Goal: Transaction & Acquisition: Book appointment/travel/reservation

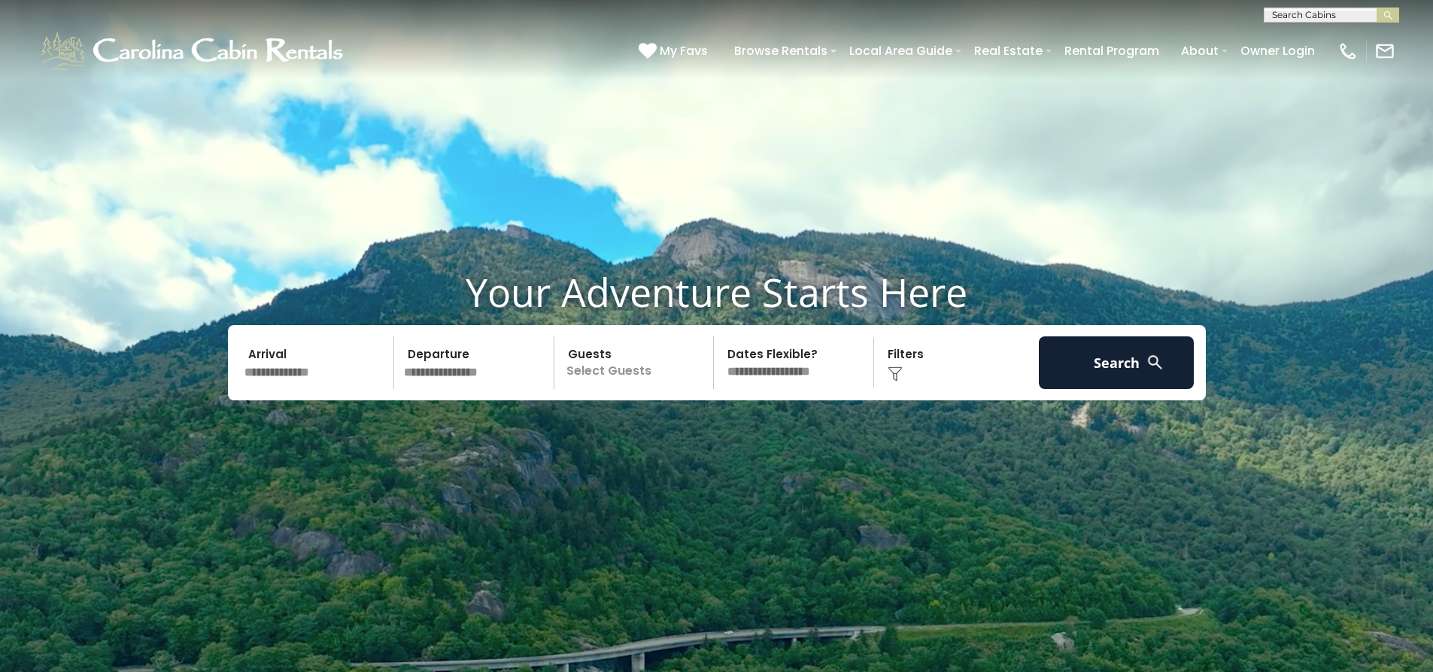
click at [313, 364] on input "text" at bounding box center [317, 362] width 156 height 53
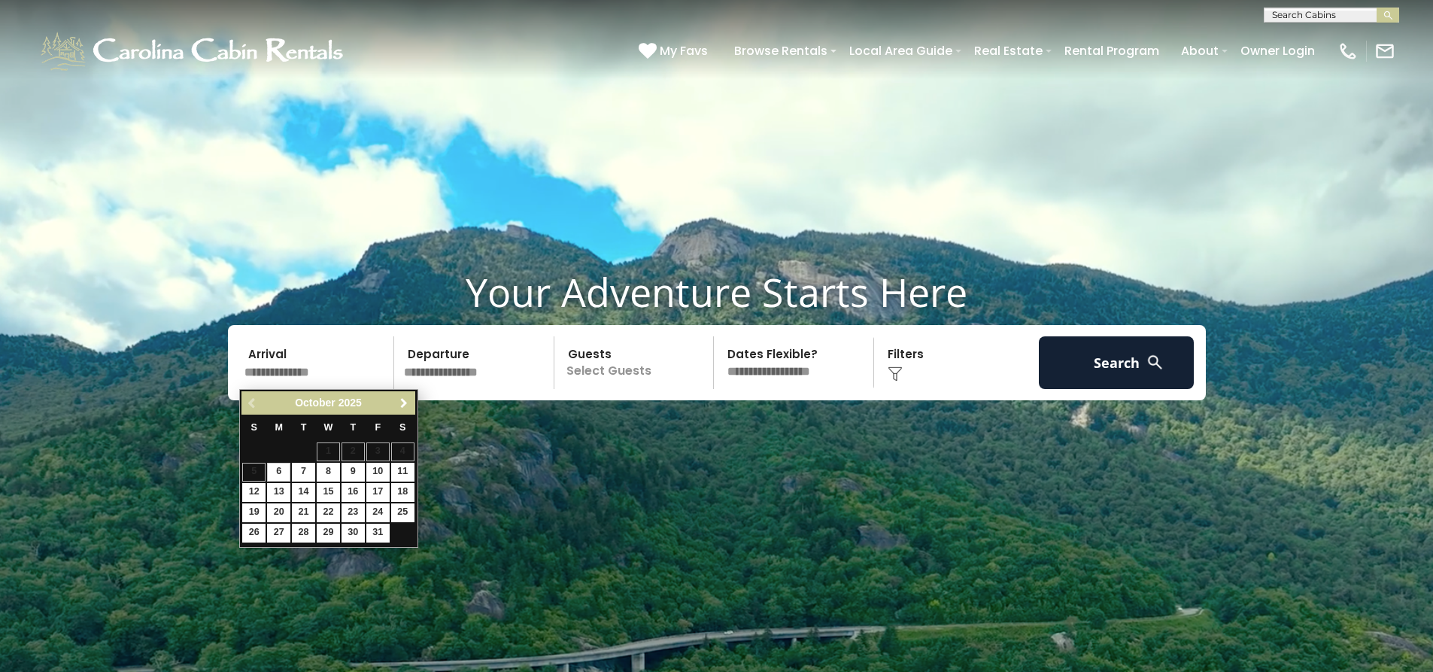
click at [405, 410] on link "Next" at bounding box center [404, 402] width 19 height 19
click at [399, 446] on link "3" at bounding box center [402, 451] width 23 height 19
type input "******"
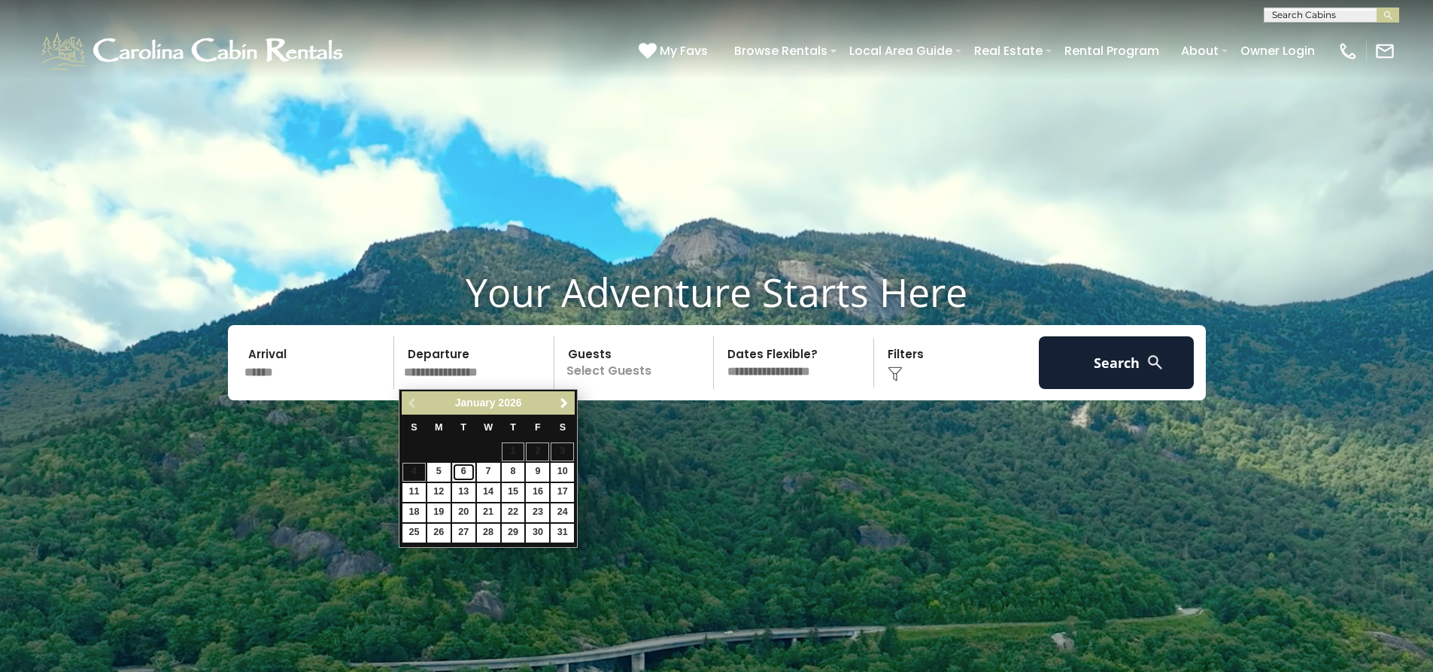
click at [469, 468] on link "6" at bounding box center [463, 472] width 23 height 19
type input "******"
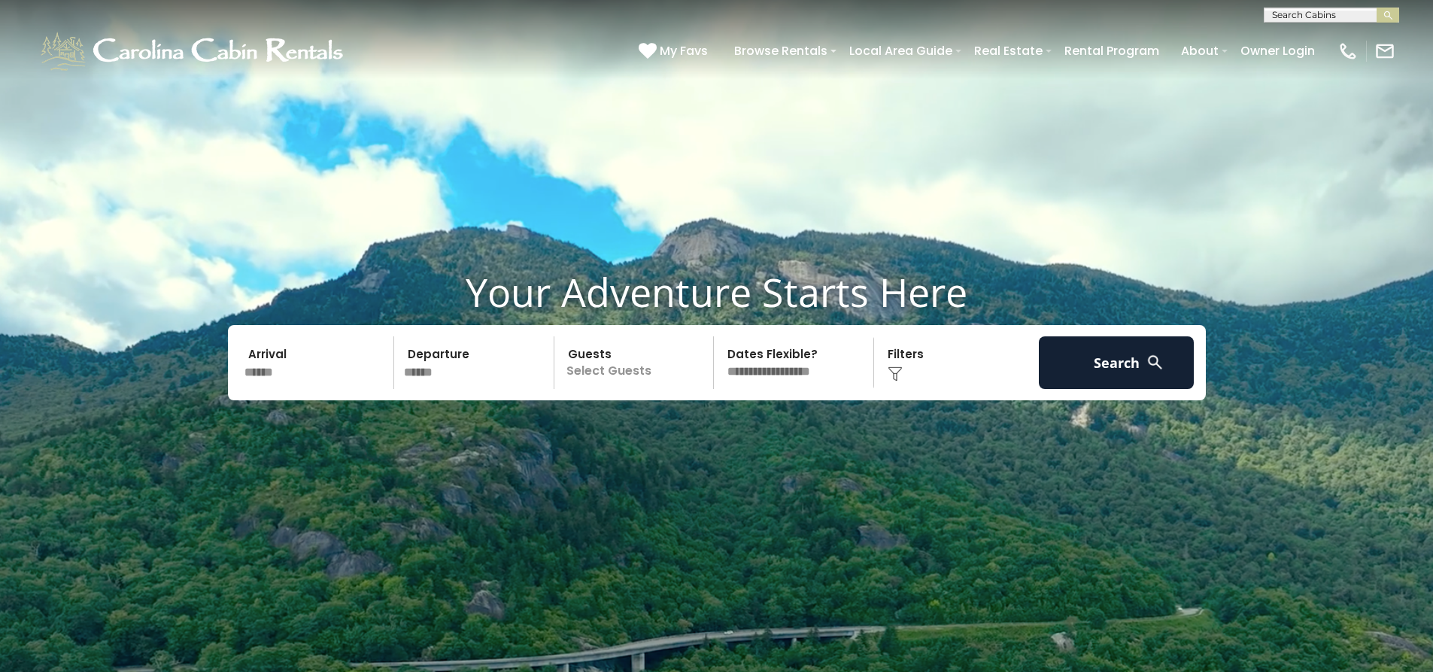
click at [624, 370] on p "Select Guests" at bounding box center [636, 362] width 155 height 53
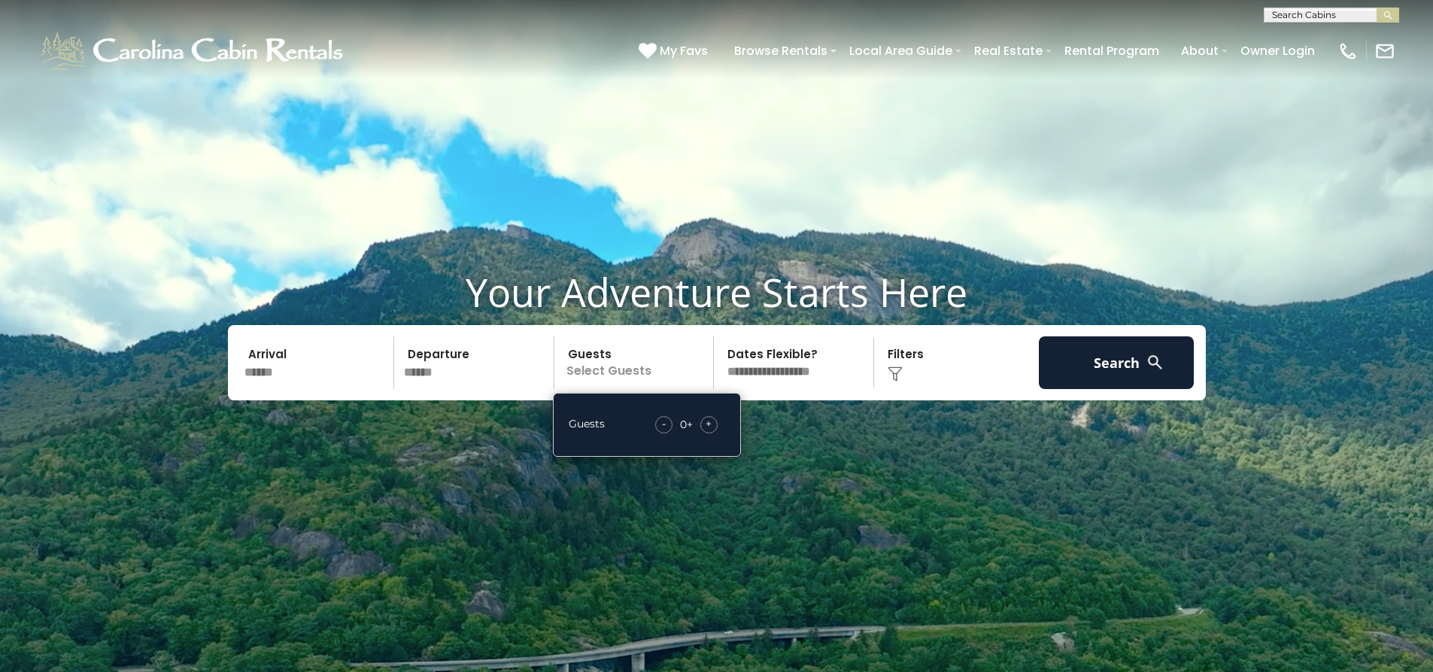
click at [719, 428] on div "- 0 + +" at bounding box center [686, 424] width 77 height 17
click at [708, 424] on span "+" at bounding box center [708, 423] width 6 height 15
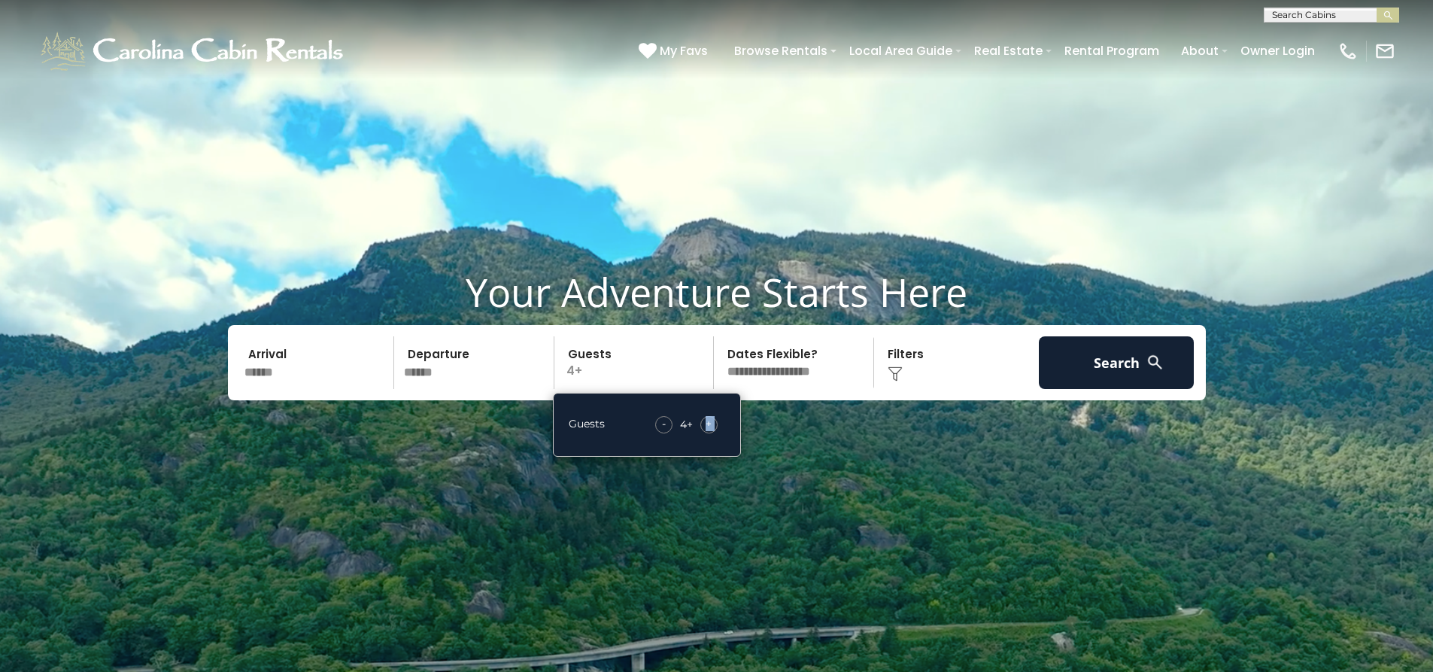
click at [708, 424] on span "+" at bounding box center [708, 423] width 6 height 15
click at [708, 423] on span "+" at bounding box center [708, 423] width 6 height 15
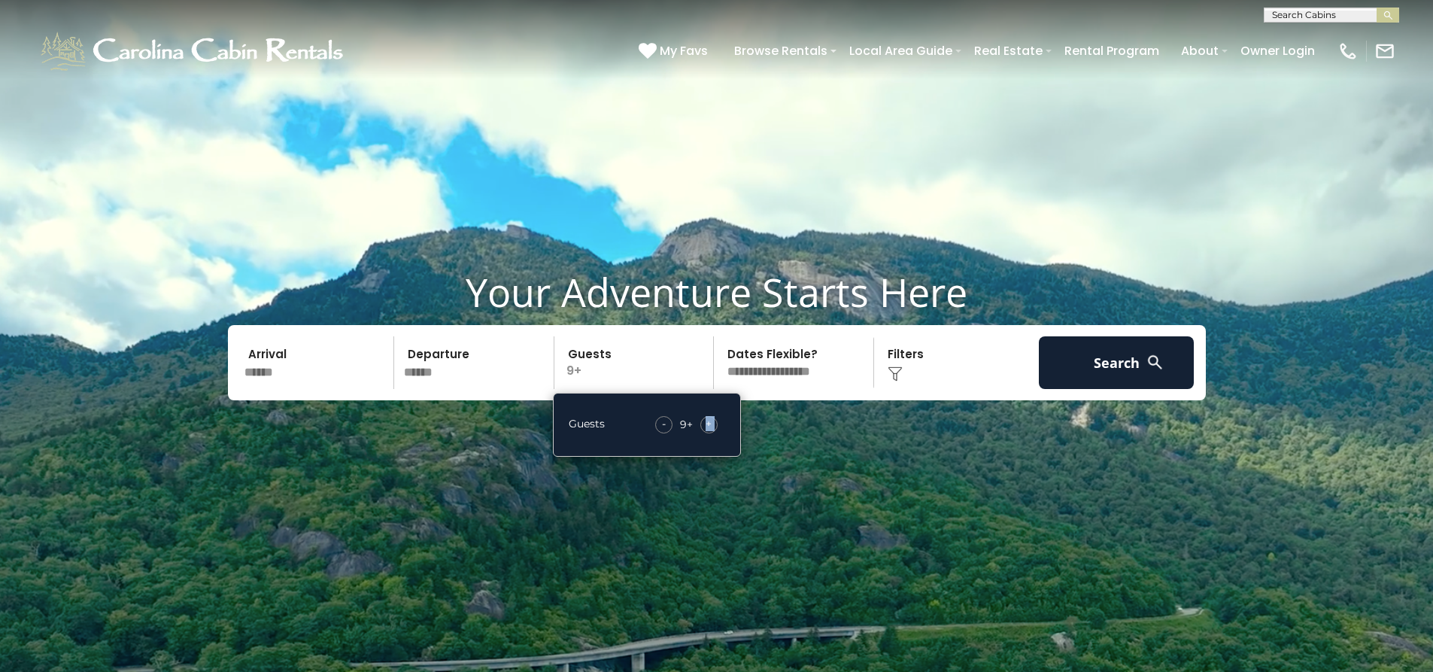
click at [708, 423] on span "+" at bounding box center [708, 423] width 6 height 15
click at [948, 377] on div "Click to Choose" at bounding box center [956, 362] width 156 height 53
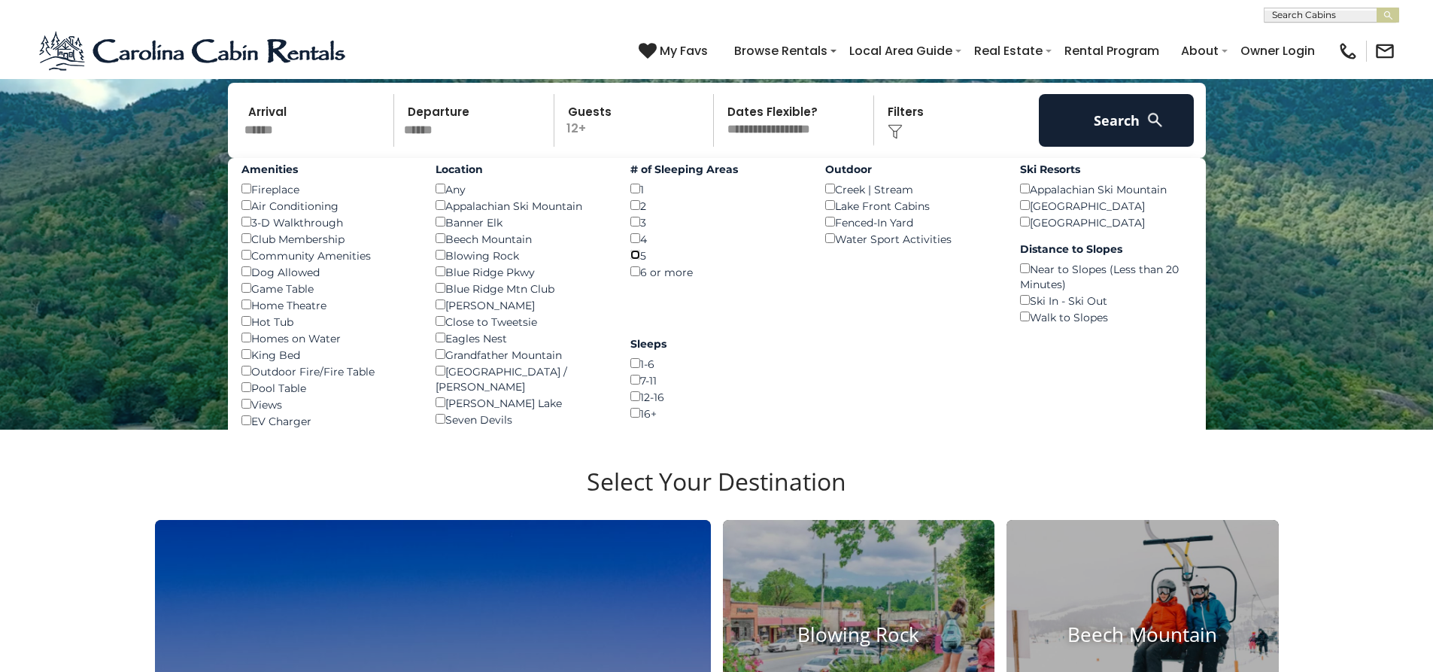
scroll to position [250, 0]
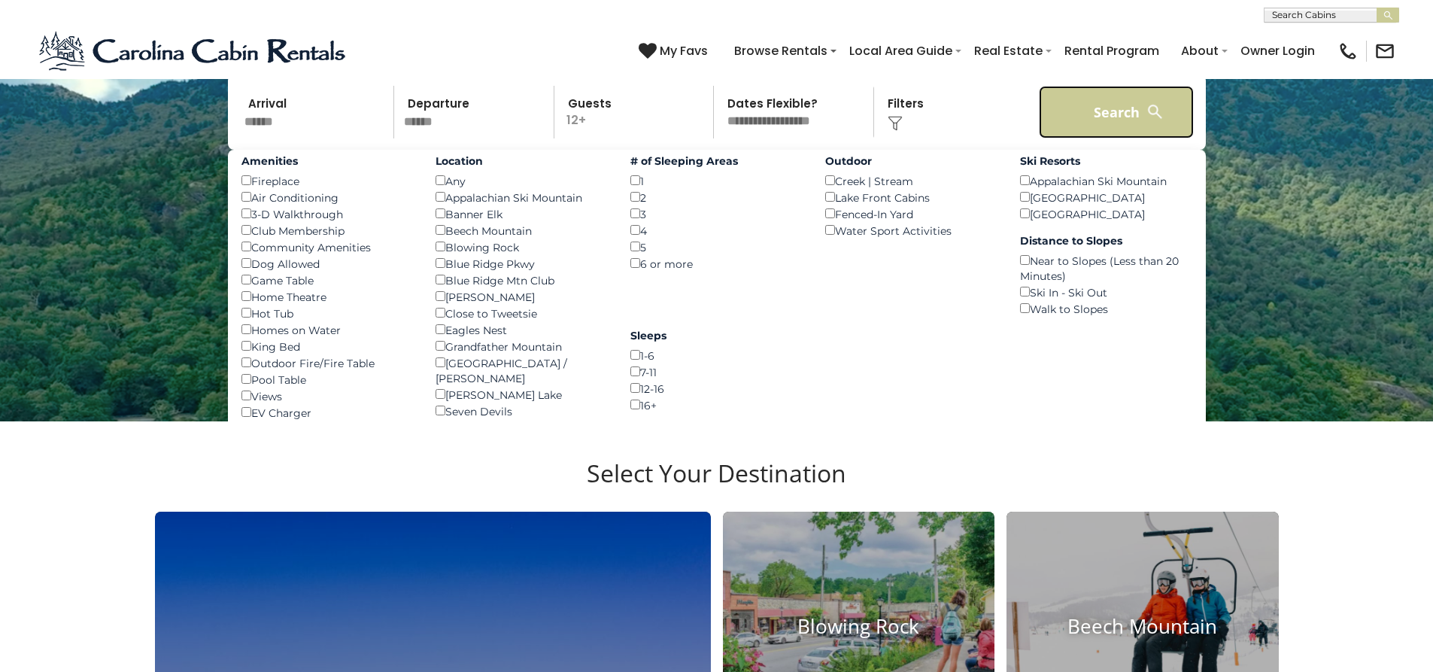
click at [1114, 122] on button "Search" at bounding box center [1117, 112] width 156 height 53
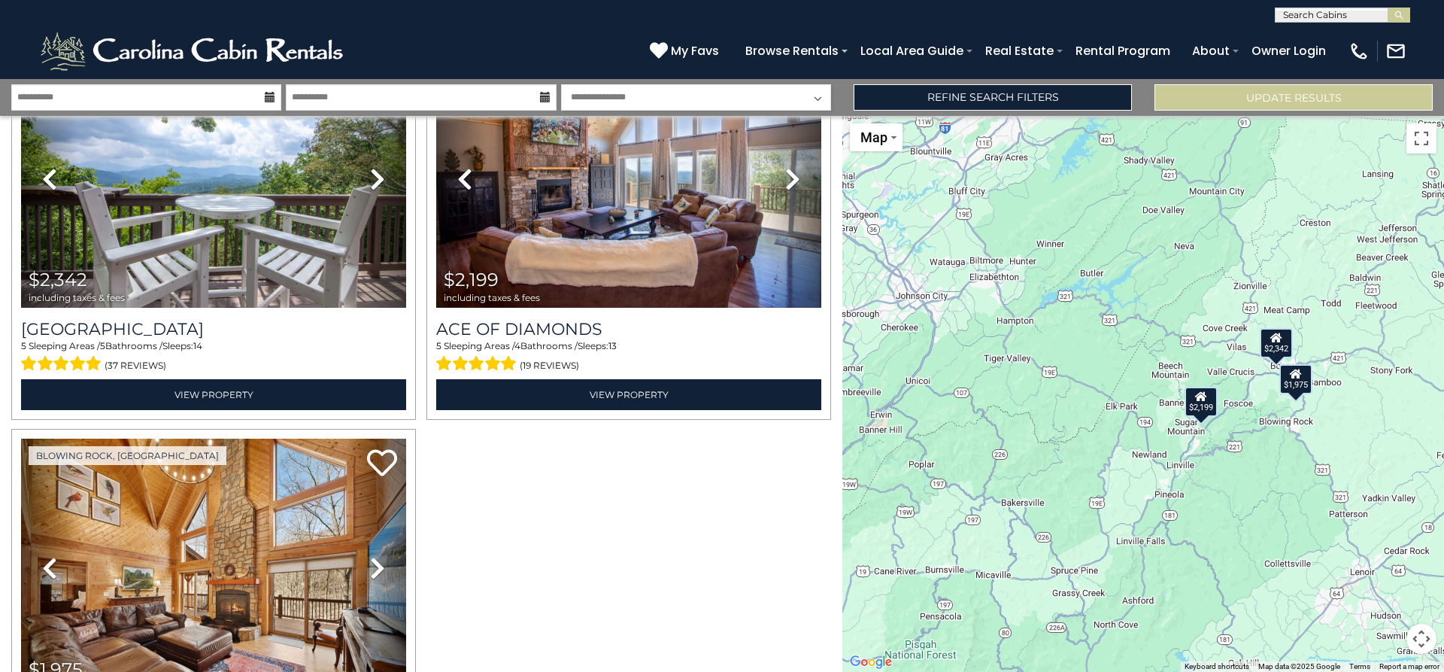
scroll to position [250, 0]
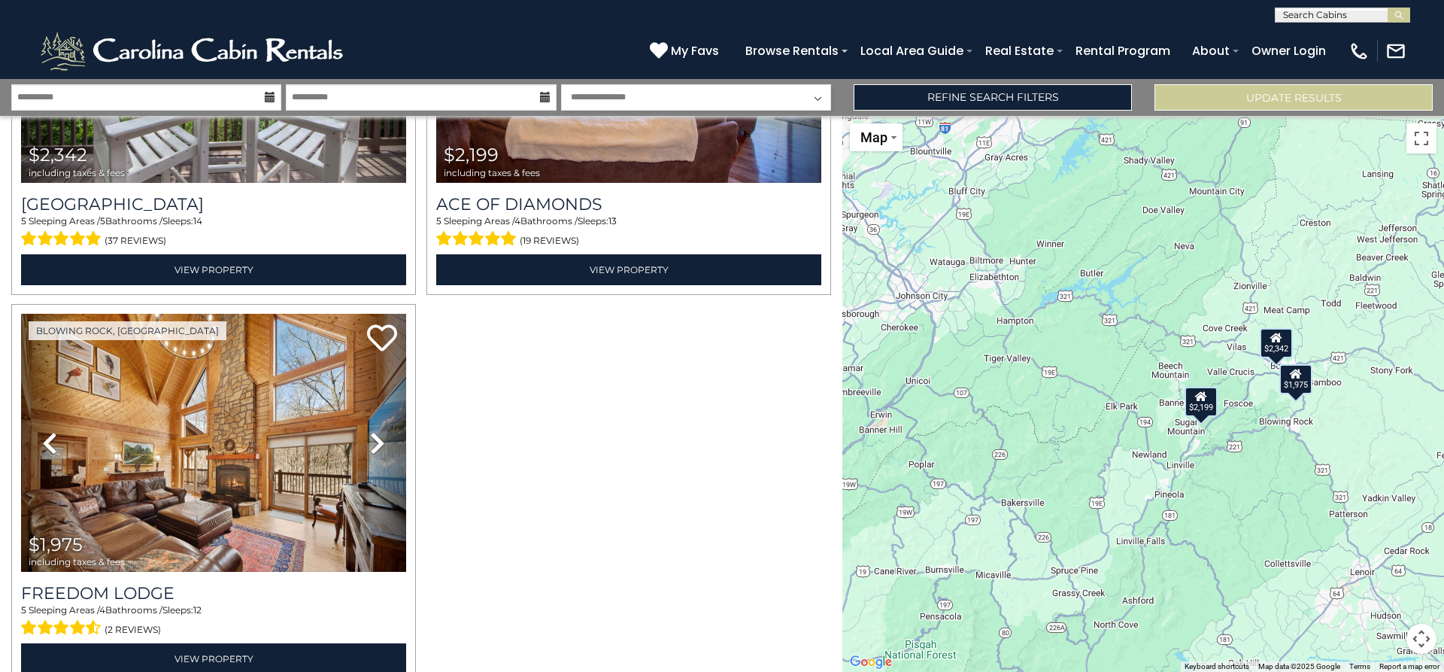
click at [1330, 514] on div "$2,342 $2,199 $1,975" at bounding box center [1143, 394] width 602 height 556
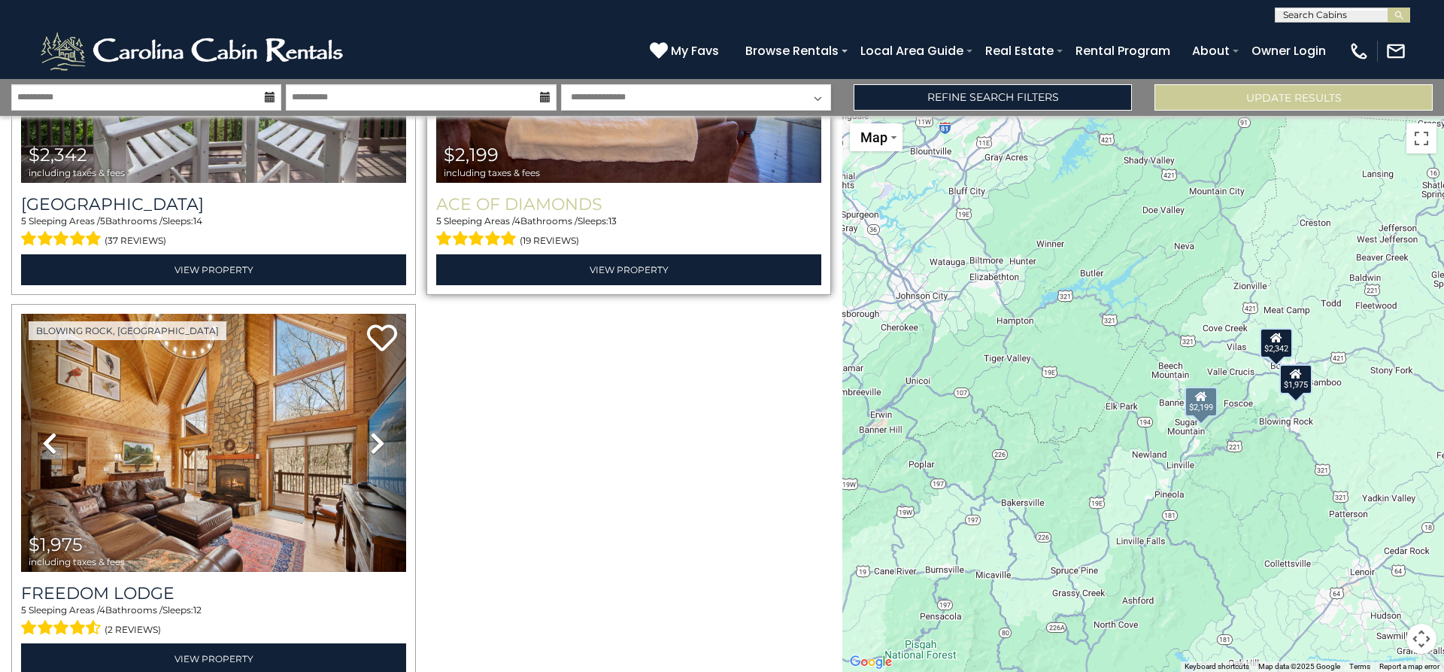
scroll to position [126, 0]
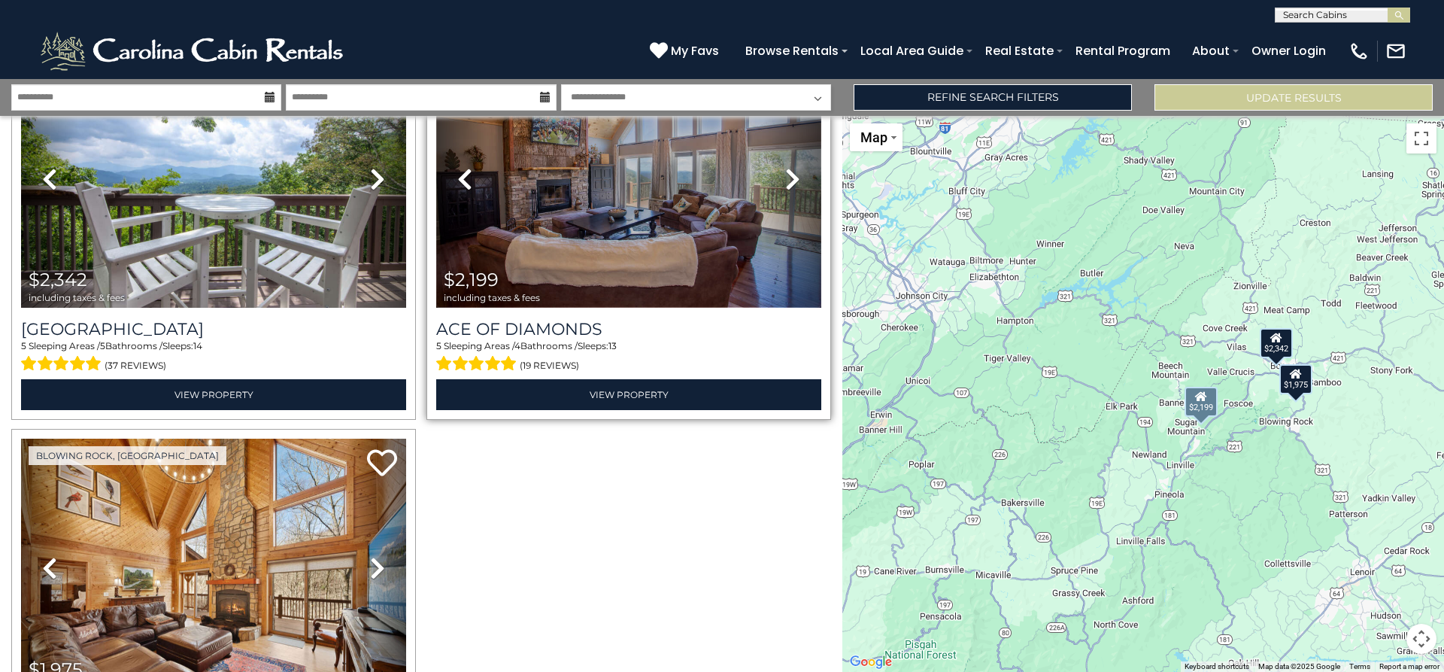
click at [608, 197] on img at bounding box center [628, 179] width 385 height 258
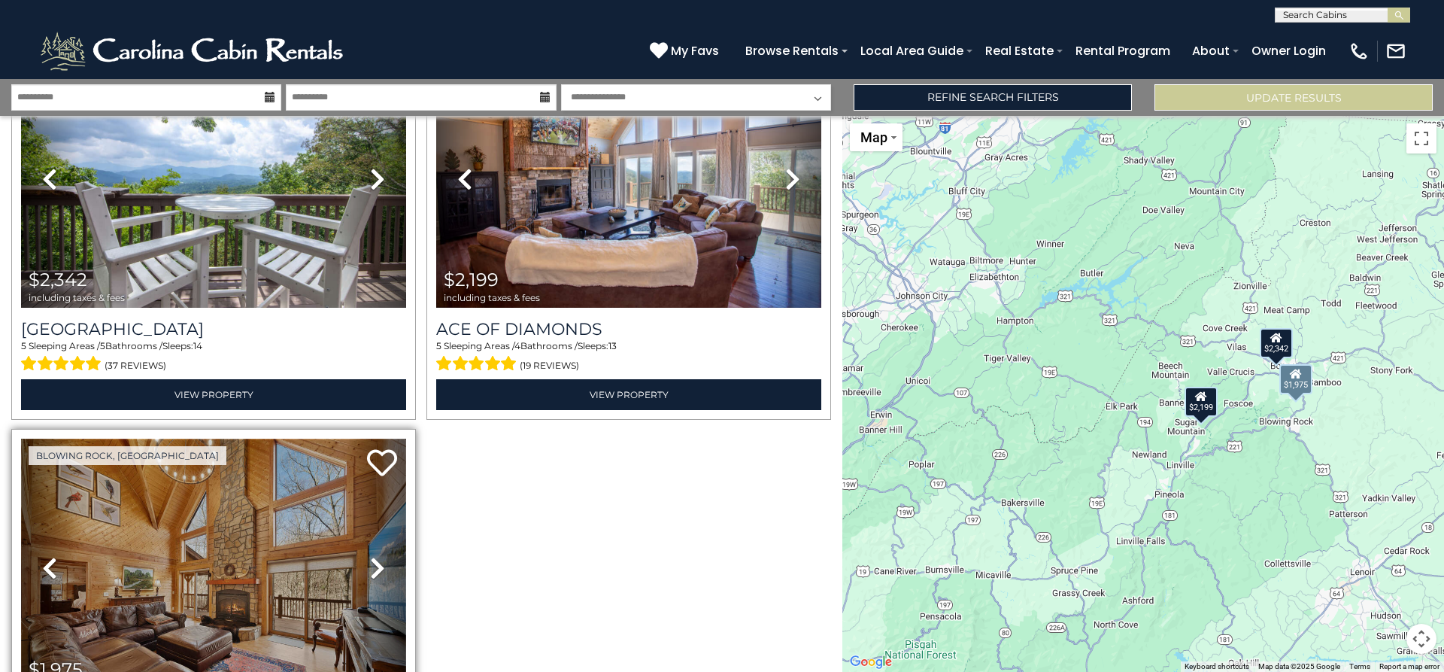
click at [268, 584] on img at bounding box center [213, 567] width 385 height 258
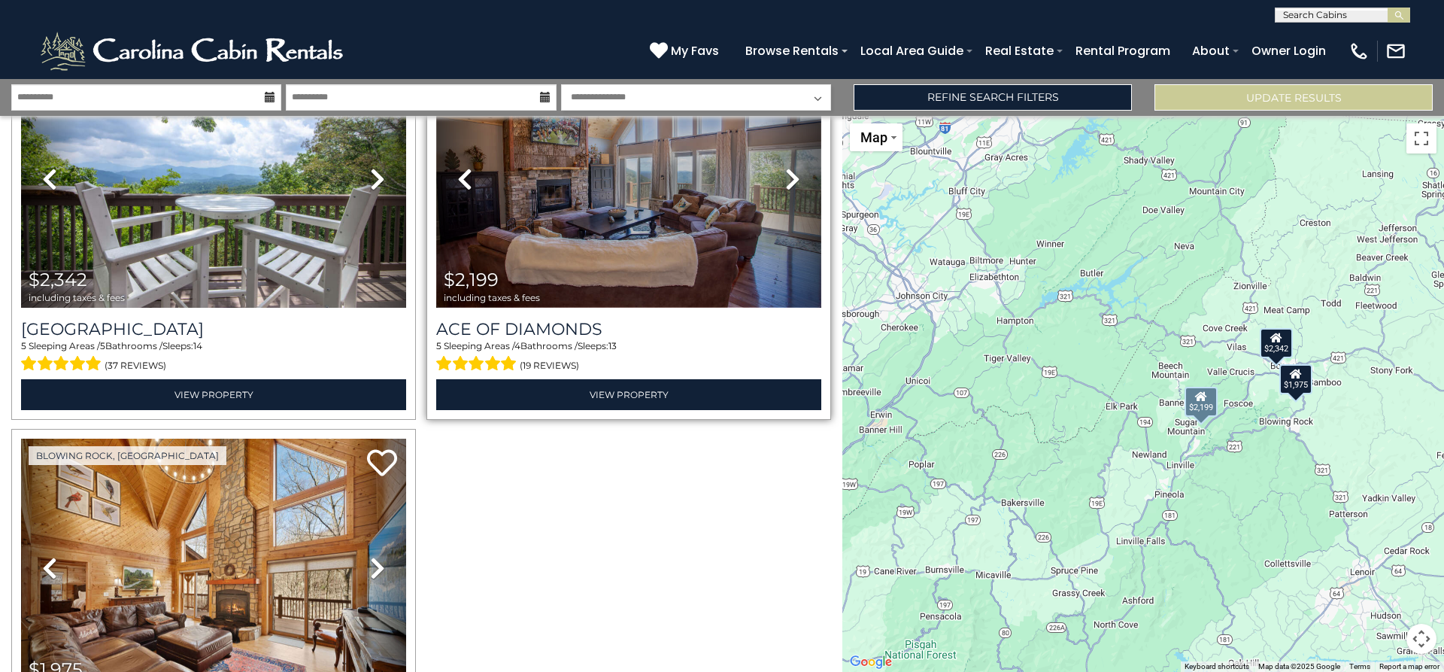
click at [613, 271] on img at bounding box center [628, 179] width 385 height 258
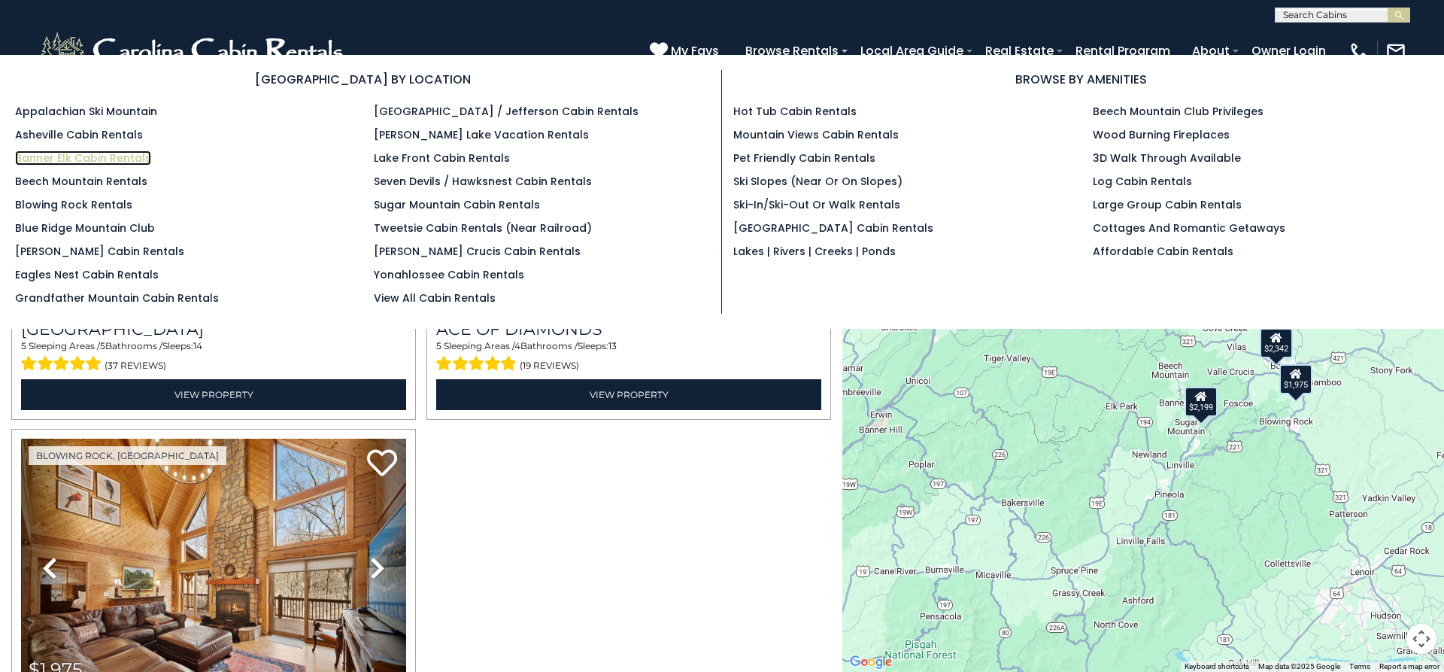
click at [130, 162] on link "Banner Elk Cabin Rentals" at bounding box center [83, 157] width 136 height 15
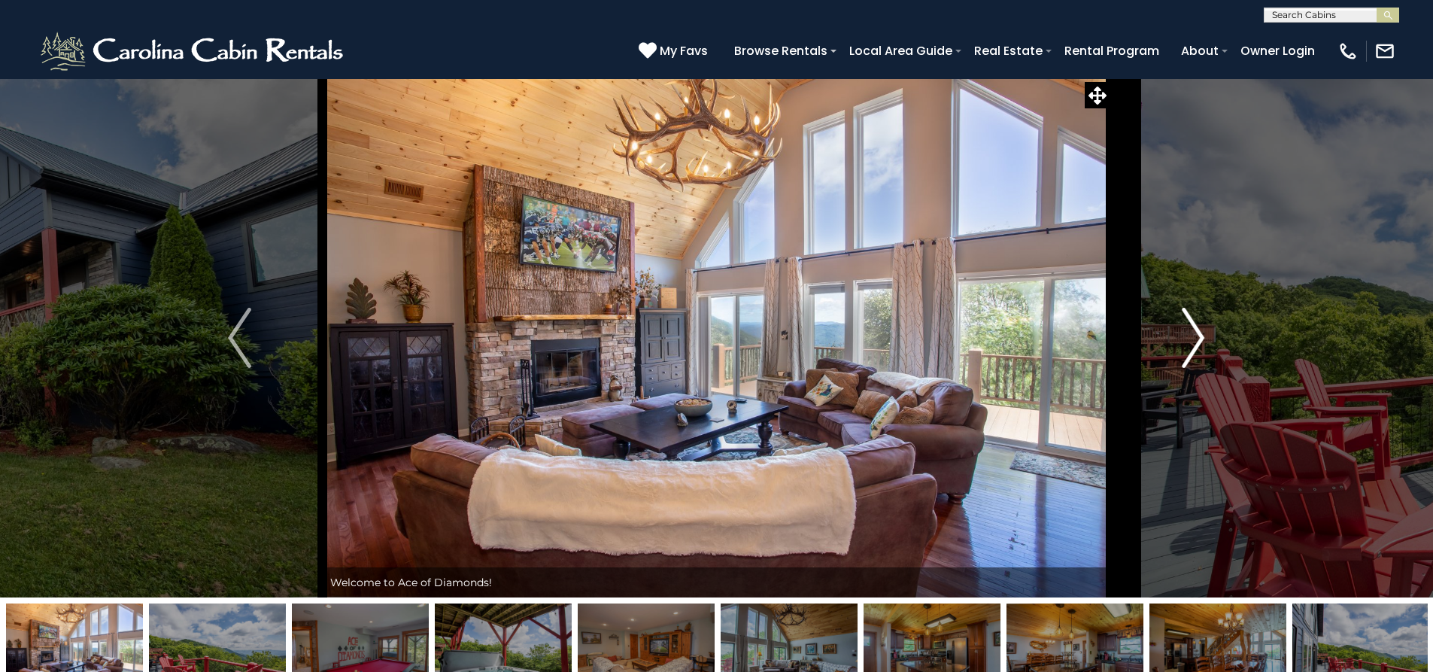
click at [1191, 362] on img "Next" at bounding box center [1193, 338] width 23 height 60
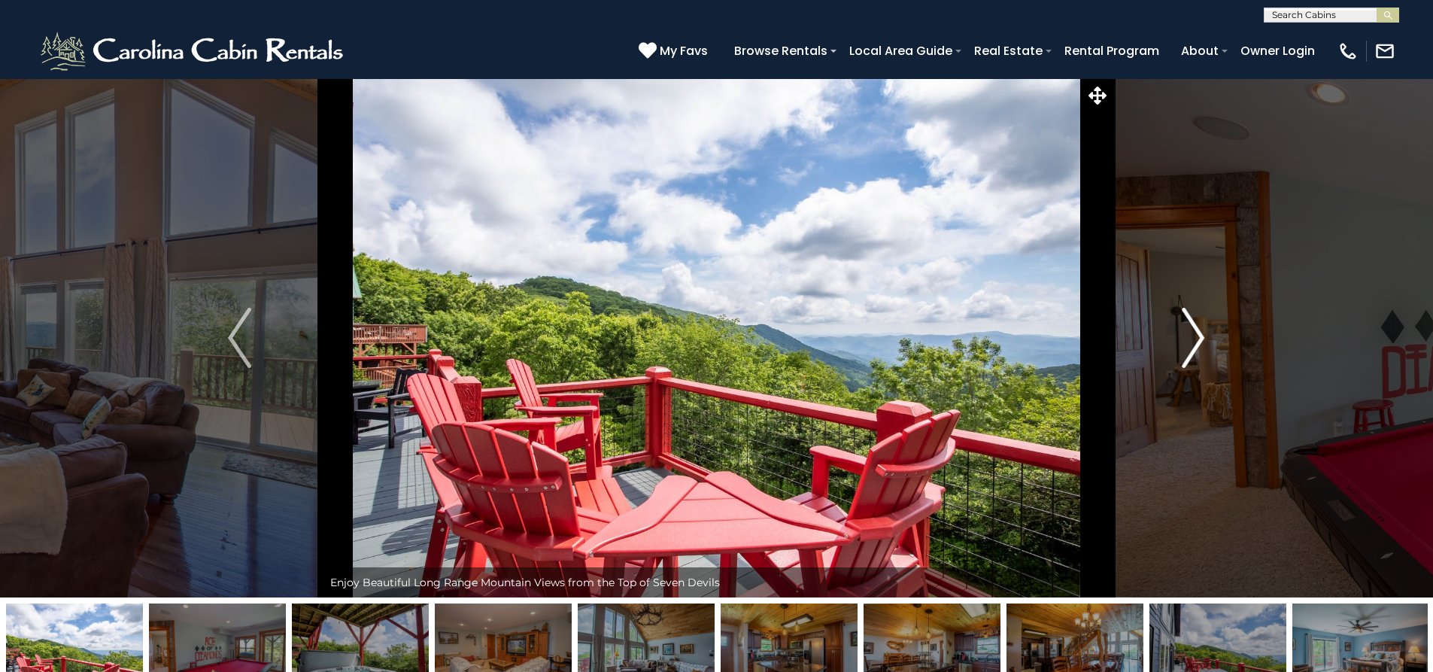
click at [1191, 362] on img "Next" at bounding box center [1193, 338] width 23 height 60
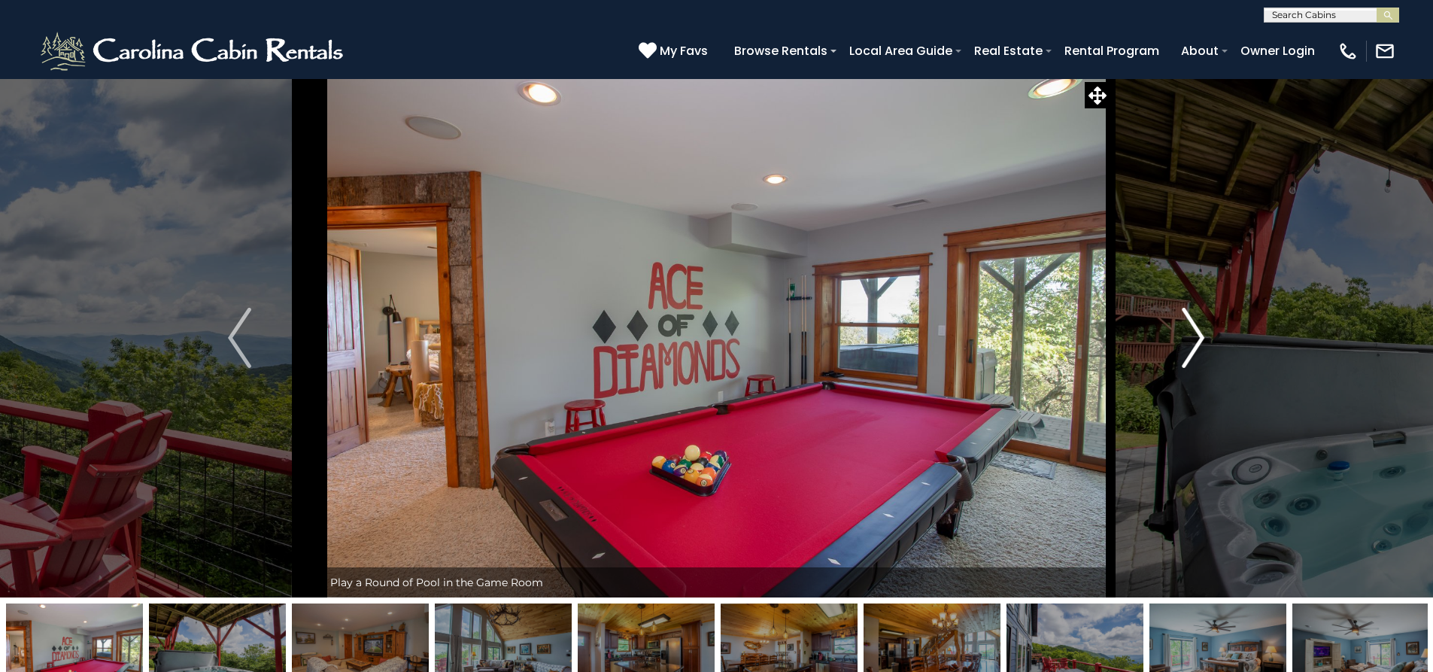
click at [1193, 362] on img "Next" at bounding box center [1193, 338] width 23 height 60
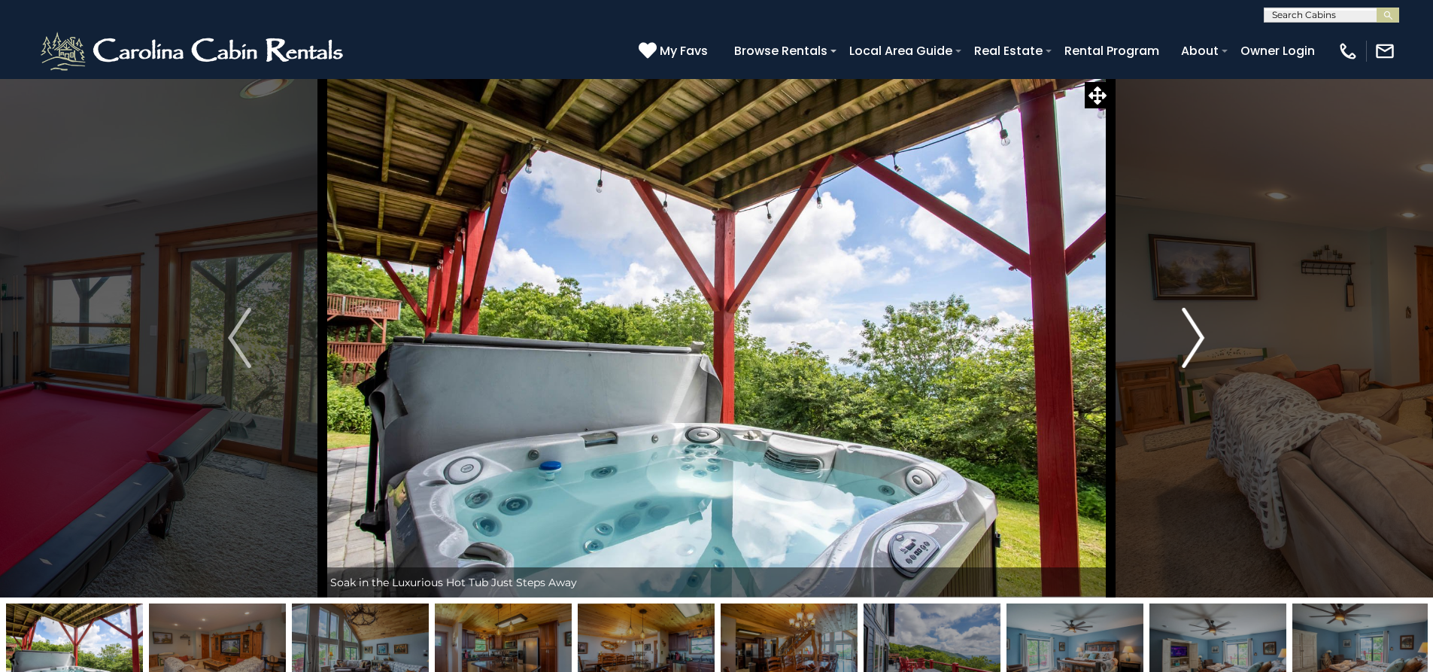
click at [1194, 362] on img "Next" at bounding box center [1193, 338] width 23 height 60
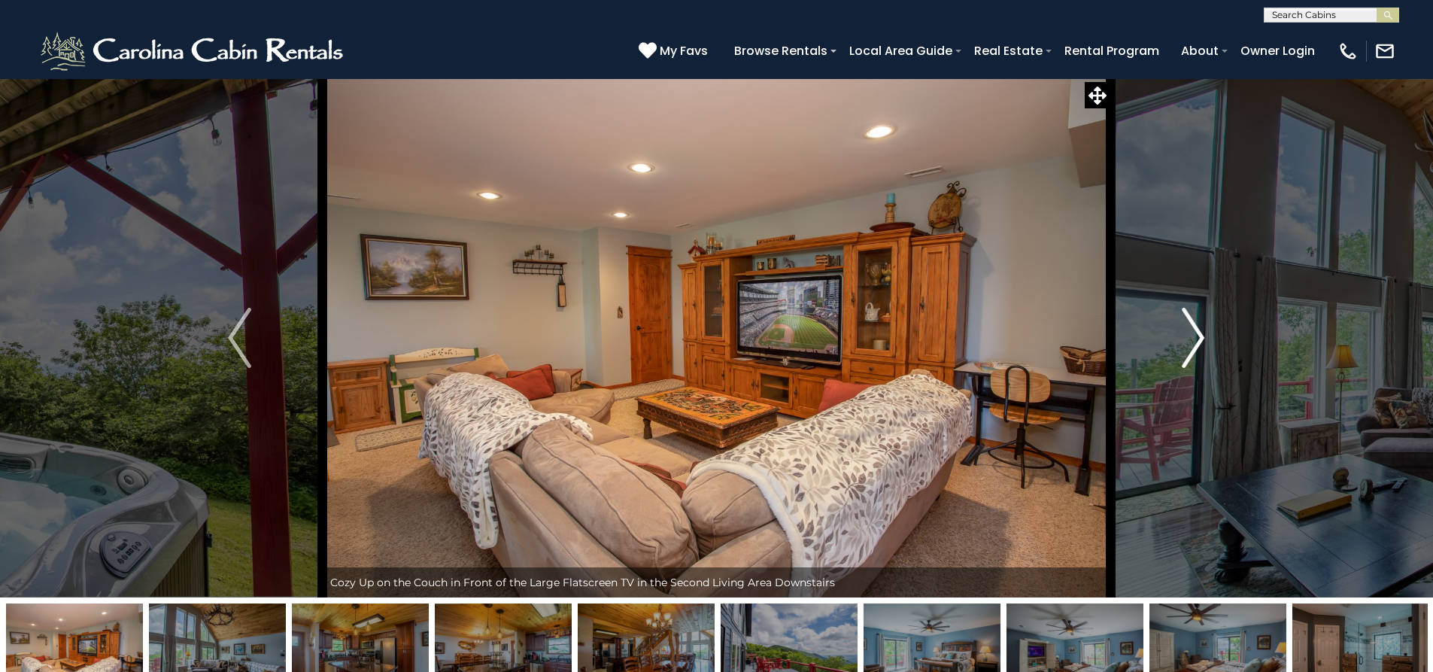
click at [1189, 350] on img "Next" at bounding box center [1193, 338] width 23 height 60
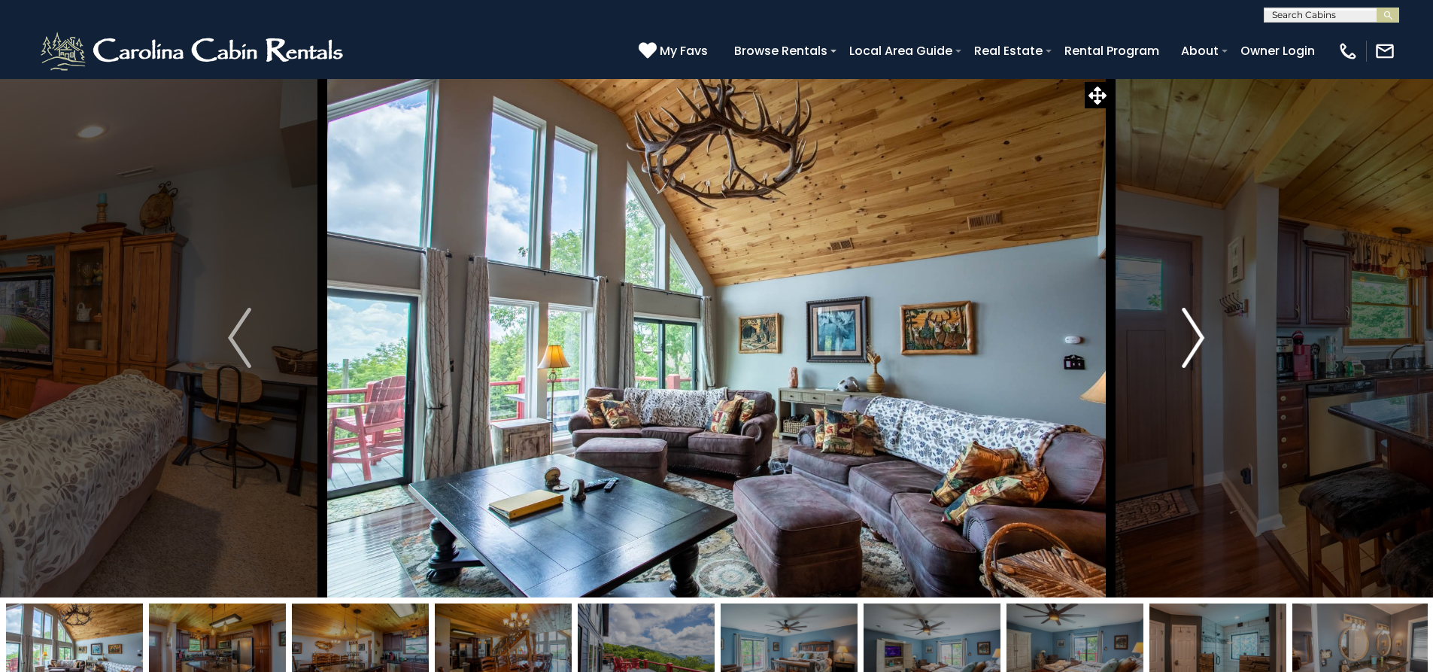
click at [1192, 354] on img "Next" at bounding box center [1193, 338] width 23 height 60
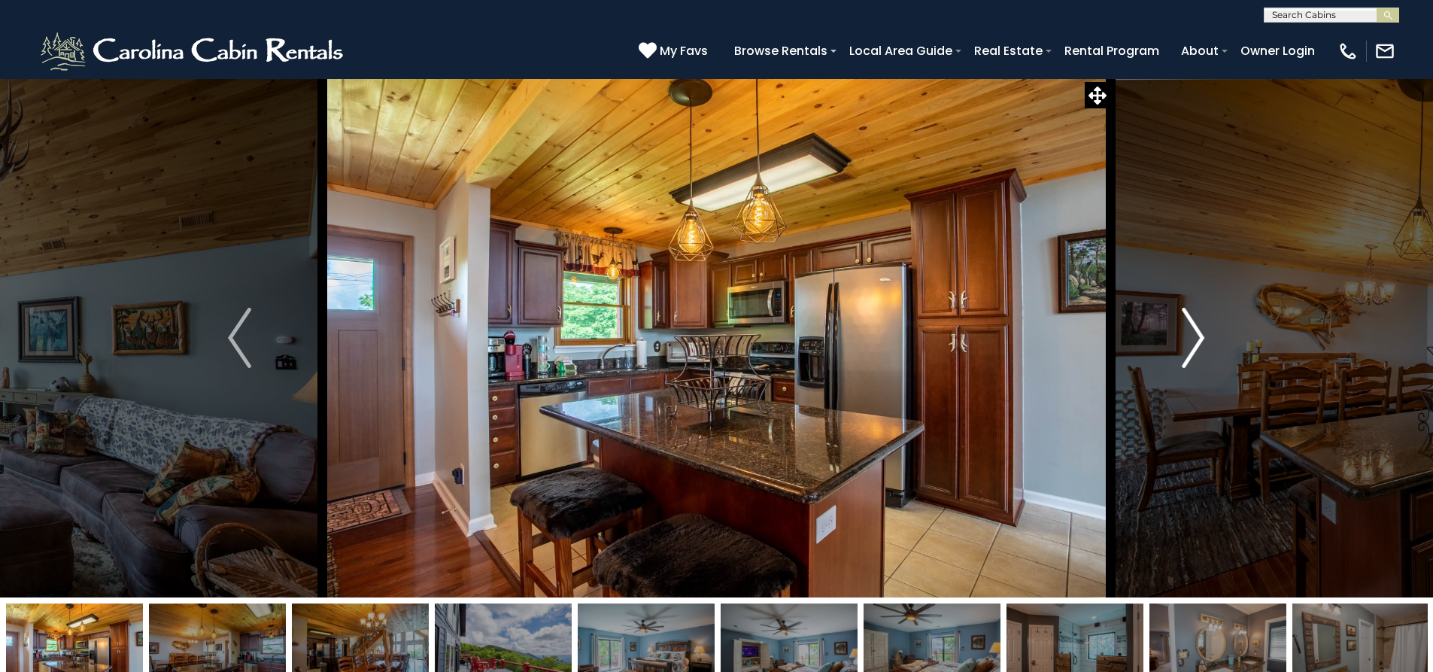
click at [1192, 355] on img "Next" at bounding box center [1193, 338] width 23 height 60
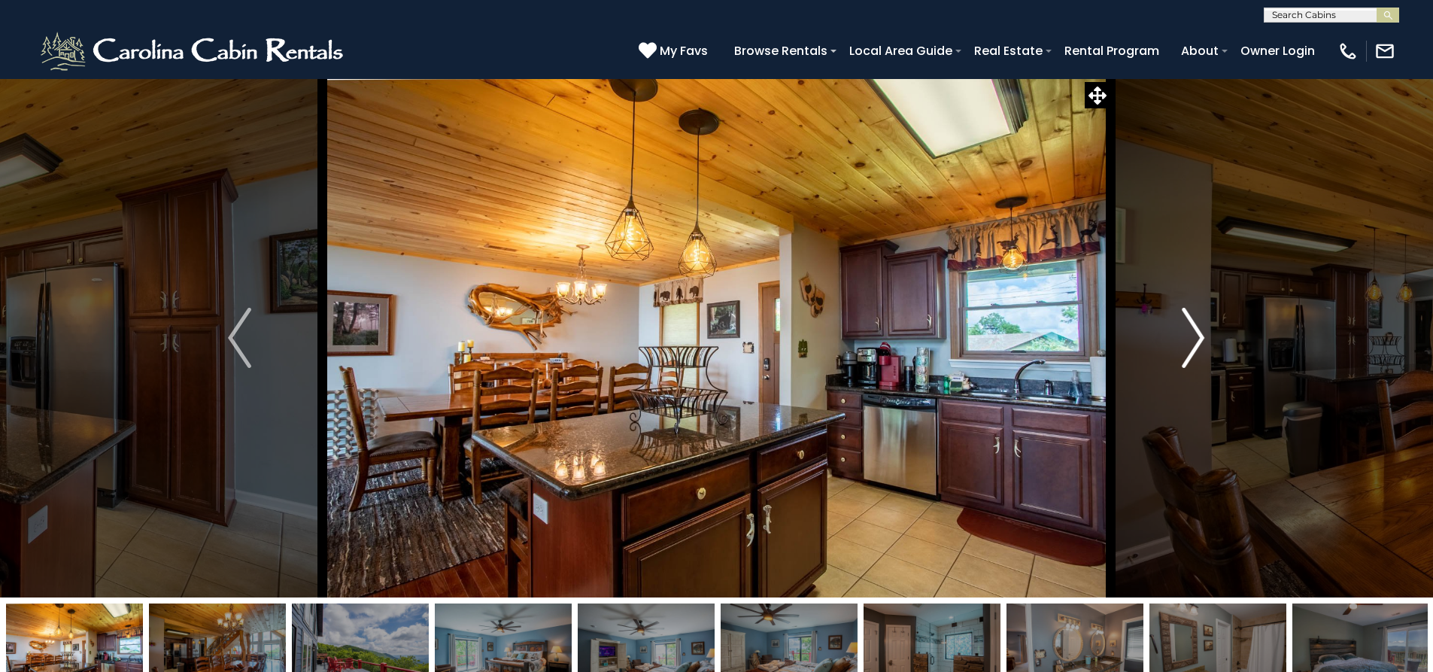
click at [1197, 357] on img "Next" at bounding box center [1193, 338] width 23 height 60
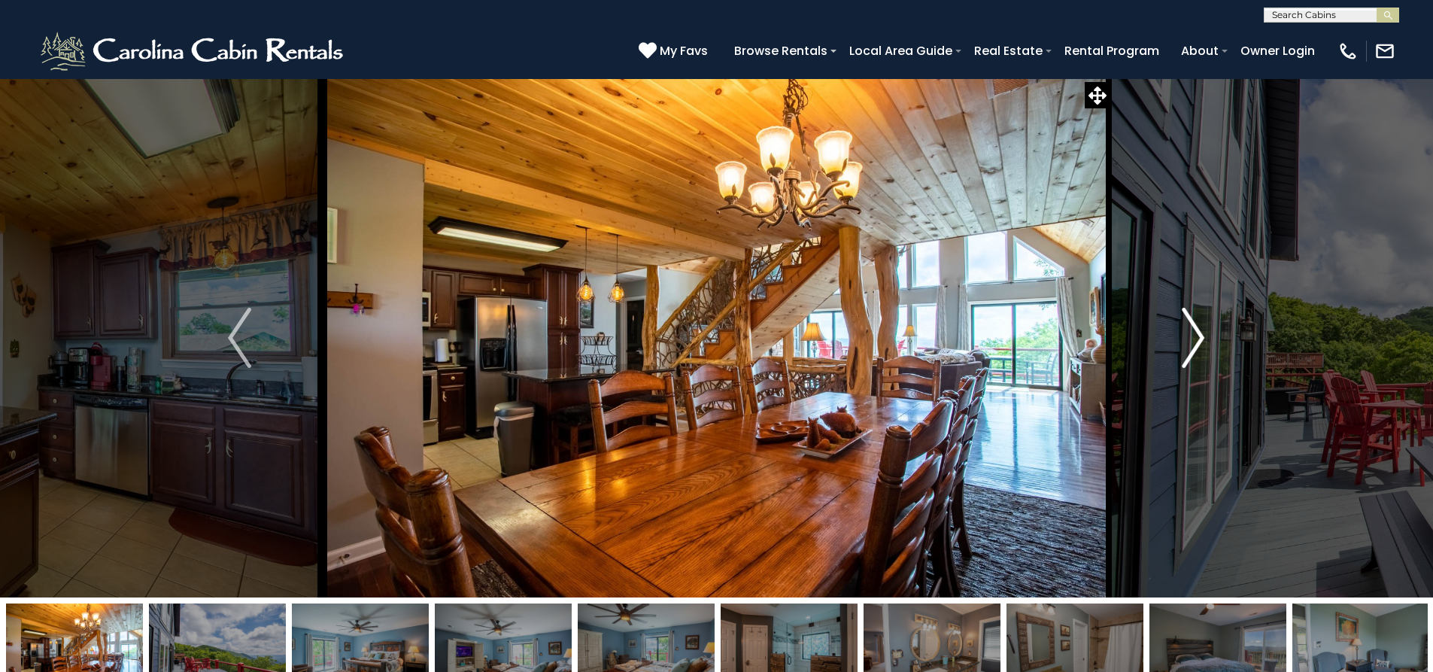
click at [1197, 357] on img "Next" at bounding box center [1193, 338] width 23 height 60
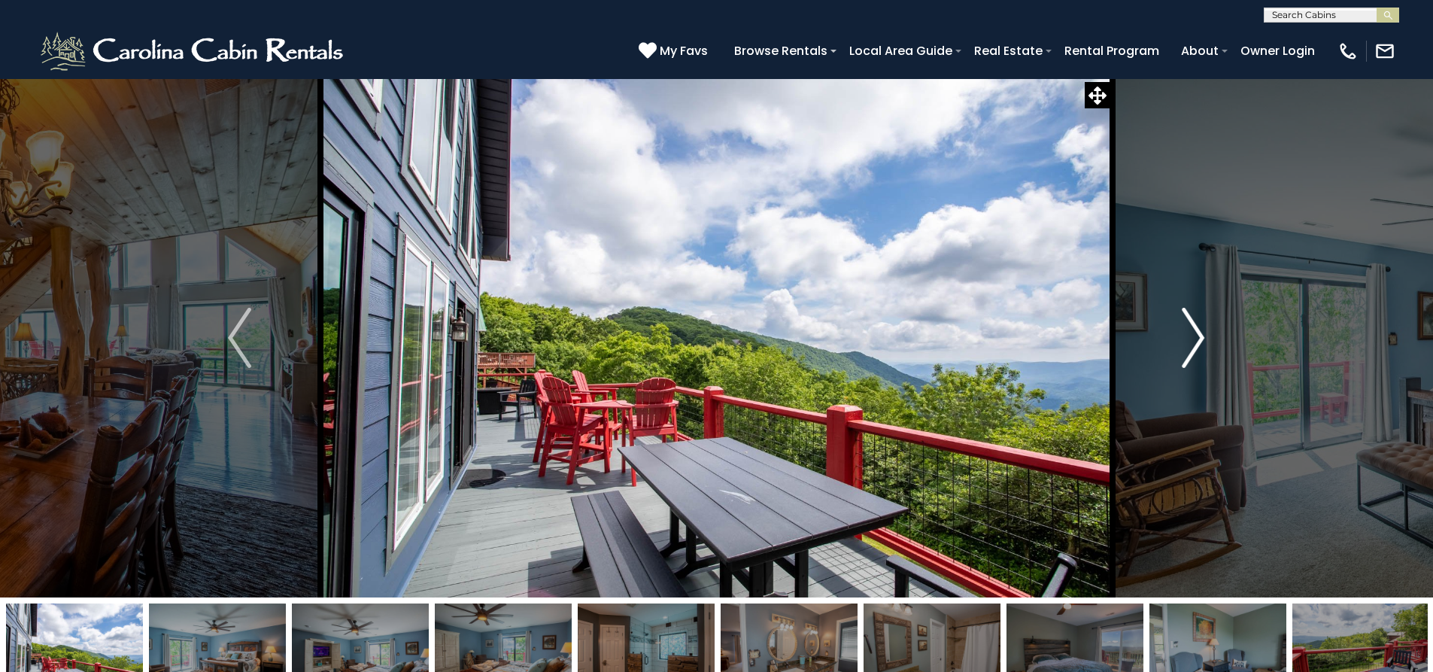
click at [1197, 357] on img "Next" at bounding box center [1193, 338] width 23 height 60
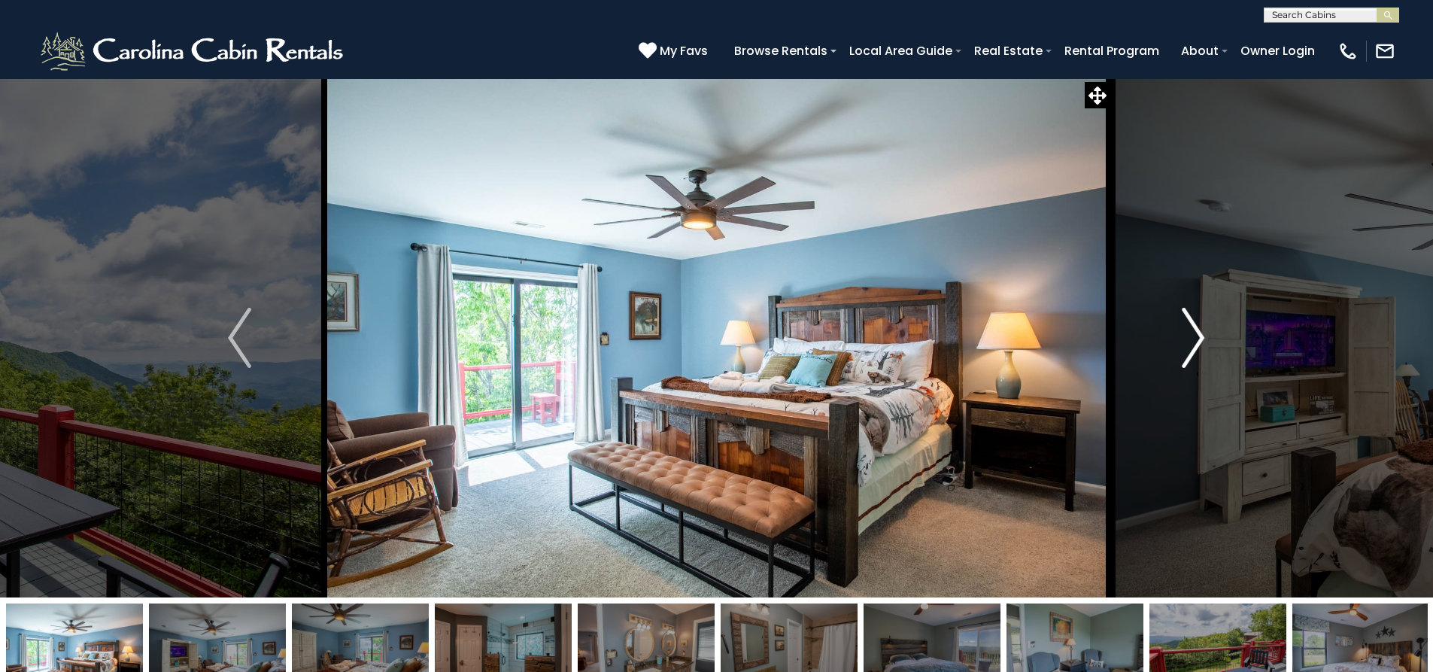
click at [1197, 357] on img "Next" at bounding box center [1193, 338] width 23 height 60
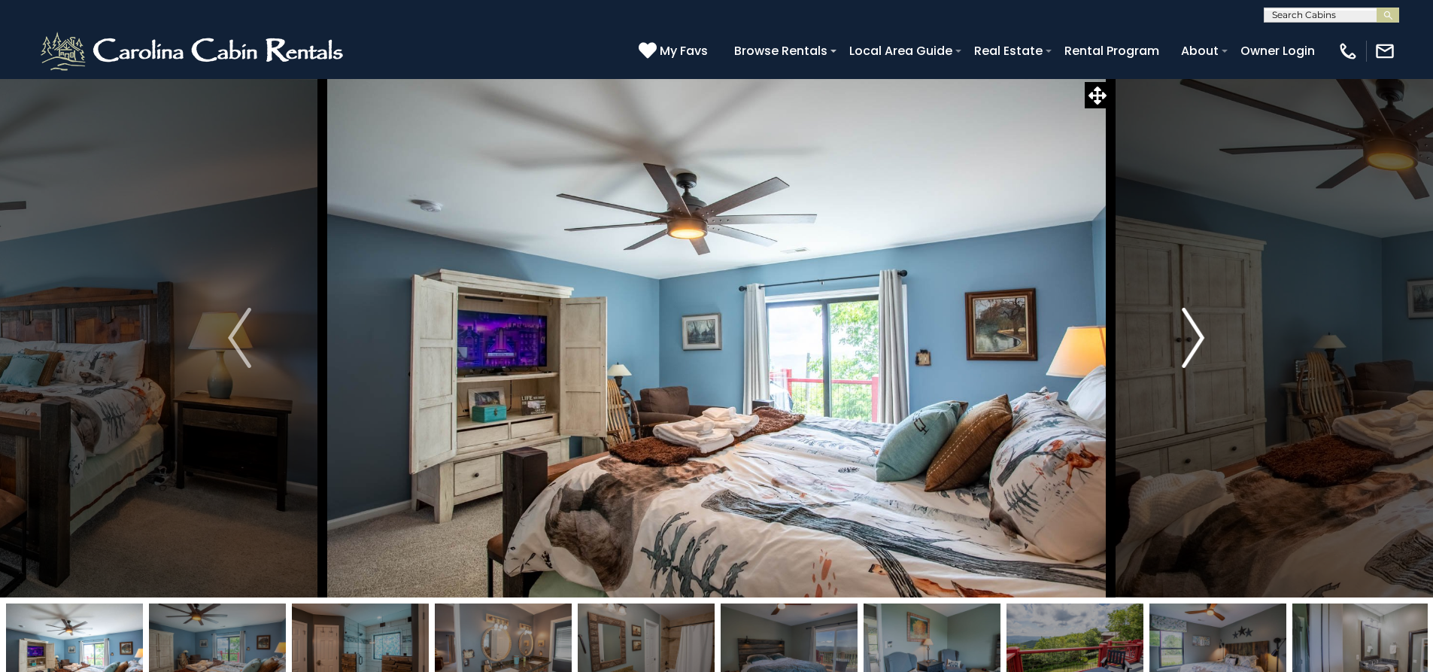
click at [1198, 357] on img "Next" at bounding box center [1193, 338] width 23 height 60
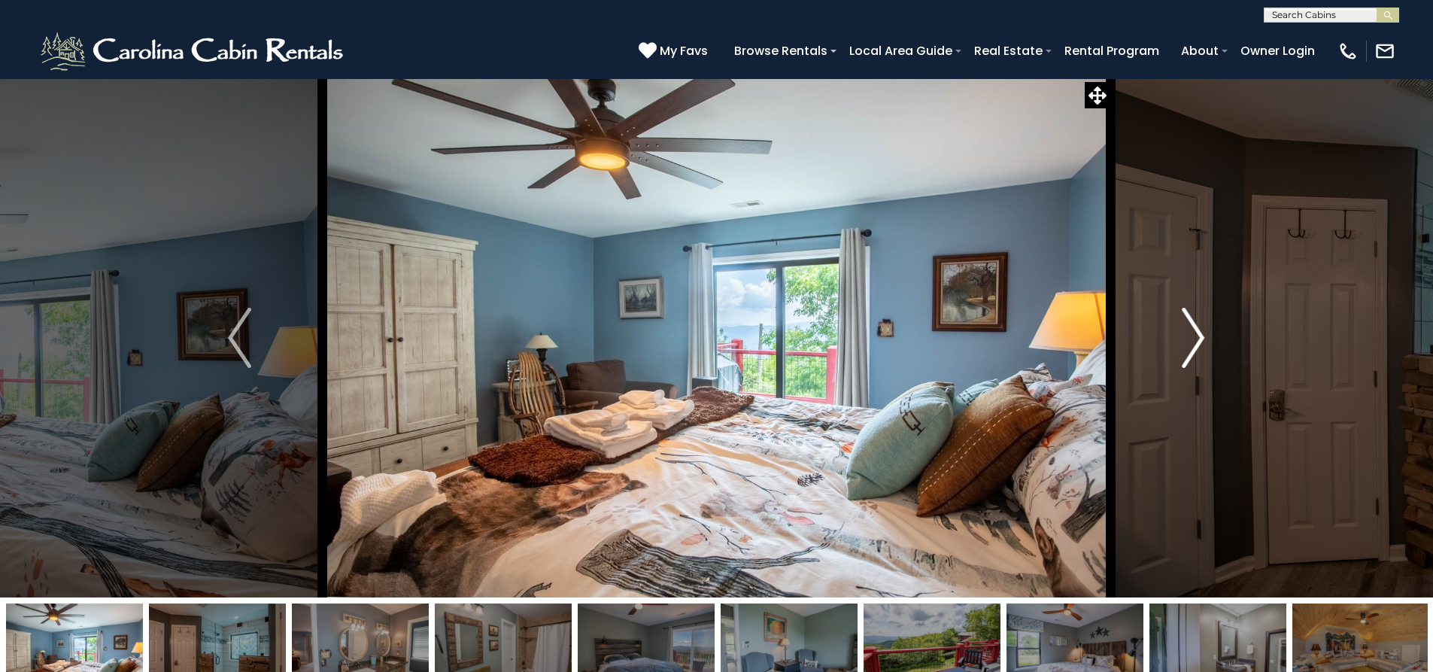
click at [1198, 357] on img "Next" at bounding box center [1193, 338] width 23 height 60
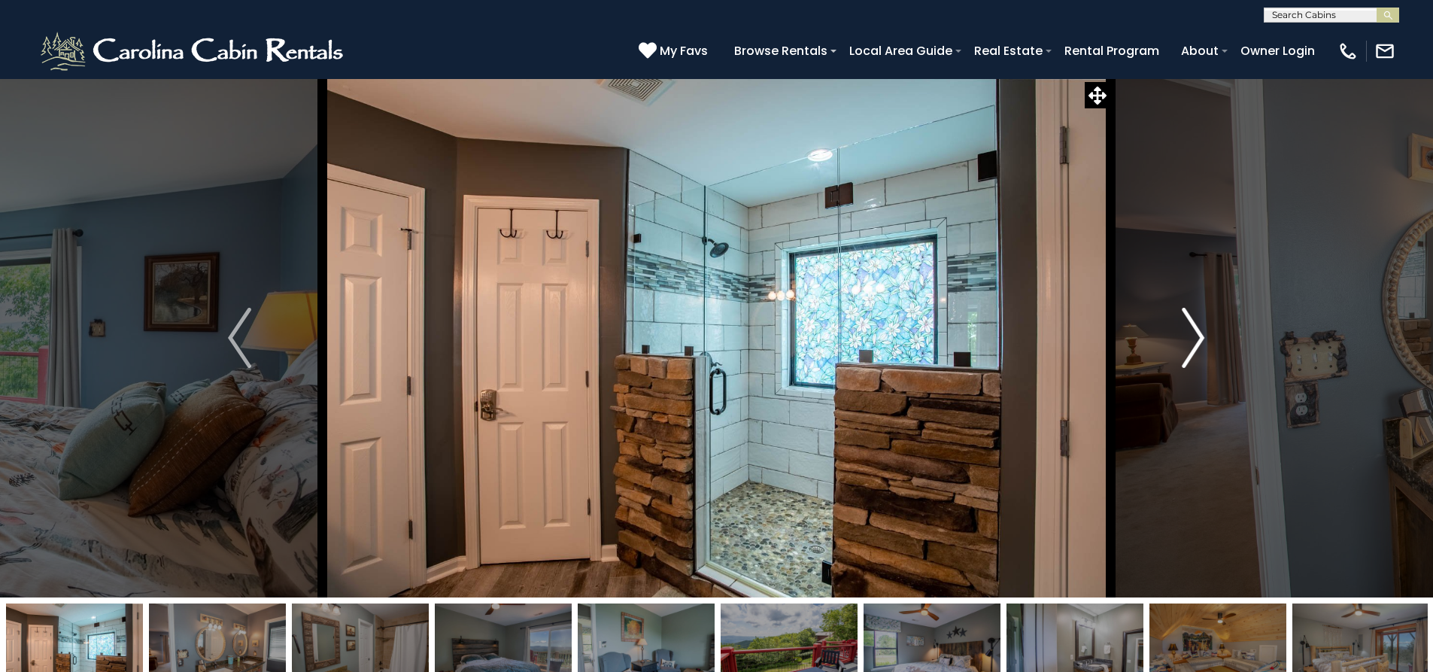
click at [1198, 357] on img "Next" at bounding box center [1193, 338] width 23 height 60
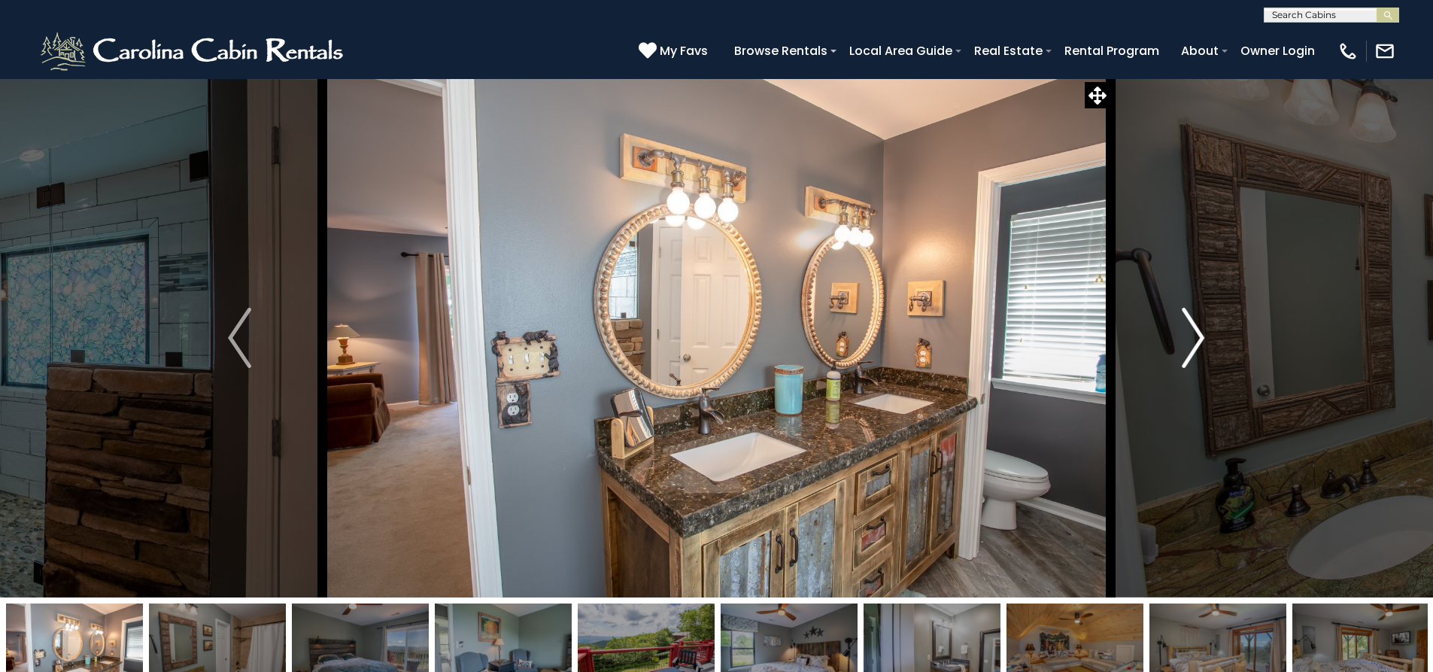
click at [1198, 357] on img "Next" at bounding box center [1193, 338] width 23 height 60
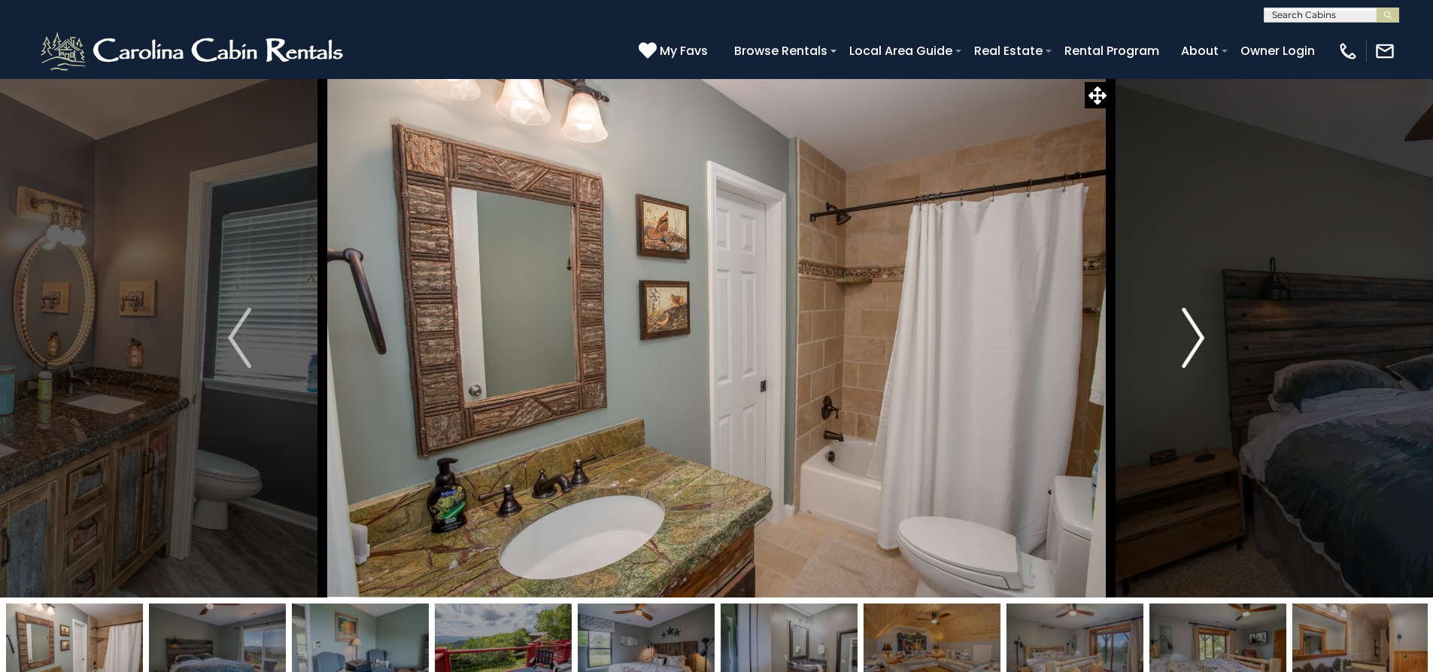
click at [1198, 357] on img "Next" at bounding box center [1193, 338] width 23 height 60
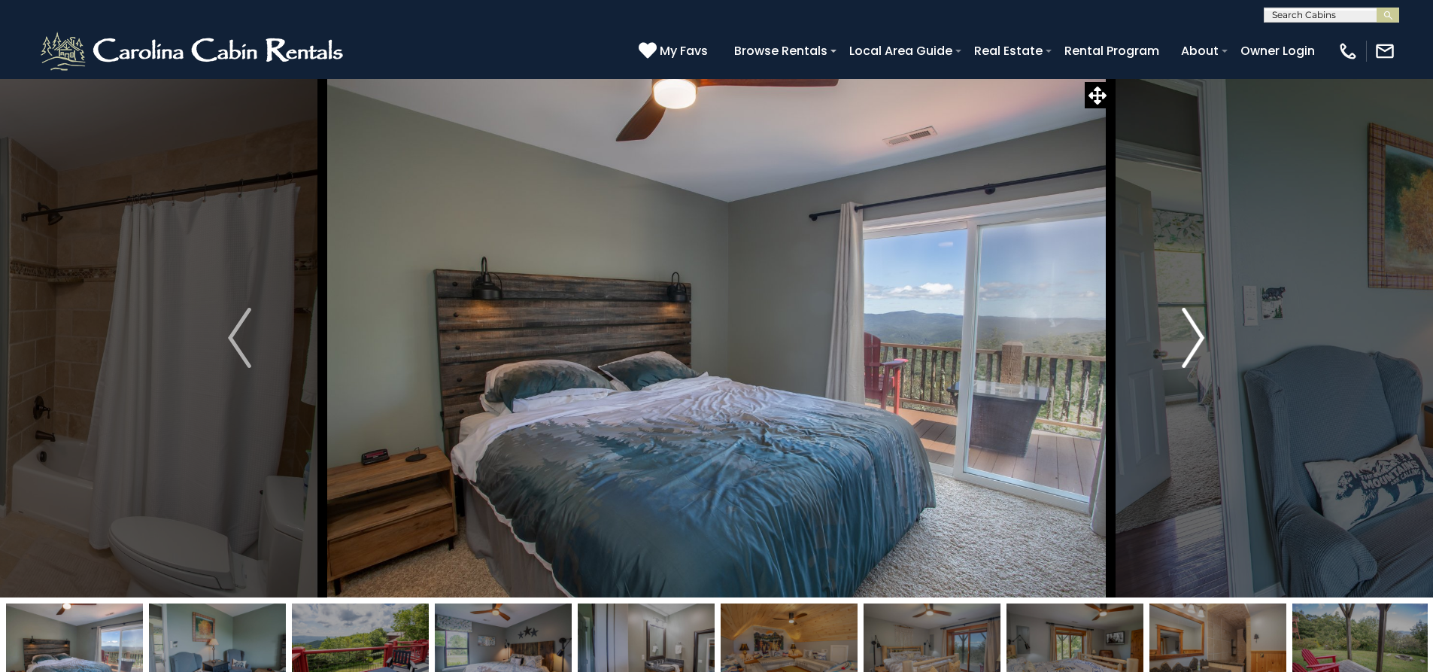
click at [1198, 357] on img "Next" at bounding box center [1193, 338] width 23 height 60
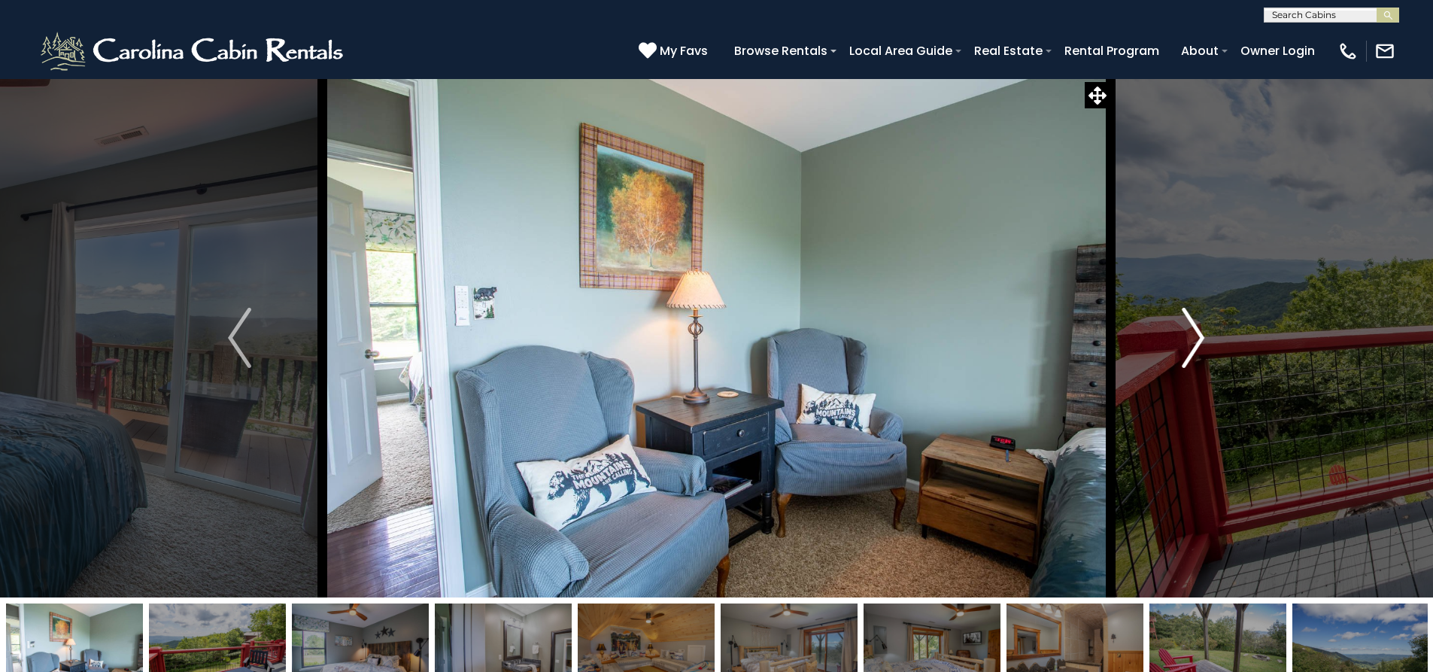
click at [1198, 357] on img "Next" at bounding box center [1193, 338] width 23 height 60
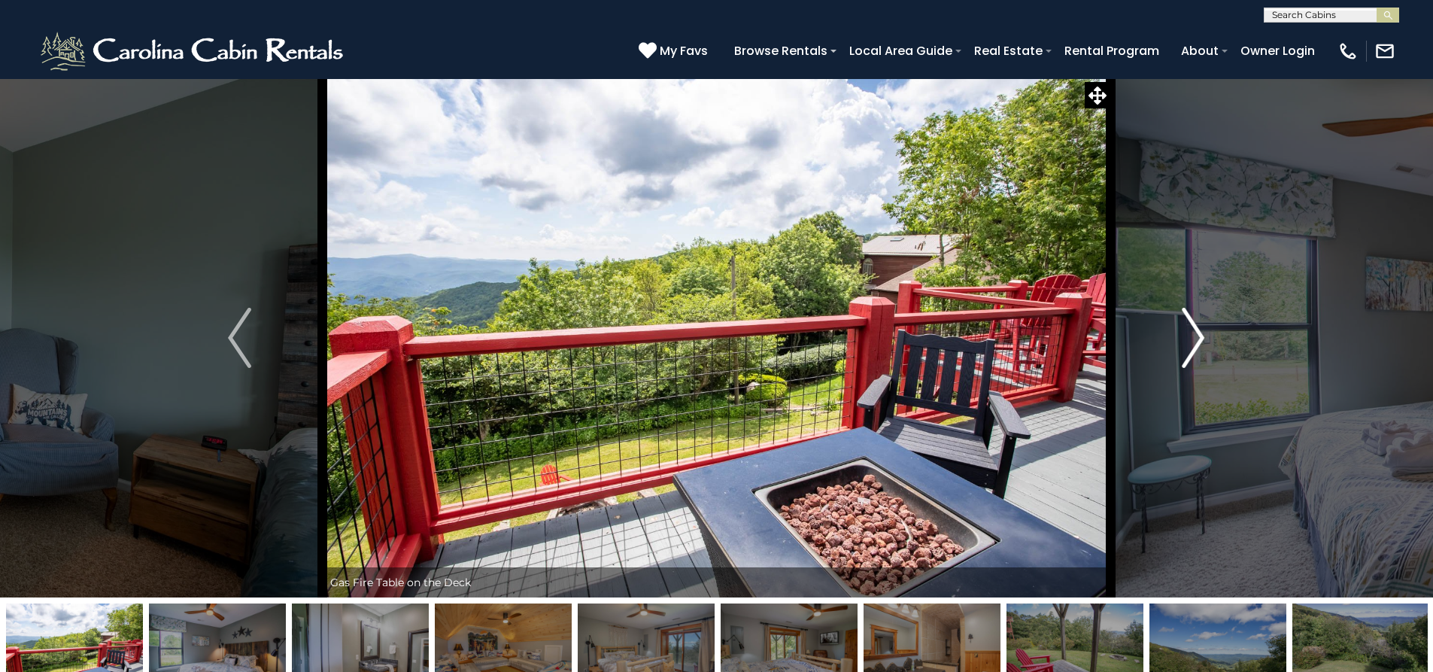
click at [1197, 357] on img "Next" at bounding box center [1193, 338] width 23 height 60
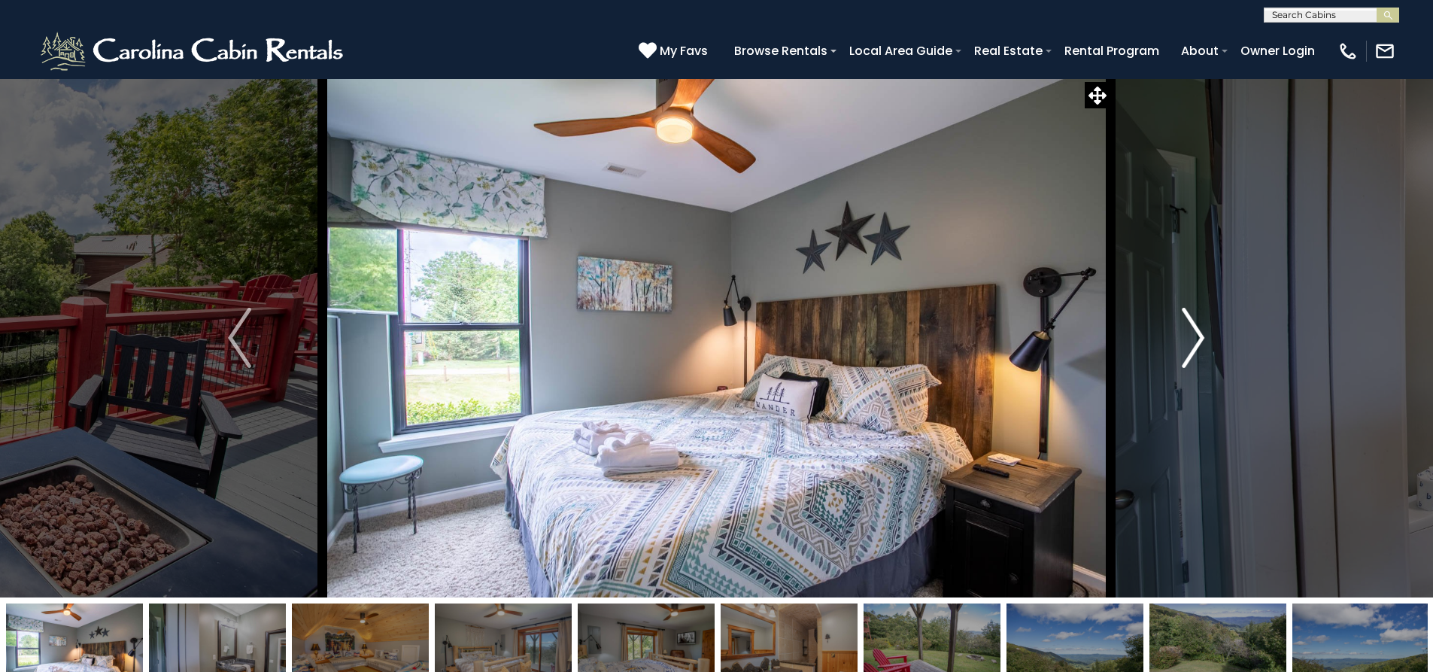
click at [1197, 357] on img "Next" at bounding box center [1193, 338] width 23 height 60
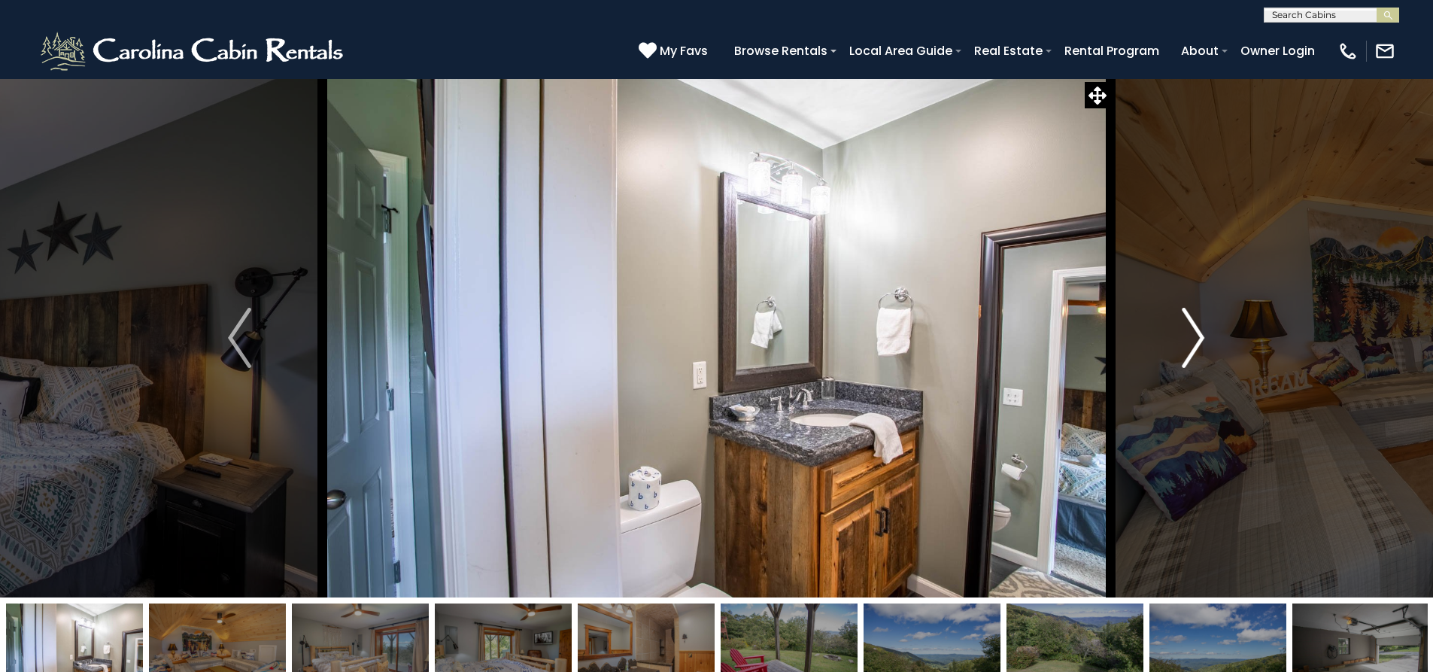
click at [1197, 357] on img "Next" at bounding box center [1193, 338] width 23 height 60
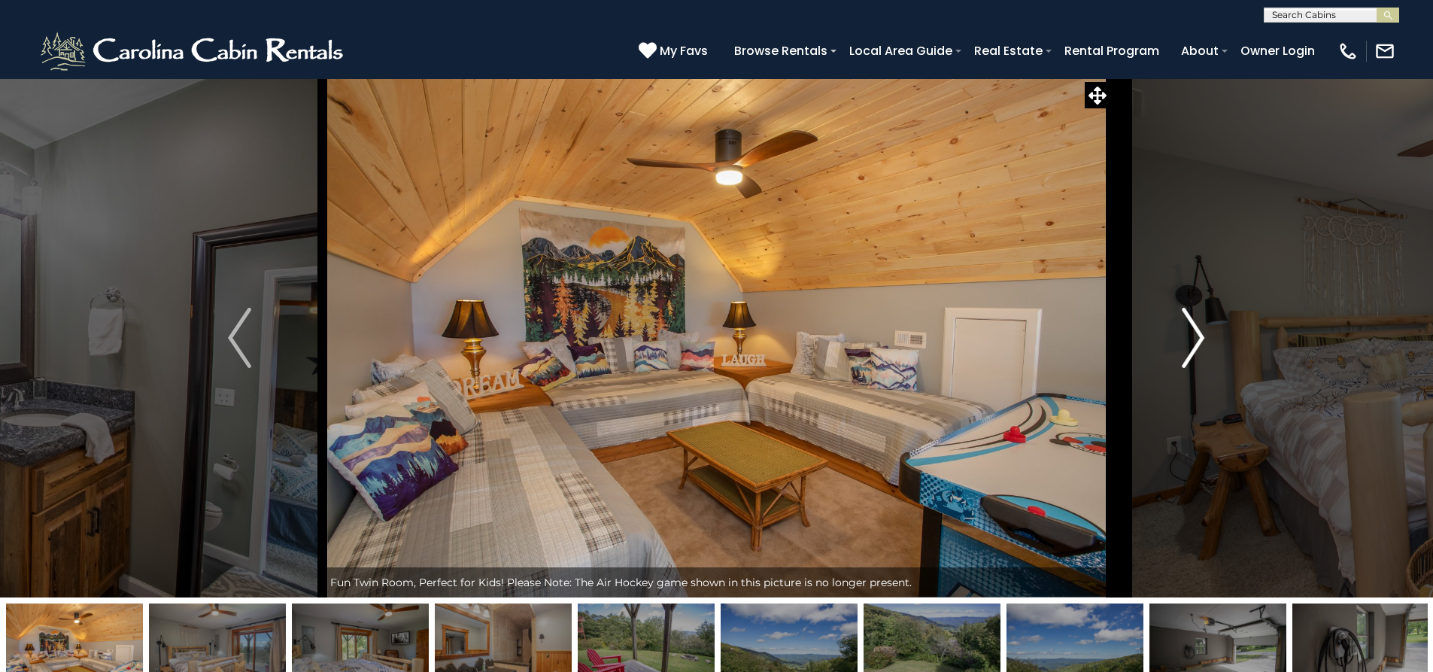
click at [1194, 357] on img "Next" at bounding box center [1193, 338] width 23 height 60
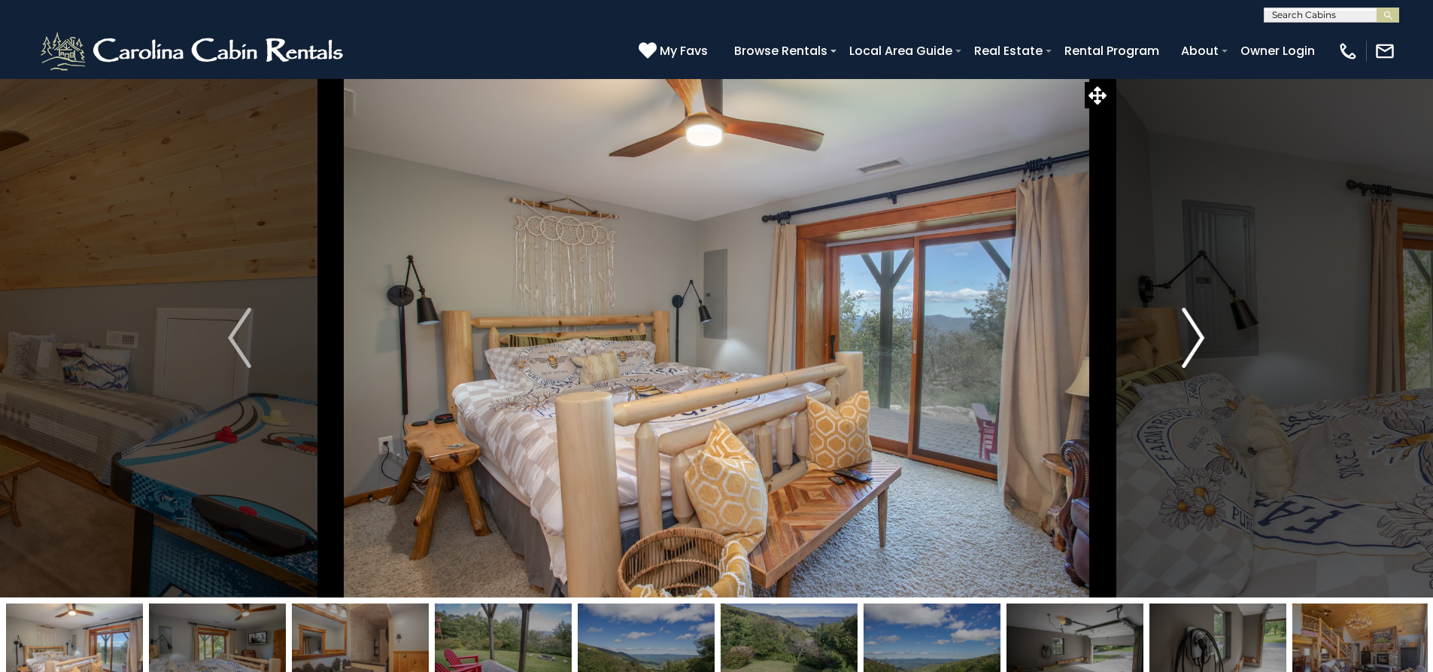
click at [1180, 357] on button "Next" at bounding box center [1192, 337] width 165 height 519
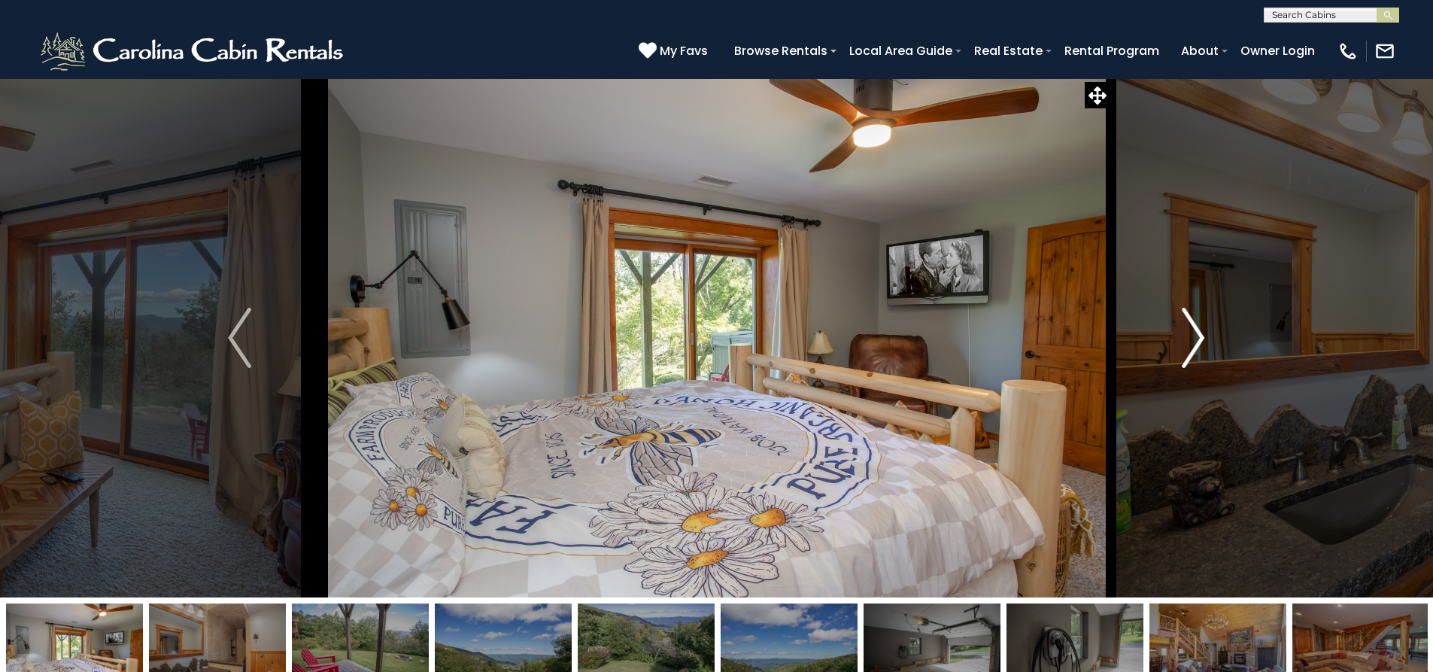
click at [1180, 357] on button "Next" at bounding box center [1192, 337] width 165 height 519
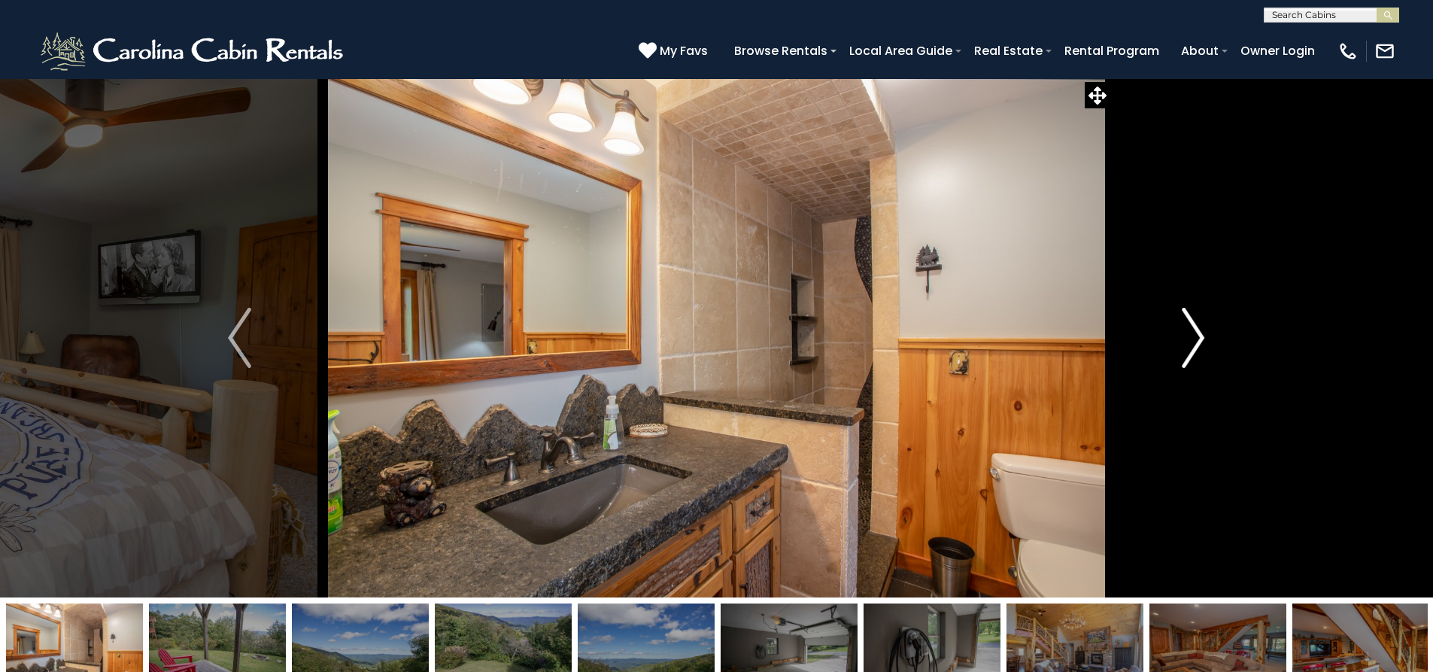
click at [1181, 357] on button "Next" at bounding box center [1192, 337] width 165 height 519
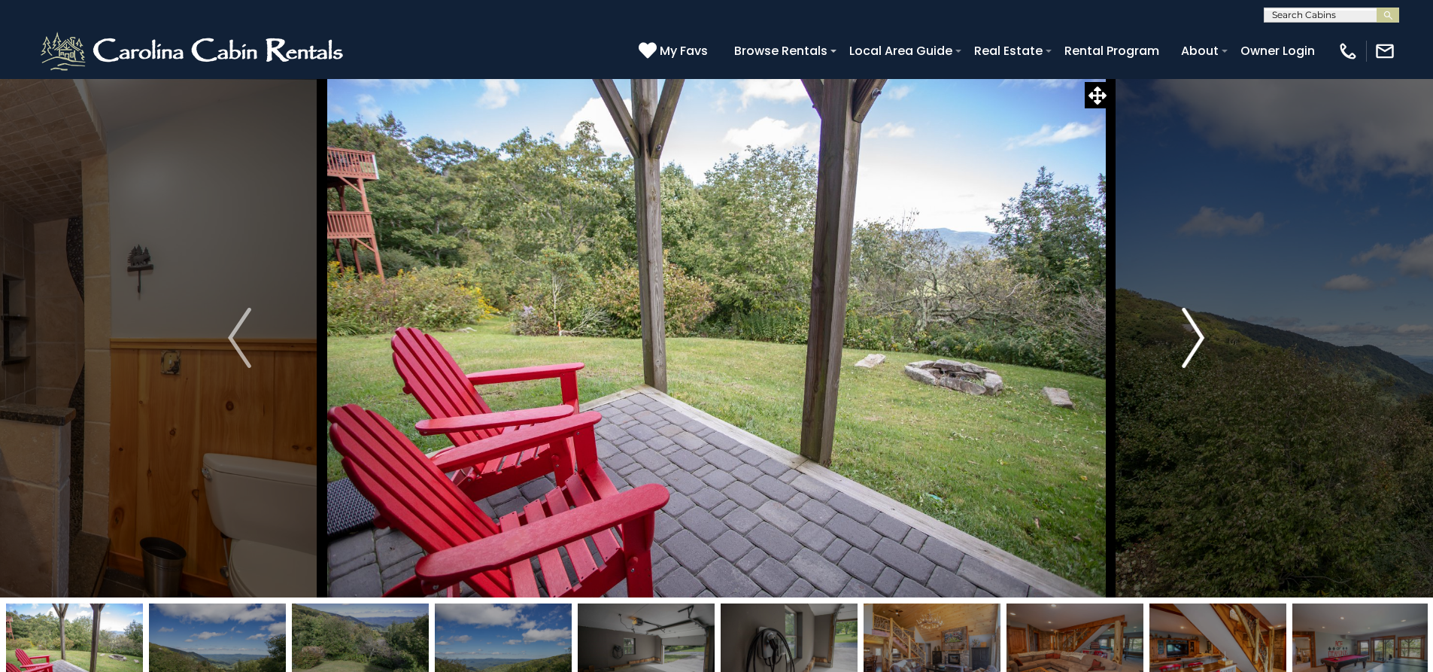
click at [1181, 357] on button "Next" at bounding box center [1192, 337] width 165 height 519
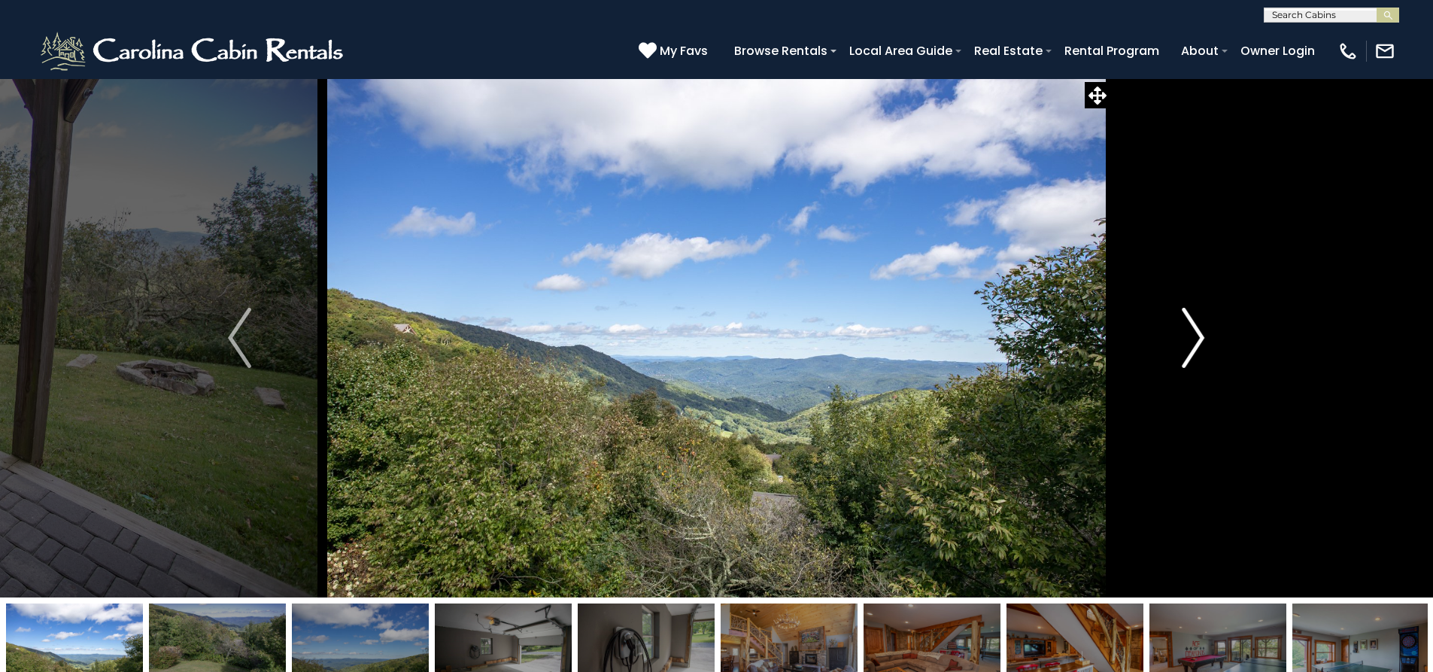
click at [1182, 358] on button "Next" at bounding box center [1192, 337] width 165 height 519
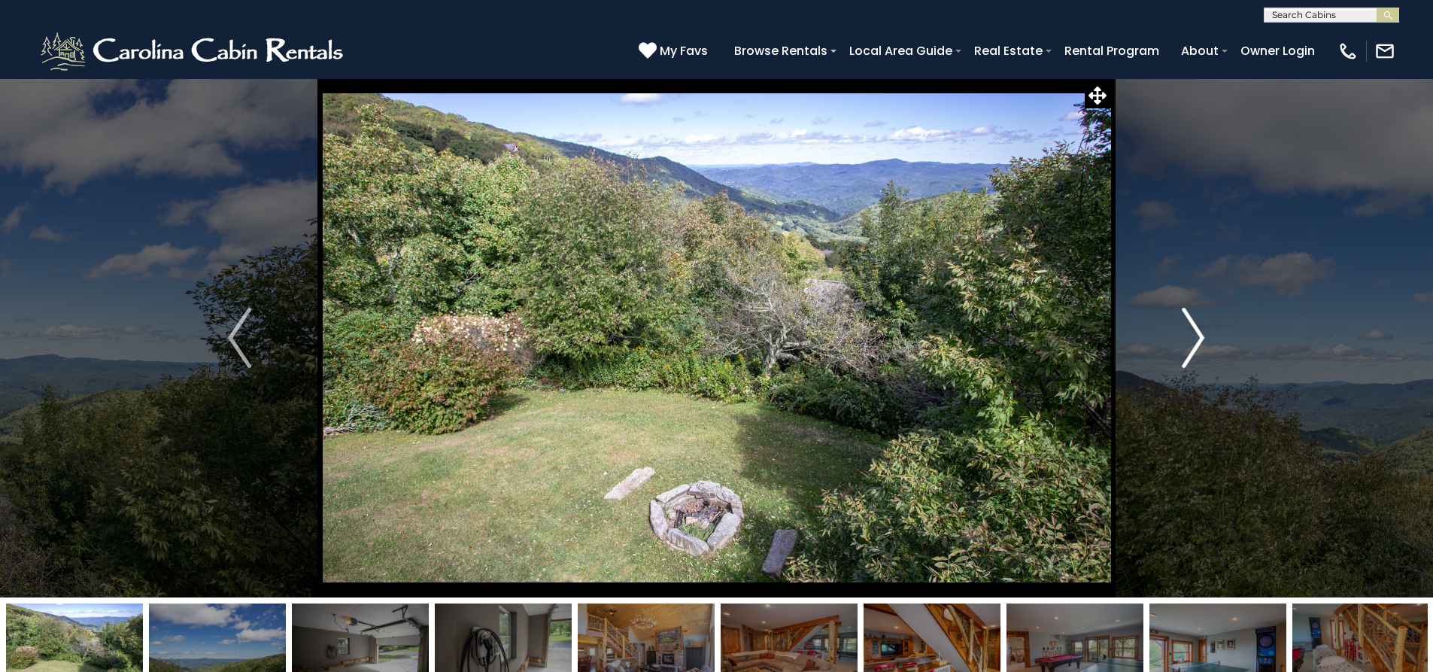
click at [1182, 358] on img "Next" at bounding box center [1193, 338] width 23 height 60
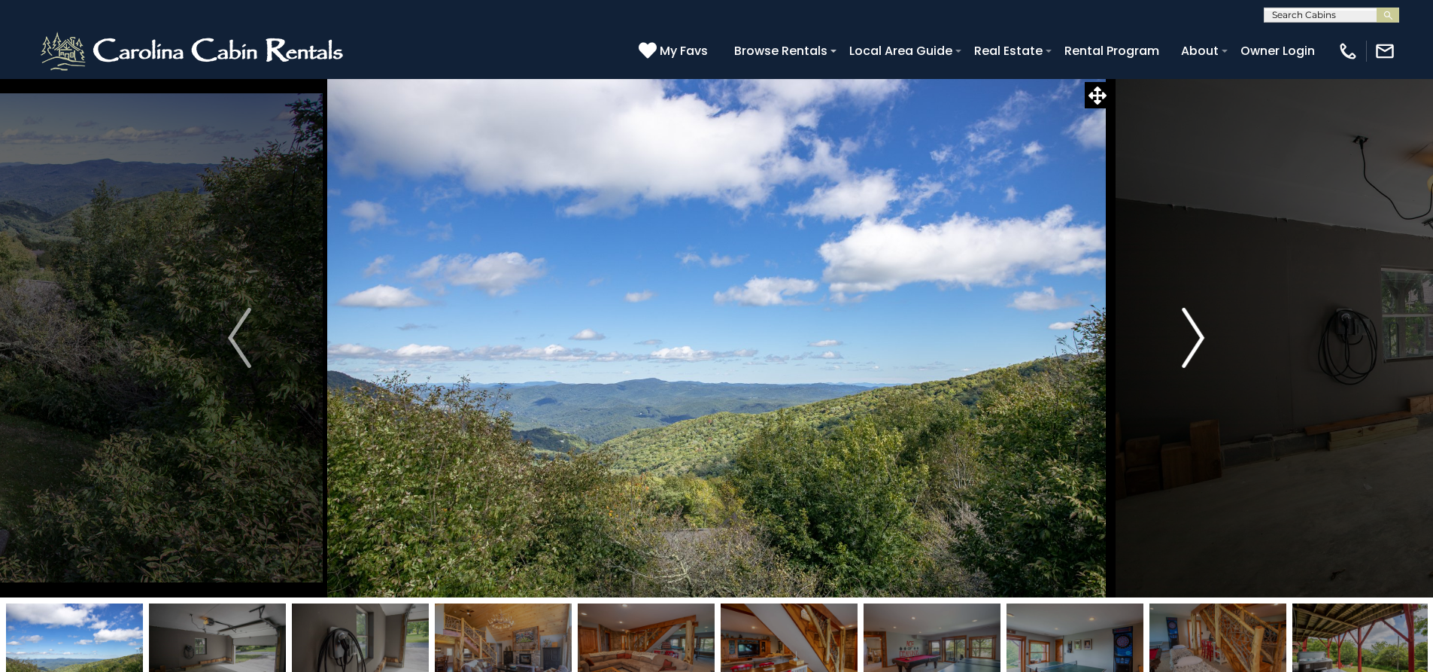
click at [1182, 358] on img "Next" at bounding box center [1193, 338] width 23 height 60
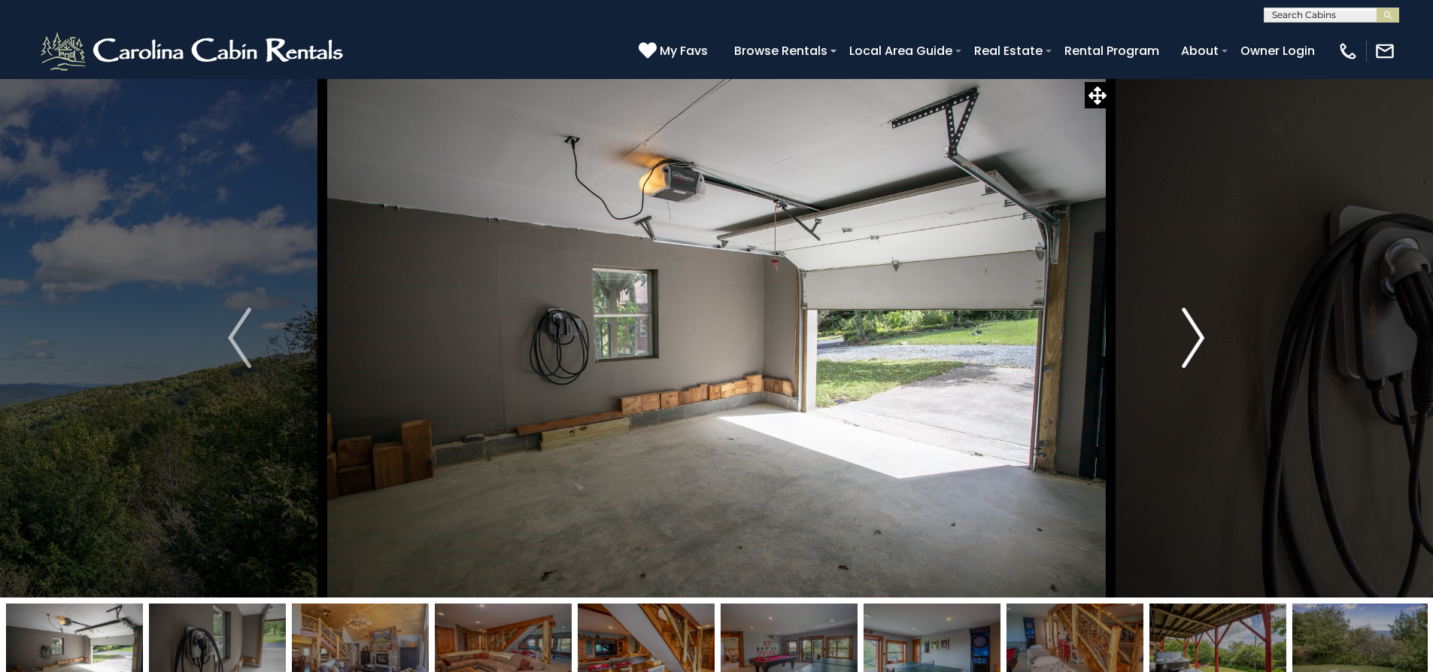
click at [1183, 360] on img "Next" at bounding box center [1193, 338] width 23 height 60
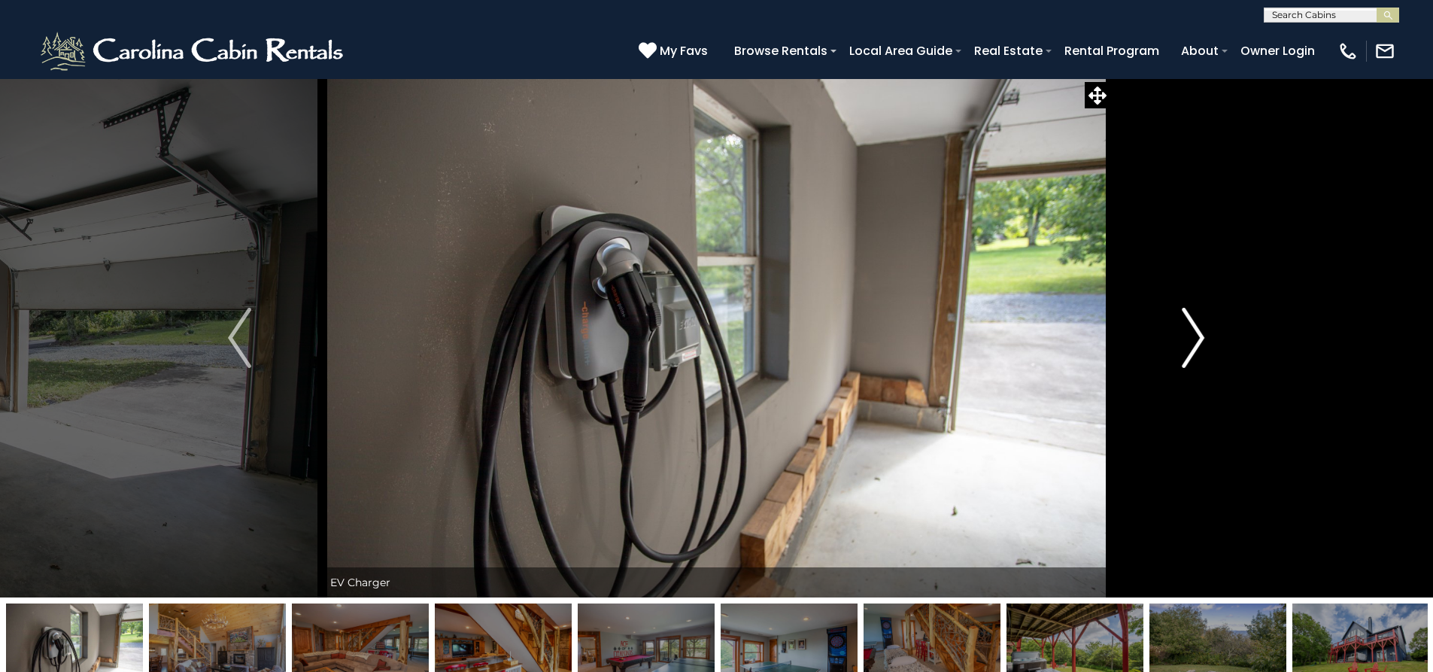
click at [1183, 360] on img "Next" at bounding box center [1193, 338] width 23 height 60
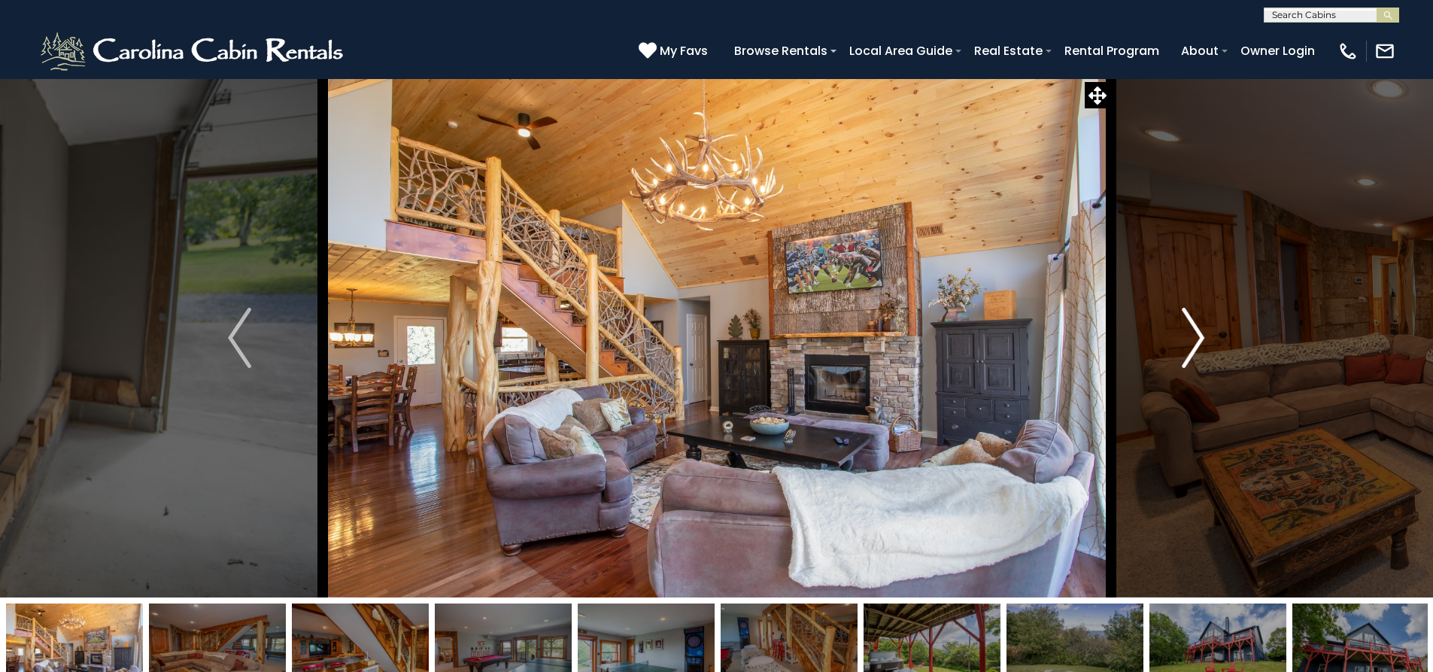
click at [1183, 360] on img "Next" at bounding box center [1193, 338] width 23 height 60
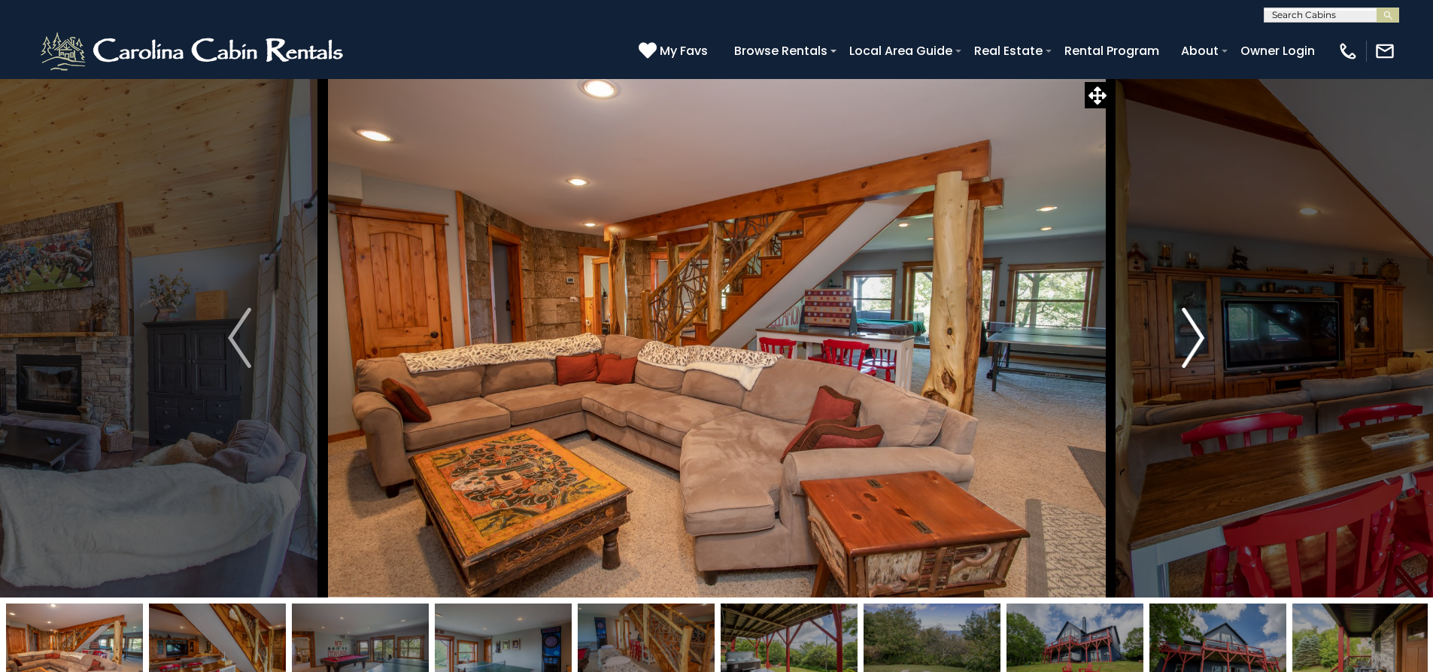
click at [1183, 360] on img "Next" at bounding box center [1193, 338] width 23 height 60
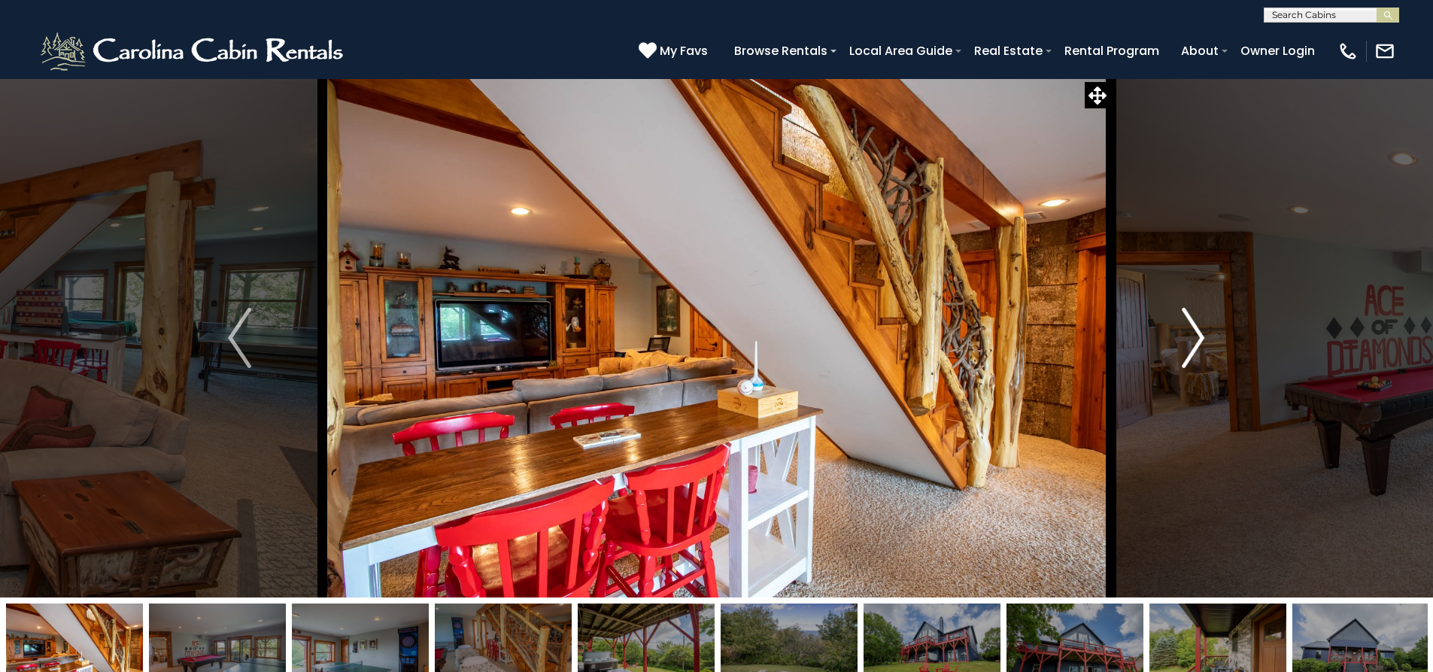
click at [1183, 360] on img "Next" at bounding box center [1193, 338] width 23 height 60
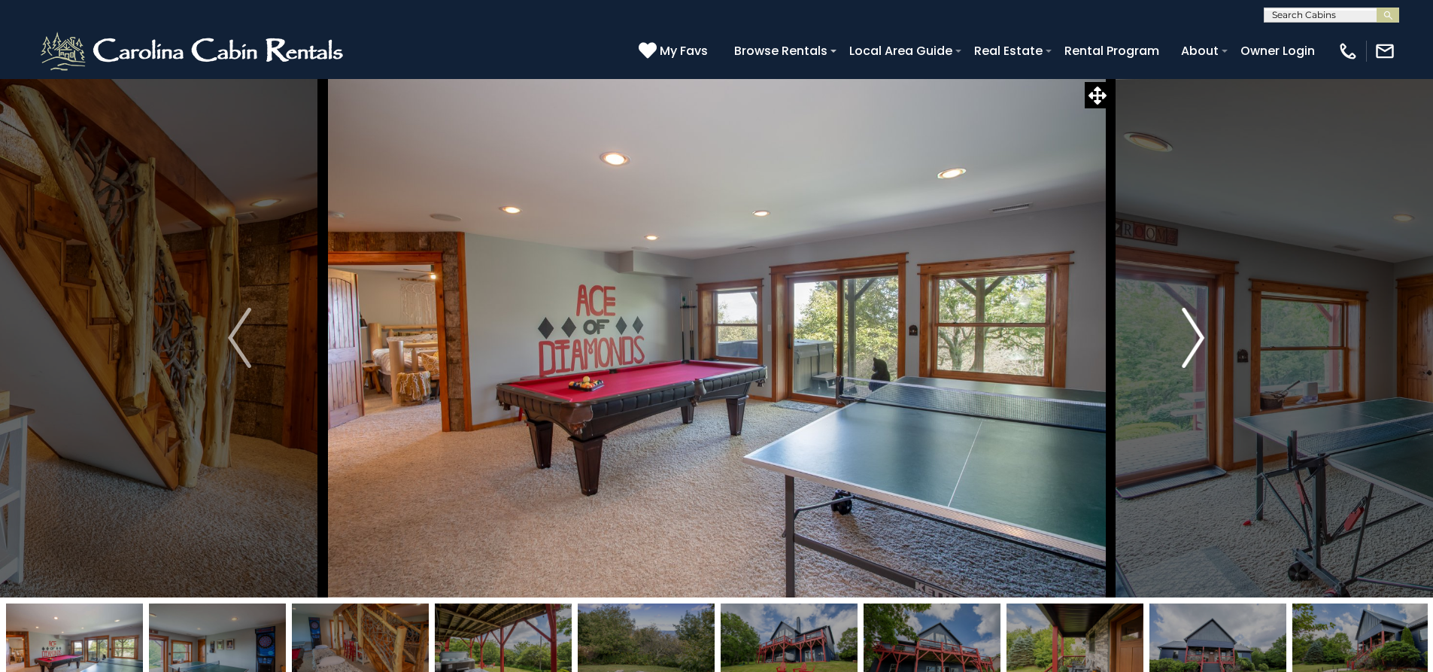
click at [1185, 360] on img "Next" at bounding box center [1193, 338] width 23 height 60
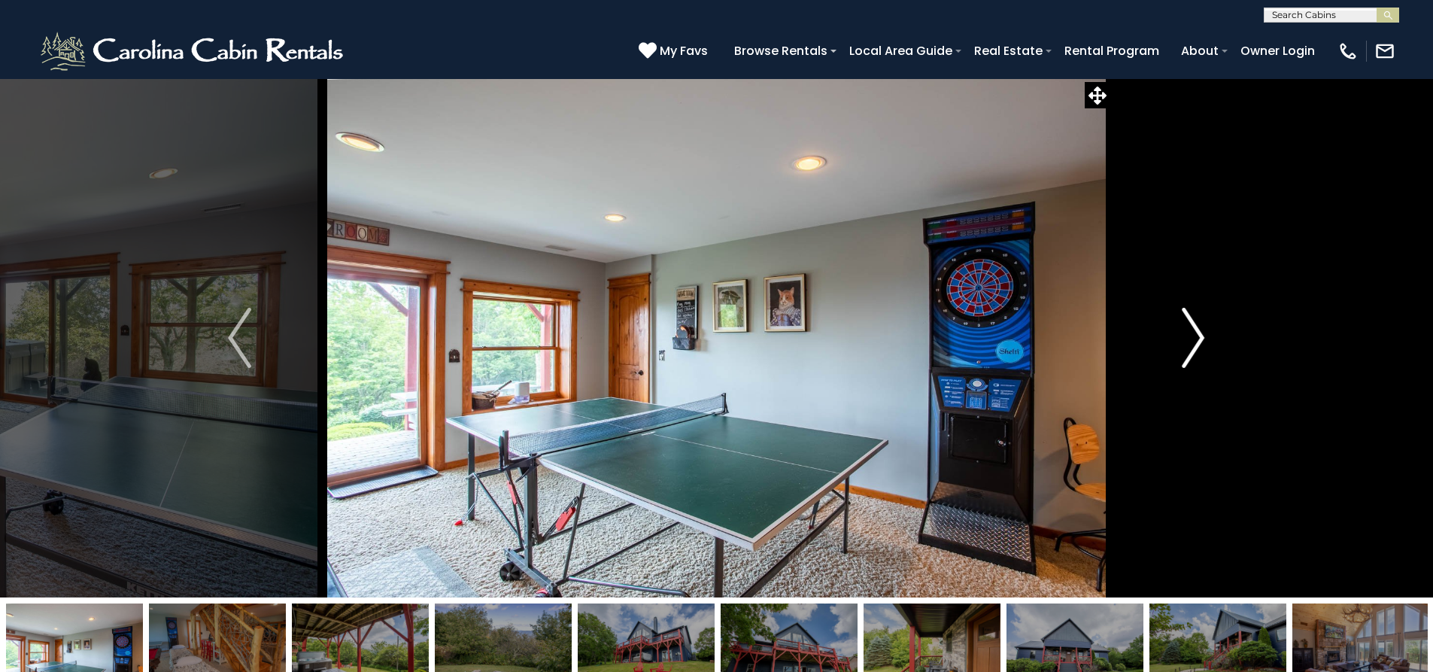
click at [1185, 360] on img "Next" at bounding box center [1193, 338] width 23 height 60
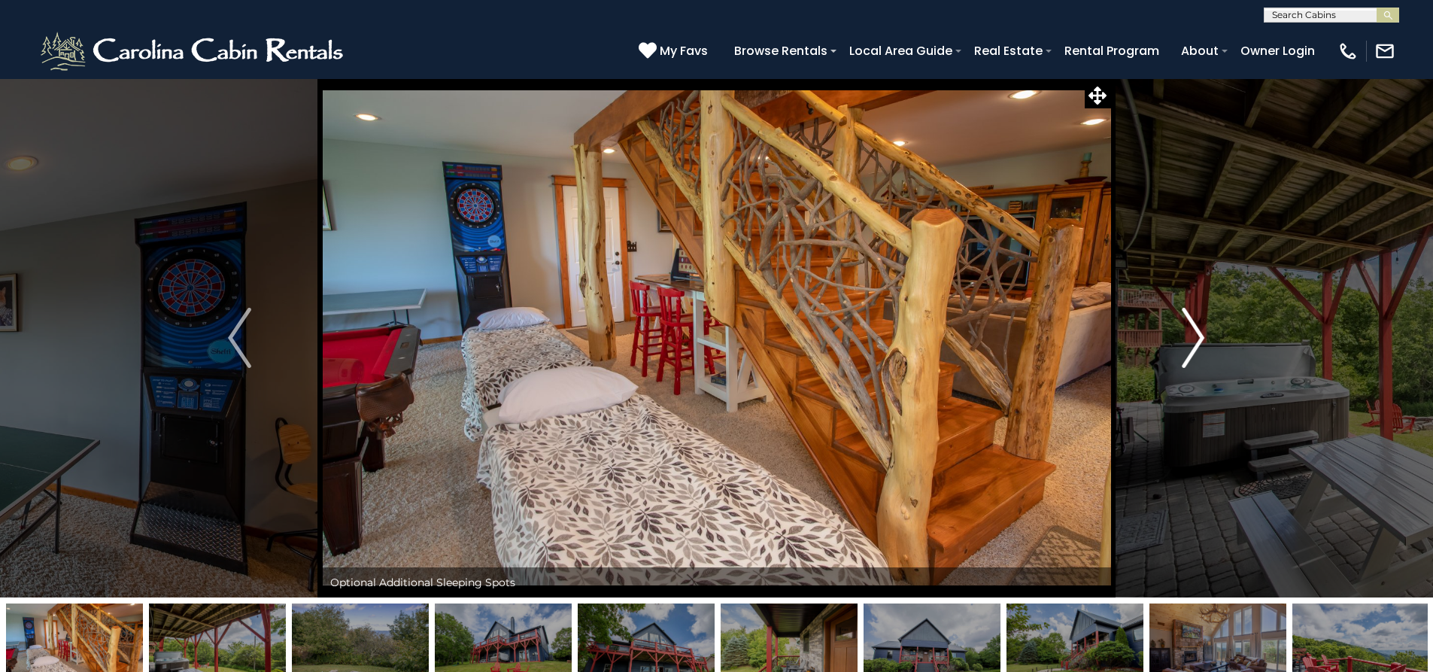
click at [1186, 360] on img "Next" at bounding box center [1193, 338] width 23 height 60
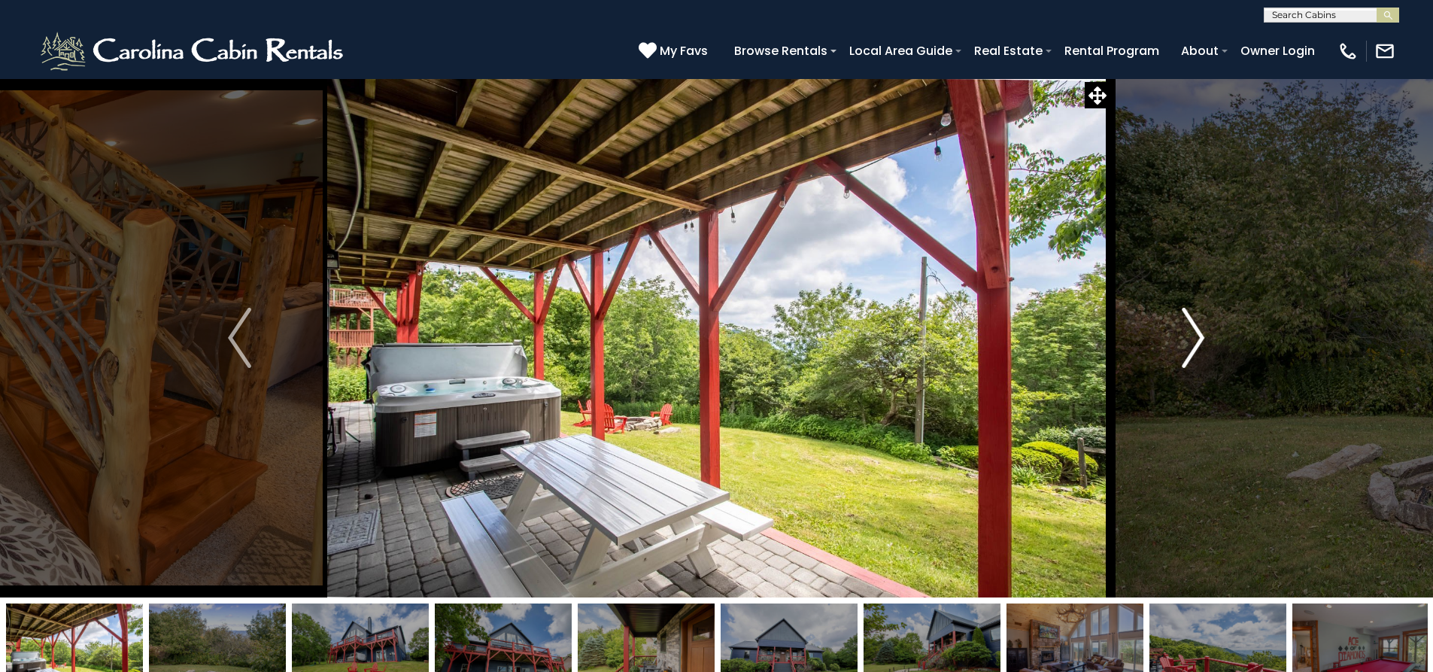
click at [1187, 359] on img "Next" at bounding box center [1193, 338] width 23 height 60
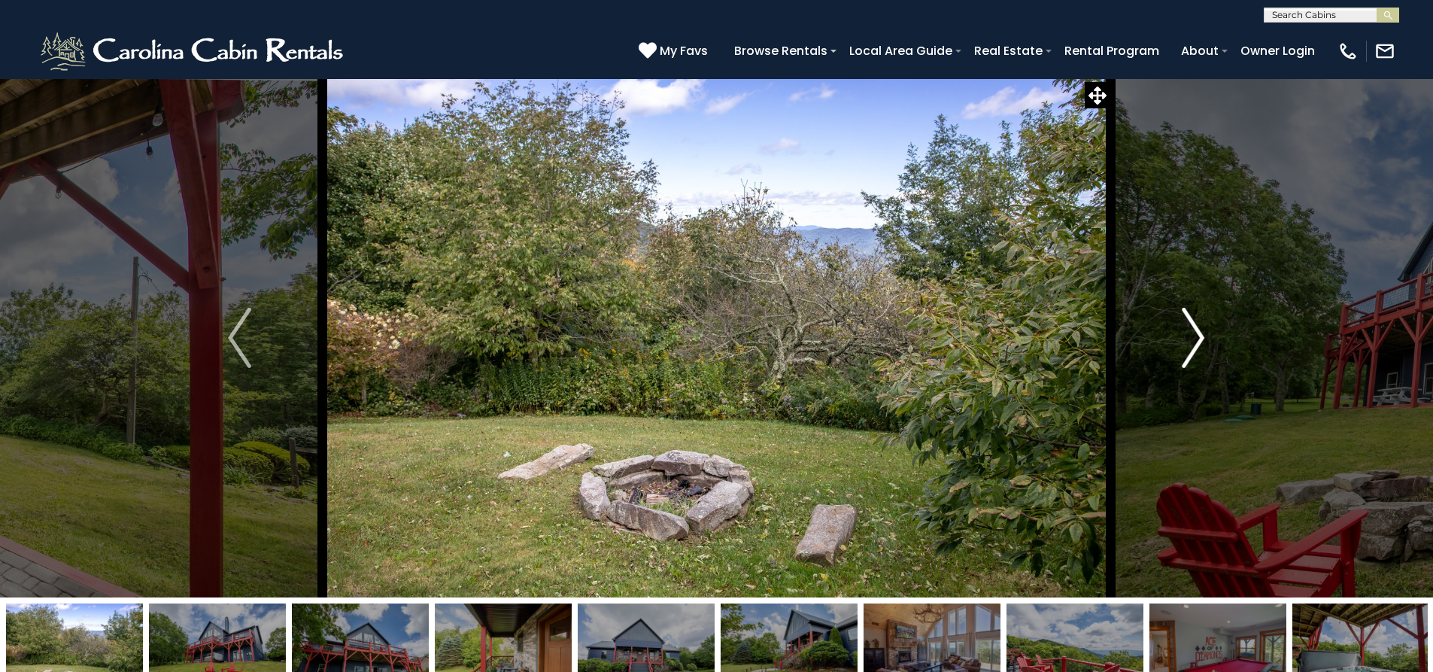
click at [1188, 359] on img "Next" at bounding box center [1193, 338] width 23 height 60
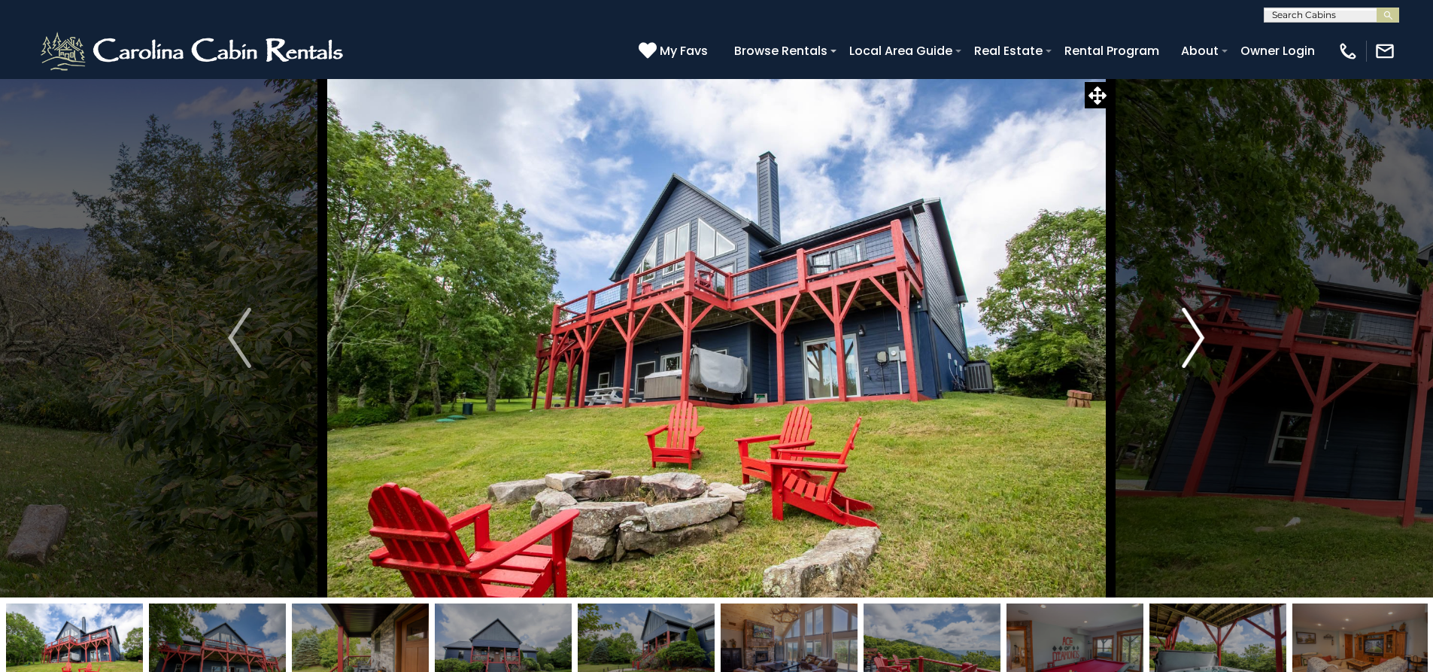
click at [1188, 359] on img "Next" at bounding box center [1193, 338] width 23 height 60
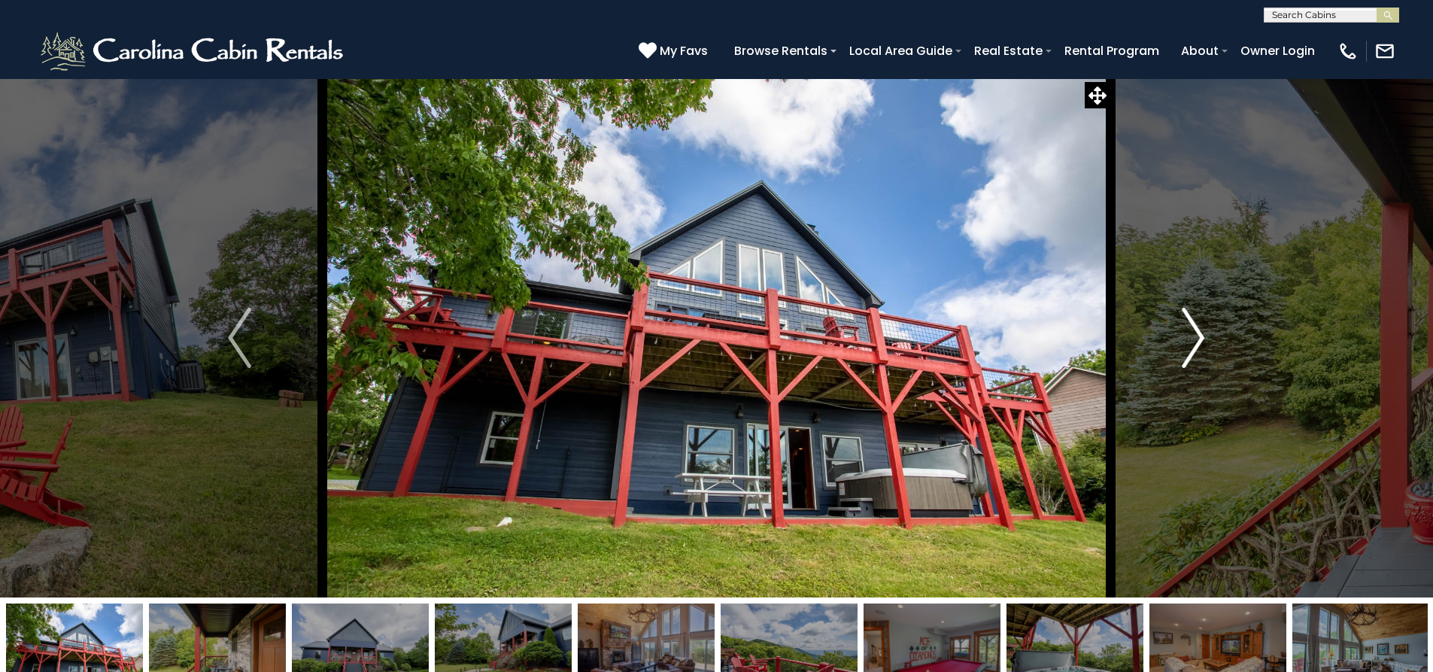
click at [1188, 359] on img "Next" at bounding box center [1193, 338] width 23 height 60
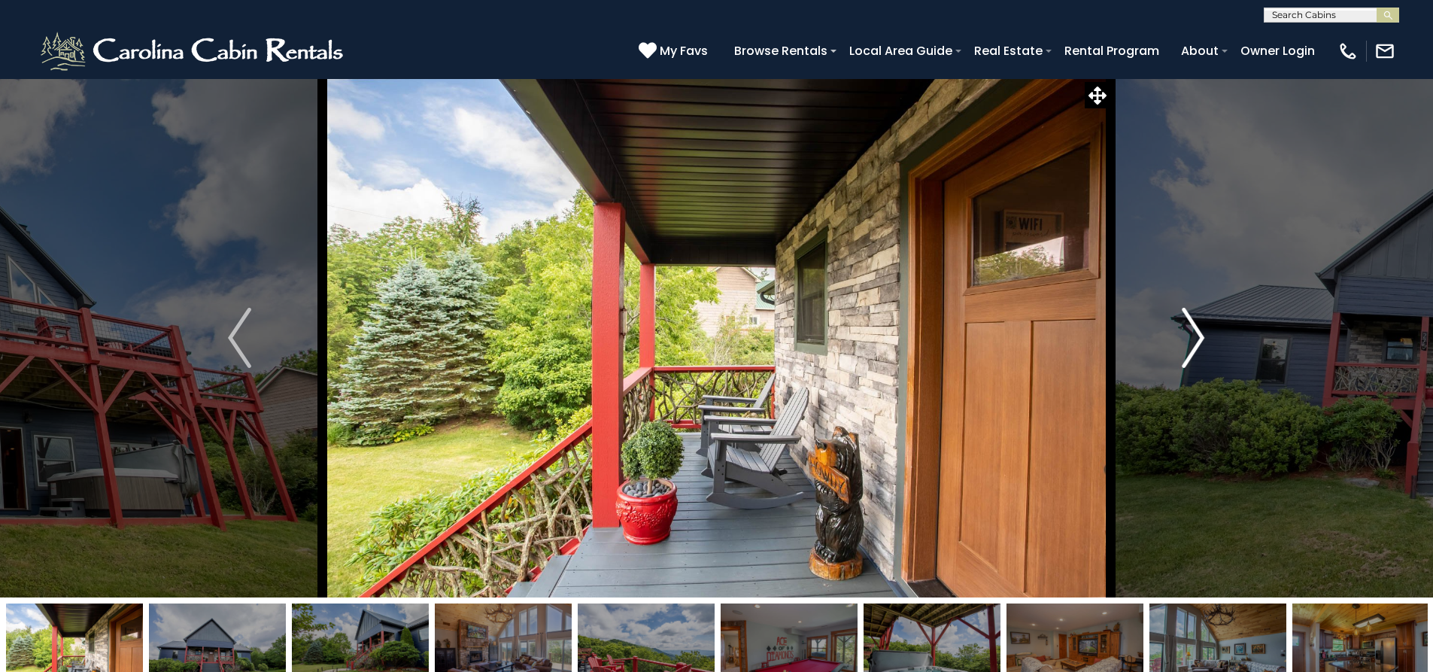
click at [1189, 359] on img "Next" at bounding box center [1193, 338] width 23 height 60
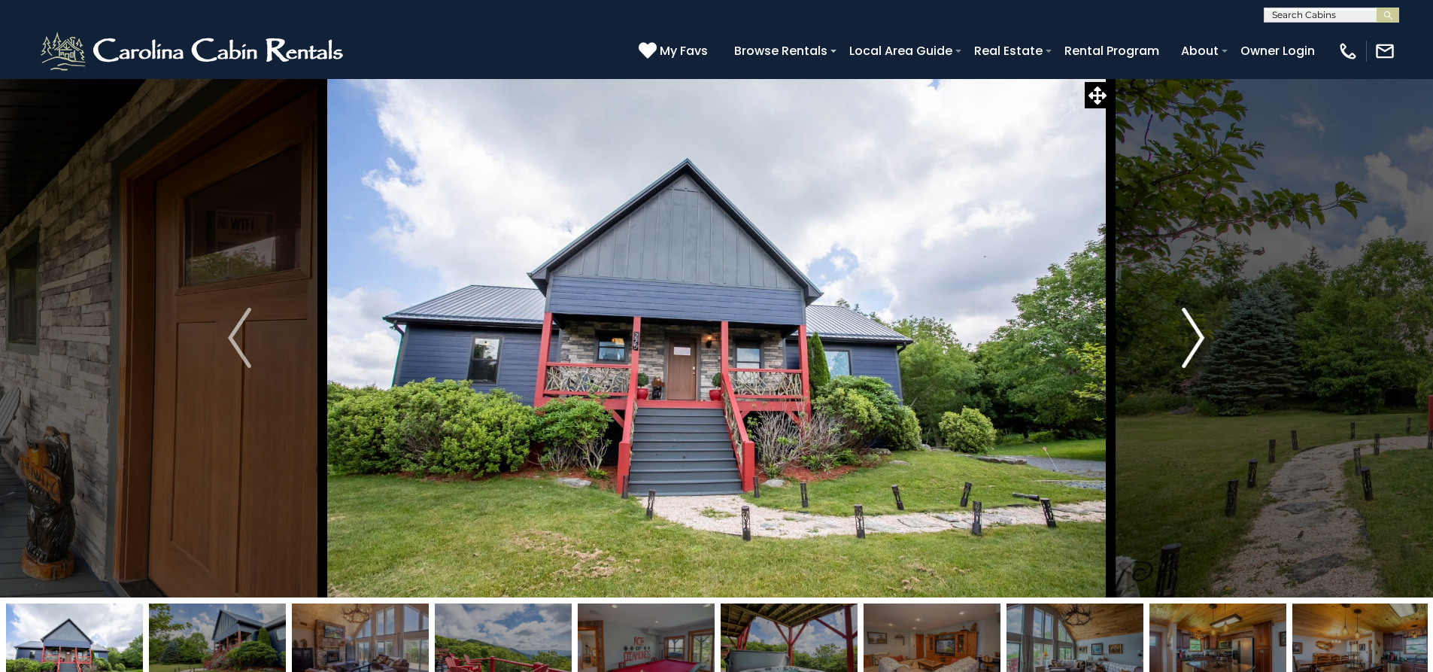
click at [1189, 359] on img "Next" at bounding box center [1193, 338] width 23 height 60
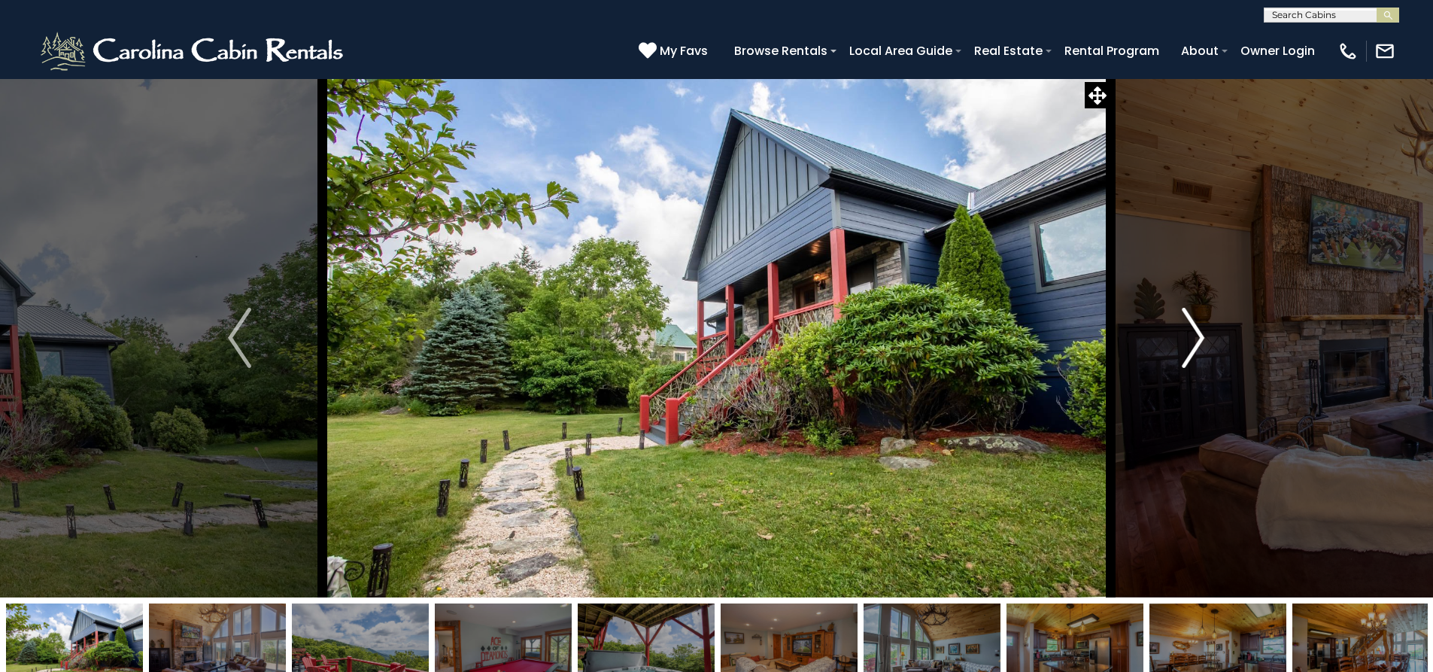
click at [1189, 359] on img "Next" at bounding box center [1193, 338] width 23 height 60
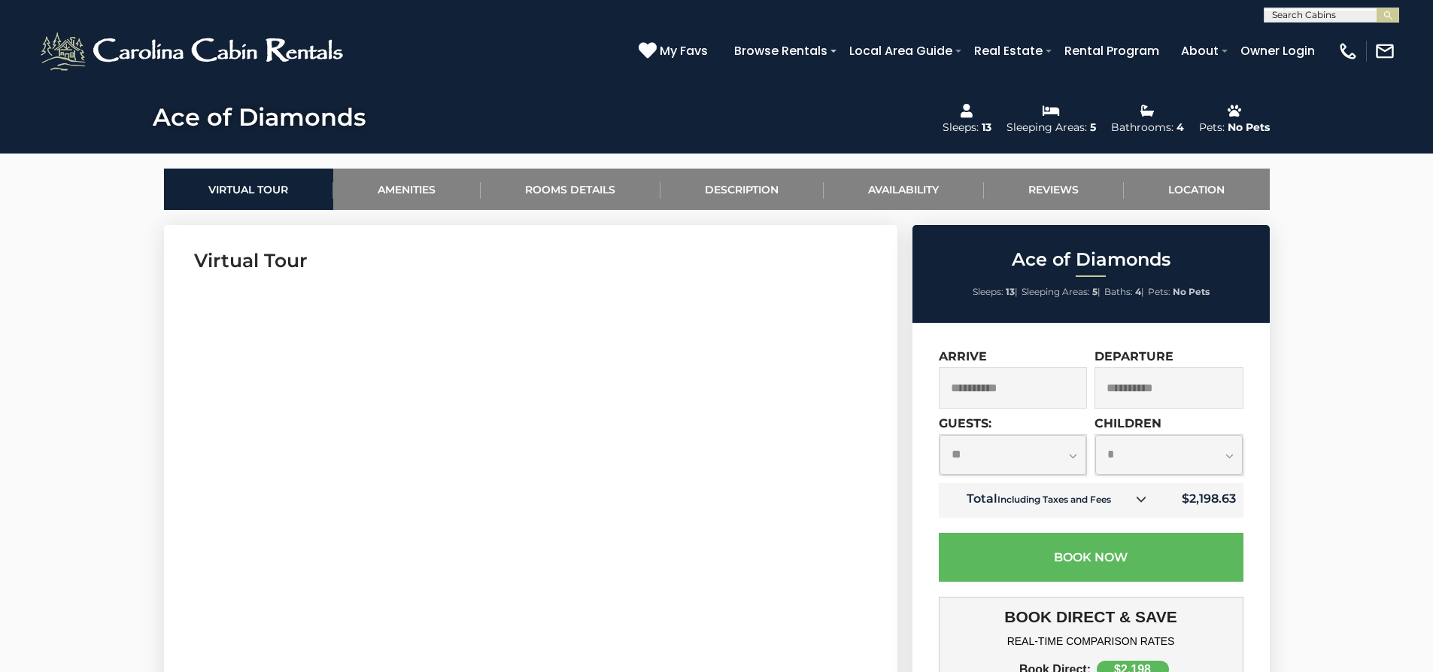
scroll to position [627, 0]
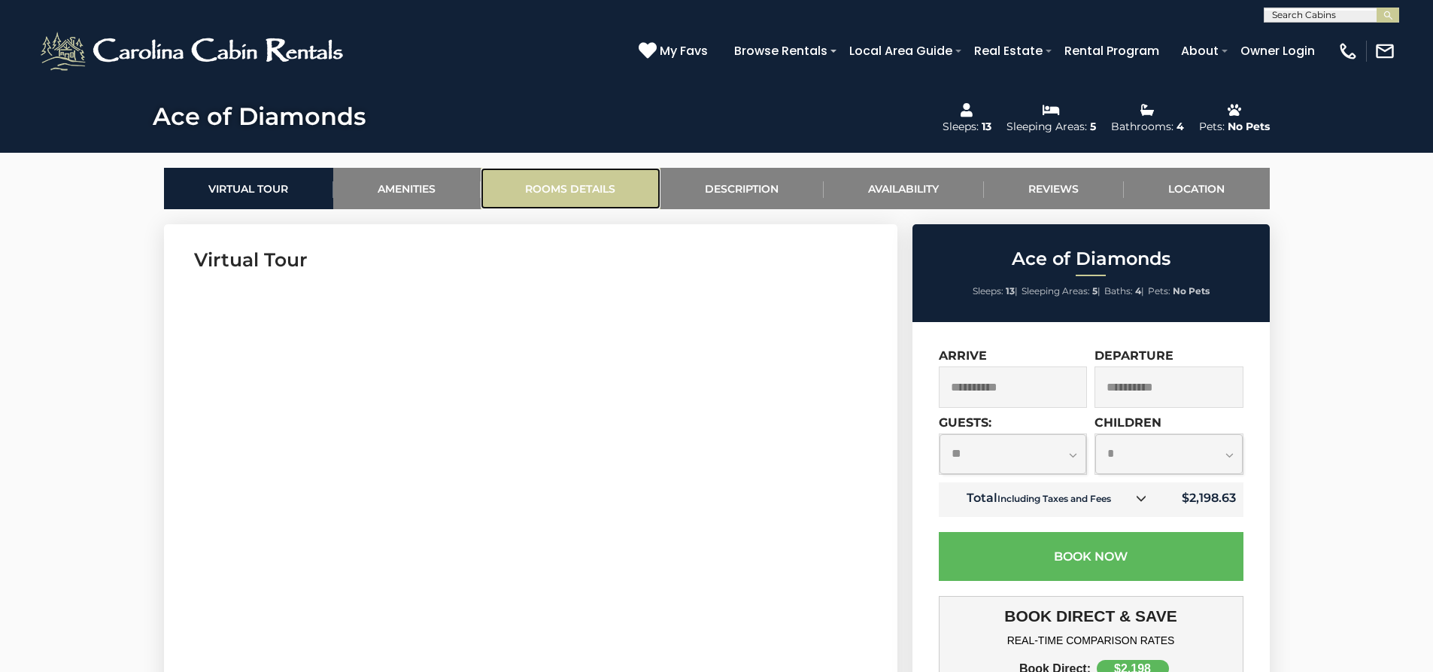
click at [581, 193] on link "Rooms Details" at bounding box center [571, 188] width 180 height 41
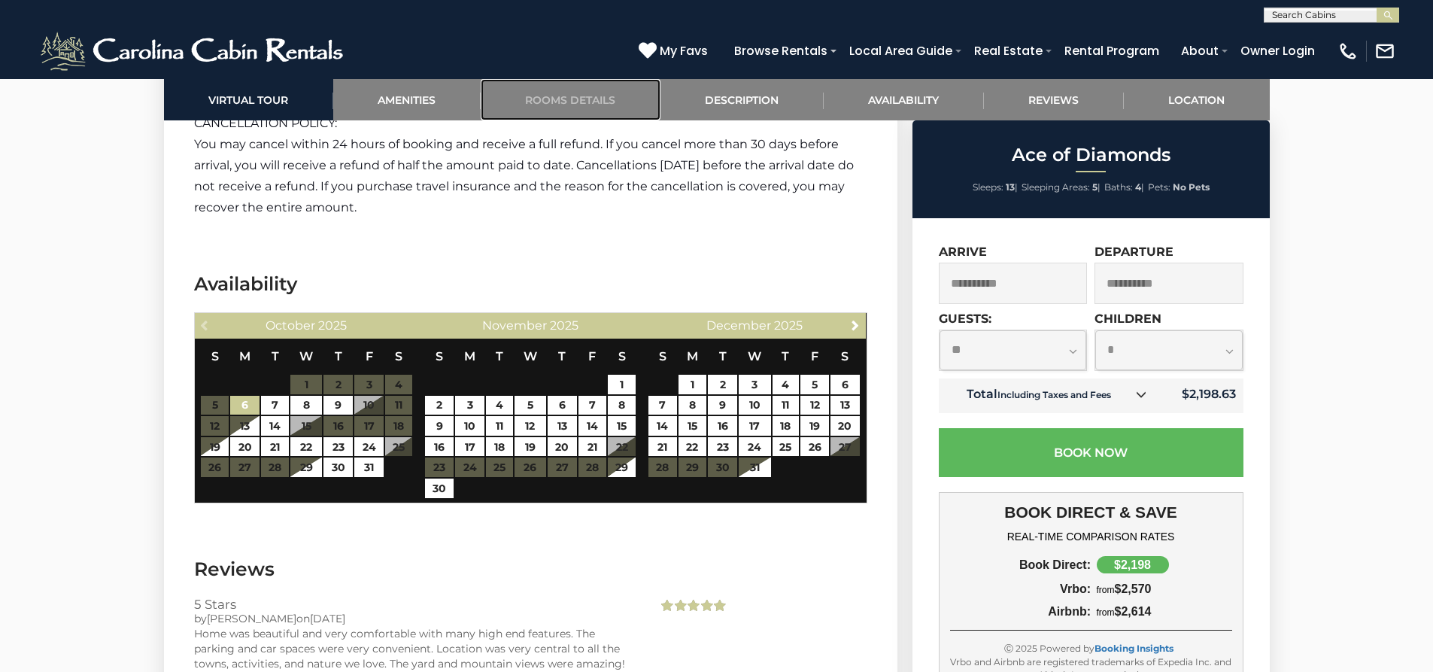
scroll to position [4364, 0]
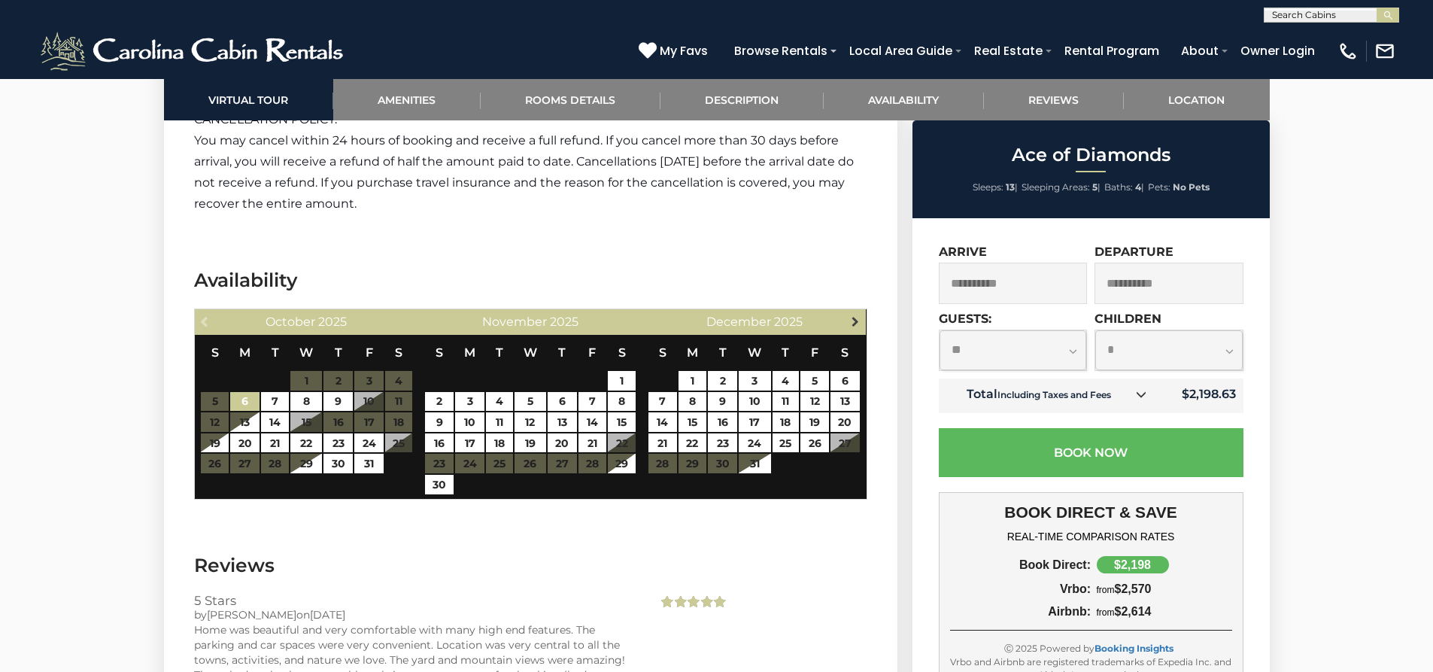
click at [856, 315] on span "Next" at bounding box center [855, 321] width 12 height 12
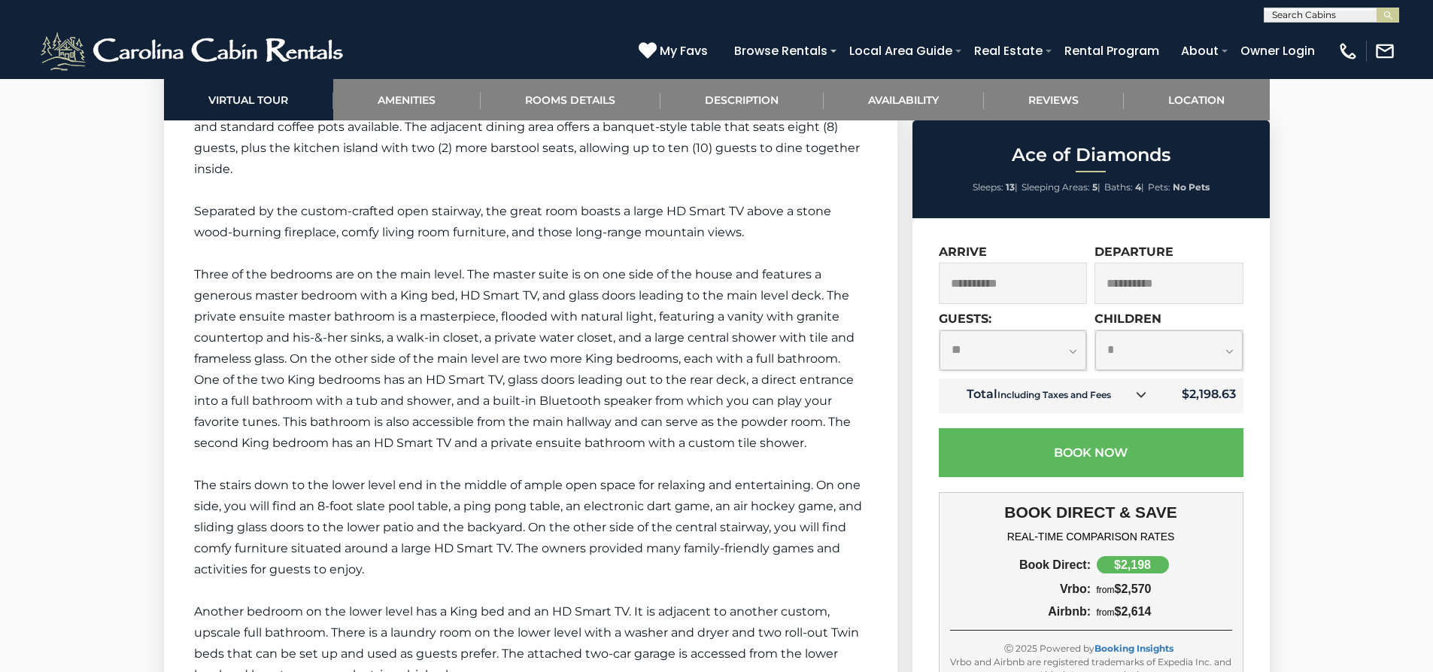
scroll to position [2860, 0]
click at [657, 51] on icon at bounding box center [648, 50] width 18 height 18
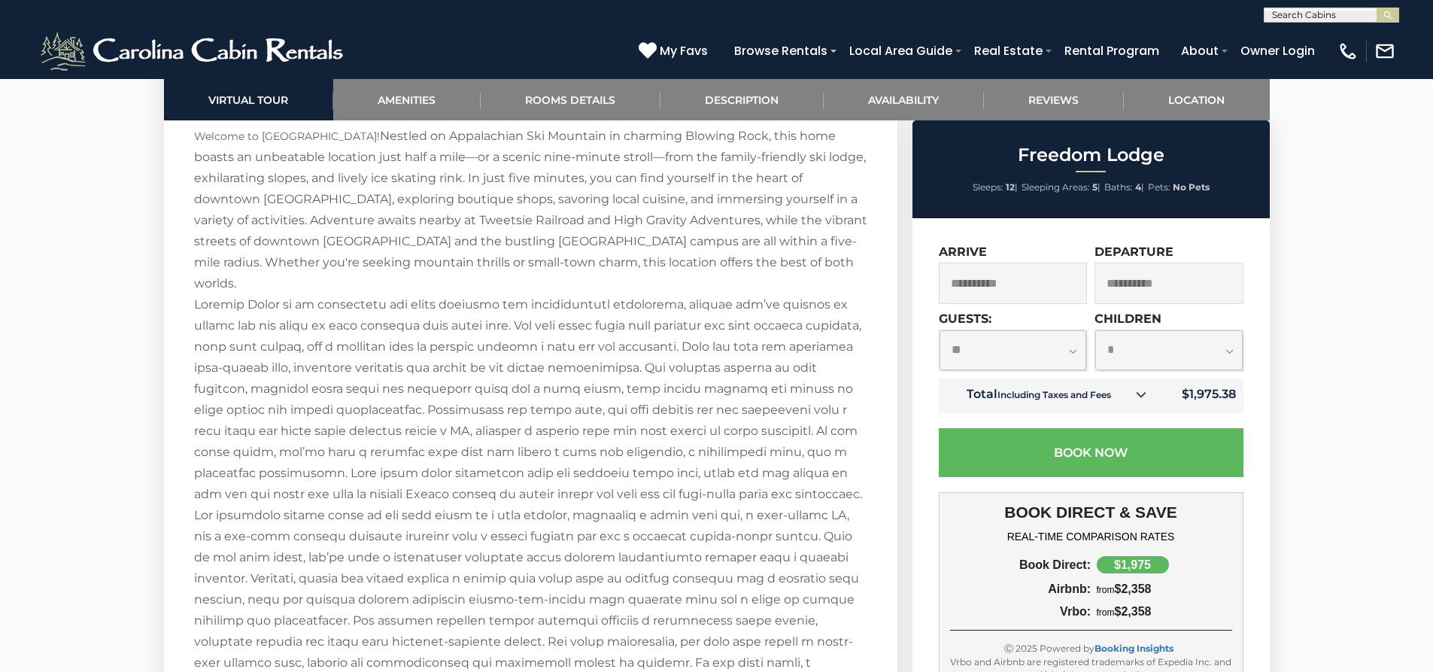
scroll to position [2144, 0]
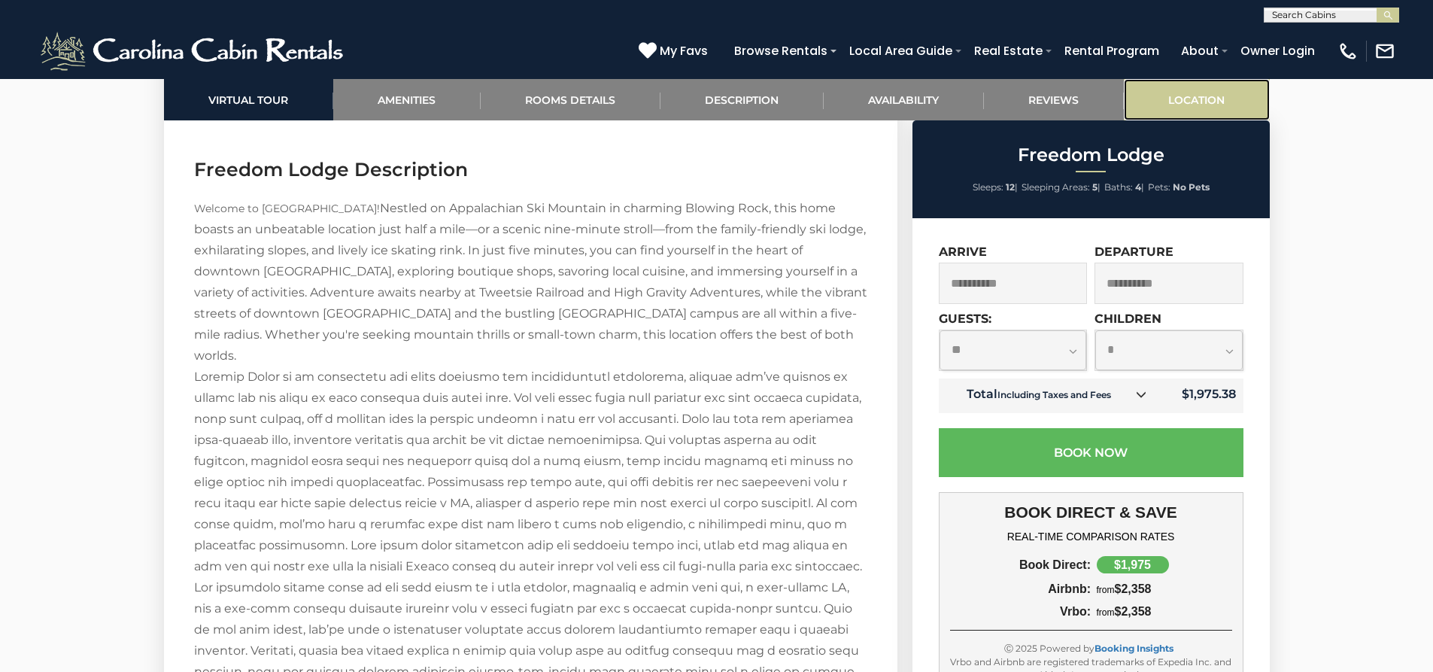
click at [1218, 102] on link "Location" at bounding box center [1197, 99] width 146 height 41
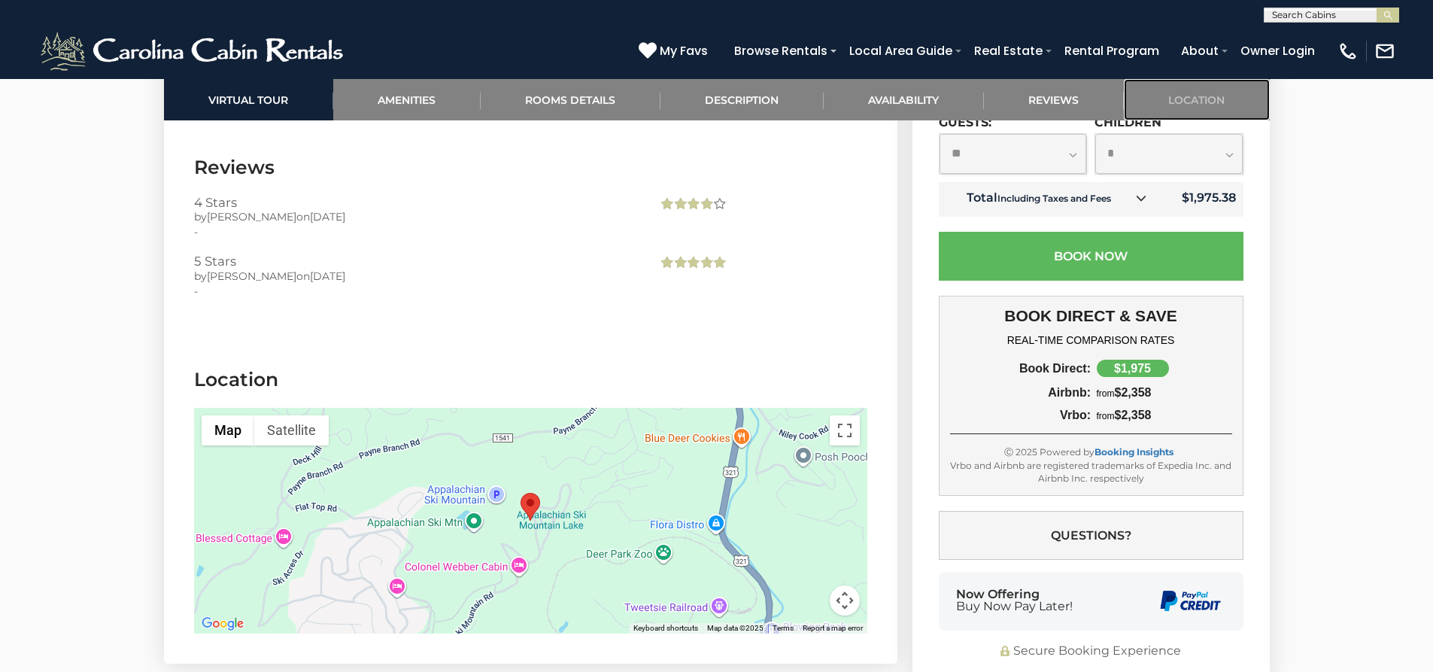
scroll to position [3598, 0]
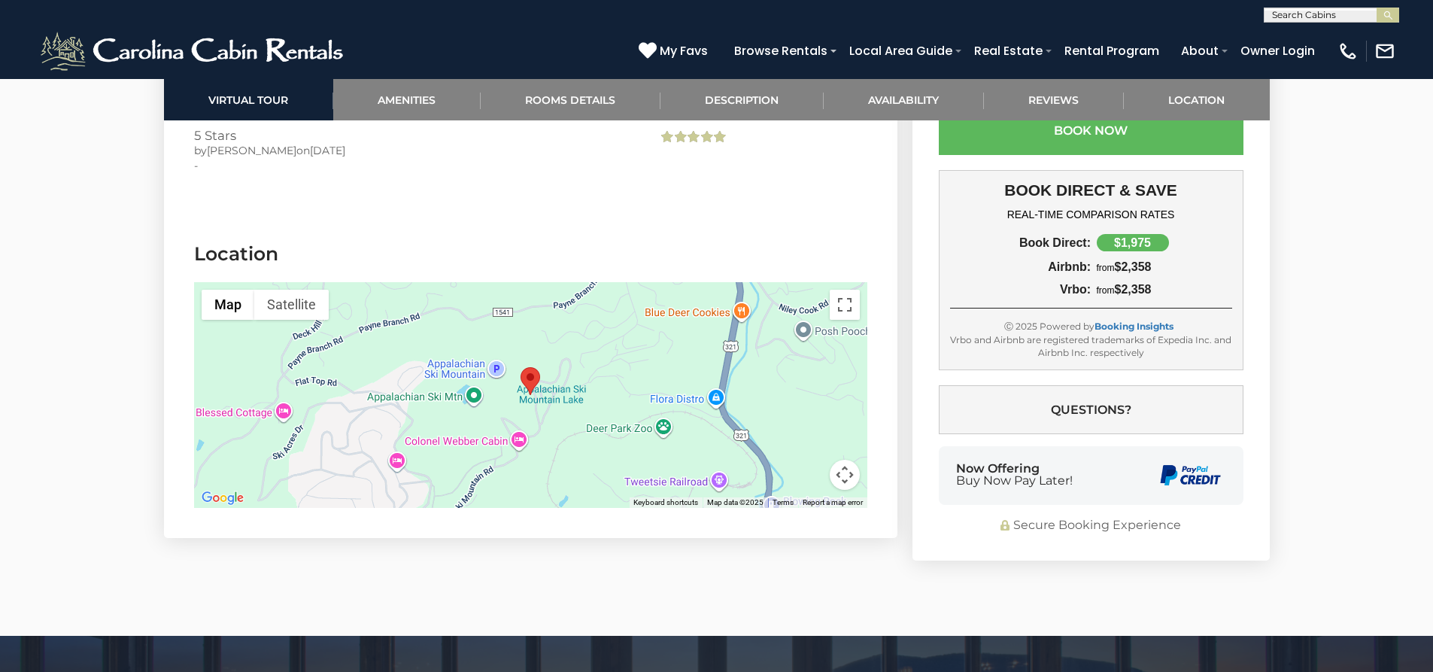
click at [841, 490] on button "Map camera controls" at bounding box center [845, 475] width 30 height 30
click at [809, 414] on button "Zoom in" at bounding box center [807, 399] width 30 height 30
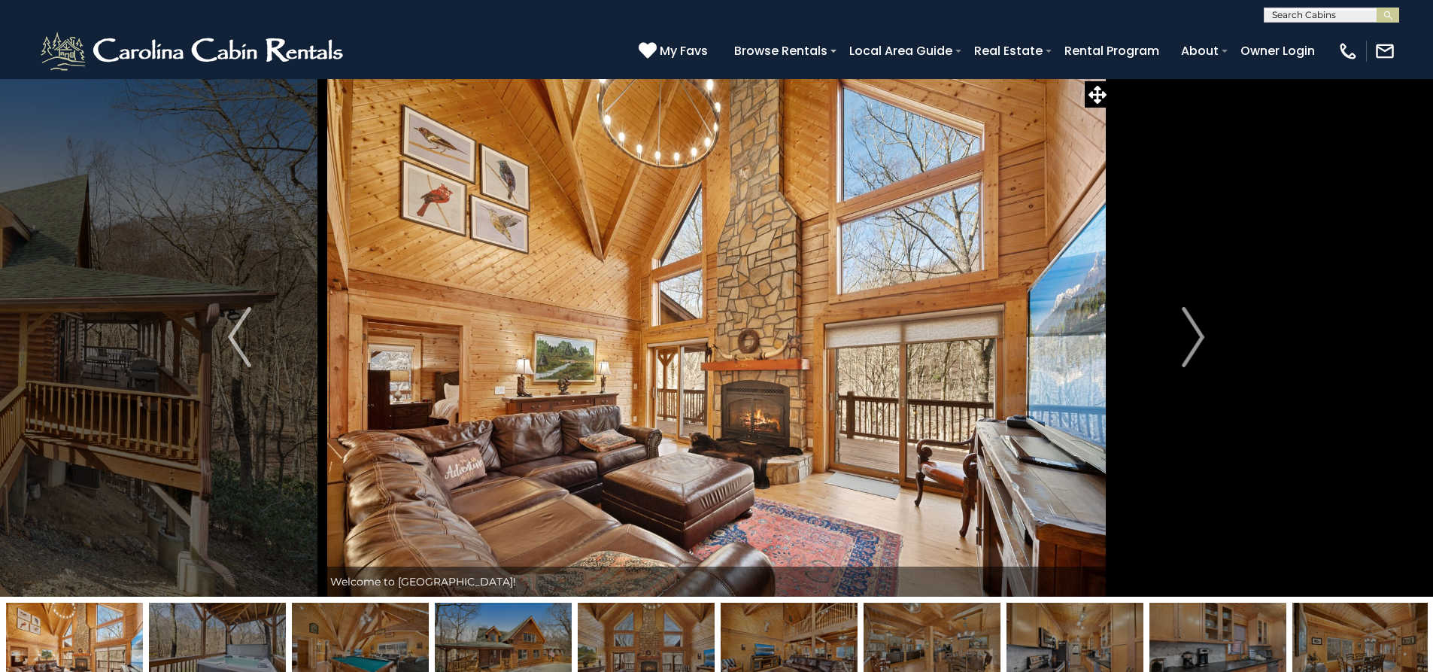
scroll to position [0, 0]
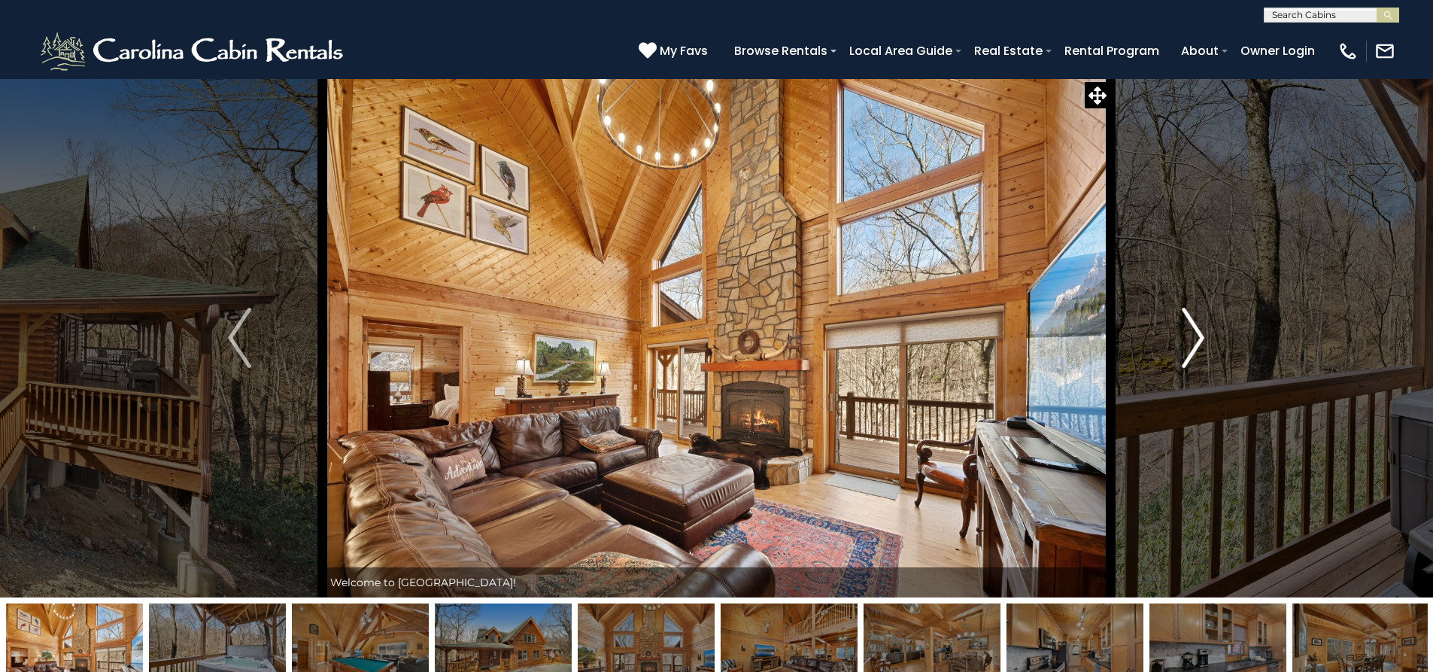
click at [1202, 353] on img "Next" at bounding box center [1193, 338] width 23 height 60
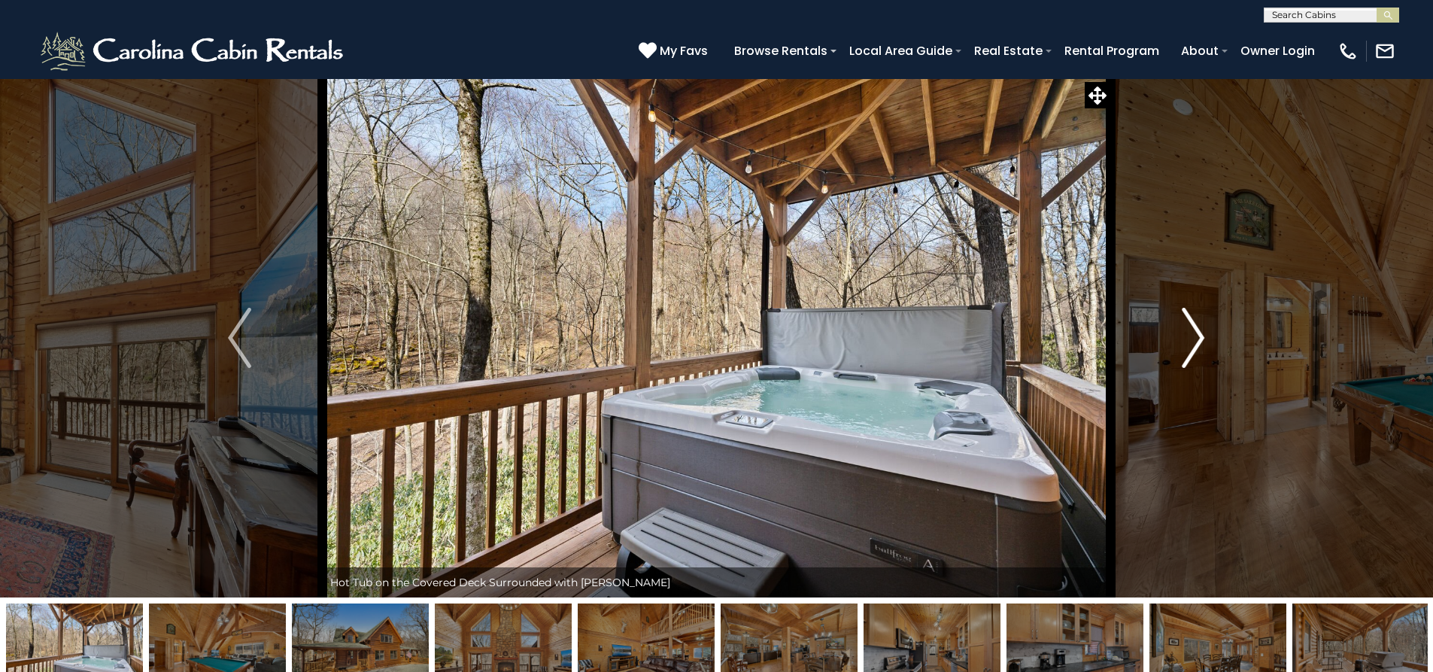
click at [1187, 352] on img "Next" at bounding box center [1193, 338] width 23 height 60
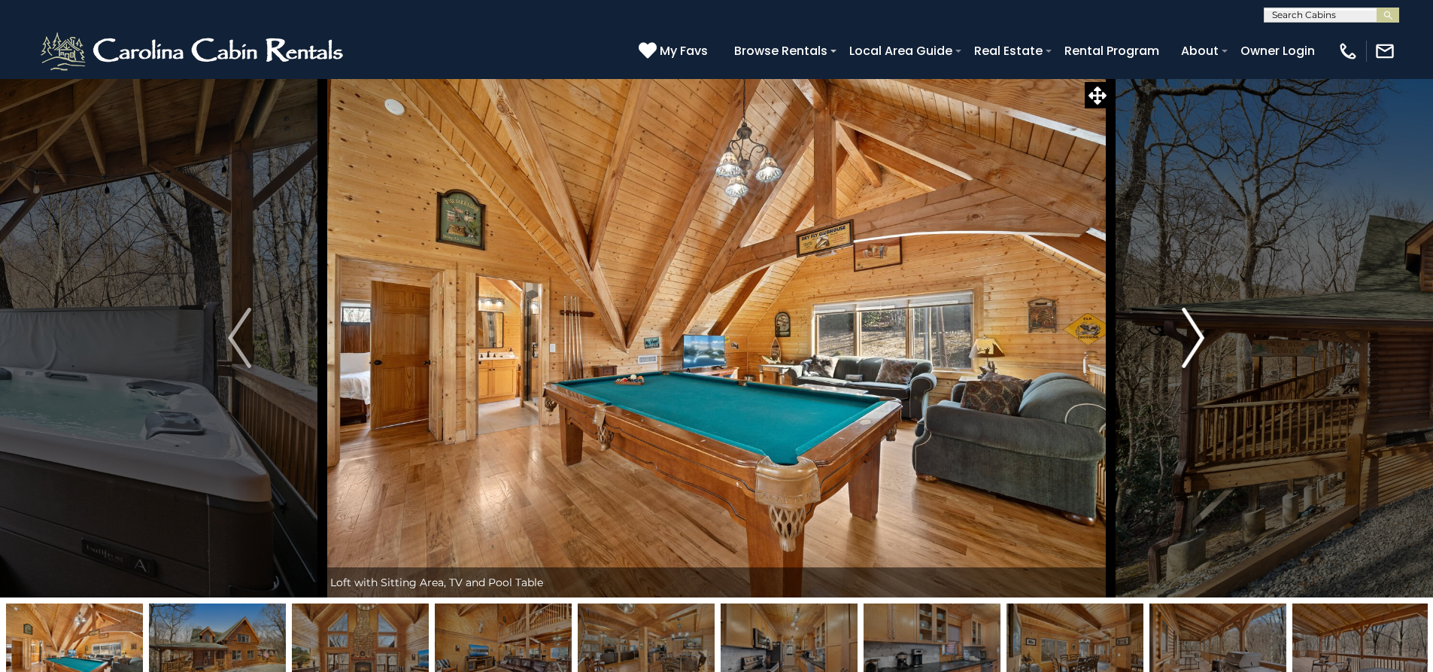
click at [1186, 345] on img "Next" at bounding box center [1193, 338] width 23 height 60
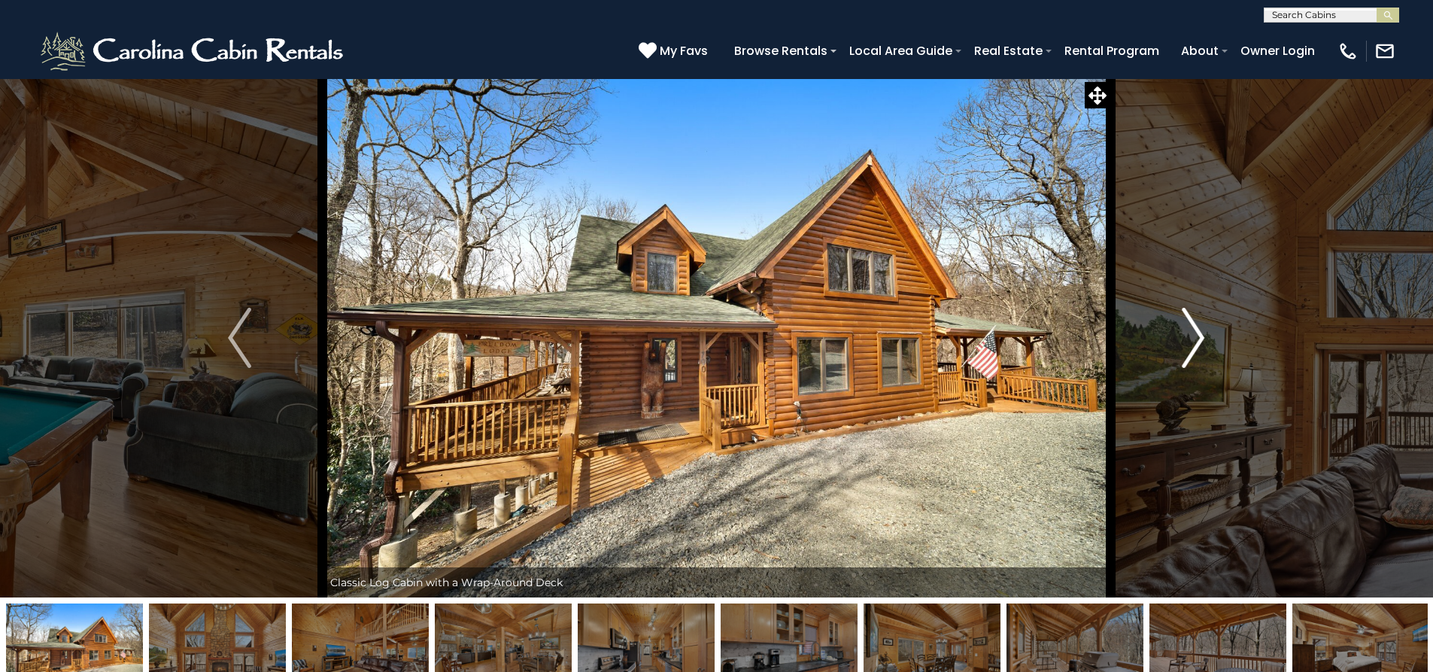
click at [1185, 345] on img "Next" at bounding box center [1193, 338] width 23 height 60
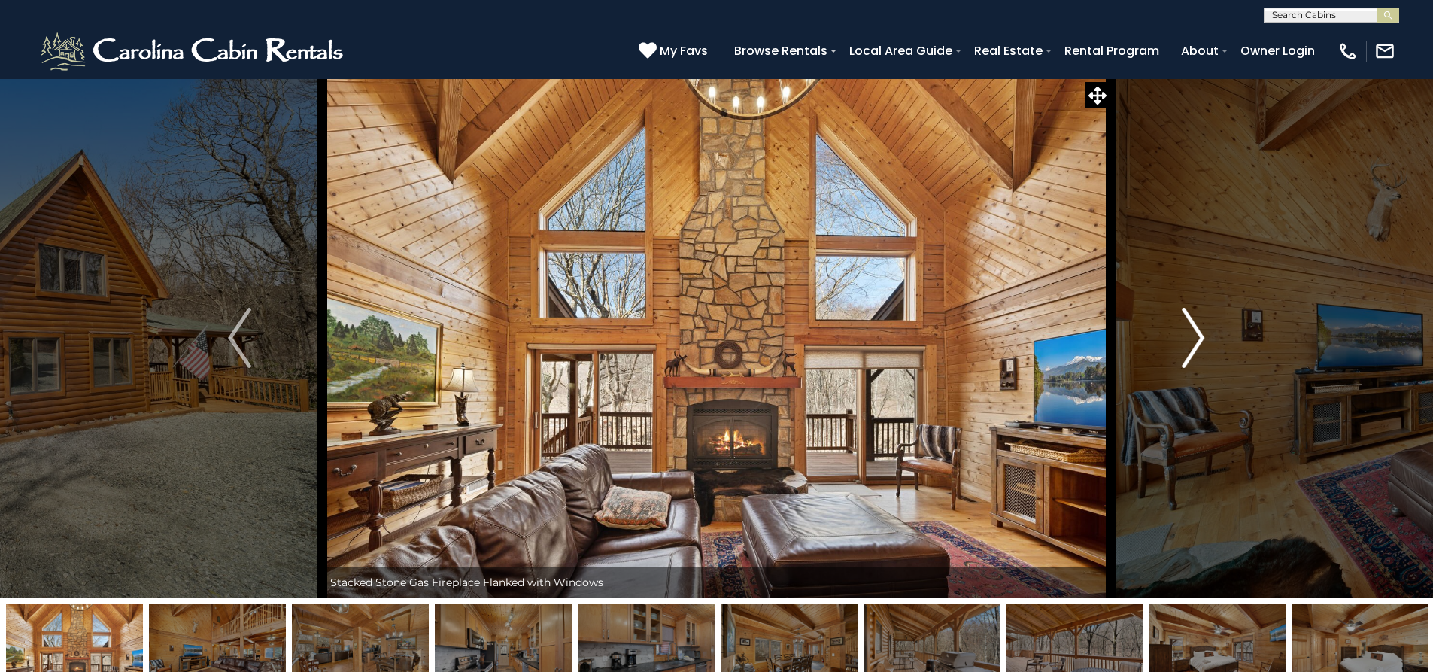
click at [1185, 345] on img "Next" at bounding box center [1193, 338] width 23 height 60
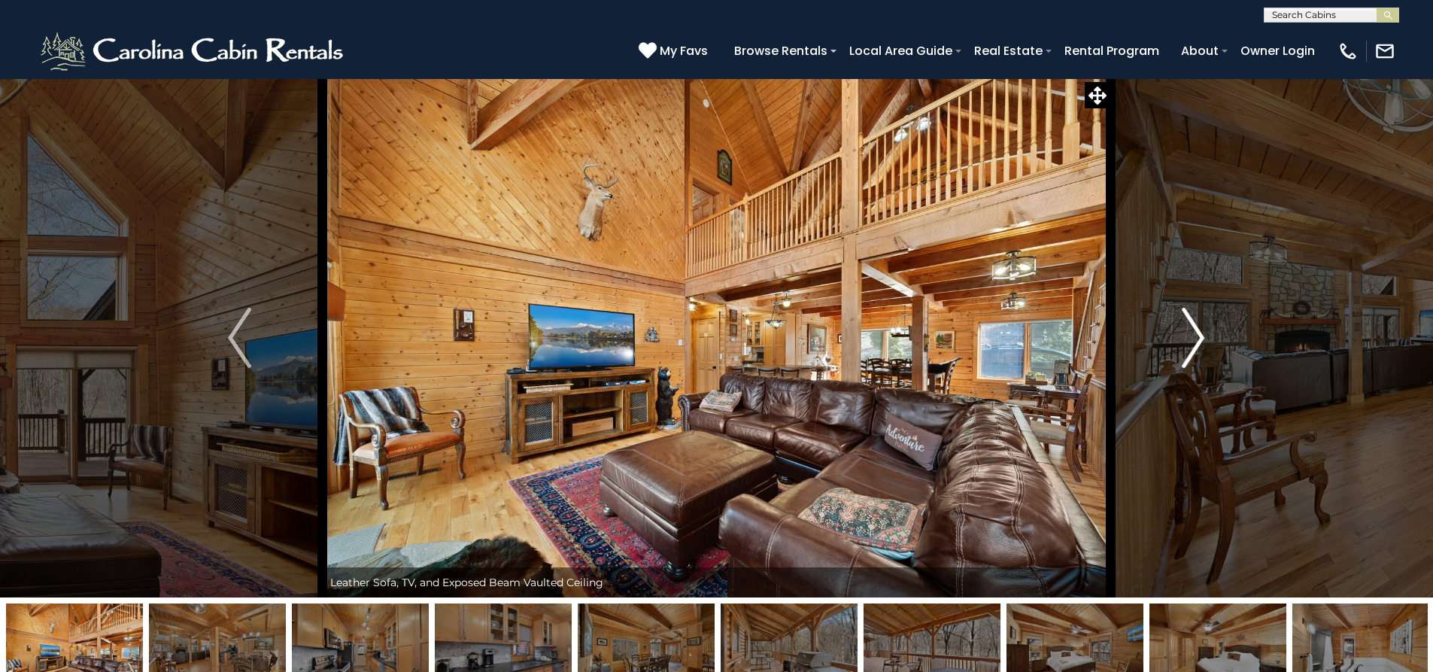
click at [1185, 345] on img "Next" at bounding box center [1193, 338] width 23 height 60
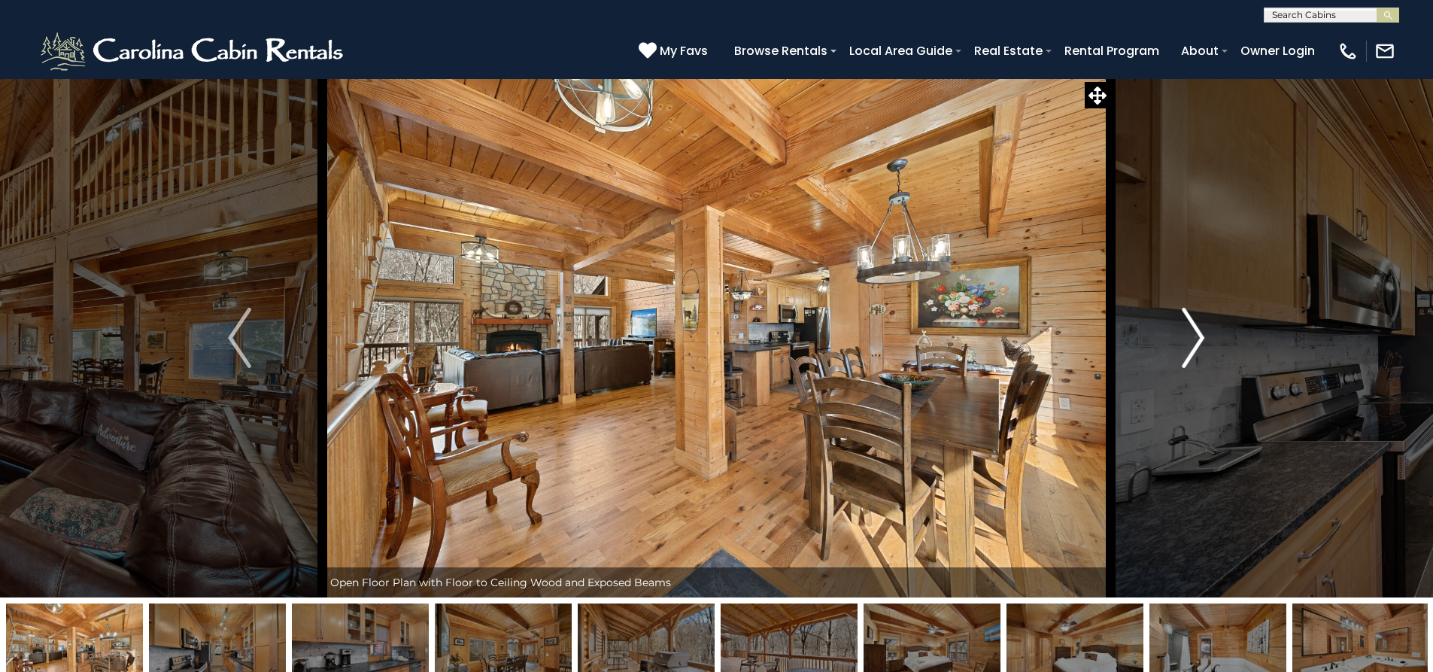
click at [1185, 345] on img "Next" at bounding box center [1193, 338] width 23 height 60
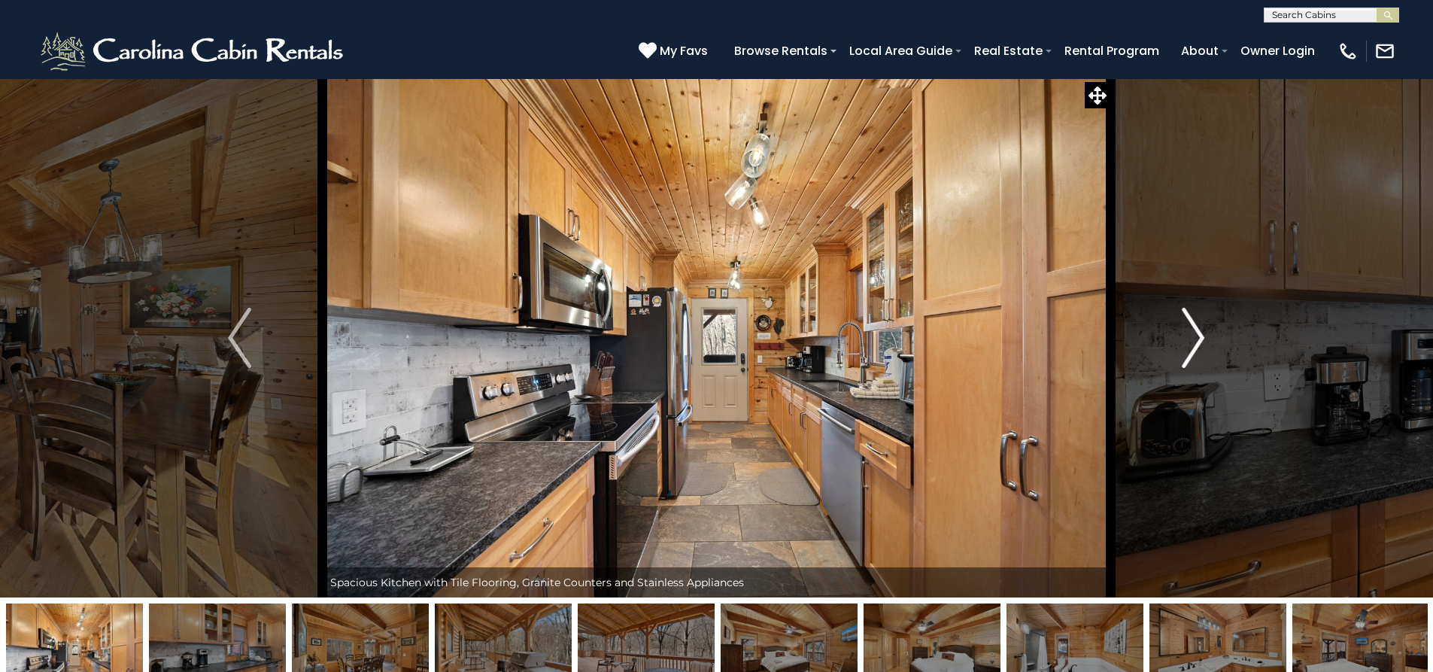
click at [1185, 345] on img "Next" at bounding box center [1193, 338] width 23 height 60
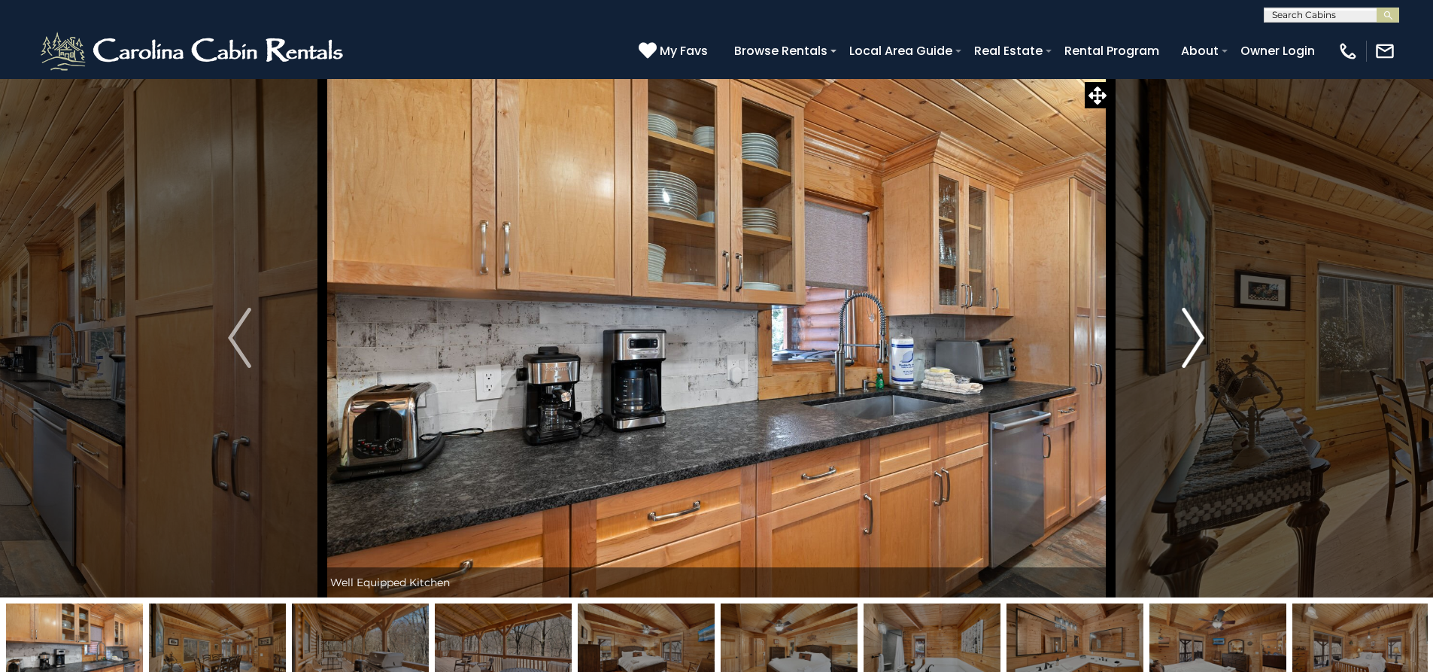
click at [1185, 345] on img "Next" at bounding box center [1193, 338] width 23 height 60
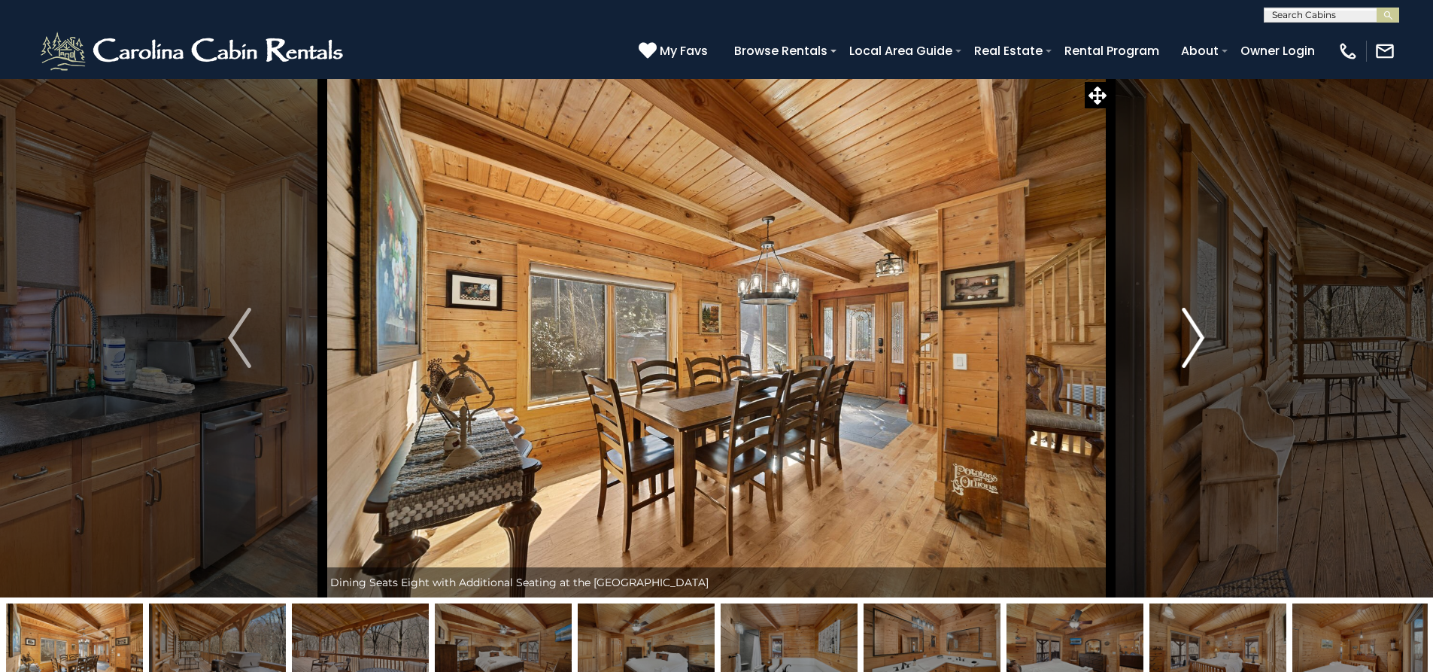
click at [1185, 345] on img "Next" at bounding box center [1193, 338] width 23 height 60
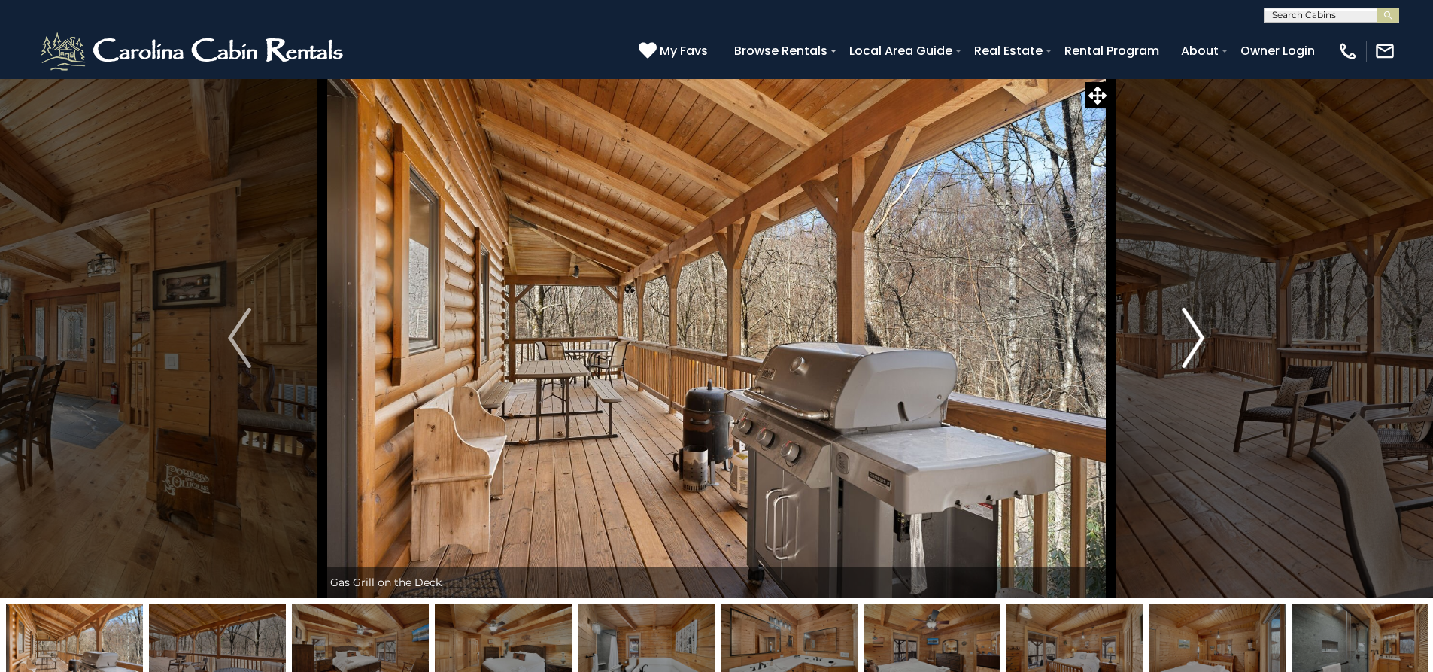
click at [1185, 345] on img "Next" at bounding box center [1193, 338] width 23 height 60
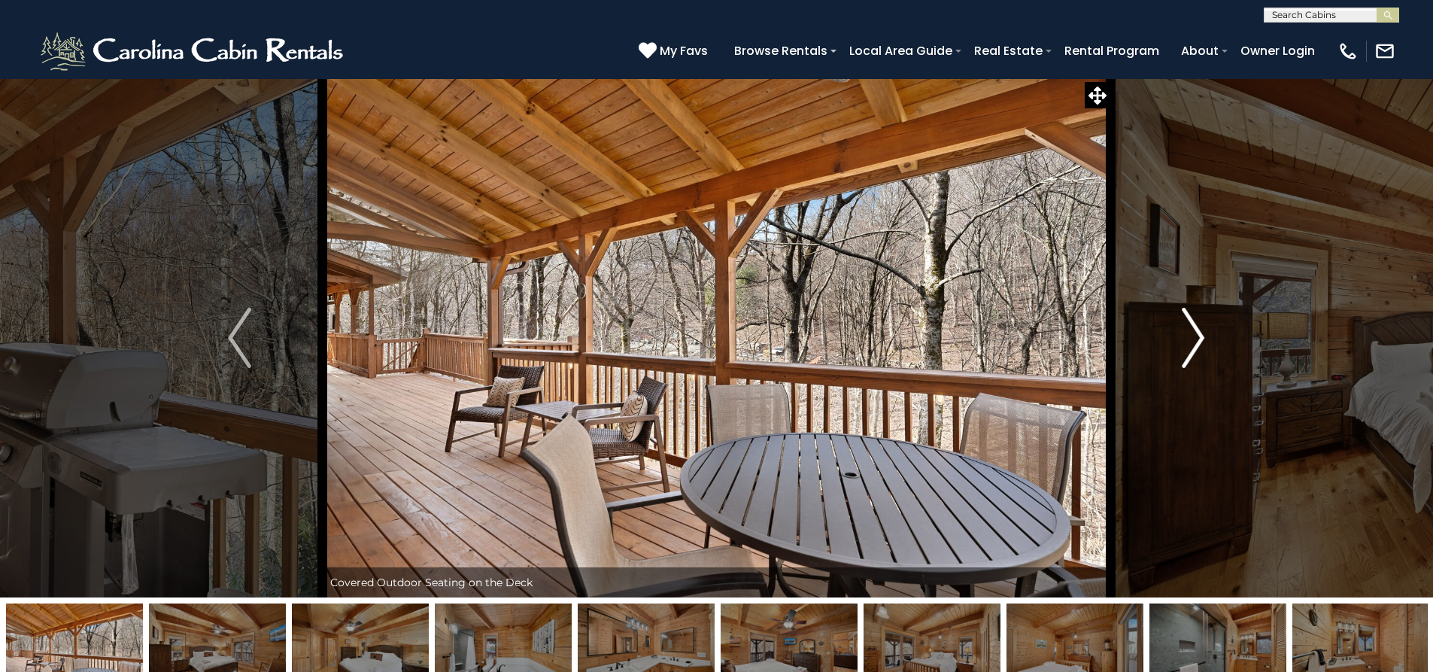
click at [1185, 345] on img "Next" at bounding box center [1193, 338] width 23 height 60
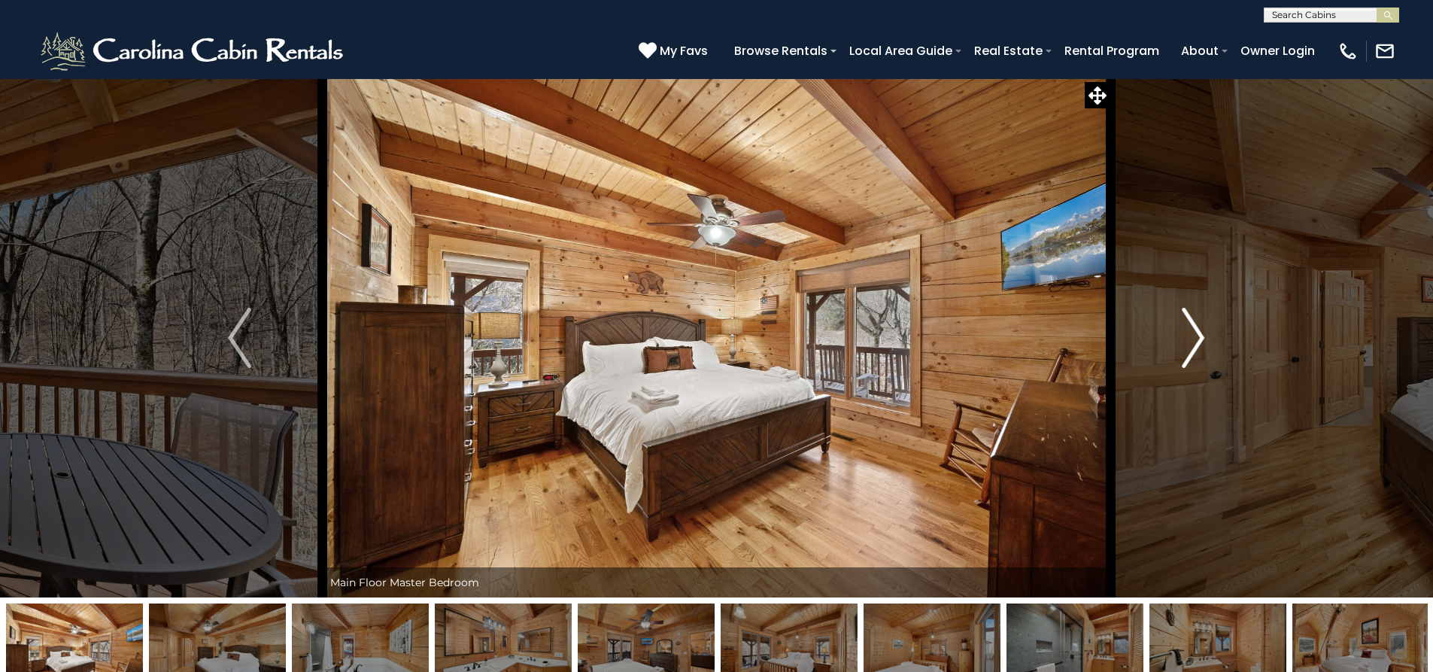
click at [1185, 345] on img "Next" at bounding box center [1193, 338] width 23 height 60
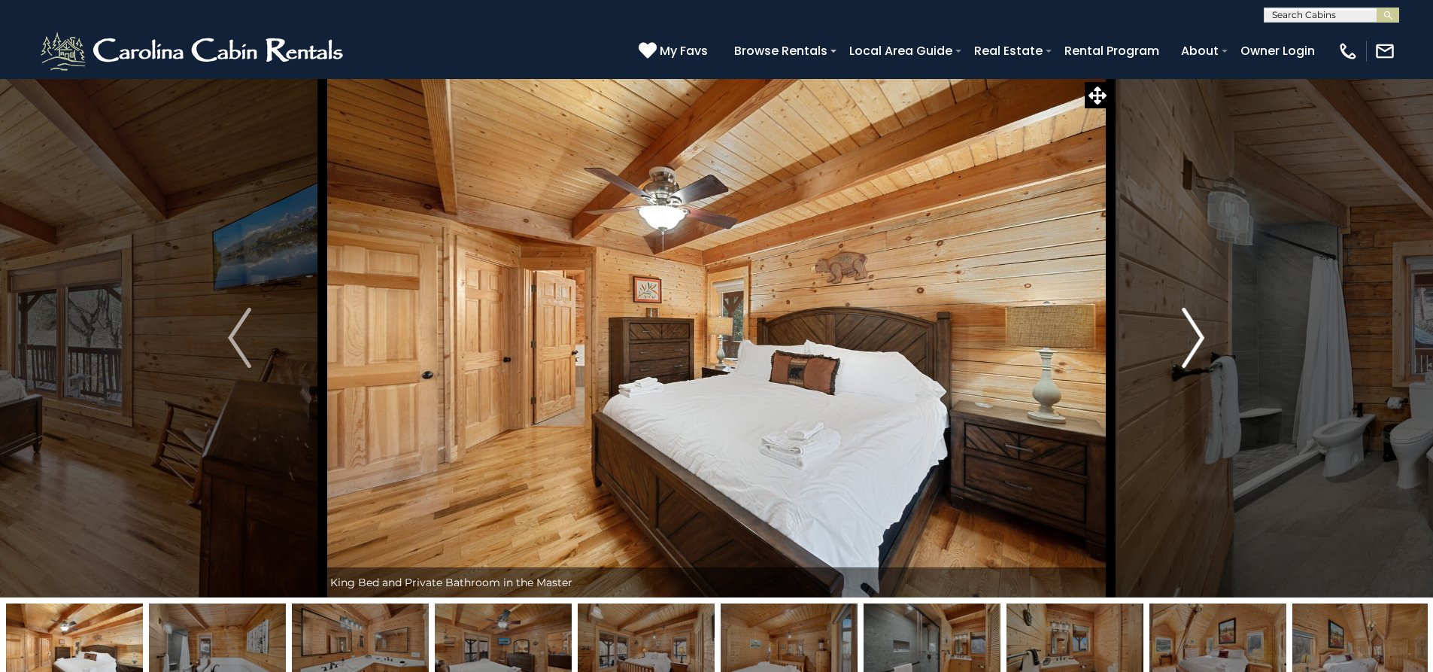
click at [1185, 345] on img "Next" at bounding box center [1193, 338] width 23 height 60
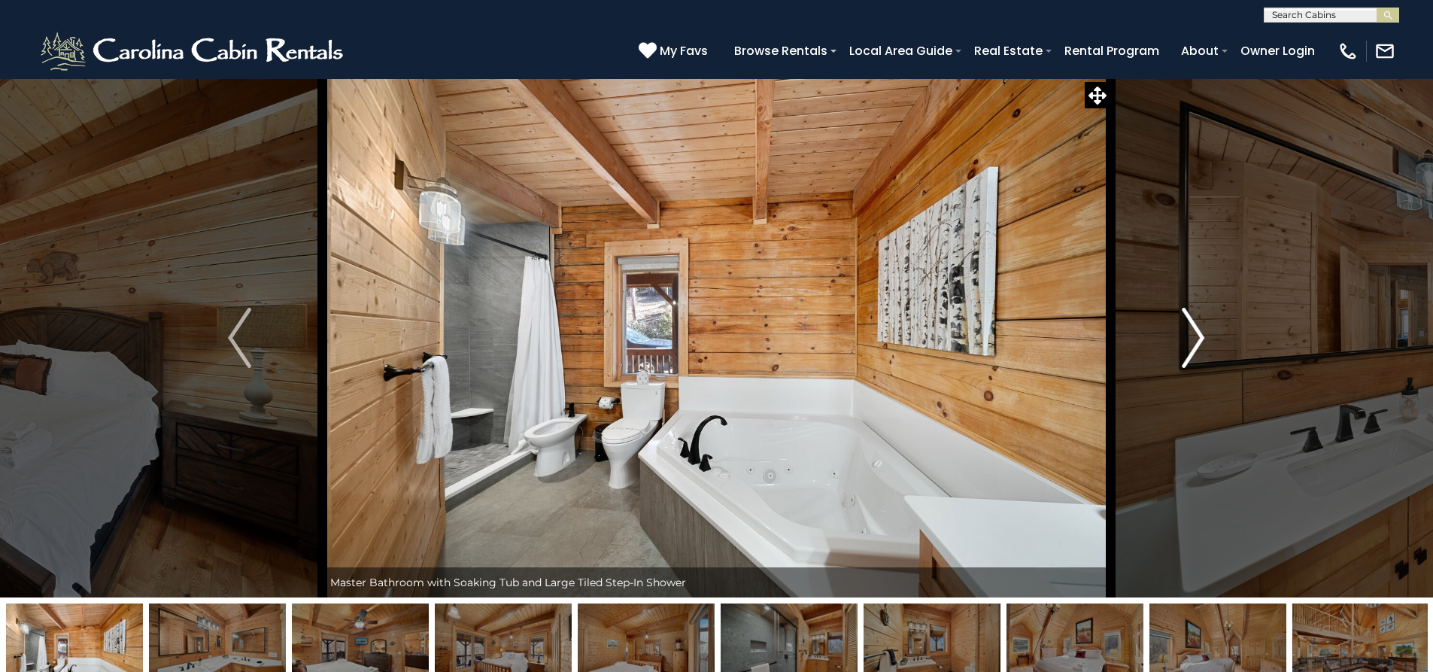
click at [1185, 345] on img "Next" at bounding box center [1193, 338] width 23 height 60
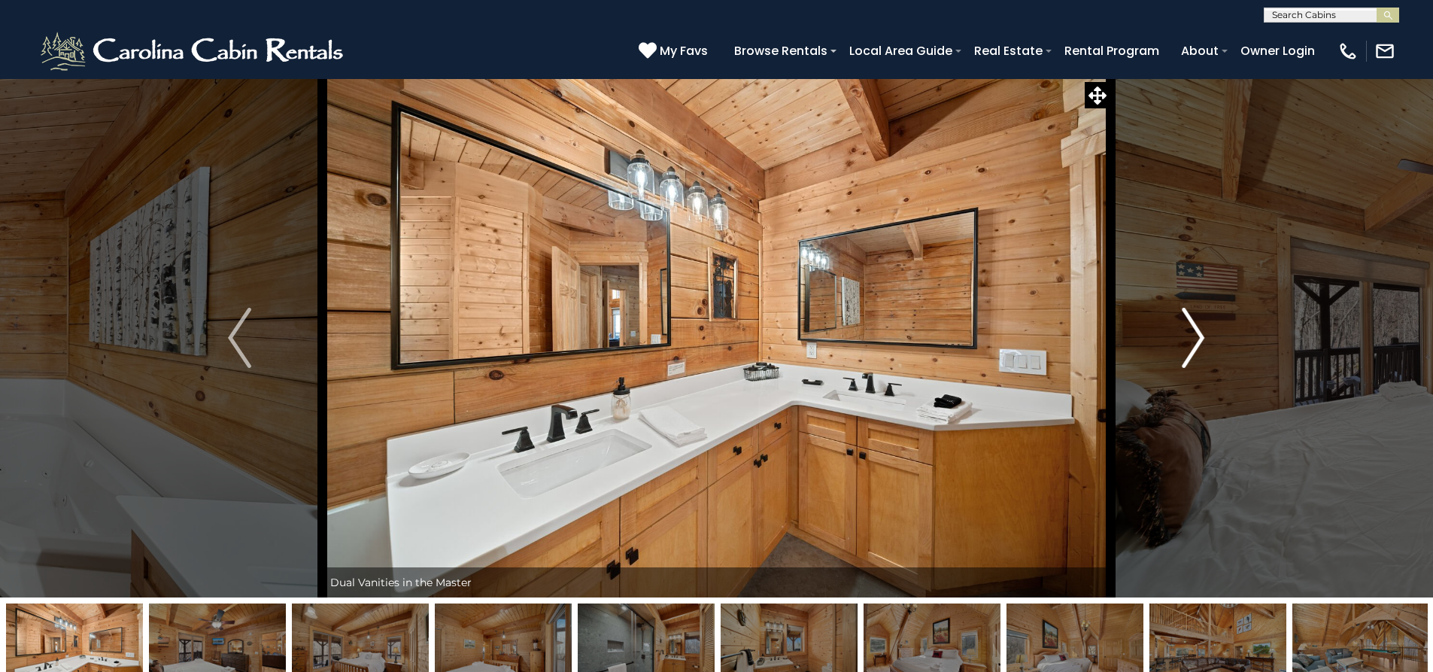
click at [1185, 345] on img "Next" at bounding box center [1193, 338] width 23 height 60
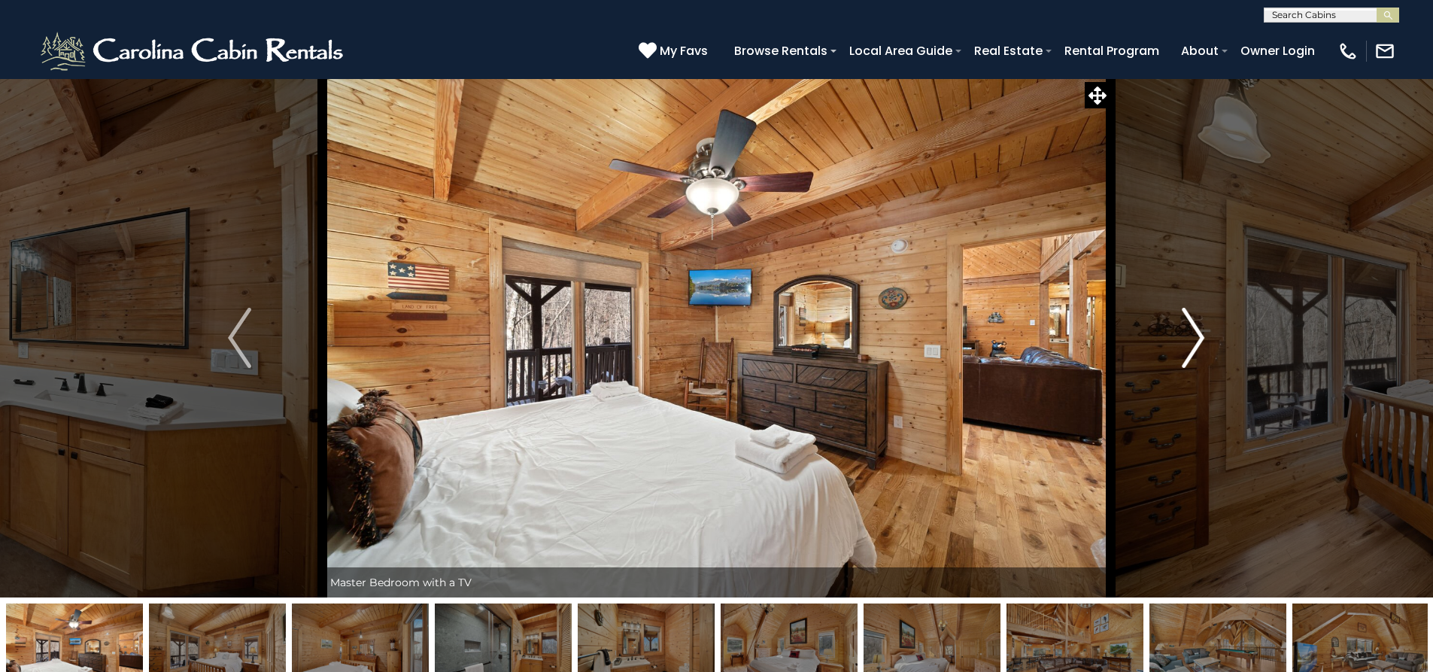
click at [1185, 345] on img "Next" at bounding box center [1193, 338] width 23 height 60
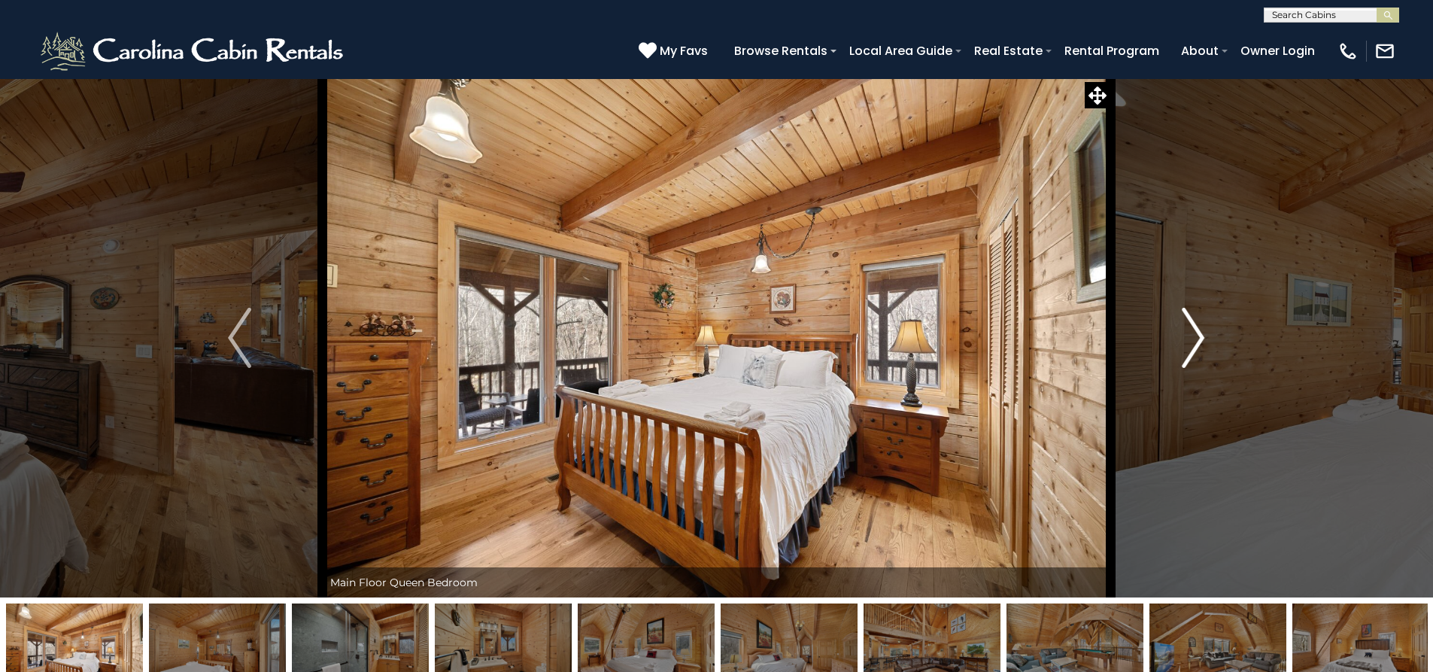
click at [1183, 345] on img "Next" at bounding box center [1193, 338] width 23 height 60
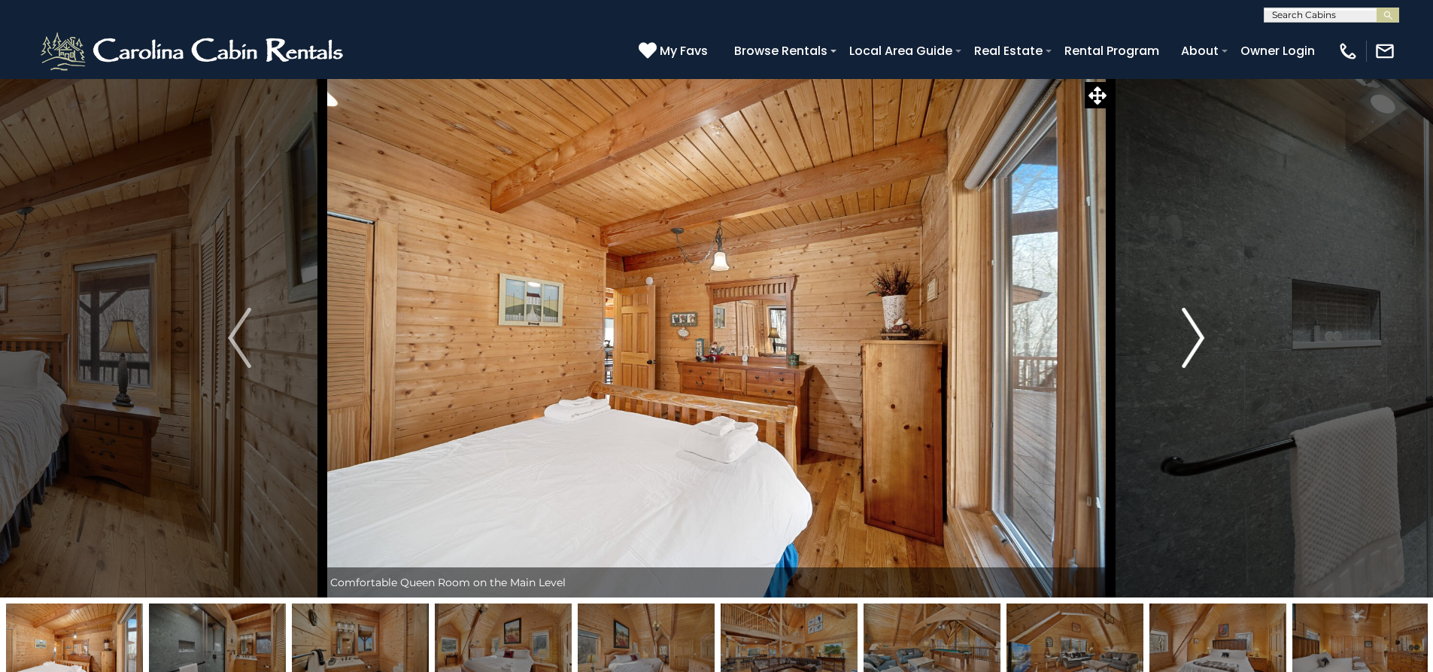
click at [1183, 345] on img "Next" at bounding box center [1193, 338] width 23 height 60
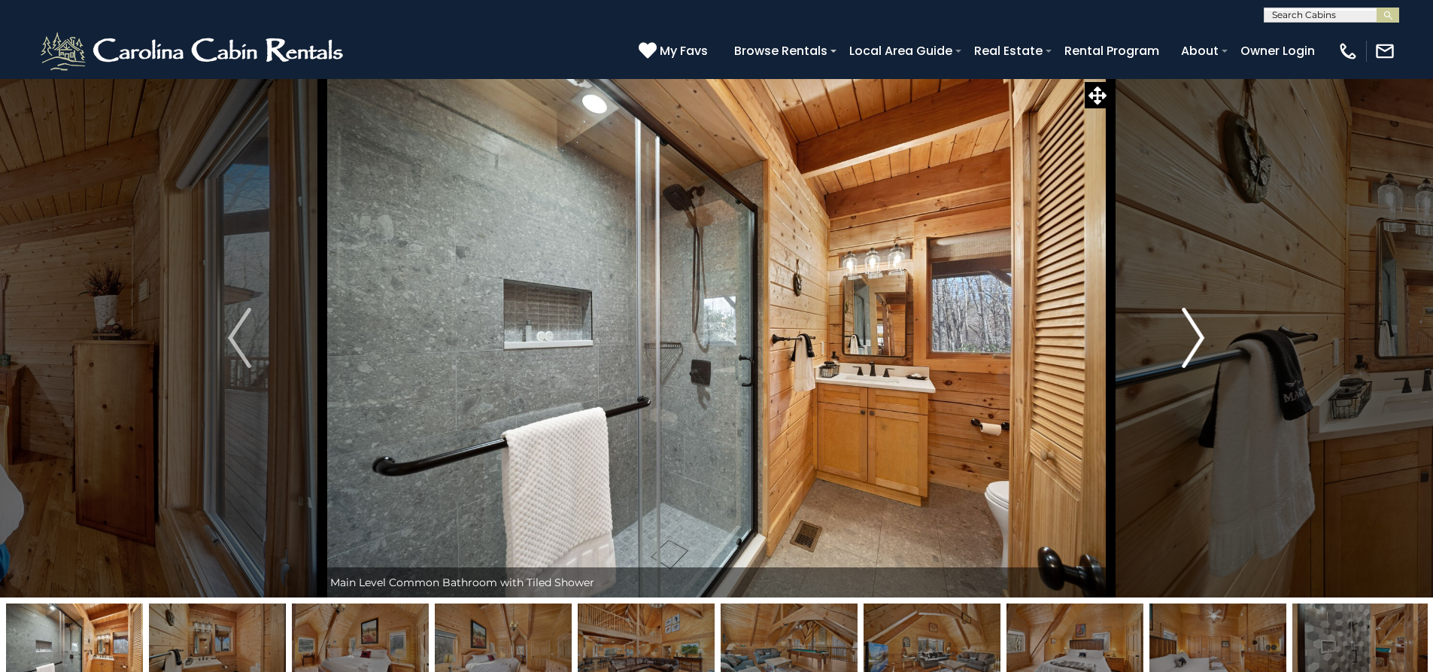
click at [1183, 345] on img "Next" at bounding box center [1193, 338] width 23 height 60
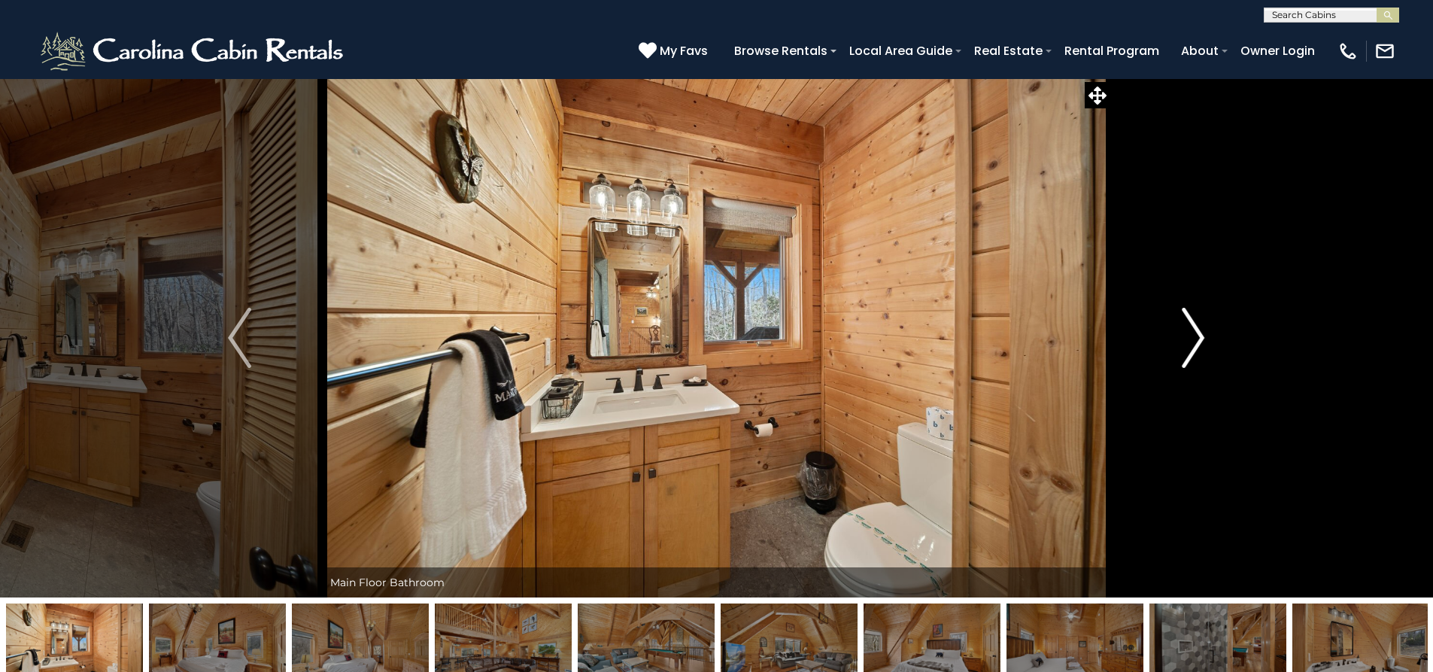
click at [1183, 345] on img "Next" at bounding box center [1193, 338] width 23 height 60
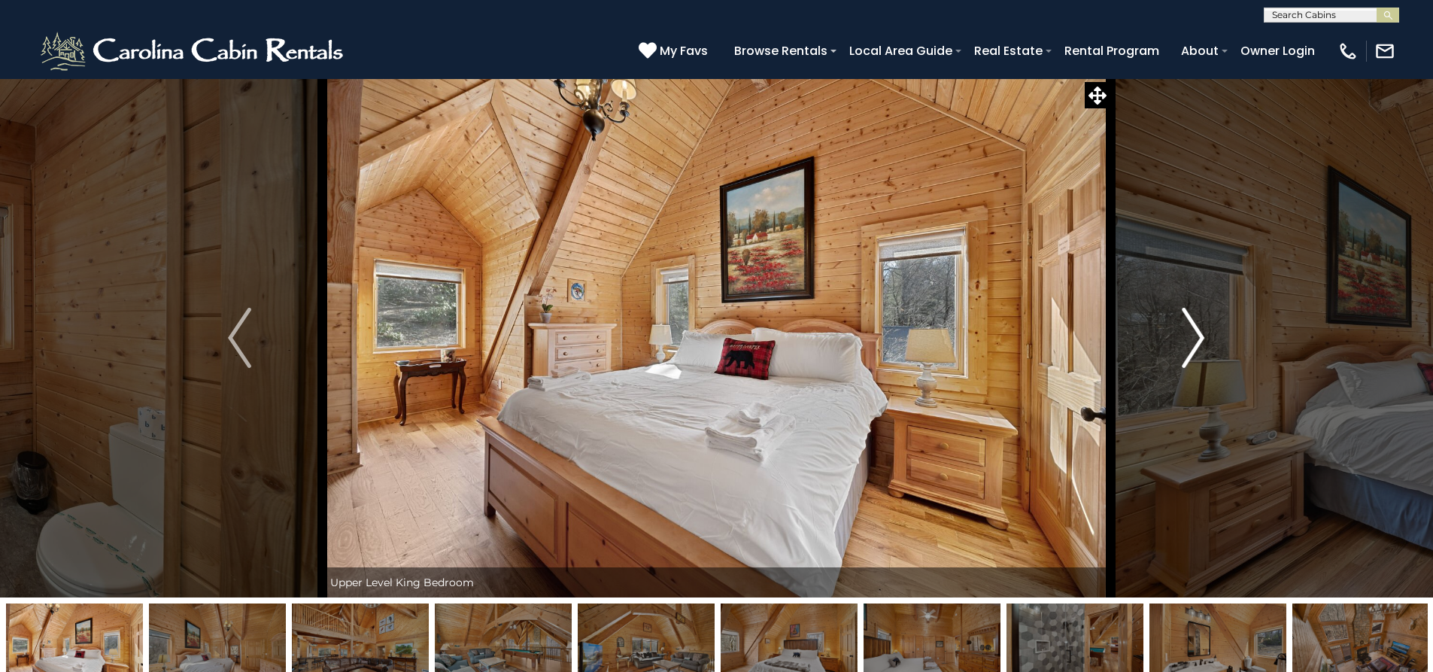
click at [1183, 345] on img "Next" at bounding box center [1193, 338] width 23 height 60
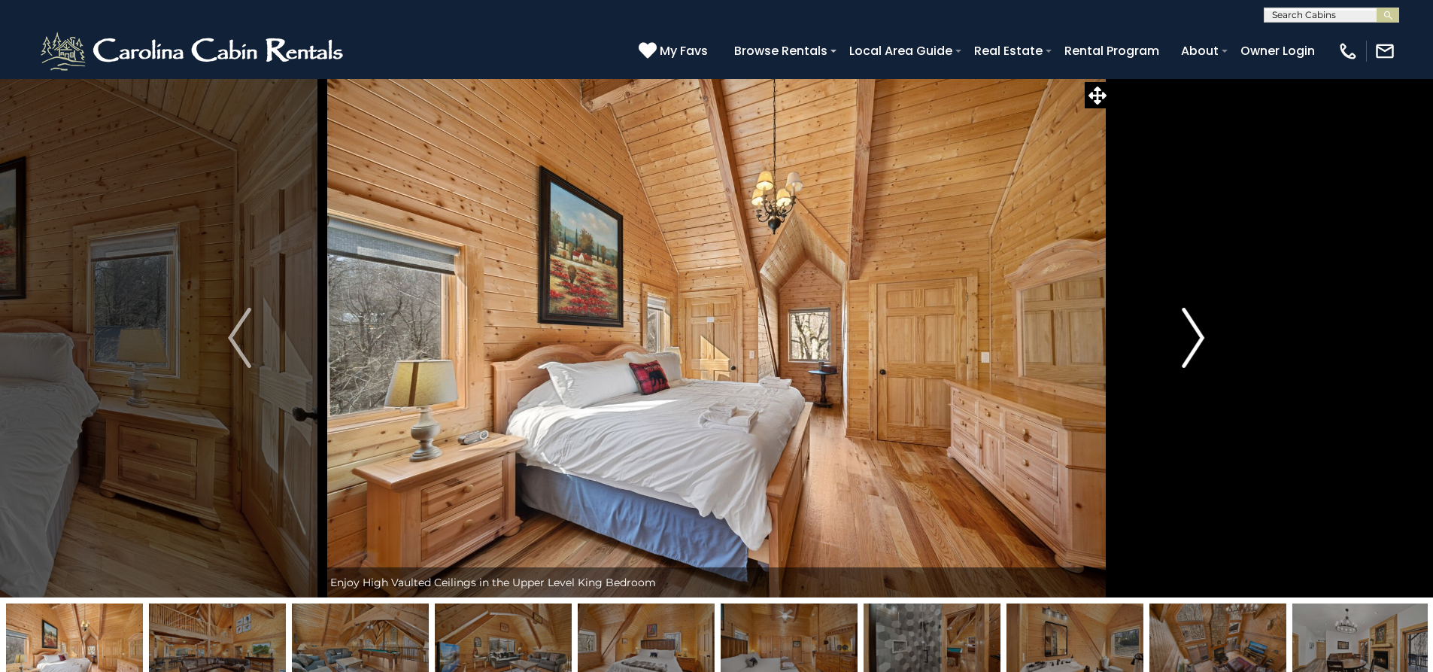
click at [1182, 345] on img "Next" at bounding box center [1193, 338] width 23 height 60
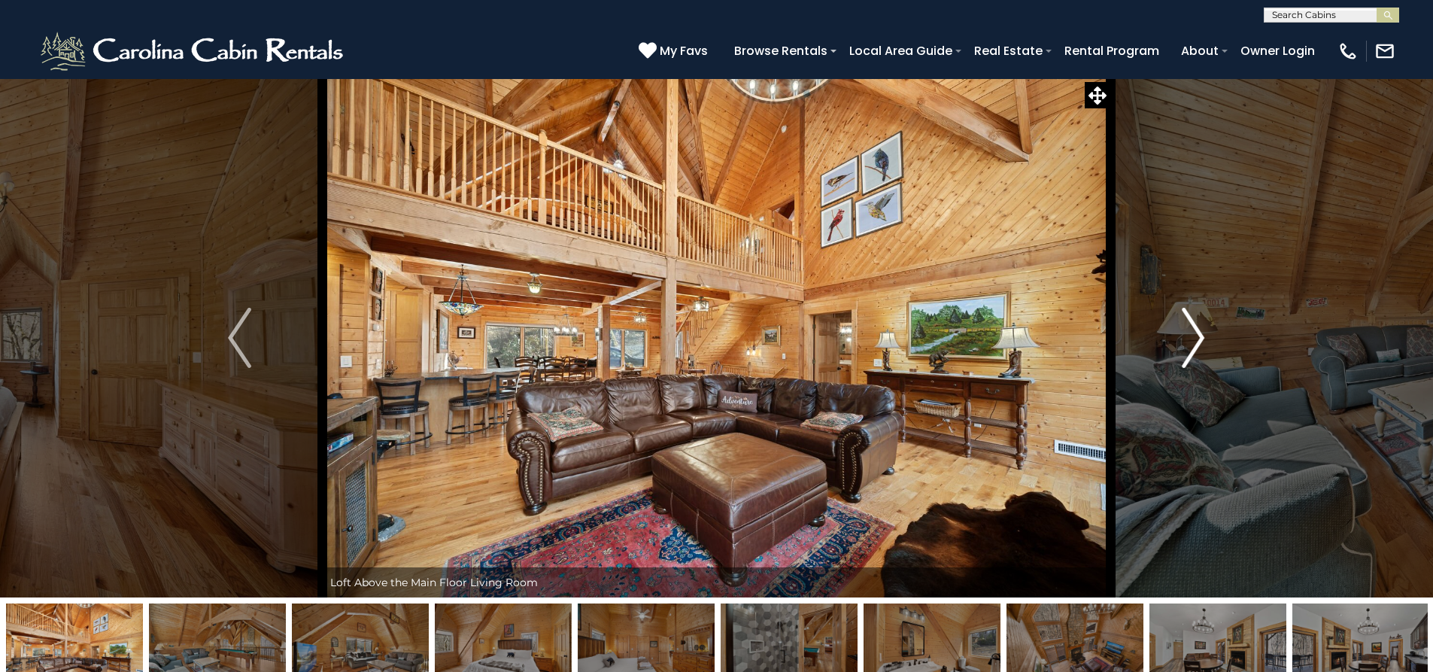
click at [1182, 345] on img "Next" at bounding box center [1193, 338] width 23 height 60
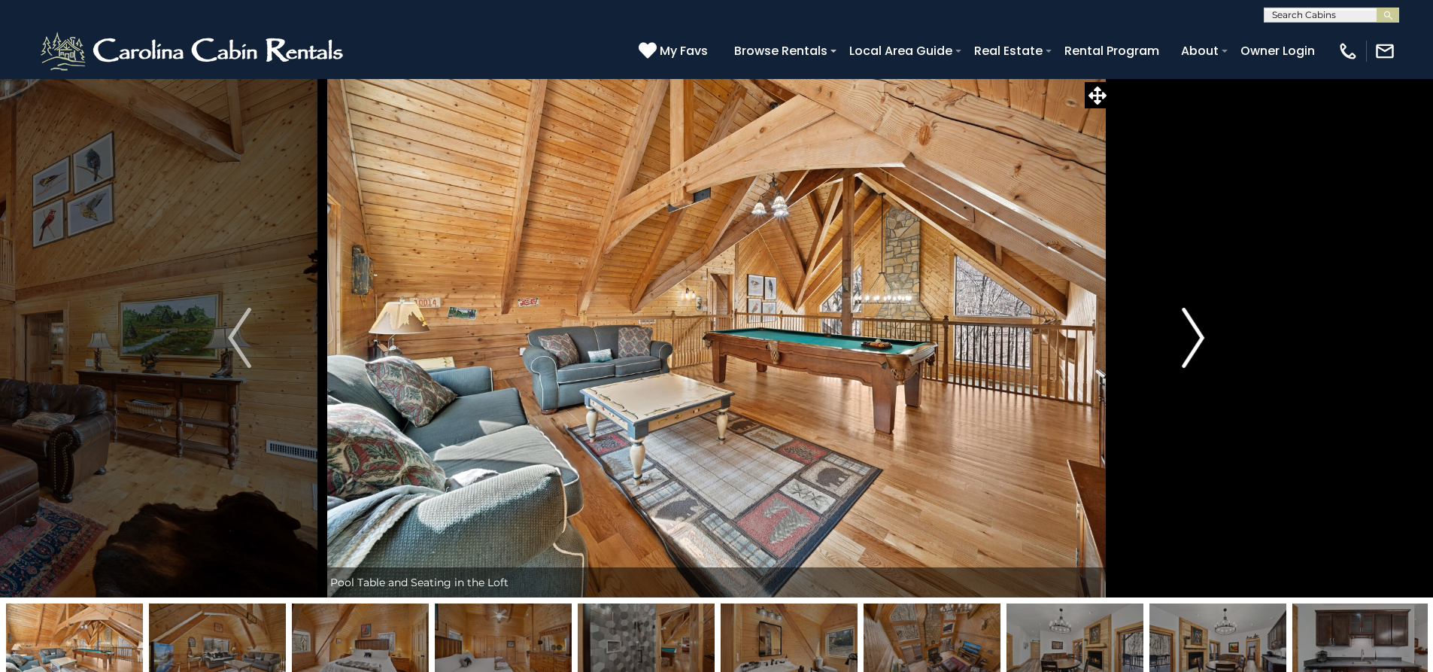
click at [1189, 345] on img "Next" at bounding box center [1193, 338] width 23 height 60
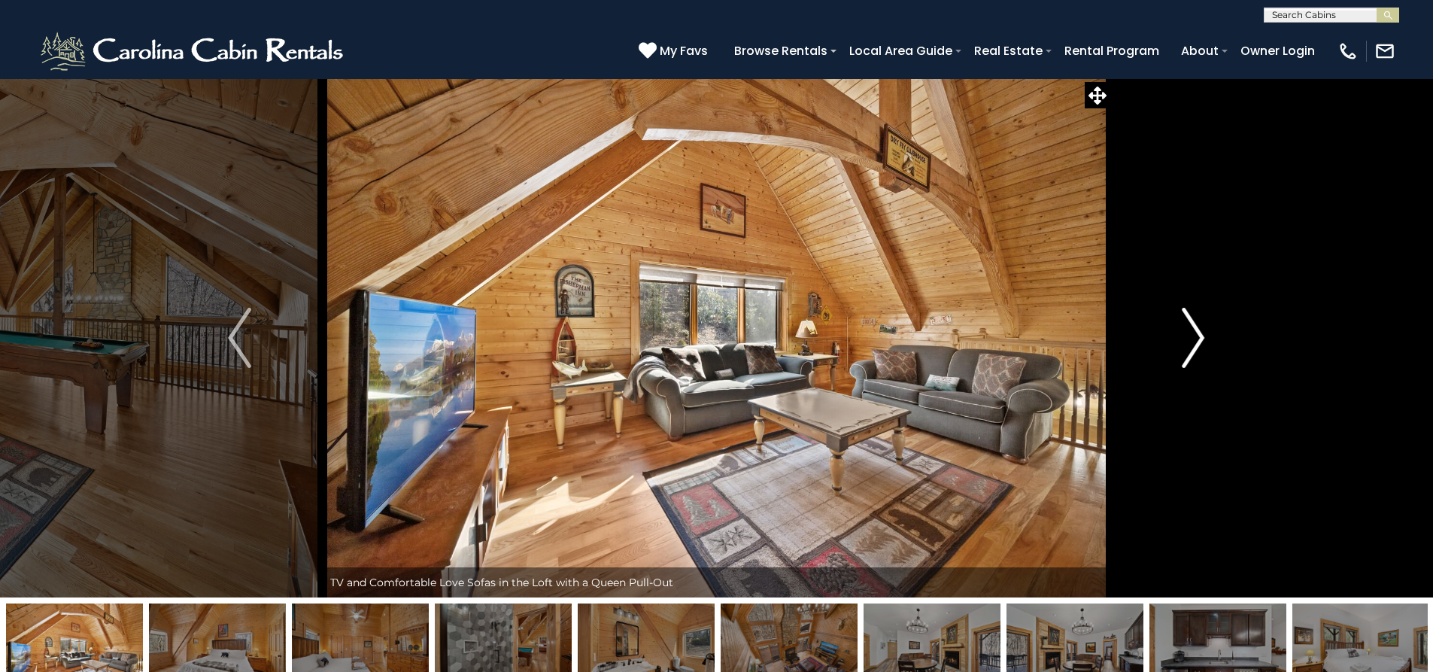
click at [1188, 342] on img "Next" at bounding box center [1193, 338] width 23 height 60
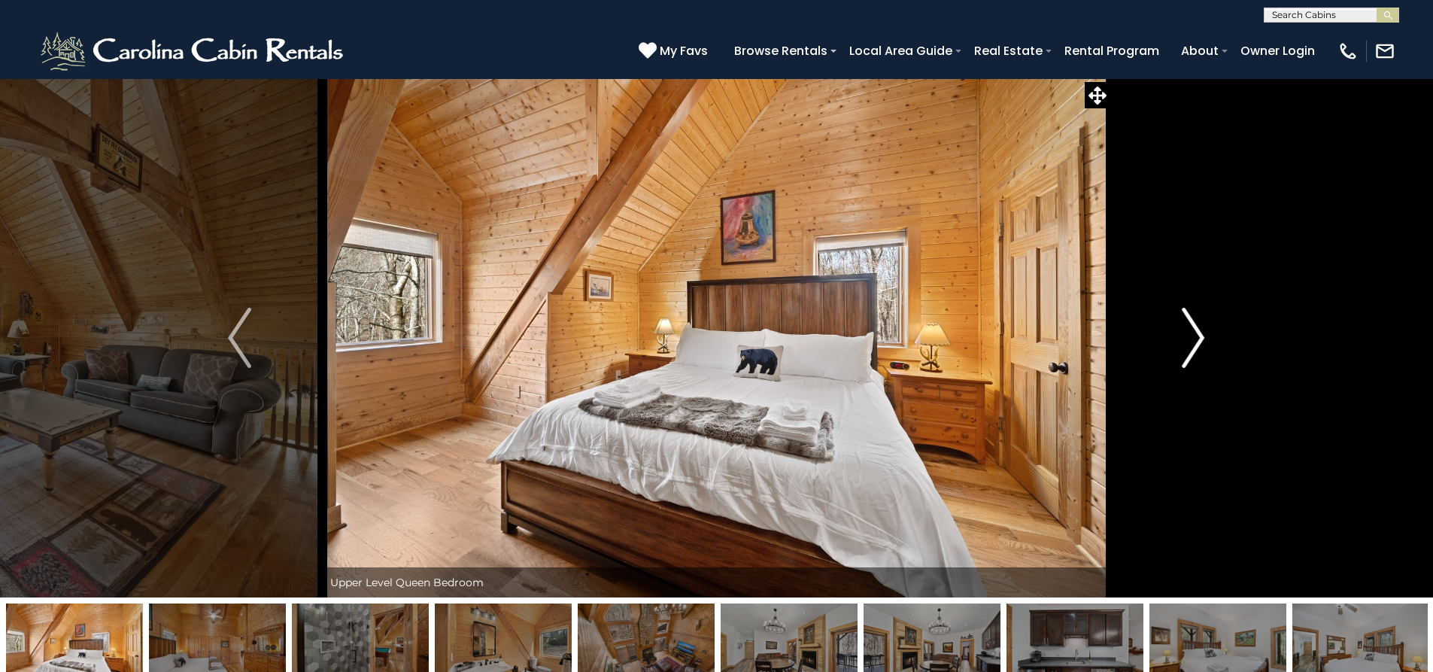
click at [1188, 342] on img "Next" at bounding box center [1193, 338] width 23 height 60
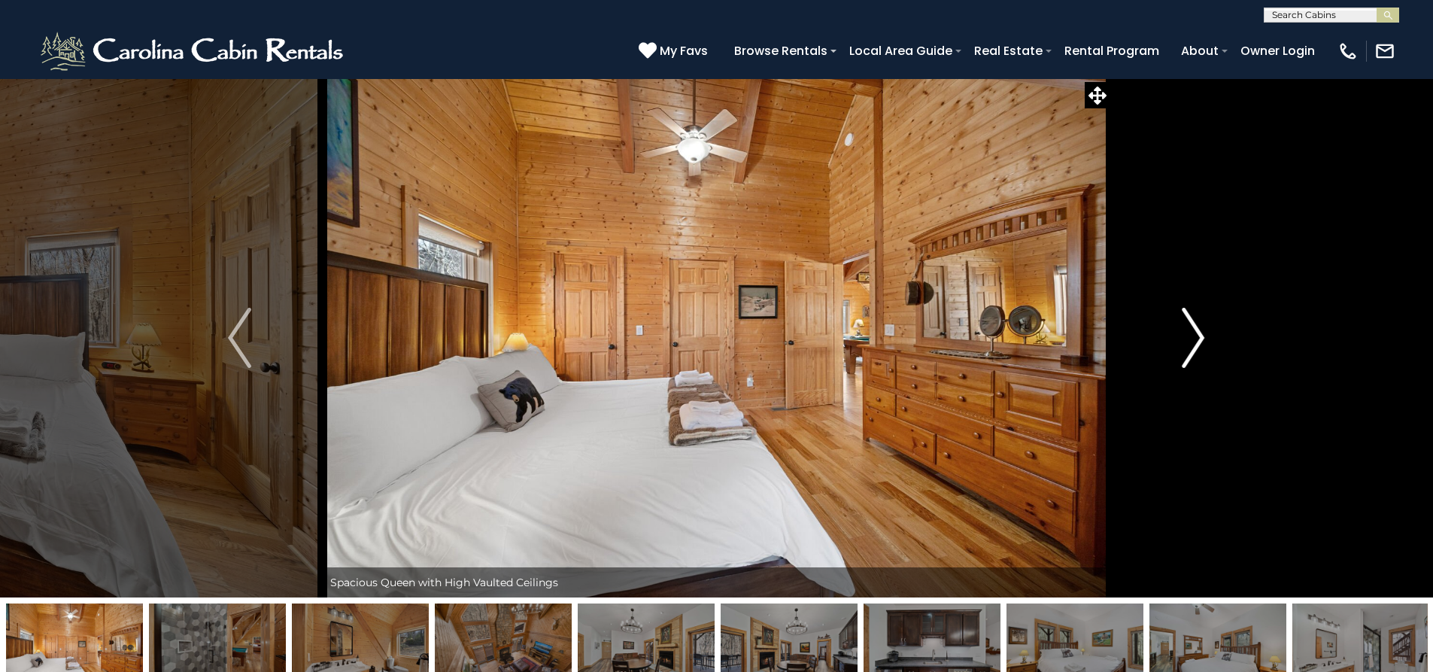
click at [1188, 342] on img "Next" at bounding box center [1193, 338] width 23 height 60
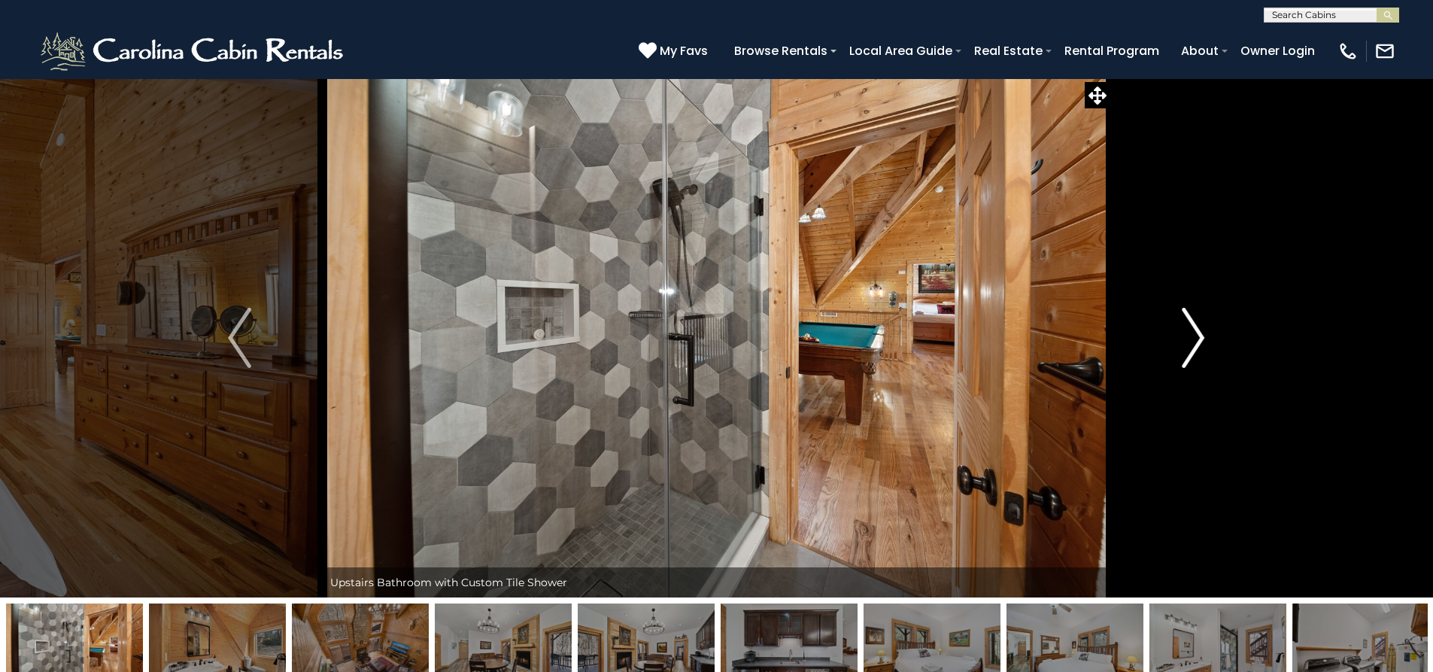
click at [1188, 342] on img "Next" at bounding box center [1193, 338] width 23 height 60
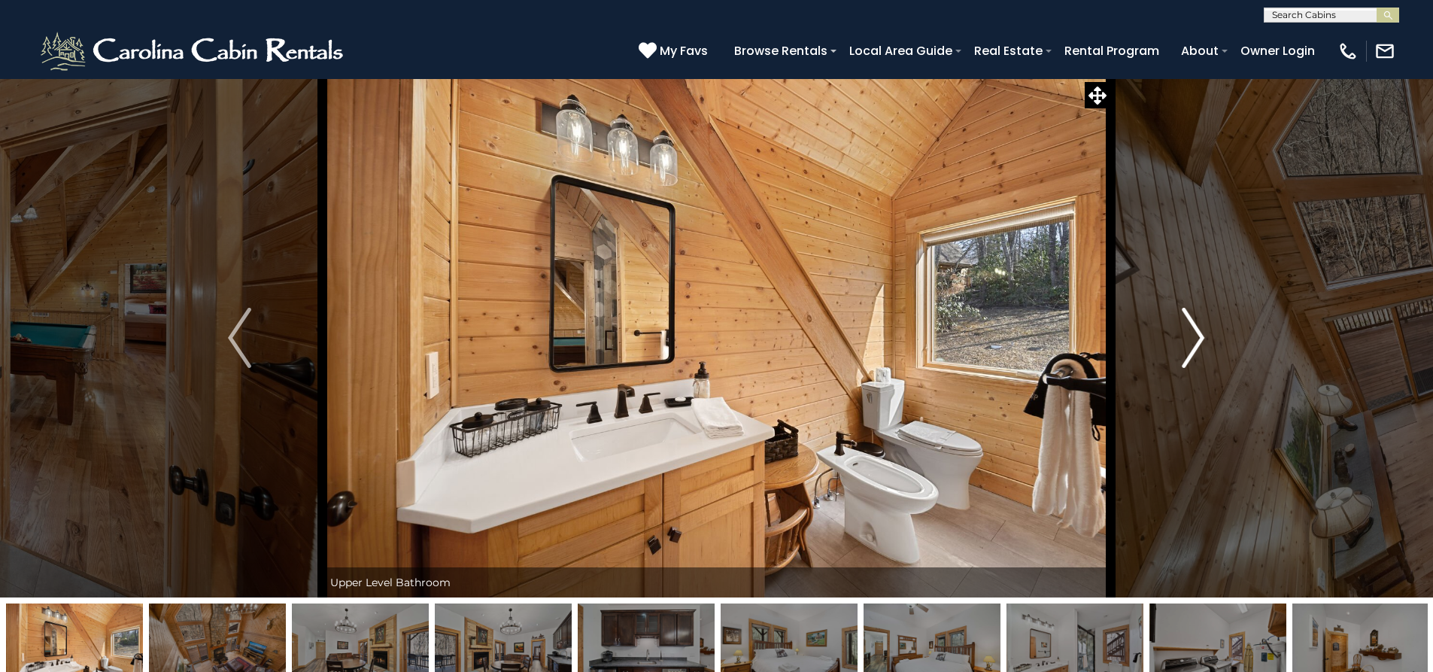
click at [1188, 342] on img "Next" at bounding box center [1193, 338] width 23 height 60
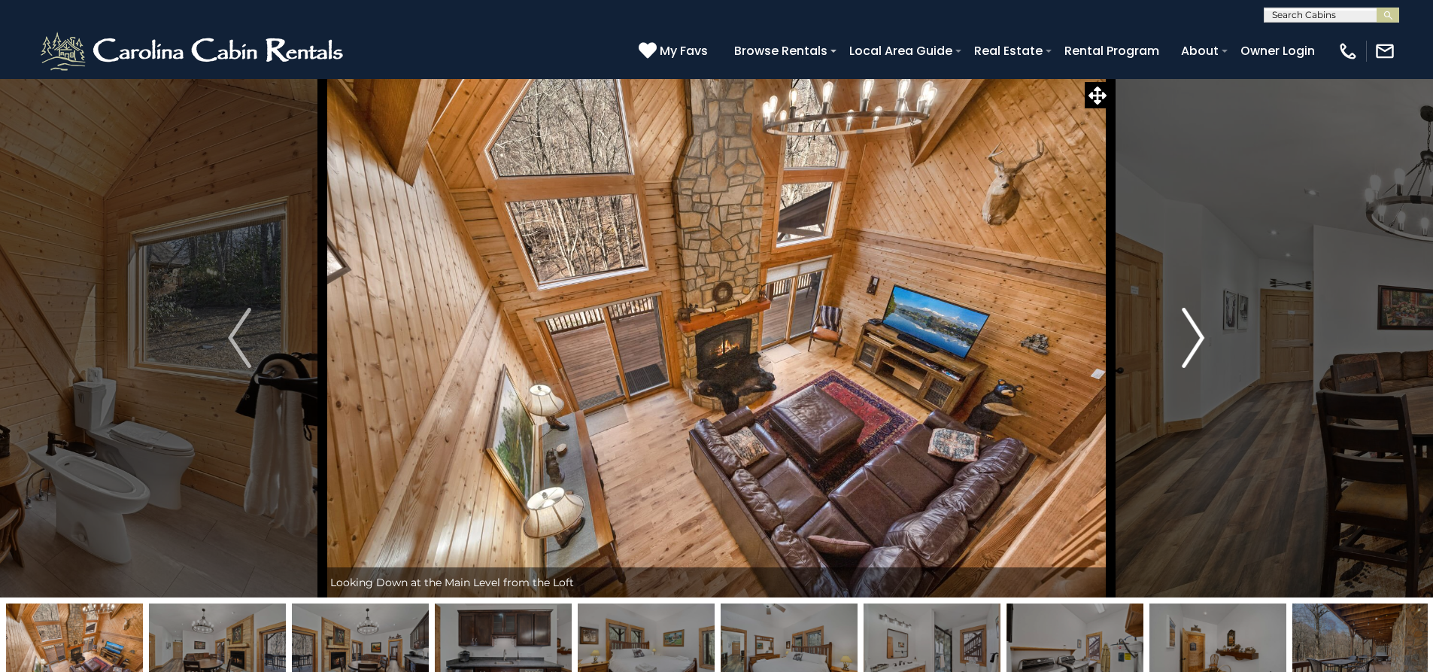
click at [1188, 342] on img "Next" at bounding box center [1193, 338] width 23 height 60
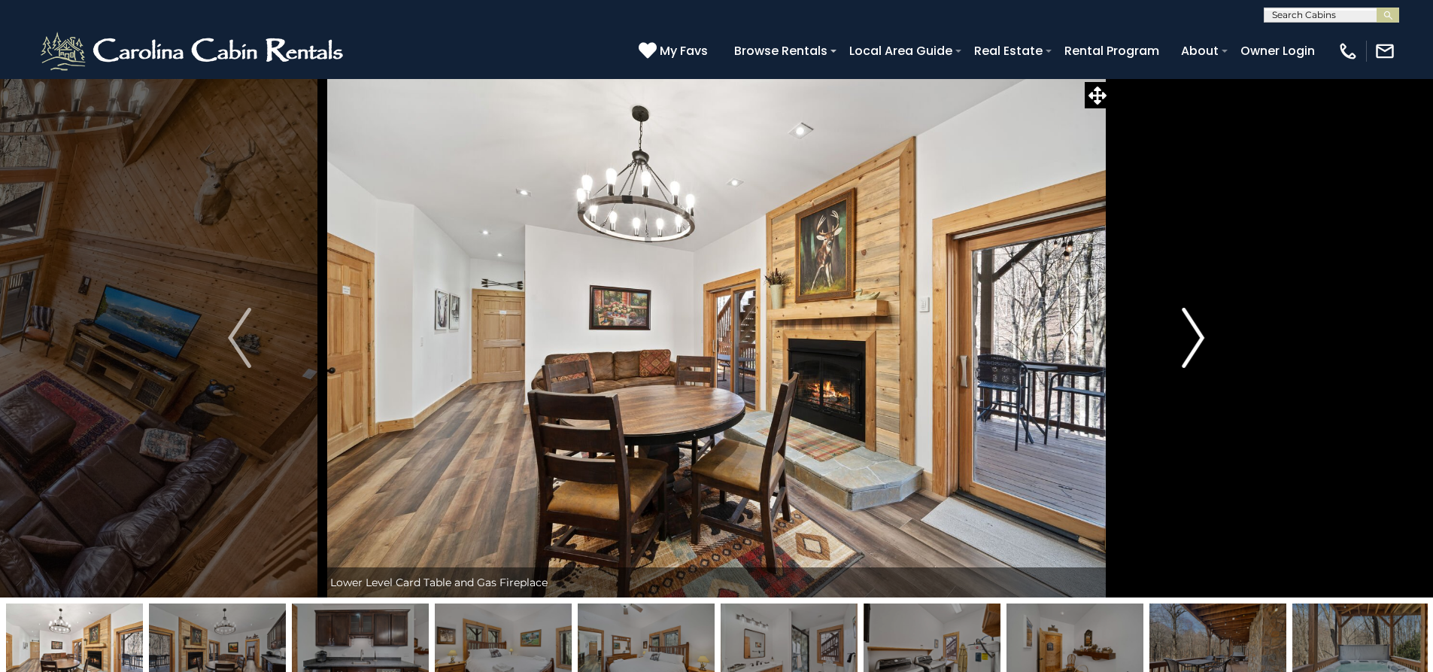
click at [1189, 342] on img "Next" at bounding box center [1193, 338] width 23 height 60
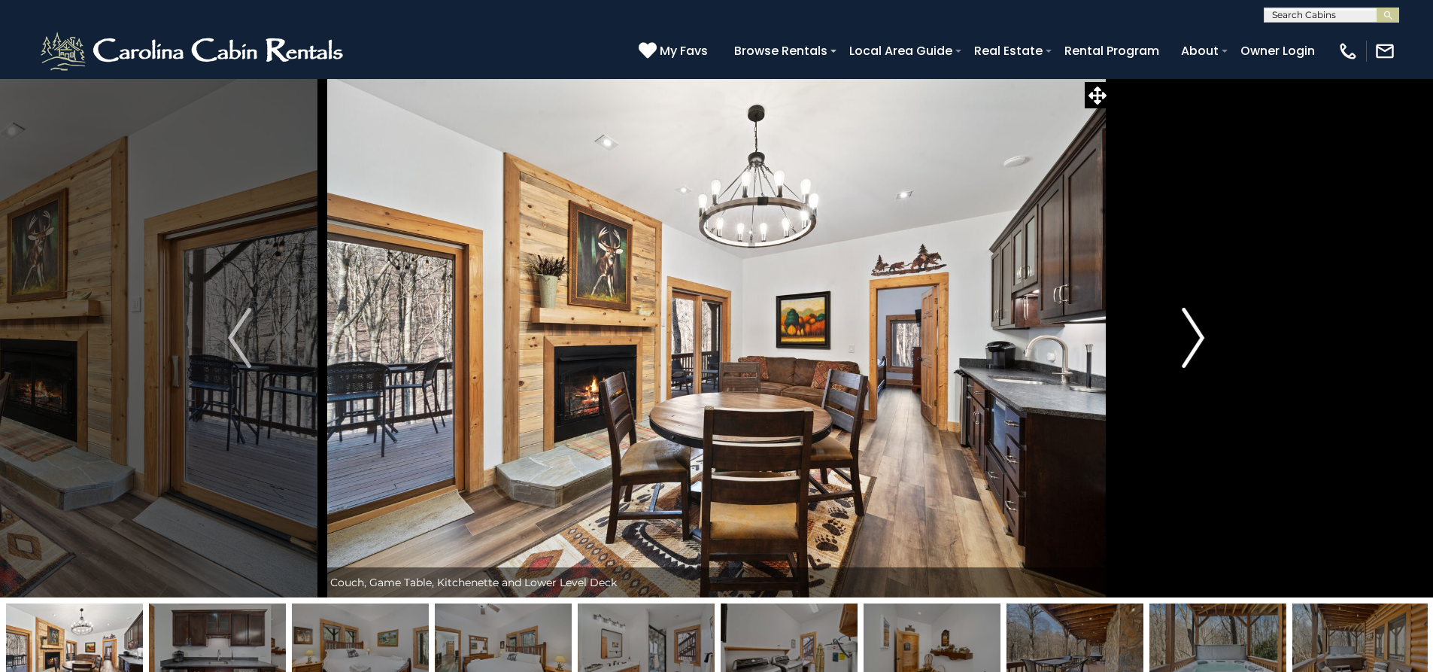
click at [1191, 341] on img "Next" at bounding box center [1193, 338] width 23 height 60
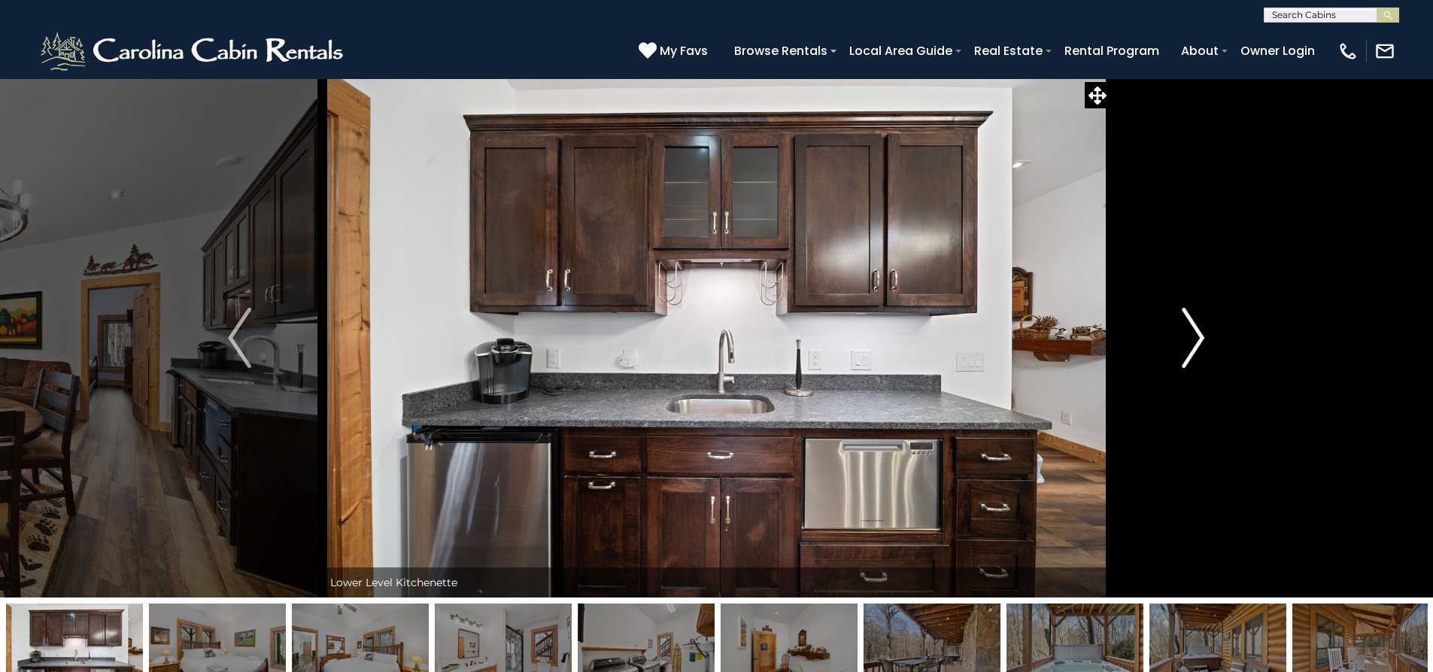
click at [1191, 341] on img "Next" at bounding box center [1193, 338] width 23 height 60
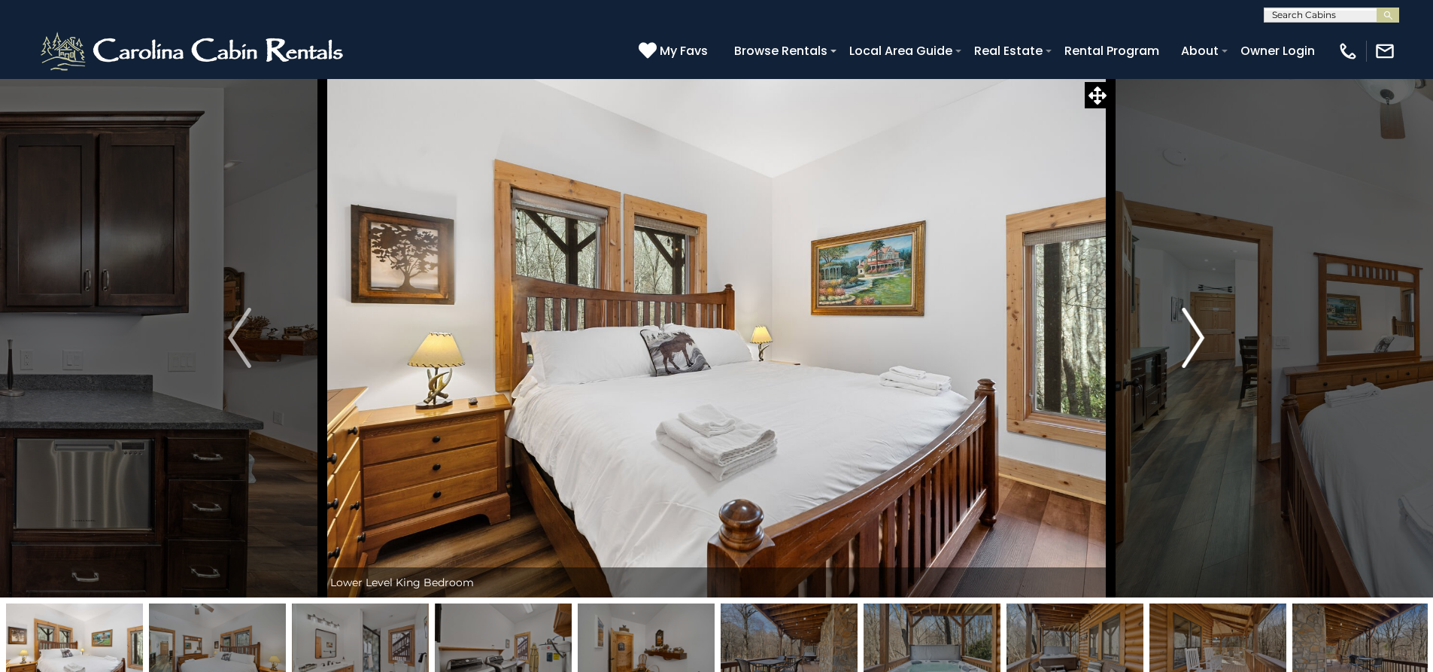
click at [1191, 341] on img "Next" at bounding box center [1193, 338] width 23 height 60
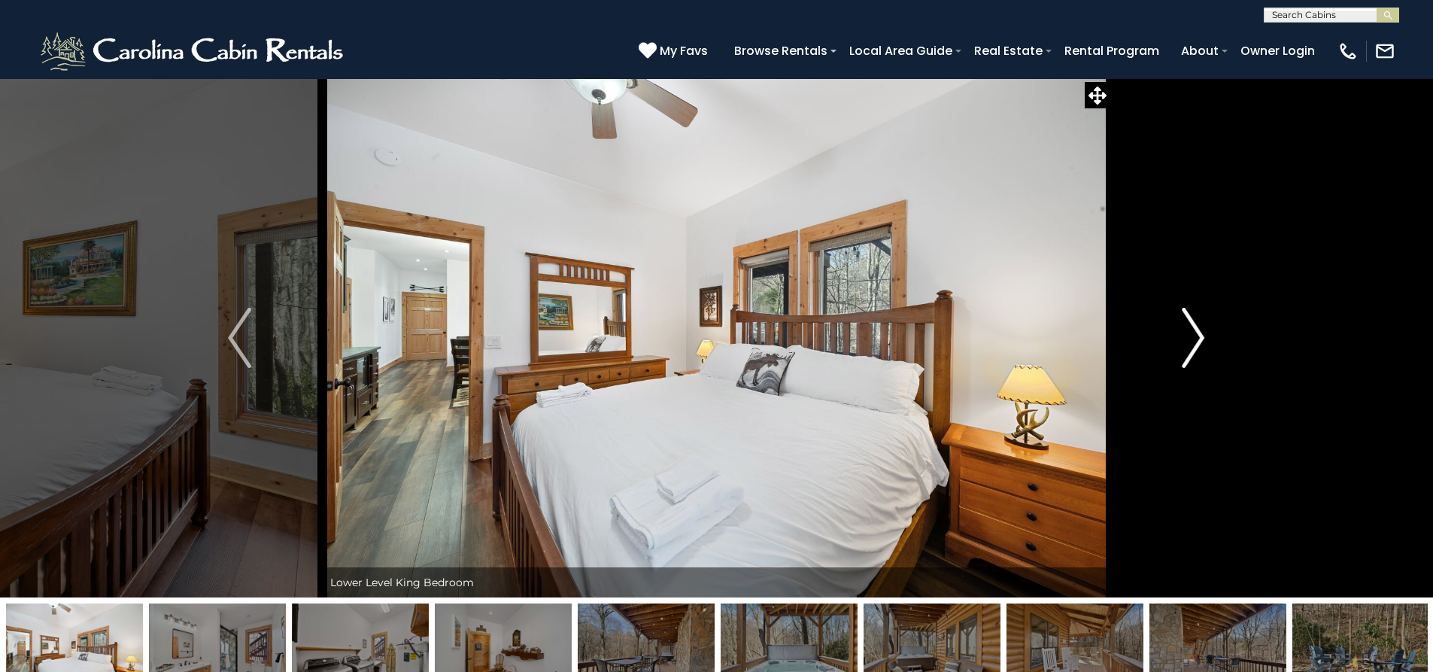
click at [1191, 341] on img "Next" at bounding box center [1193, 338] width 23 height 60
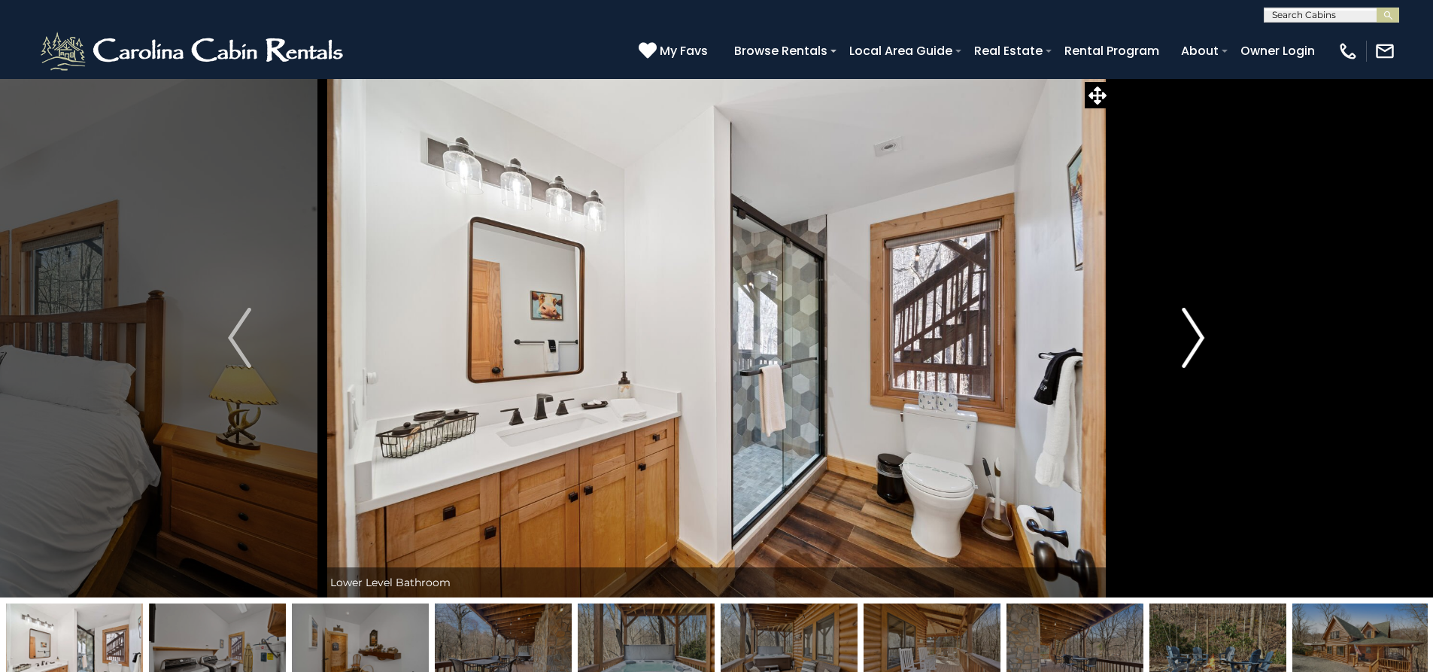
click at [1191, 341] on img "Next" at bounding box center [1193, 338] width 23 height 60
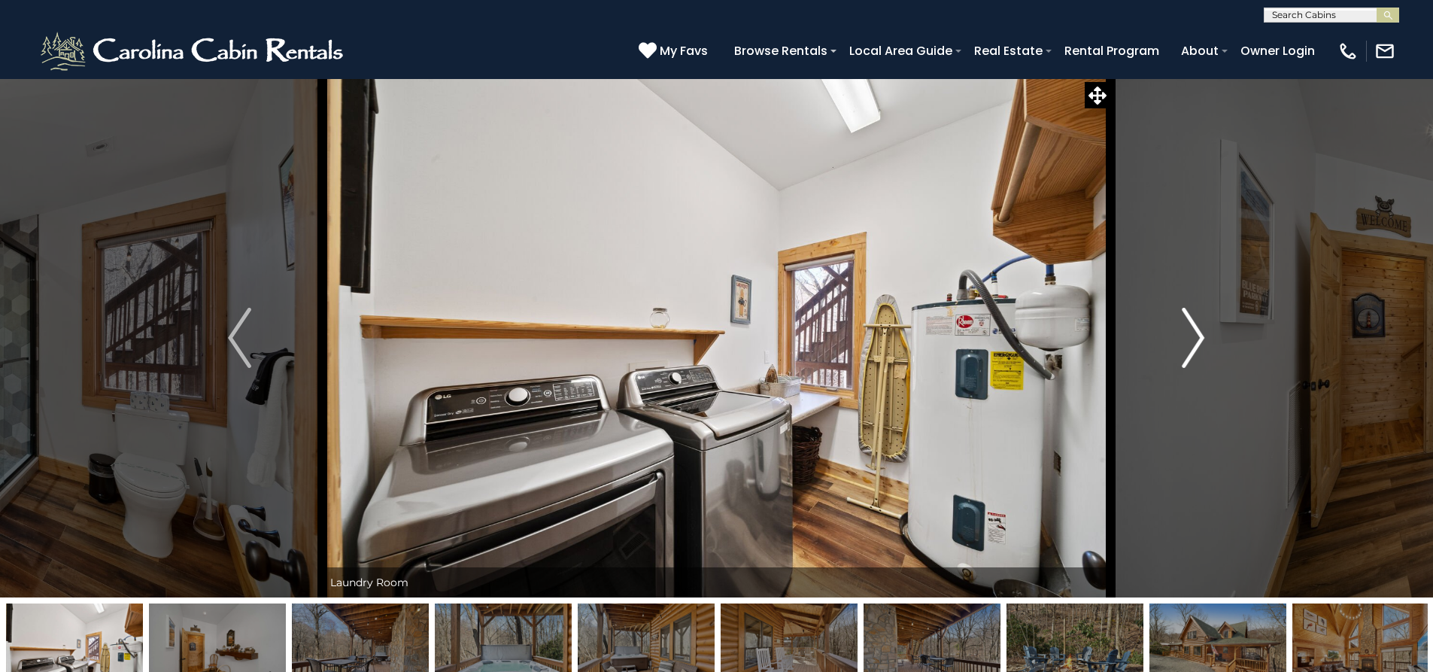
click at [1191, 341] on img "Next" at bounding box center [1193, 338] width 23 height 60
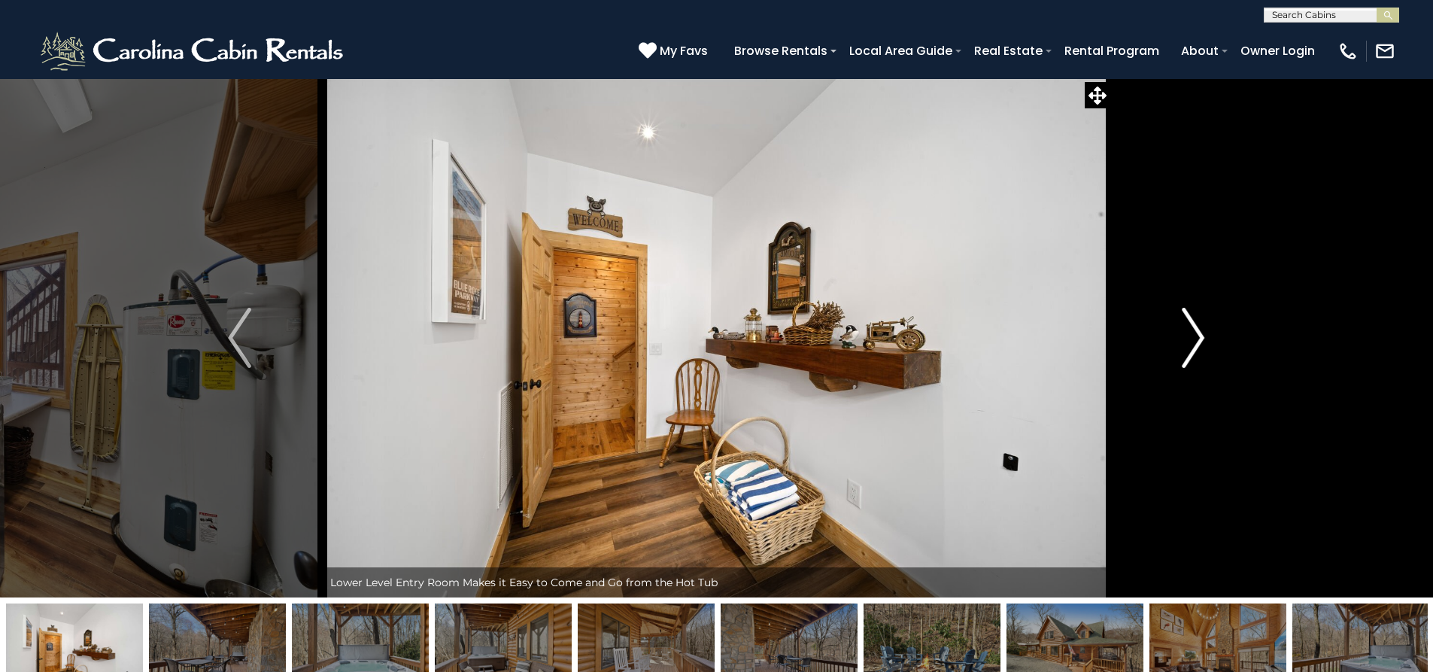
click at [1191, 341] on img "Next" at bounding box center [1193, 338] width 23 height 60
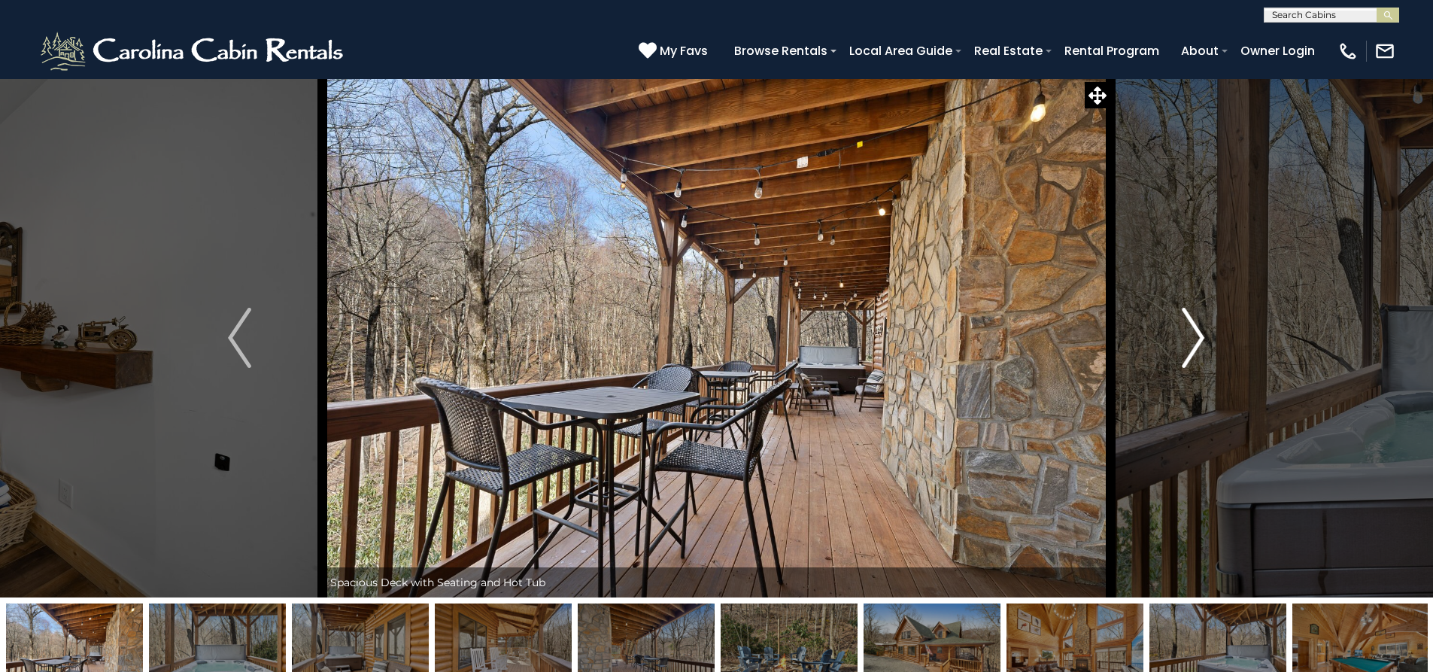
click at [1187, 341] on img "Next" at bounding box center [1193, 338] width 23 height 60
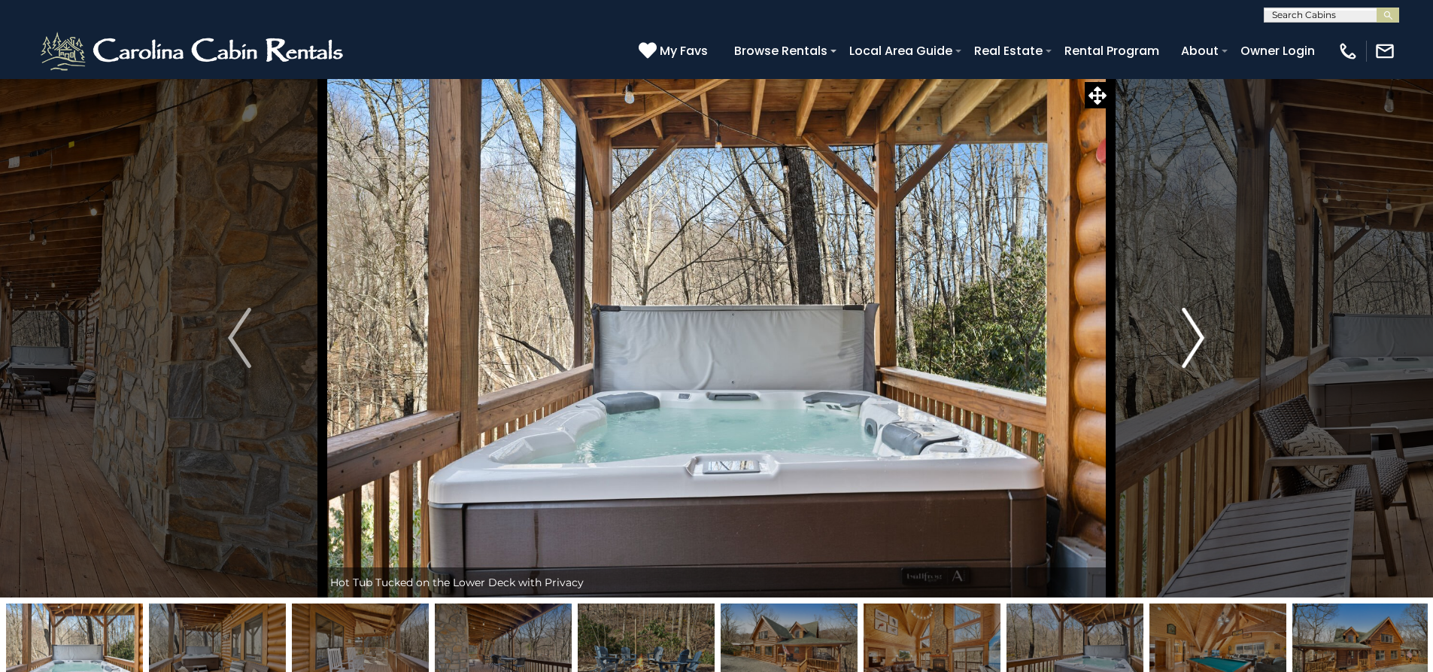
click at [1186, 341] on img "Next" at bounding box center [1193, 338] width 23 height 60
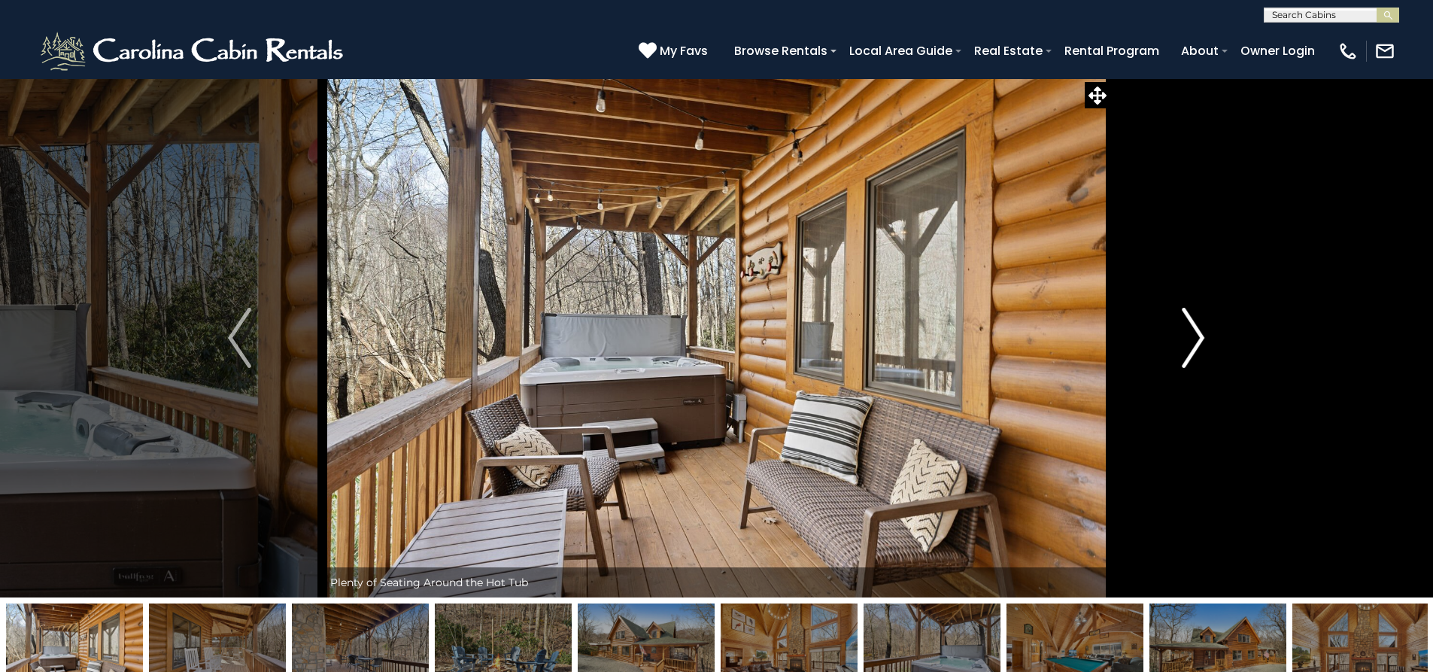
click at [1186, 341] on img "Next" at bounding box center [1193, 338] width 23 height 60
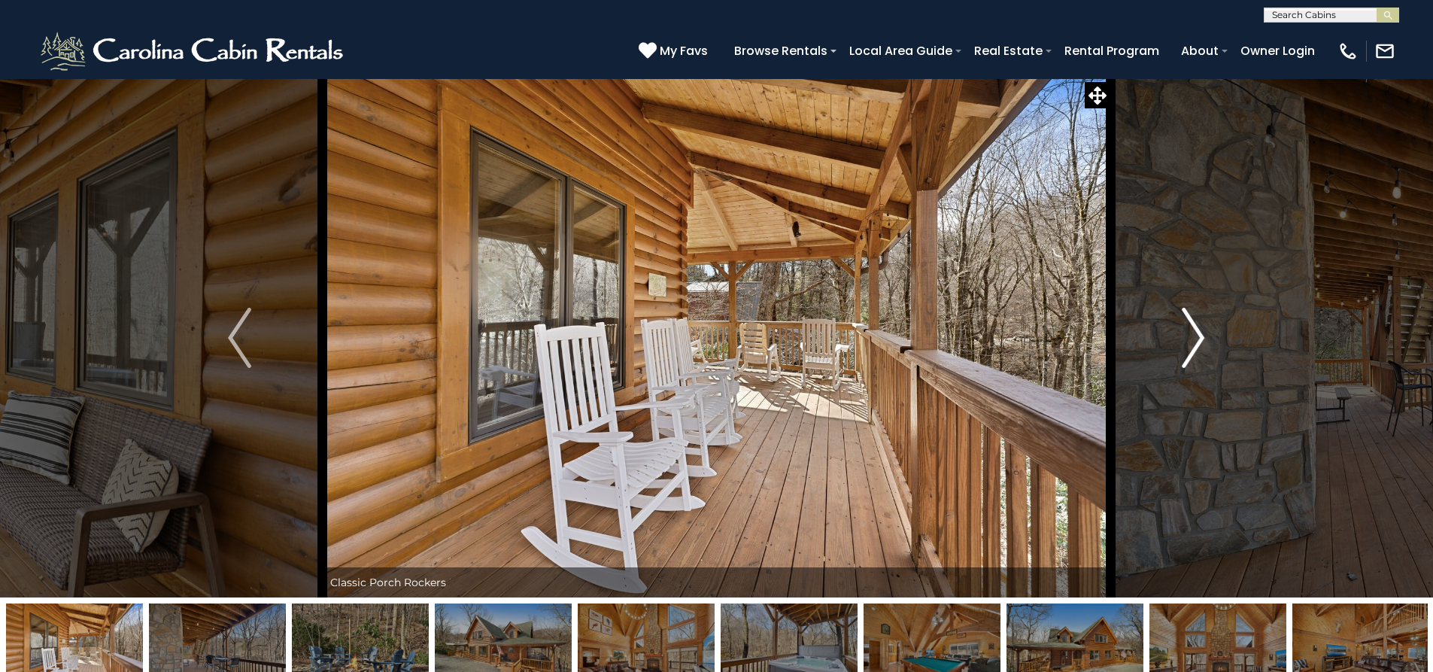
click at [1186, 341] on img "Next" at bounding box center [1193, 338] width 23 height 60
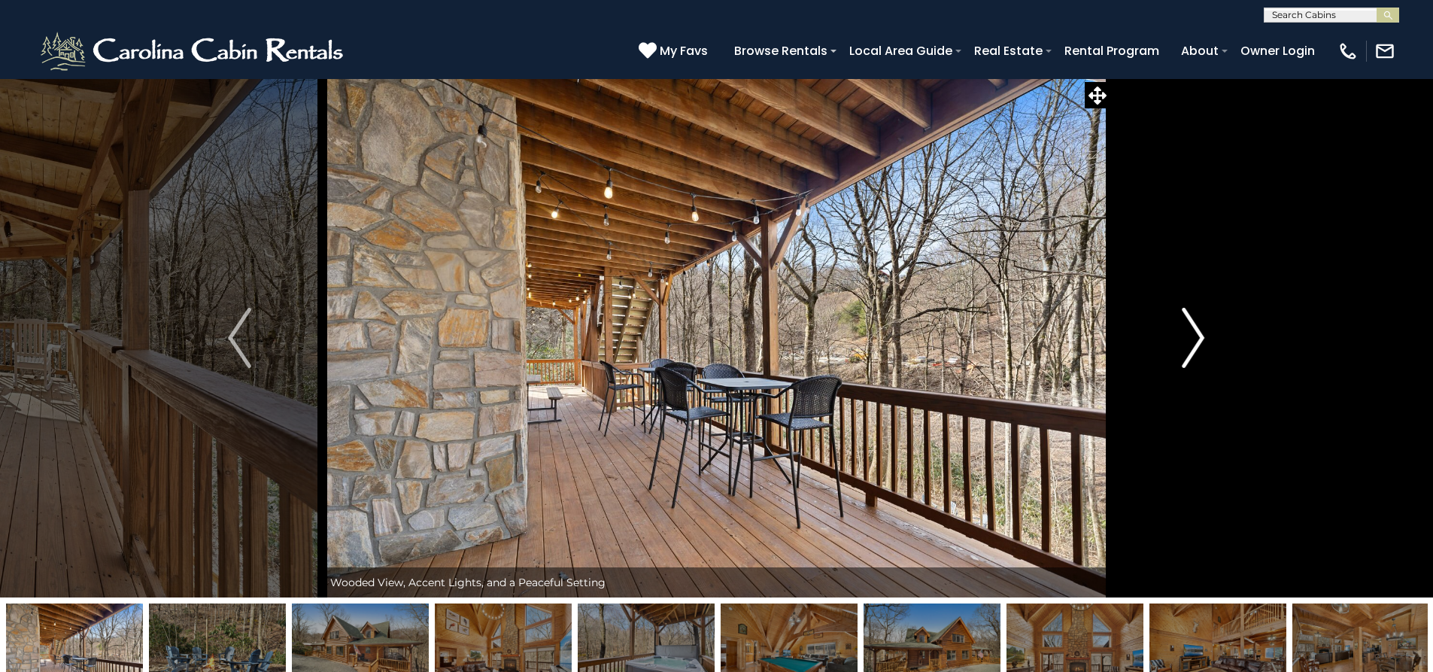
click at [1185, 341] on img "Next" at bounding box center [1193, 338] width 23 height 60
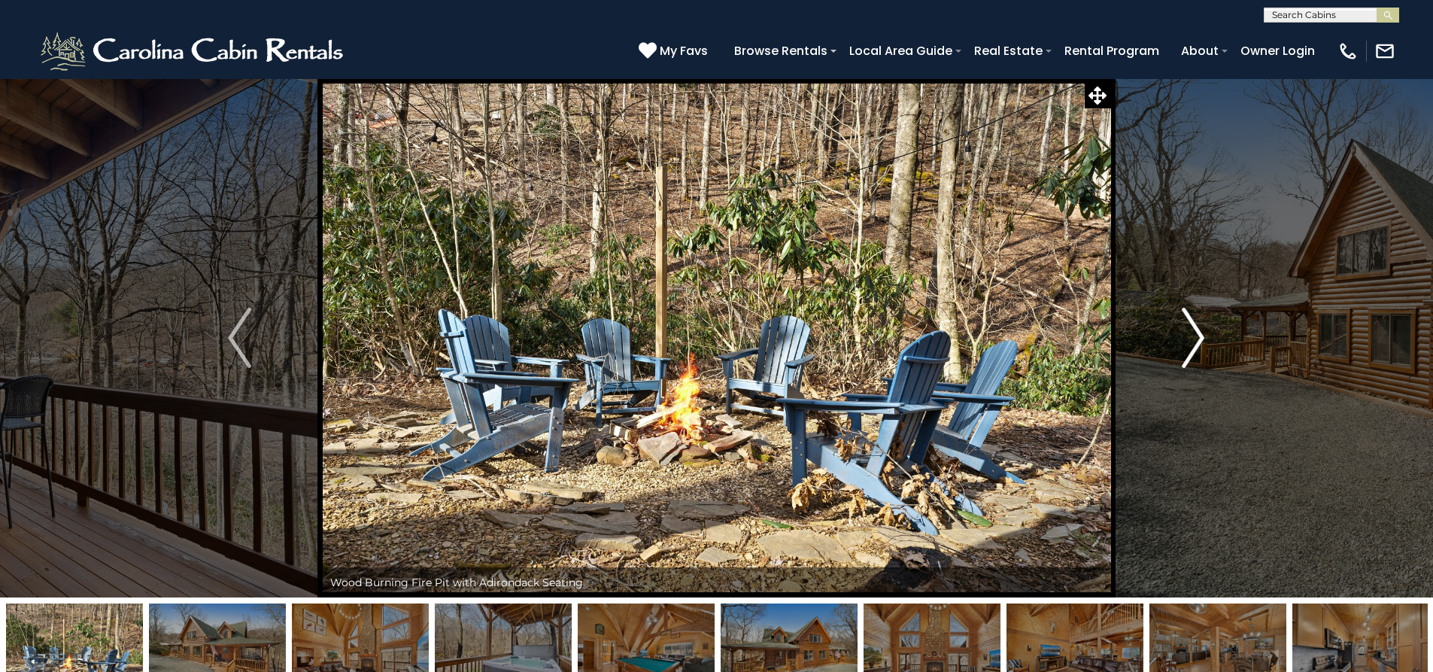
click at [1185, 341] on img "Next" at bounding box center [1193, 338] width 23 height 60
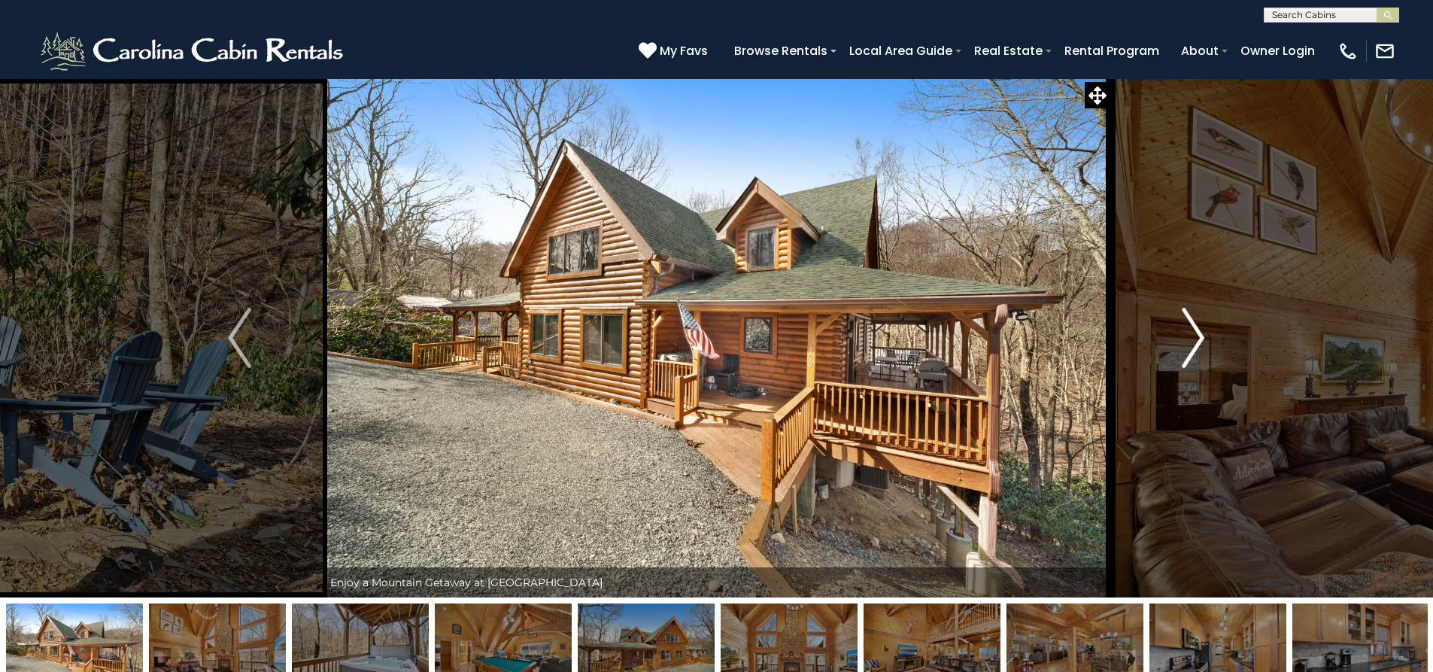
click at [1185, 341] on img "Next" at bounding box center [1193, 338] width 23 height 60
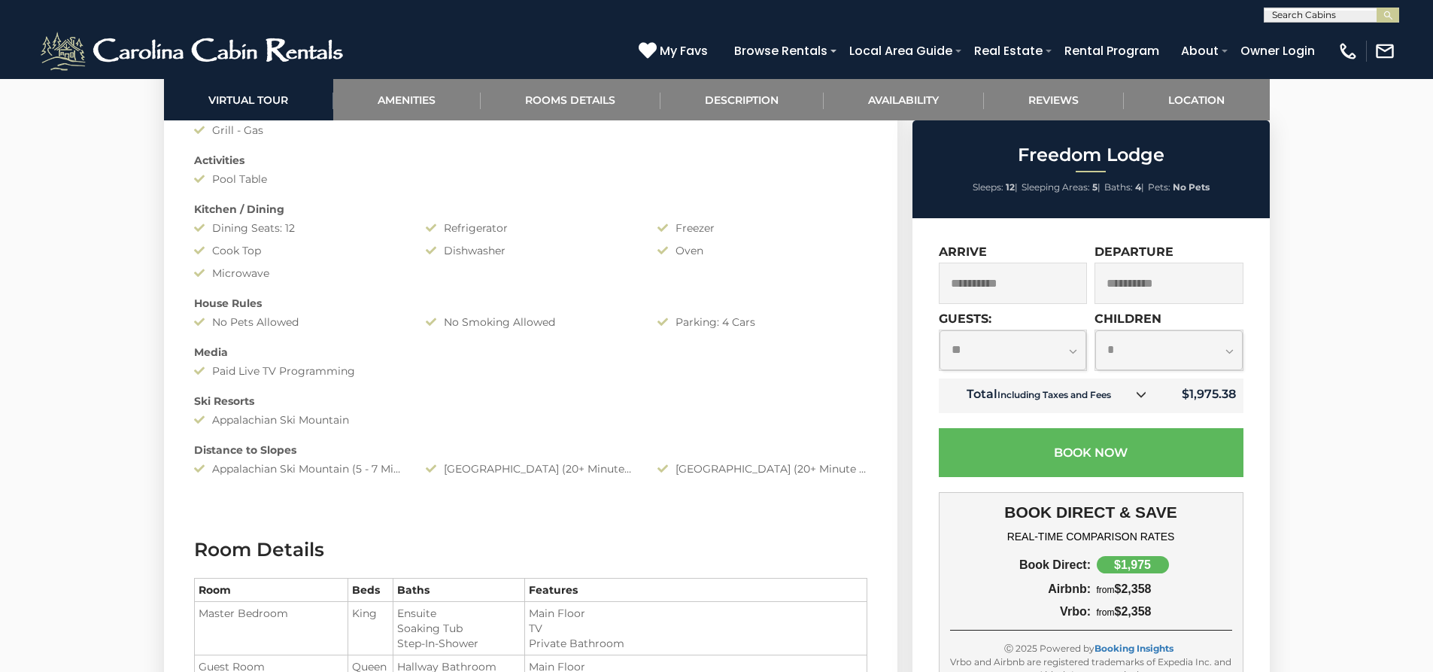
scroll to position [1391, 0]
click at [388, 472] on div "Appalachian Ski Mountain (5 - 7 Minute Drive)" at bounding box center [299, 470] width 232 height 15
click at [1057, 94] on link "Reviews" at bounding box center [1054, 99] width 140 height 41
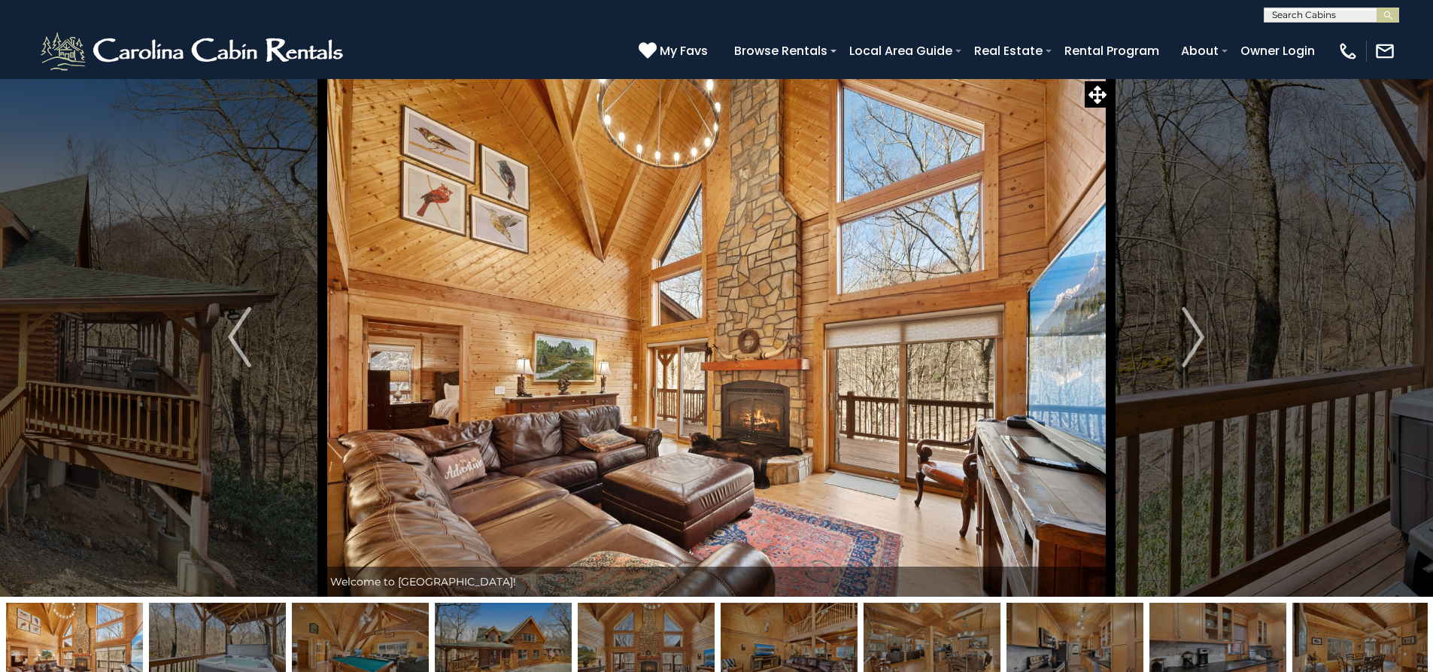
scroll to position [0, 0]
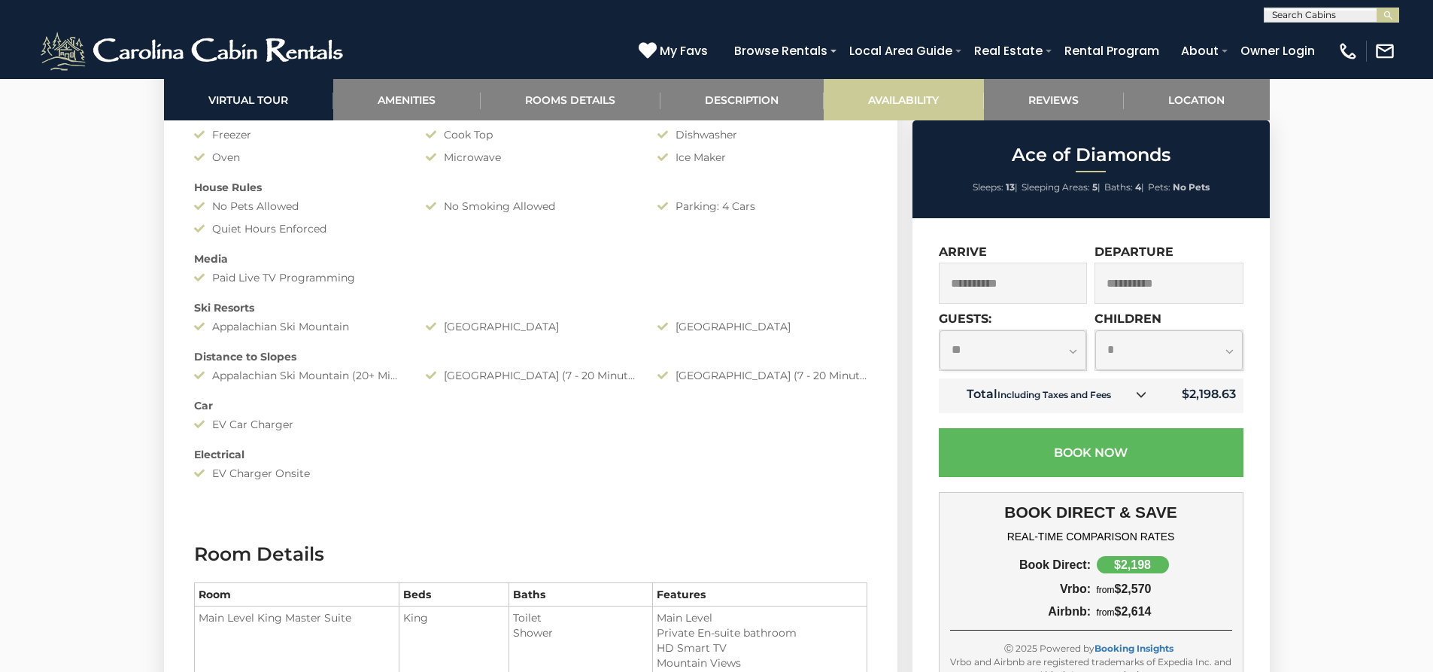
scroll to position [1128, 0]
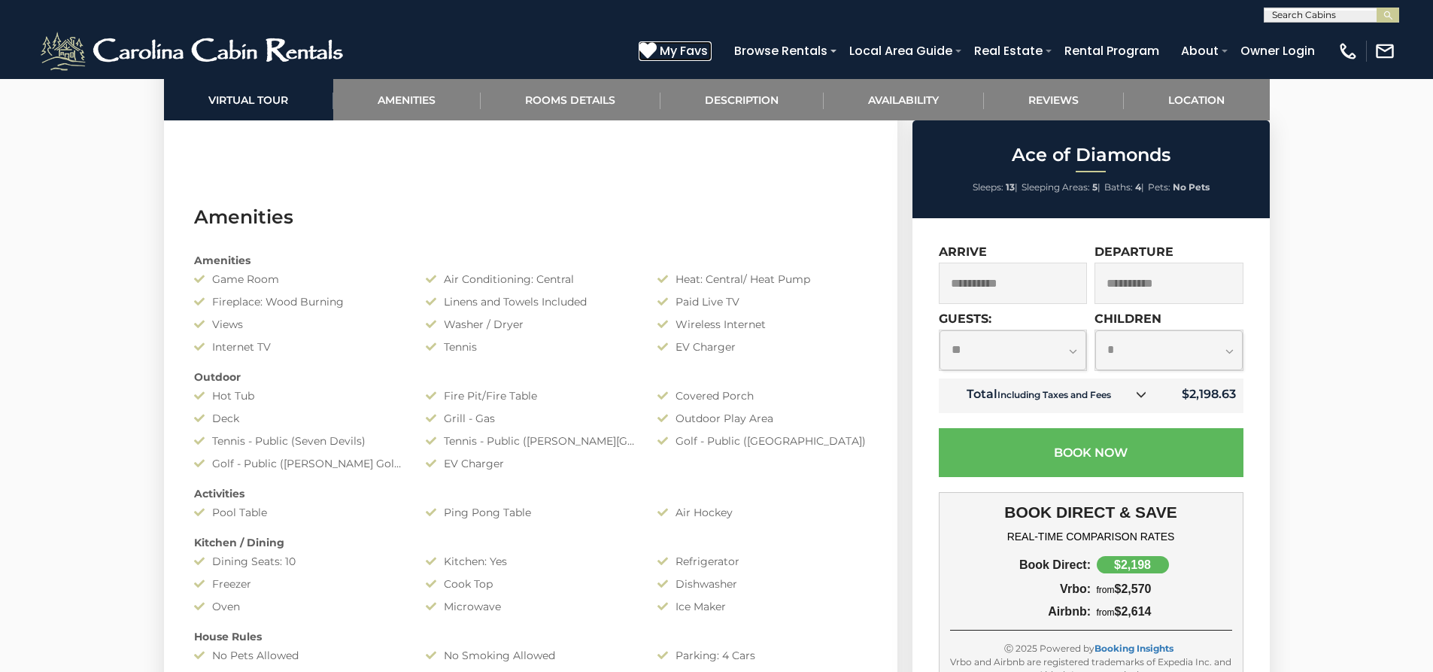
click at [657, 47] on icon at bounding box center [648, 50] width 18 height 18
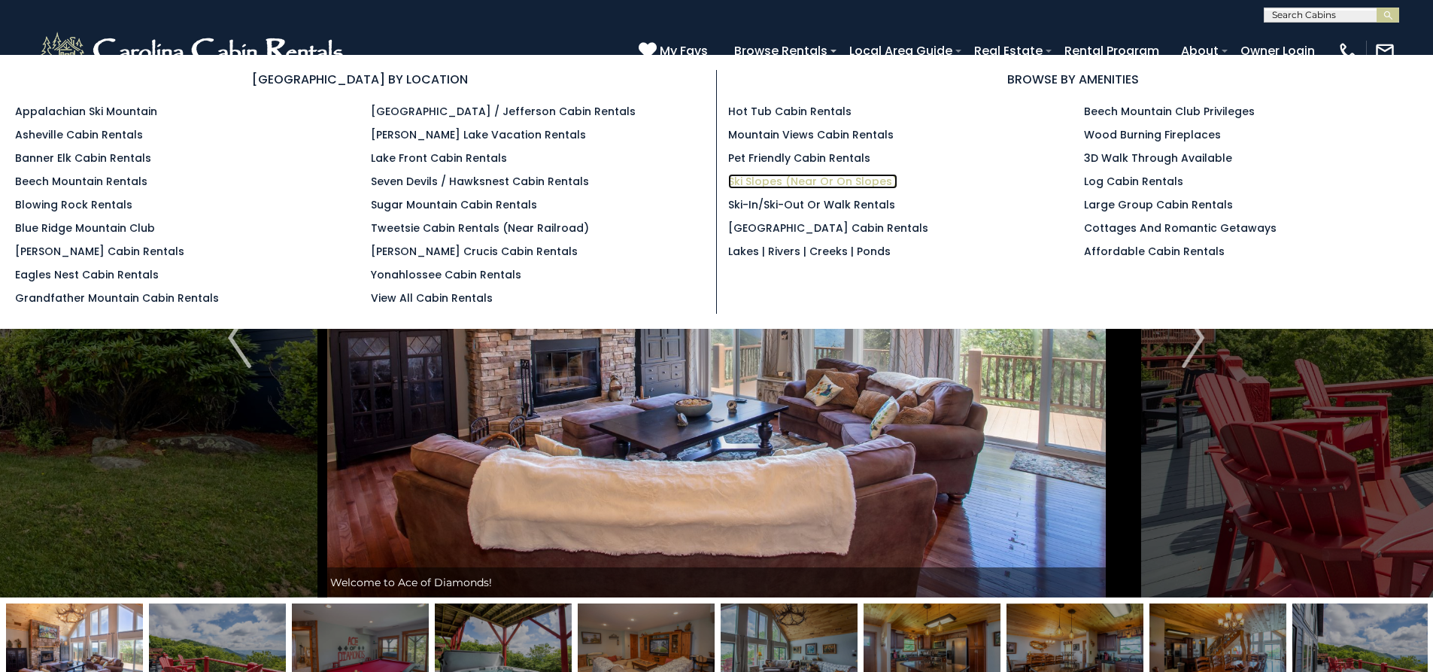
click at [775, 180] on link "Ski Slopes (Near or On Slopes)" at bounding box center [812, 181] width 169 height 15
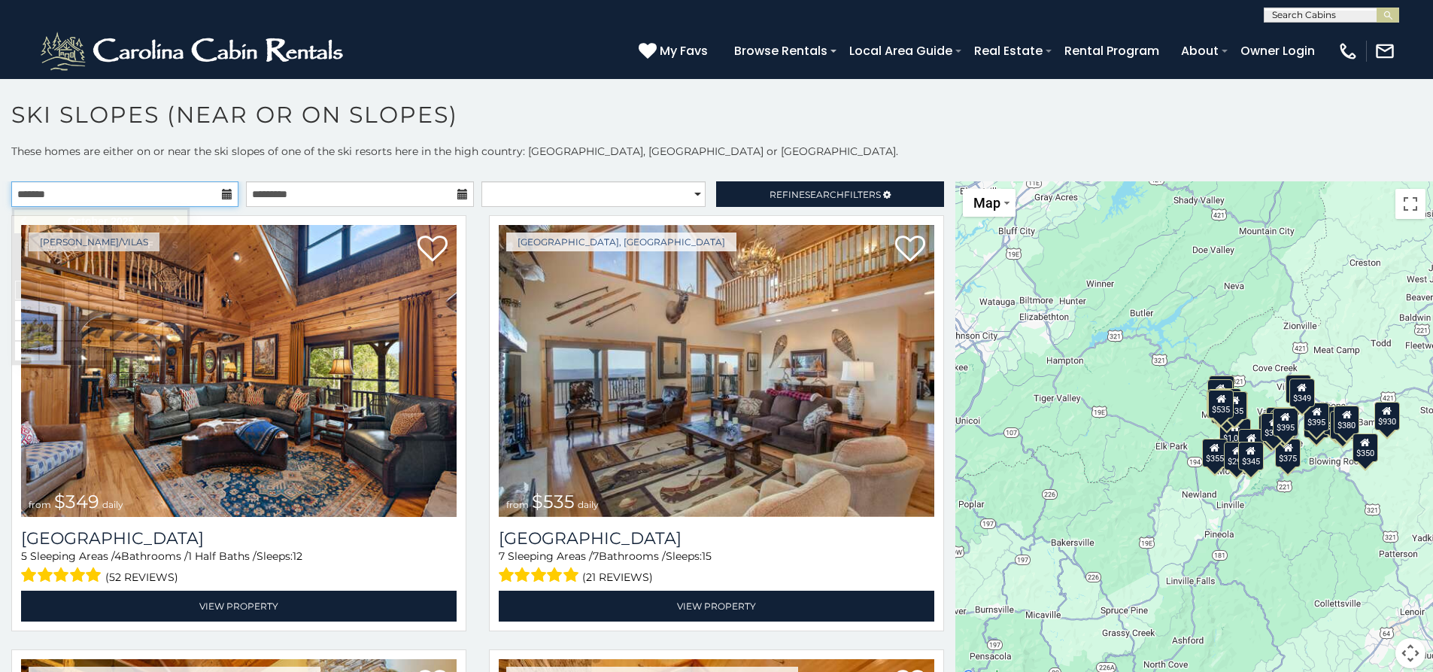
click at [172, 191] on input "text" at bounding box center [124, 194] width 227 height 26
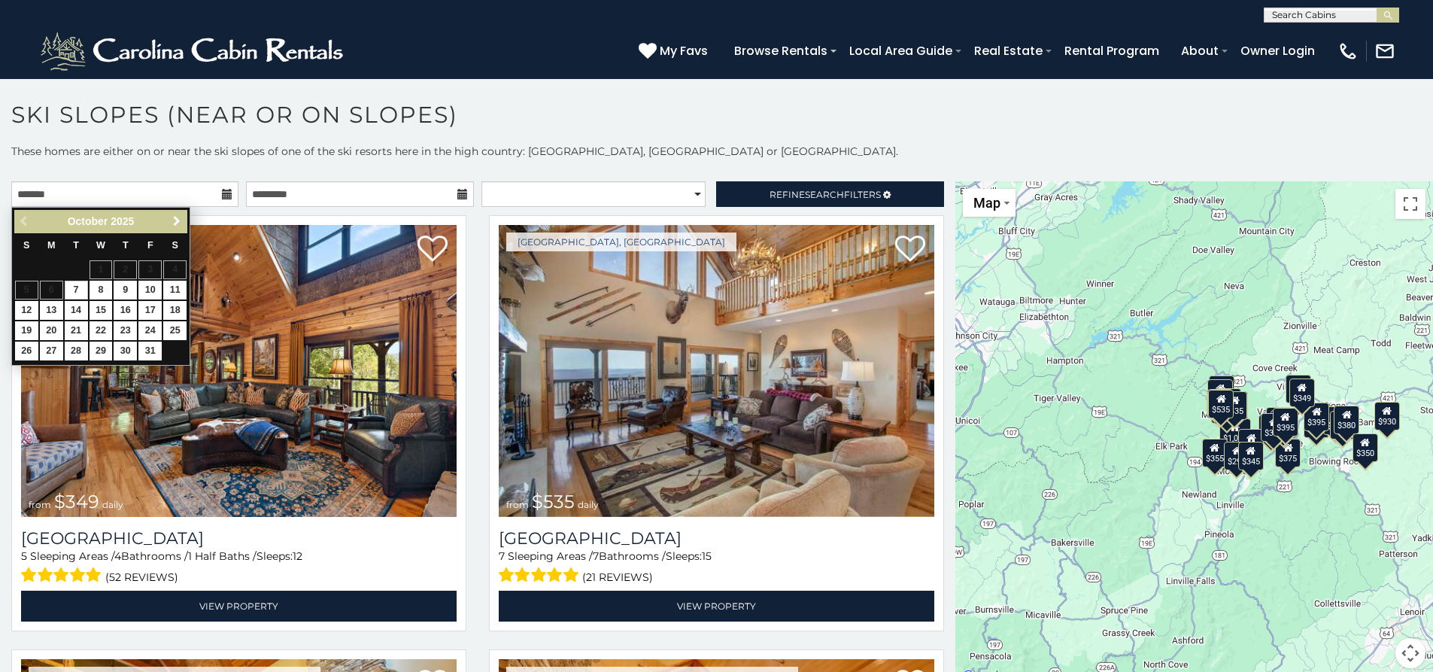
click at [181, 223] on span "Next" at bounding box center [177, 221] width 12 height 12
click at [183, 221] on link "Next" at bounding box center [176, 221] width 19 height 19
click at [179, 266] on link "3" at bounding box center [174, 269] width 23 height 19
type input "**********"
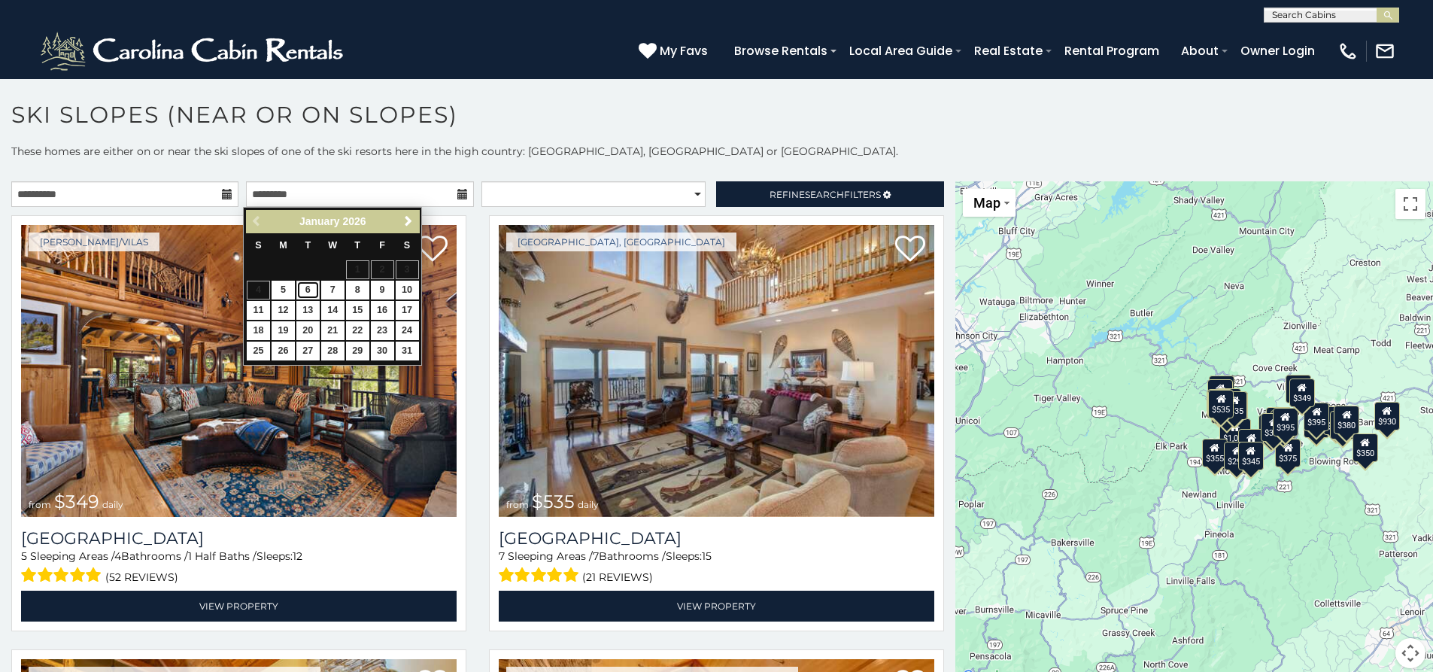
click at [308, 292] on link "6" at bounding box center [307, 290] width 23 height 19
type input "**********"
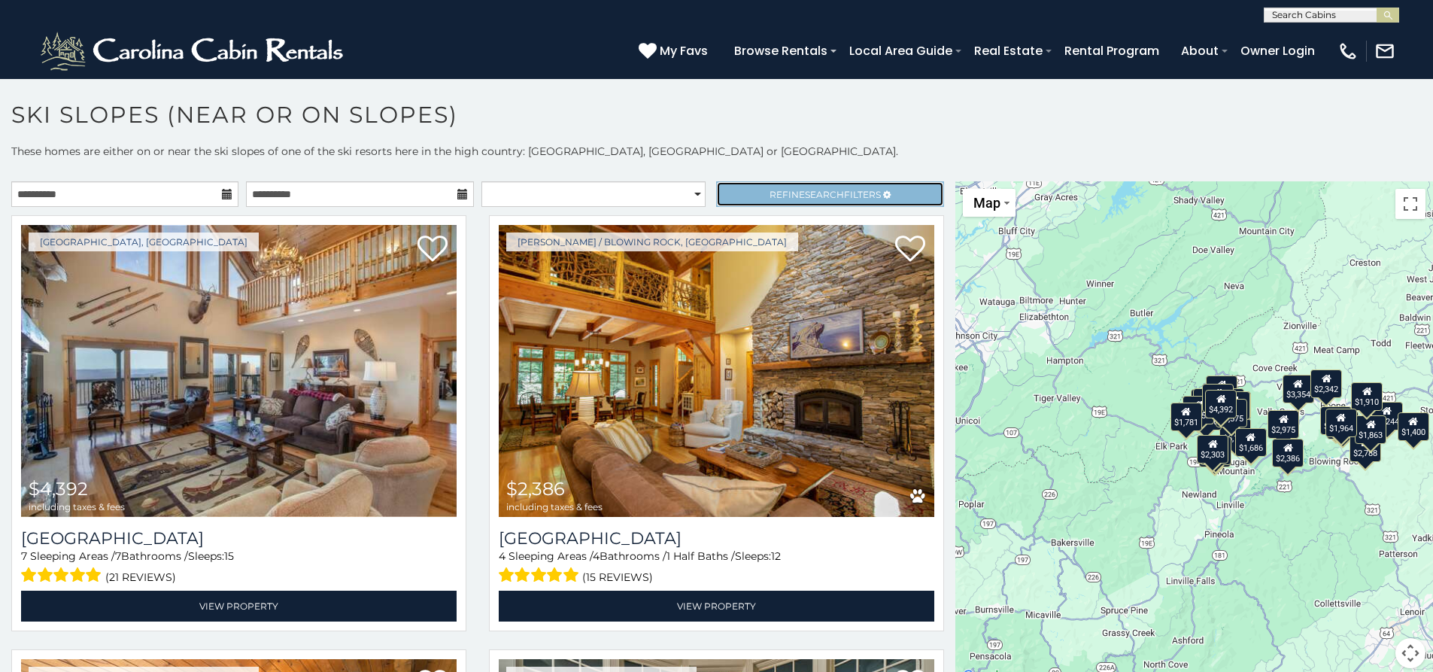
click at [834, 201] on link "Refine Search Filters" at bounding box center [829, 194] width 227 height 26
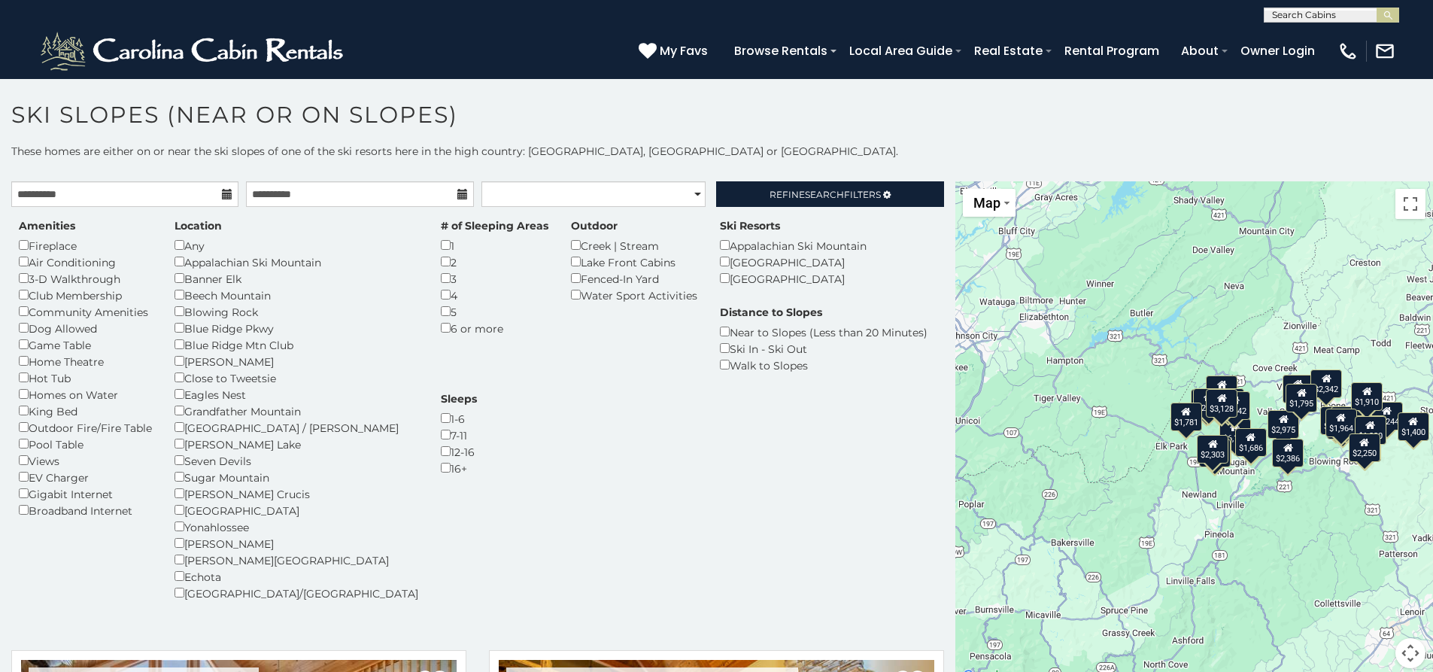
click at [1233, 542] on div "$4,392 $2,386 $2,886 $6,128 $2,783 $2,133 $5,009 $5,244 $1,865 $2,244 $2,975 $3…" at bounding box center [1194, 433] width 478 height 505
click at [778, 191] on span "Refine Search Filters" at bounding box center [824, 194] width 111 height 11
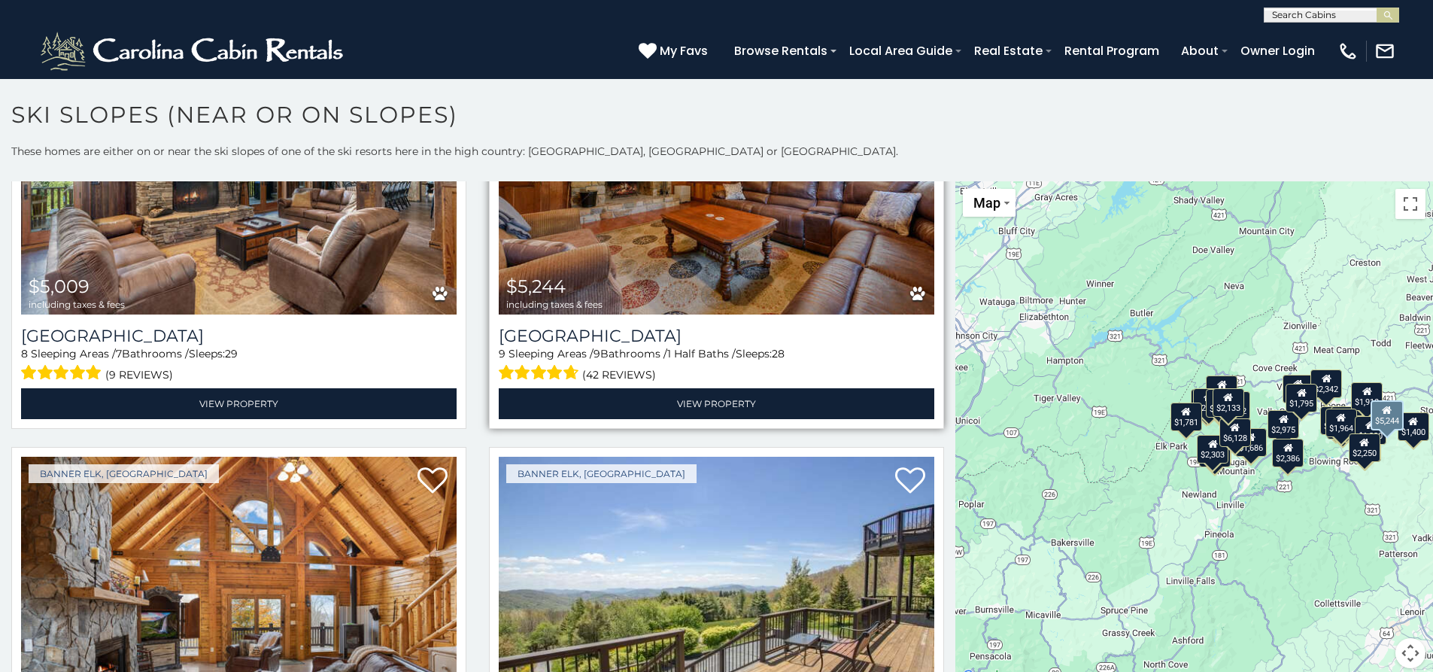
scroll to position [1755, 0]
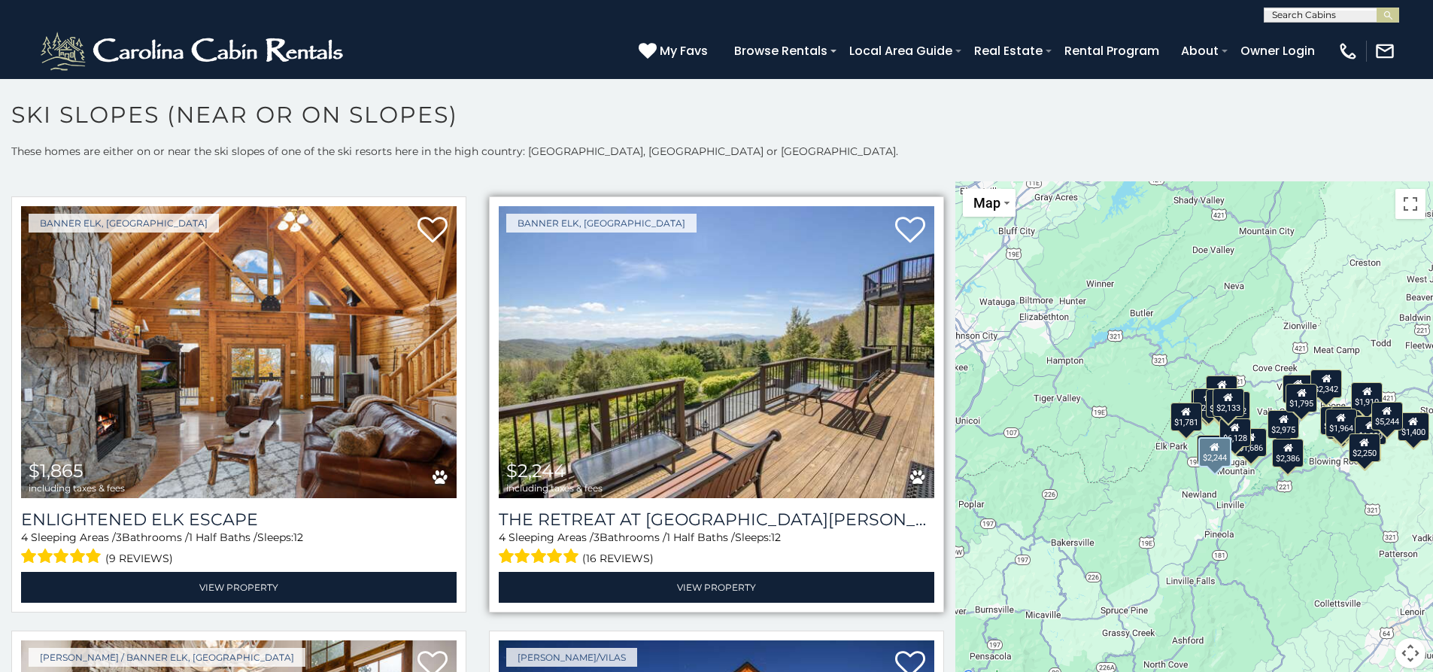
click at [764, 366] on img at bounding box center [716, 352] width 435 height 292
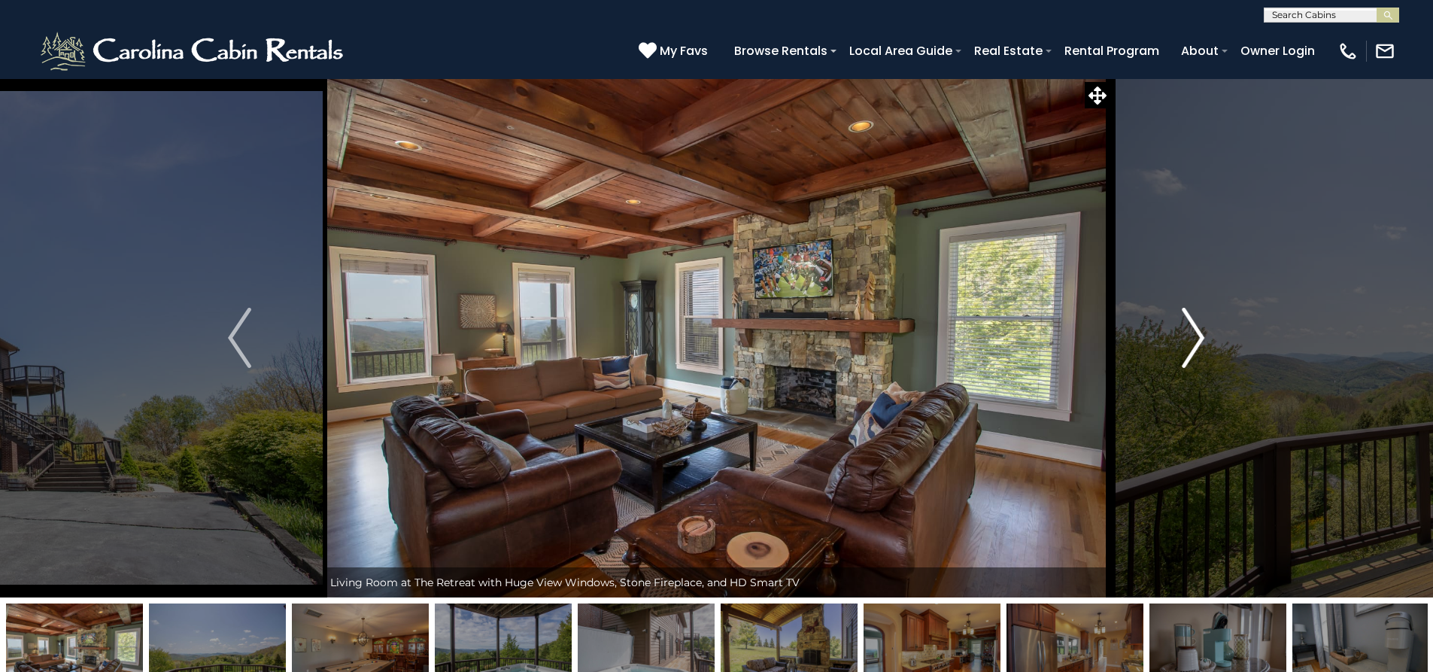
click at [1193, 328] on img "Next" at bounding box center [1193, 338] width 23 height 60
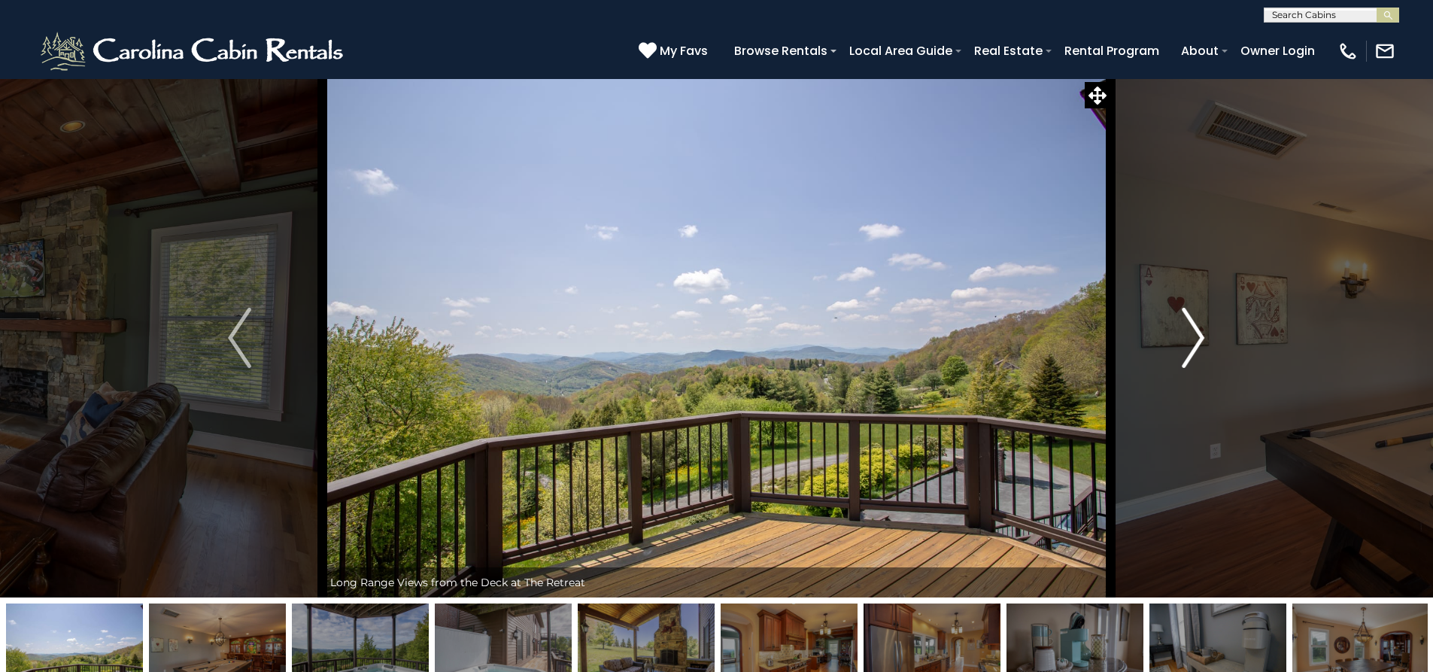
click at [1197, 336] on img "Next" at bounding box center [1193, 338] width 23 height 60
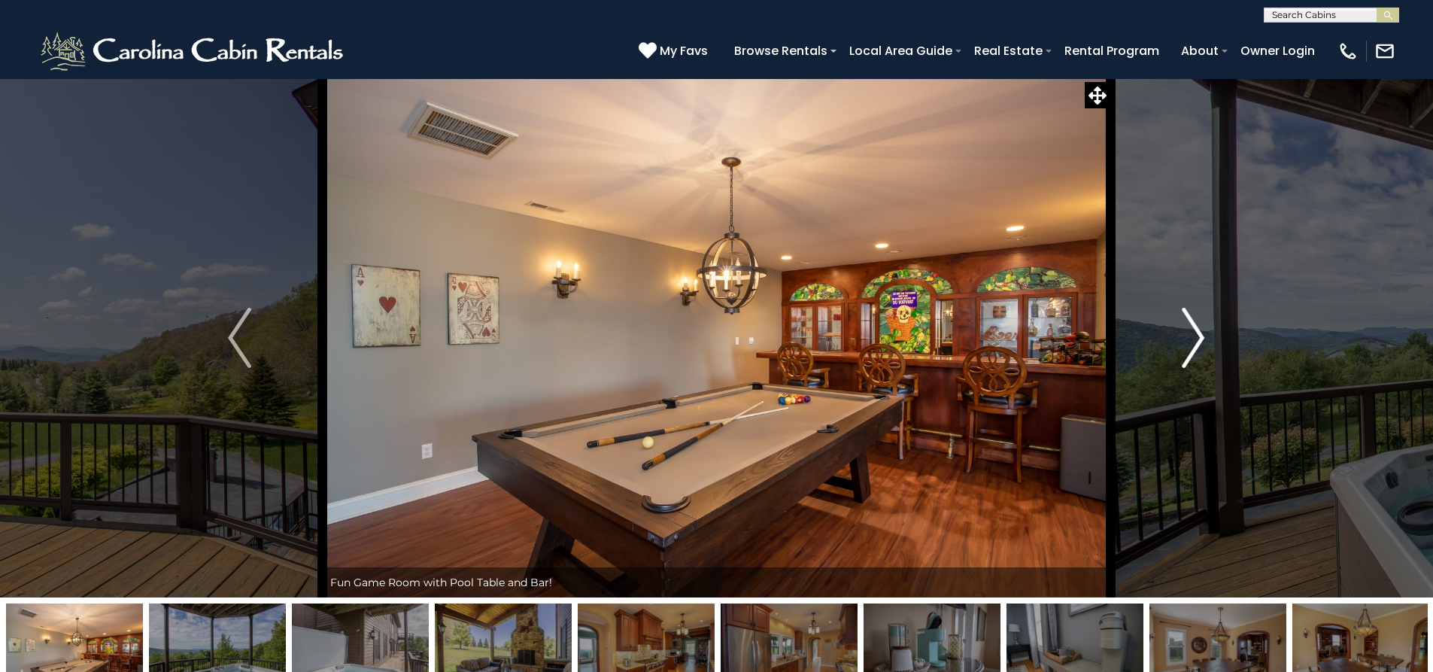
click at [1199, 336] on img "Next" at bounding box center [1193, 338] width 23 height 60
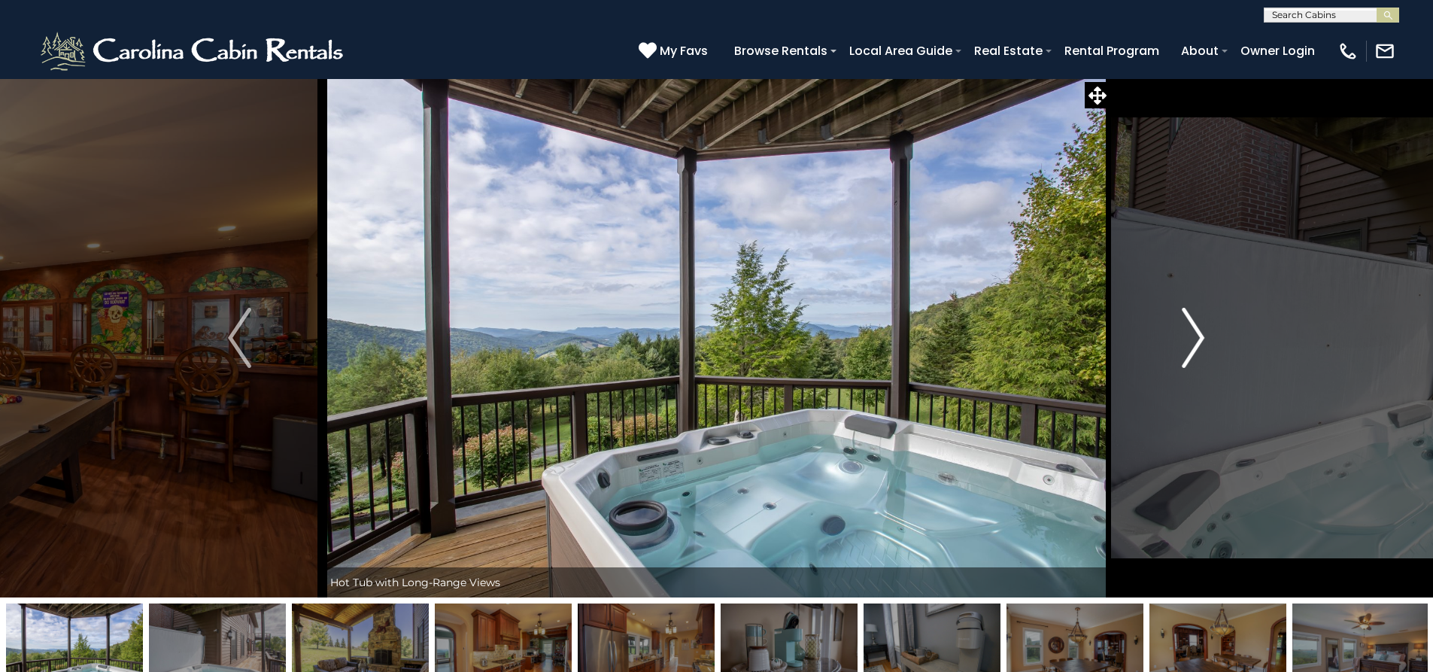
click at [1200, 336] on img "Next" at bounding box center [1193, 338] width 23 height 60
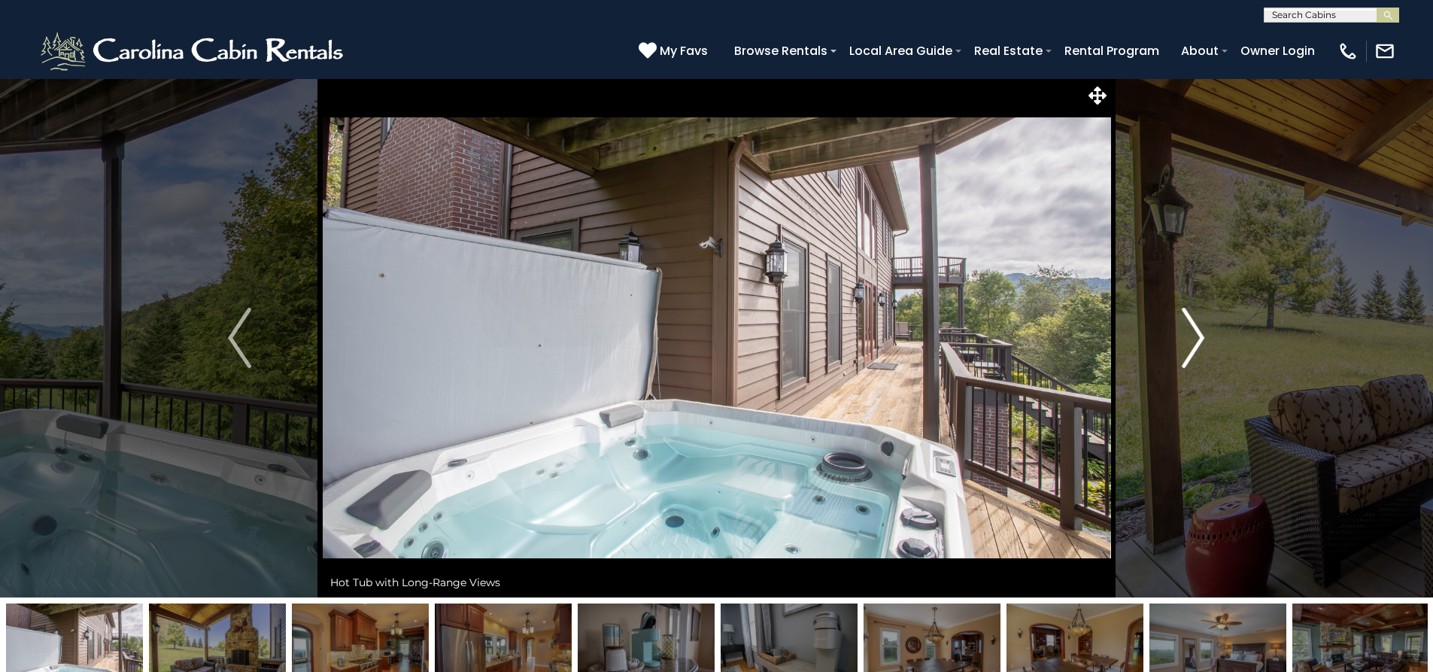
click at [1203, 338] on img "Next" at bounding box center [1193, 338] width 23 height 60
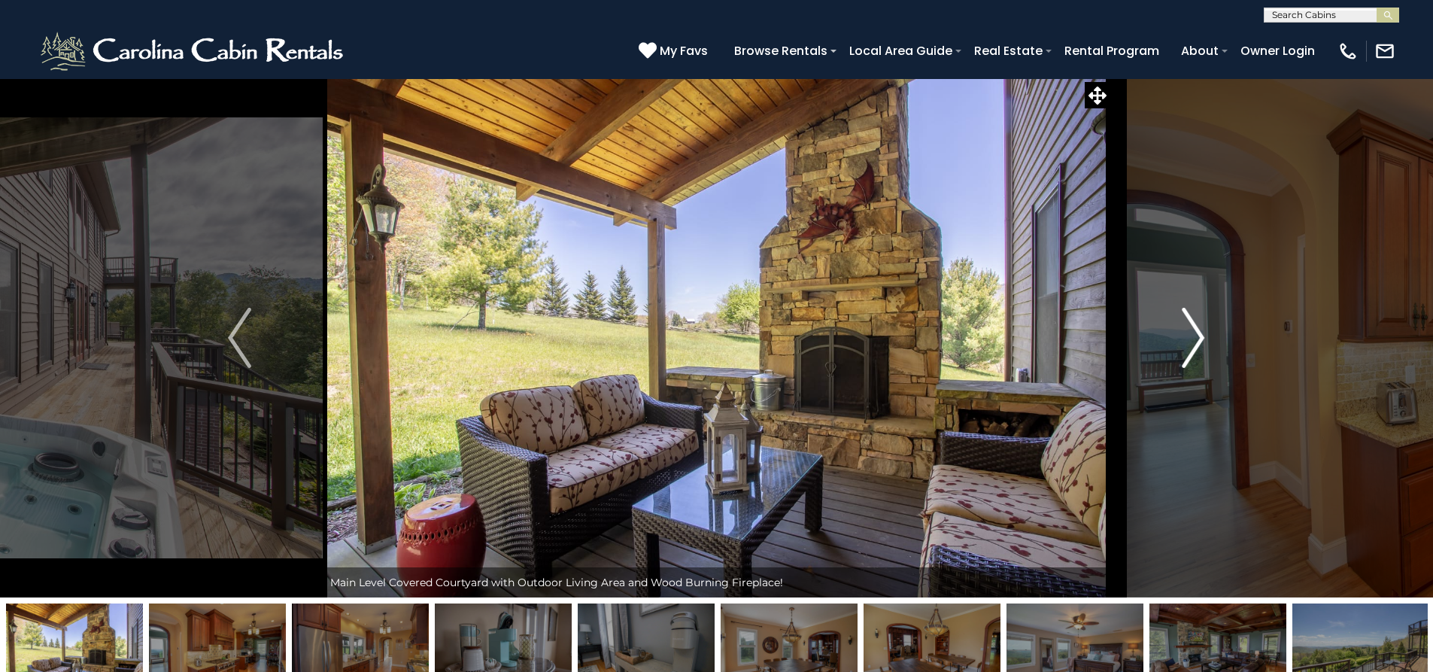
click at [1206, 340] on button "Next" at bounding box center [1192, 337] width 165 height 519
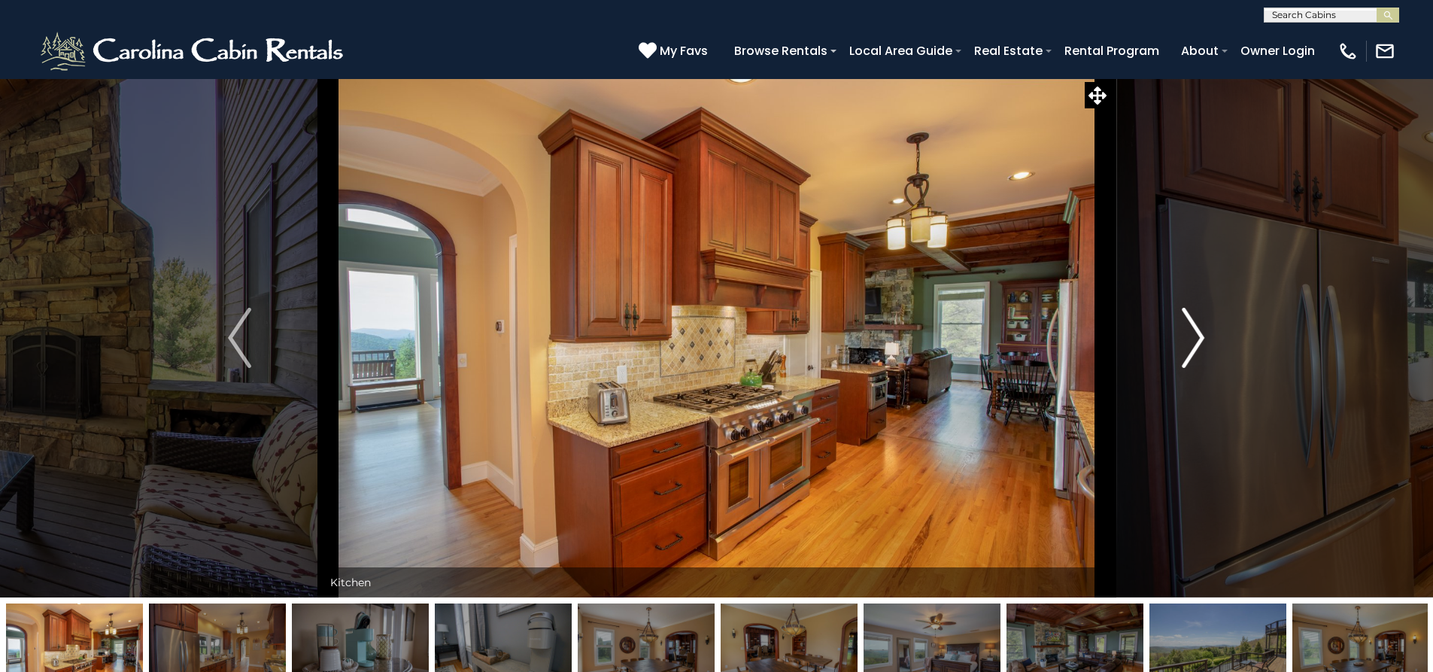
click at [1187, 325] on img "Next" at bounding box center [1193, 338] width 23 height 60
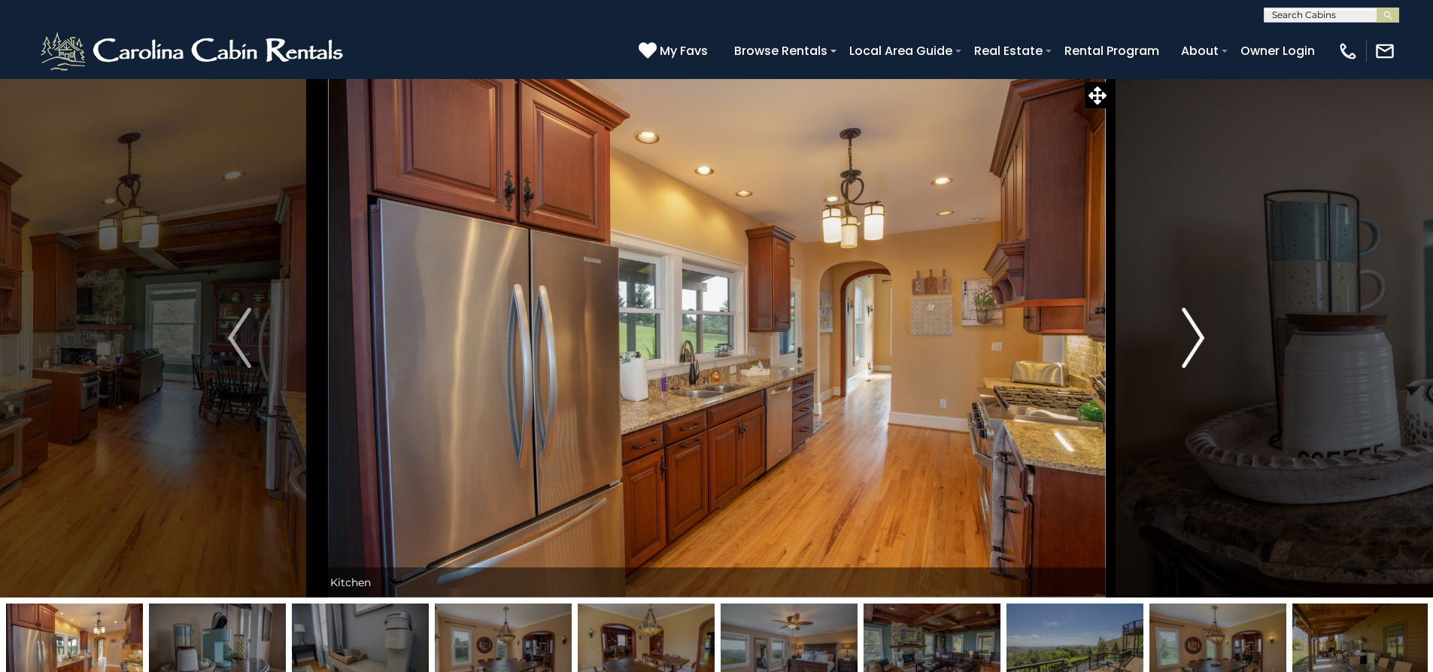
click at [1187, 326] on img "Next" at bounding box center [1193, 338] width 23 height 60
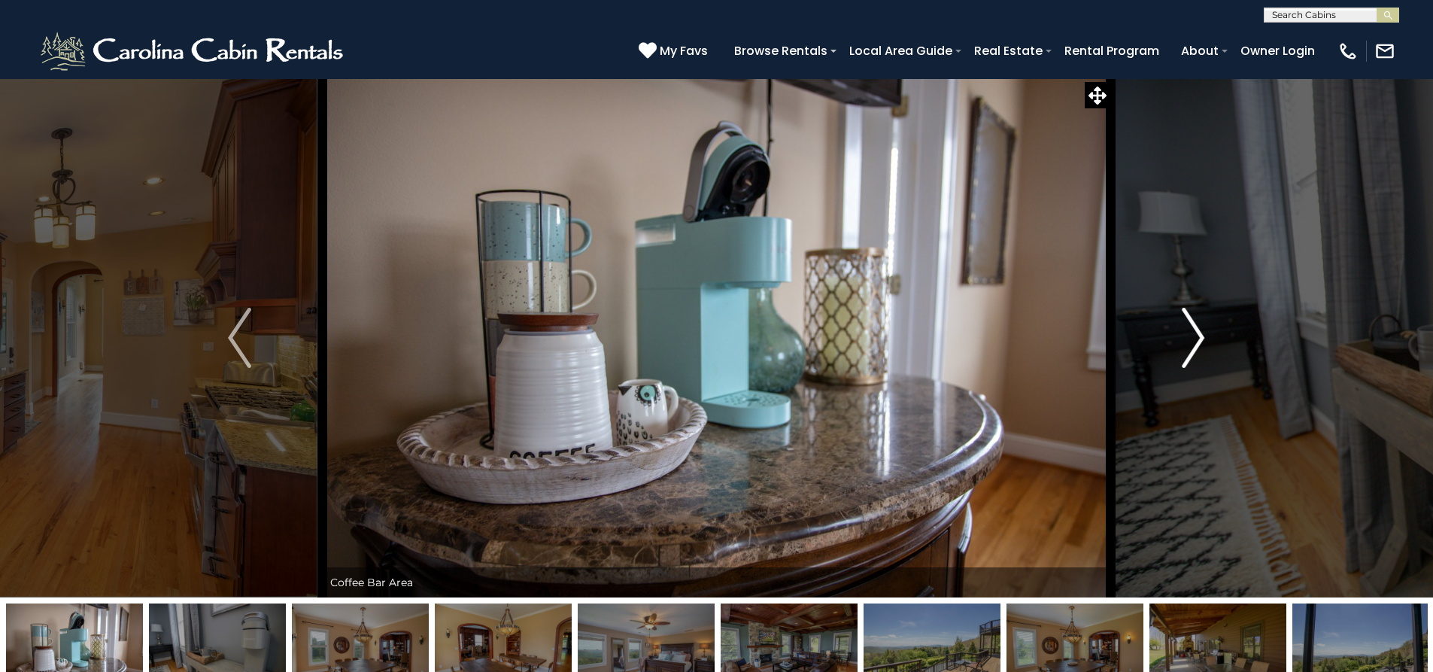
click at [1191, 326] on img "Next" at bounding box center [1193, 338] width 23 height 60
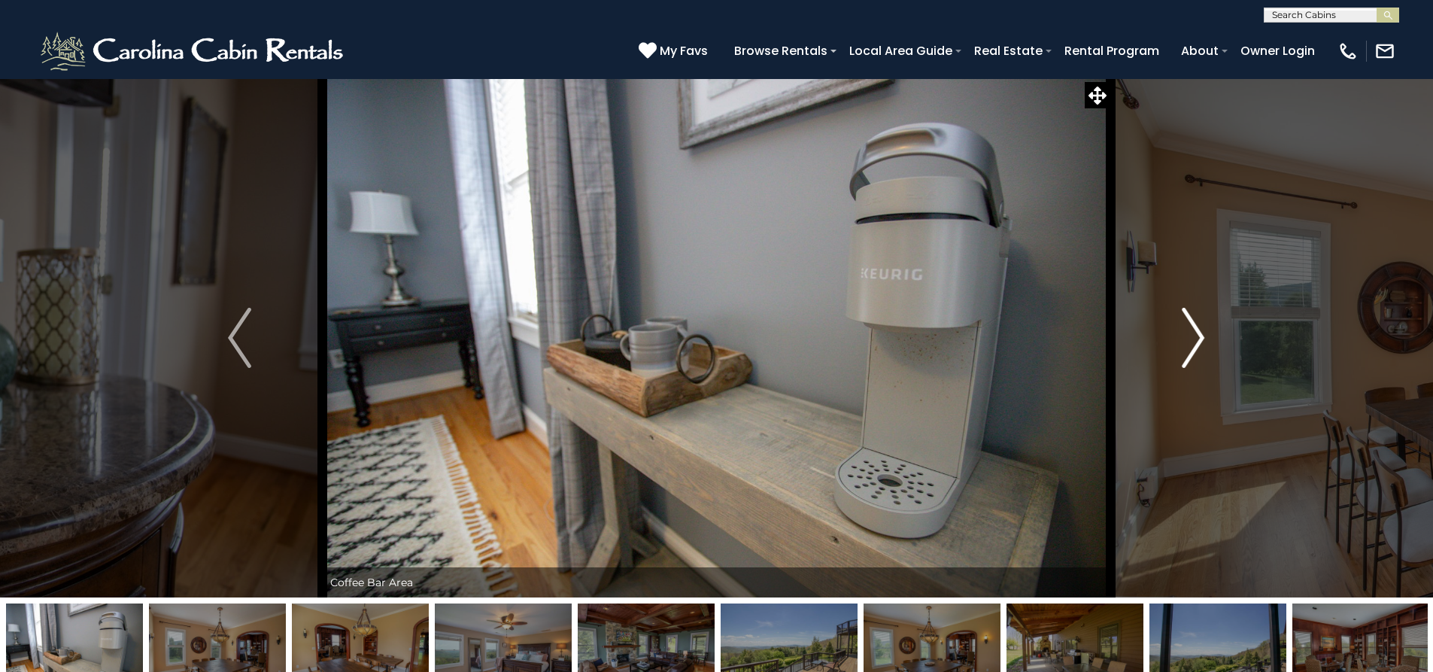
click at [1198, 326] on img "Next" at bounding box center [1193, 338] width 23 height 60
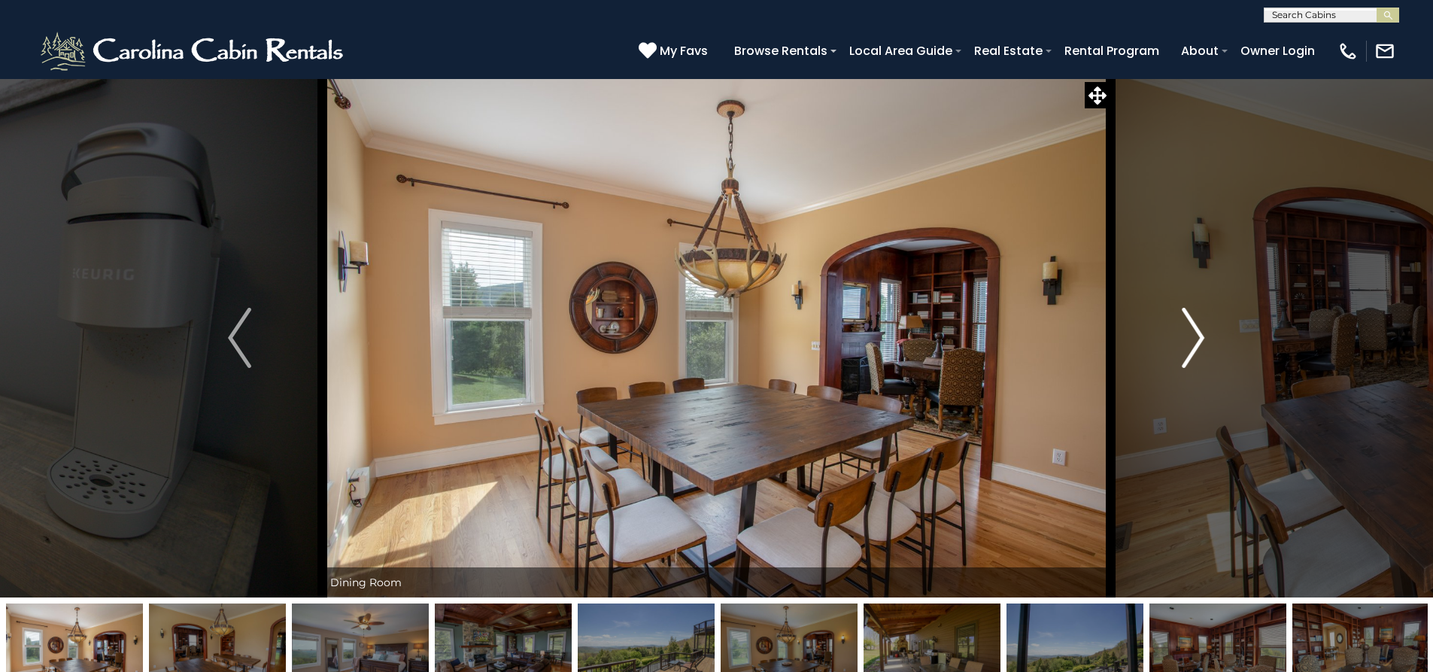
click at [1202, 335] on img "Next" at bounding box center [1193, 338] width 23 height 60
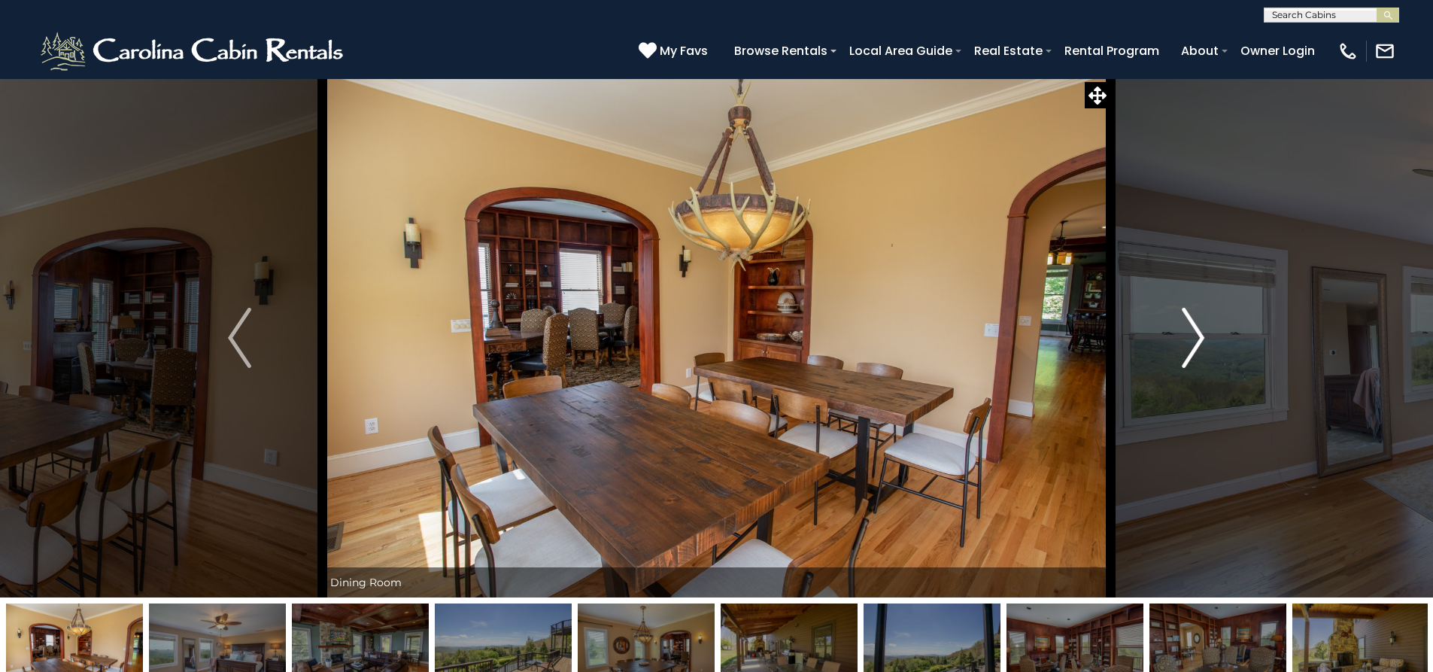
click at [1202, 335] on img "Next" at bounding box center [1193, 338] width 23 height 60
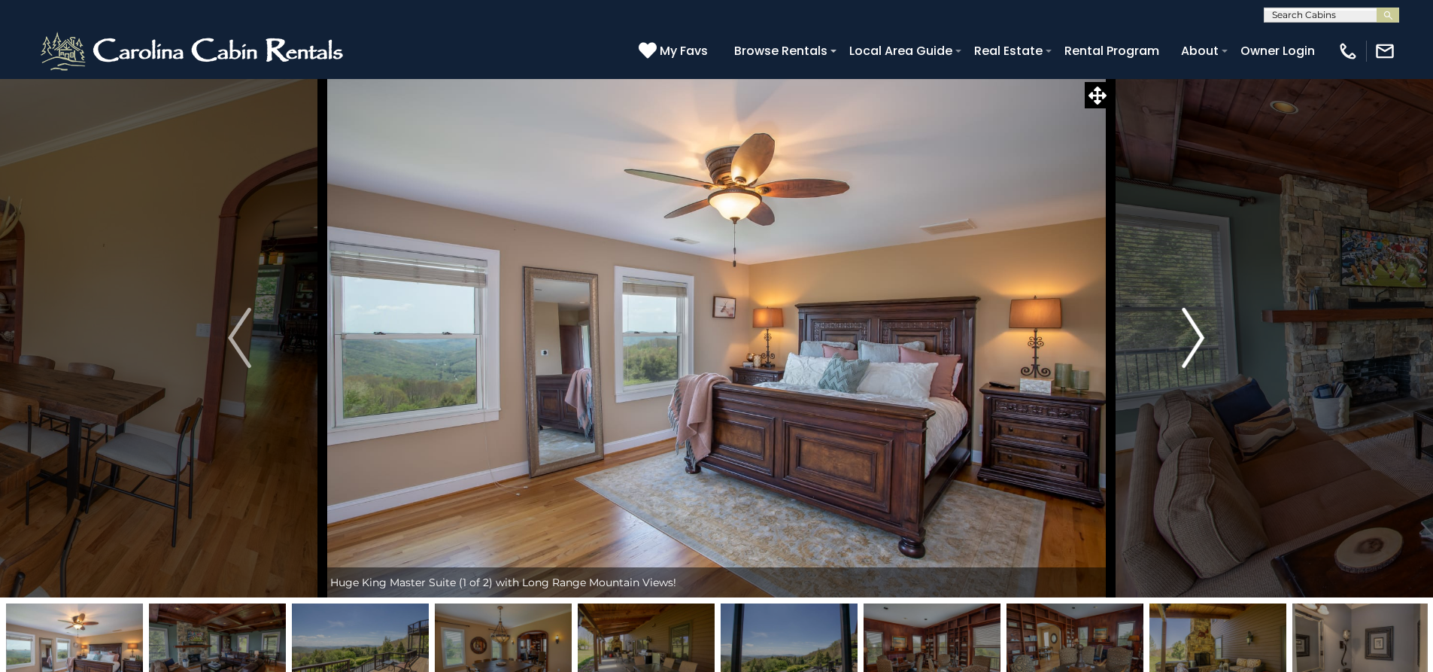
click at [1202, 335] on img "Next" at bounding box center [1193, 338] width 23 height 60
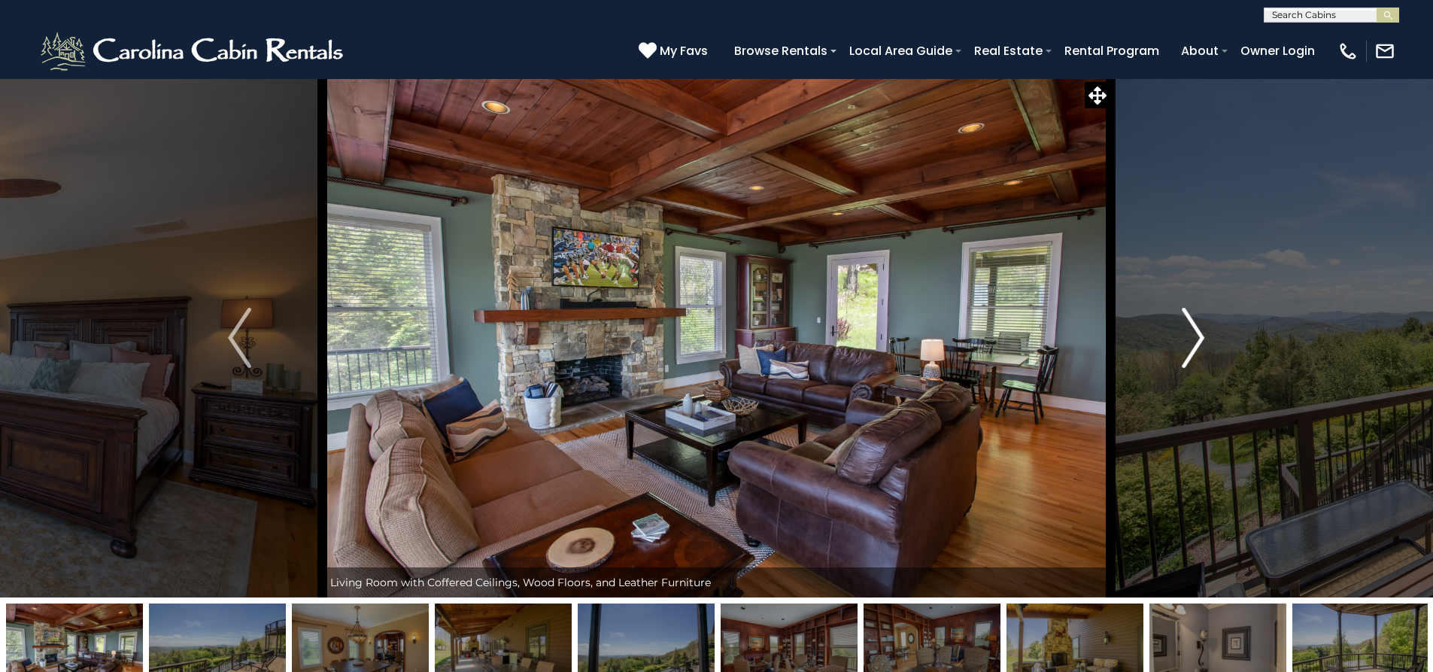
click at [1203, 333] on img "Next" at bounding box center [1193, 338] width 23 height 60
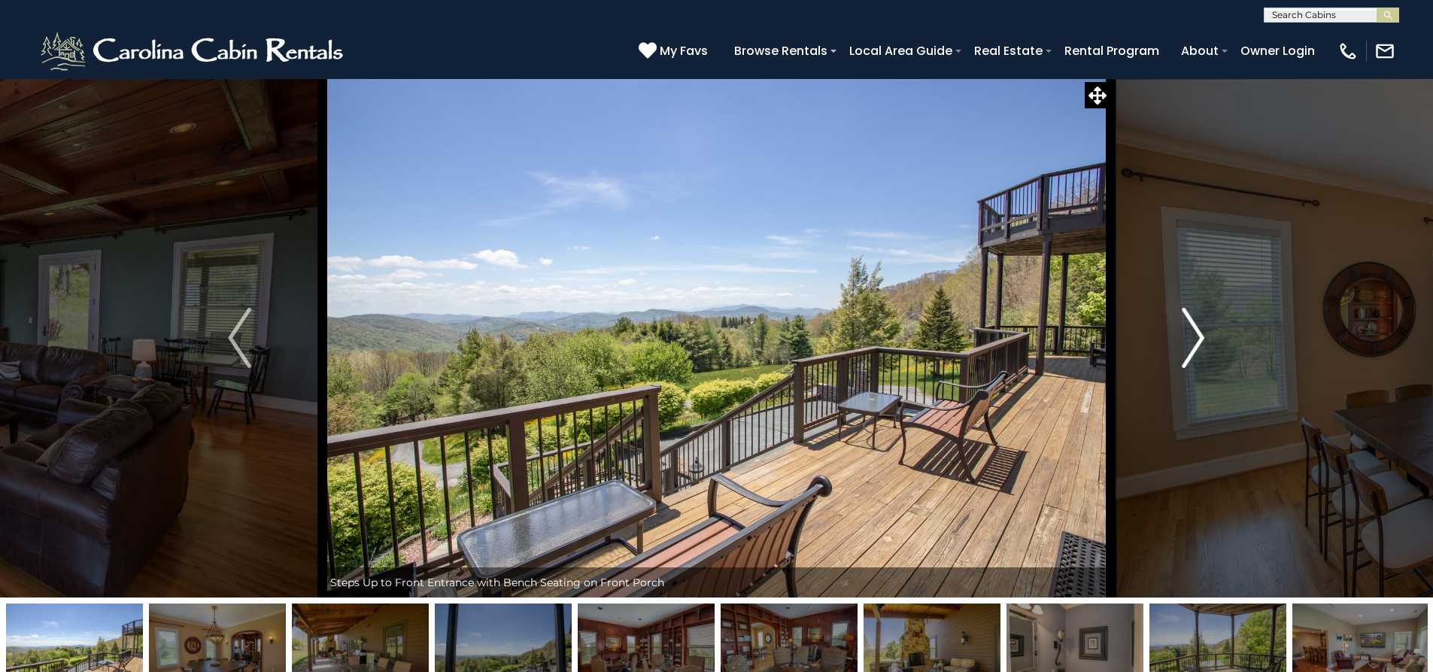
click at [1205, 333] on button "Next" at bounding box center [1192, 337] width 165 height 519
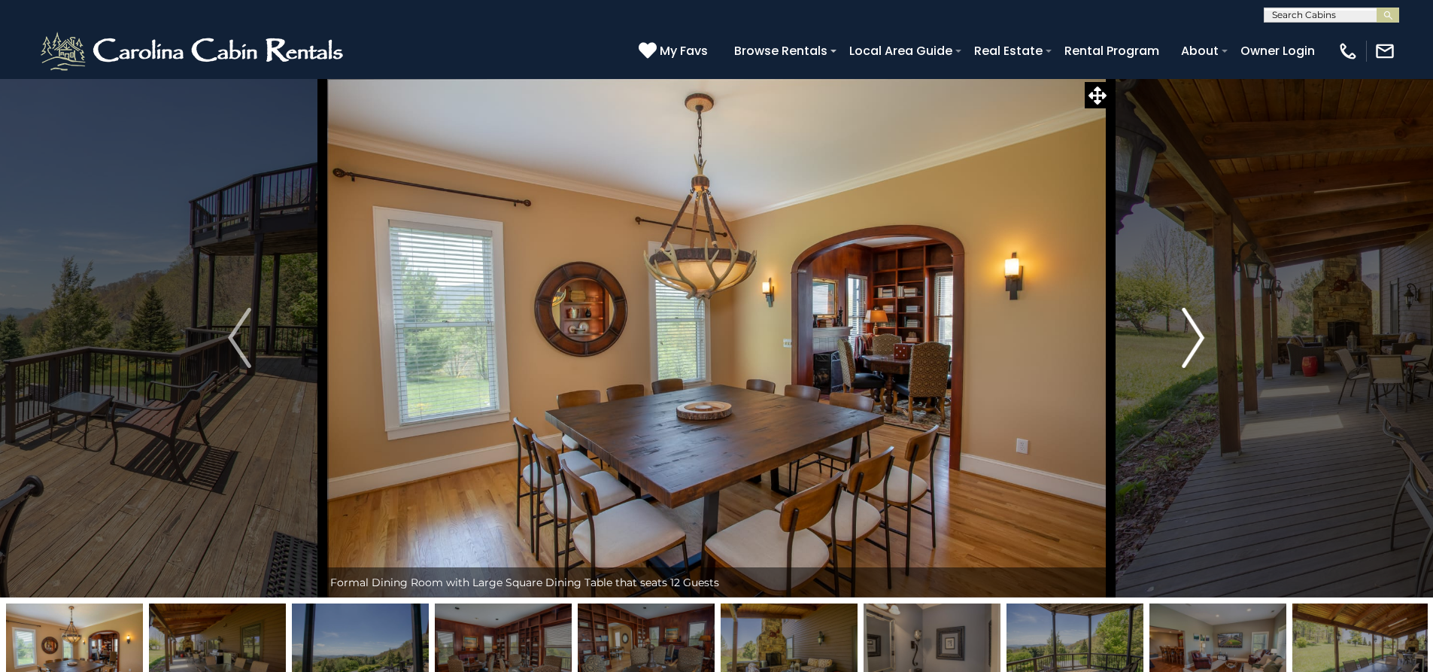
click at [1205, 330] on button "Next" at bounding box center [1192, 337] width 165 height 519
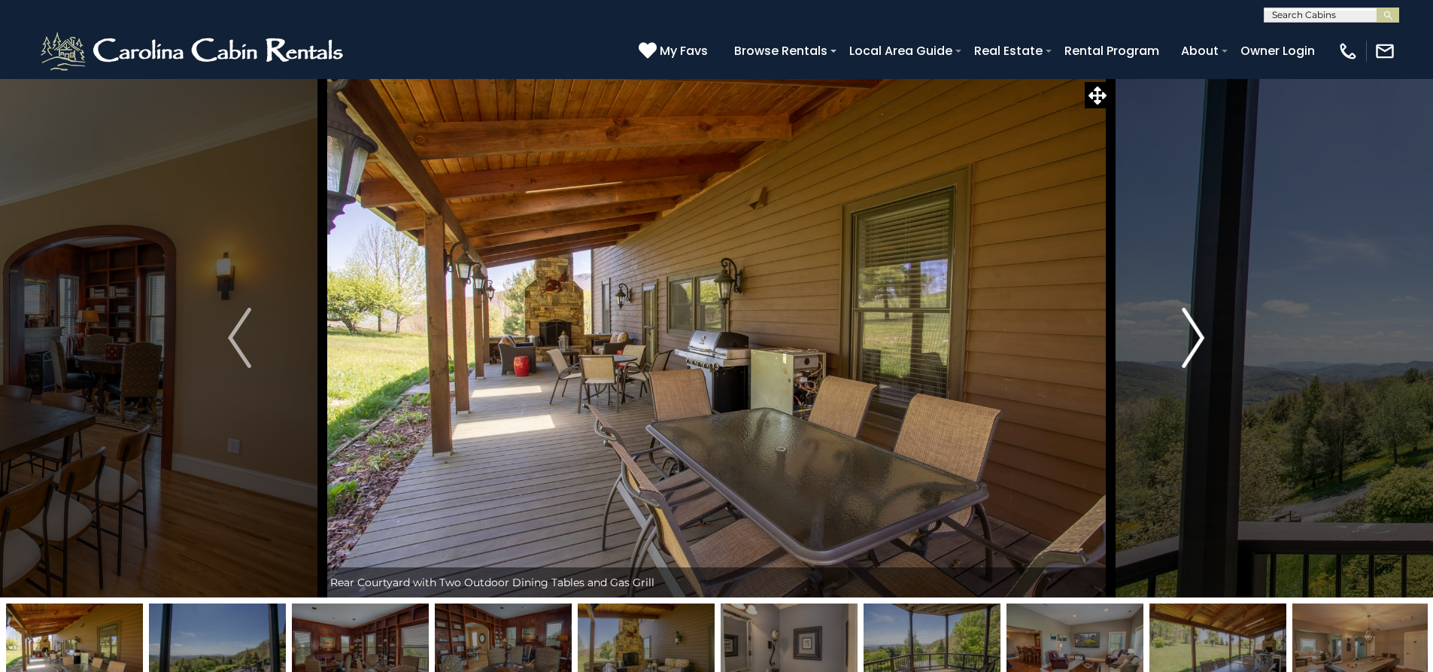
click at [1205, 330] on button "Next" at bounding box center [1192, 337] width 165 height 519
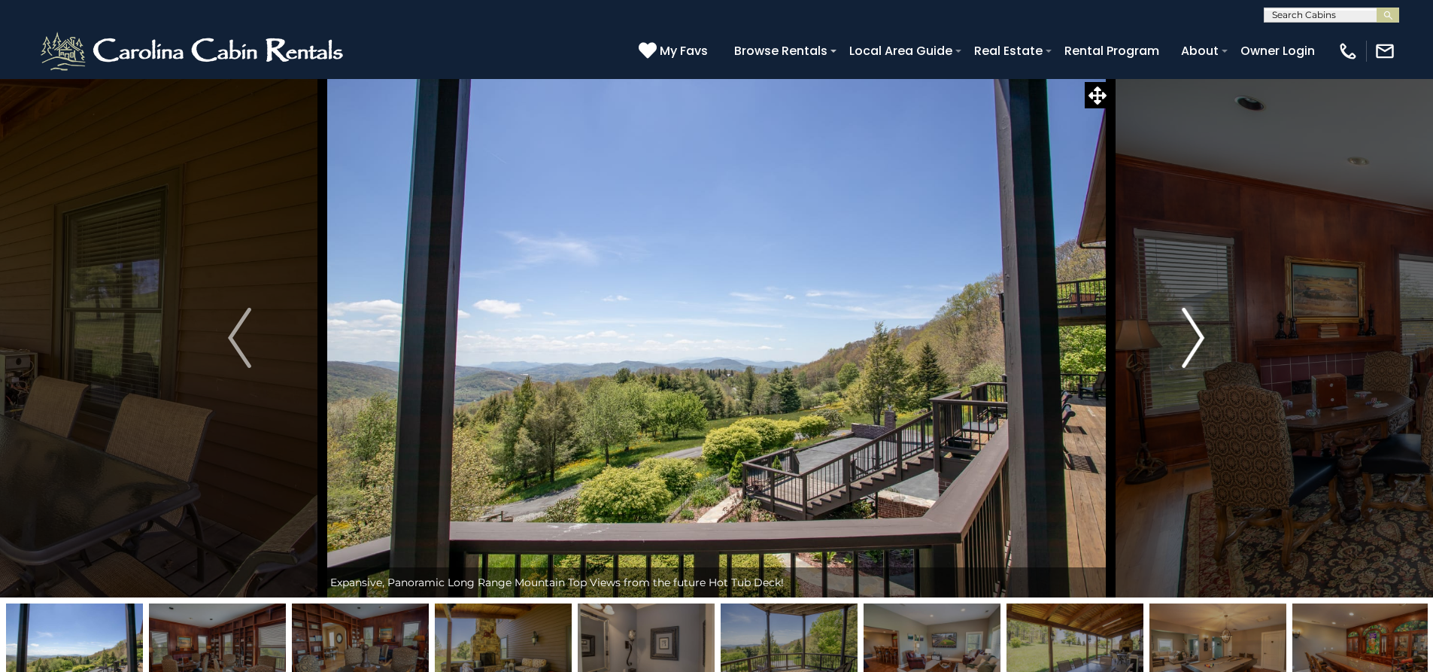
click at [1205, 329] on button "Next" at bounding box center [1192, 337] width 165 height 519
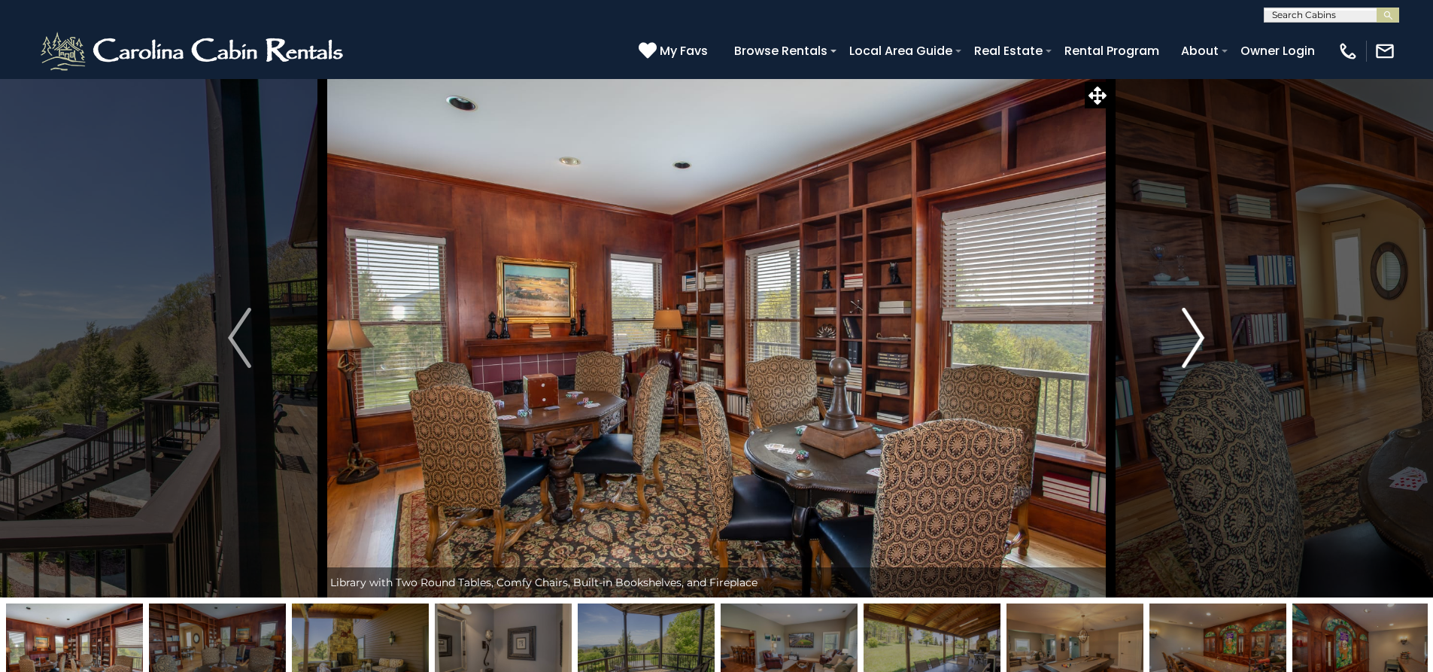
click at [1191, 347] on img "Next" at bounding box center [1193, 338] width 23 height 60
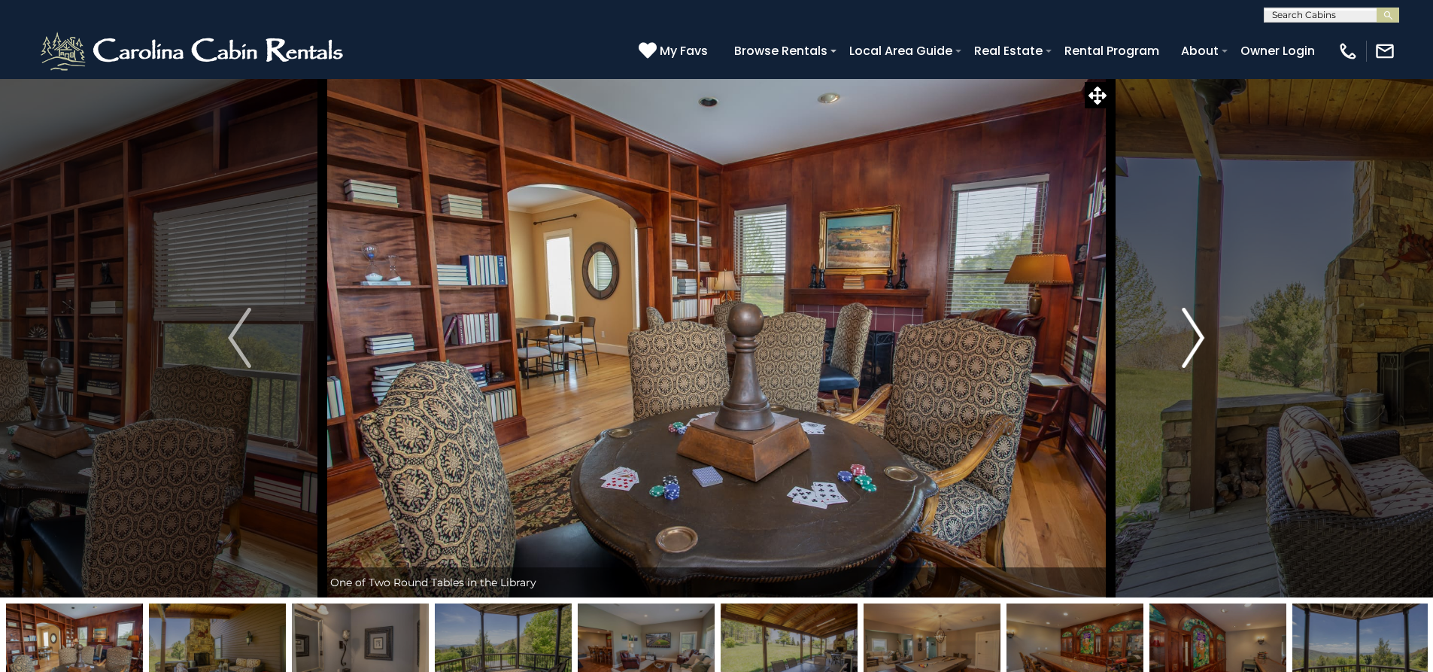
click at [1191, 344] on img "Next" at bounding box center [1193, 338] width 23 height 60
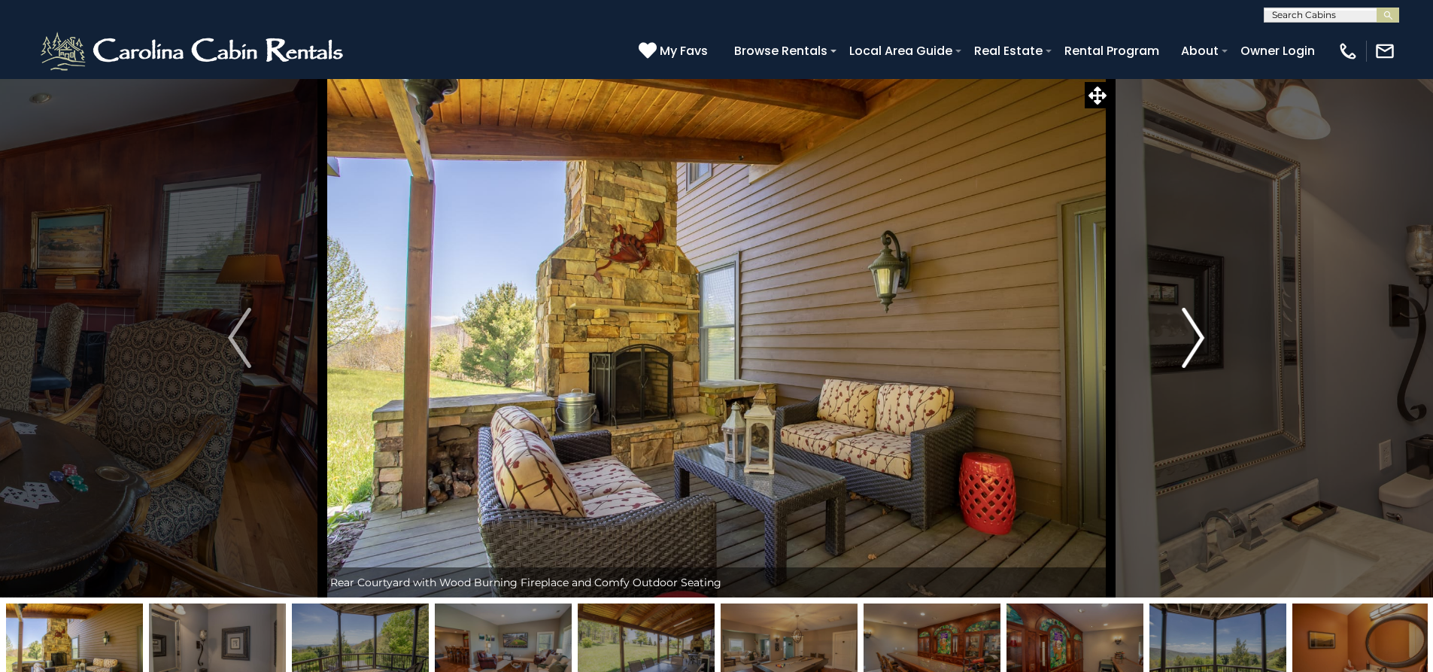
click at [1191, 344] on img "Next" at bounding box center [1193, 338] width 23 height 60
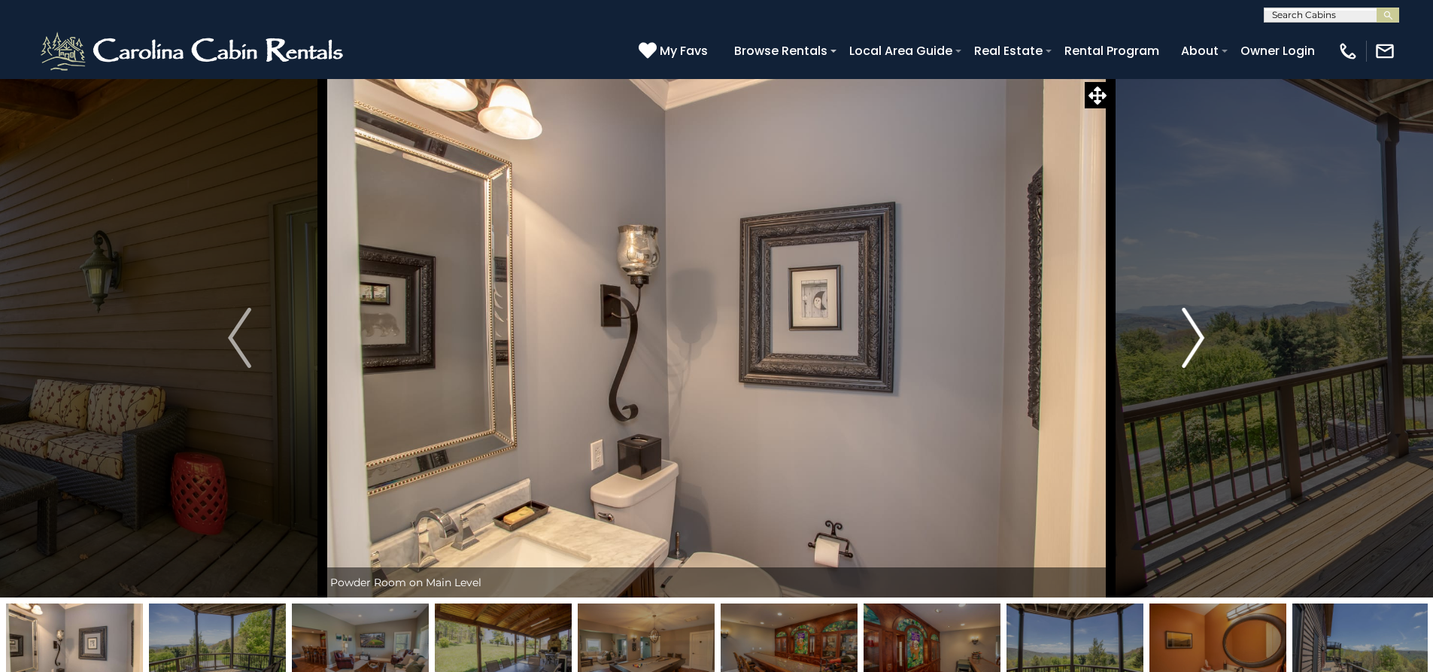
click at [1191, 344] on img "Next" at bounding box center [1193, 338] width 23 height 60
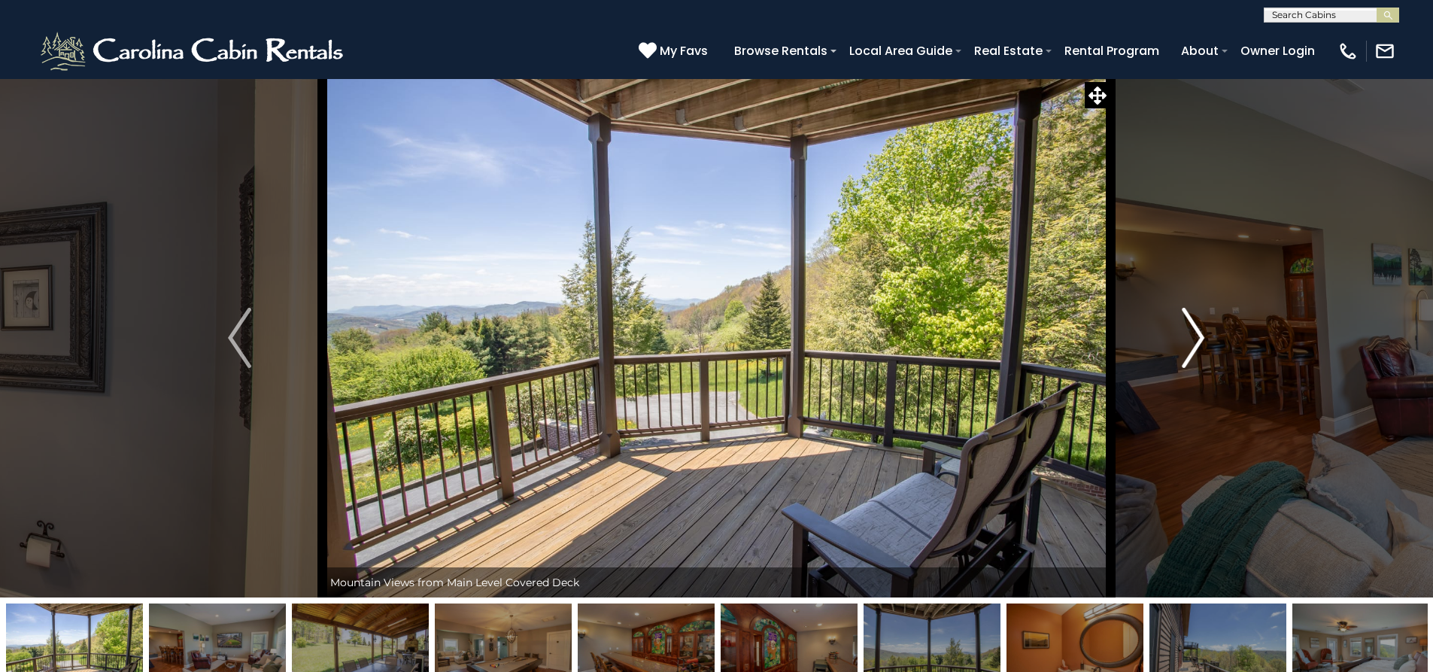
click at [1192, 344] on img "Next" at bounding box center [1193, 338] width 23 height 60
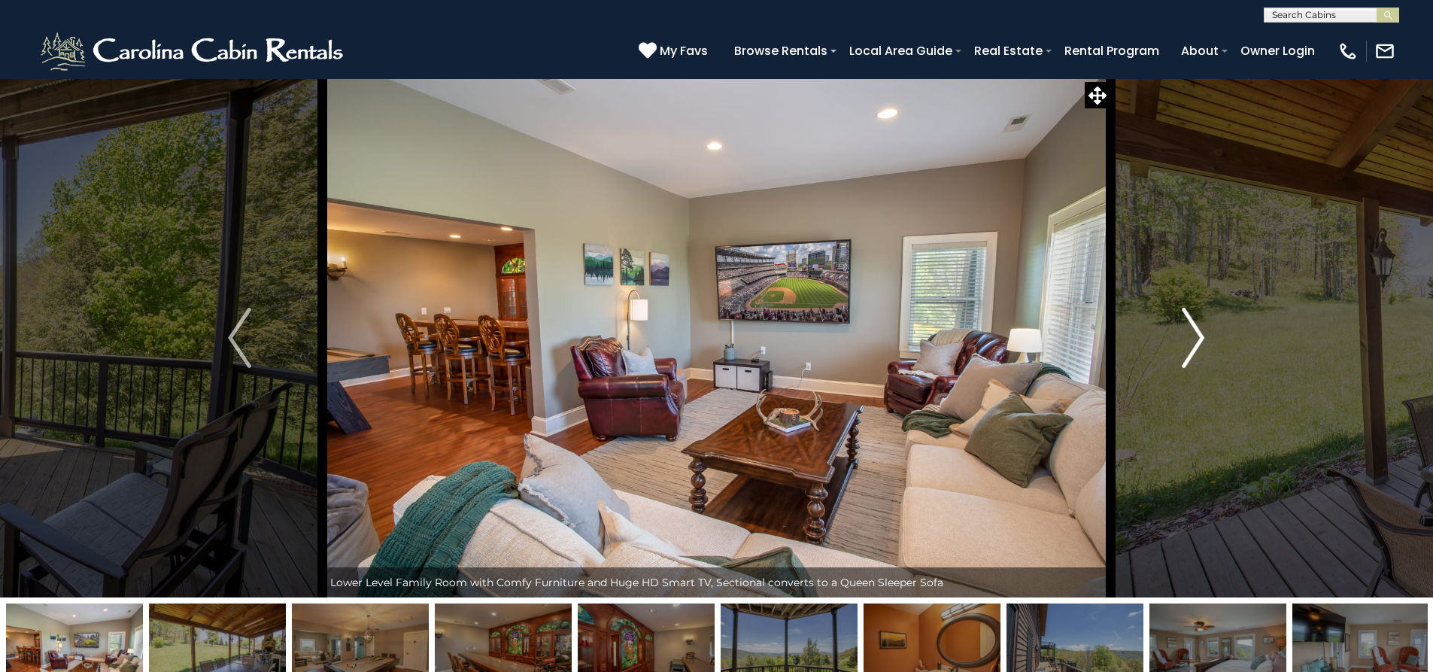
click at [1195, 343] on img "Next" at bounding box center [1193, 338] width 23 height 60
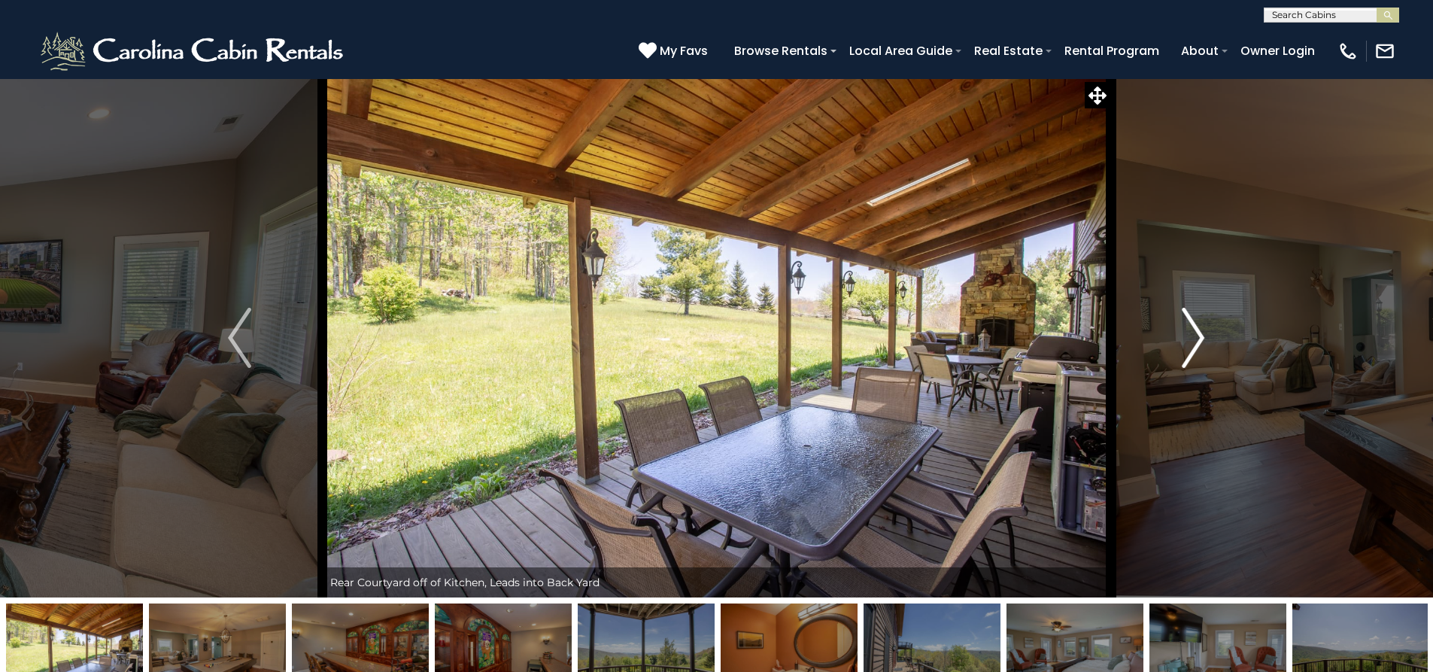
click at [1195, 343] on img "Next" at bounding box center [1193, 338] width 23 height 60
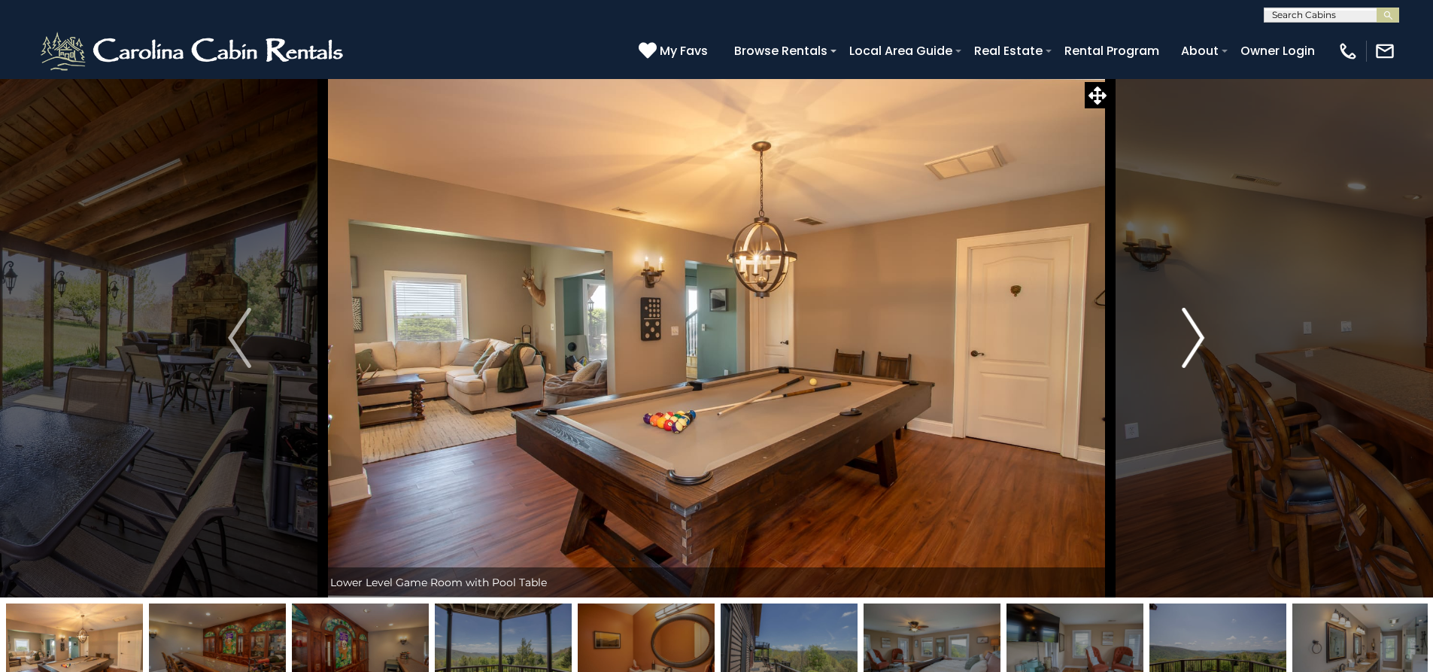
click at [1195, 343] on img "Next" at bounding box center [1193, 338] width 23 height 60
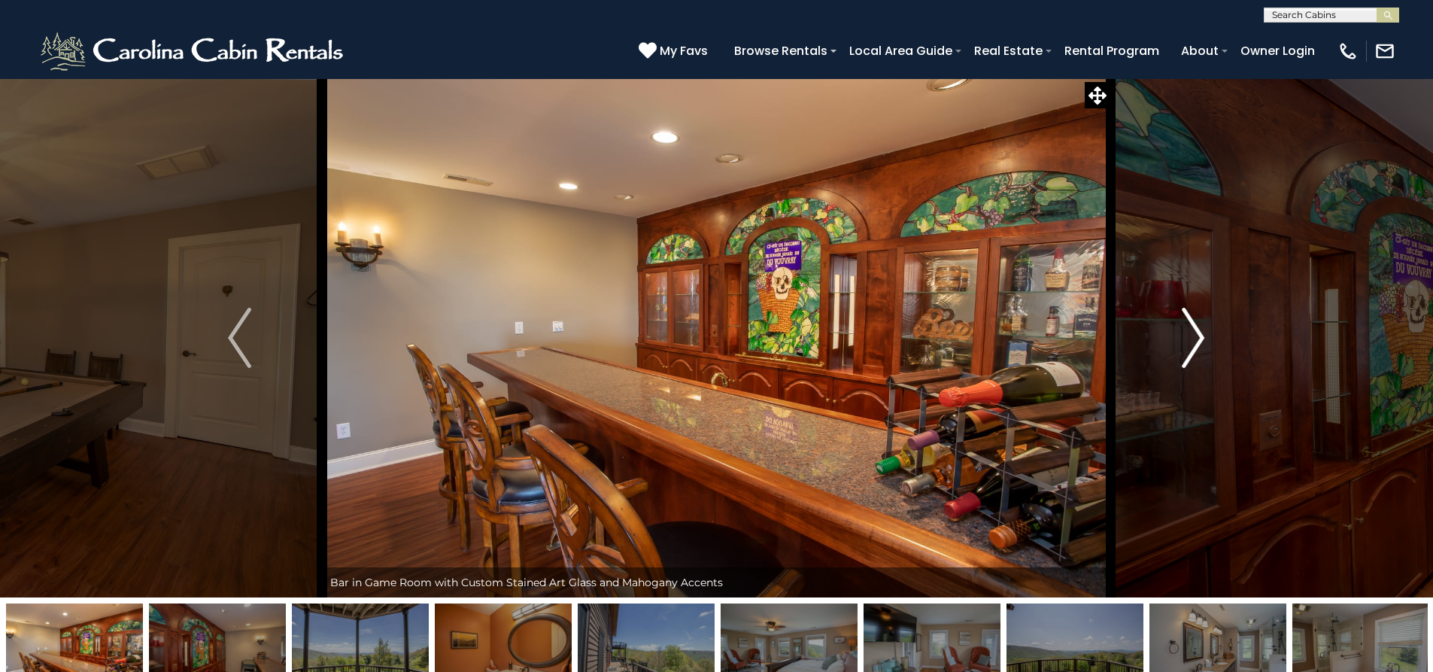
click at [1196, 343] on img "Next" at bounding box center [1193, 338] width 23 height 60
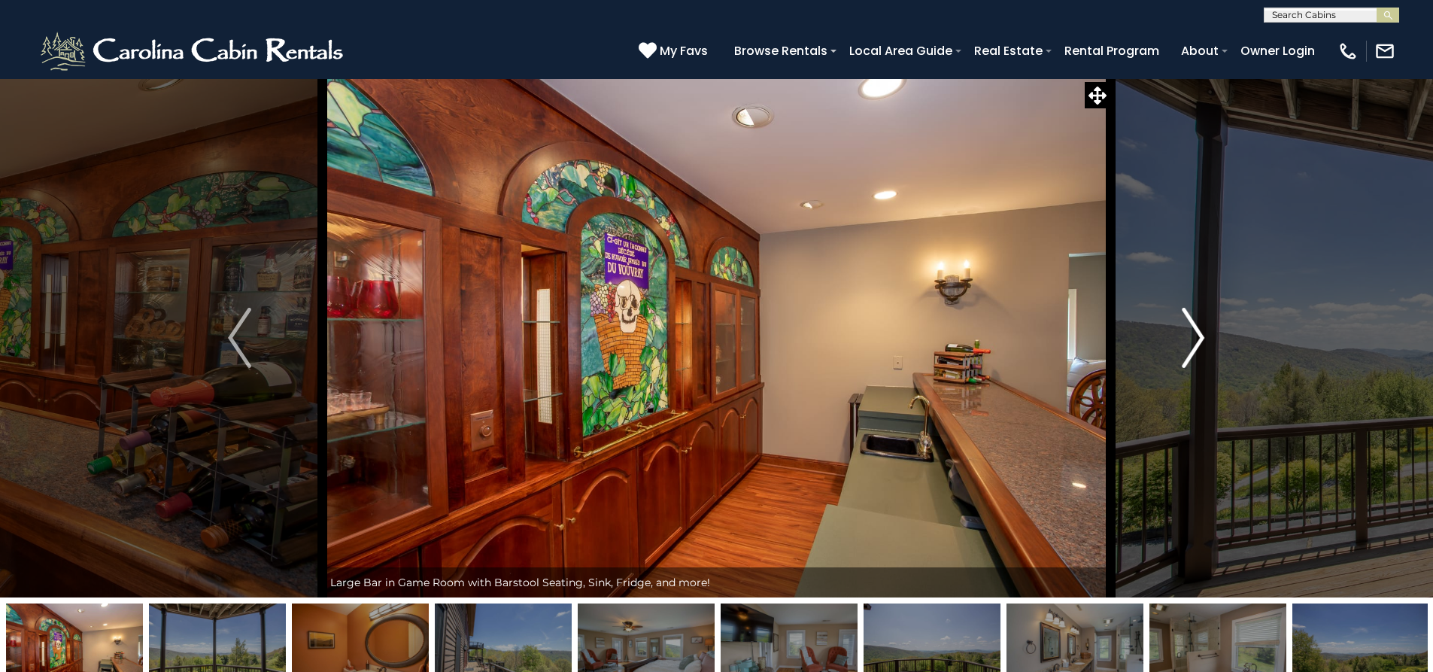
click at [1196, 343] on img "Next" at bounding box center [1193, 338] width 23 height 60
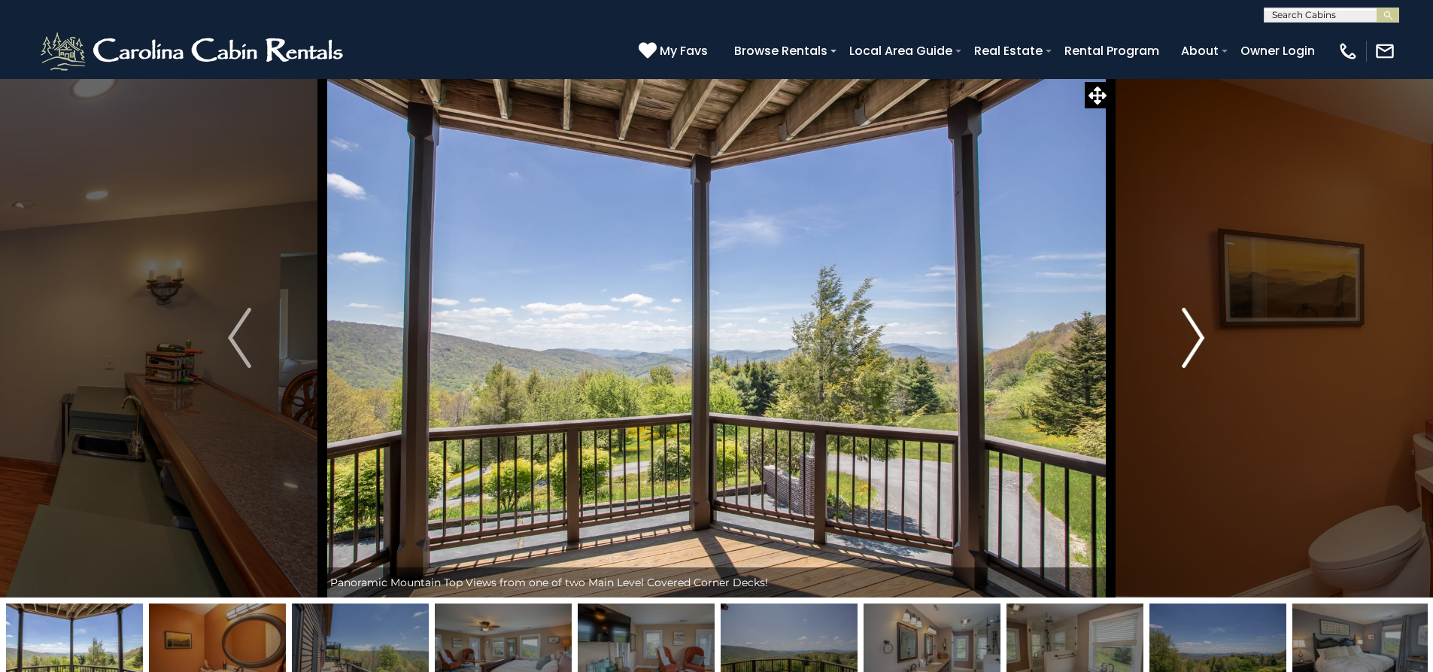
click at [1196, 343] on img "Next" at bounding box center [1193, 338] width 23 height 60
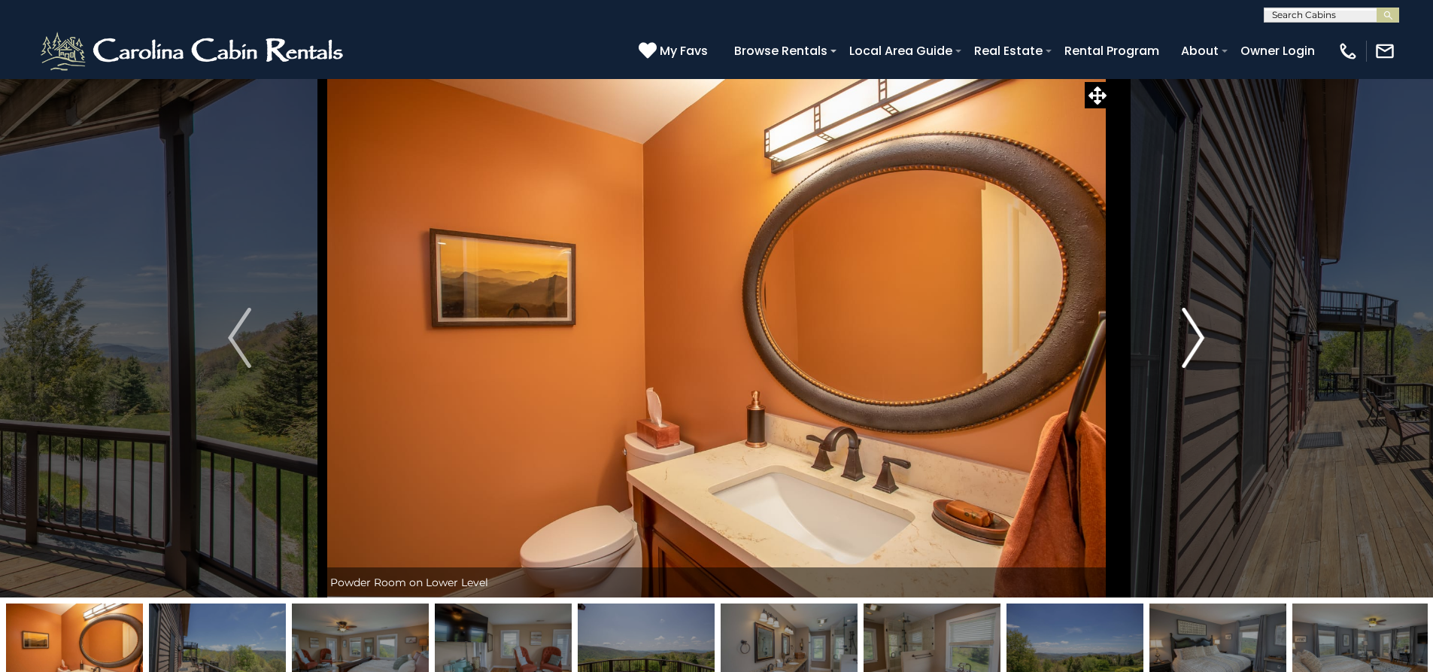
click at [1197, 342] on img "Next" at bounding box center [1193, 338] width 23 height 60
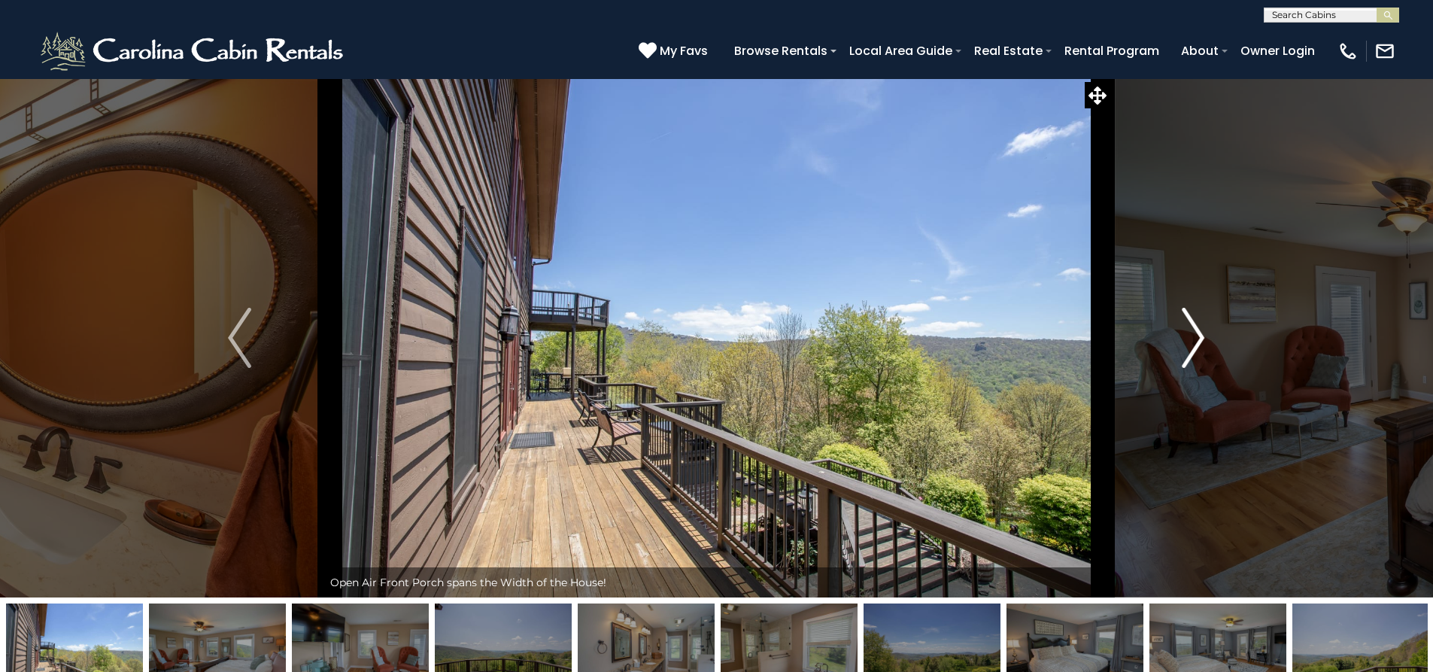
click at [1197, 342] on img "Next" at bounding box center [1193, 338] width 23 height 60
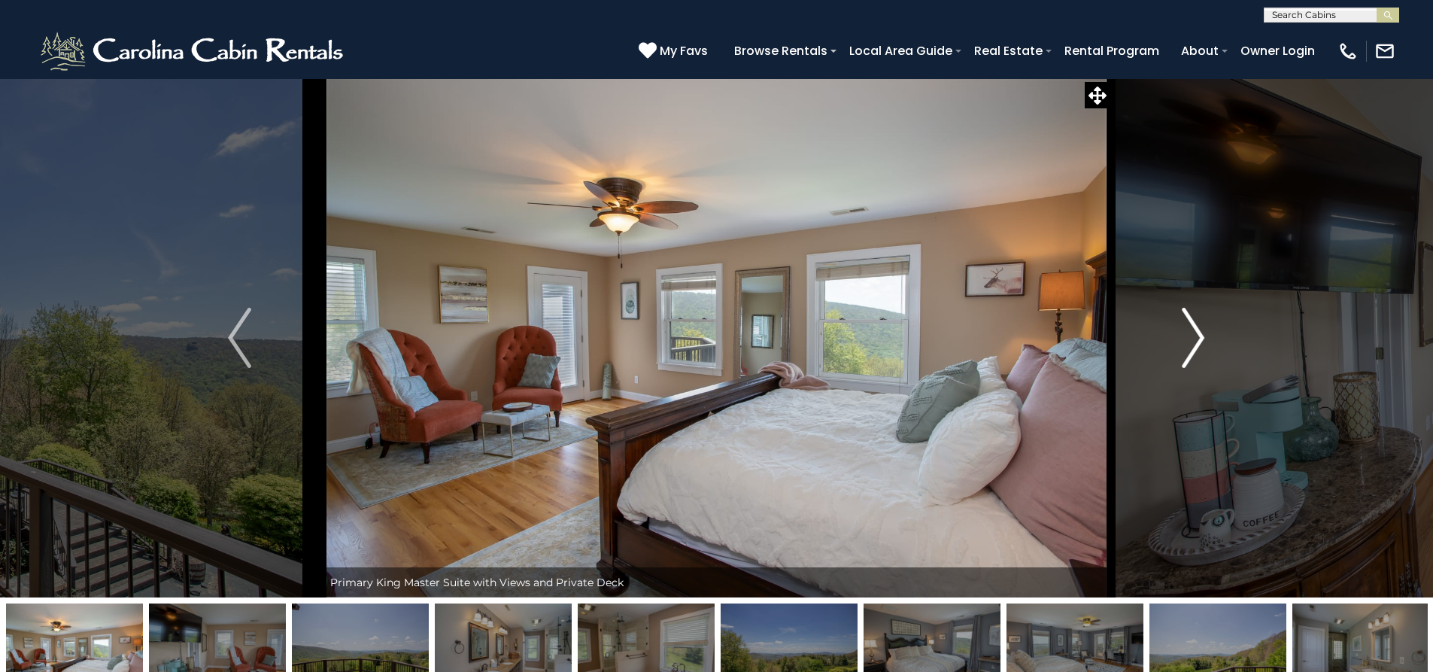
click at [1197, 342] on img "Next" at bounding box center [1193, 338] width 23 height 60
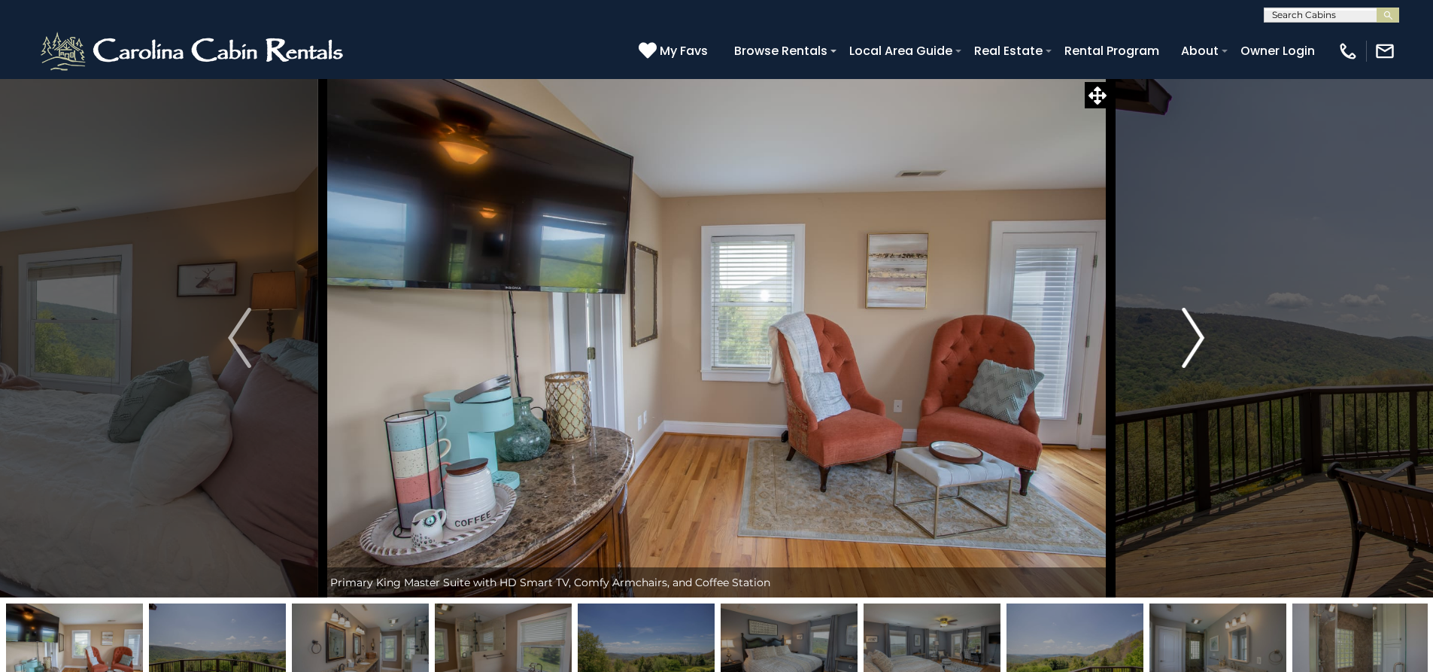
click at [1197, 342] on img "Next" at bounding box center [1193, 338] width 23 height 60
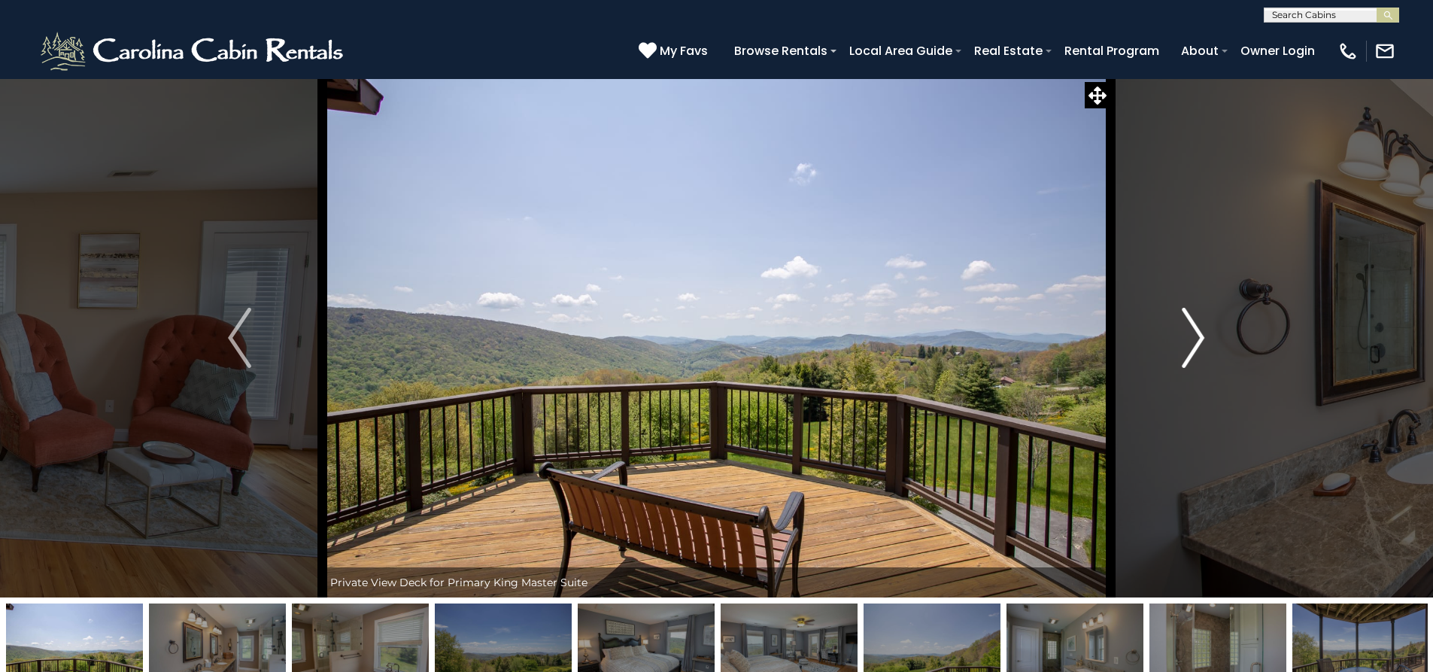
click at [1197, 342] on img "Next" at bounding box center [1193, 338] width 23 height 60
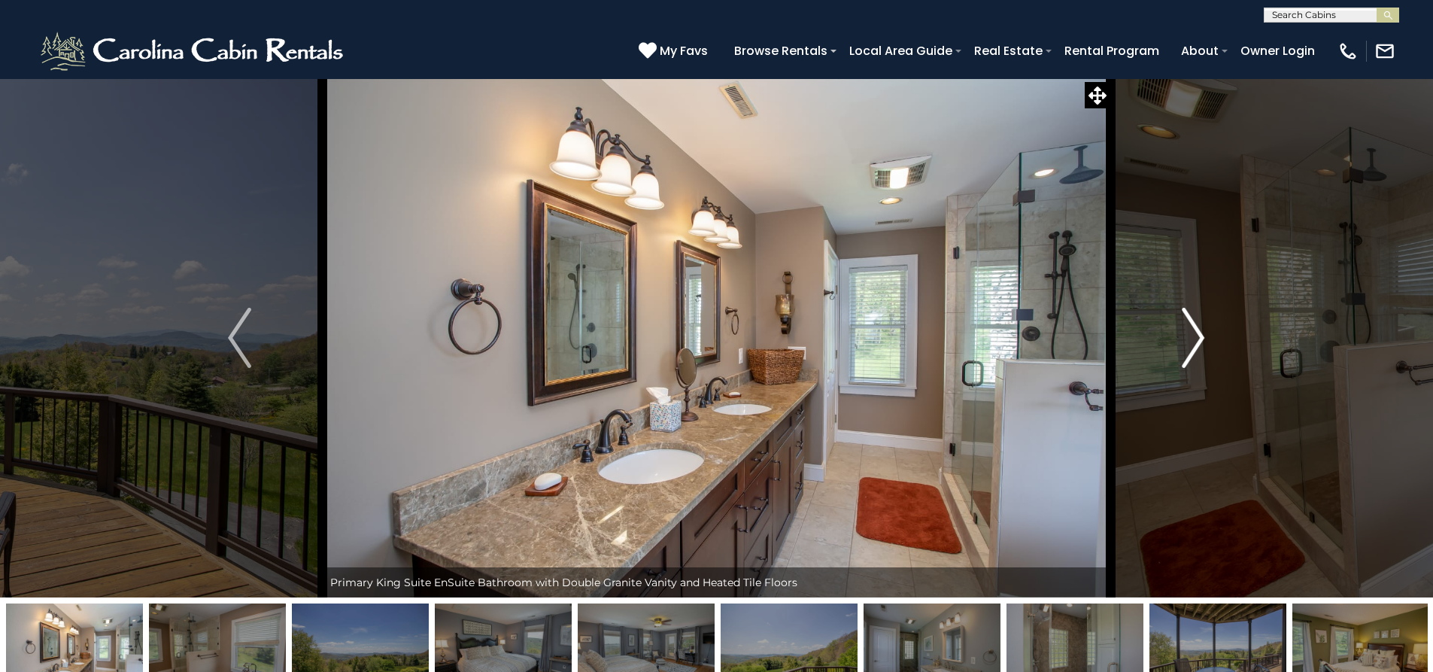
click at [1197, 342] on img "Next" at bounding box center [1193, 338] width 23 height 60
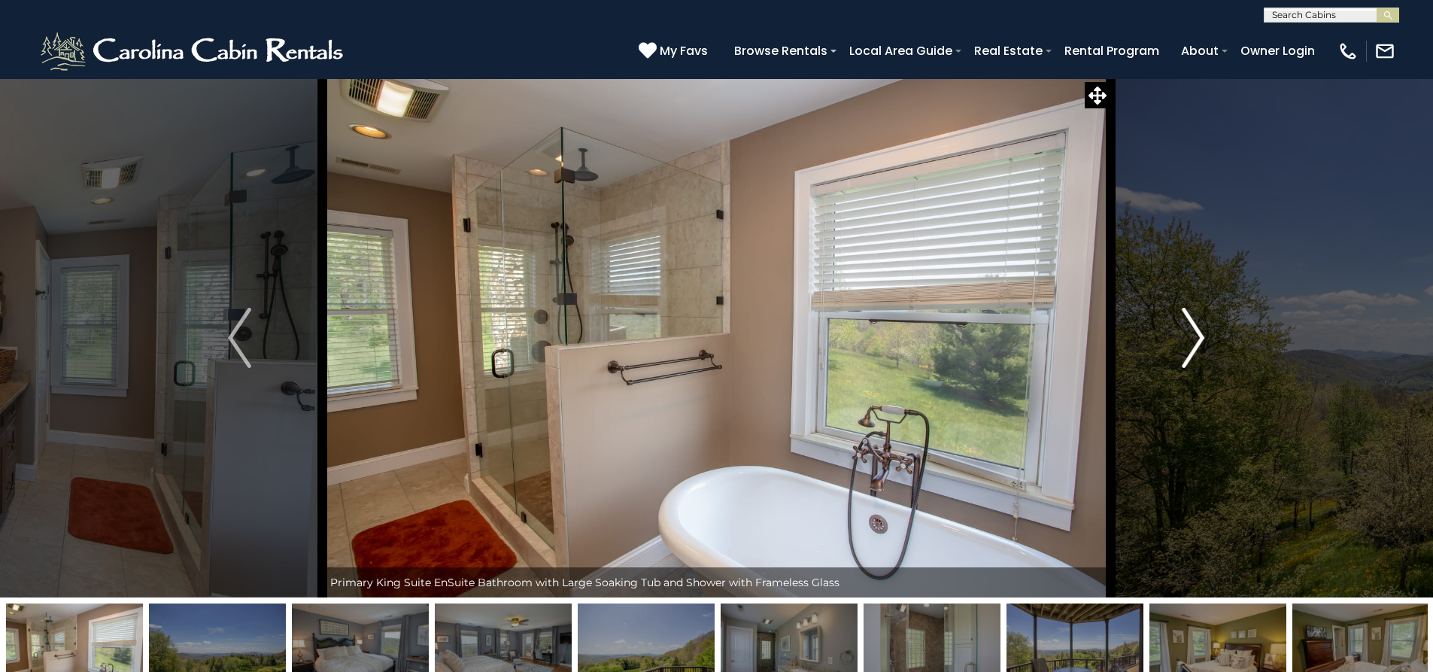
click at [1197, 341] on img "Next" at bounding box center [1193, 338] width 23 height 60
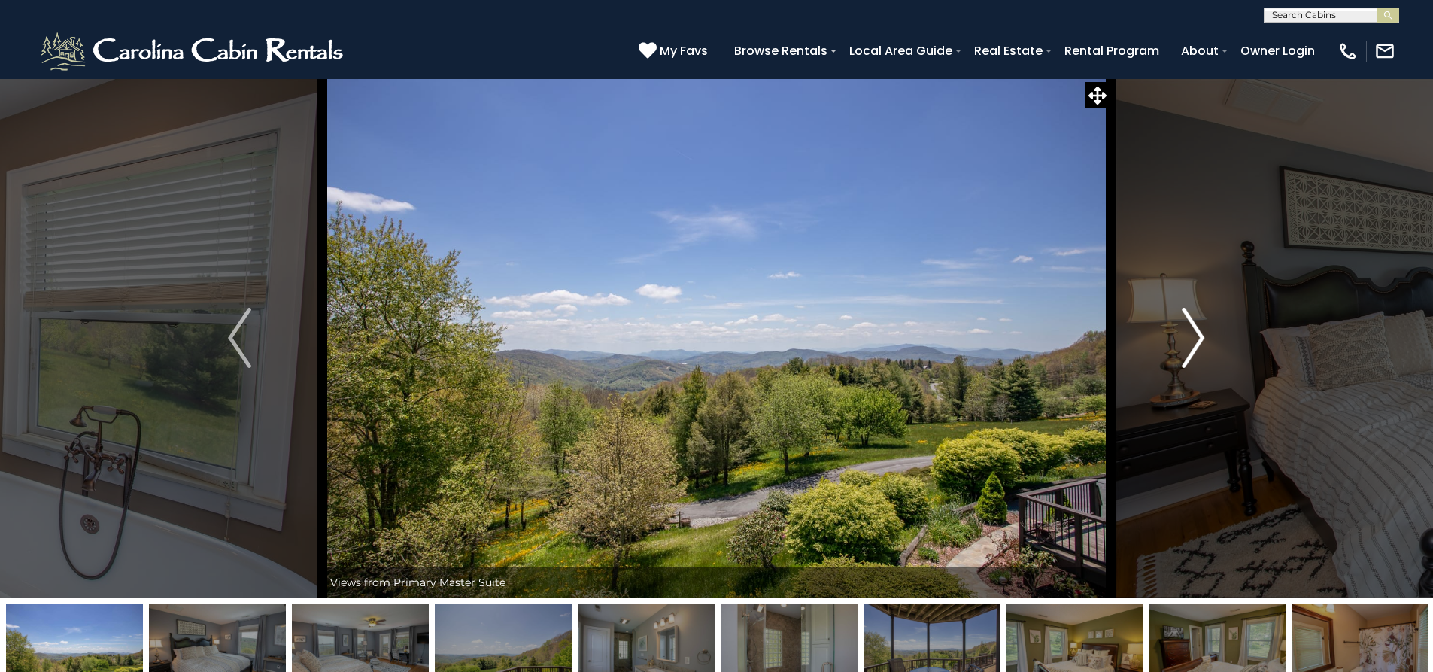
click at [1197, 340] on img "Next" at bounding box center [1193, 338] width 23 height 60
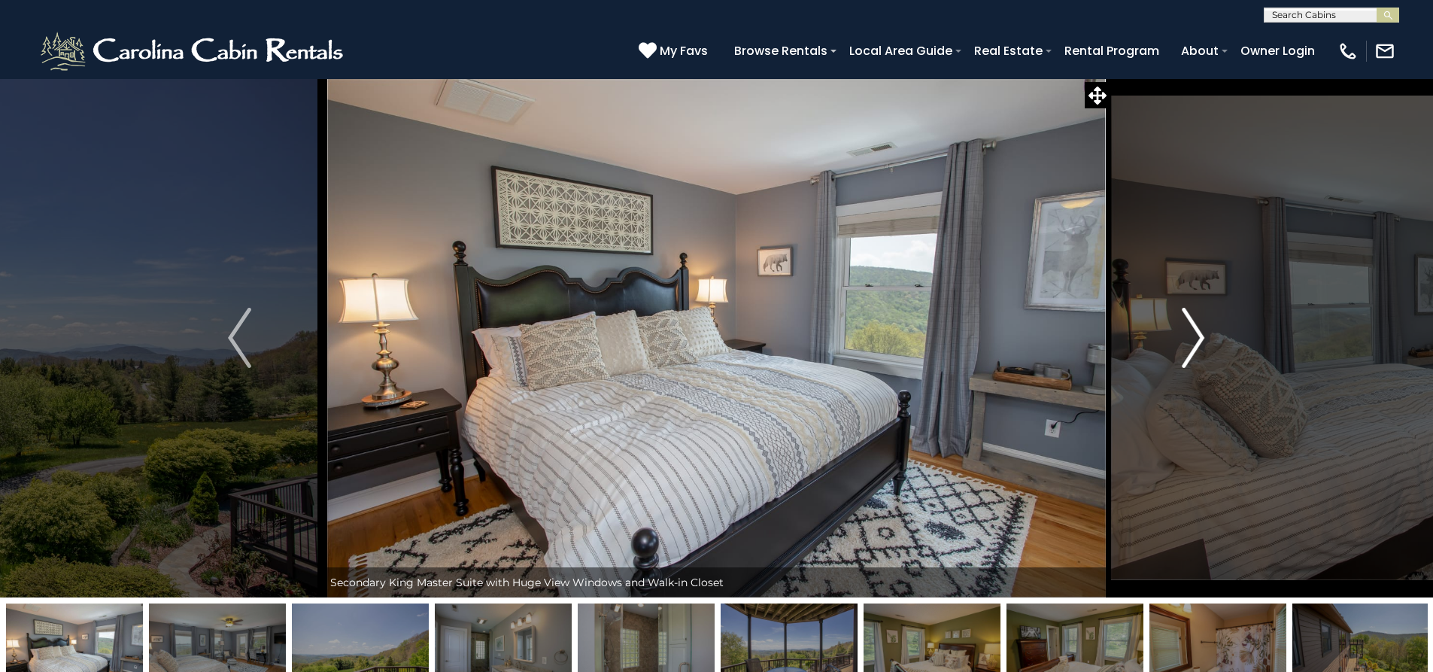
click at [1194, 339] on img "Next" at bounding box center [1193, 338] width 23 height 60
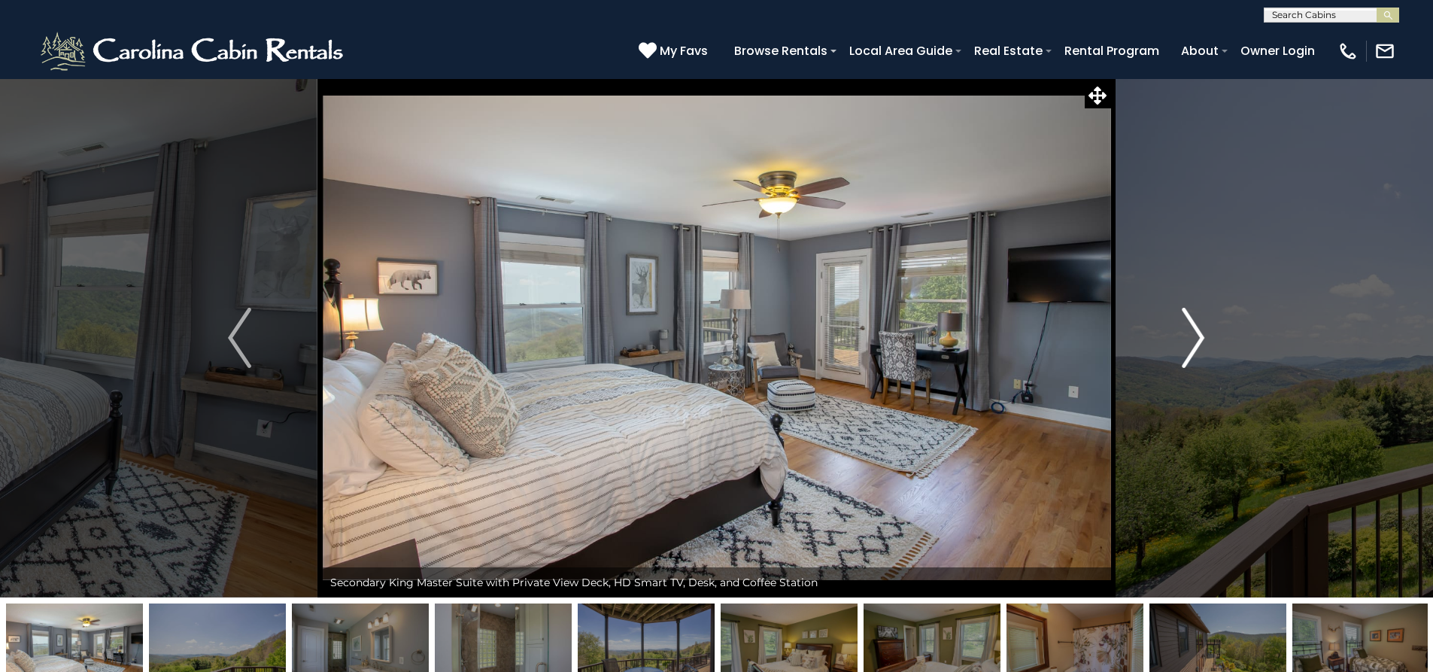
click at [1192, 338] on img "Next" at bounding box center [1193, 338] width 23 height 60
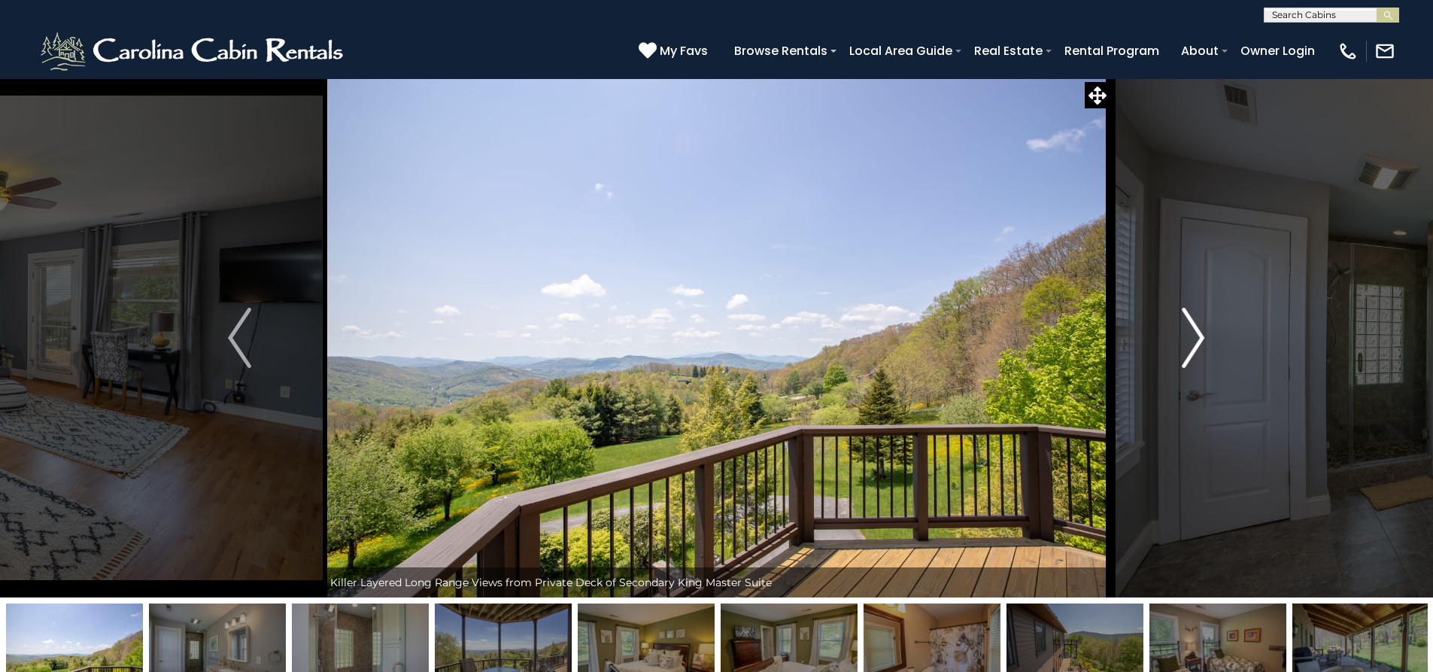
click at [1191, 337] on img "Next" at bounding box center [1193, 338] width 23 height 60
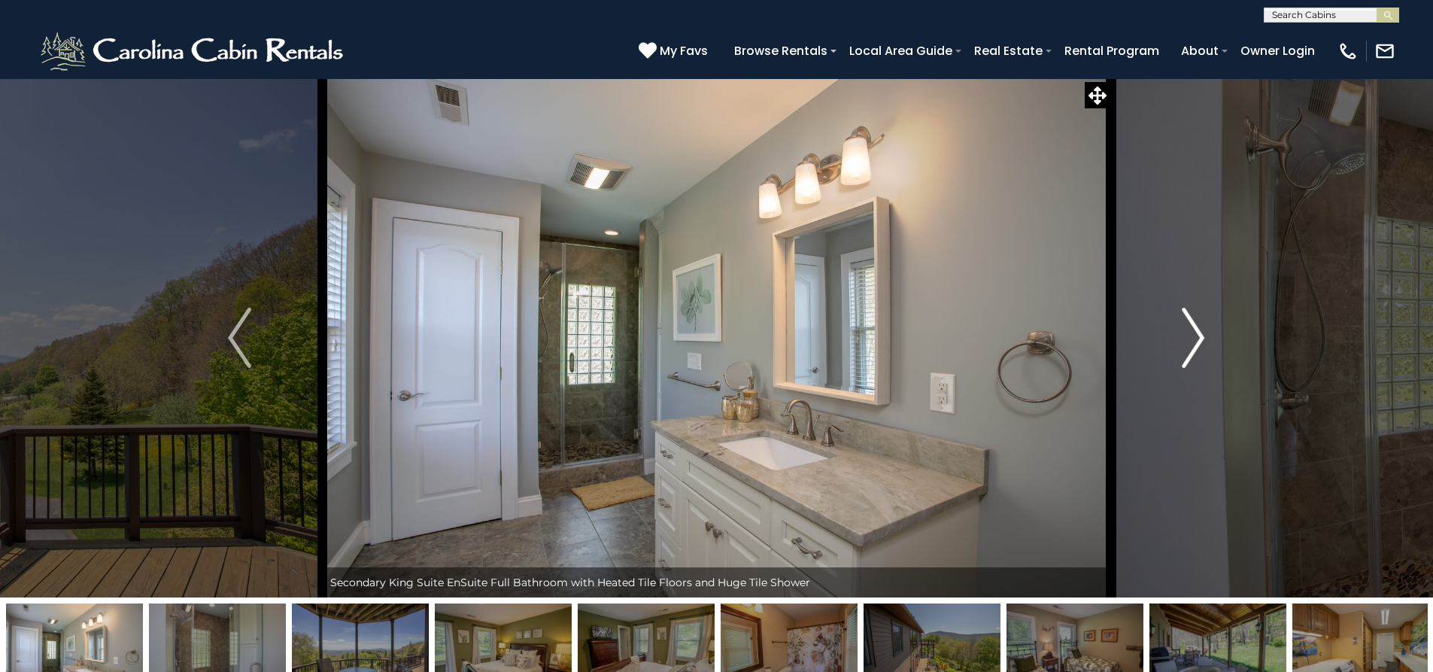
click at [1191, 337] on img "Next" at bounding box center [1193, 338] width 23 height 60
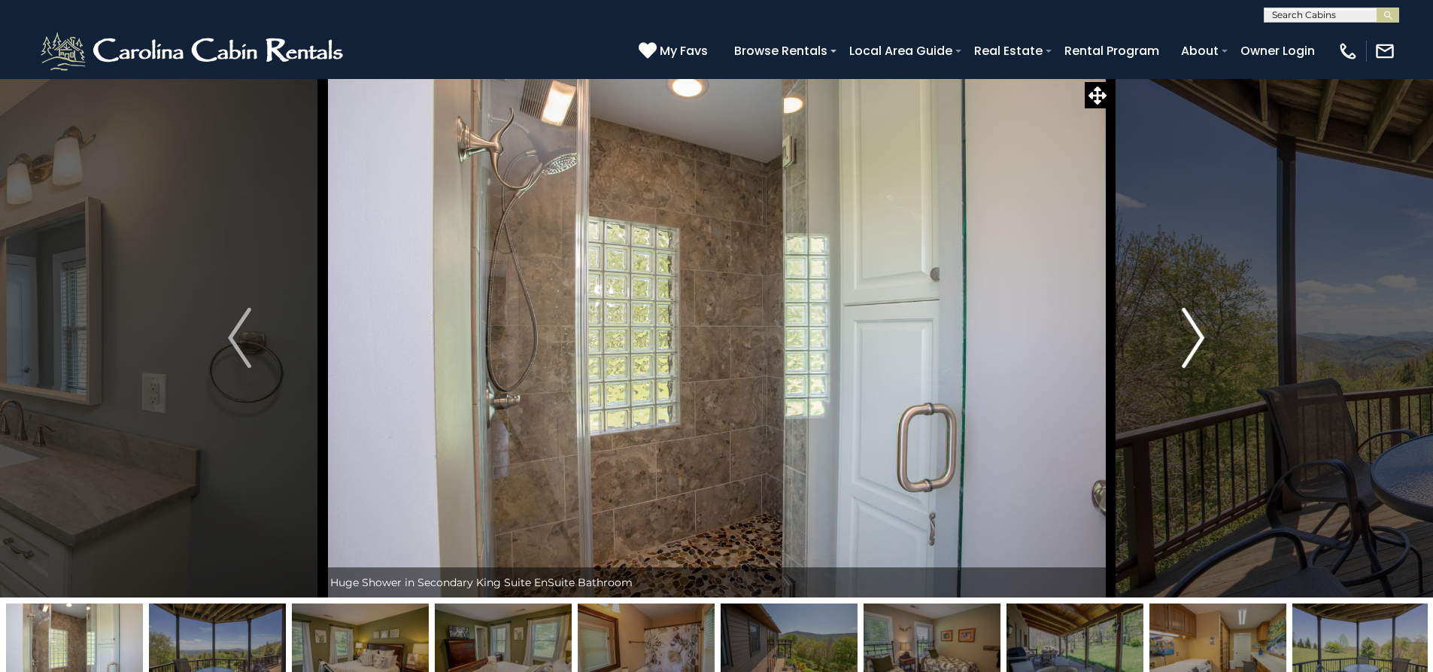
click at [1191, 337] on img "Next" at bounding box center [1193, 338] width 23 height 60
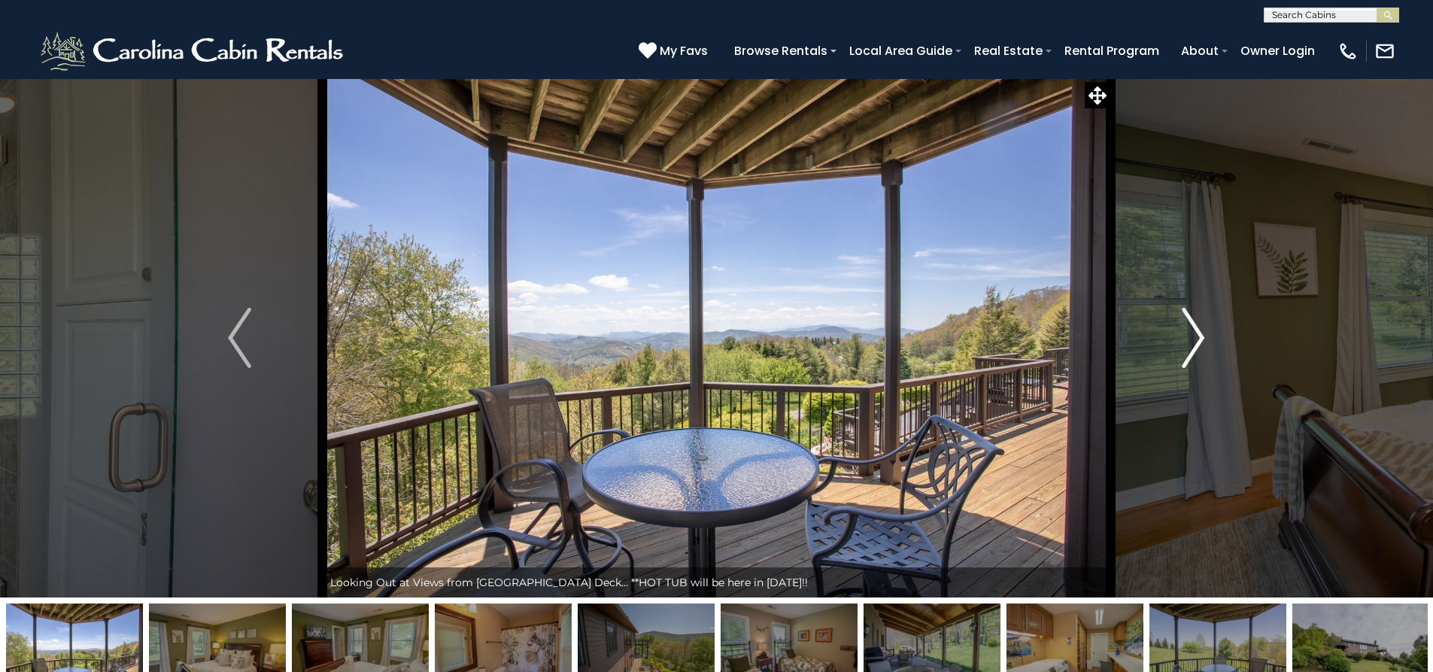
click at [1191, 336] on img "Next" at bounding box center [1193, 338] width 23 height 60
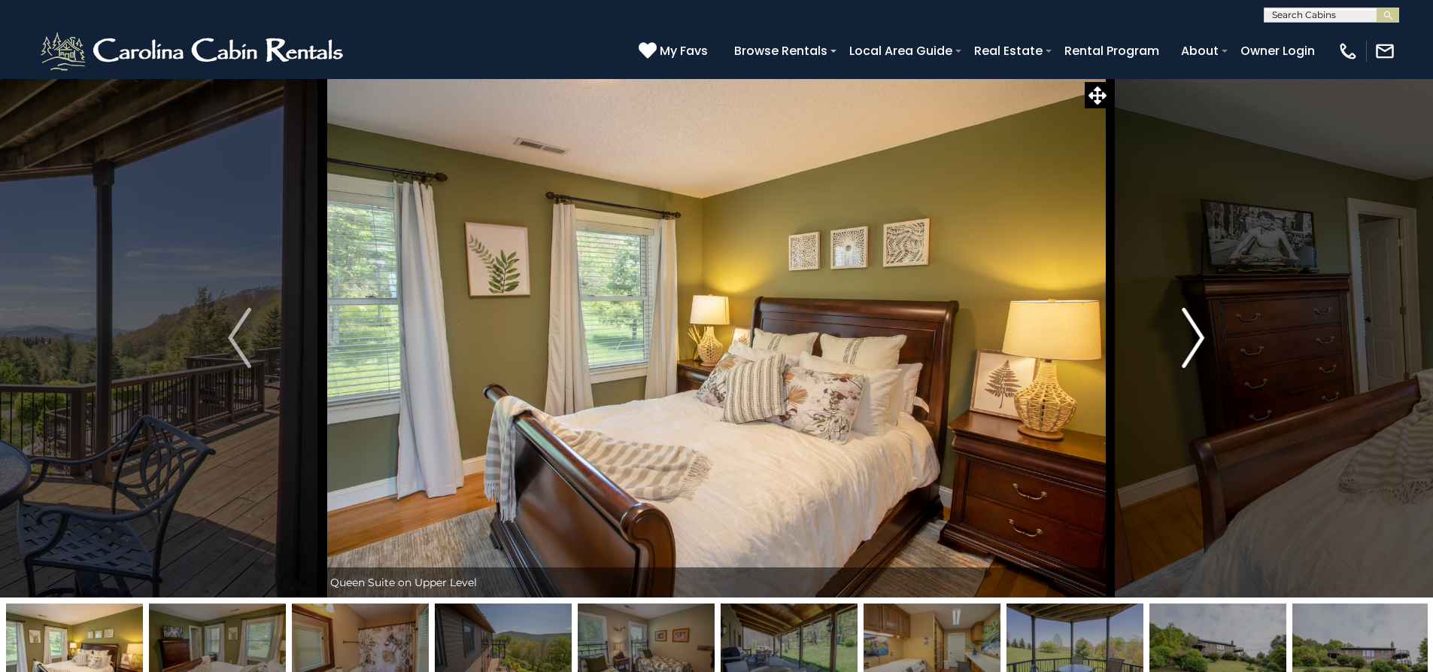
click at [1191, 336] on img "Next" at bounding box center [1193, 338] width 23 height 60
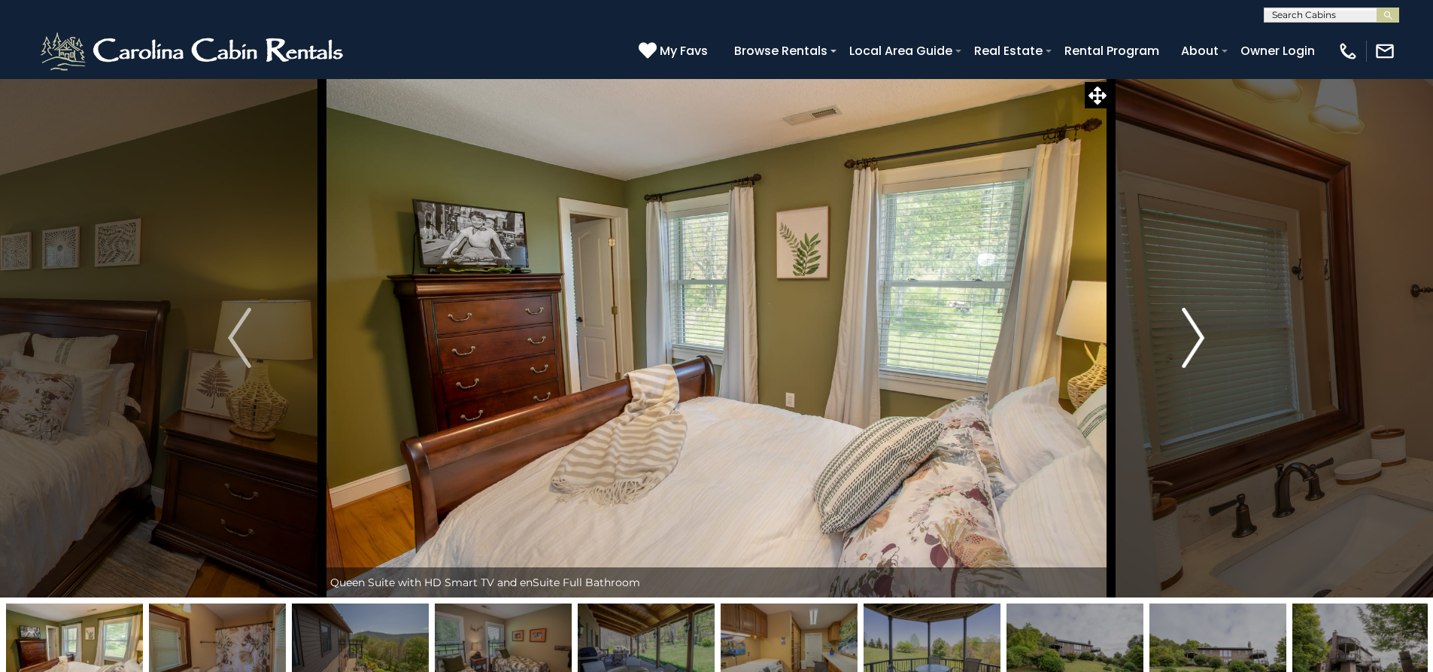
click at [1191, 336] on img "Next" at bounding box center [1193, 338] width 23 height 60
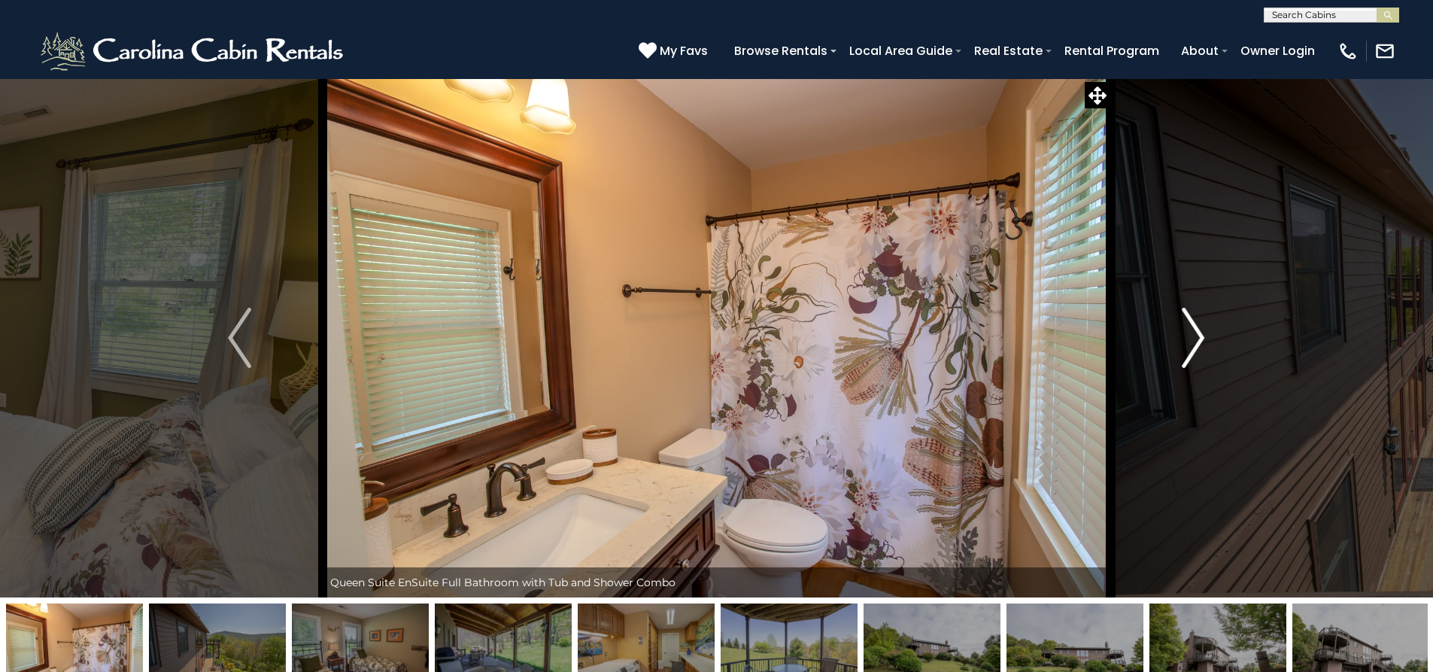
click at [1191, 336] on img "Next" at bounding box center [1193, 338] width 23 height 60
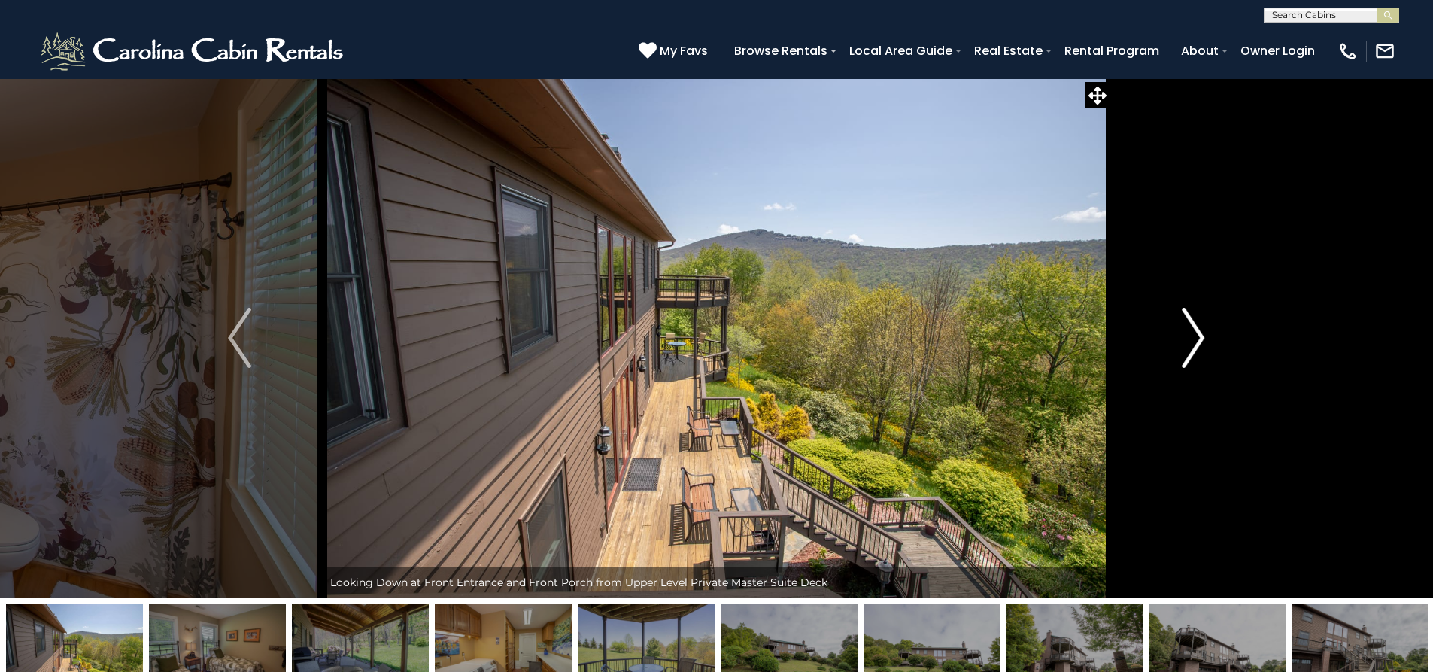
click at [1191, 334] on img "Next" at bounding box center [1193, 338] width 23 height 60
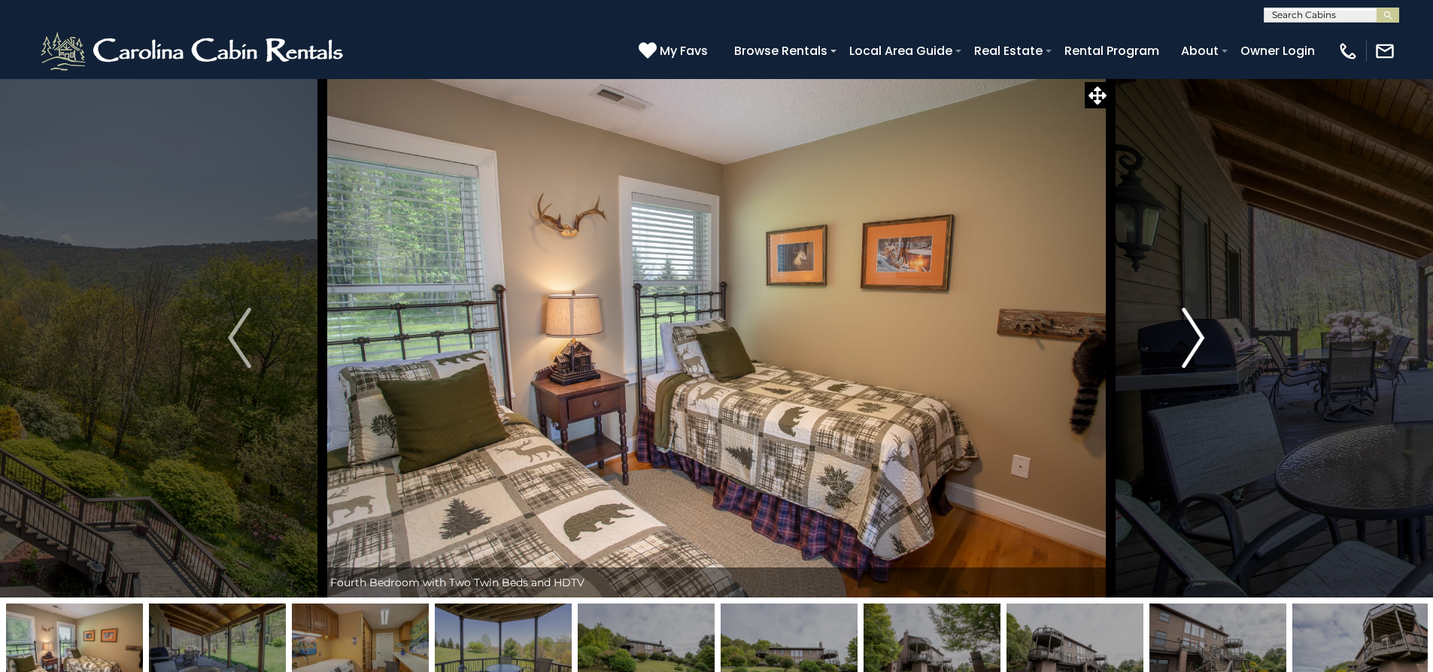
click at [1191, 334] on img "Next" at bounding box center [1193, 338] width 23 height 60
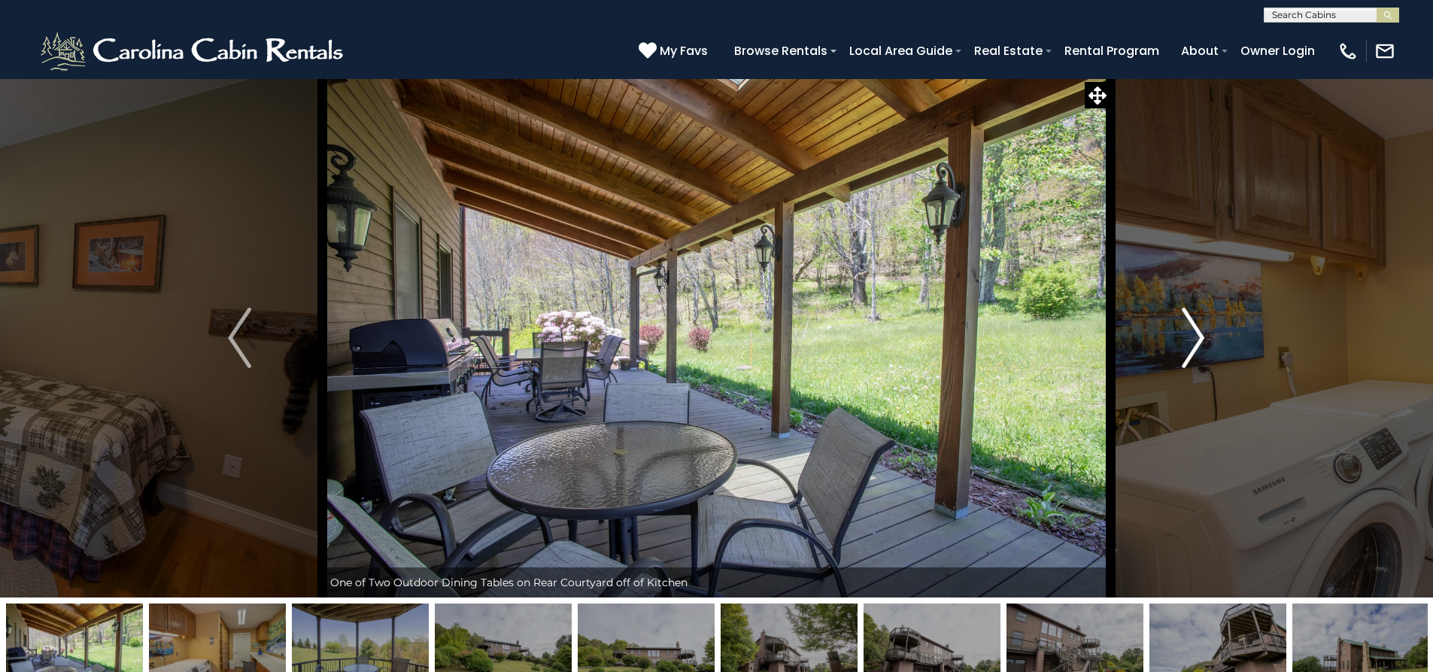
click at [1191, 333] on img "Next" at bounding box center [1193, 338] width 23 height 60
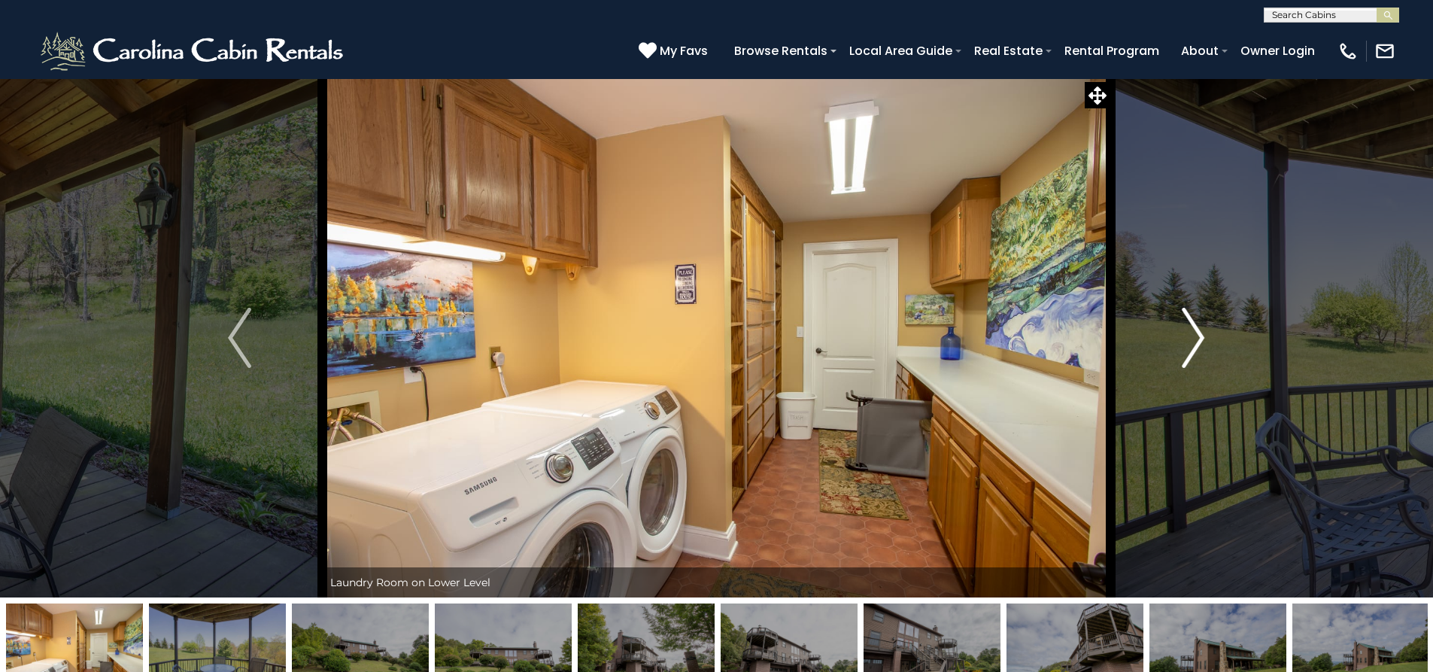
click at [1191, 333] on img "Next" at bounding box center [1193, 338] width 23 height 60
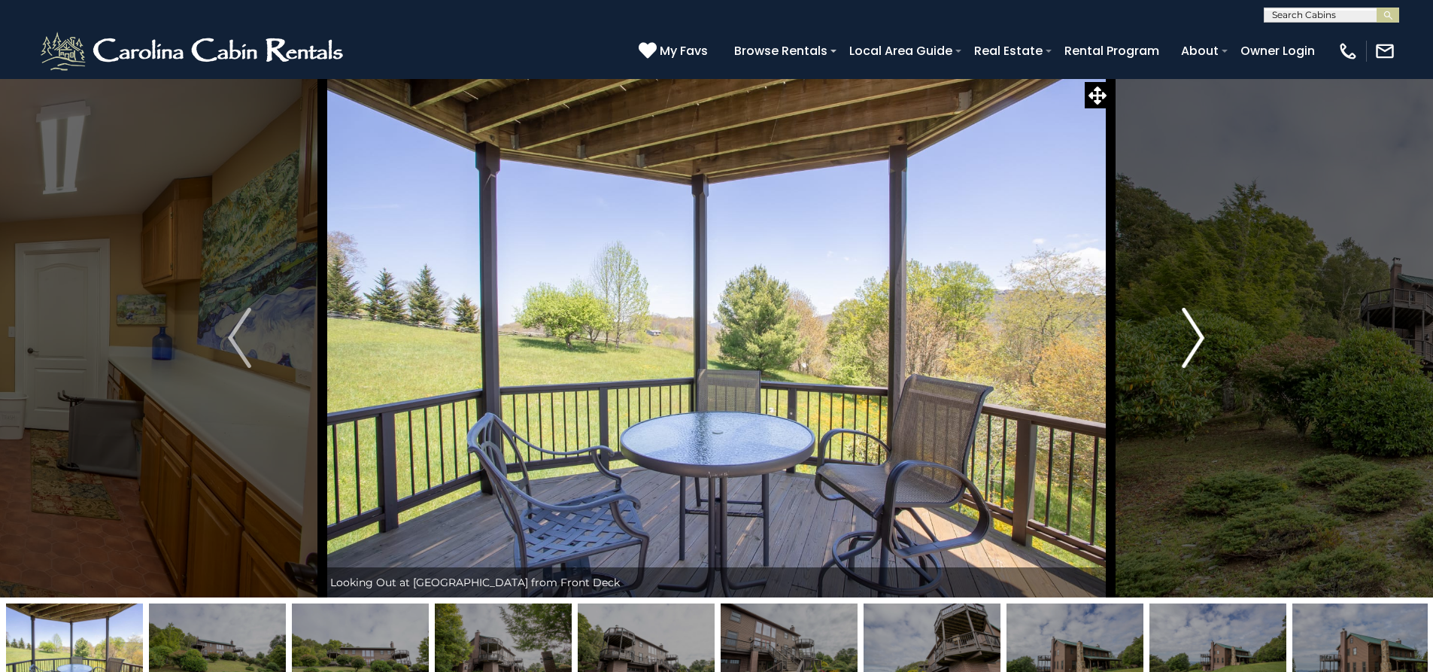
click at [1191, 333] on img "Next" at bounding box center [1193, 338] width 23 height 60
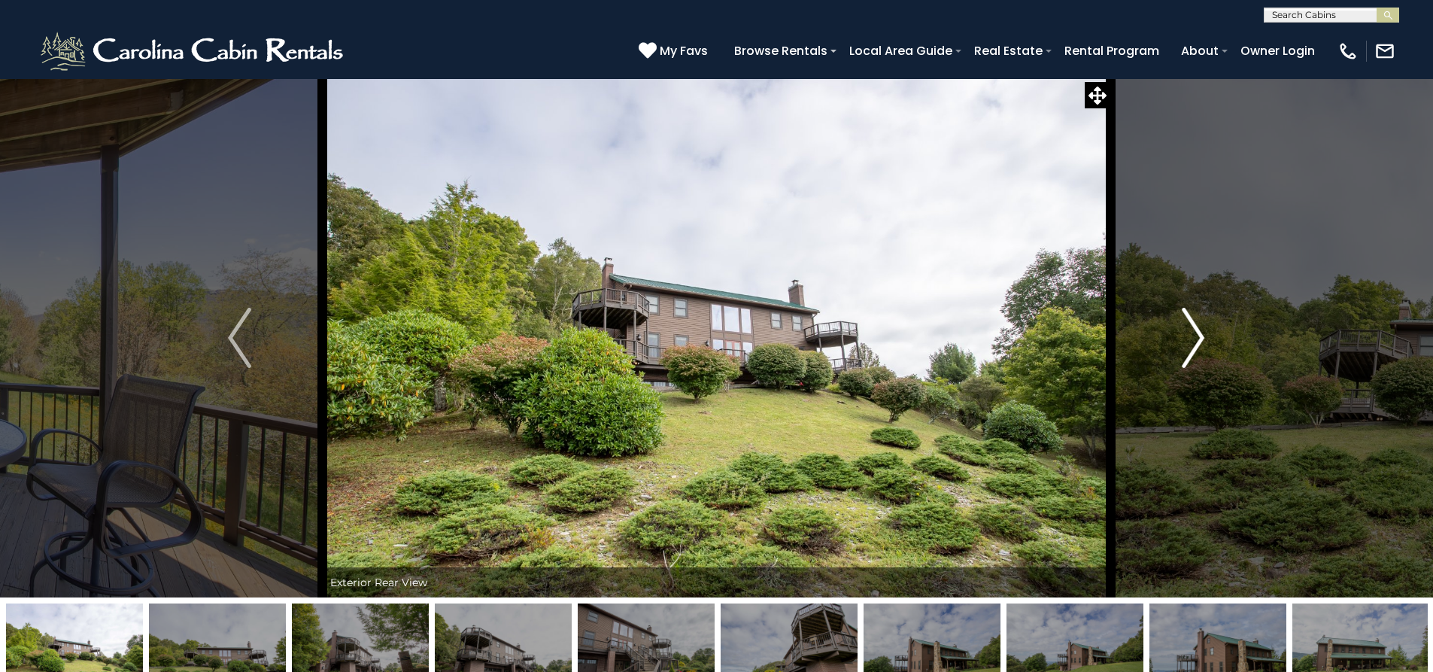
click at [1191, 333] on img "Next" at bounding box center [1193, 338] width 23 height 60
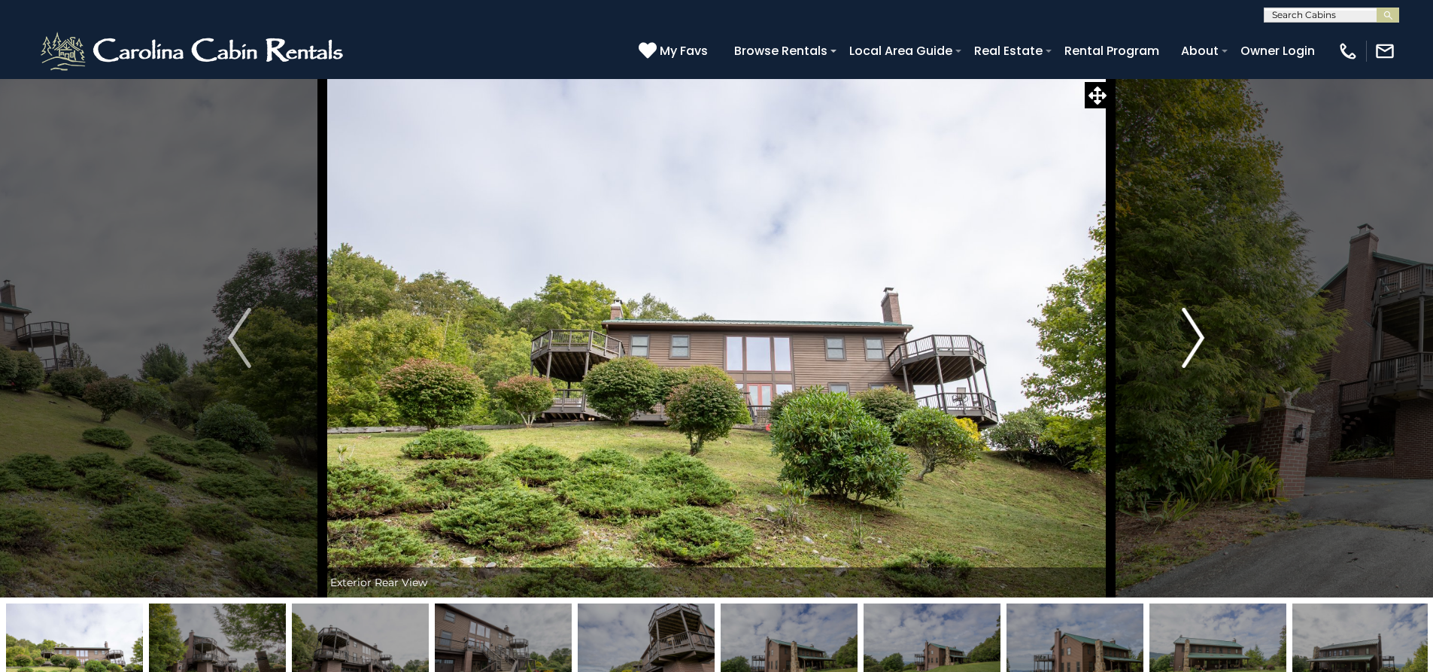
click at [1191, 333] on img "Next" at bounding box center [1193, 338] width 23 height 60
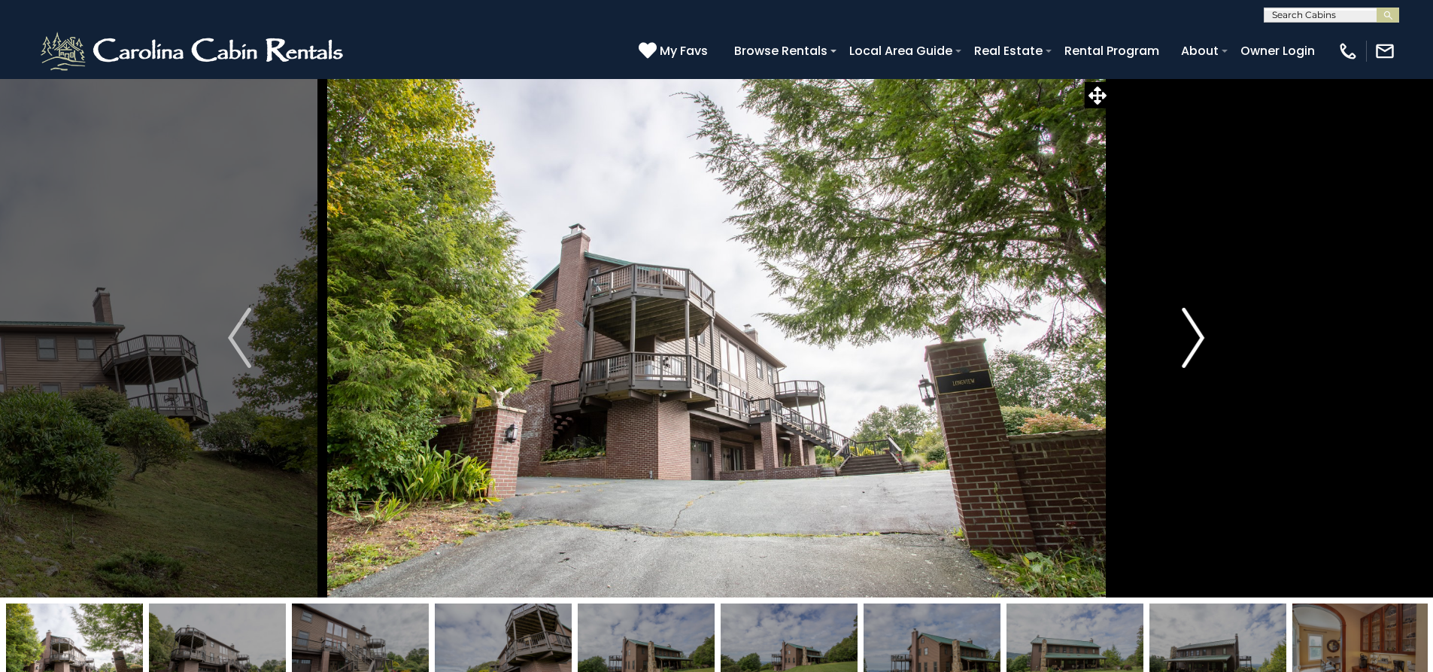
click at [1191, 332] on img "Next" at bounding box center [1193, 338] width 23 height 60
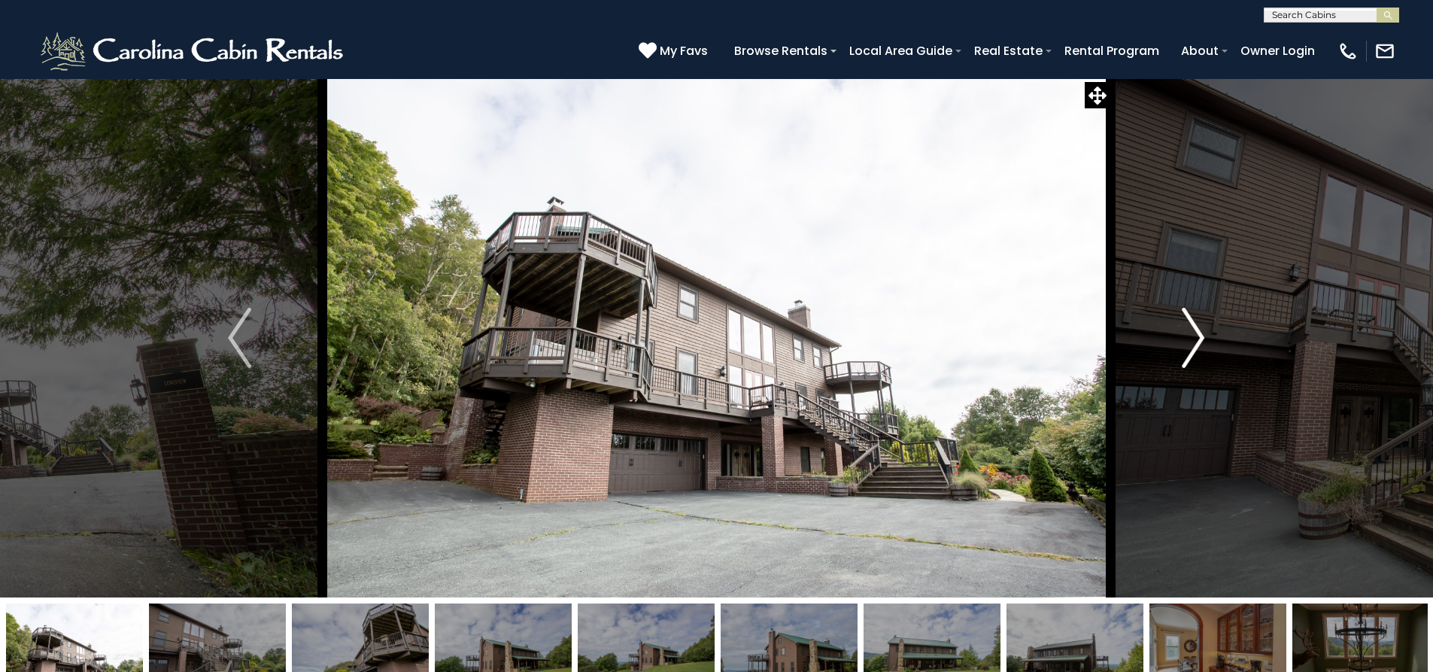
click at [1191, 332] on img "Next" at bounding box center [1193, 338] width 23 height 60
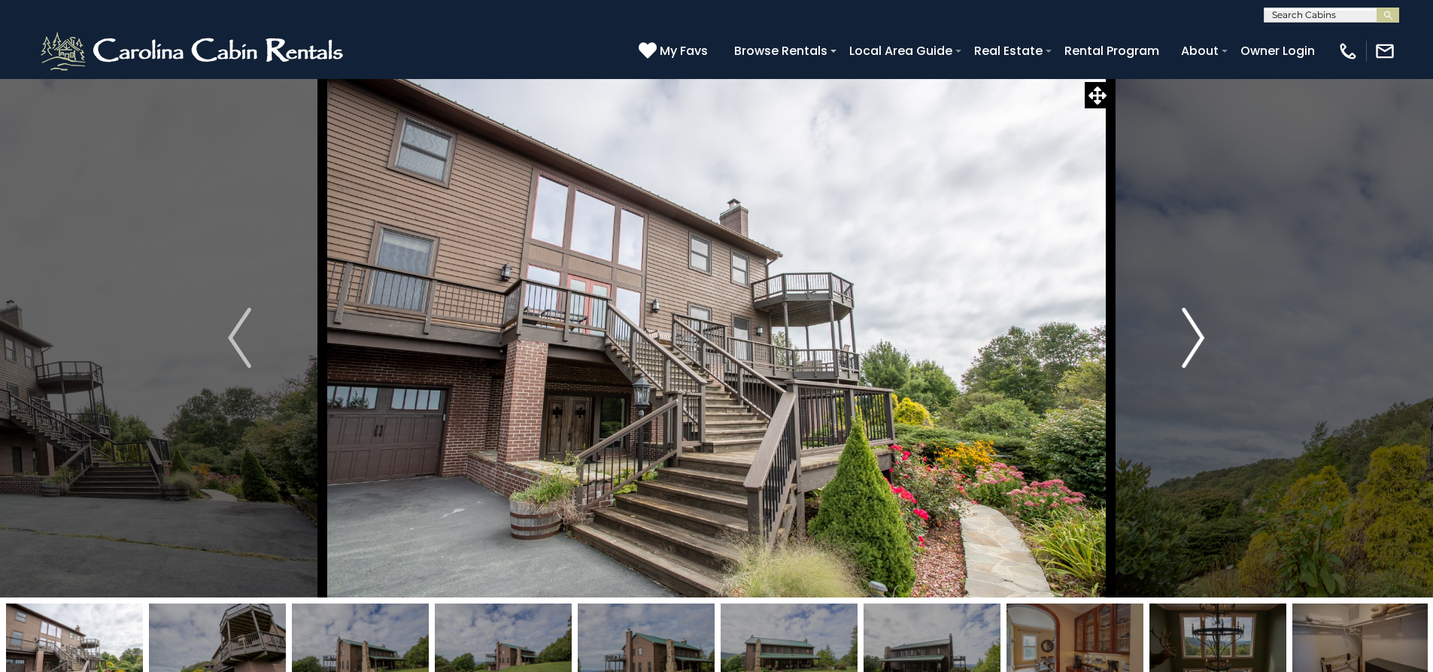
click at [1191, 332] on img "Next" at bounding box center [1193, 338] width 23 height 60
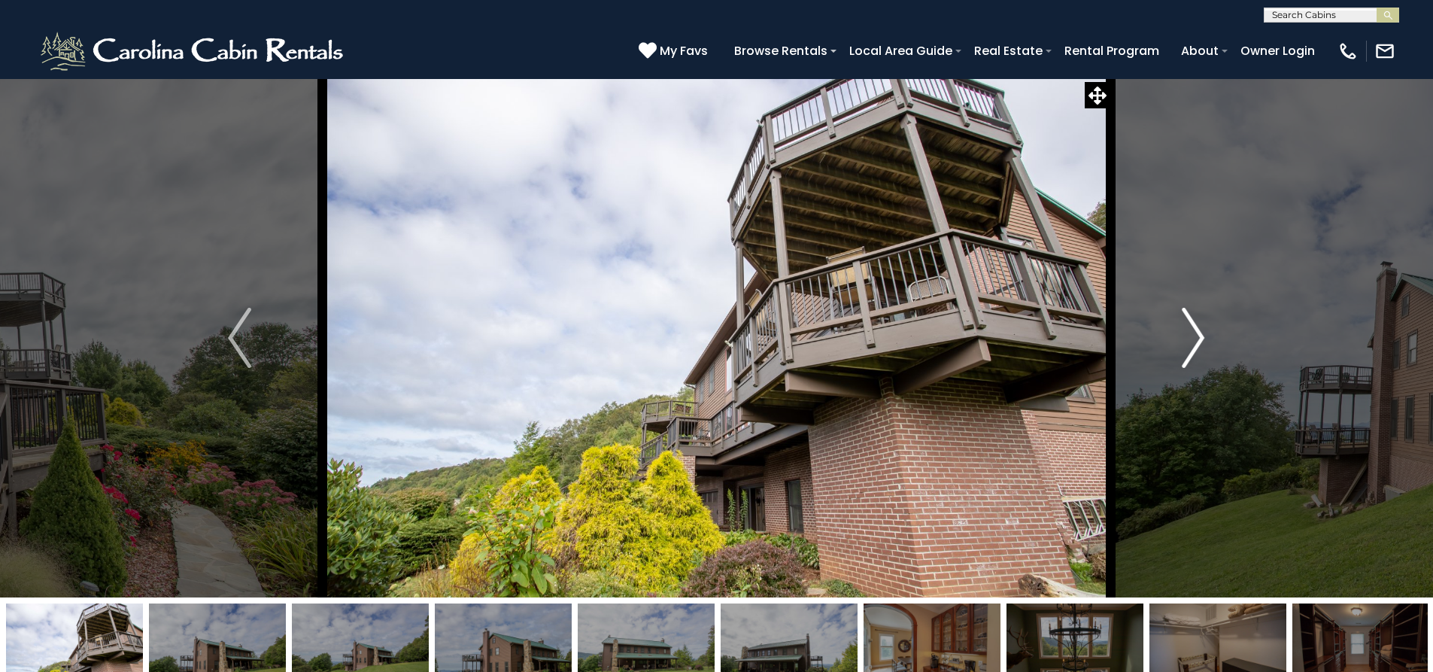
click at [1191, 330] on img "Next" at bounding box center [1193, 338] width 23 height 60
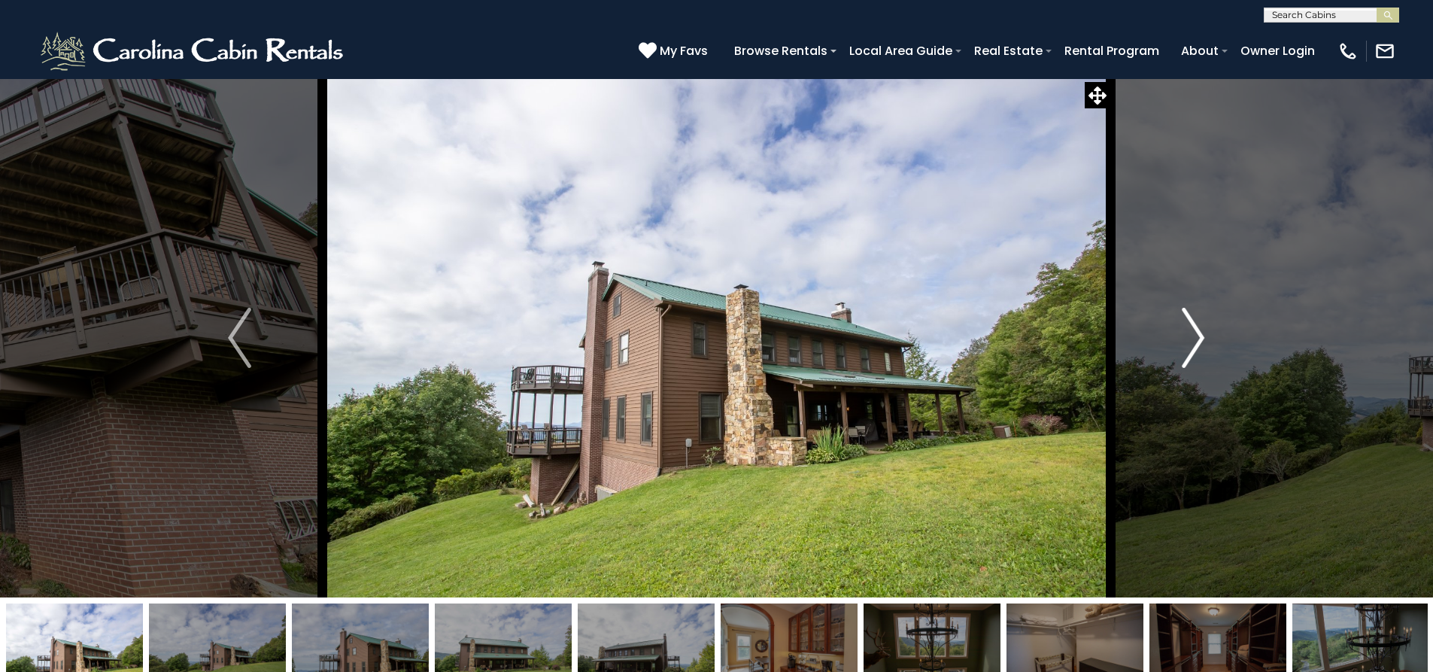
click at [1191, 330] on img "Next" at bounding box center [1193, 338] width 23 height 60
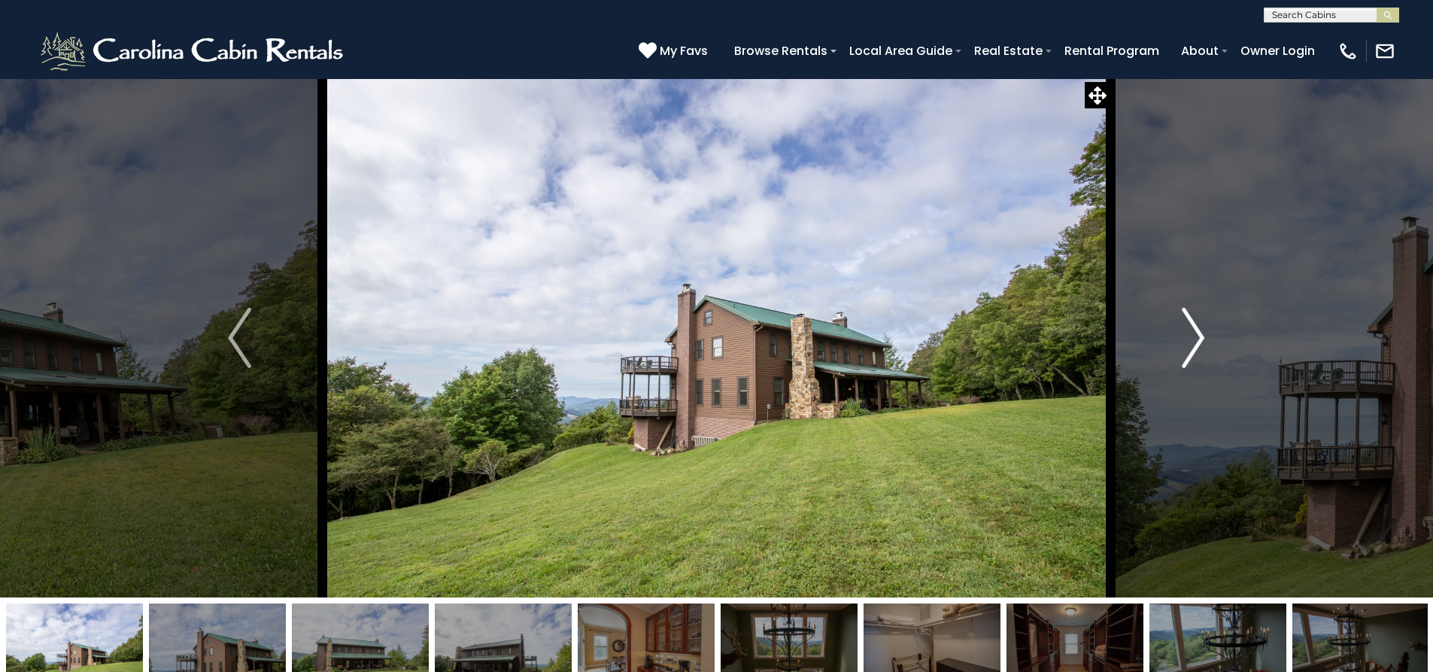
click at [1191, 330] on img "Next" at bounding box center [1193, 338] width 23 height 60
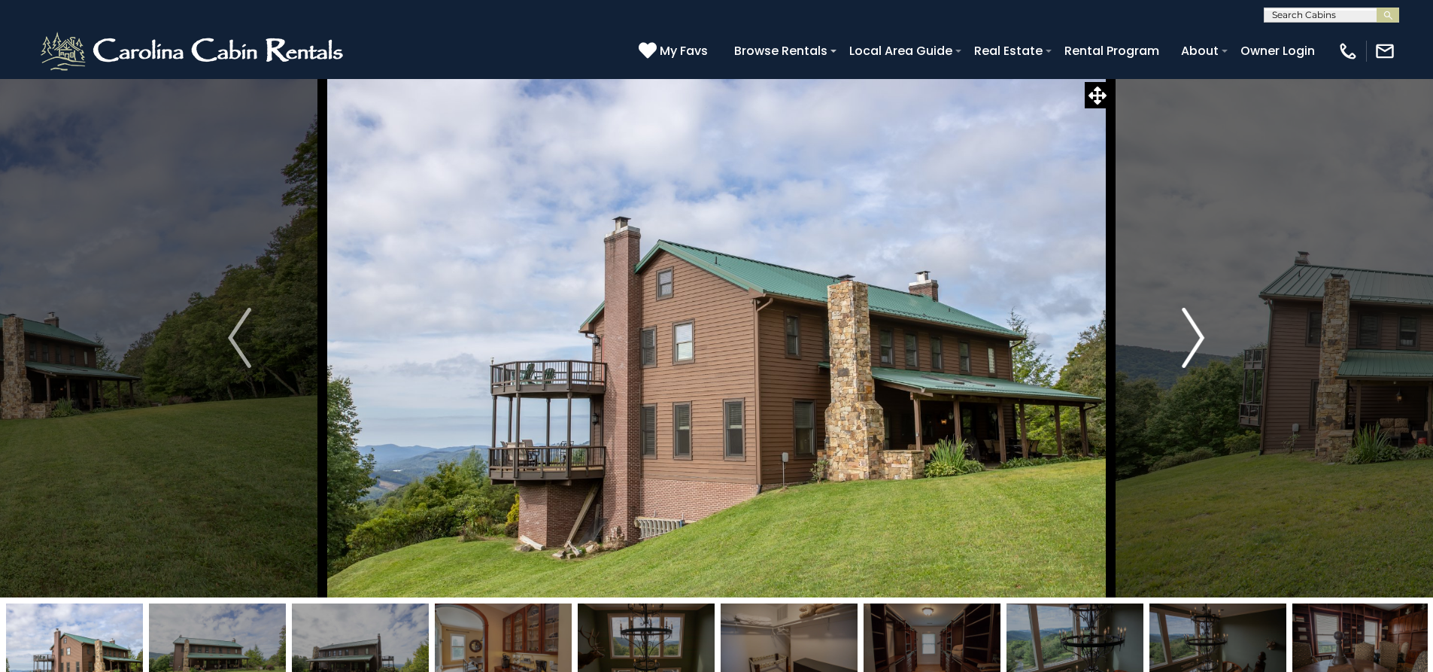
click at [1191, 330] on img "Next" at bounding box center [1193, 338] width 23 height 60
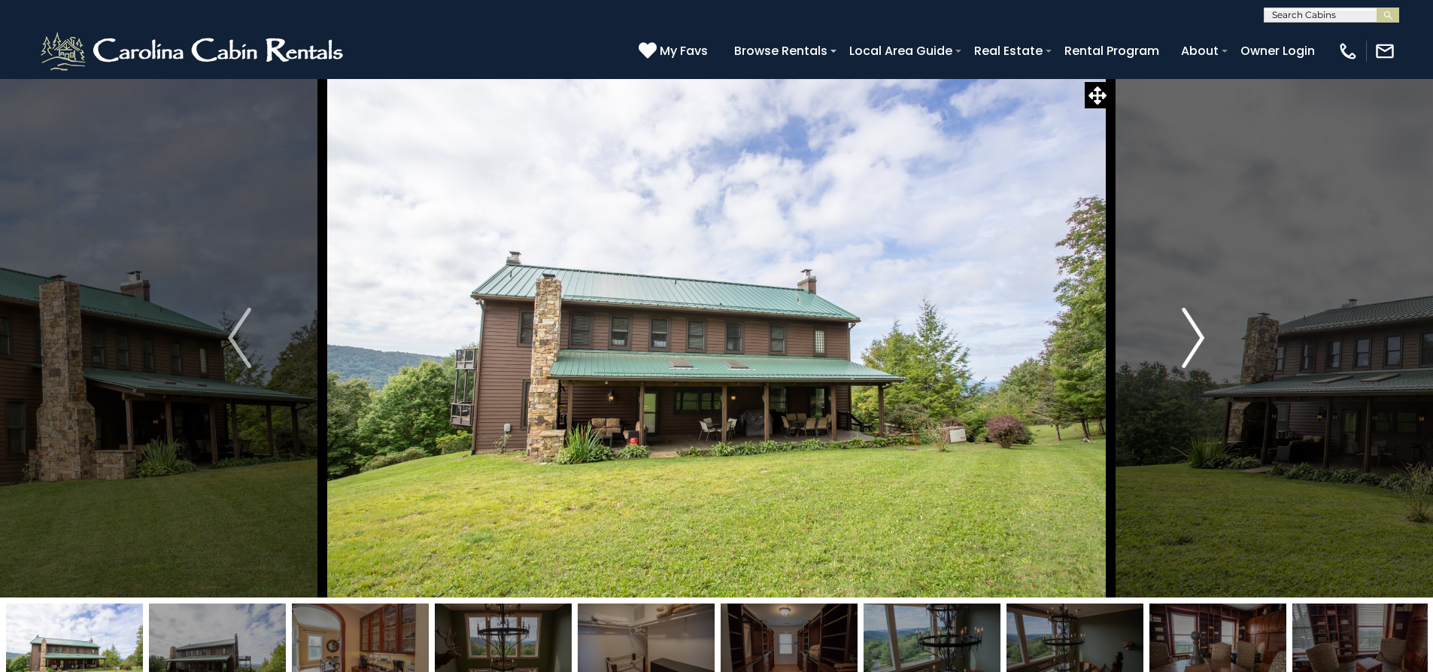
click at [1191, 330] on img "Next" at bounding box center [1193, 338] width 23 height 60
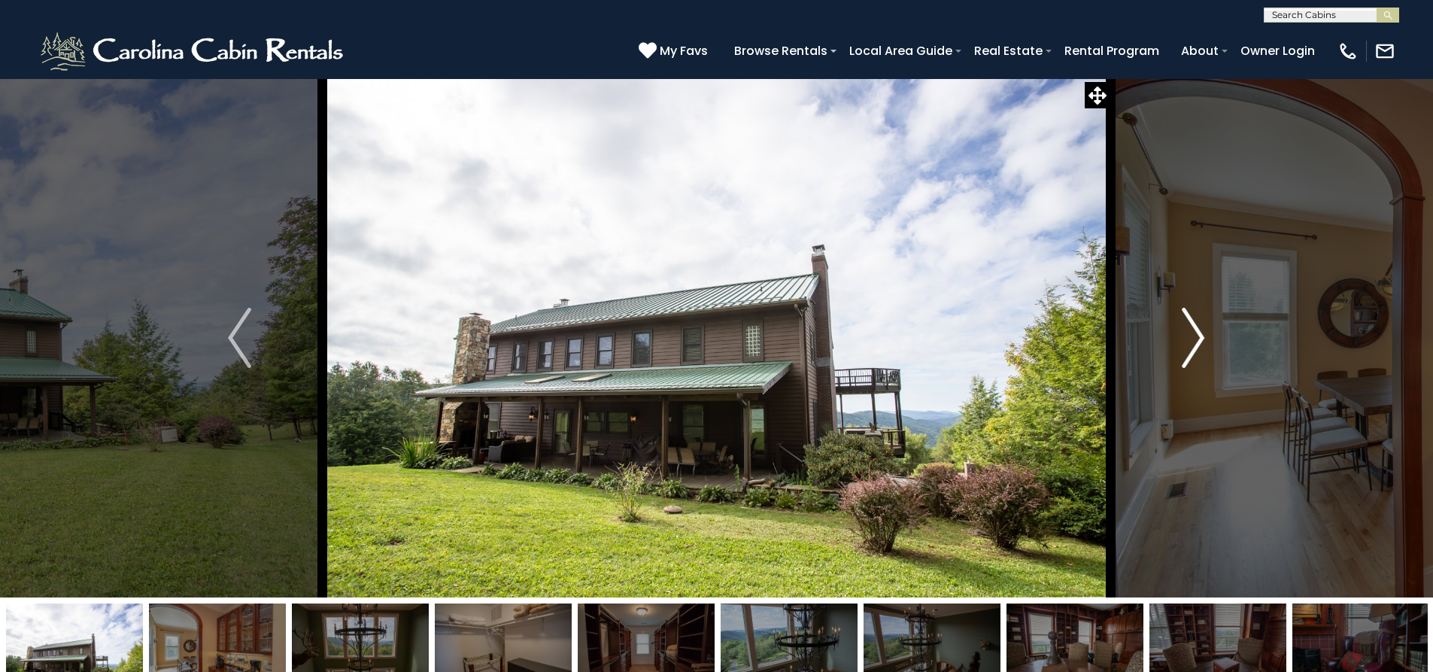
click at [1191, 330] on img "Next" at bounding box center [1193, 338] width 23 height 60
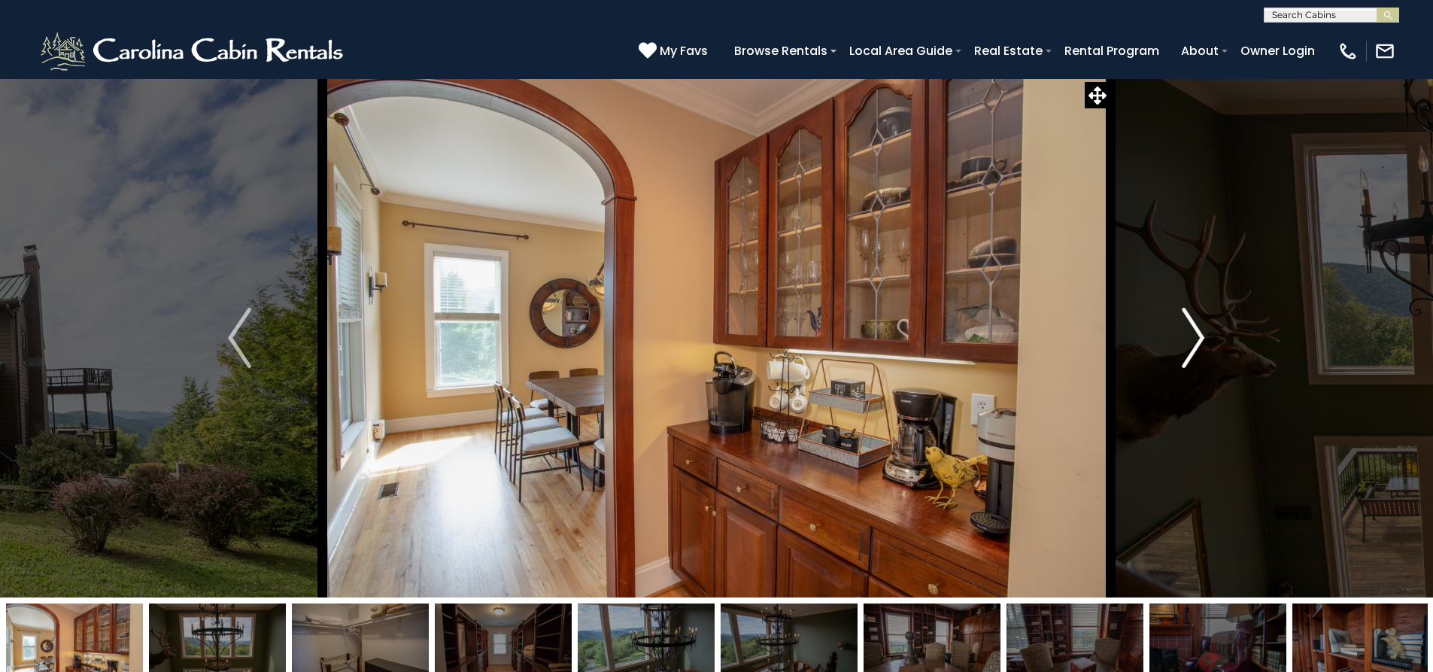
click at [1191, 329] on img "Next" at bounding box center [1193, 338] width 23 height 60
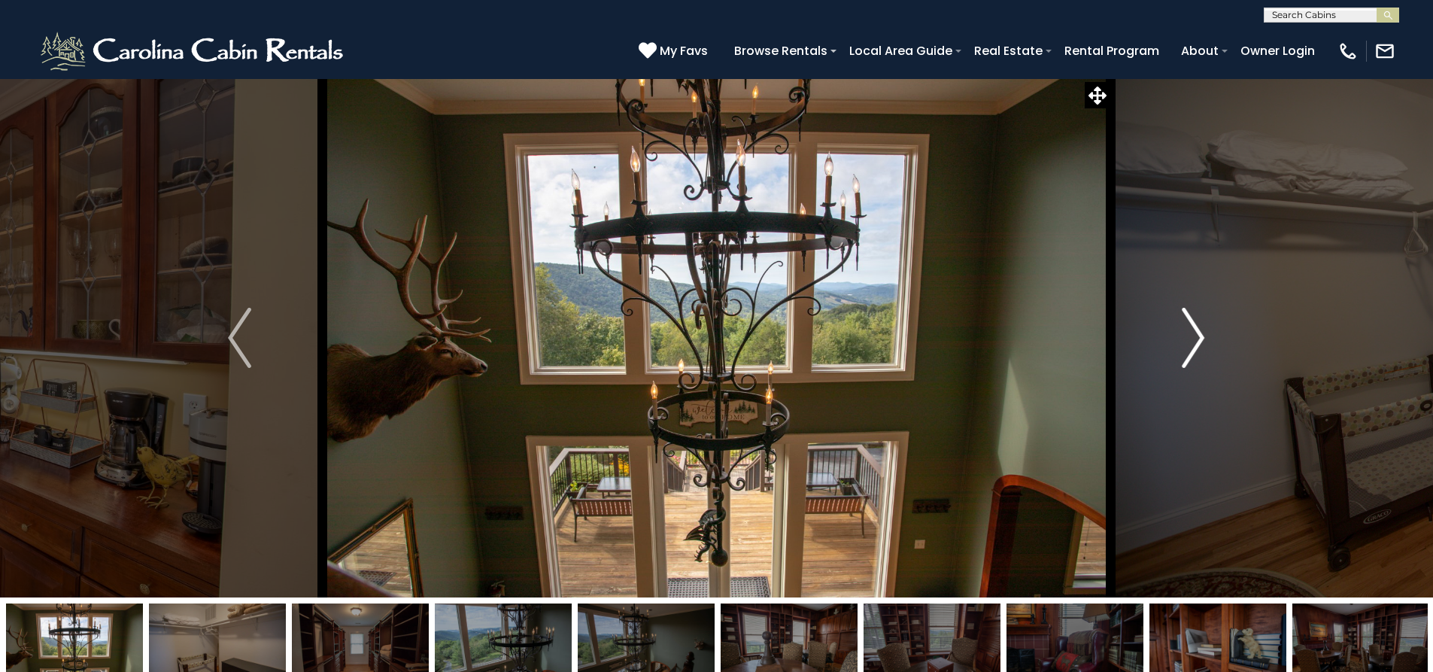
click at [1191, 329] on img "Next" at bounding box center [1193, 338] width 23 height 60
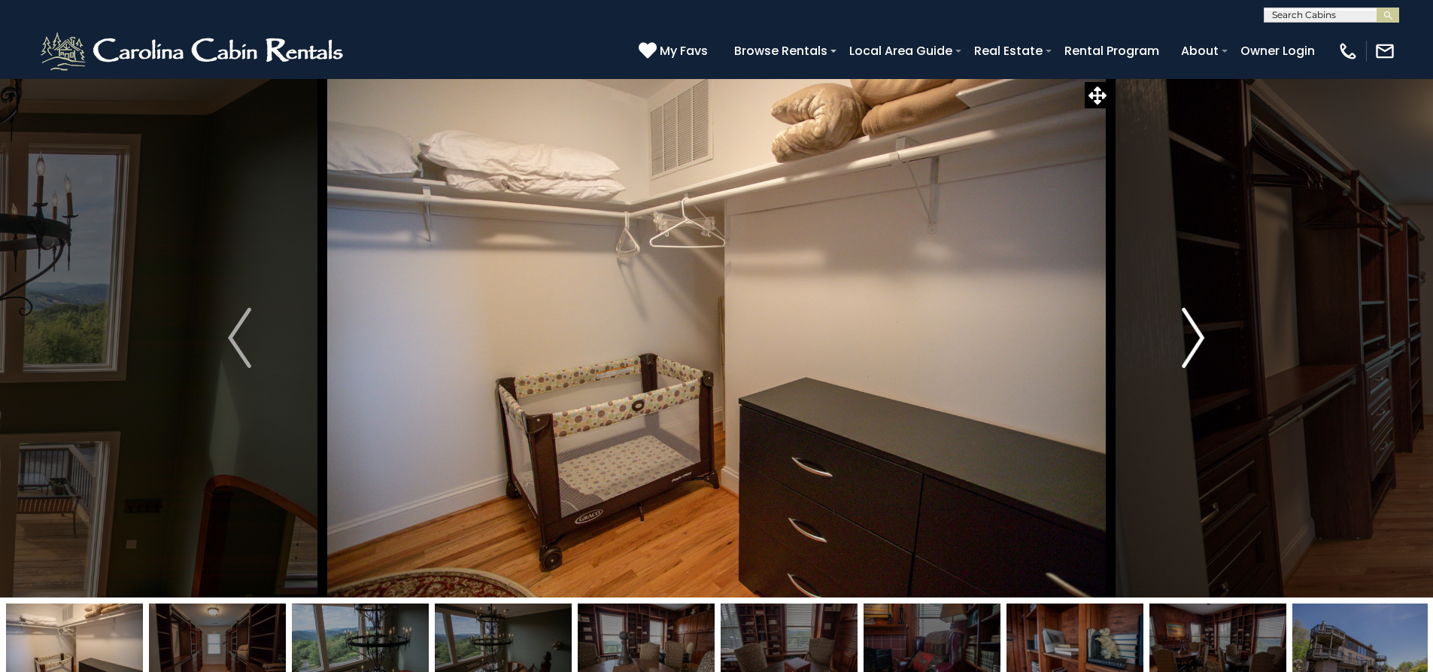
click at [1191, 329] on img "Next" at bounding box center [1193, 338] width 23 height 60
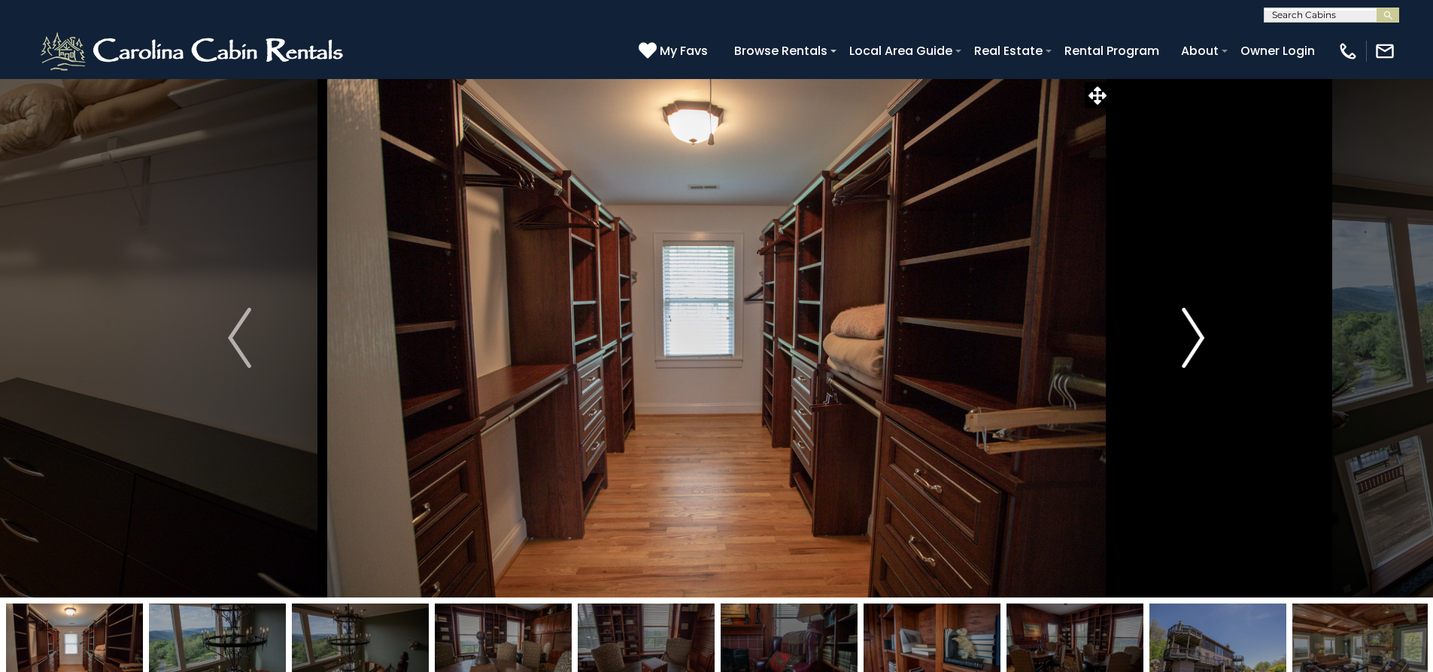
click at [1191, 329] on img "Next" at bounding box center [1193, 338] width 23 height 60
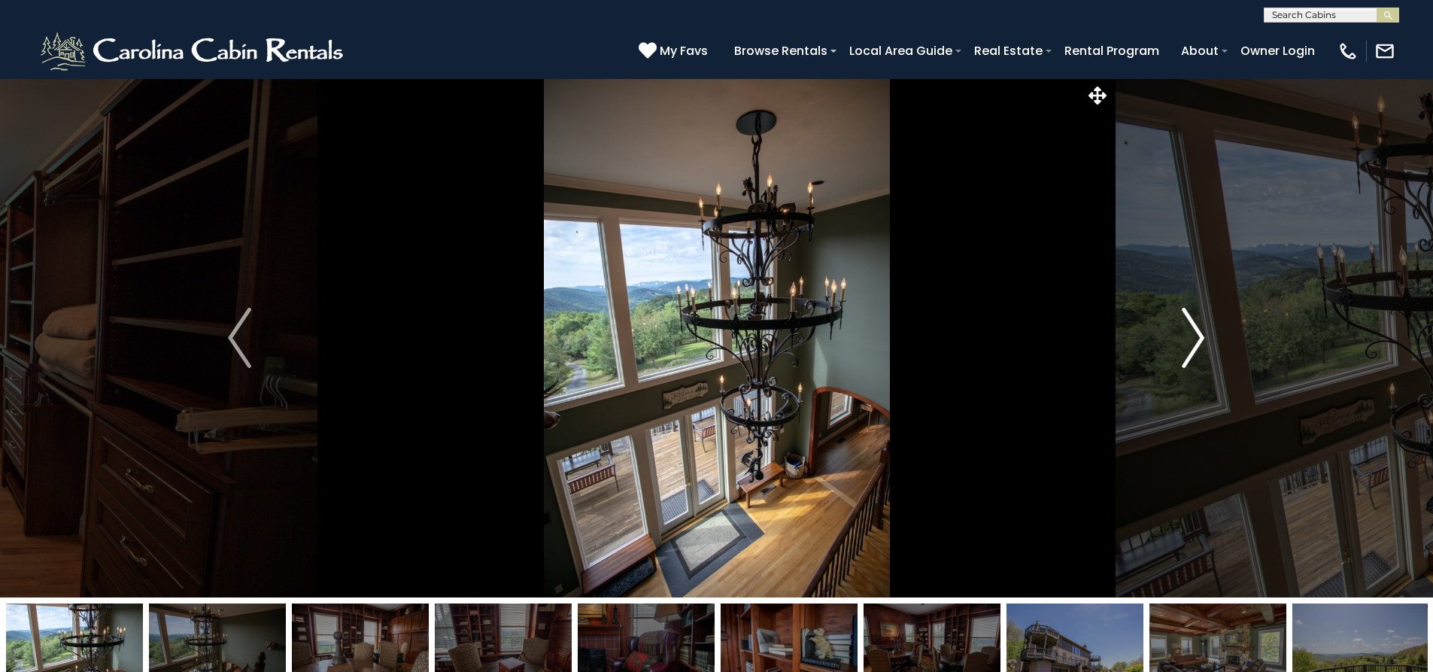
click at [1191, 329] on img "Next" at bounding box center [1193, 338] width 23 height 60
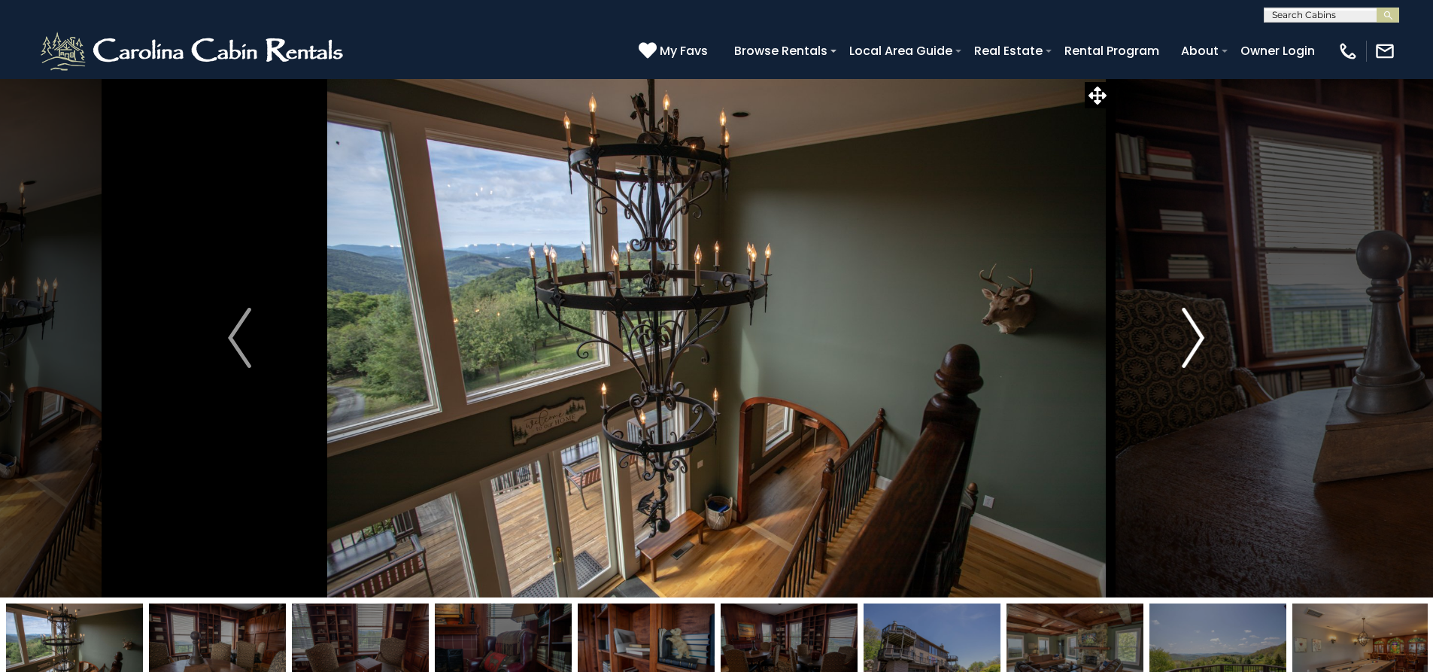
click at [1191, 329] on img "Next" at bounding box center [1193, 338] width 23 height 60
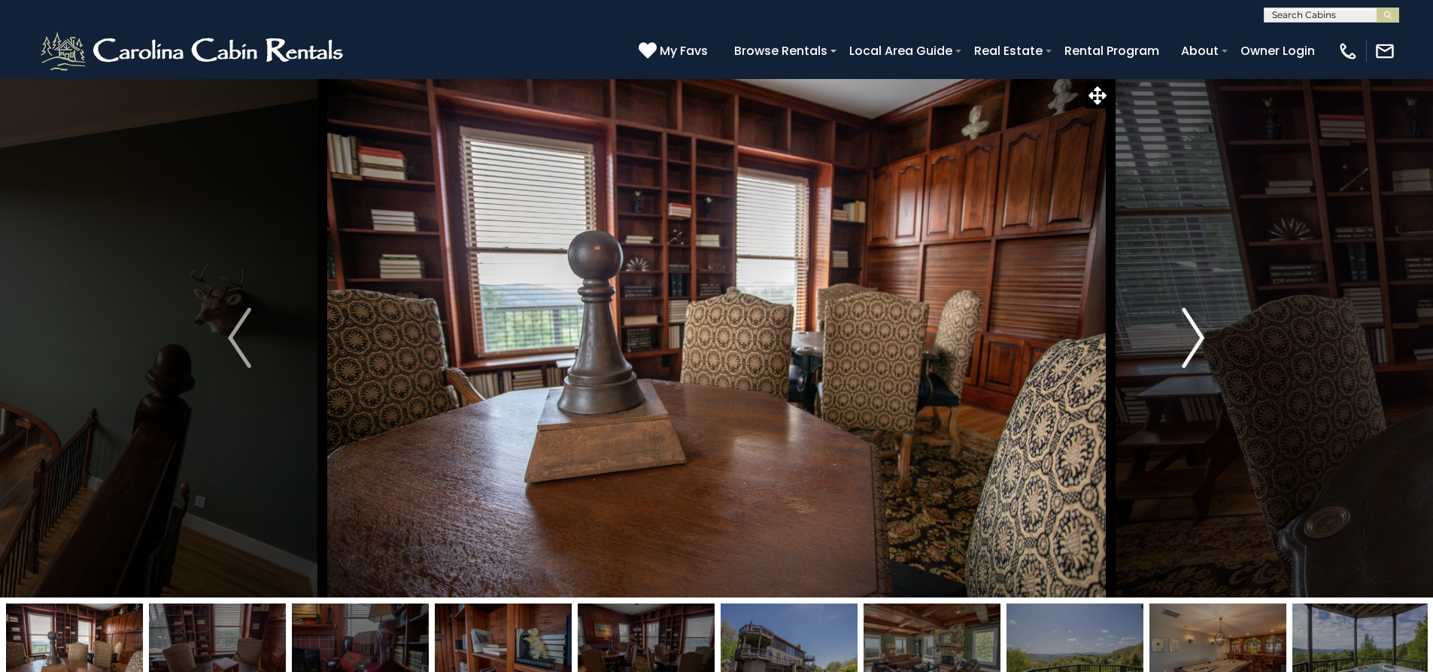
click at [1191, 329] on img "Next" at bounding box center [1193, 338] width 23 height 60
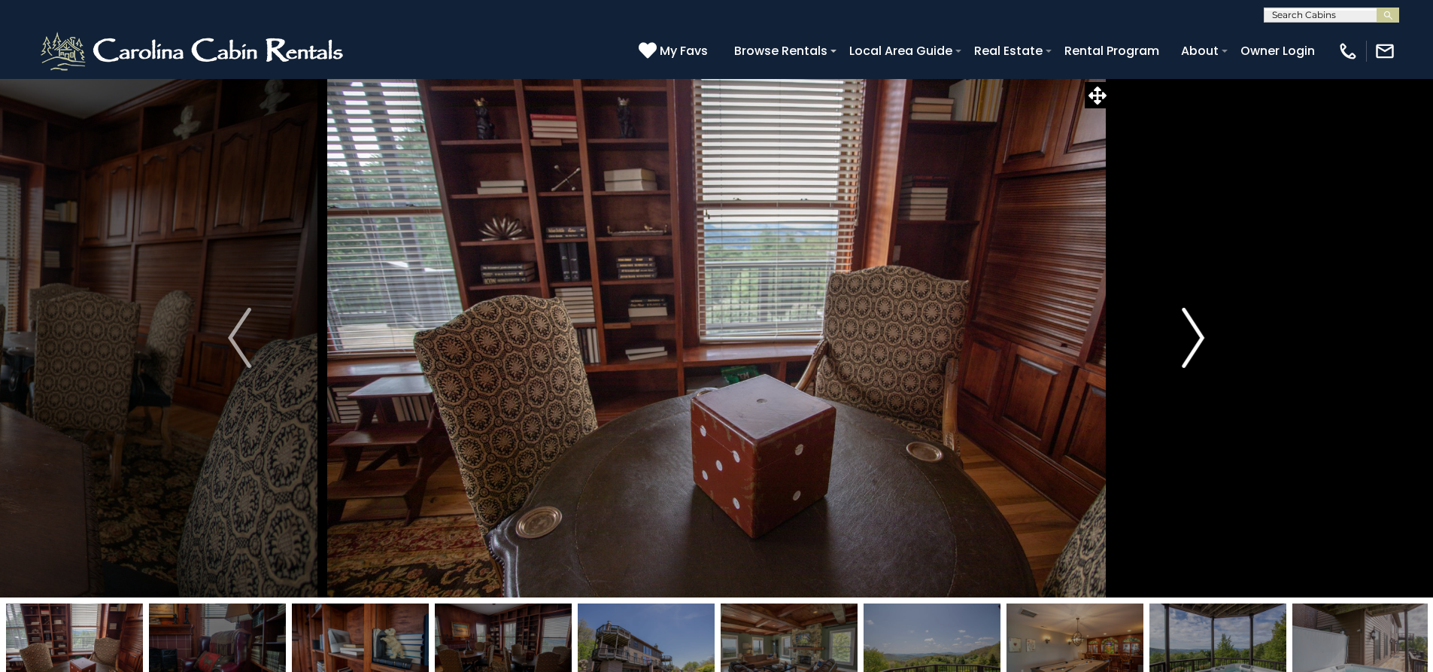
click at [1191, 329] on img "Next" at bounding box center [1193, 338] width 23 height 60
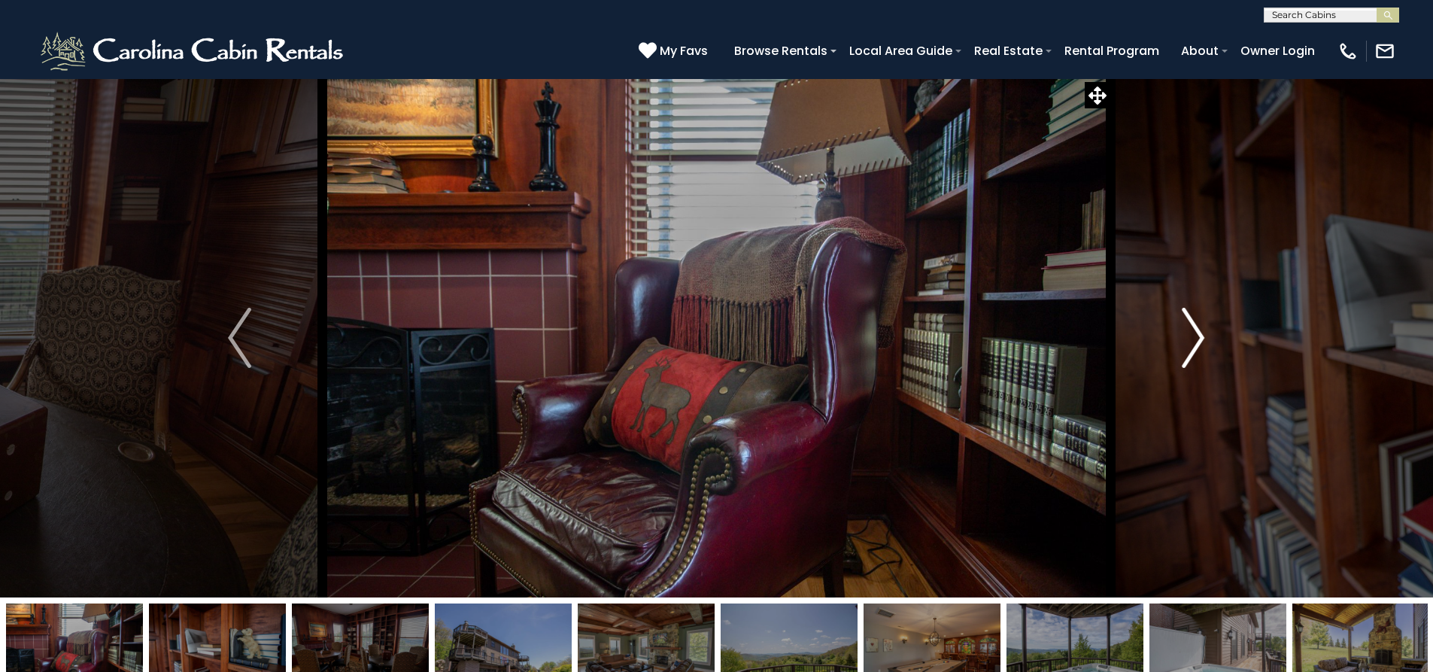
click at [1191, 329] on img "Next" at bounding box center [1193, 338] width 23 height 60
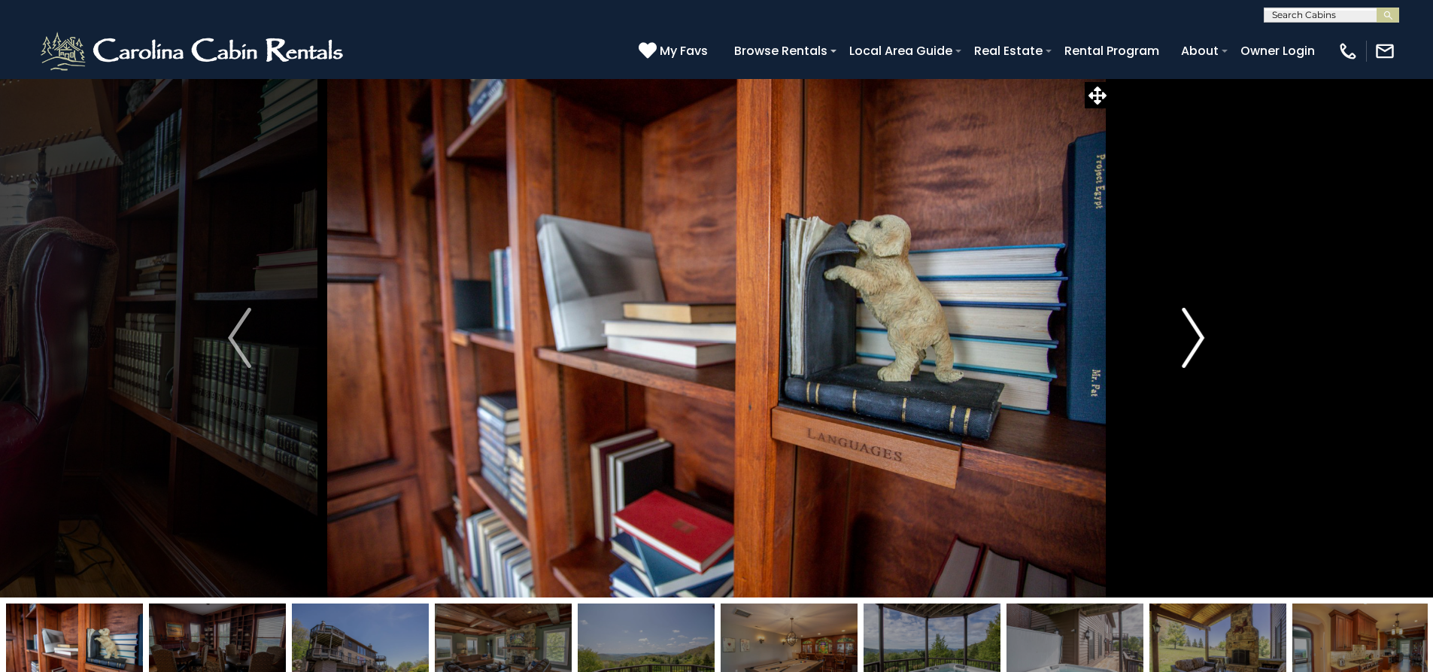
click at [1191, 329] on img "Next" at bounding box center [1193, 338] width 23 height 60
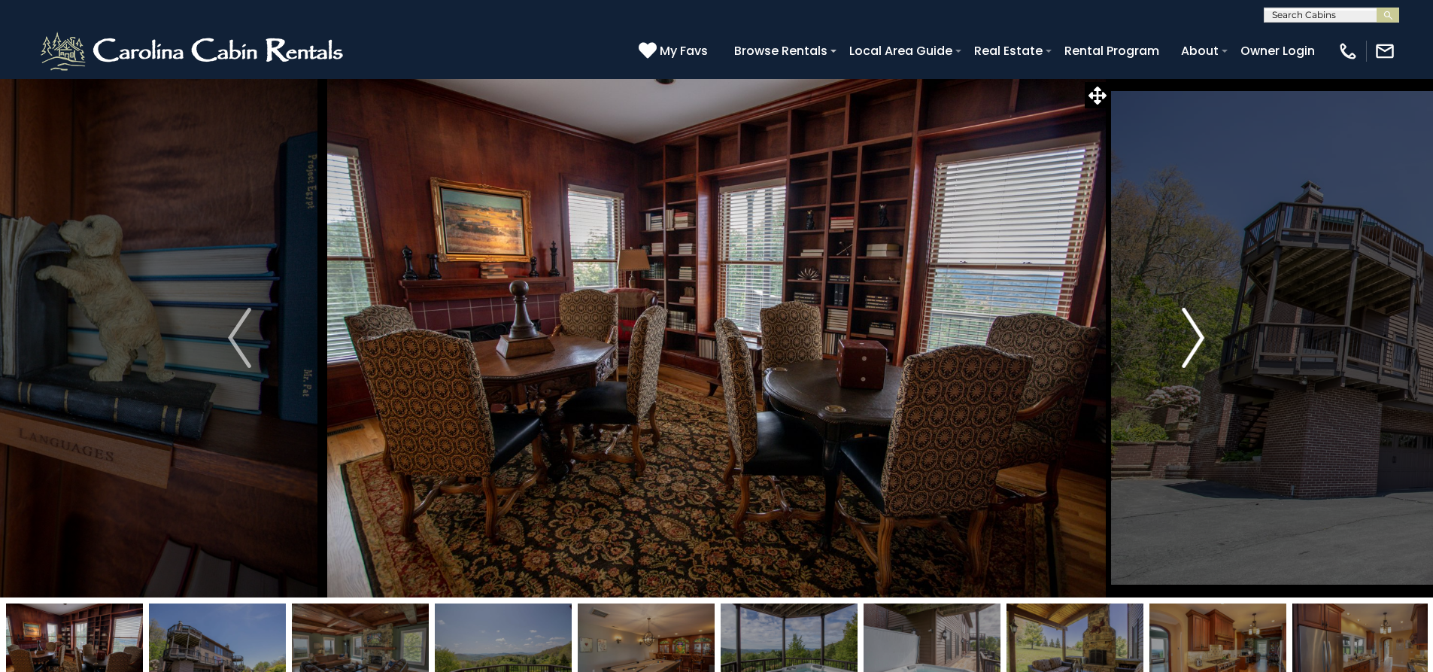
click at [1191, 328] on img "Next" at bounding box center [1193, 338] width 23 height 60
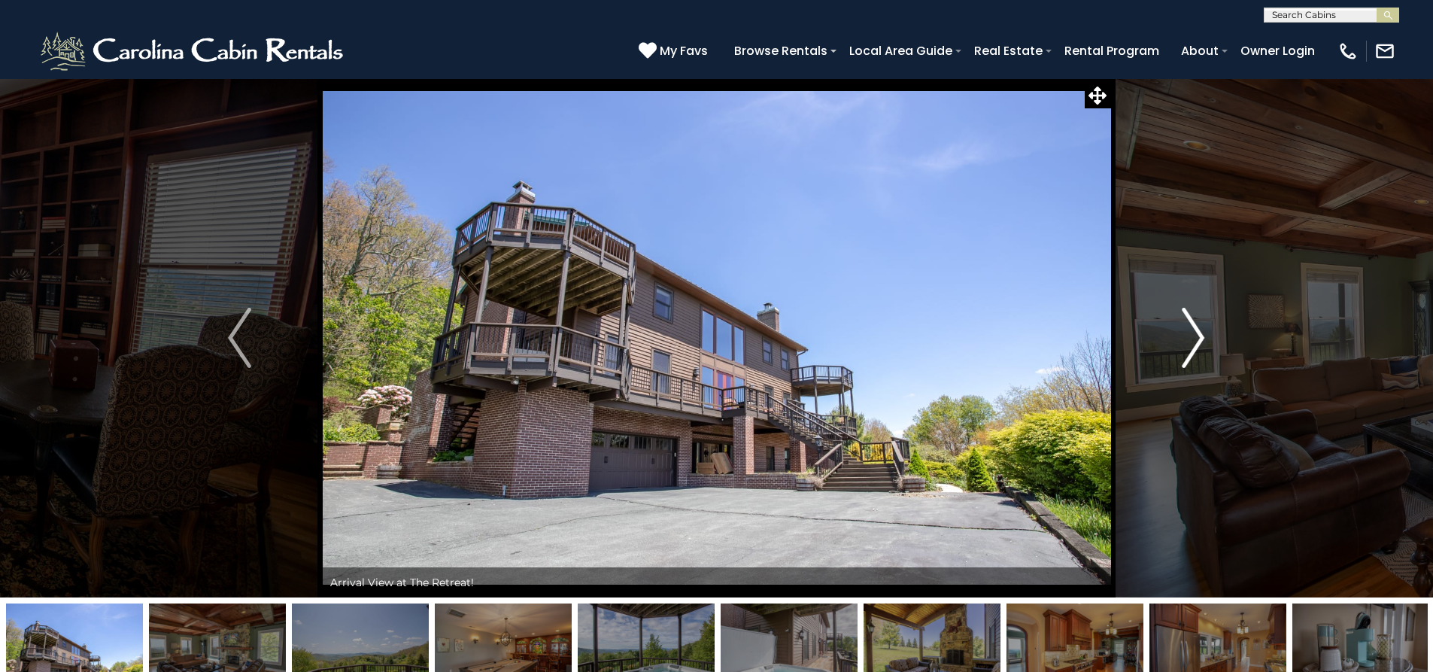
click at [1191, 328] on img "Next" at bounding box center [1193, 338] width 23 height 60
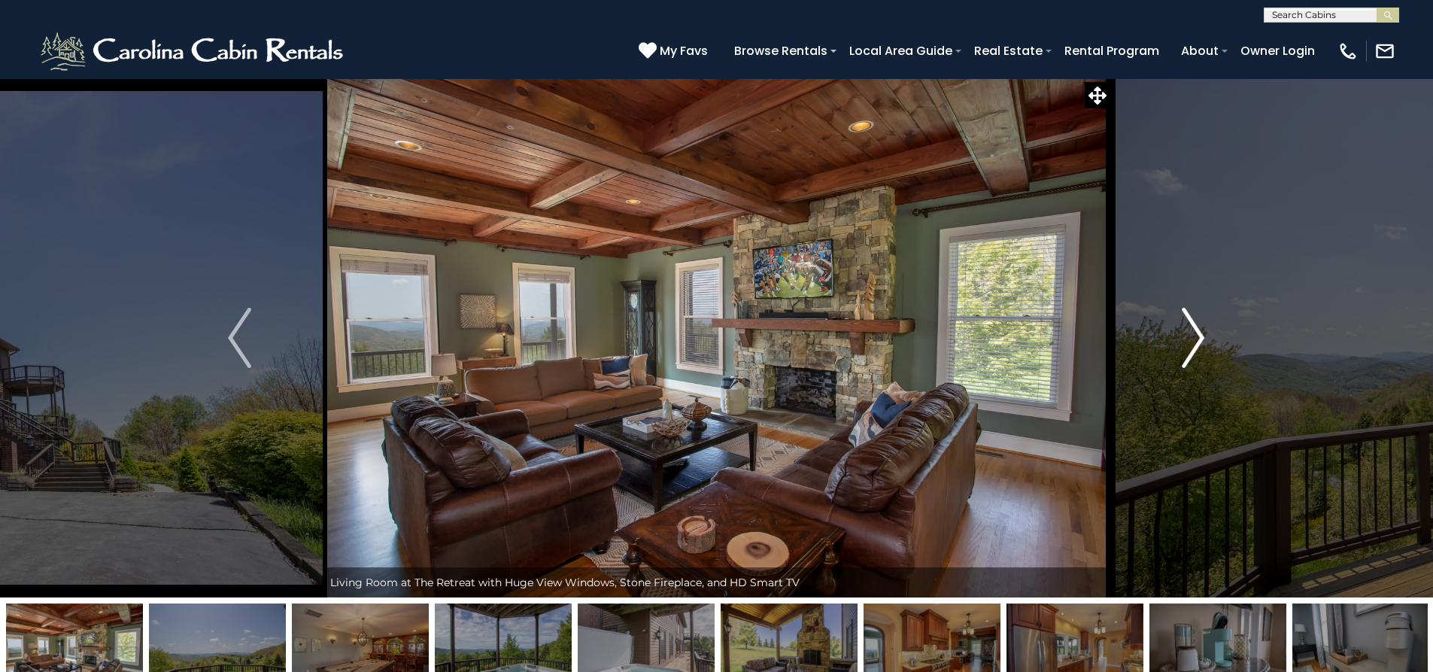
click at [1191, 328] on img "Next" at bounding box center [1193, 338] width 23 height 60
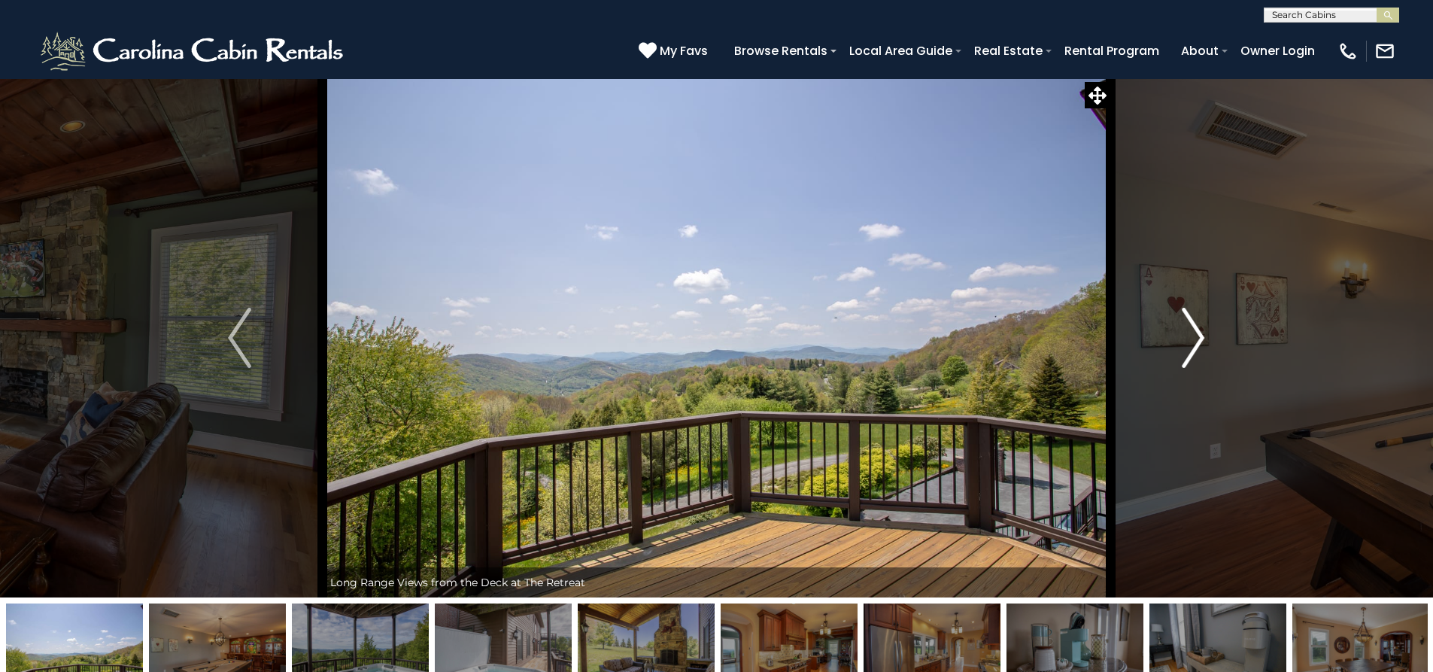
click at [1191, 328] on img "Next" at bounding box center [1193, 338] width 23 height 60
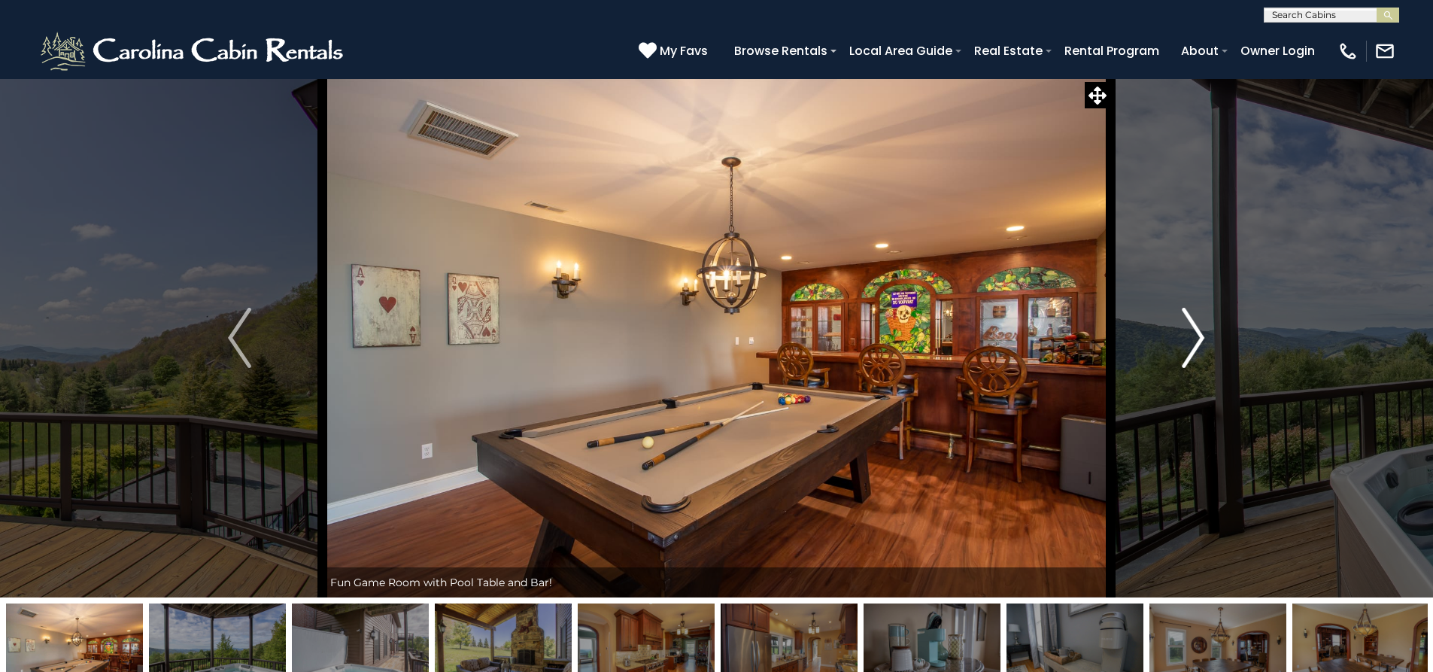
click at [1191, 328] on img "Next" at bounding box center [1193, 338] width 23 height 60
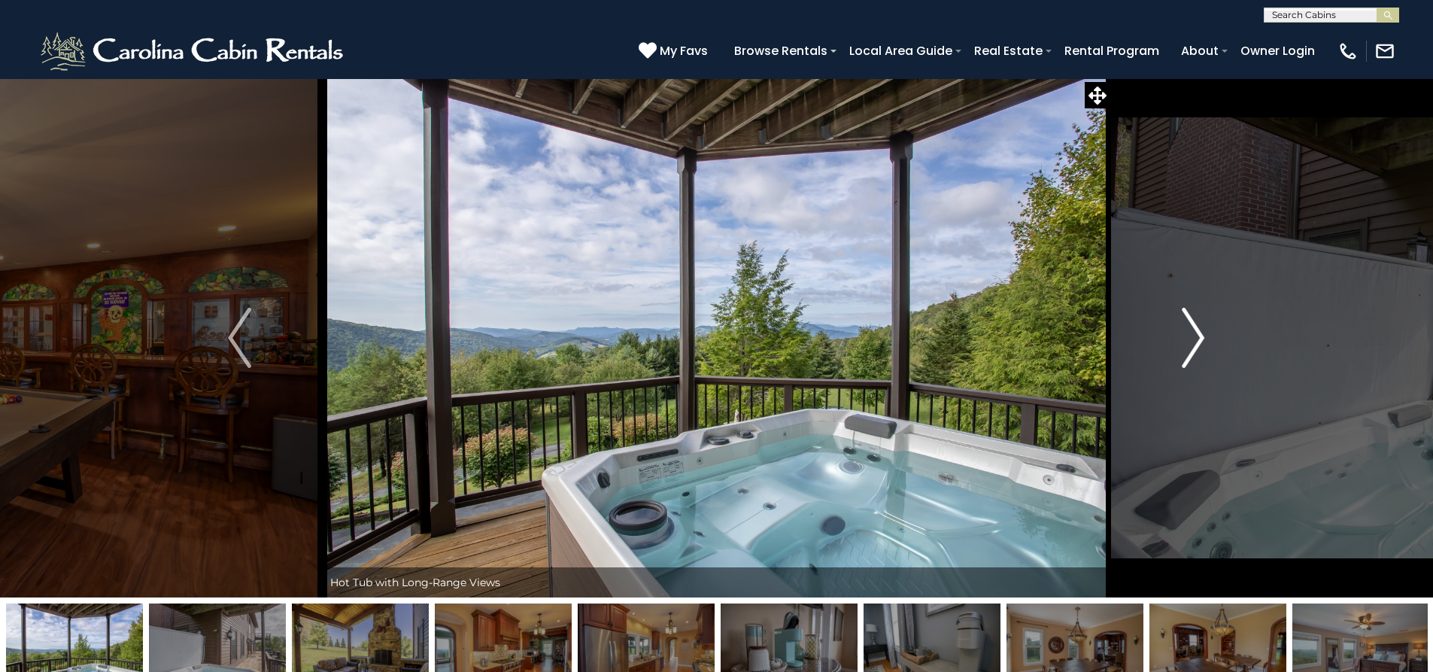
click at [1191, 328] on img "Next" at bounding box center [1193, 338] width 23 height 60
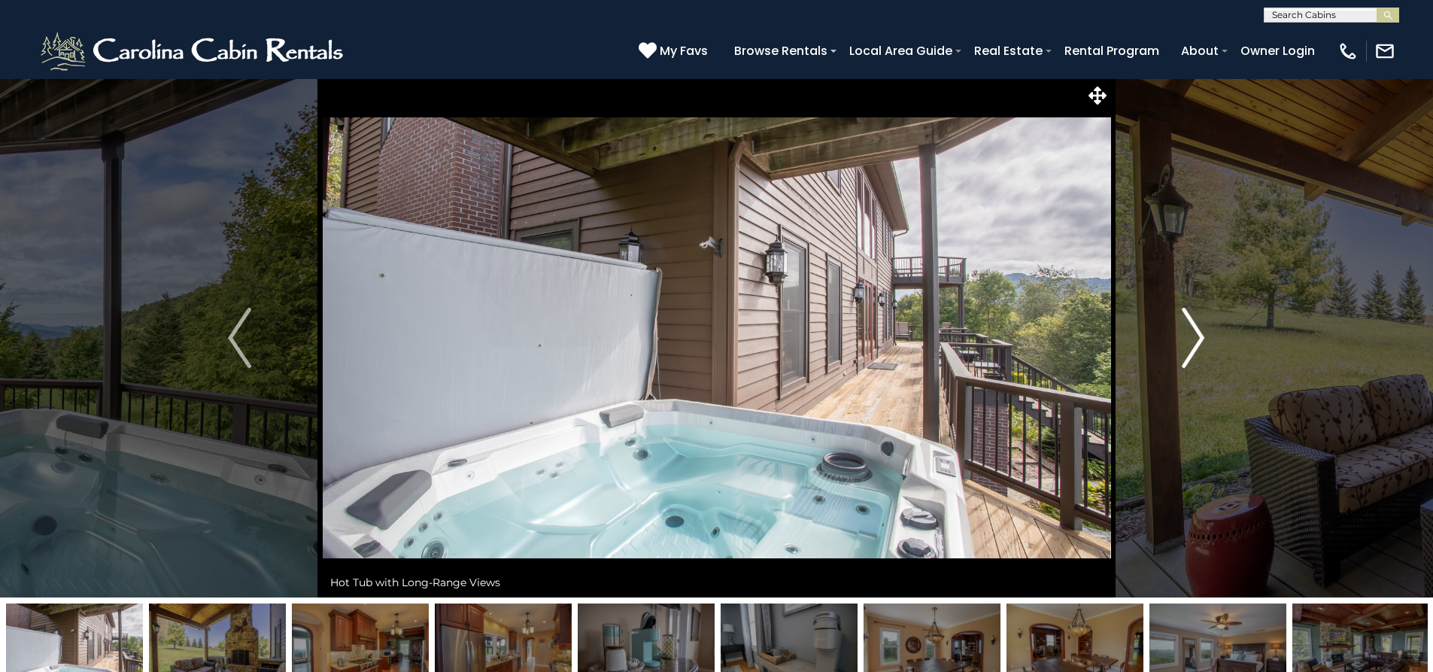
click at [1191, 329] on img "Next" at bounding box center [1193, 338] width 23 height 60
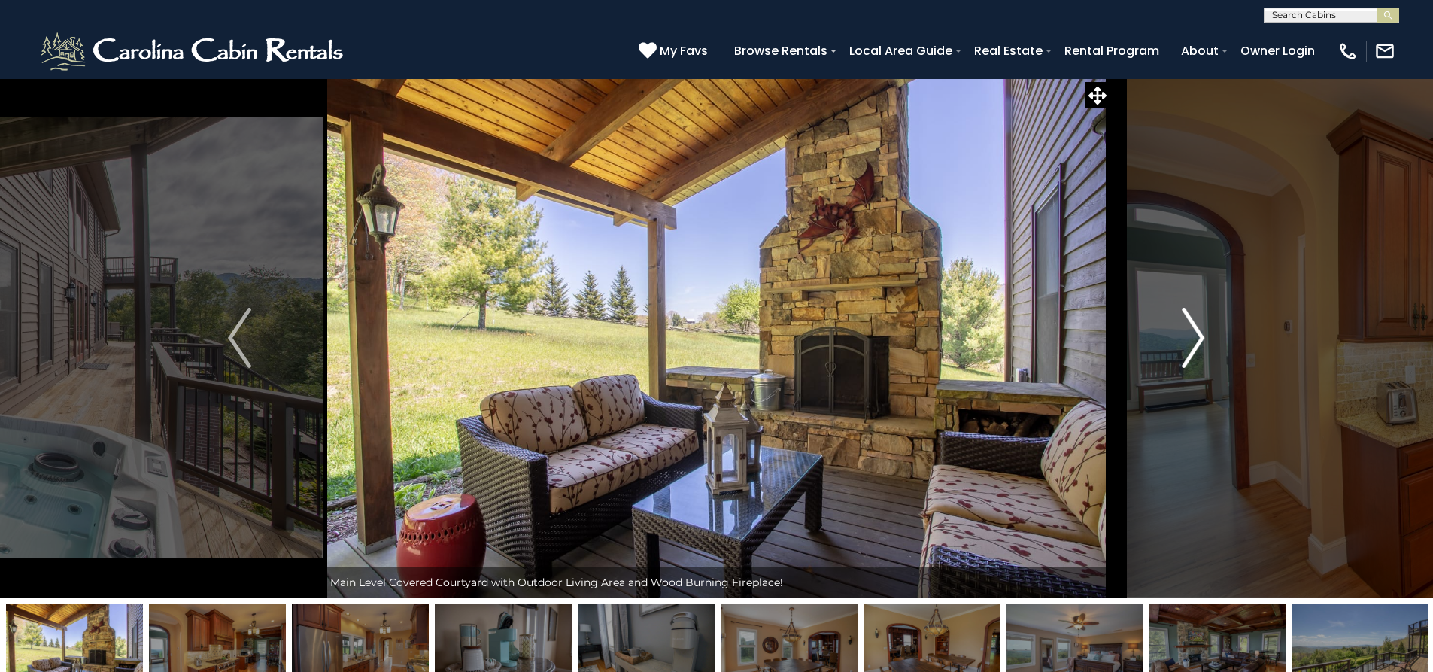
click at [1190, 328] on img "Next" at bounding box center [1193, 338] width 23 height 60
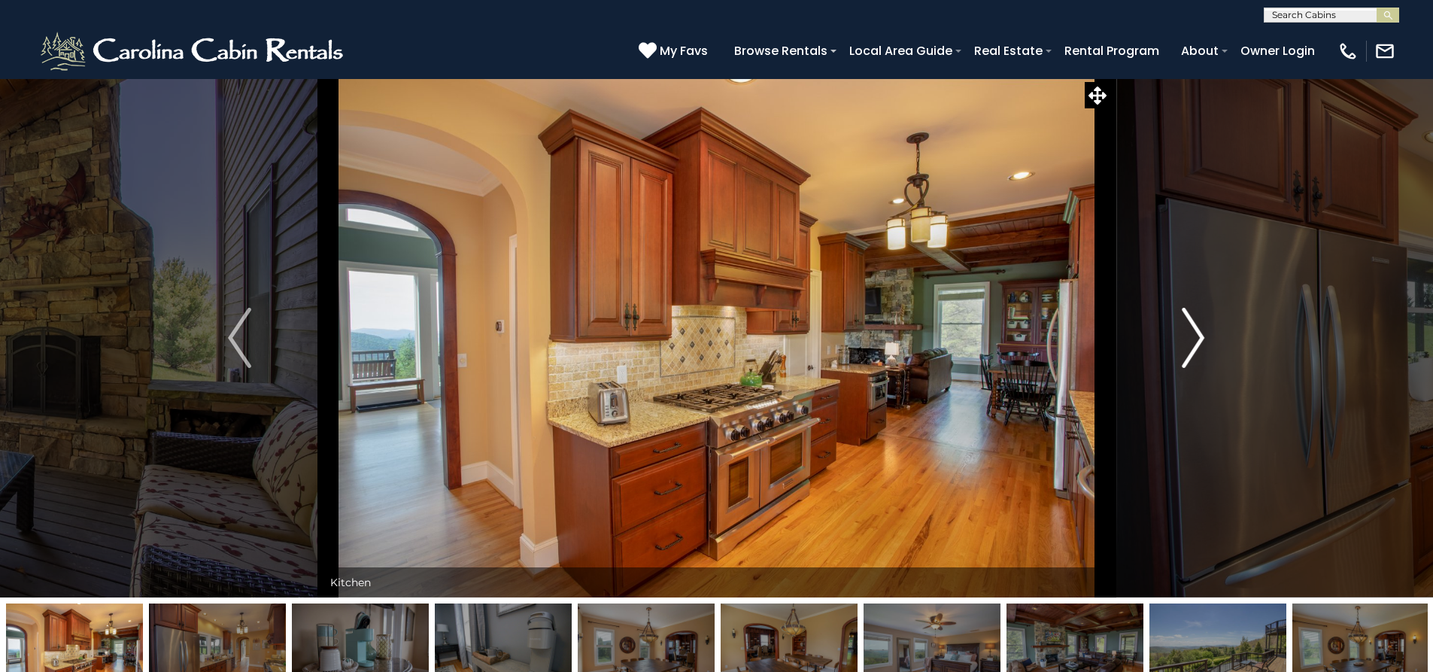
click at [1189, 328] on img "Next" at bounding box center [1193, 338] width 23 height 60
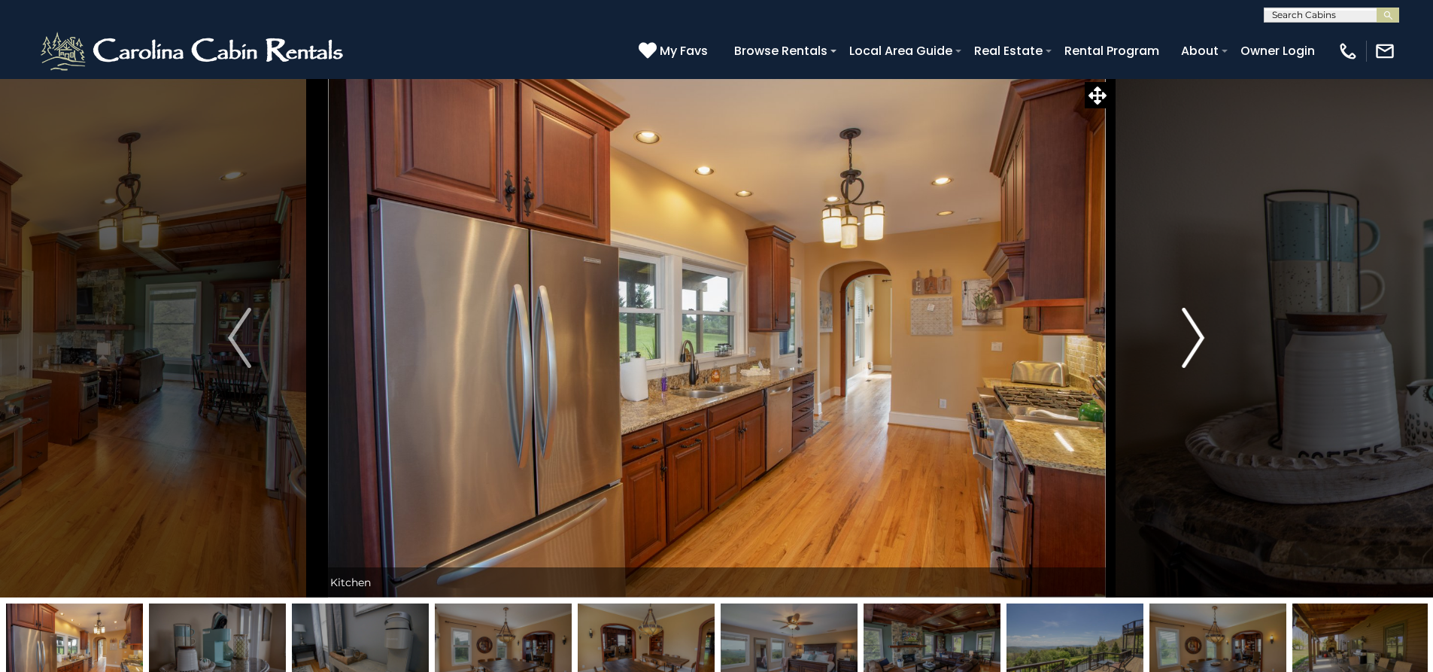
click at [1189, 328] on img "Next" at bounding box center [1193, 338] width 23 height 60
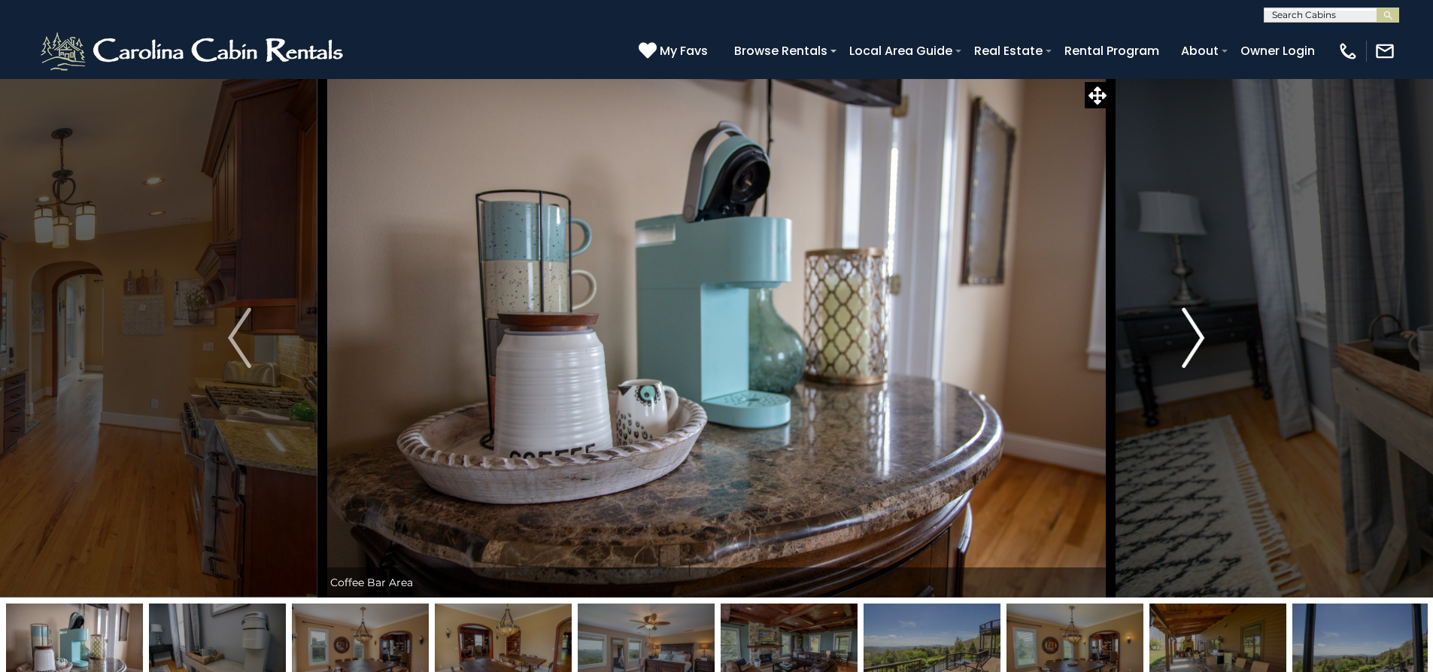
click at [1189, 328] on img "Next" at bounding box center [1193, 338] width 23 height 60
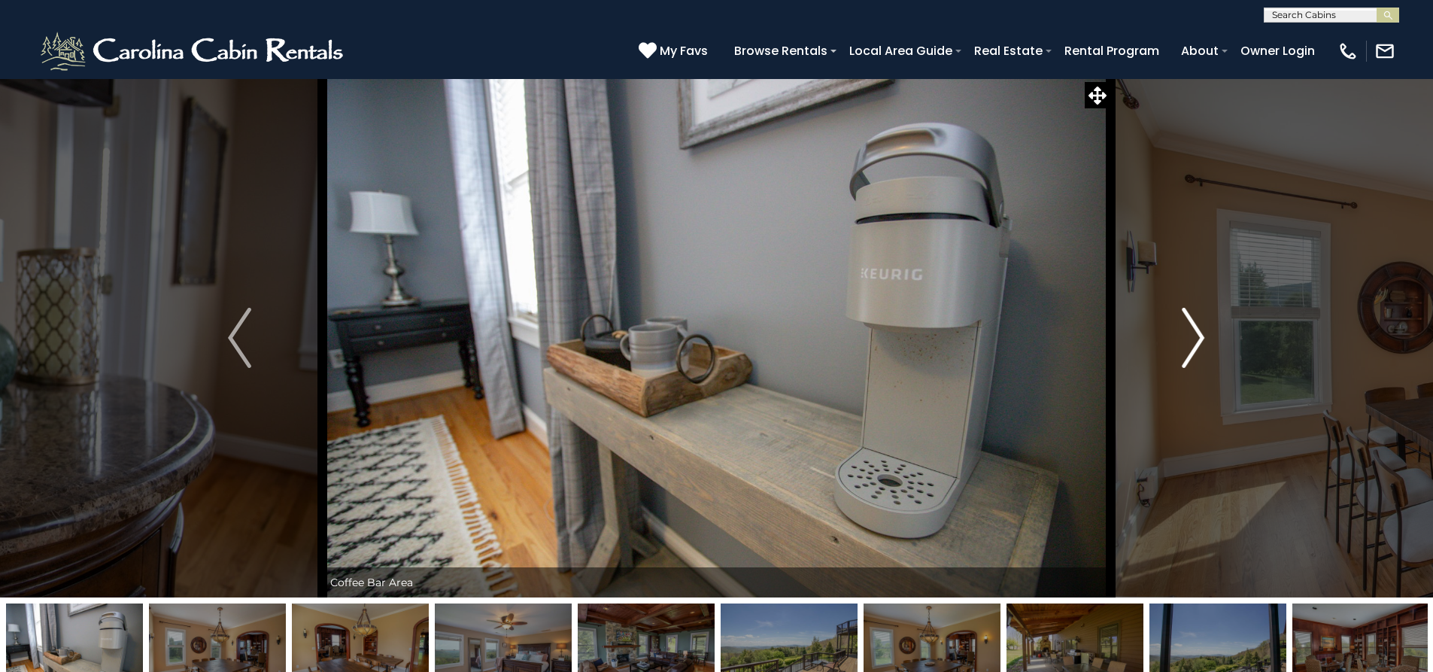
click at [1189, 328] on img "Next" at bounding box center [1193, 338] width 23 height 60
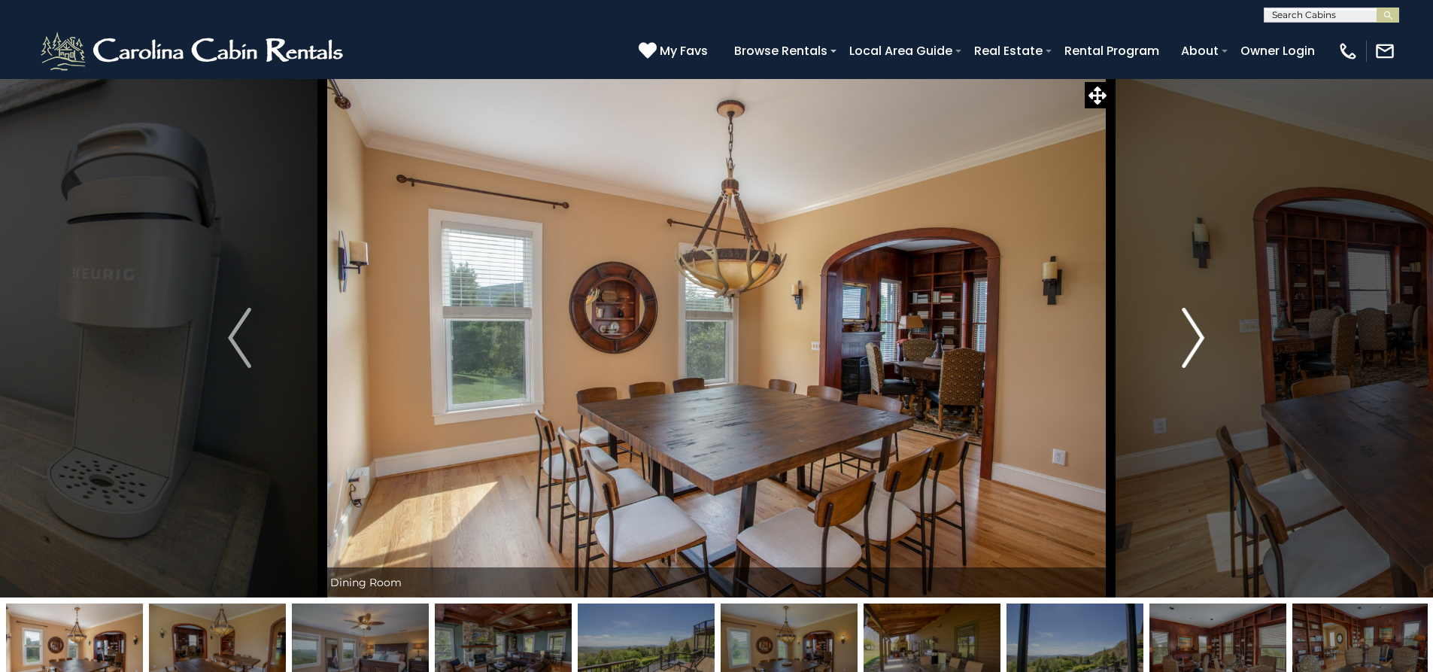
click at [1191, 328] on img "Next" at bounding box center [1193, 338] width 23 height 60
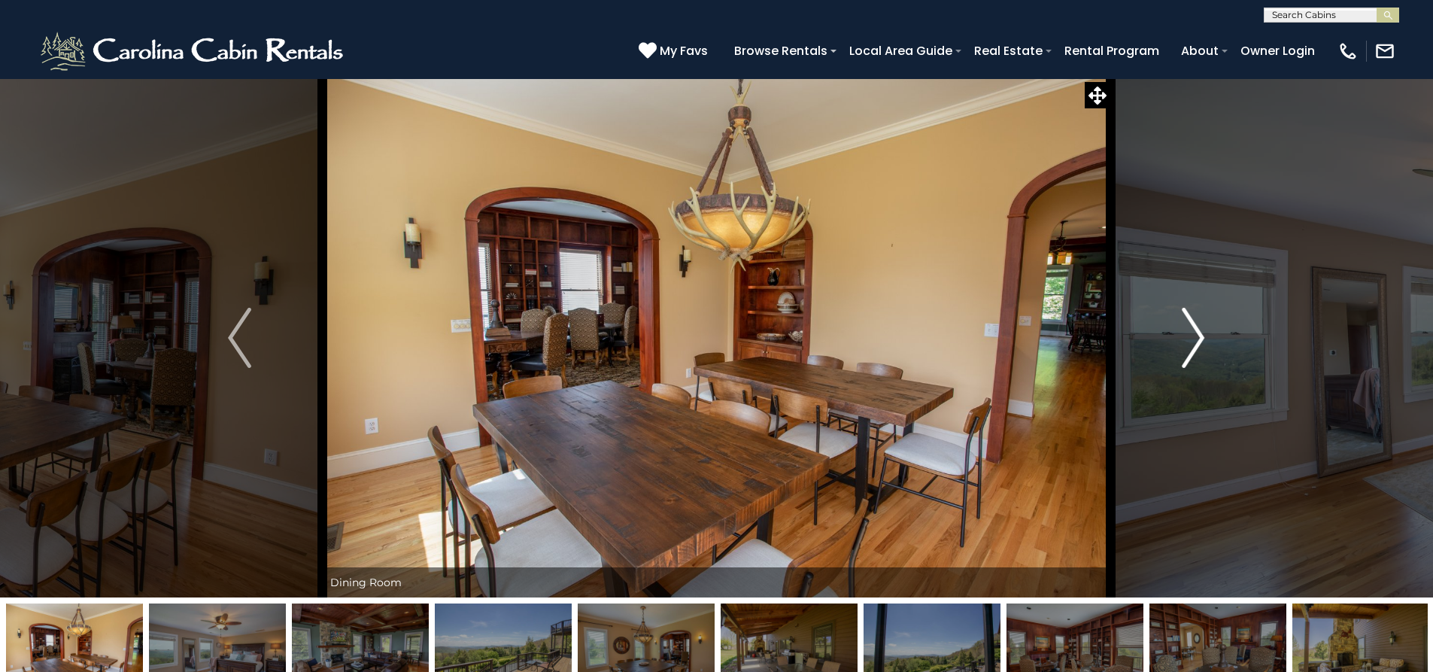
click at [1191, 328] on img "Next" at bounding box center [1193, 338] width 23 height 60
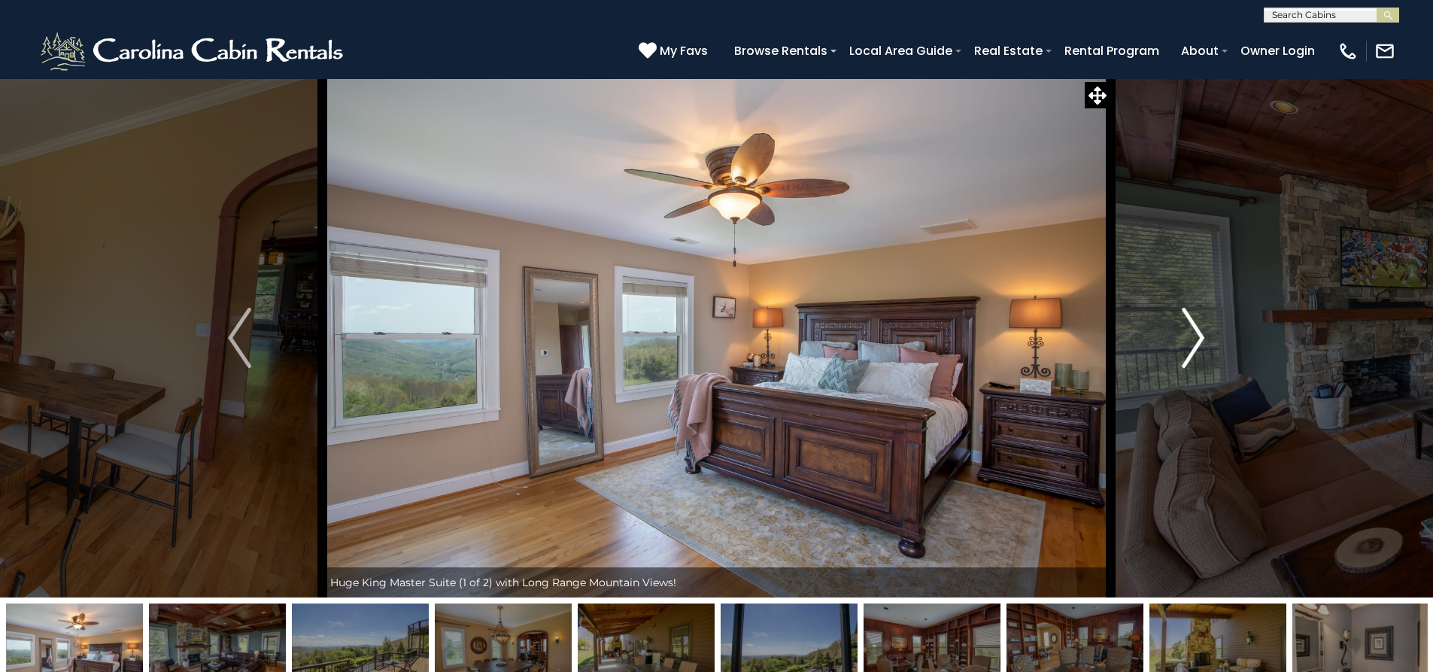
click at [1191, 328] on img "Next" at bounding box center [1193, 338] width 23 height 60
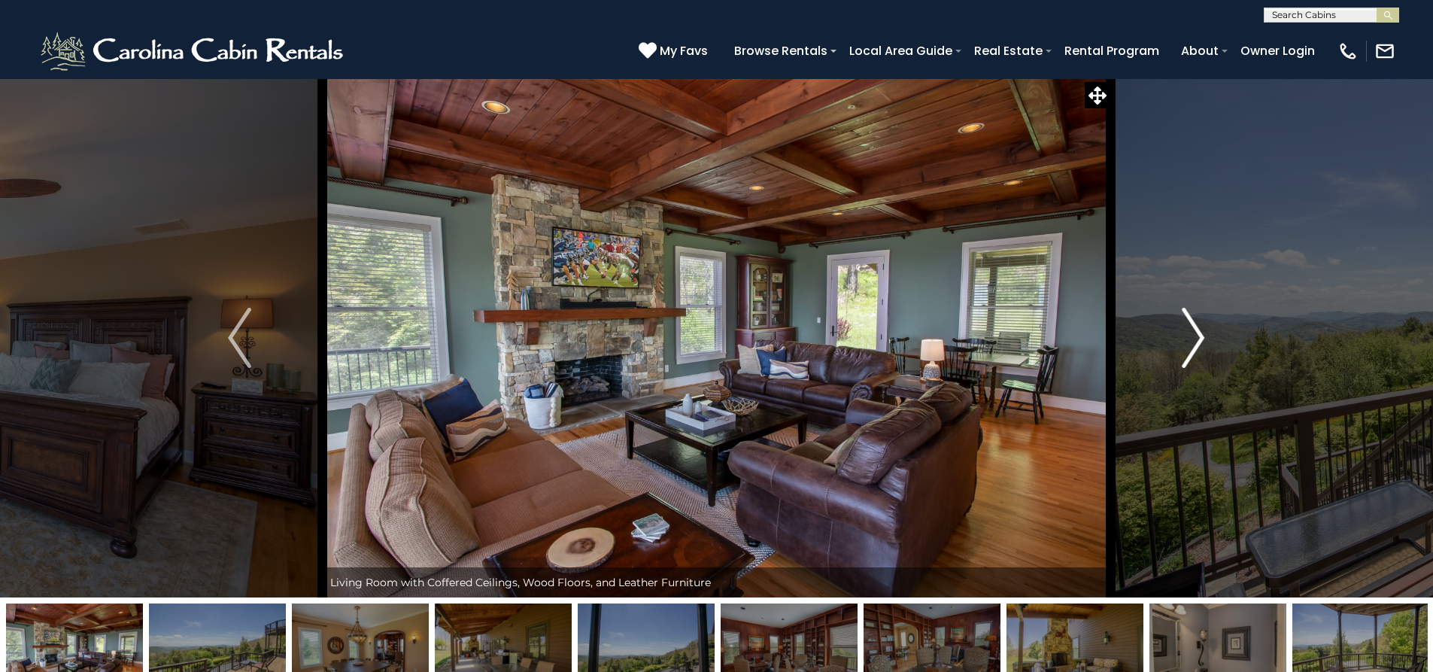
click at [1191, 329] on img "Next" at bounding box center [1193, 338] width 23 height 60
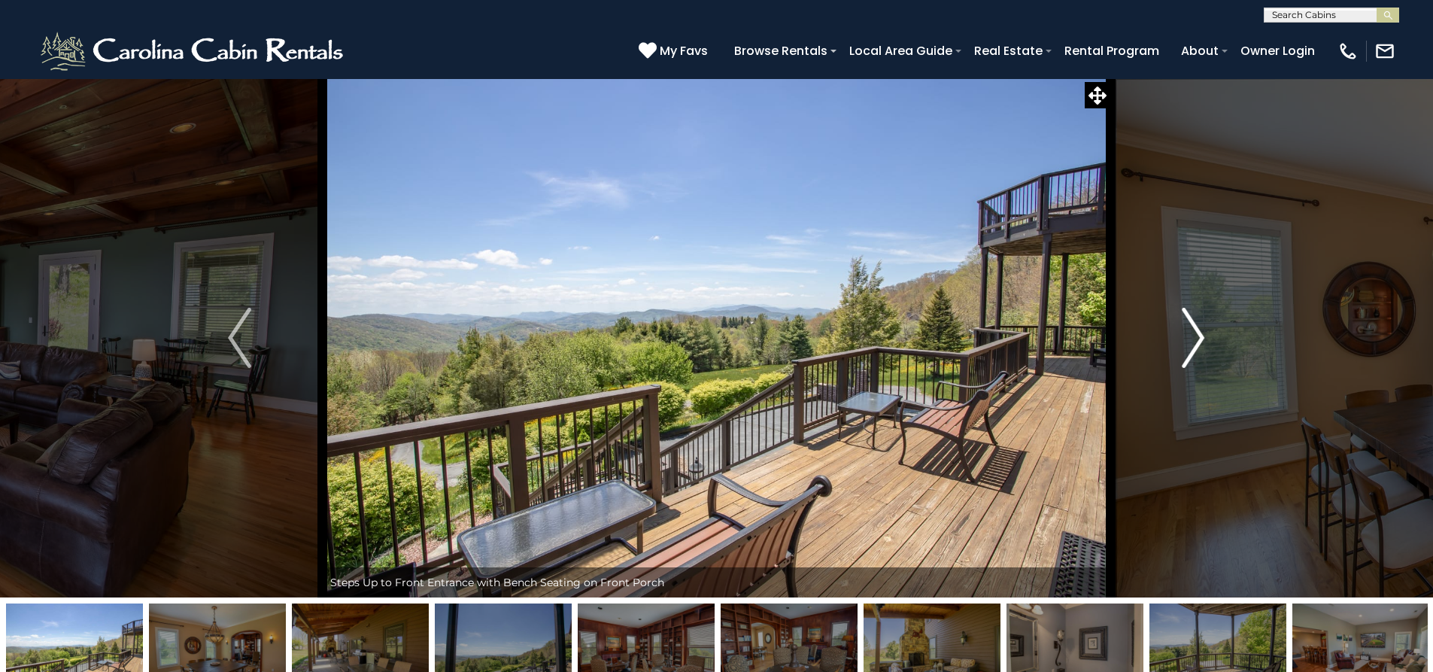
click at [1191, 329] on img "Next" at bounding box center [1193, 338] width 23 height 60
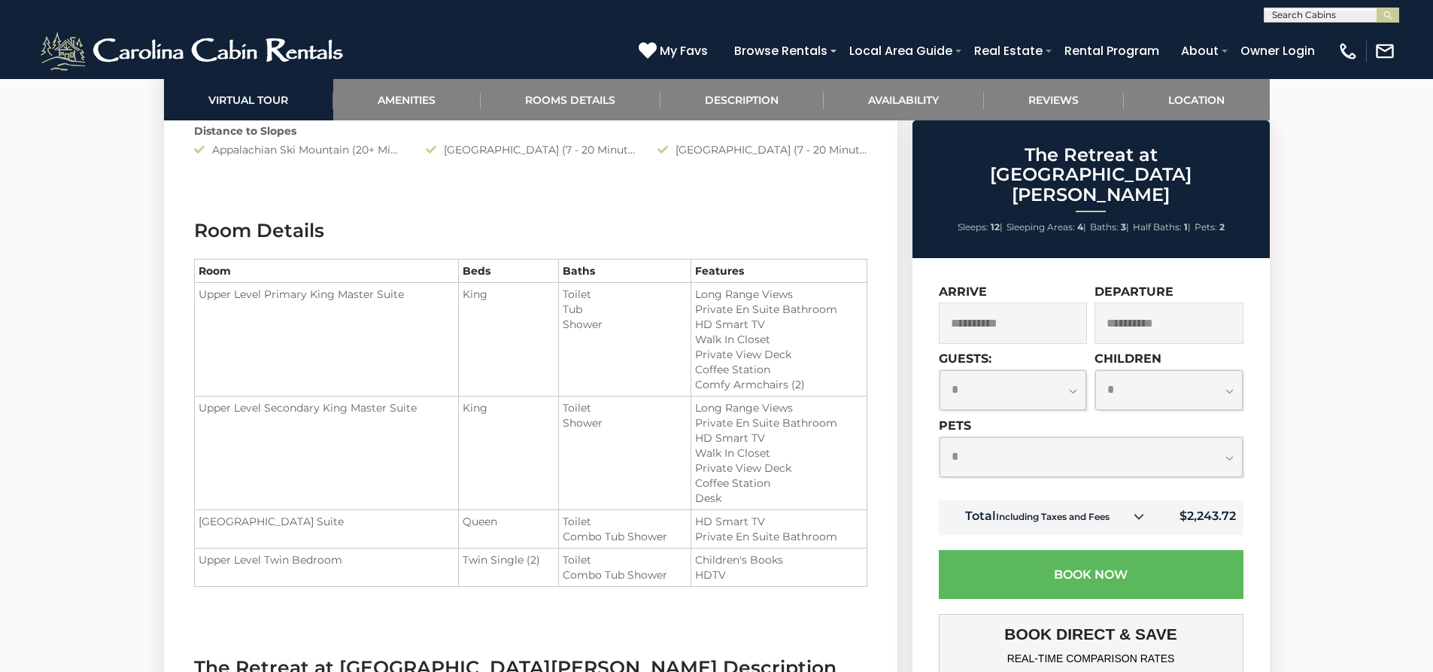
scroll to position [2006, 0]
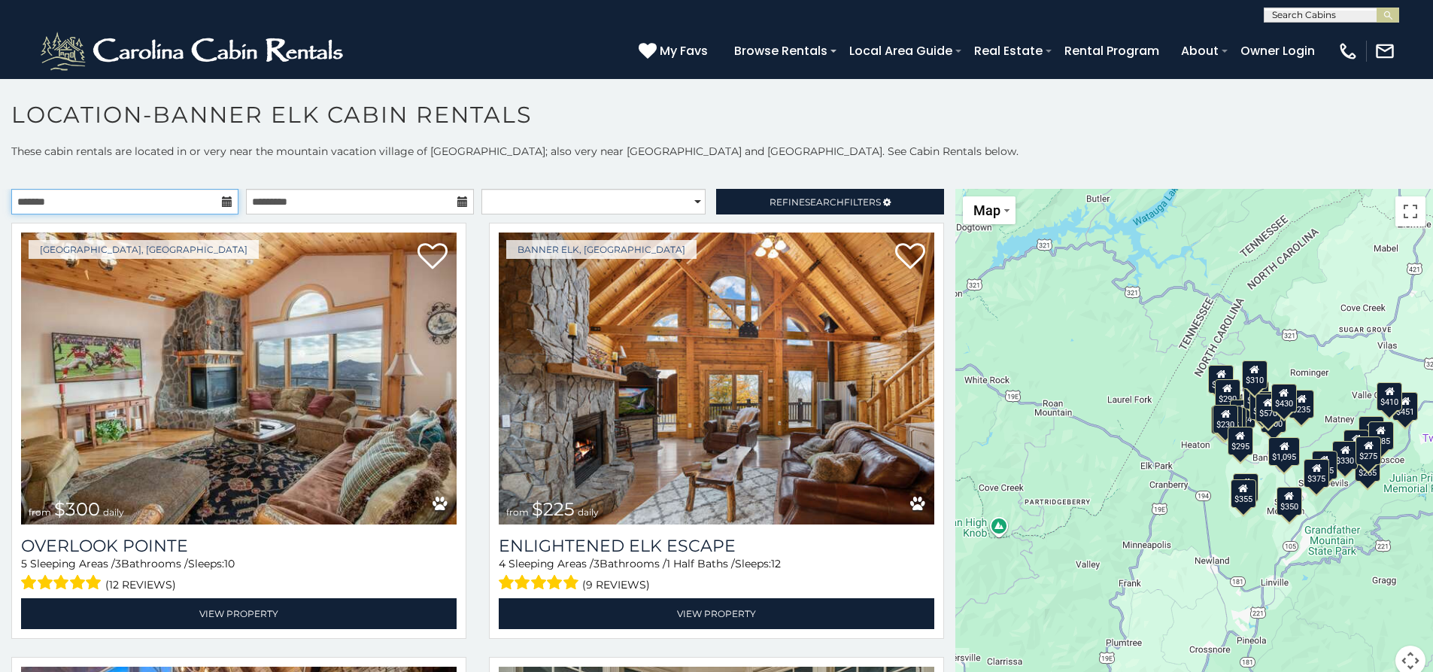
click at [160, 203] on input "text" at bounding box center [124, 202] width 227 height 26
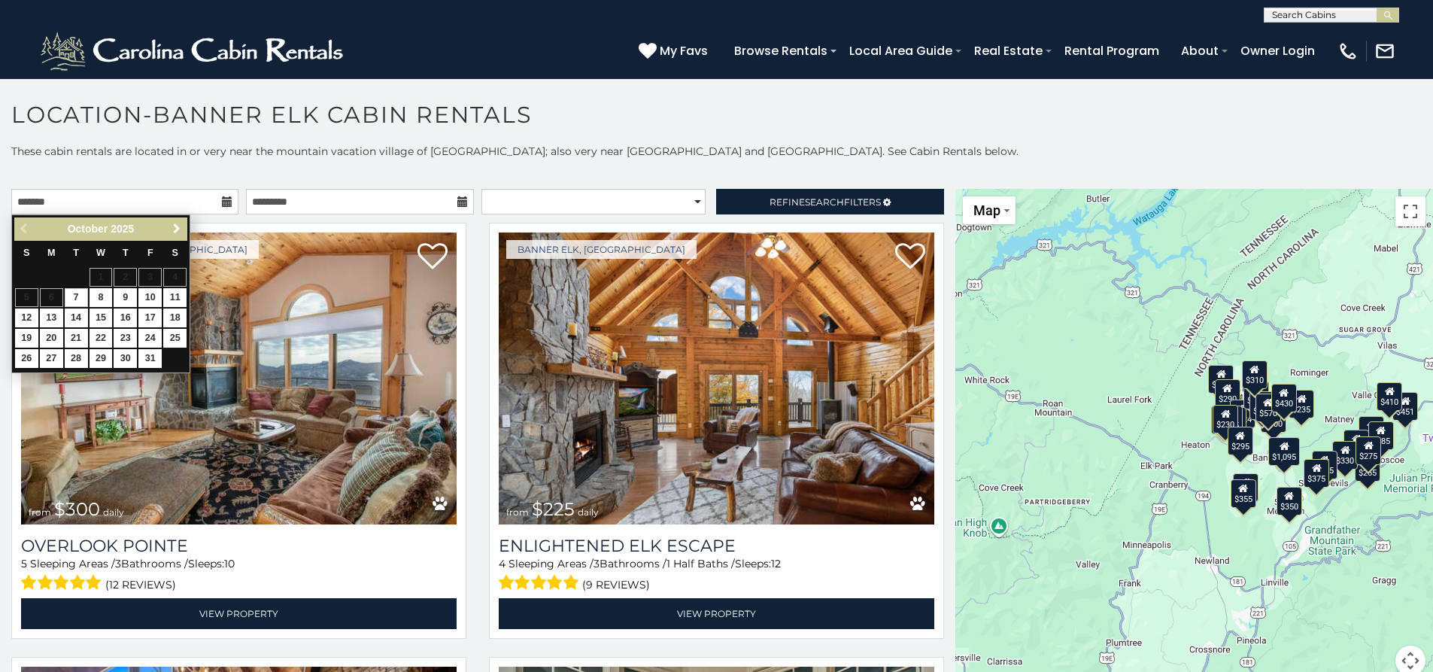
click at [181, 230] on span "Next" at bounding box center [177, 229] width 12 height 12
click at [180, 230] on span "Next" at bounding box center [177, 229] width 12 height 12
click at [178, 272] on link "3" at bounding box center [174, 277] width 23 height 19
type input "**********"
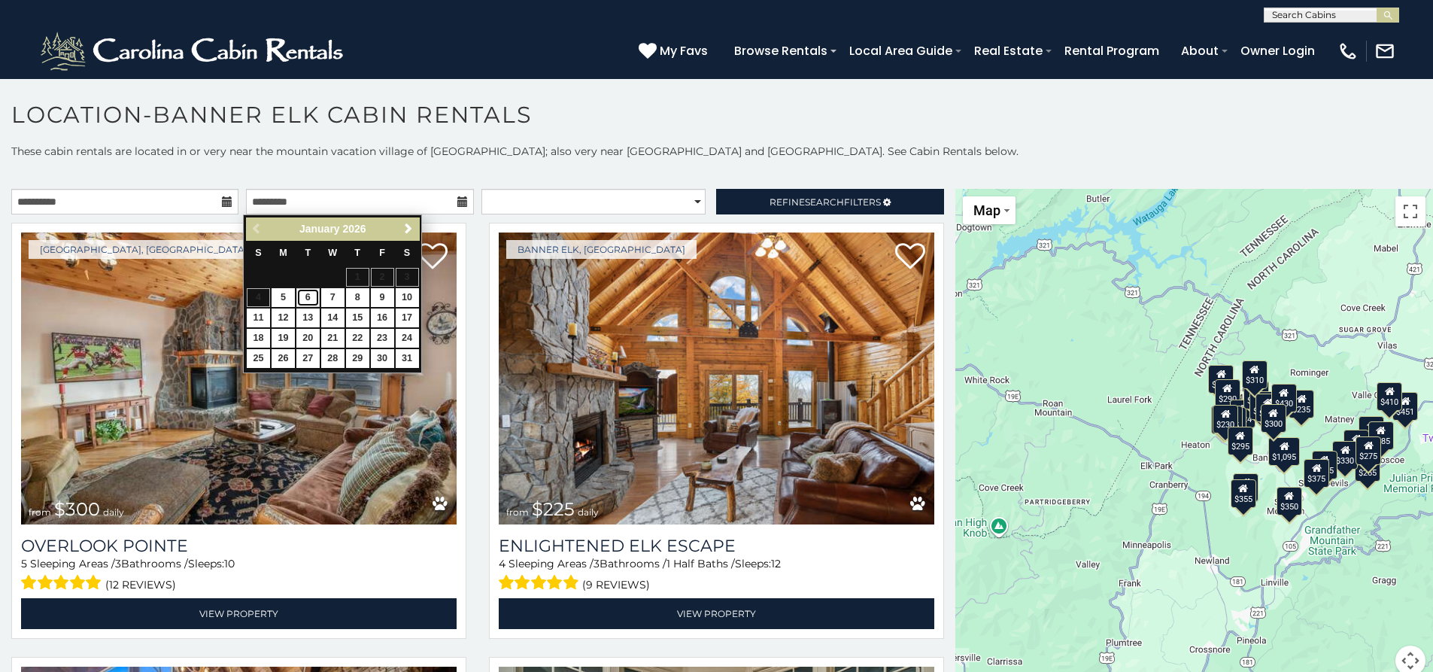
click at [308, 299] on link "6" at bounding box center [307, 297] width 23 height 19
type input "**********"
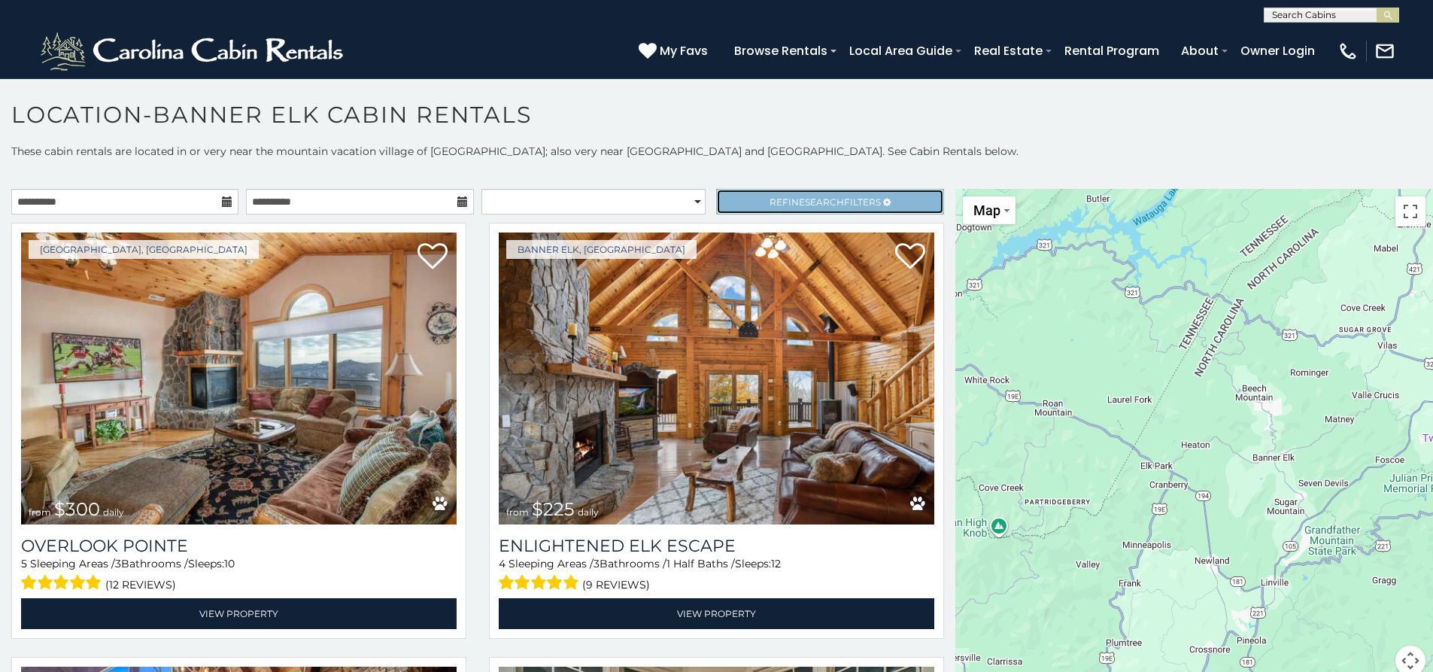
click at [795, 210] on link "Refine Search Filters" at bounding box center [829, 202] width 227 height 26
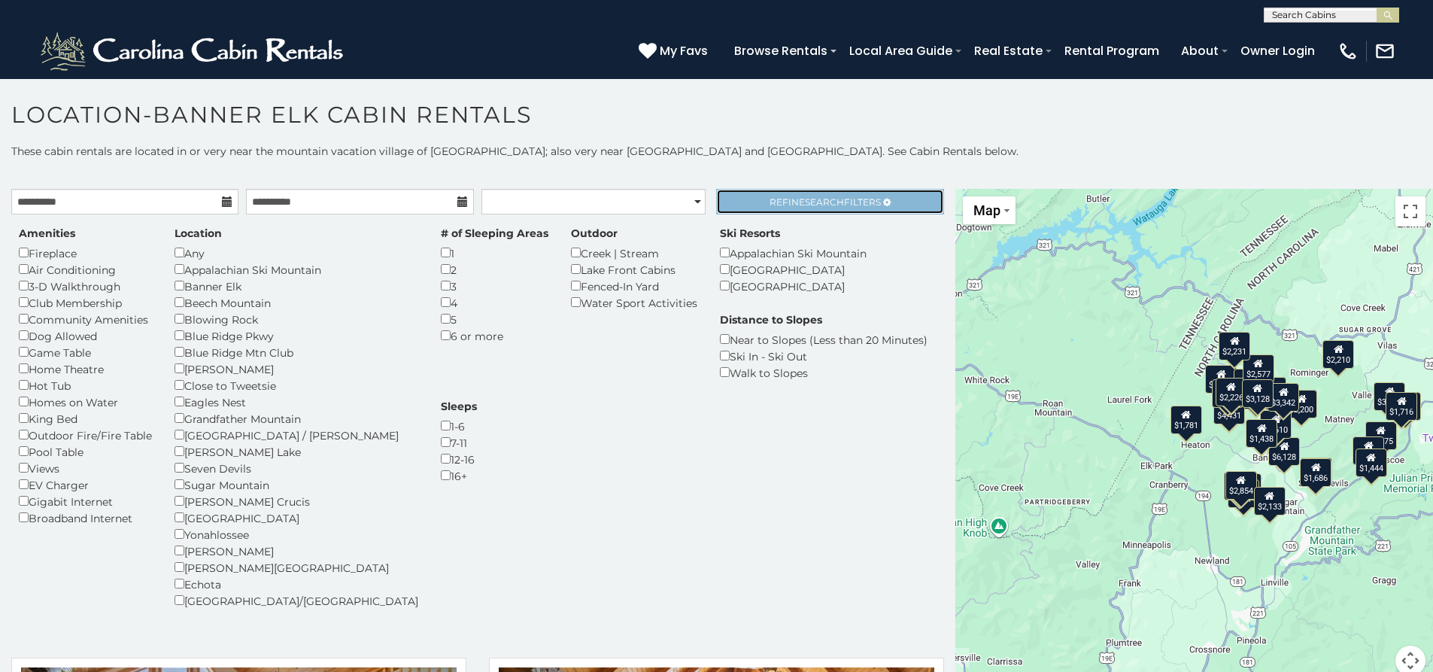
click at [805, 203] on span "Search" at bounding box center [824, 201] width 39 height 11
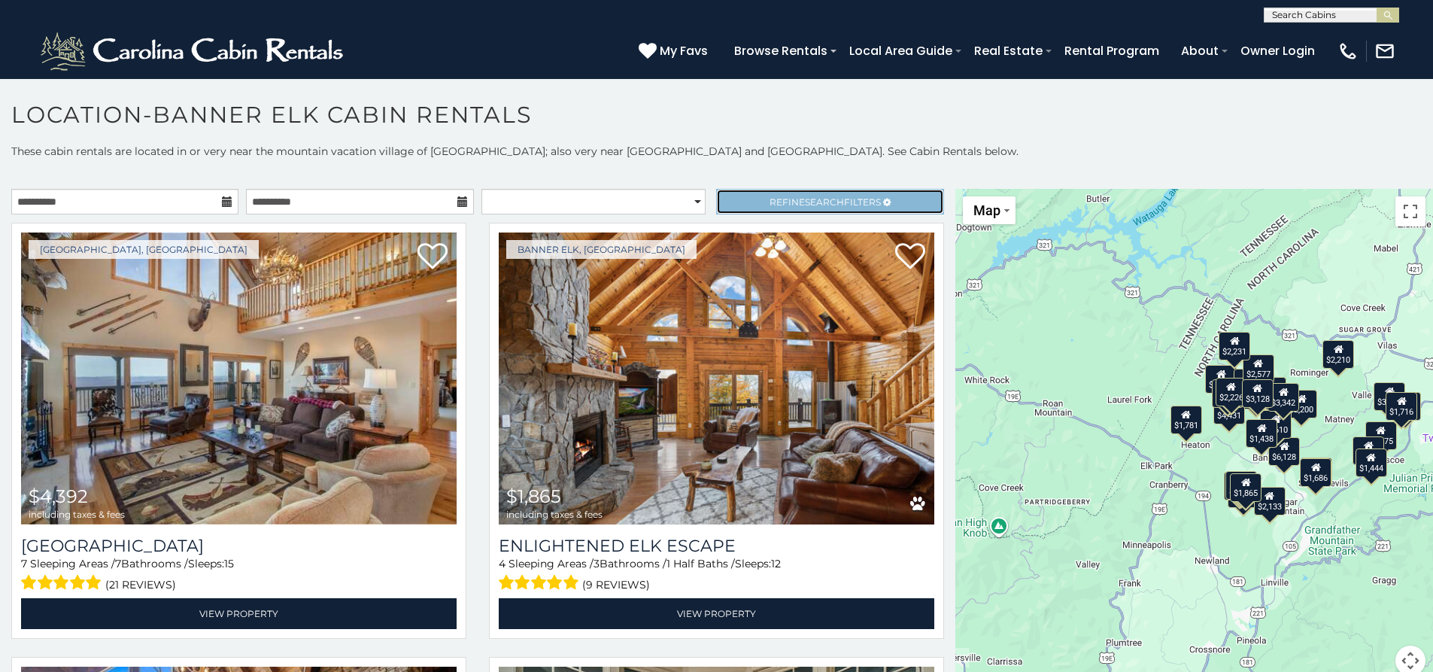
click at [834, 199] on span "Refine Search Filters" at bounding box center [824, 201] width 111 height 11
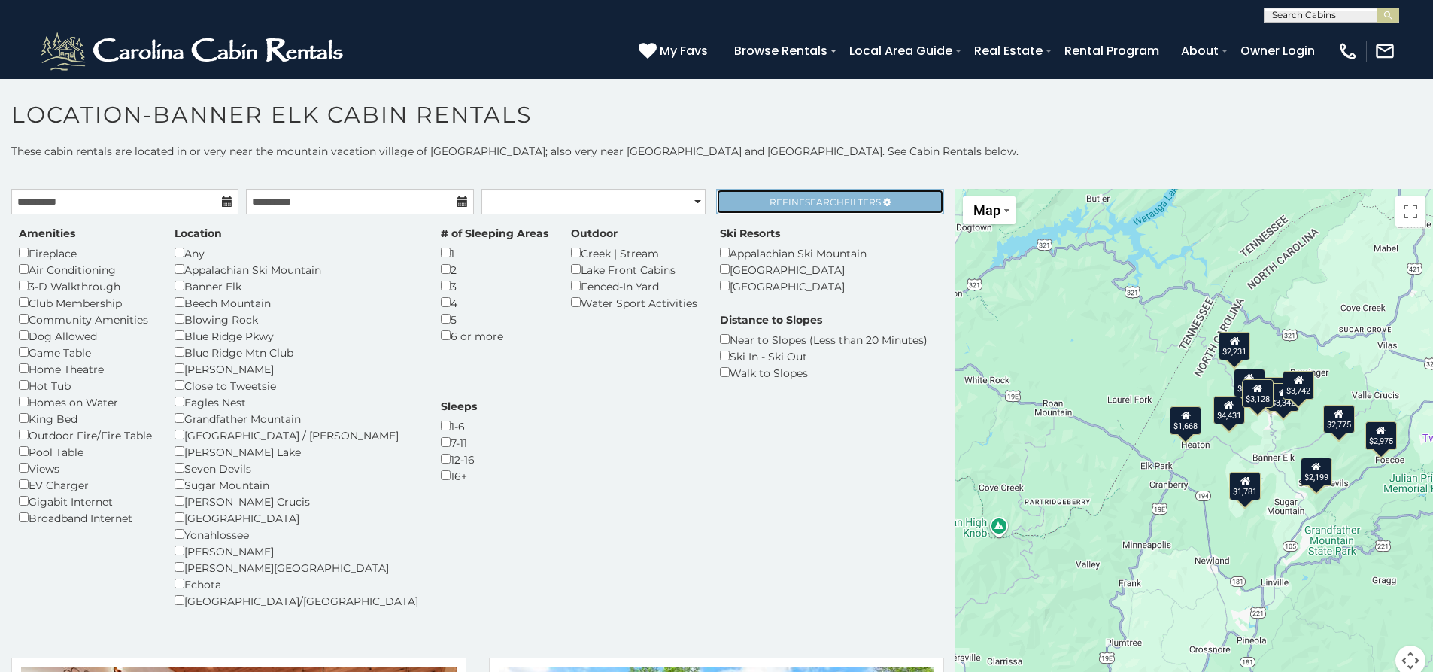
click at [805, 206] on span "Search" at bounding box center [824, 201] width 39 height 11
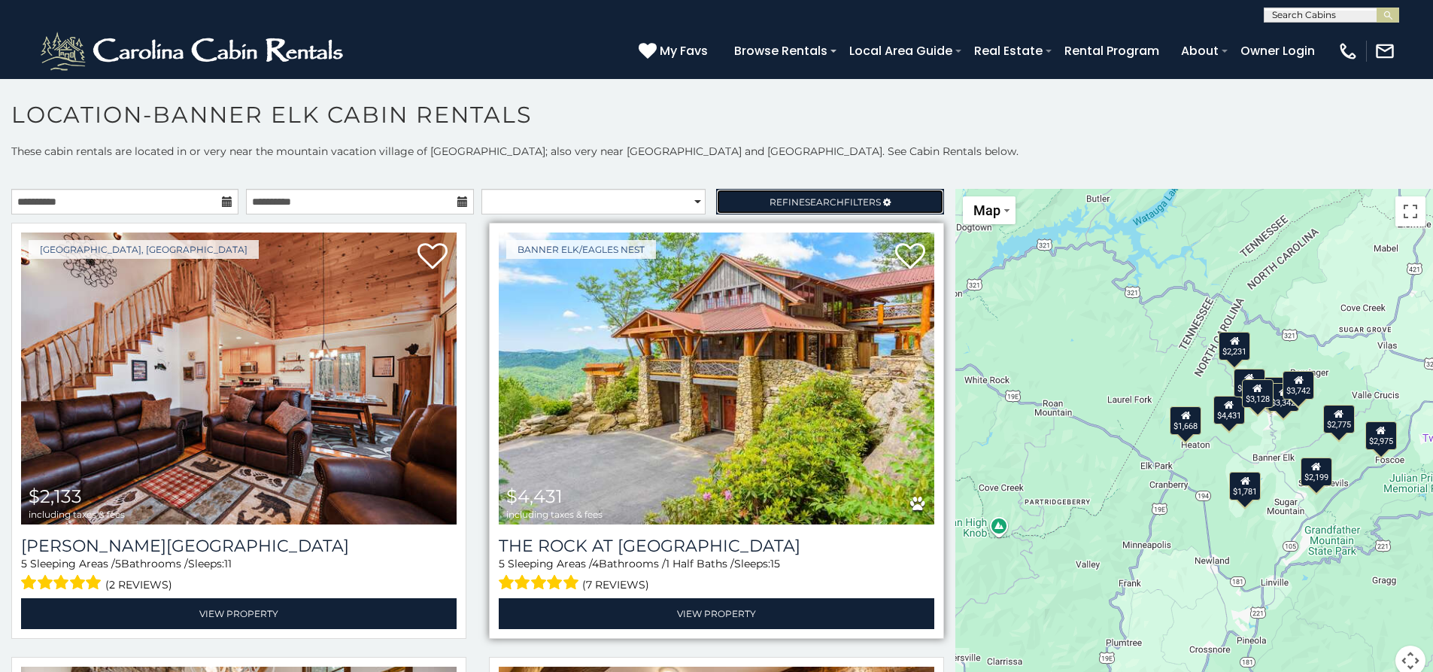
click at [768, 208] on link "Refine Search Filters" at bounding box center [829, 202] width 227 height 26
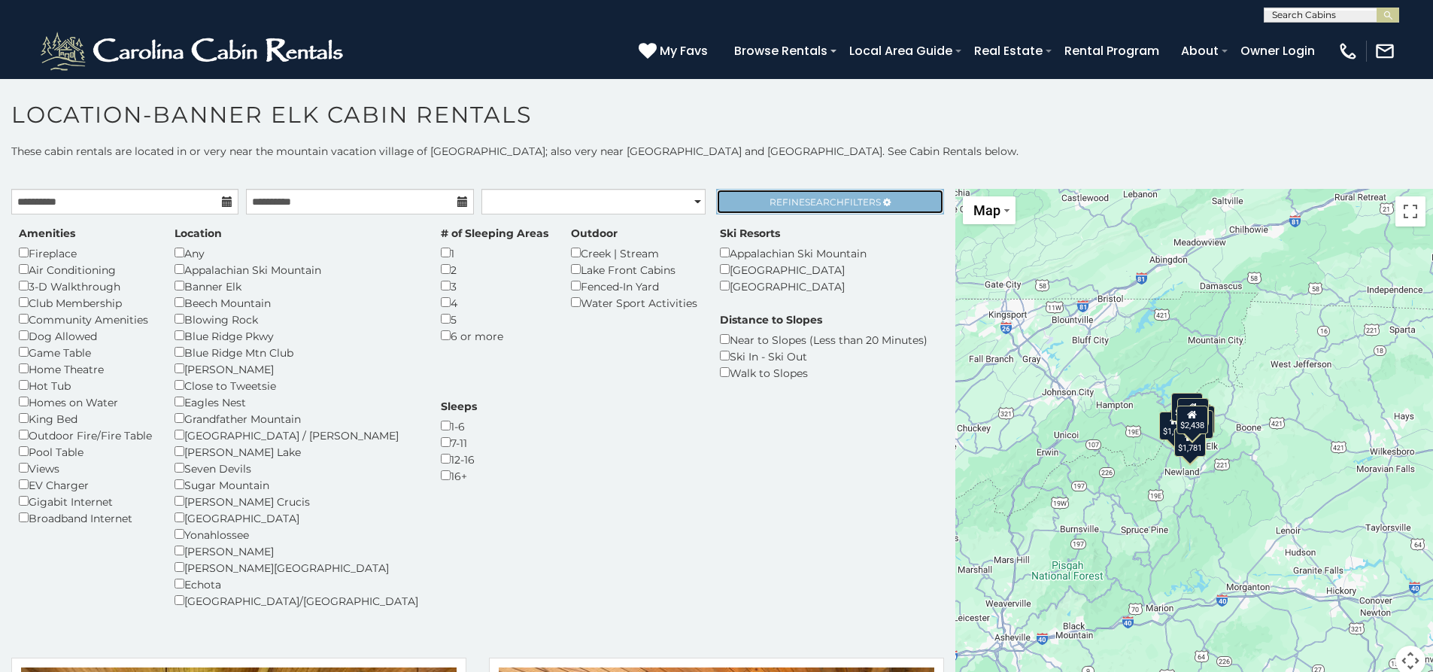
click at [821, 205] on span "Search" at bounding box center [824, 201] width 39 height 11
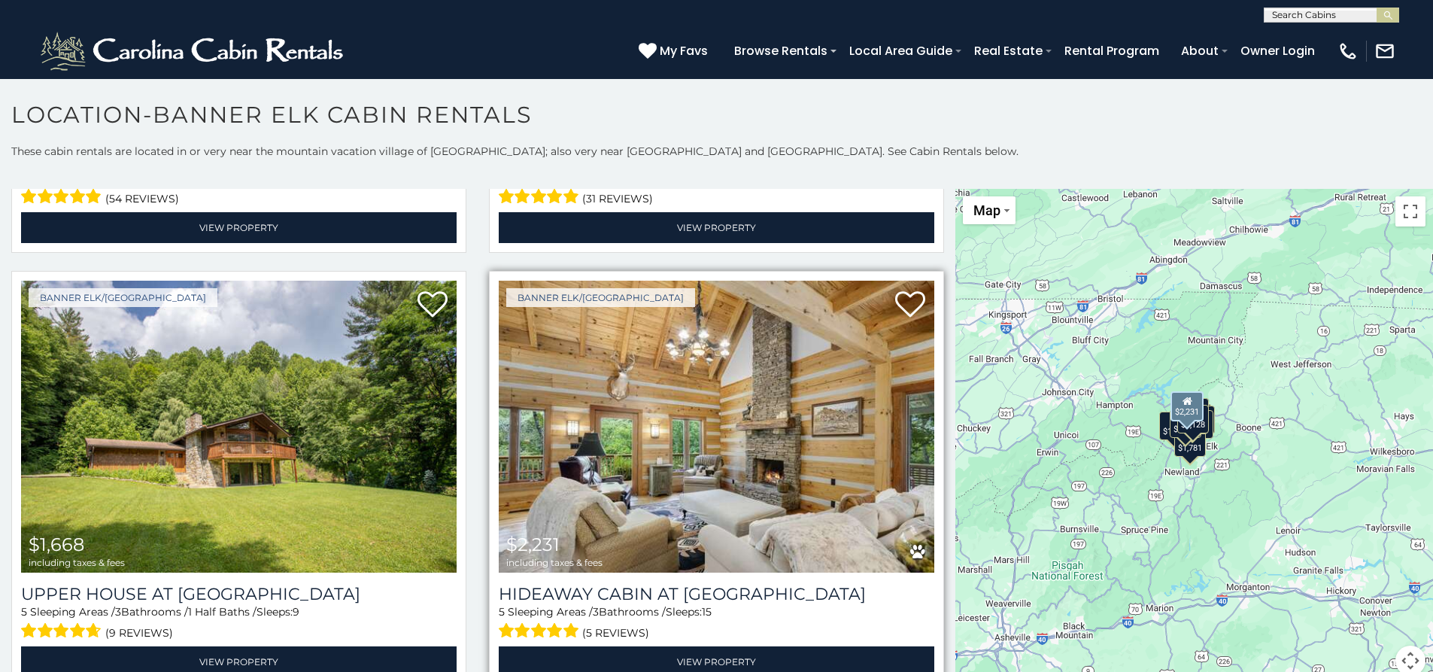
scroll to position [1379, 0]
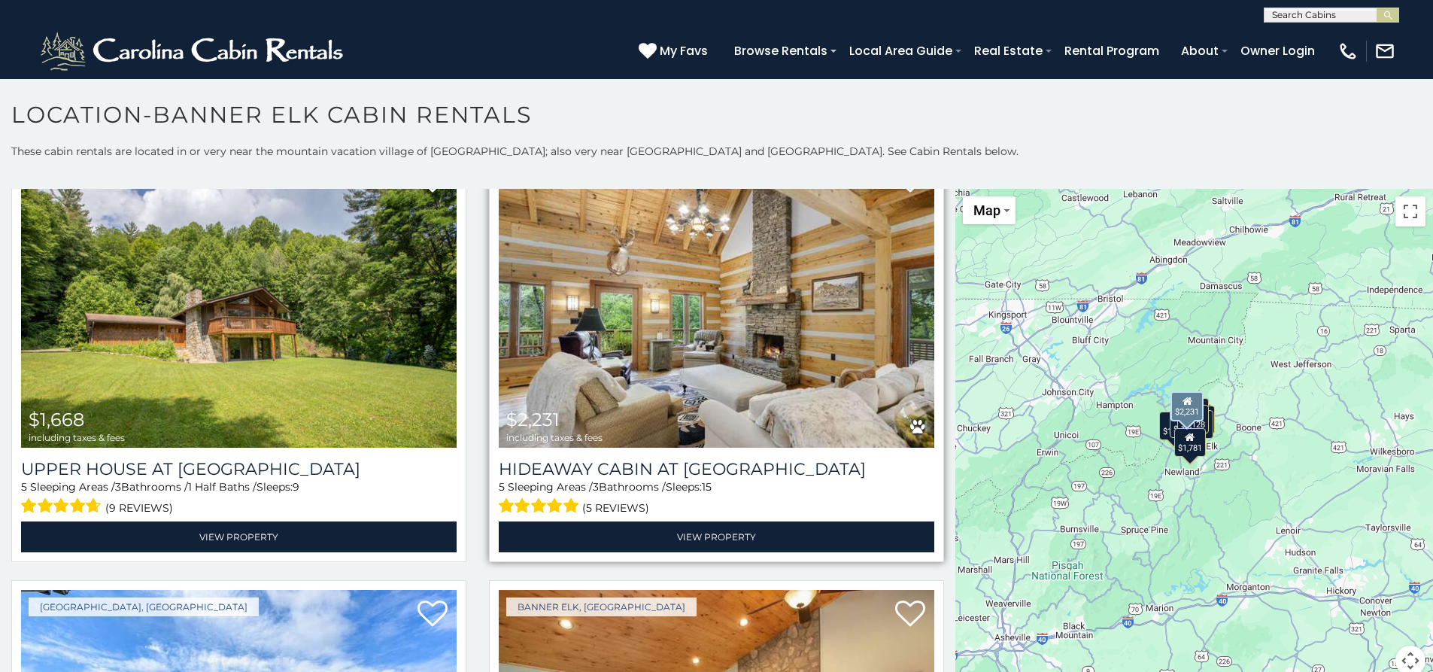
click at [809, 360] on img at bounding box center [716, 302] width 435 height 292
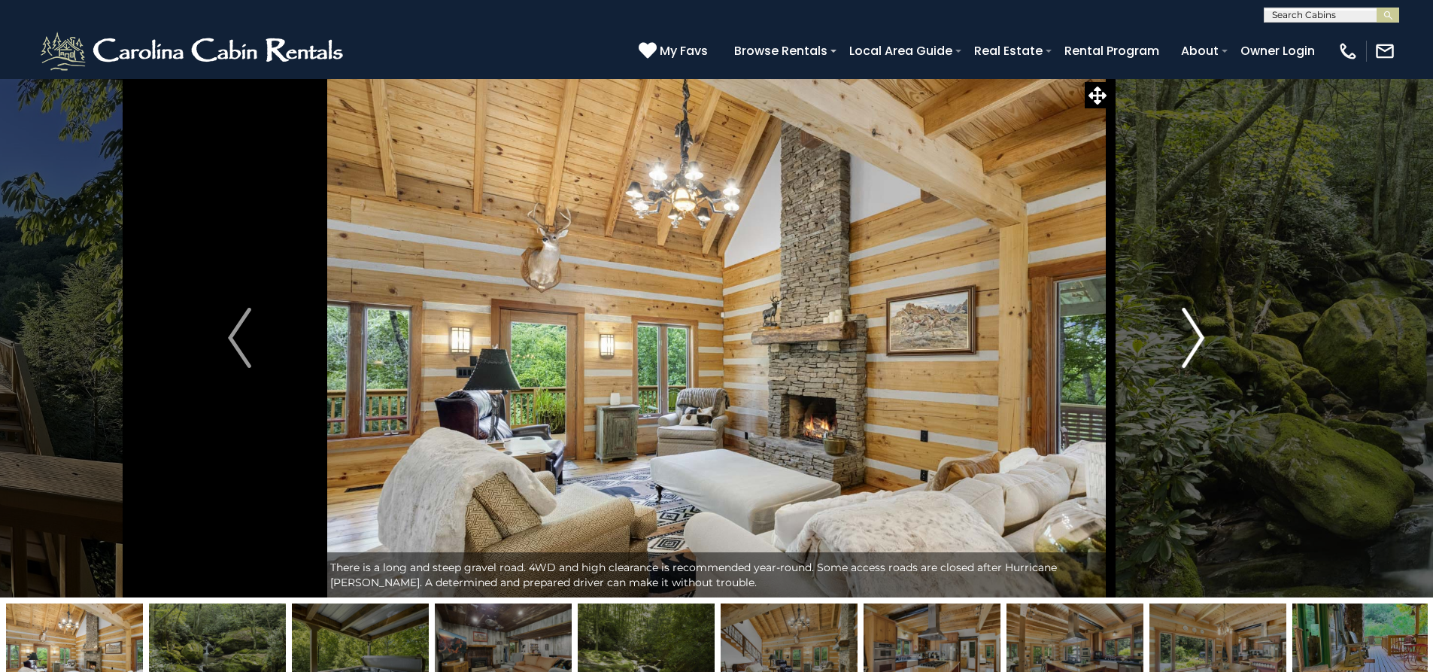
click at [1192, 353] on img "Next" at bounding box center [1193, 338] width 23 height 60
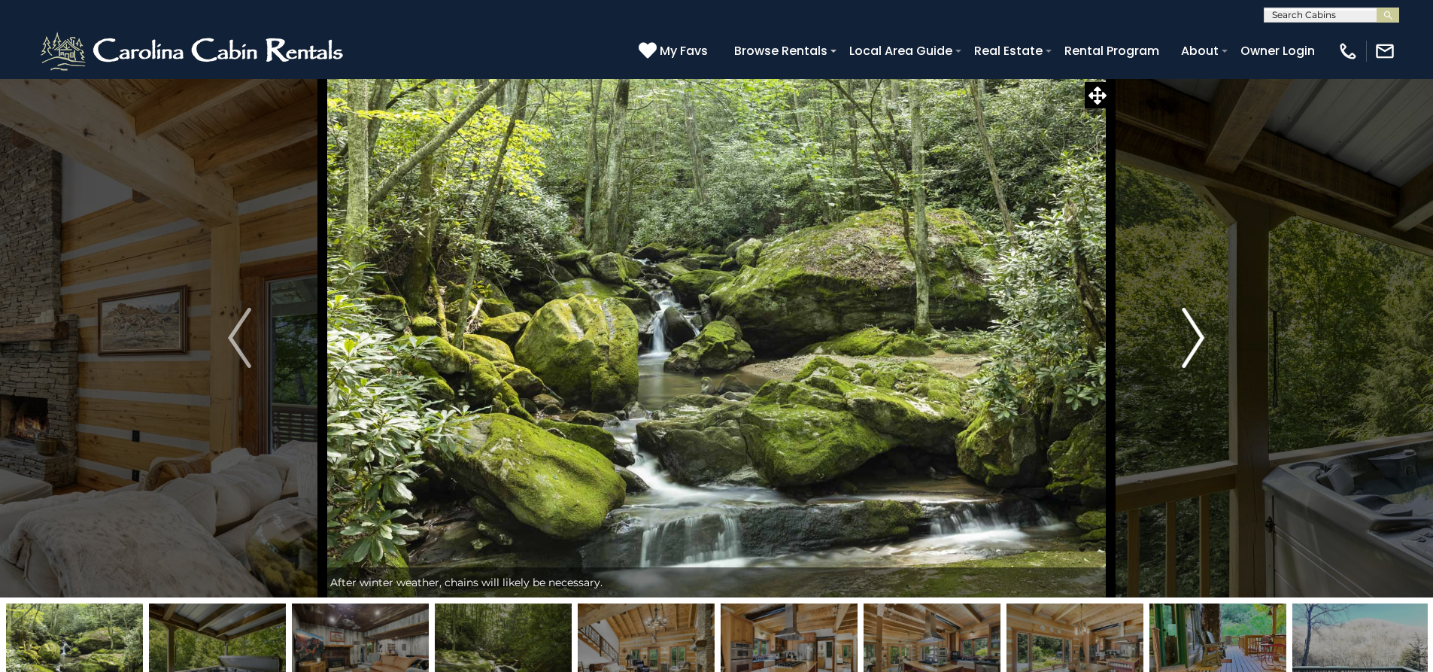
click at [1194, 353] on img "Next" at bounding box center [1193, 338] width 23 height 60
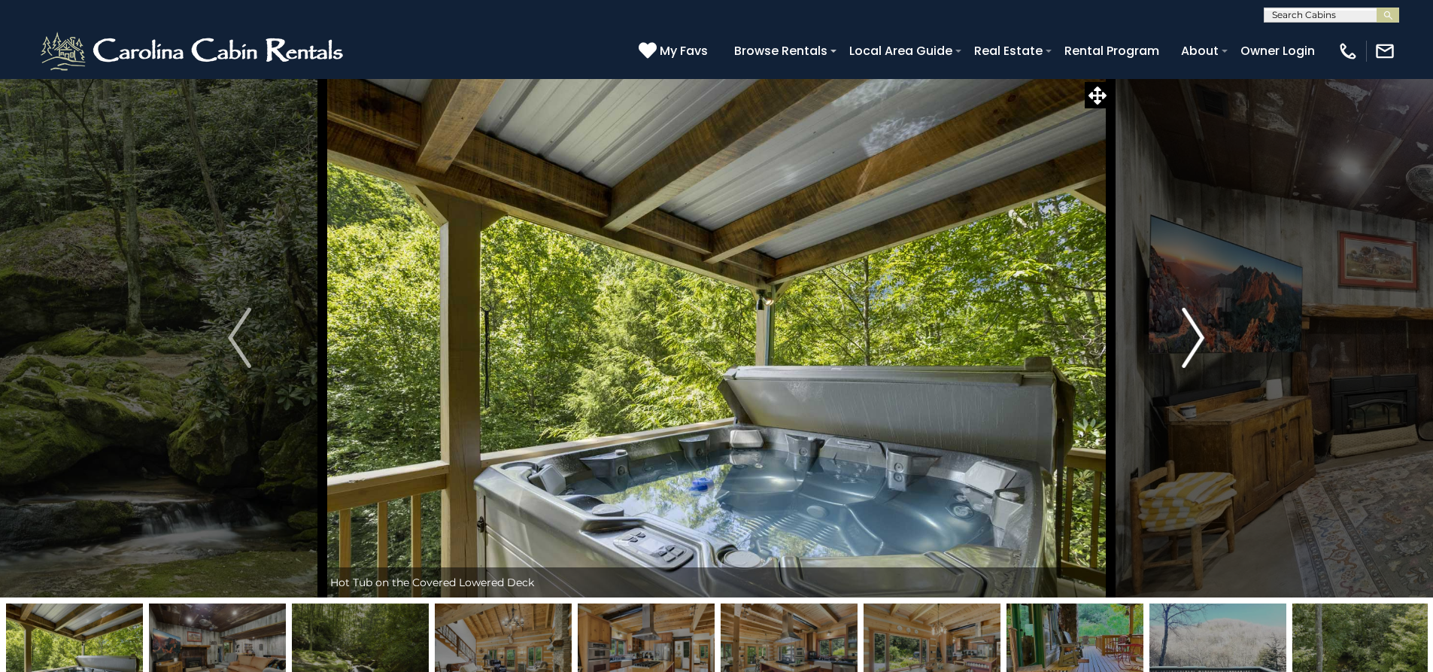
click at [1194, 353] on img "Next" at bounding box center [1193, 338] width 23 height 60
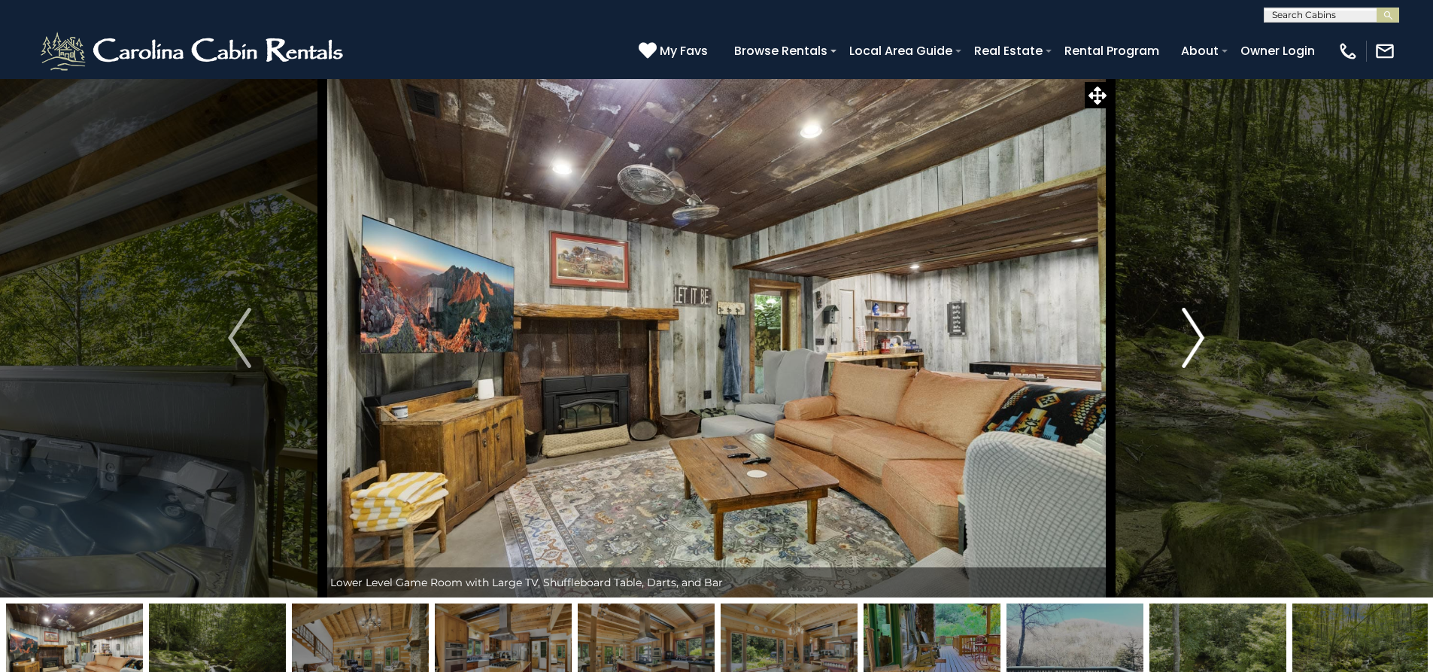
click at [1195, 354] on img "Next" at bounding box center [1193, 338] width 23 height 60
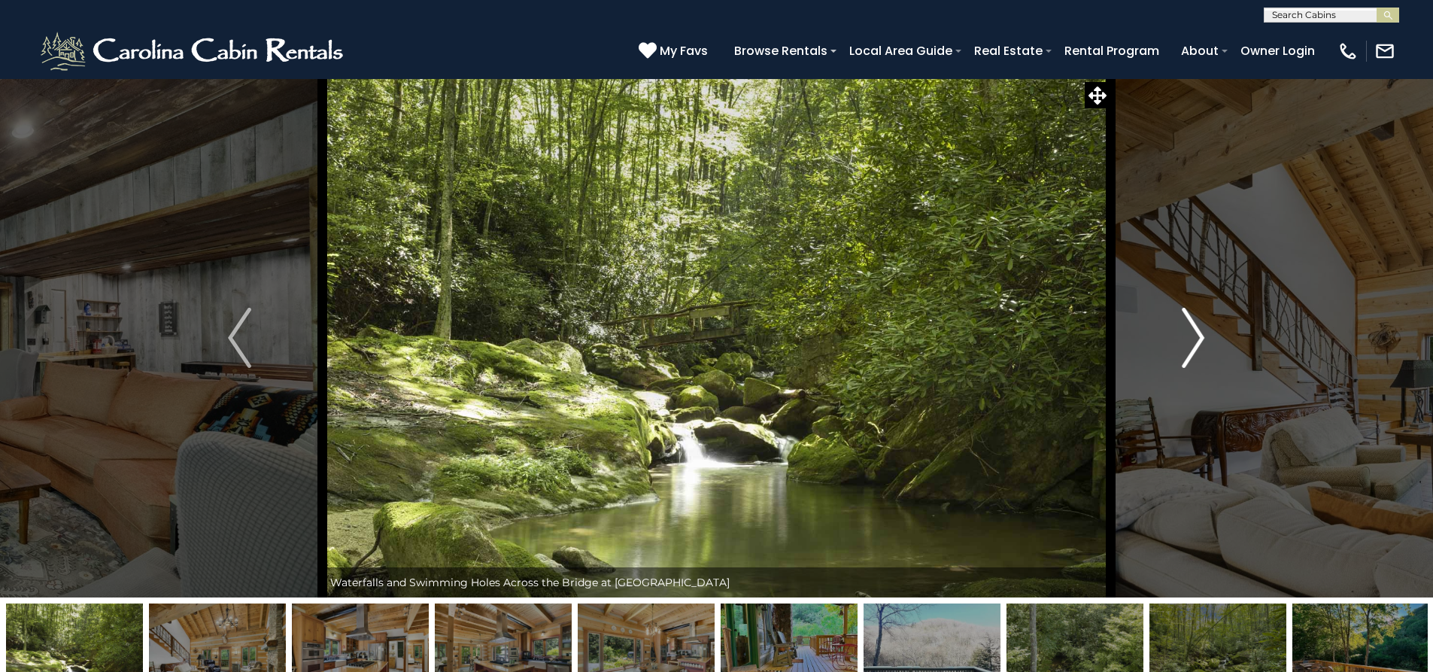
click at [1195, 354] on img "Next" at bounding box center [1193, 338] width 23 height 60
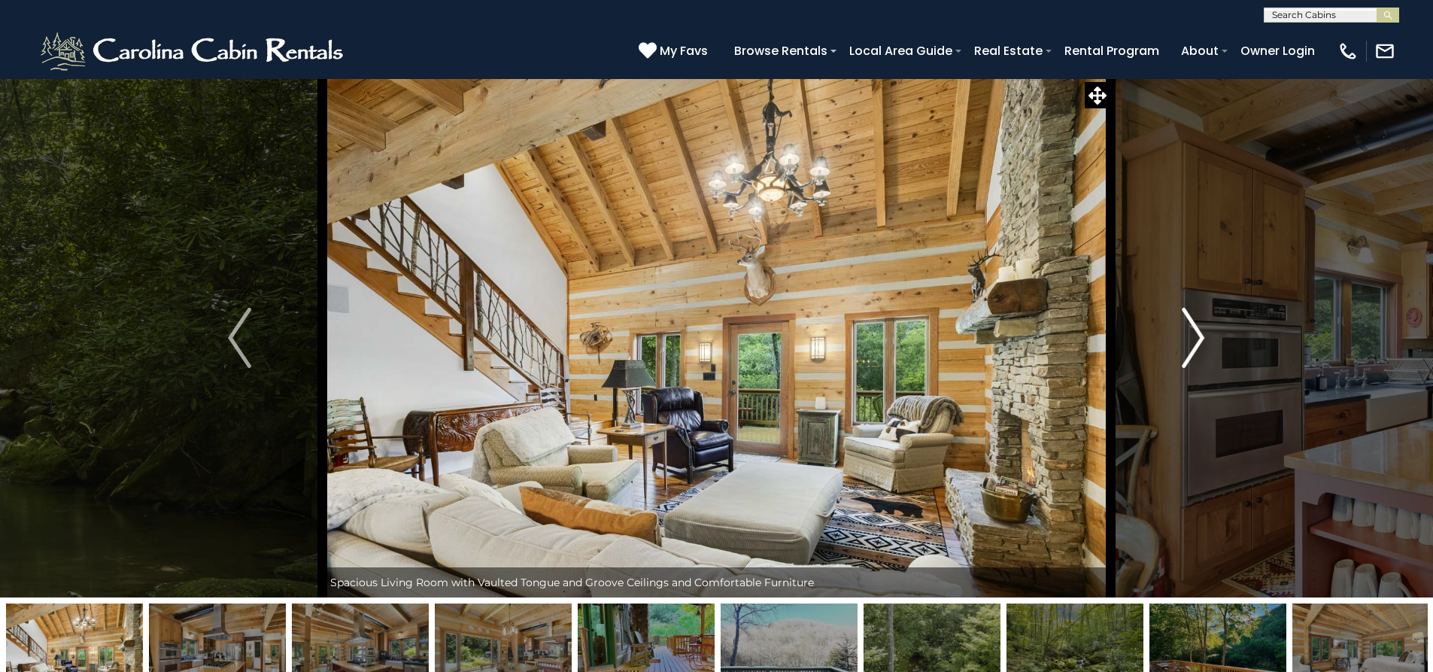
click at [1194, 354] on img "Next" at bounding box center [1193, 338] width 23 height 60
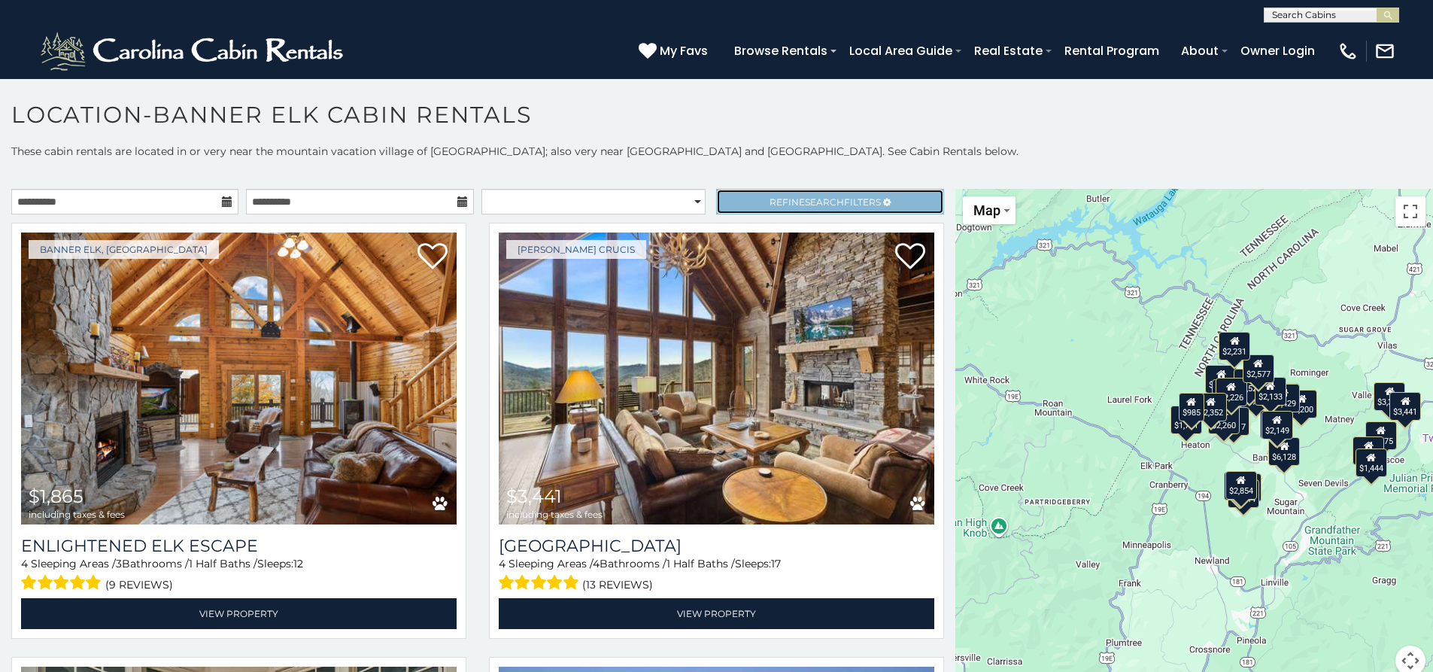
click at [743, 202] on link "Refine Search Filters" at bounding box center [829, 202] width 227 height 26
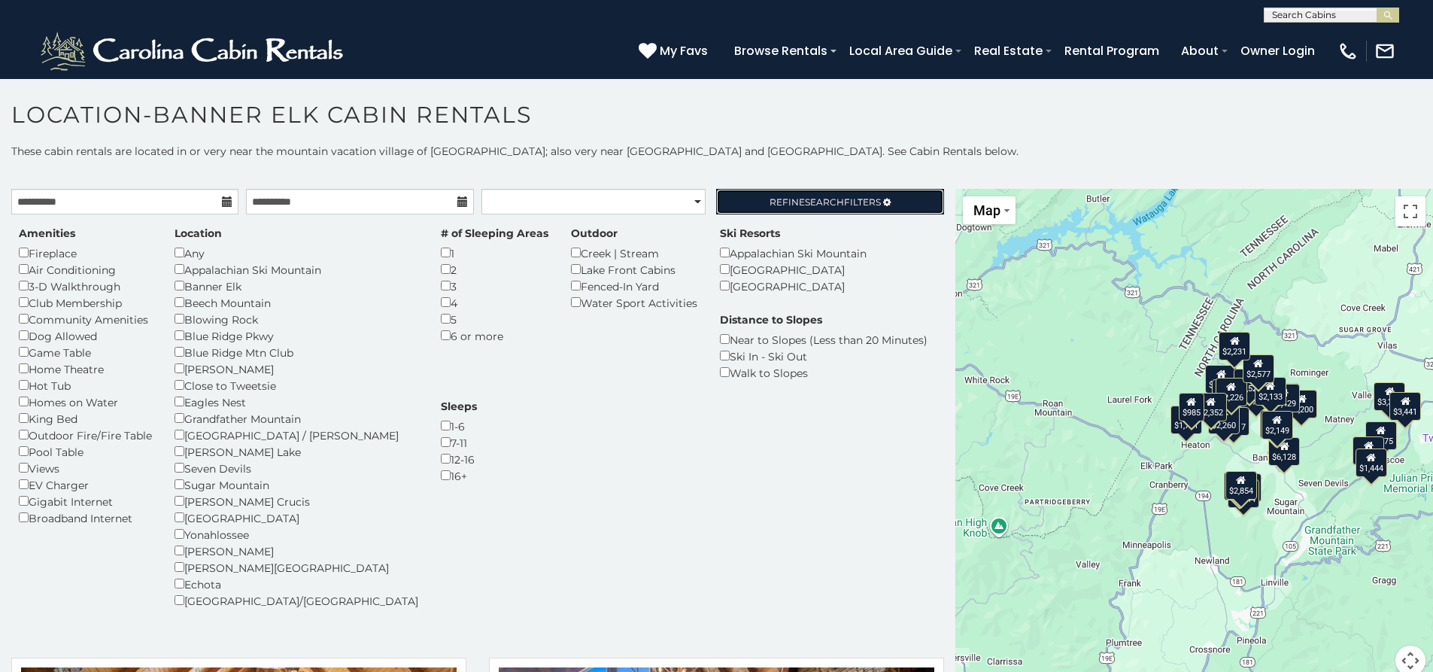
scroll to position [36, 0]
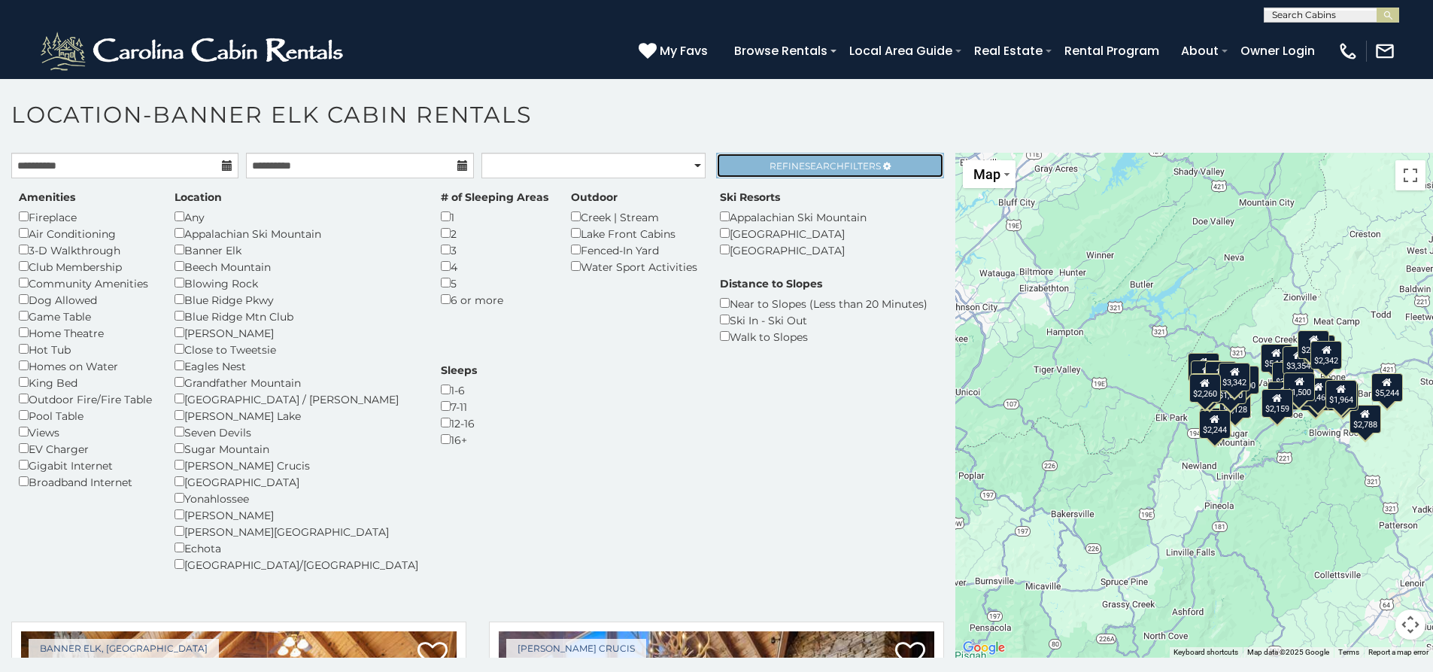
click at [754, 171] on link "Refine Search Filters" at bounding box center [829, 166] width 227 height 26
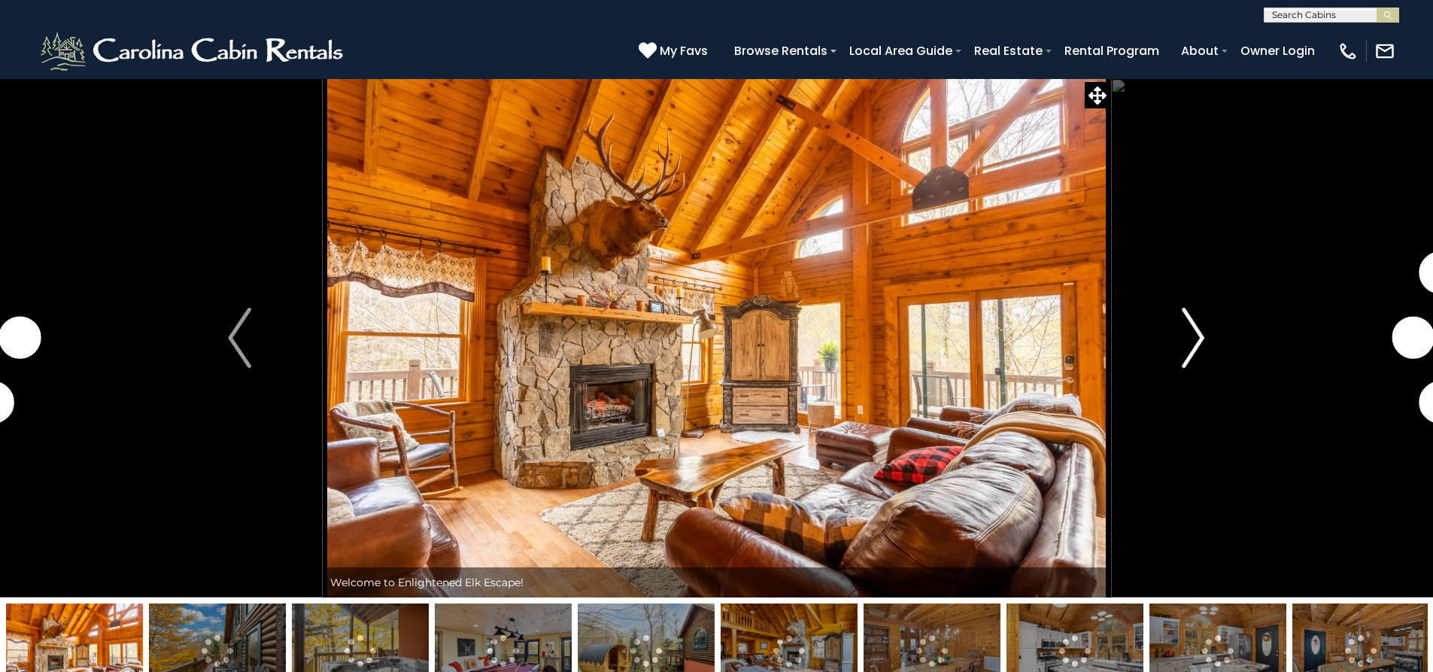
click at [1179, 345] on button "Next" at bounding box center [1192, 337] width 165 height 519
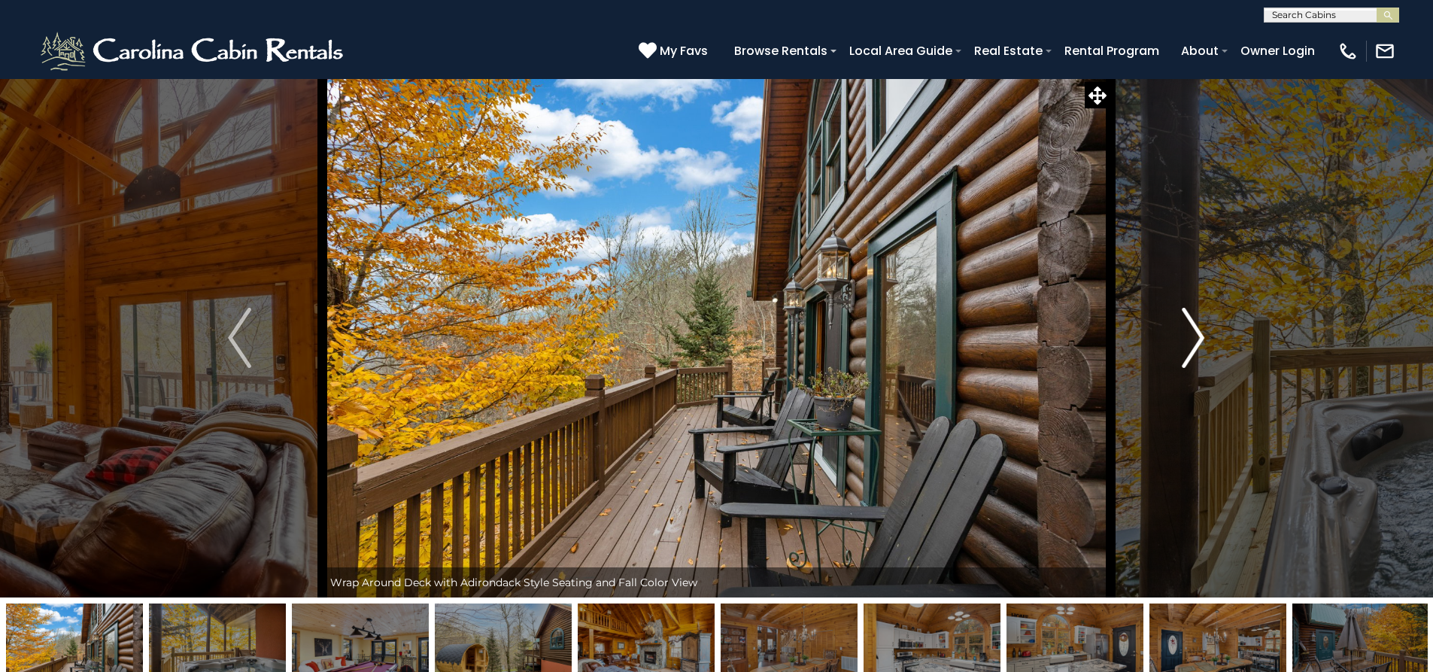
click at [1198, 349] on img "Next" at bounding box center [1193, 338] width 23 height 60
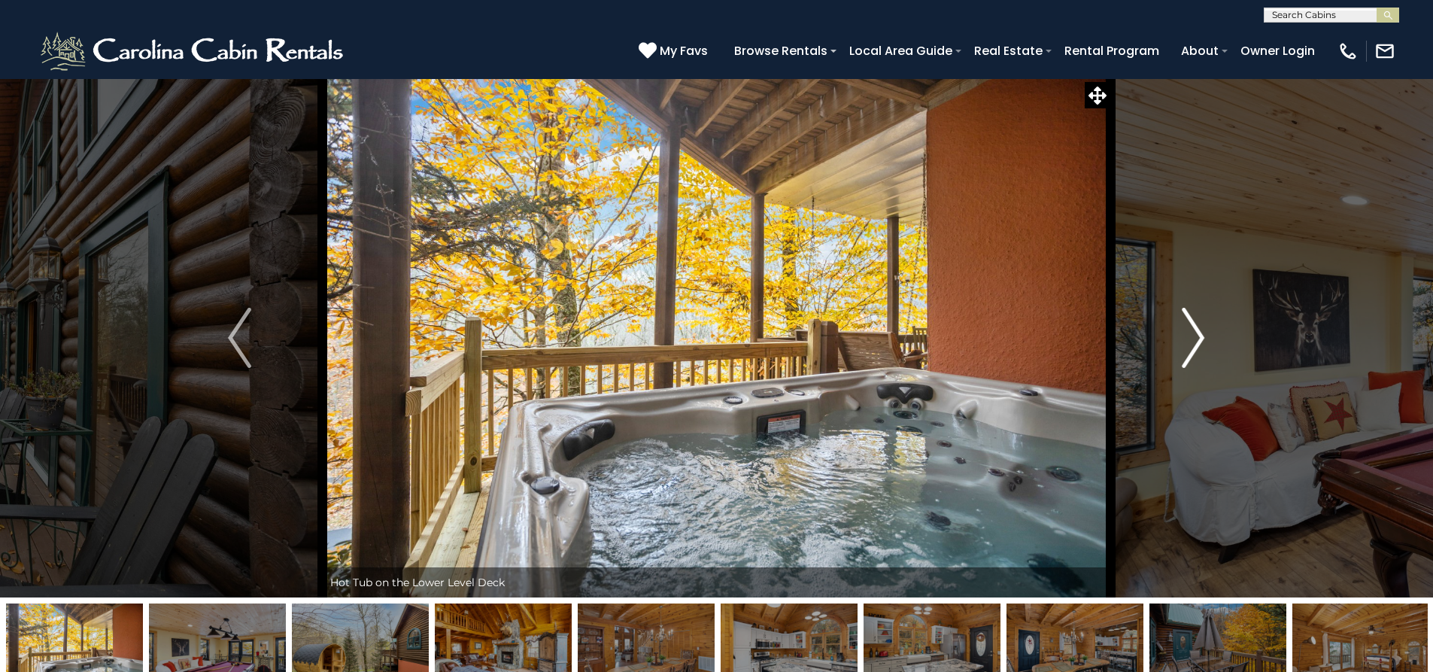
click at [1198, 349] on img "Next" at bounding box center [1193, 338] width 23 height 60
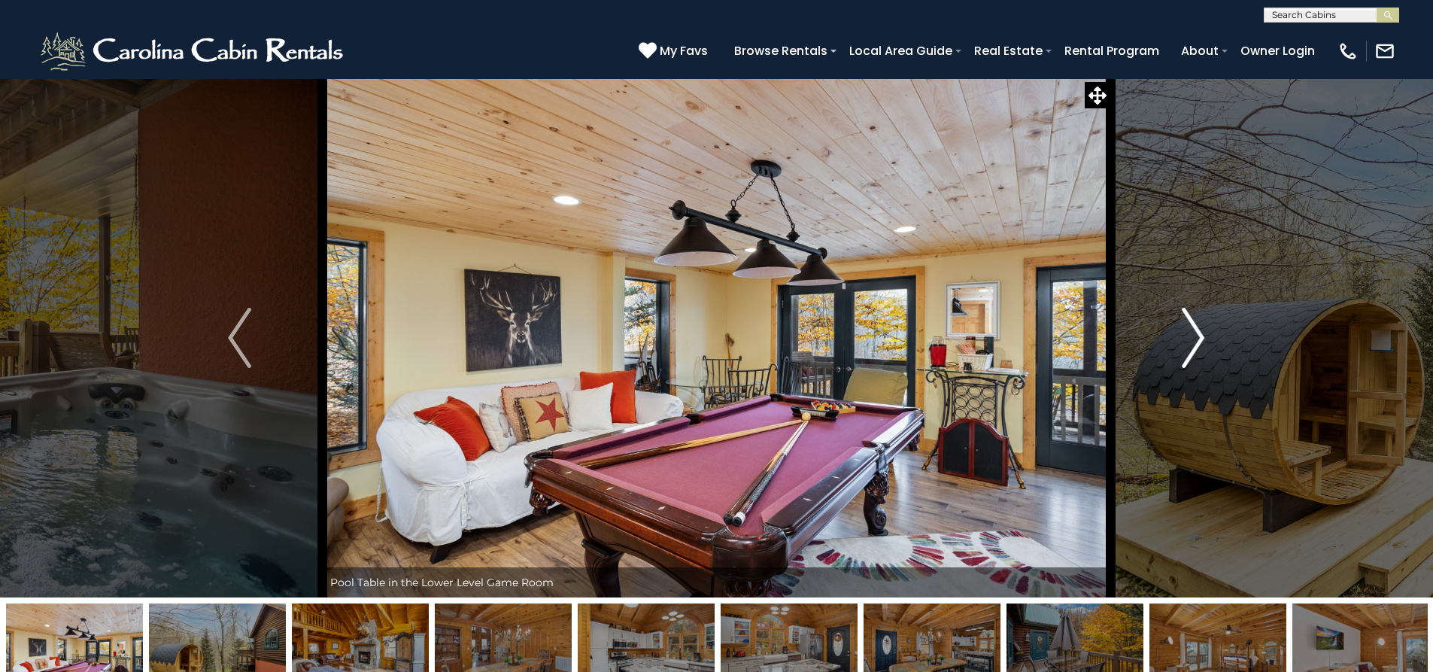
click at [1197, 349] on img "Next" at bounding box center [1193, 338] width 23 height 60
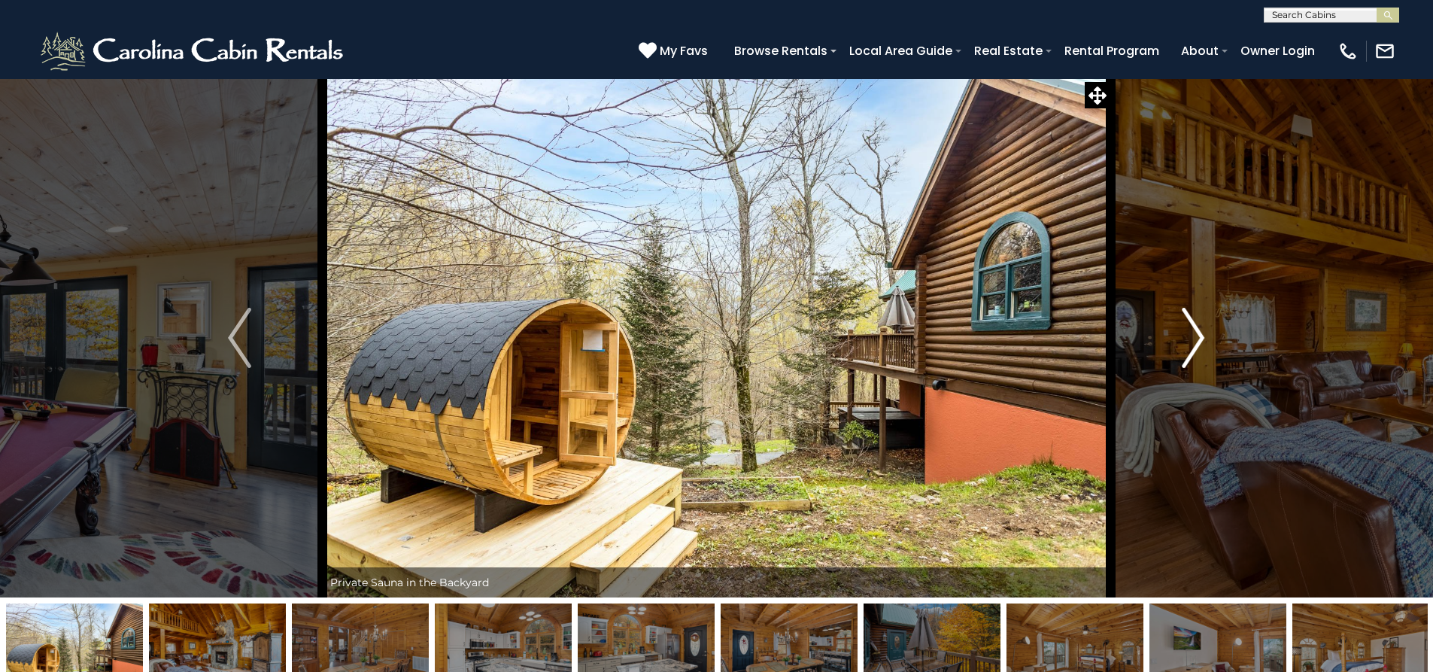
click at [1197, 349] on img "Next" at bounding box center [1193, 338] width 23 height 60
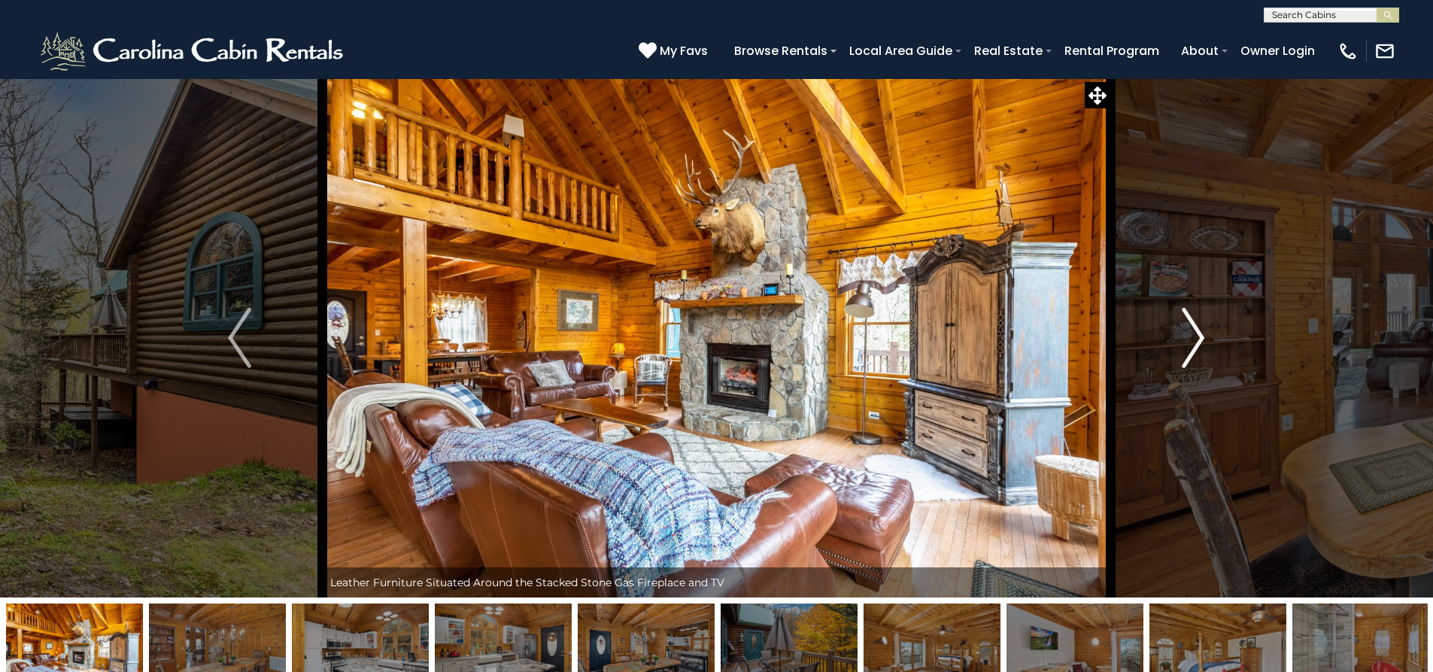
click at [1197, 350] on img "Next" at bounding box center [1193, 338] width 23 height 60
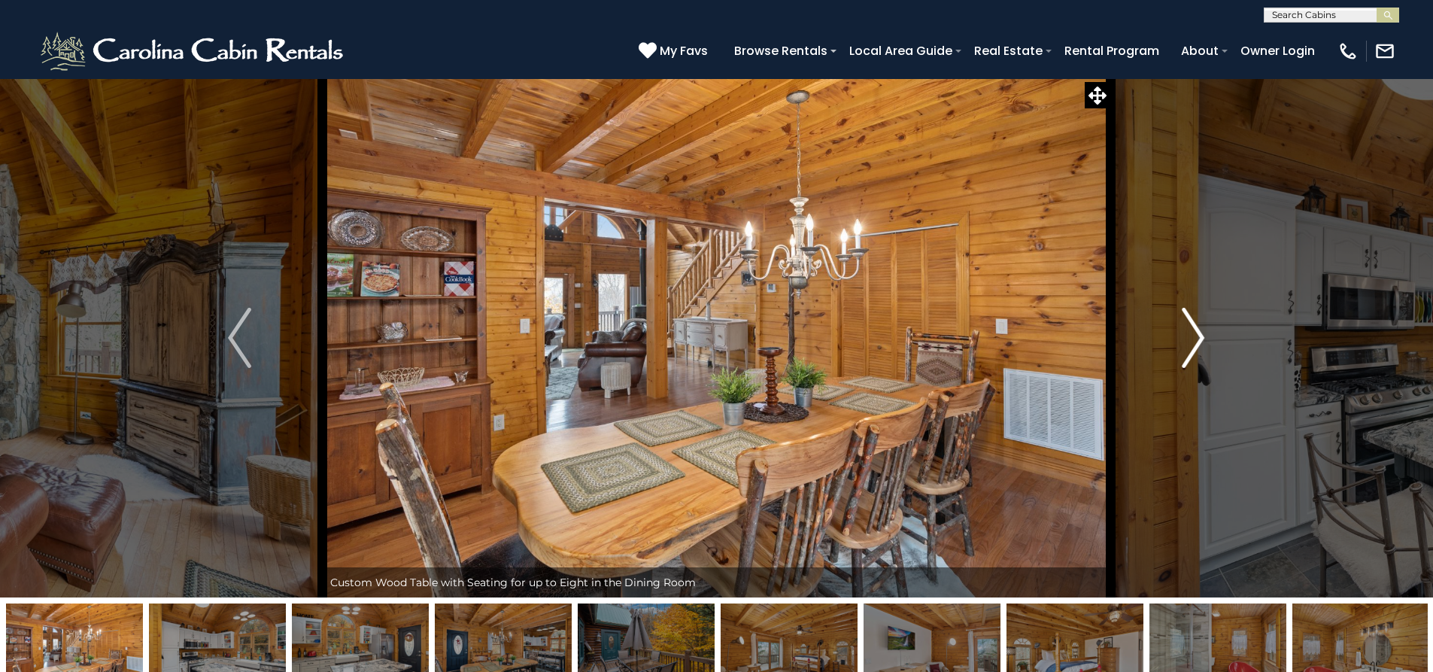
click at [1197, 350] on img "Next" at bounding box center [1193, 338] width 23 height 60
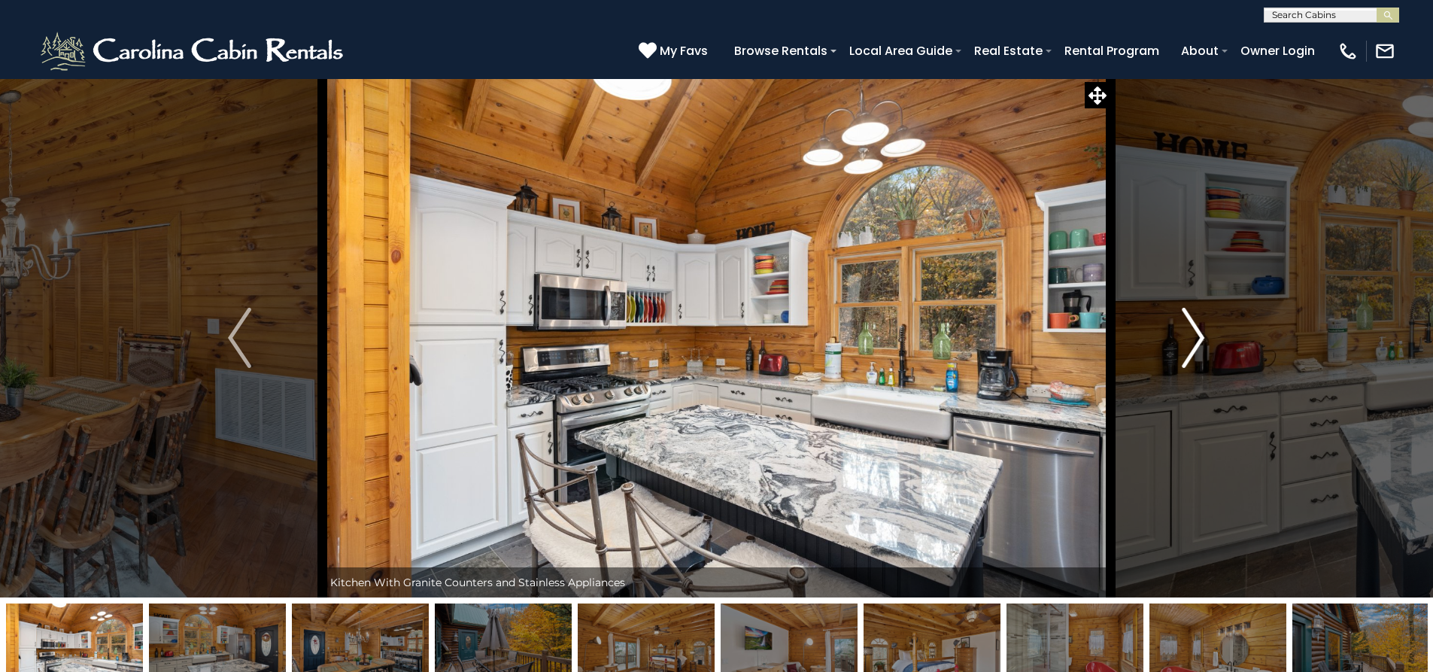
click at [1192, 353] on img "Next" at bounding box center [1193, 338] width 23 height 60
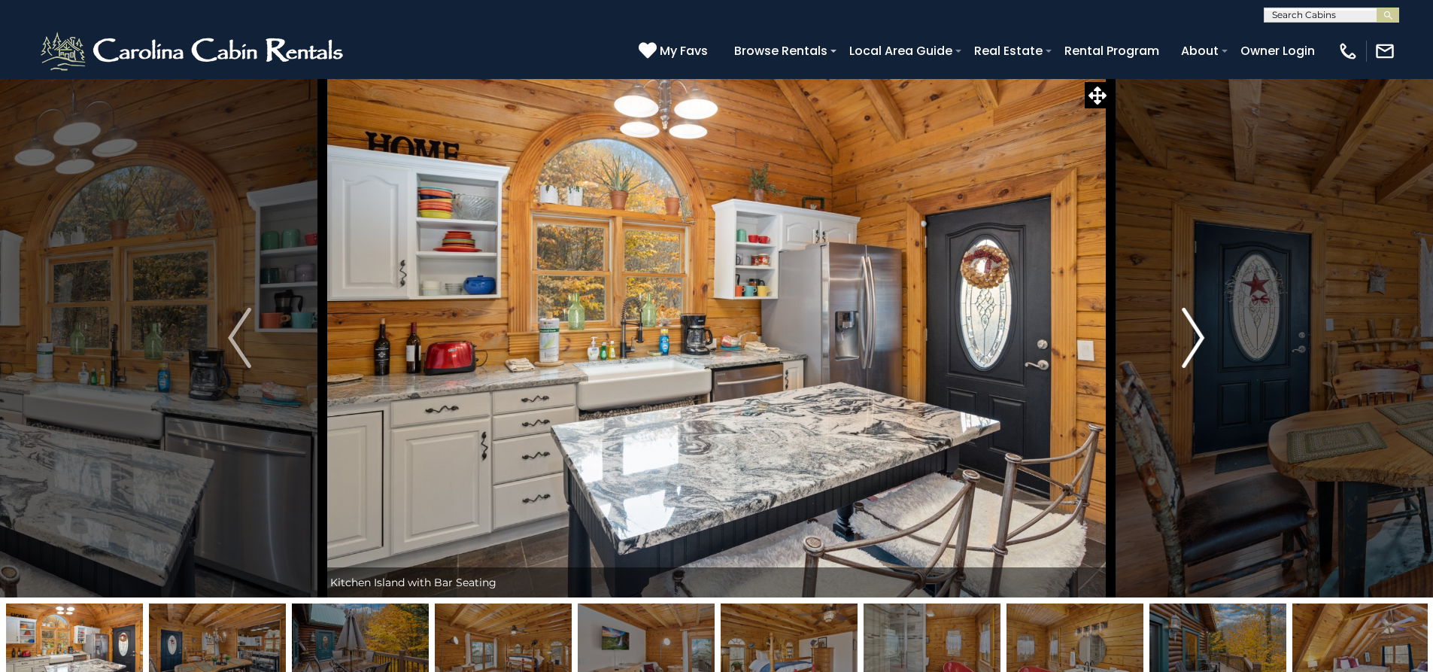
click at [1192, 353] on img "Next" at bounding box center [1193, 338] width 23 height 60
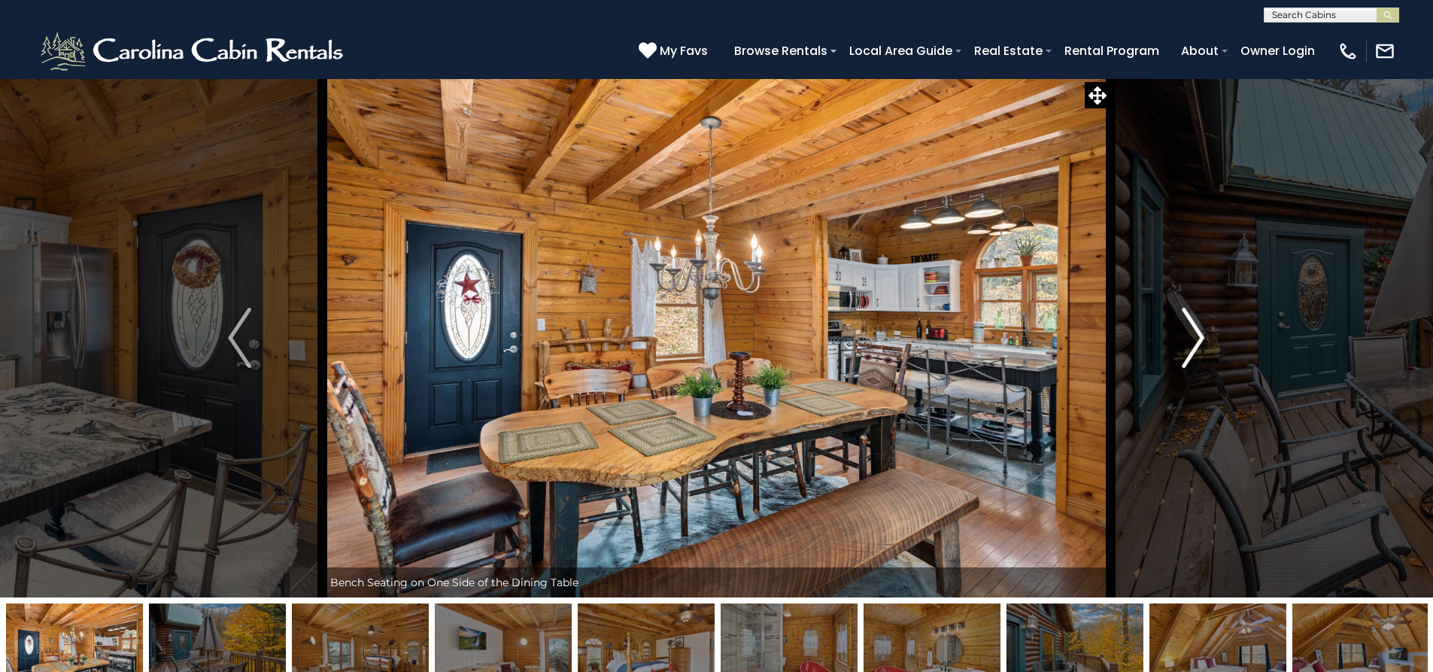
click at [1192, 353] on img "Next" at bounding box center [1193, 338] width 23 height 60
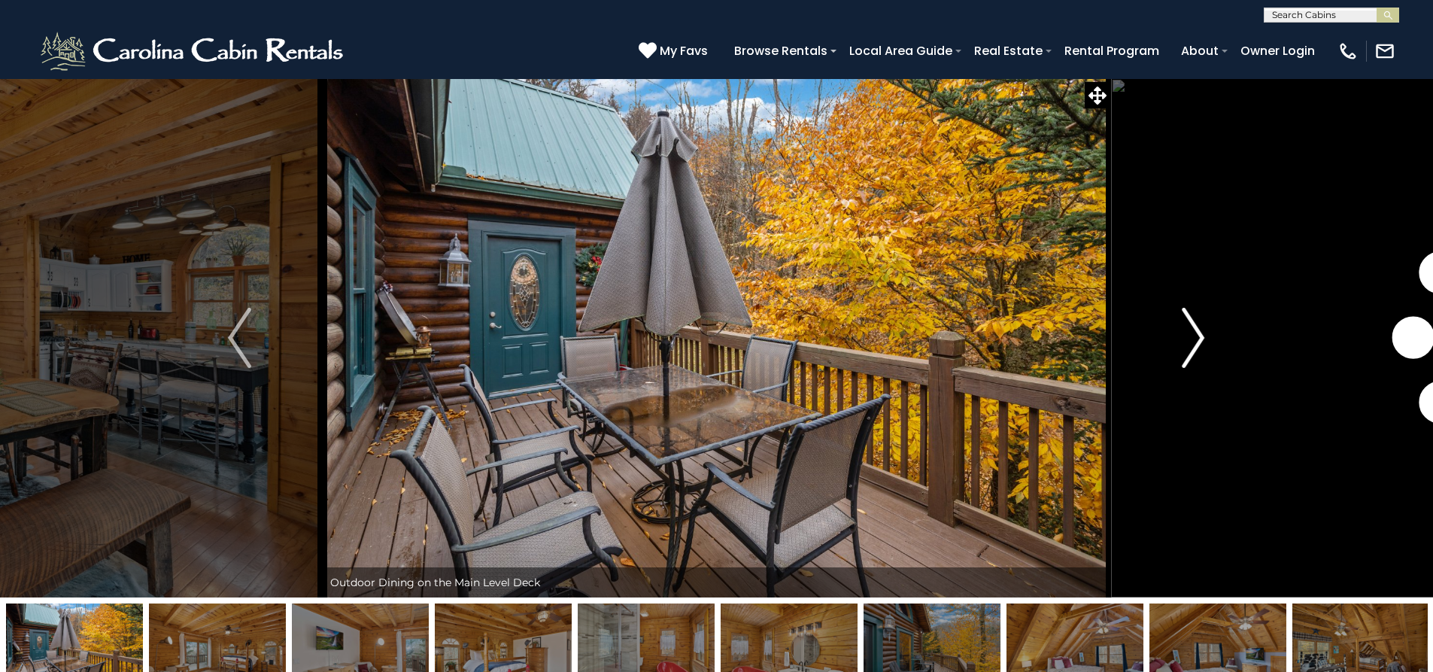
click at [1192, 353] on img "Next" at bounding box center [1193, 338] width 23 height 60
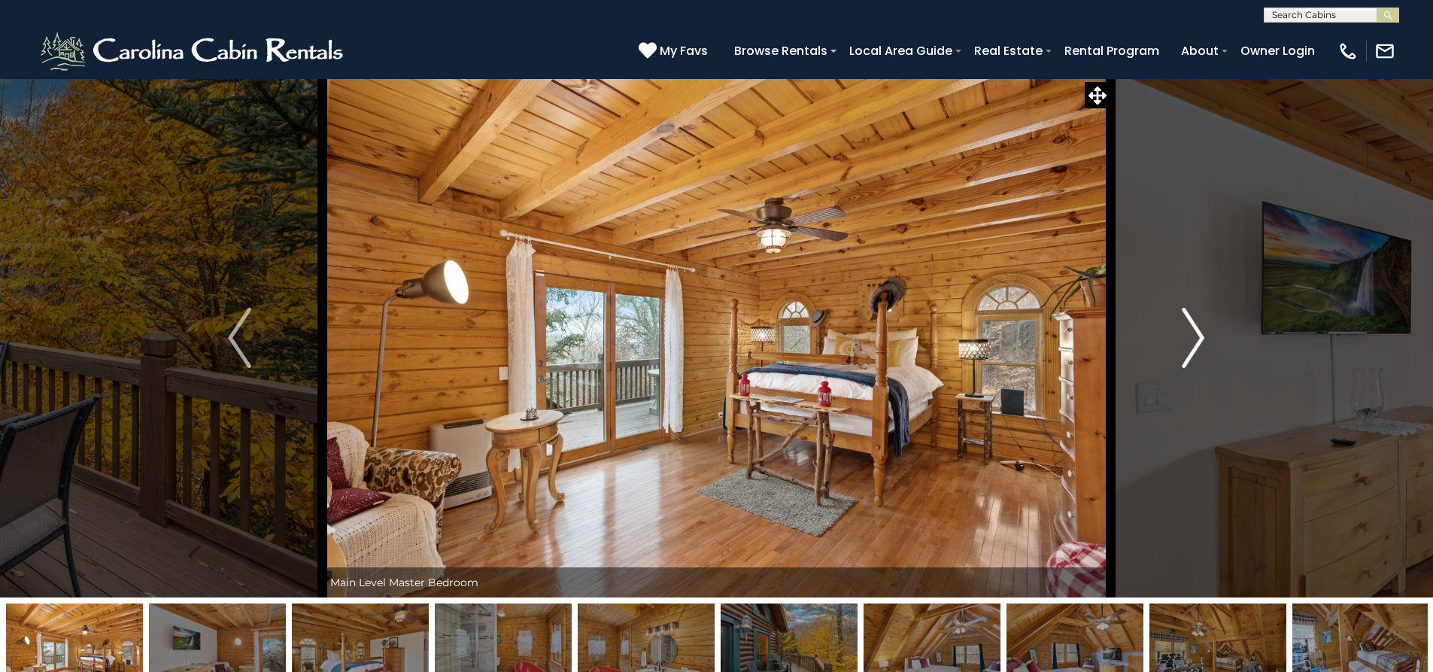
click at [1192, 353] on img "Next" at bounding box center [1193, 338] width 23 height 60
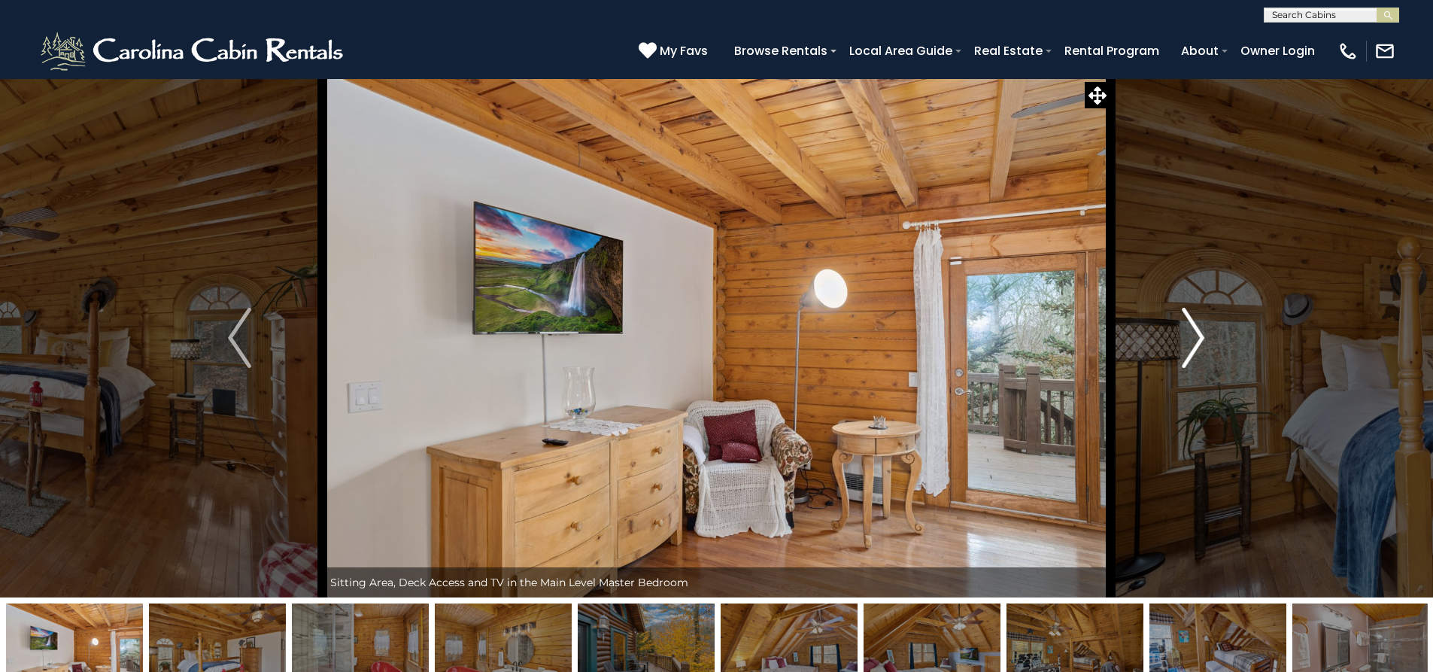
click at [1191, 353] on img "Next" at bounding box center [1193, 338] width 23 height 60
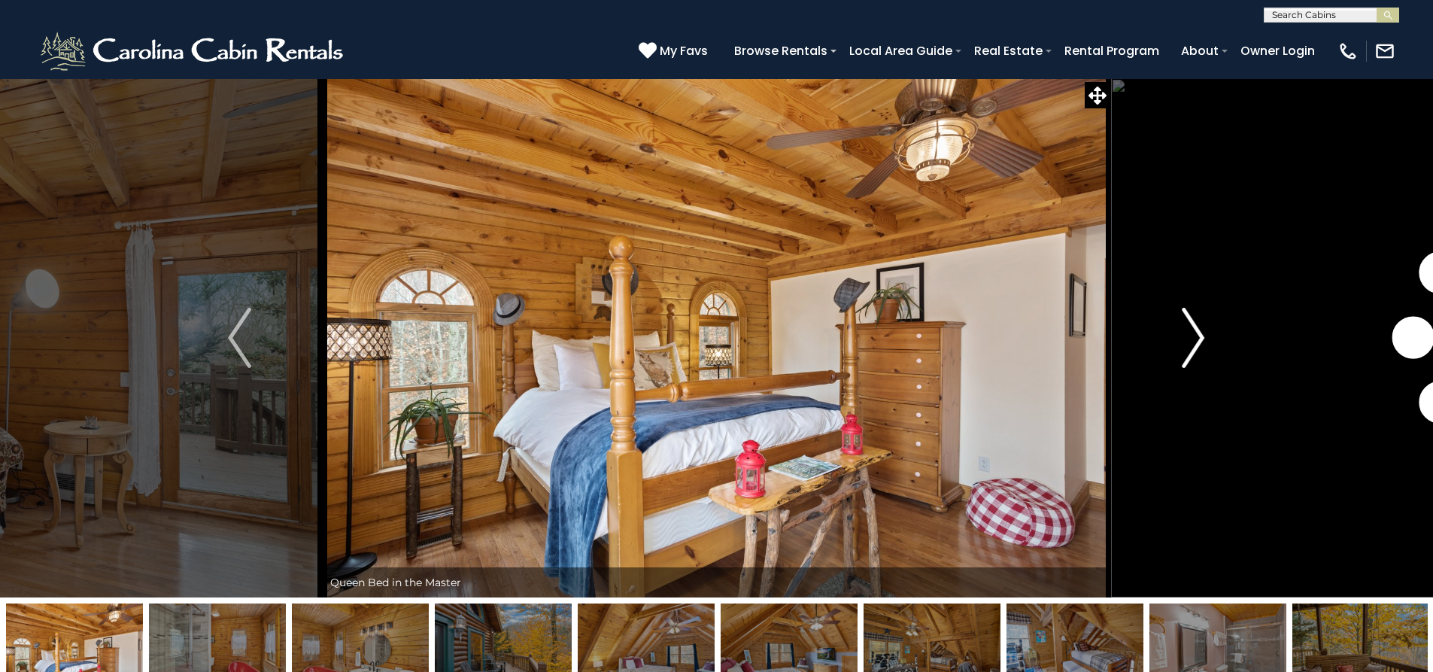
click at [1191, 353] on img "Next" at bounding box center [1193, 338] width 23 height 60
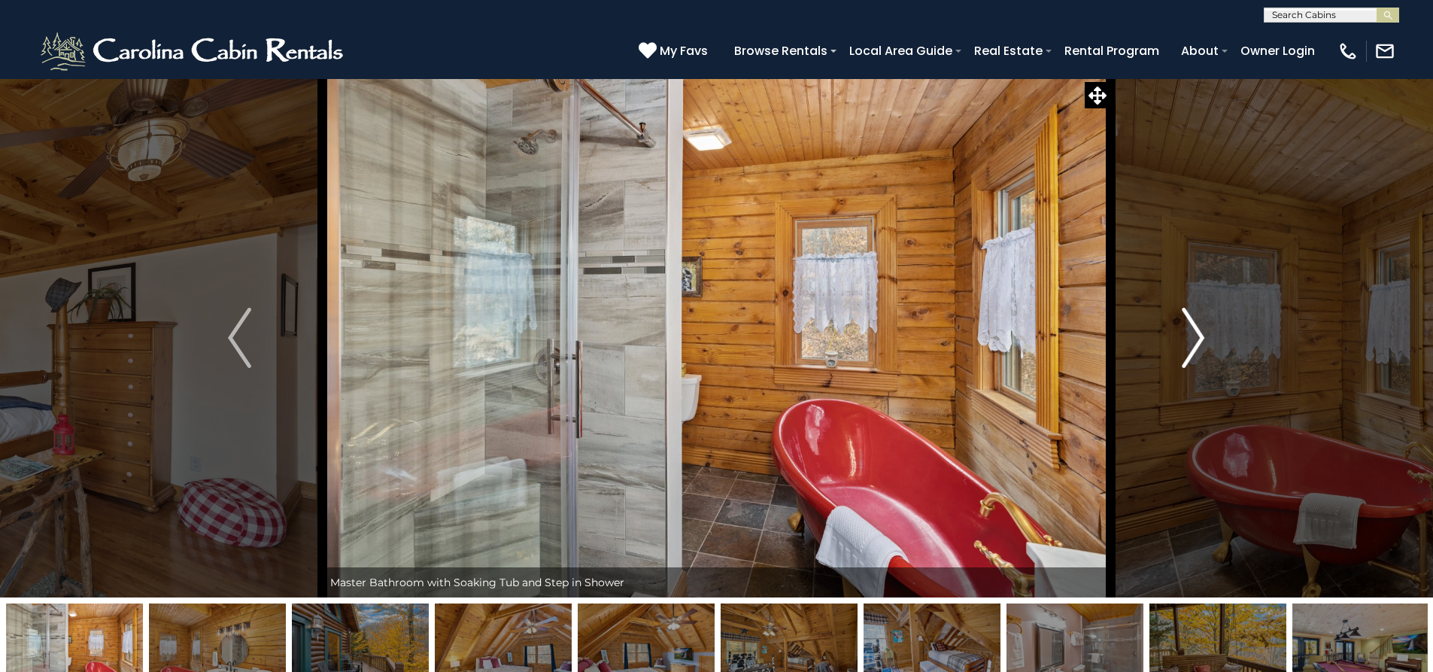
click at [1191, 353] on img "Next" at bounding box center [1193, 338] width 23 height 60
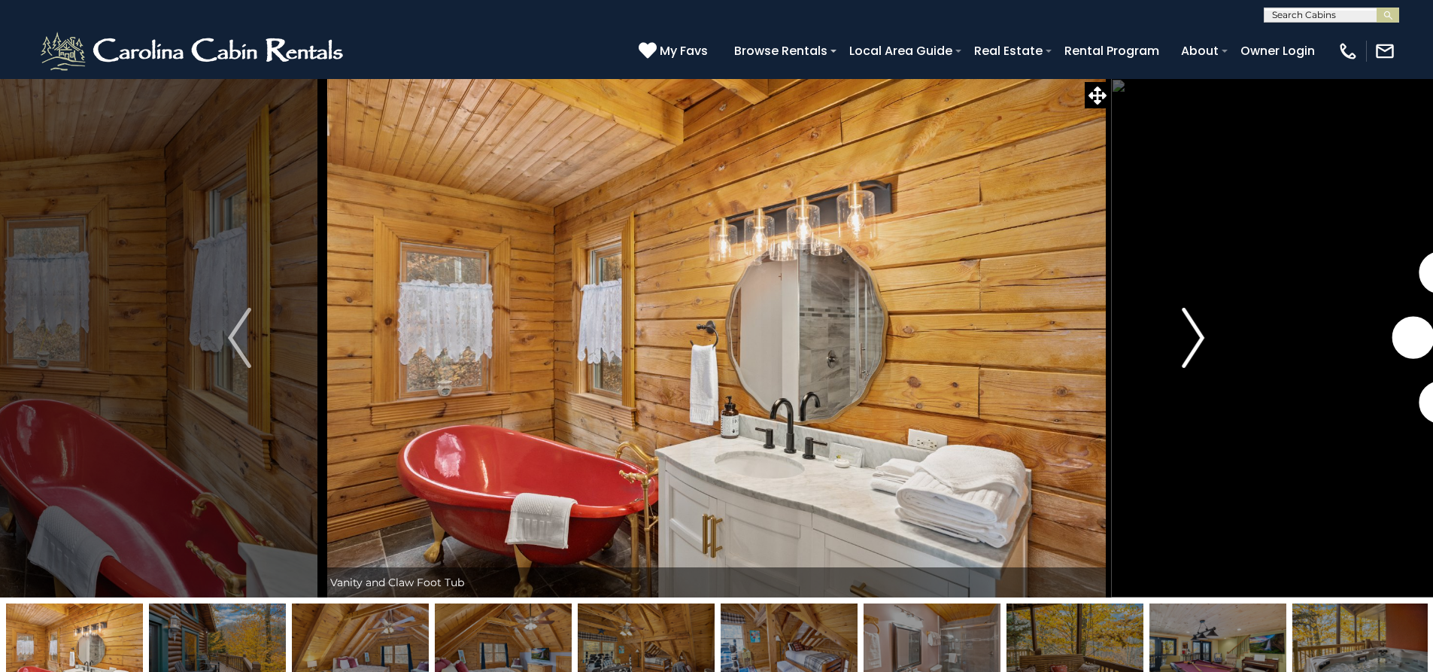
click at [1191, 353] on img "Next" at bounding box center [1193, 338] width 23 height 60
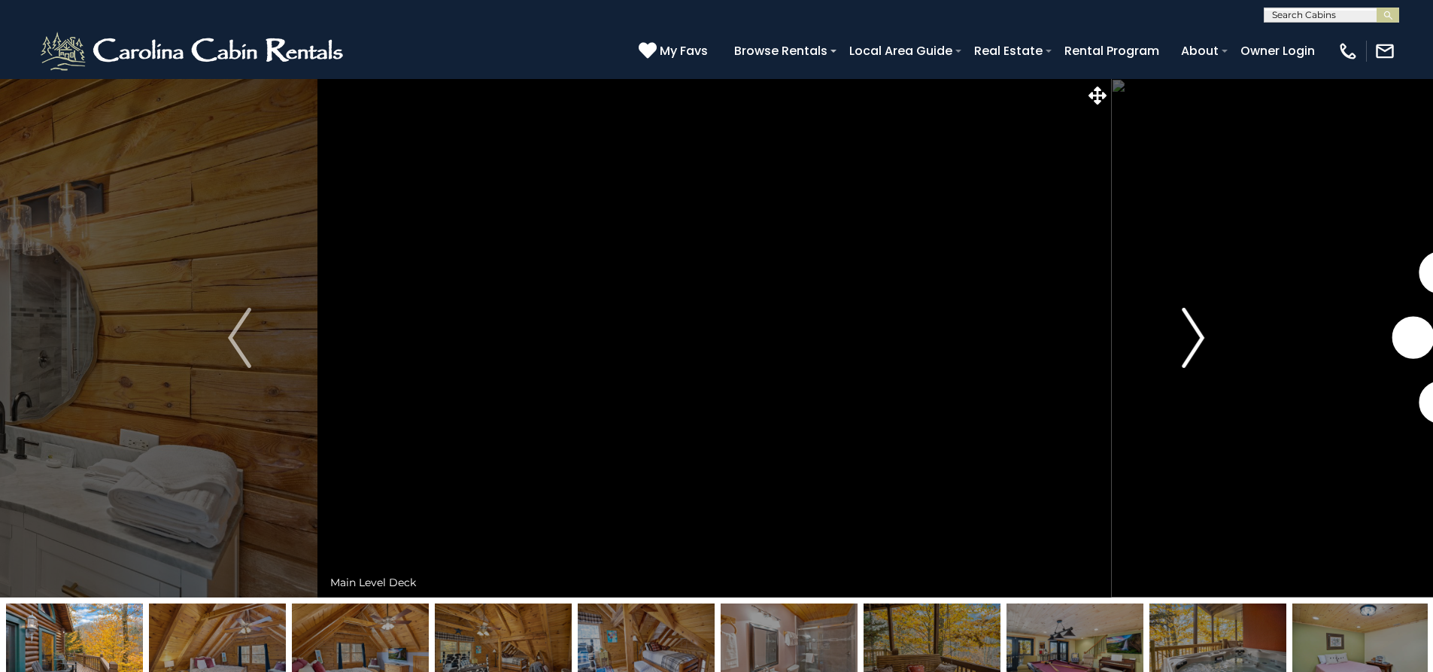
click at [1191, 353] on img "Next" at bounding box center [1193, 338] width 23 height 60
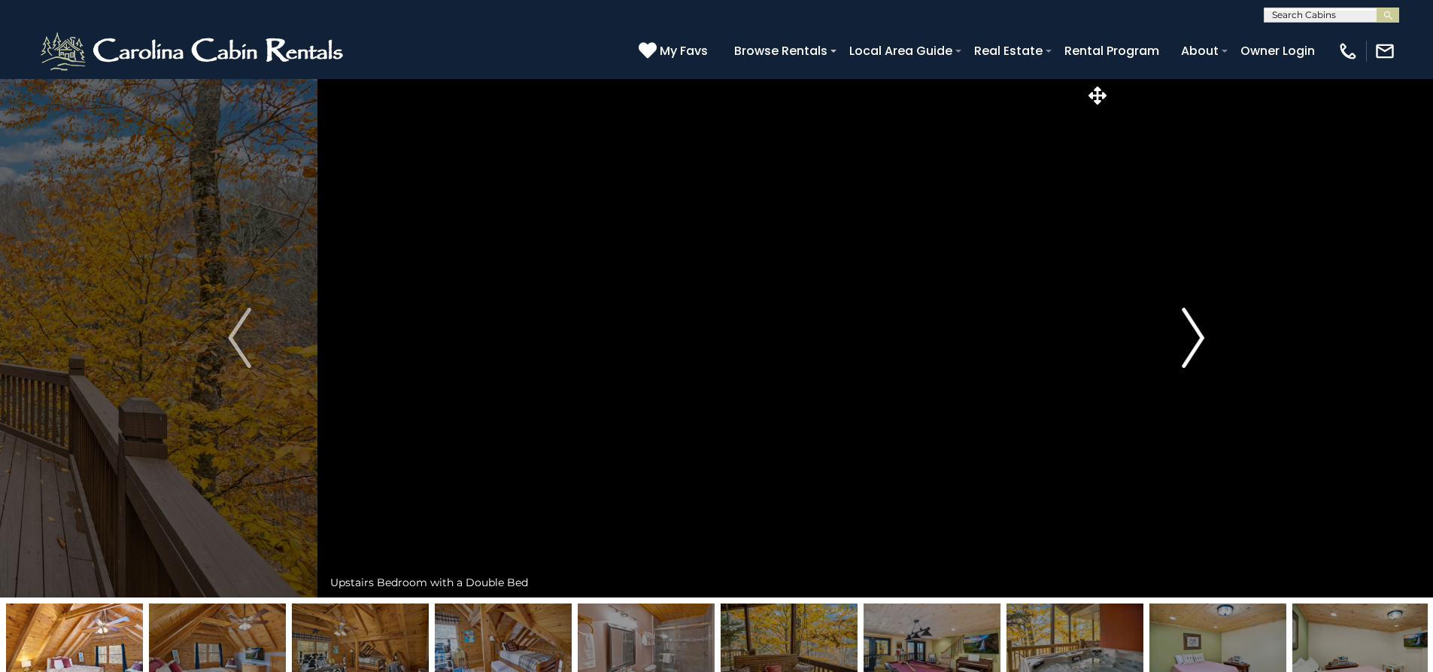
click at [1191, 353] on img "Next" at bounding box center [1193, 338] width 23 height 60
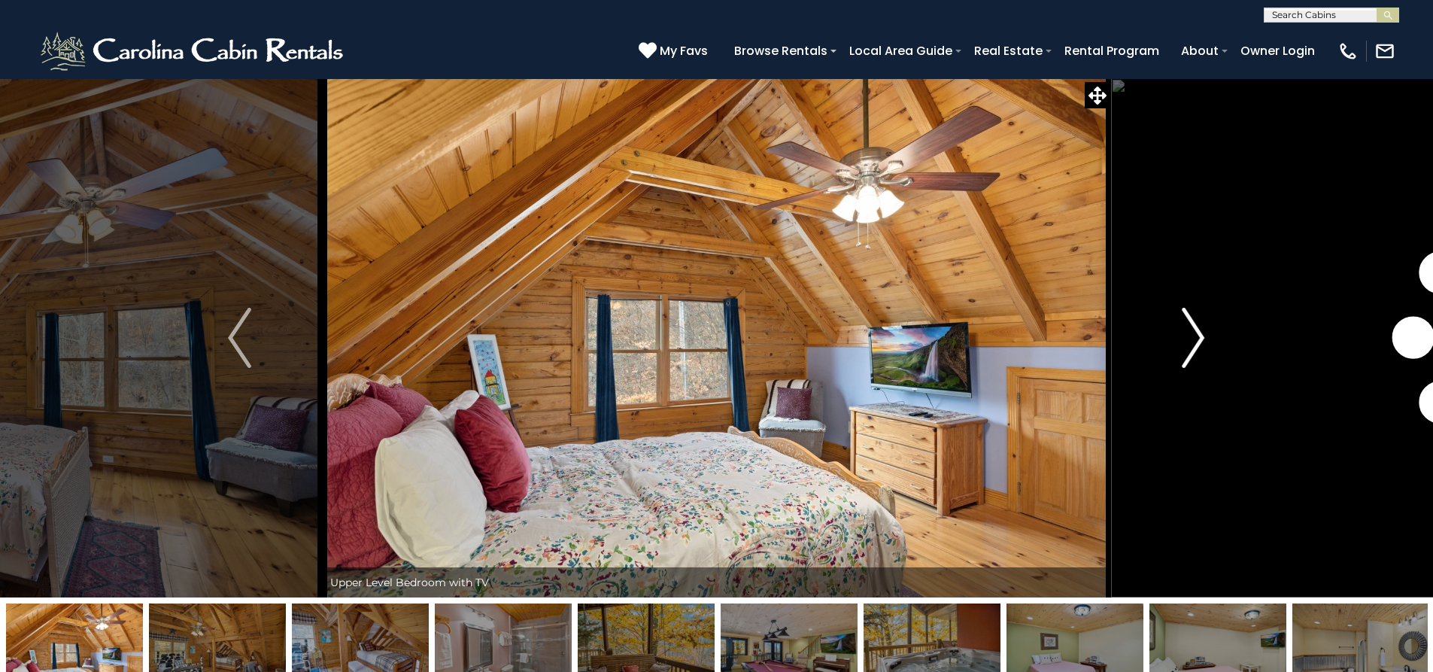
click at [1191, 353] on img "Next" at bounding box center [1193, 338] width 23 height 60
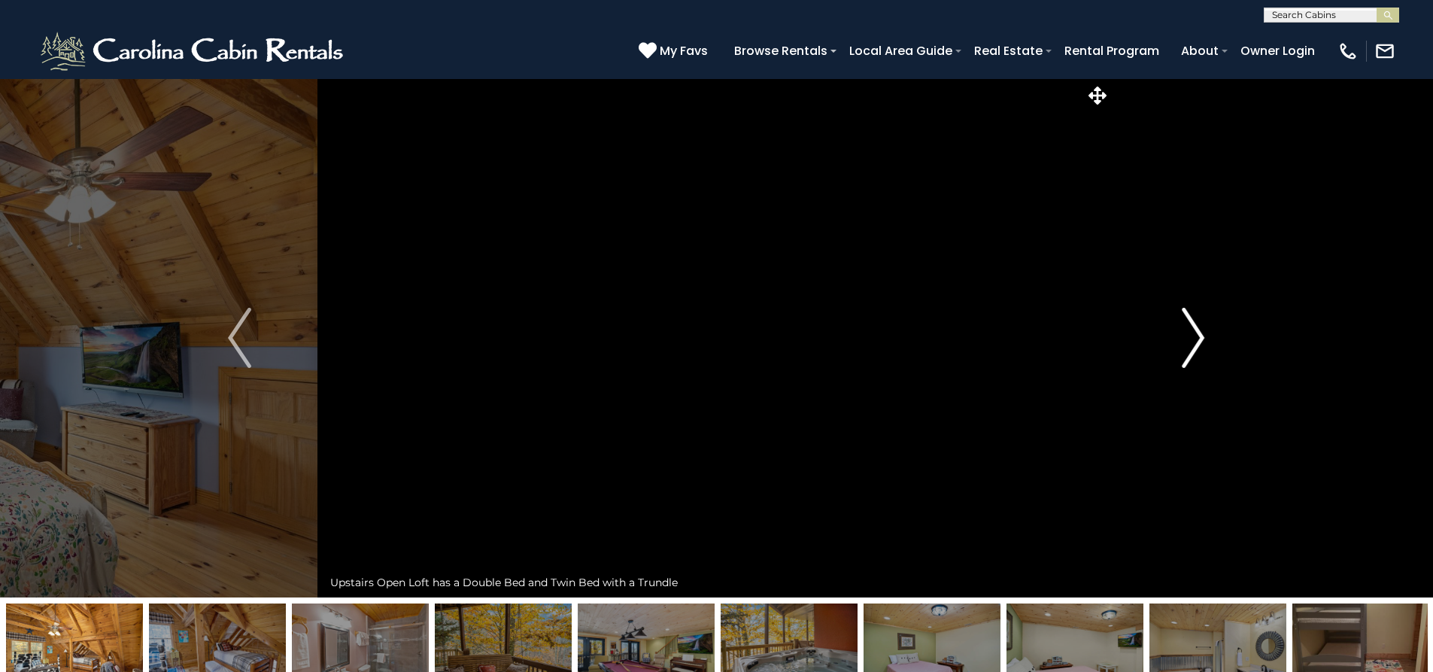
click at [1191, 353] on img "Next" at bounding box center [1193, 338] width 23 height 60
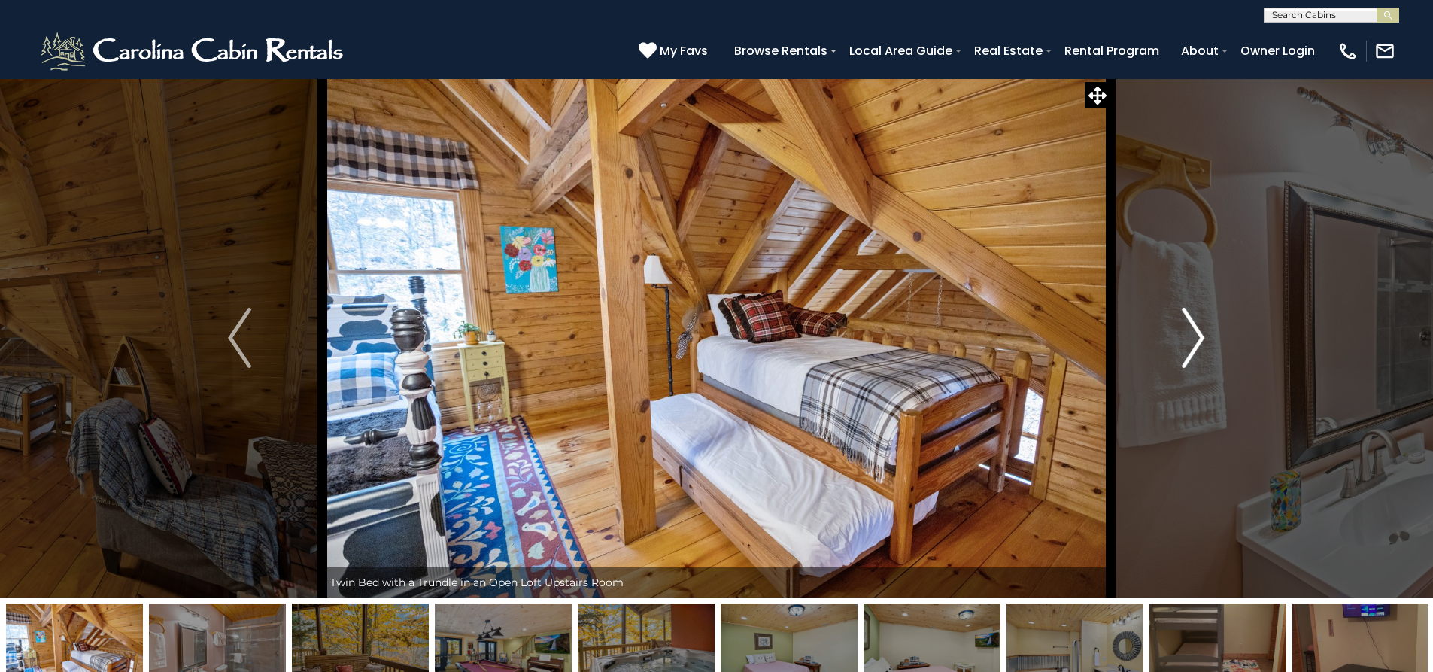
click at [1190, 353] on img "Next" at bounding box center [1193, 338] width 23 height 60
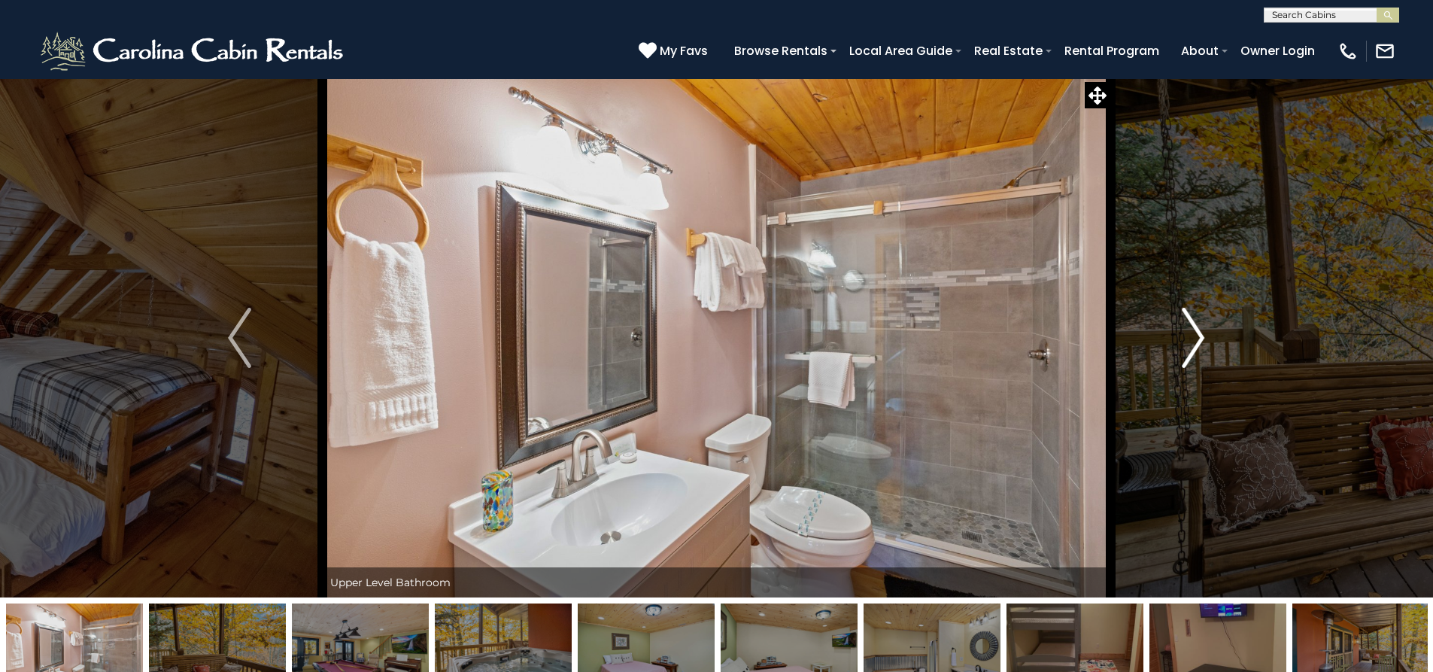
click at [1190, 353] on img "Next" at bounding box center [1193, 338] width 23 height 60
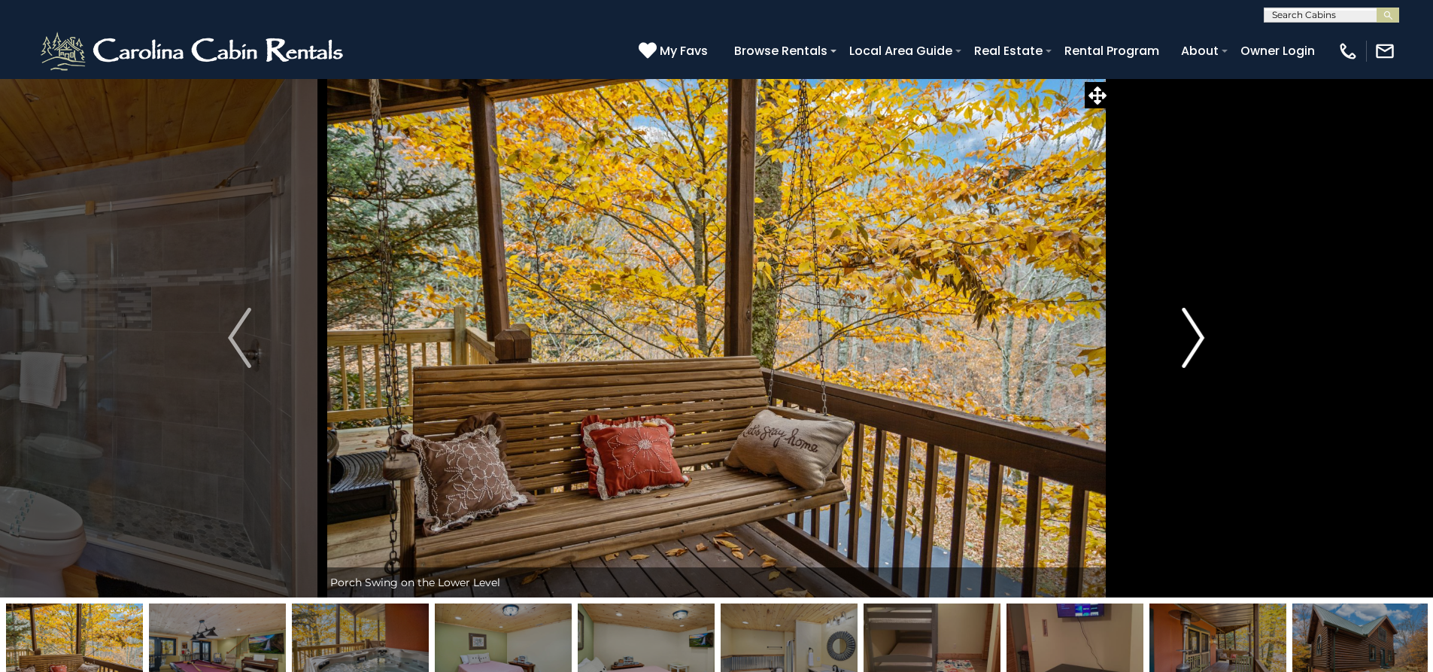
click at [1190, 353] on img "Next" at bounding box center [1193, 338] width 23 height 60
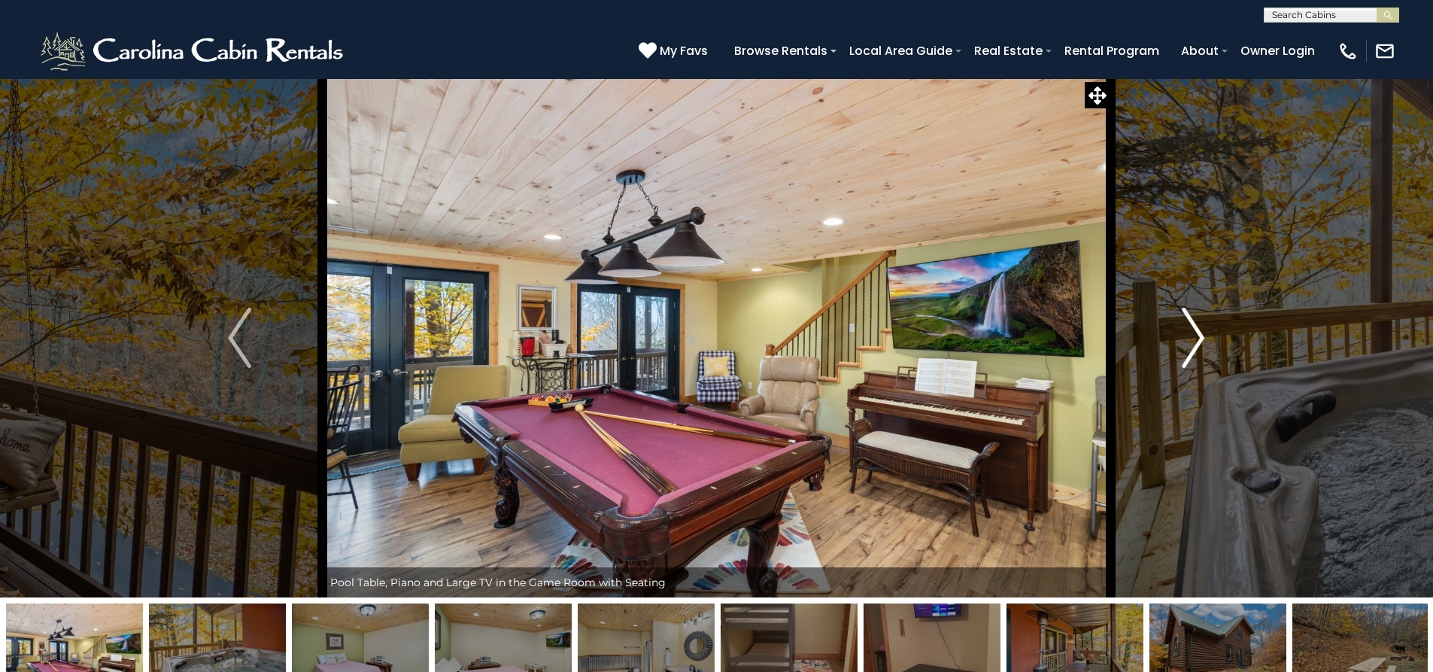
click at [1190, 353] on img "Next" at bounding box center [1193, 338] width 23 height 60
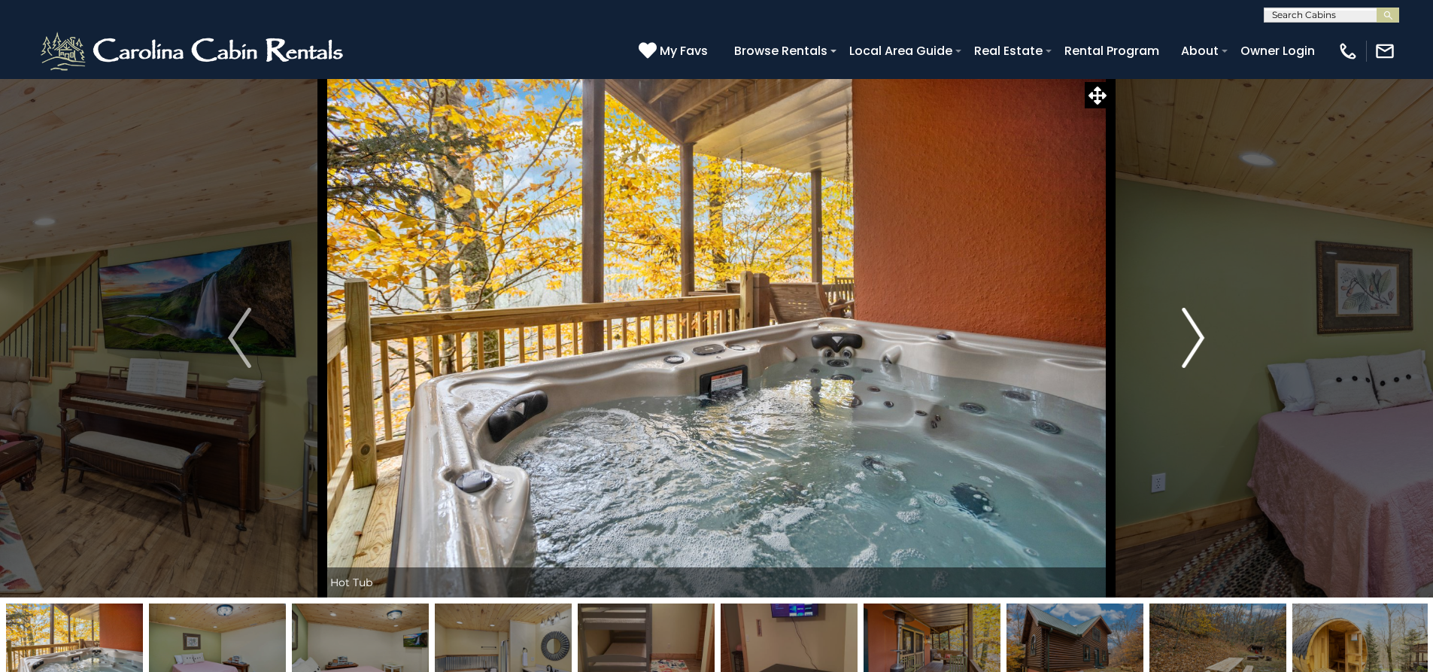
click at [1190, 353] on img "Next" at bounding box center [1193, 338] width 23 height 60
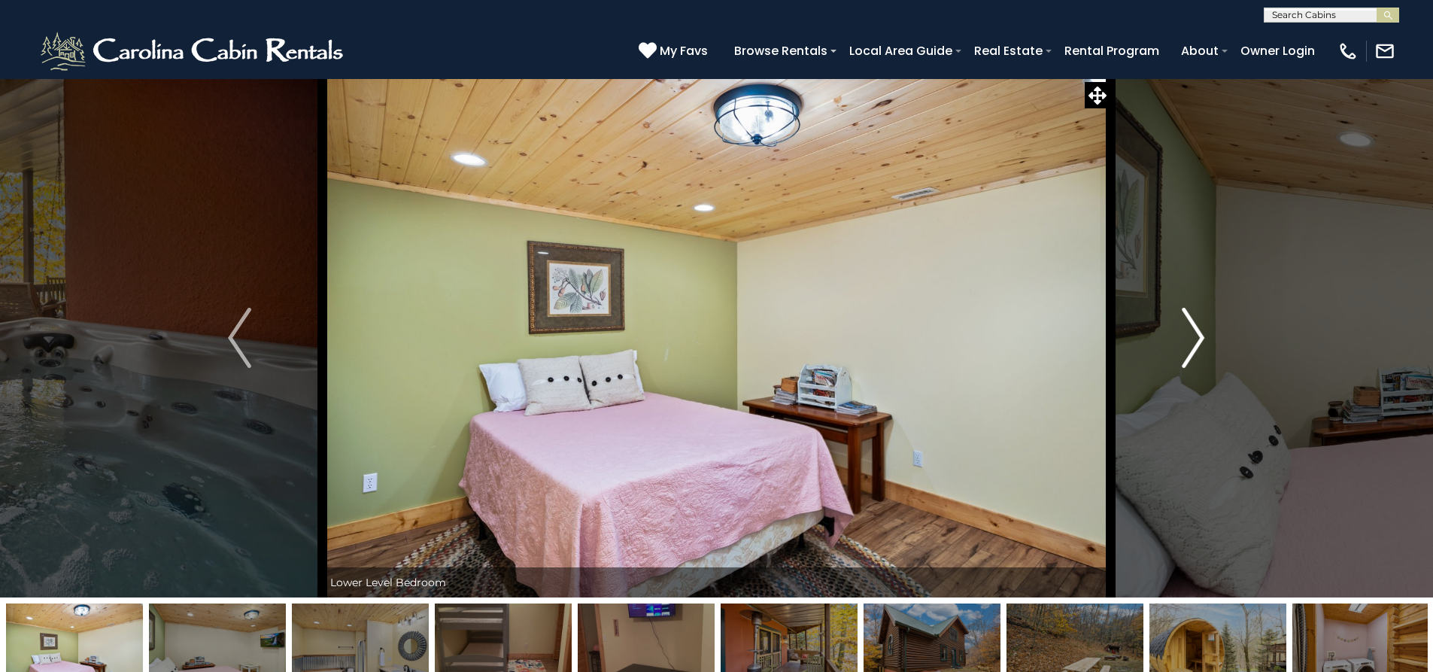
click at [1187, 353] on img "Next" at bounding box center [1193, 338] width 23 height 60
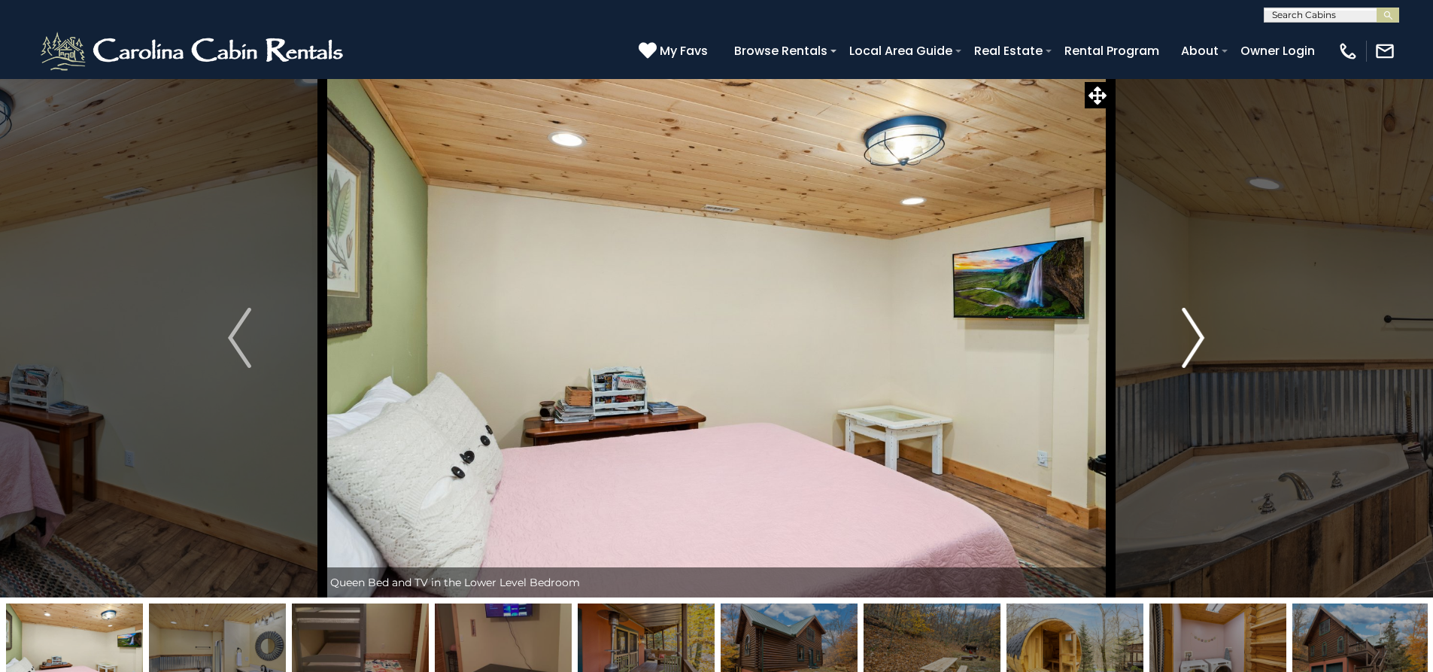
click at [1184, 354] on img "Next" at bounding box center [1193, 338] width 23 height 60
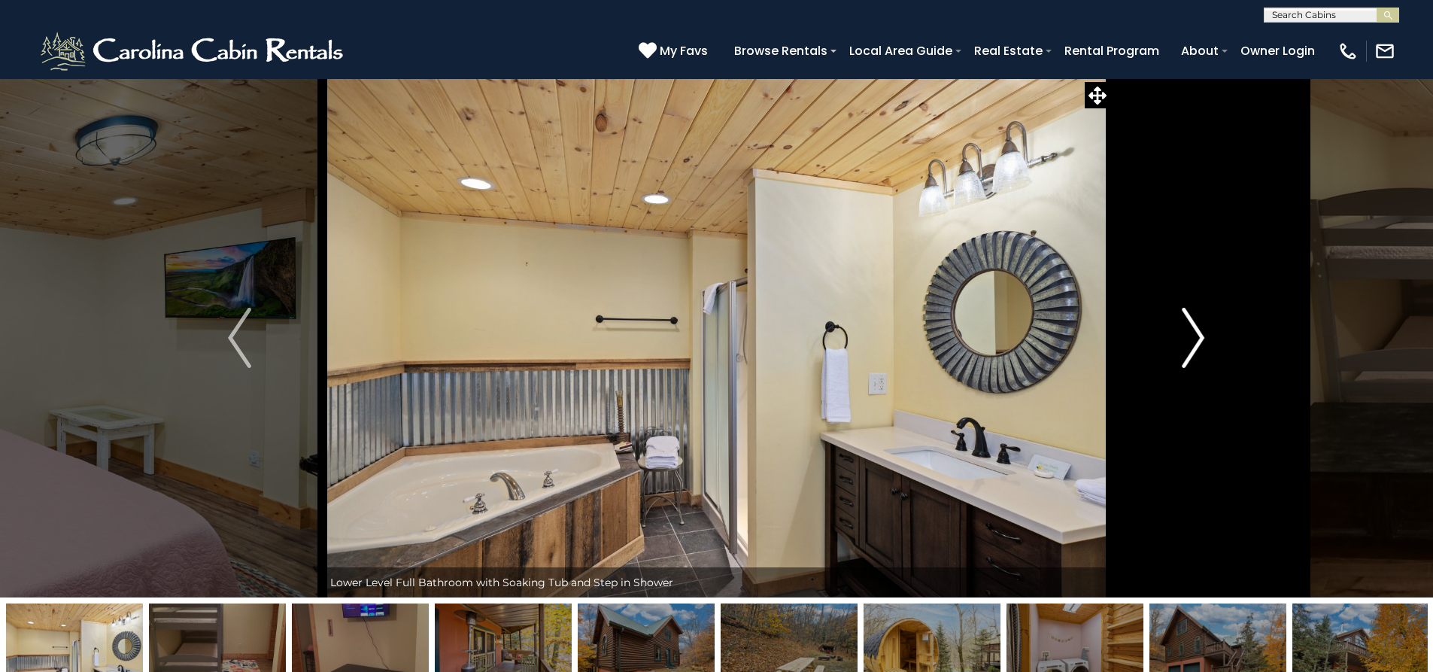
click at [1182, 354] on img "Next" at bounding box center [1193, 338] width 23 height 60
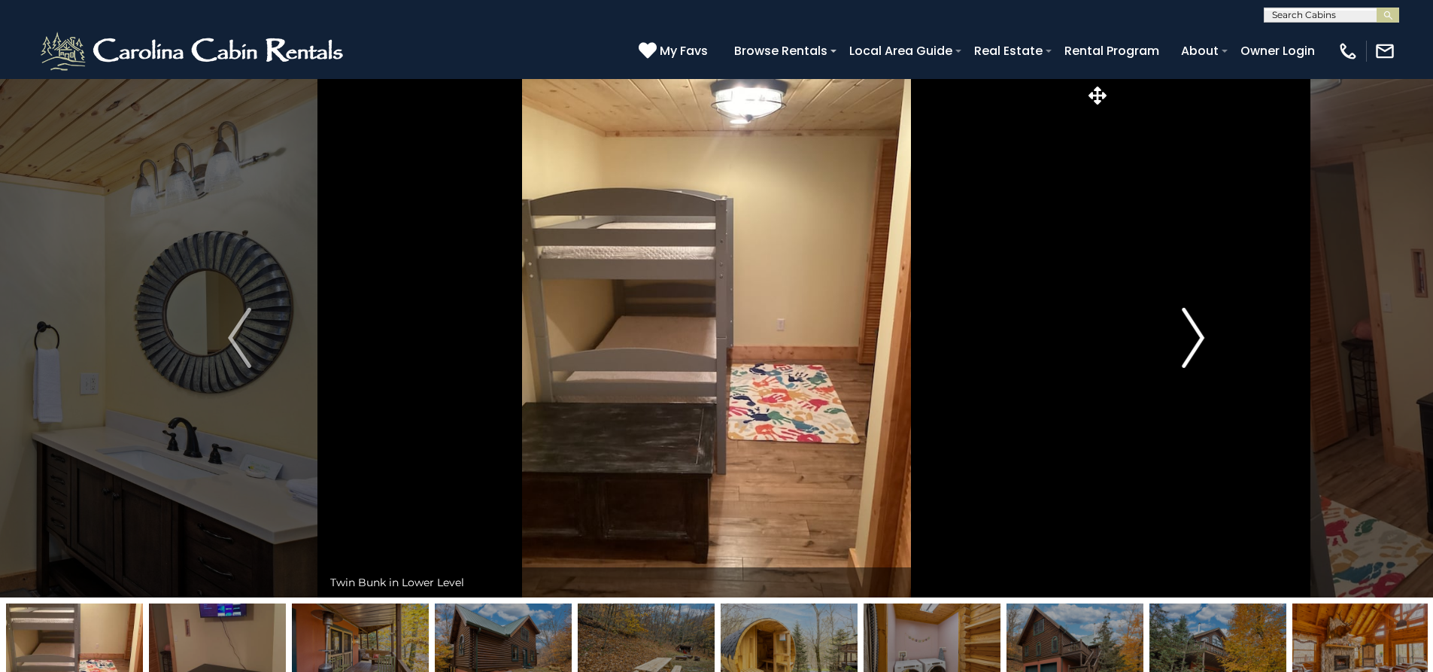
click at [1182, 354] on img "Next" at bounding box center [1193, 338] width 23 height 60
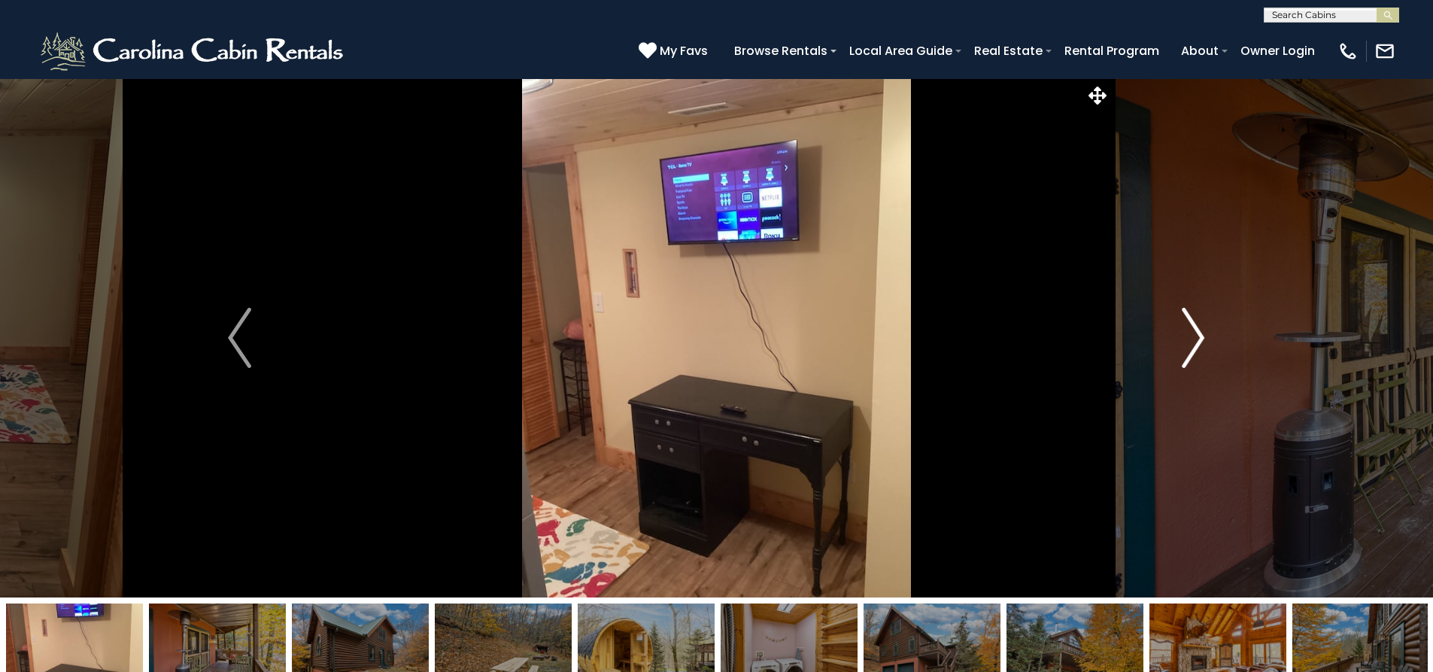
click at [1182, 353] on img "Next" at bounding box center [1193, 338] width 23 height 60
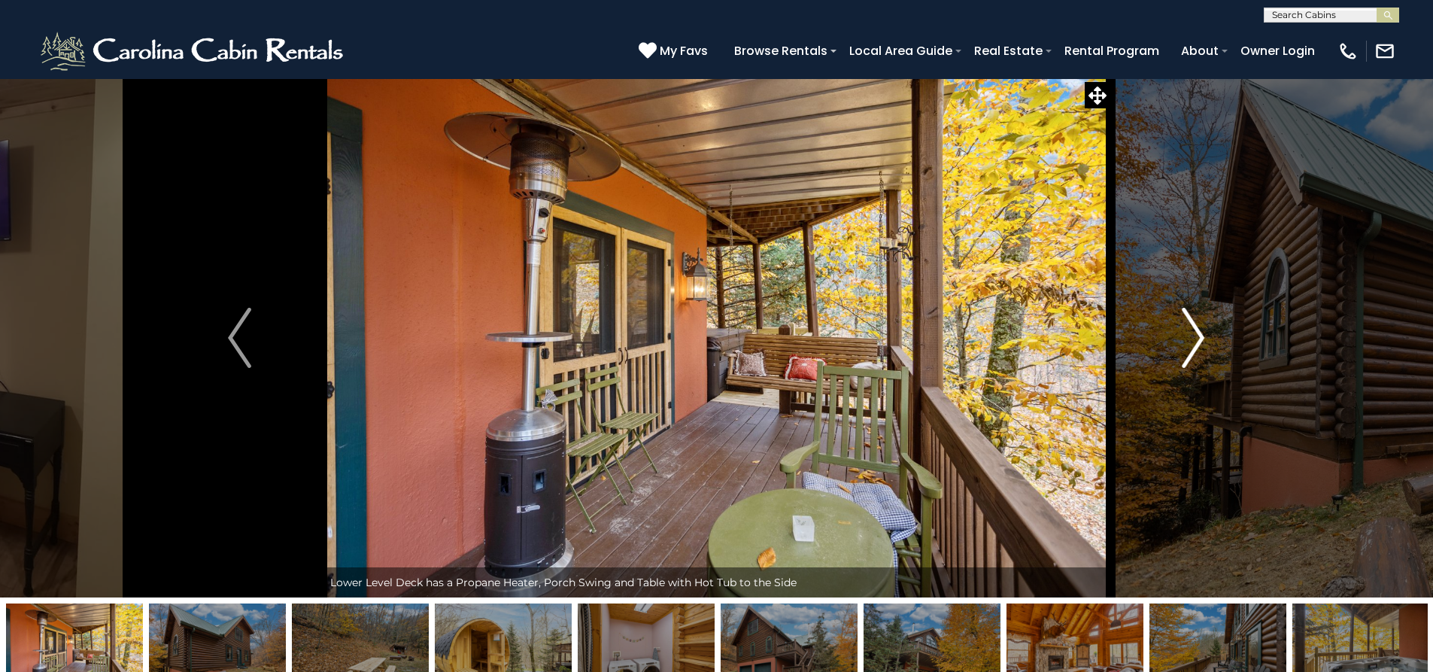
click at [1182, 353] on img "Next" at bounding box center [1193, 338] width 23 height 60
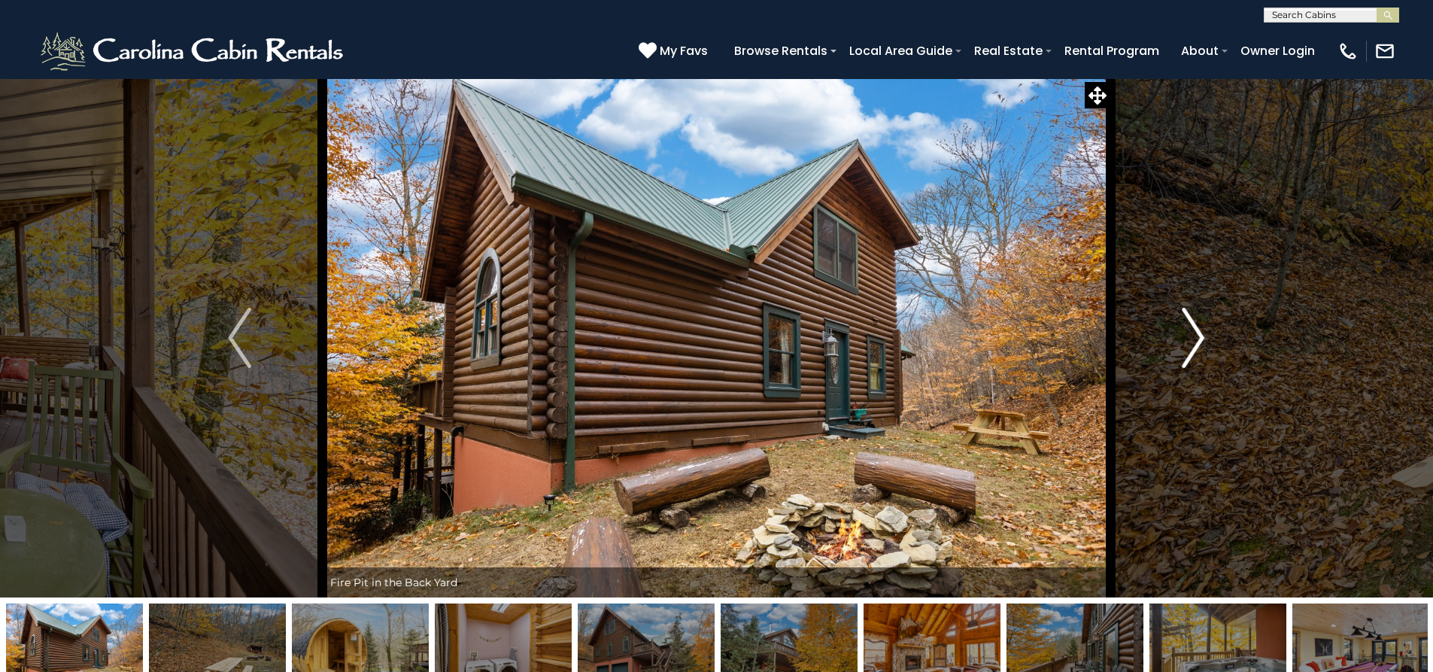
click at [1180, 353] on button "Next" at bounding box center [1192, 337] width 165 height 519
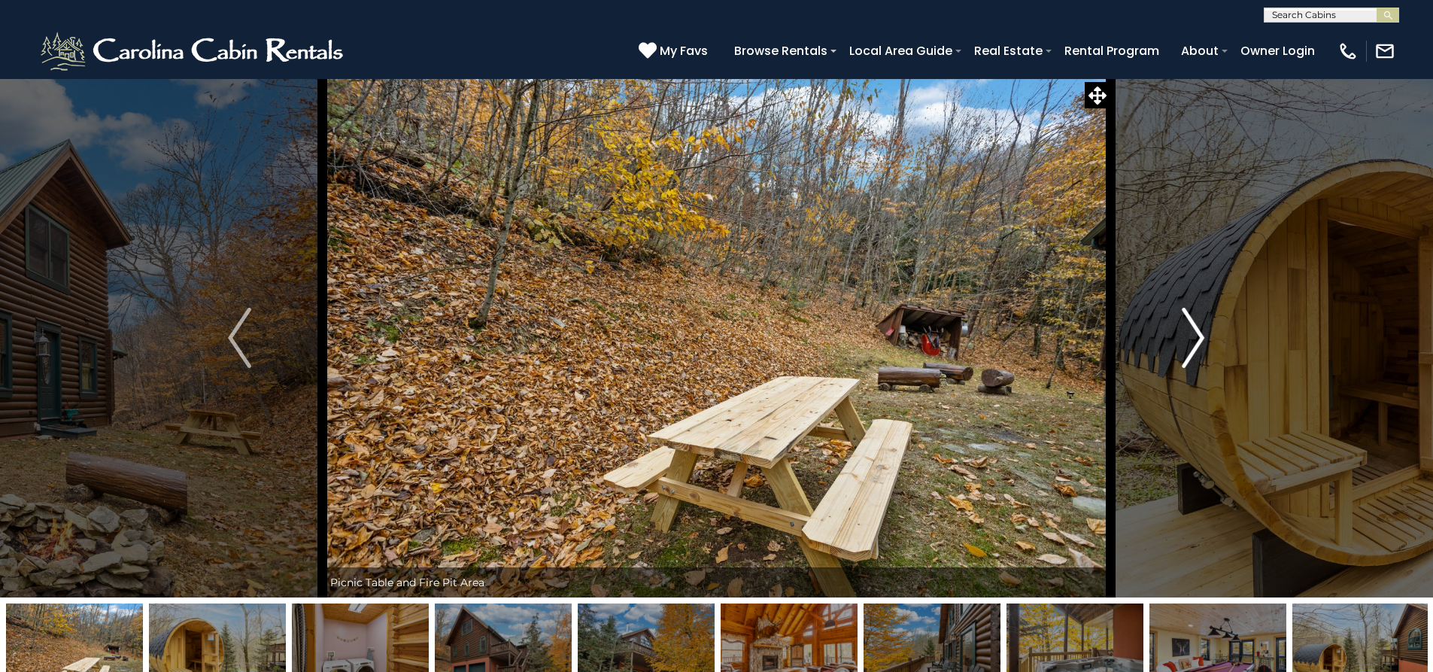
click at [1180, 353] on button "Next" at bounding box center [1192, 337] width 165 height 519
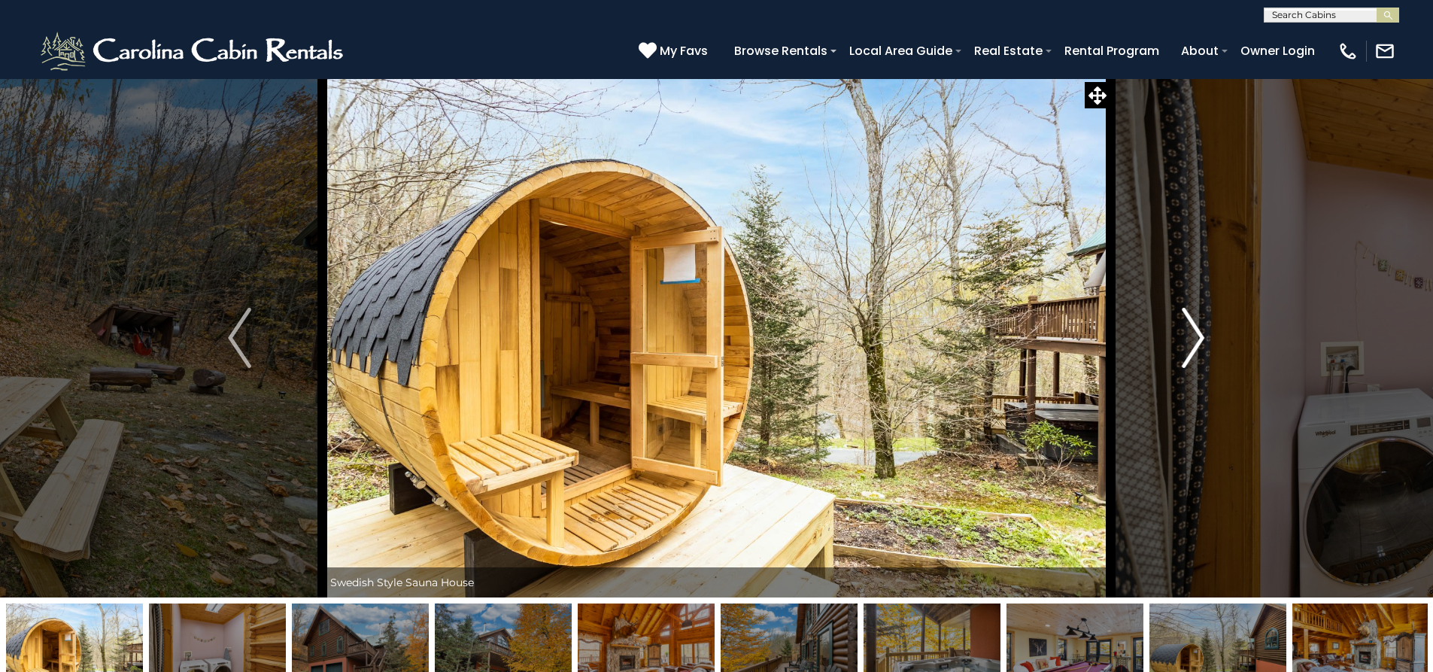
click at [1180, 353] on button "Next" at bounding box center [1192, 337] width 165 height 519
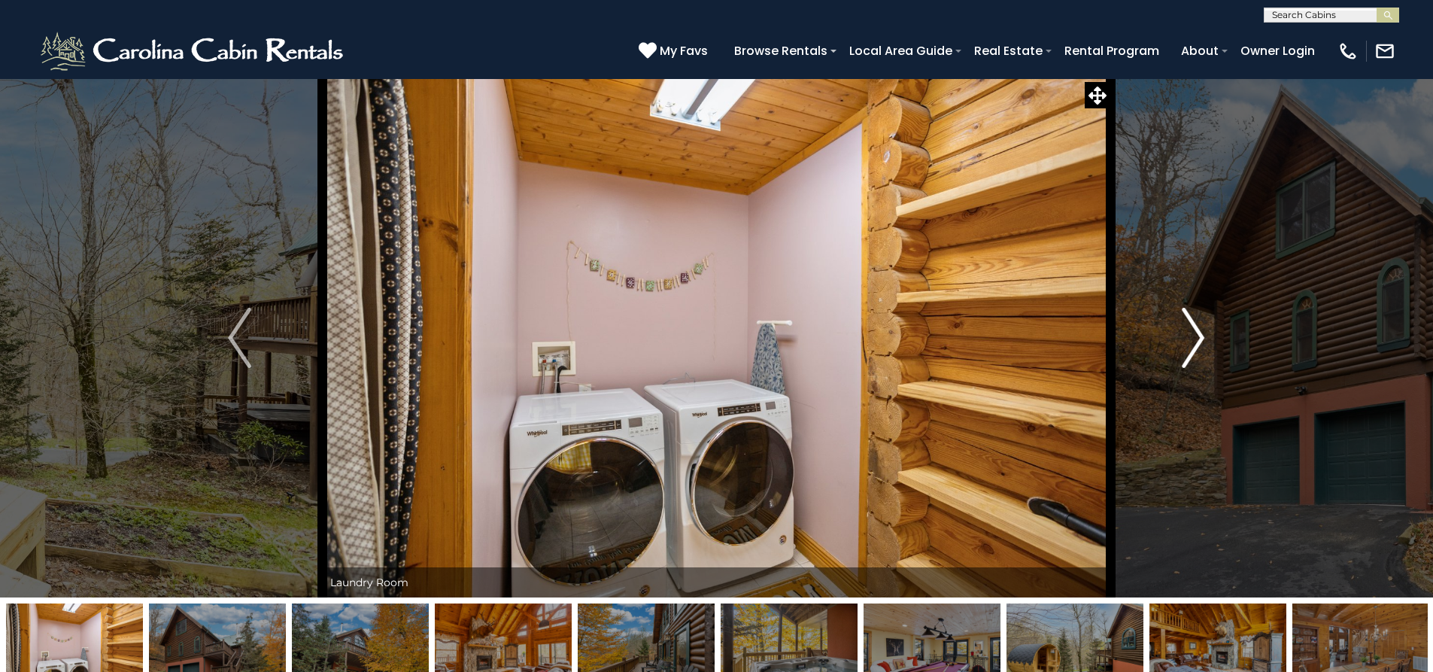
click at [1180, 353] on button "Next" at bounding box center [1192, 337] width 165 height 519
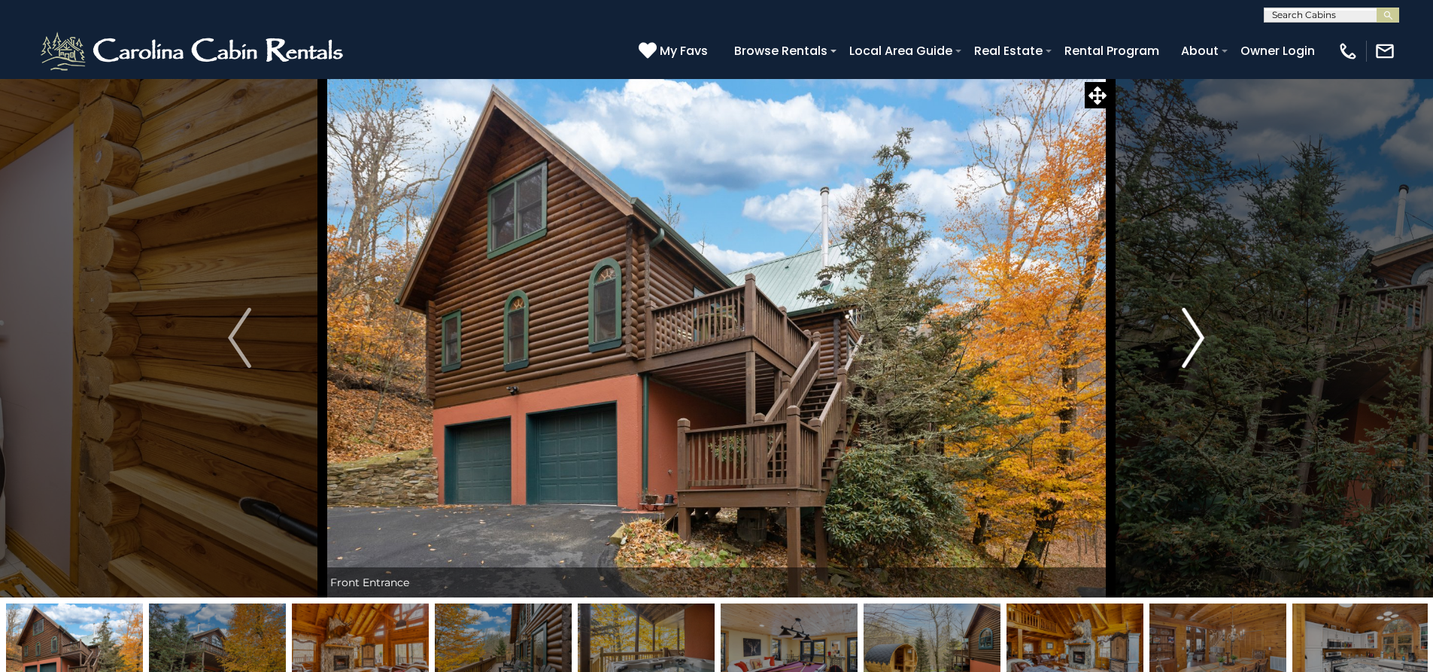
click at [1180, 353] on button "Next" at bounding box center [1192, 337] width 165 height 519
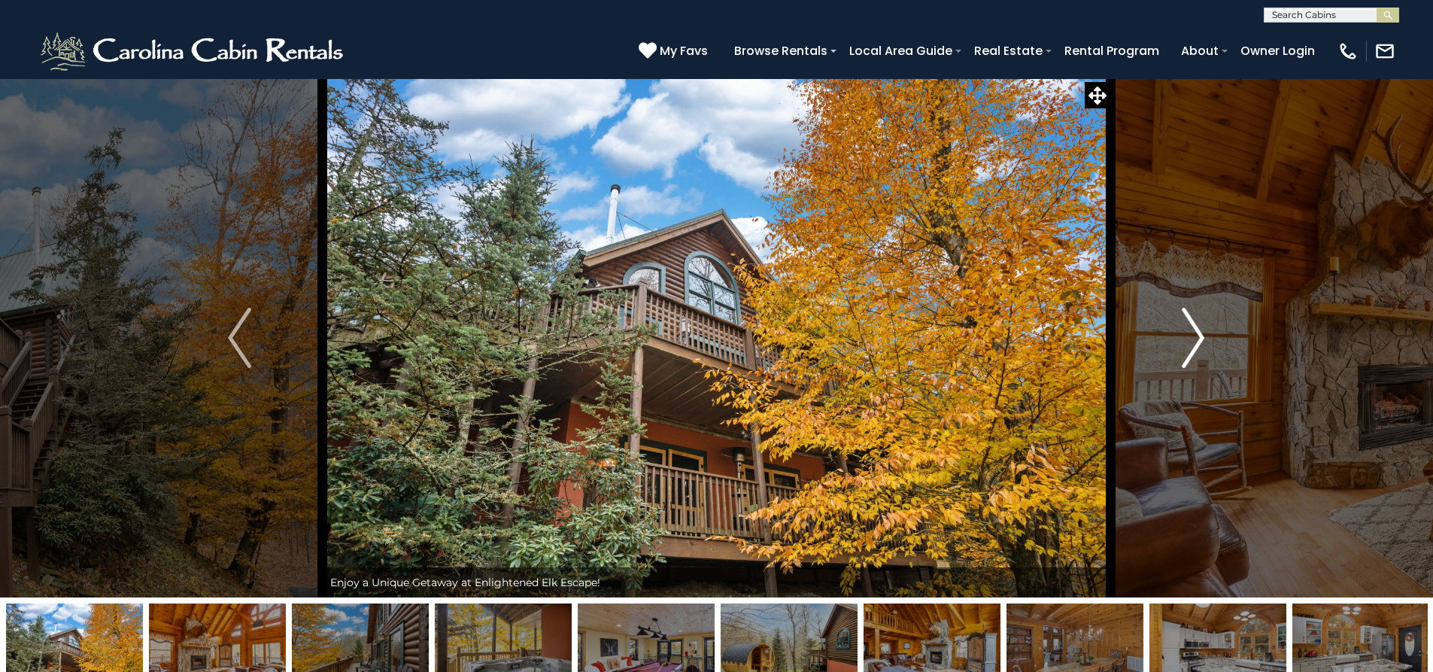
click at [1180, 353] on button "Next" at bounding box center [1192, 337] width 165 height 519
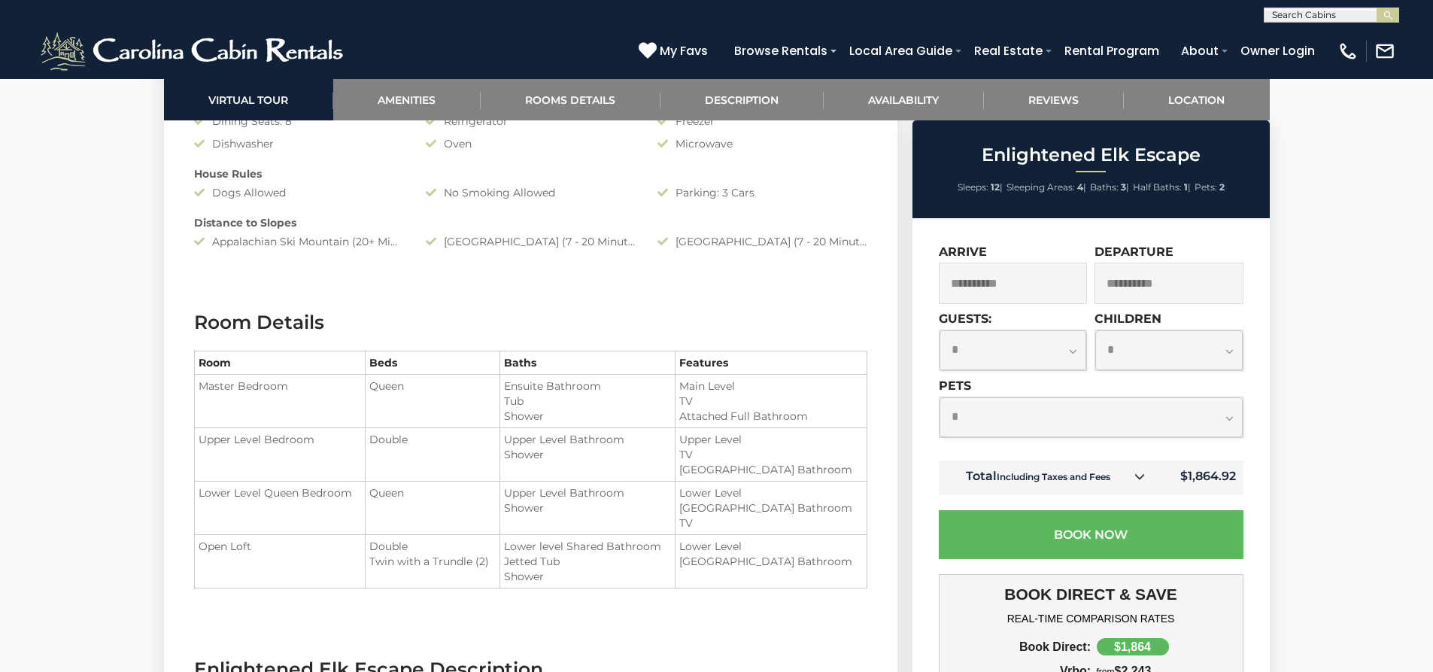
scroll to position [1630, 0]
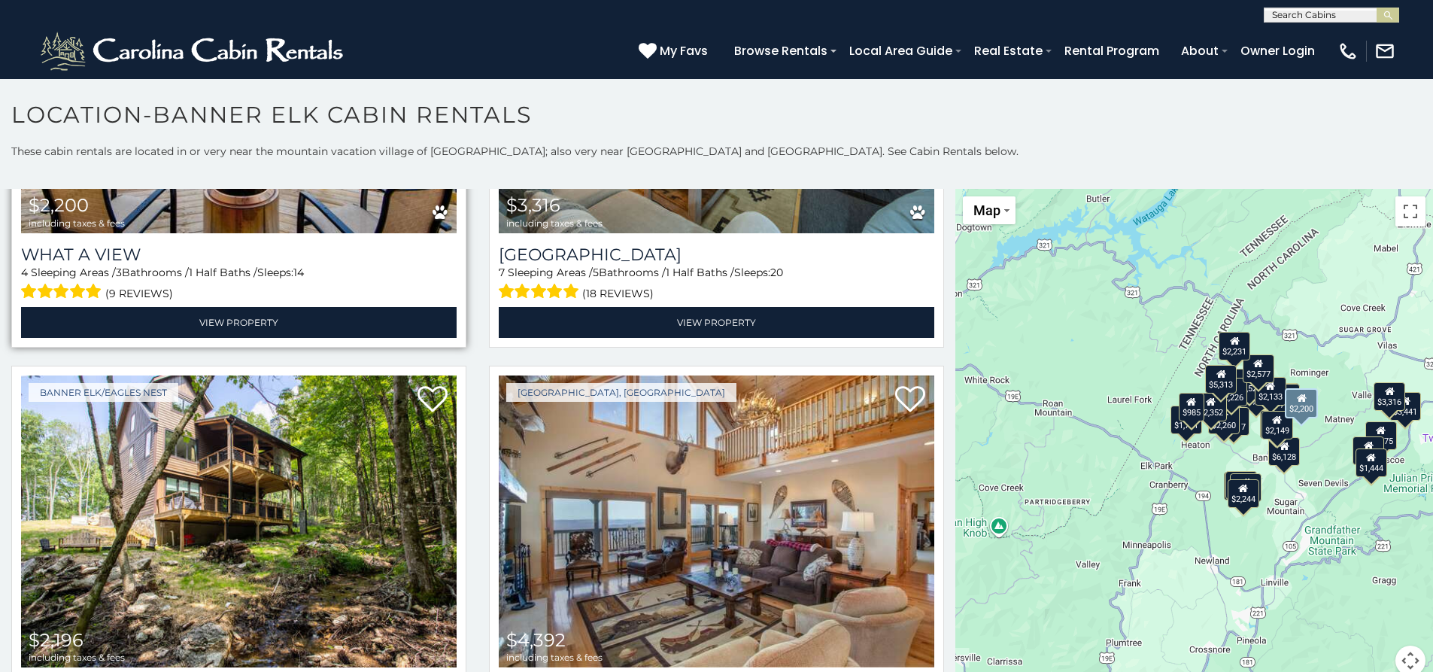
scroll to position [1630, 0]
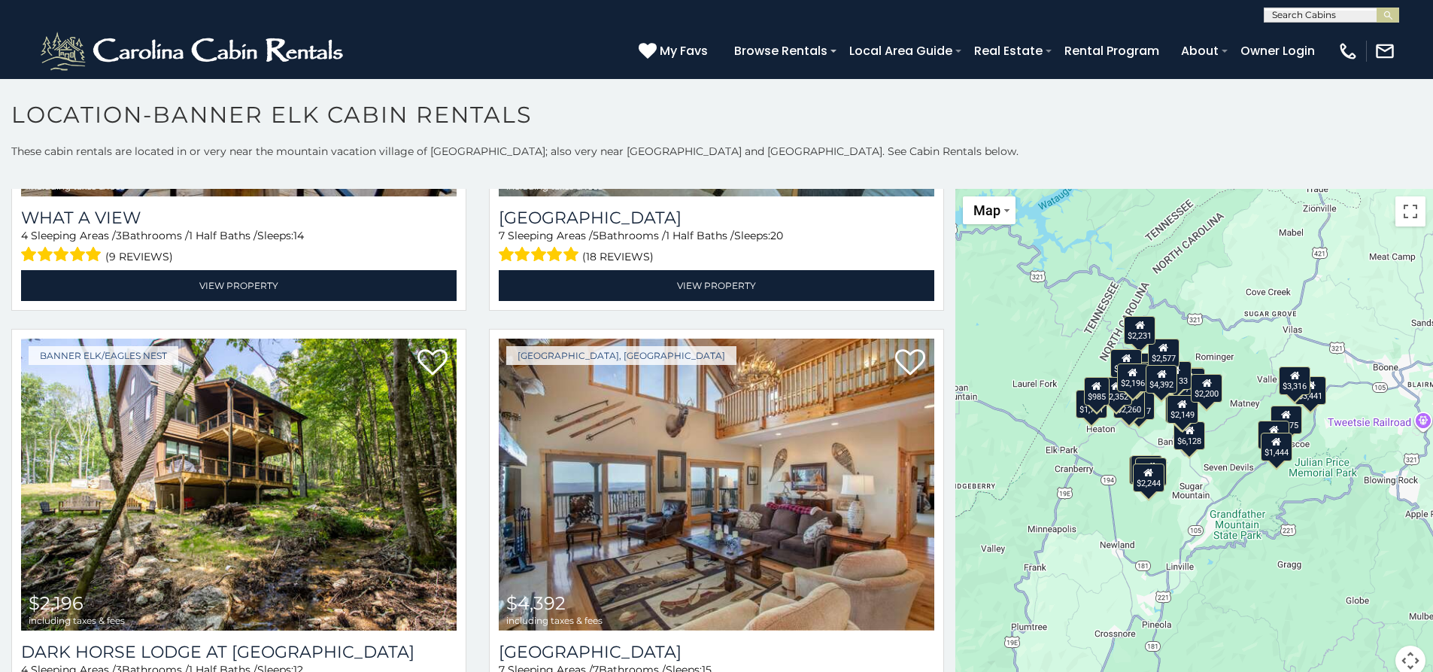
drag, startPoint x: 1378, startPoint y: 564, endPoint x: 1282, endPoint y: 548, distance: 97.6
click at [1282, 548] on div "$1,865 $3,441 $6,128 $2,244 $4,431 $5,313 $2,200 $3,316 $2,196 $4,392 $2,975 $1…" at bounding box center [1194, 441] width 478 height 505
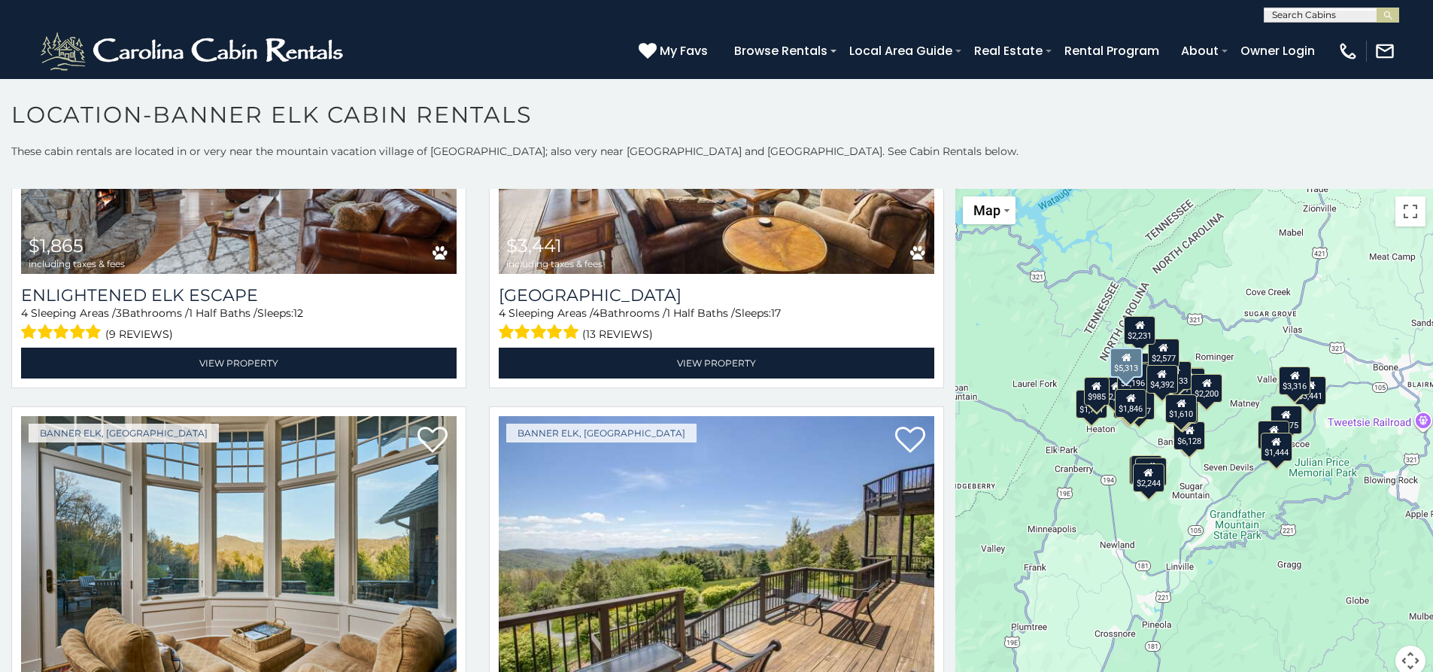
scroll to position [0, 0]
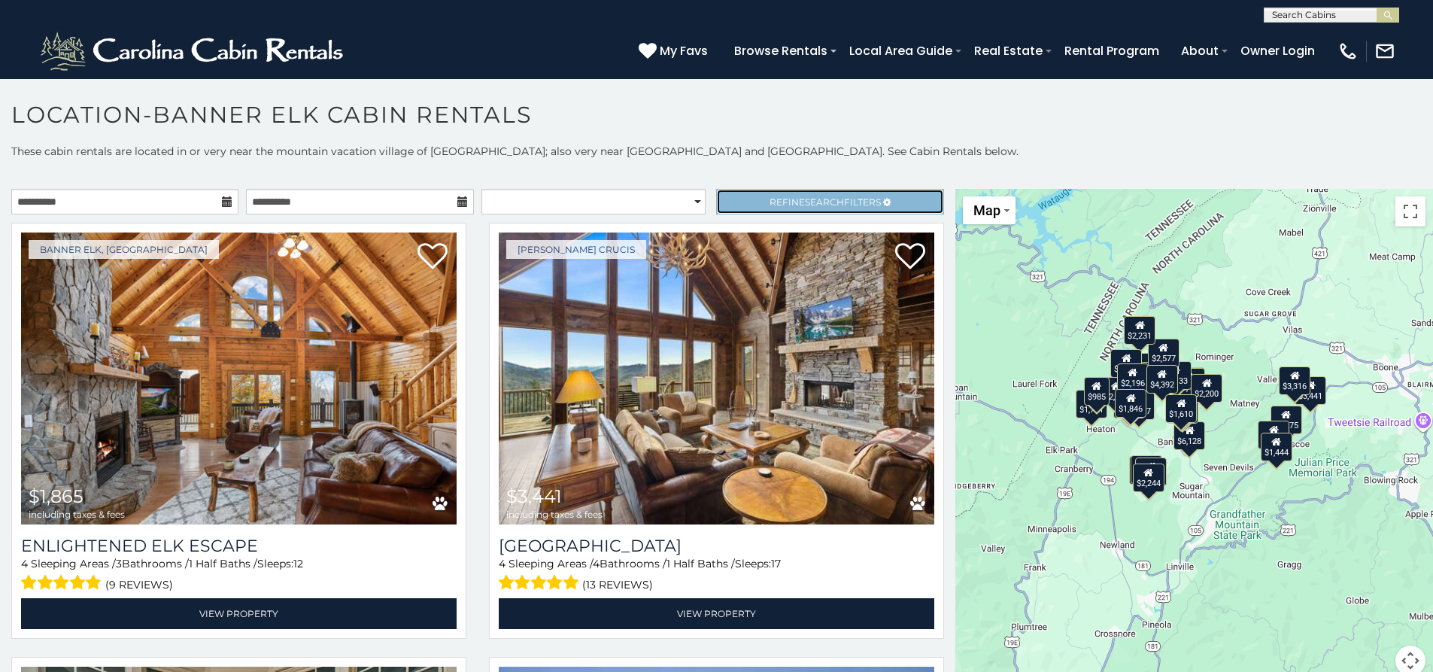
click at [777, 196] on span "Refine Search Filters" at bounding box center [824, 201] width 111 height 11
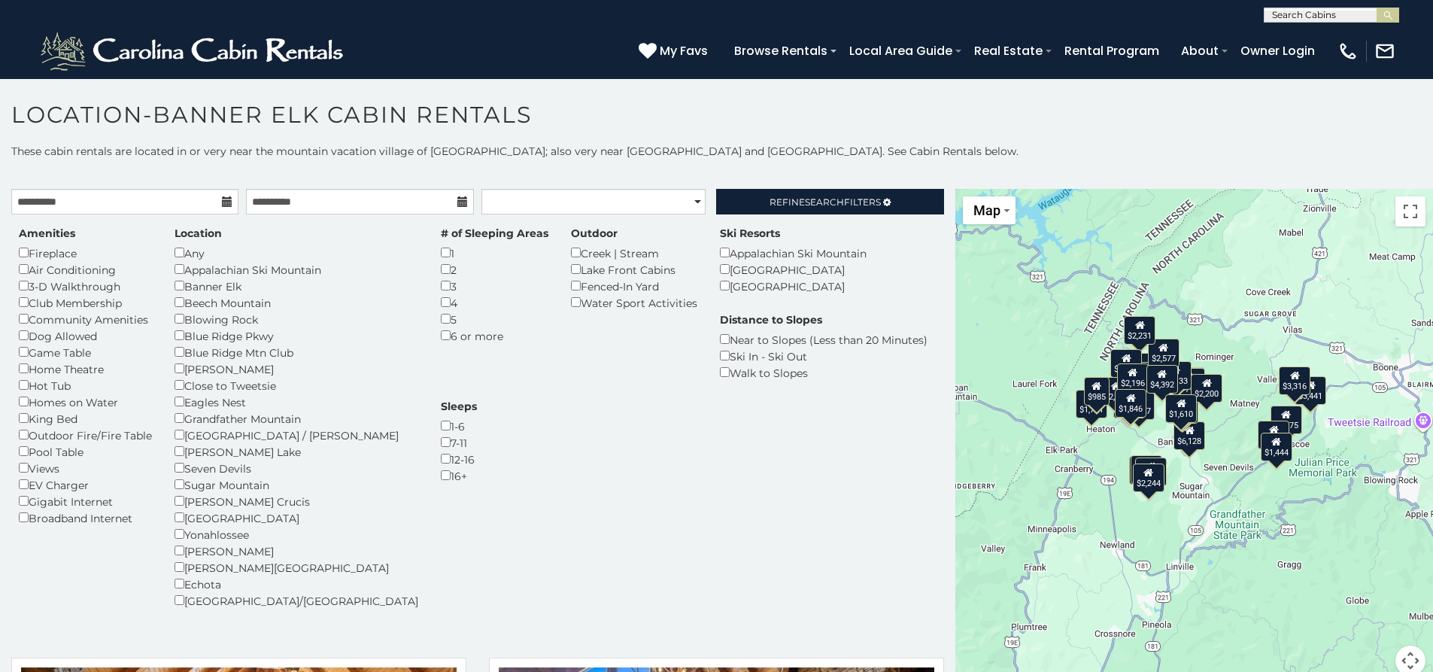
click at [1157, 559] on div "$1,865 $3,441 $6,128 $2,244 $4,431 $5,313 $2,200 $3,316 $2,196 $4,392 $2,975 $1…" at bounding box center [1194, 441] width 478 height 505
click at [1179, 418] on div "$1,610" at bounding box center [1182, 407] width 32 height 29
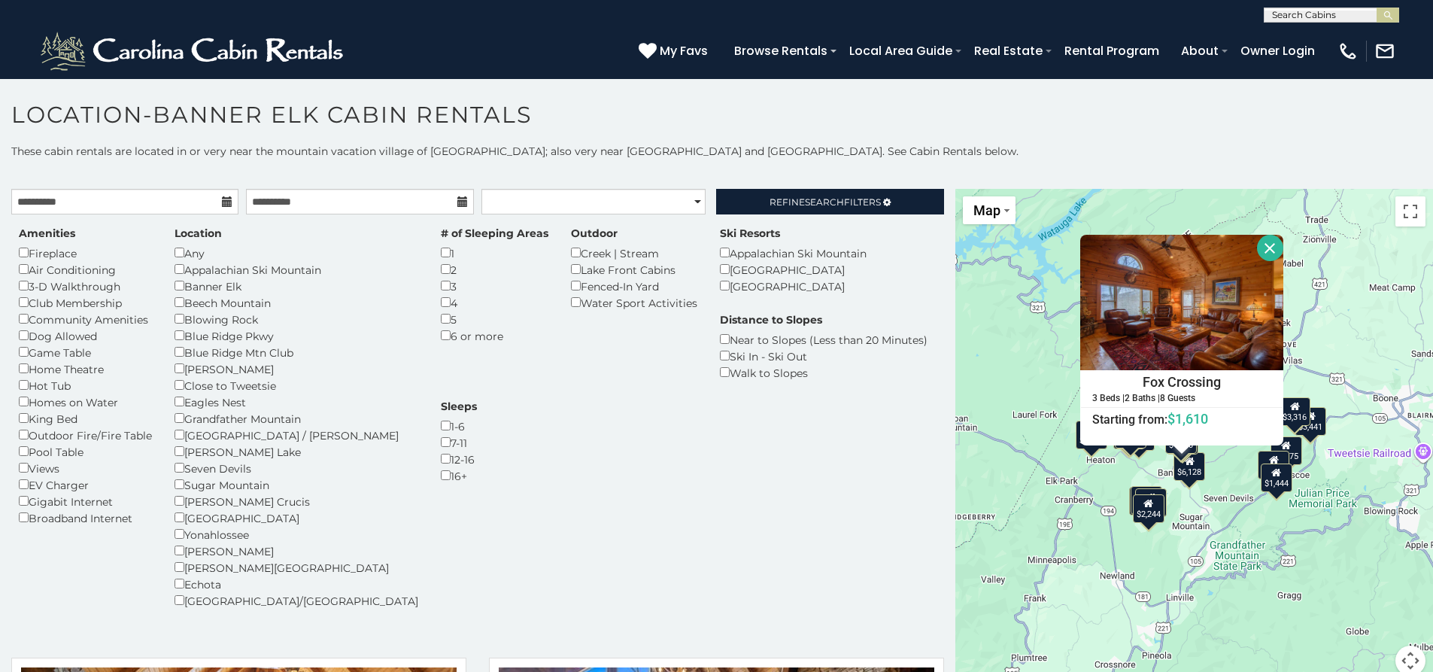
click at [1380, 539] on div "$1,865 $3,441 $6,128 $2,244 $4,431 $5,313 $2,200 $3,316 $2,196 $4,392 $2,975 $1…" at bounding box center [1194, 441] width 478 height 505
click at [1267, 250] on button "Close" at bounding box center [1270, 248] width 26 height 26
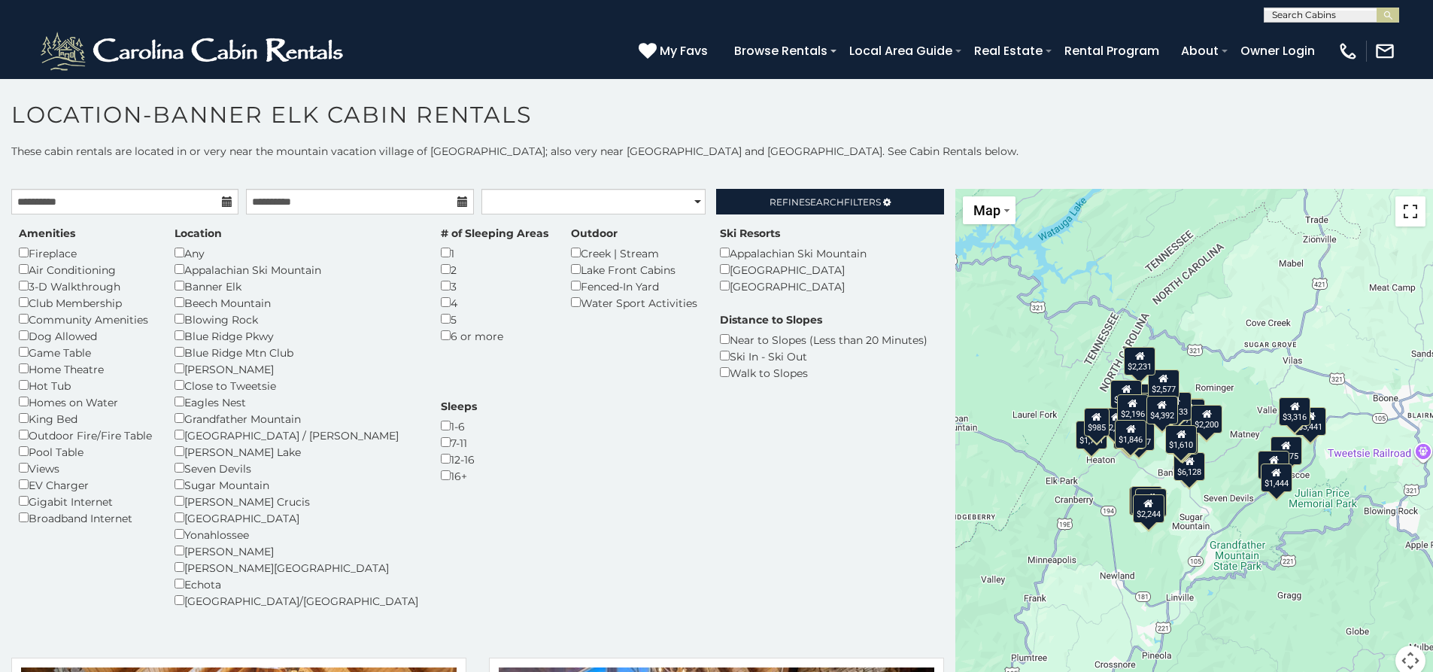
click at [1403, 220] on button "Toggle fullscreen view" at bounding box center [1410, 211] width 30 height 30
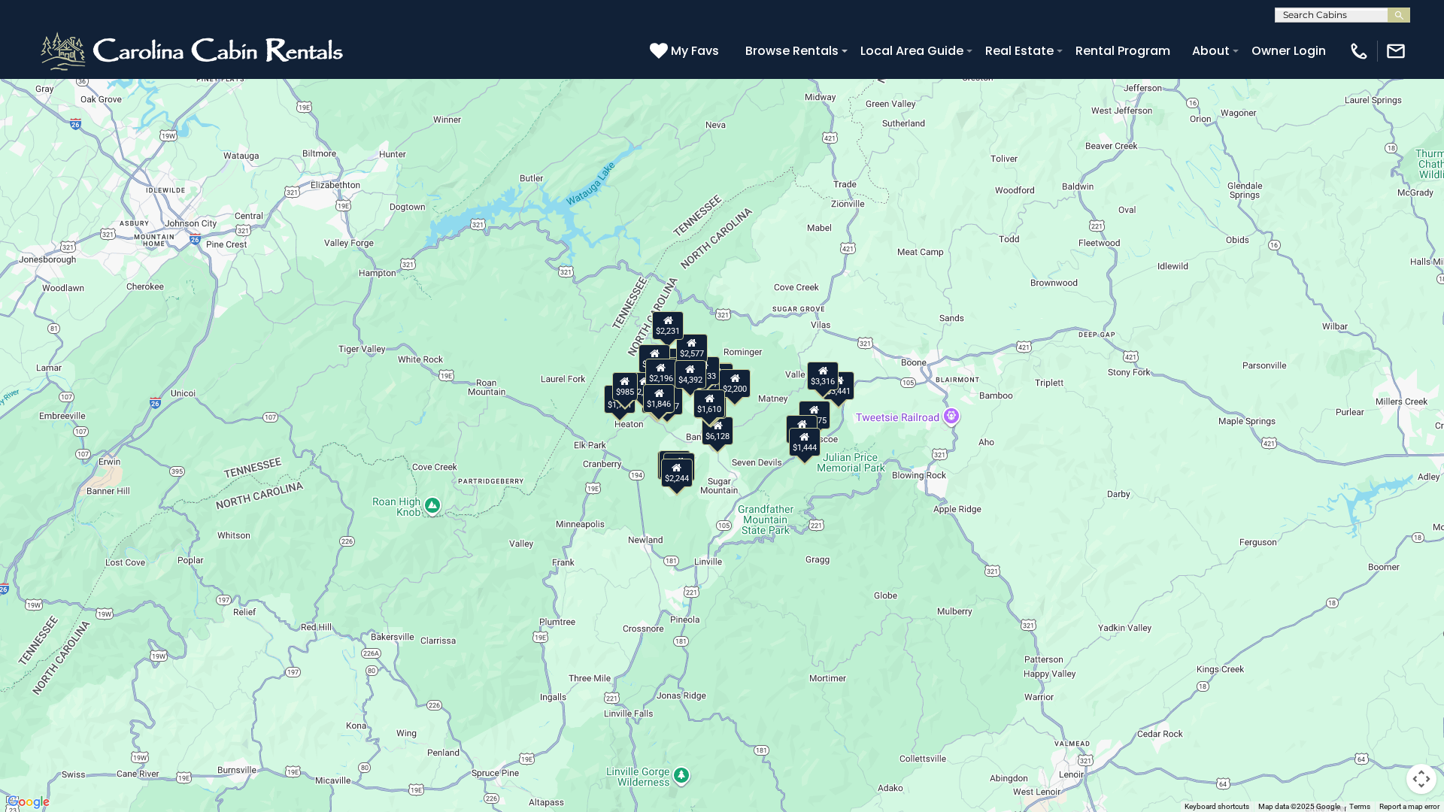
click at [1425, 33] on button "Toggle fullscreen view" at bounding box center [1421, 23] width 30 height 30
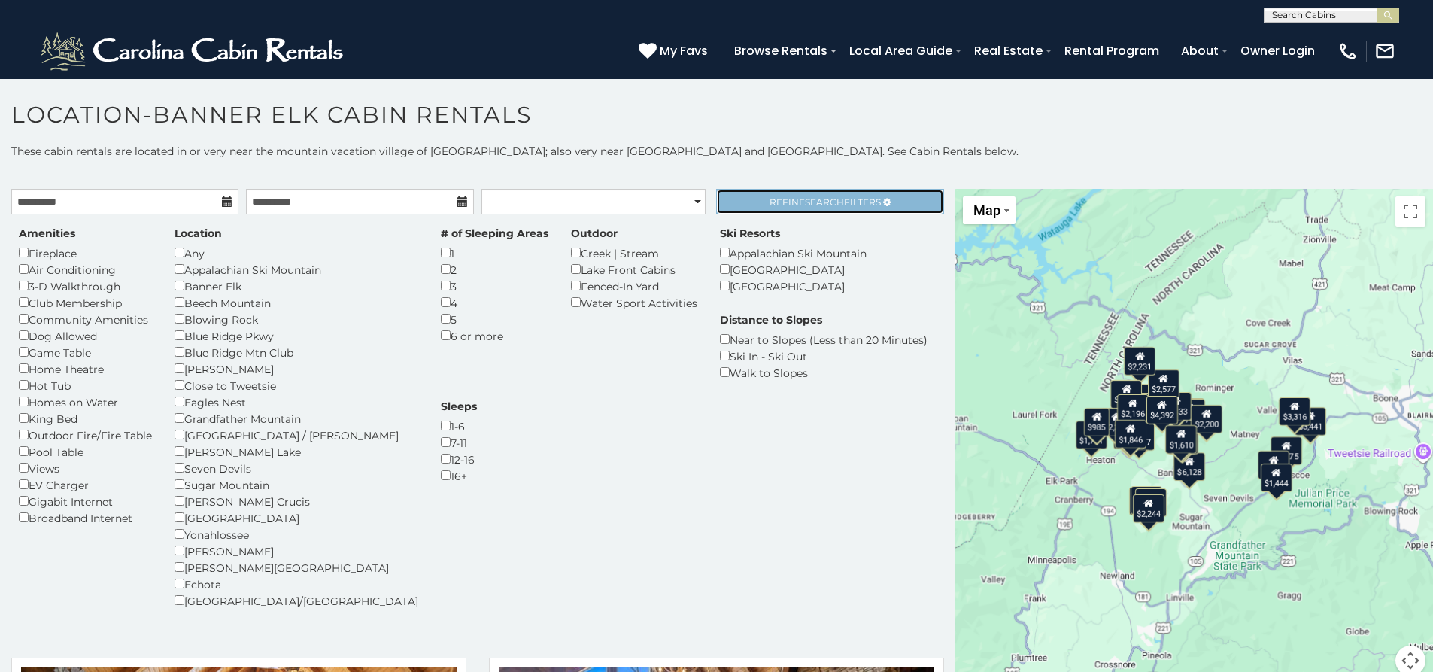
click at [809, 200] on span "Search" at bounding box center [824, 201] width 39 height 11
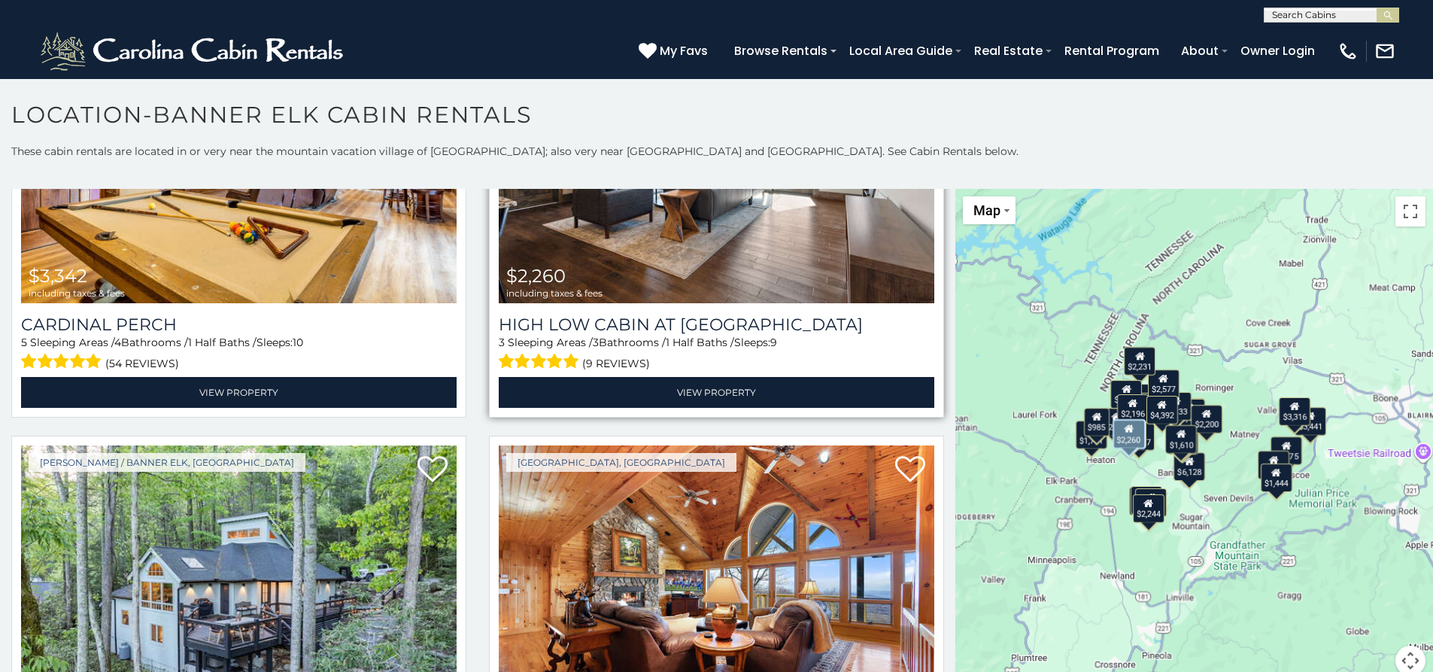
scroll to position [3385, 0]
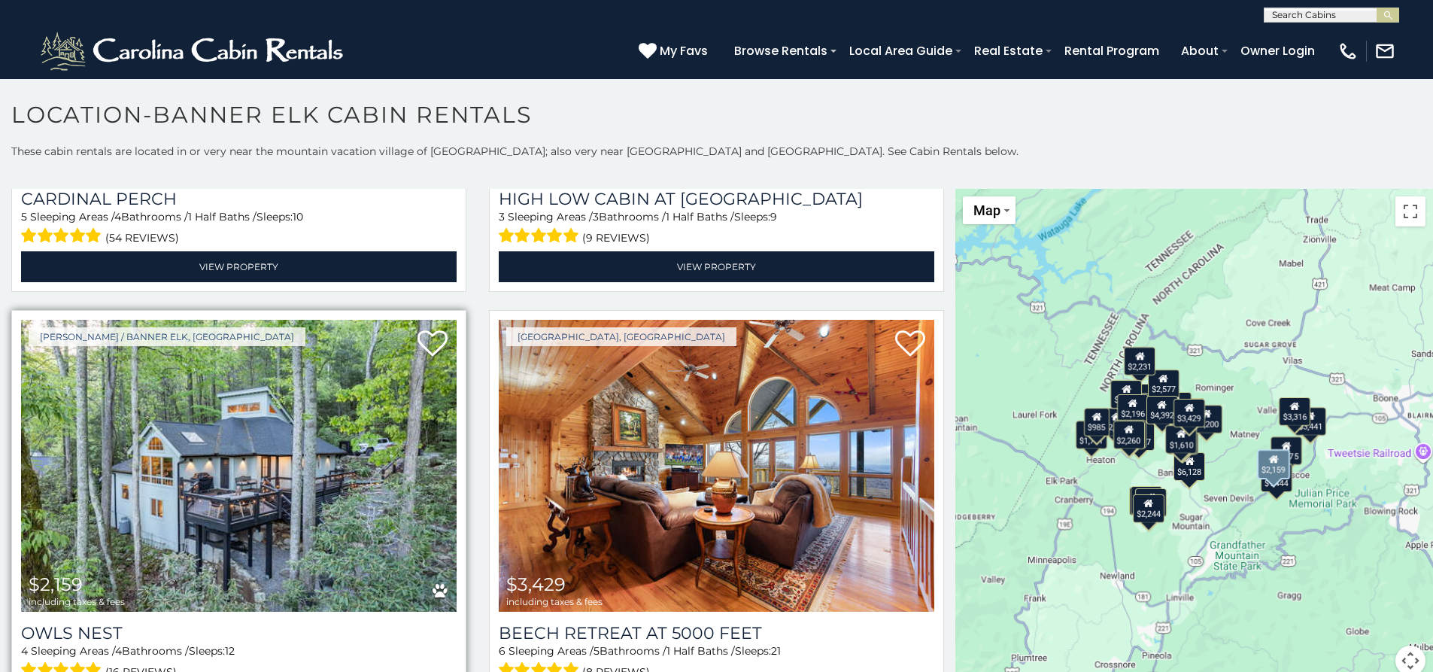
click at [257, 501] on img at bounding box center [238, 466] width 435 height 292
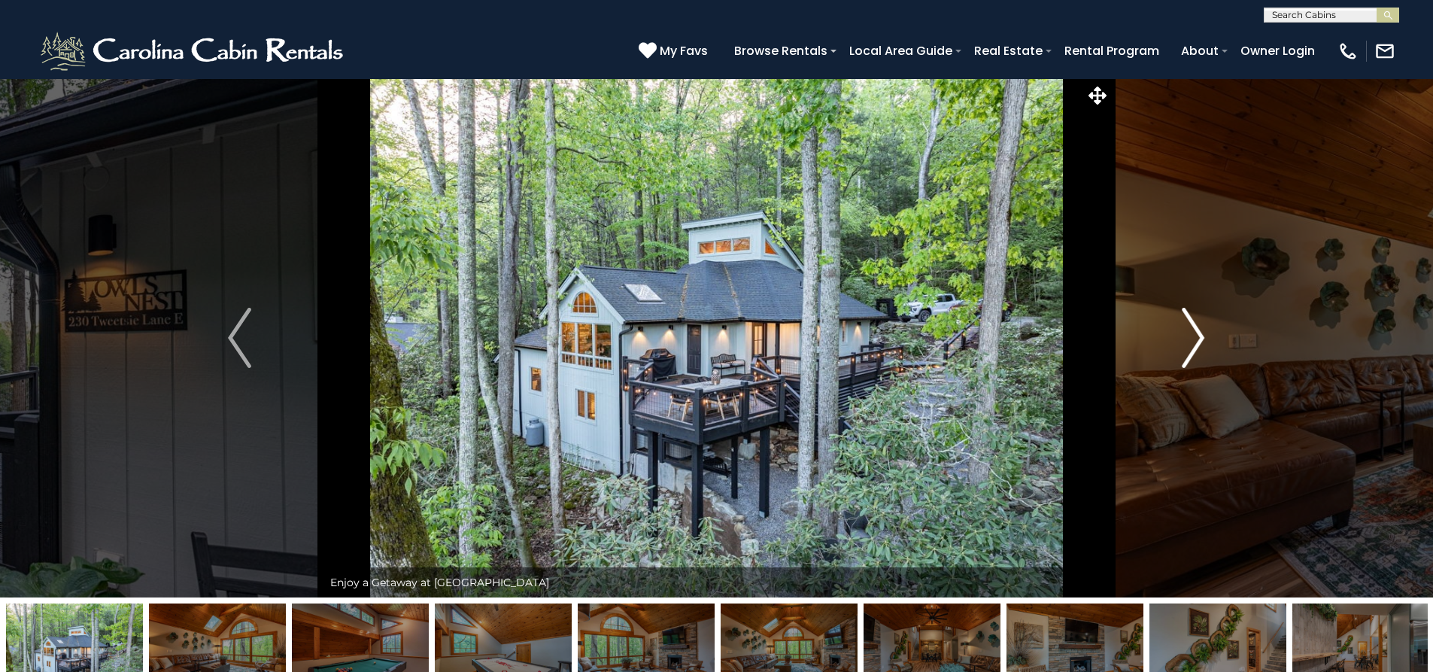
click at [1183, 350] on img "Next" at bounding box center [1193, 338] width 23 height 60
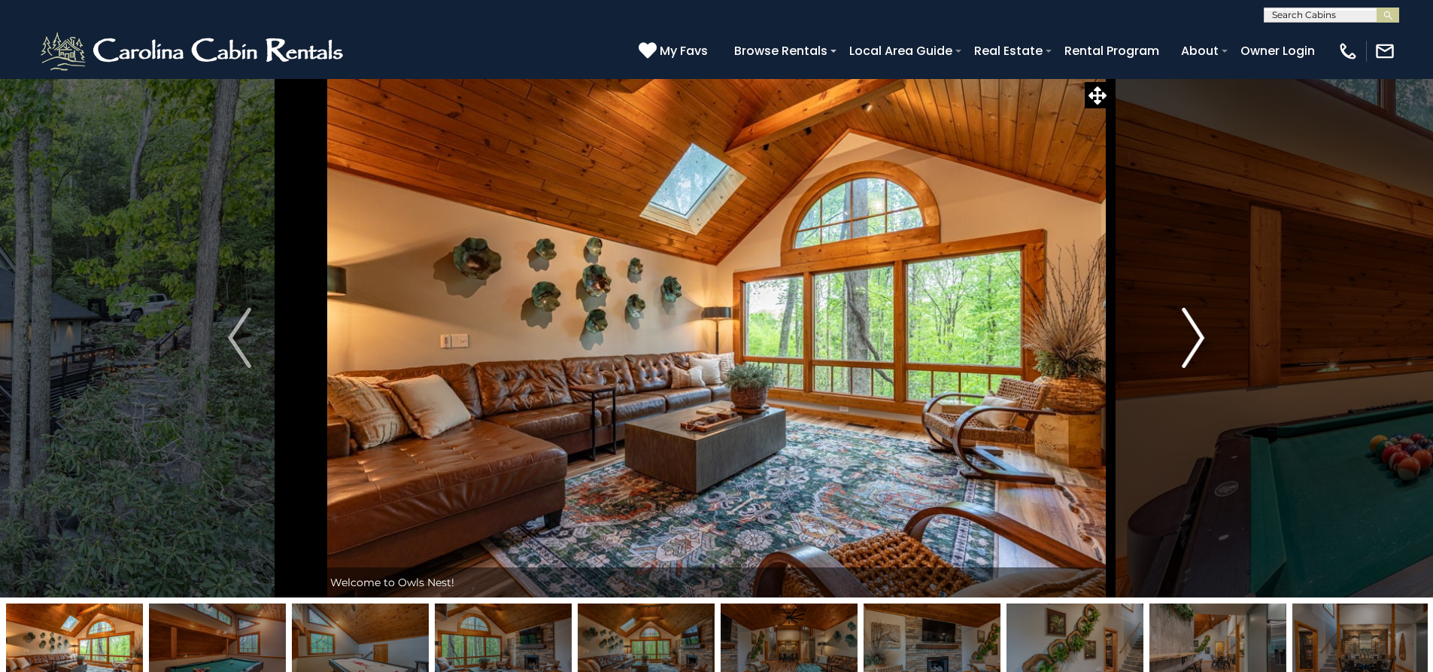
click at [1185, 348] on img "Next" at bounding box center [1193, 338] width 23 height 60
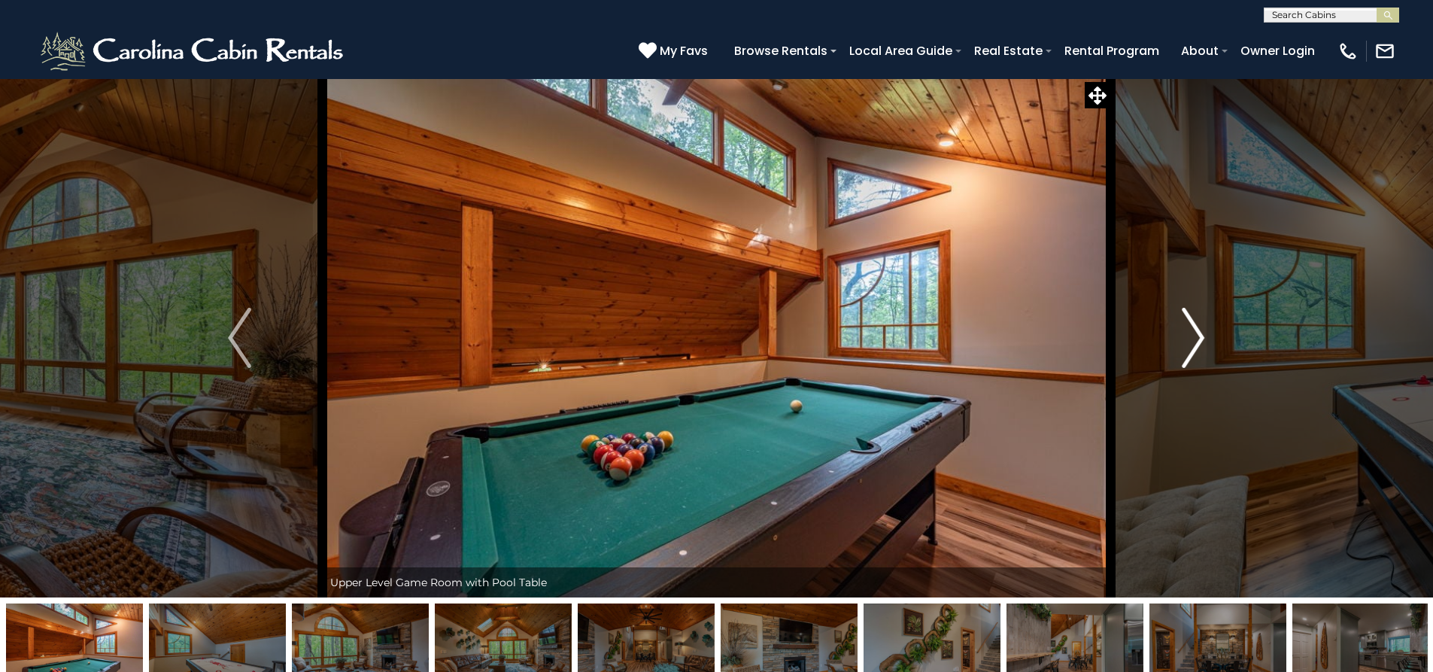
click at [1185, 347] on img "Next" at bounding box center [1193, 338] width 23 height 60
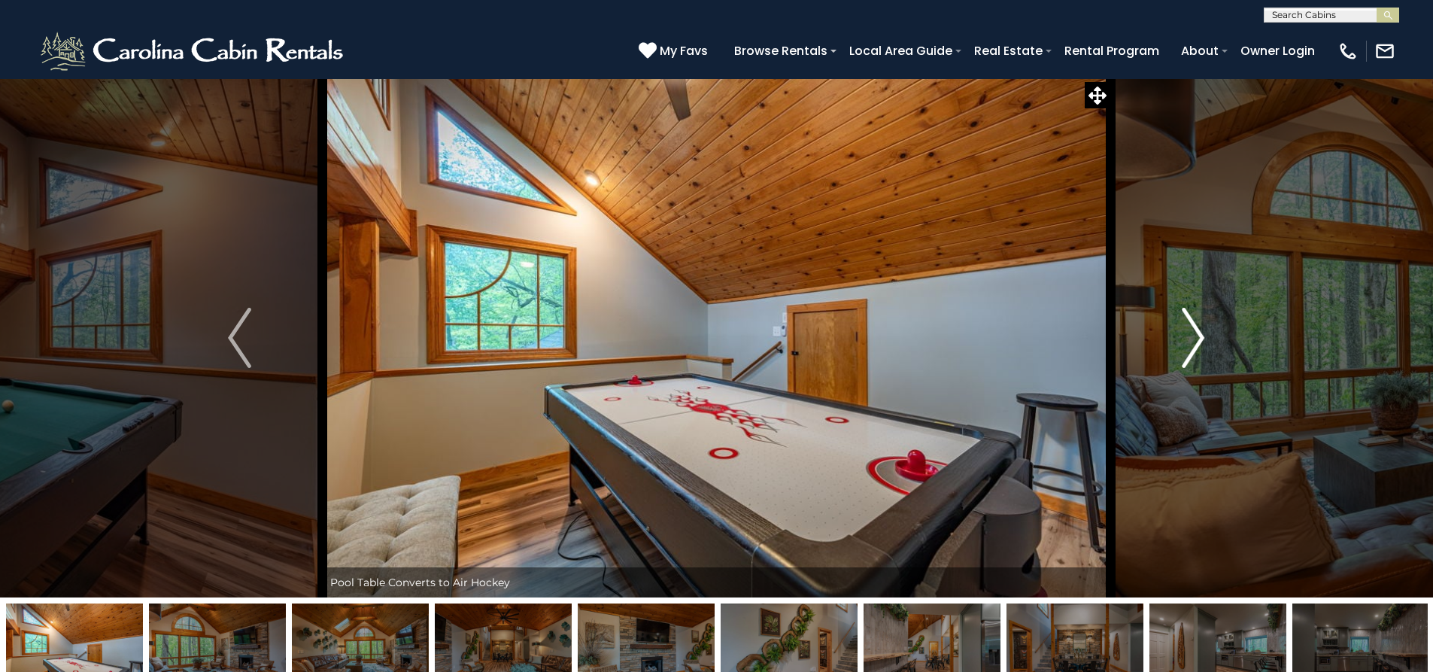
click at [1186, 347] on img "Next" at bounding box center [1193, 338] width 23 height 60
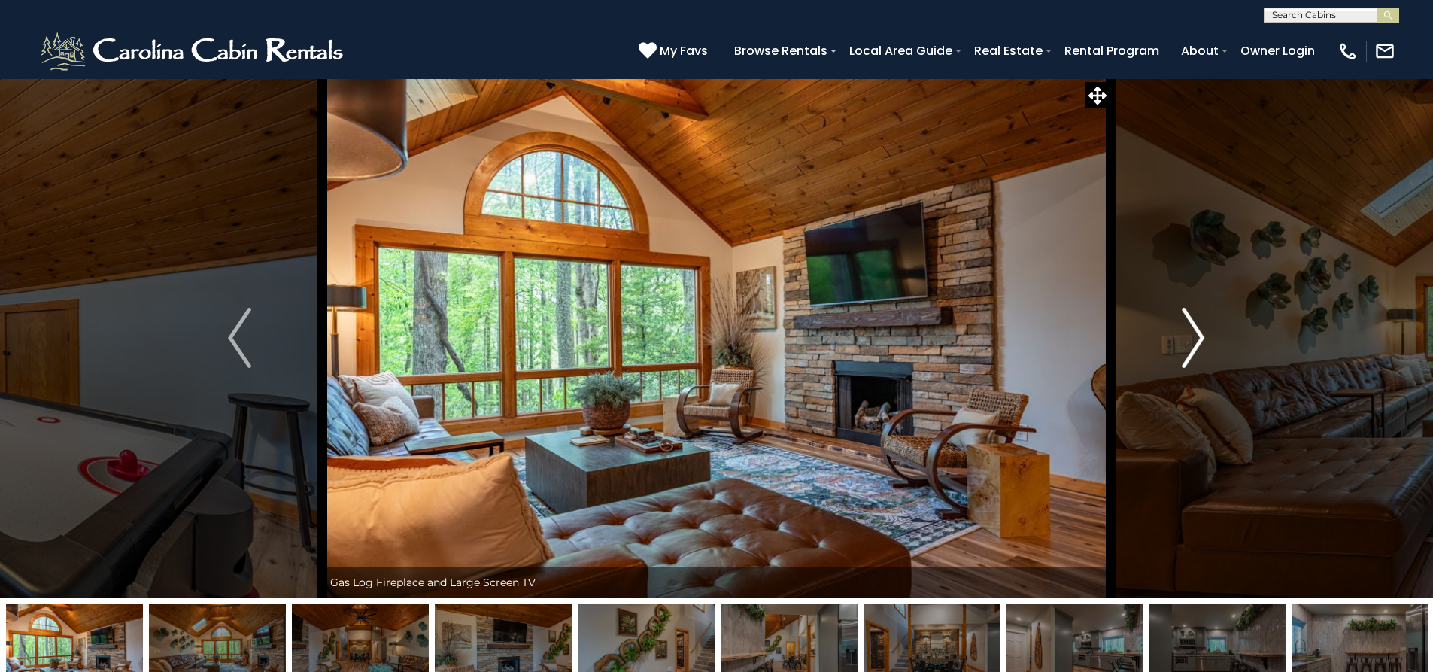
click at [1186, 347] on img "Next" at bounding box center [1193, 338] width 23 height 60
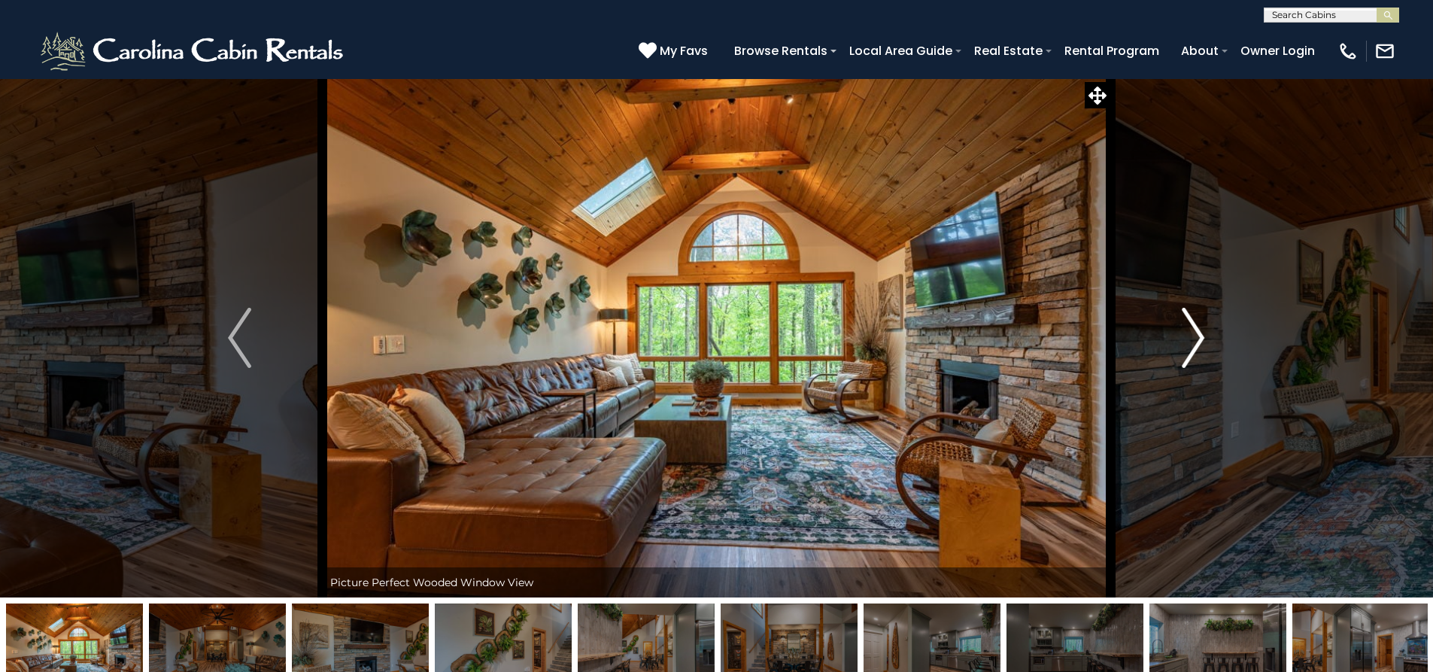
click at [1186, 347] on img "Next" at bounding box center [1193, 338] width 23 height 60
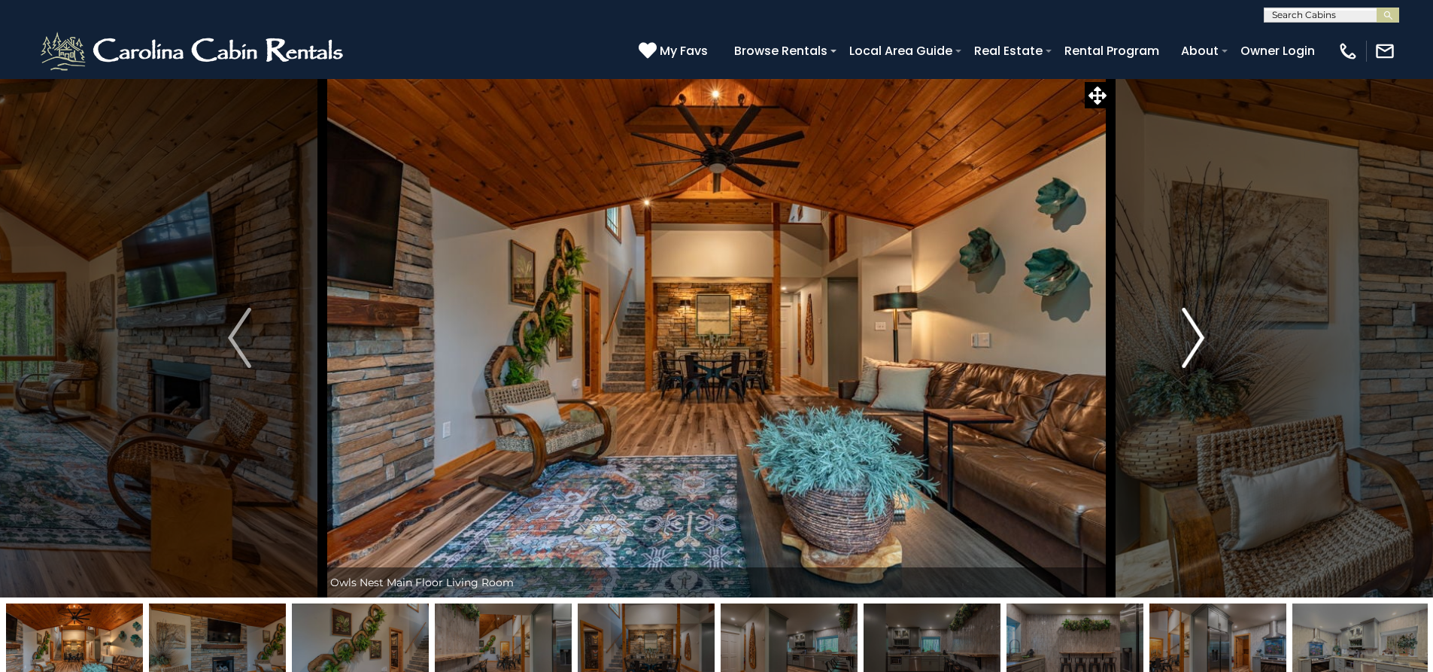
click at [1187, 347] on img "Next" at bounding box center [1193, 338] width 23 height 60
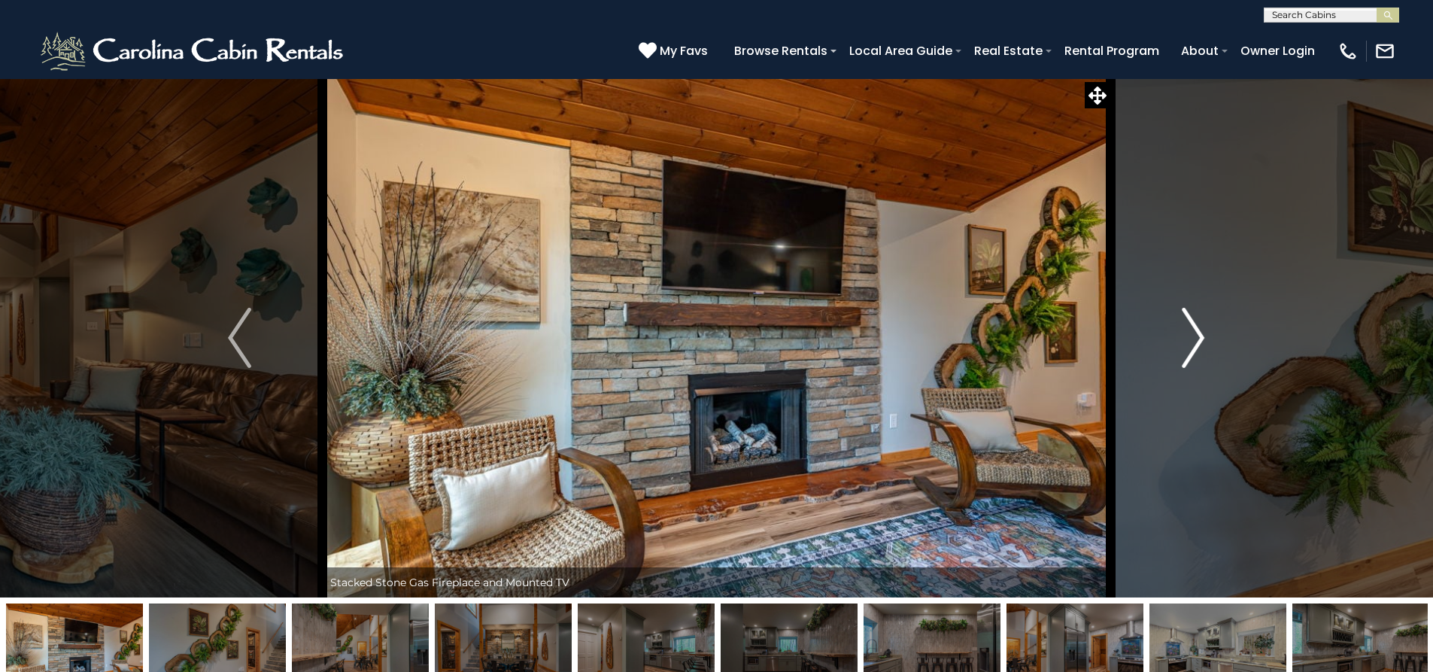
click at [1187, 347] on img "Next" at bounding box center [1193, 338] width 23 height 60
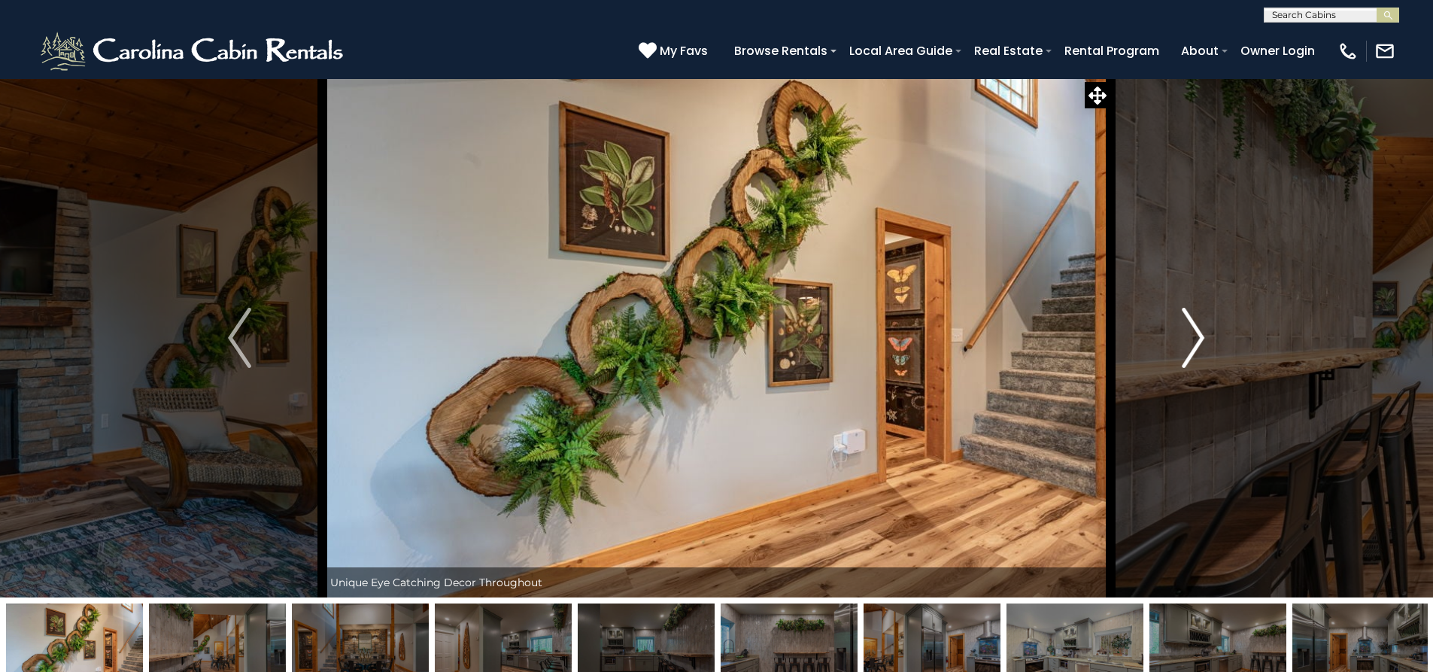
click at [1187, 347] on img "Next" at bounding box center [1193, 338] width 23 height 60
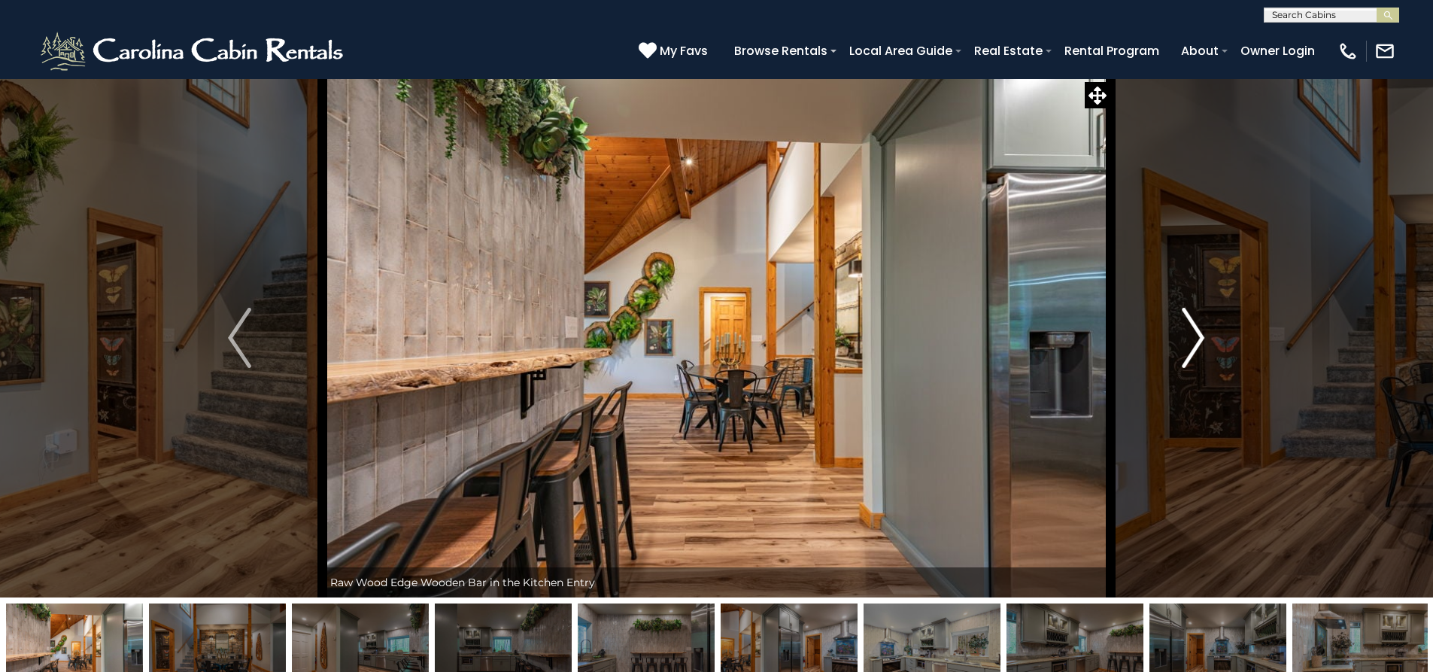
click at [1187, 347] on img "Next" at bounding box center [1193, 338] width 23 height 60
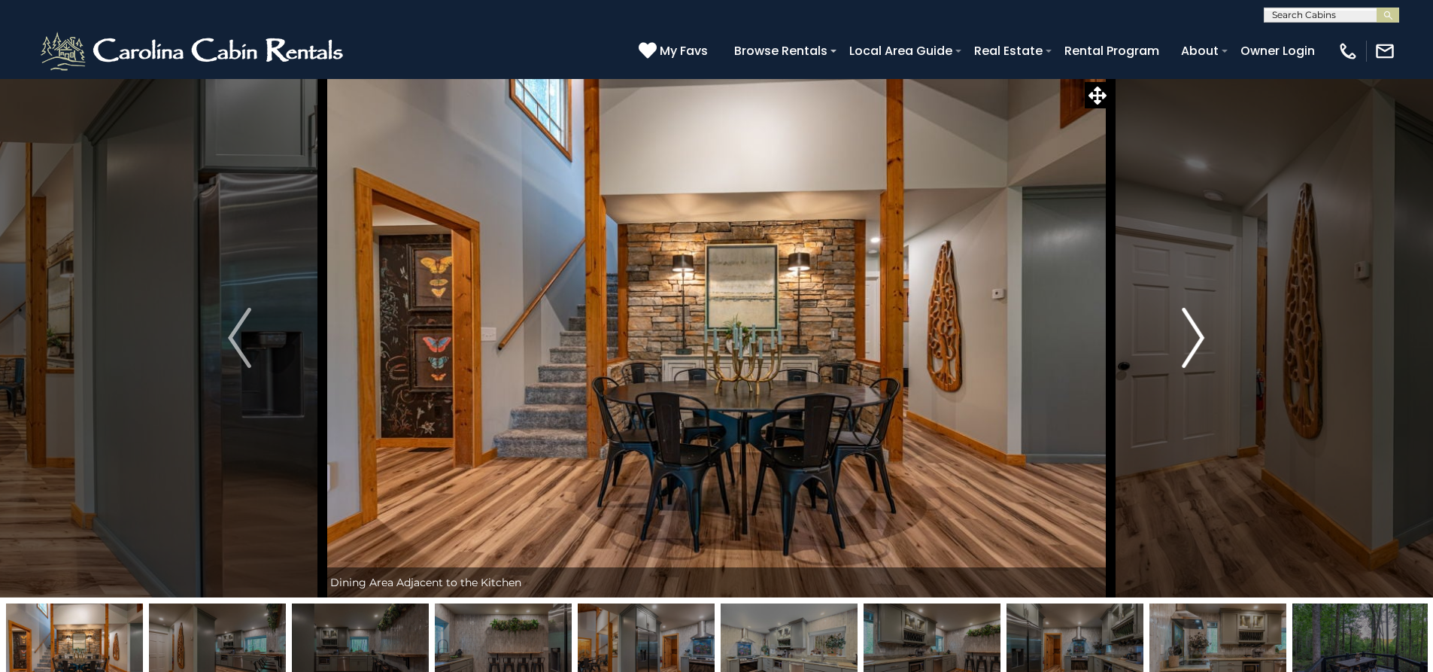
click at [1187, 347] on img "Next" at bounding box center [1193, 338] width 23 height 60
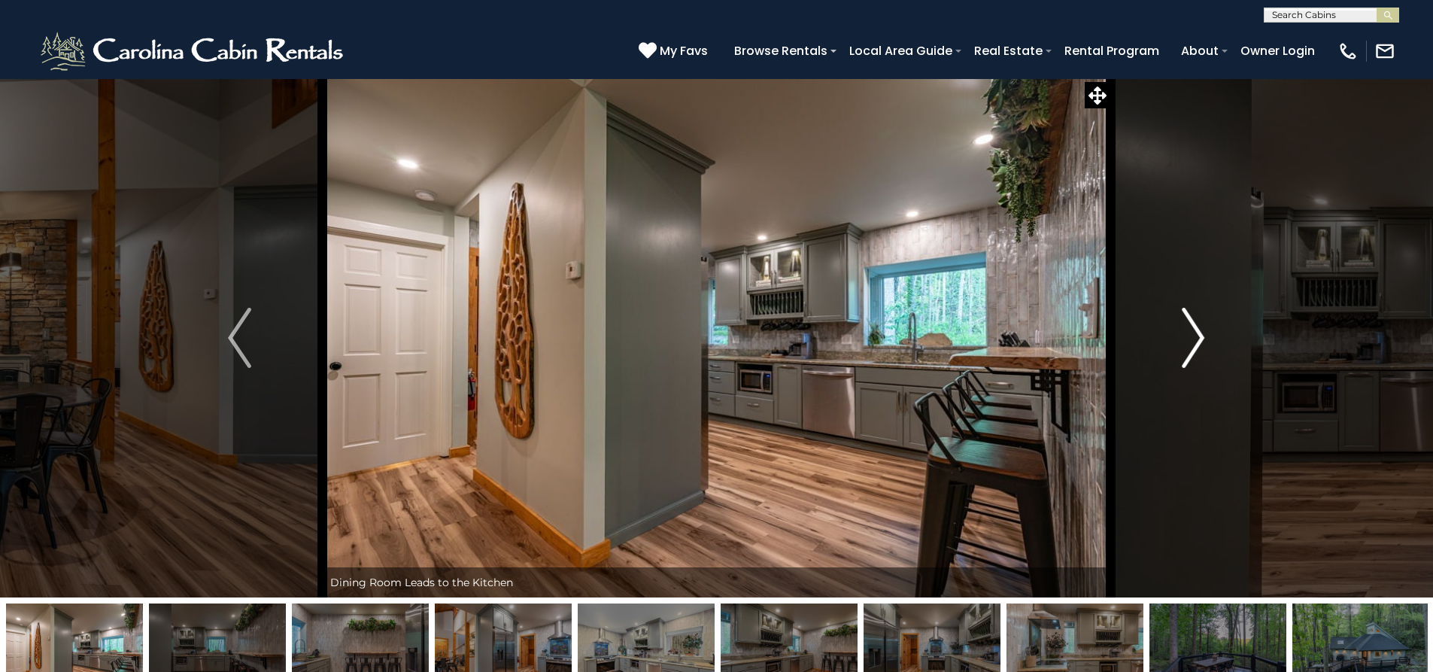
click at [1188, 347] on img "Next" at bounding box center [1193, 338] width 23 height 60
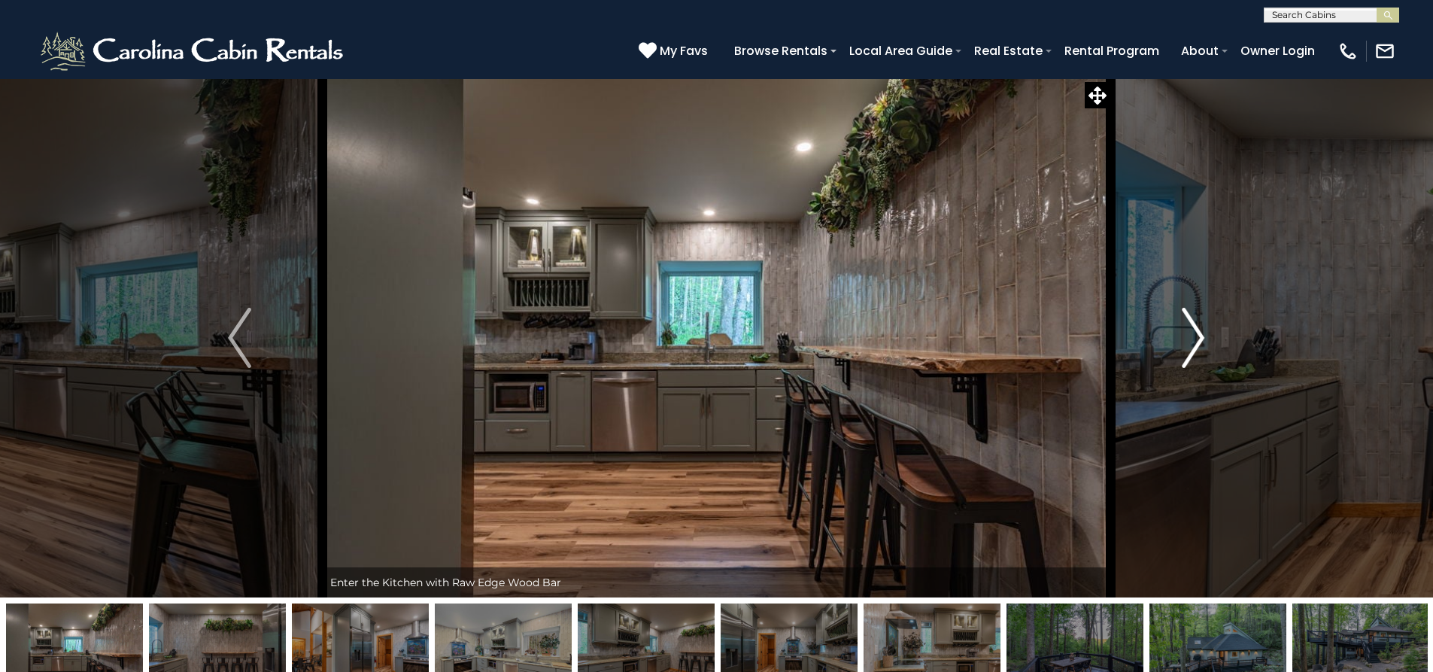
click at [1188, 347] on img "Next" at bounding box center [1193, 338] width 23 height 60
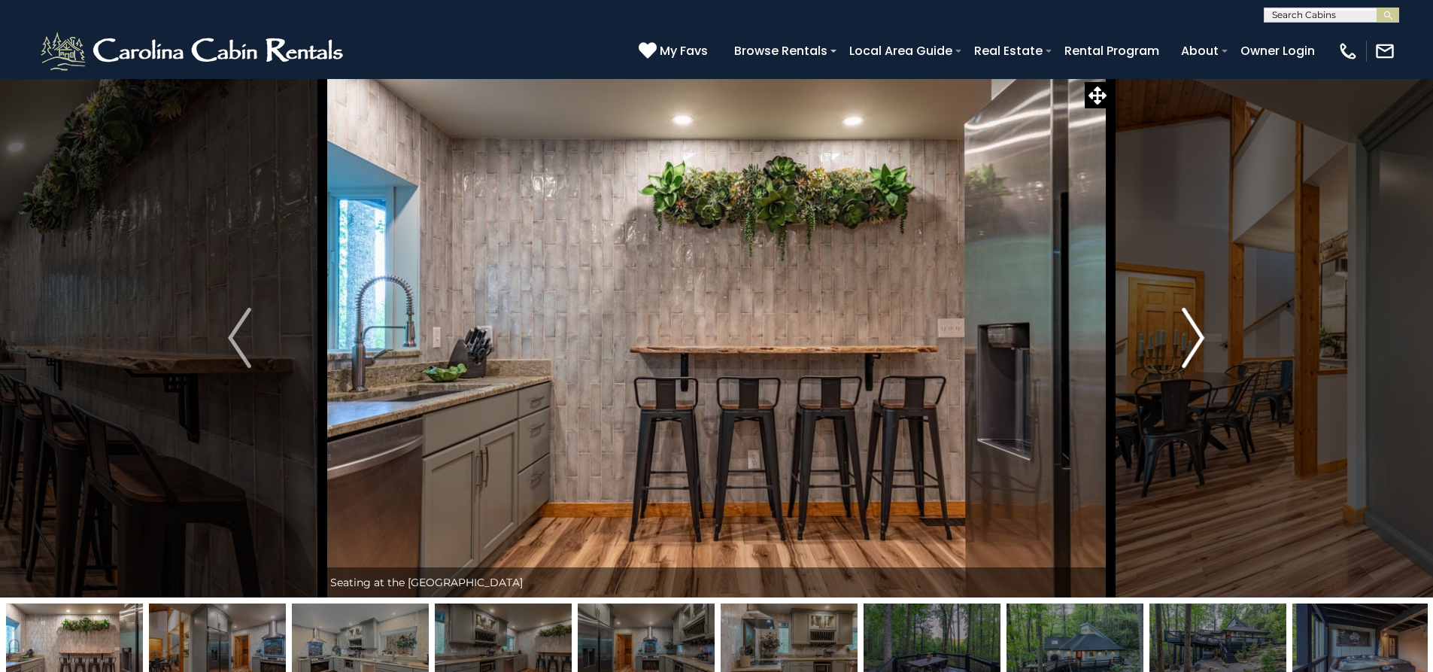
click at [1188, 347] on img "Next" at bounding box center [1193, 338] width 23 height 60
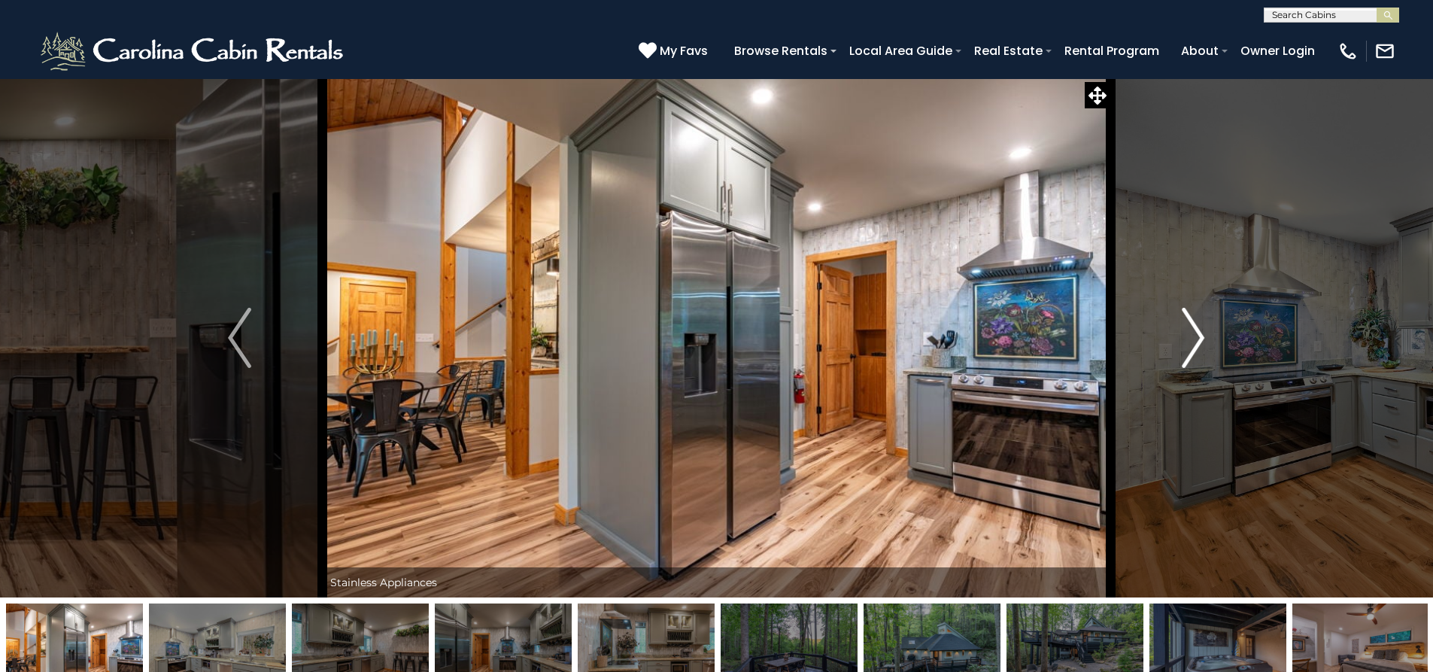
click at [1188, 347] on img "Next" at bounding box center [1193, 338] width 23 height 60
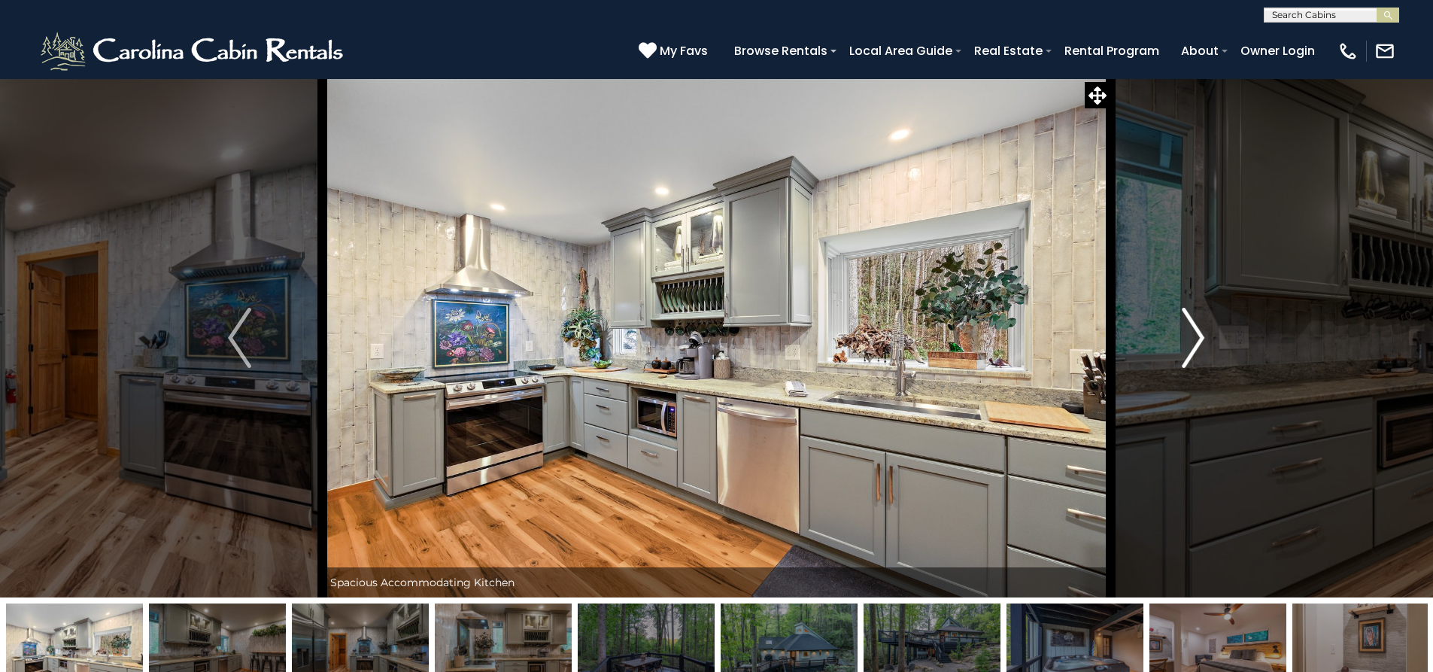
click at [1188, 347] on img "Next" at bounding box center [1193, 338] width 23 height 60
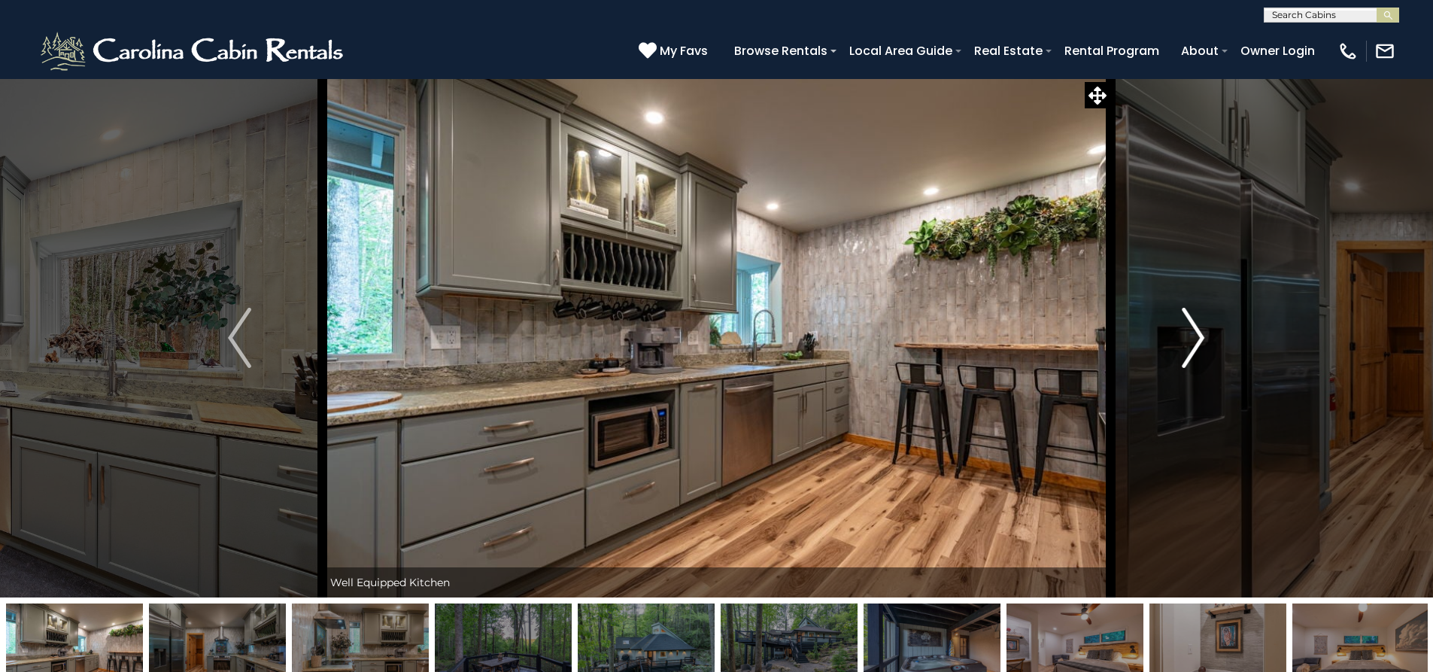
click at [1188, 347] on img "Next" at bounding box center [1193, 338] width 23 height 60
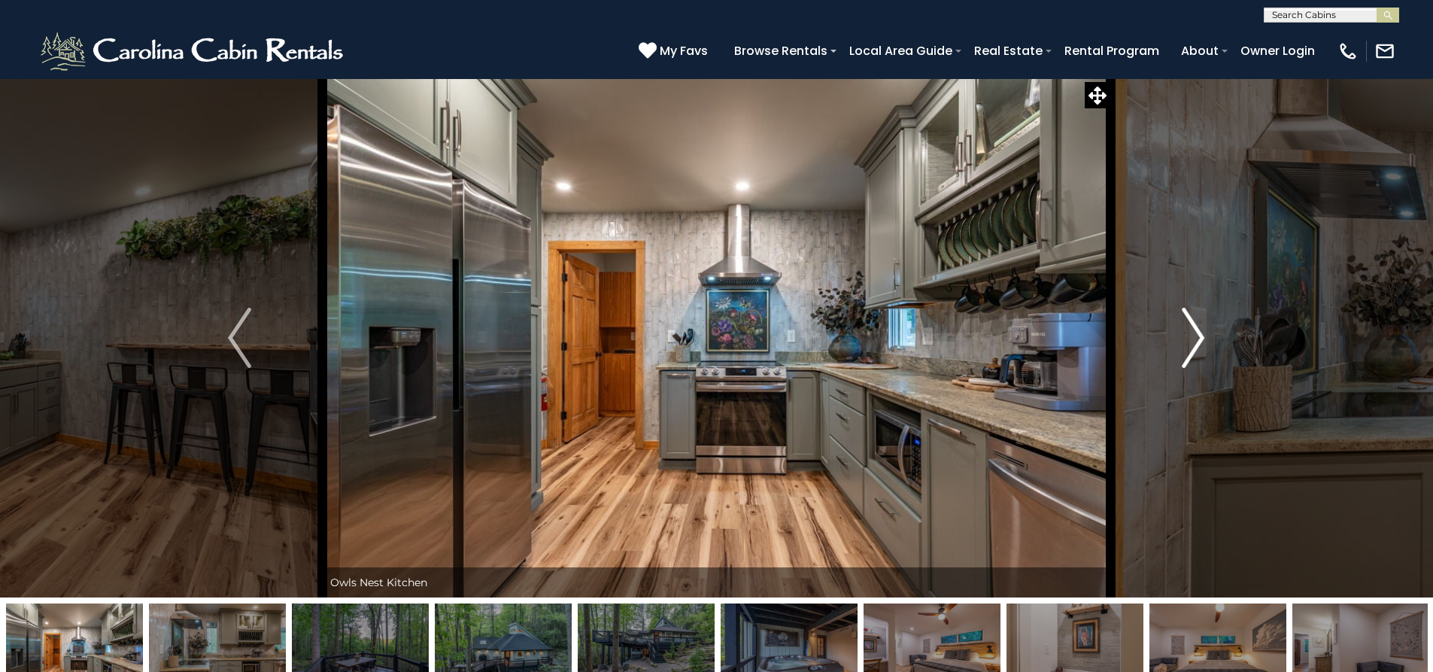
click at [1188, 347] on img "Next" at bounding box center [1193, 338] width 23 height 60
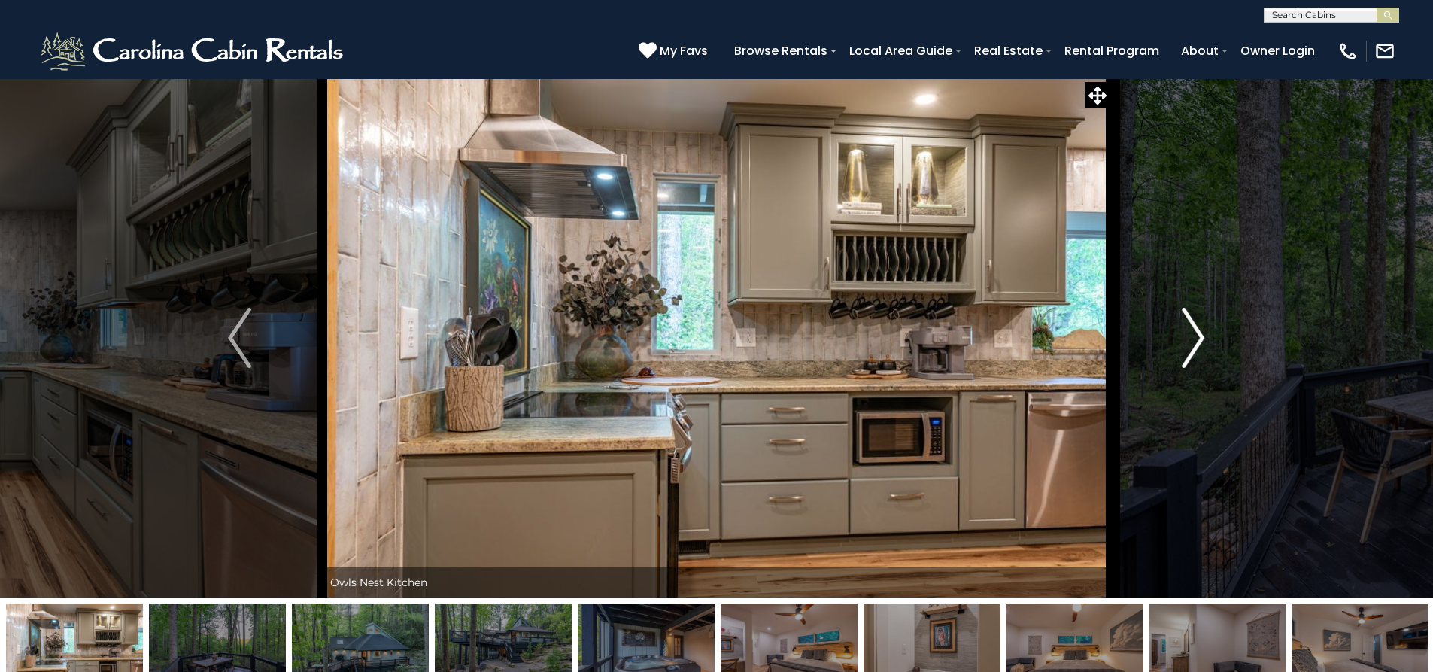
click at [1188, 347] on img "Next" at bounding box center [1193, 338] width 23 height 60
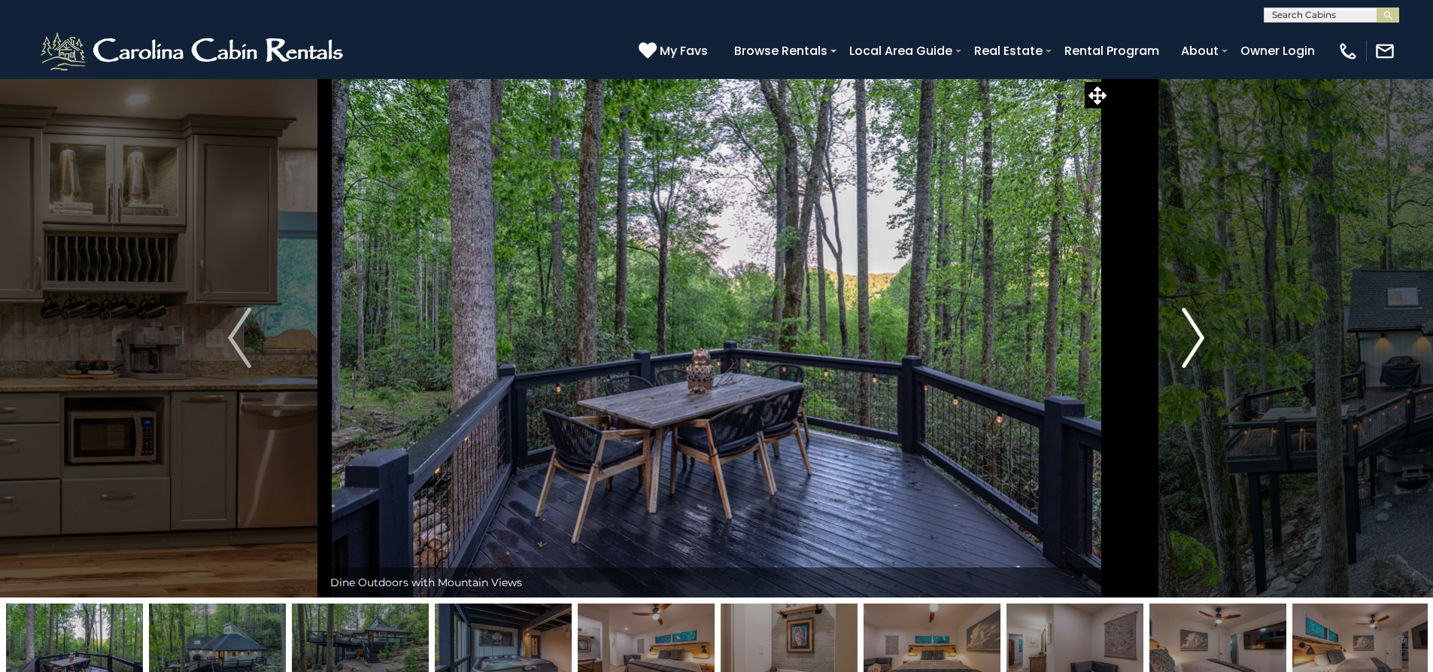
click at [1188, 347] on img "Next" at bounding box center [1193, 338] width 23 height 60
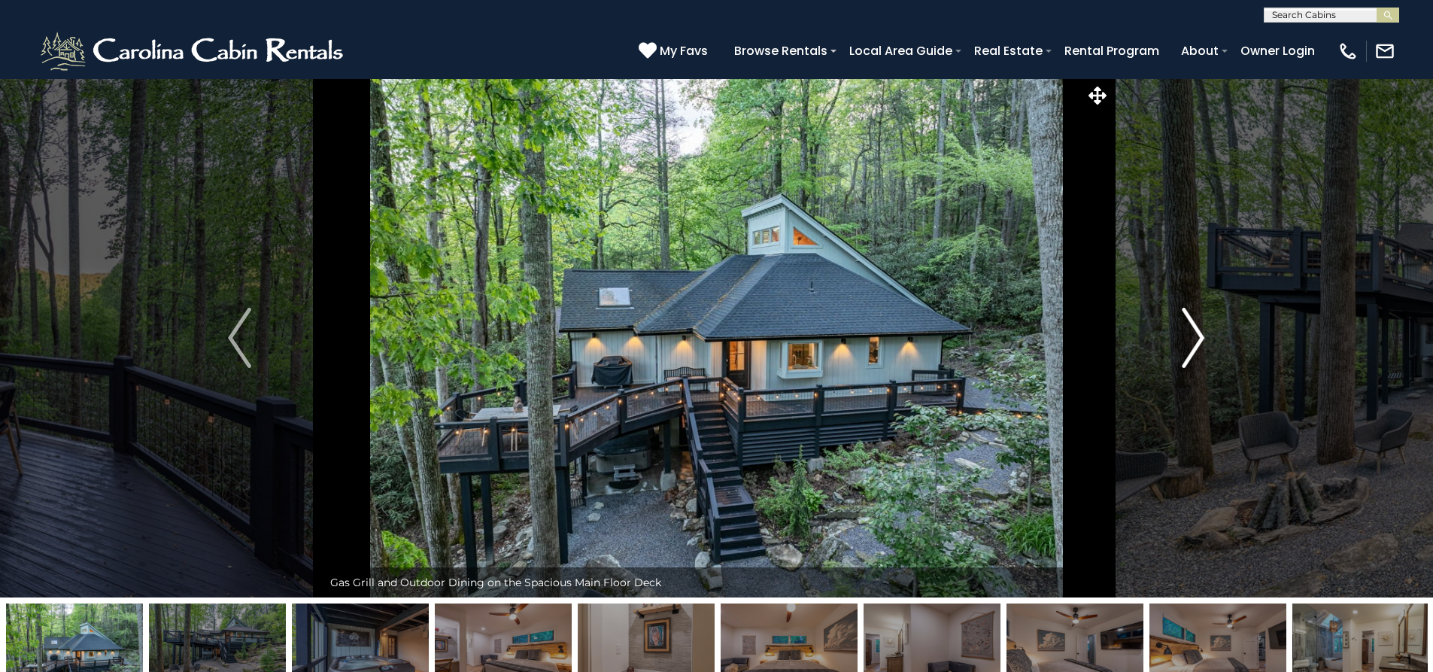
click at [1188, 347] on img "Next" at bounding box center [1193, 338] width 23 height 60
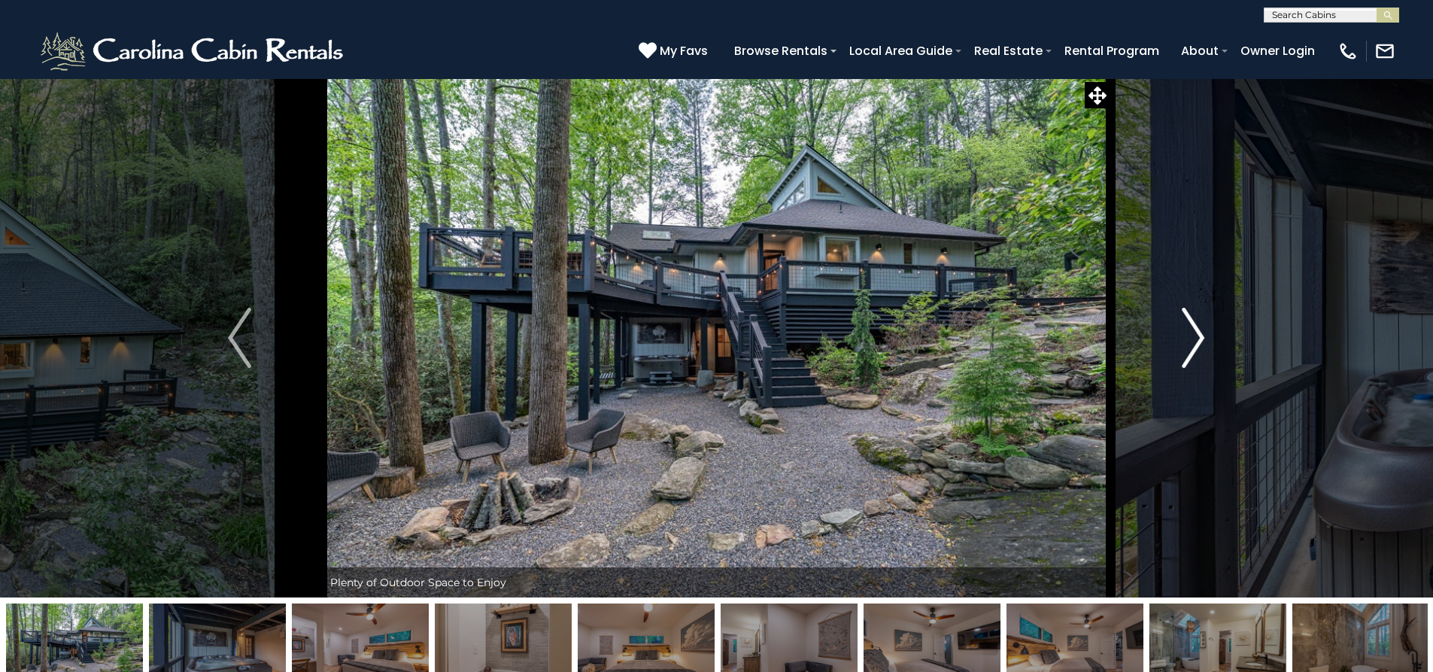
click at [1188, 347] on img "Next" at bounding box center [1193, 338] width 23 height 60
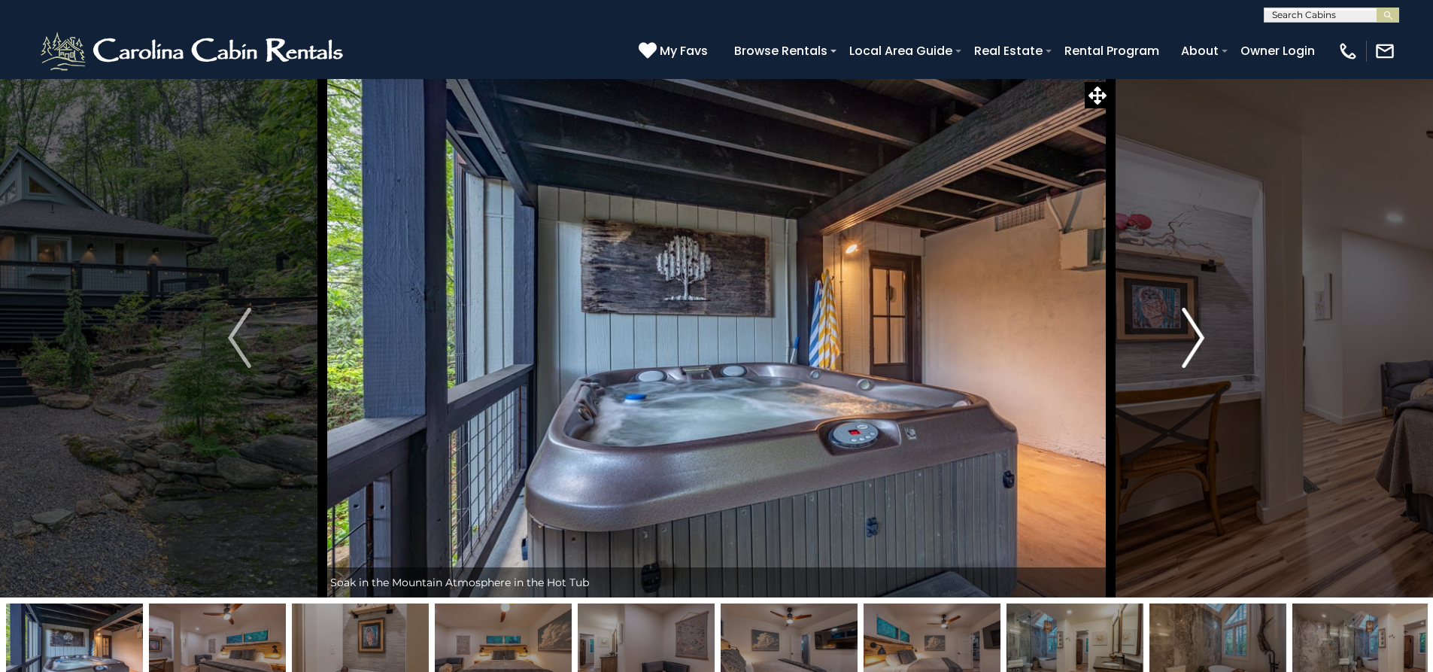
click at [1188, 347] on img "Next" at bounding box center [1193, 338] width 23 height 60
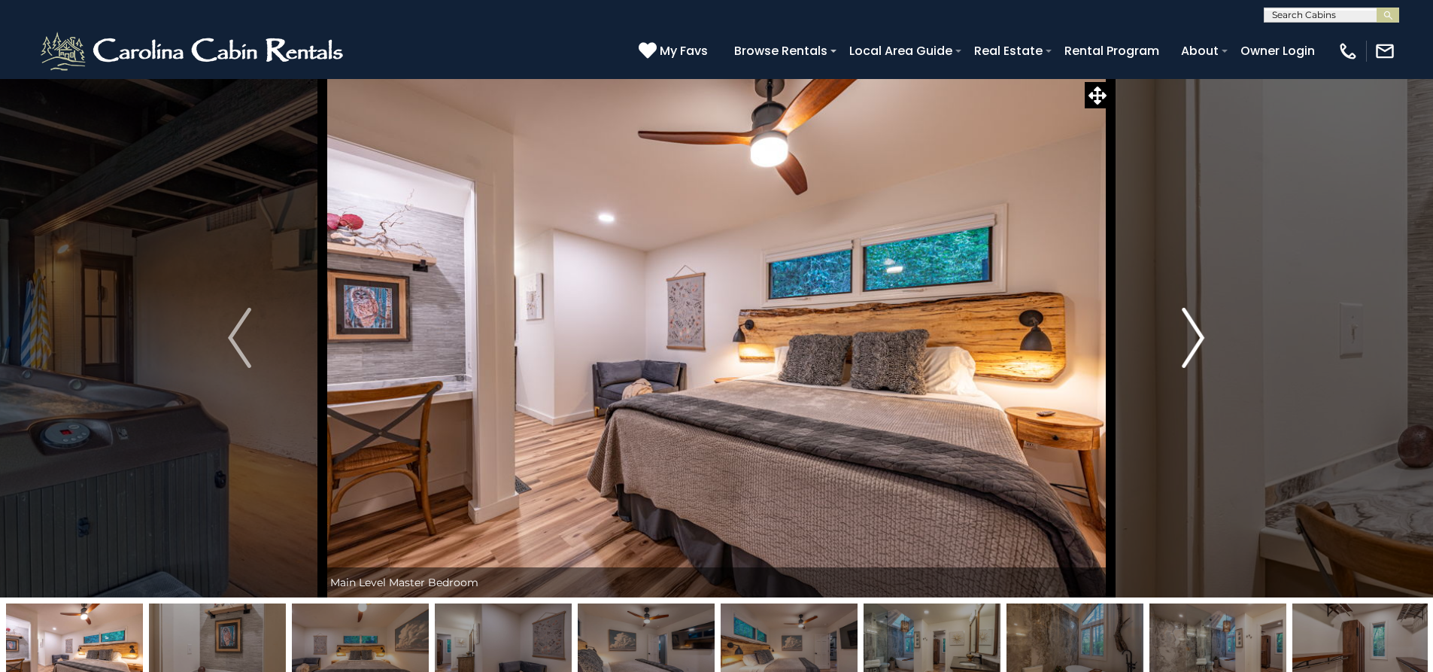
click at [1188, 347] on img "Next" at bounding box center [1193, 338] width 23 height 60
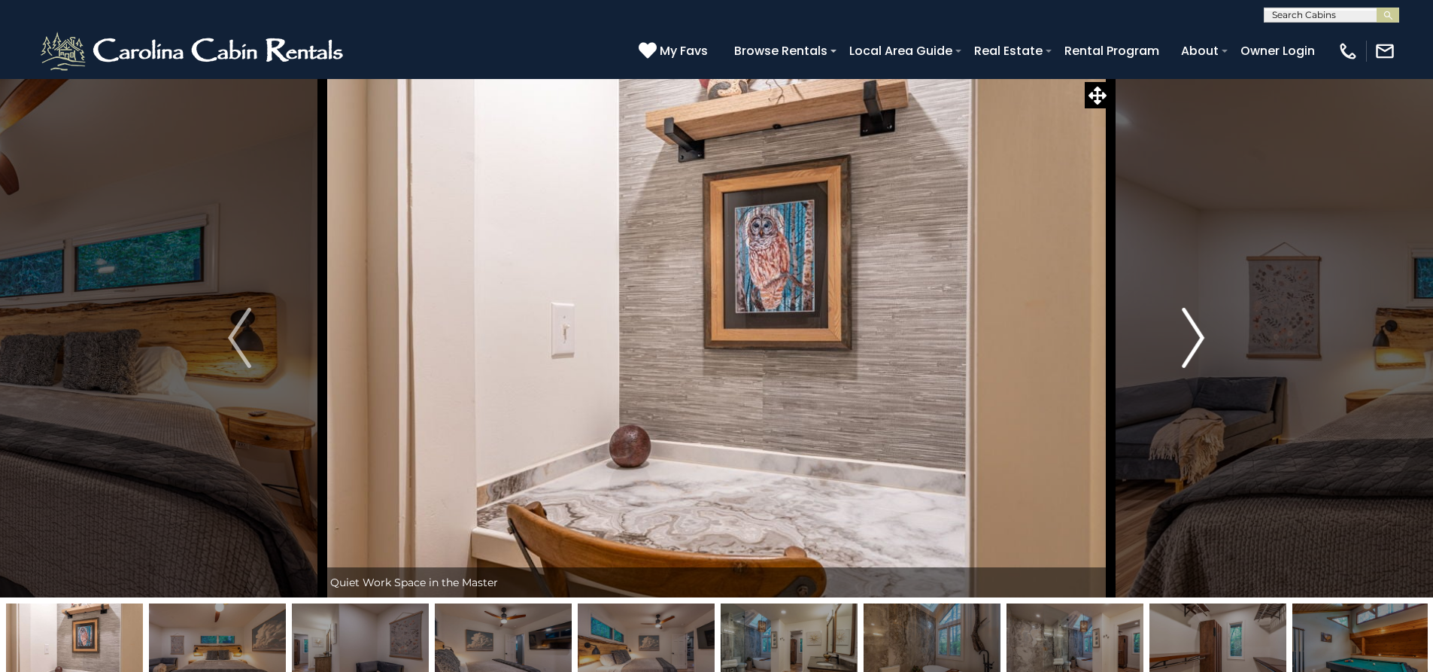
click at [1188, 347] on img "Next" at bounding box center [1193, 338] width 23 height 60
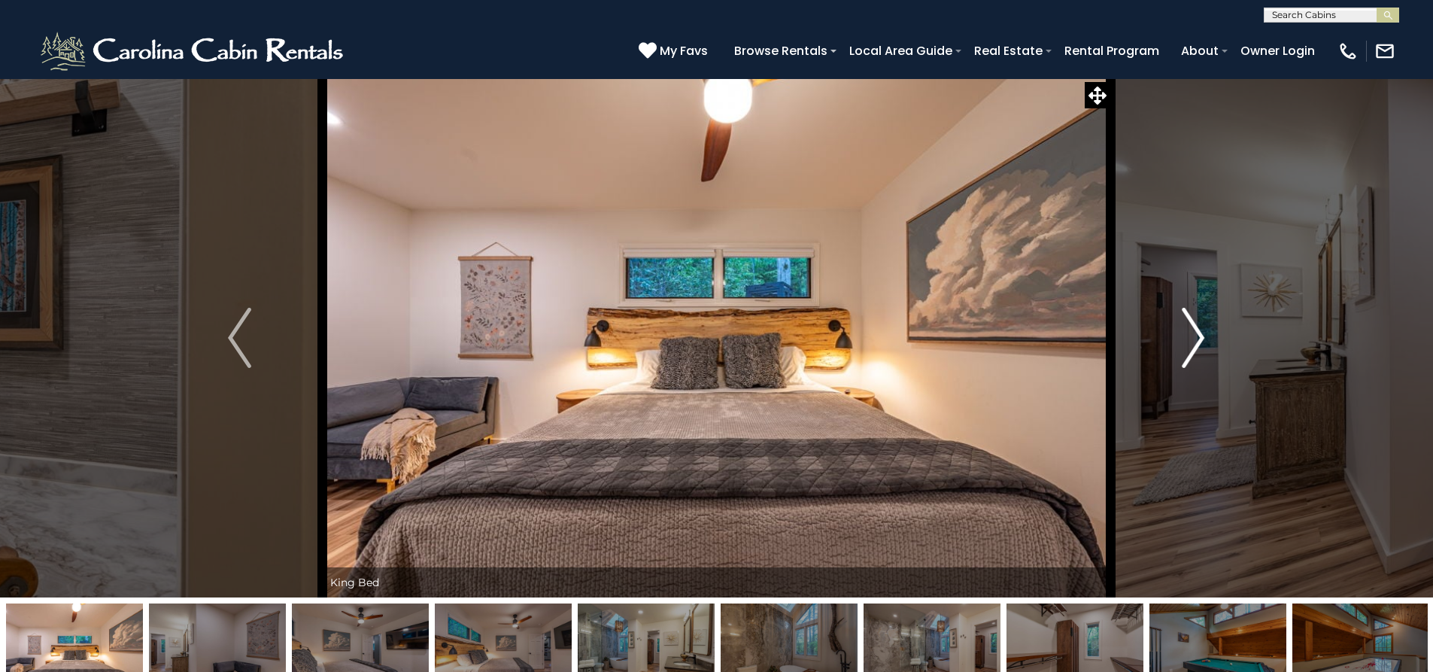
click at [1188, 347] on img "Next" at bounding box center [1193, 338] width 23 height 60
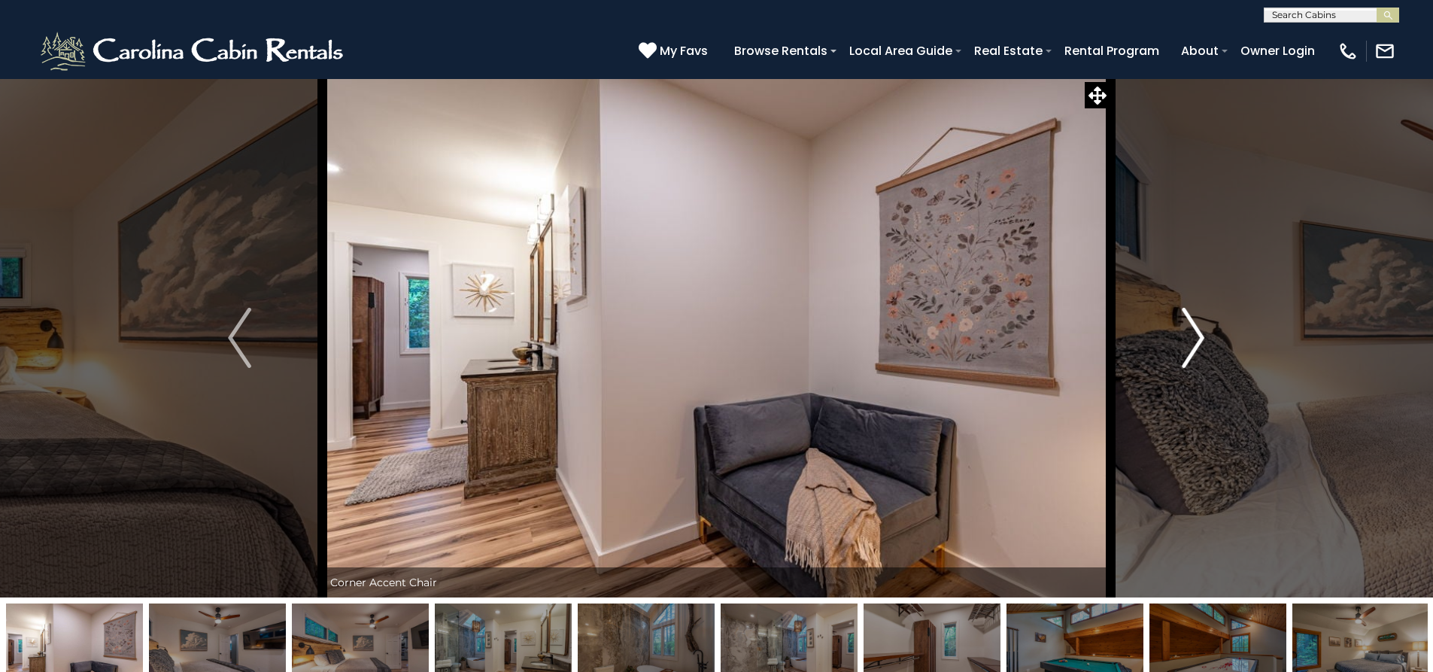
click at [1188, 347] on img "Next" at bounding box center [1193, 338] width 23 height 60
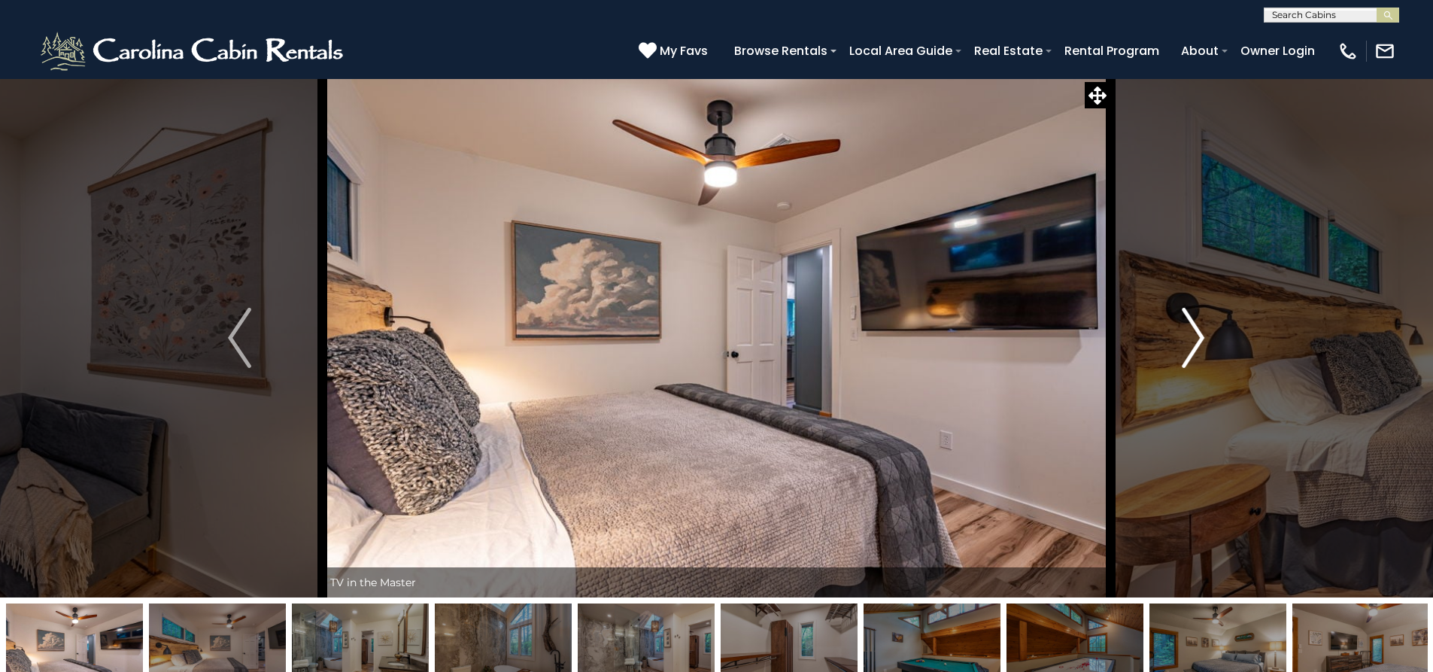
click at [1188, 347] on img "Next" at bounding box center [1193, 338] width 23 height 60
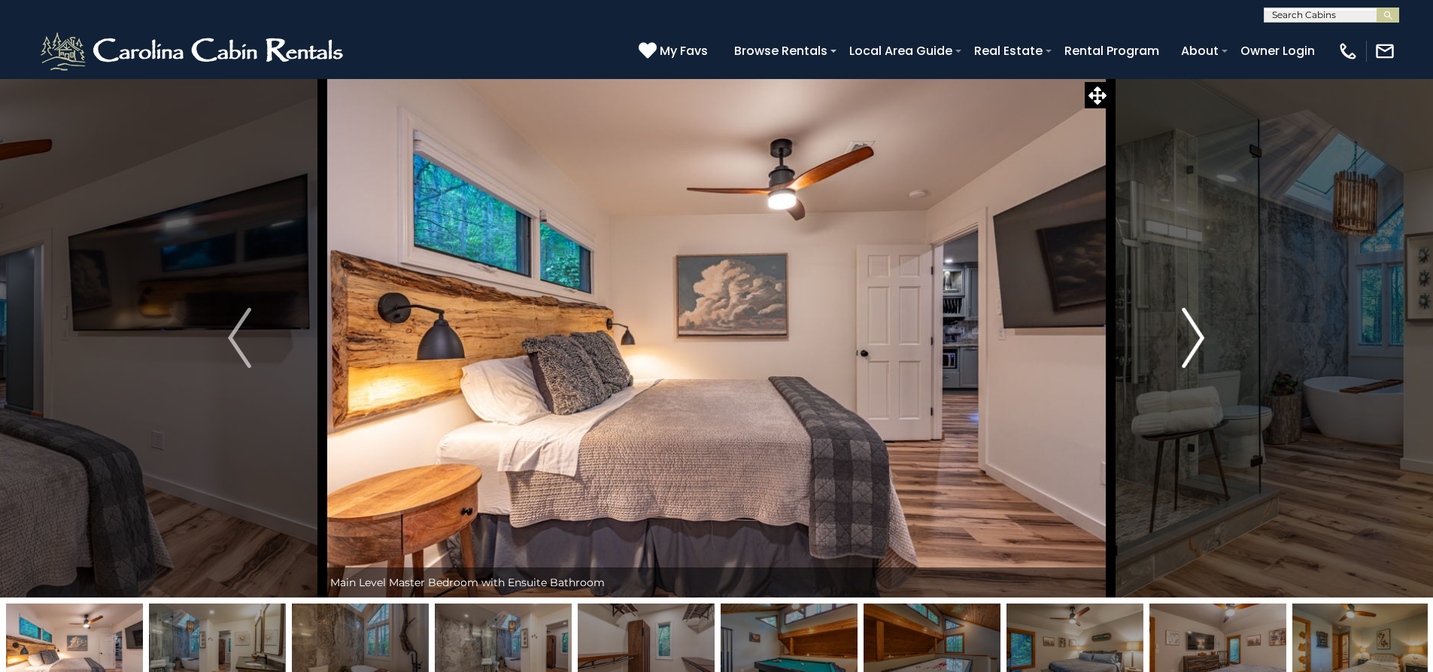
click at [1188, 347] on img "Next" at bounding box center [1193, 338] width 23 height 60
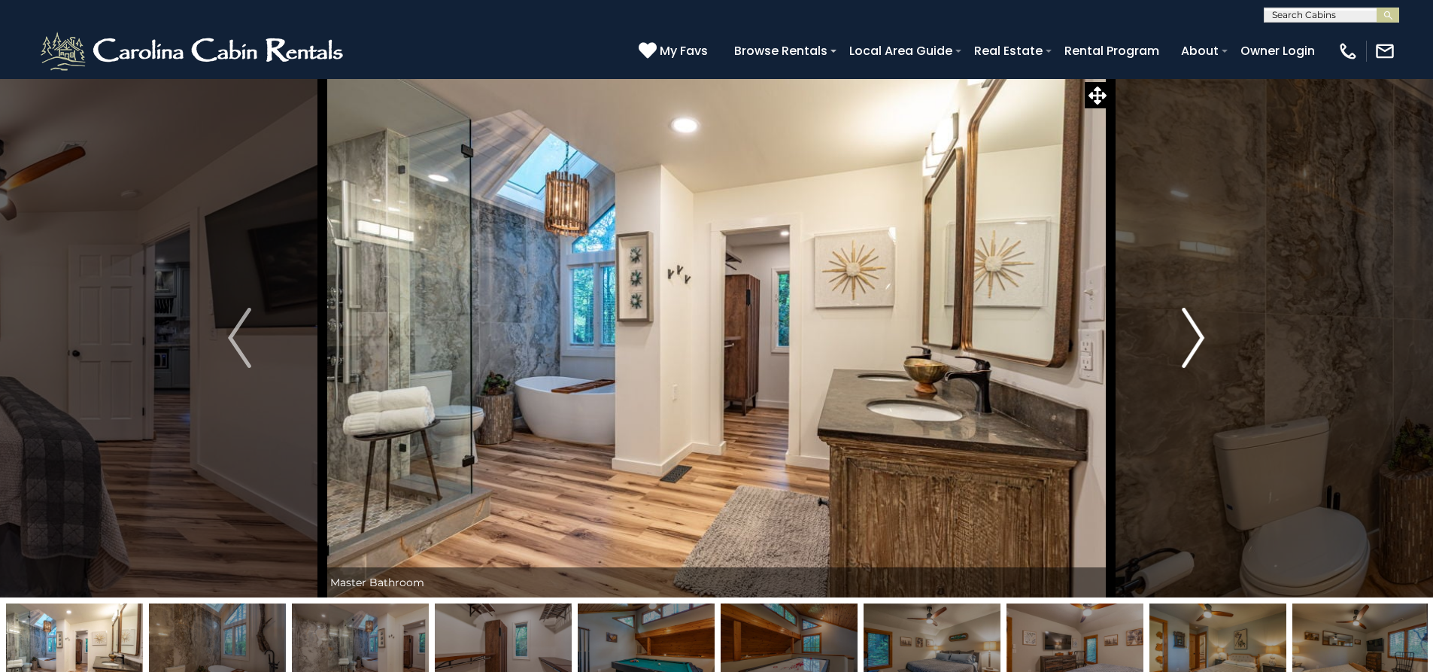
click at [1188, 347] on img "Next" at bounding box center [1193, 338] width 23 height 60
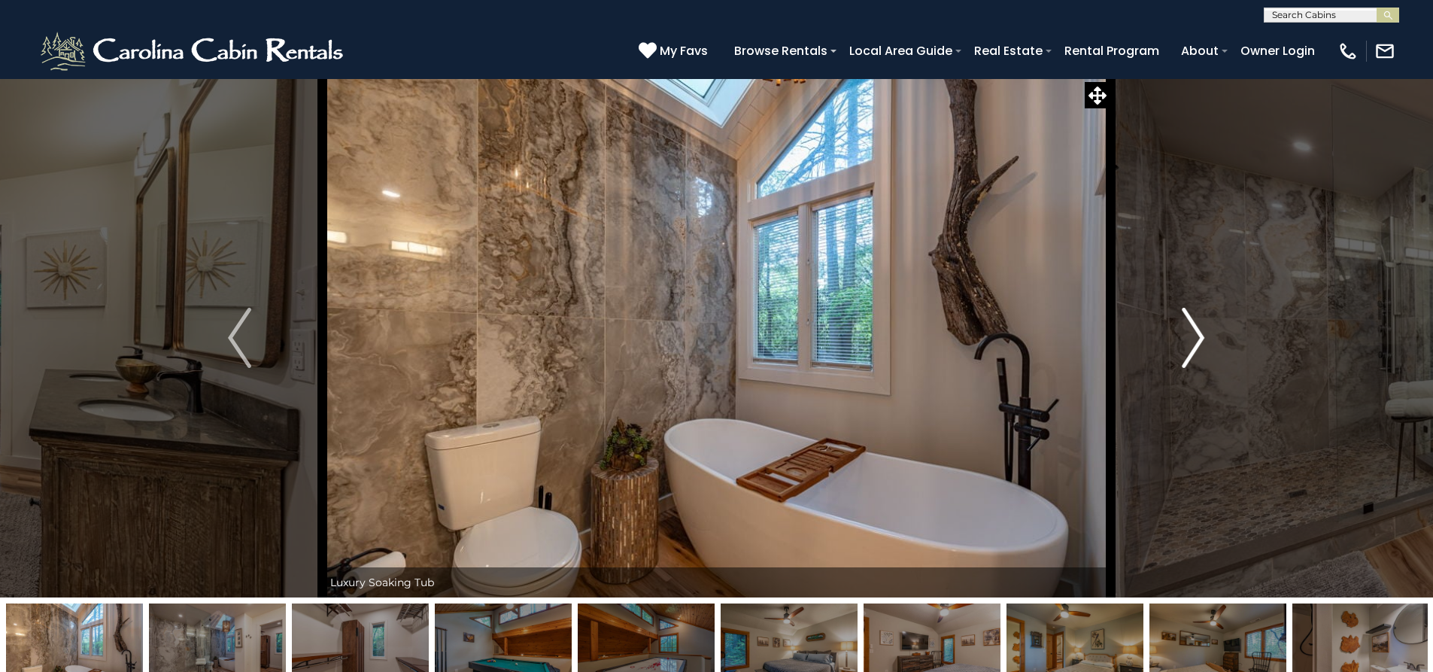
click at [1187, 347] on img "Next" at bounding box center [1193, 338] width 23 height 60
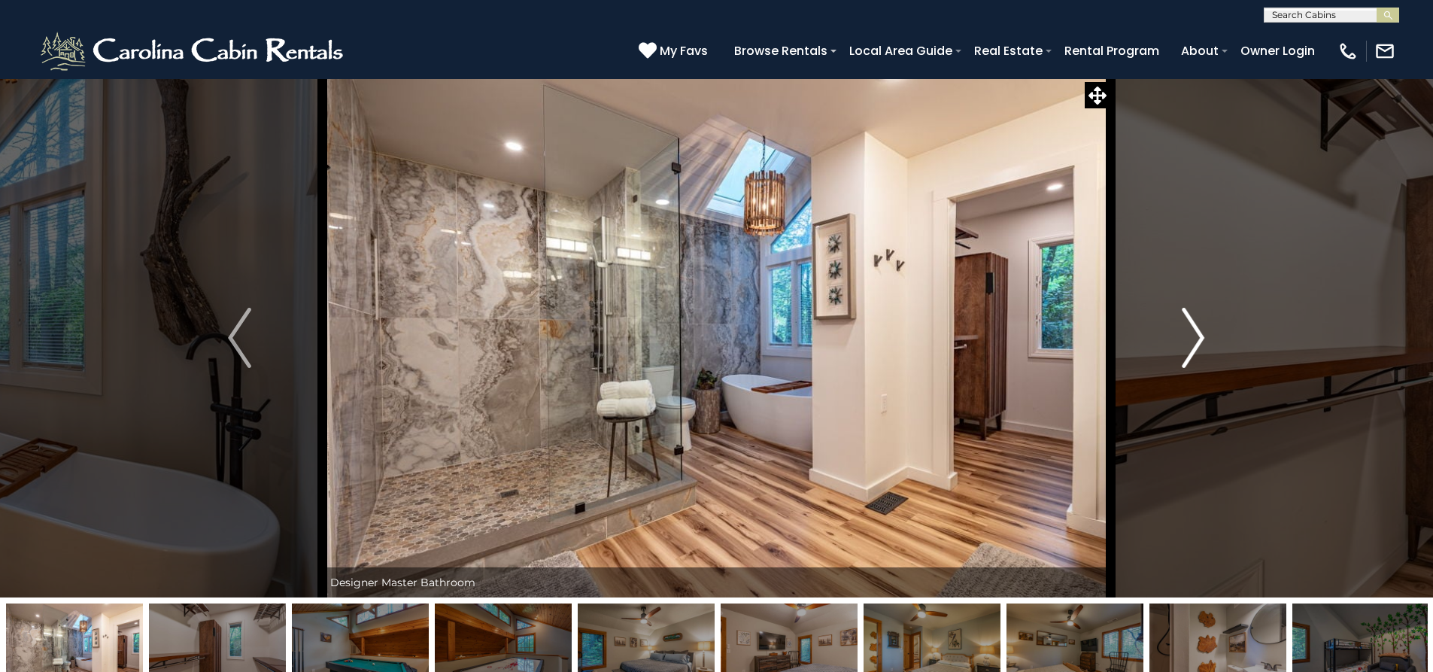
click at [1186, 347] on img "Next" at bounding box center [1193, 338] width 23 height 60
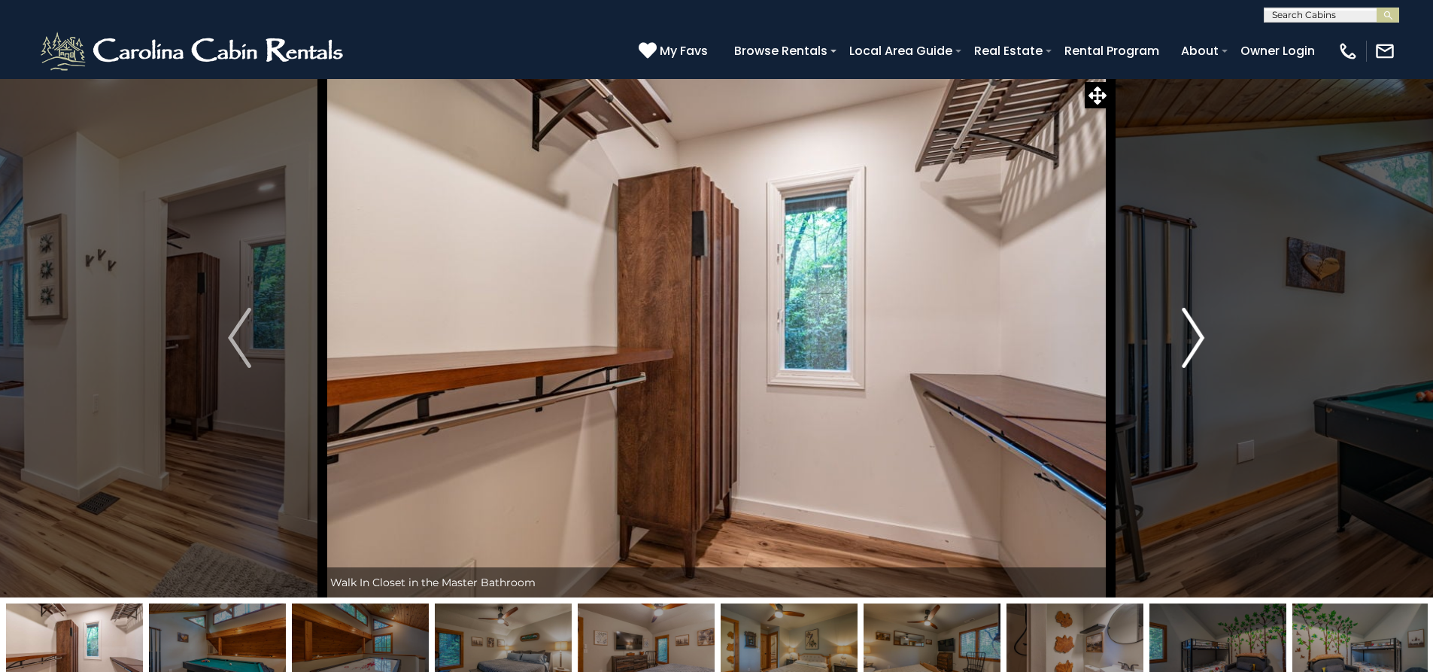
click at [1185, 347] on img "Next" at bounding box center [1193, 338] width 23 height 60
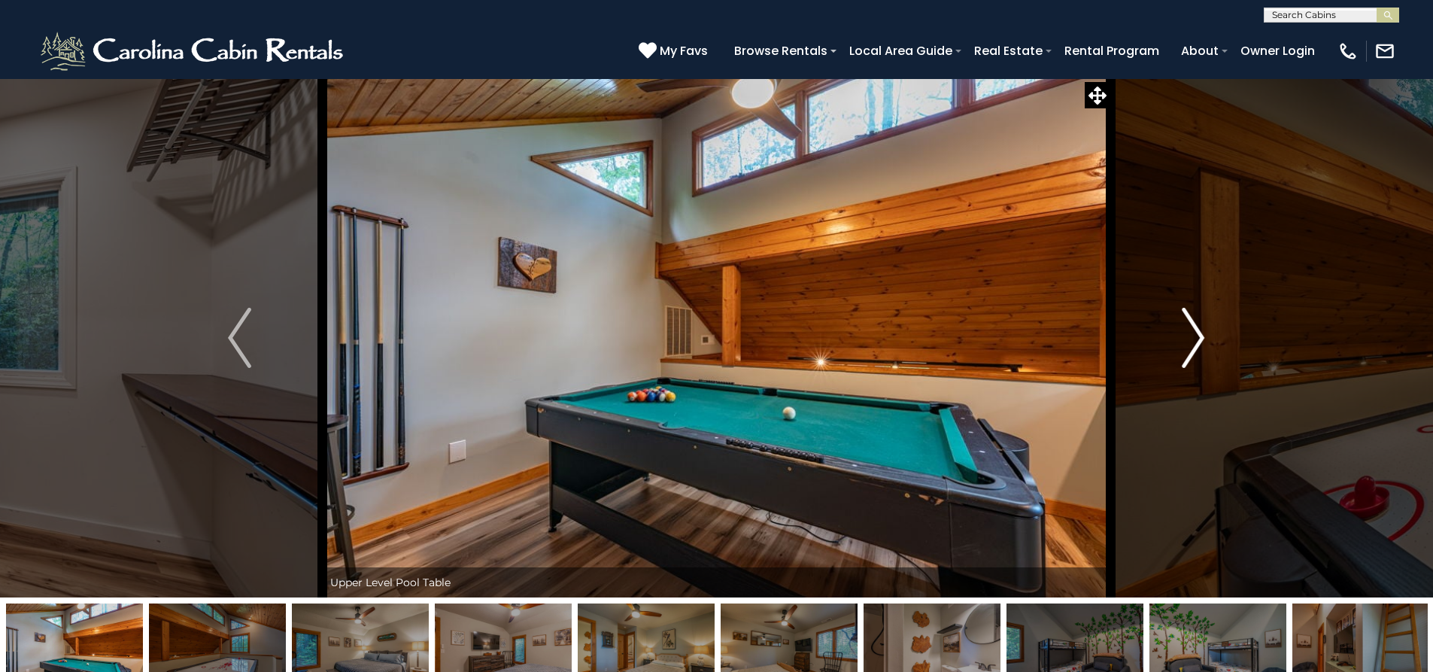
click at [1184, 347] on img "Next" at bounding box center [1193, 338] width 23 height 60
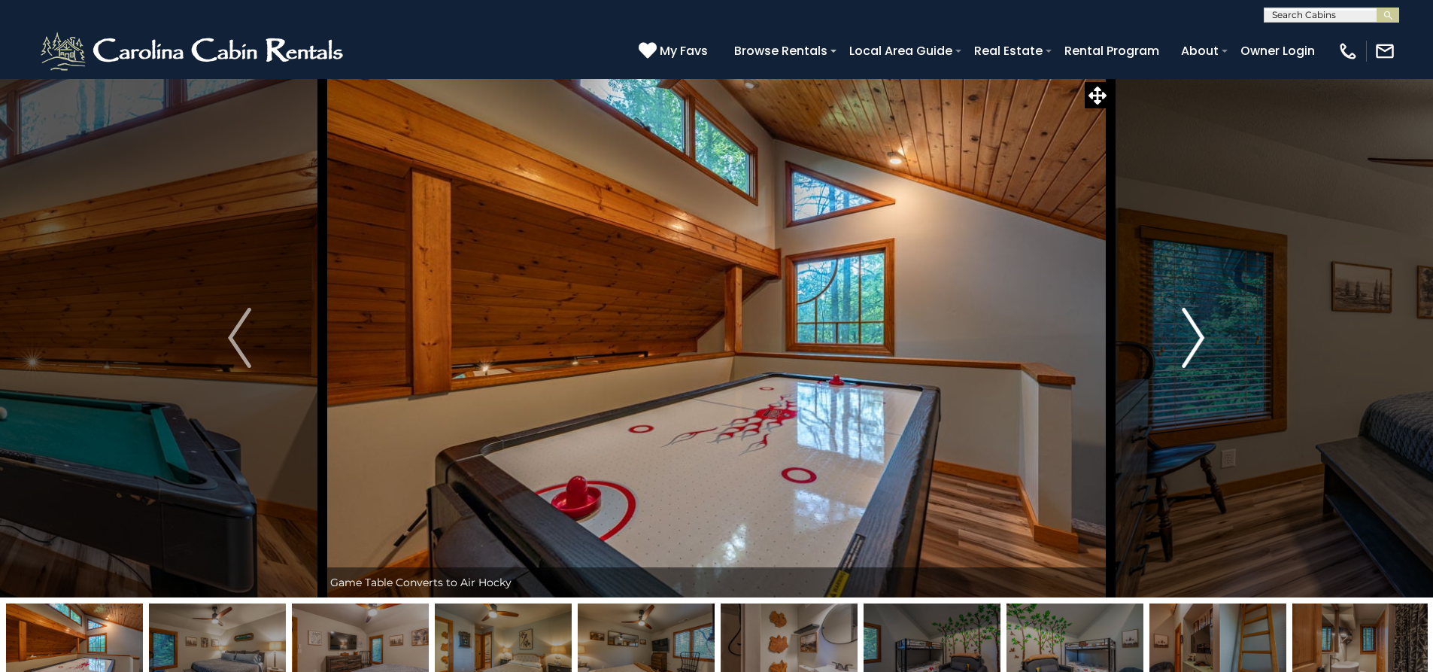
click at [1182, 347] on img "Next" at bounding box center [1193, 338] width 23 height 60
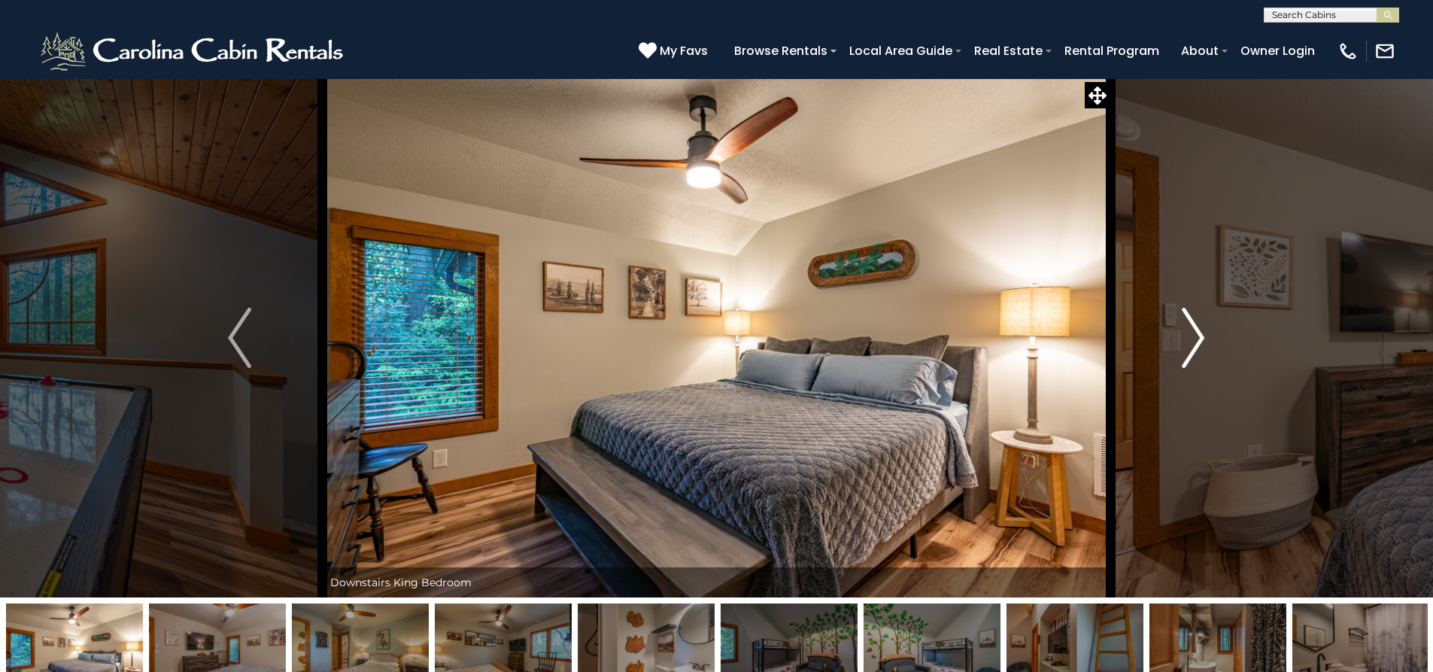
click at [1182, 347] on img "Next" at bounding box center [1193, 338] width 23 height 60
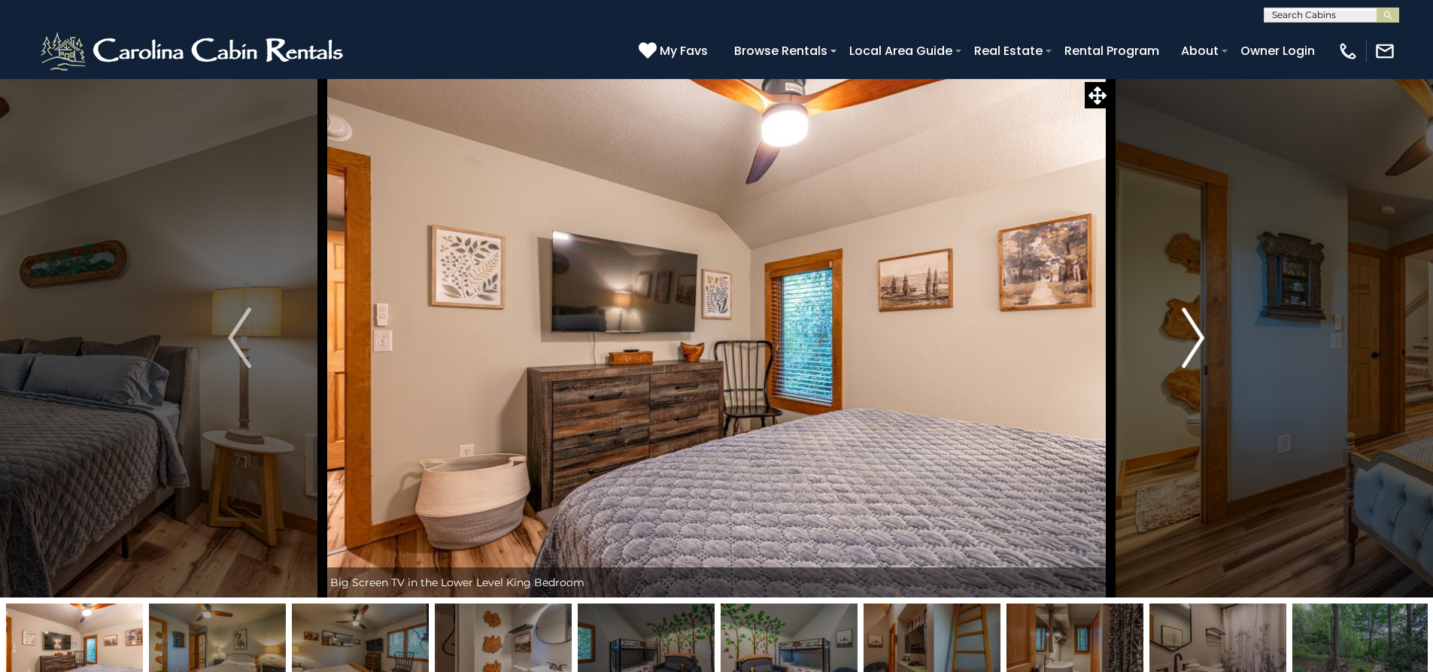
click at [1181, 347] on button "Next" at bounding box center [1192, 337] width 165 height 519
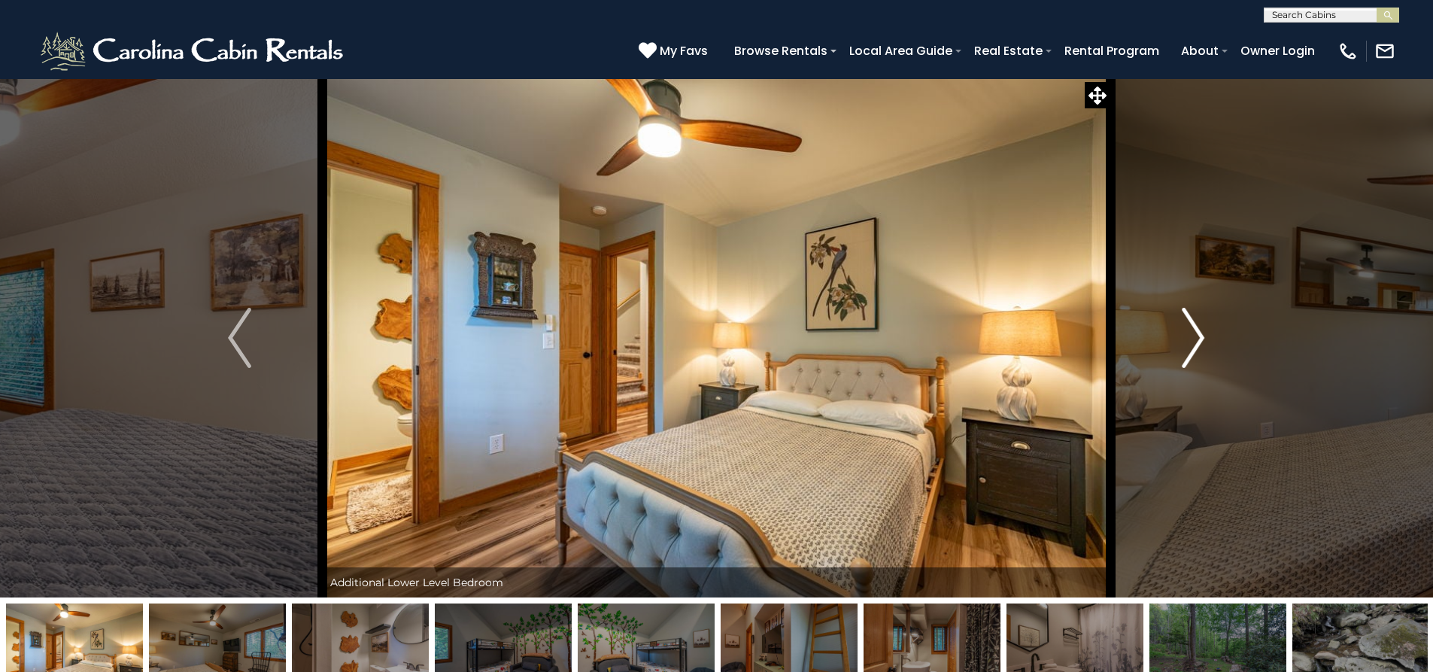
click at [1177, 347] on button "Next" at bounding box center [1192, 337] width 165 height 519
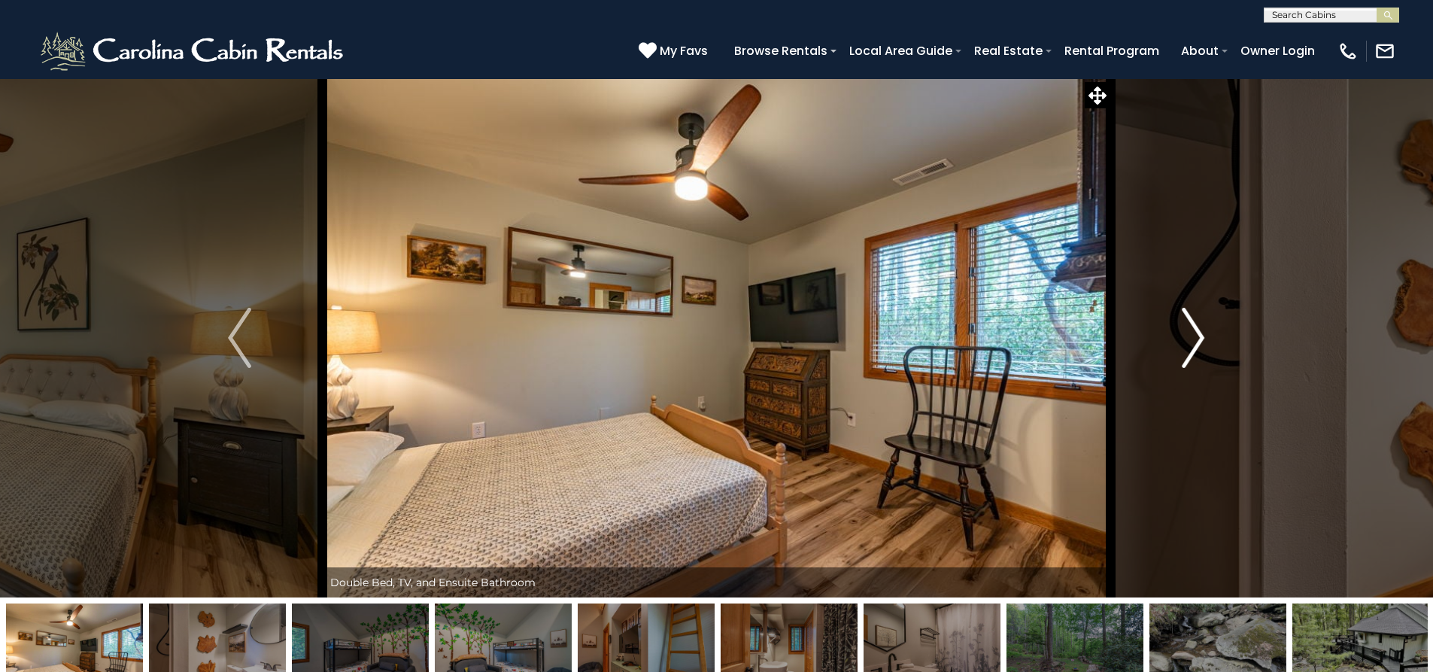
click at [1176, 347] on button "Next" at bounding box center [1192, 337] width 165 height 519
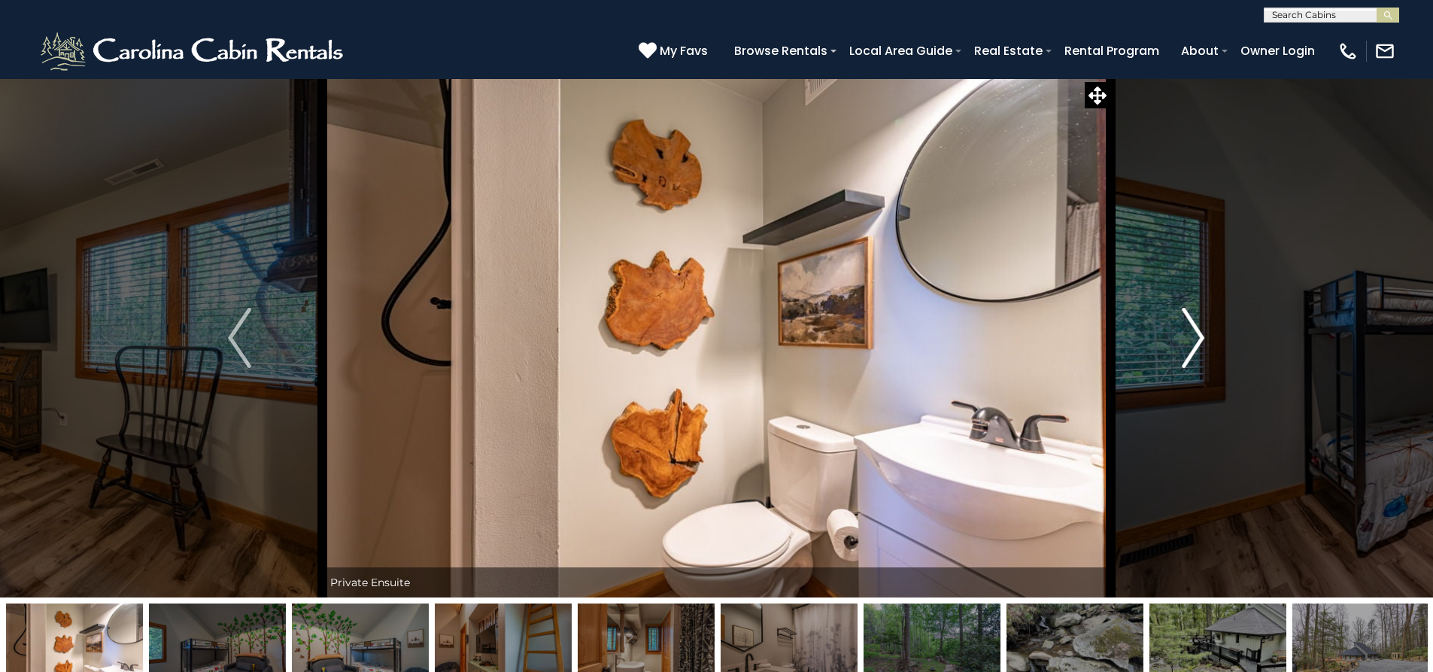
click at [1174, 347] on button "Next" at bounding box center [1192, 337] width 165 height 519
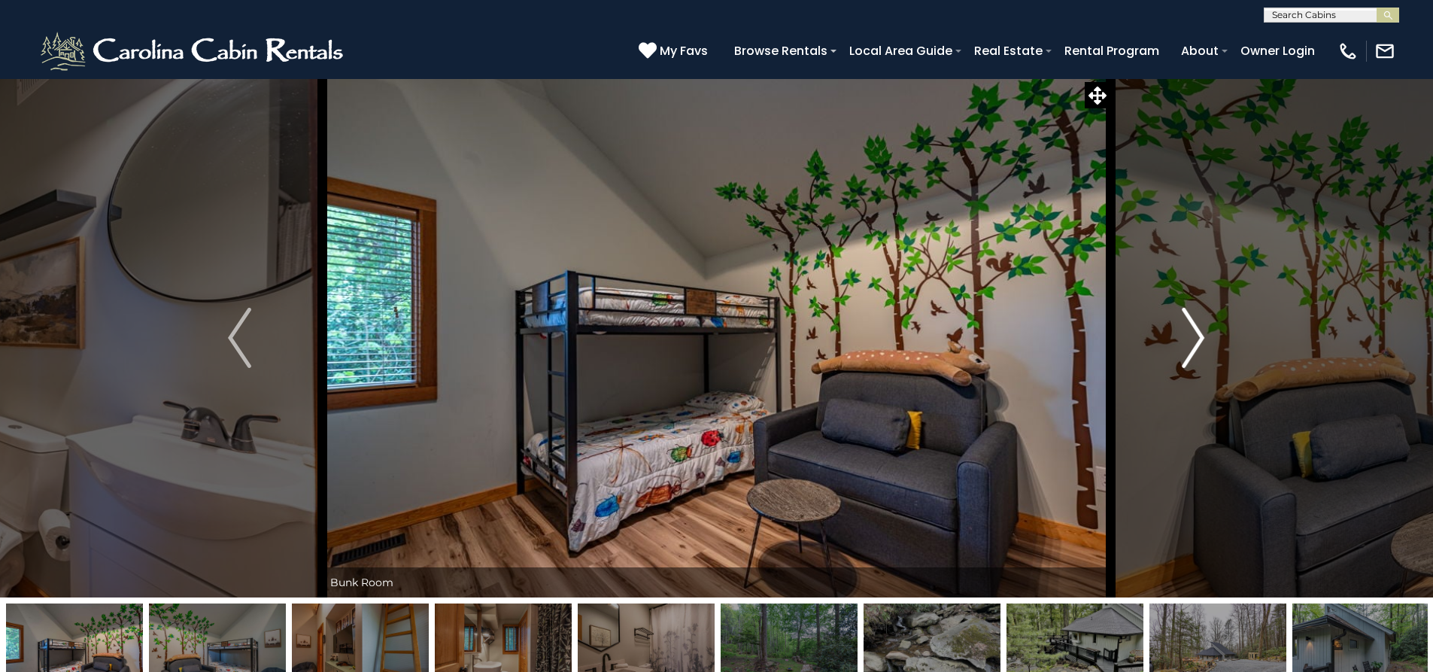
click at [1179, 348] on button "Next" at bounding box center [1192, 337] width 165 height 519
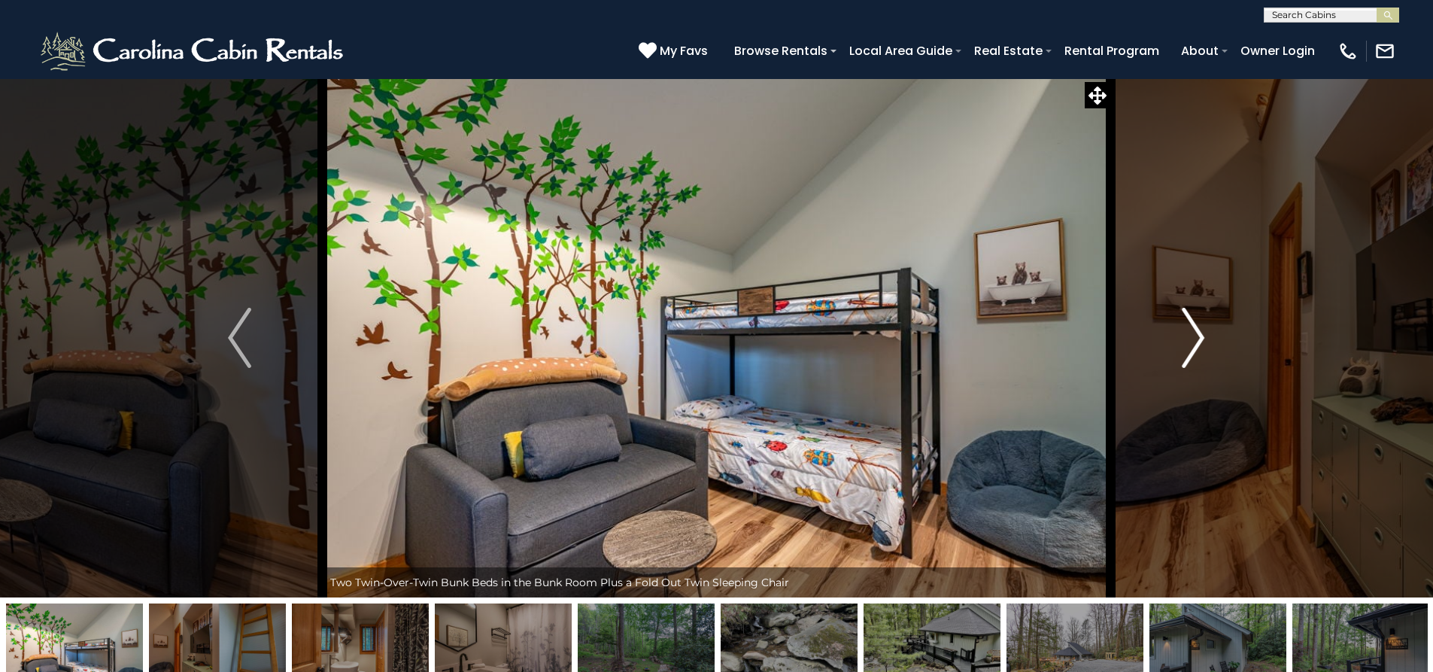
click at [1178, 348] on button "Next" at bounding box center [1192, 337] width 165 height 519
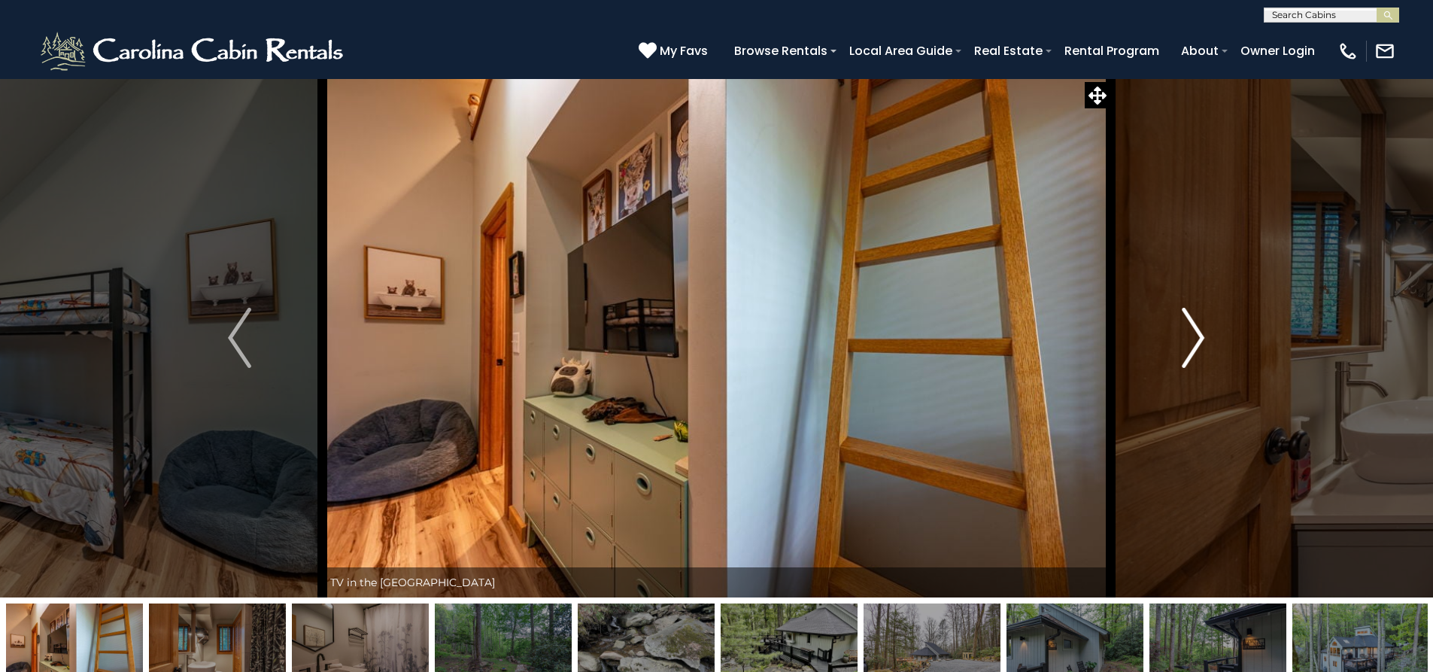
click at [1178, 348] on button "Next" at bounding box center [1192, 337] width 165 height 519
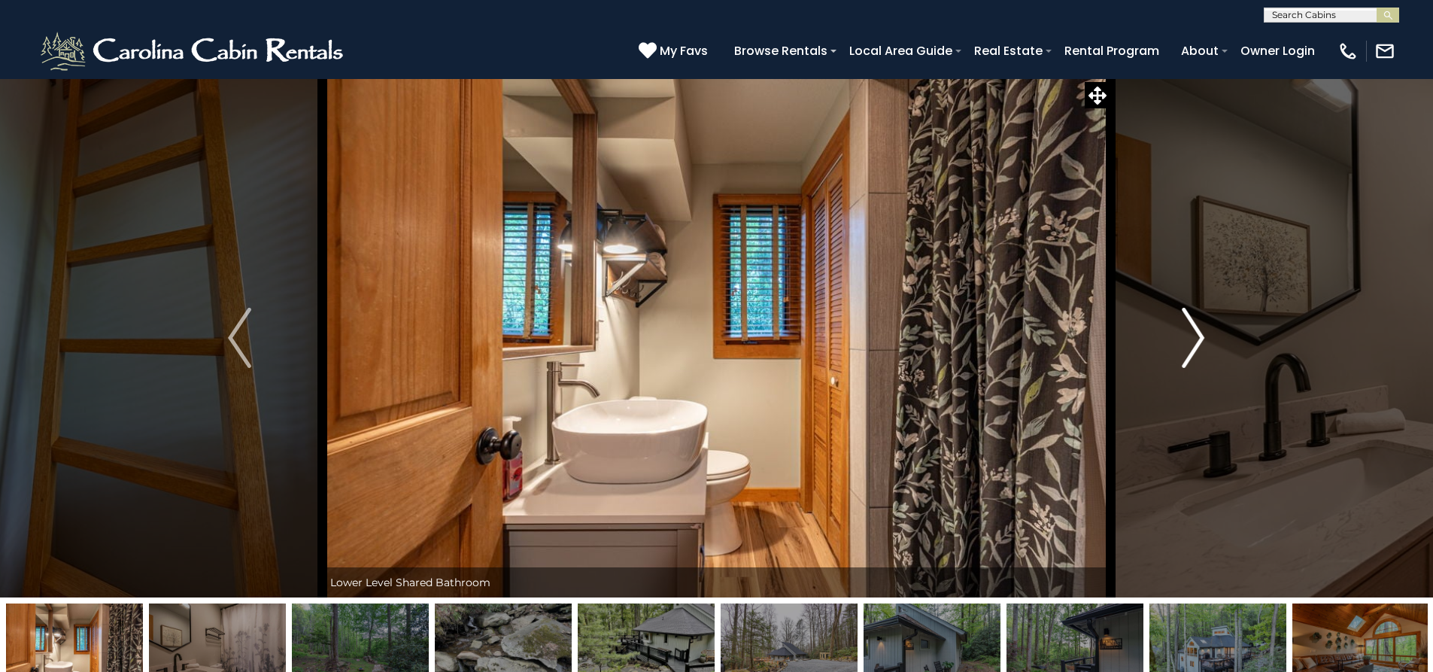
click at [1178, 348] on button "Next" at bounding box center [1192, 337] width 165 height 519
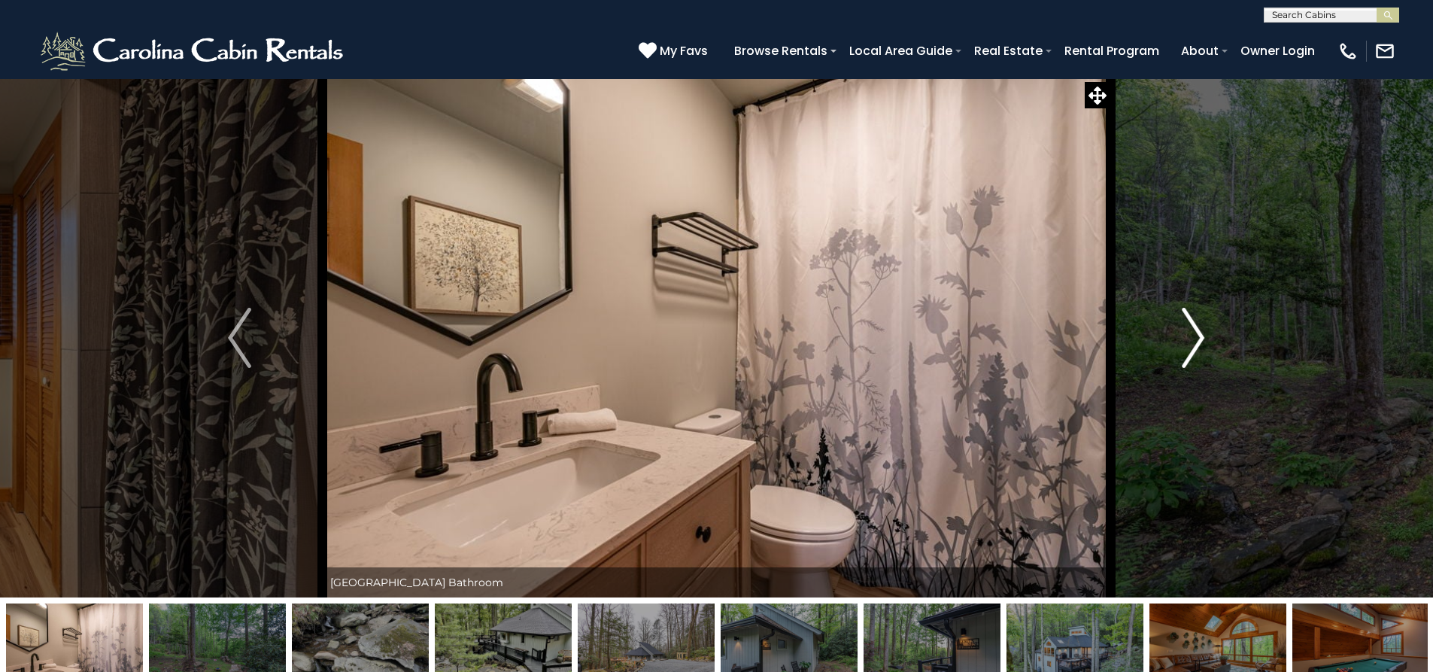
click at [1178, 348] on button "Next" at bounding box center [1192, 337] width 165 height 519
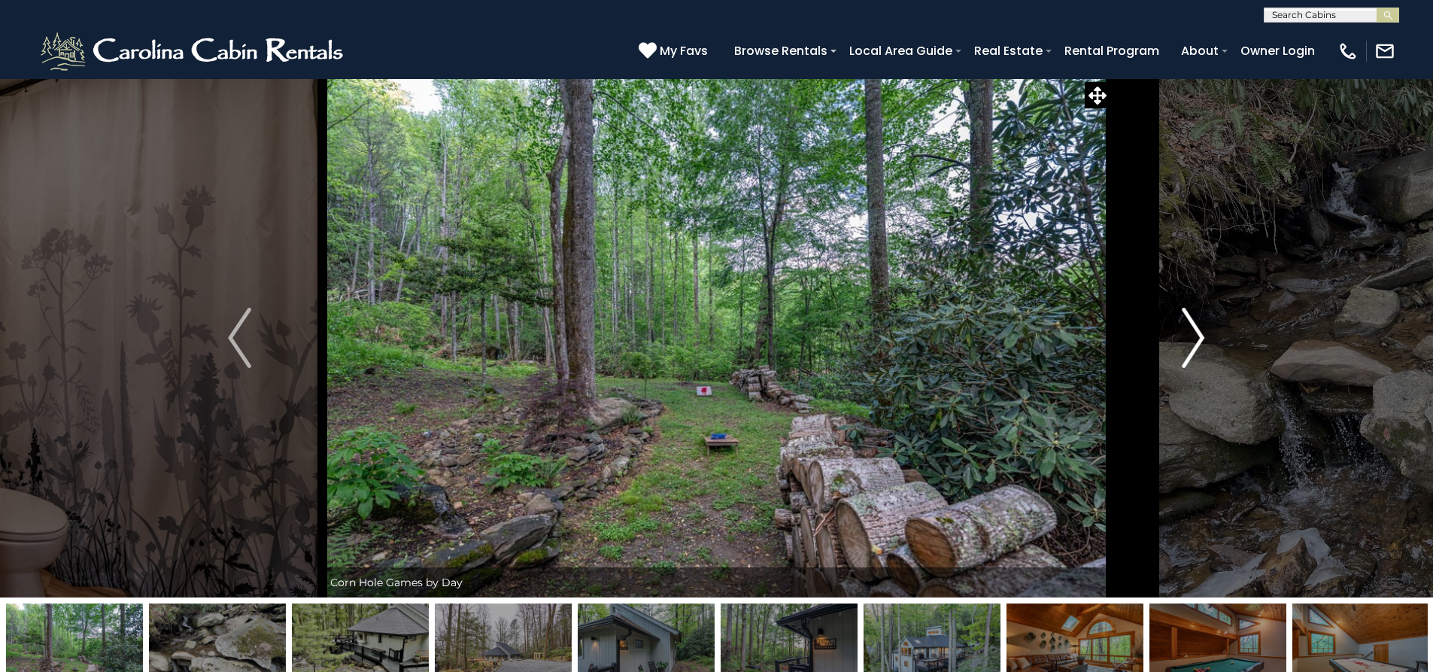
click at [1177, 348] on button "Next" at bounding box center [1192, 337] width 165 height 519
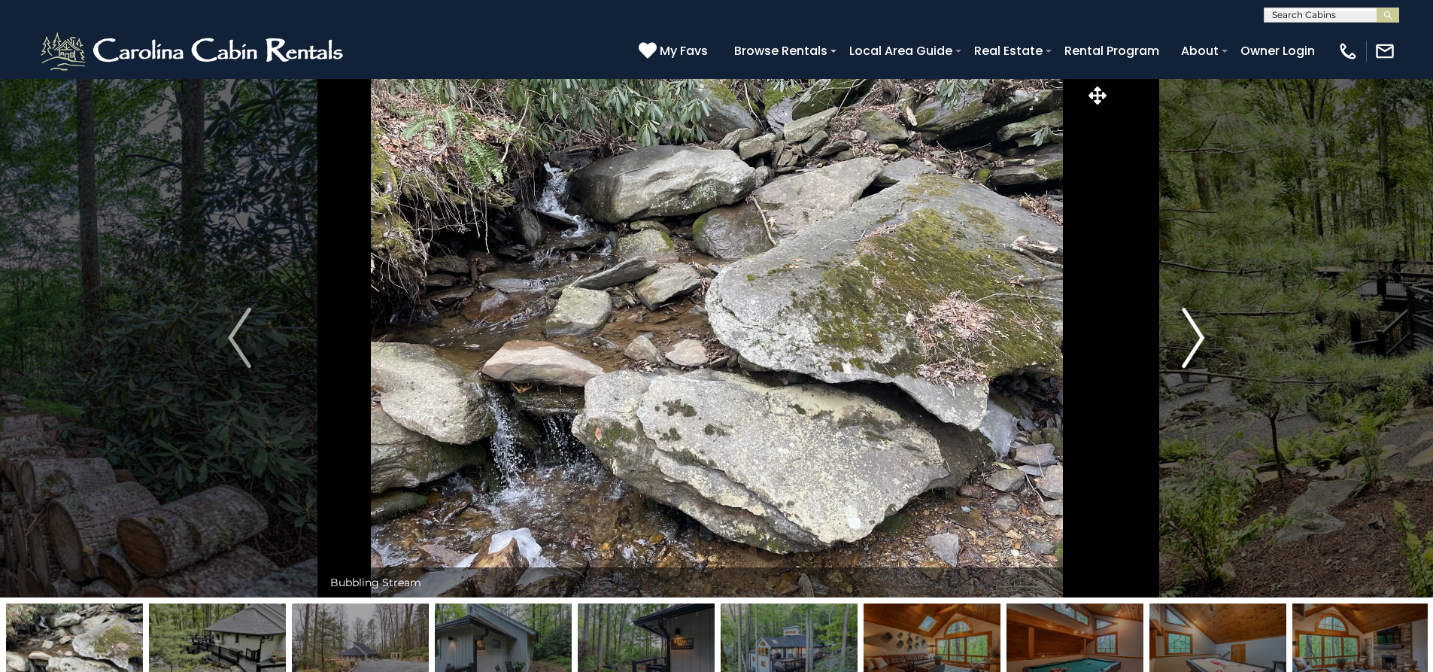
click at [1177, 348] on button "Next" at bounding box center [1192, 337] width 165 height 519
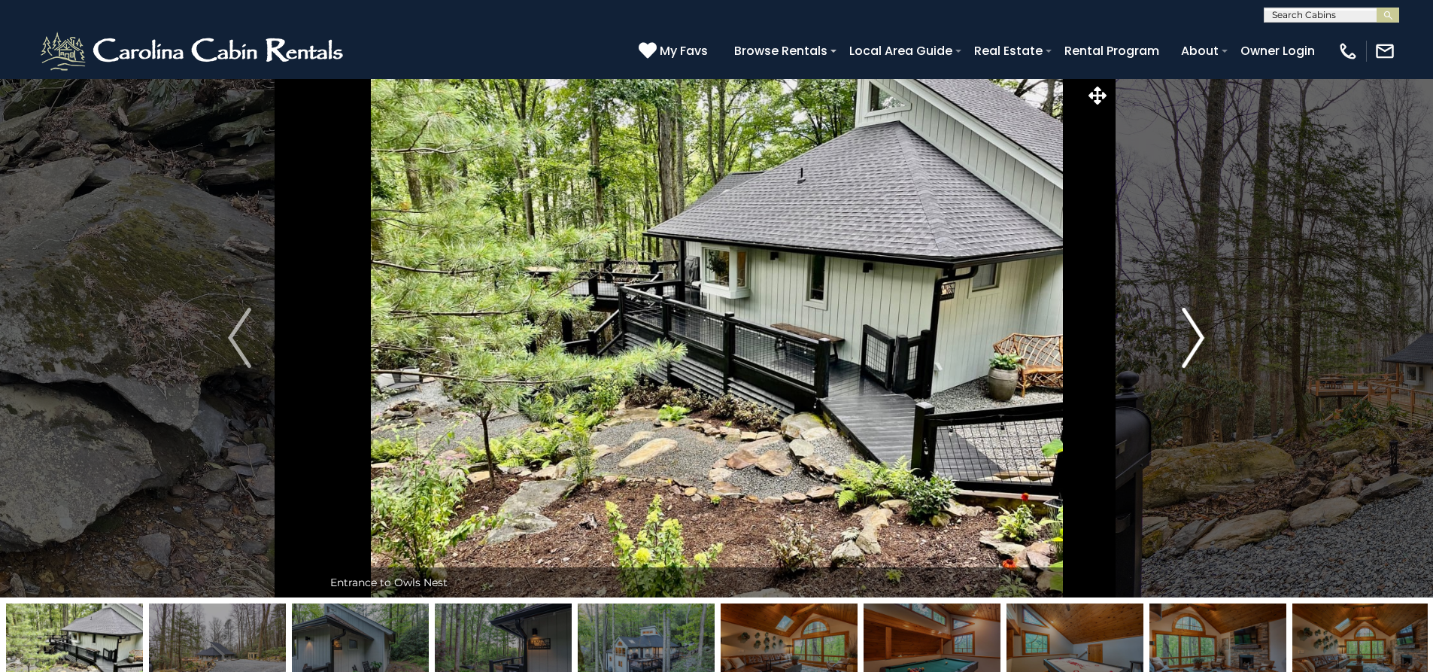
click at [1177, 348] on button "Next" at bounding box center [1192, 337] width 165 height 519
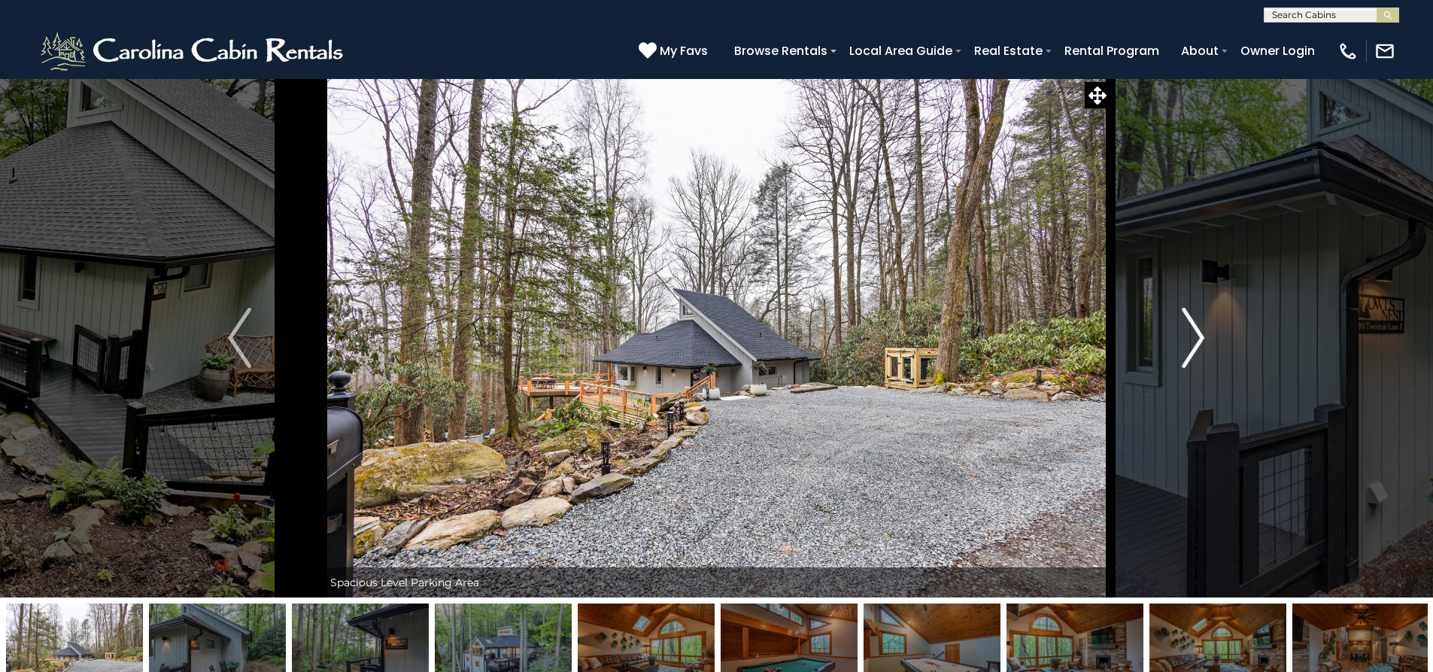
click at [1177, 348] on button "Next" at bounding box center [1192, 337] width 165 height 519
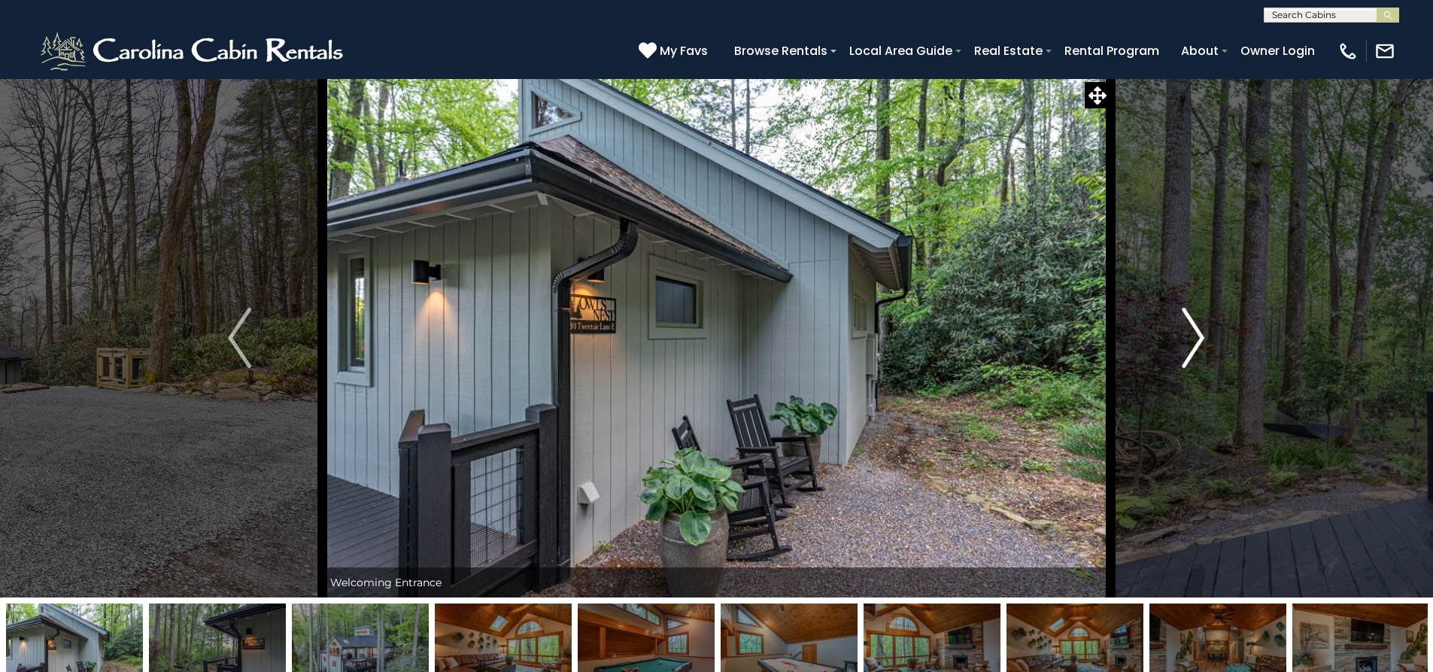
click at [1173, 346] on button "Next" at bounding box center [1192, 337] width 165 height 519
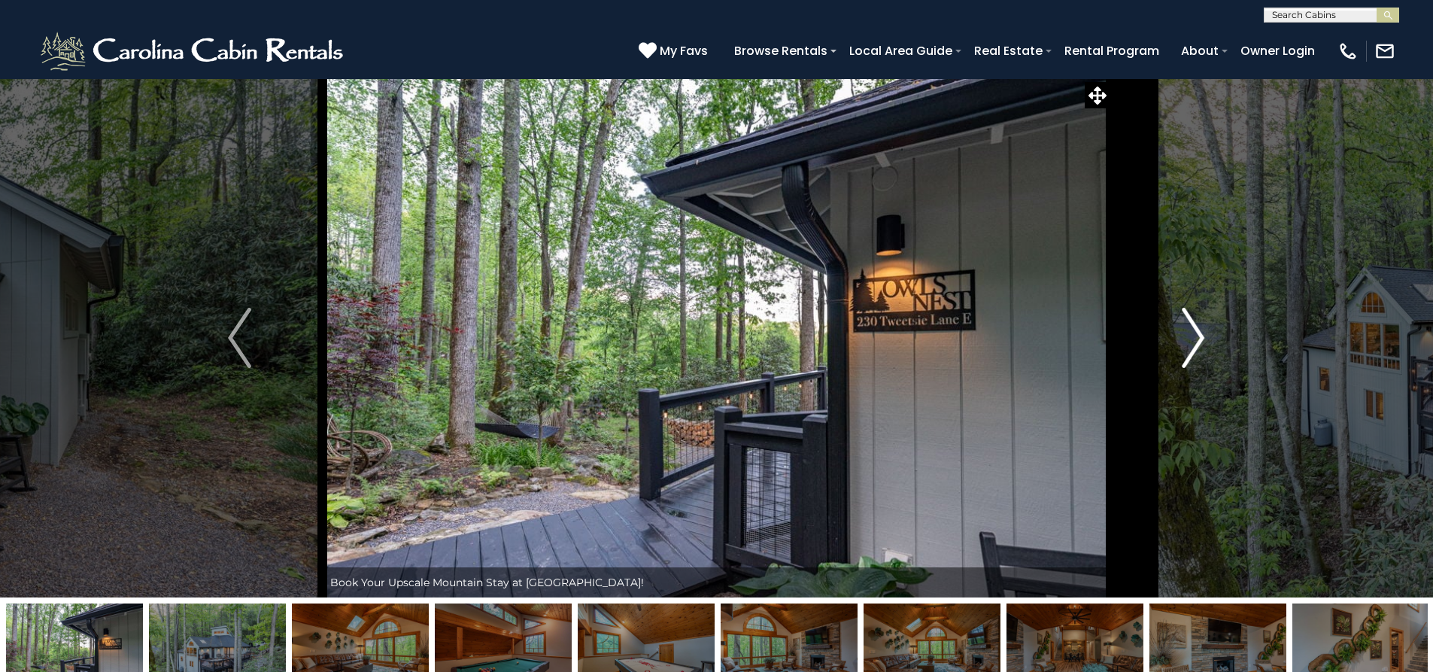
click at [1164, 365] on button "Next" at bounding box center [1192, 337] width 165 height 519
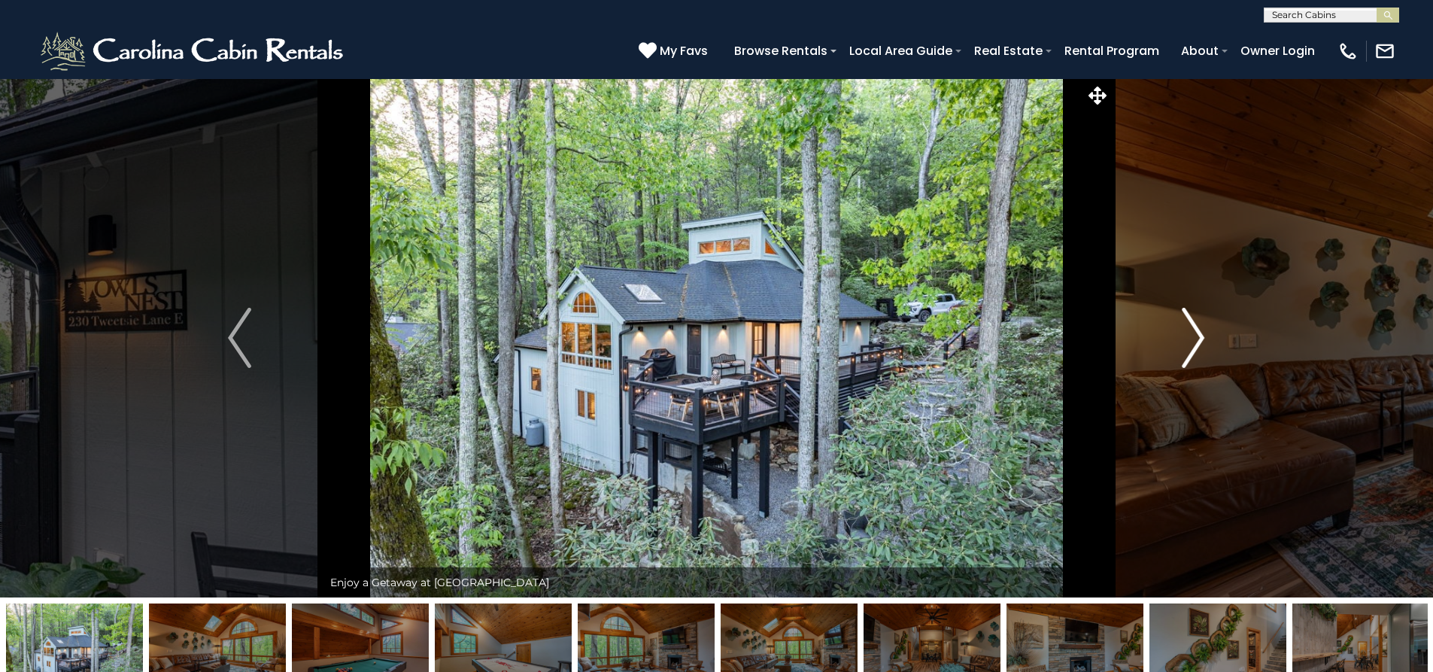
click at [1163, 362] on button "Next" at bounding box center [1192, 337] width 165 height 519
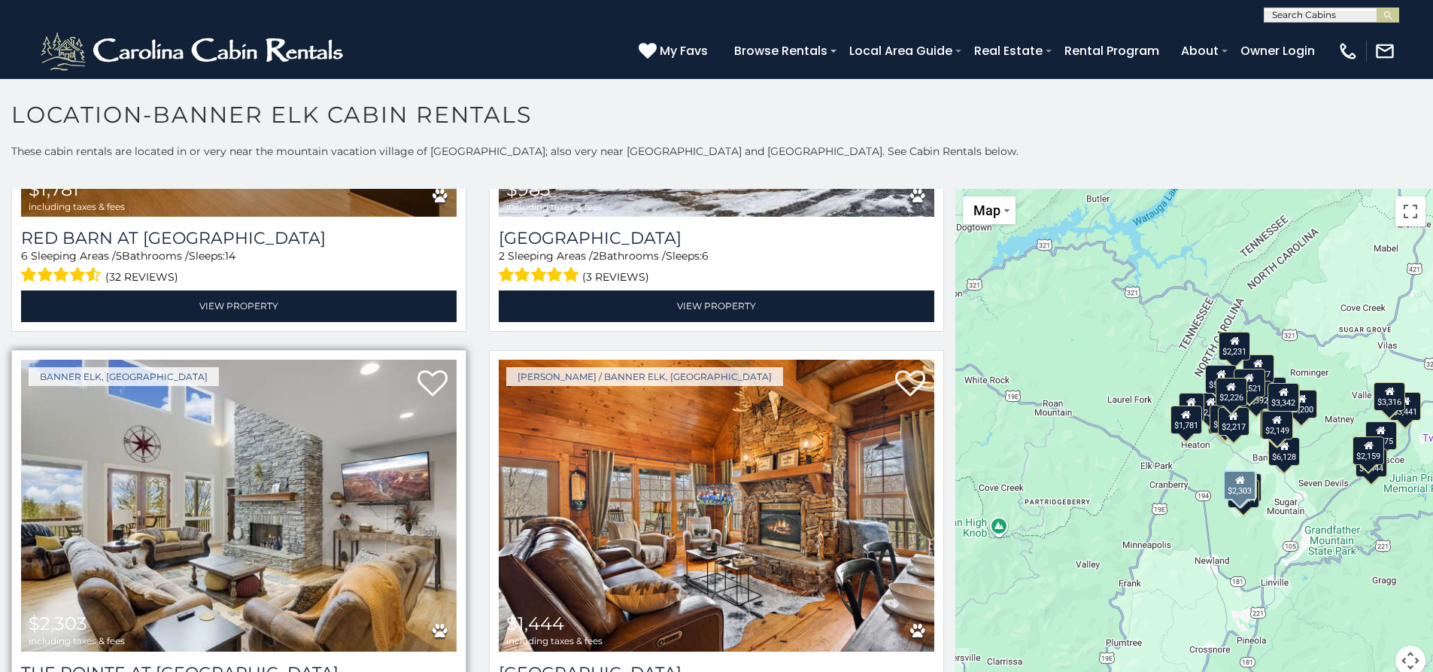
scroll to position [5641, 0]
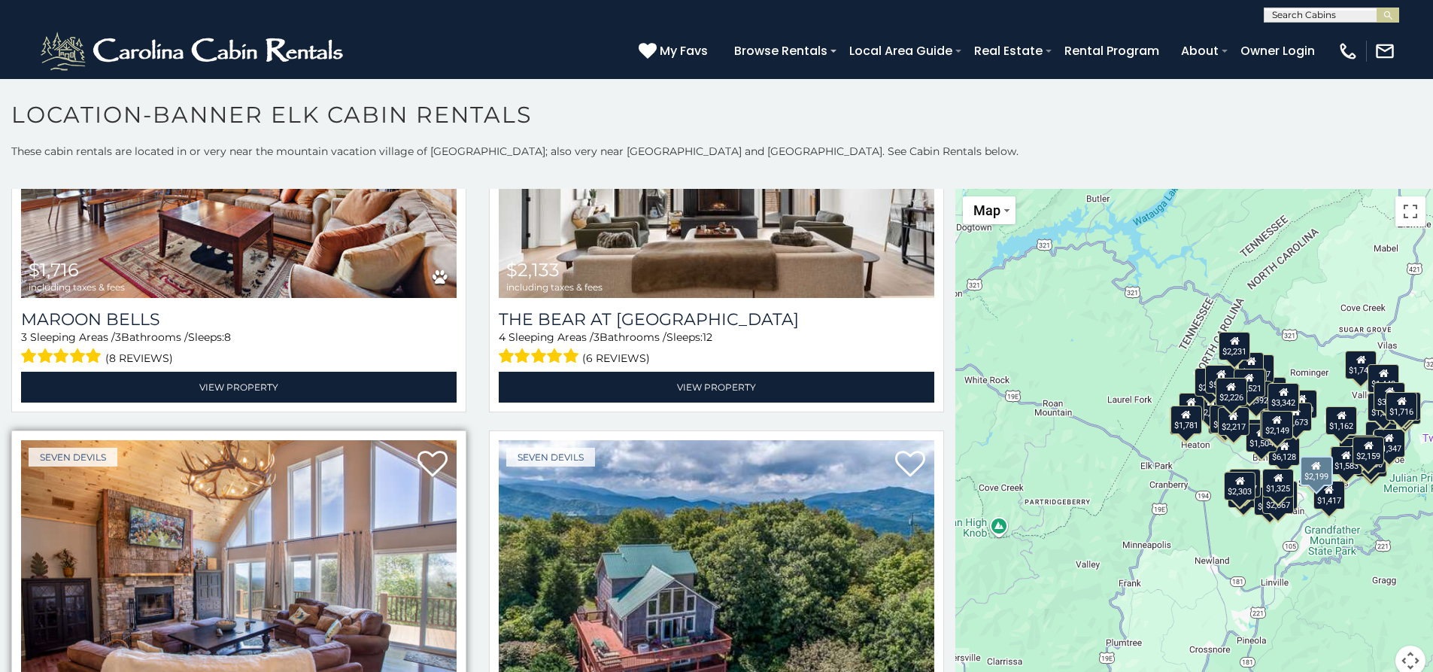
scroll to position [6854, 0]
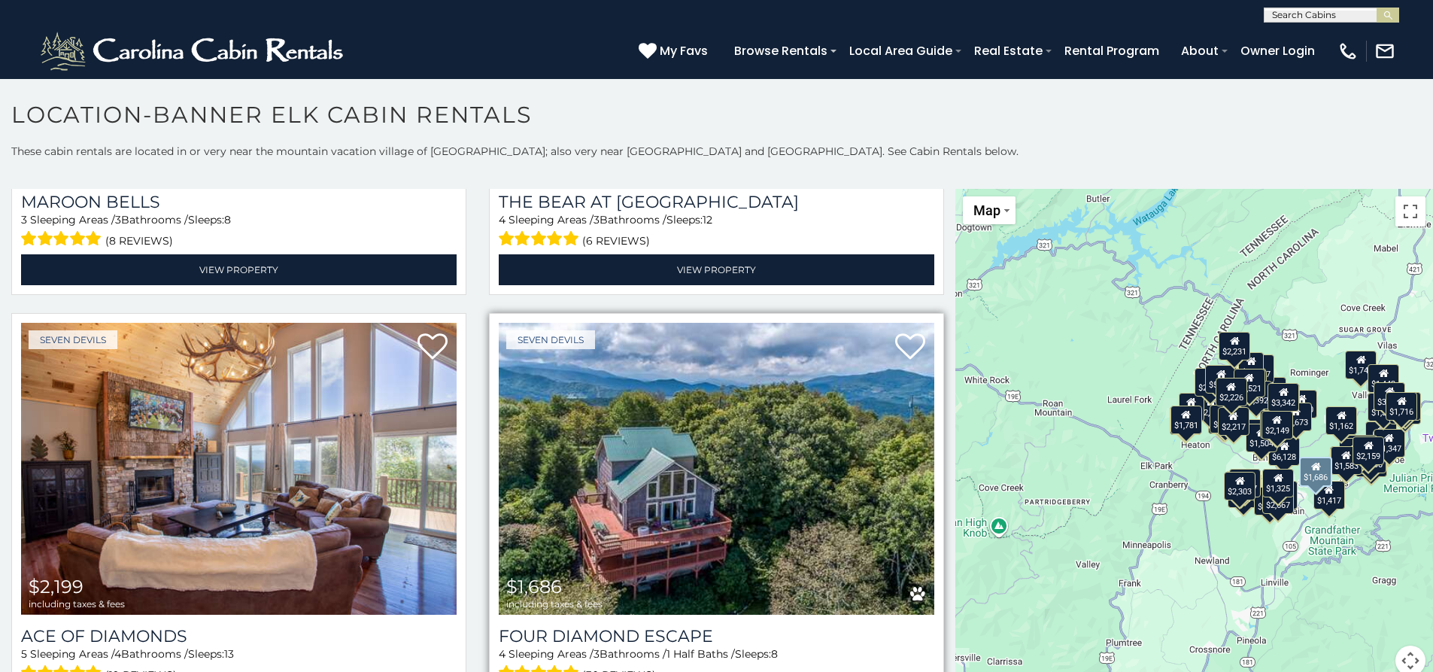
click at [742, 417] on img at bounding box center [716, 469] width 435 height 292
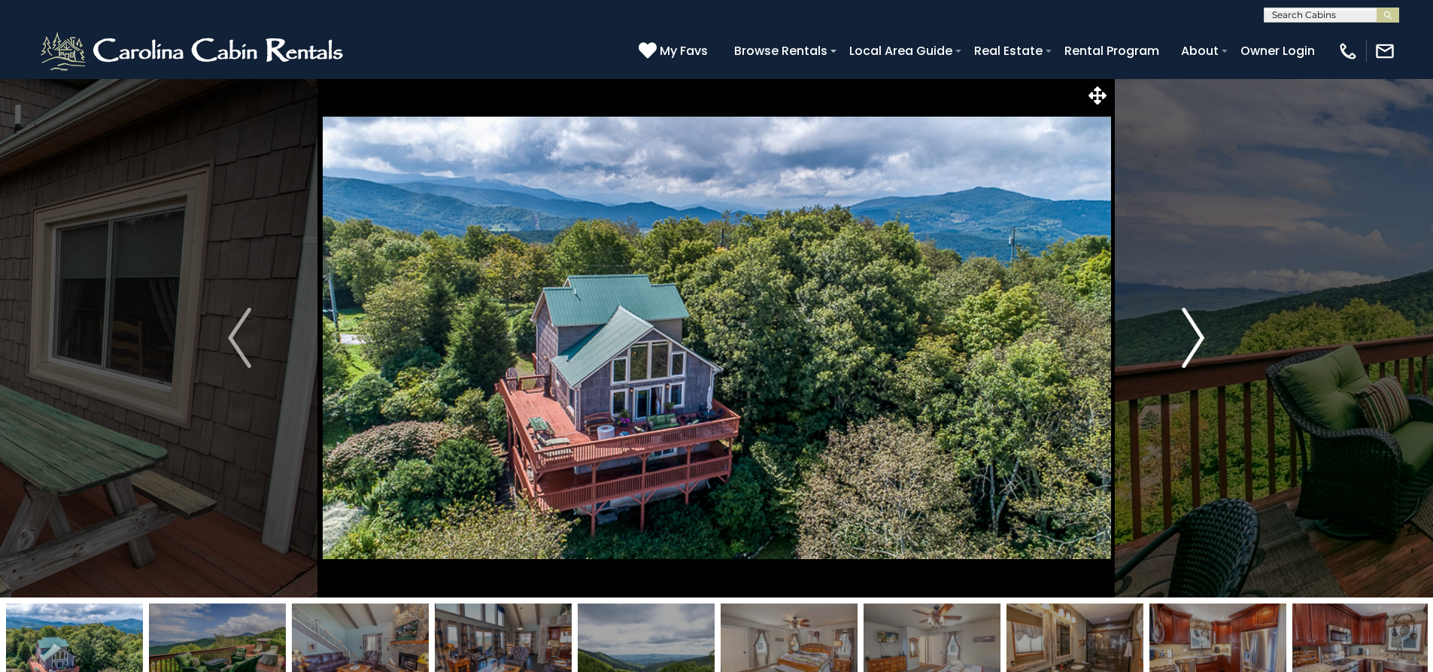
click at [1188, 359] on img "Next" at bounding box center [1193, 338] width 23 height 60
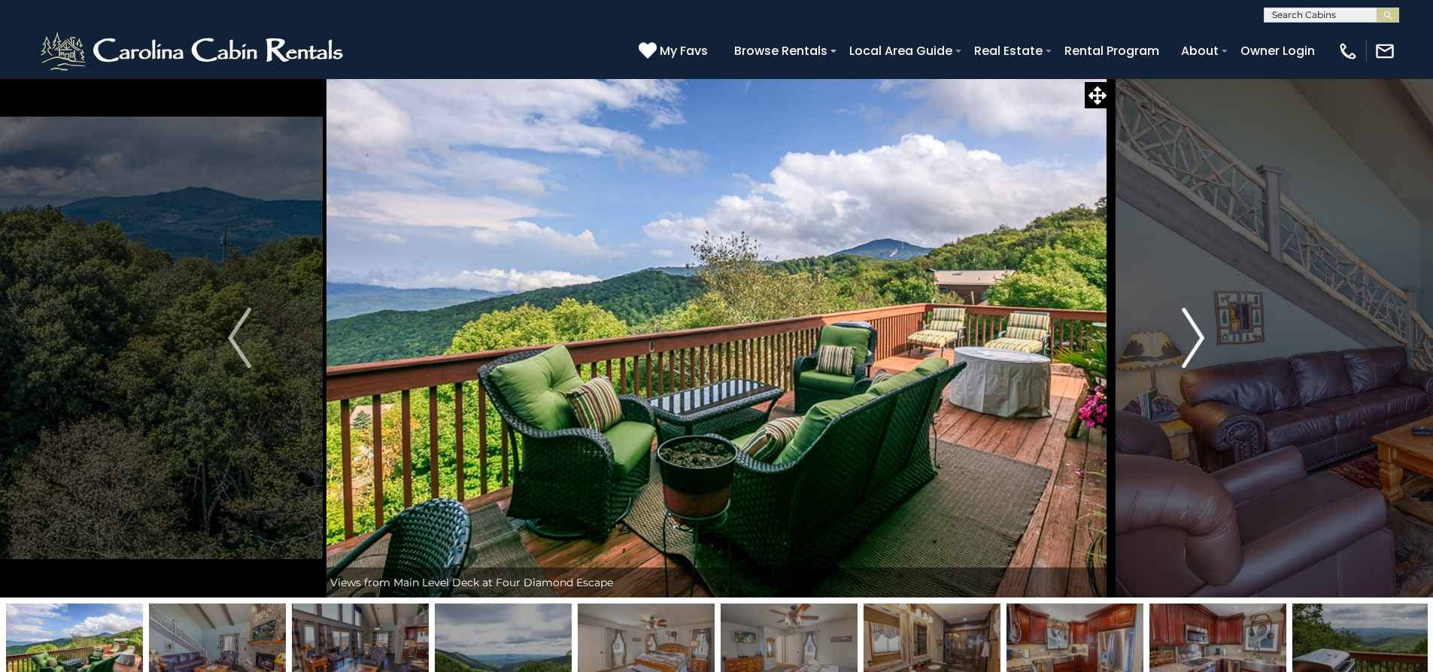
click at [1191, 360] on img "Next" at bounding box center [1193, 338] width 23 height 60
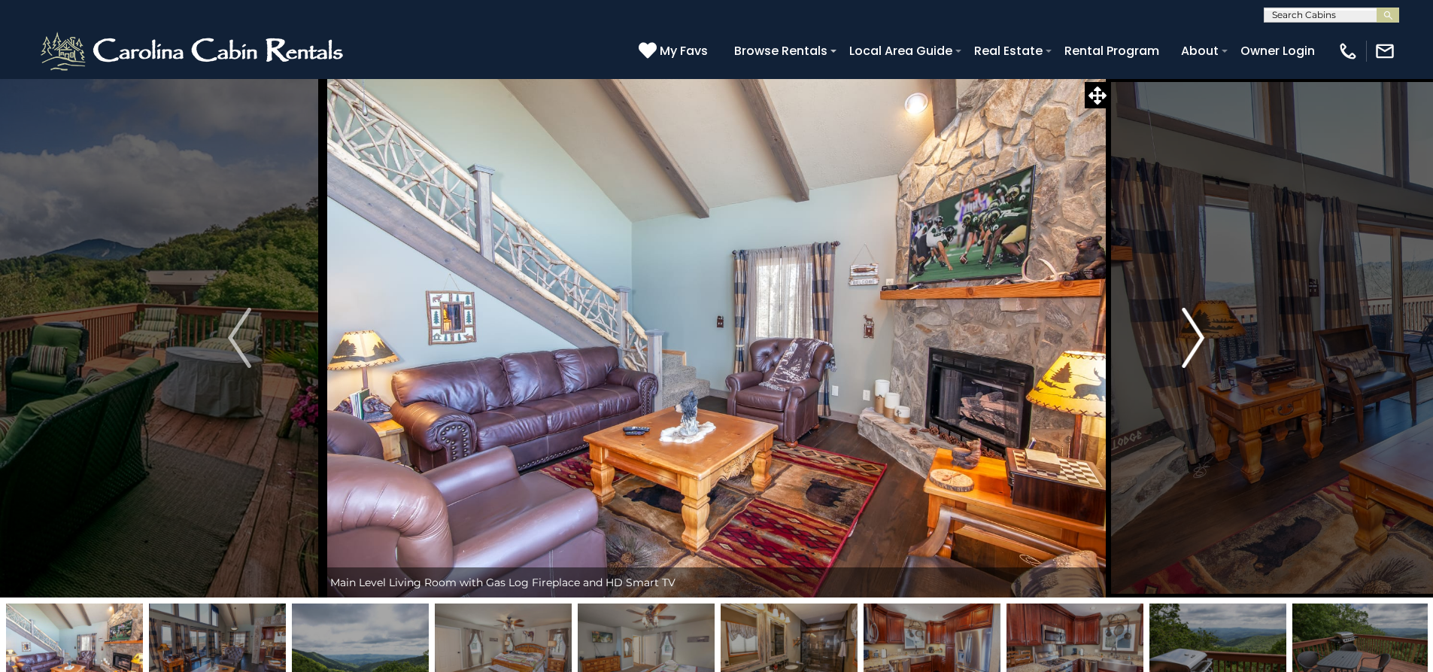
click at [1192, 360] on img "Next" at bounding box center [1193, 338] width 23 height 60
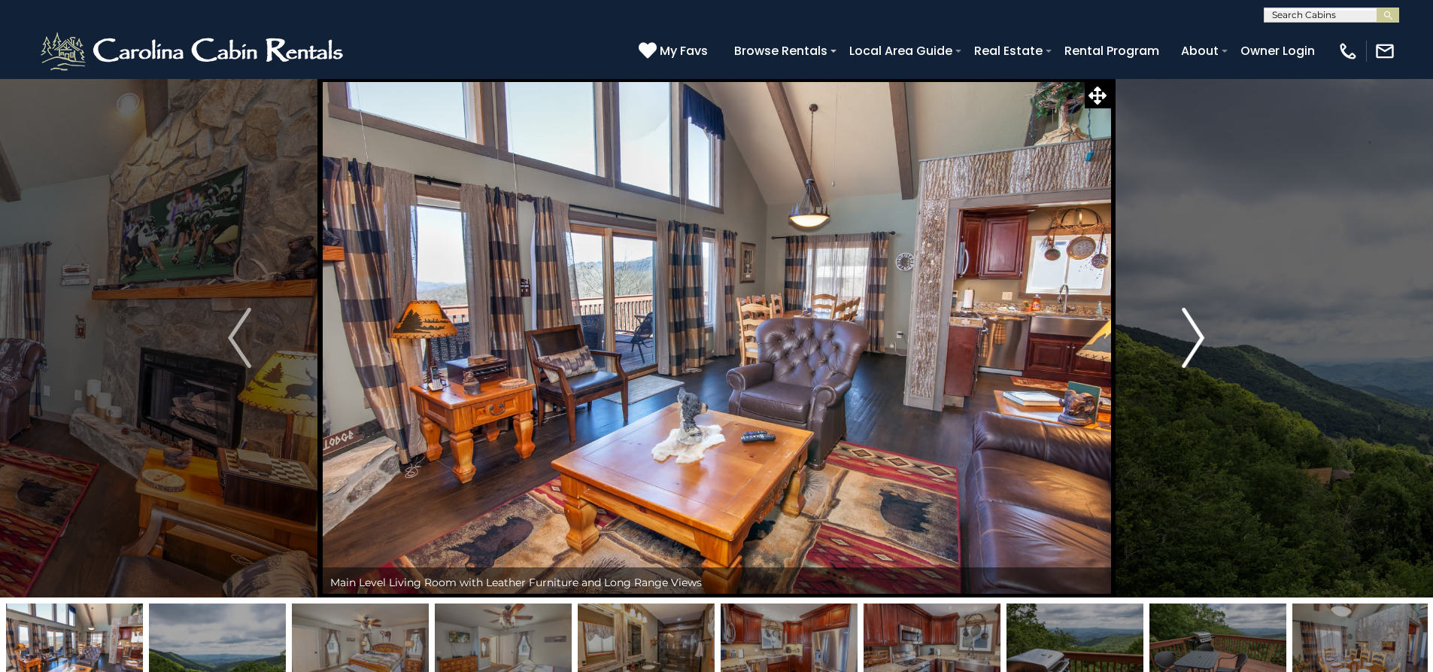
click at [1198, 360] on img "Next" at bounding box center [1193, 338] width 23 height 60
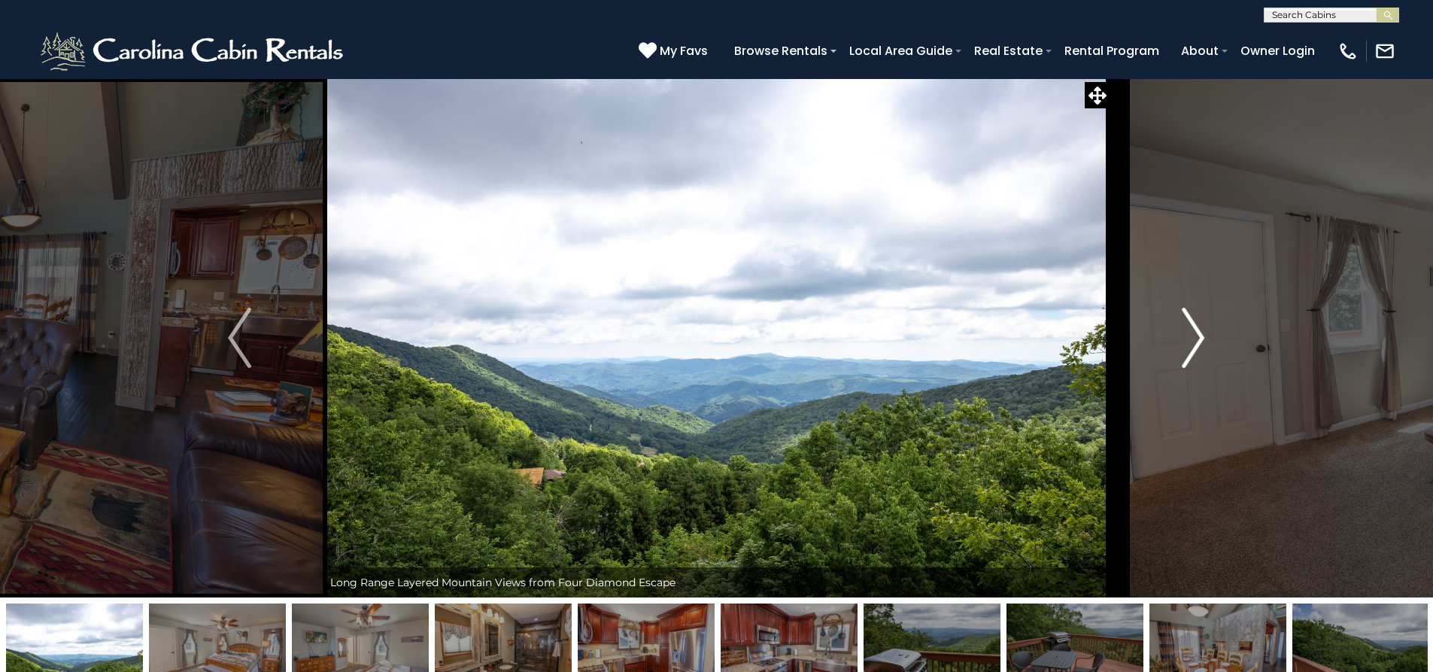
click at [1200, 360] on img "Next" at bounding box center [1193, 338] width 23 height 60
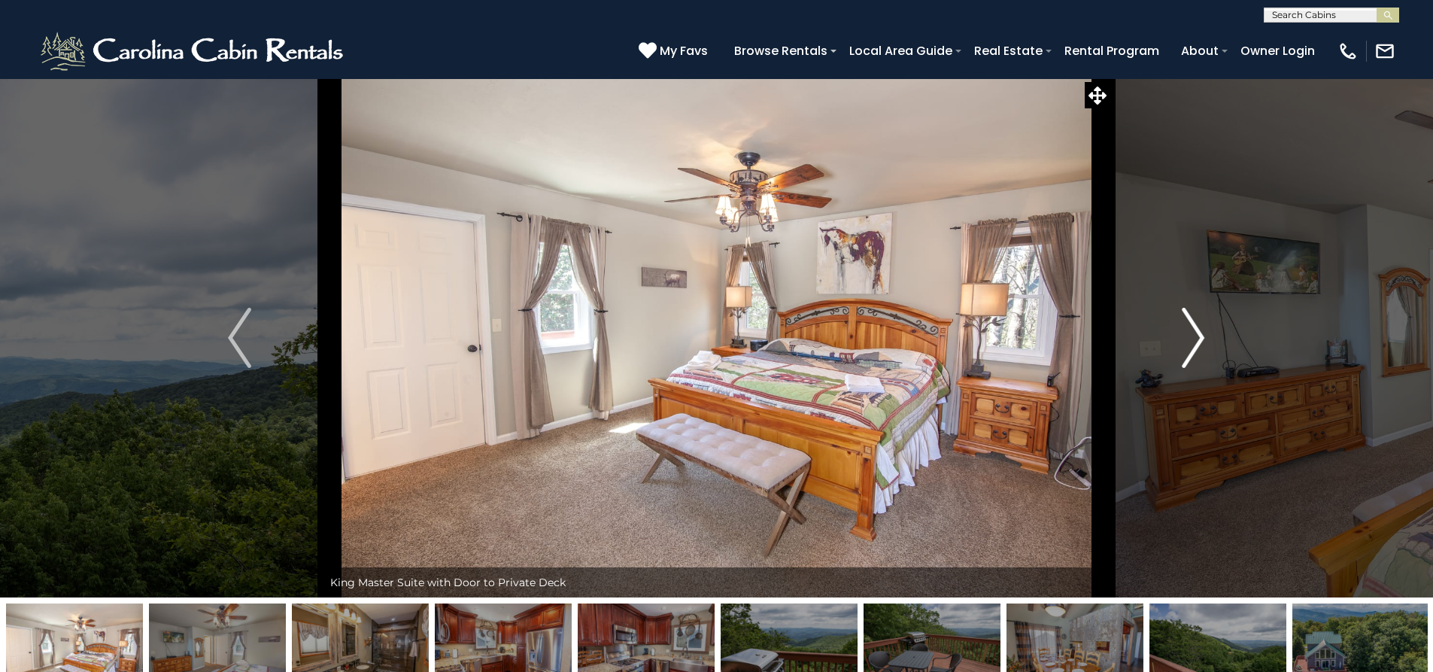
click at [1200, 360] on img "Next" at bounding box center [1193, 338] width 23 height 60
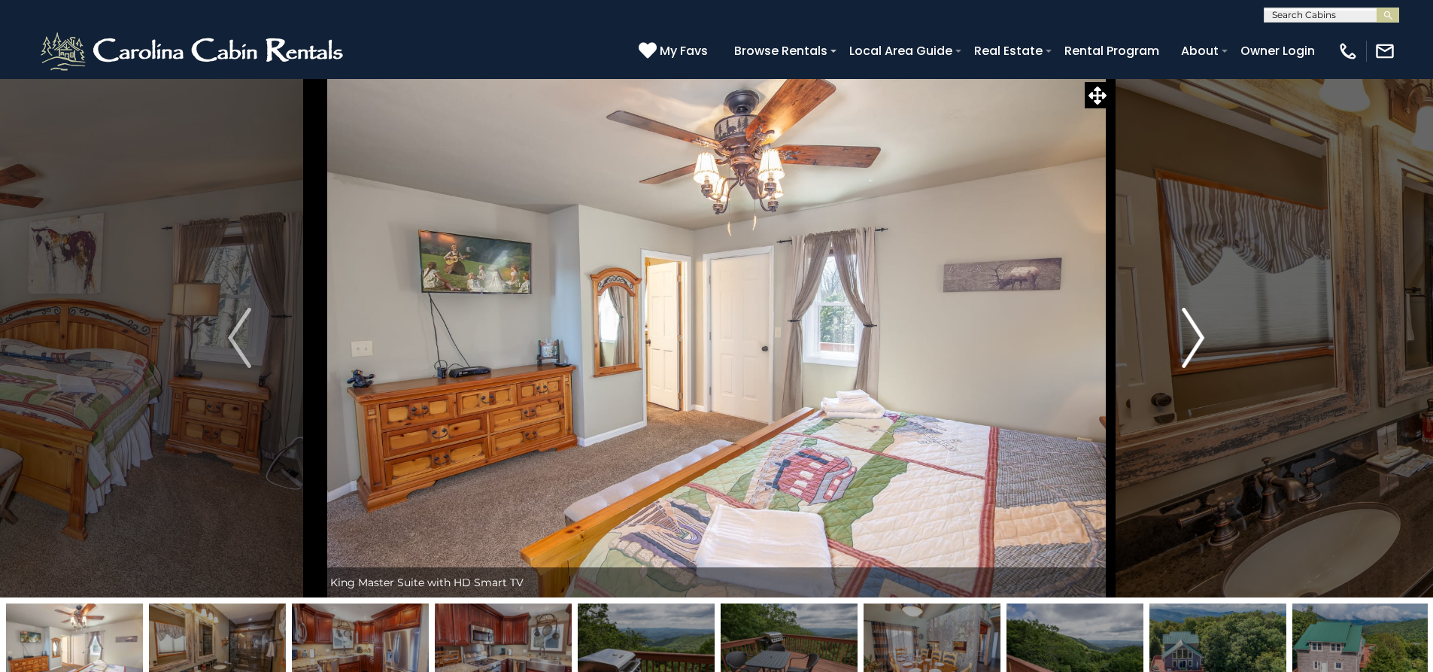
click at [1200, 360] on img "Next" at bounding box center [1193, 338] width 23 height 60
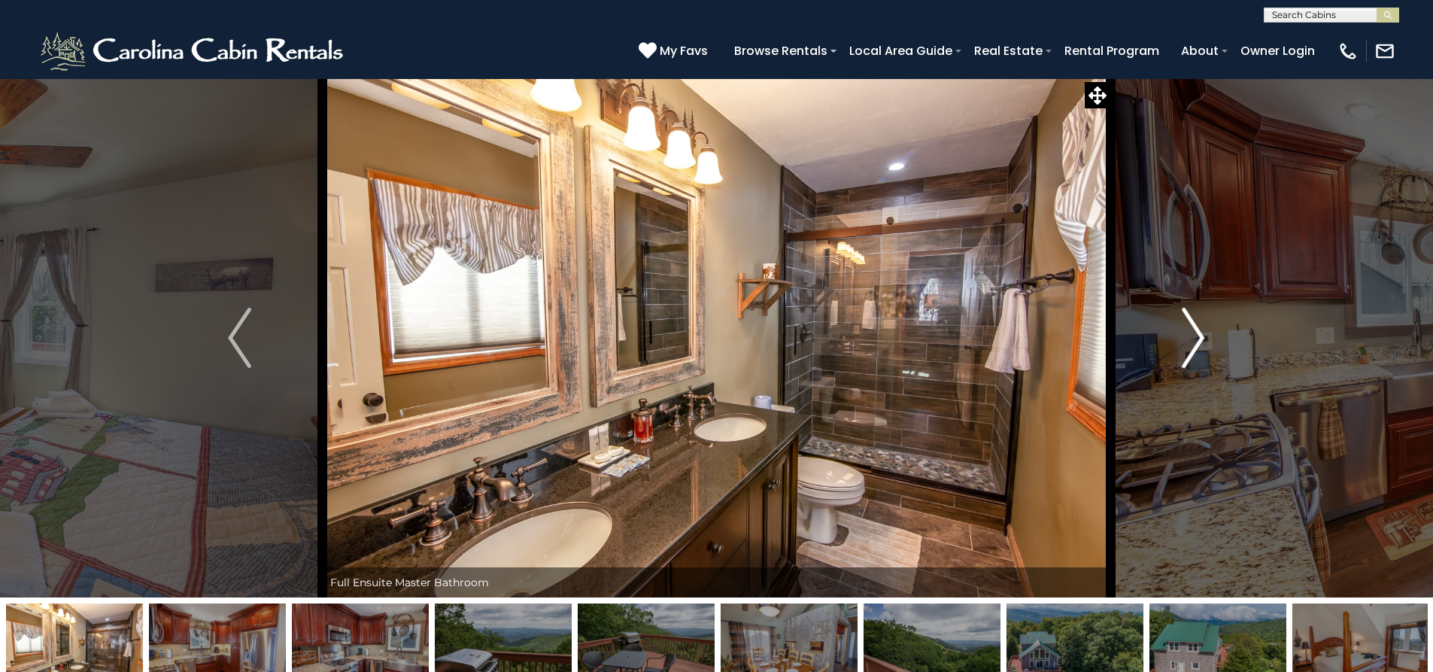
click at [1201, 360] on img "Next" at bounding box center [1193, 338] width 23 height 60
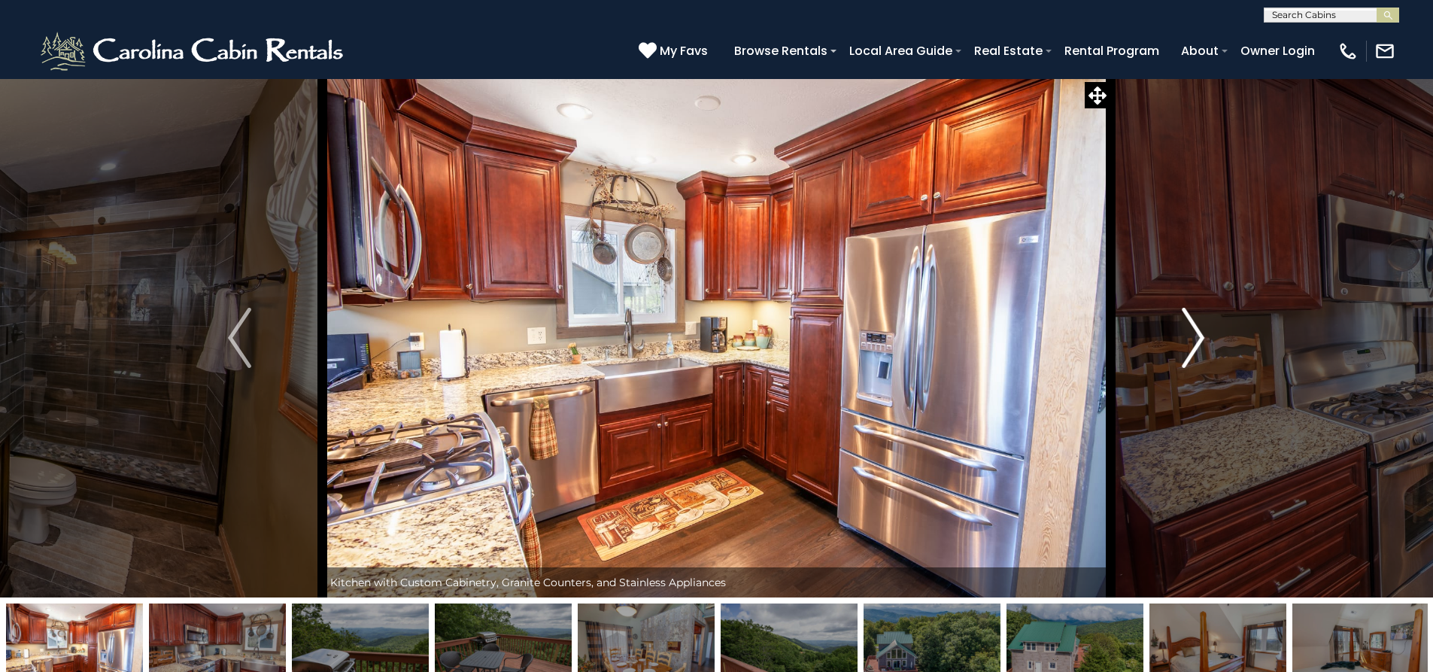
click at [1203, 360] on img "Next" at bounding box center [1193, 338] width 23 height 60
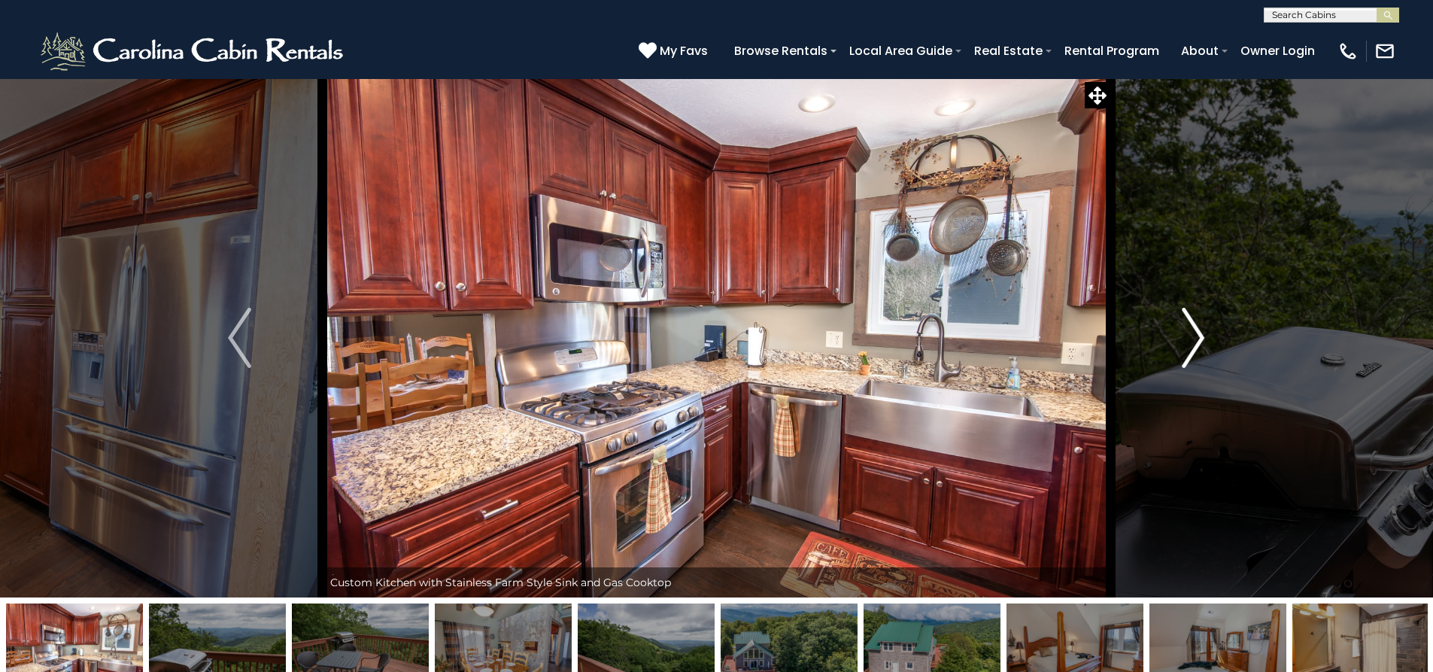
click at [1203, 360] on img "Next" at bounding box center [1193, 338] width 23 height 60
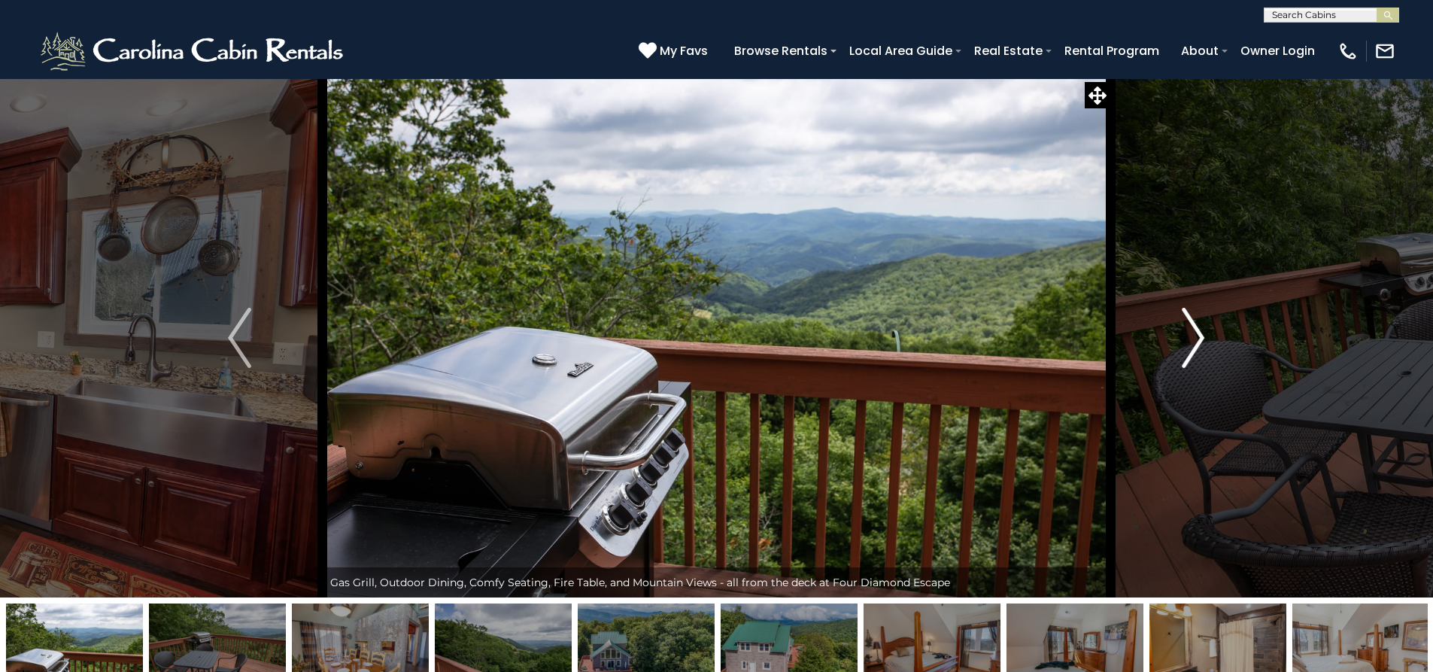
click at [1204, 360] on img "Next" at bounding box center [1193, 338] width 23 height 60
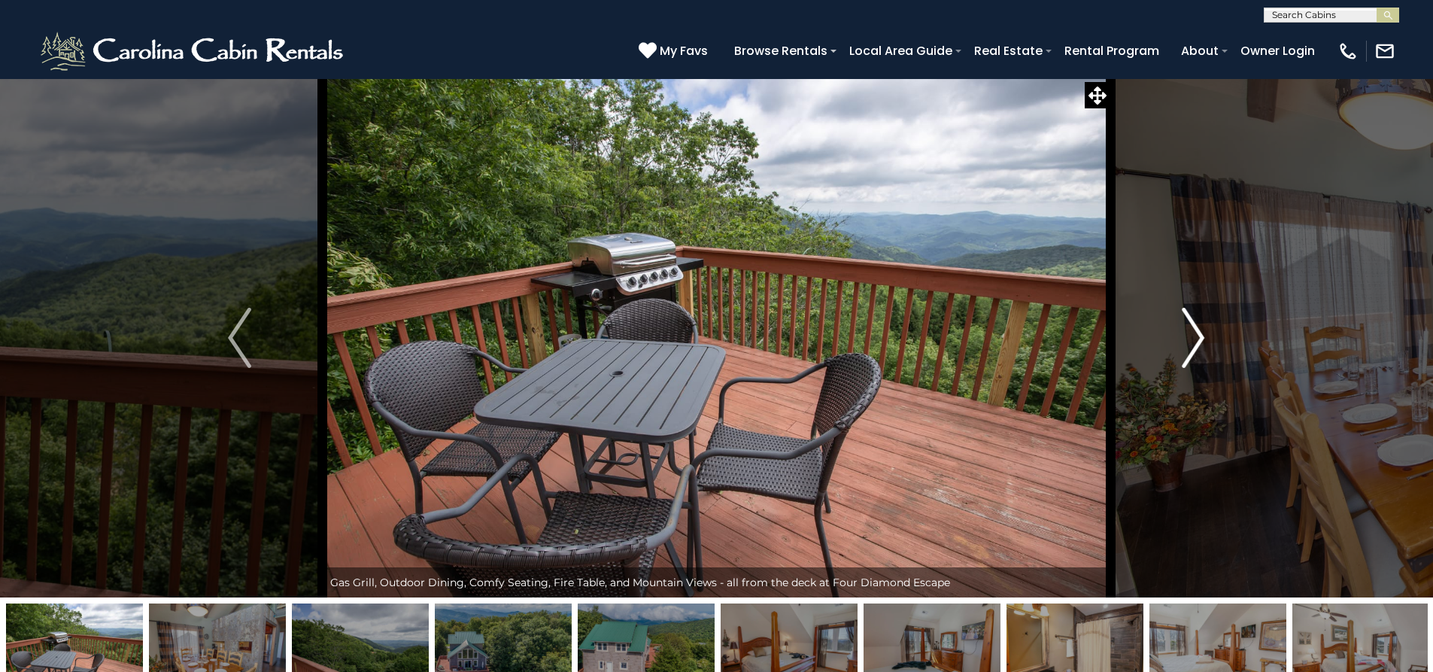
click at [1204, 360] on img "Next" at bounding box center [1193, 338] width 23 height 60
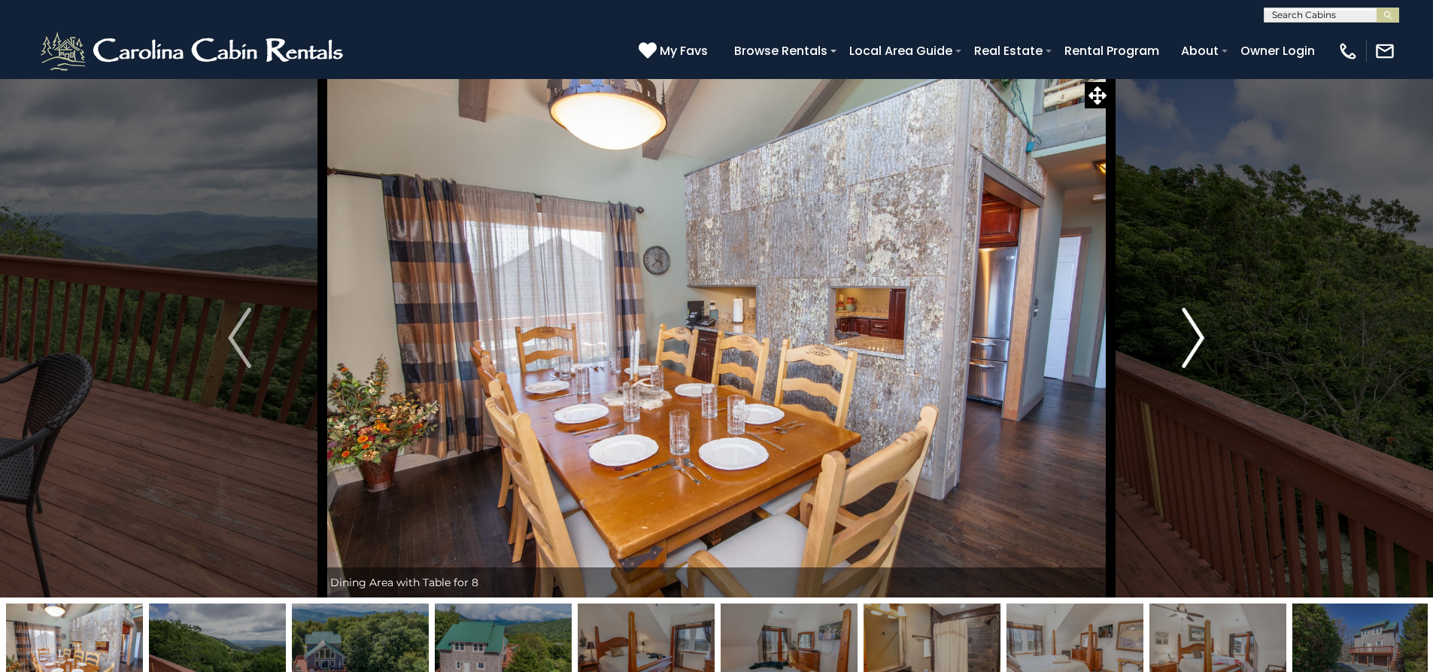
click at [1205, 360] on button "Next" at bounding box center [1192, 337] width 165 height 519
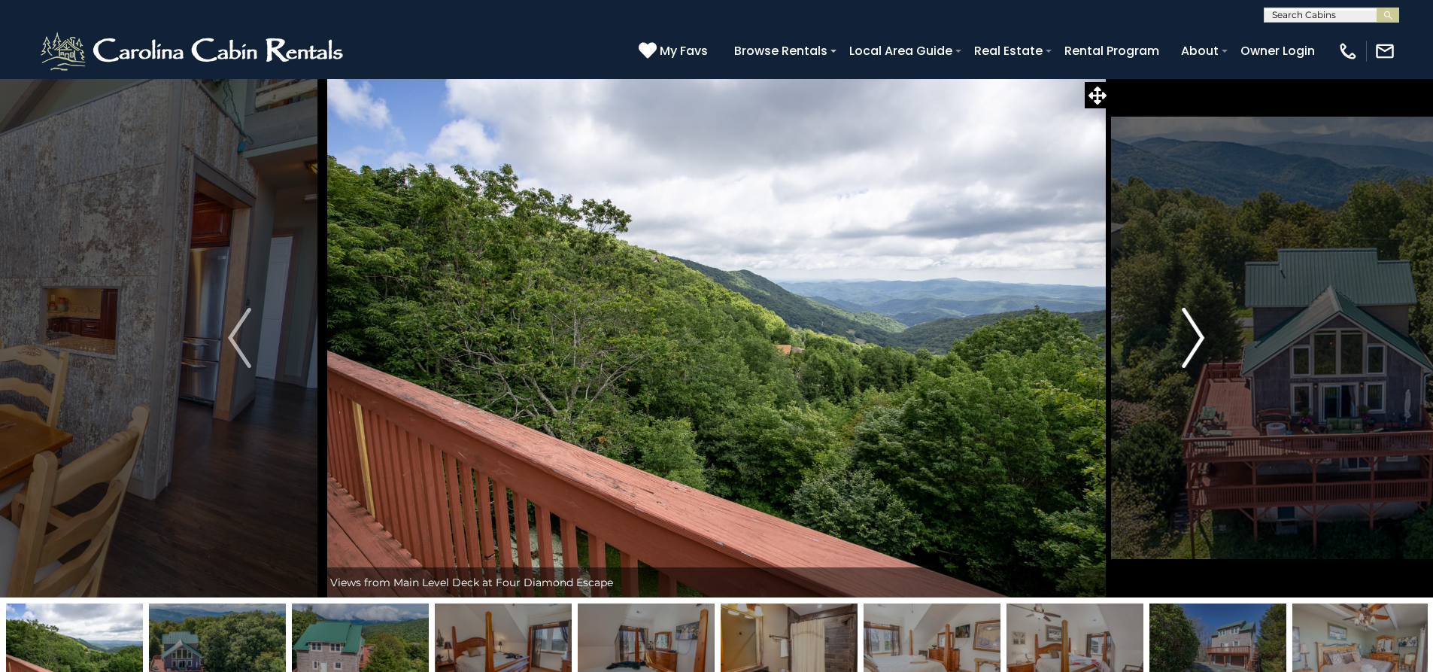
click at [1206, 360] on button "Next" at bounding box center [1192, 337] width 165 height 519
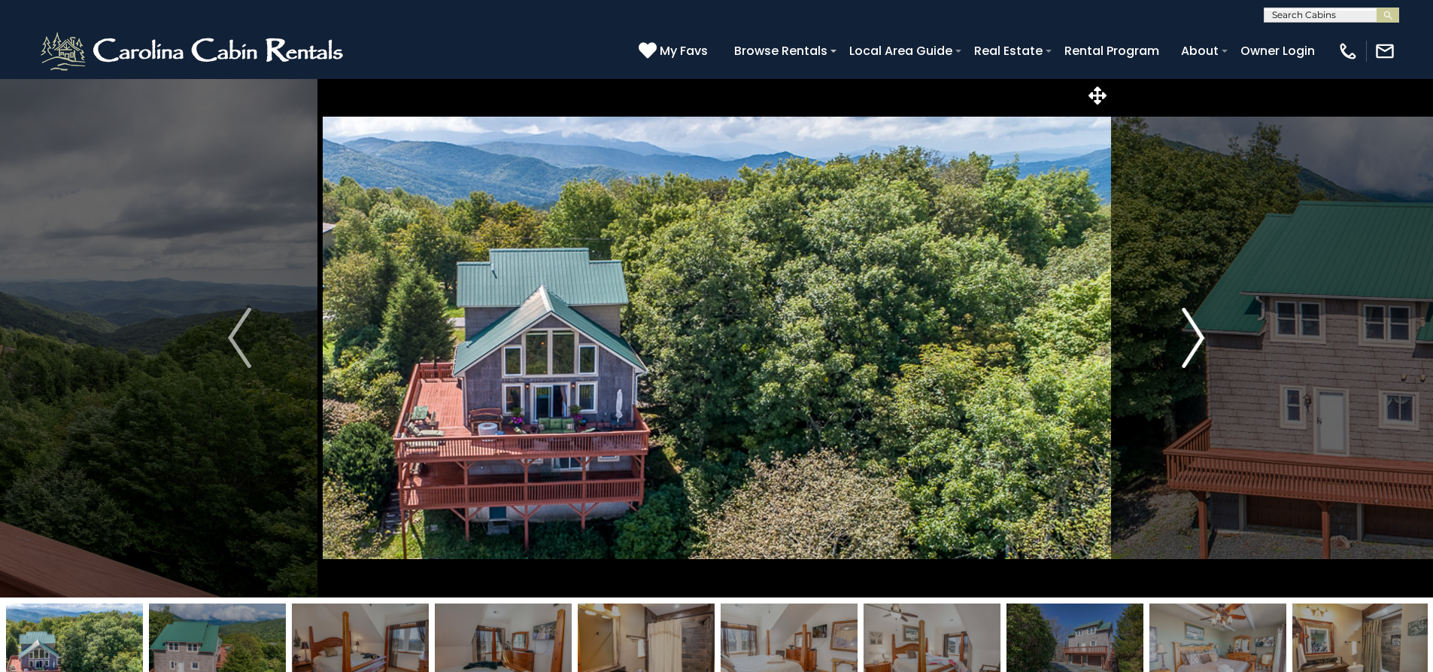
click at [1207, 360] on button "Next" at bounding box center [1192, 337] width 165 height 519
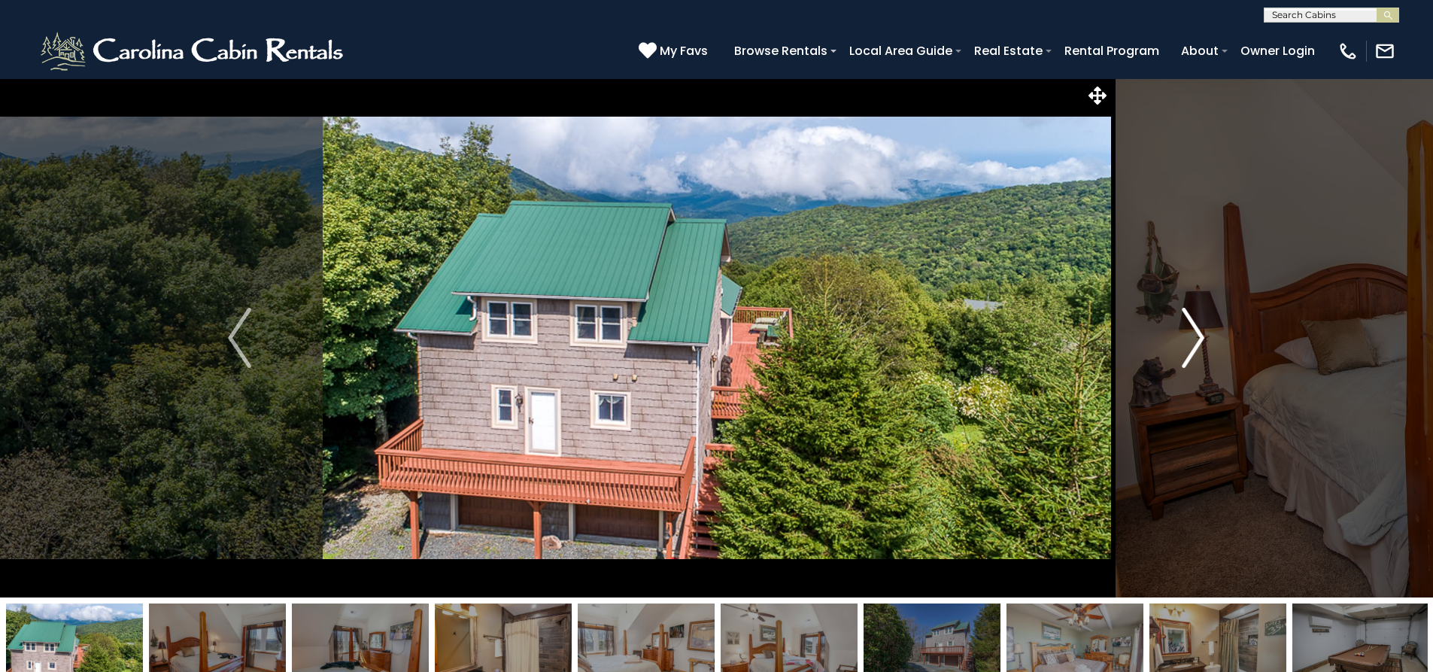
click at [1207, 360] on button "Next" at bounding box center [1192, 337] width 165 height 519
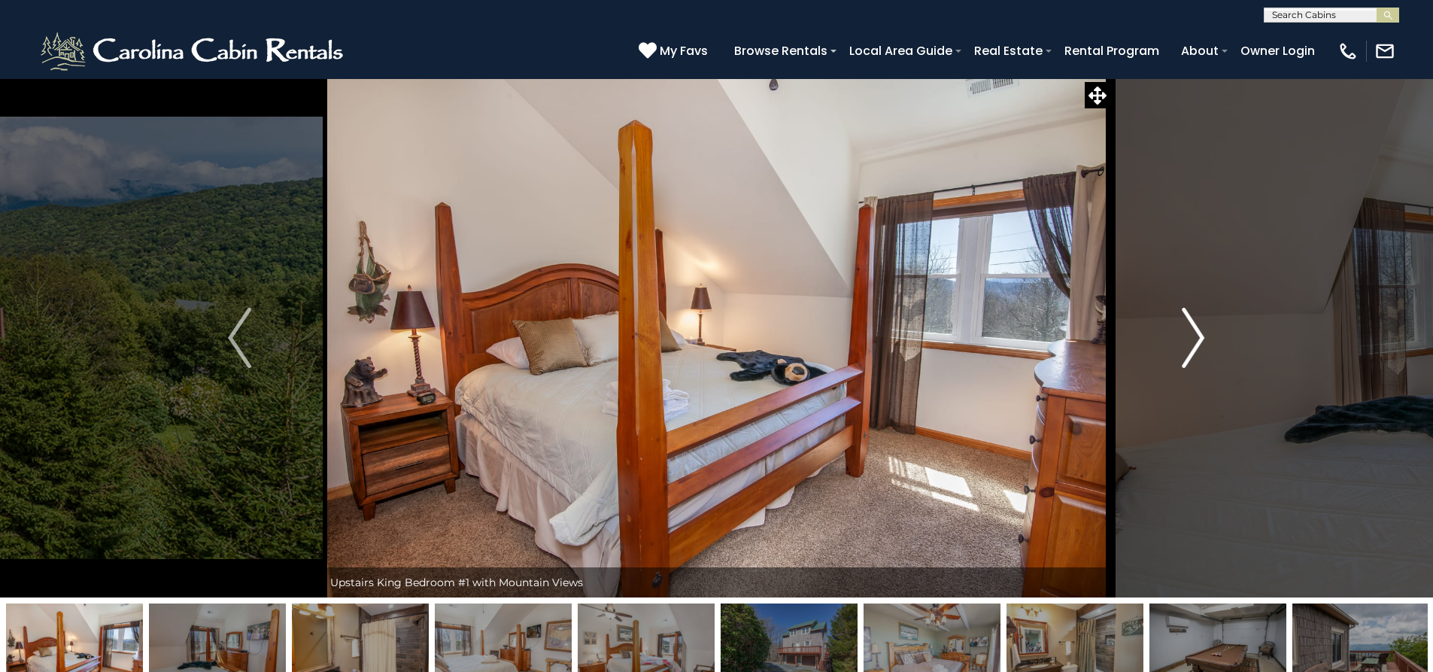
click at [1207, 360] on button "Next" at bounding box center [1192, 337] width 165 height 519
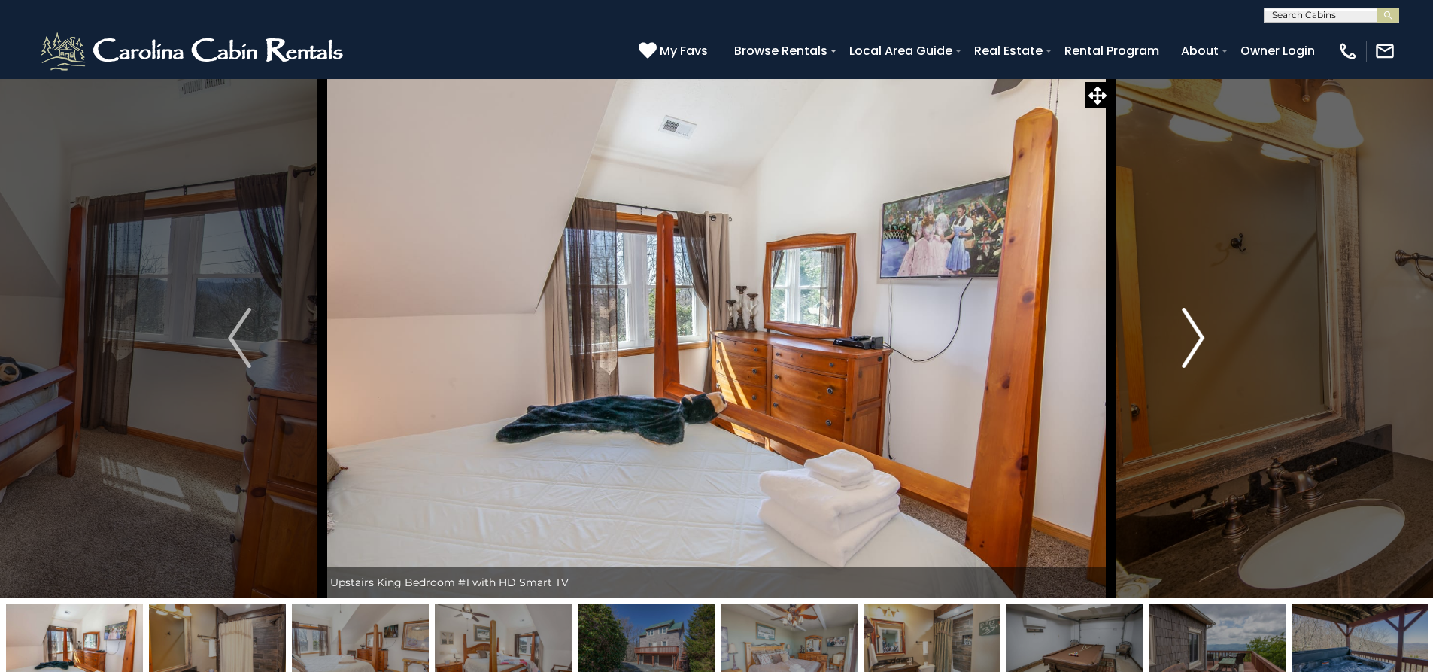
click at [1207, 360] on button "Next" at bounding box center [1192, 337] width 165 height 519
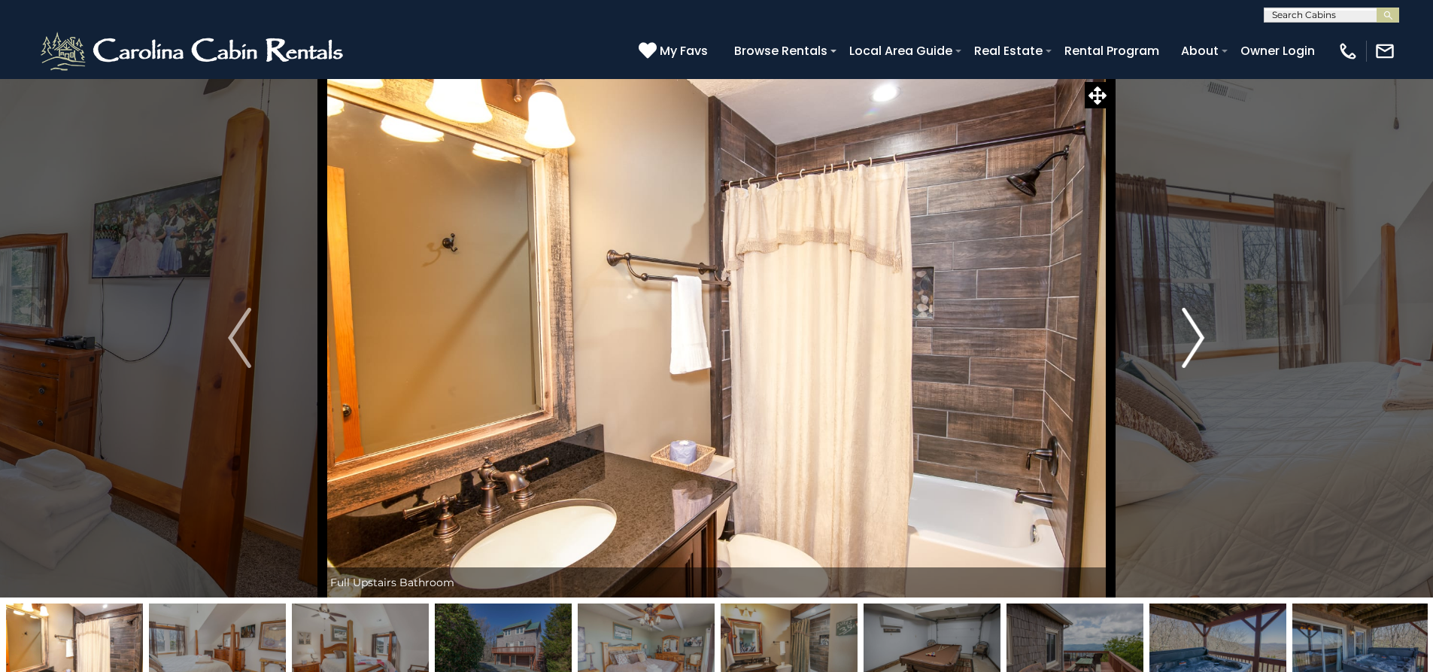
click at [1207, 360] on button "Next" at bounding box center [1192, 337] width 165 height 519
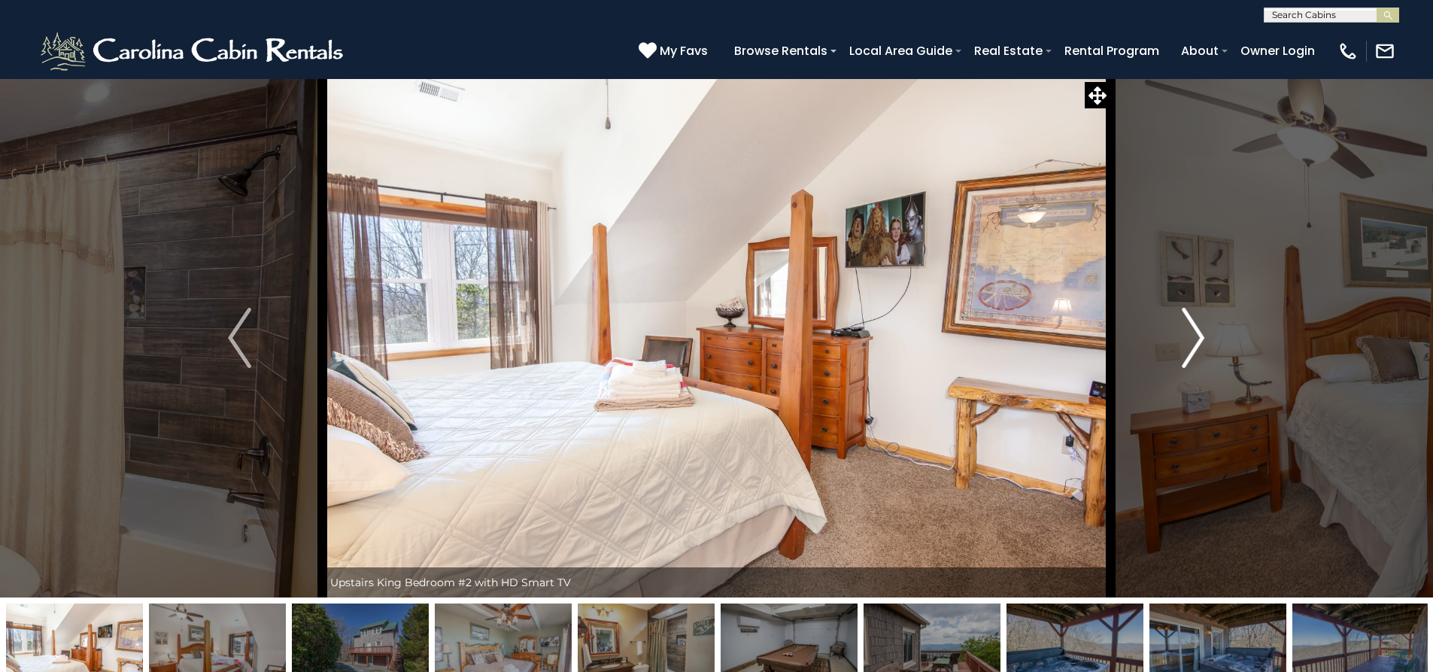
click at [1207, 360] on button "Next" at bounding box center [1192, 337] width 165 height 519
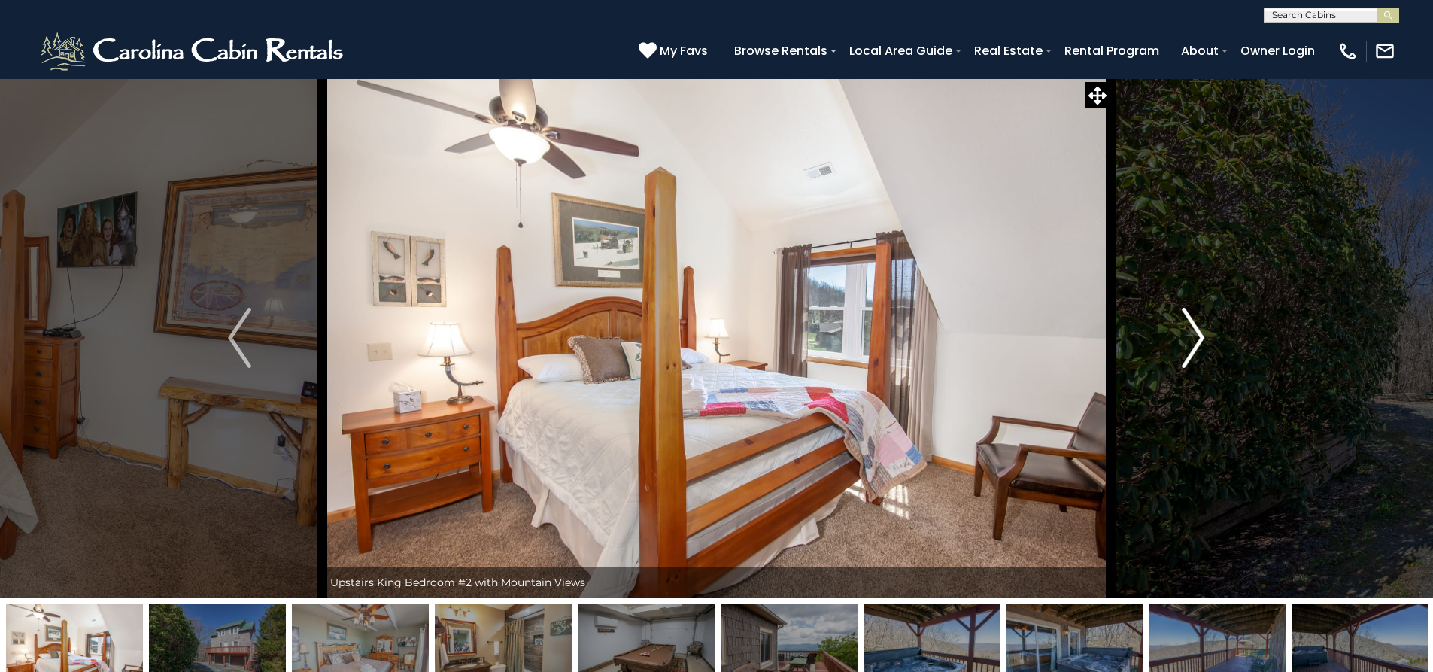
click at [1207, 360] on button "Next" at bounding box center [1192, 337] width 165 height 519
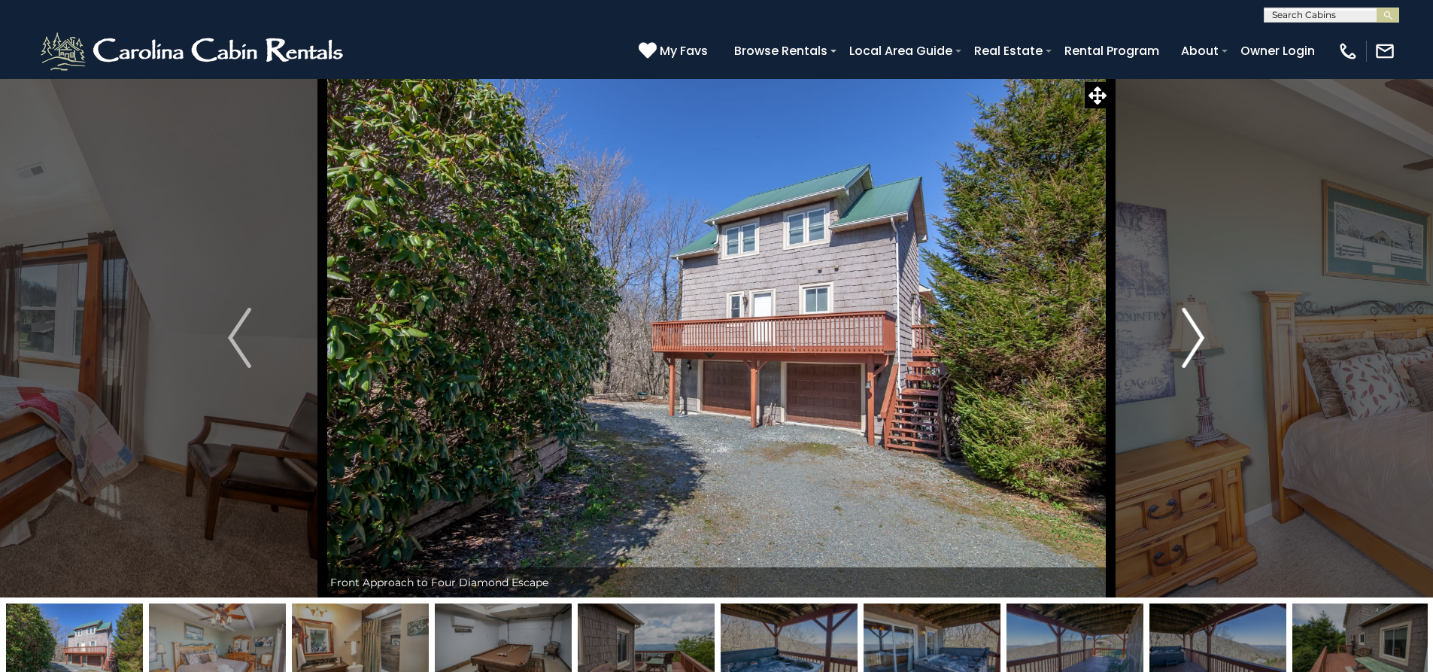
click at [1207, 360] on button "Next" at bounding box center [1192, 337] width 165 height 519
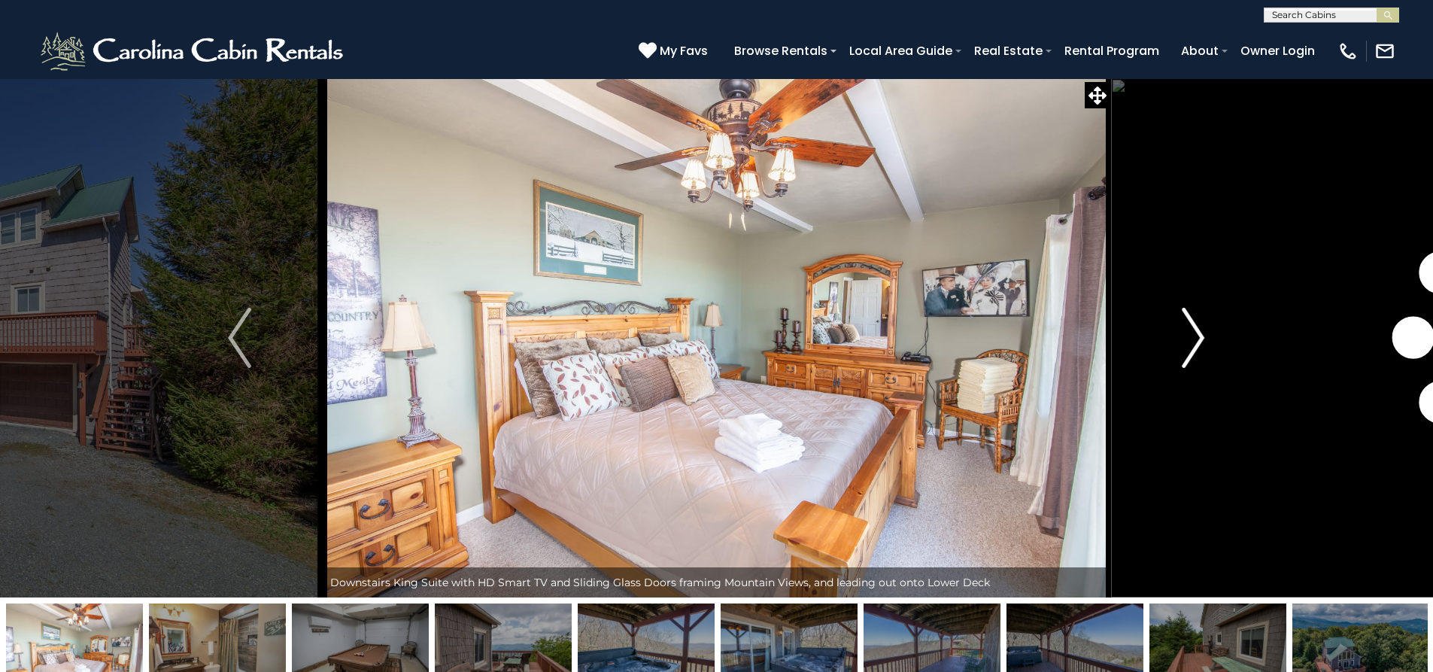
click at [1207, 360] on button "Next" at bounding box center [1192, 337] width 165 height 519
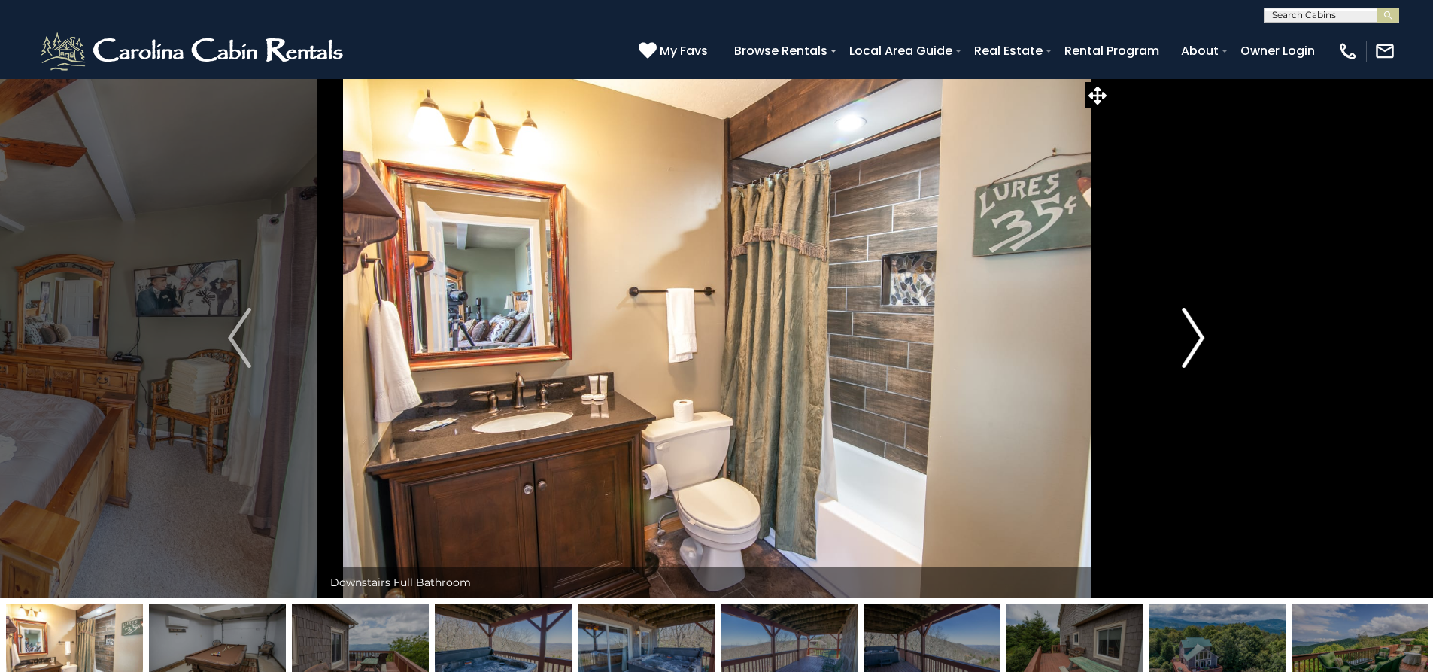
click at [1207, 360] on button "Next" at bounding box center [1192, 337] width 165 height 519
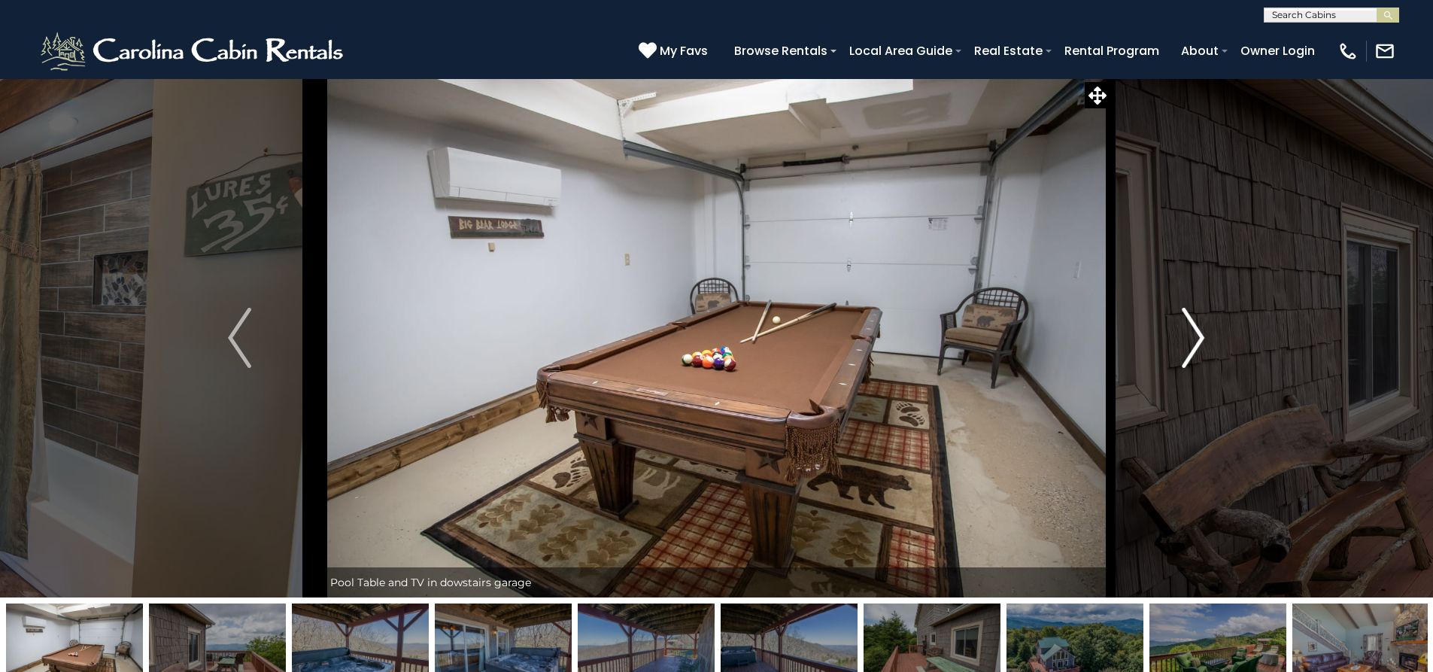
click at [1207, 360] on button "Next" at bounding box center [1192, 337] width 165 height 519
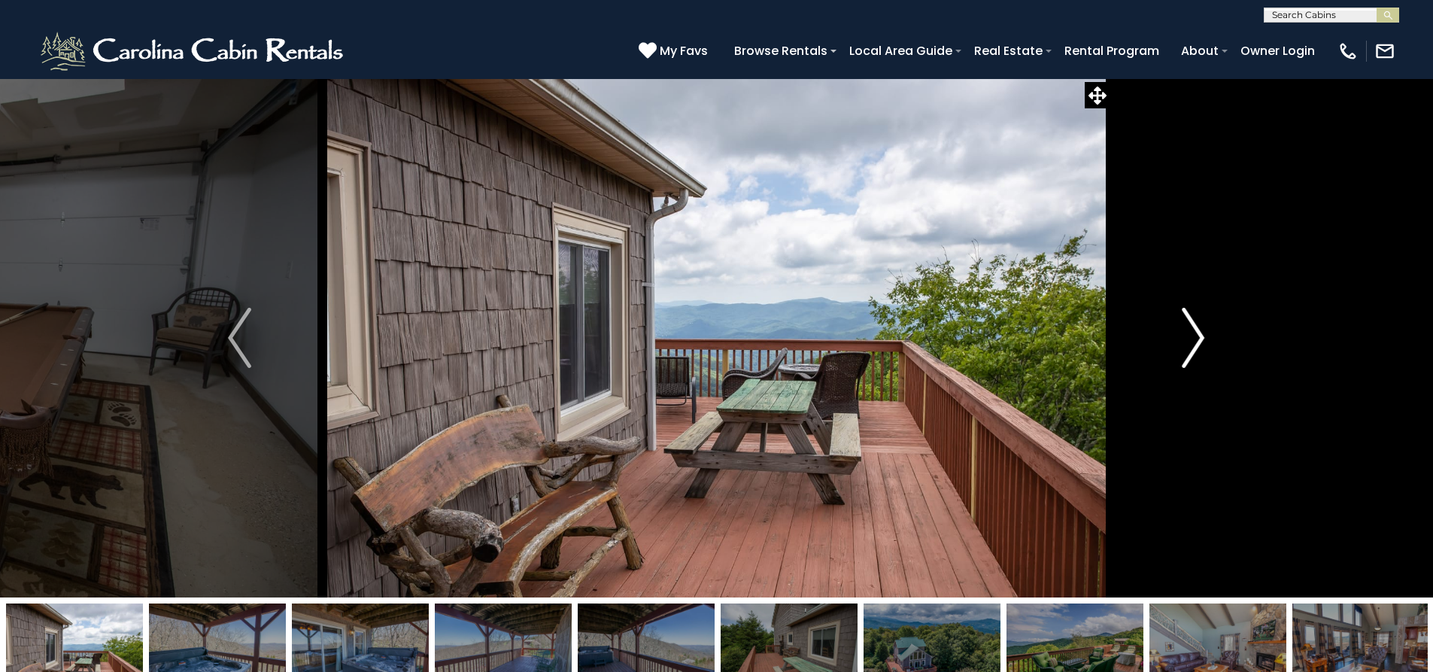
click at [1207, 360] on button "Next" at bounding box center [1192, 337] width 165 height 519
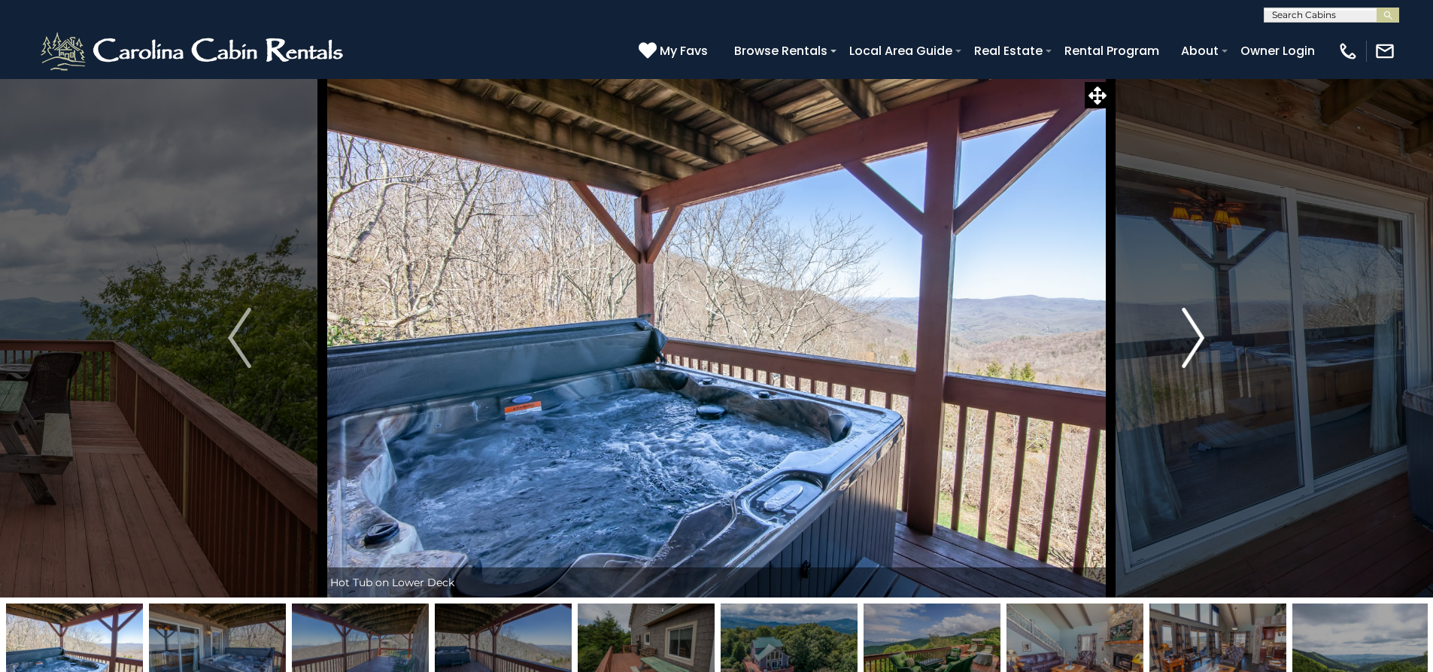
click at [1207, 360] on button "Next" at bounding box center [1192, 337] width 165 height 519
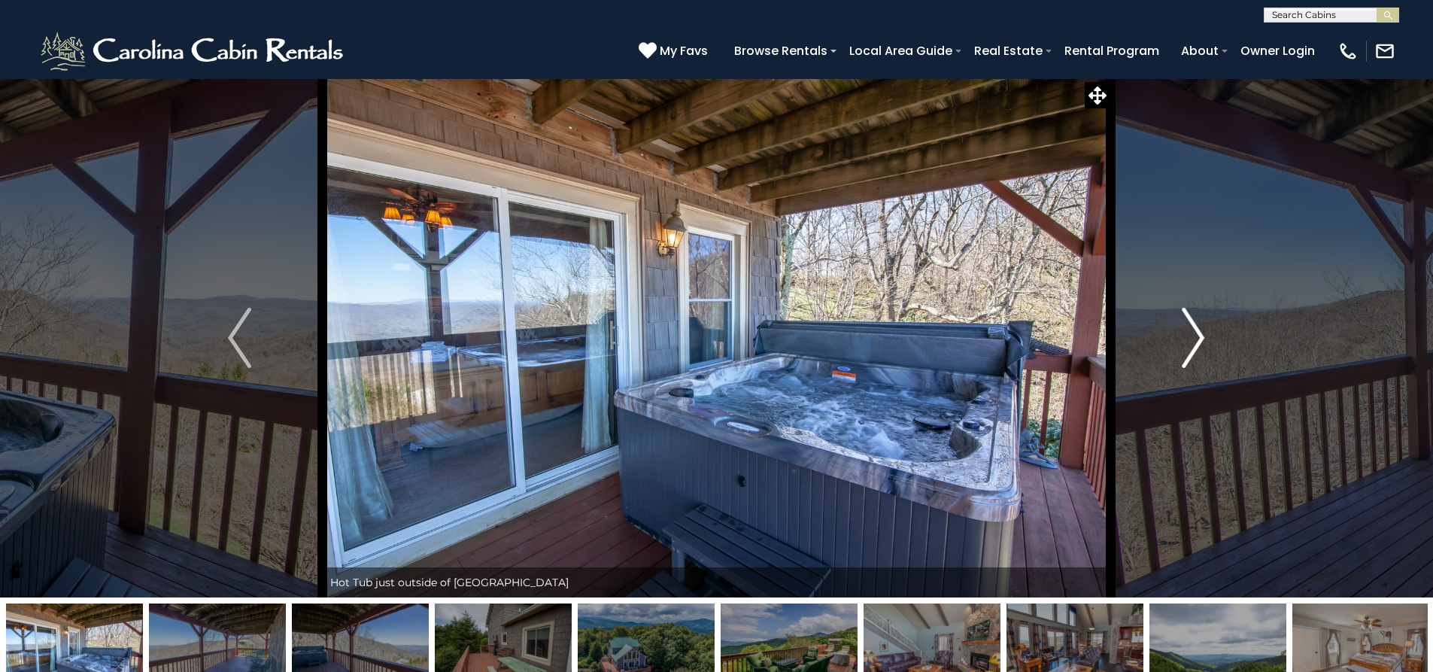
click at [1207, 360] on button "Next" at bounding box center [1192, 337] width 165 height 519
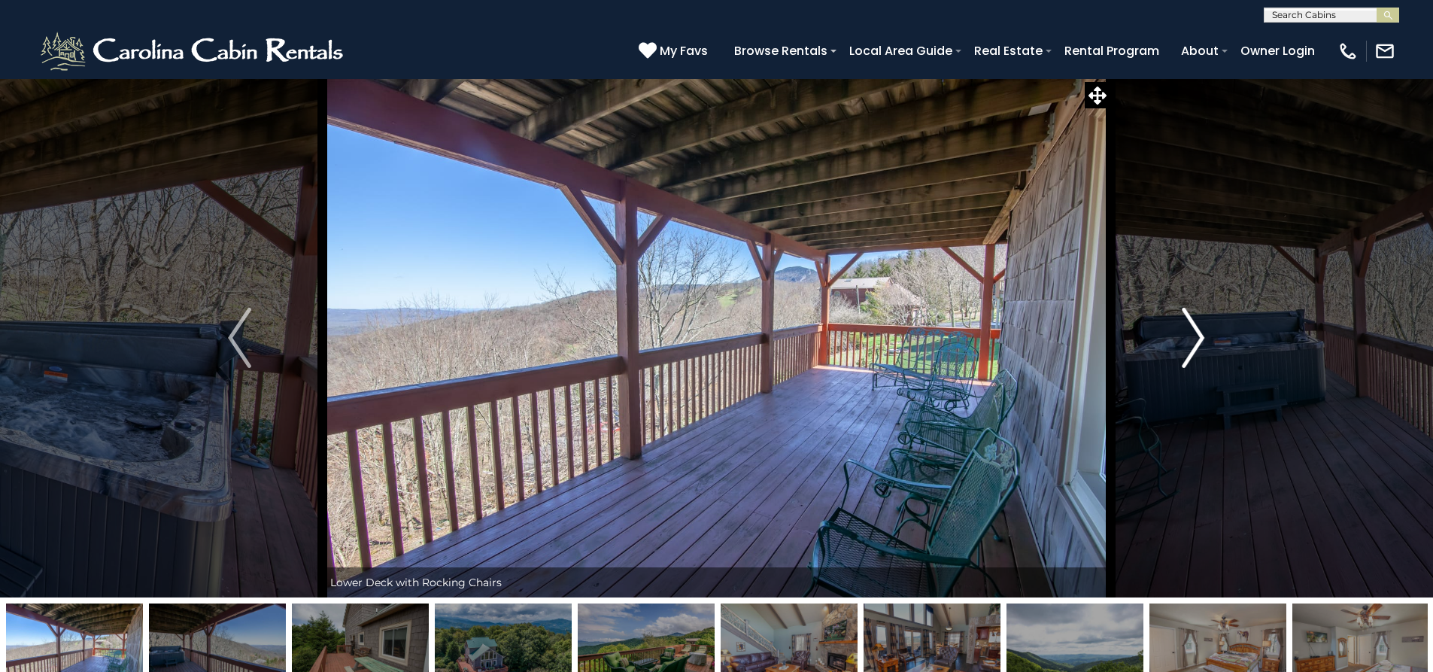
click at [1207, 360] on button "Next" at bounding box center [1192, 337] width 165 height 519
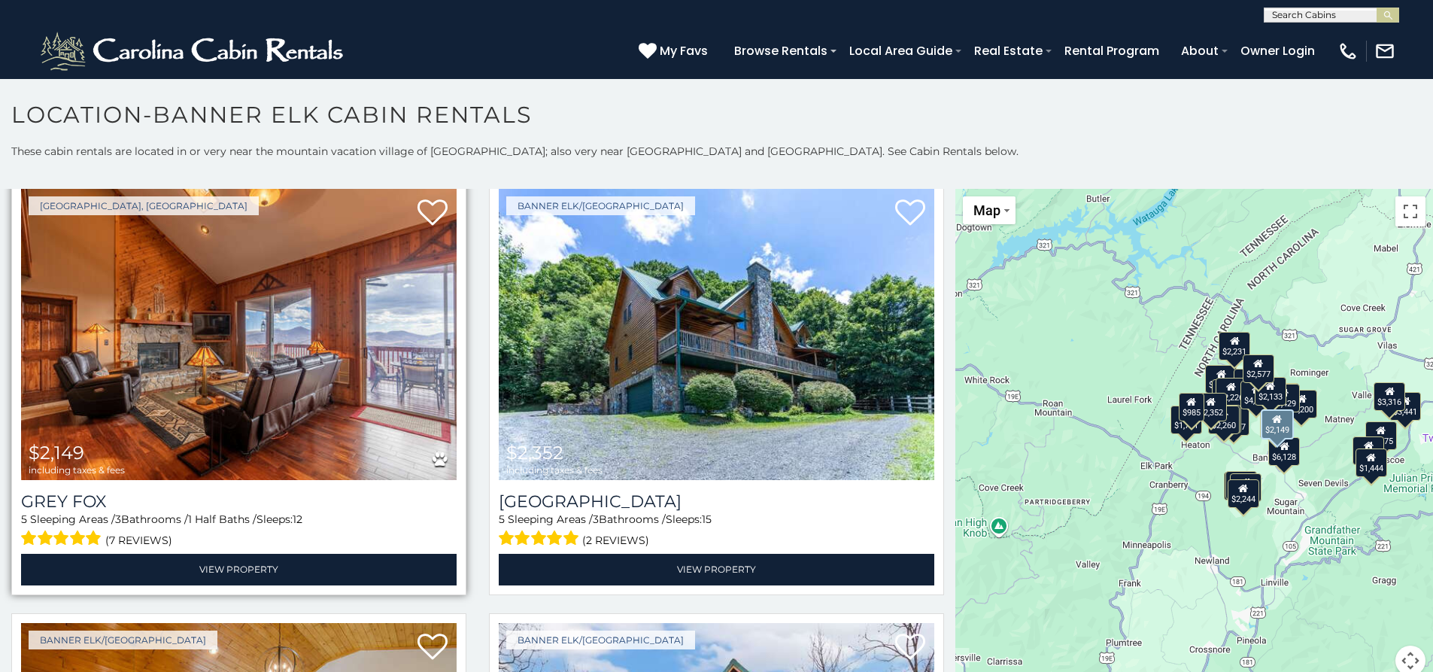
scroll to position [4763, 0]
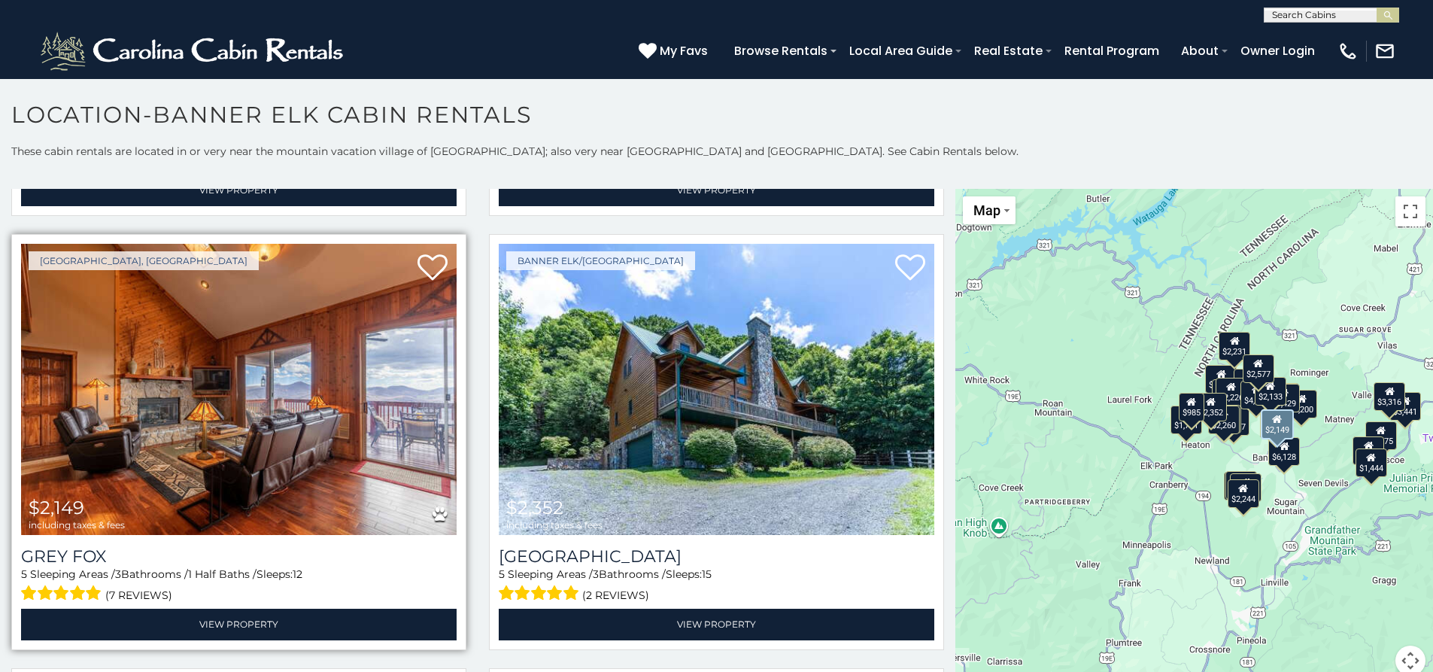
click at [270, 350] on img at bounding box center [238, 390] width 435 height 292
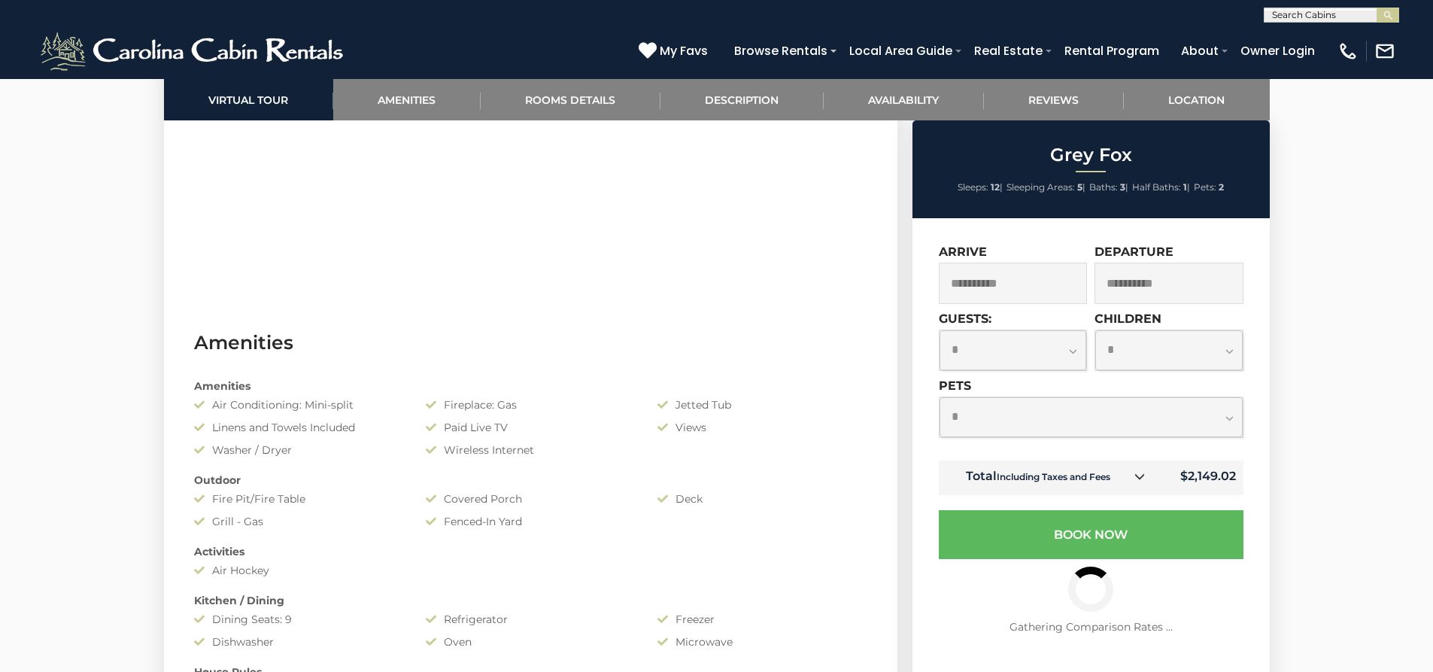
scroll to position [1379, 0]
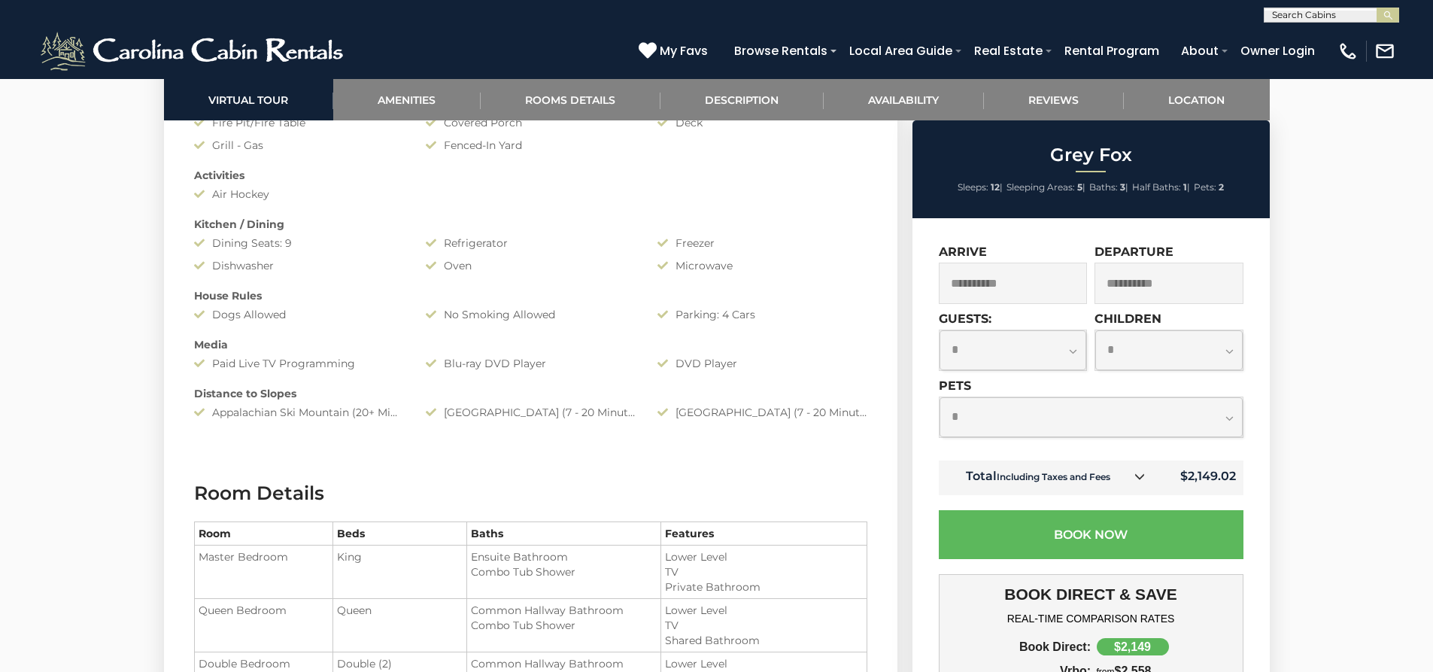
click at [387, 408] on div "Appalachian Ski Mountain (20+ Minute Drive)" at bounding box center [299, 412] width 232 height 15
click at [847, 411] on div "Sugar Mountain Resort (7 - 20 Minute Drive)" at bounding box center [762, 412] width 232 height 15
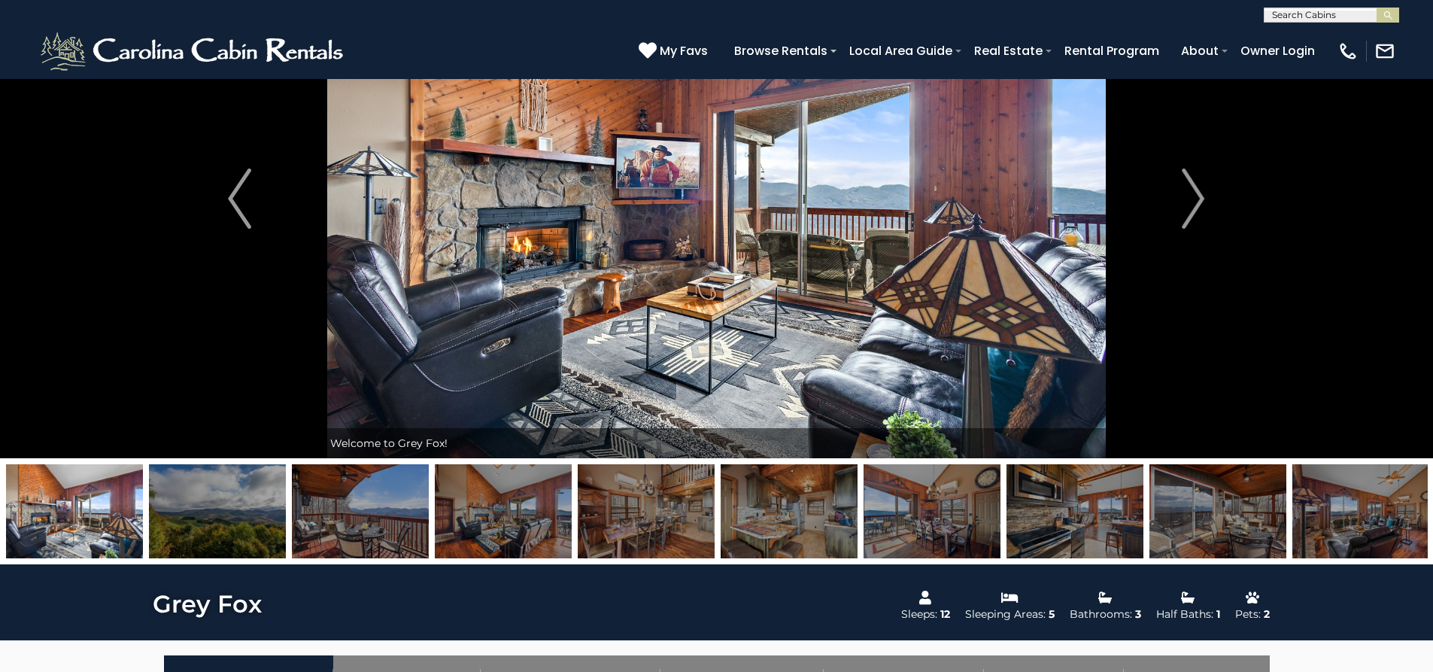
scroll to position [0, 0]
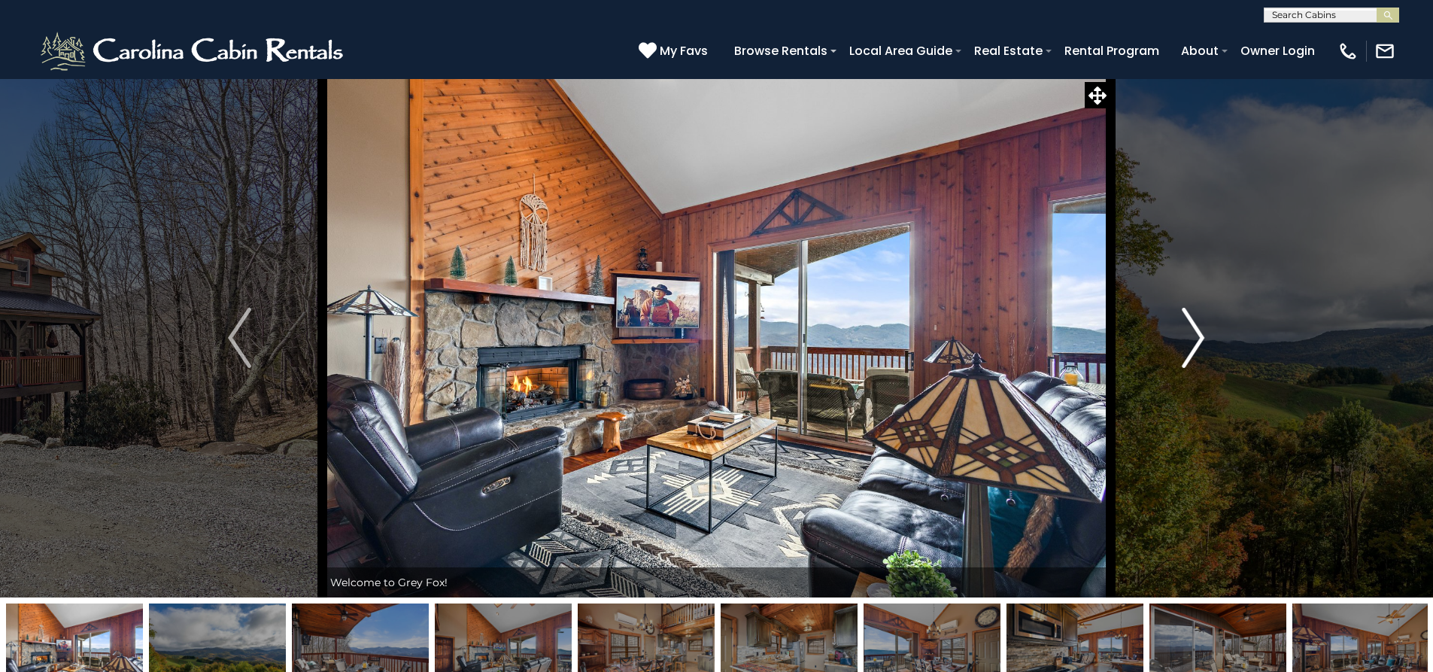
click at [1179, 370] on button "Next" at bounding box center [1192, 337] width 165 height 519
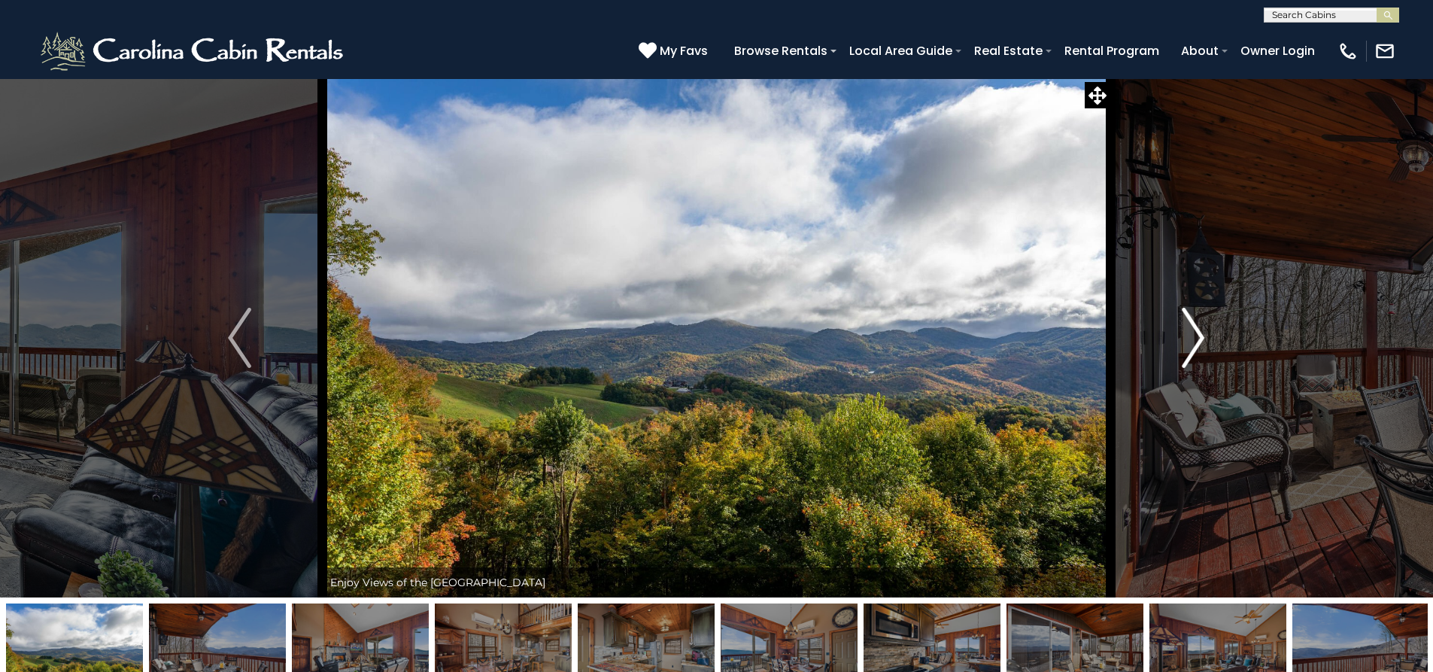
click at [1176, 365] on button "Next" at bounding box center [1192, 337] width 165 height 519
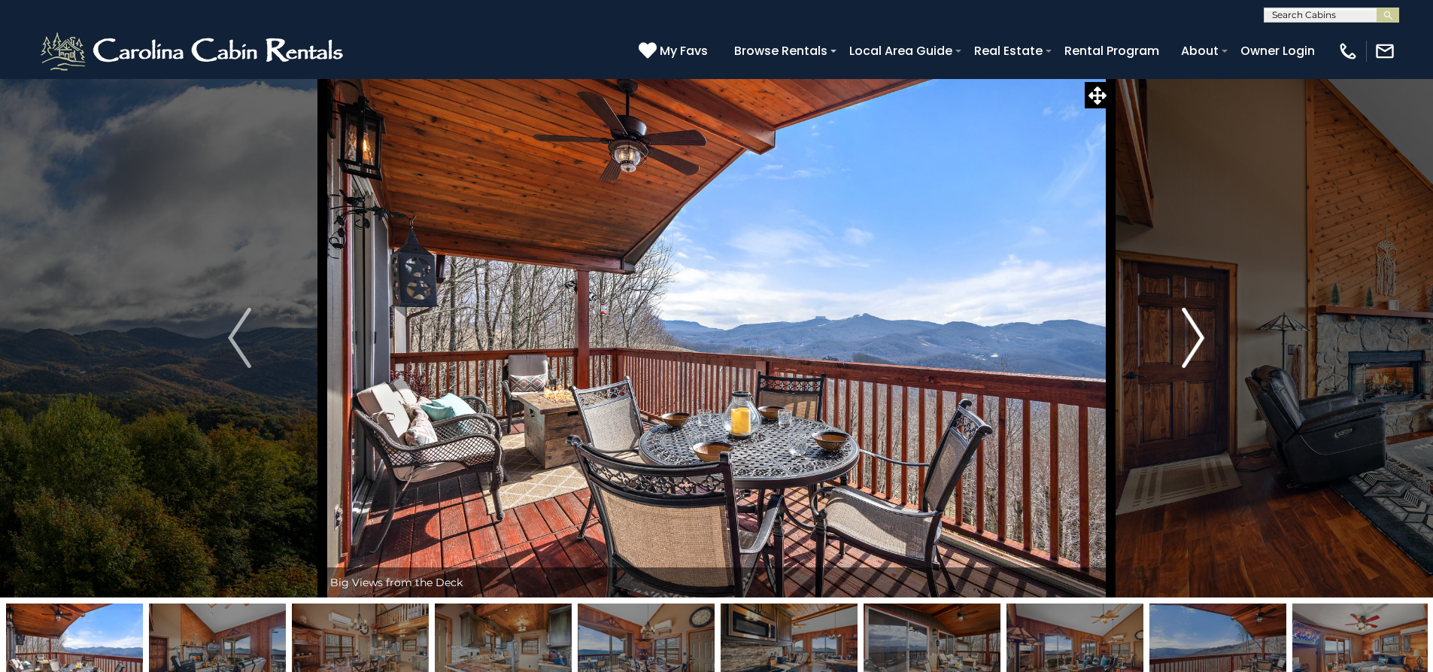
click at [1176, 365] on button "Next" at bounding box center [1192, 337] width 165 height 519
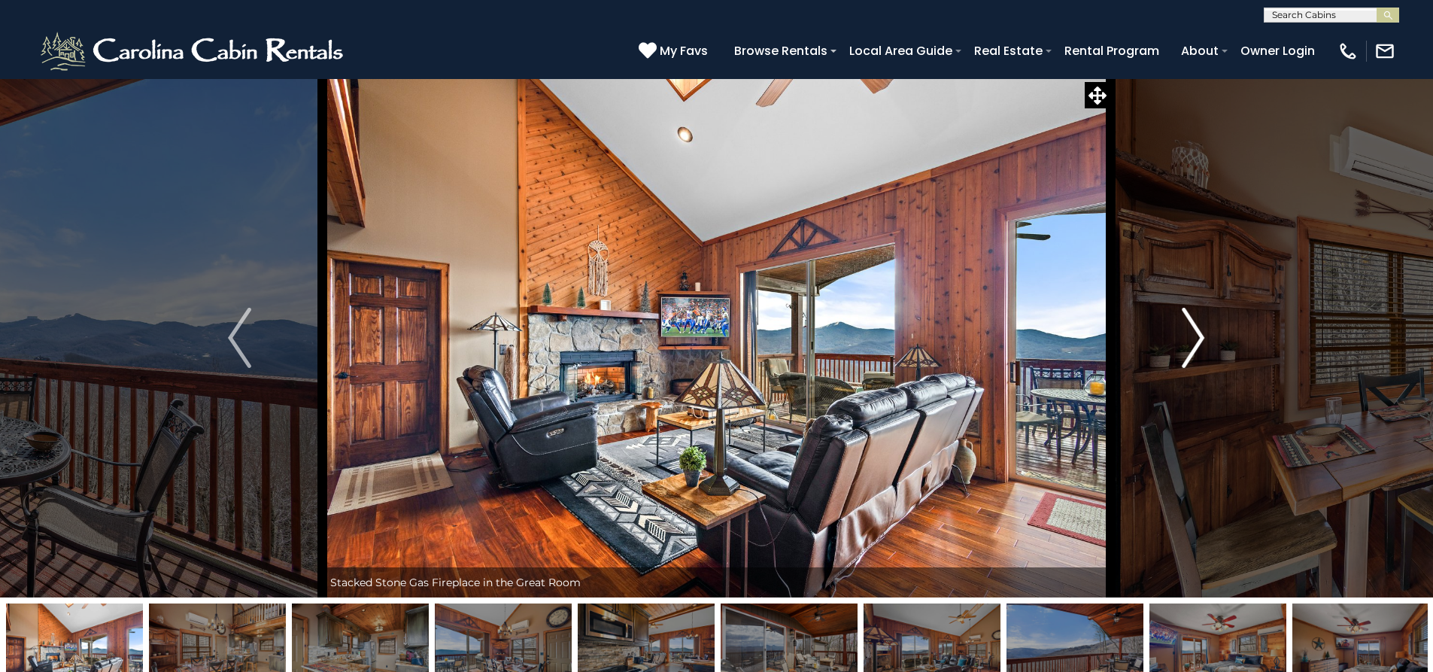
click at [1176, 365] on button "Next" at bounding box center [1192, 337] width 165 height 519
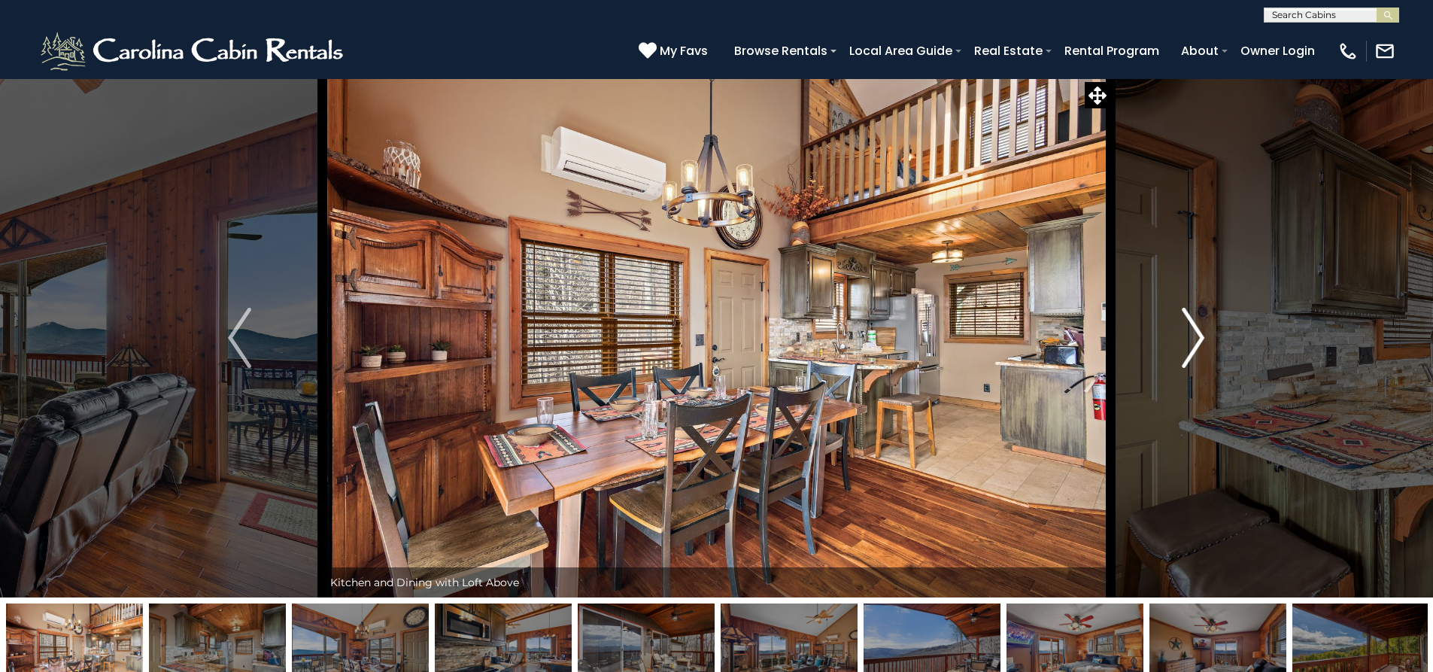
click at [1177, 365] on button "Next" at bounding box center [1192, 337] width 165 height 519
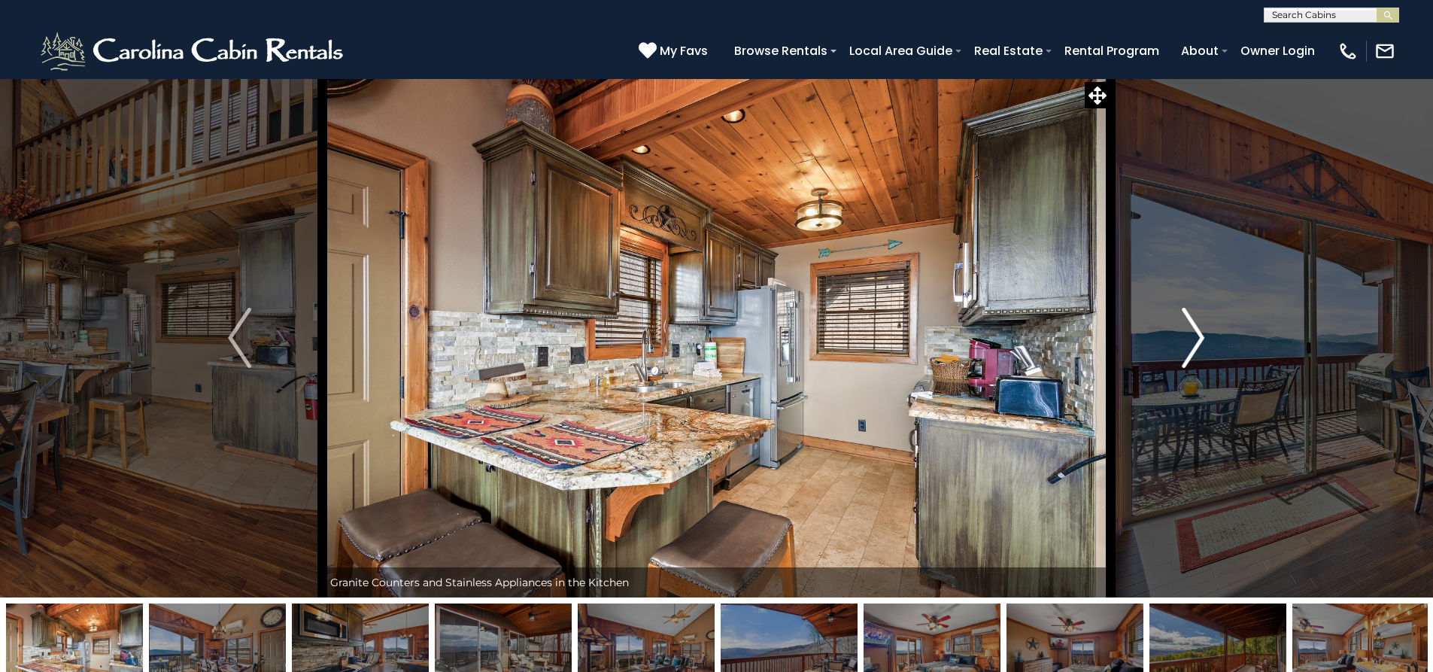
click at [1177, 365] on button "Next" at bounding box center [1192, 337] width 165 height 519
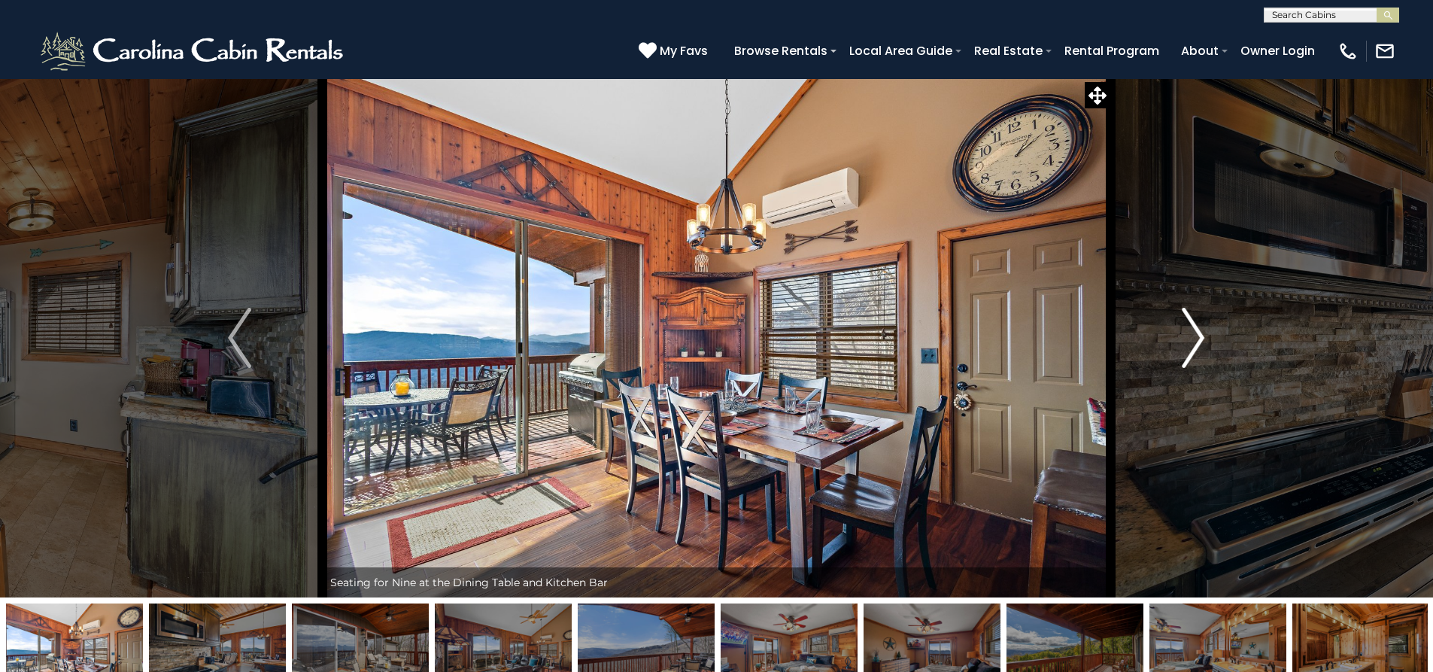
click at [1179, 365] on button "Next" at bounding box center [1192, 337] width 165 height 519
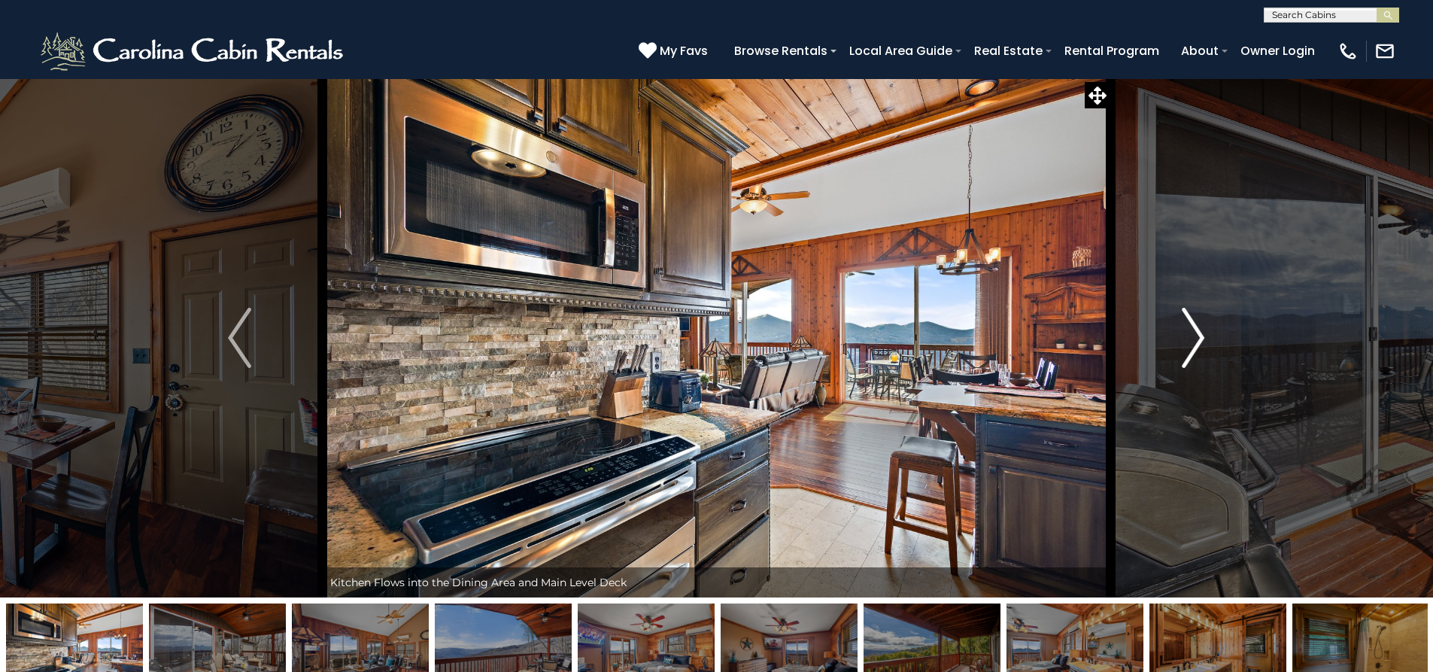
click at [1173, 375] on button "Next" at bounding box center [1192, 337] width 165 height 519
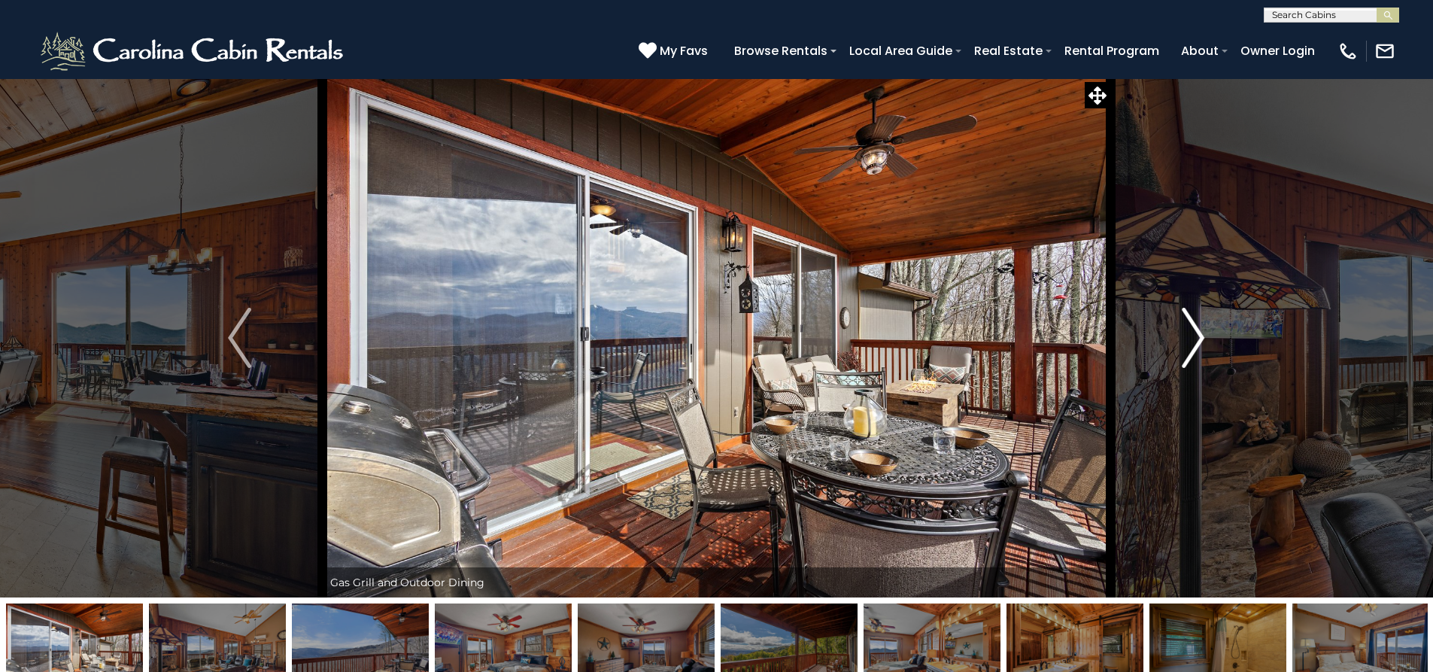
click at [1173, 375] on button "Next" at bounding box center [1192, 337] width 165 height 519
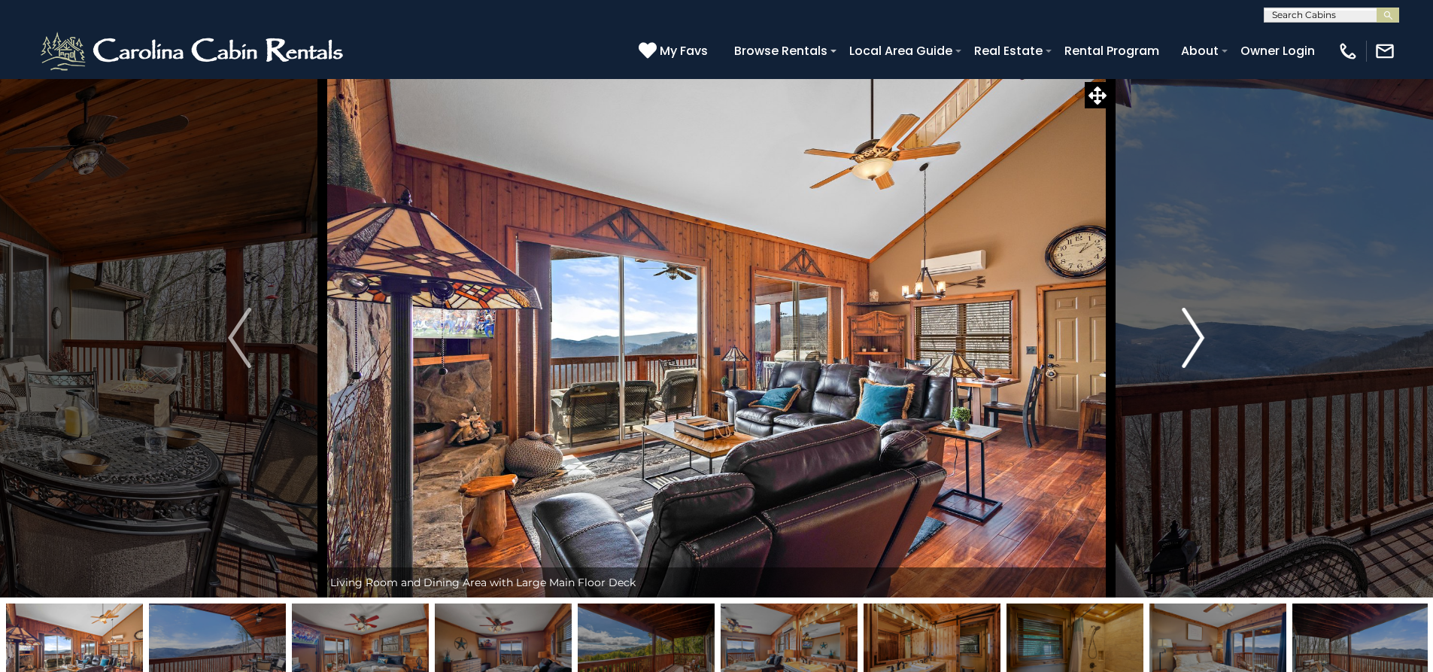
click at [1173, 375] on button "Next" at bounding box center [1192, 337] width 165 height 519
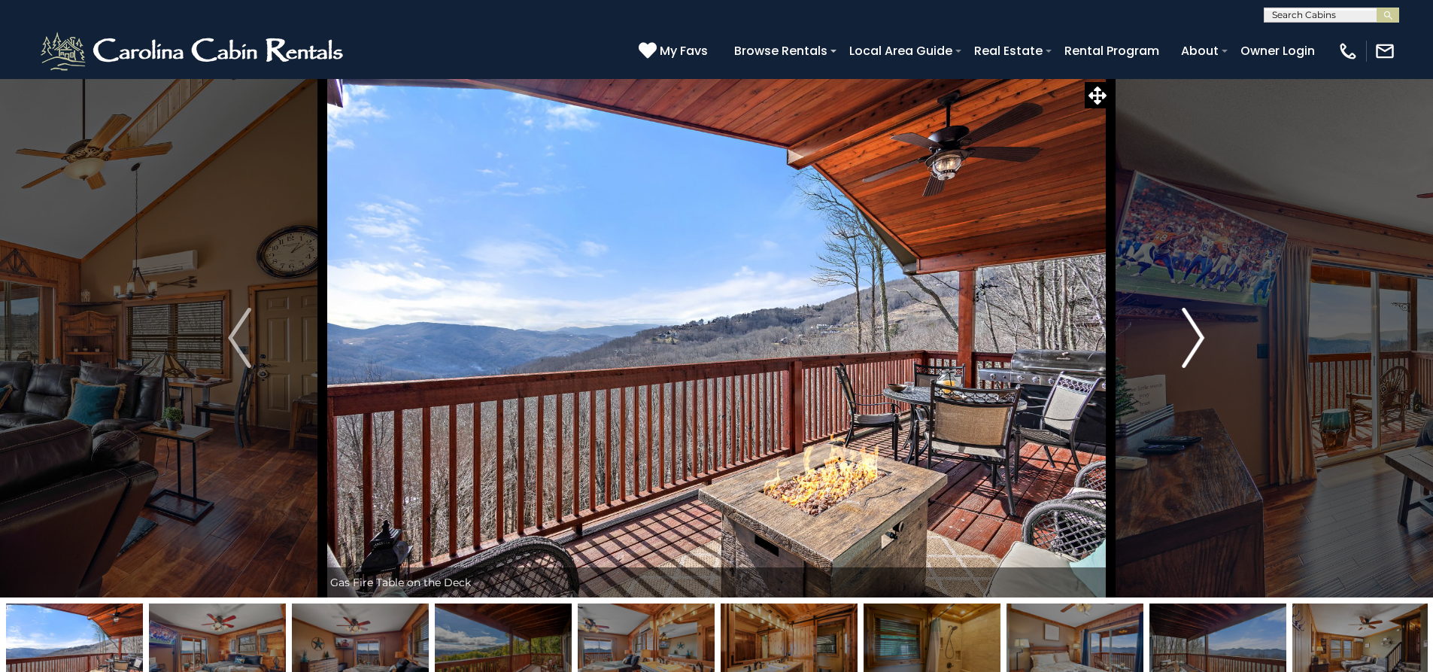
click at [1173, 375] on button "Next" at bounding box center [1192, 337] width 165 height 519
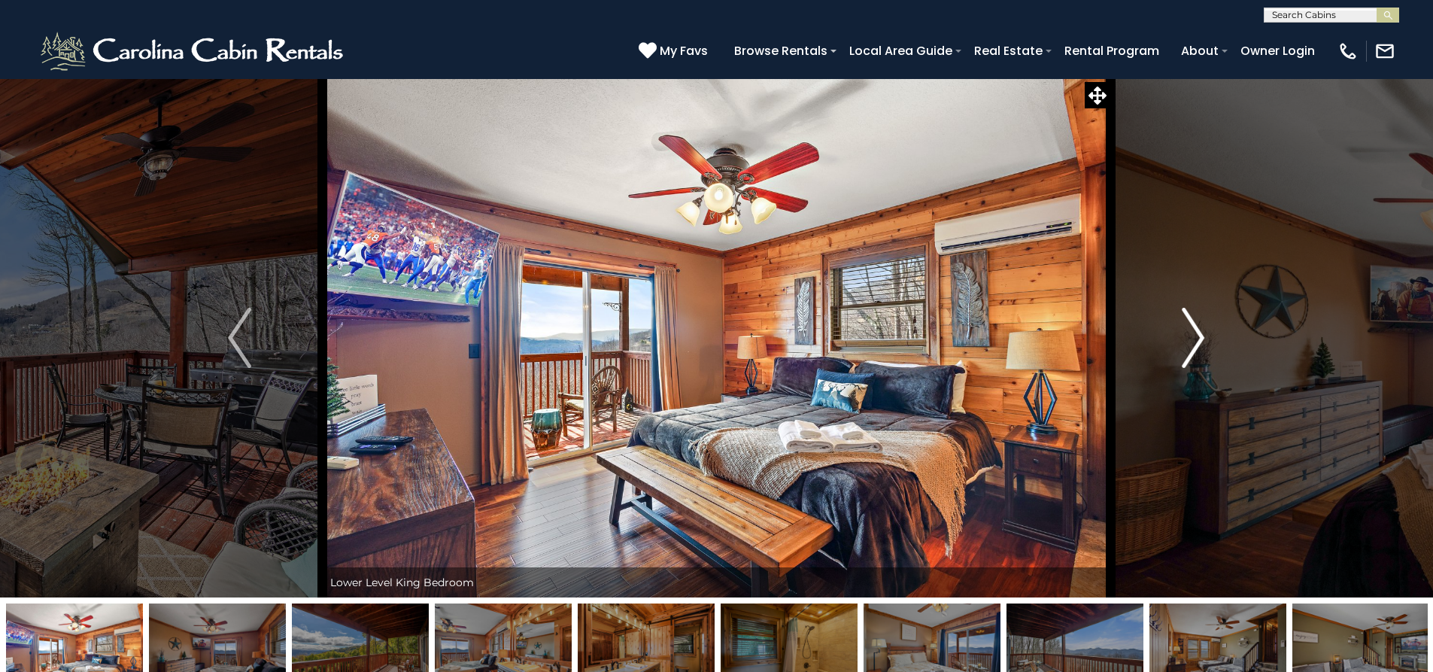
click at [1173, 375] on button "Next" at bounding box center [1192, 337] width 165 height 519
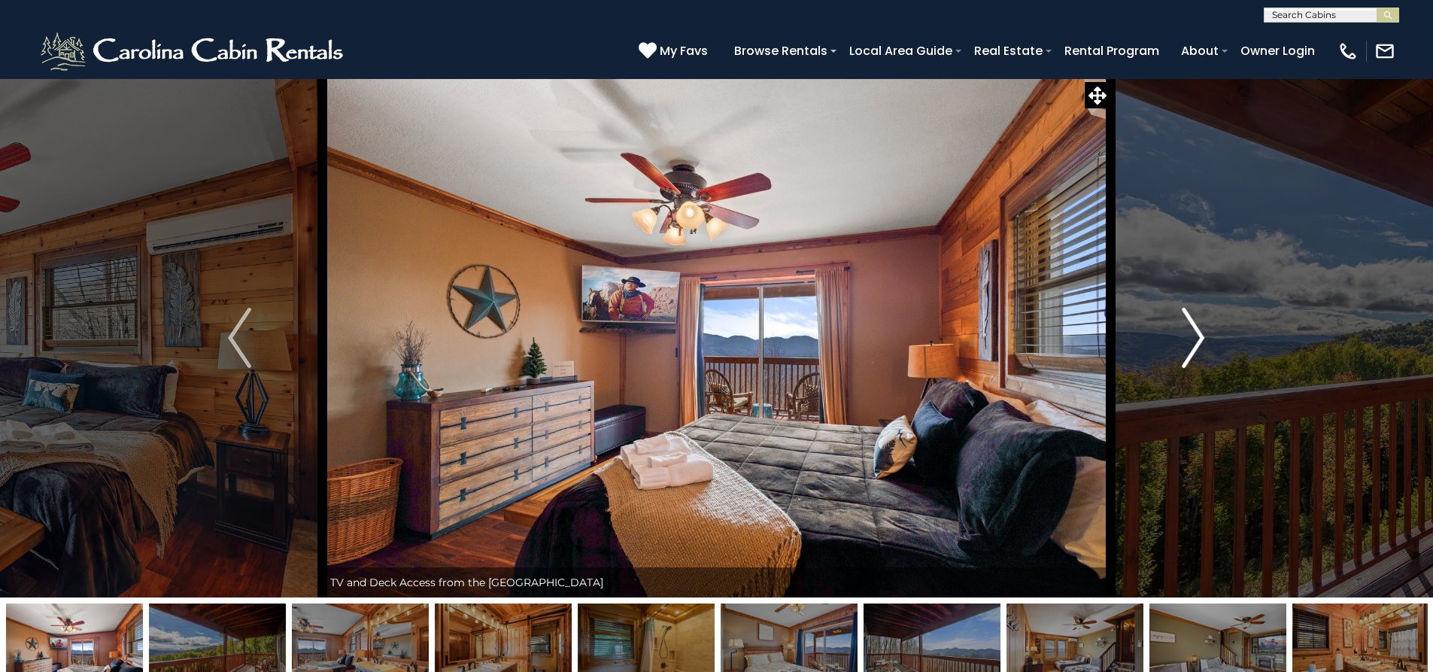
click at [1173, 375] on button "Next" at bounding box center [1192, 337] width 165 height 519
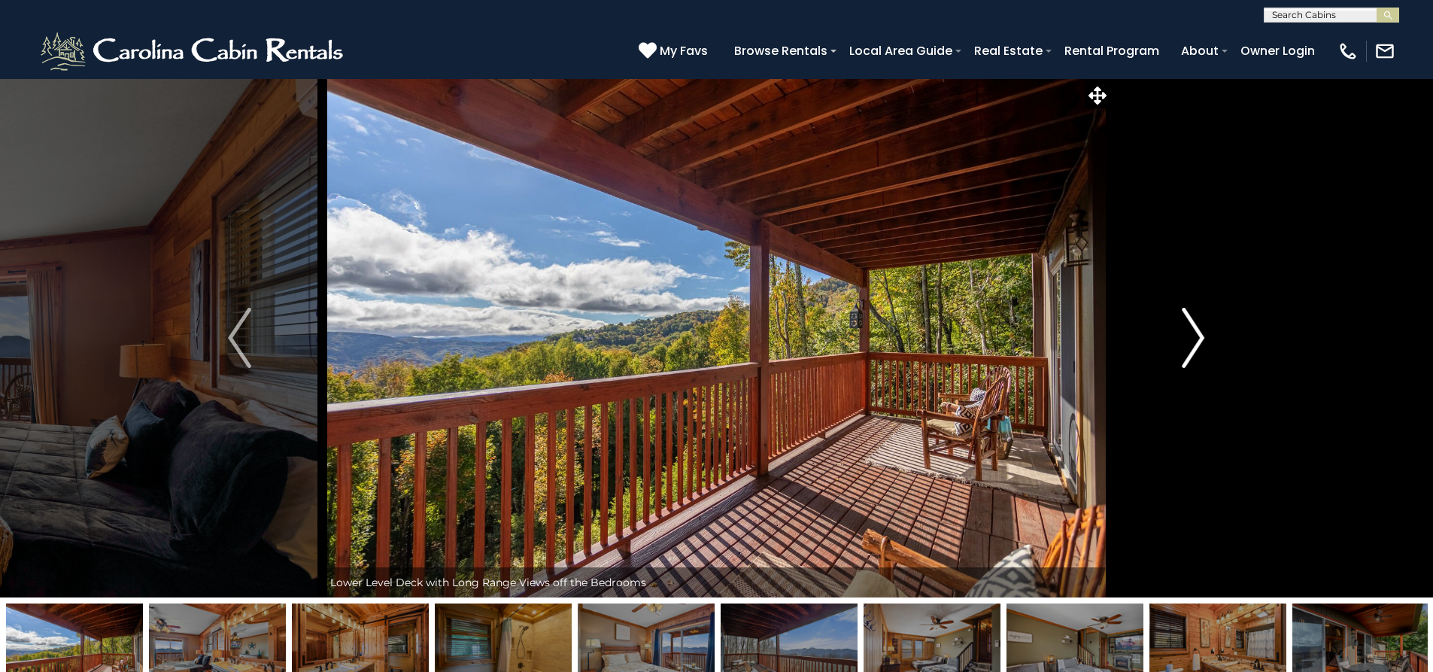
click at [1173, 375] on button "Next" at bounding box center [1192, 337] width 165 height 519
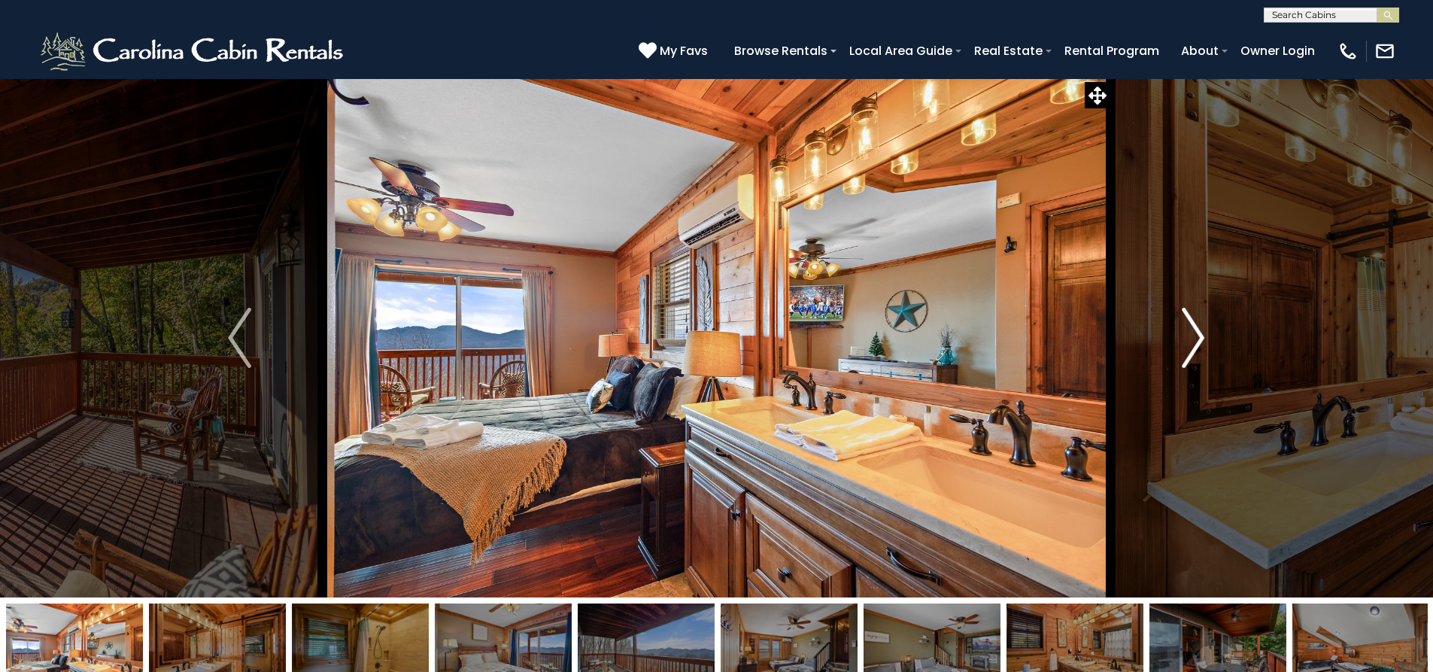
click at [1173, 377] on button "Next" at bounding box center [1192, 337] width 165 height 519
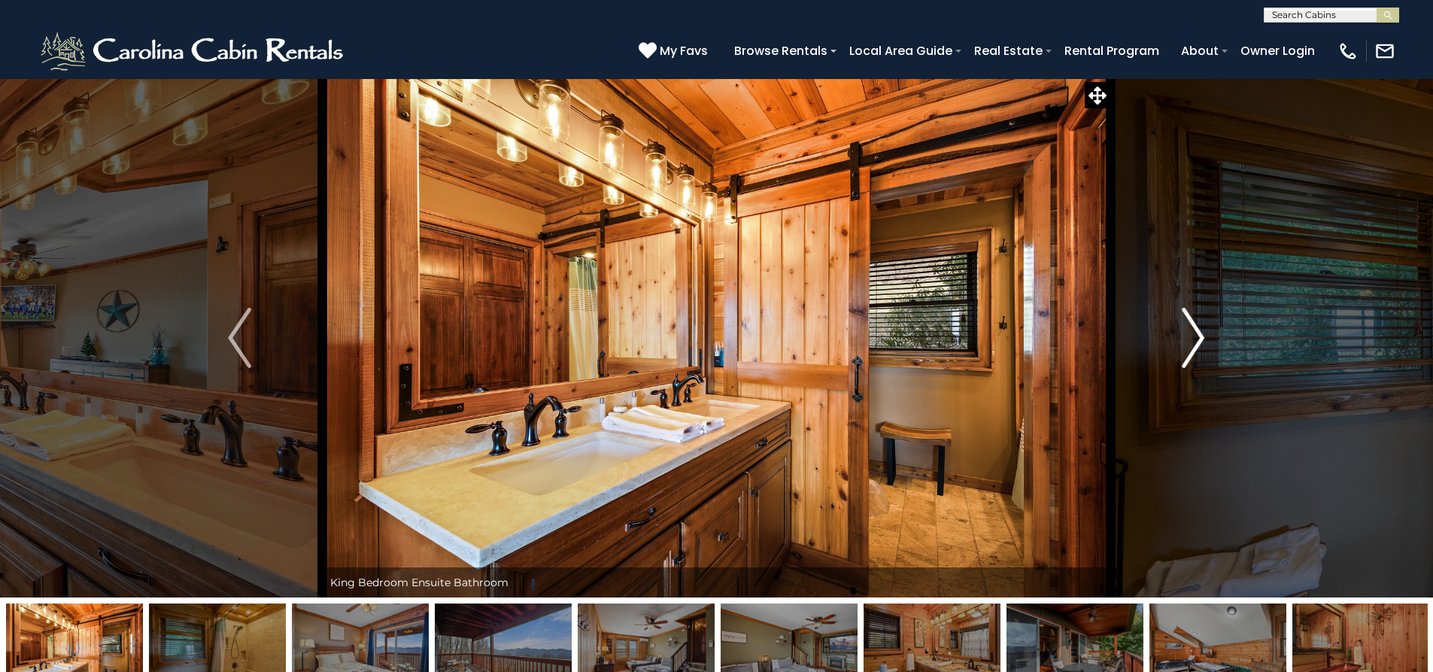
click at [1173, 377] on button "Next" at bounding box center [1192, 337] width 165 height 519
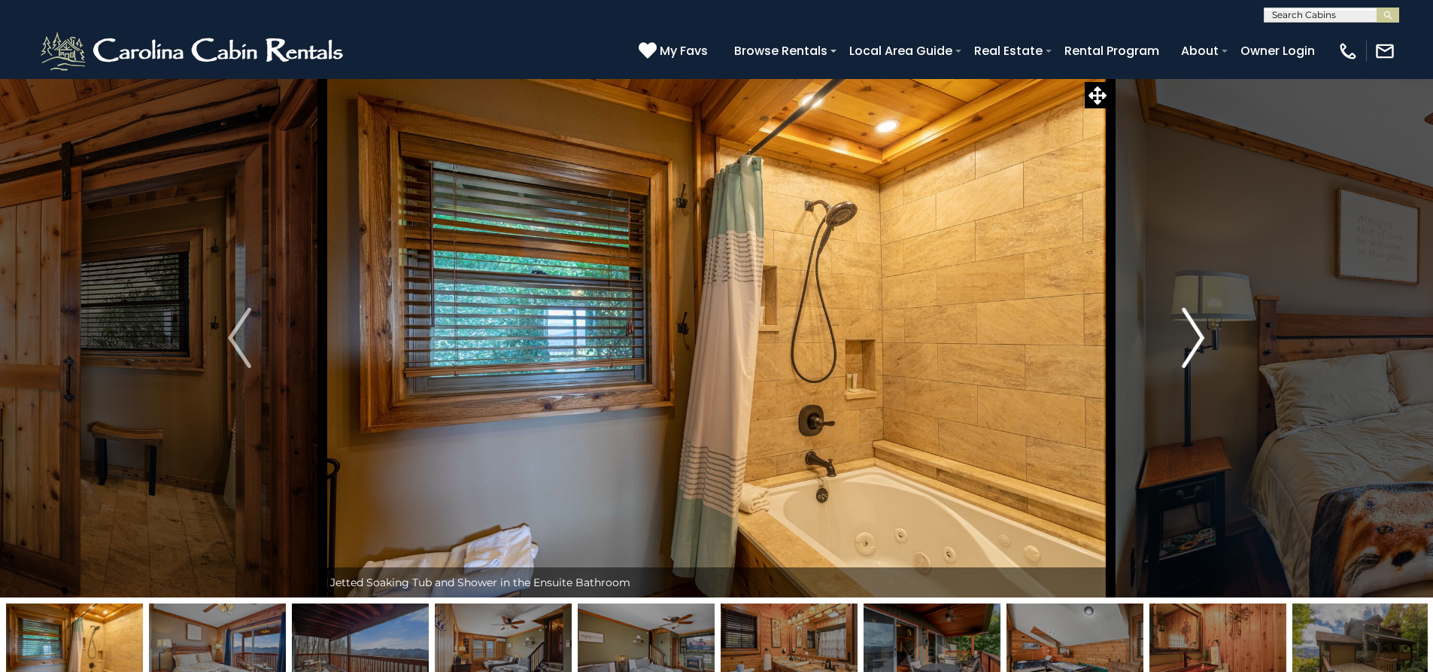
click at [1174, 377] on button "Next" at bounding box center [1192, 337] width 165 height 519
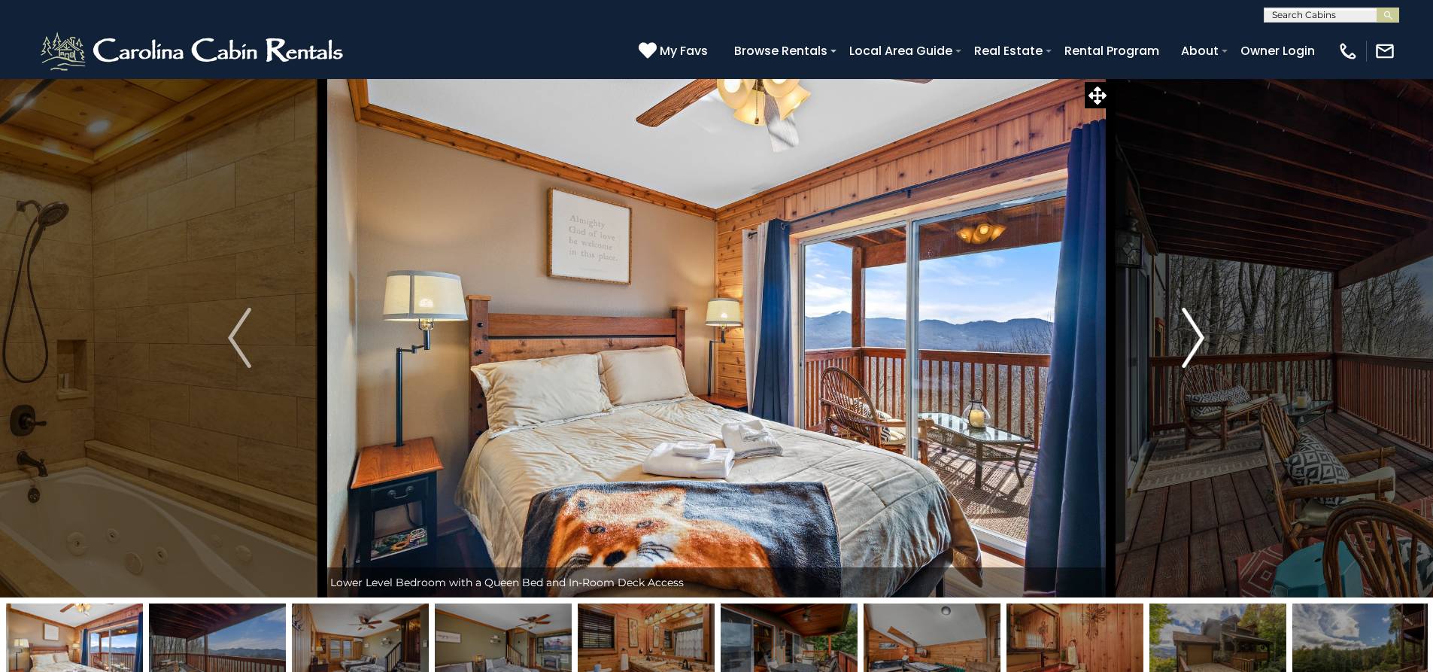
click at [1176, 377] on button "Next" at bounding box center [1192, 337] width 165 height 519
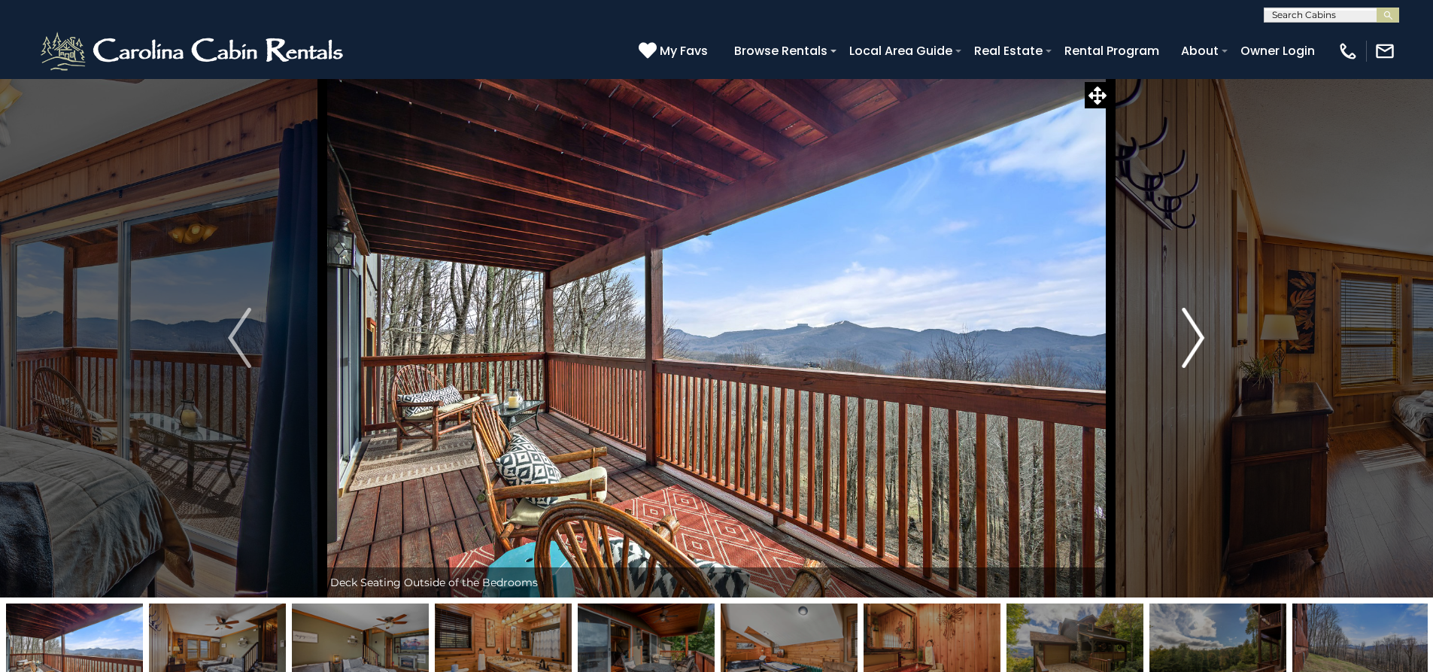
click at [1176, 377] on button "Next" at bounding box center [1192, 337] width 165 height 519
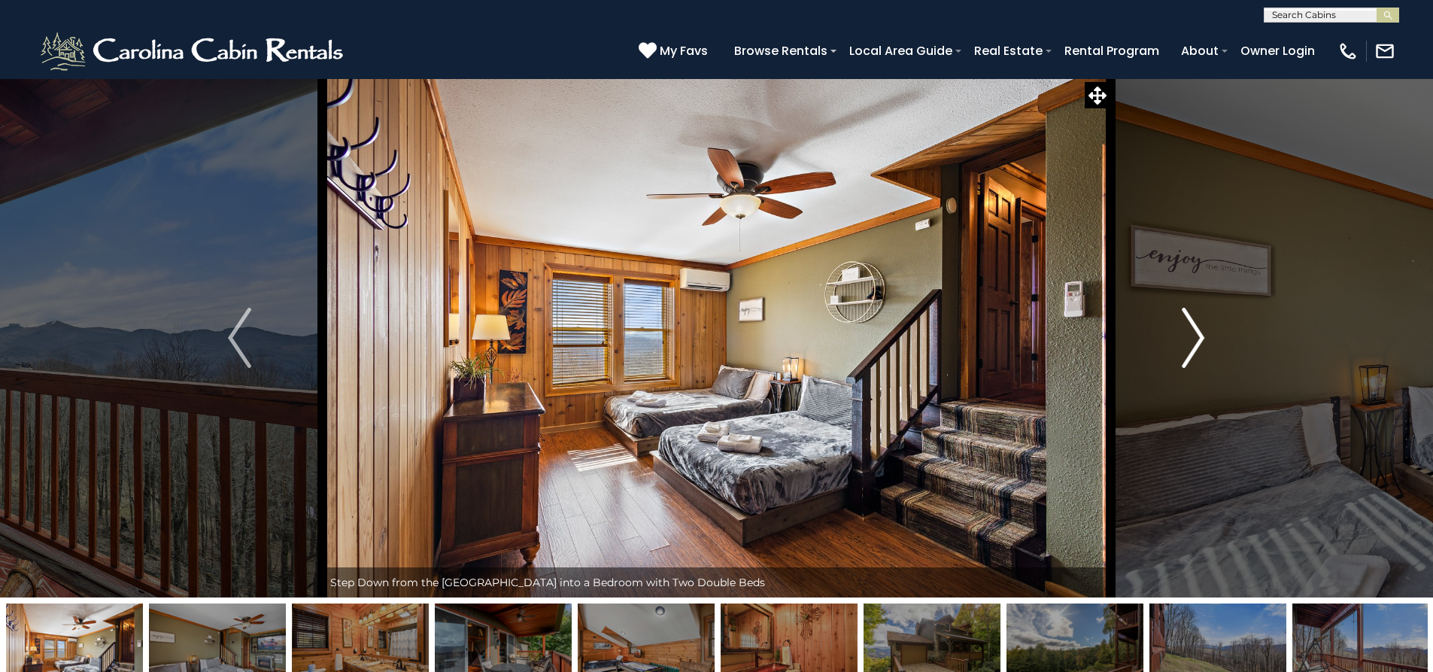
click at [1176, 377] on button "Next" at bounding box center [1192, 337] width 165 height 519
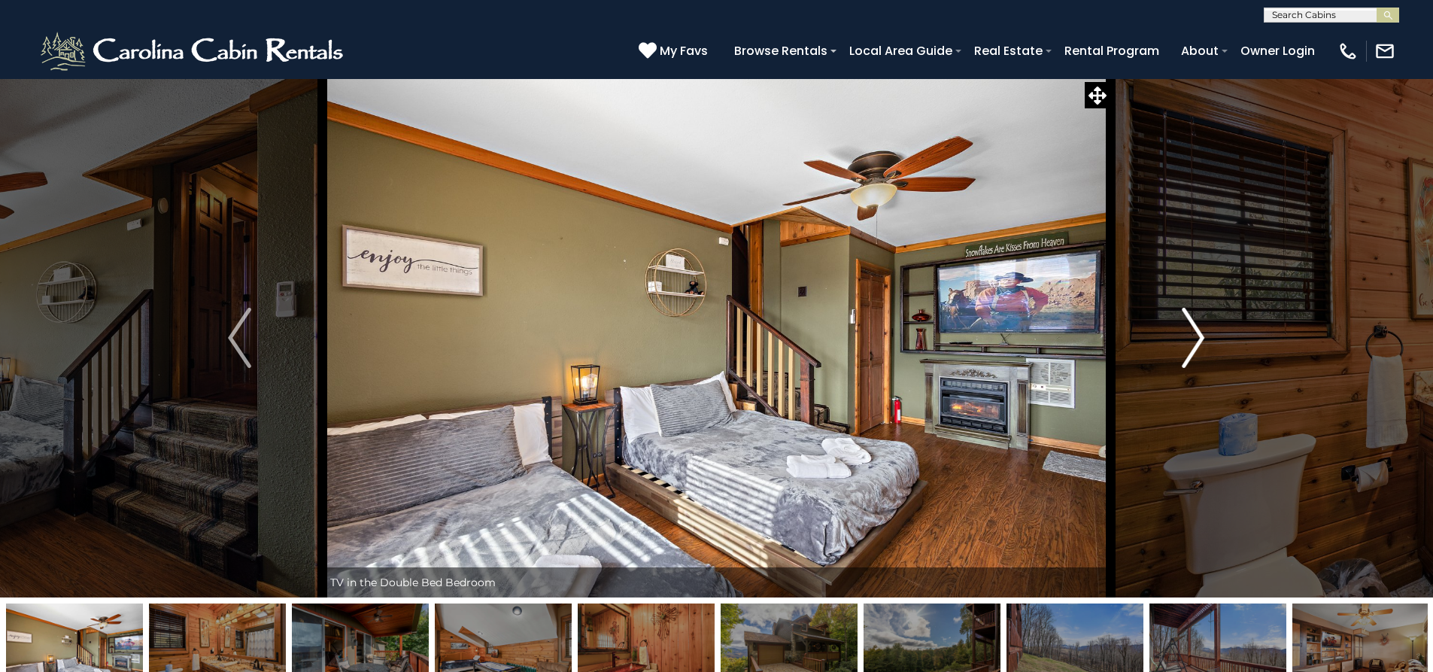
click at [1176, 373] on button "Next" at bounding box center [1192, 337] width 165 height 519
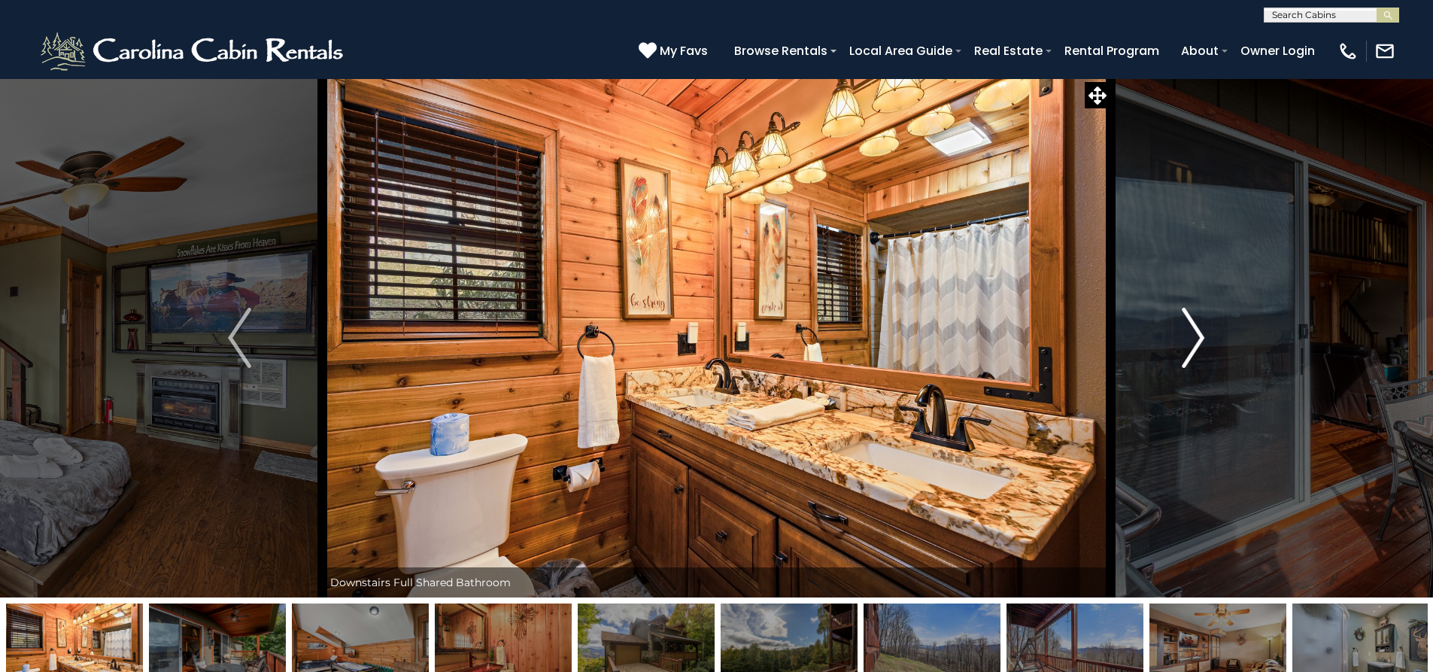
click at [1176, 373] on button "Next" at bounding box center [1192, 337] width 165 height 519
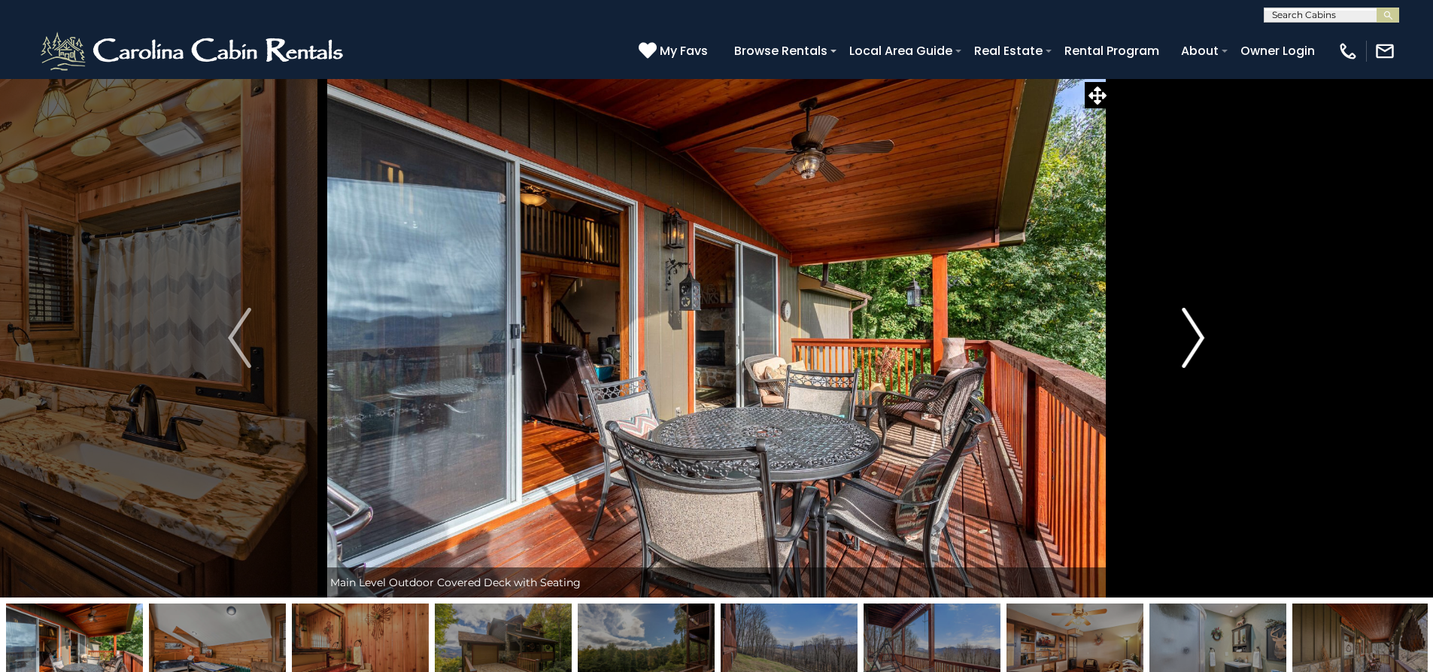
click at [1176, 372] on button "Next" at bounding box center [1192, 337] width 165 height 519
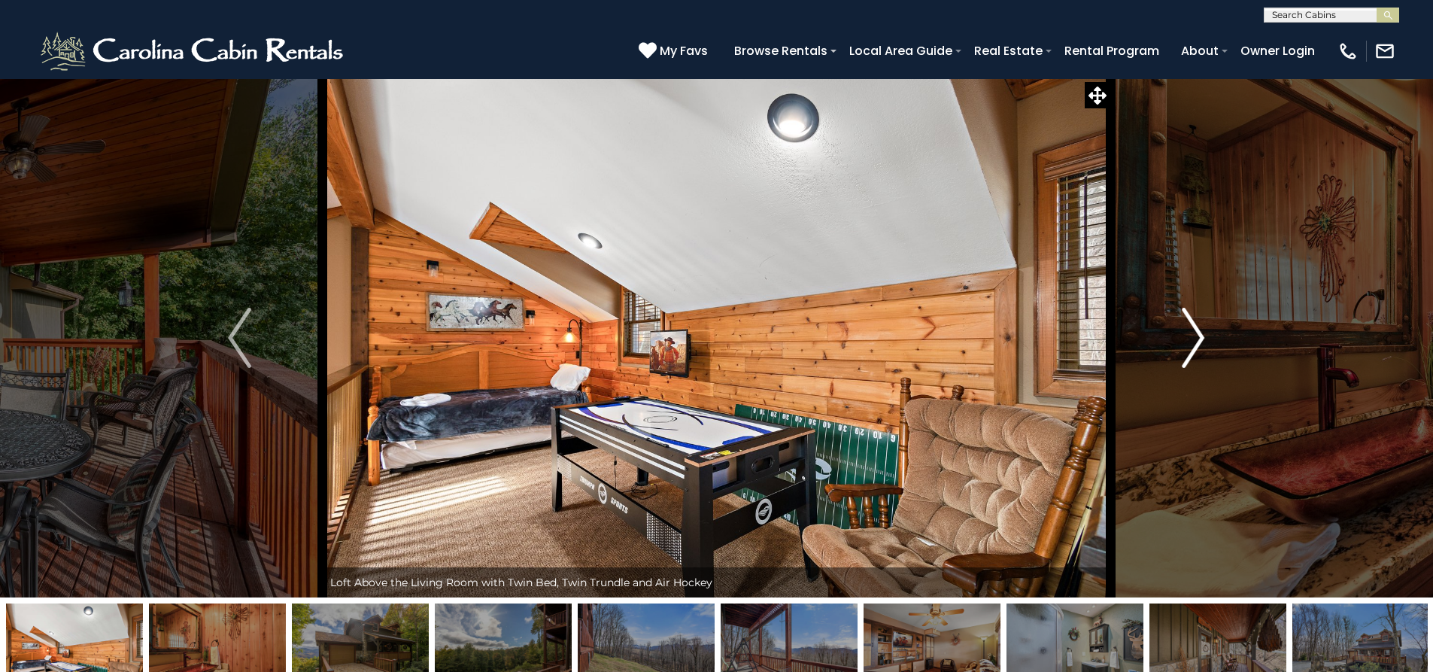
click at [1176, 369] on button "Next" at bounding box center [1192, 337] width 165 height 519
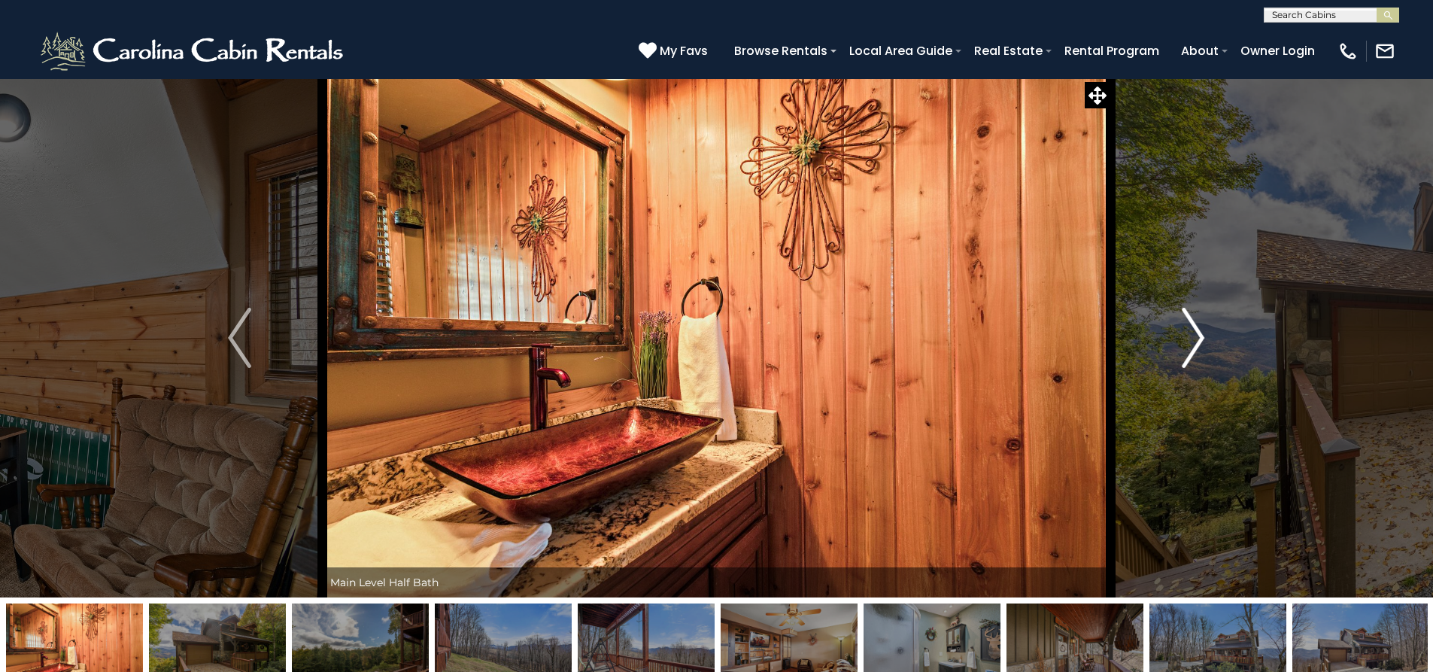
click at [1176, 369] on button "Next" at bounding box center [1192, 337] width 165 height 519
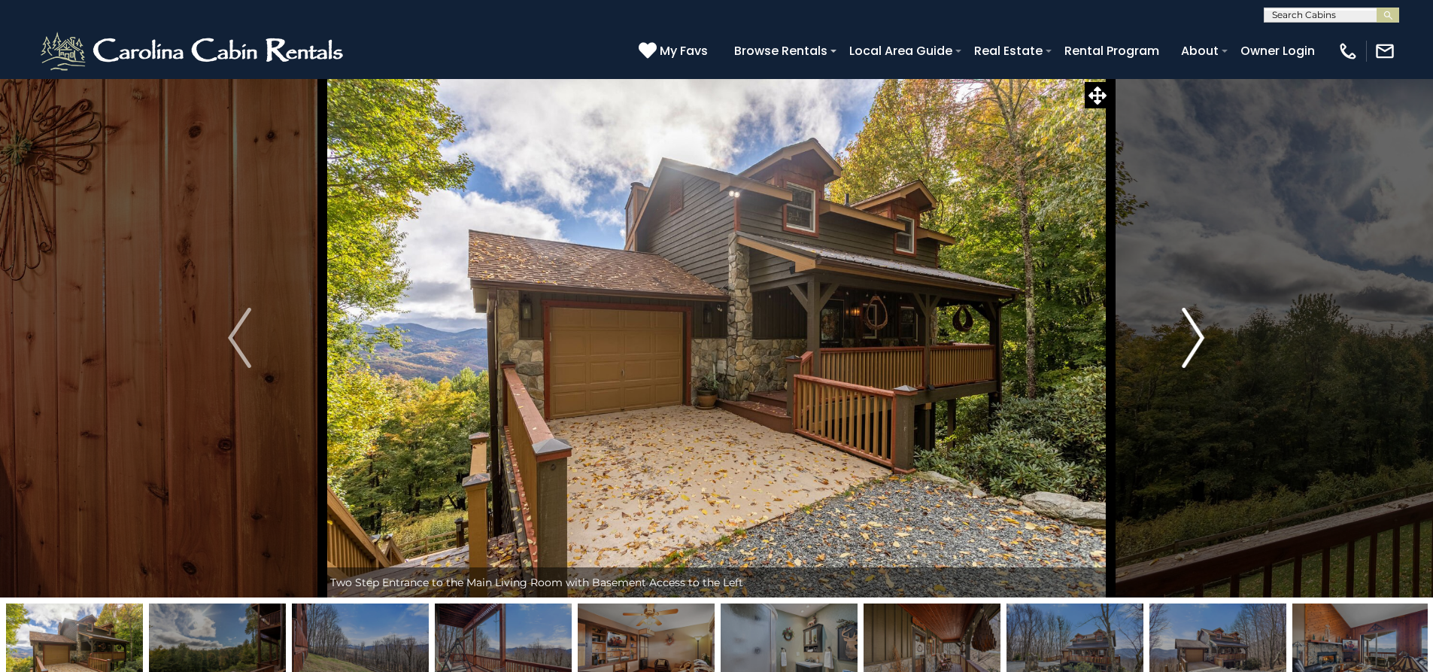
click at [1176, 367] on button "Next" at bounding box center [1192, 337] width 165 height 519
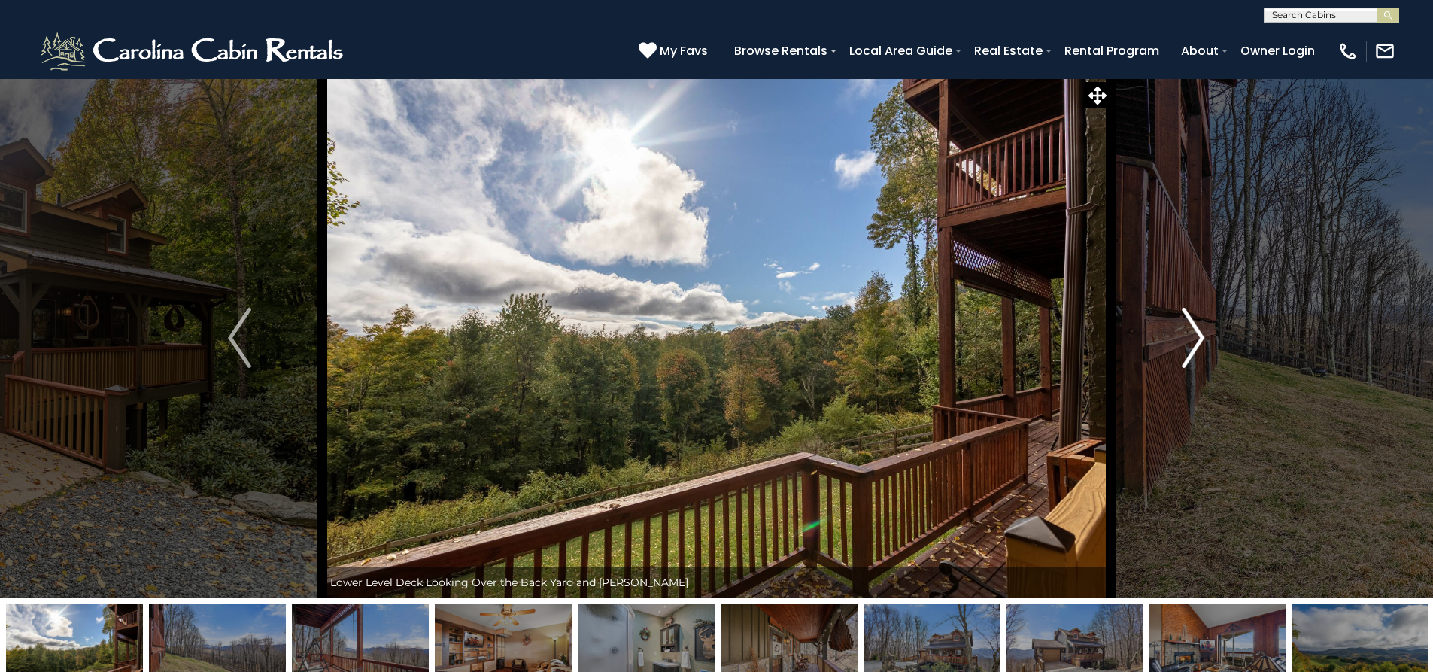
click at [1176, 367] on button "Next" at bounding box center [1192, 337] width 165 height 519
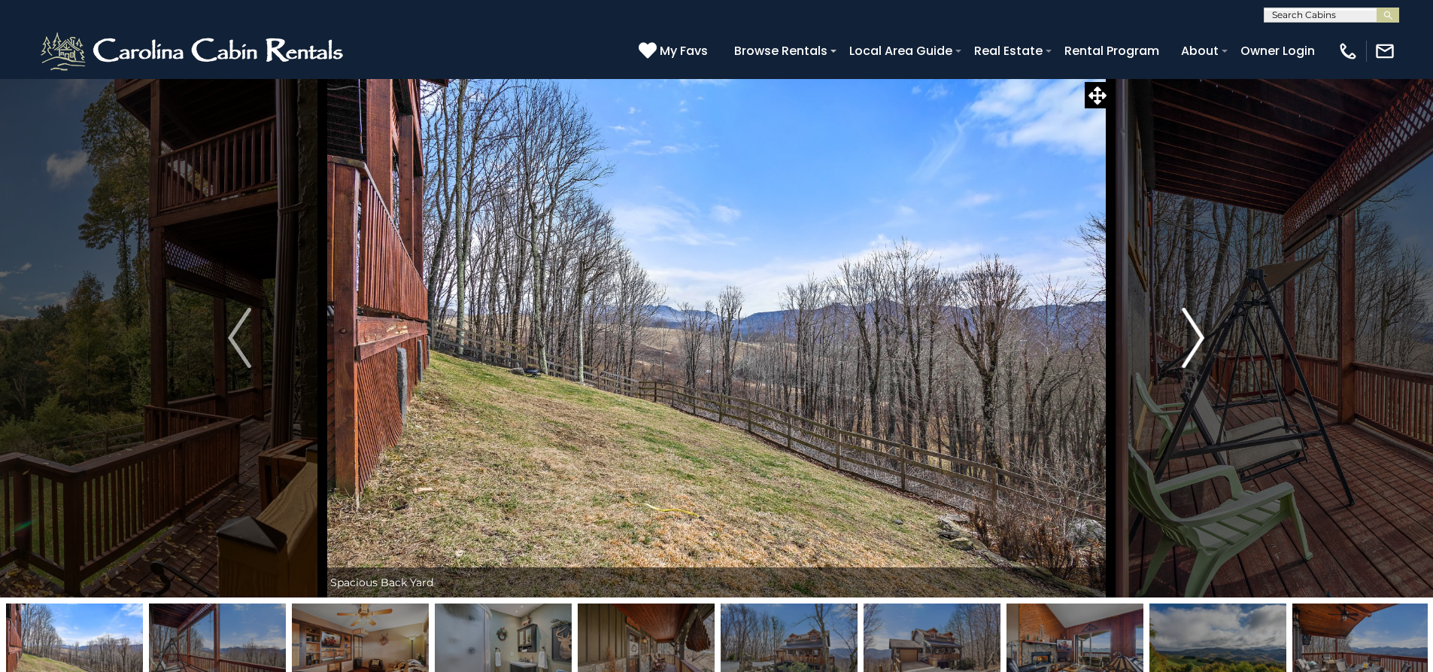
click at [1176, 366] on button "Next" at bounding box center [1192, 337] width 165 height 519
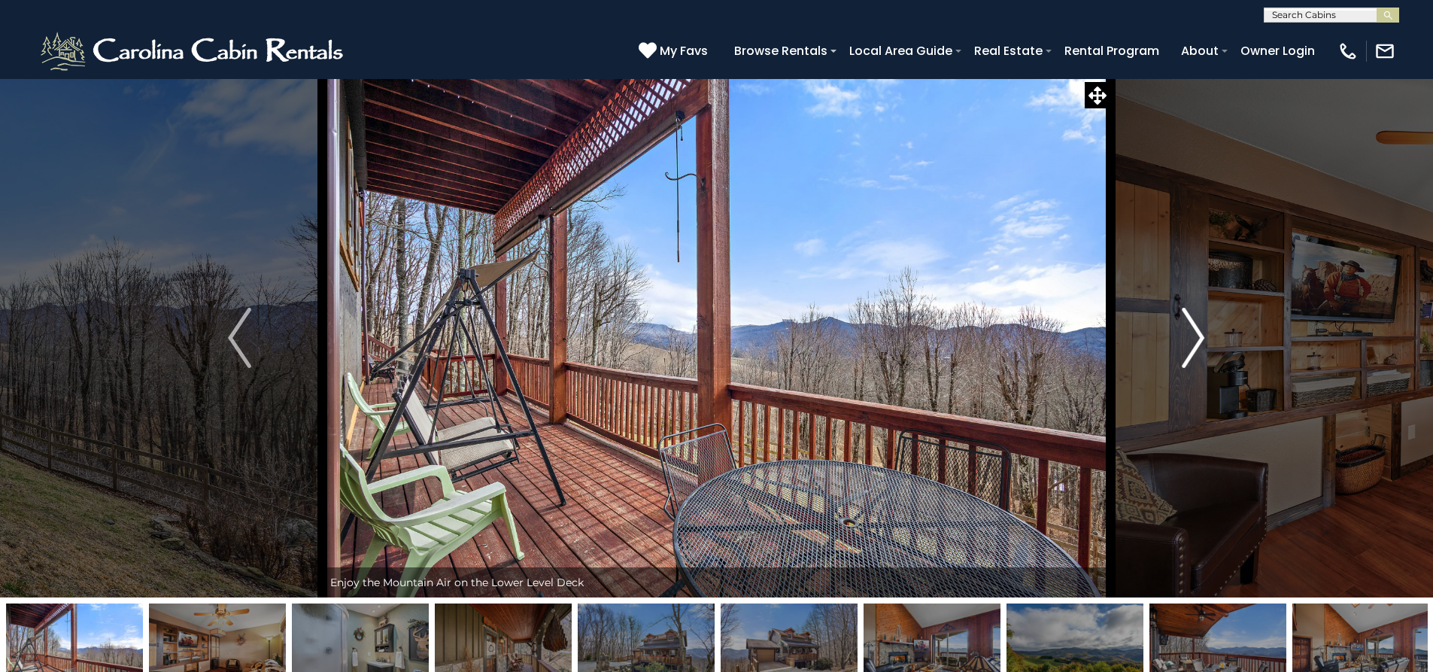
click at [1175, 363] on button "Next" at bounding box center [1192, 337] width 165 height 519
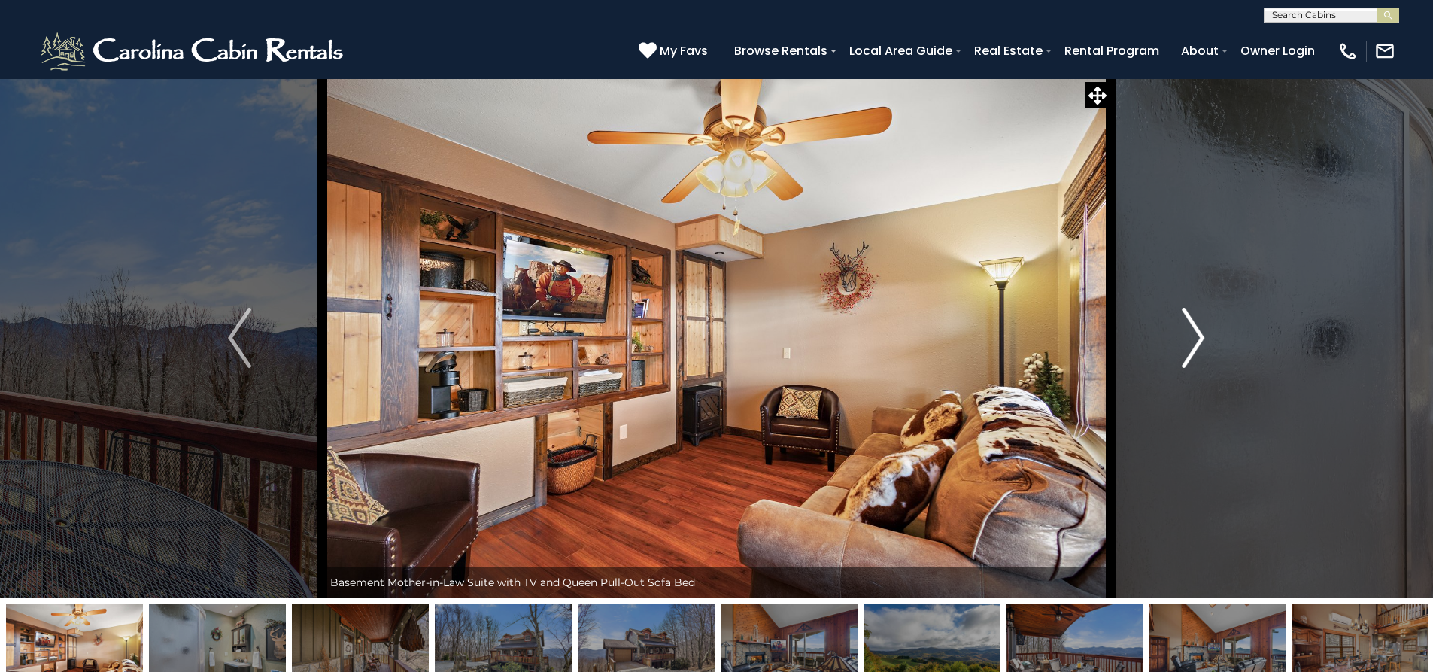
click at [1167, 359] on button "Next" at bounding box center [1192, 337] width 165 height 519
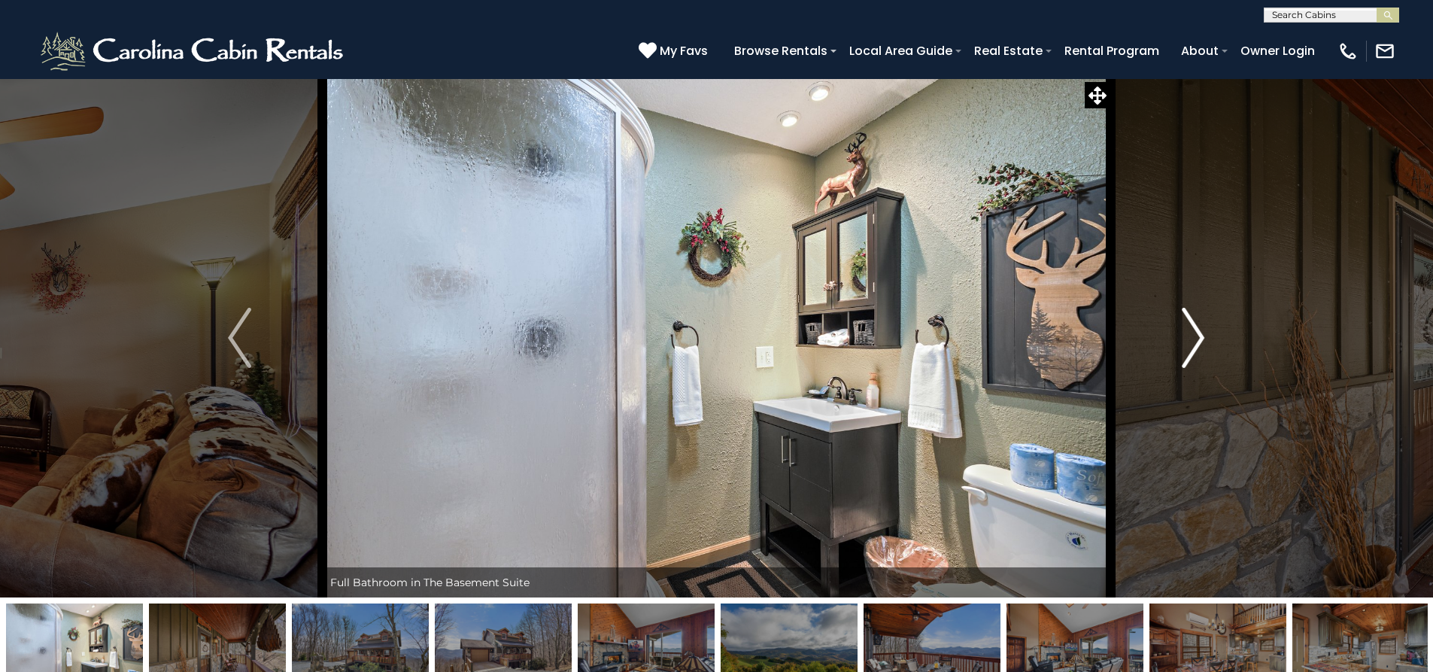
click at [1167, 359] on button "Next" at bounding box center [1192, 337] width 165 height 519
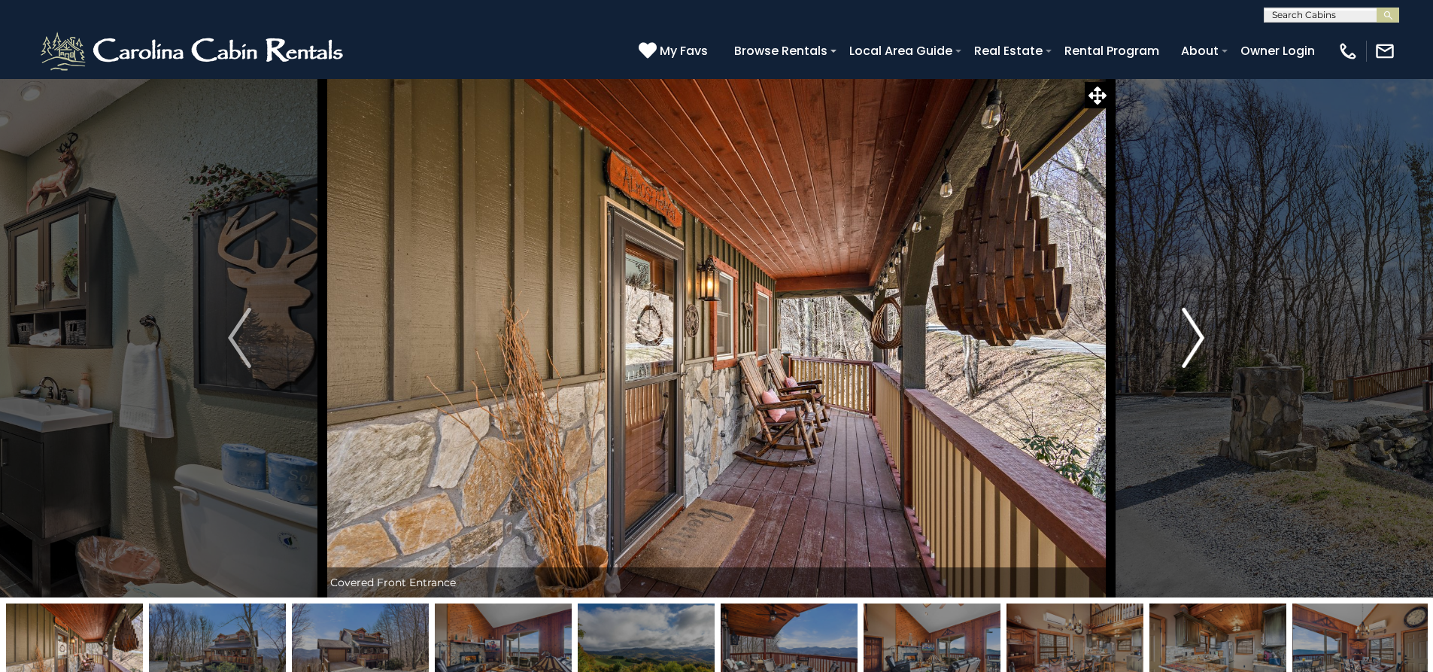
click at [1167, 359] on button "Next" at bounding box center [1192, 337] width 165 height 519
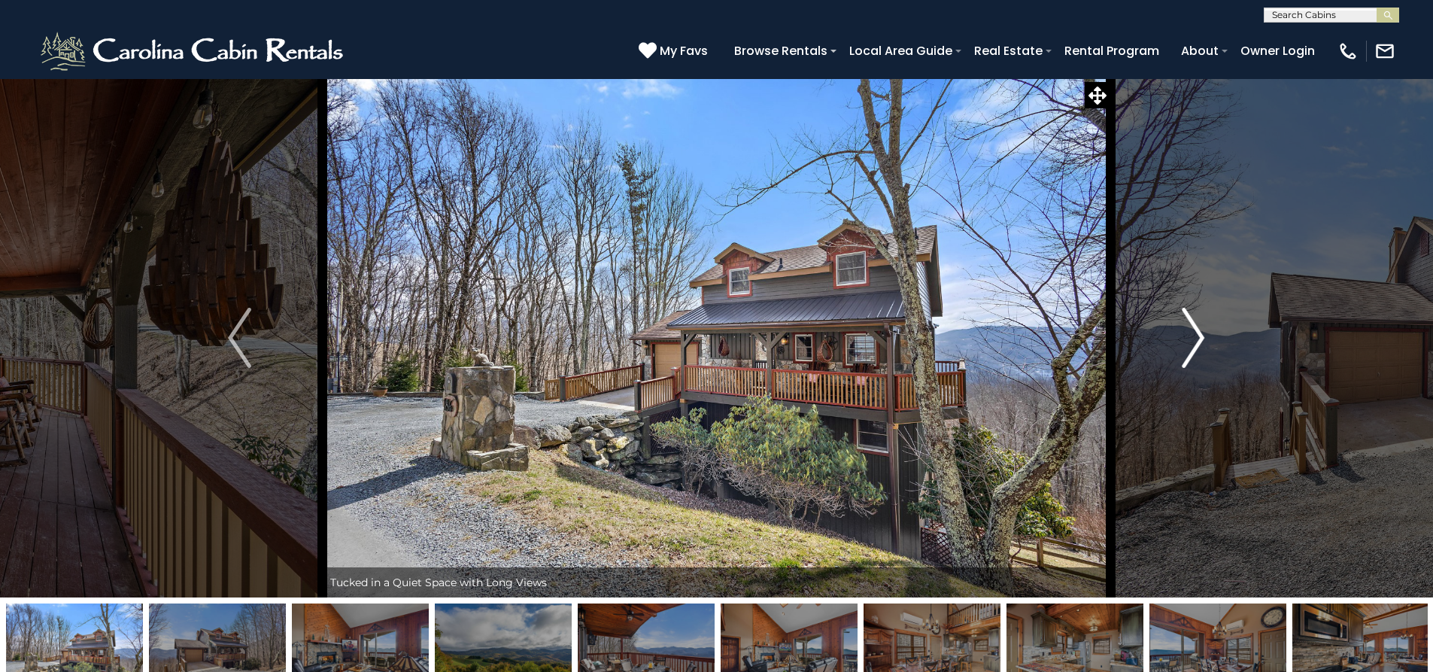
click at [1158, 347] on button "Next" at bounding box center [1192, 337] width 165 height 519
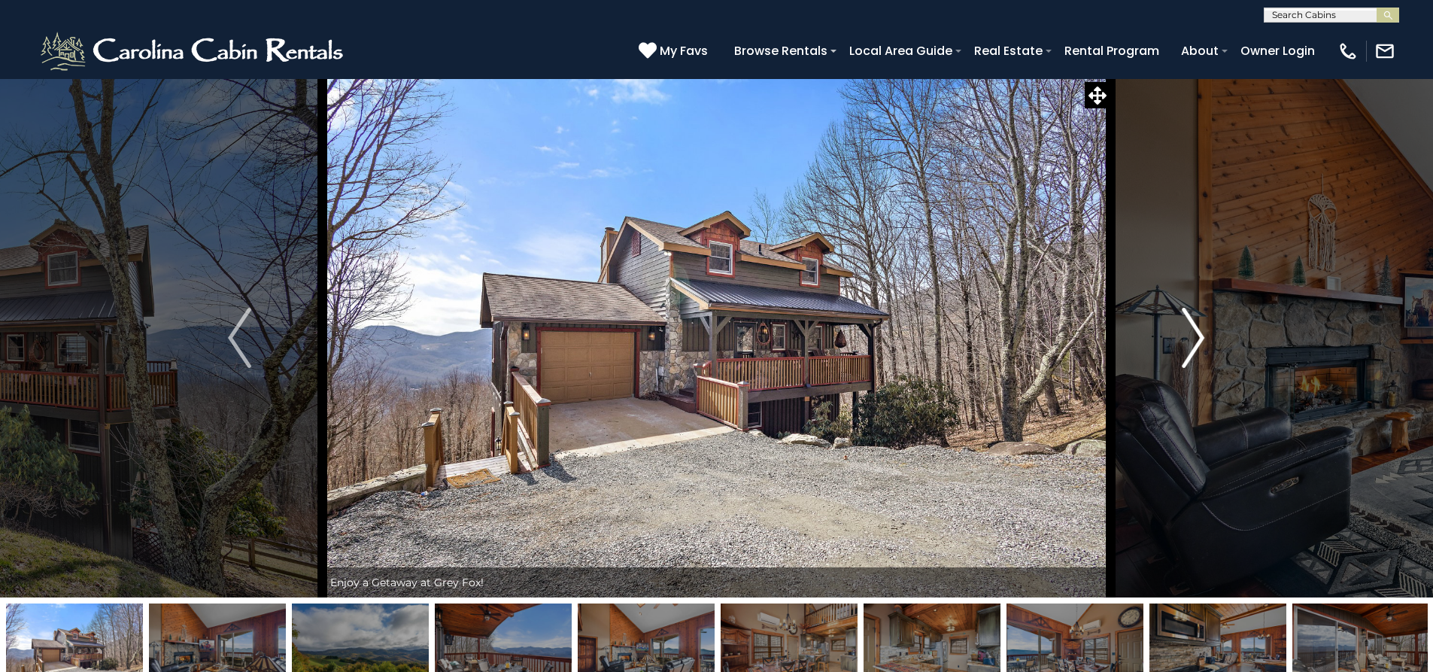
click at [1185, 335] on img "Next" at bounding box center [1193, 338] width 23 height 60
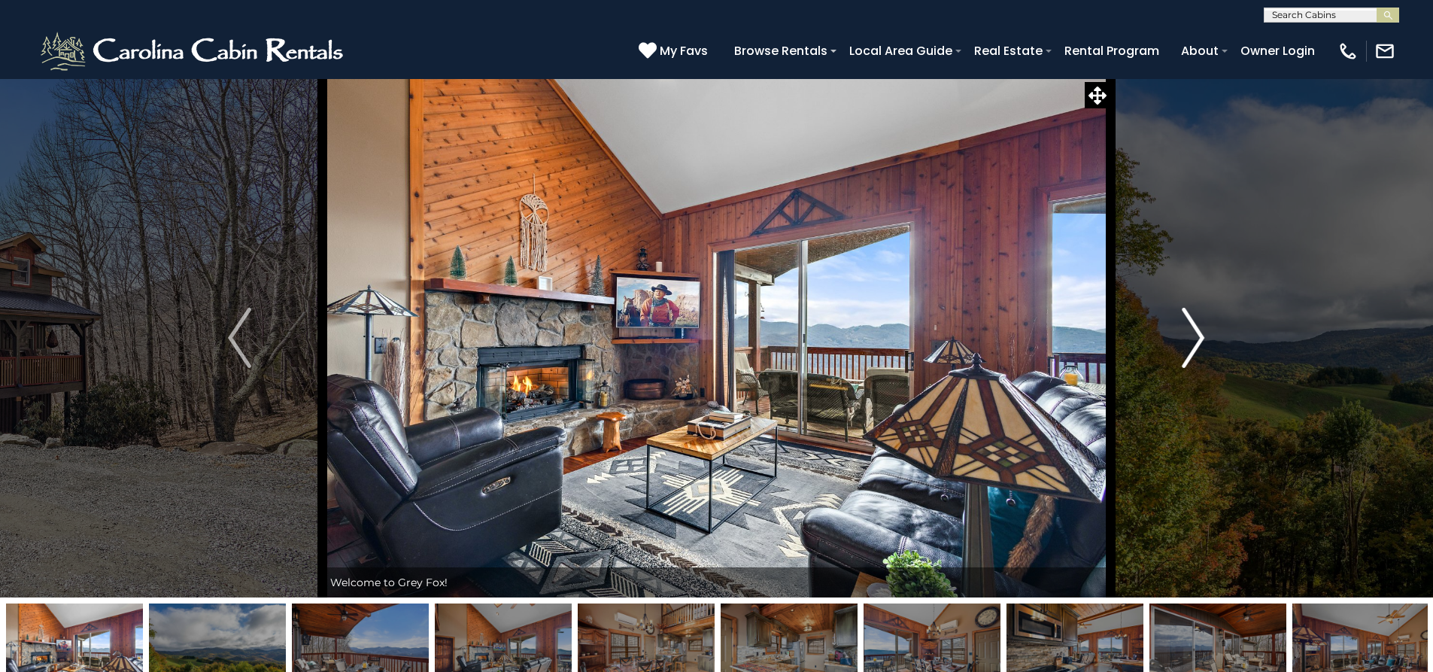
click at [1191, 336] on img "Next" at bounding box center [1193, 338] width 23 height 60
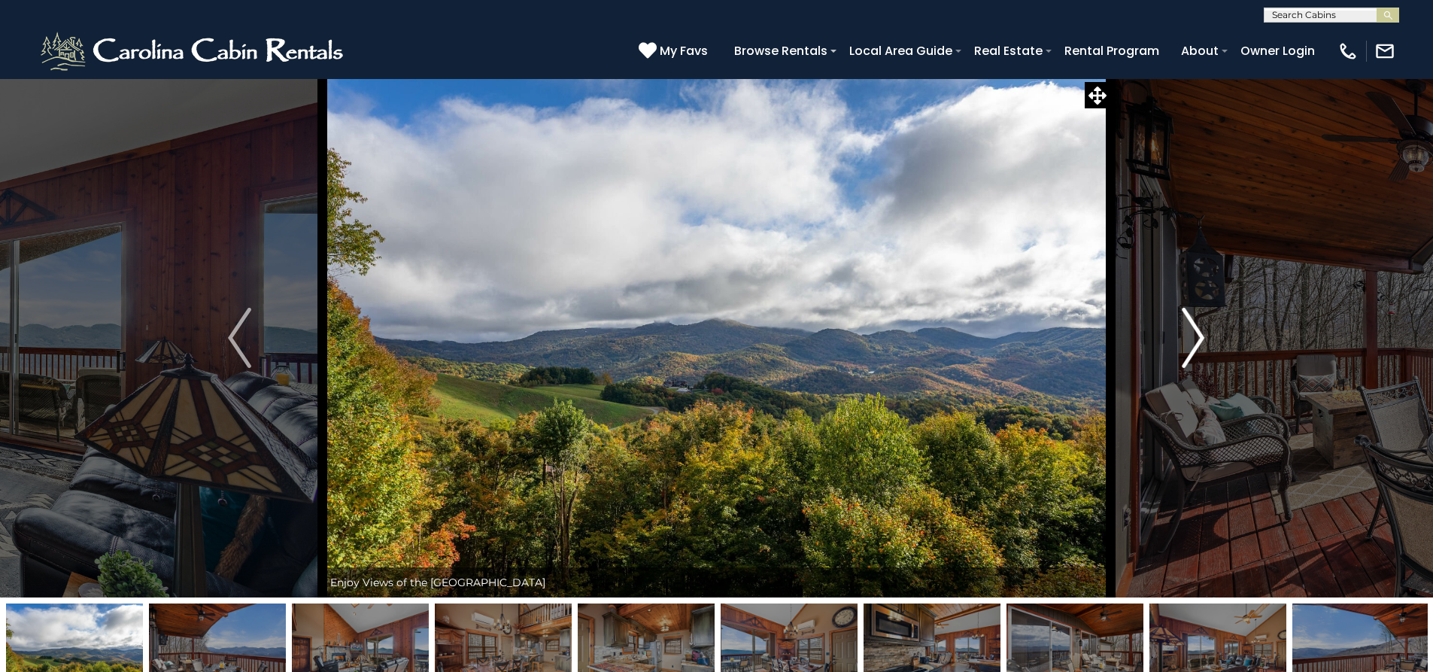
click at [1191, 334] on img "Next" at bounding box center [1193, 338] width 23 height 60
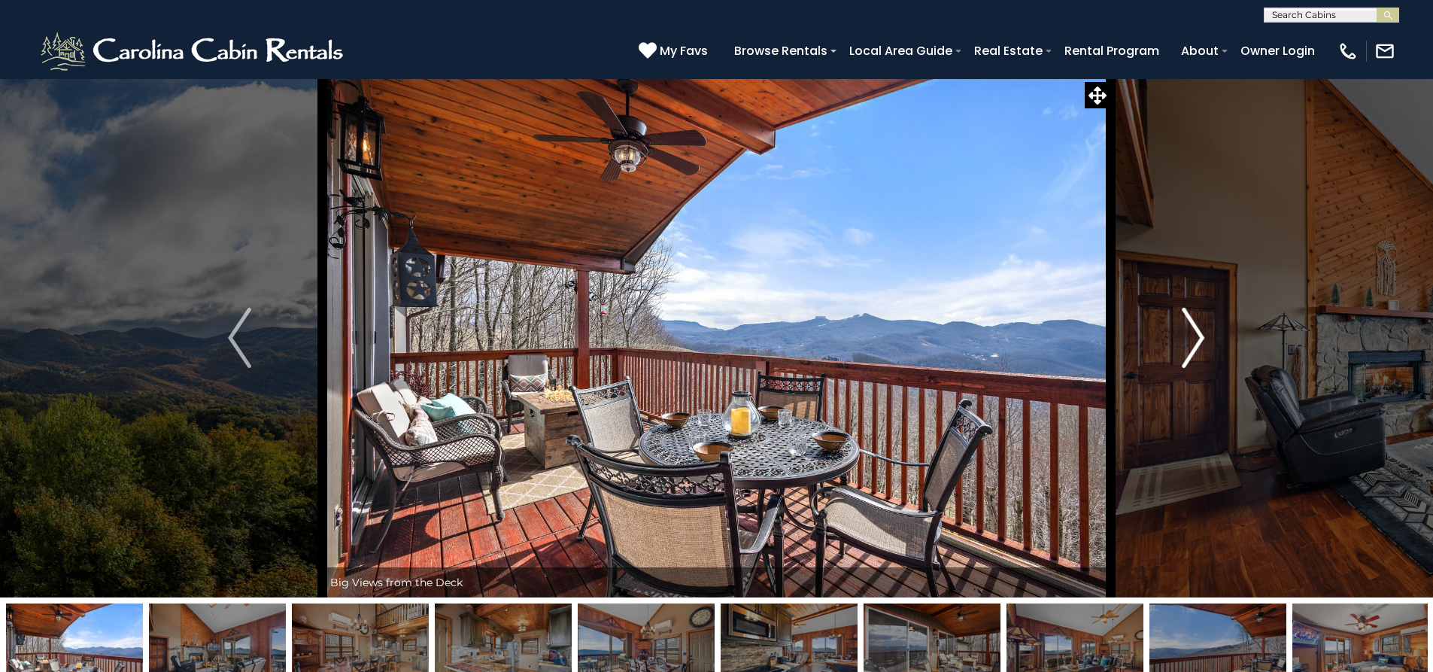
click at [1192, 333] on img "Next" at bounding box center [1193, 338] width 23 height 60
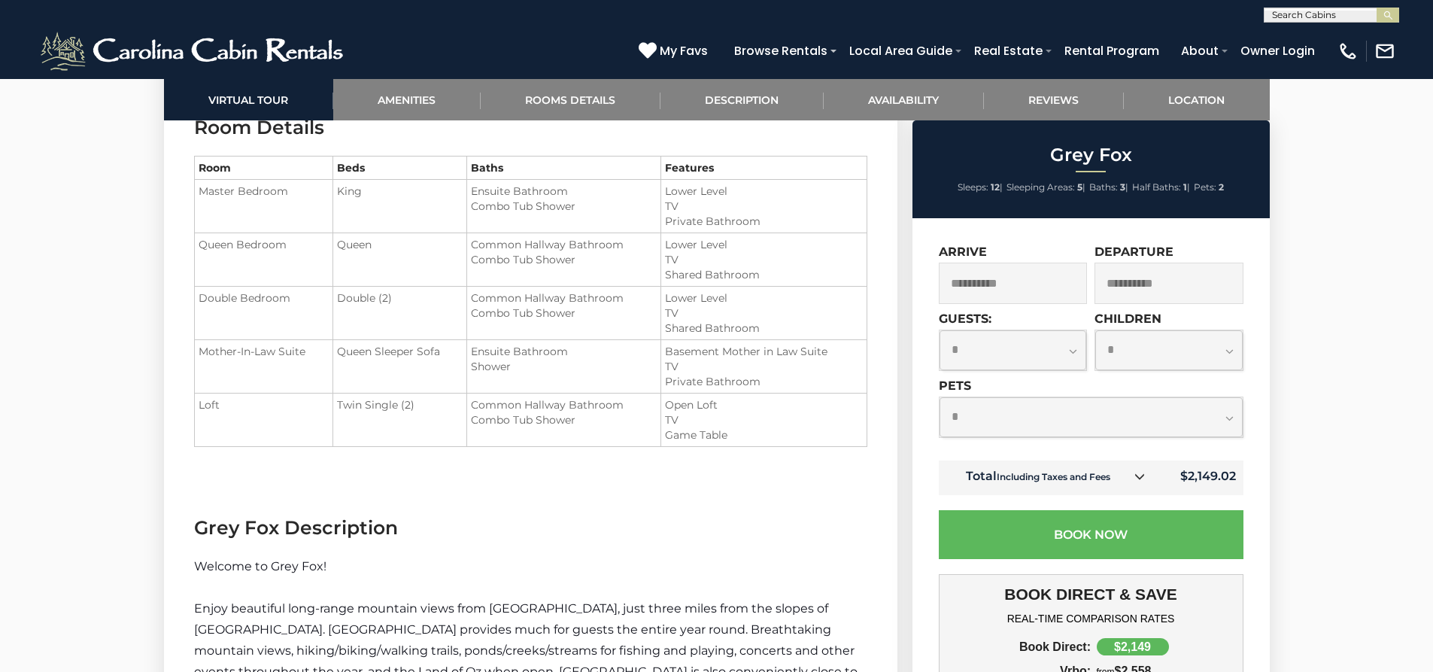
scroll to position [1755, 0]
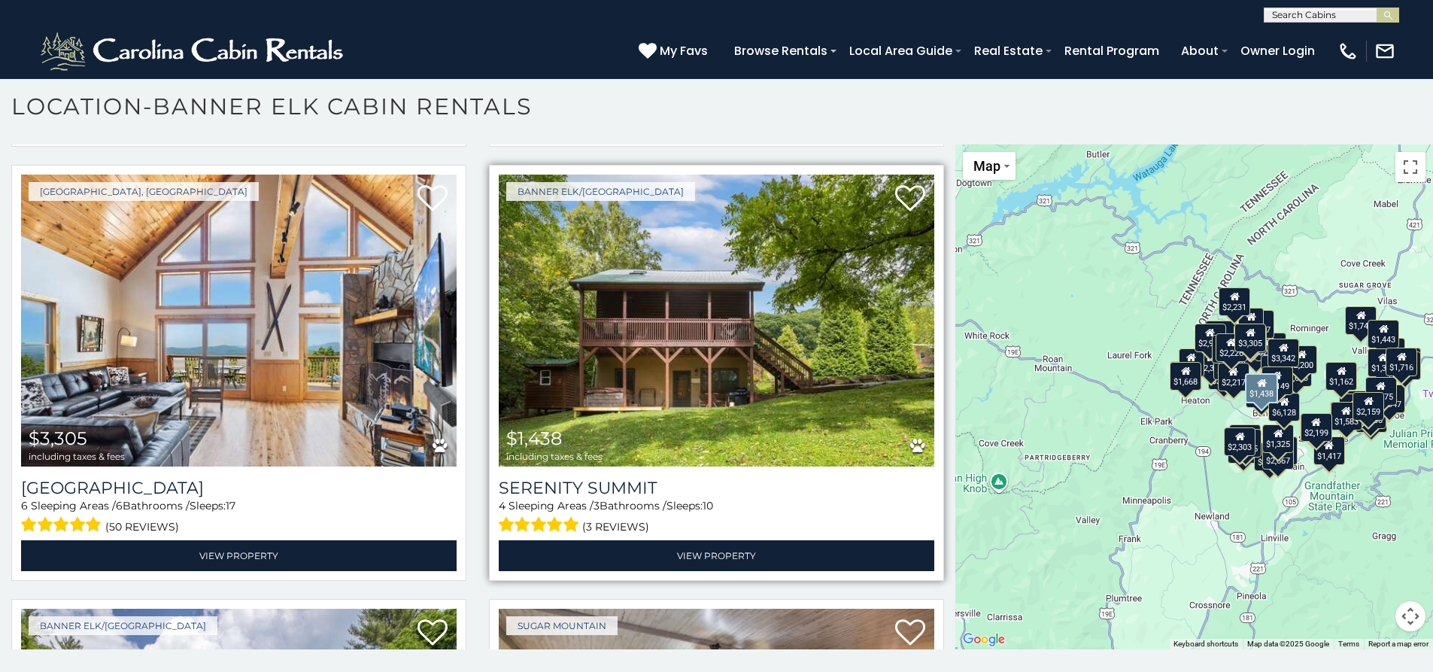
scroll to position [7355, 0]
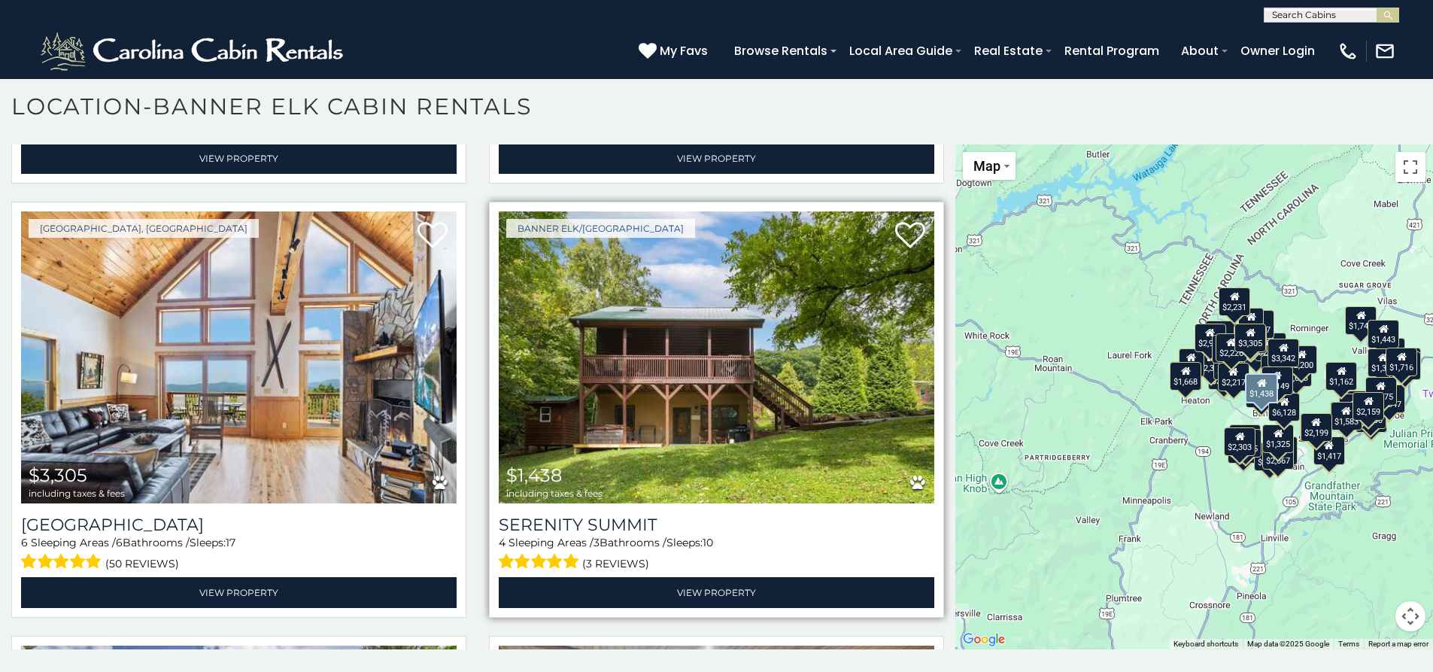
click at [748, 316] on img at bounding box center [716, 357] width 435 height 292
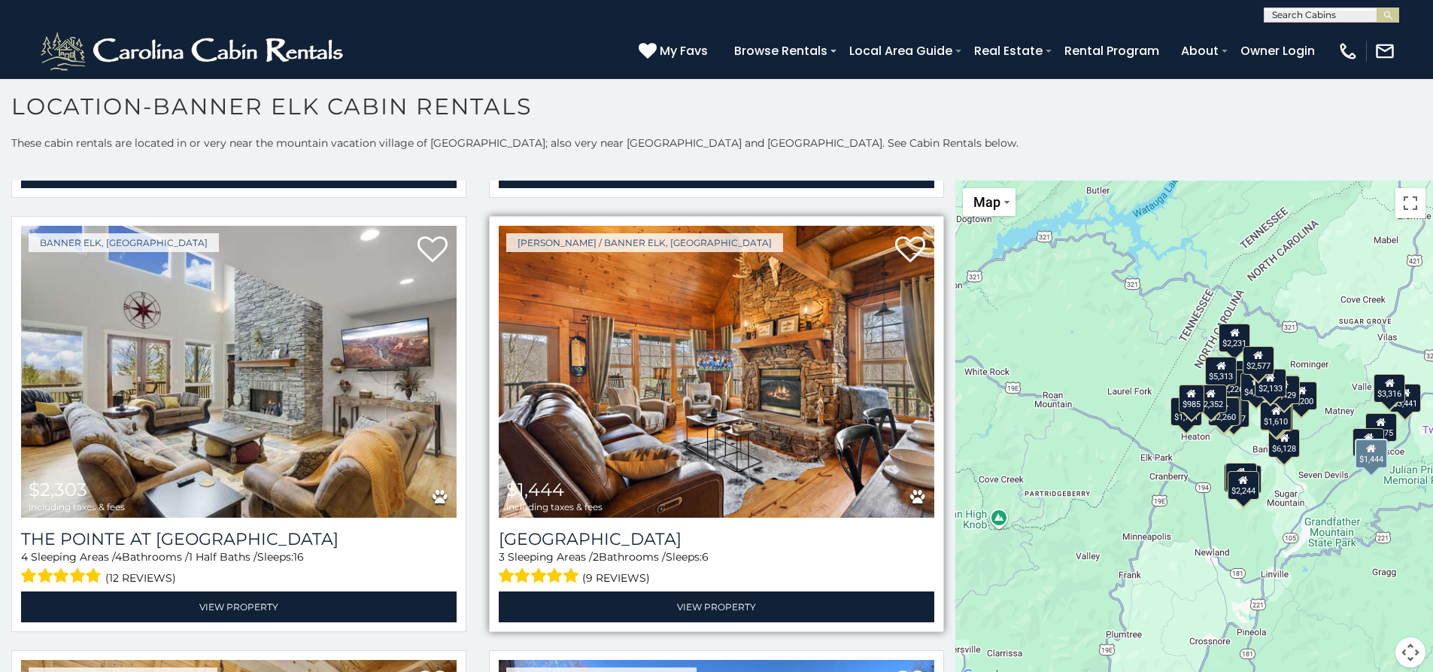
scroll to position [5767, 0]
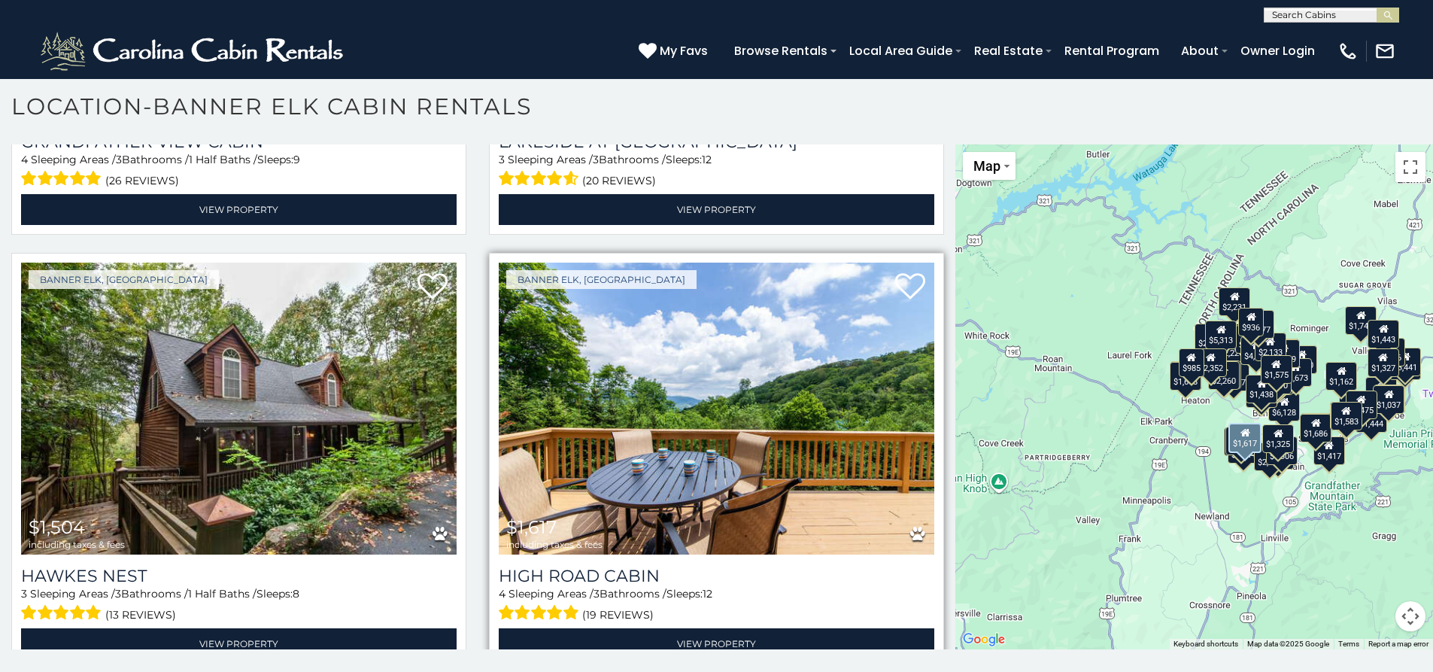
scroll to position [10740, 0]
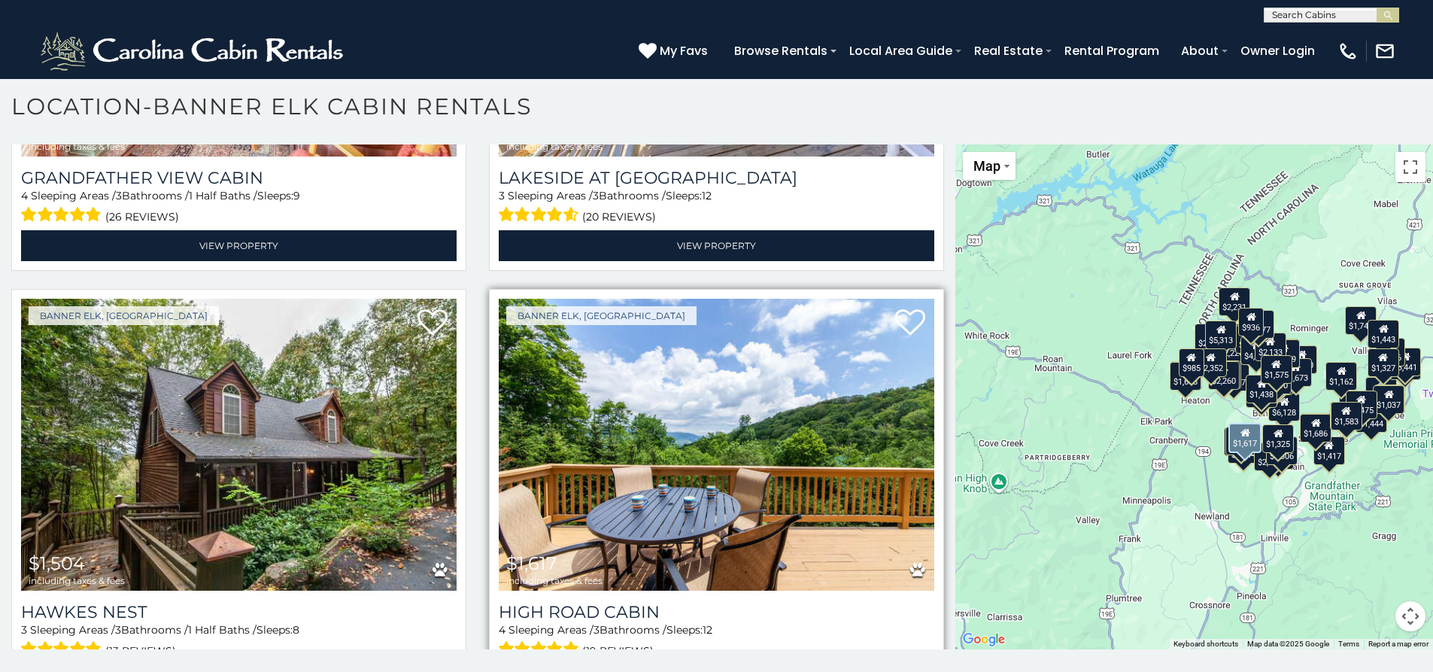
click at [699, 317] on img at bounding box center [716, 445] width 435 height 292
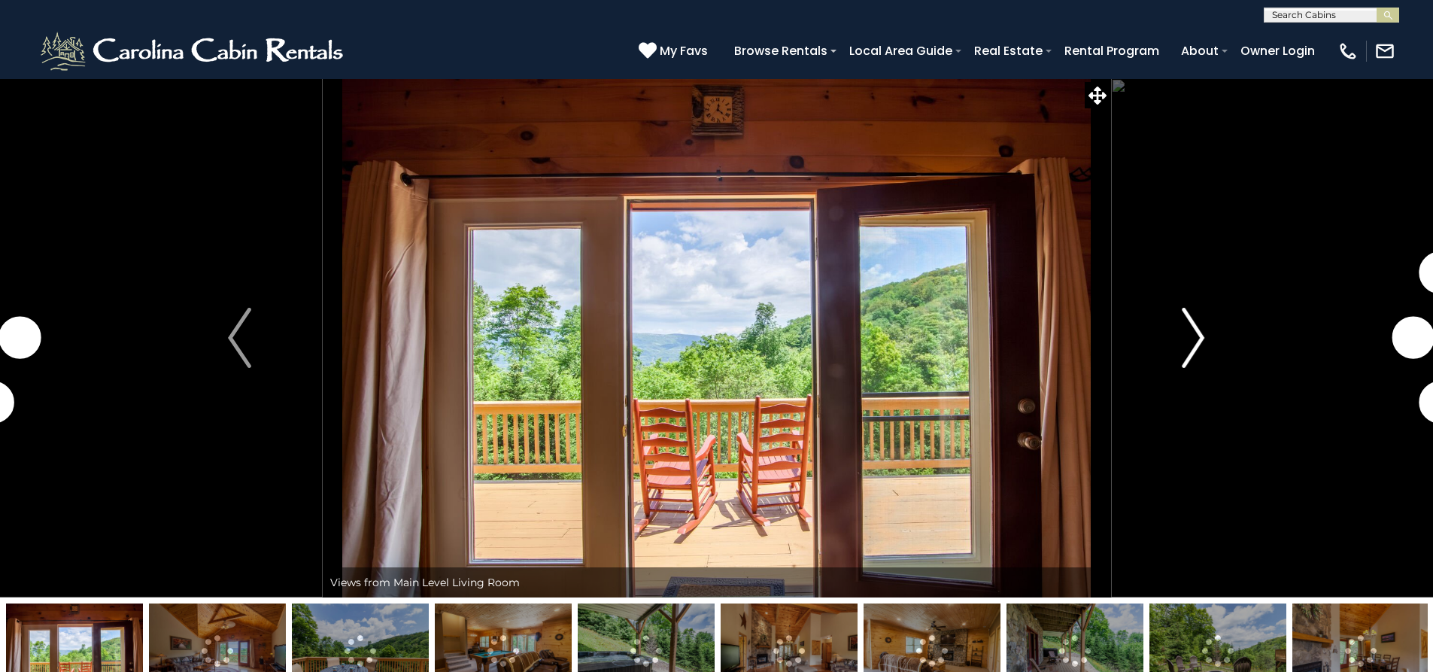
click at [1159, 365] on button "Next" at bounding box center [1192, 337] width 165 height 519
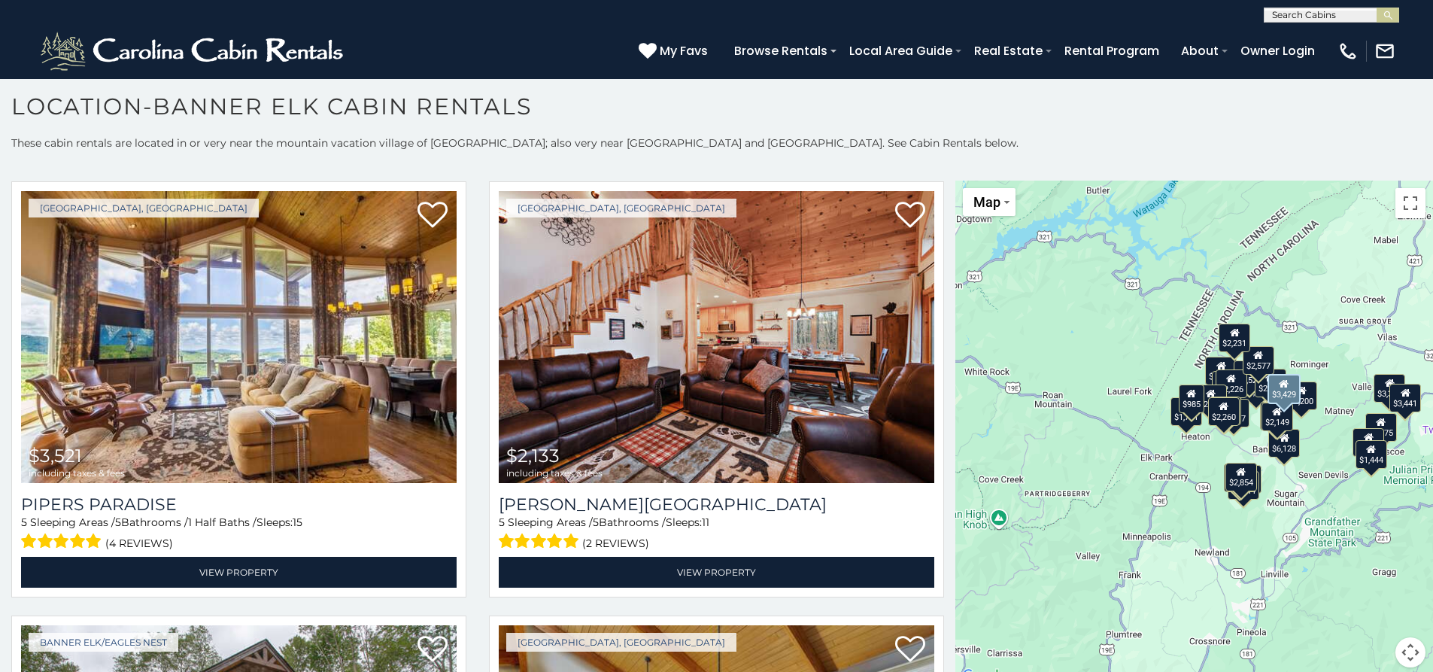
scroll to position [4387, 0]
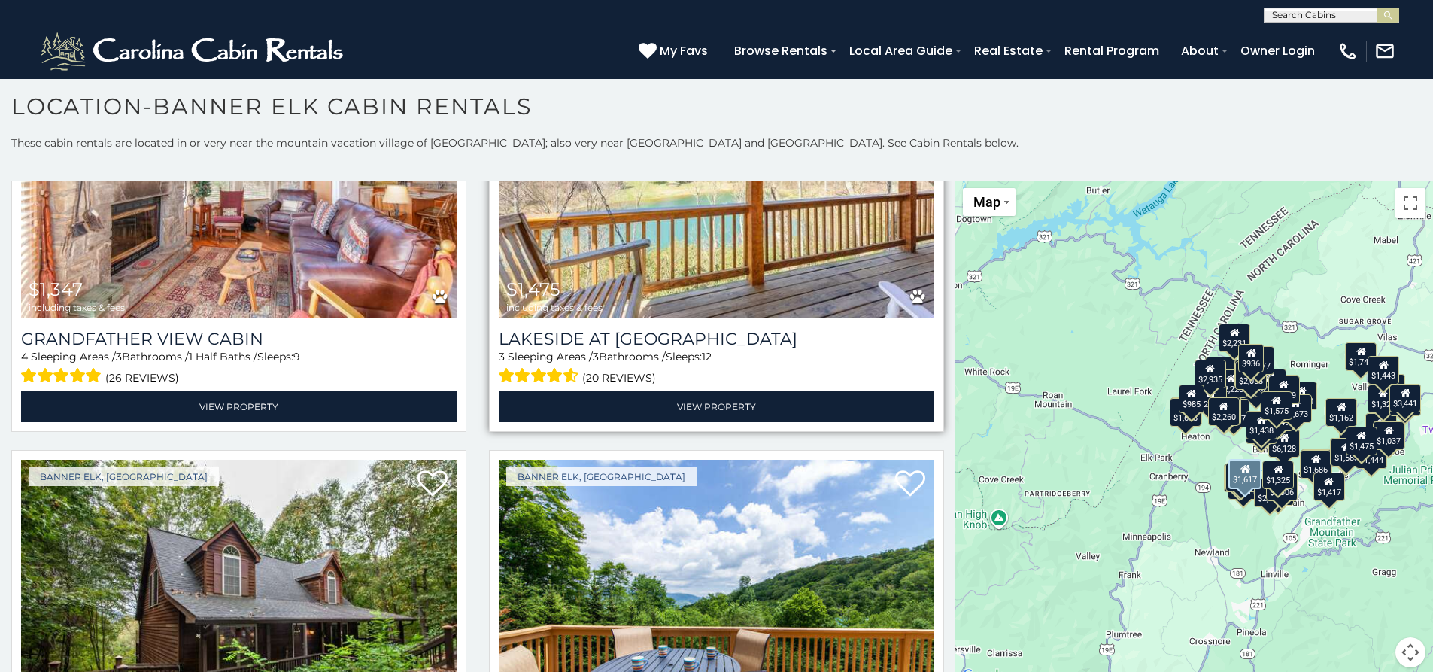
scroll to position [10363, 0]
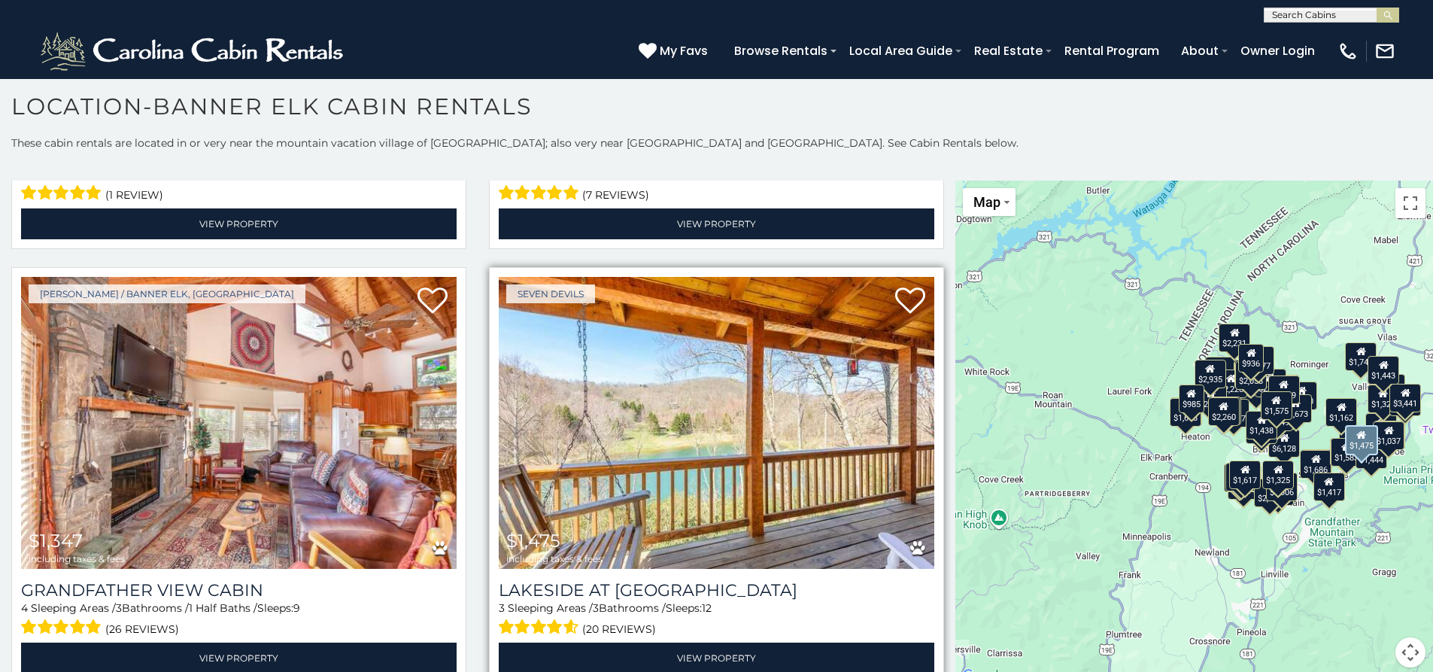
click at [770, 437] on img at bounding box center [716, 423] width 435 height 292
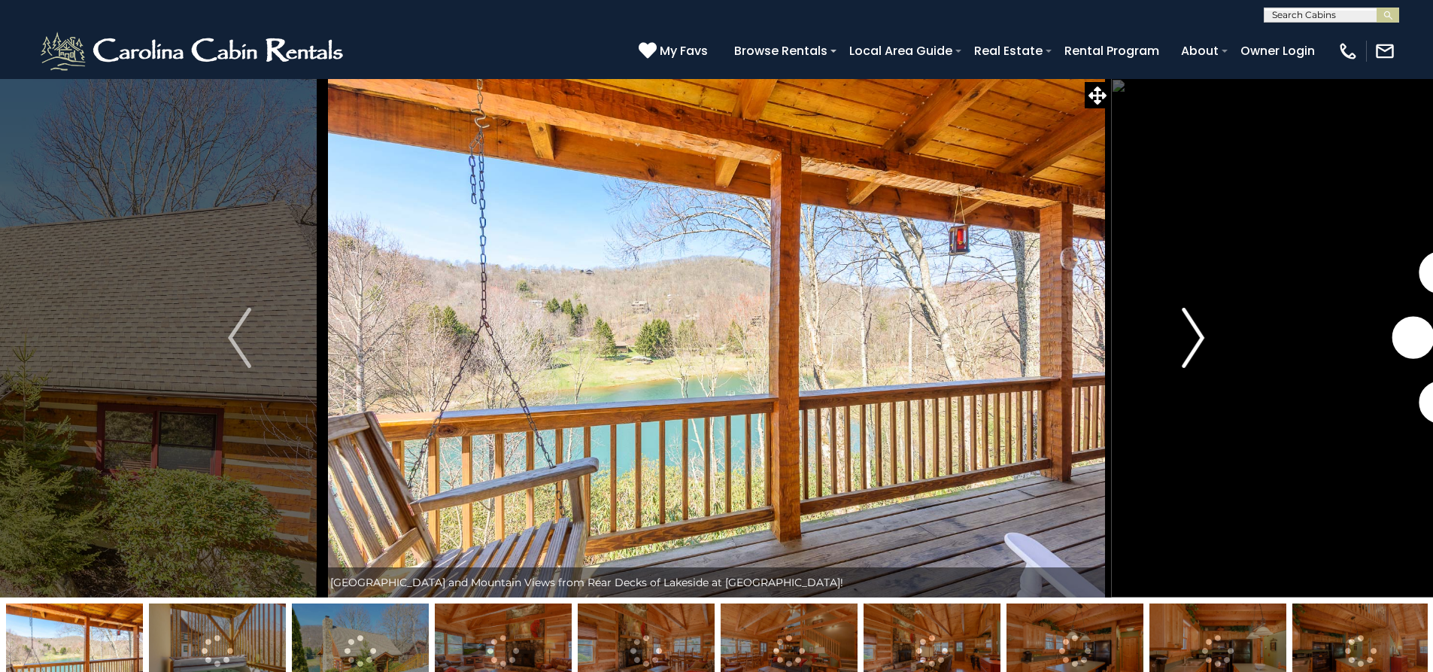
click at [1189, 342] on img "Next" at bounding box center [1193, 338] width 23 height 60
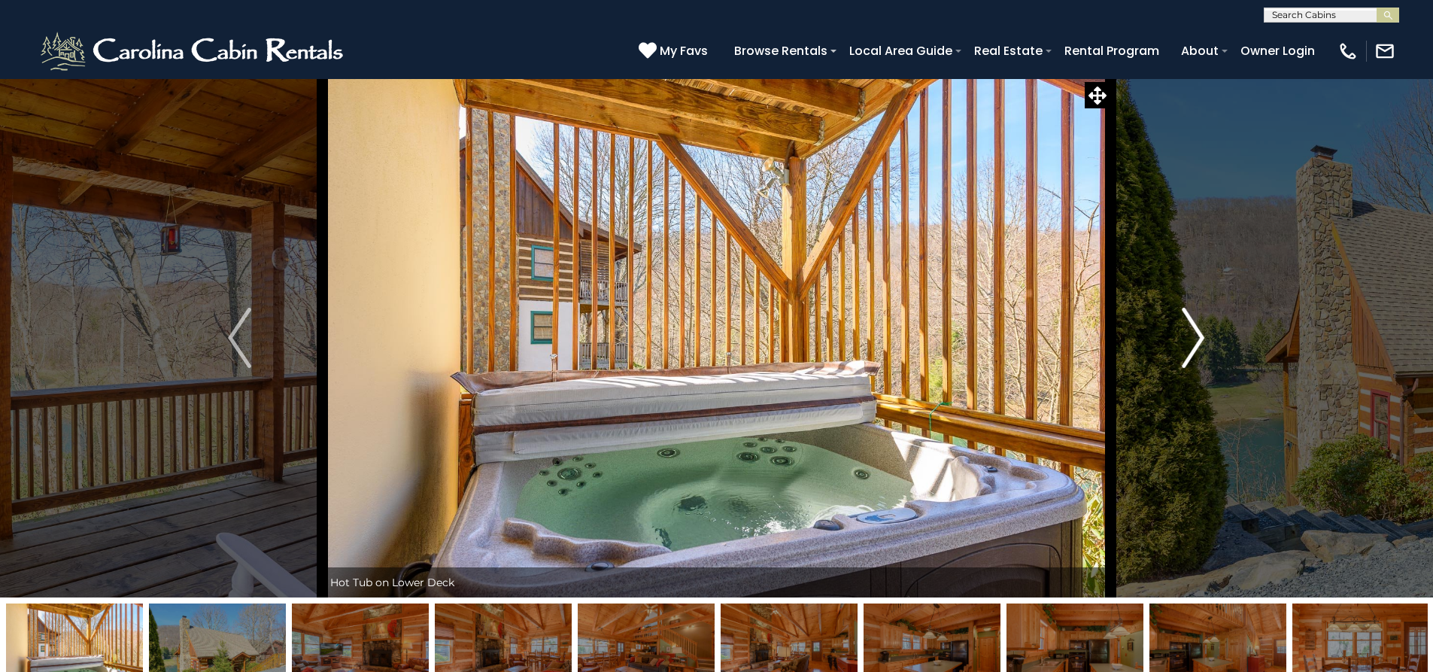
click at [1189, 342] on img "Next" at bounding box center [1193, 338] width 23 height 60
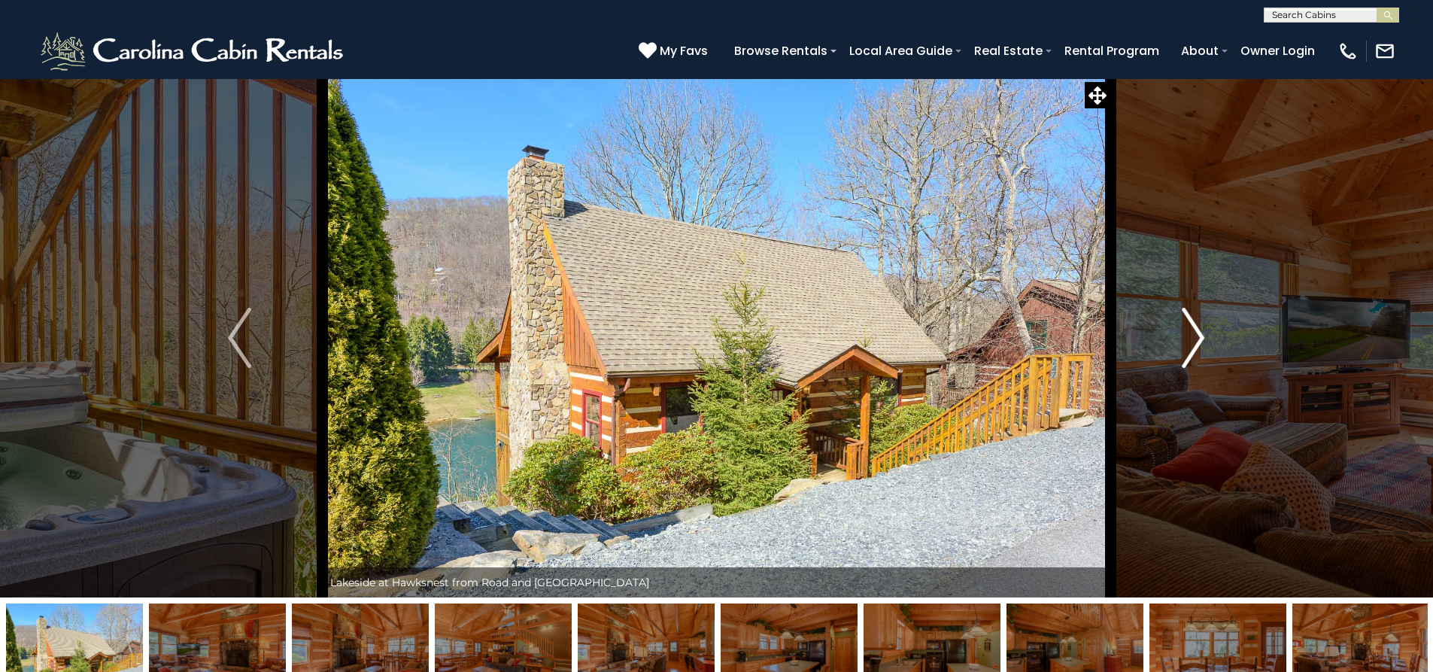
click at [1189, 342] on img "Next" at bounding box center [1193, 338] width 23 height 60
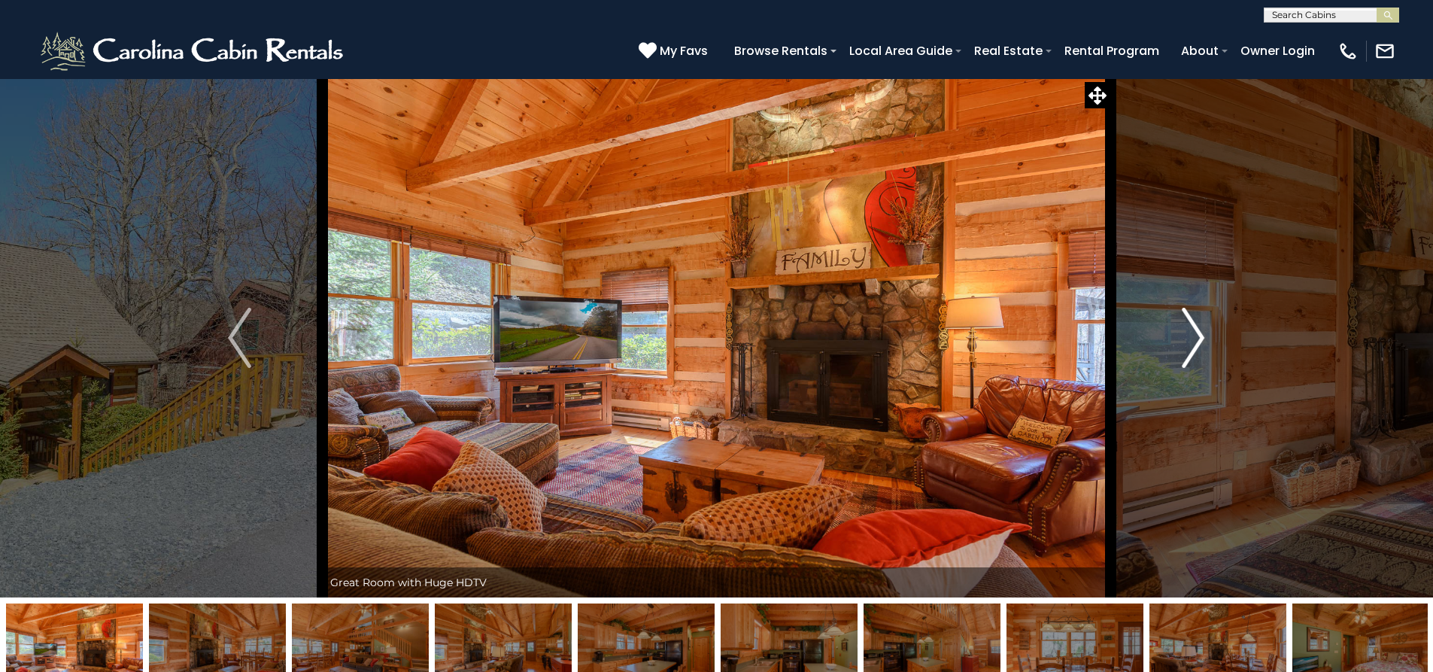
click at [1190, 342] on img "Next" at bounding box center [1193, 338] width 23 height 60
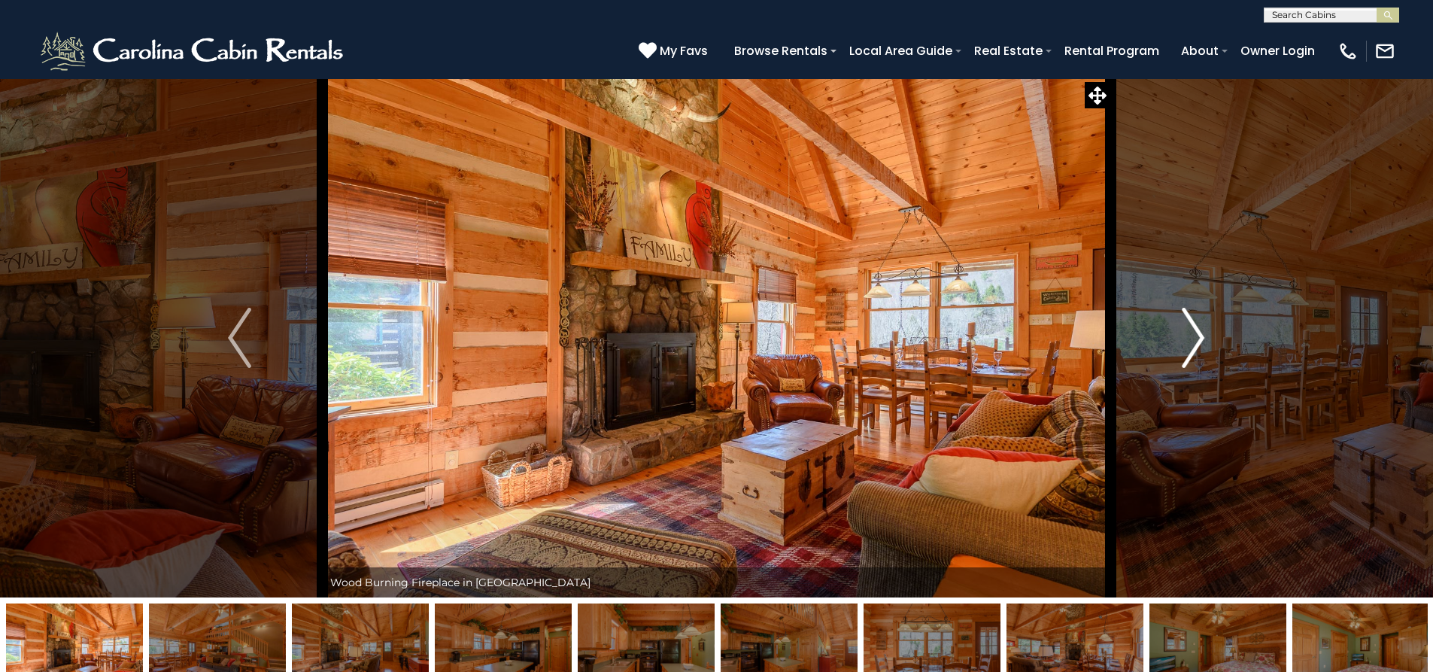
click at [1190, 342] on img "Next" at bounding box center [1193, 338] width 23 height 60
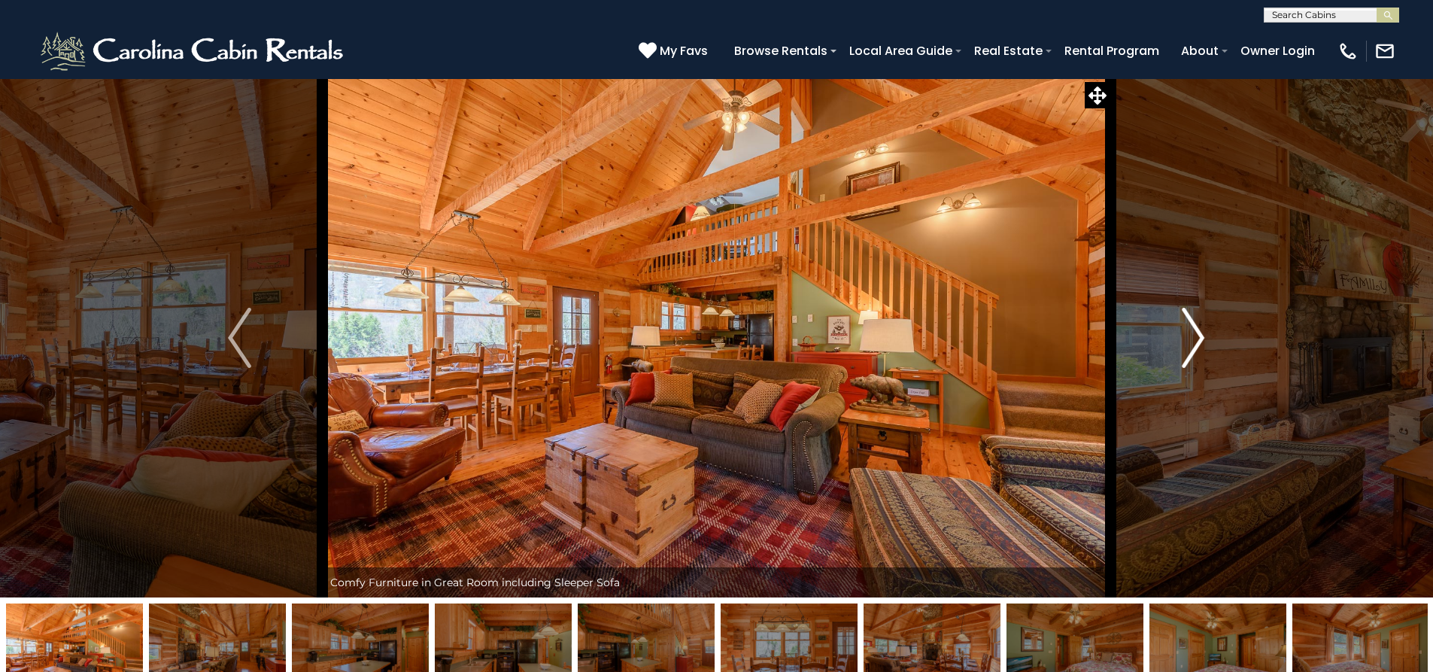
click at [1189, 346] on img "Next" at bounding box center [1193, 338] width 23 height 60
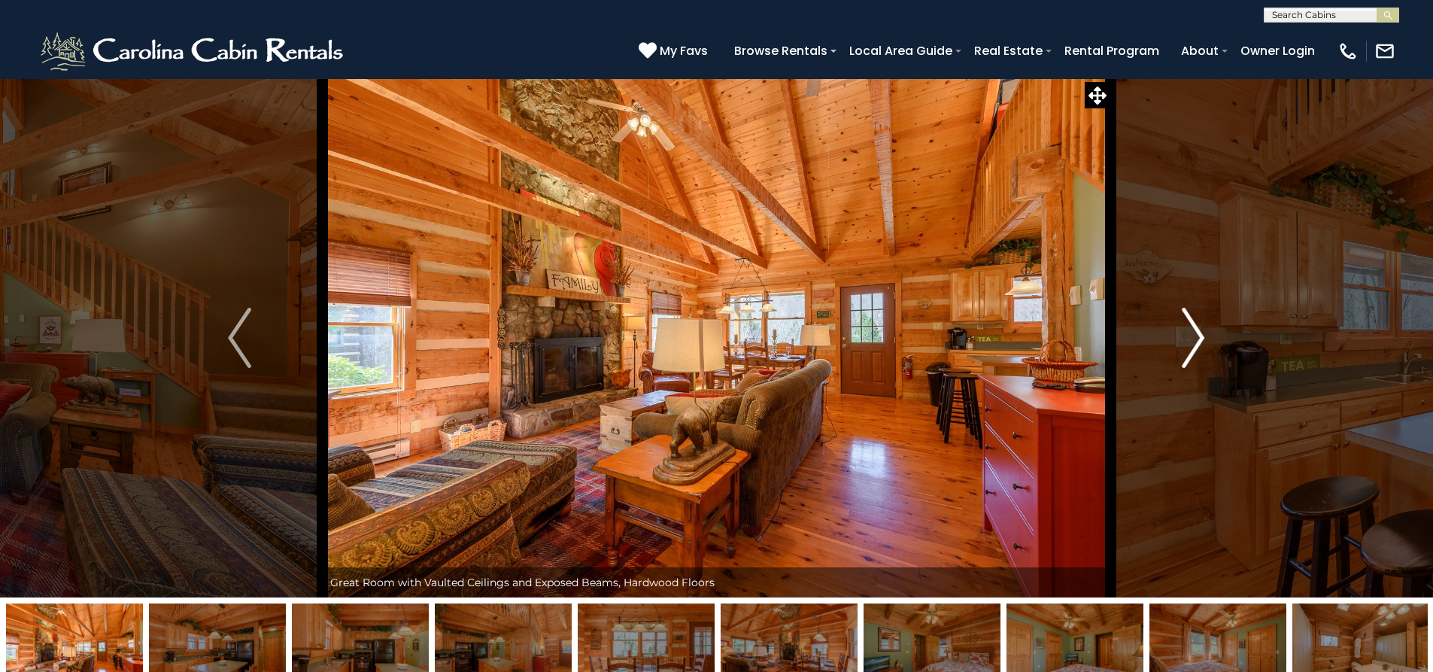
click at [1189, 347] on img "Next" at bounding box center [1193, 338] width 23 height 60
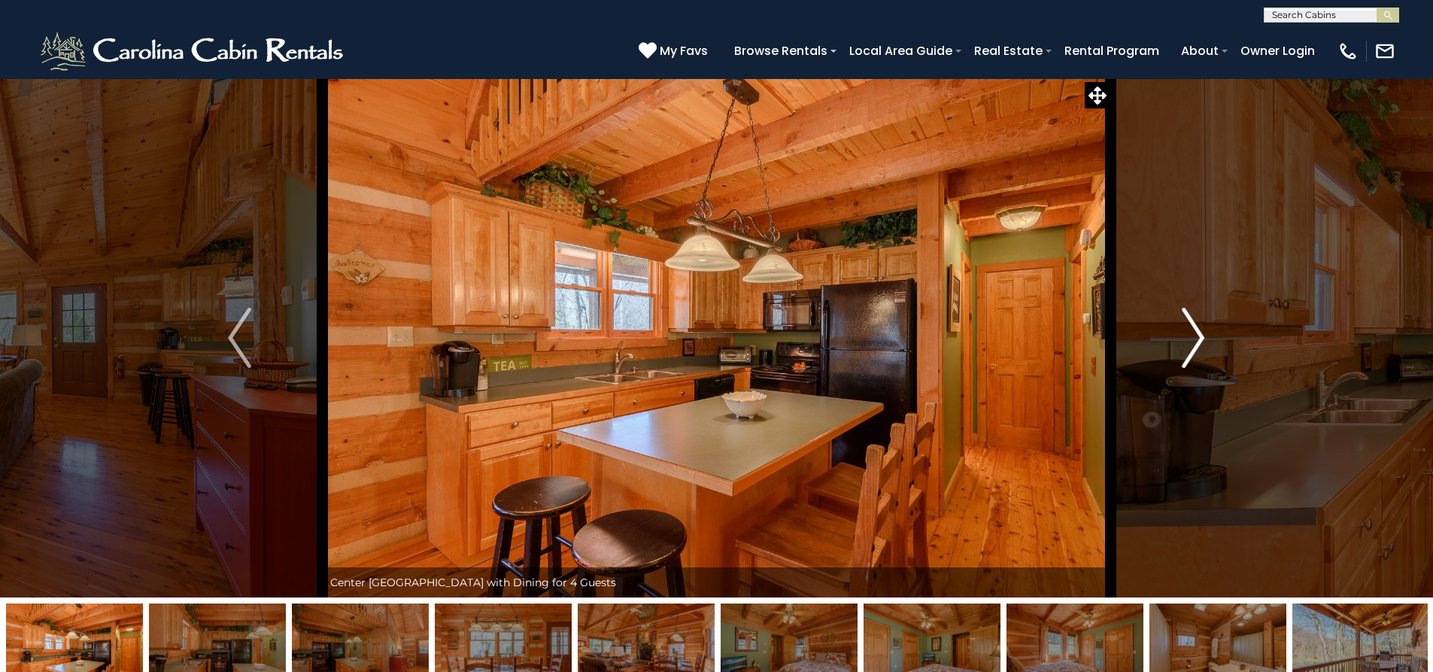
click at [1189, 347] on img "Next" at bounding box center [1193, 338] width 23 height 60
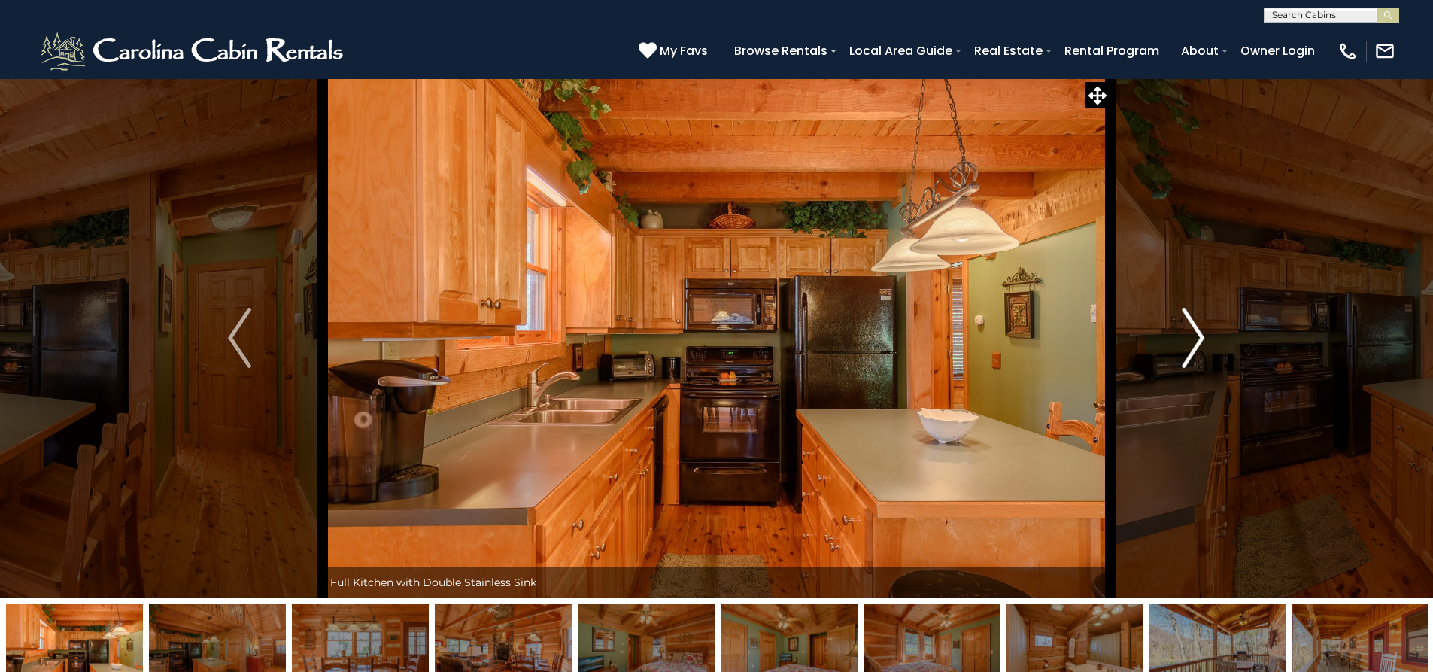
click at [1189, 347] on img "Next" at bounding box center [1193, 338] width 23 height 60
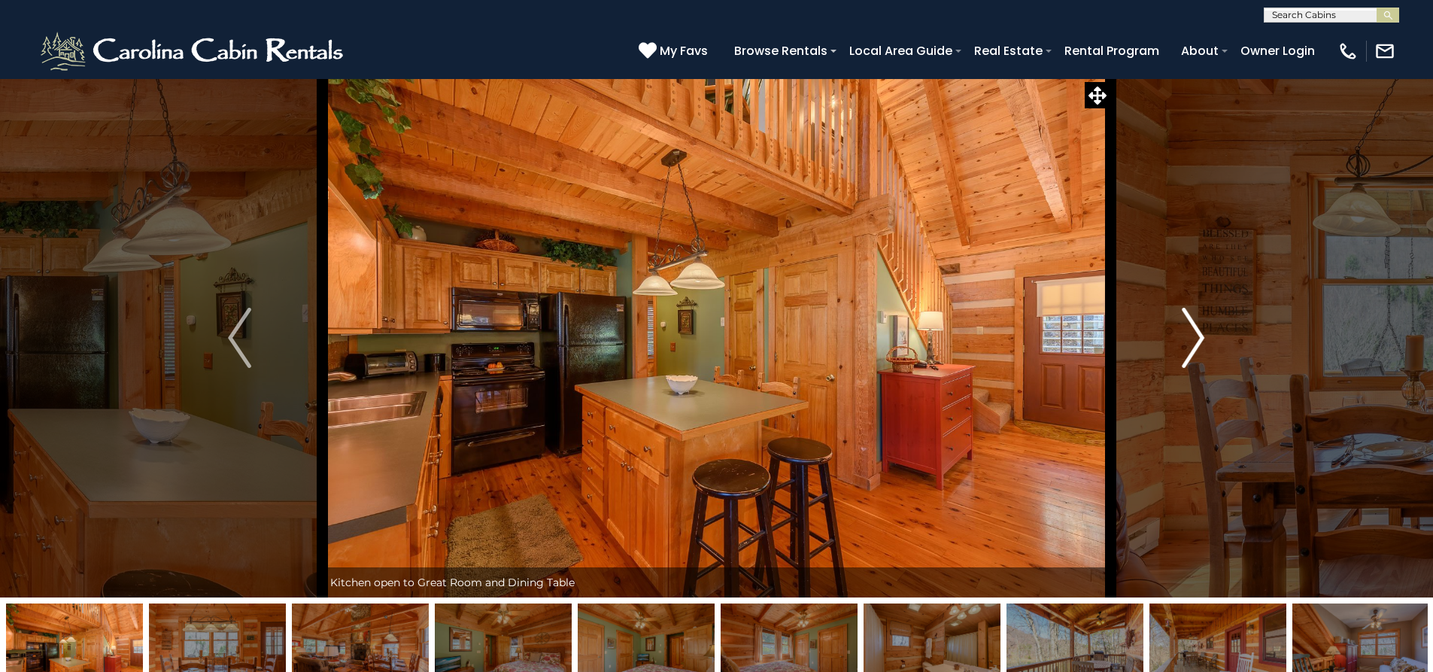
click at [1189, 347] on img "Next" at bounding box center [1193, 338] width 23 height 60
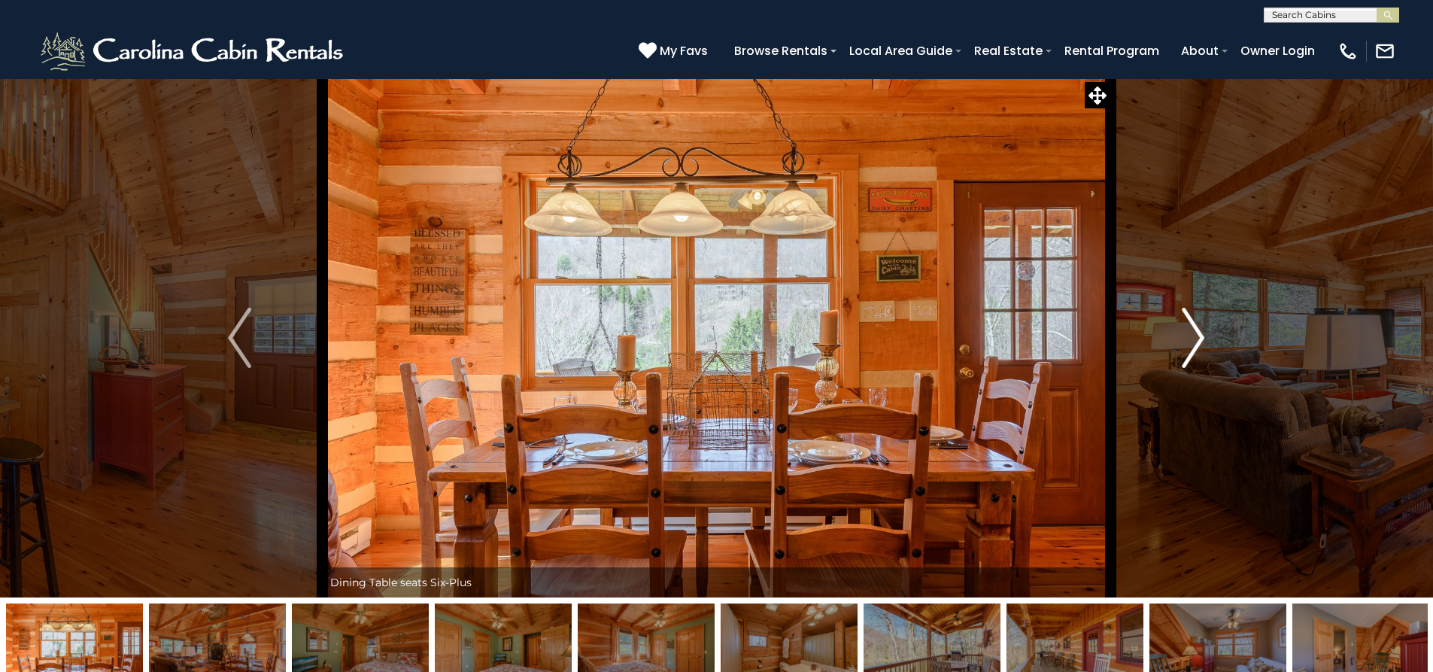
click at [1189, 347] on img "Next" at bounding box center [1193, 338] width 23 height 60
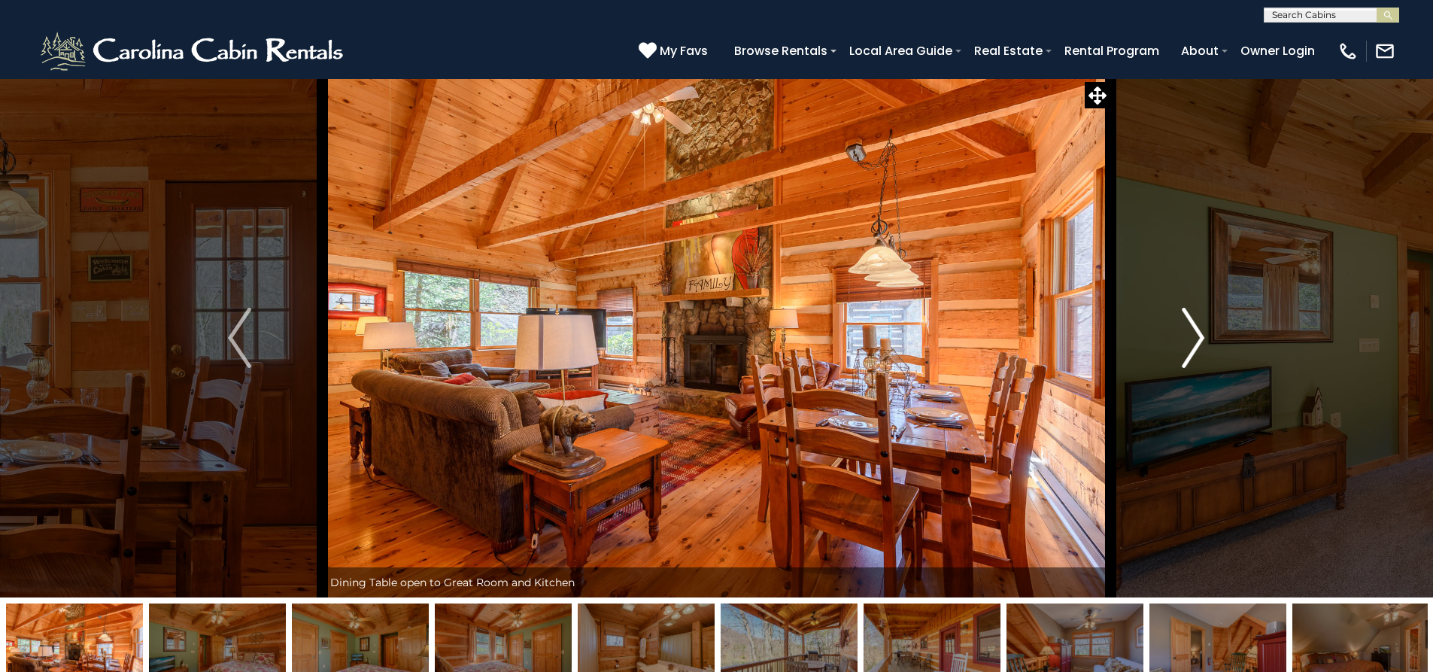
click at [1190, 348] on img "Next" at bounding box center [1193, 338] width 23 height 60
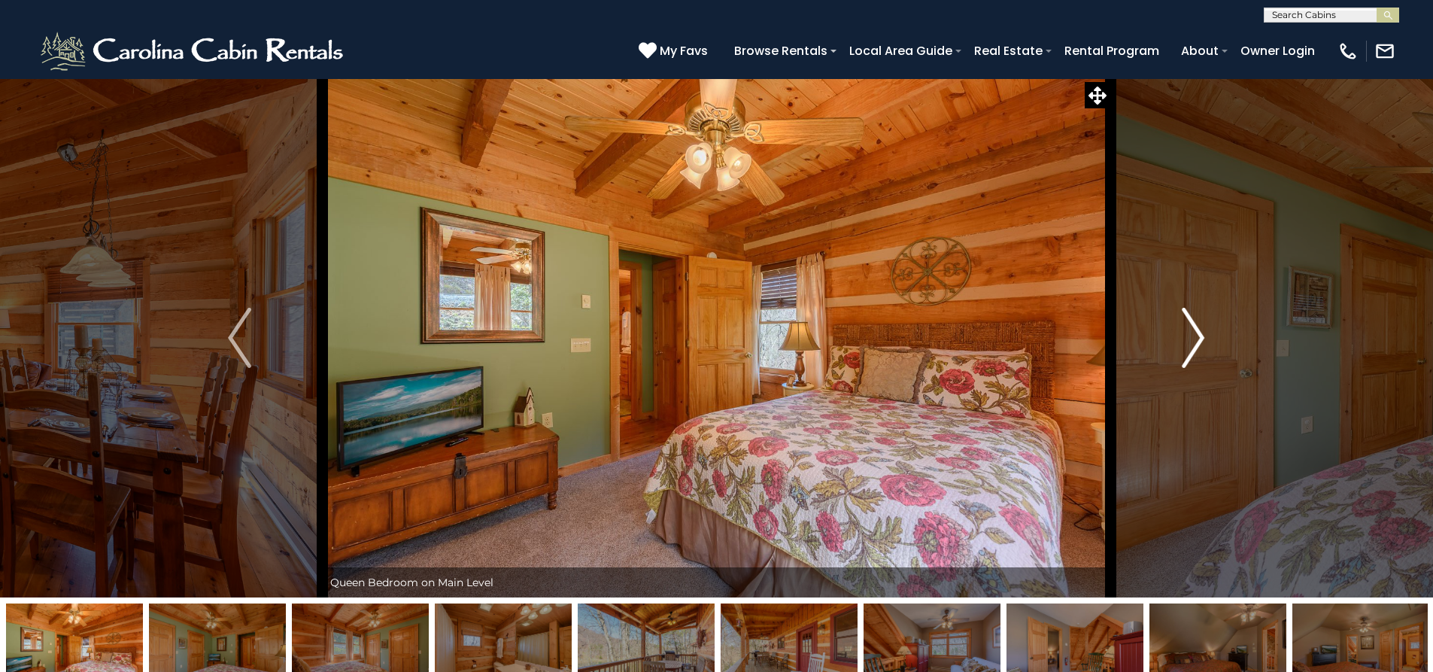
click at [1190, 348] on img "Next" at bounding box center [1193, 338] width 23 height 60
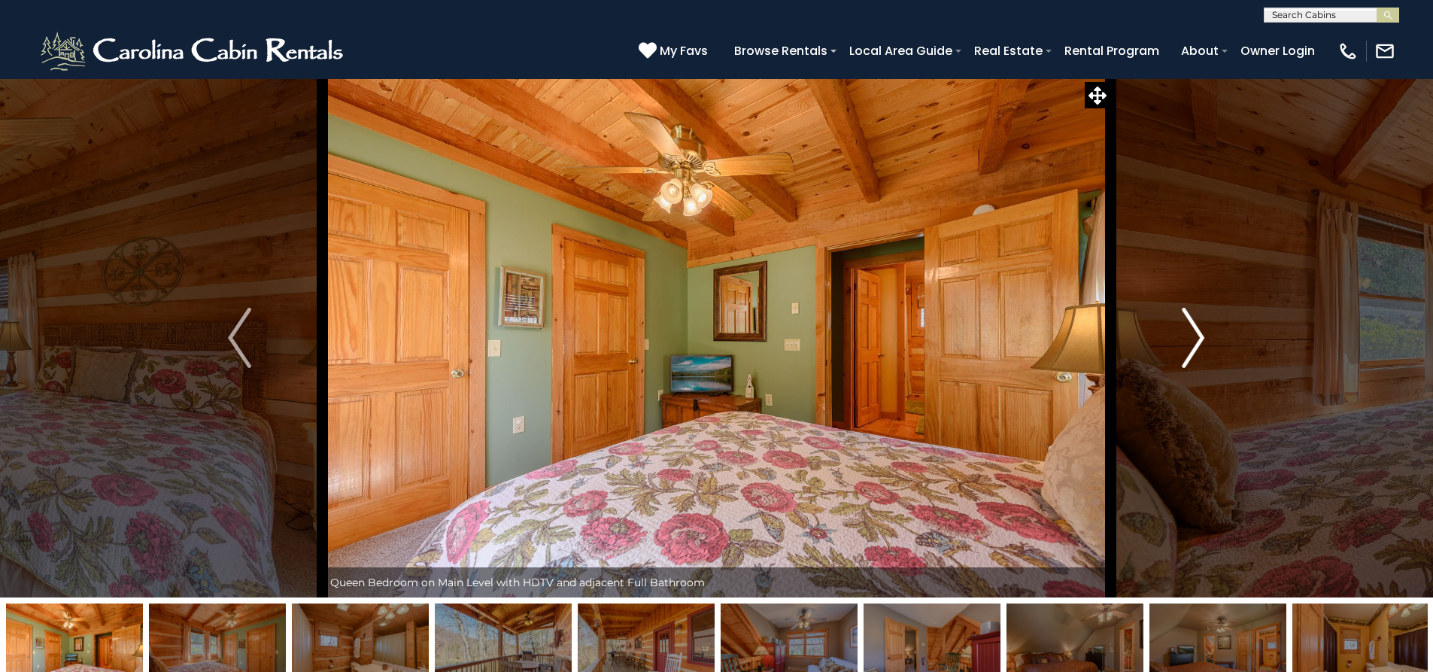
click at [1190, 348] on img "Next" at bounding box center [1193, 338] width 23 height 60
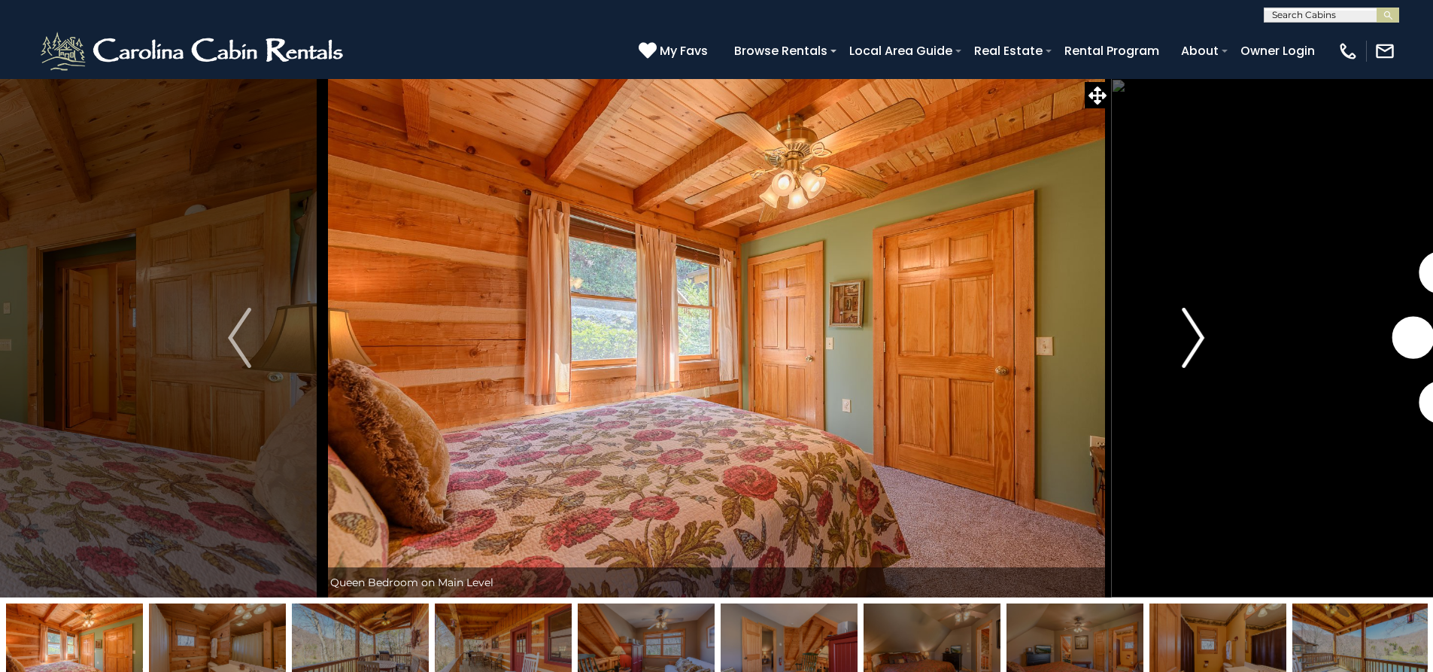
click at [1190, 348] on img "Next" at bounding box center [1193, 338] width 23 height 60
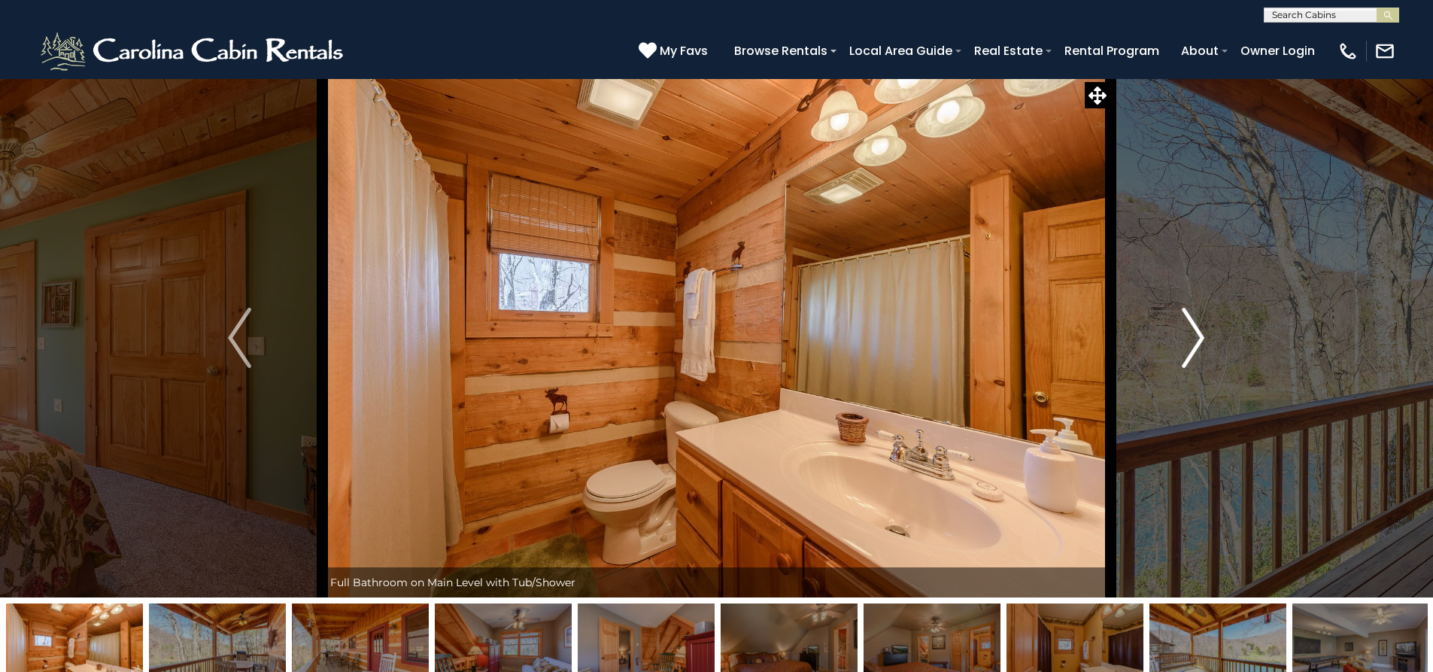
click at [1190, 348] on img "Next" at bounding box center [1193, 338] width 23 height 60
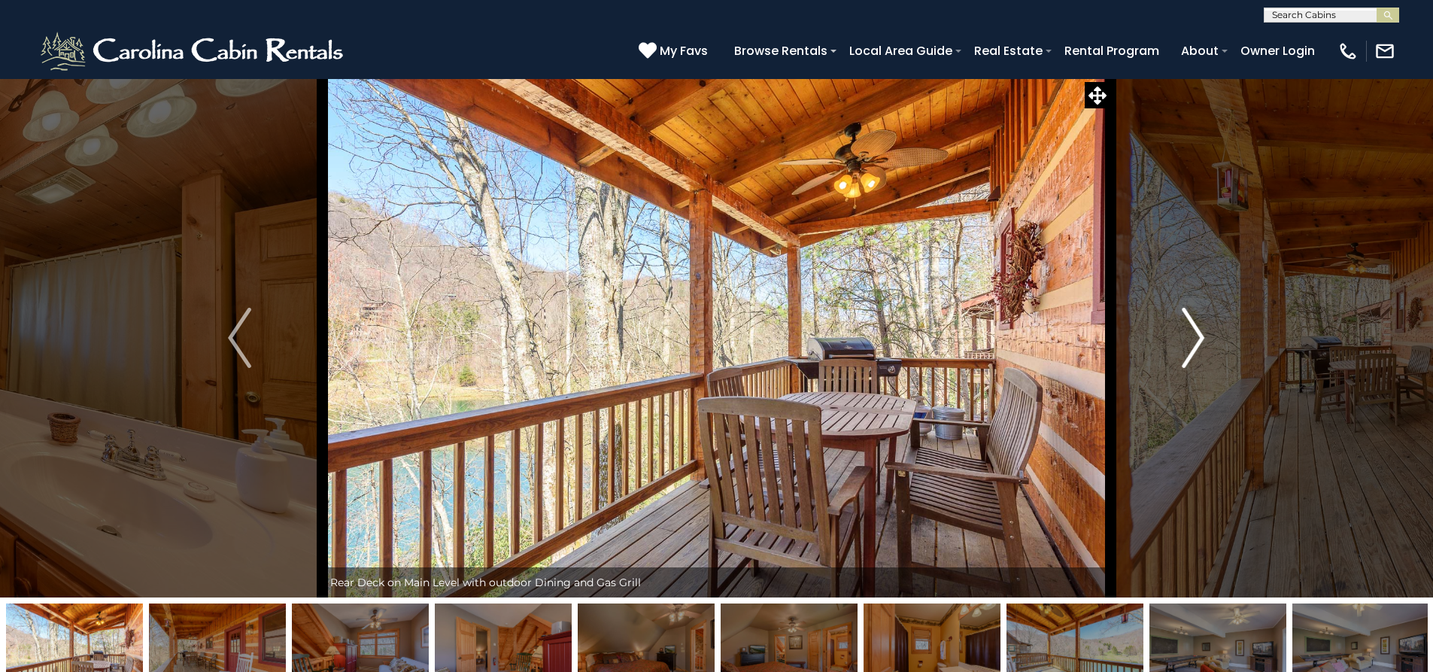
click at [1190, 348] on img "Next" at bounding box center [1193, 338] width 23 height 60
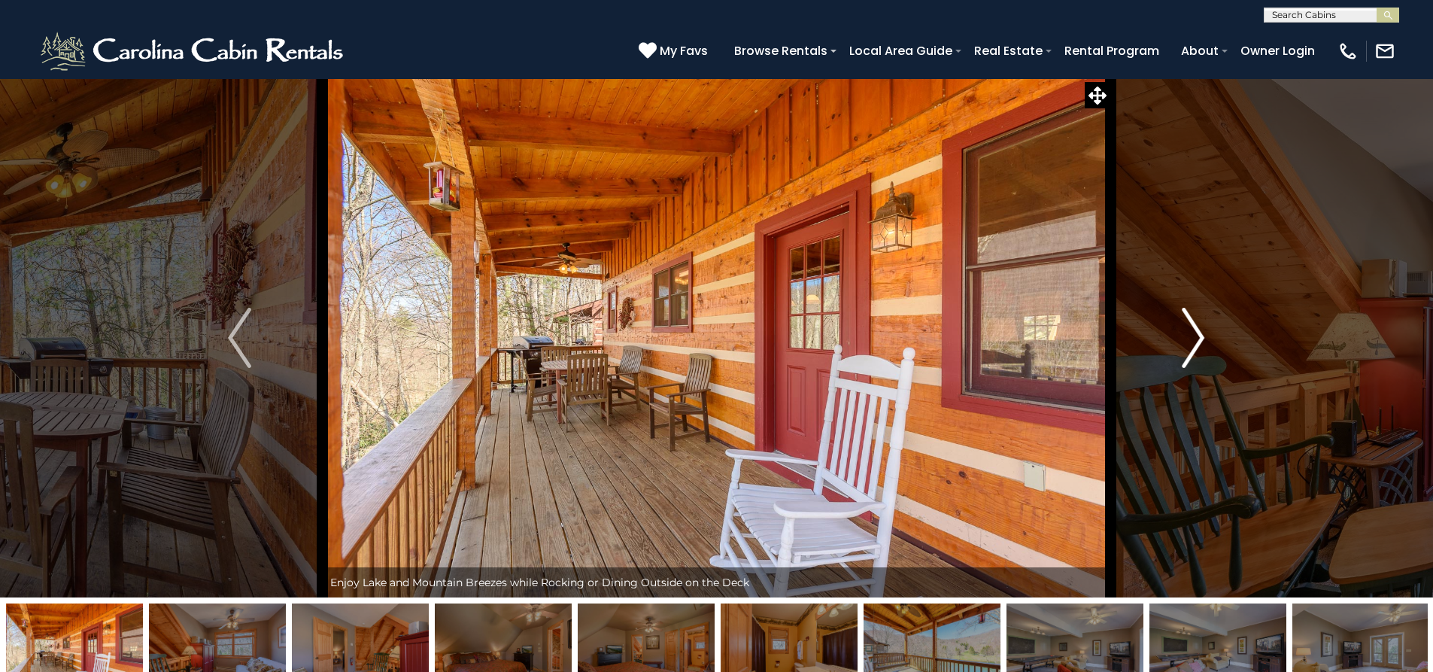
click at [1190, 348] on img "Next" at bounding box center [1193, 338] width 23 height 60
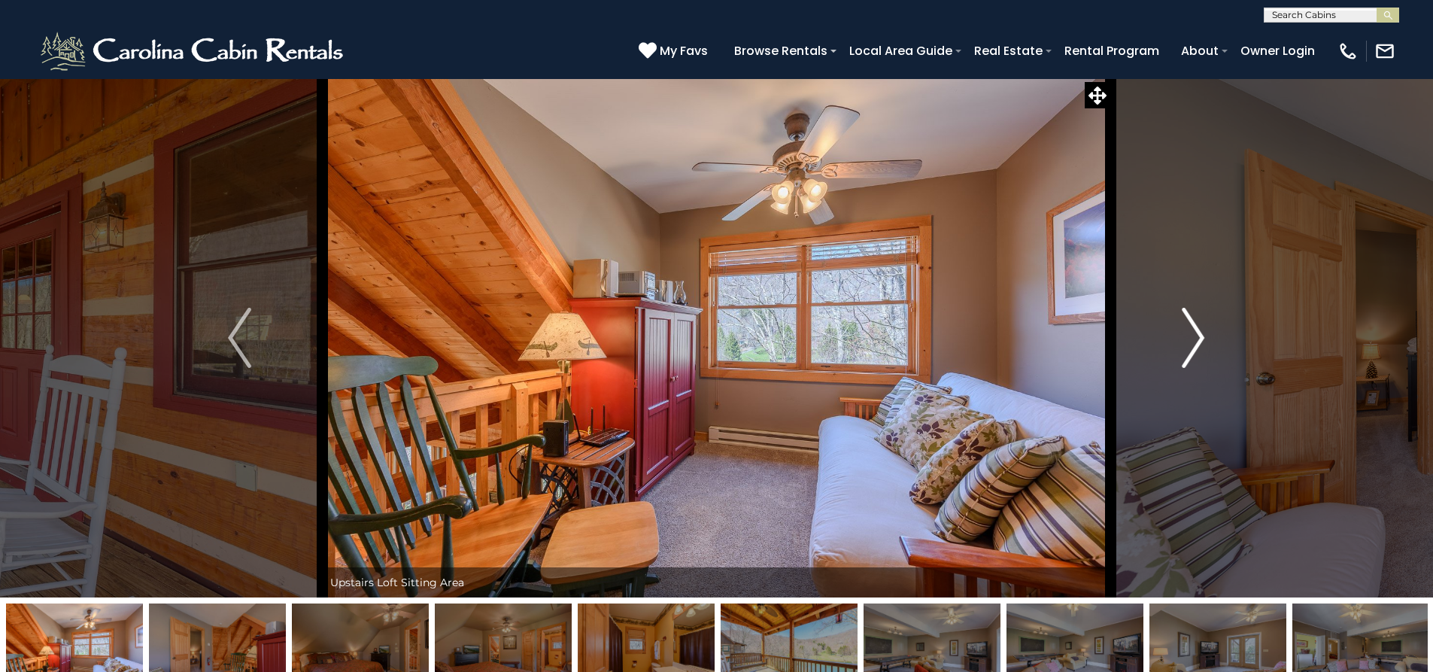
click at [1190, 348] on img "Next" at bounding box center [1193, 338] width 23 height 60
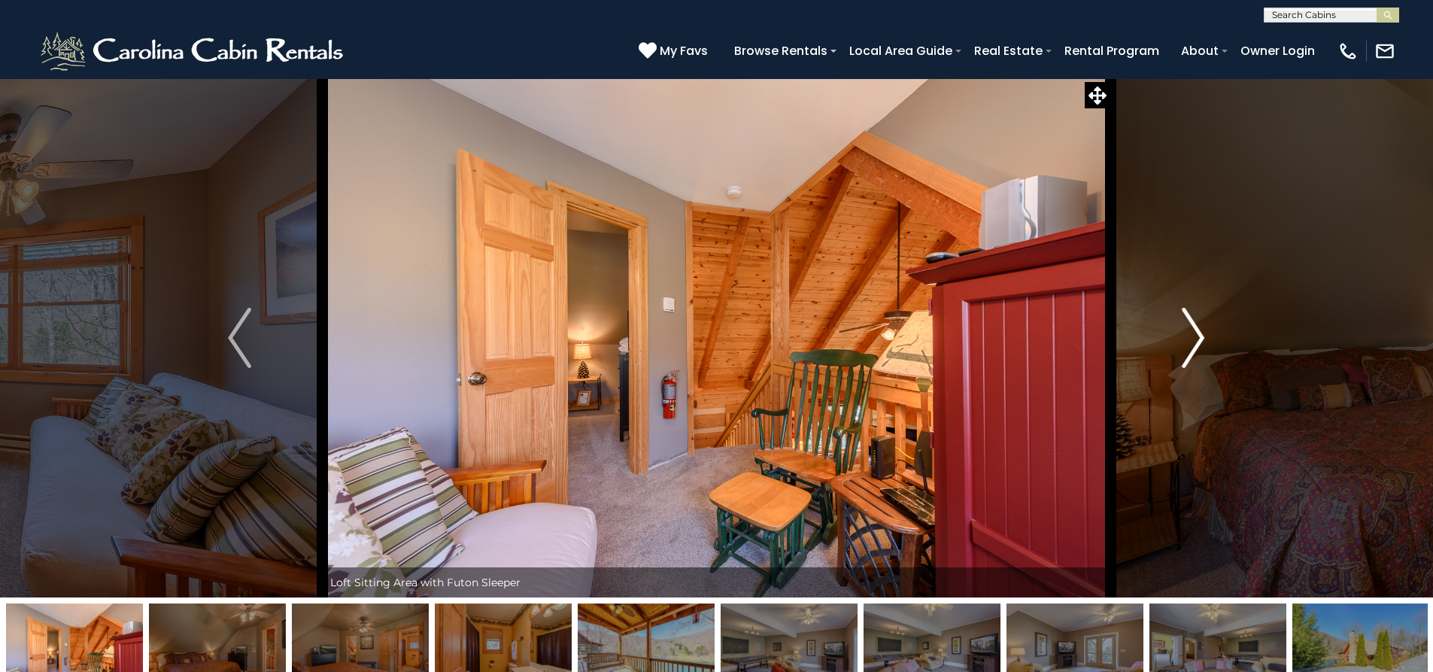
click at [1191, 348] on img "Next" at bounding box center [1193, 338] width 23 height 60
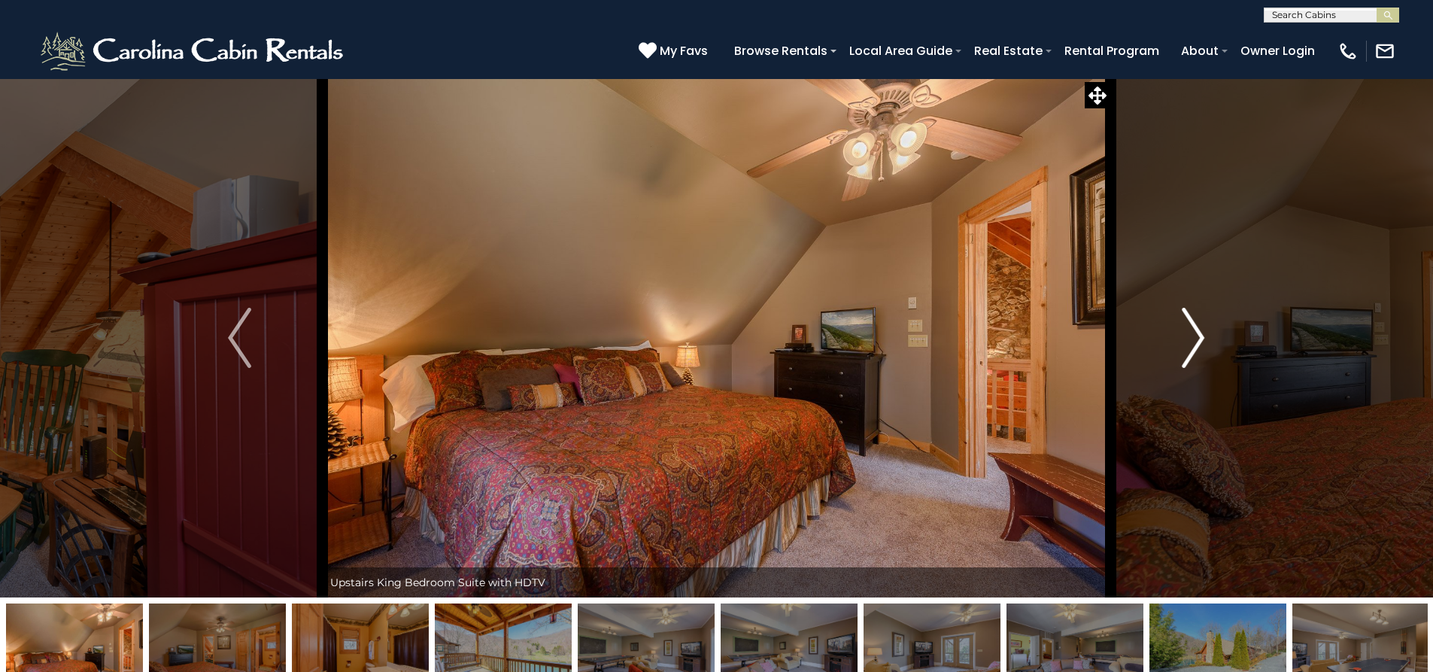
click at [1191, 348] on img "Next" at bounding box center [1193, 338] width 23 height 60
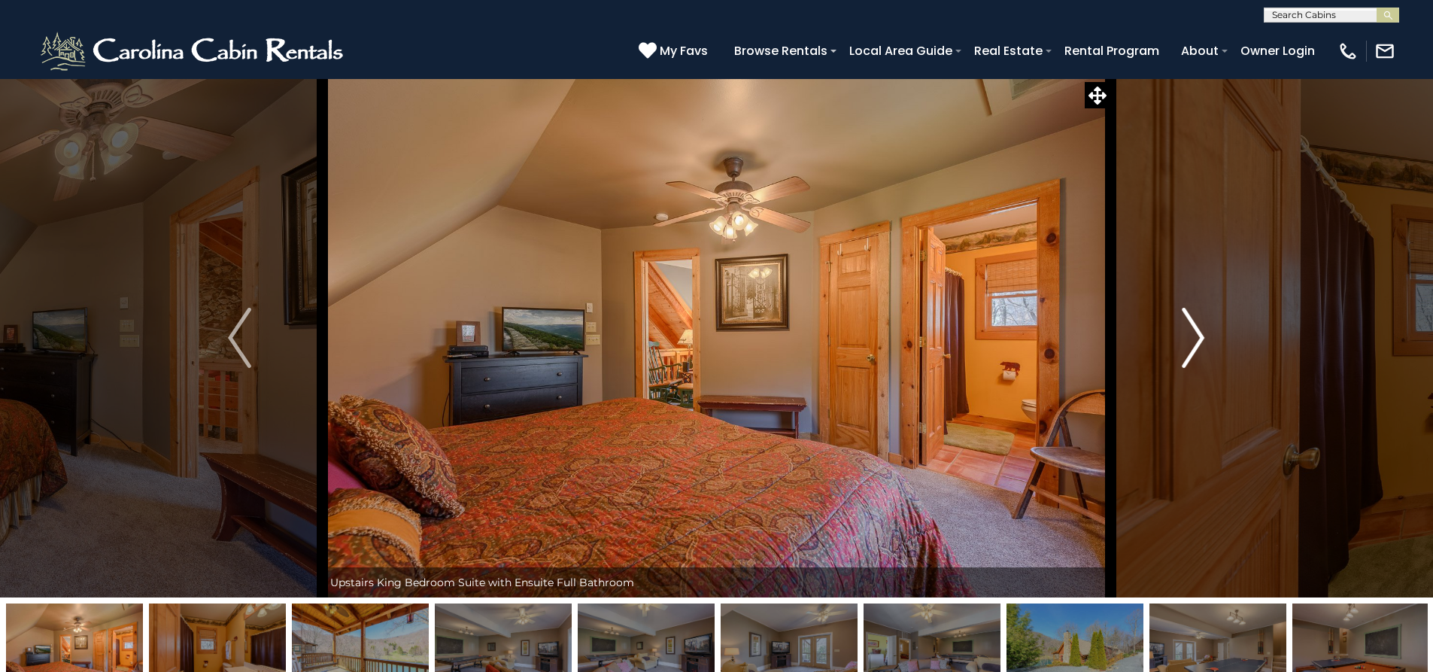
click at [1191, 348] on img "Next" at bounding box center [1193, 338] width 23 height 60
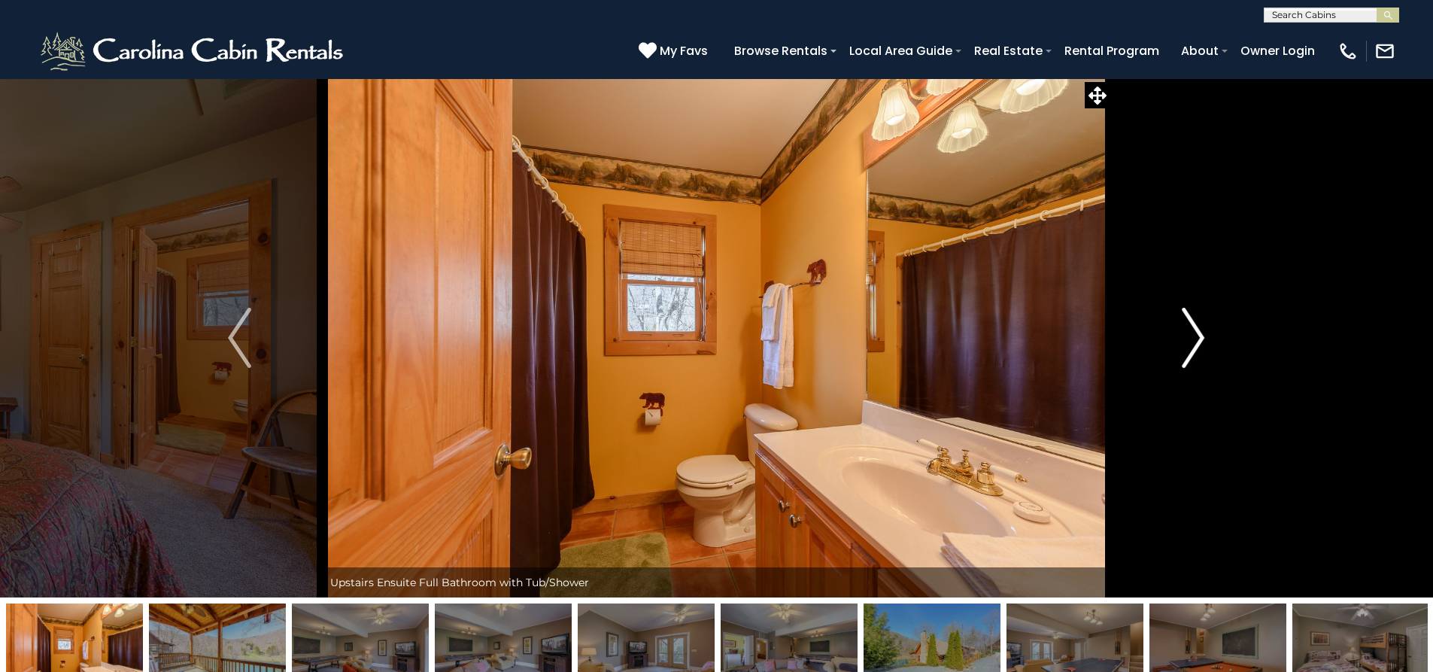
click at [1191, 348] on img "Next" at bounding box center [1193, 338] width 23 height 60
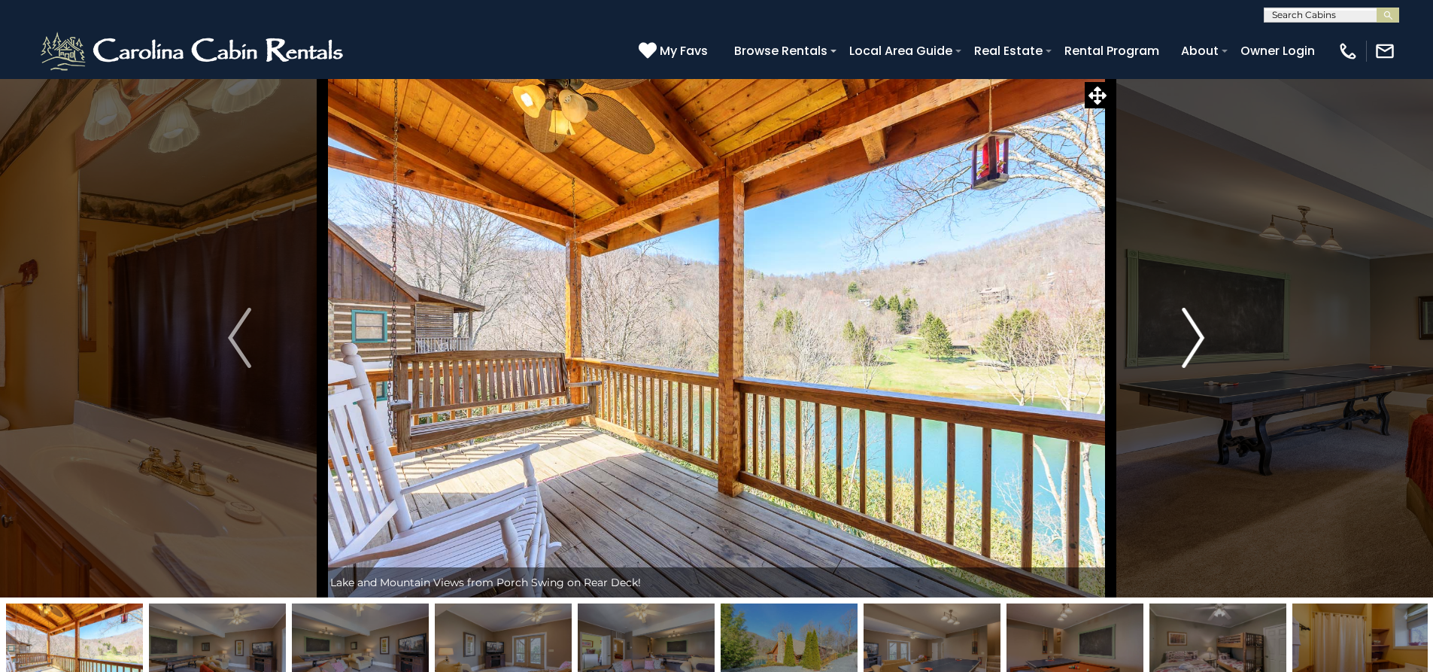
click at [1189, 350] on img "Next" at bounding box center [1193, 338] width 23 height 60
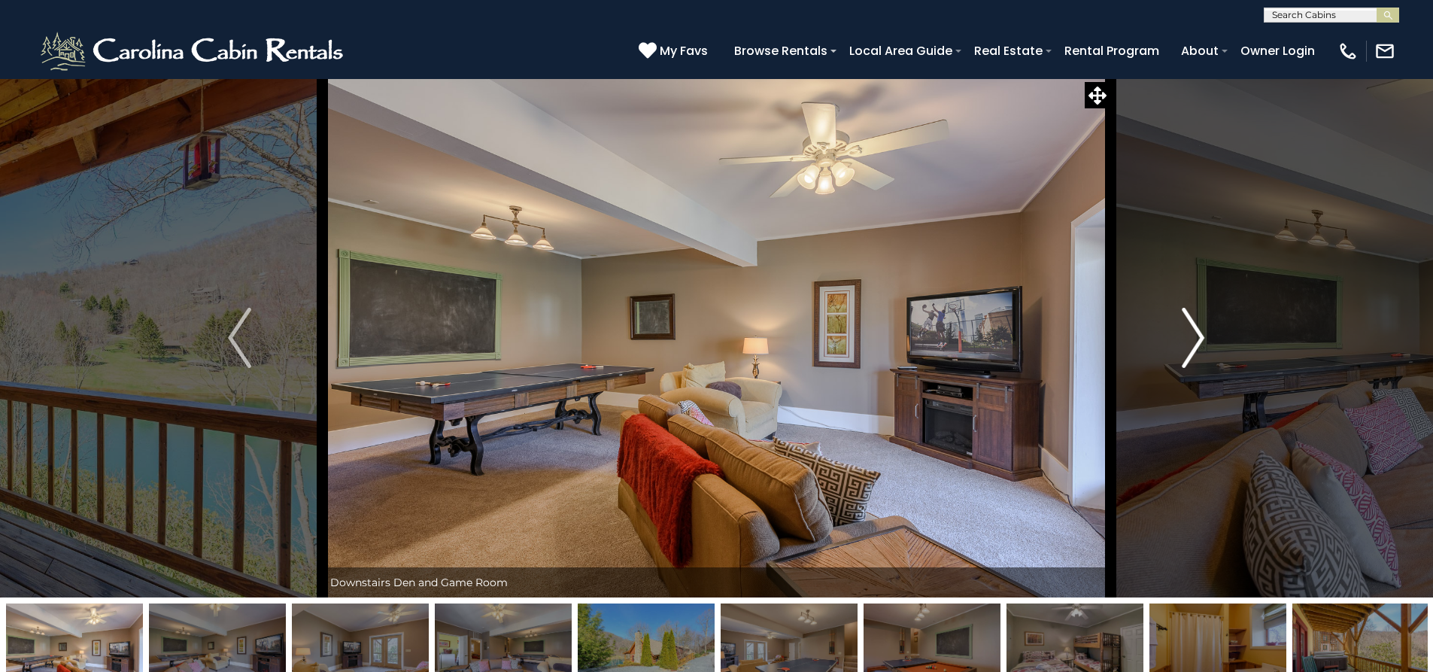
click at [1188, 350] on img "Next" at bounding box center [1193, 338] width 23 height 60
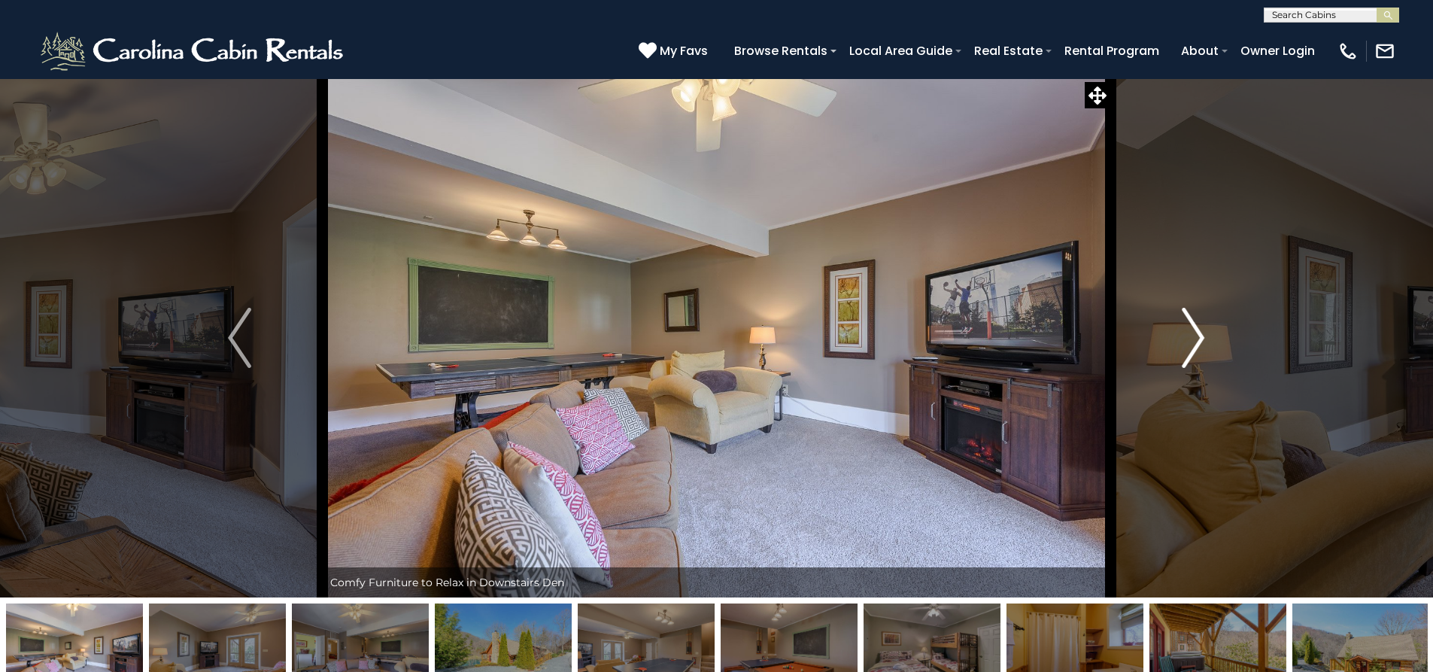
click at [1188, 350] on img "Next" at bounding box center [1193, 338] width 23 height 60
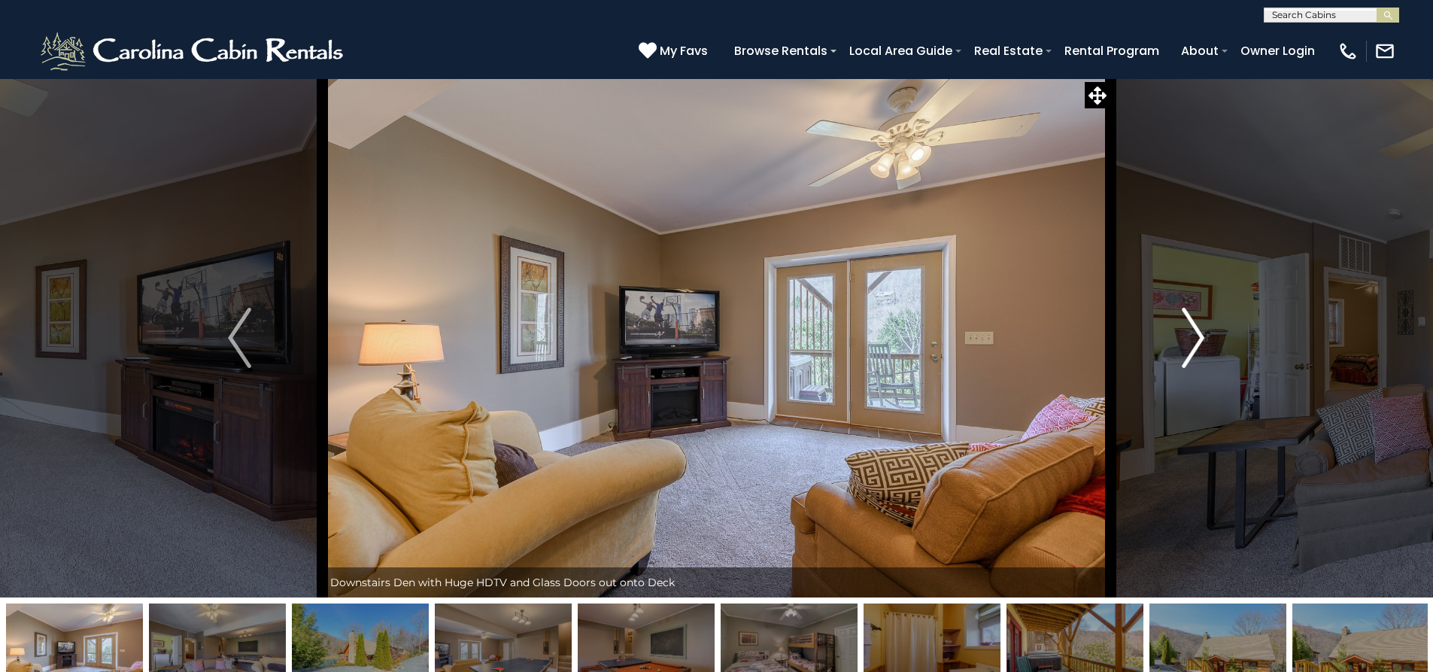
click at [1187, 351] on img "Next" at bounding box center [1193, 338] width 23 height 60
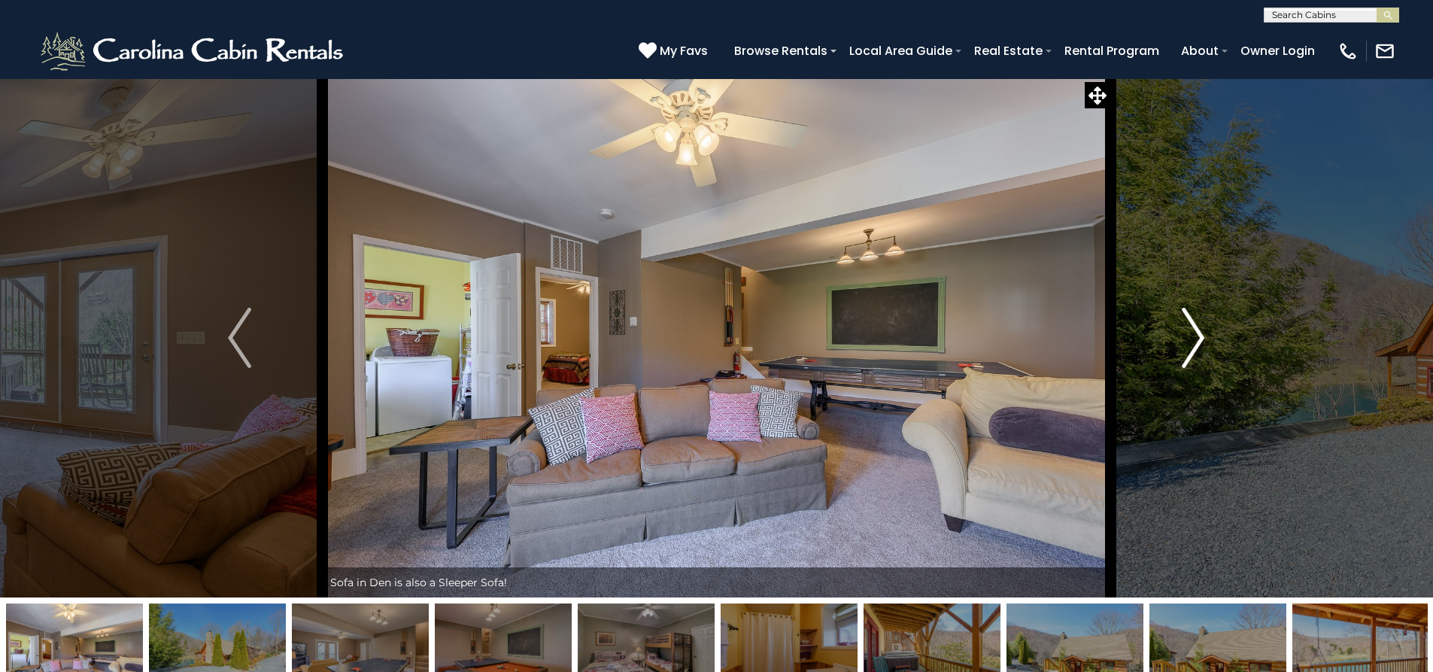
click at [1186, 351] on img "Next" at bounding box center [1193, 338] width 23 height 60
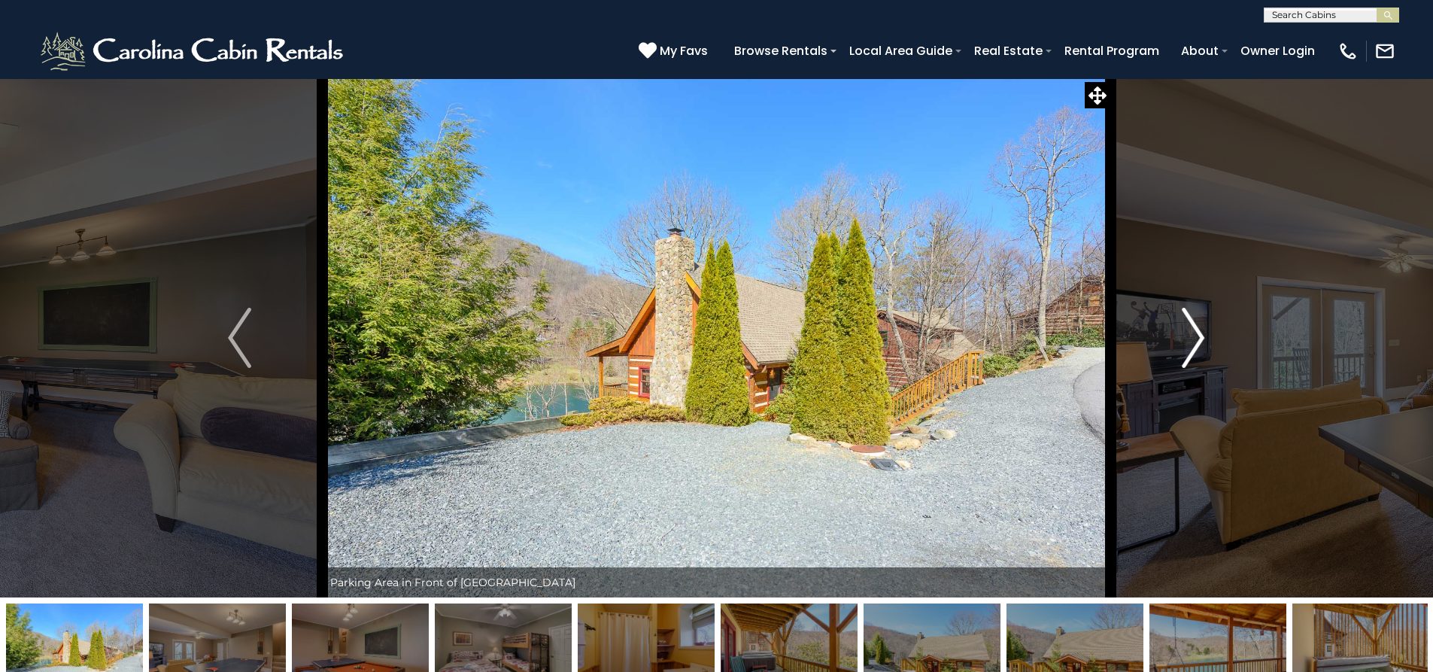
click at [1186, 351] on img "Next" at bounding box center [1193, 338] width 23 height 60
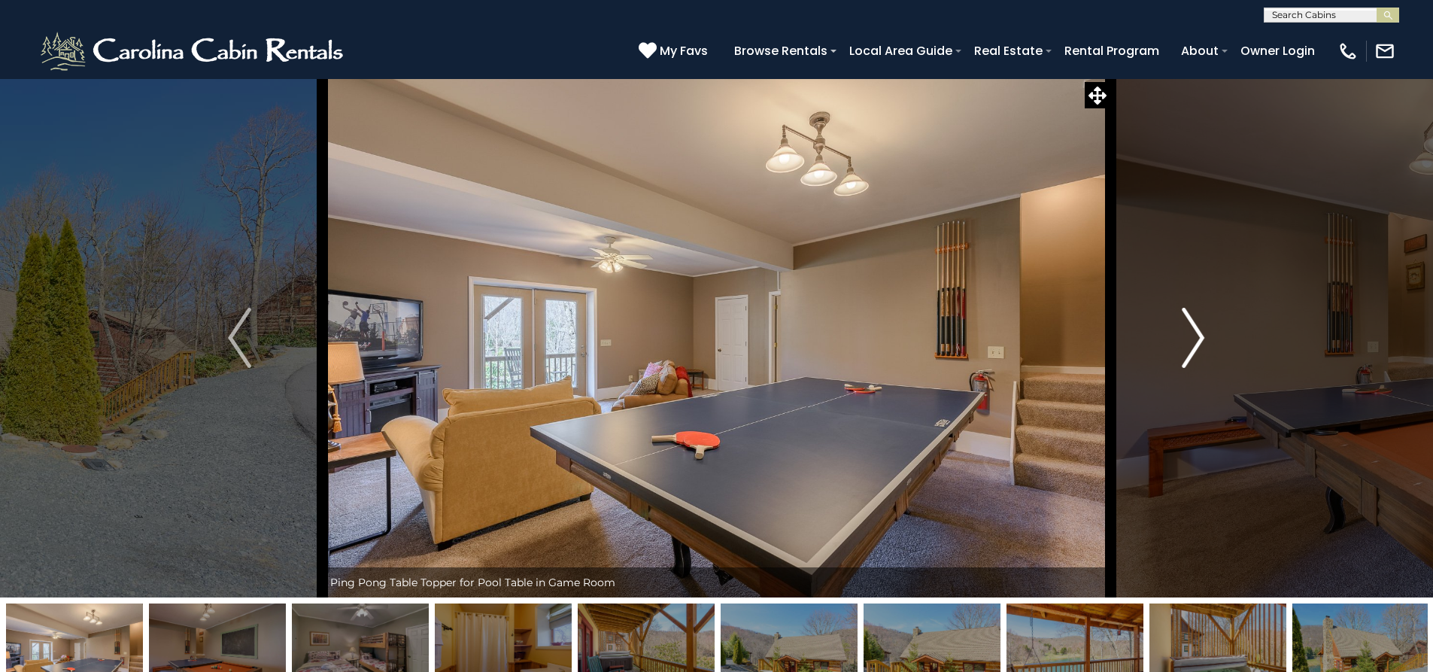
click at [1186, 351] on img "Next" at bounding box center [1193, 338] width 23 height 60
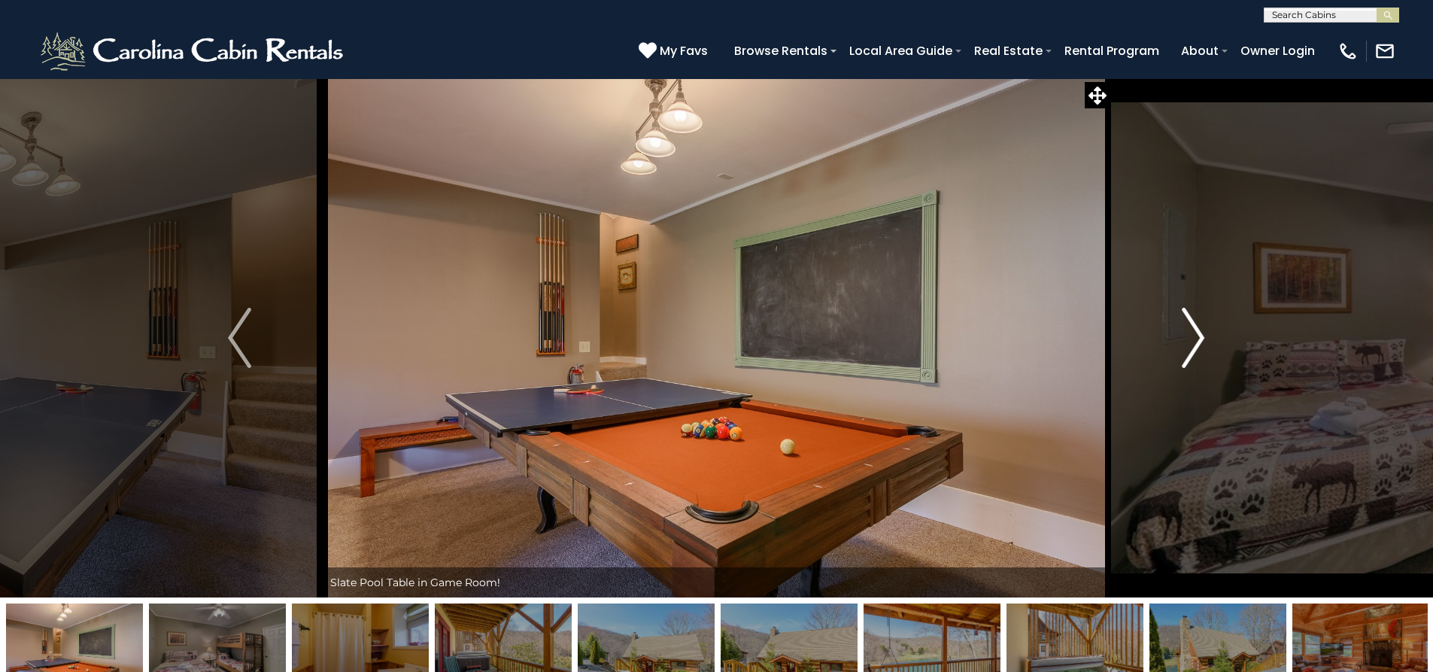
click at [1186, 351] on img "Next" at bounding box center [1193, 338] width 23 height 60
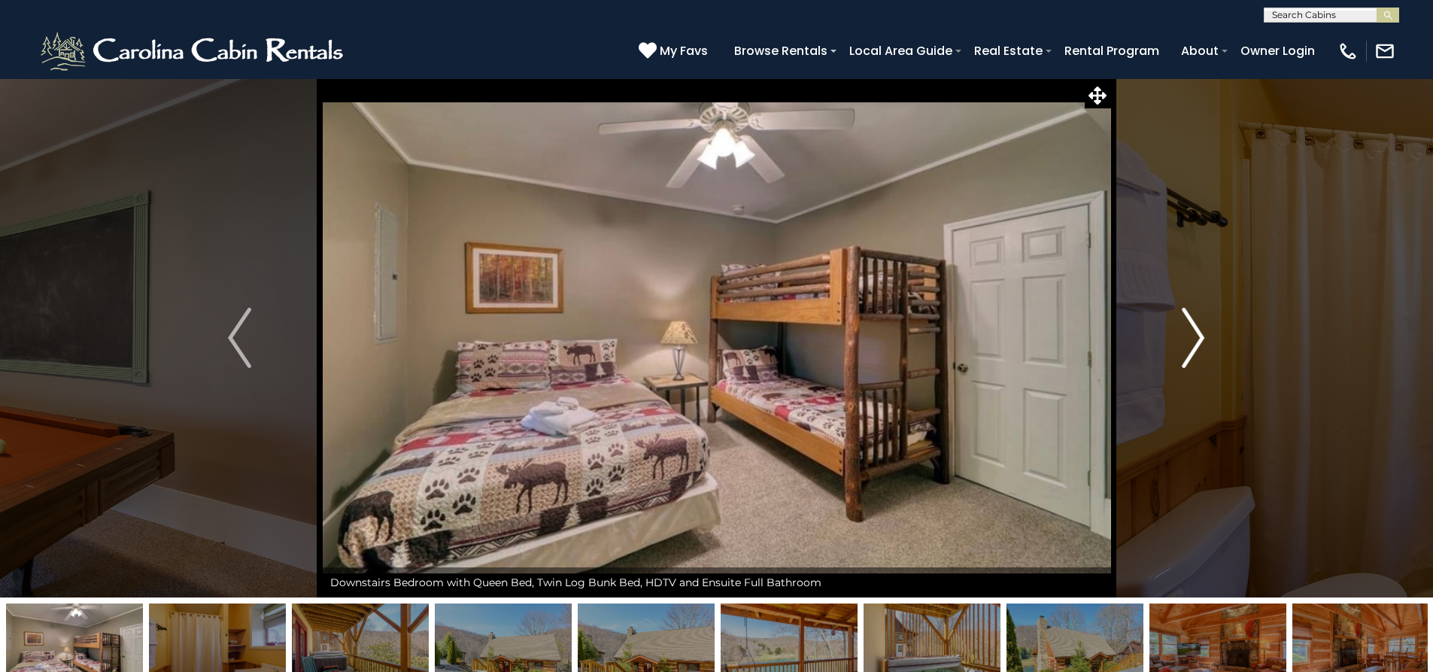
click at [1188, 366] on img "Next" at bounding box center [1193, 338] width 23 height 60
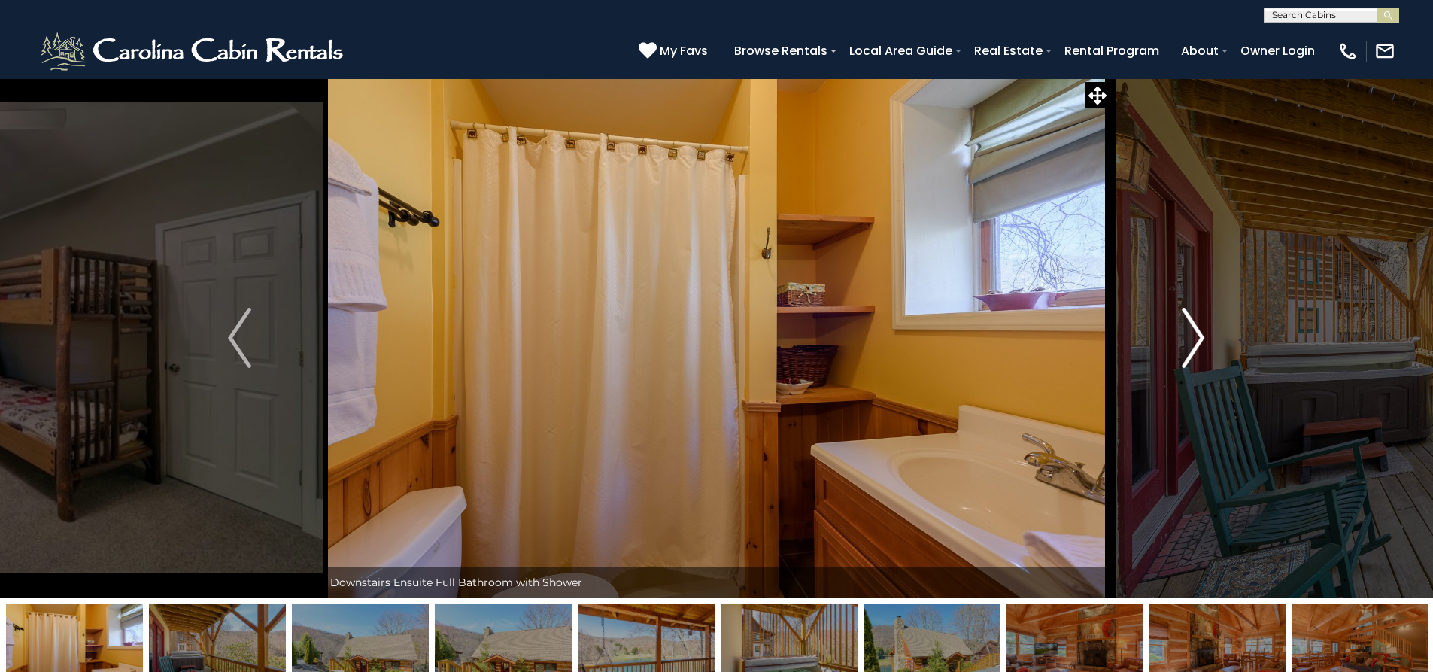
click at [1188, 366] on img "Next" at bounding box center [1193, 338] width 23 height 60
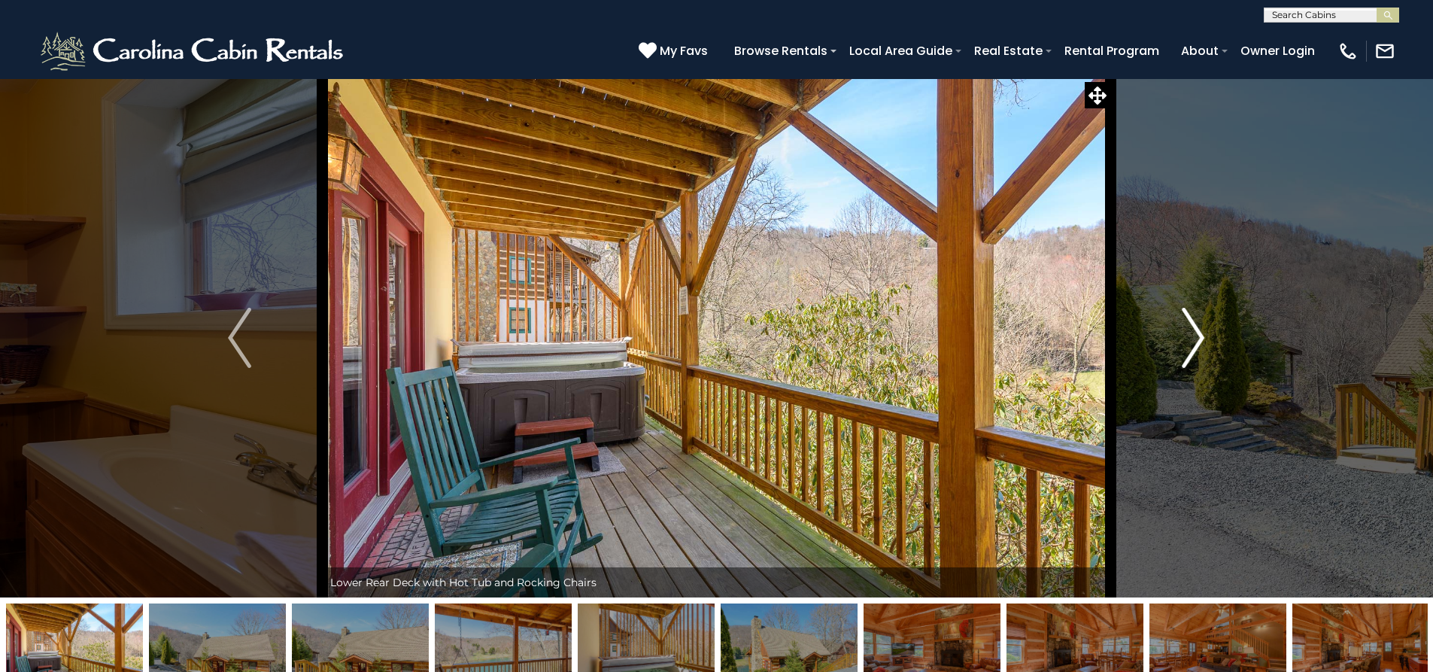
click at [1188, 368] on button "Next" at bounding box center [1192, 337] width 165 height 519
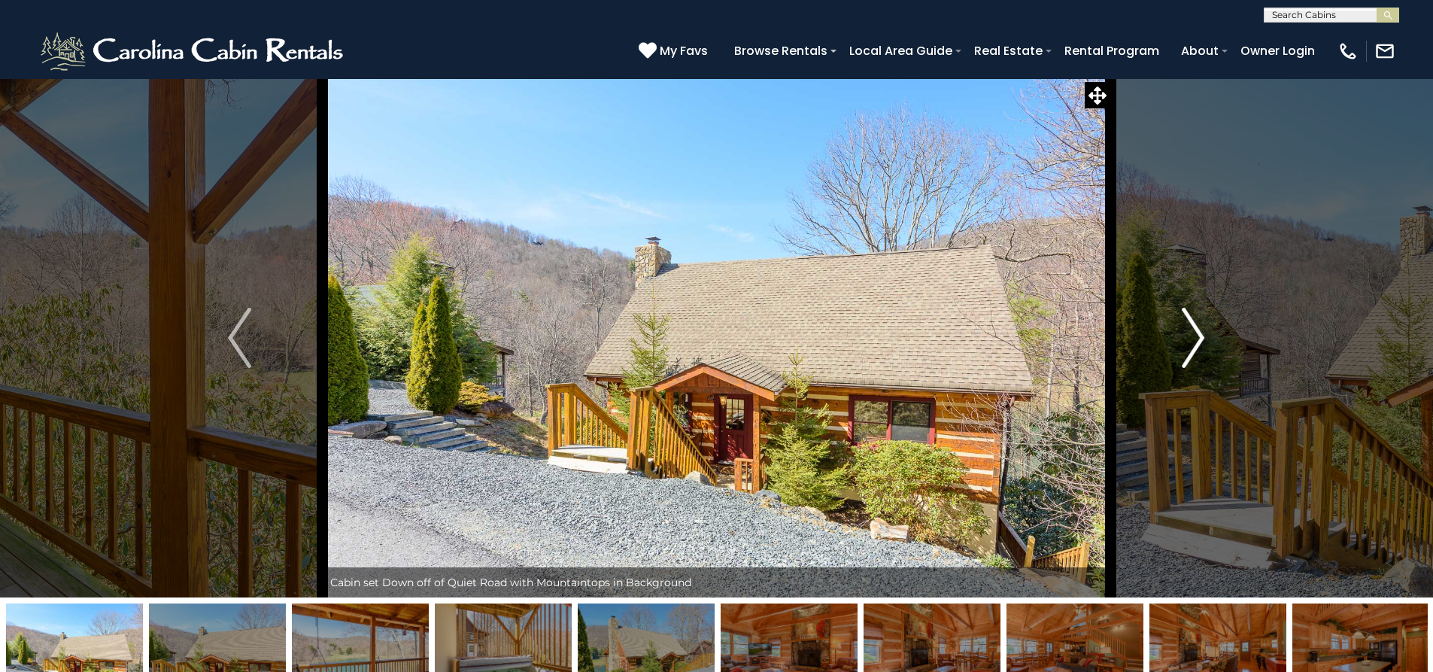
click at [1188, 368] on button "Next" at bounding box center [1192, 337] width 165 height 519
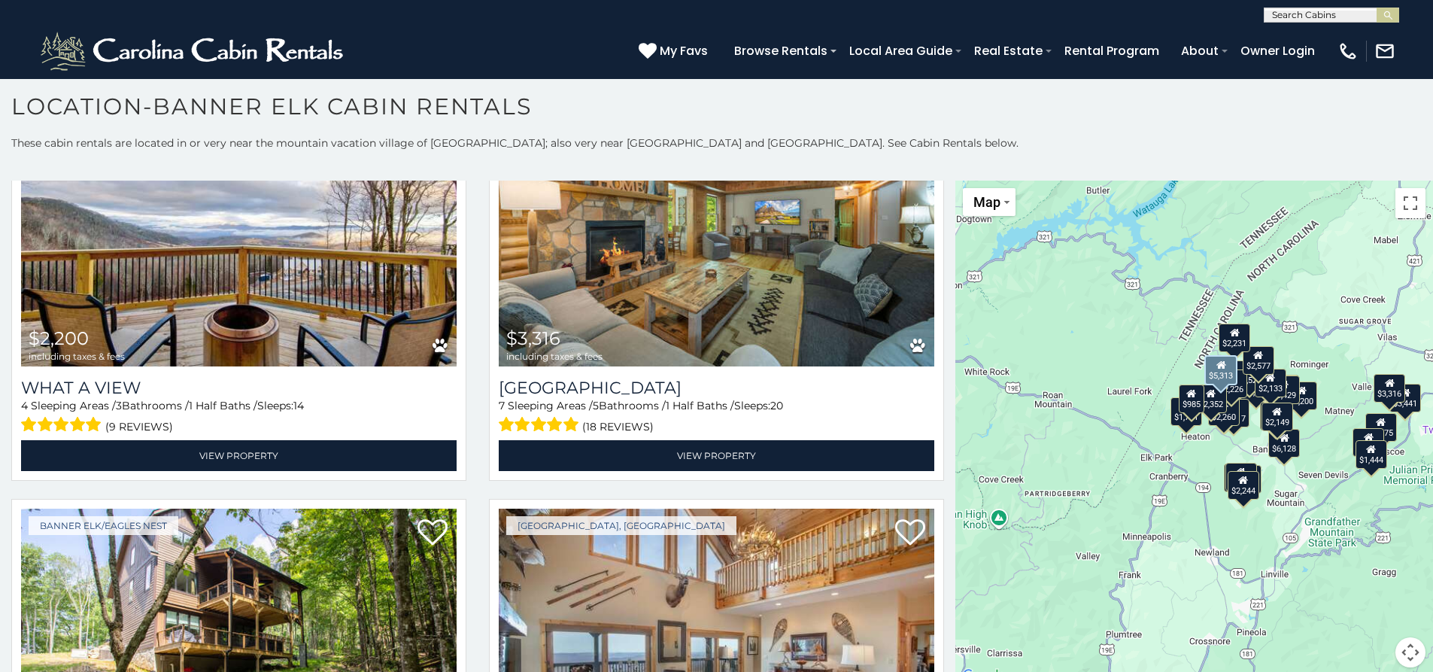
scroll to position [1504, 0]
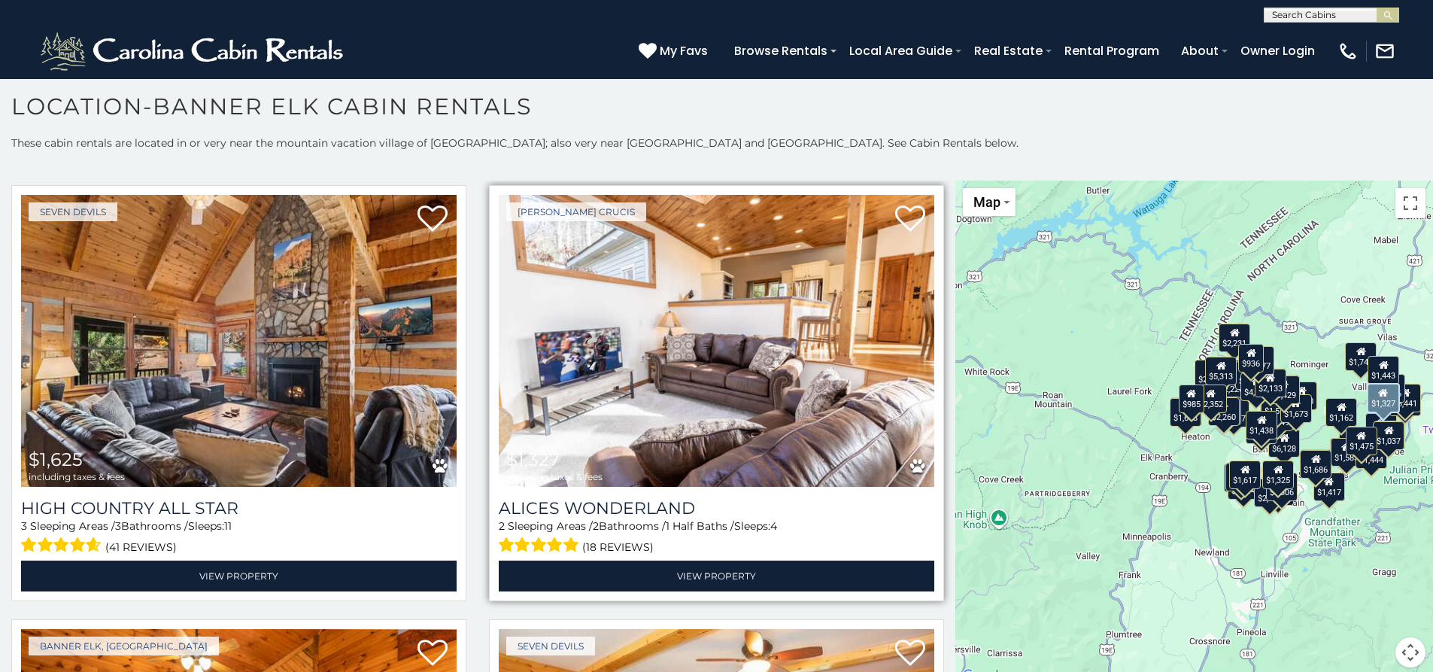
scroll to position [11367, 0]
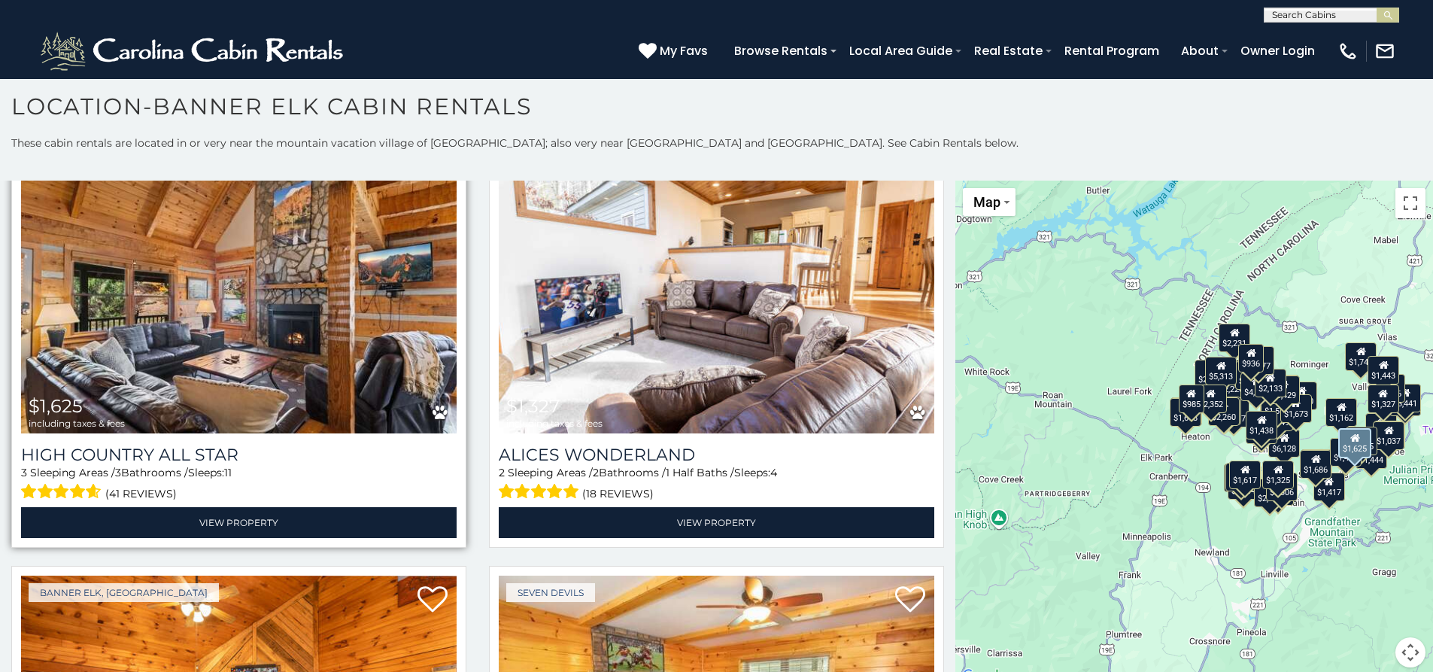
click at [341, 256] on img at bounding box center [238, 287] width 435 height 292
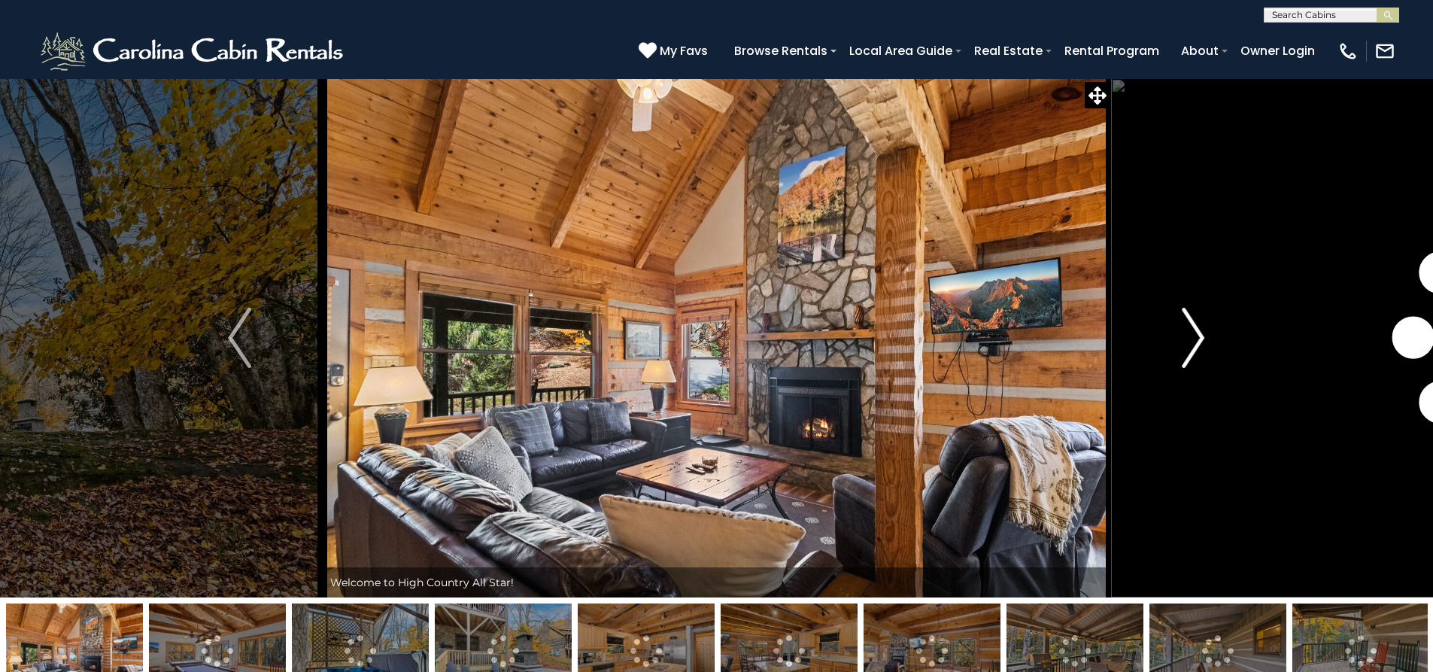
click at [1185, 354] on img "Next" at bounding box center [1193, 338] width 23 height 60
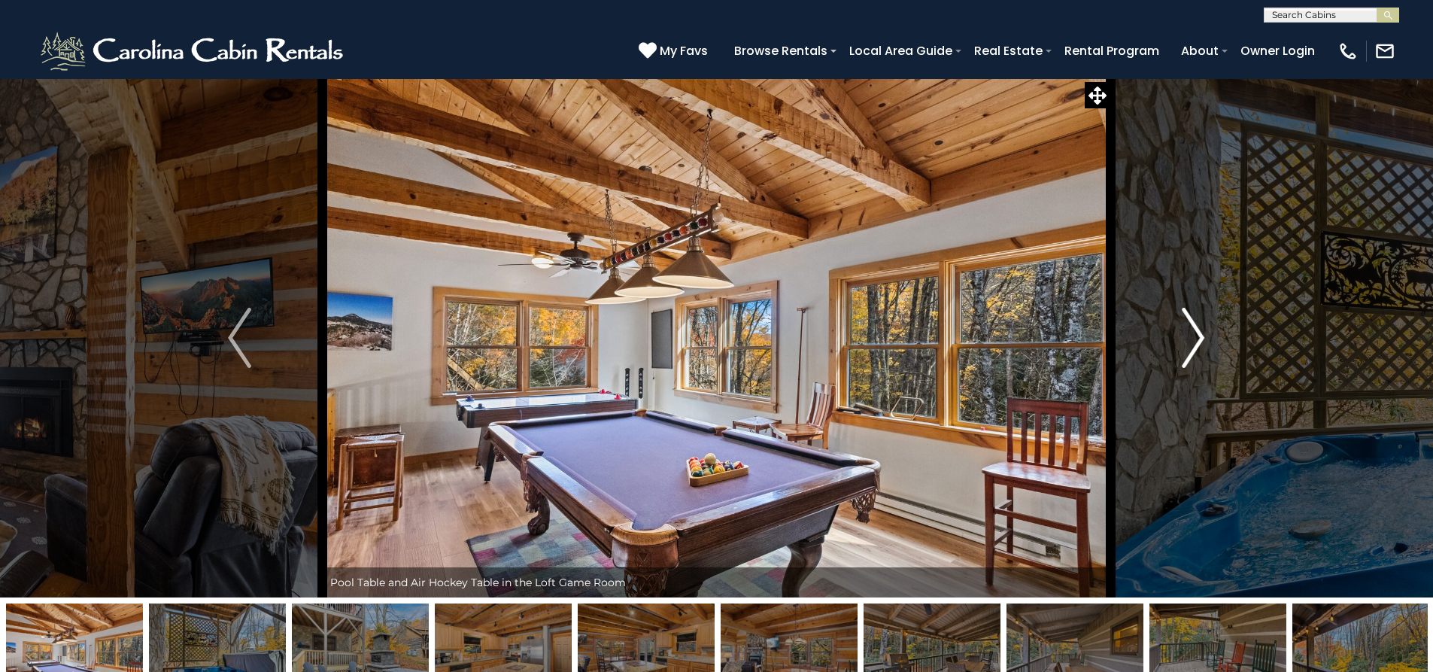
click at [1185, 354] on img "Next" at bounding box center [1193, 338] width 23 height 60
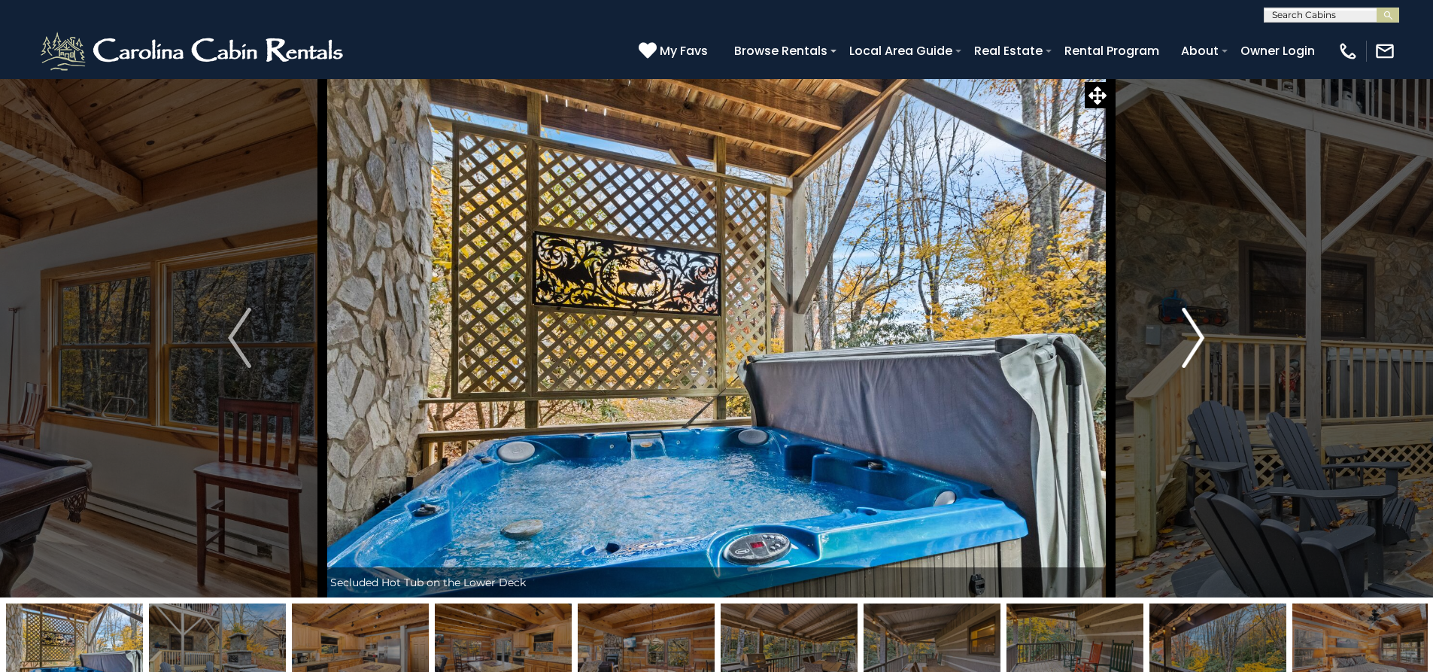
click at [1185, 354] on img "Next" at bounding box center [1193, 338] width 23 height 60
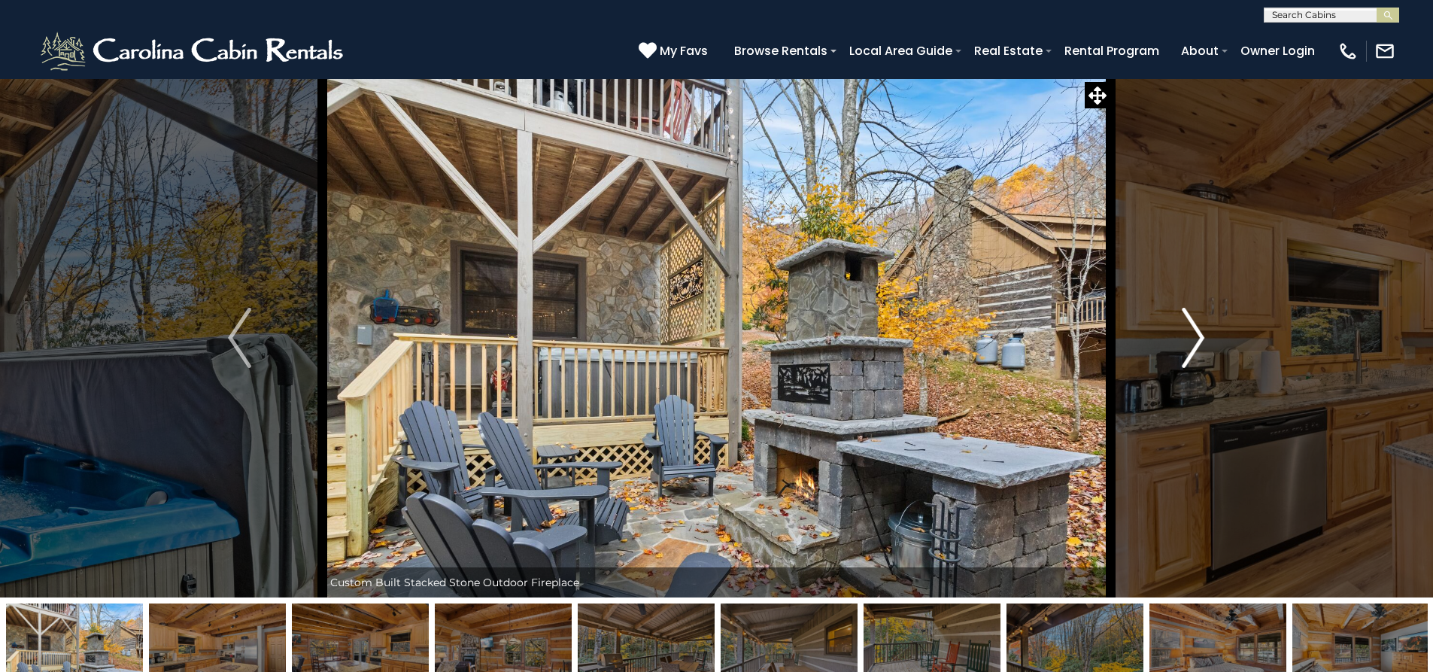
click at [1185, 354] on img "Next" at bounding box center [1193, 338] width 23 height 60
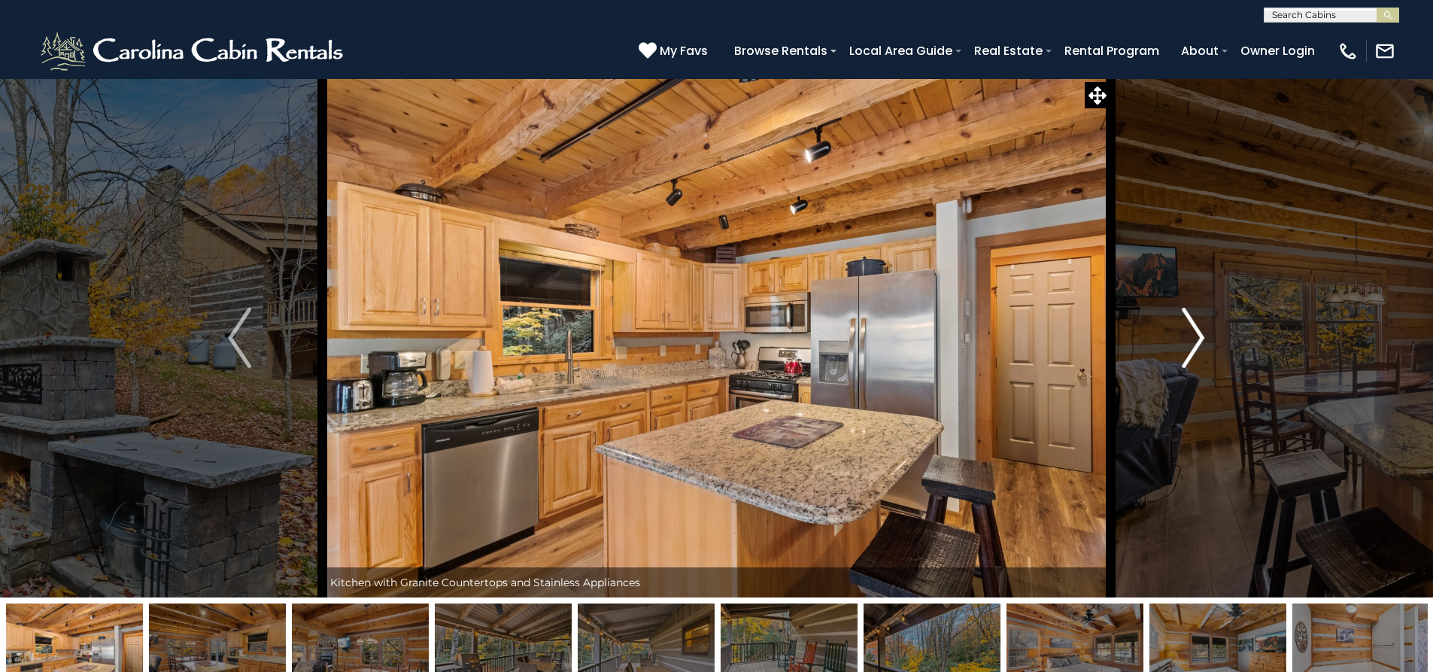
click at [1187, 356] on img "Next" at bounding box center [1193, 338] width 23 height 60
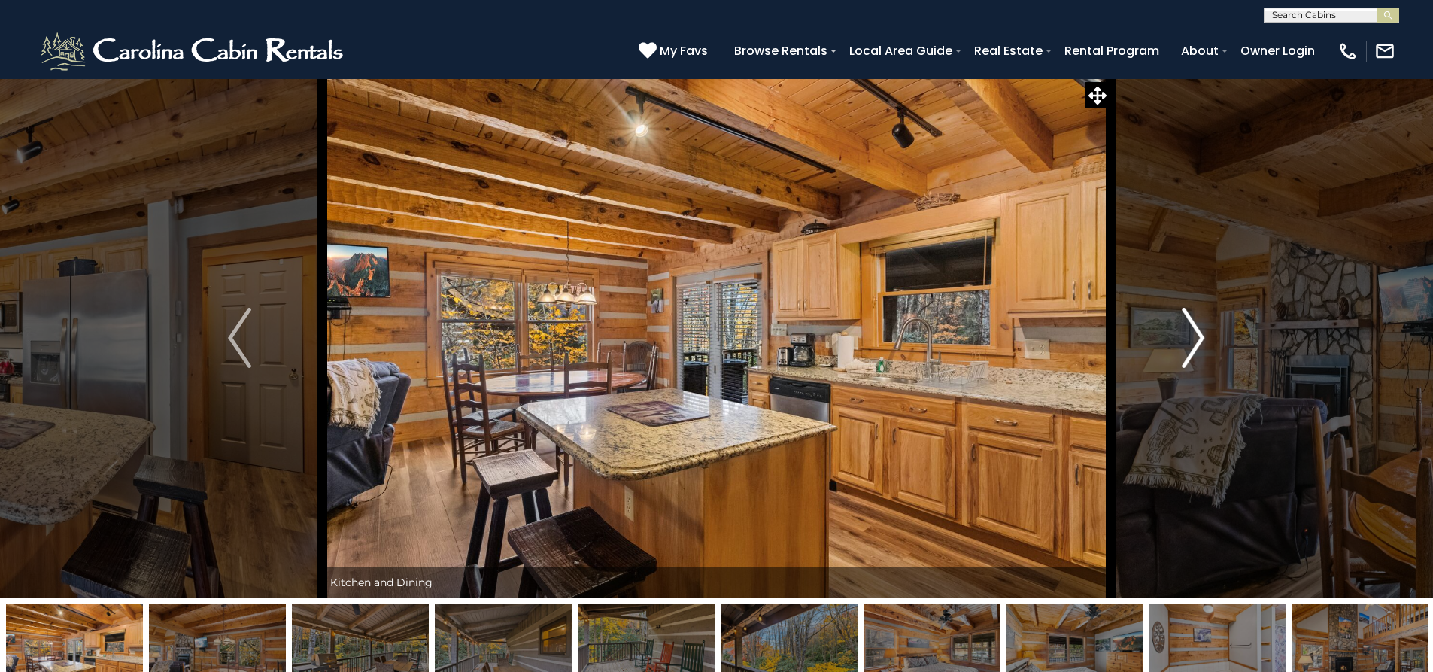
click at [1187, 356] on img "Next" at bounding box center [1193, 338] width 23 height 60
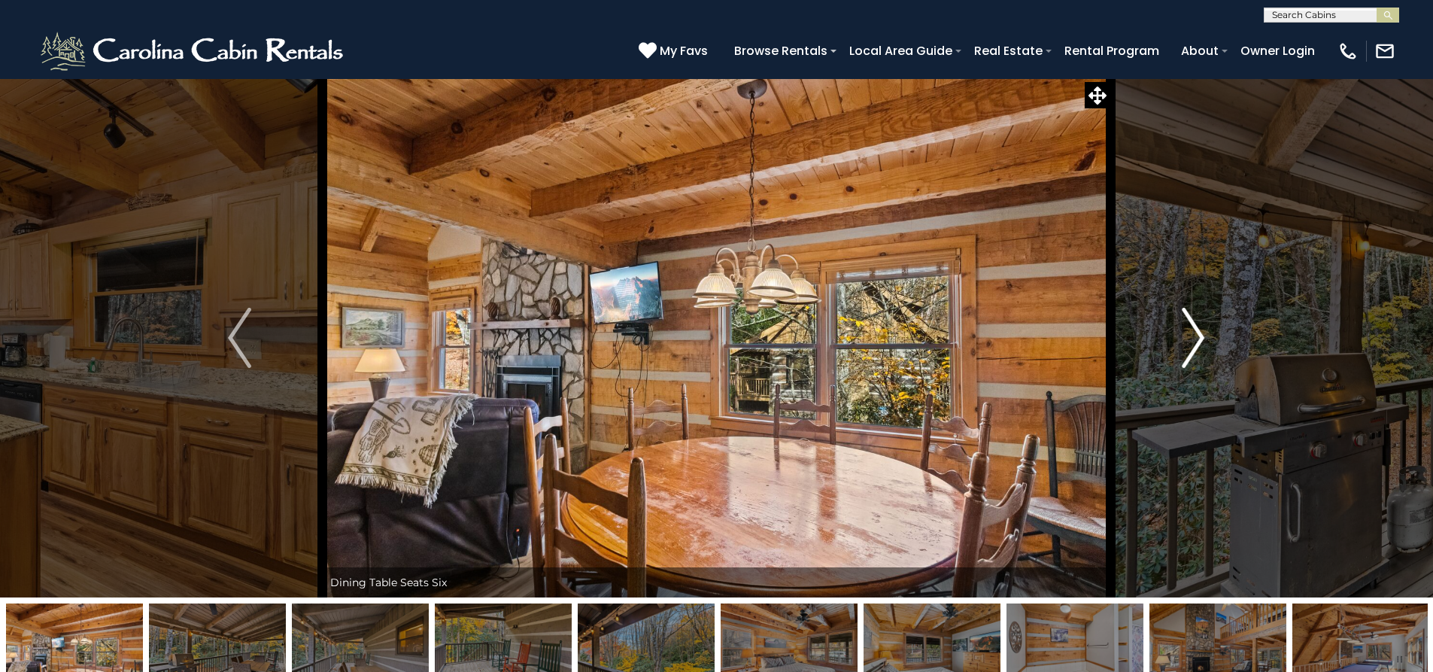
click at [1187, 357] on img "Next" at bounding box center [1193, 338] width 23 height 60
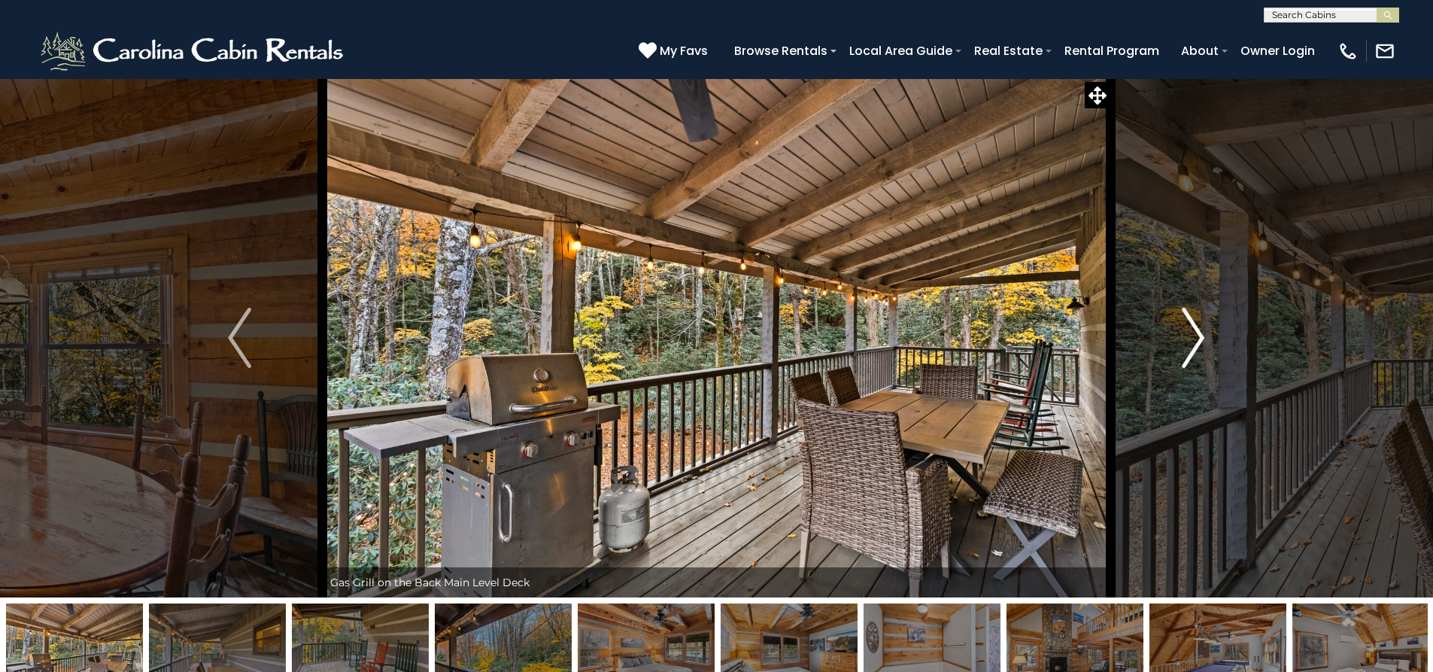
click at [1188, 357] on img "Next" at bounding box center [1193, 338] width 23 height 60
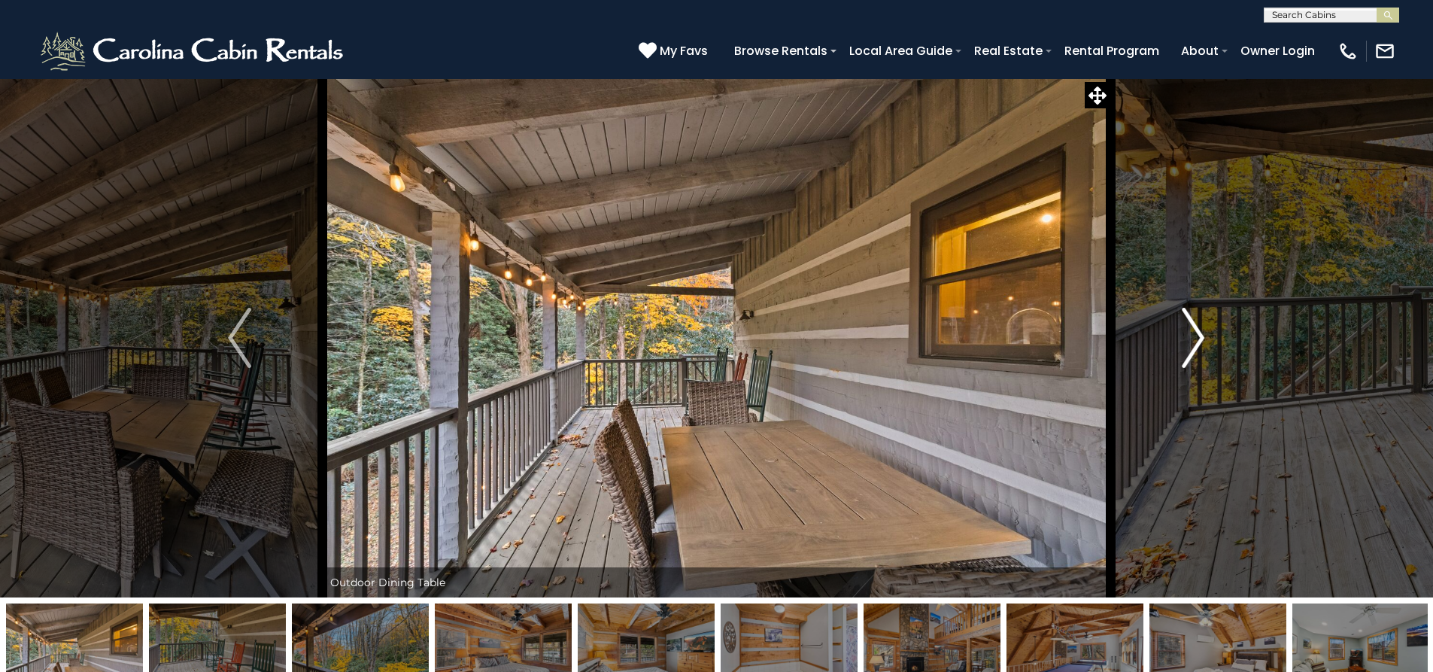
click at [1188, 357] on img "Next" at bounding box center [1193, 338] width 23 height 60
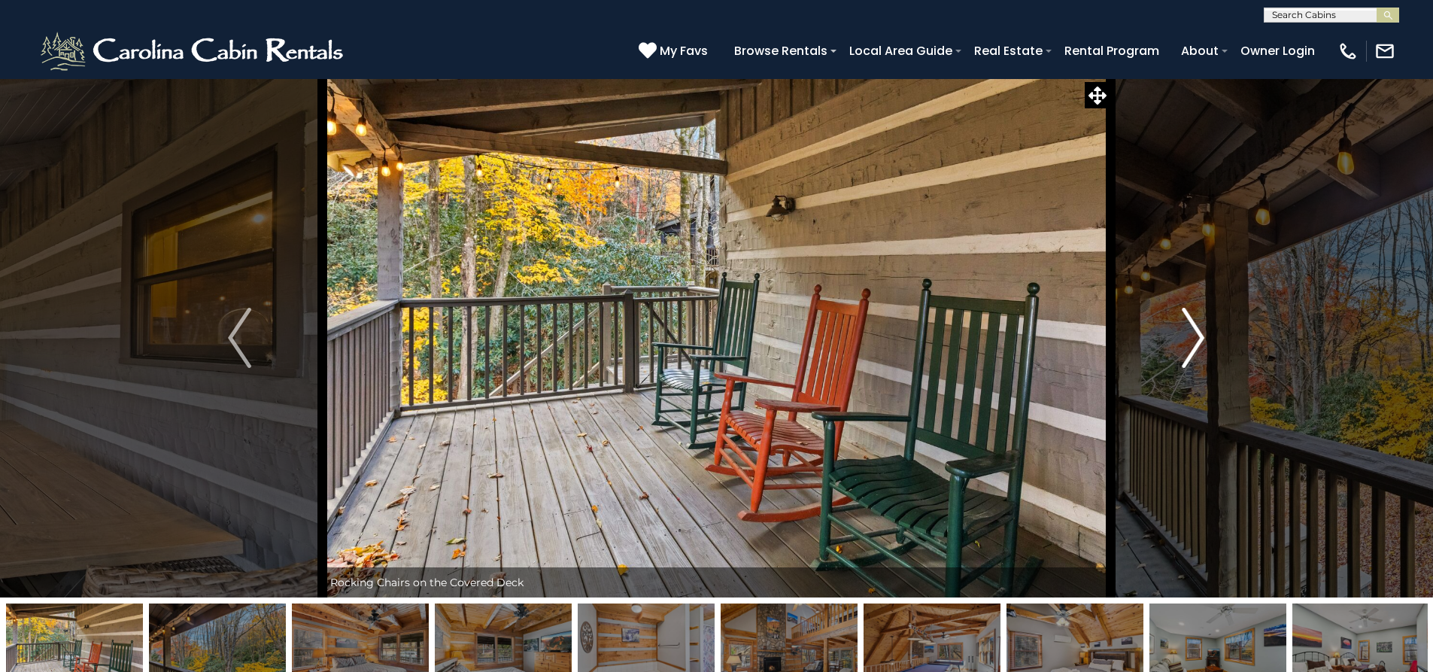
click at [1188, 357] on img "Next" at bounding box center [1193, 338] width 23 height 60
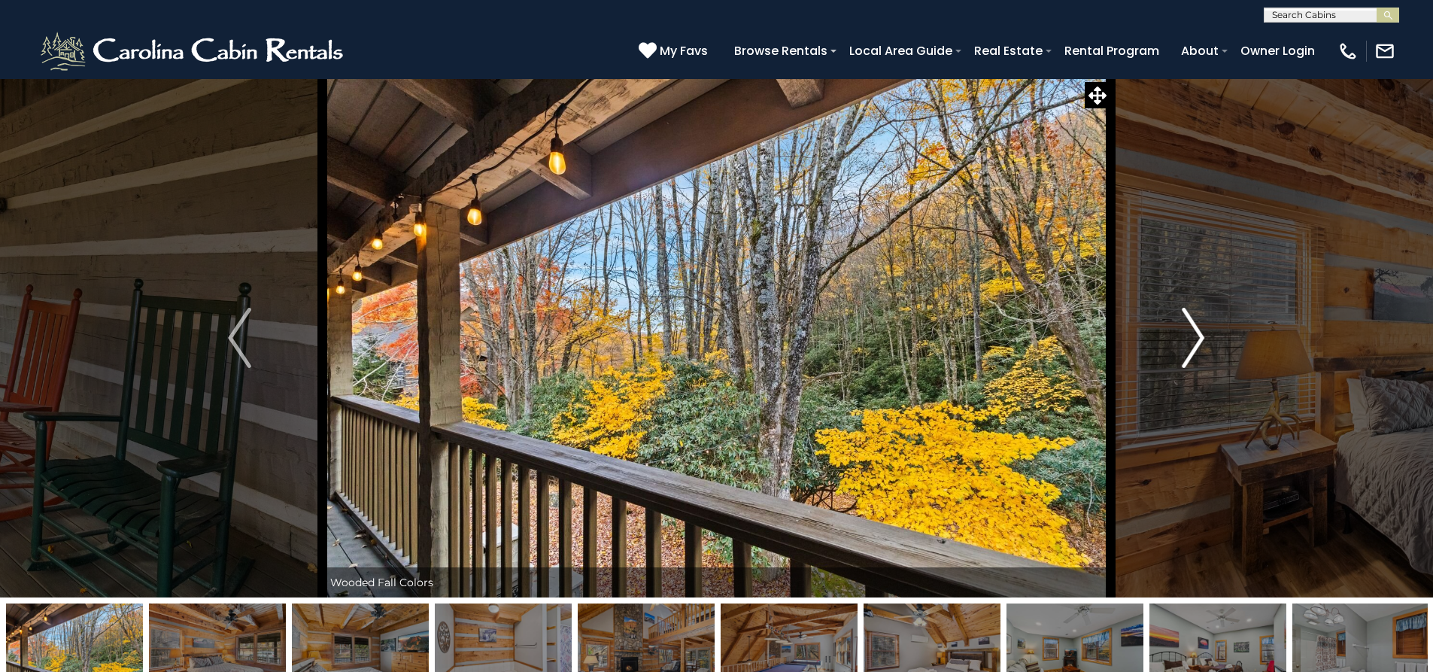
click at [1185, 357] on img "Next" at bounding box center [1193, 338] width 23 height 60
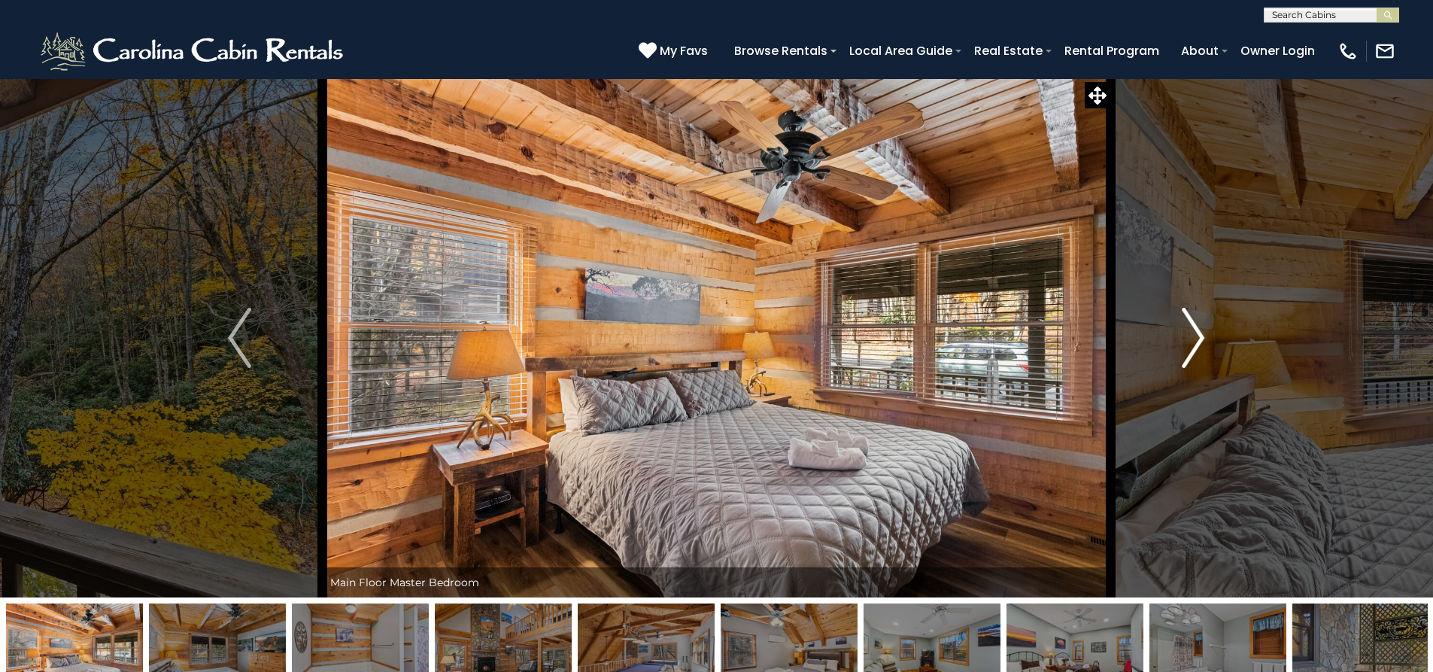
click at [1187, 363] on img "Next" at bounding box center [1193, 338] width 23 height 60
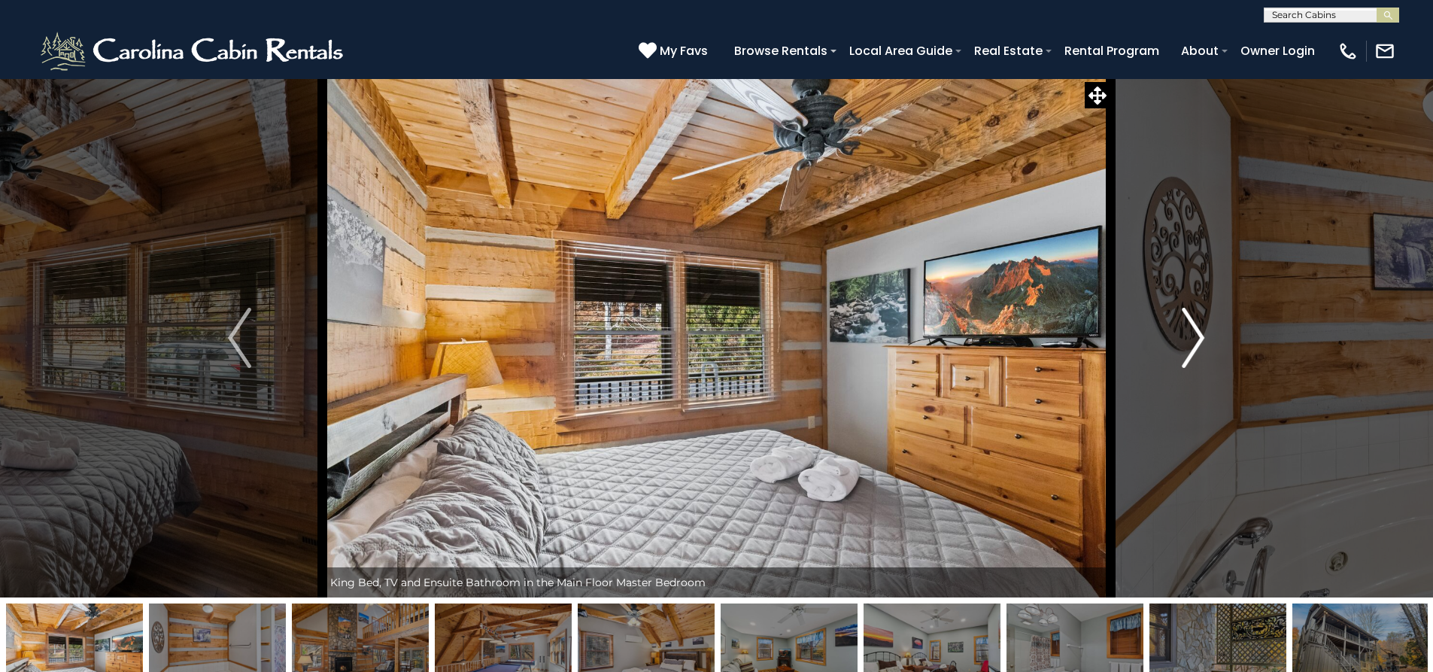
click at [1187, 363] on img "Next" at bounding box center [1193, 338] width 23 height 60
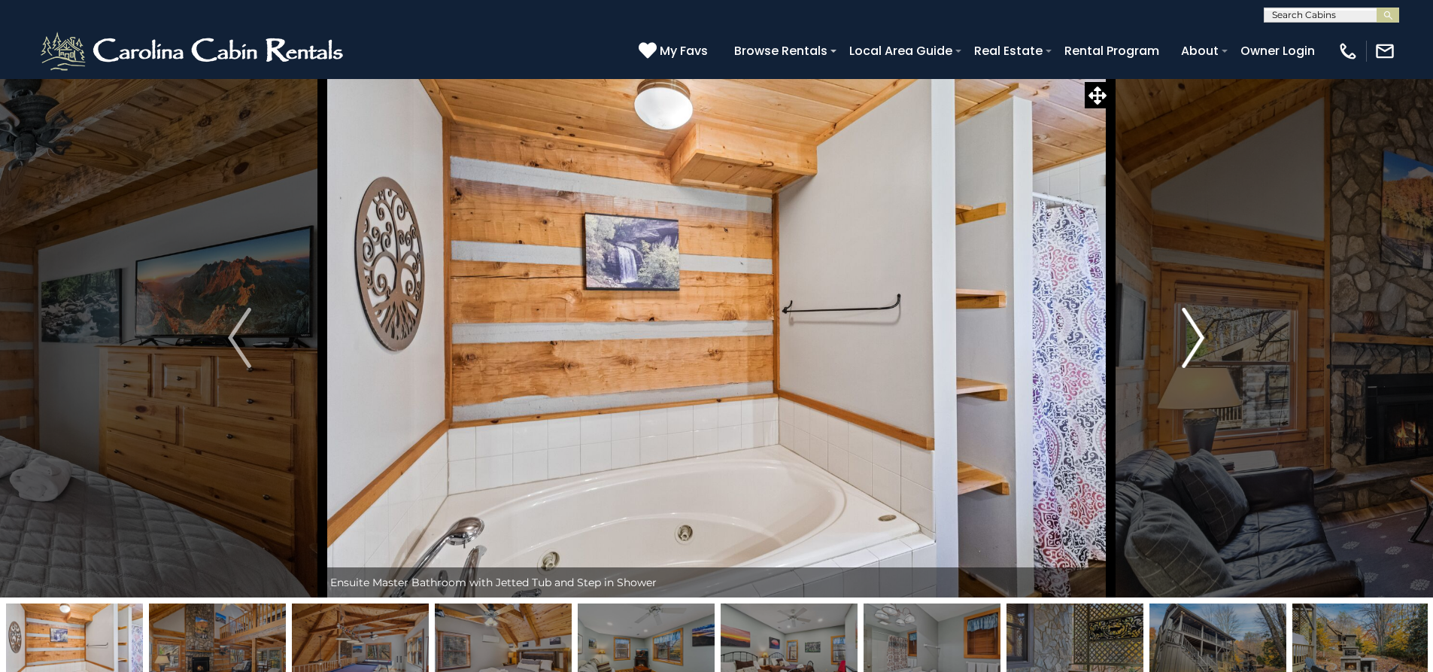
click at [1187, 363] on img "Next" at bounding box center [1193, 338] width 23 height 60
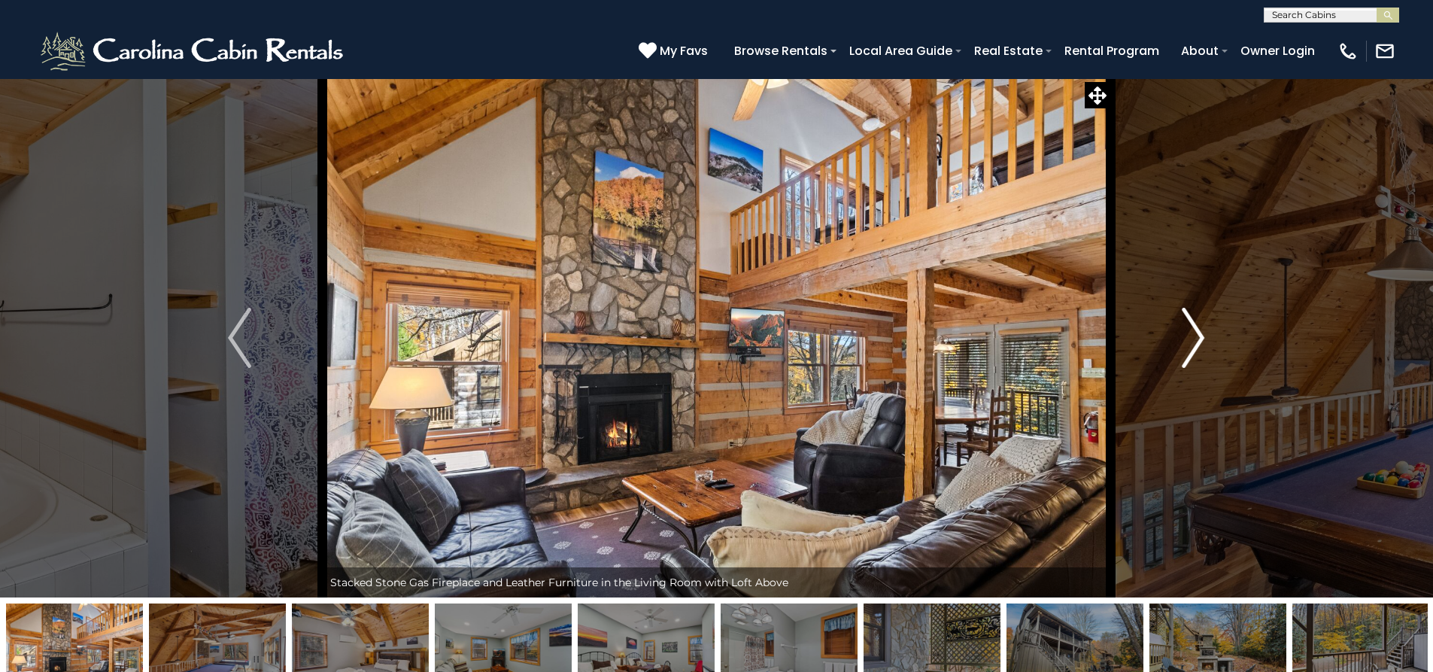
click at [1187, 364] on img "Next" at bounding box center [1193, 338] width 23 height 60
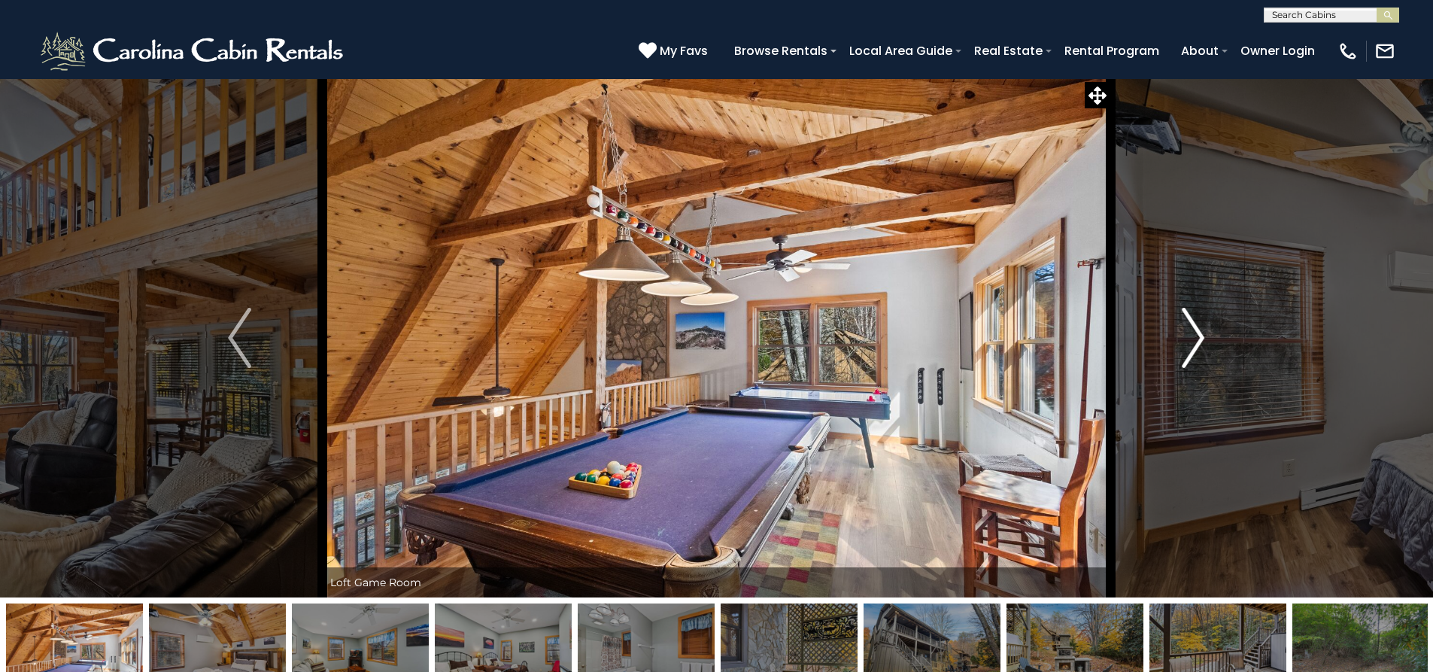
click at [1186, 365] on img "Next" at bounding box center [1193, 338] width 23 height 60
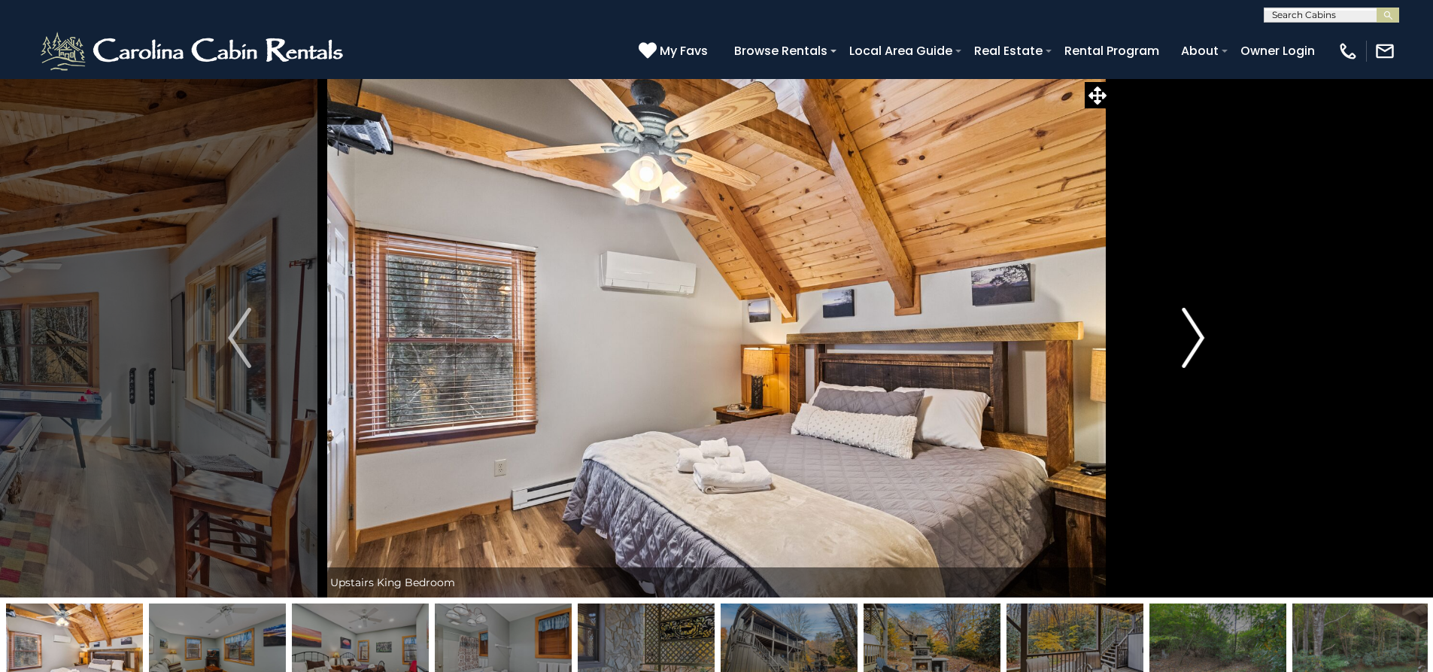
click at [1185, 365] on img "Next" at bounding box center [1193, 338] width 23 height 60
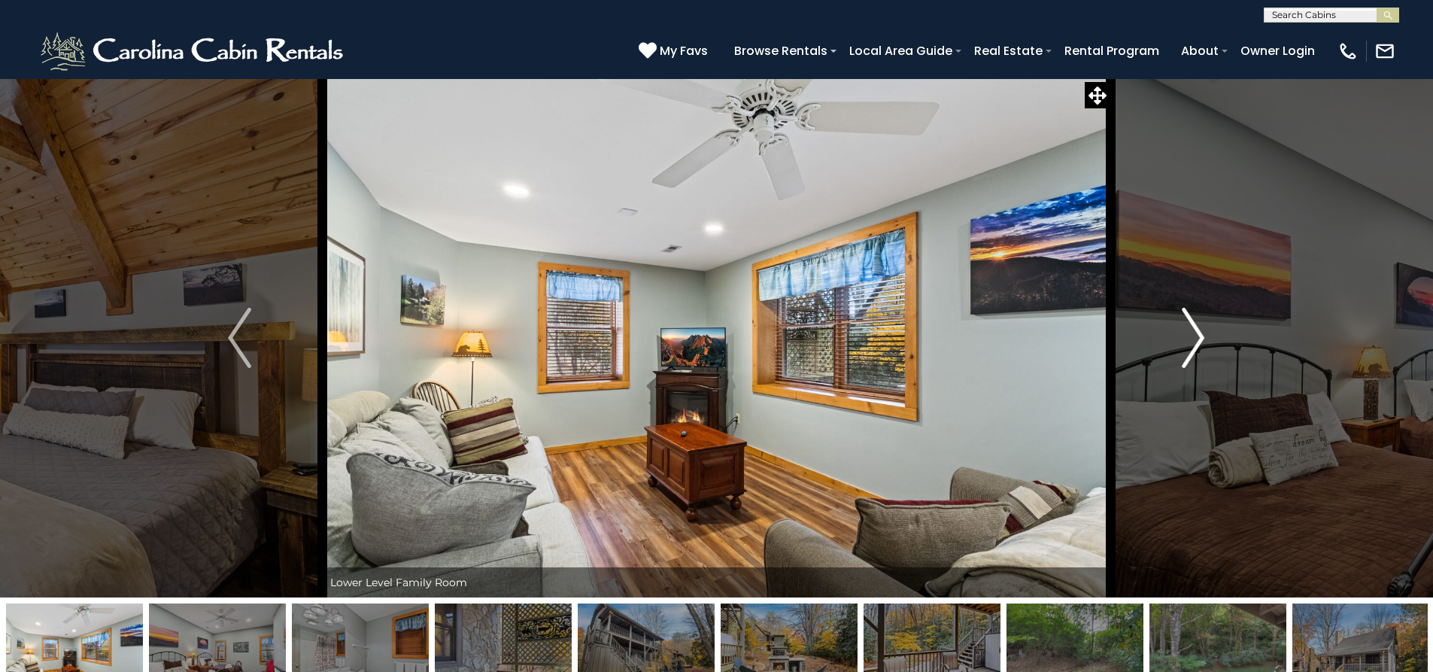
click at [1185, 367] on img "Next" at bounding box center [1193, 338] width 23 height 60
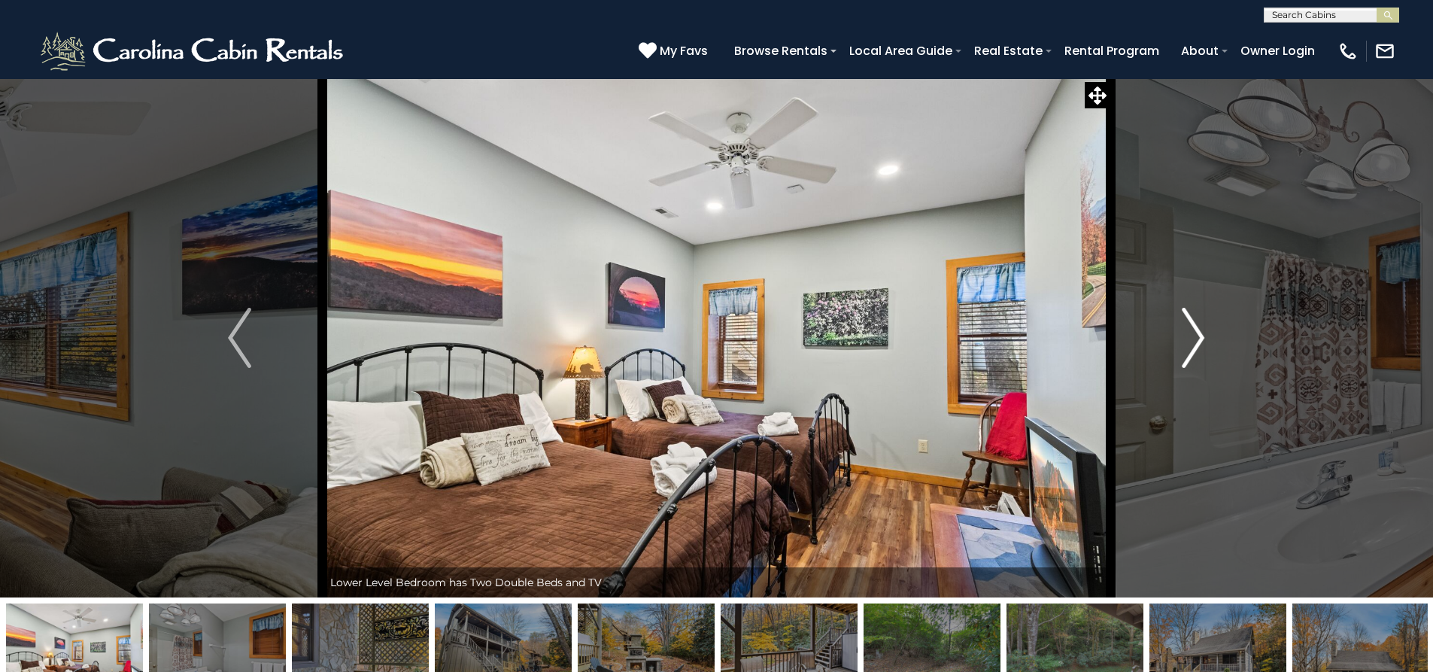
click at [1185, 369] on button "Next" at bounding box center [1192, 337] width 165 height 519
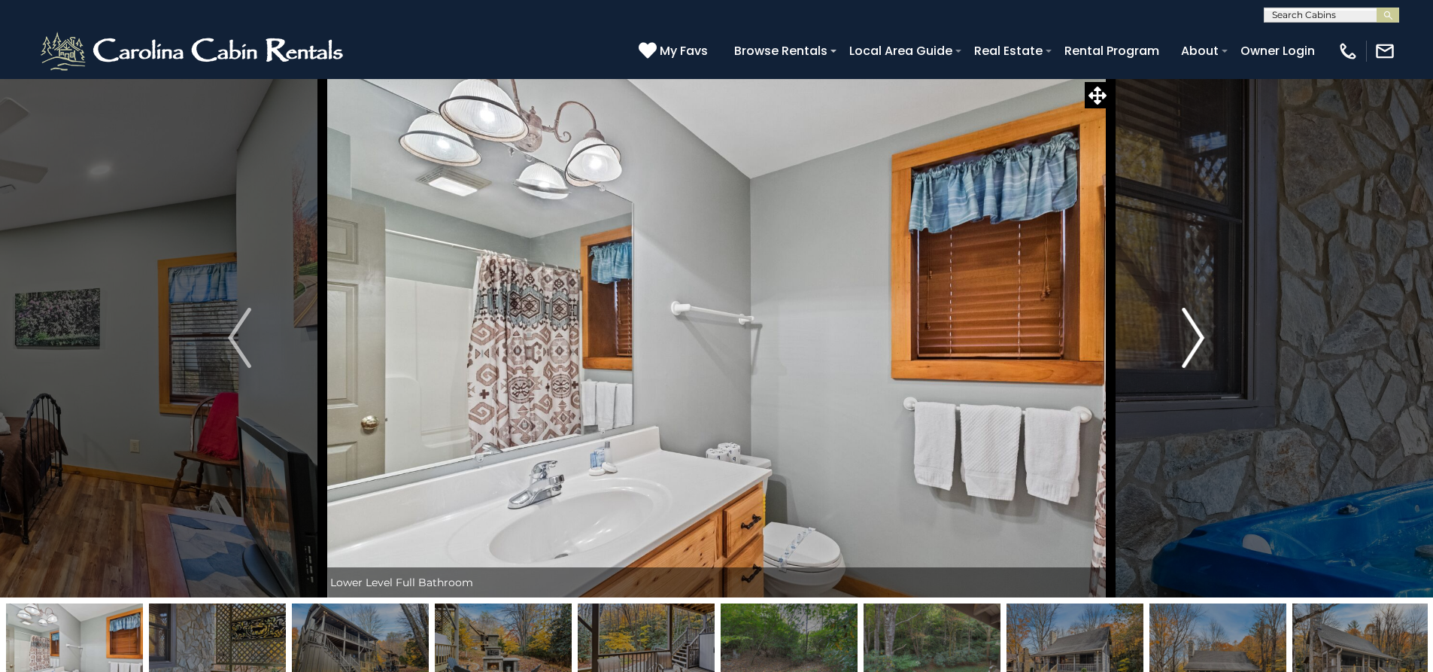
click at [1185, 369] on button "Next" at bounding box center [1192, 337] width 165 height 519
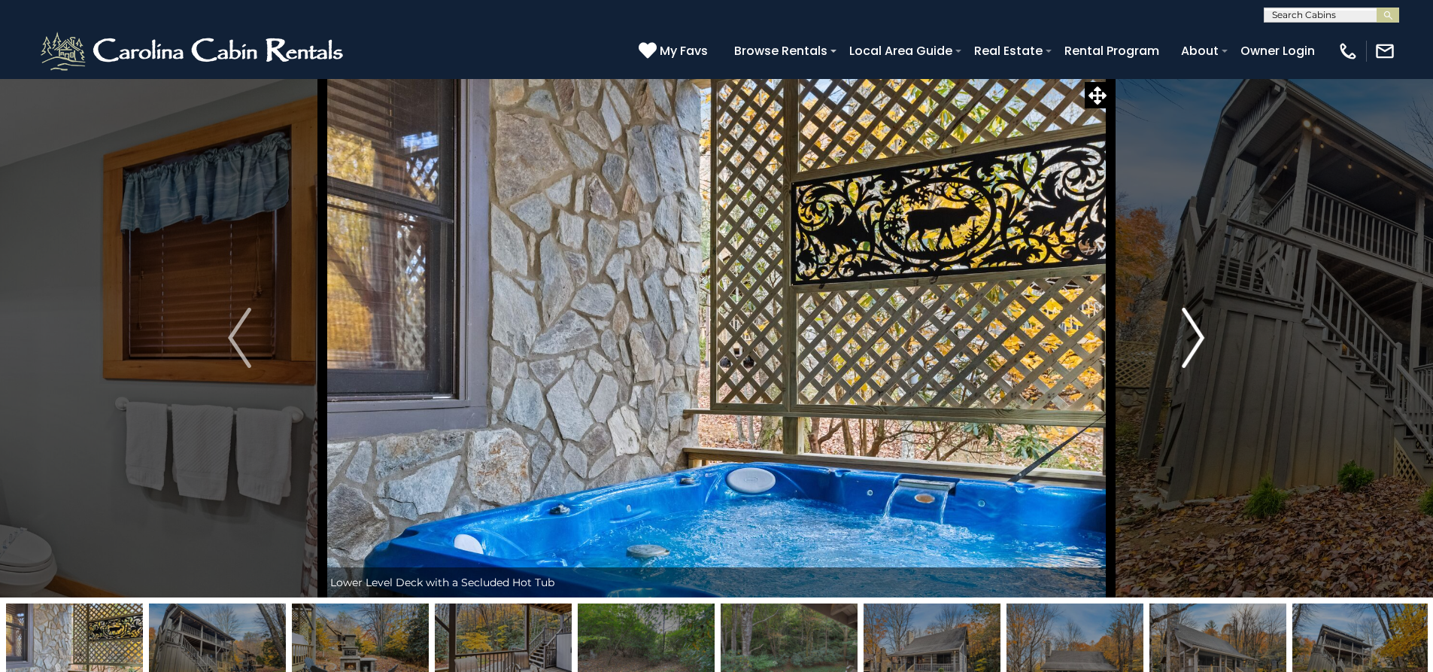
click at [1185, 371] on button "Next" at bounding box center [1192, 337] width 165 height 519
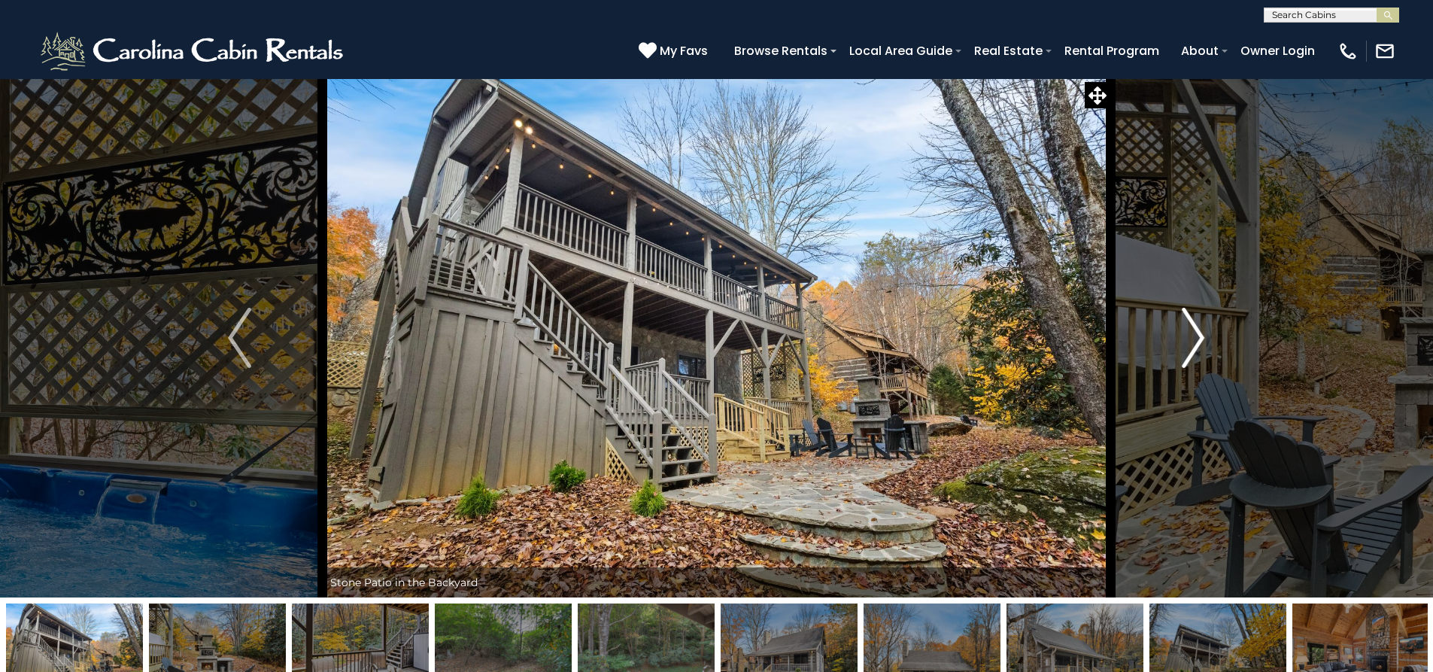
click at [1185, 371] on button "Next" at bounding box center [1192, 337] width 165 height 519
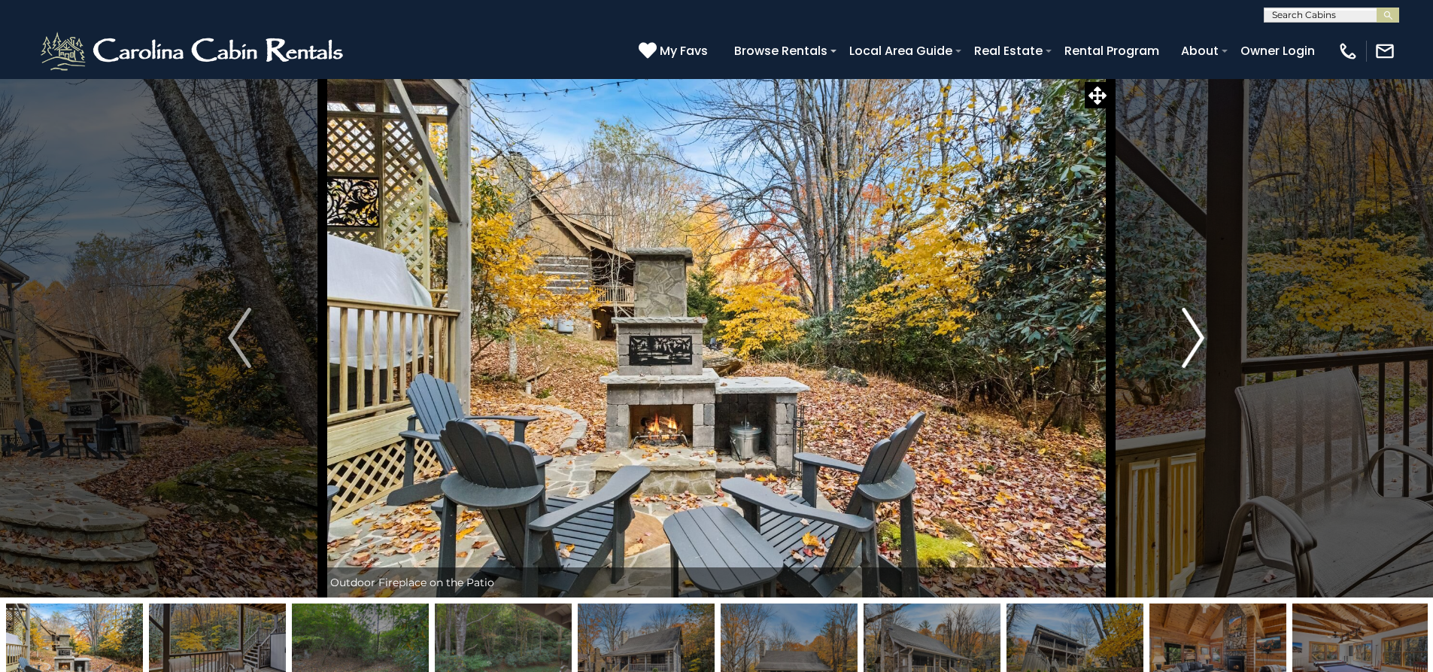
click at [1185, 371] on button "Next" at bounding box center [1192, 337] width 165 height 519
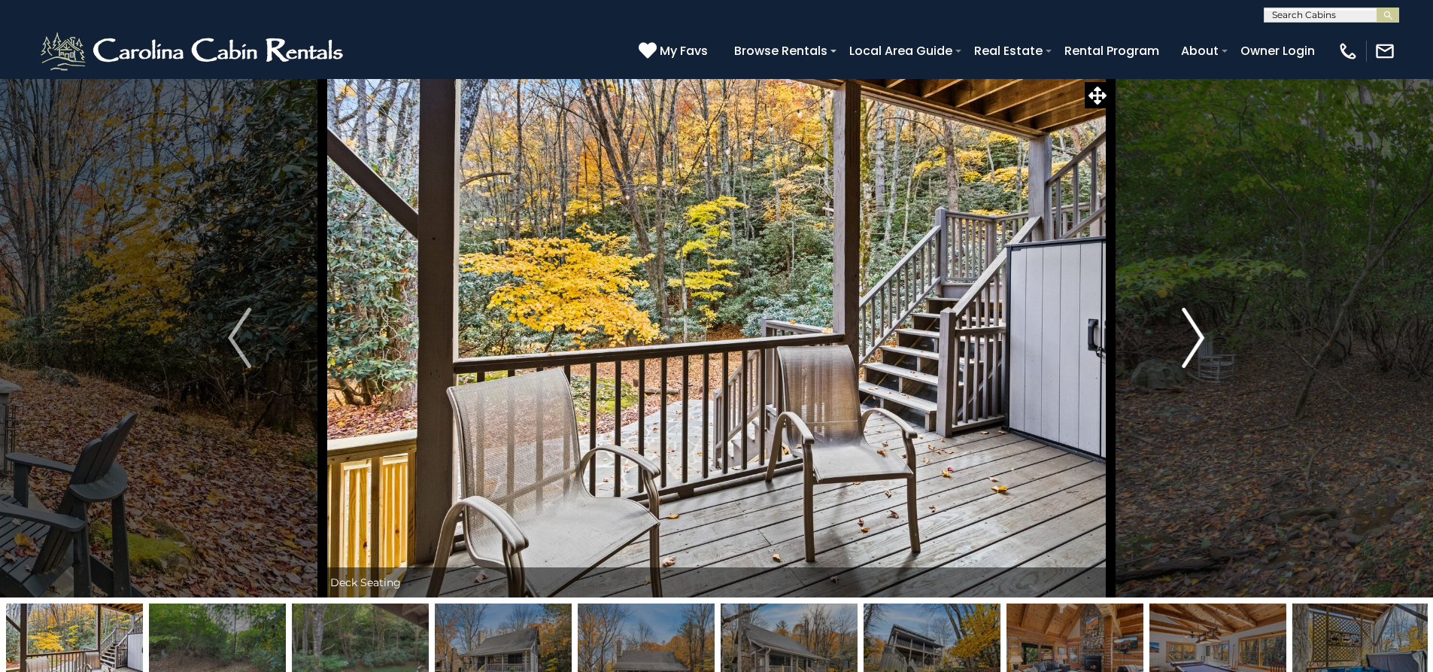
click at [1185, 371] on button "Next" at bounding box center [1192, 337] width 165 height 519
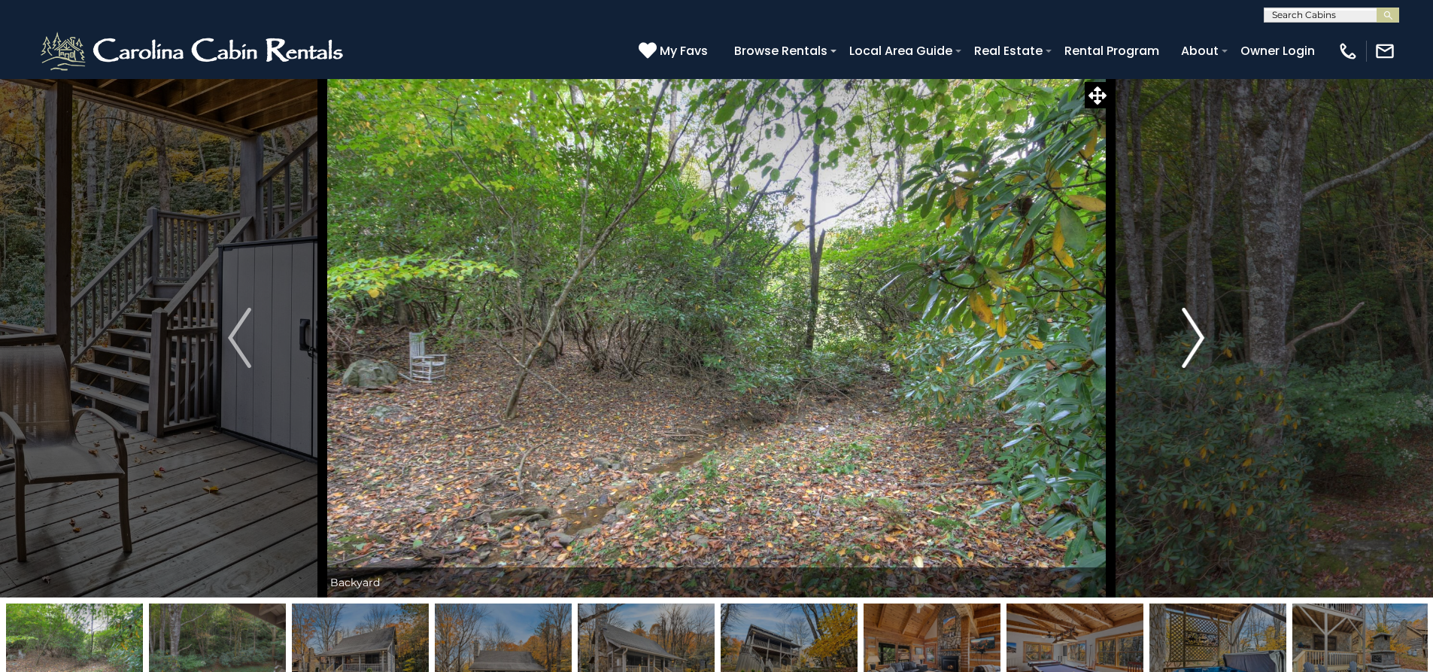
click at [1185, 371] on button "Next" at bounding box center [1192, 337] width 165 height 519
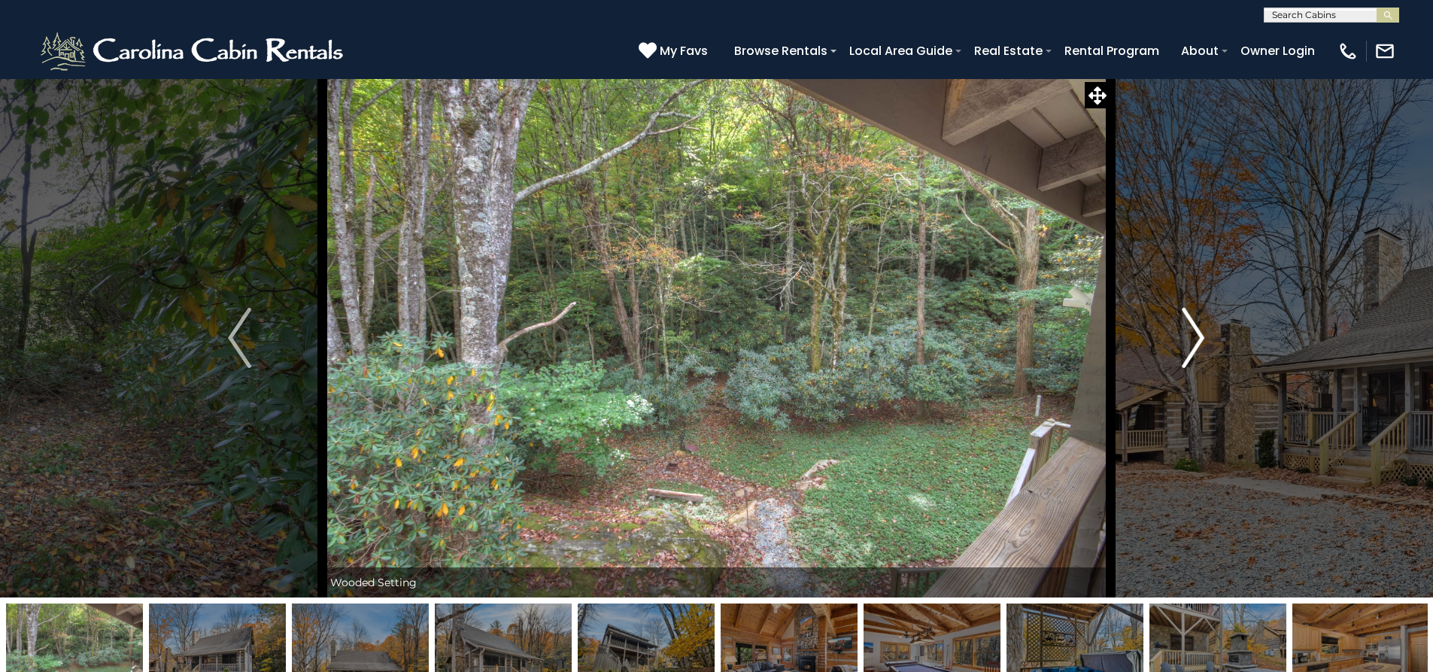
click at [1185, 371] on button "Next" at bounding box center [1192, 337] width 165 height 519
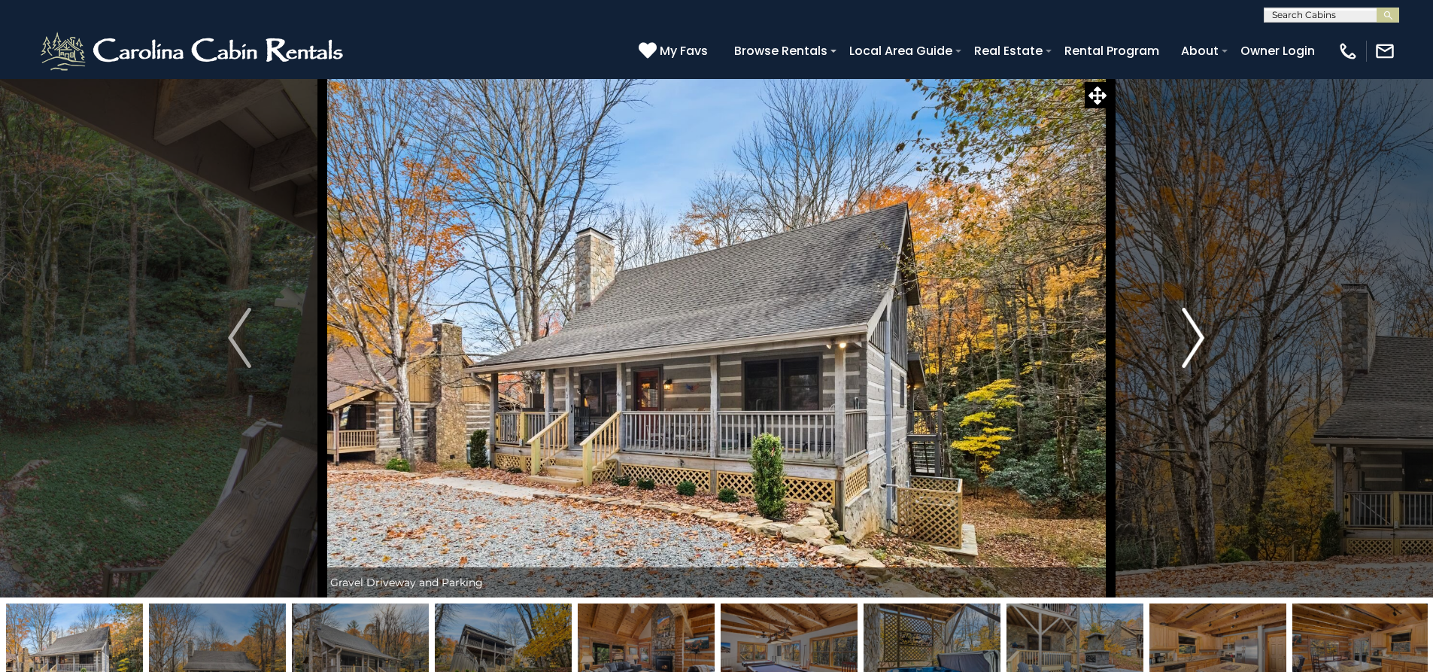
click at [1185, 371] on button "Next" at bounding box center [1192, 337] width 165 height 519
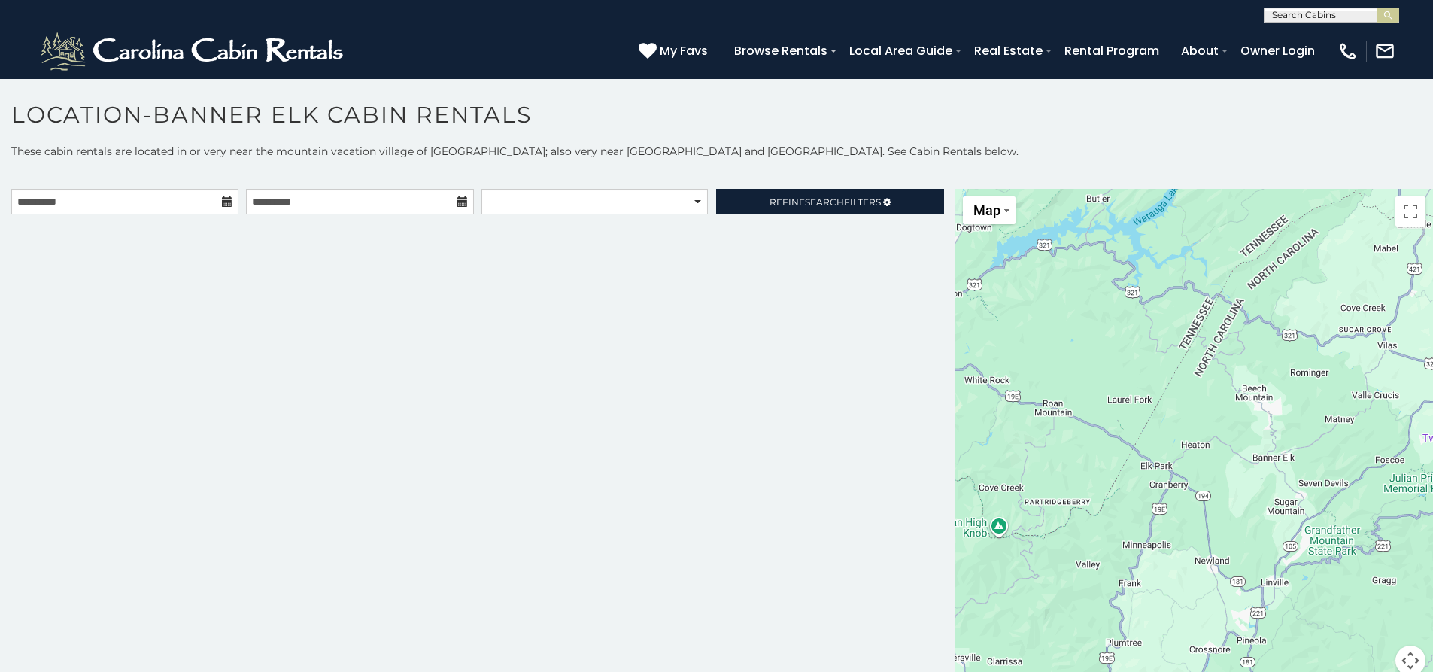
scroll to position [8, 0]
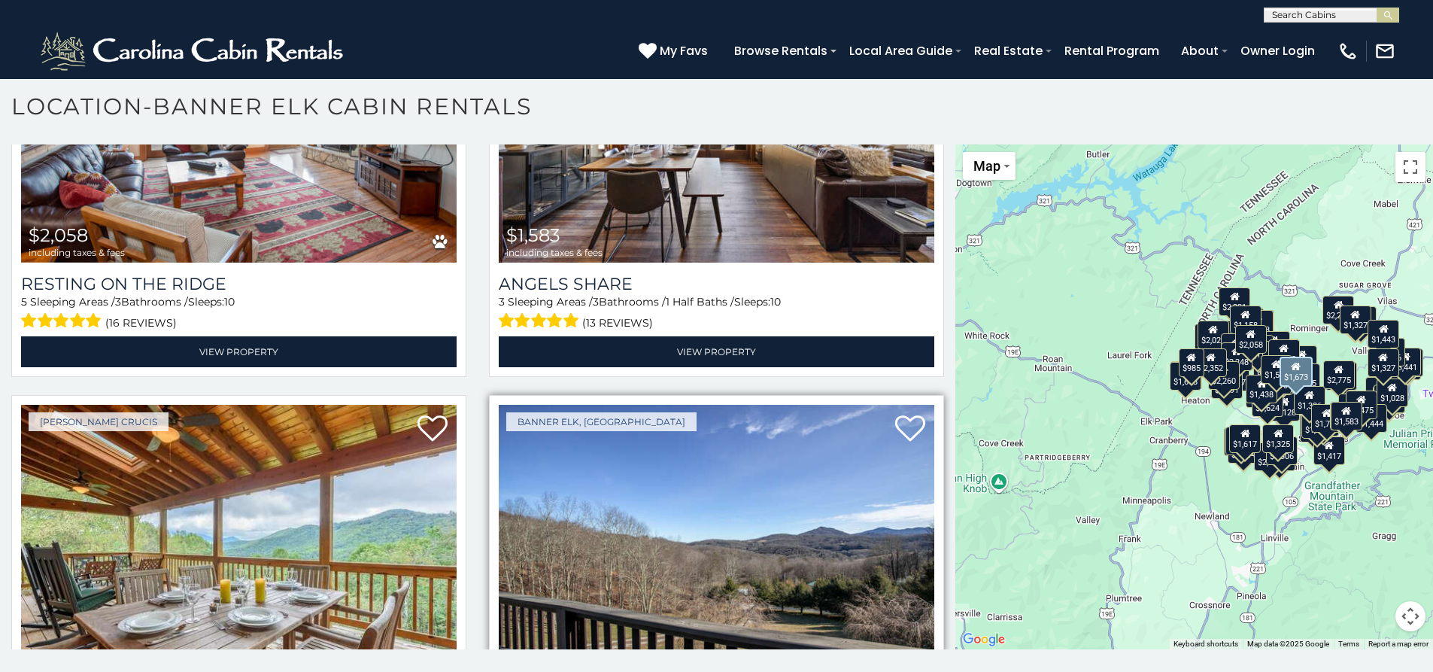
scroll to position [12495, 0]
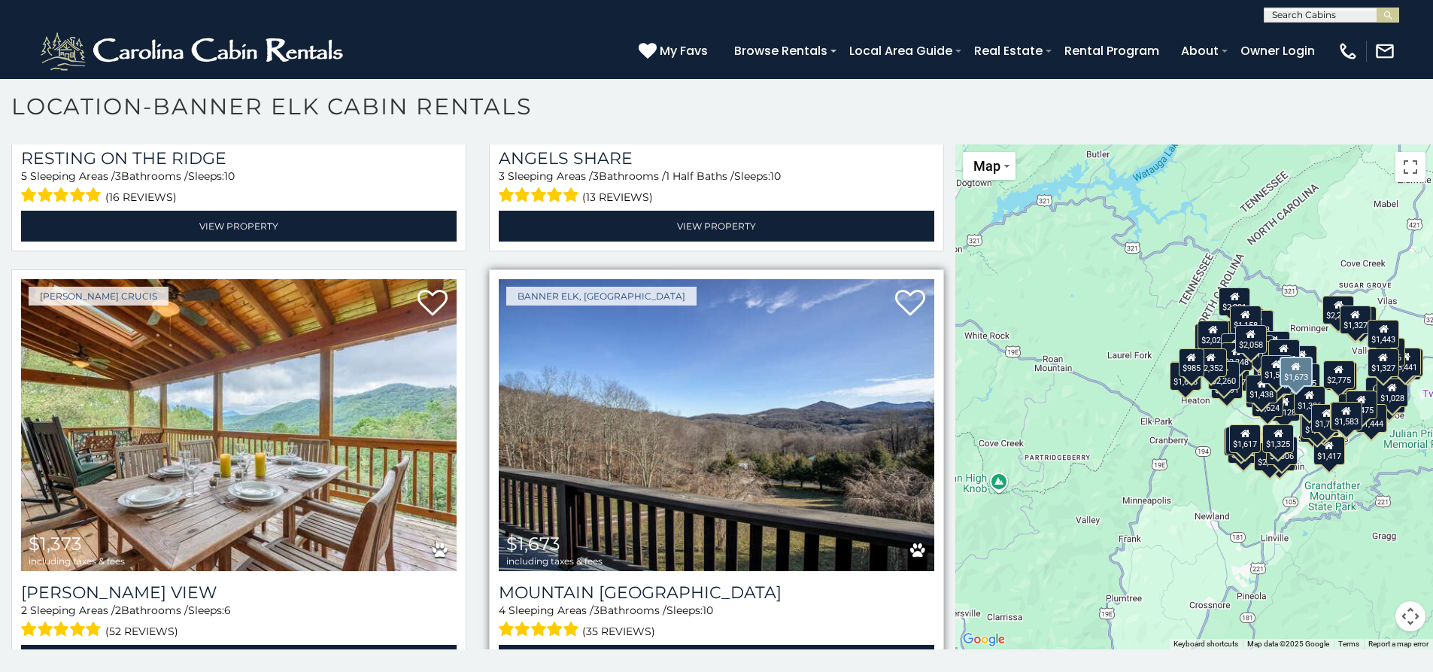
click at [764, 351] on img at bounding box center [716, 425] width 435 height 292
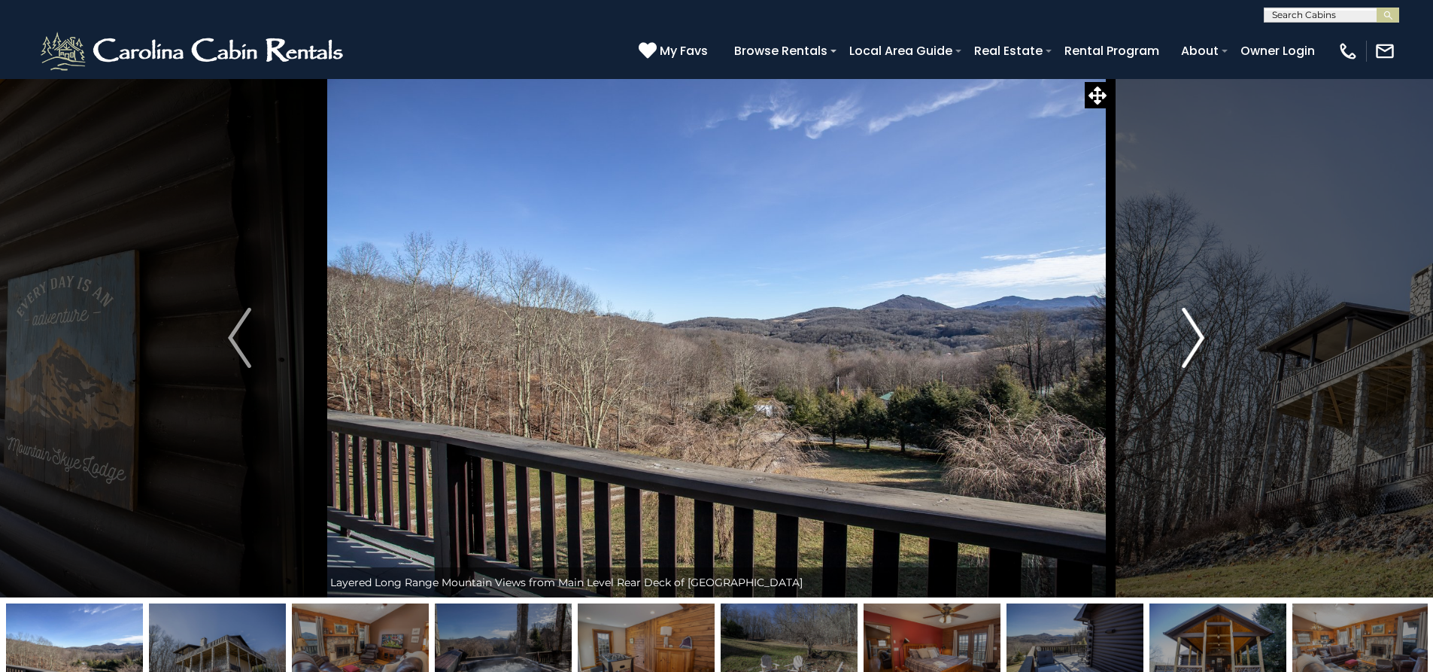
click at [1186, 356] on img "Next" at bounding box center [1193, 338] width 23 height 60
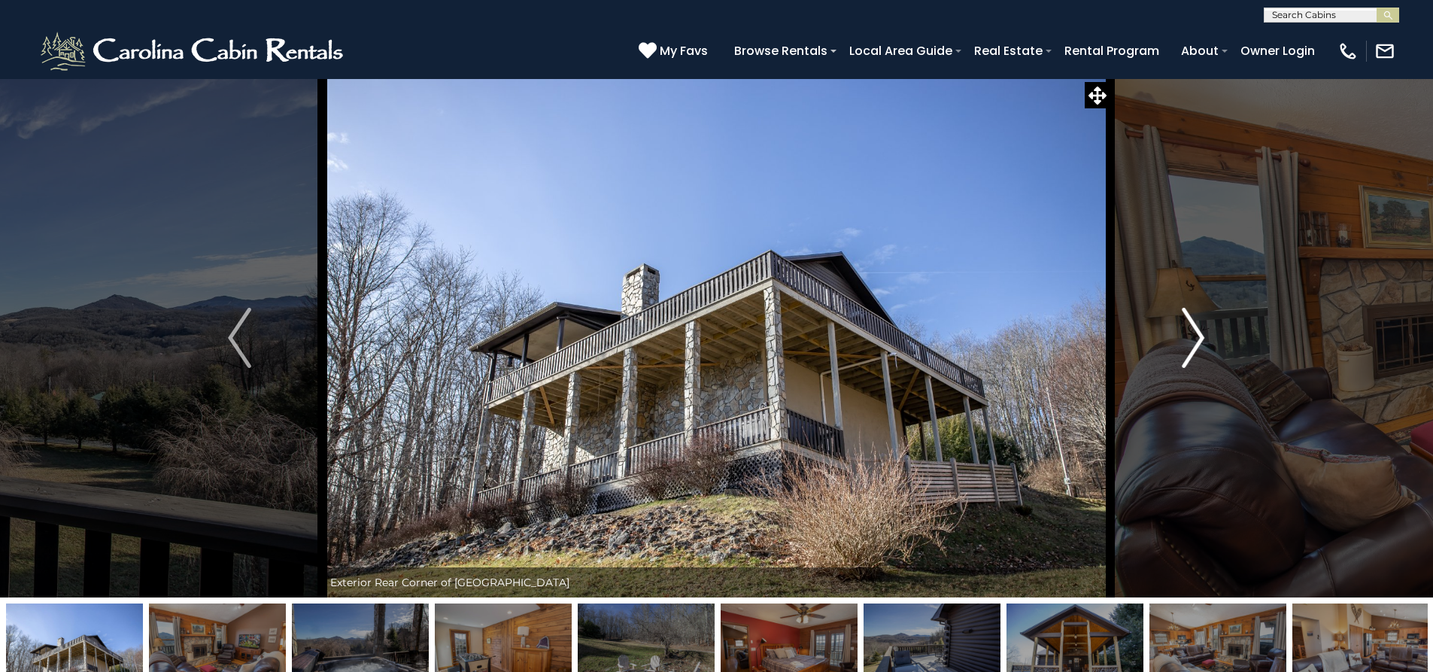
click at [1188, 356] on img "Next" at bounding box center [1193, 338] width 23 height 60
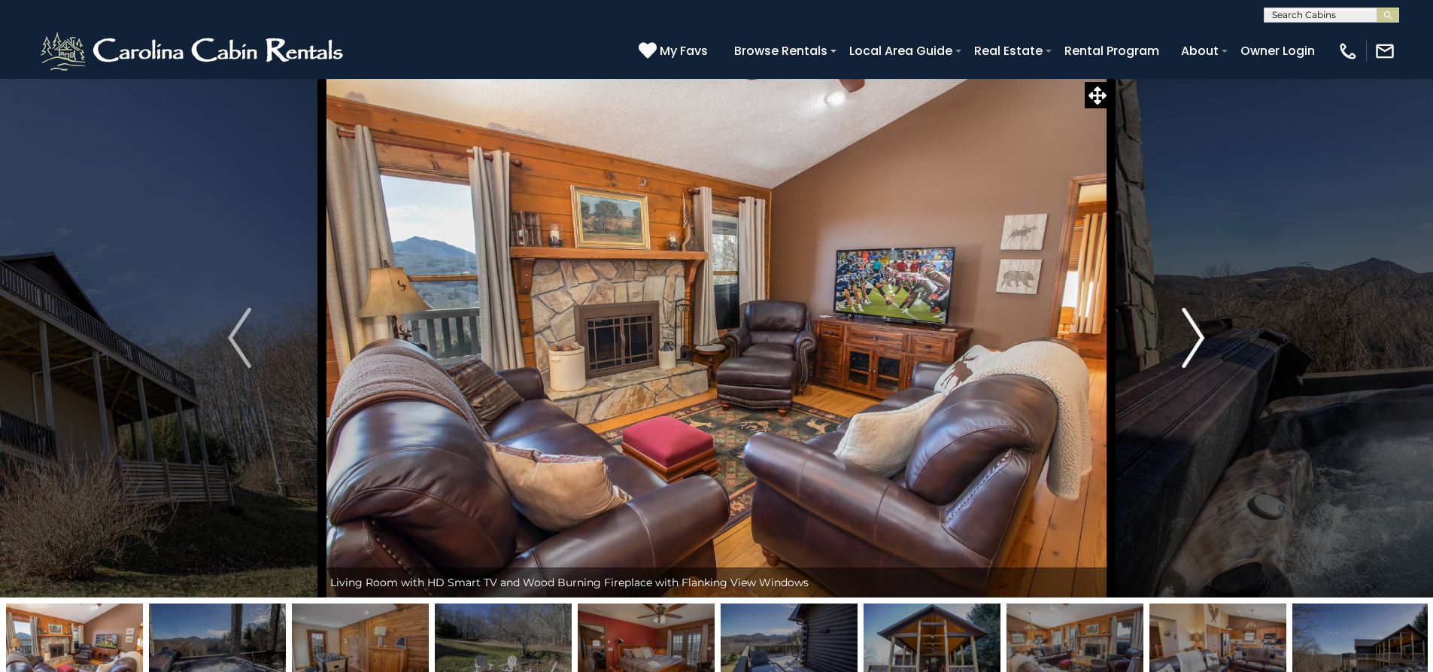
click at [1188, 356] on img "Next" at bounding box center [1193, 338] width 23 height 60
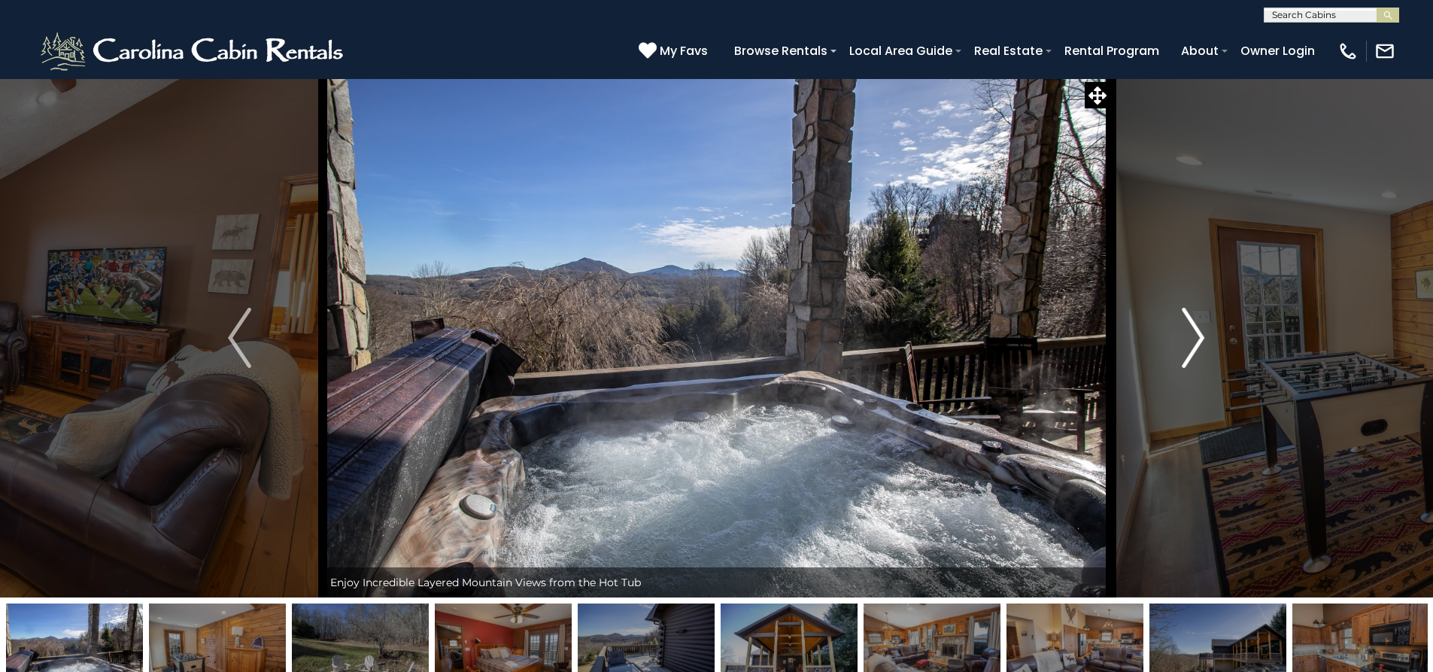
click at [1188, 356] on img "Next" at bounding box center [1193, 338] width 23 height 60
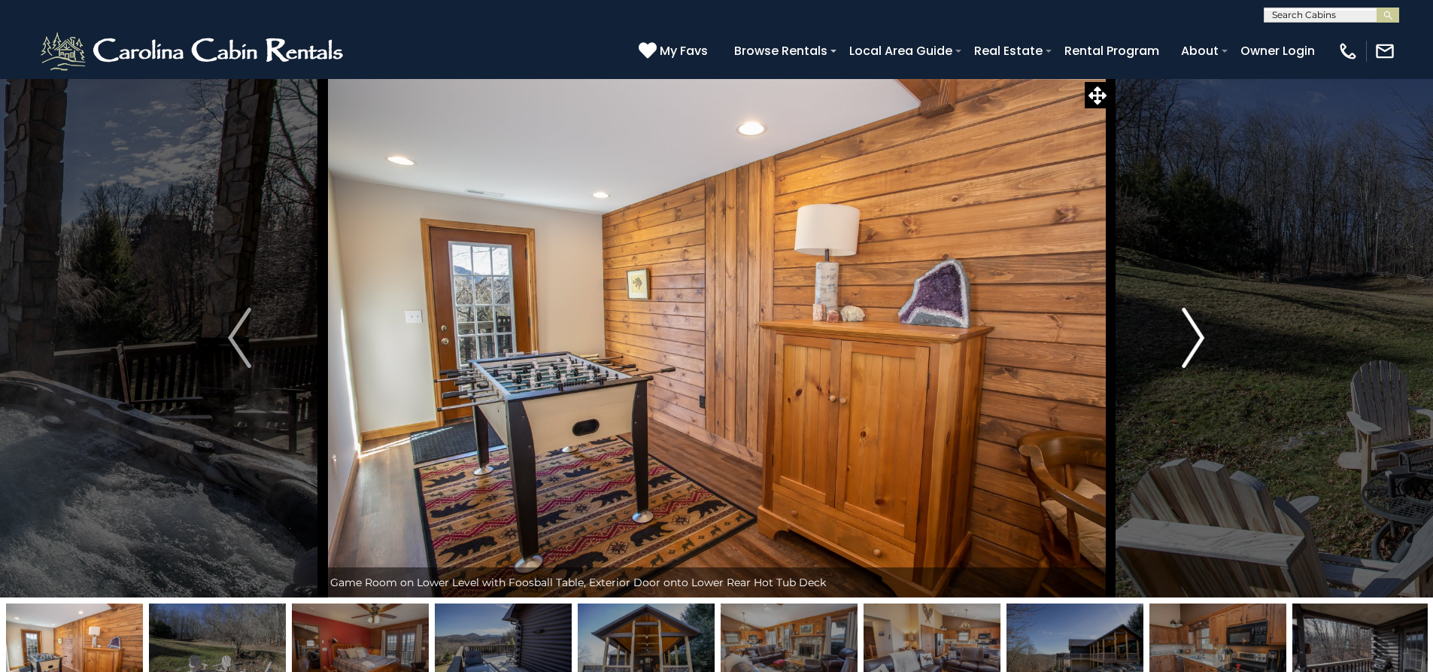
click at [1191, 356] on img "Next" at bounding box center [1193, 338] width 23 height 60
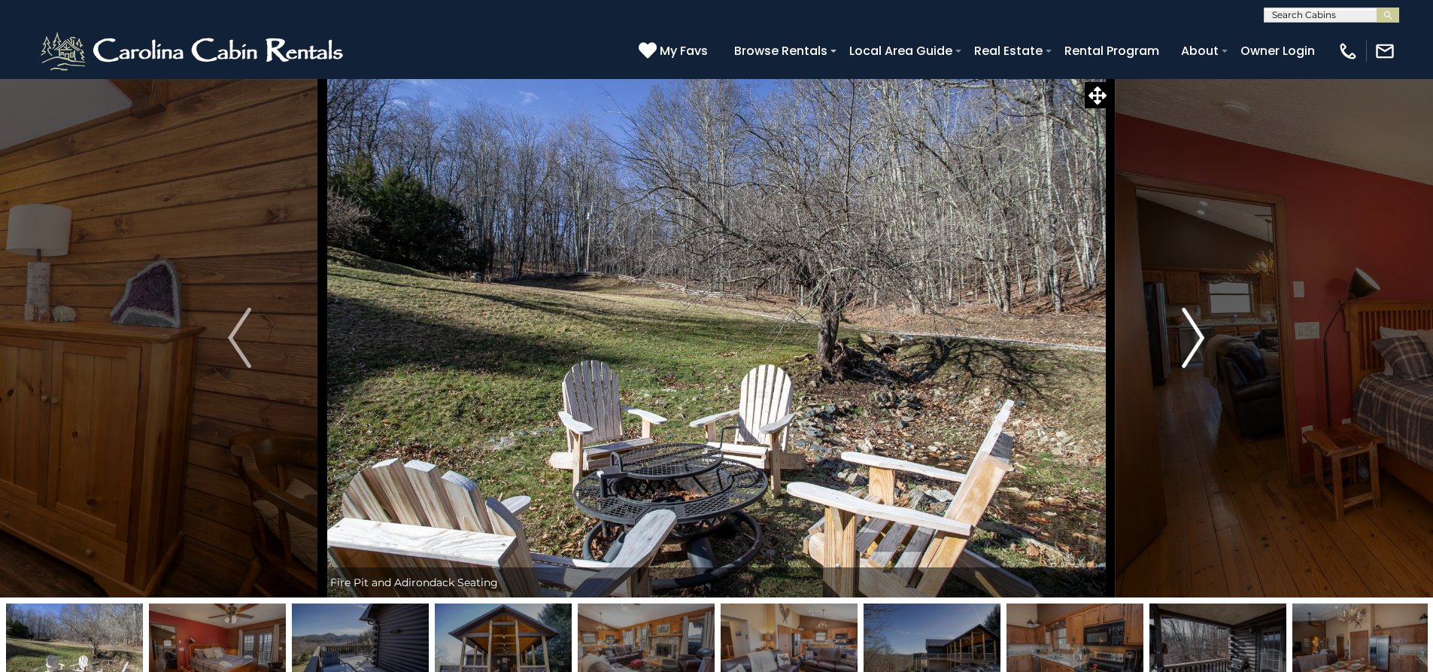
click at [1191, 356] on img "Next" at bounding box center [1193, 338] width 23 height 60
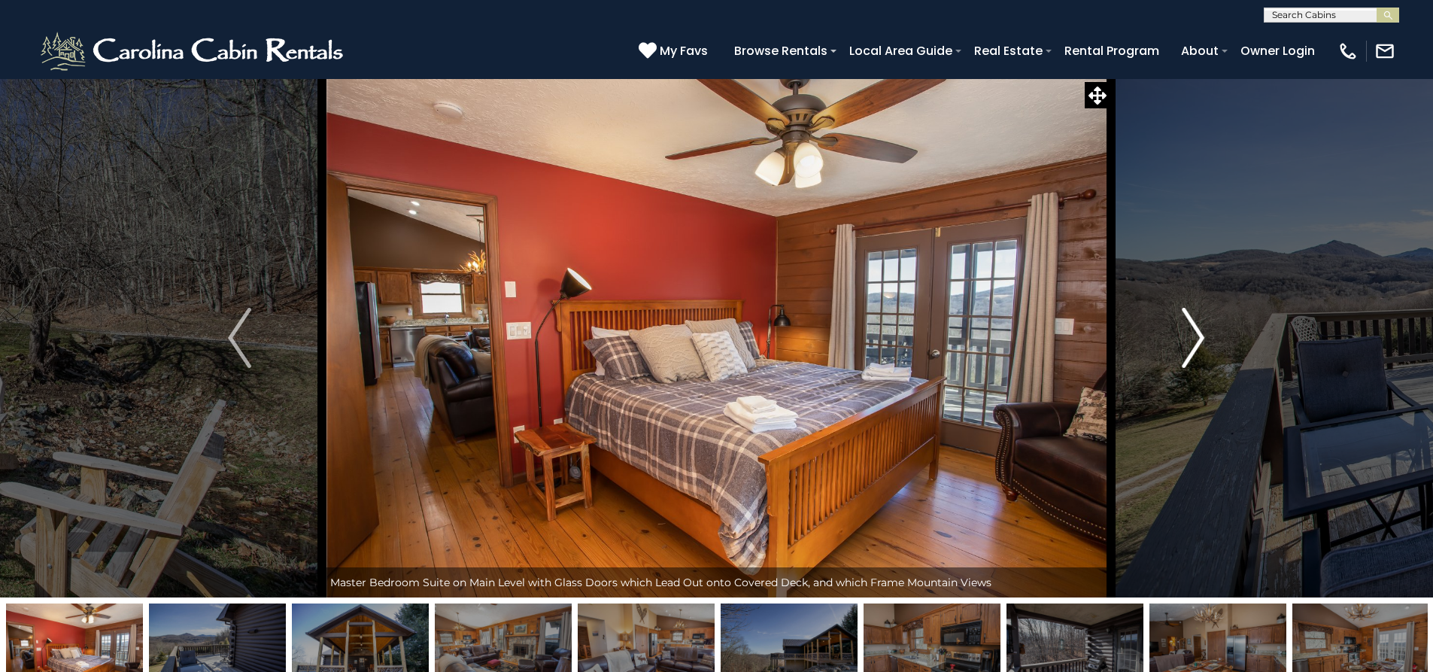
click at [1185, 343] on img "Next" at bounding box center [1193, 338] width 23 height 60
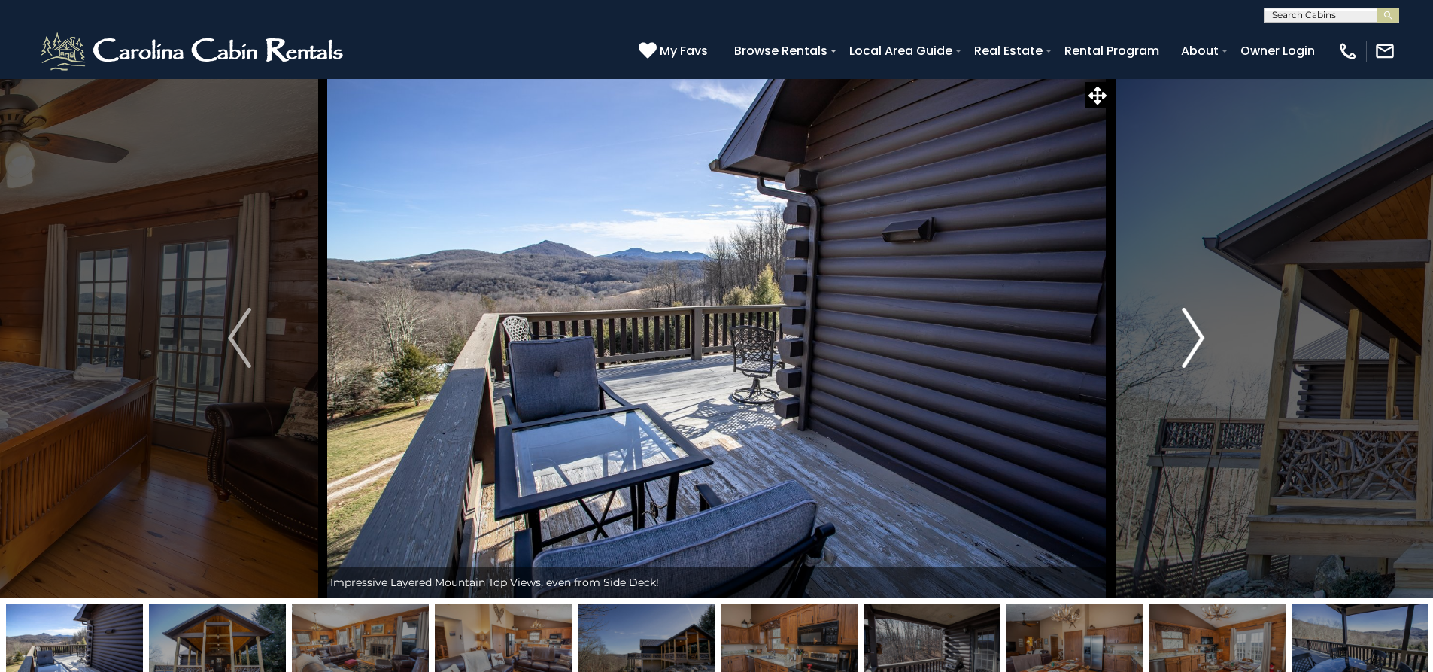
click at [1181, 344] on button "Next" at bounding box center [1192, 337] width 165 height 519
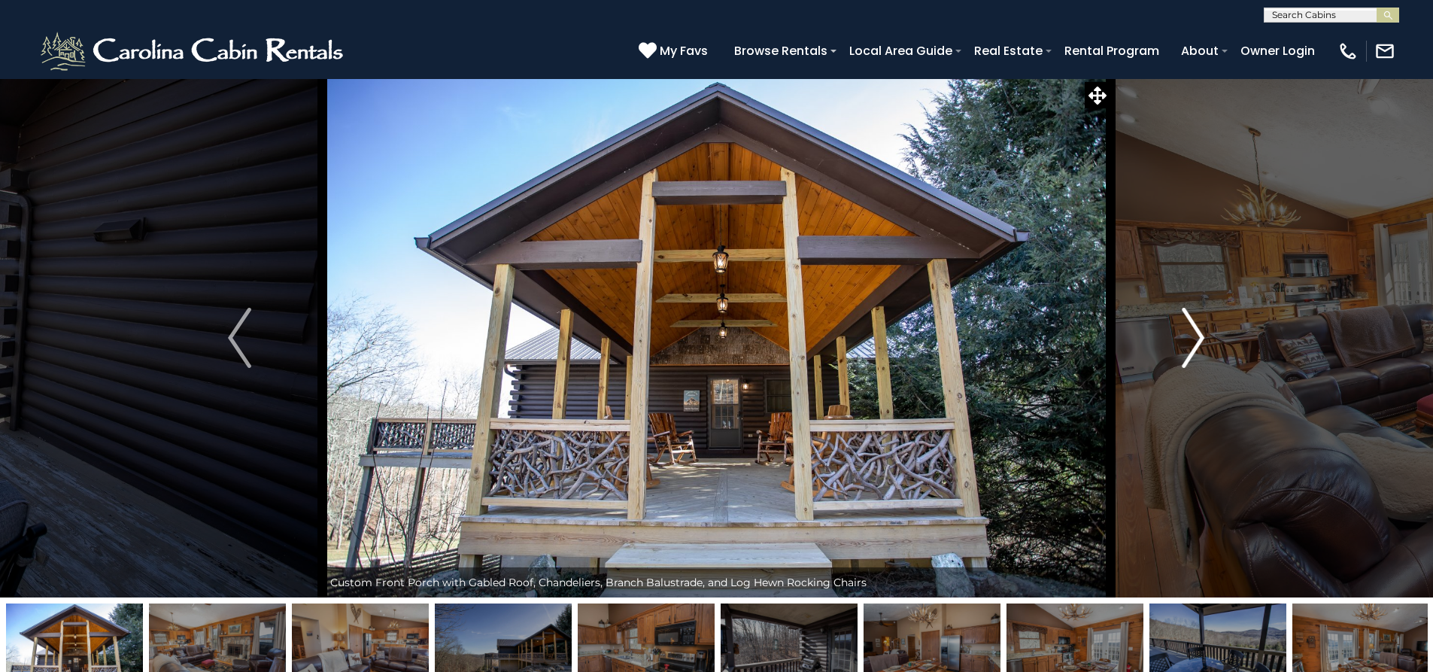
click at [1183, 346] on img "Next" at bounding box center [1193, 338] width 23 height 60
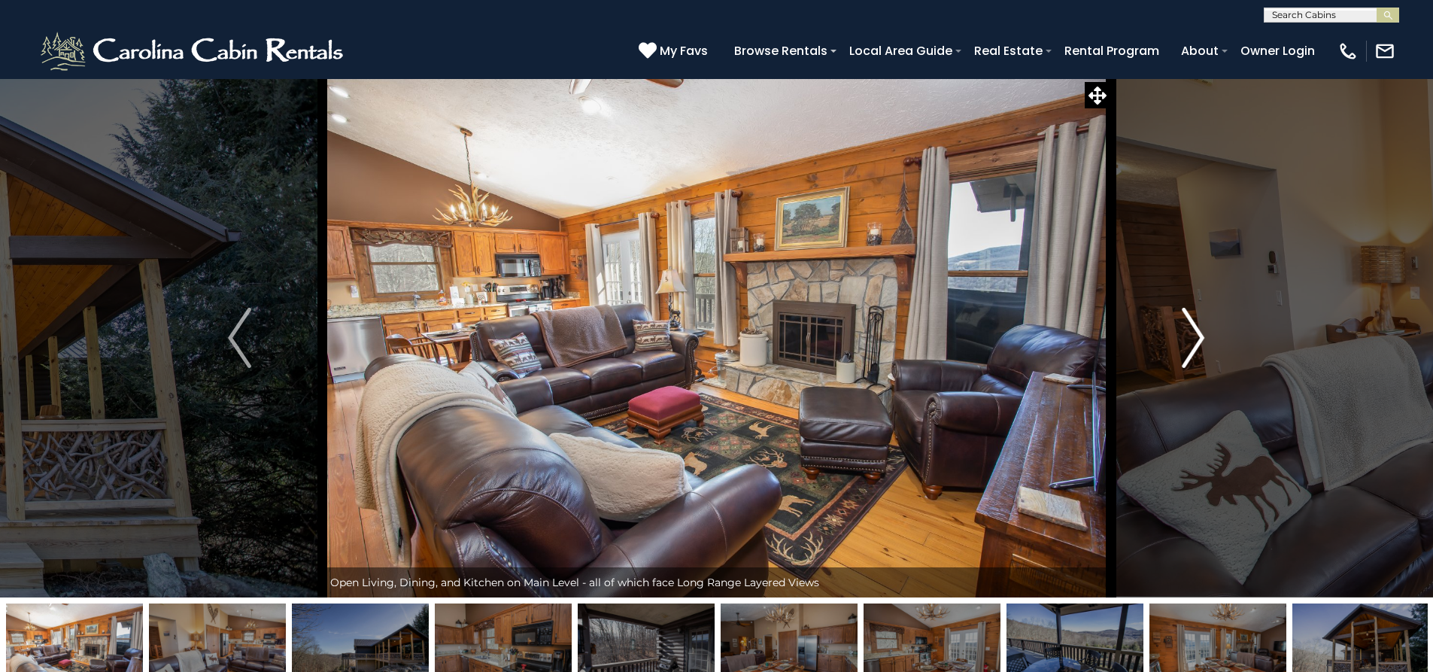
click at [1183, 346] on img "Next" at bounding box center [1193, 338] width 23 height 60
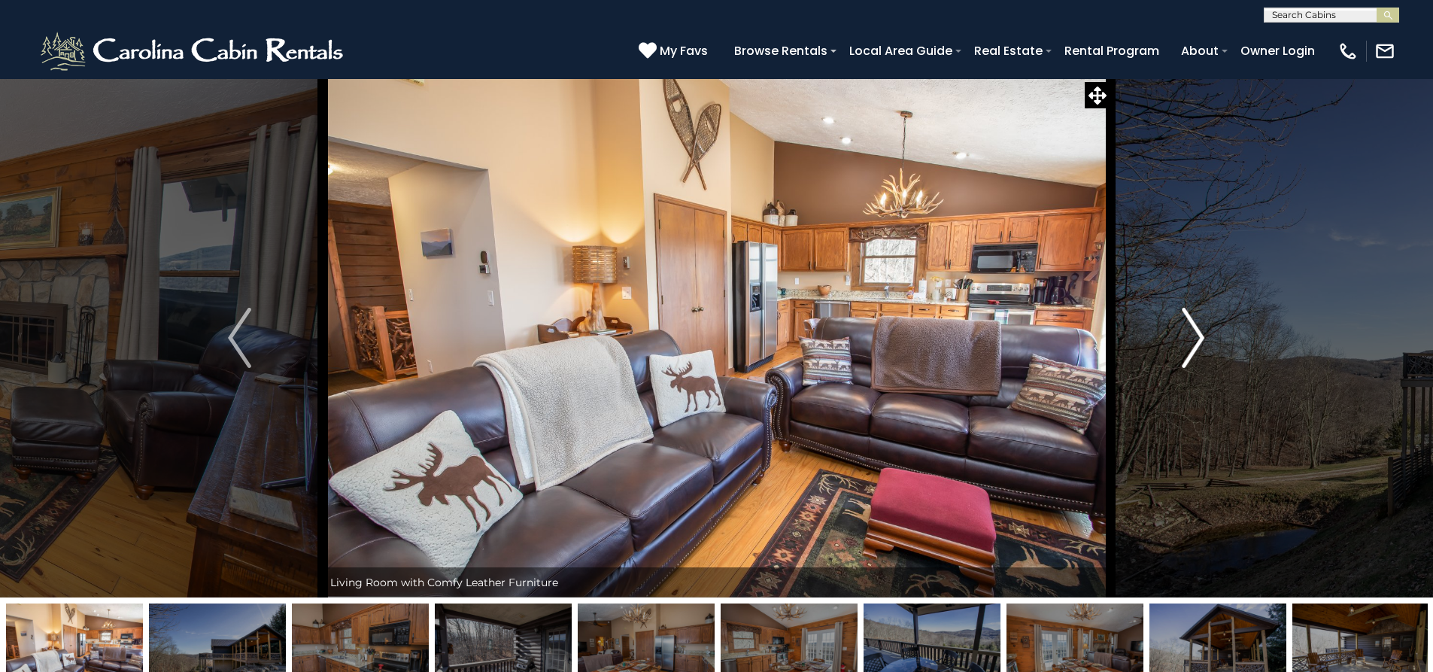
click at [1183, 346] on img "Next" at bounding box center [1193, 338] width 23 height 60
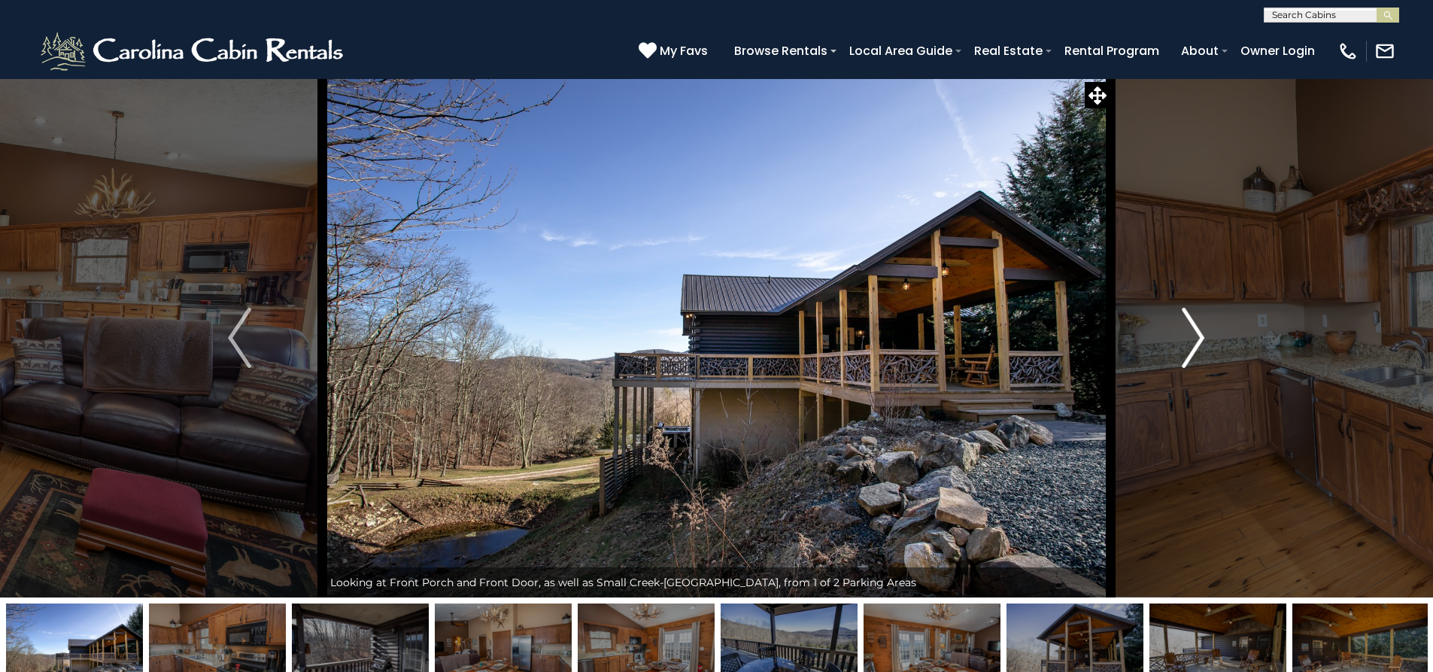
click at [1191, 346] on img "Next" at bounding box center [1193, 338] width 23 height 60
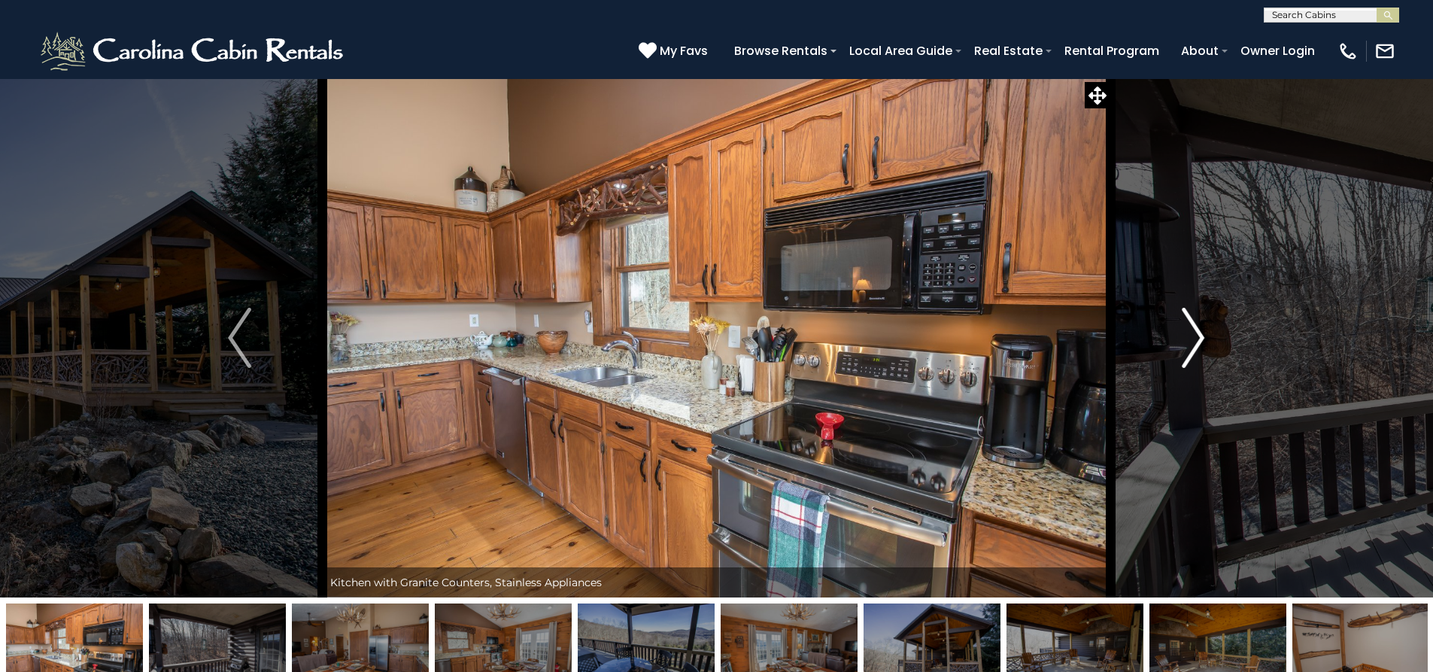
click at [1191, 346] on img "Next" at bounding box center [1193, 338] width 23 height 60
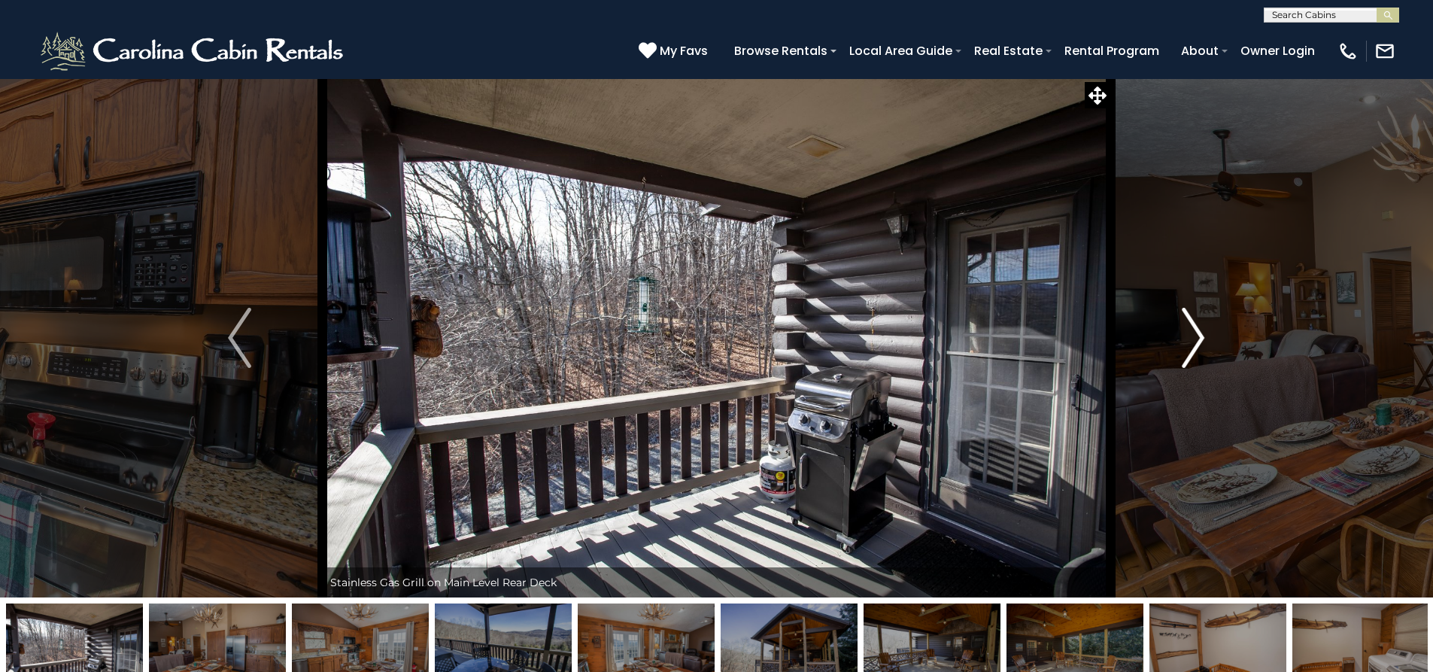
click at [1191, 346] on img "Next" at bounding box center [1193, 338] width 23 height 60
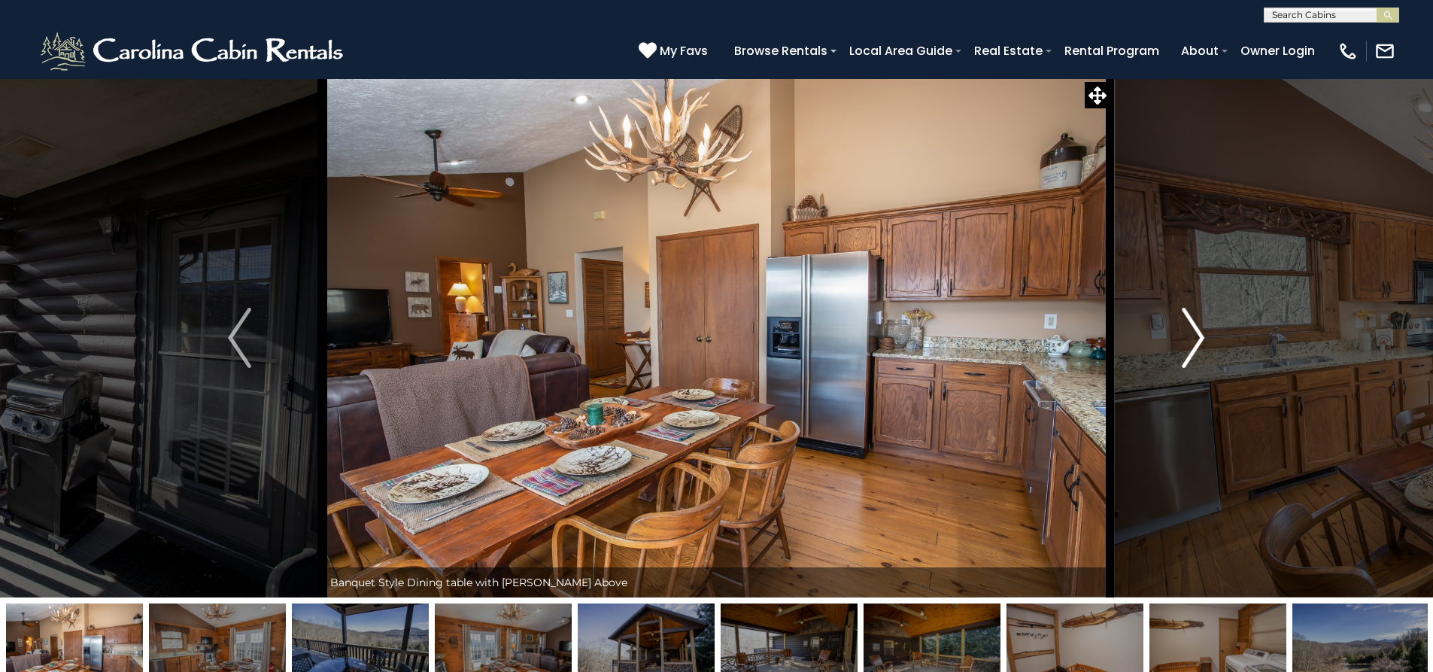
click at [1191, 346] on img "Next" at bounding box center [1193, 338] width 23 height 60
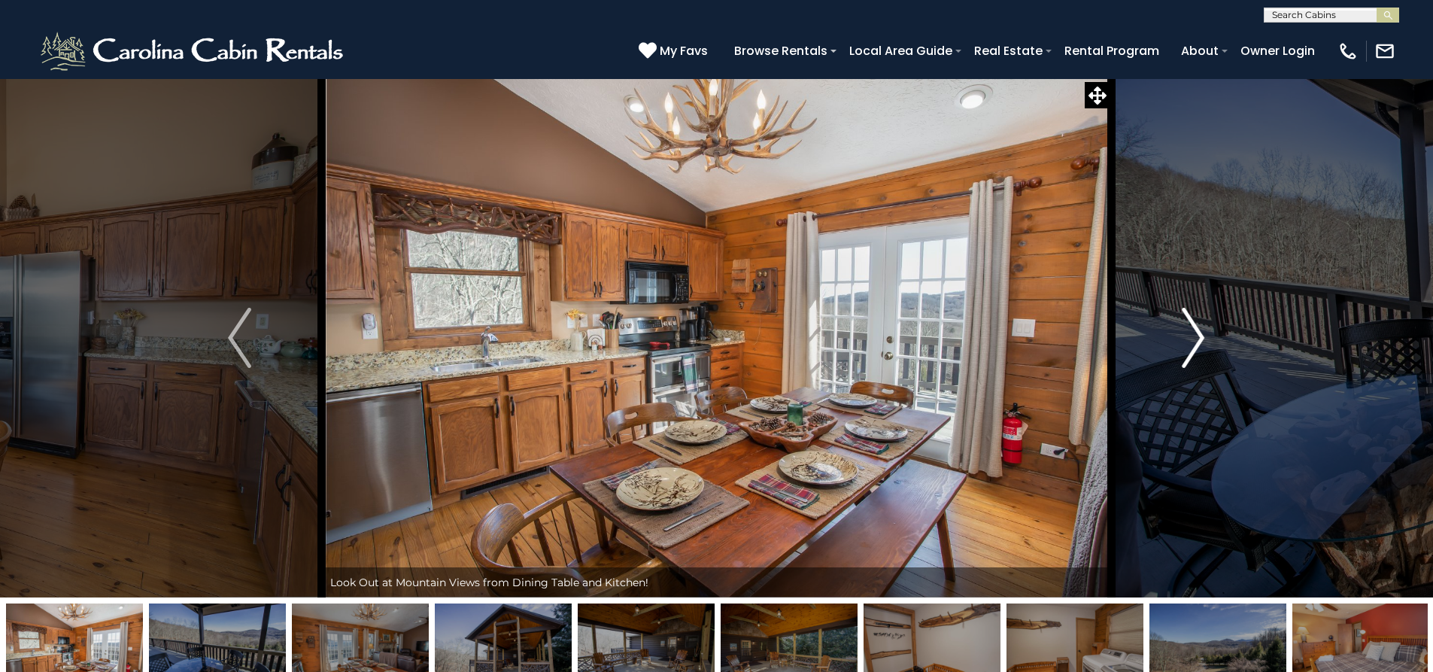
click at [1191, 346] on img "Next" at bounding box center [1193, 338] width 23 height 60
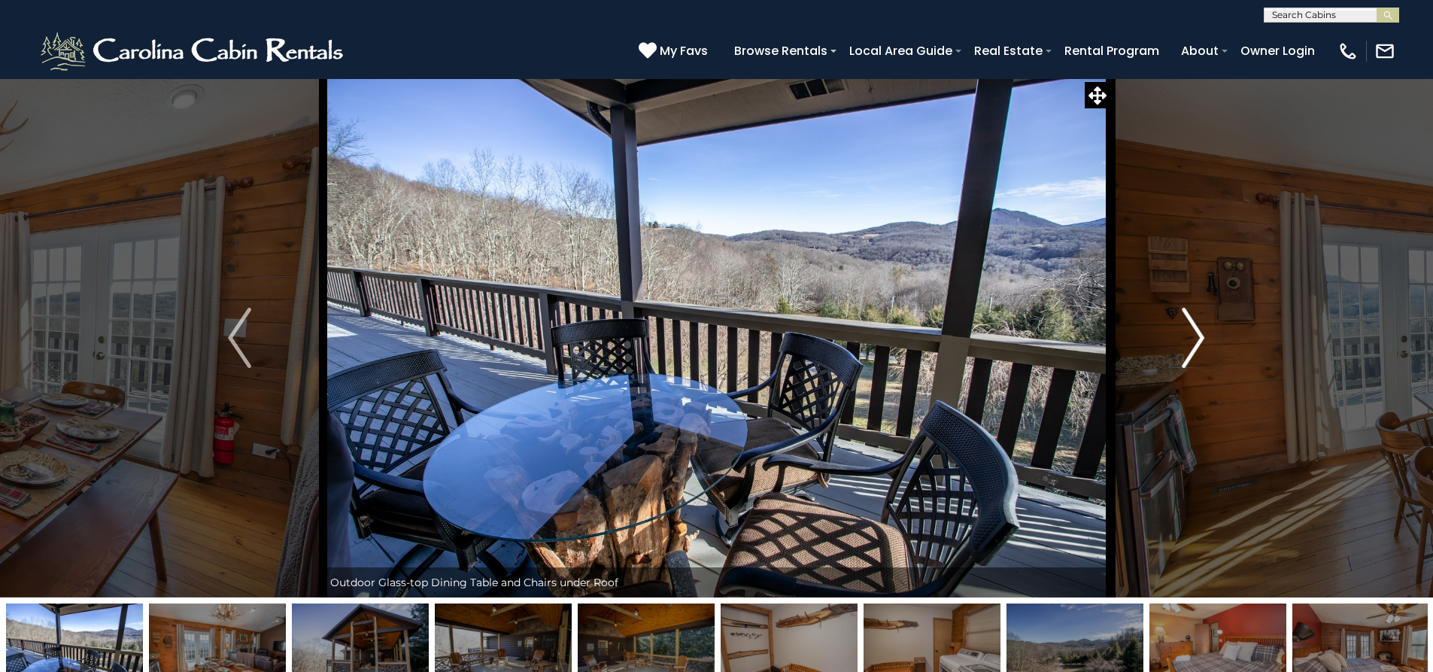
click at [1191, 346] on img "Next" at bounding box center [1193, 338] width 23 height 60
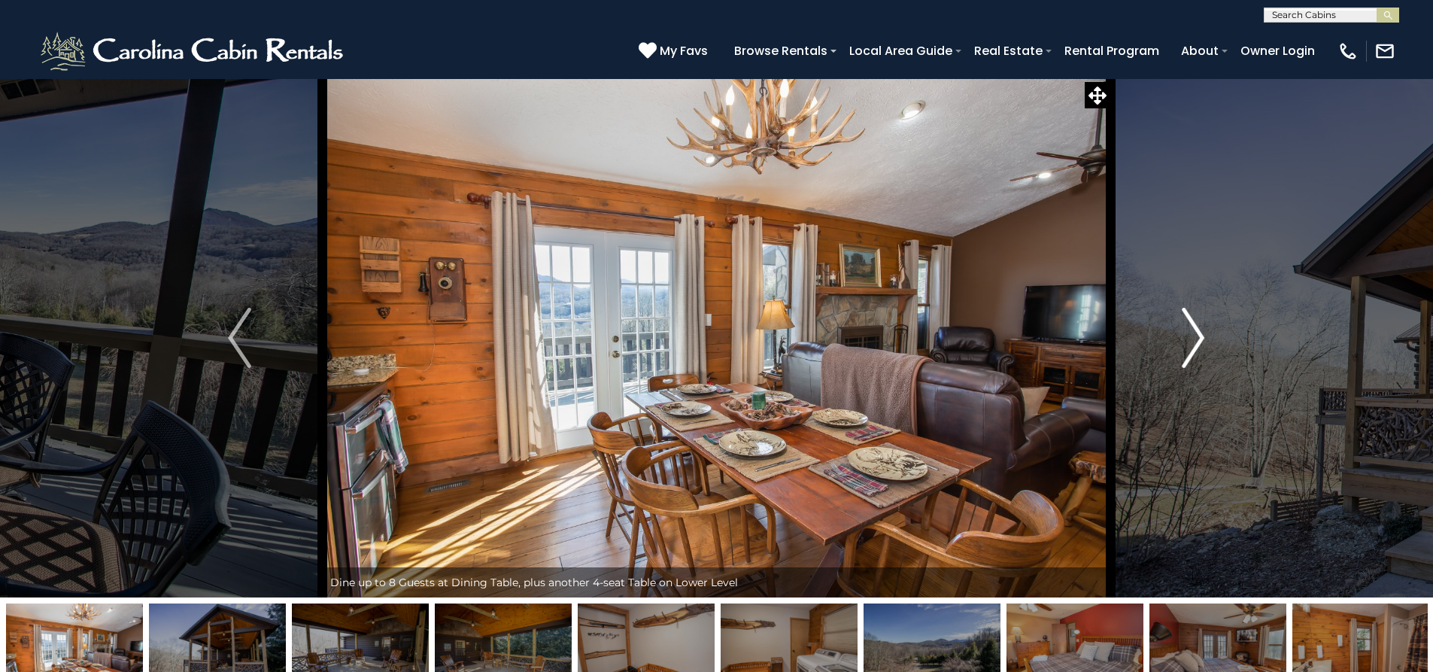
click at [1191, 346] on img "Next" at bounding box center [1193, 338] width 23 height 60
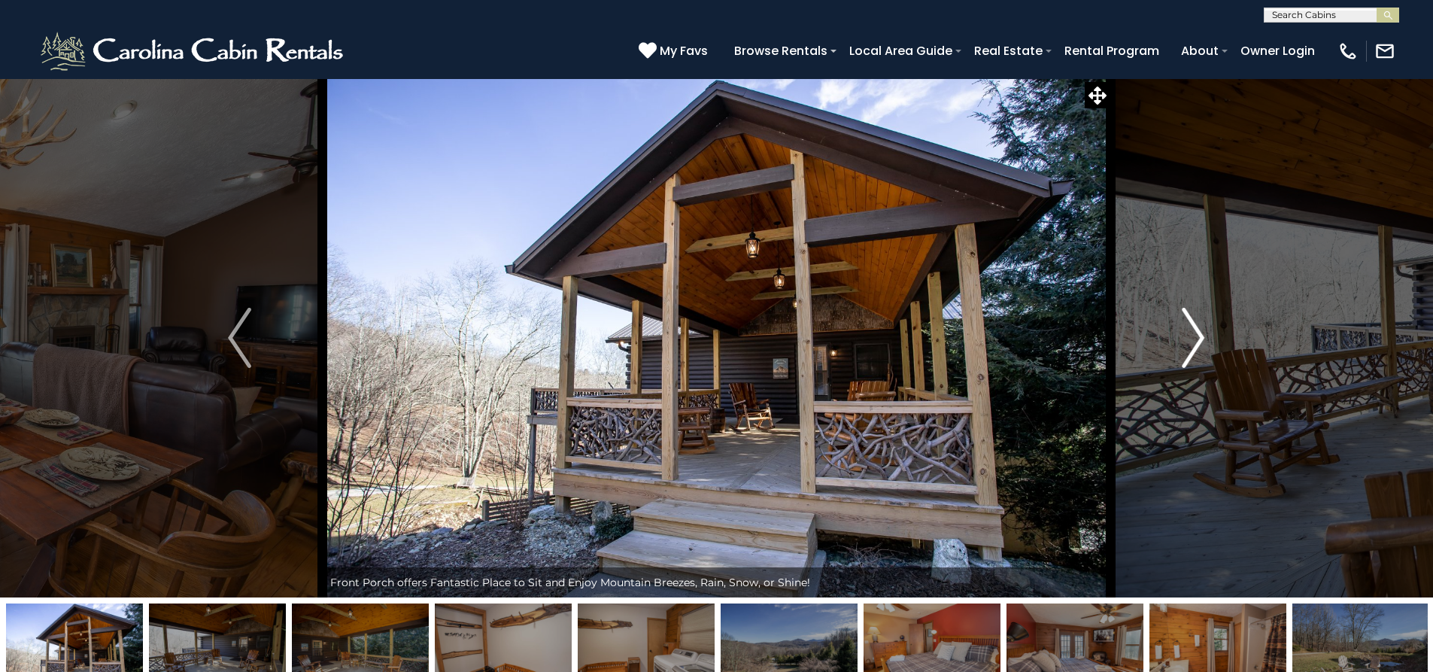
click at [1191, 346] on img "Next" at bounding box center [1193, 338] width 23 height 60
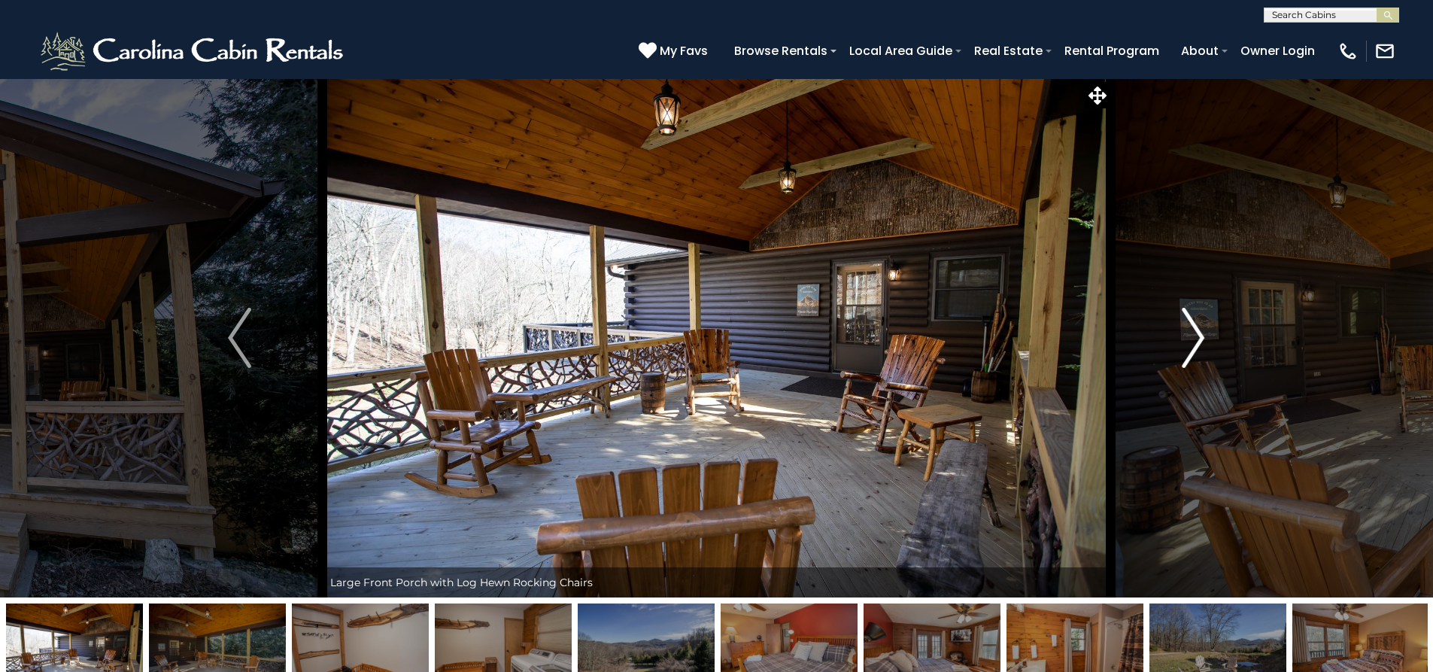
click at [1191, 346] on img "Next" at bounding box center [1193, 338] width 23 height 60
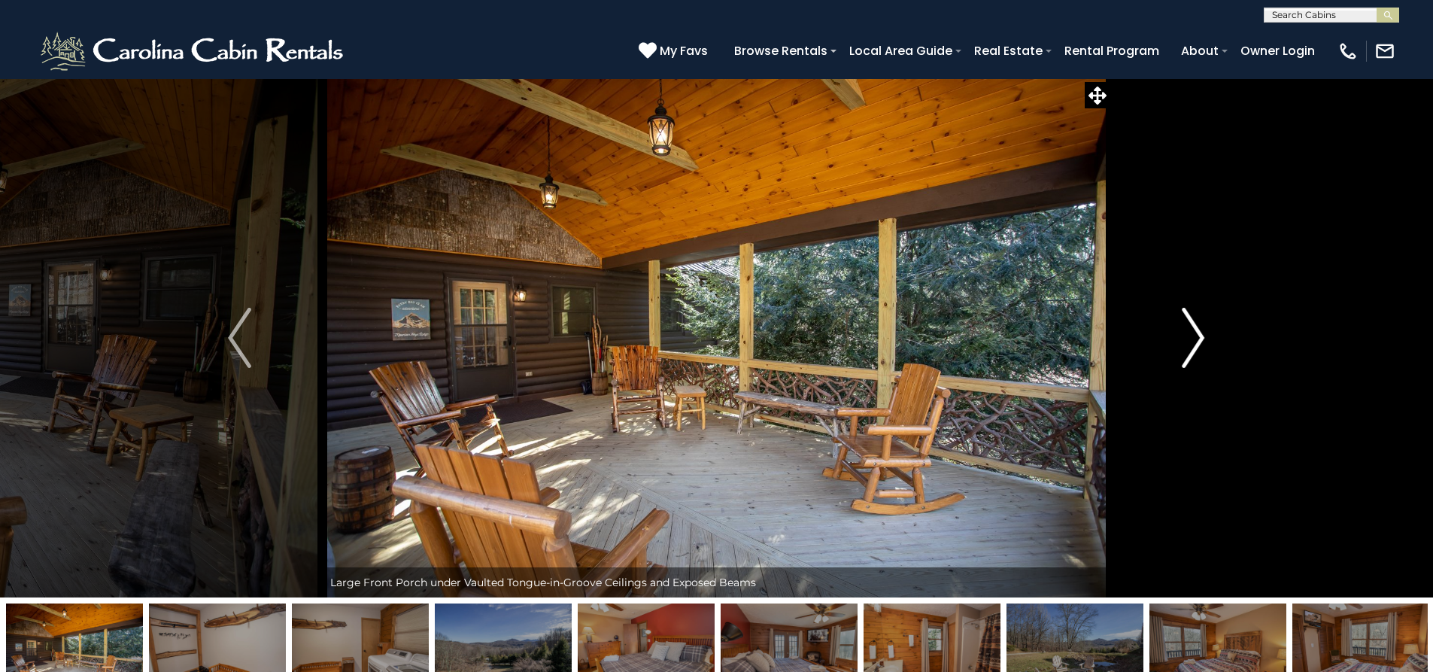
click at [1191, 346] on img "Next" at bounding box center [1193, 338] width 23 height 60
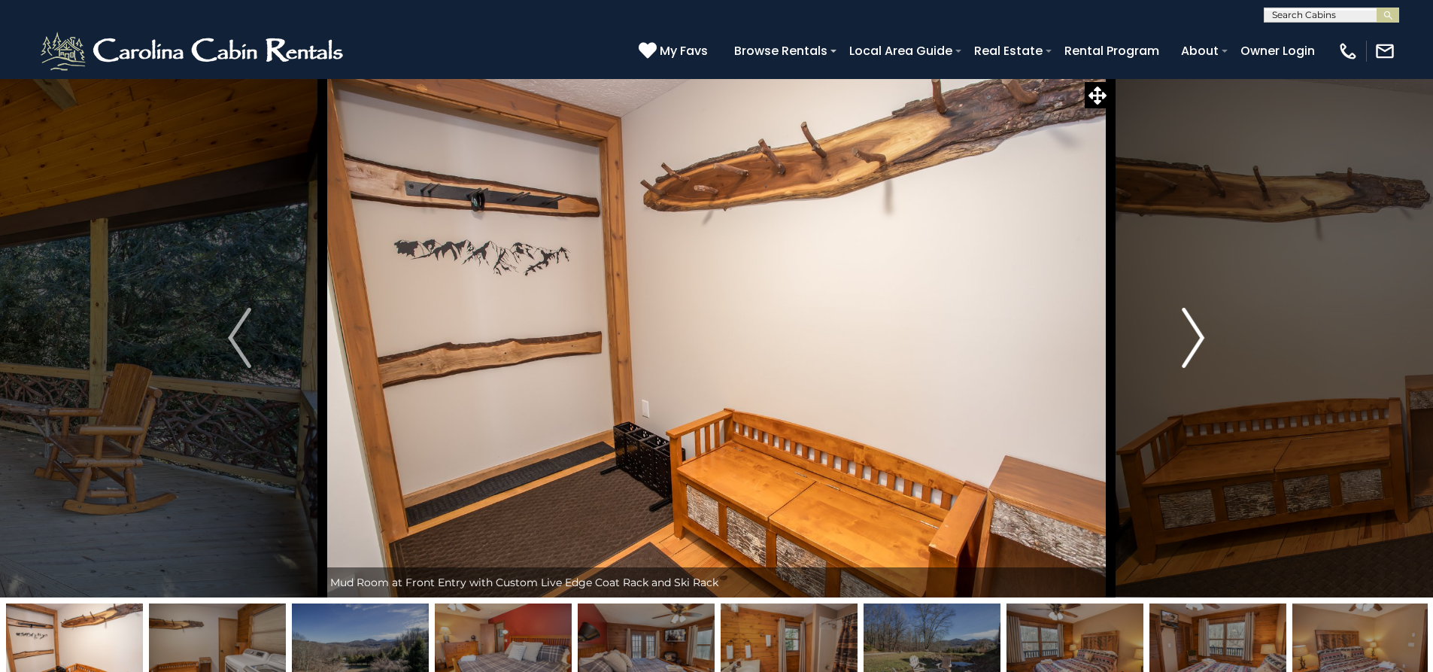
click at [1191, 346] on img "Next" at bounding box center [1193, 338] width 23 height 60
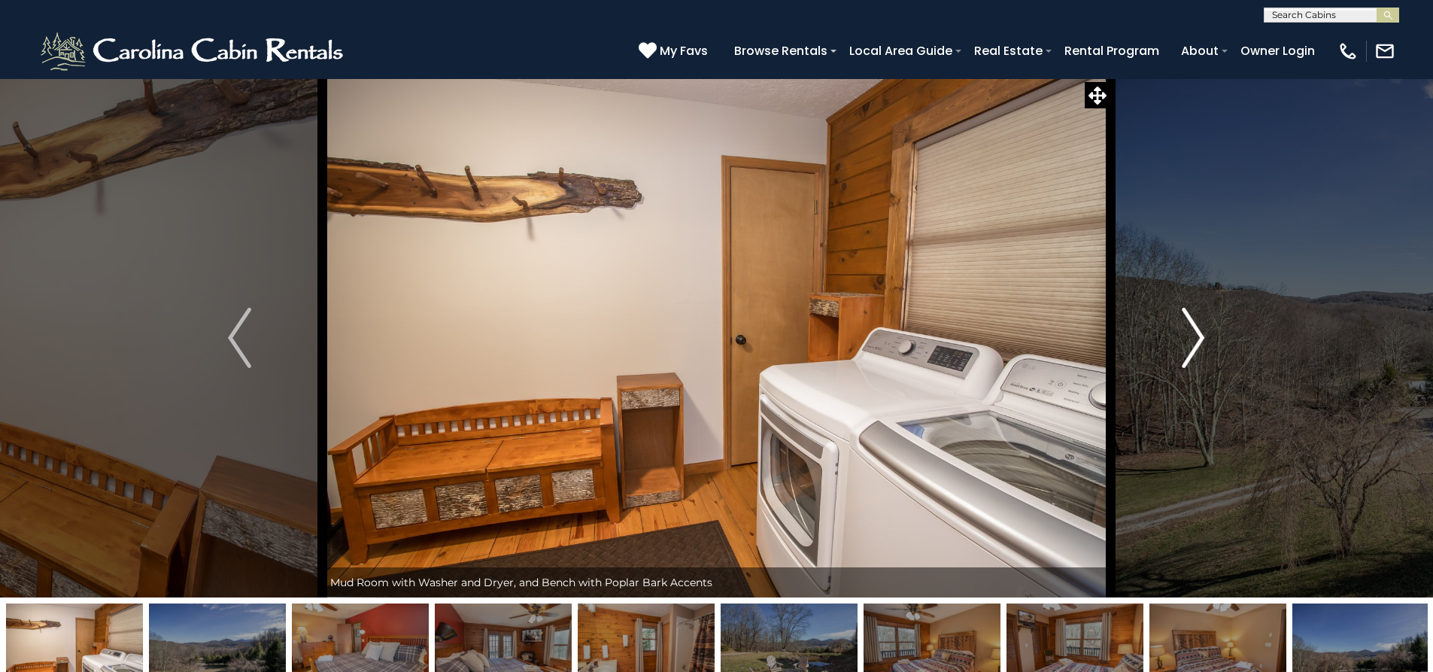
click at [1191, 346] on img "Next" at bounding box center [1193, 338] width 23 height 60
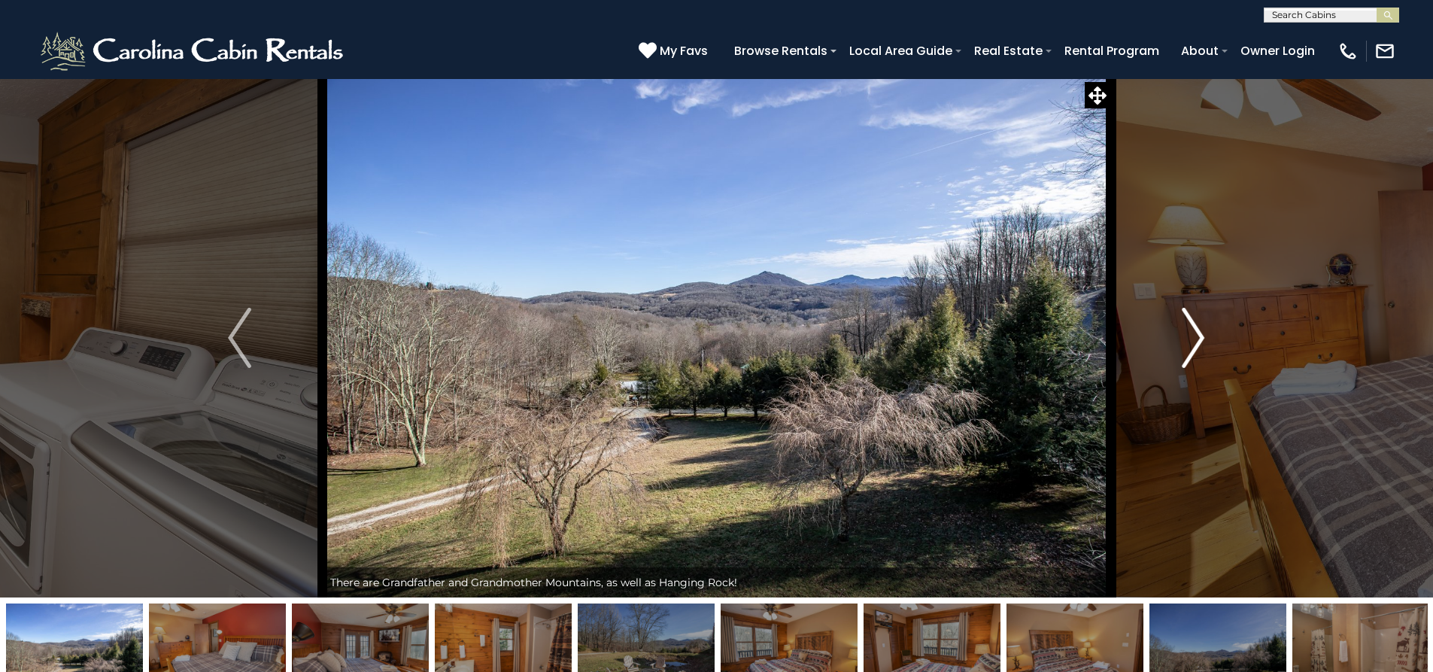
click at [1191, 346] on img "Next" at bounding box center [1193, 338] width 23 height 60
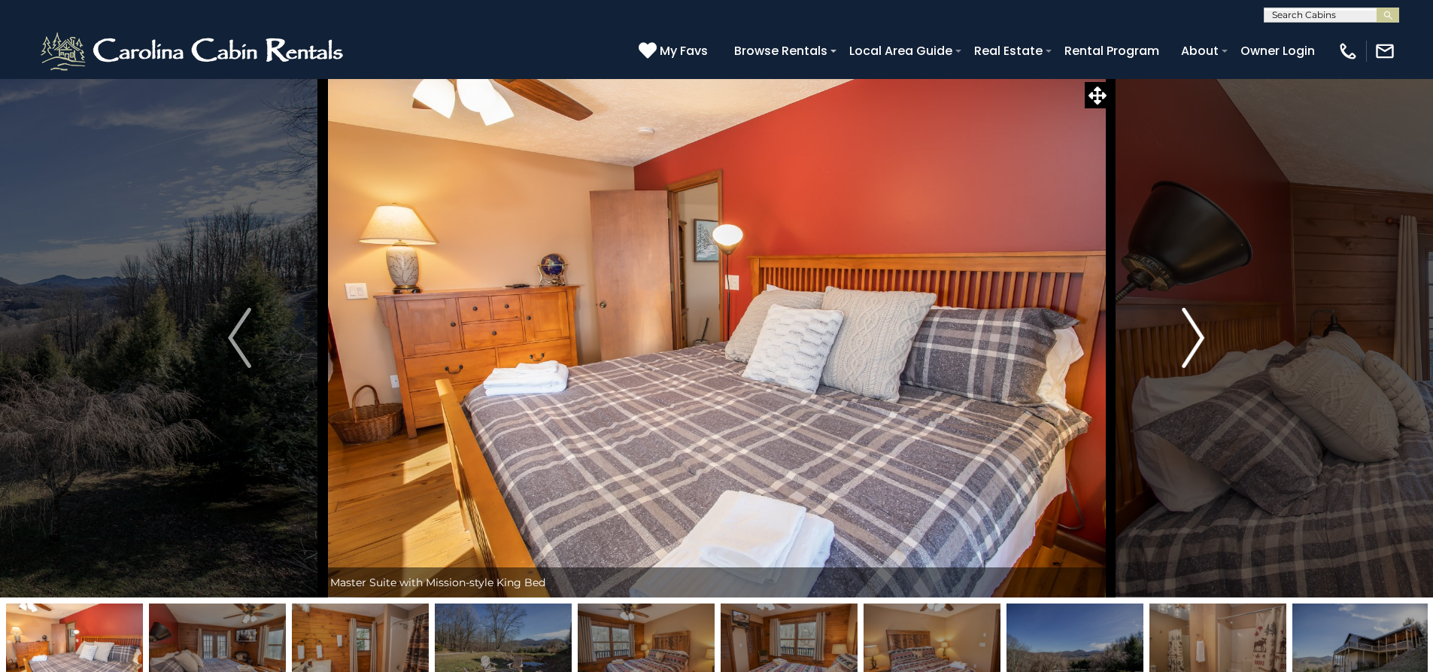
click at [1191, 346] on img "Next" at bounding box center [1193, 338] width 23 height 60
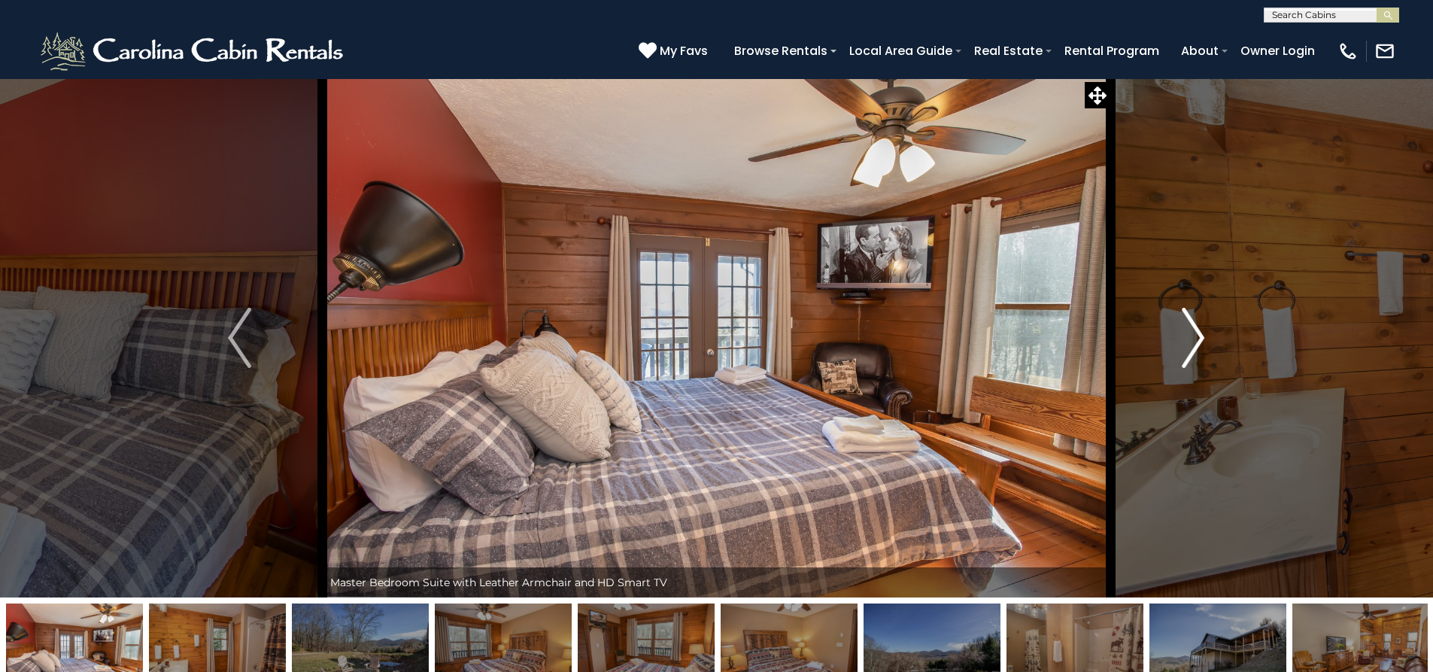
click at [1191, 346] on img "Next" at bounding box center [1193, 338] width 23 height 60
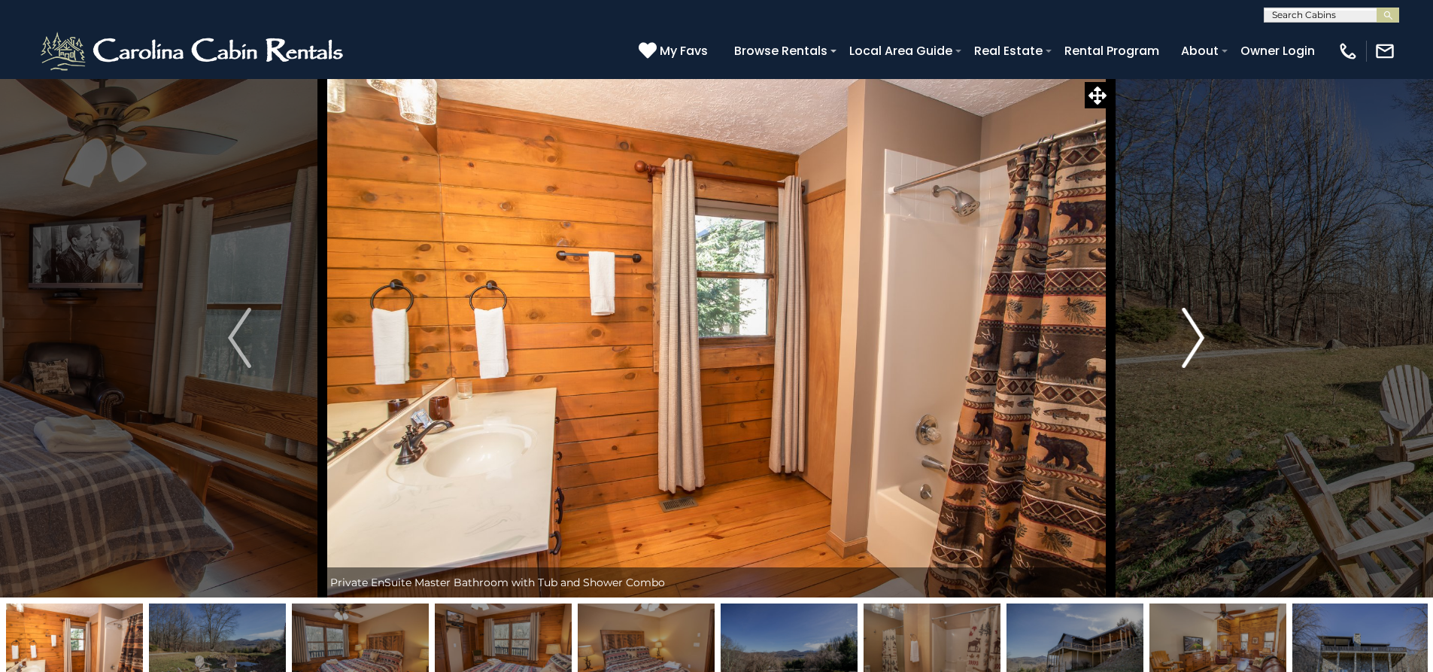
click at [1191, 346] on img "Next" at bounding box center [1193, 338] width 23 height 60
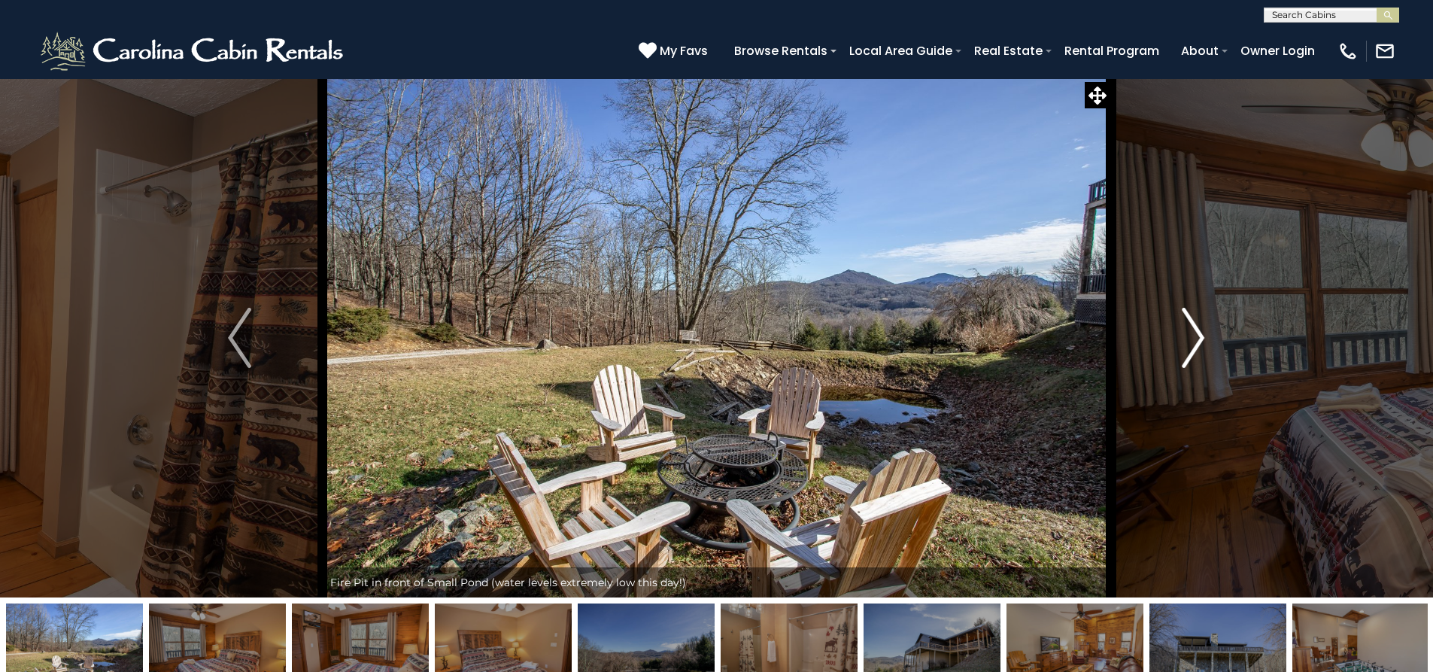
click at [1191, 346] on img "Next" at bounding box center [1193, 338] width 23 height 60
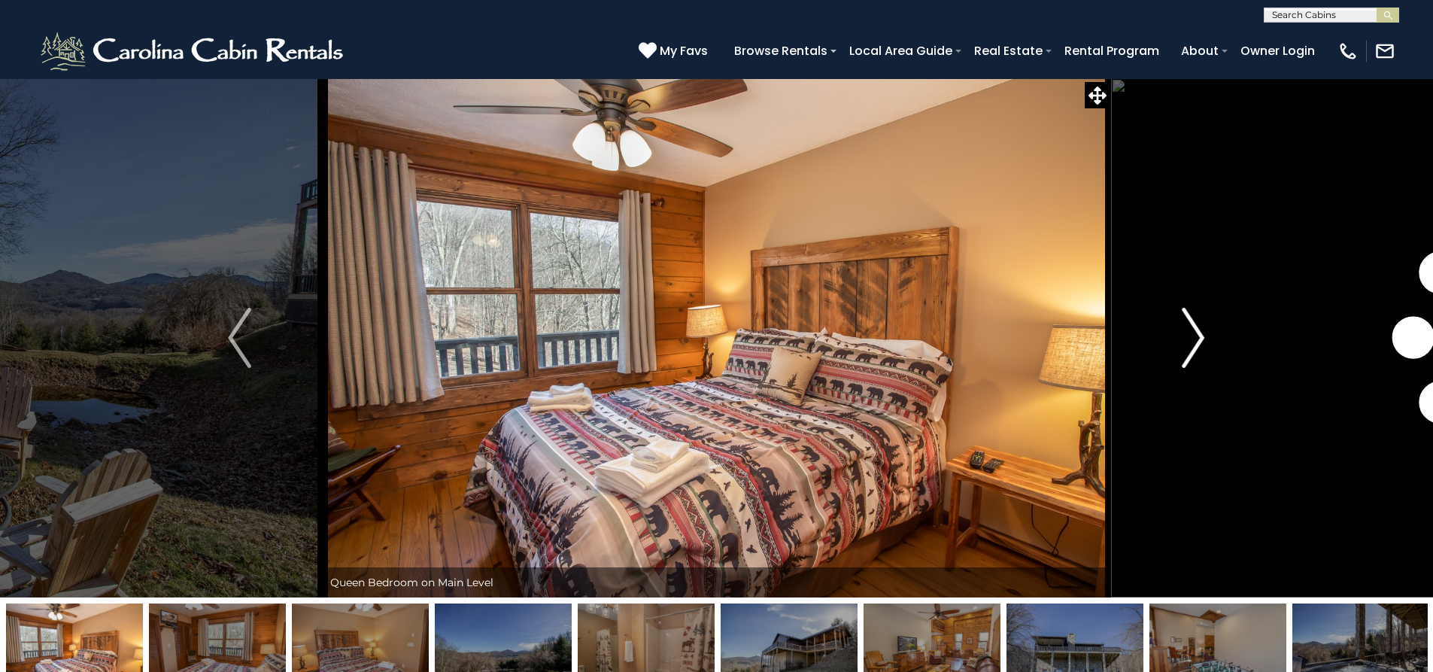
click at [1191, 346] on img "Next" at bounding box center [1193, 338] width 23 height 60
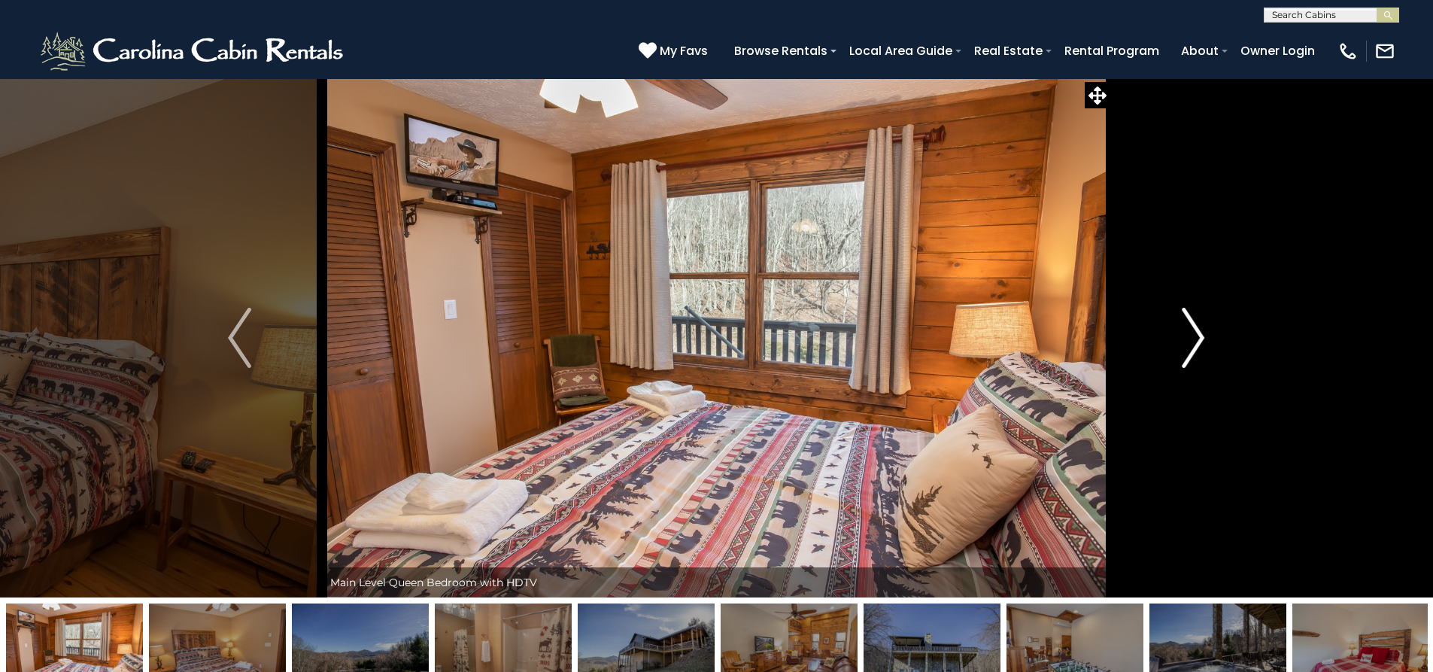
click at [1191, 346] on img "Next" at bounding box center [1193, 338] width 23 height 60
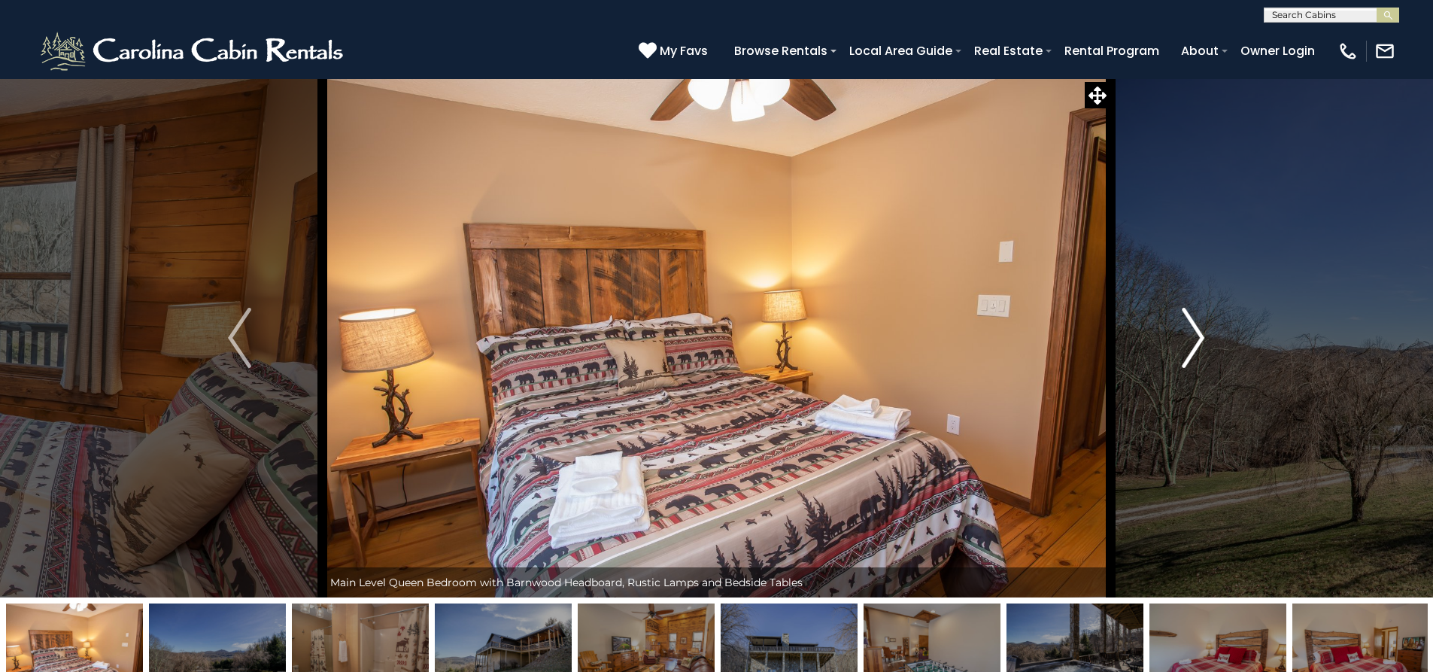
click at [1191, 346] on img "Next" at bounding box center [1193, 338] width 23 height 60
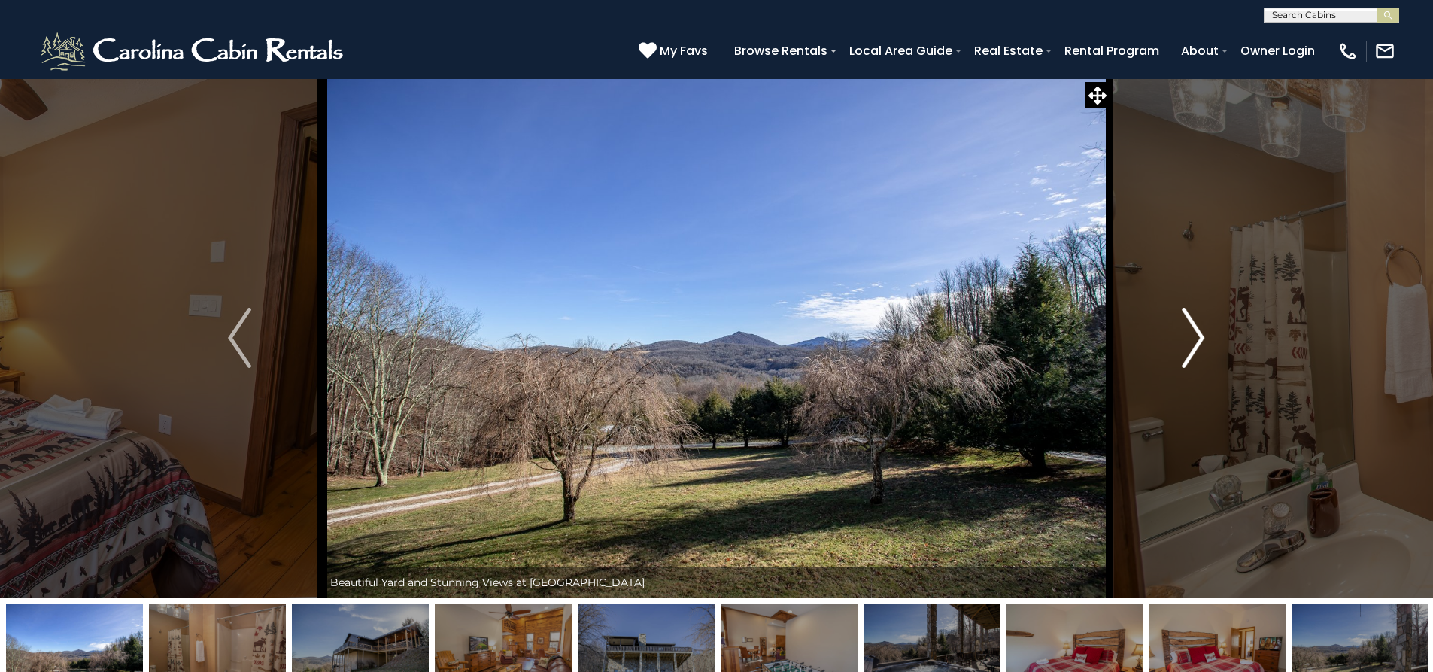
click at [1191, 346] on img "Next" at bounding box center [1193, 338] width 23 height 60
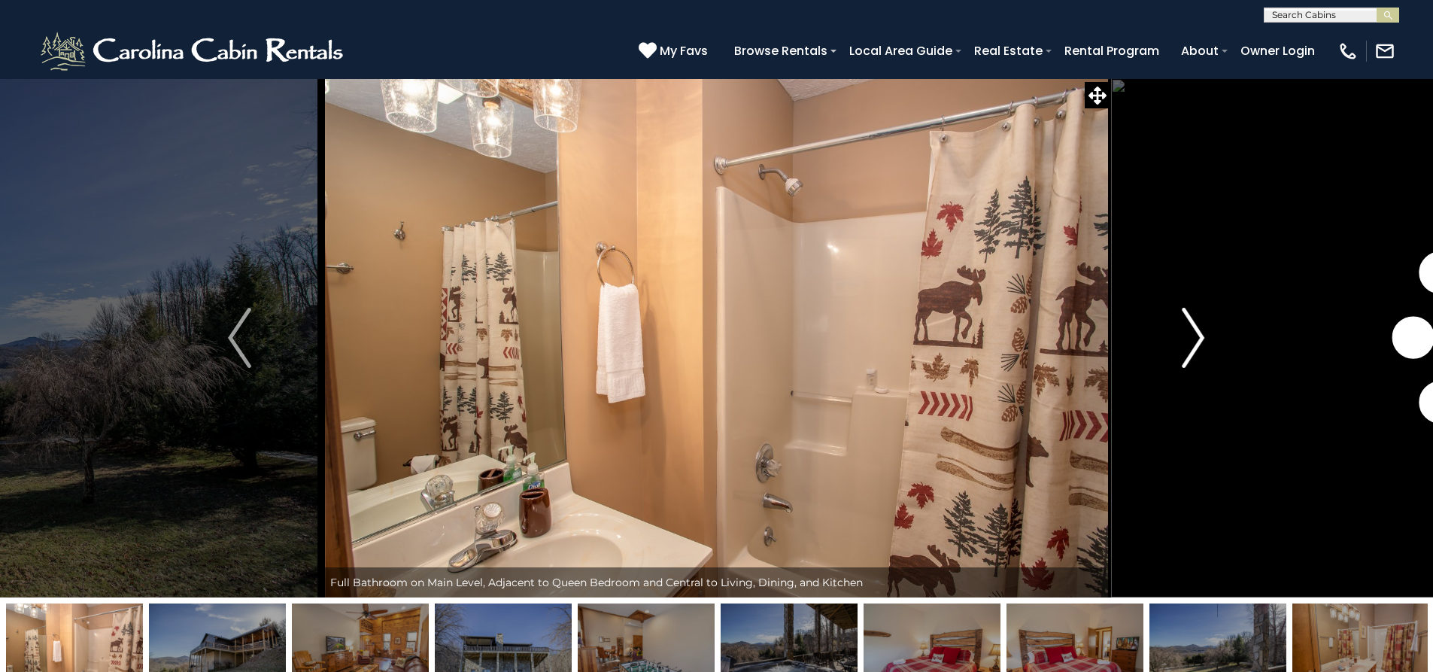
click at [1189, 345] on img "Next" at bounding box center [1193, 338] width 23 height 60
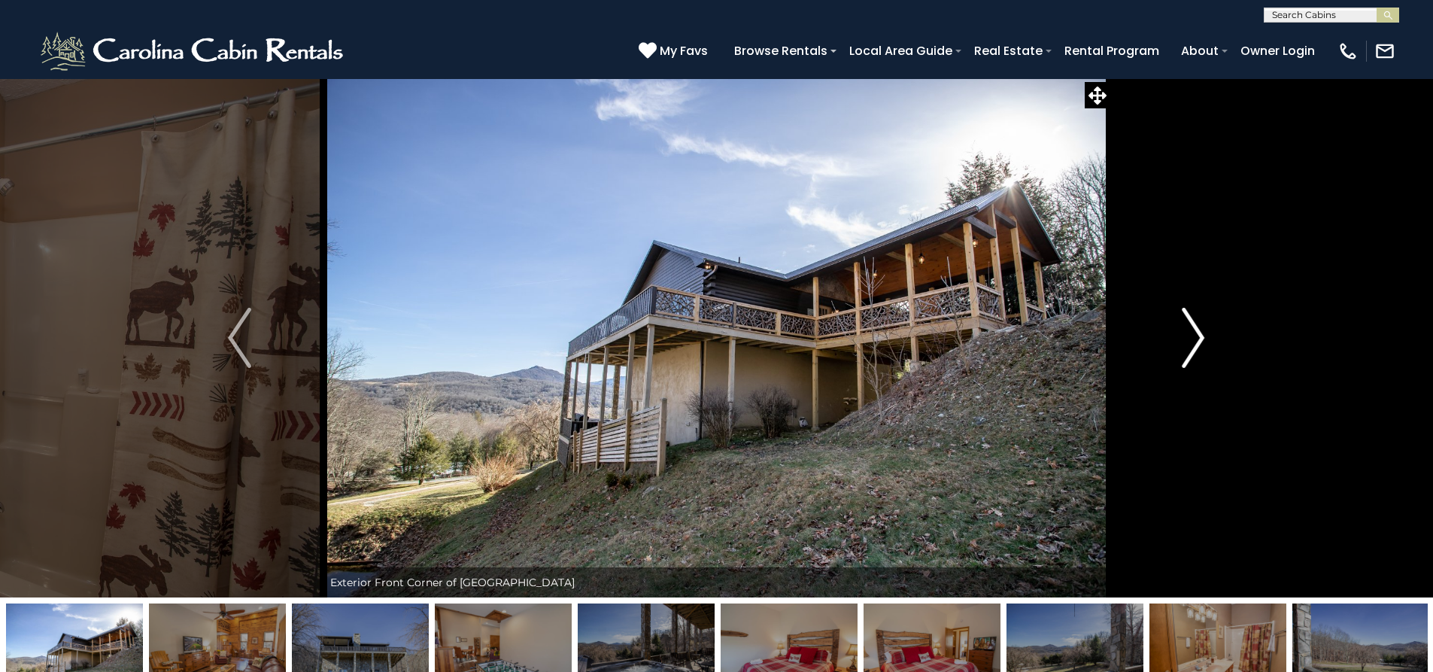
click at [1187, 345] on img "Next" at bounding box center [1193, 338] width 23 height 60
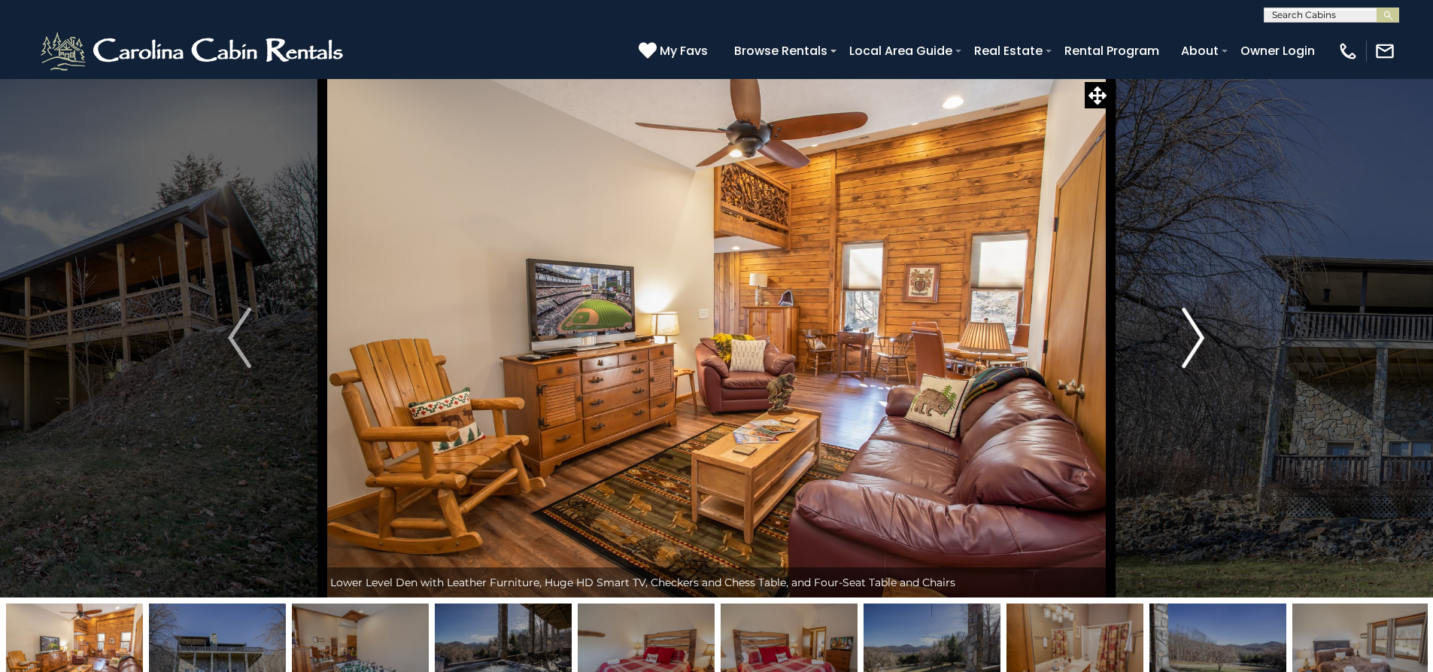
click at [1187, 344] on img "Next" at bounding box center [1193, 338] width 23 height 60
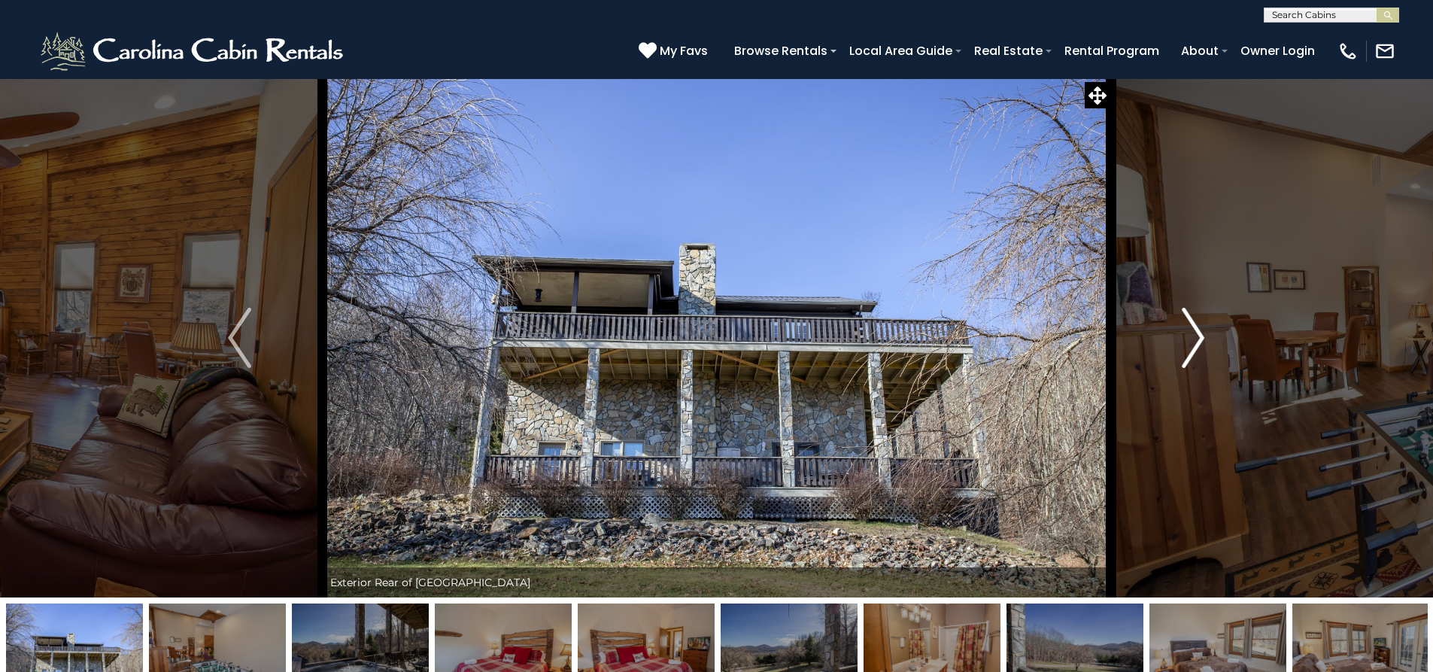
click at [1185, 344] on img "Next" at bounding box center [1193, 338] width 23 height 60
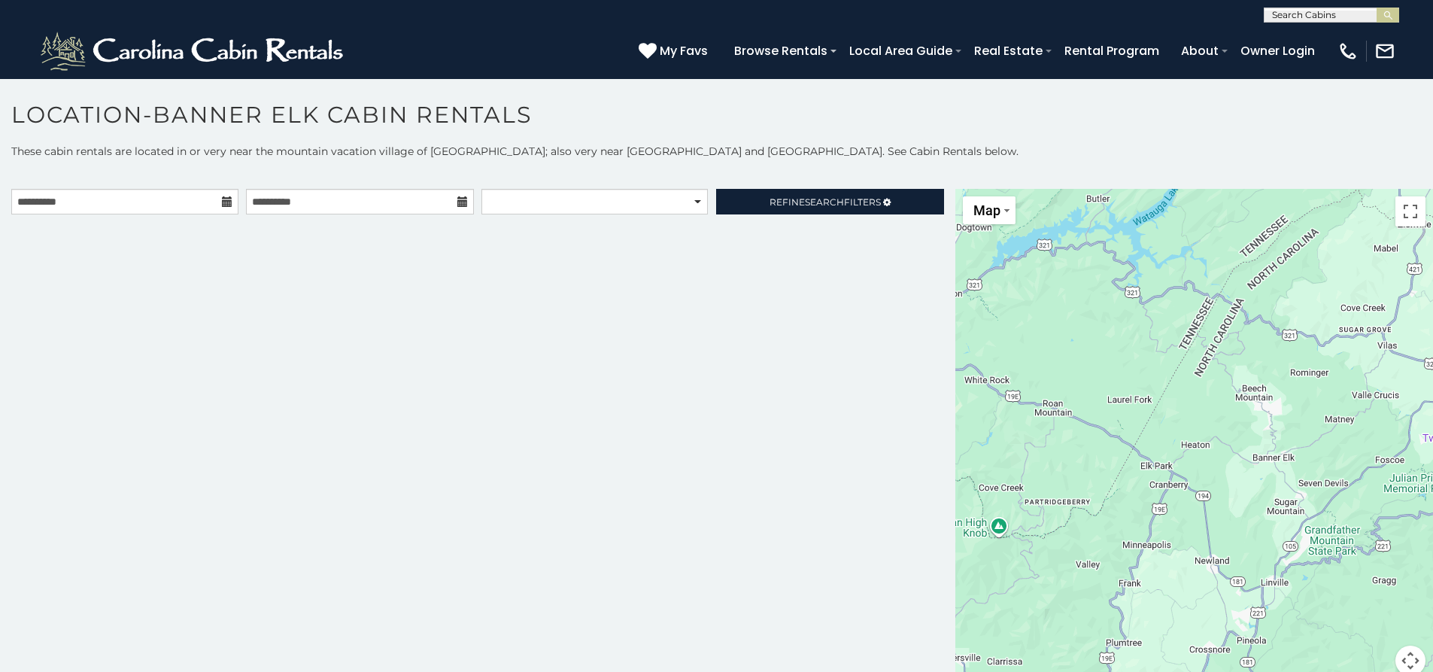
scroll to position [8, 0]
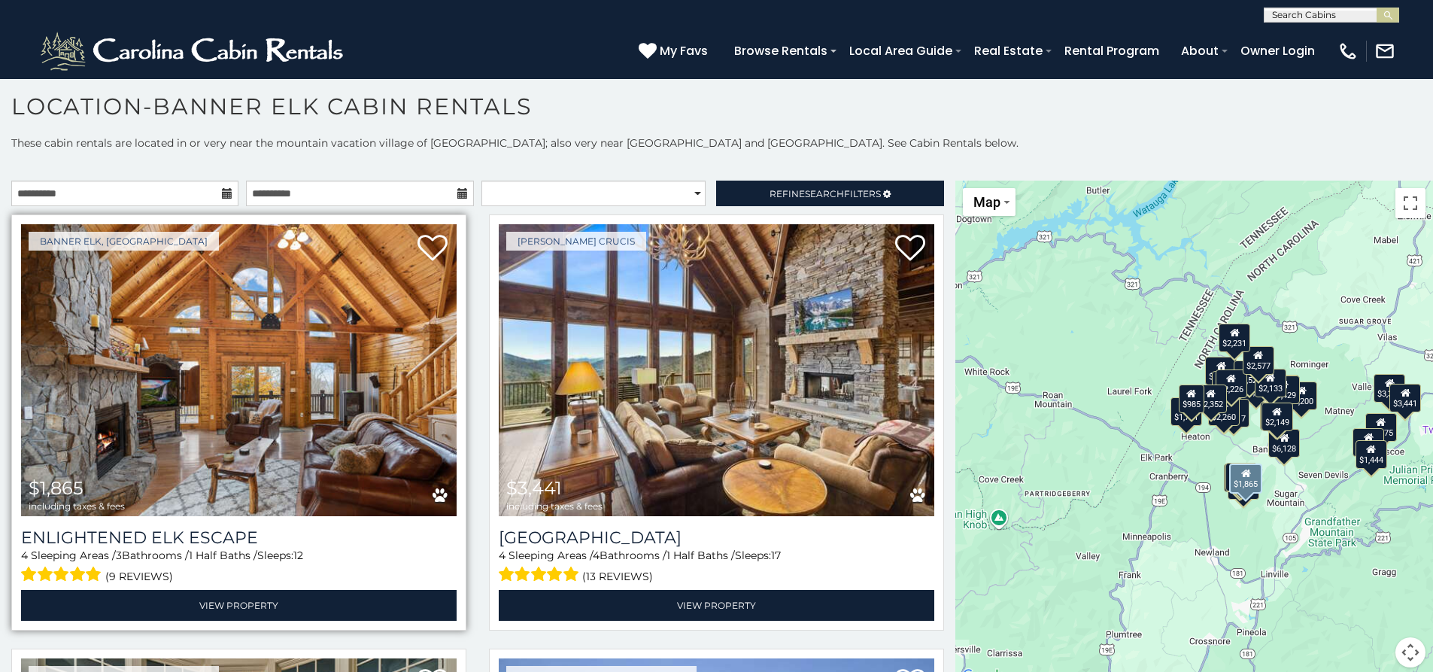
click at [274, 369] on img at bounding box center [238, 370] width 435 height 292
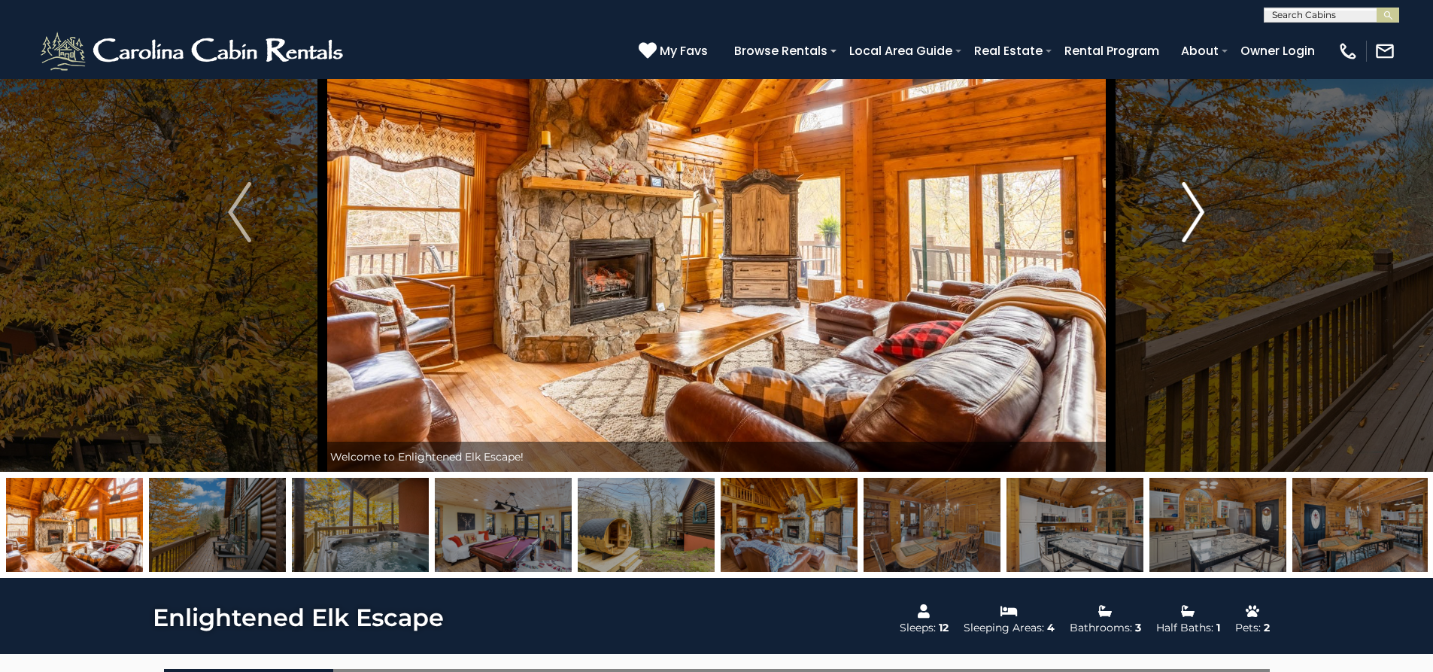
scroll to position [250, 0]
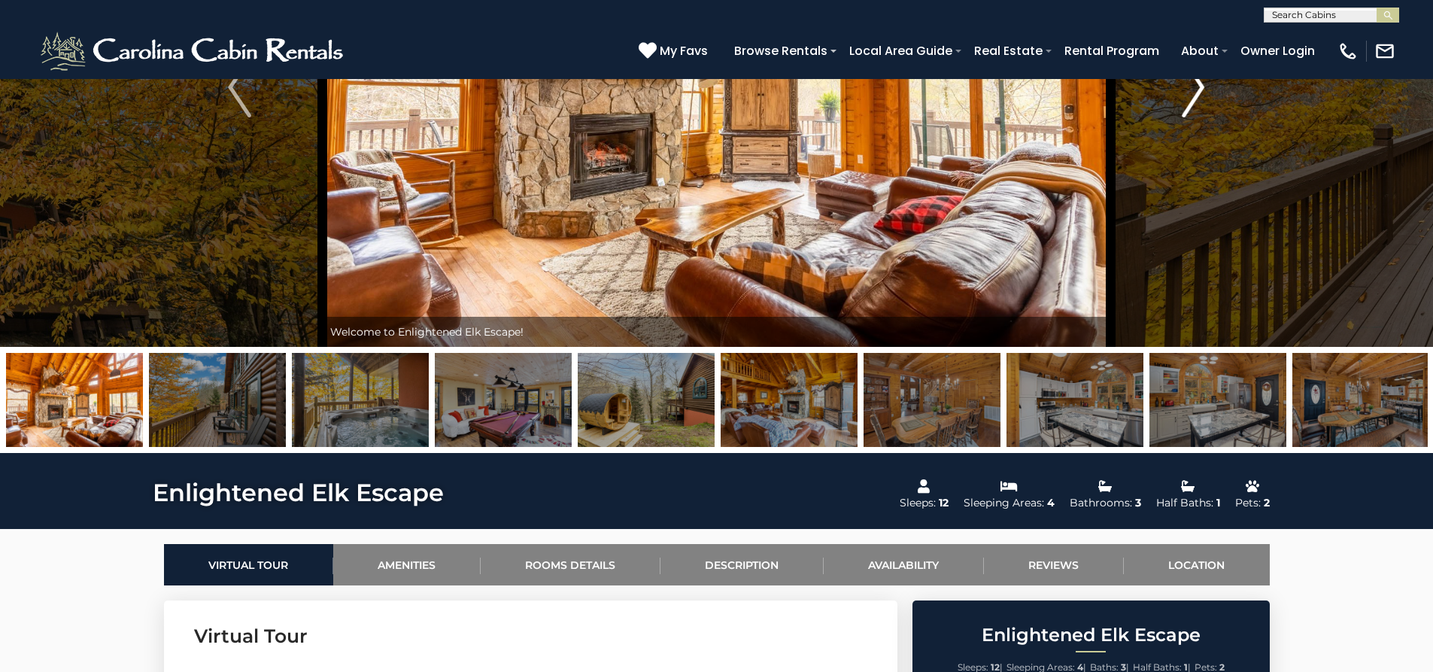
click at [1189, 103] on img "Next" at bounding box center [1193, 87] width 23 height 60
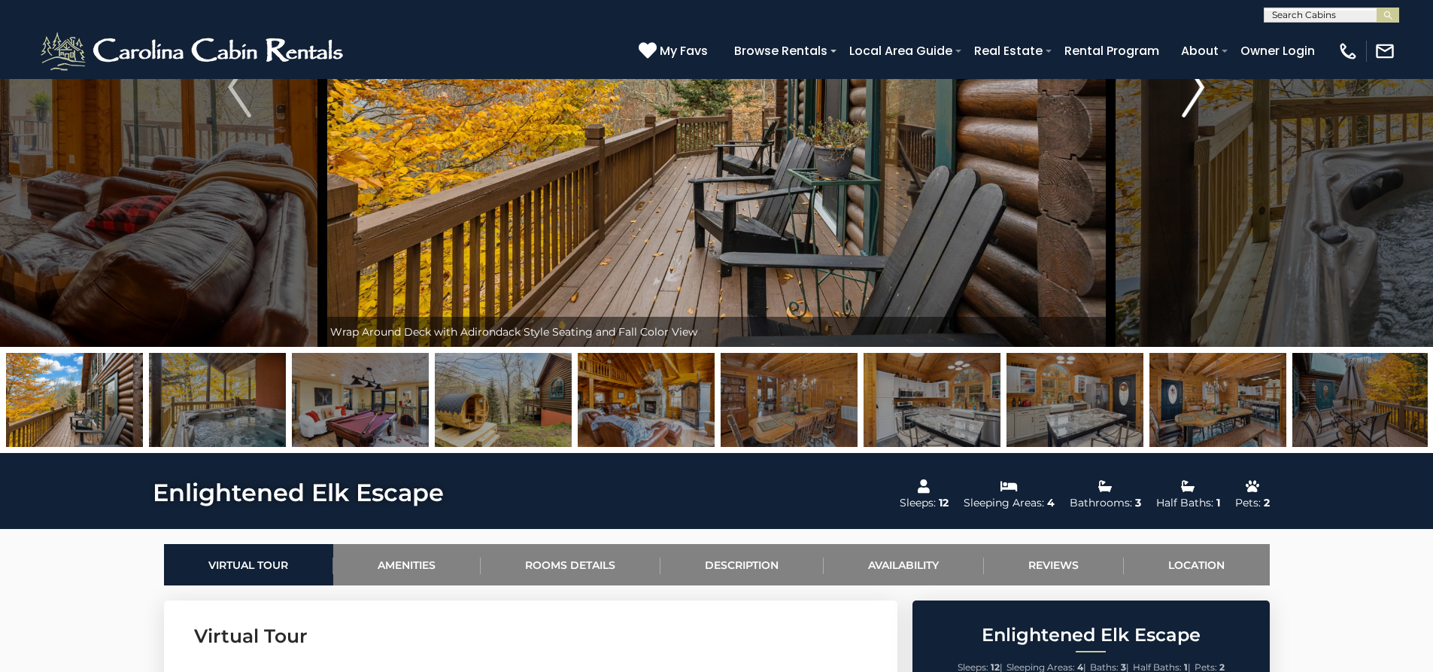
click at [1187, 103] on img "Next" at bounding box center [1193, 87] width 23 height 60
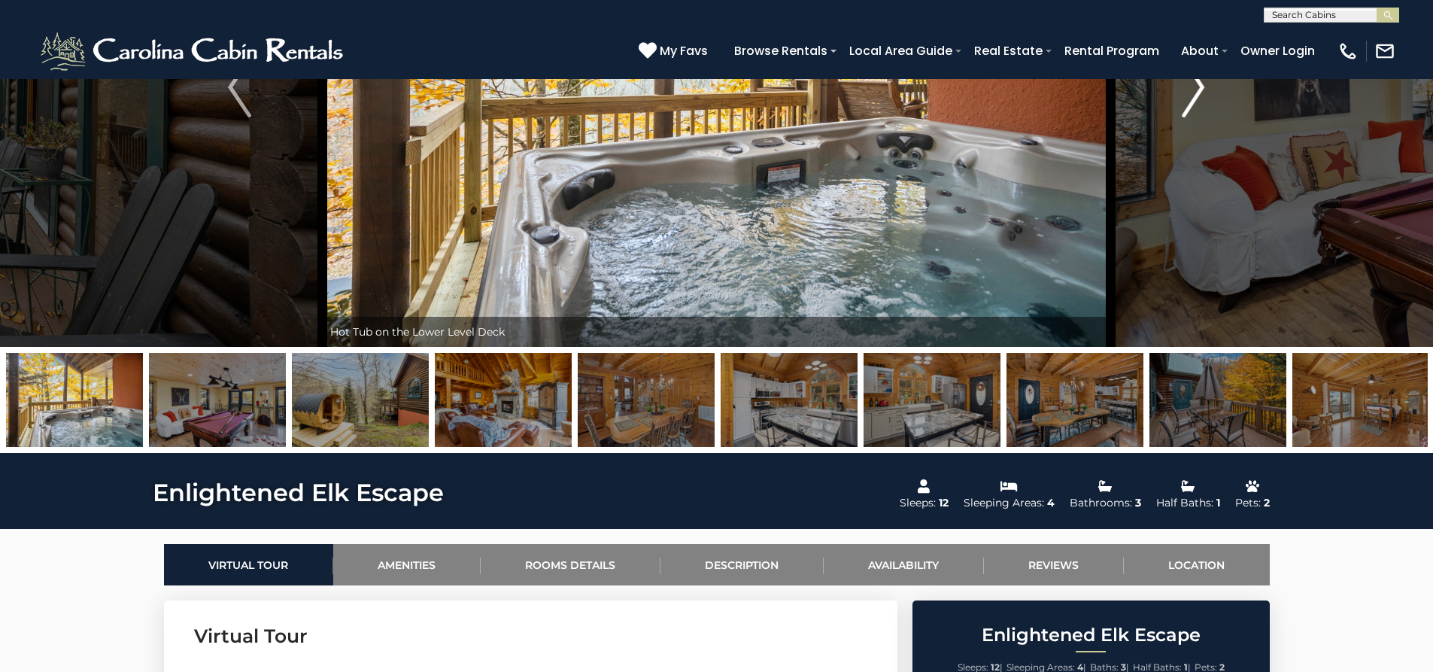
click at [1183, 103] on img "Next" at bounding box center [1193, 87] width 23 height 60
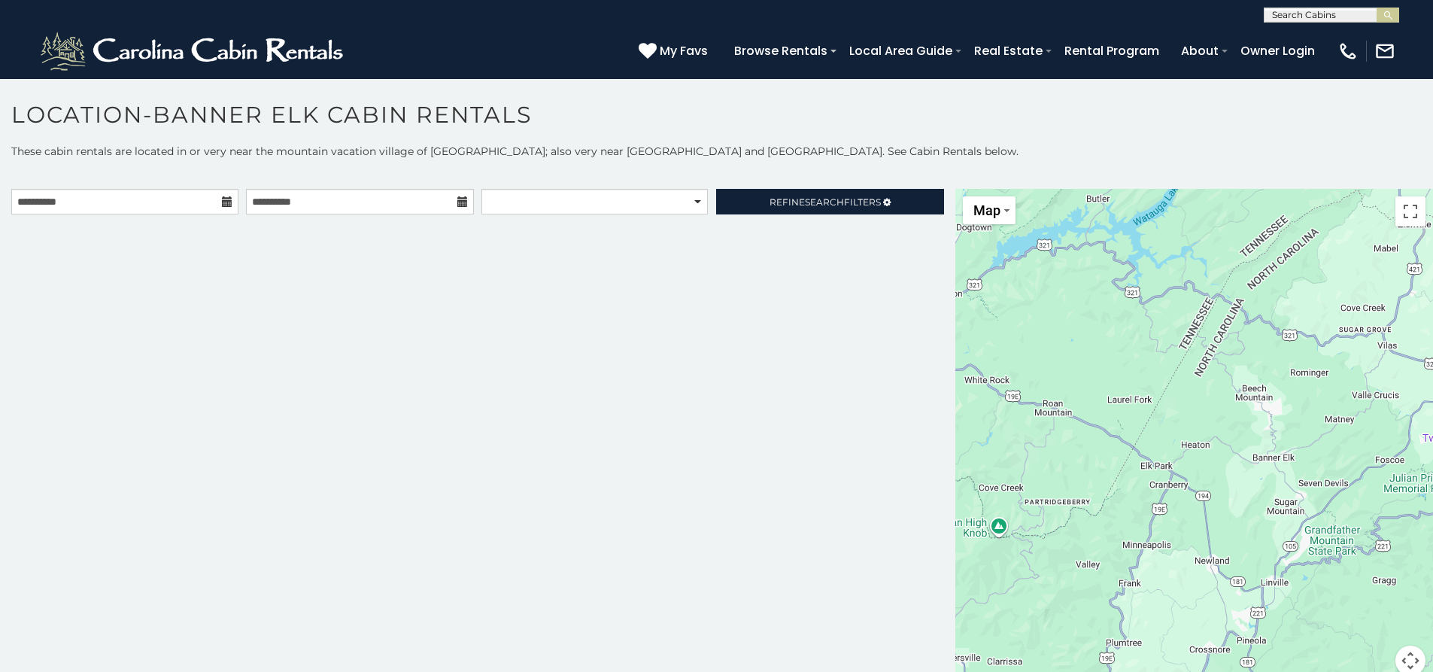
scroll to position [8, 0]
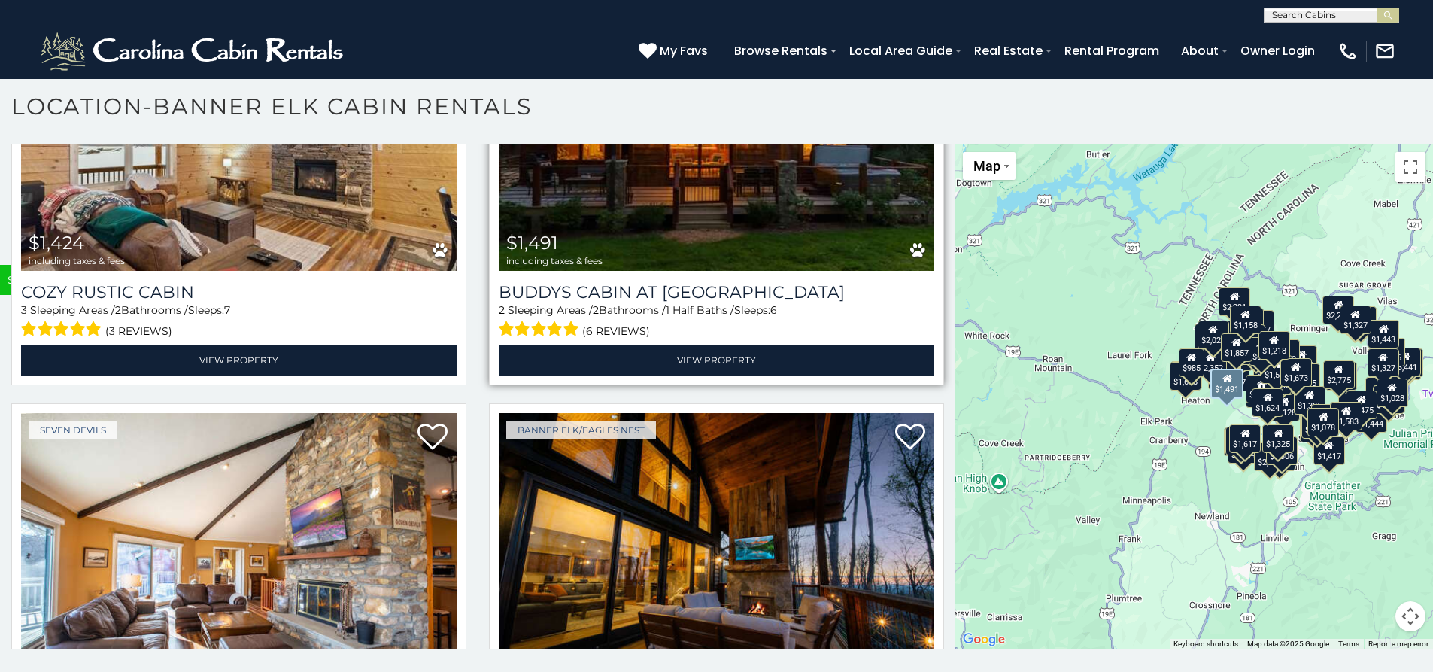
scroll to position [18440, 0]
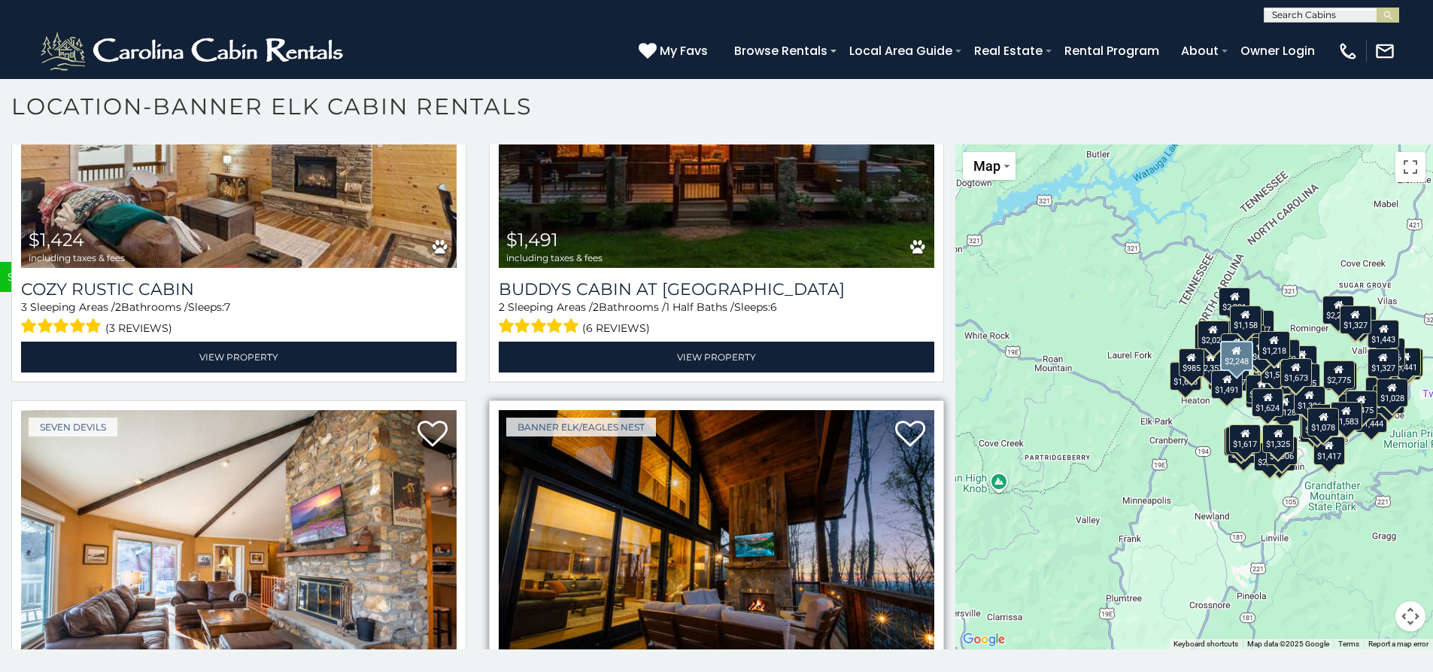
click at [678, 410] on img at bounding box center [716, 556] width 435 height 292
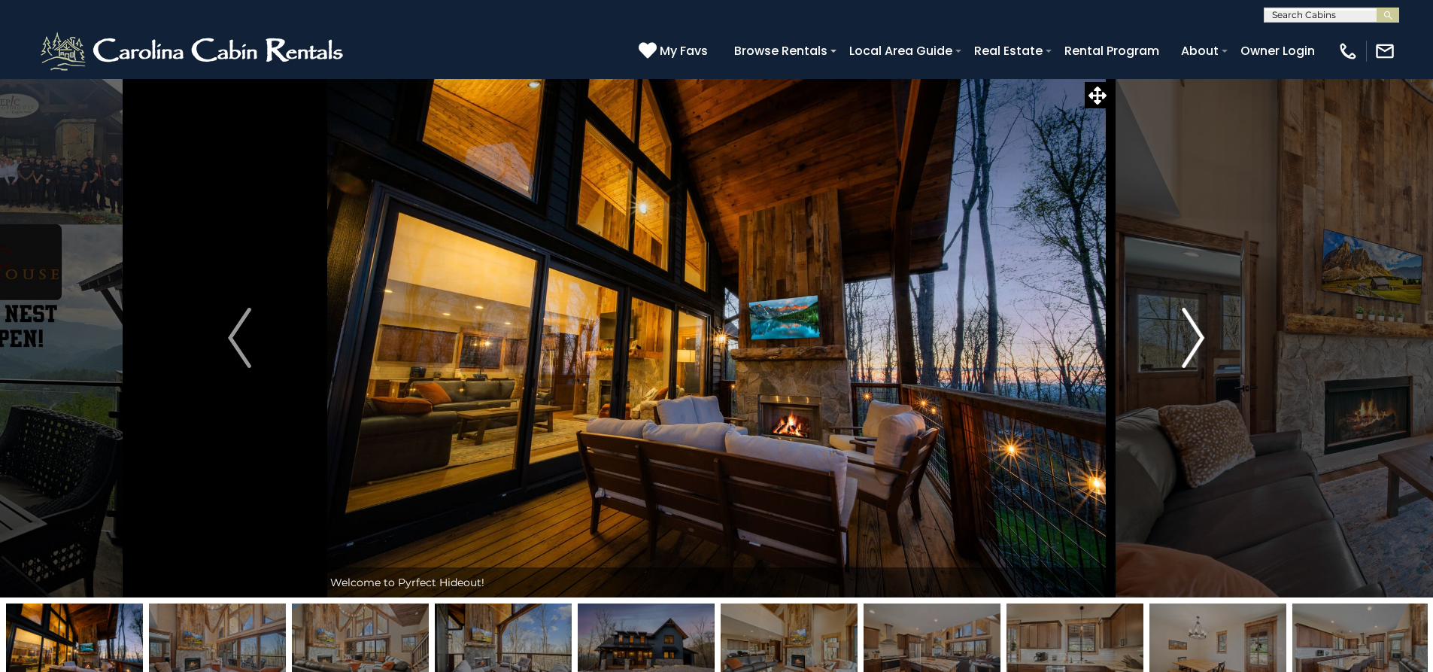
click at [1202, 345] on img "Next" at bounding box center [1193, 338] width 23 height 60
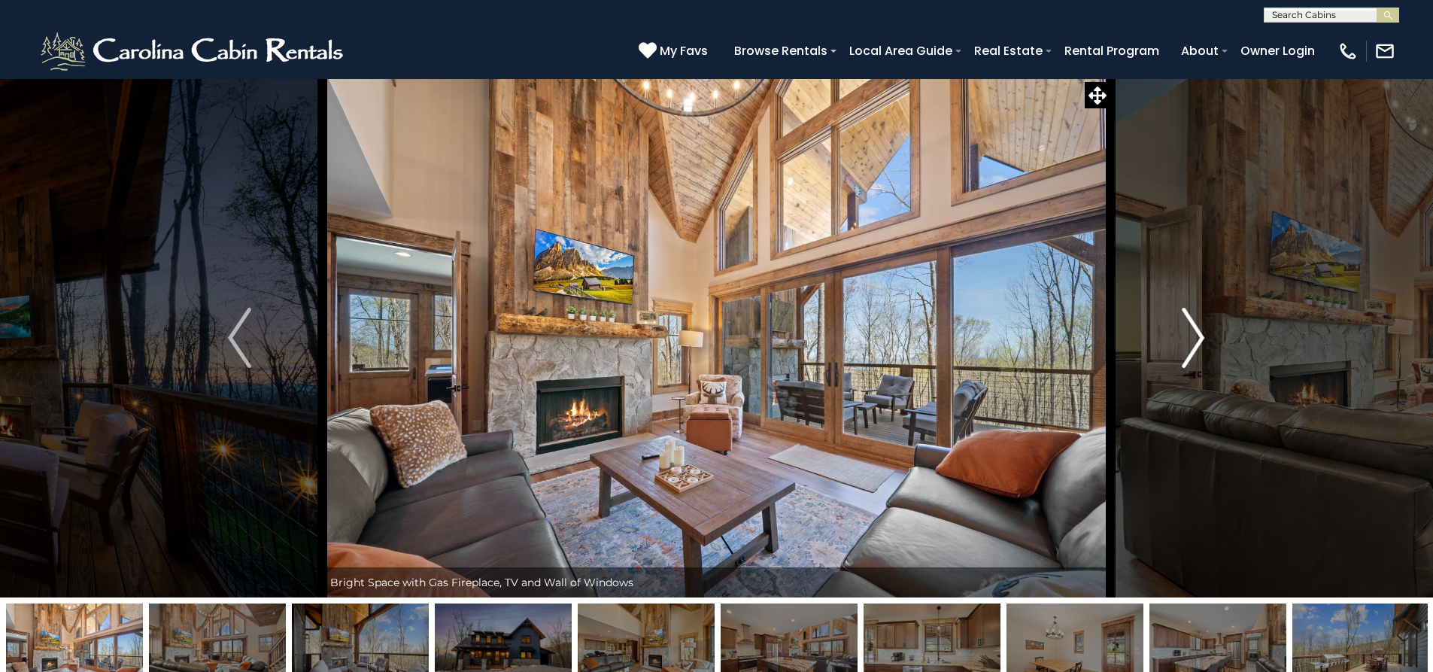
click at [1202, 345] on img "Next" at bounding box center [1193, 338] width 23 height 60
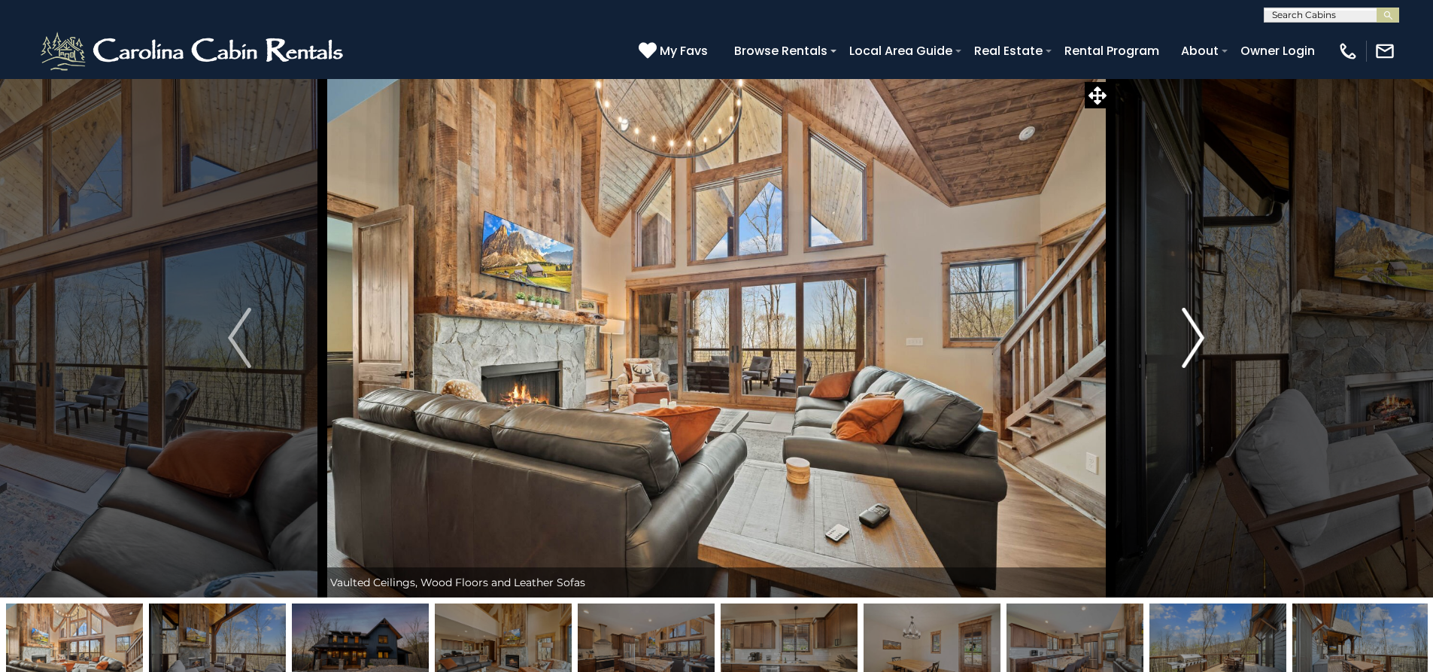
click at [1189, 350] on img "Next" at bounding box center [1193, 338] width 23 height 60
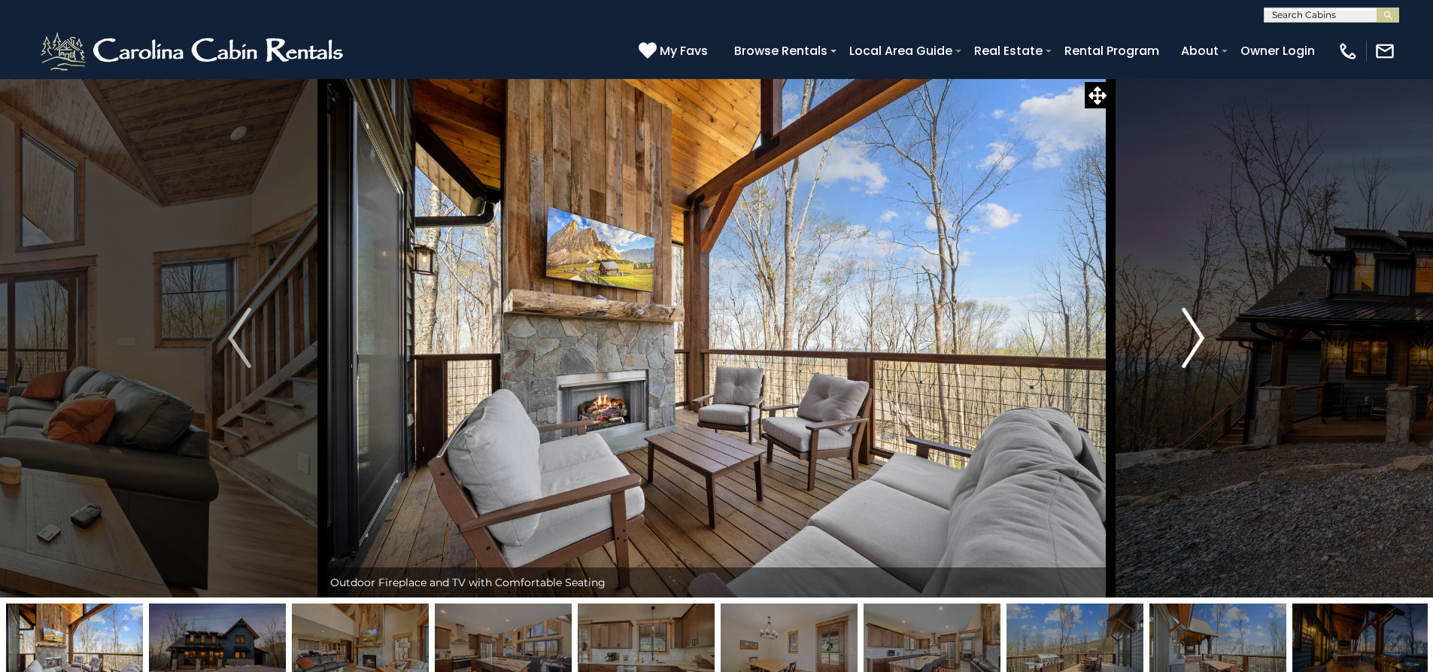
click at [1188, 350] on img "Next" at bounding box center [1193, 338] width 23 height 60
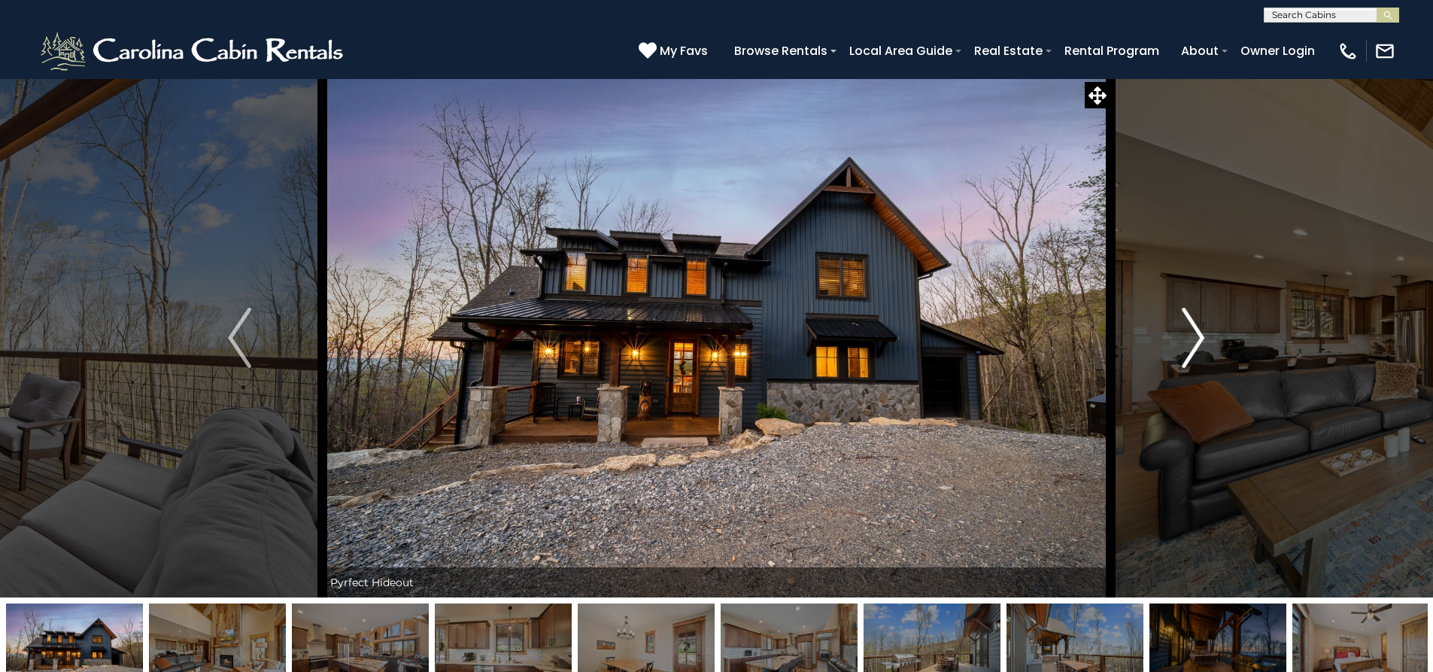
click at [1188, 350] on img "Next" at bounding box center [1193, 338] width 23 height 60
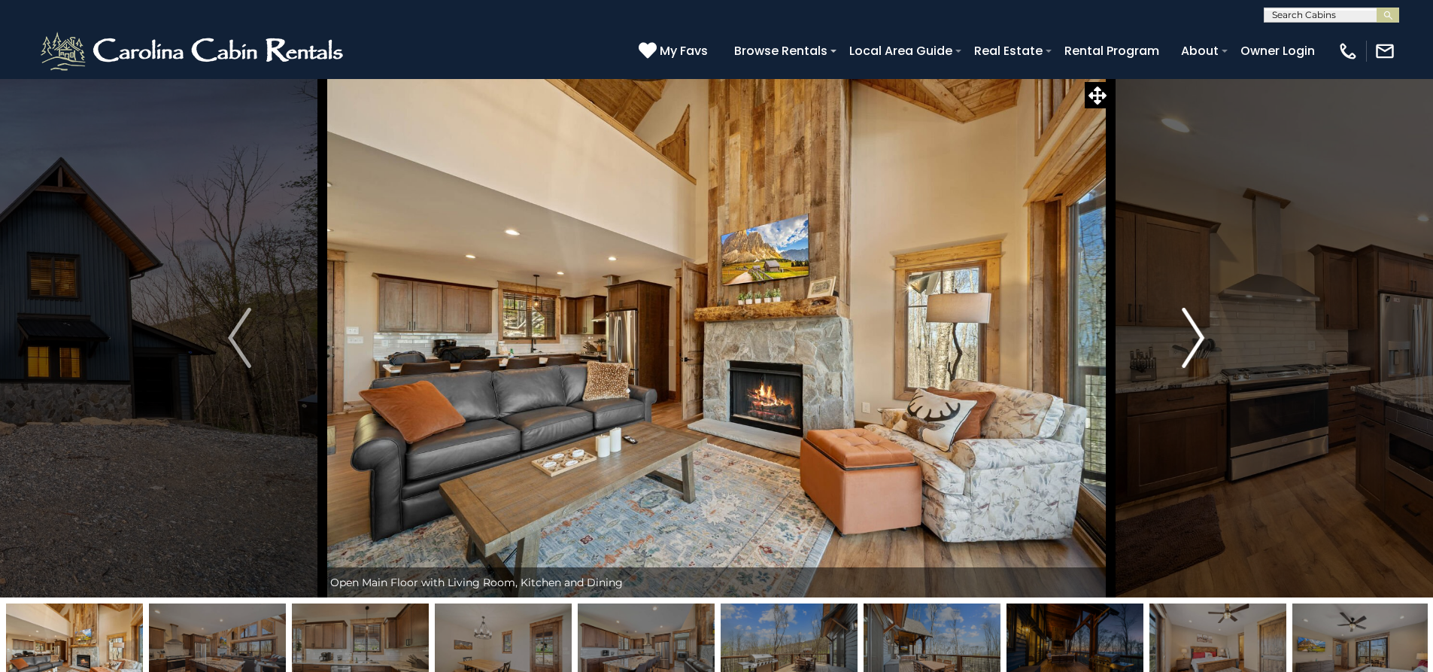
click at [1188, 350] on img "Next" at bounding box center [1193, 338] width 23 height 60
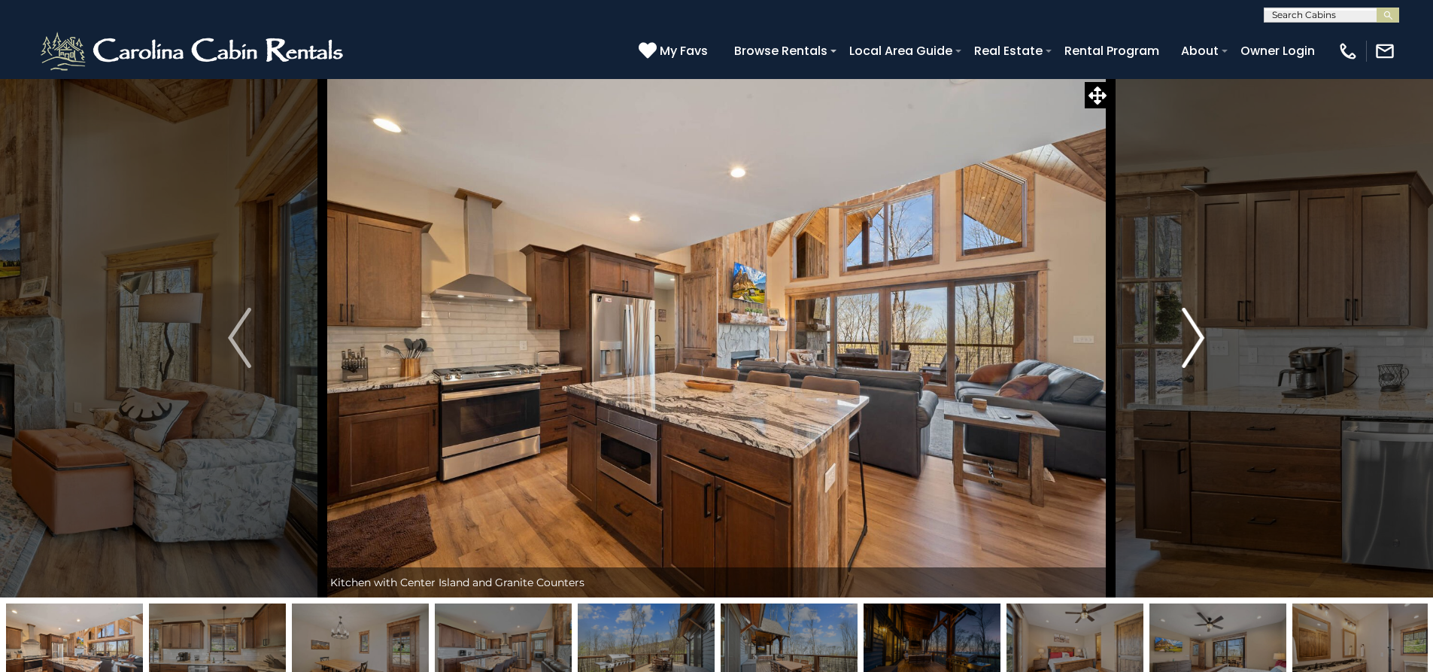
click at [1188, 350] on img "Next" at bounding box center [1193, 338] width 23 height 60
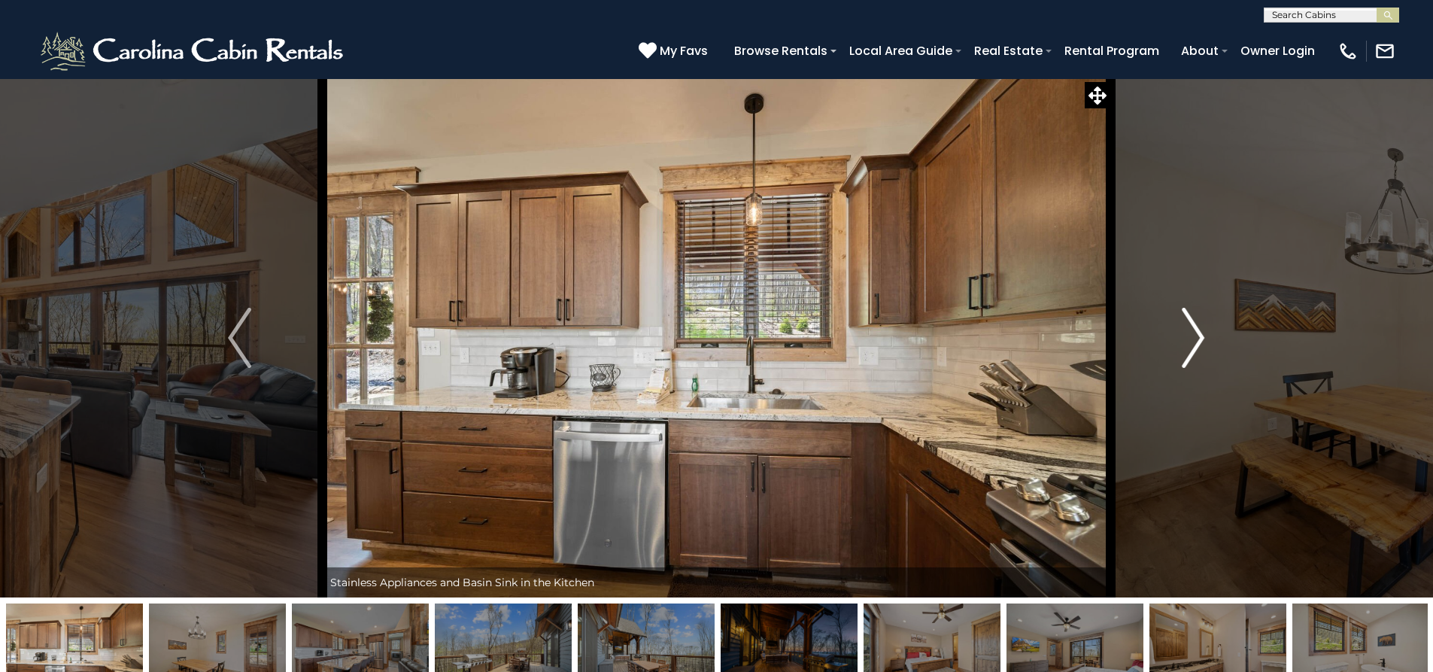
click at [1188, 350] on img "Next" at bounding box center [1193, 338] width 23 height 60
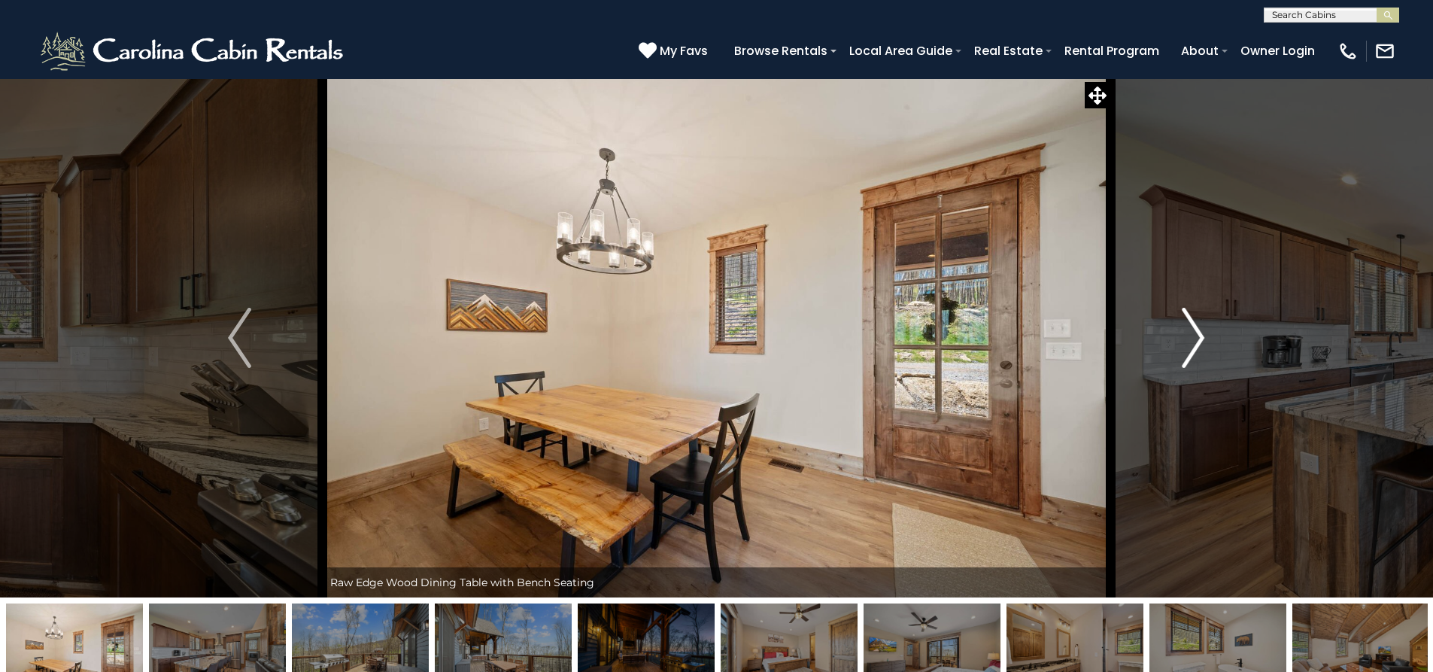
click at [1183, 352] on img "Next" at bounding box center [1193, 338] width 23 height 60
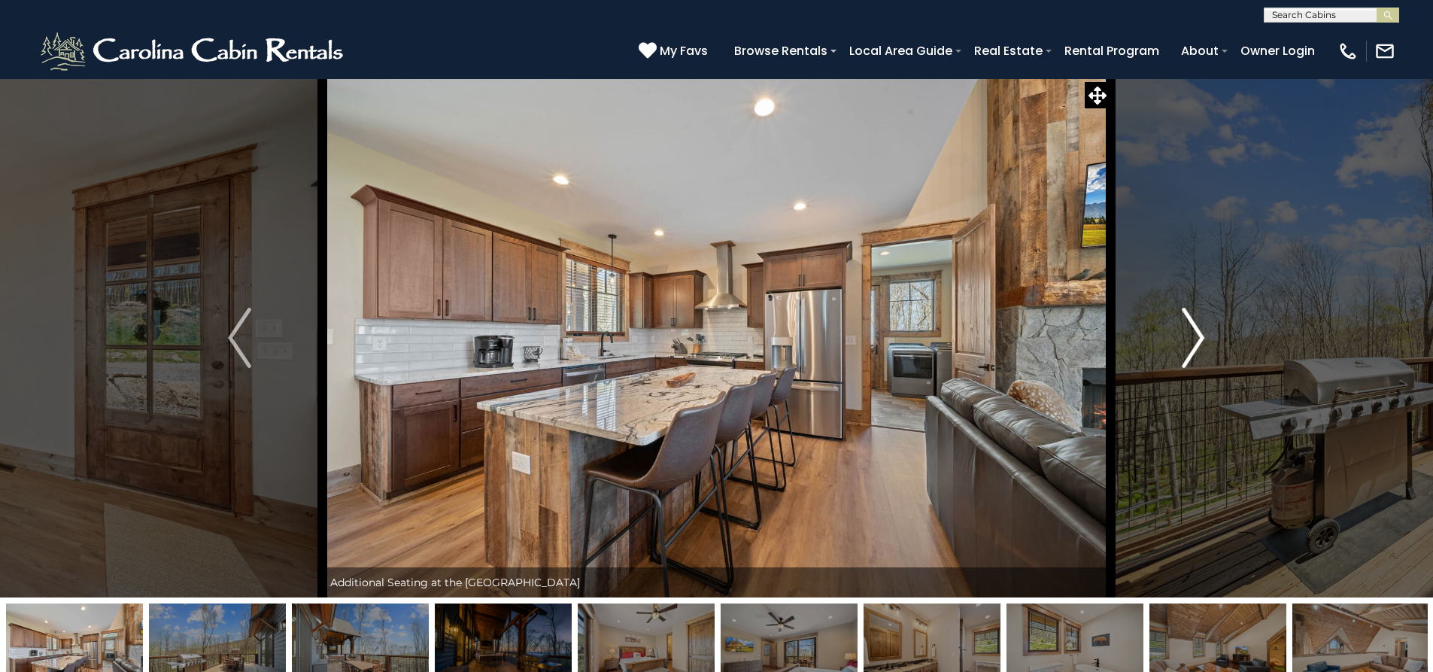
click at [1183, 350] on img "Next" at bounding box center [1193, 338] width 23 height 60
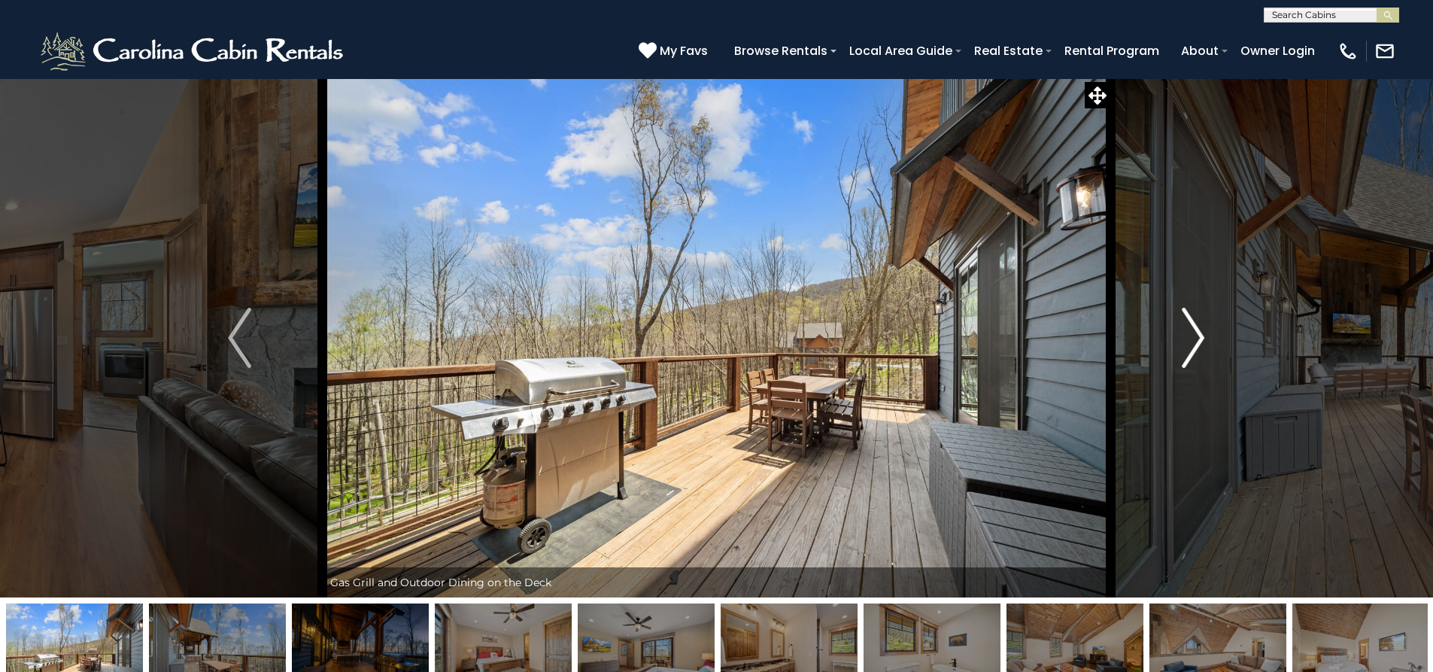
click at [1183, 350] on img "Next" at bounding box center [1193, 338] width 23 height 60
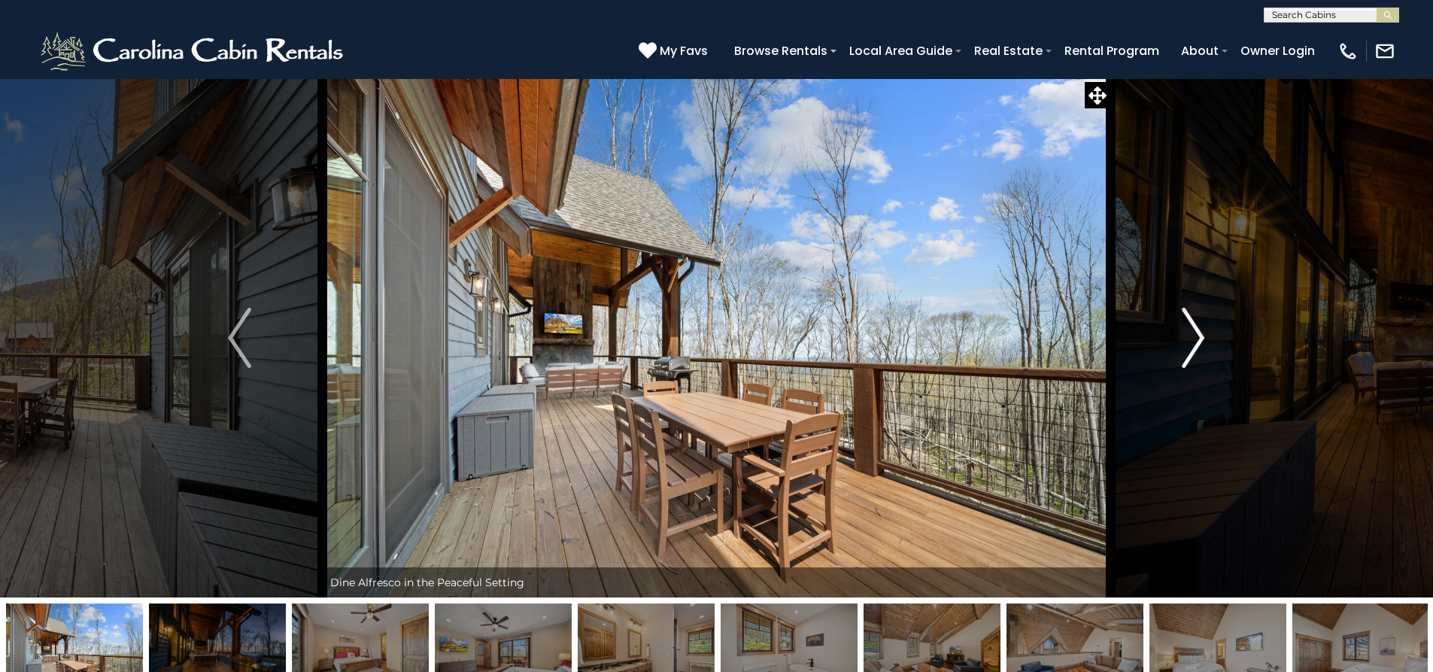
click at [1183, 350] on img "Next" at bounding box center [1193, 338] width 23 height 60
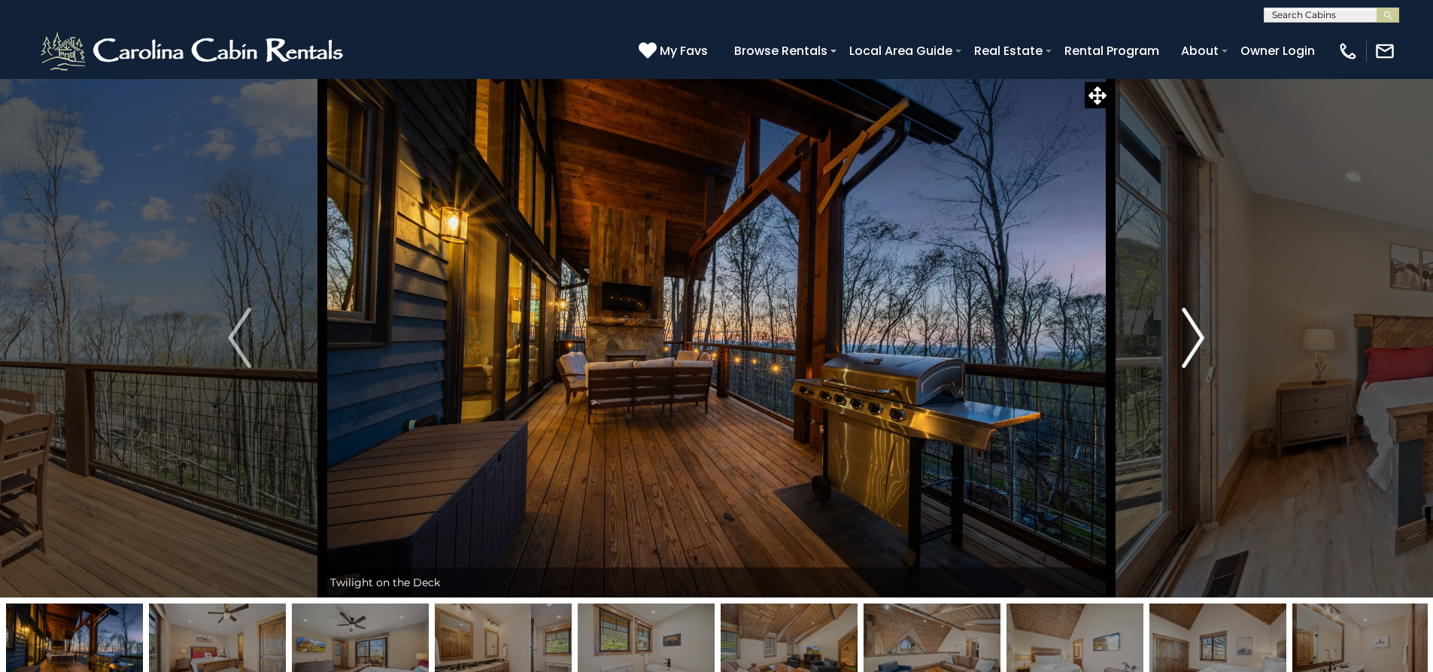
click at [1185, 350] on img "Next" at bounding box center [1193, 338] width 23 height 60
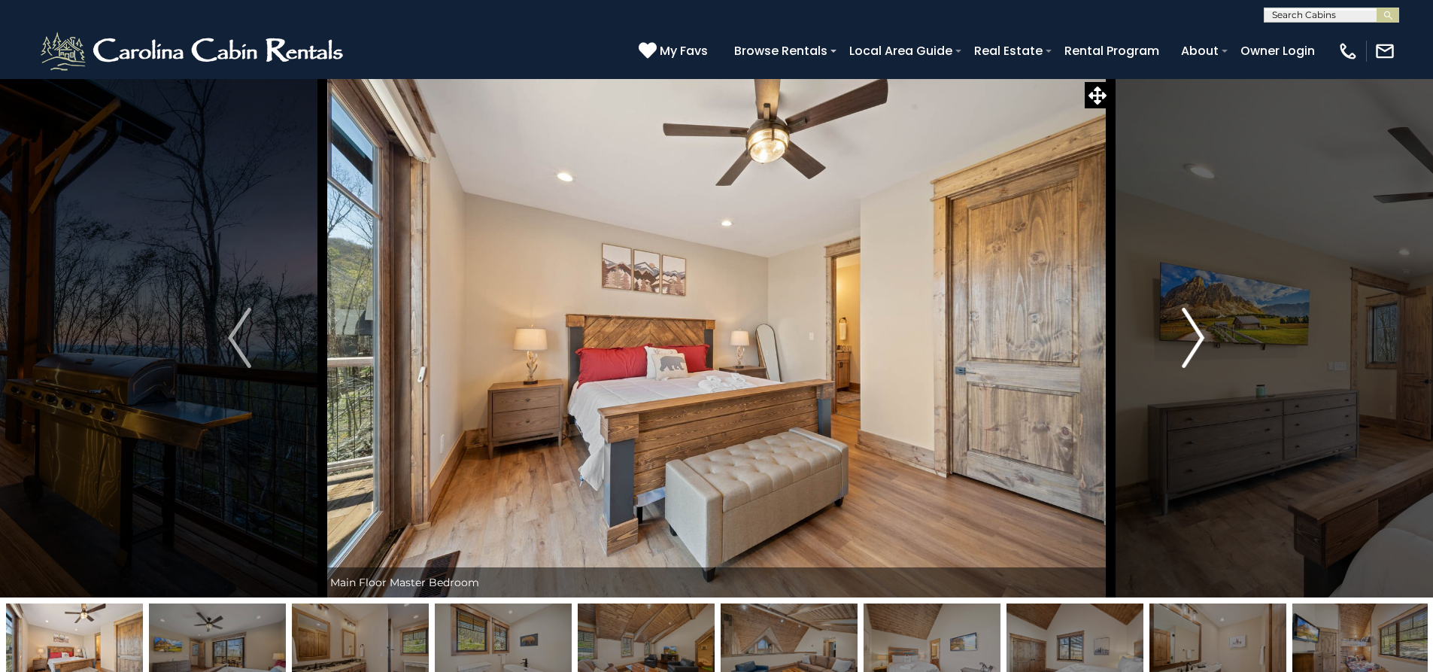
click at [1185, 350] on img "Next" at bounding box center [1193, 338] width 23 height 60
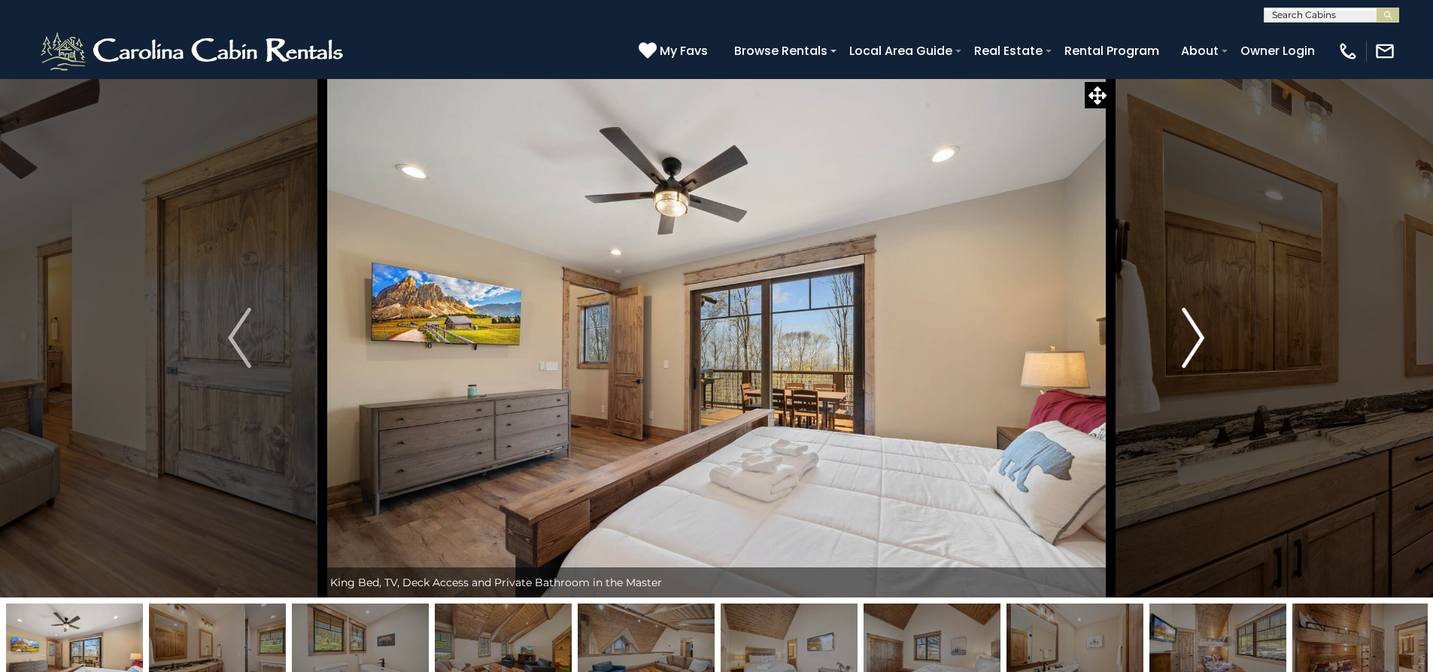
click at [1185, 350] on img "Next" at bounding box center [1193, 338] width 23 height 60
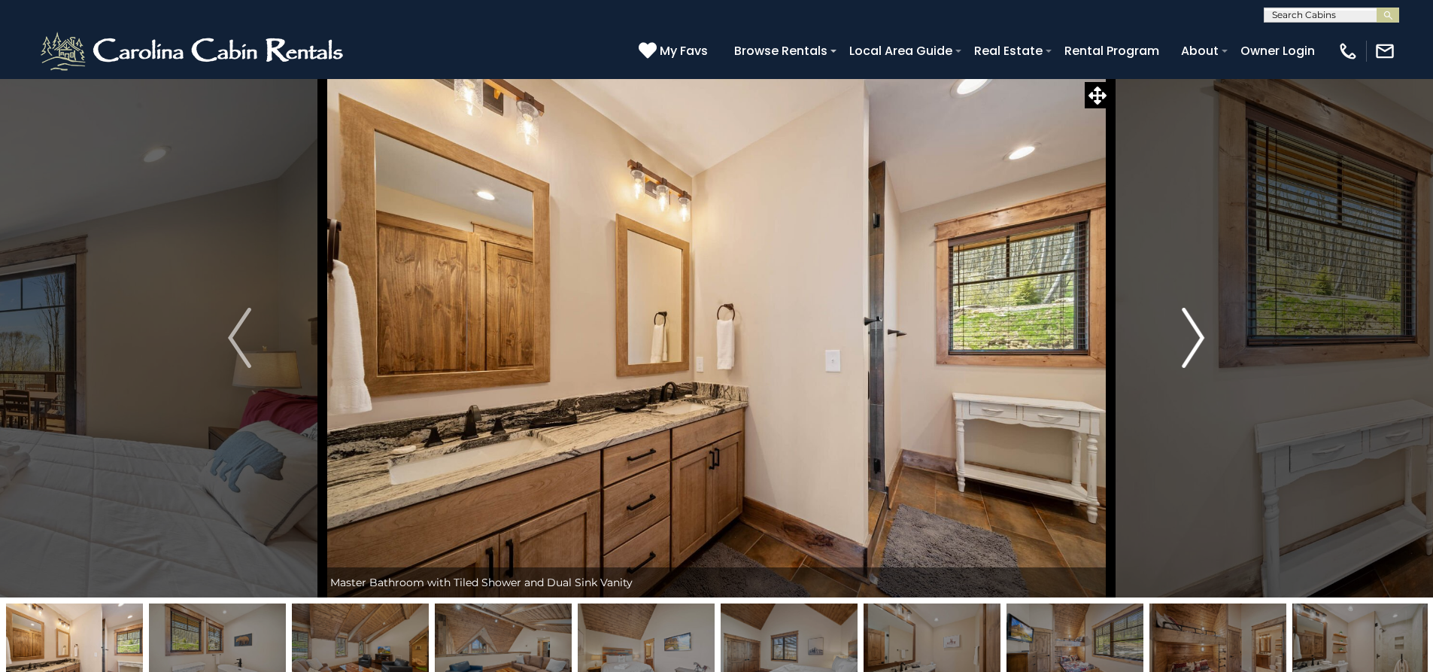
click at [1185, 350] on img "Next" at bounding box center [1193, 338] width 23 height 60
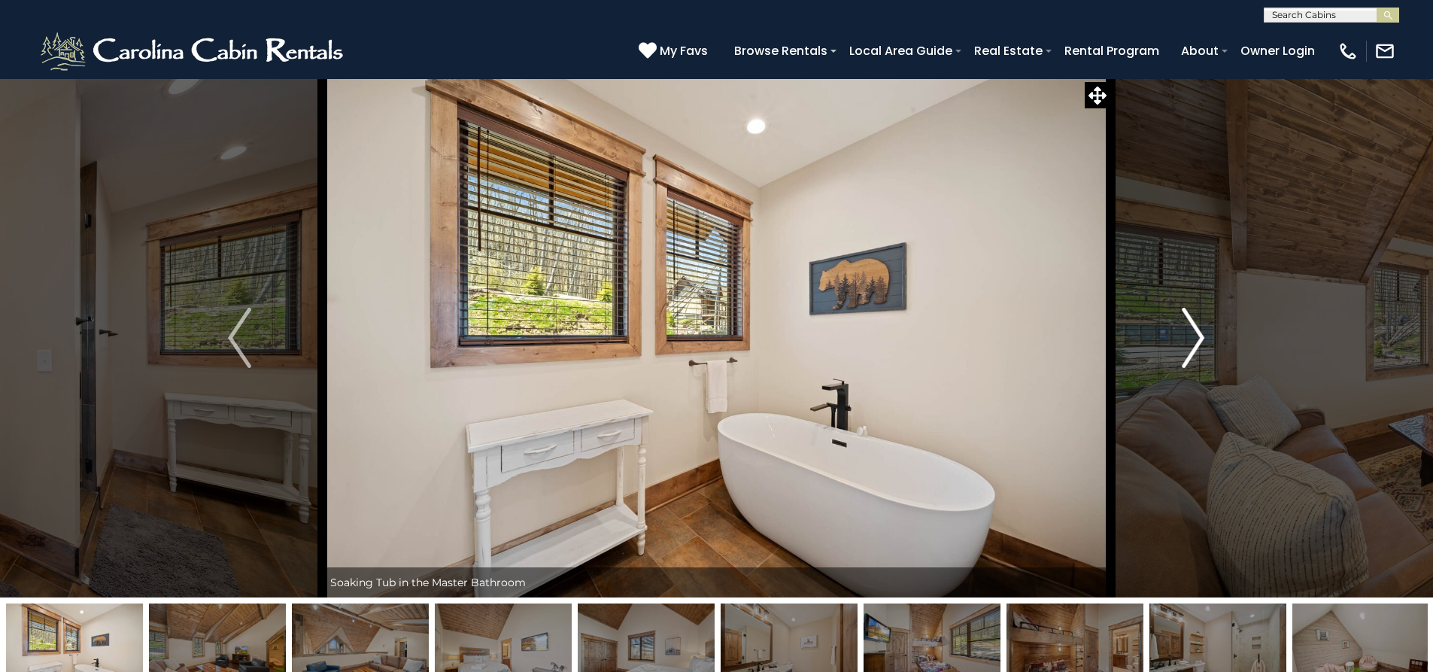
click at [1185, 350] on img "Next" at bounding box center [1193, 338] width 23 height 60
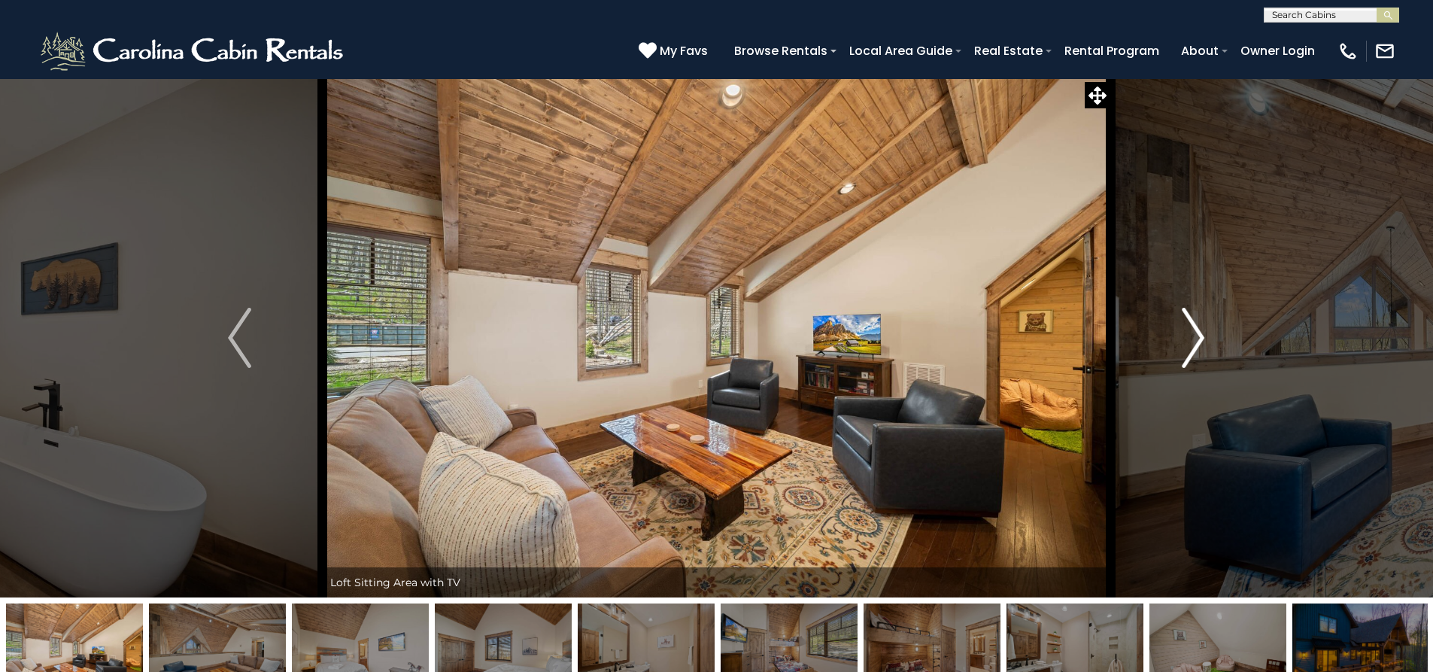
click at [1185, 350] on img "Next" at bounding box center [1193, 338] width 23 height 60
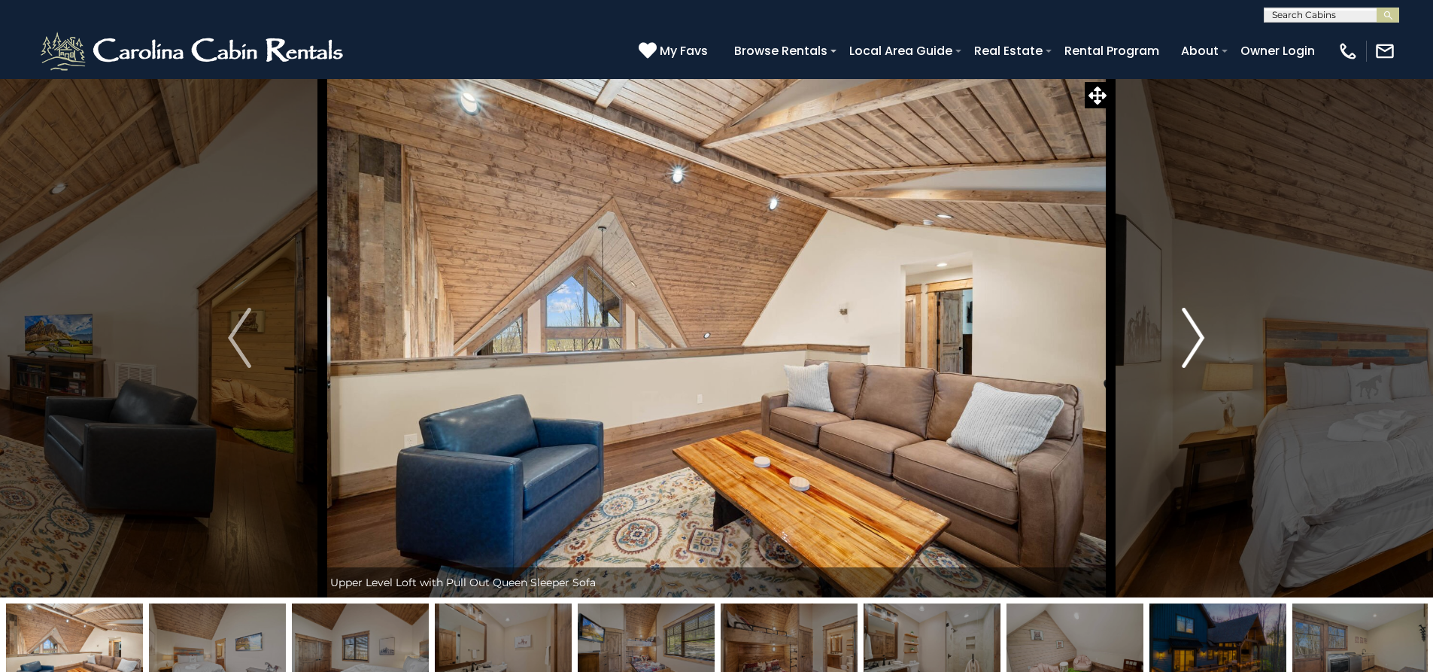
click at [1185, 350] on img "Next" at bounding box center [1193, 338] width 23 height 60
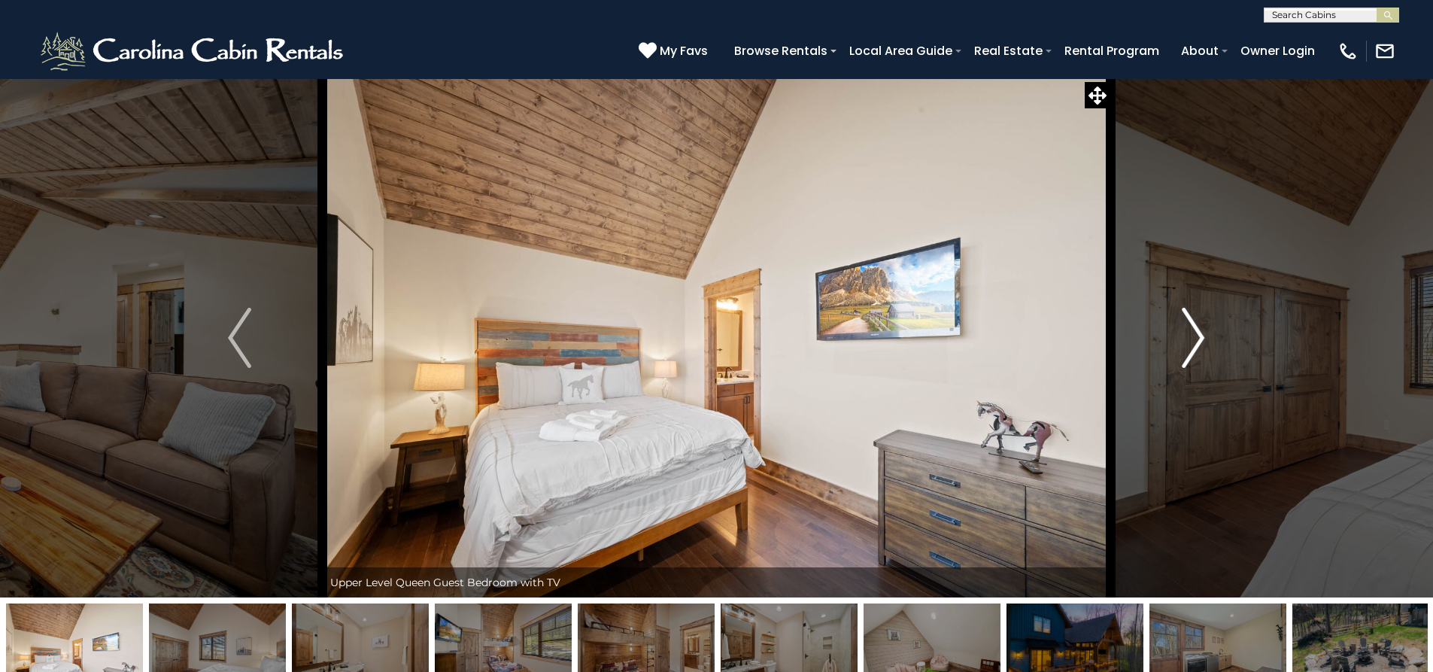
click at [1185, 350] on img "Next" at bounding box center [1193, 338] width 23 height 60
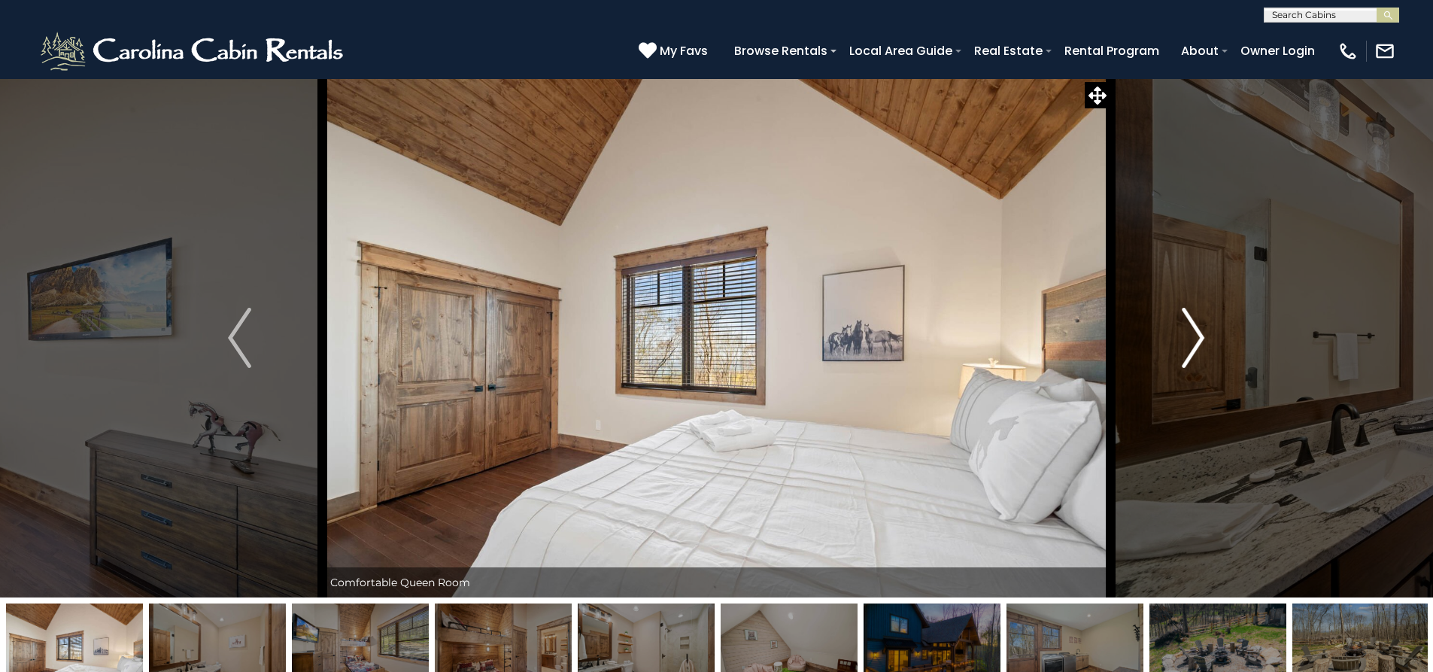
click at [1185, 350] on img "Next" at bounding box center [1193, 338] width 23 height 60
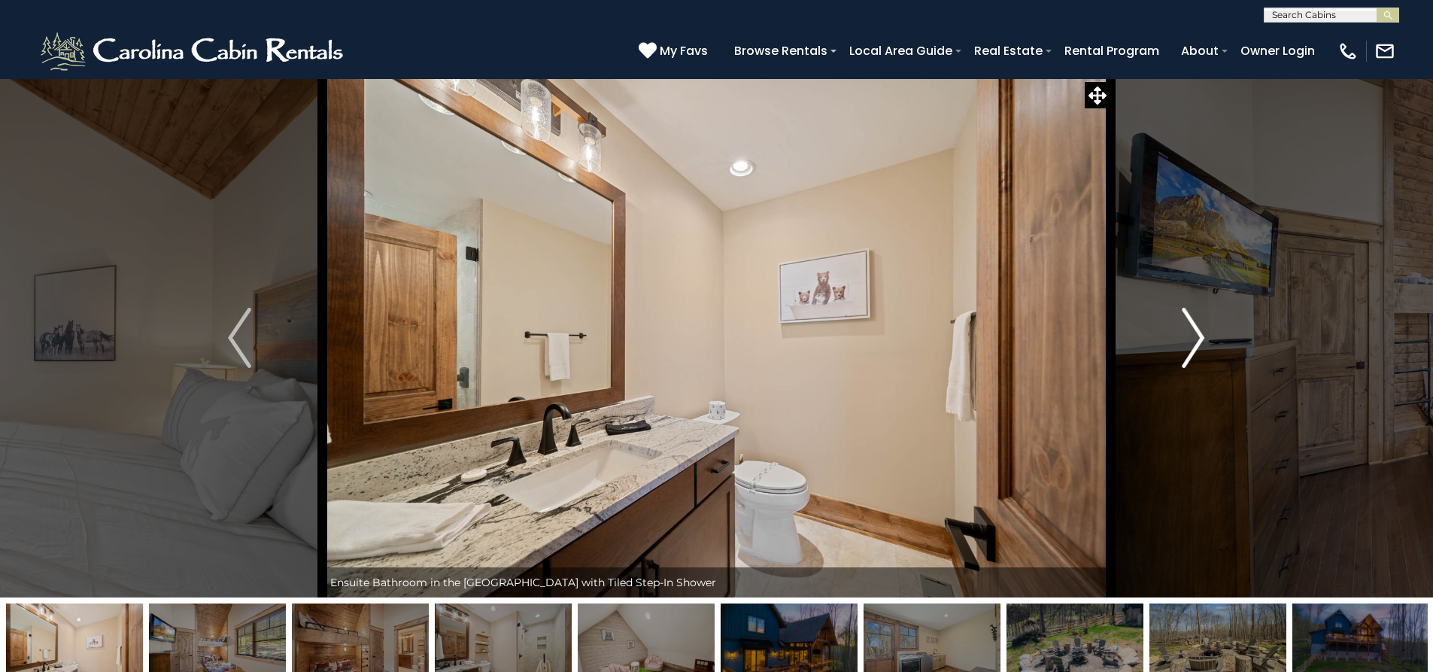
click at [1185, 348] on img "Next" at bounding box center [1193, 338] width 23 height 60
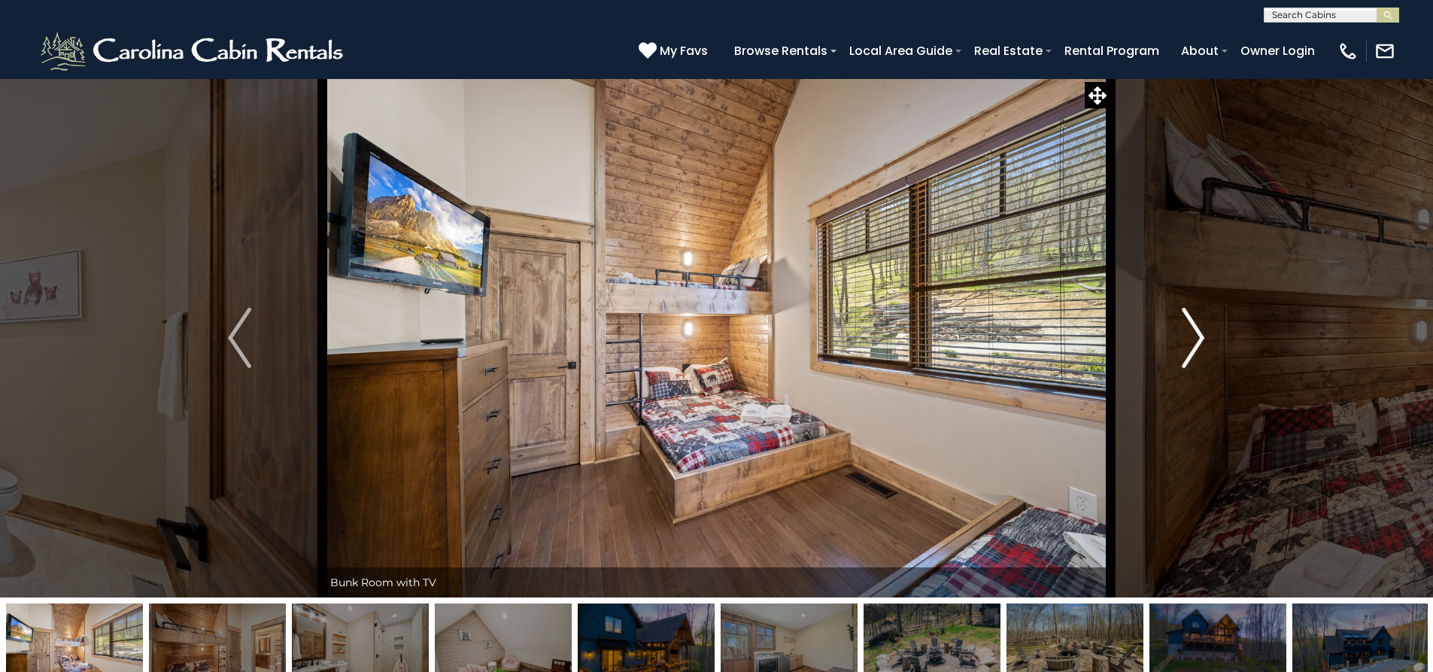
click at [1188, 347] on img "Next" at bounding box center [1193, 338] width 23 height 60
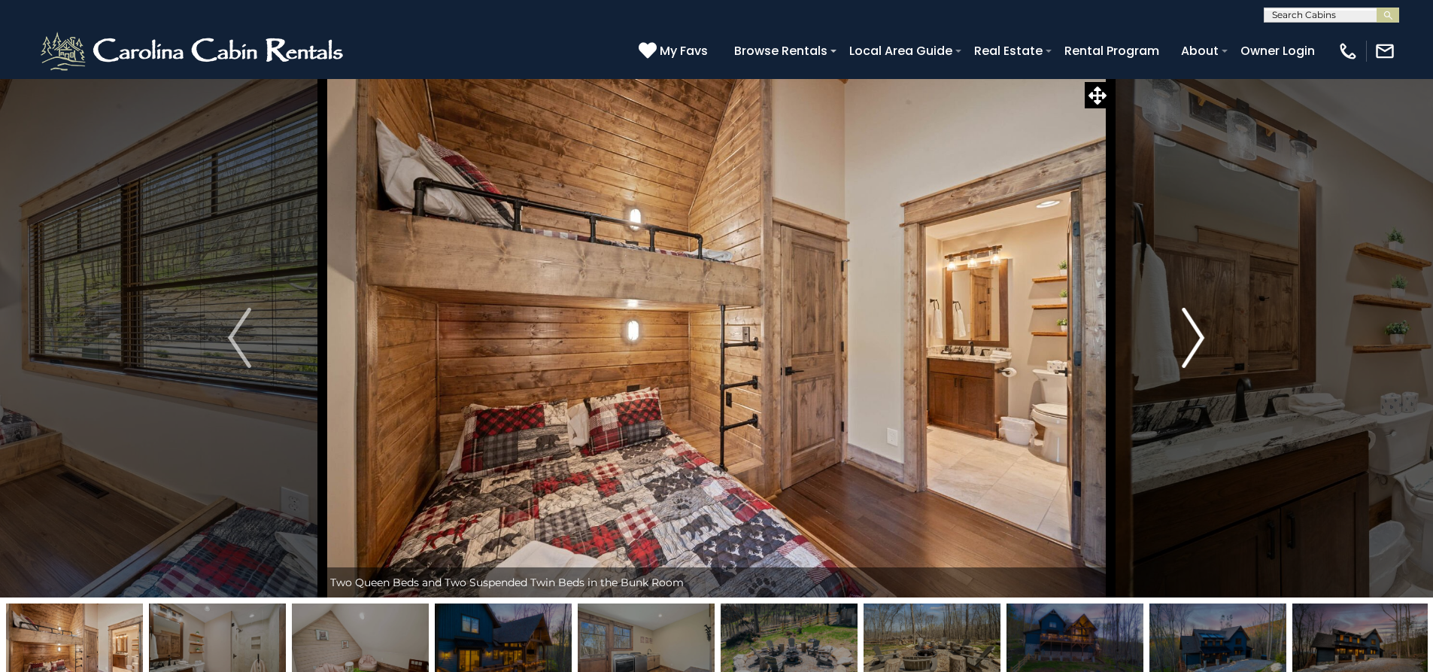
click at [1188, 347] on img "Next" at bounding box center [1193, 338] width 23 height 60
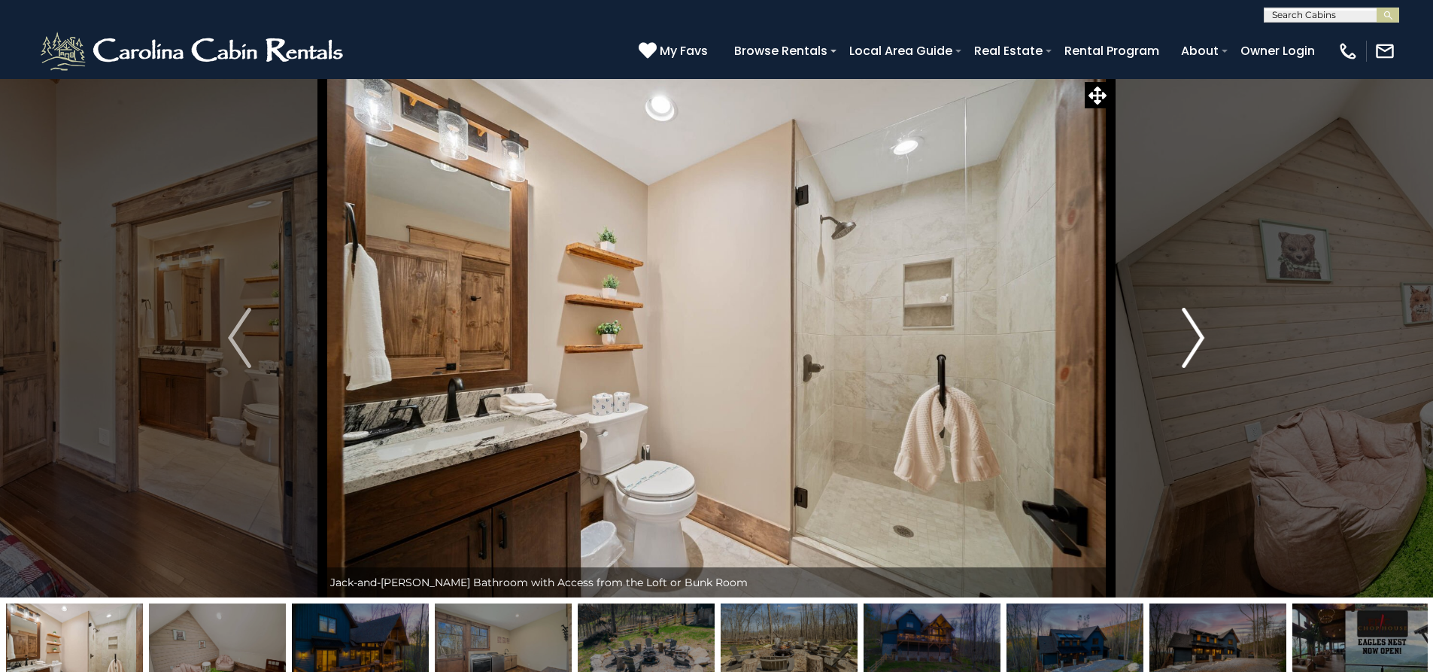
click at [1188, 347] on img "Next" at bounding box center [1193, 338] width 23 height 60
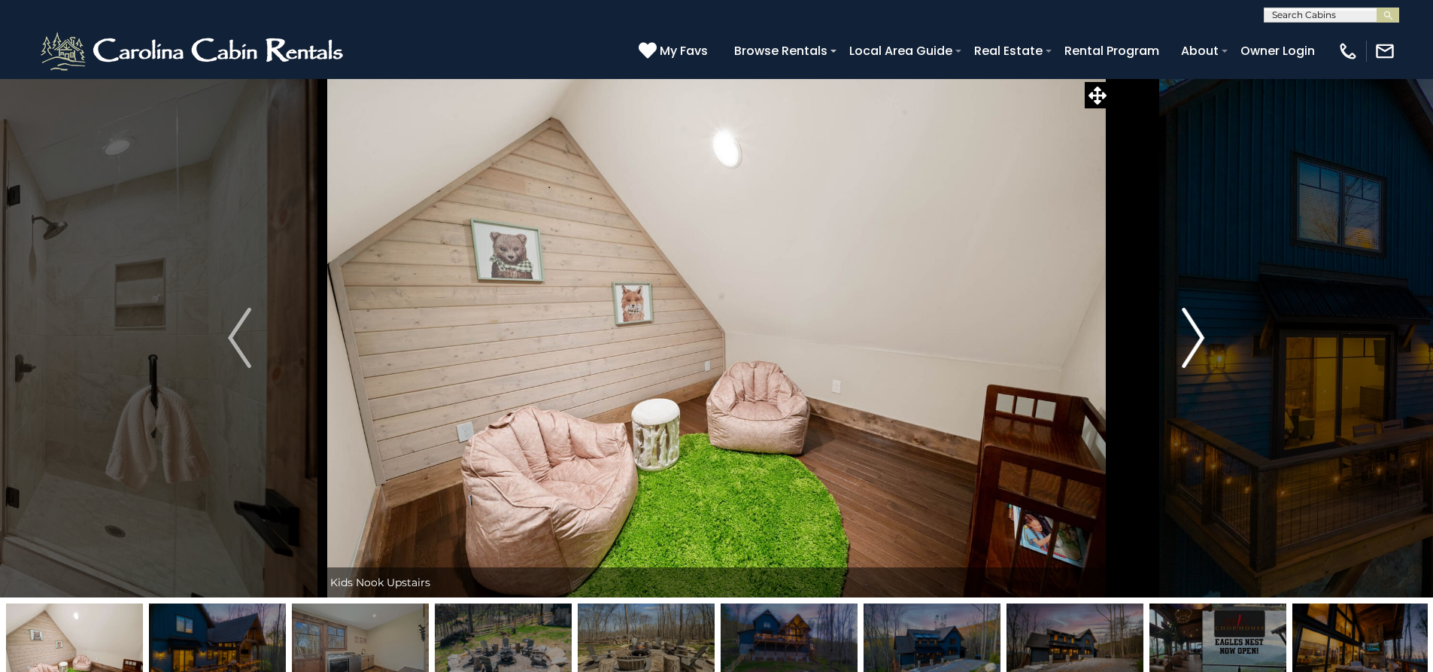
click at [1188, 347] on img "Next" at bounding box center [1193, 338] width 23 height 60
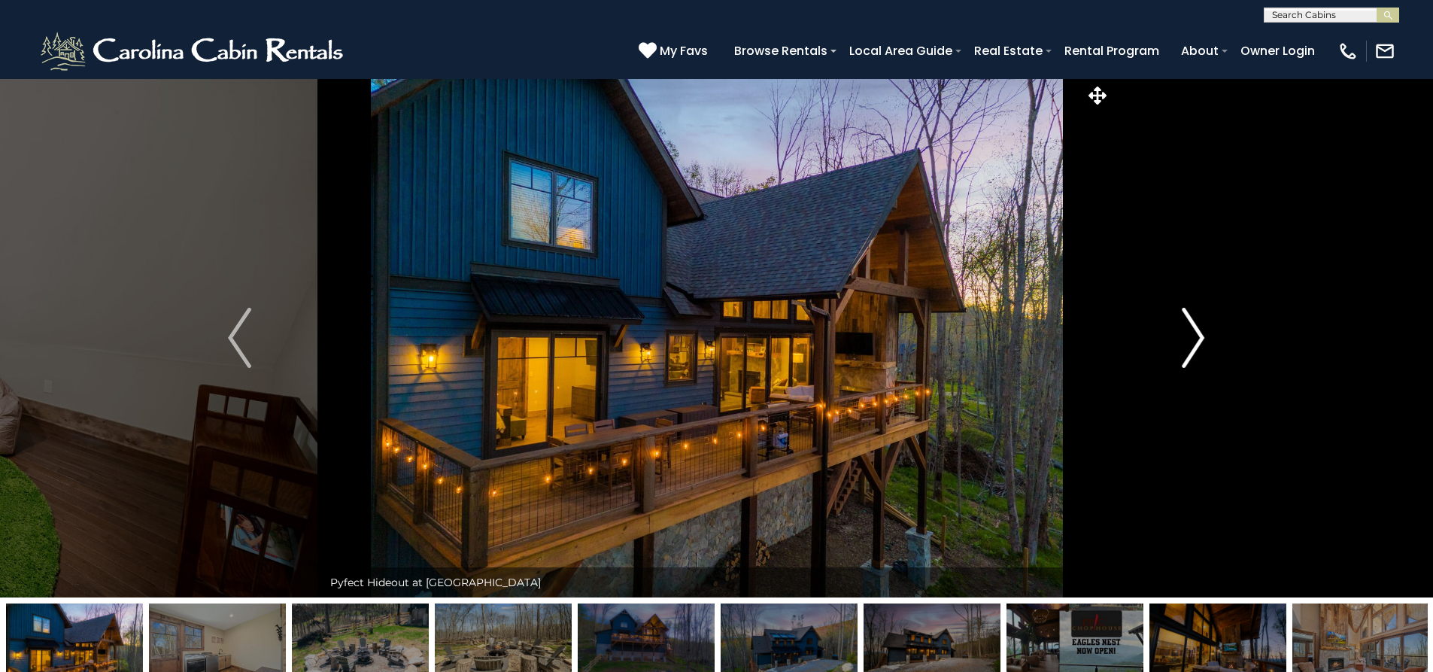
click at [1188, 347] on img "Next" at bounding box center [1193, 338] width 23 height 60
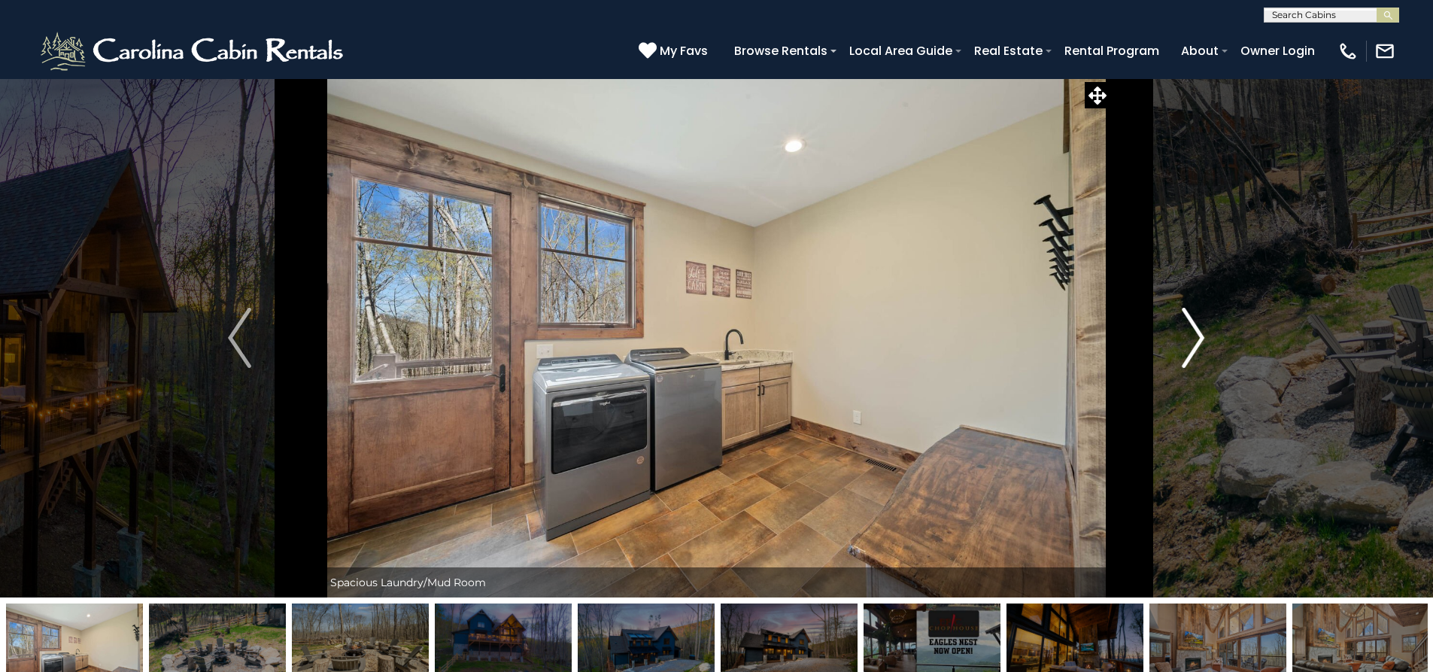
click at [1188, 347] on img "Next" at bounding box center [1193, 338] width 23 height 60
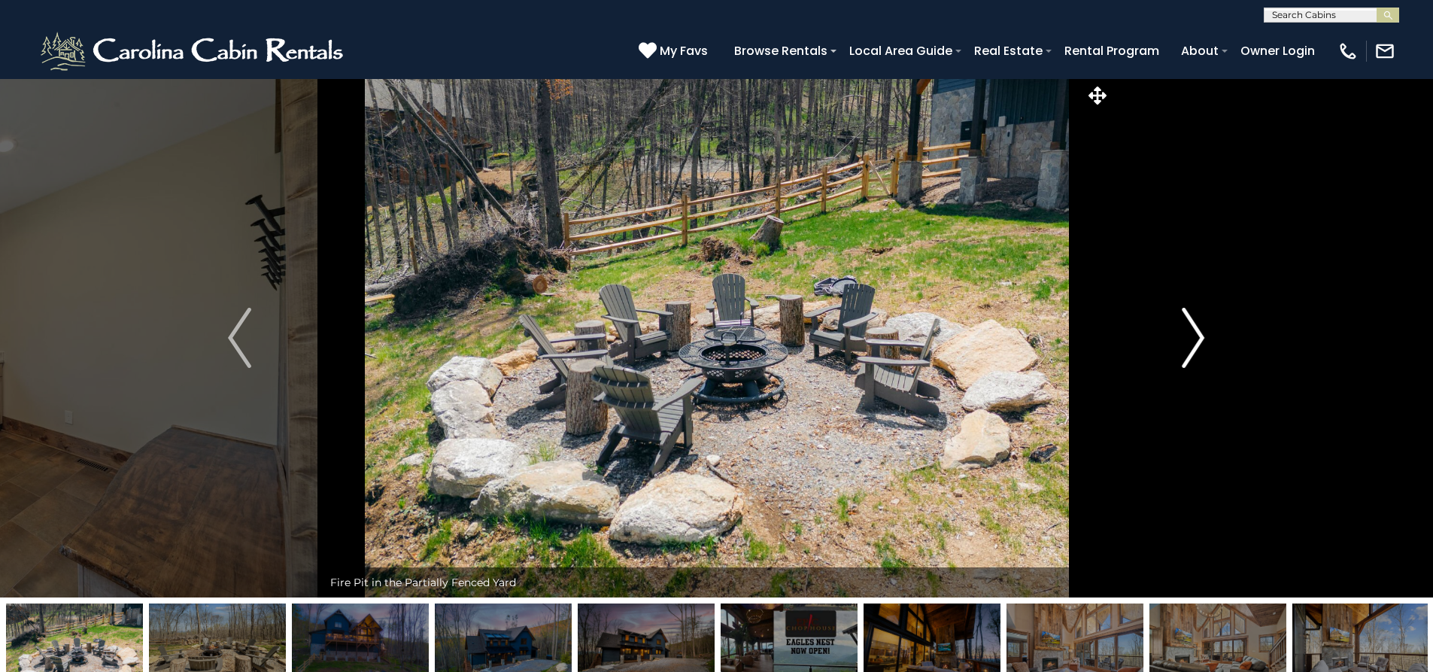
click at [1188, 347] on img "Next" at bounding box center [1193, 338] width 23 height 60
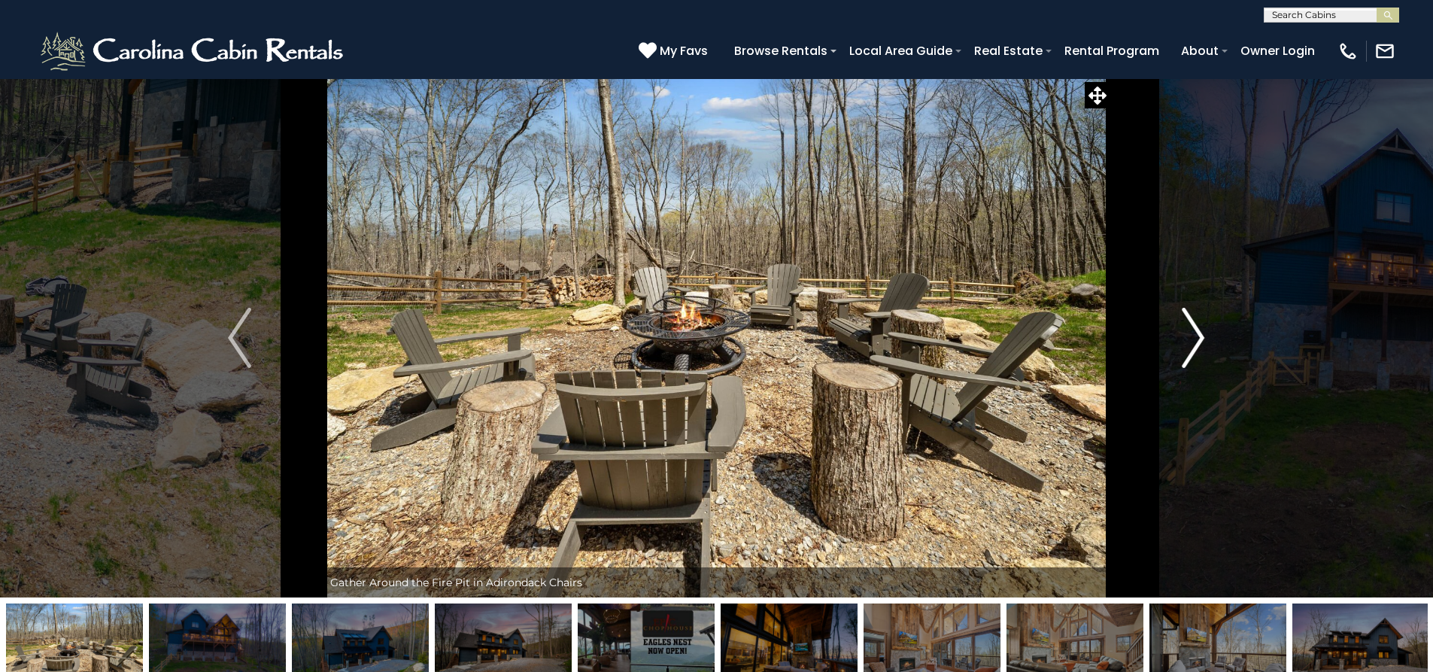
click at [1188, 347] on img "Next" at bounding box center [1193, 338] width 23 height 60
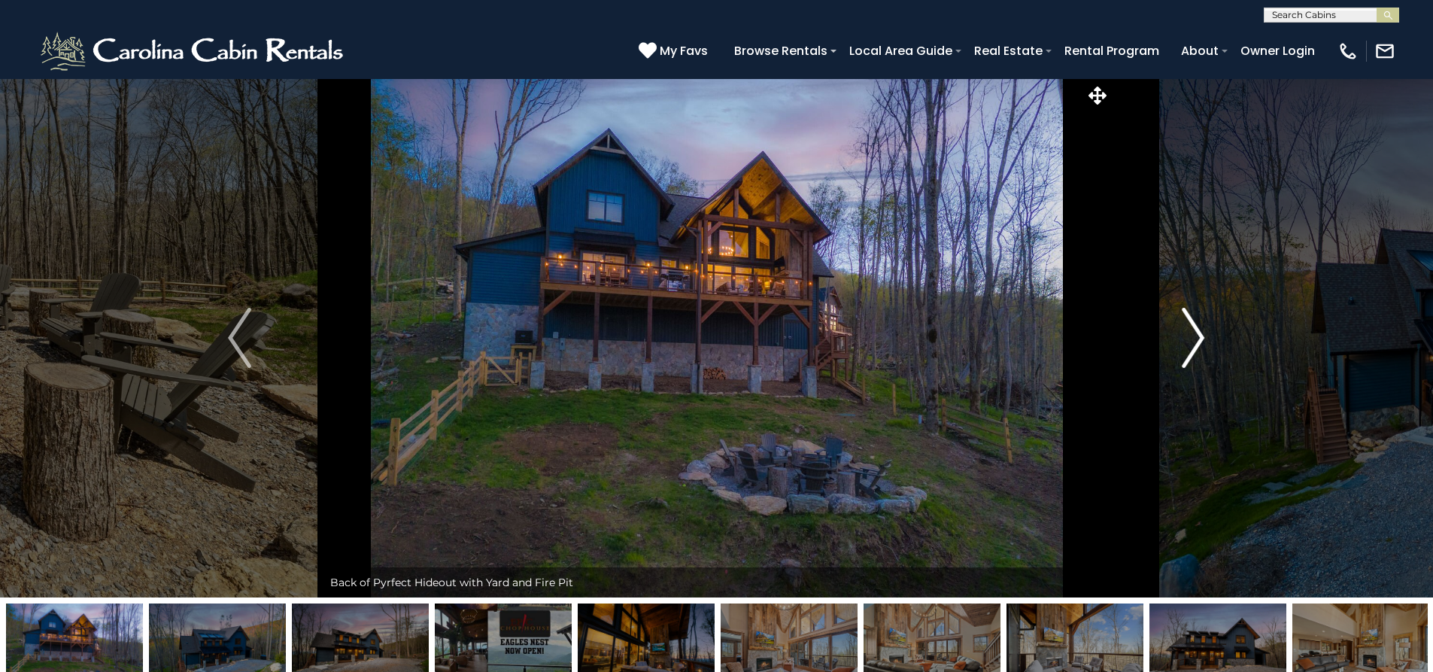
click at [1188, 347] on img "Next" at bounding box center [1193, 338] width 23 height 60
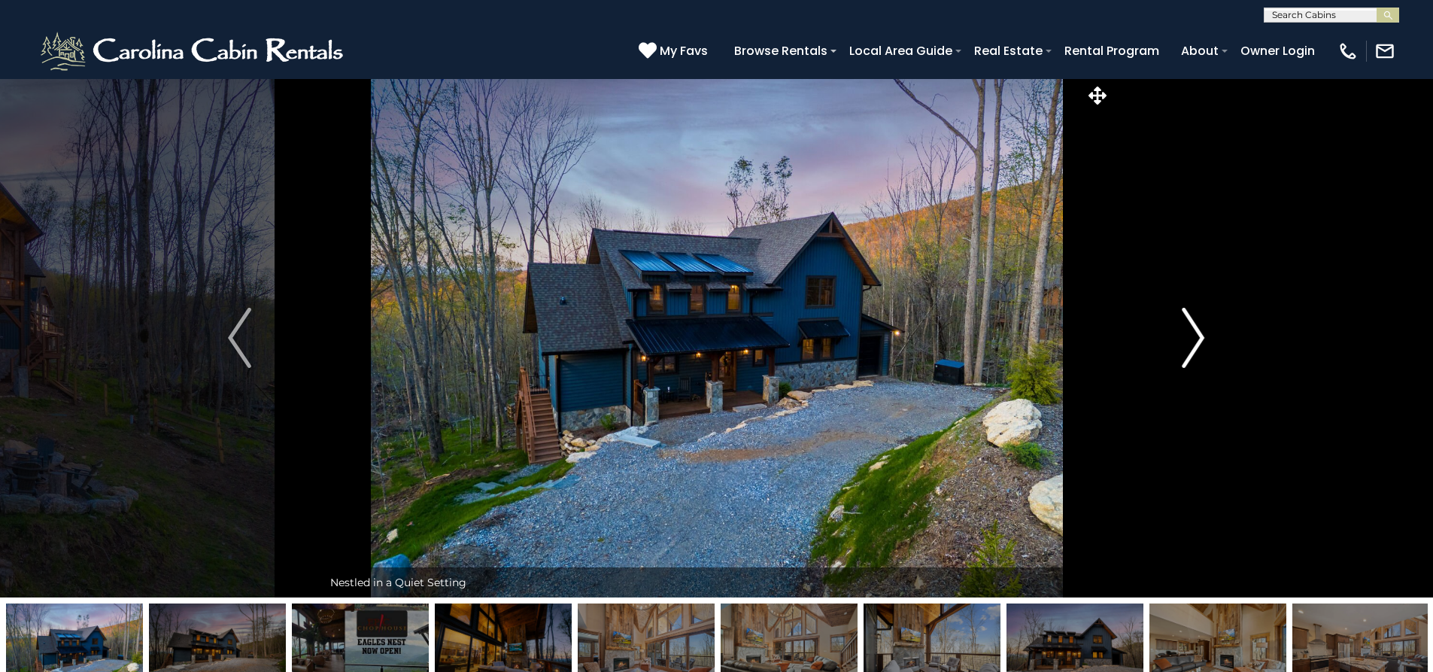
click at [1188, 347] on img "Next" at bounding box center [1193, 338] width 23 height 60
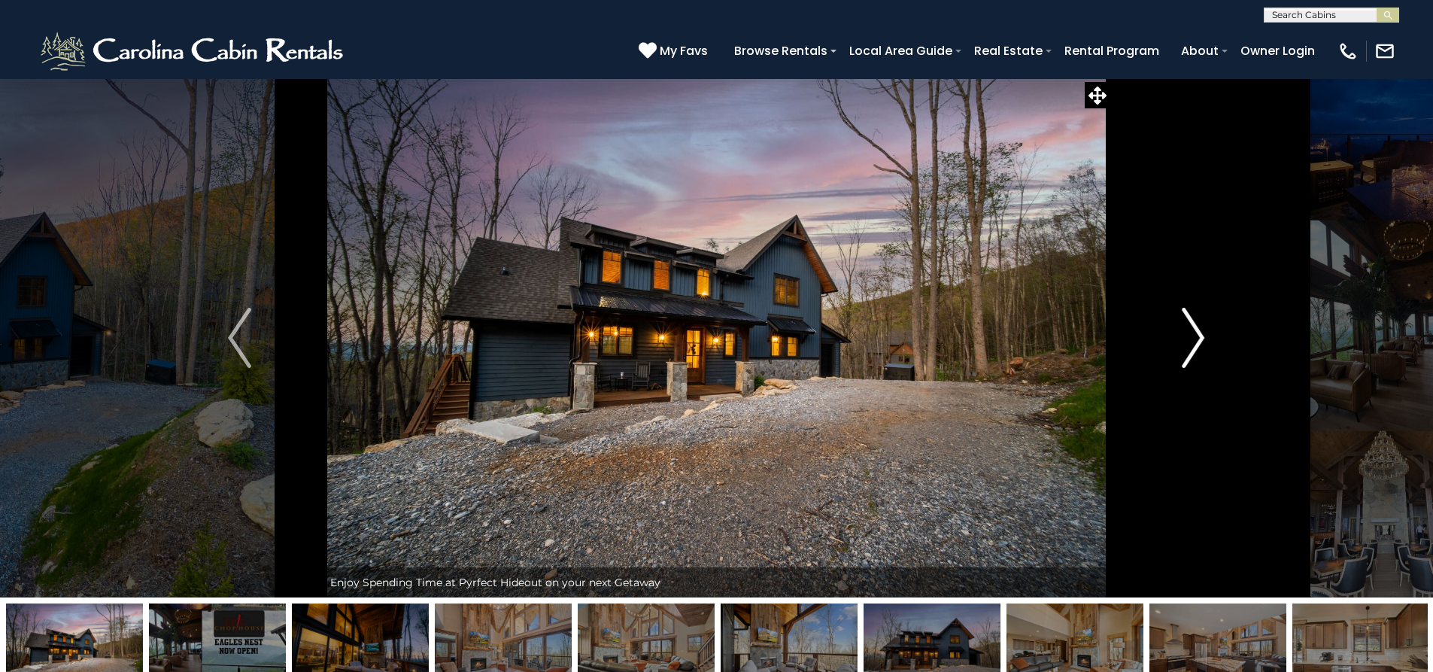
click at [1188, 347] on img "Next" at bounding box center [1193, 338] width 23 height 60
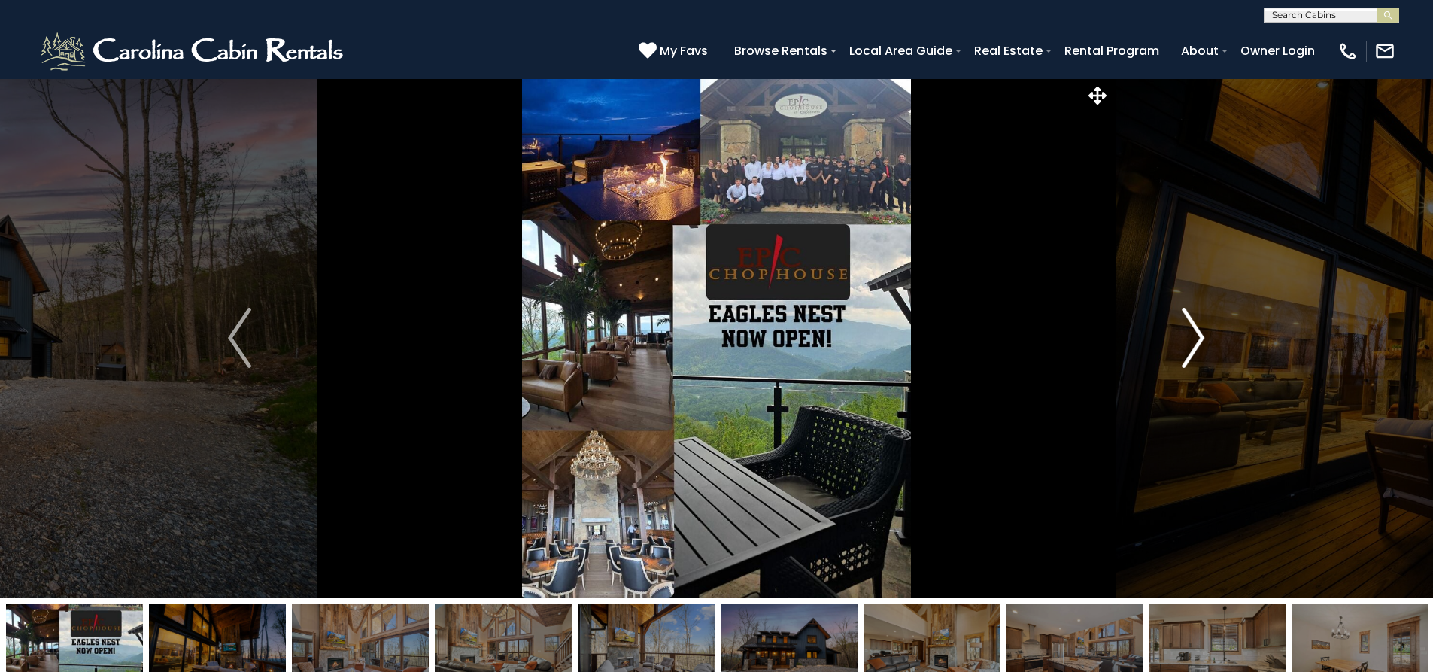
click at [1188, 347] on img "Next" at bounding box center [1193, 338] width 23 height 60
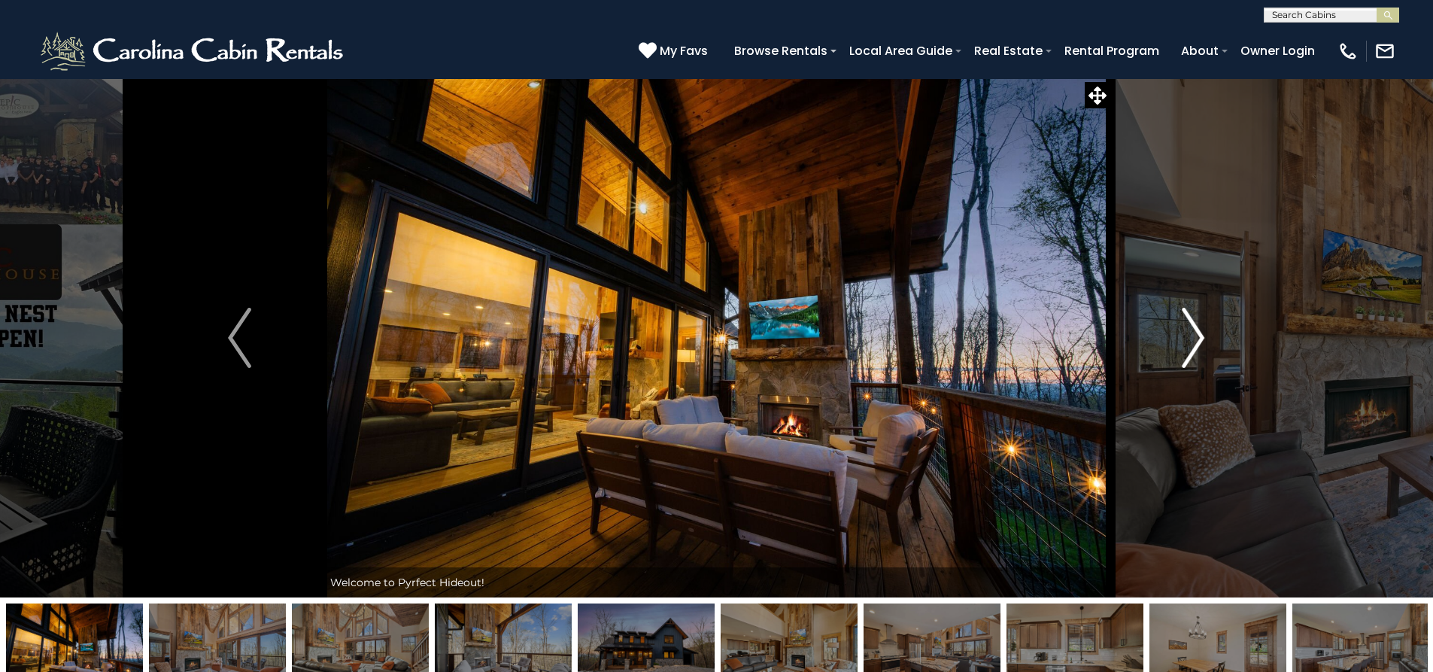
click at [1188, 347] on img "Next" at bounding box center [1193, 338] width 23 height 60
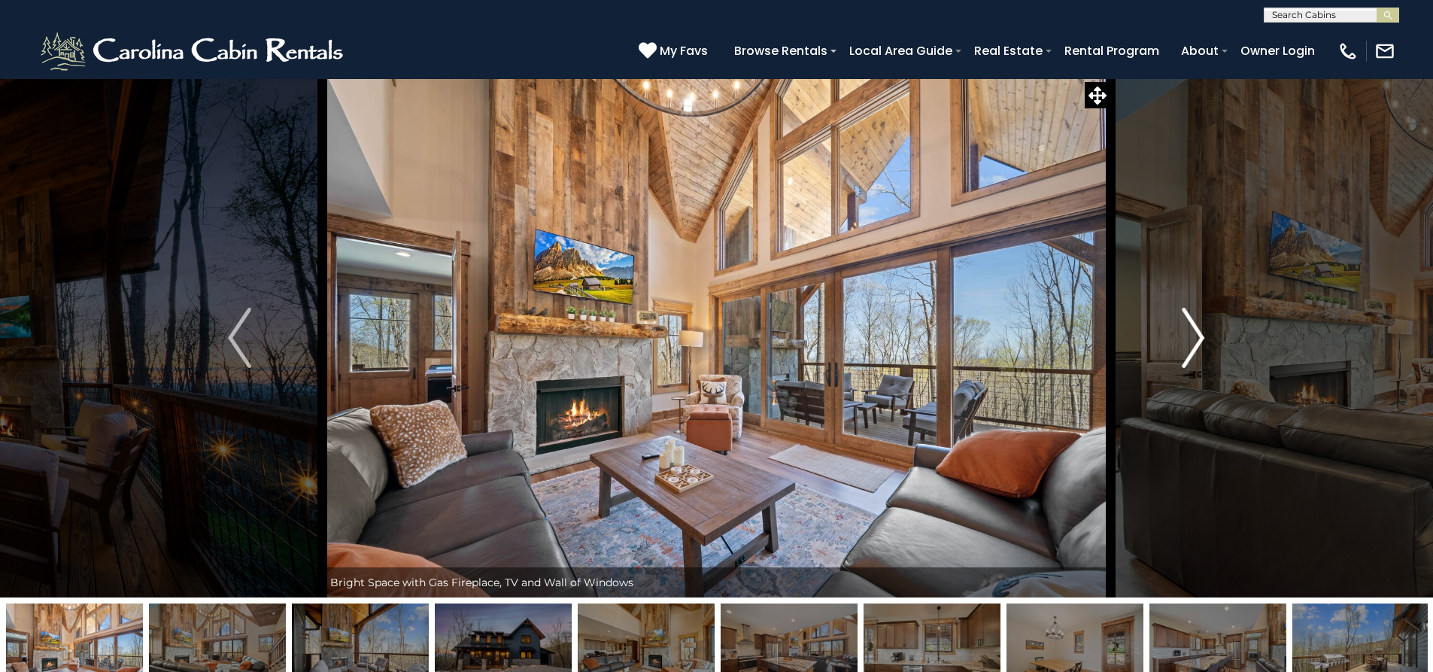
click at [1188, 347] on img "Next" at bounding box center [1193, 338] width 23 height 60
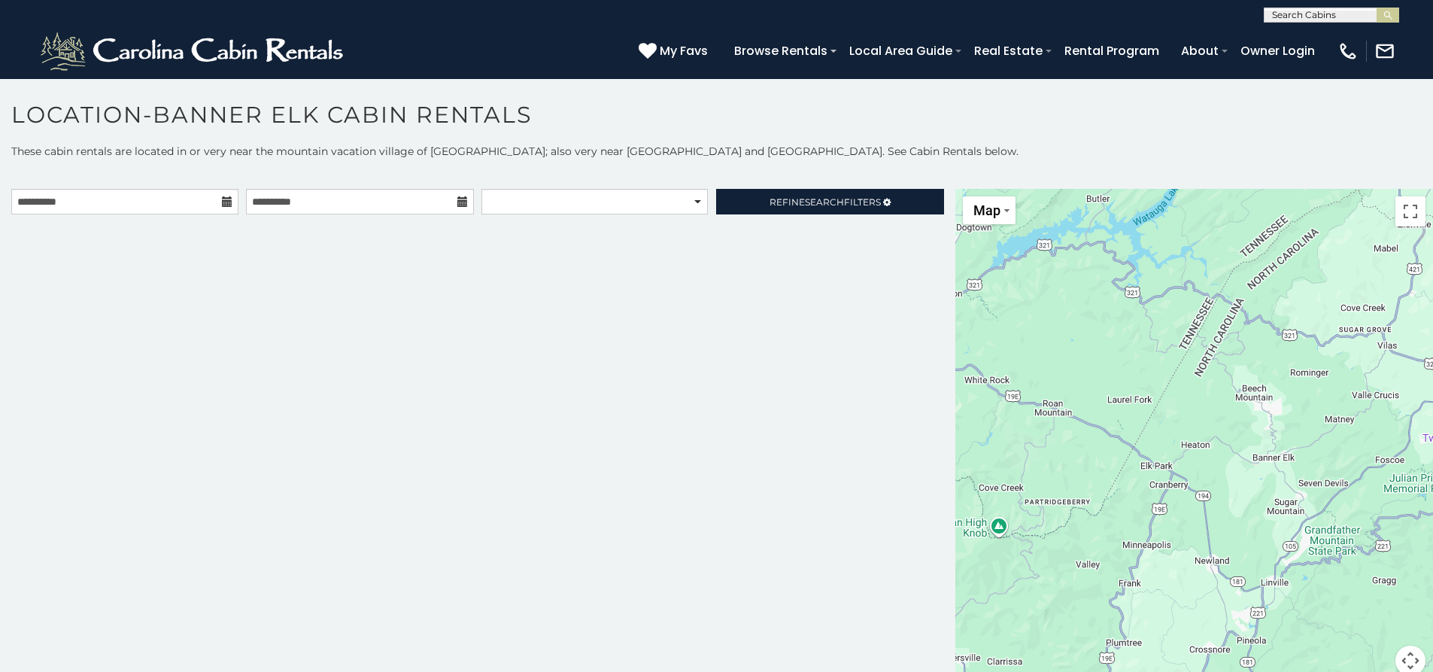
scroll to position [8, 0]
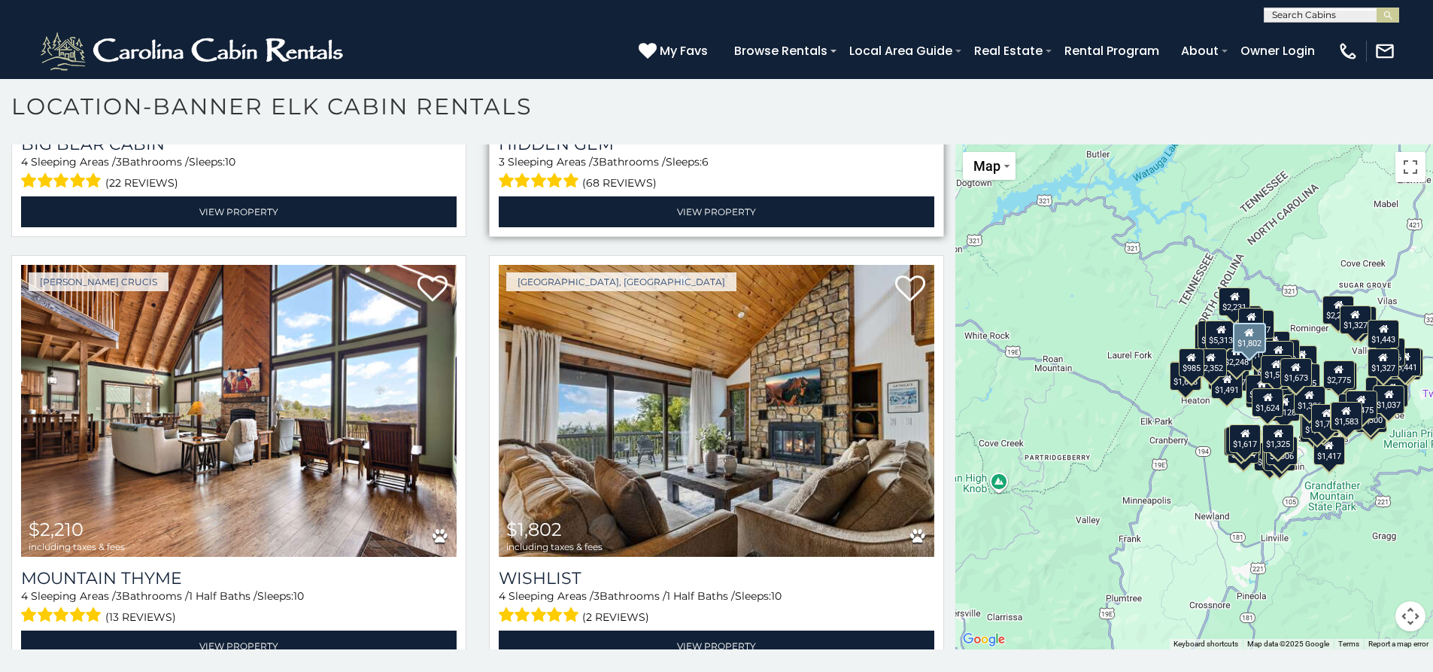
scroll to position [13426, 0]
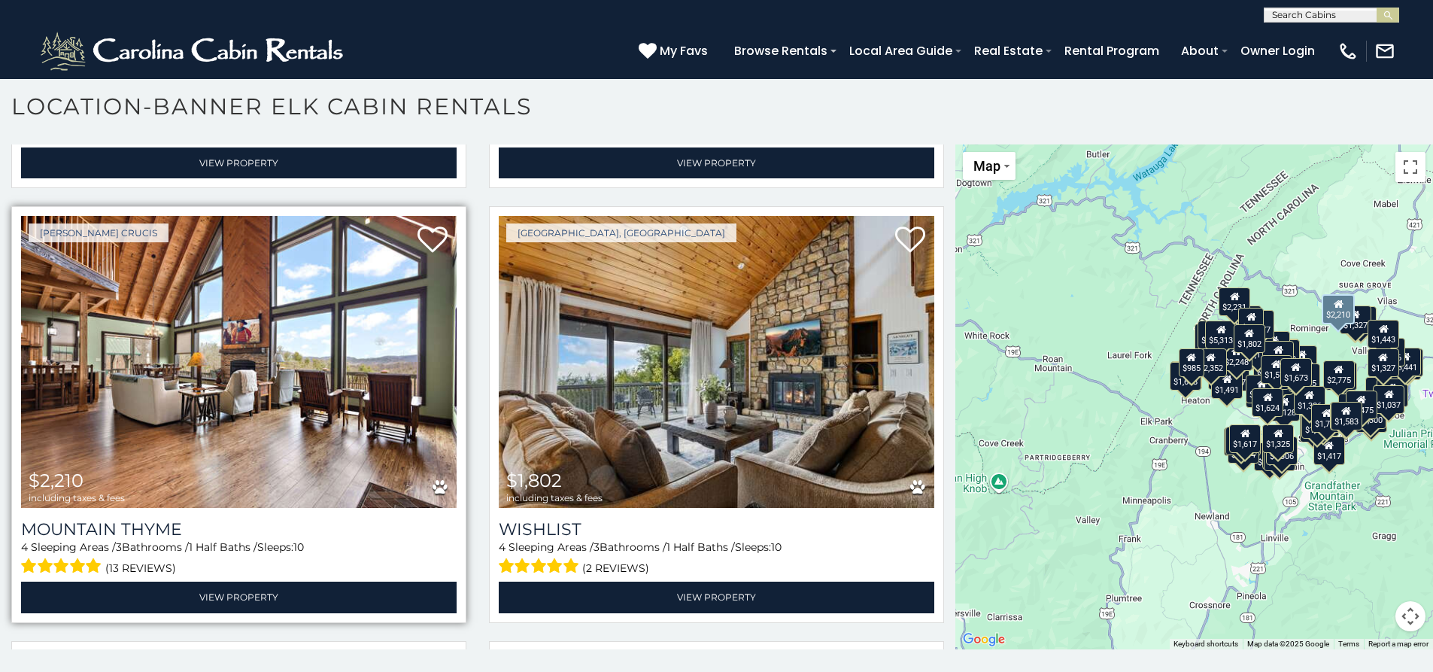
click at [262, 297] on img at bounding box center [238, 362] width 435 height 292
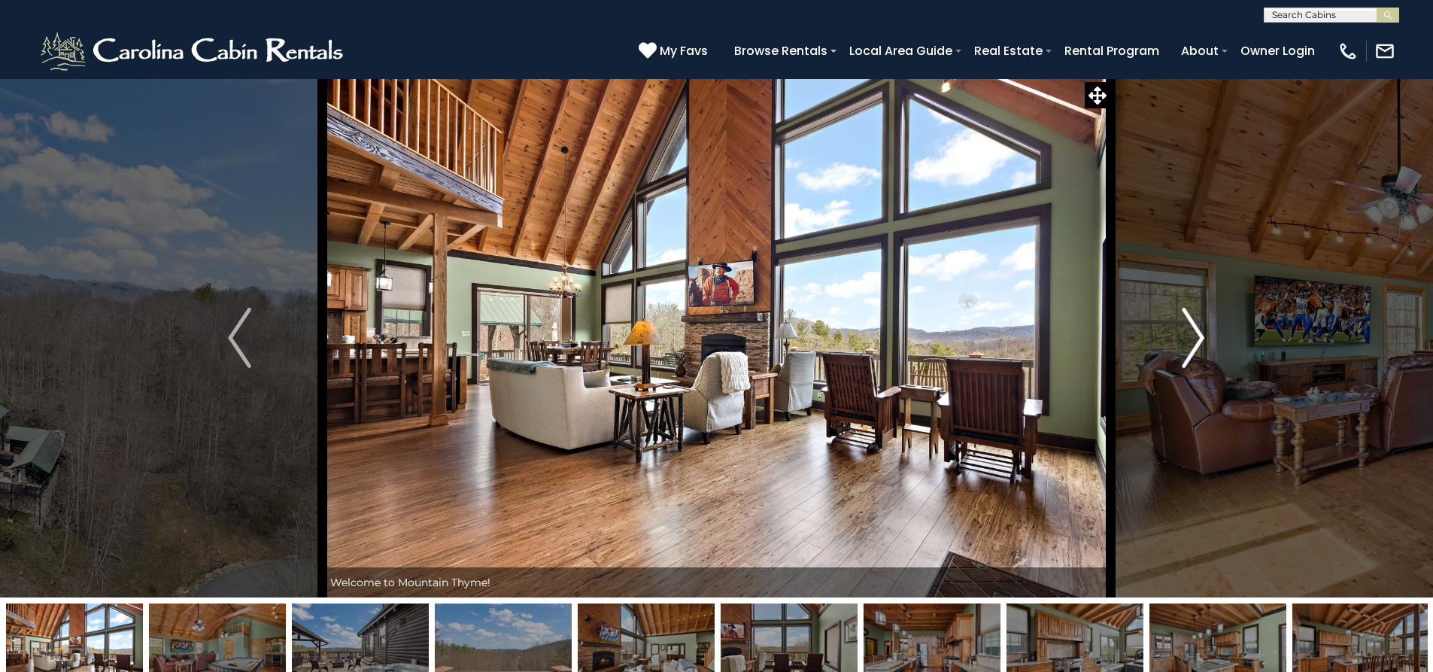
click at [1199, 348] on img "Next" at bounding box center [1193, 338] width 23 height 60
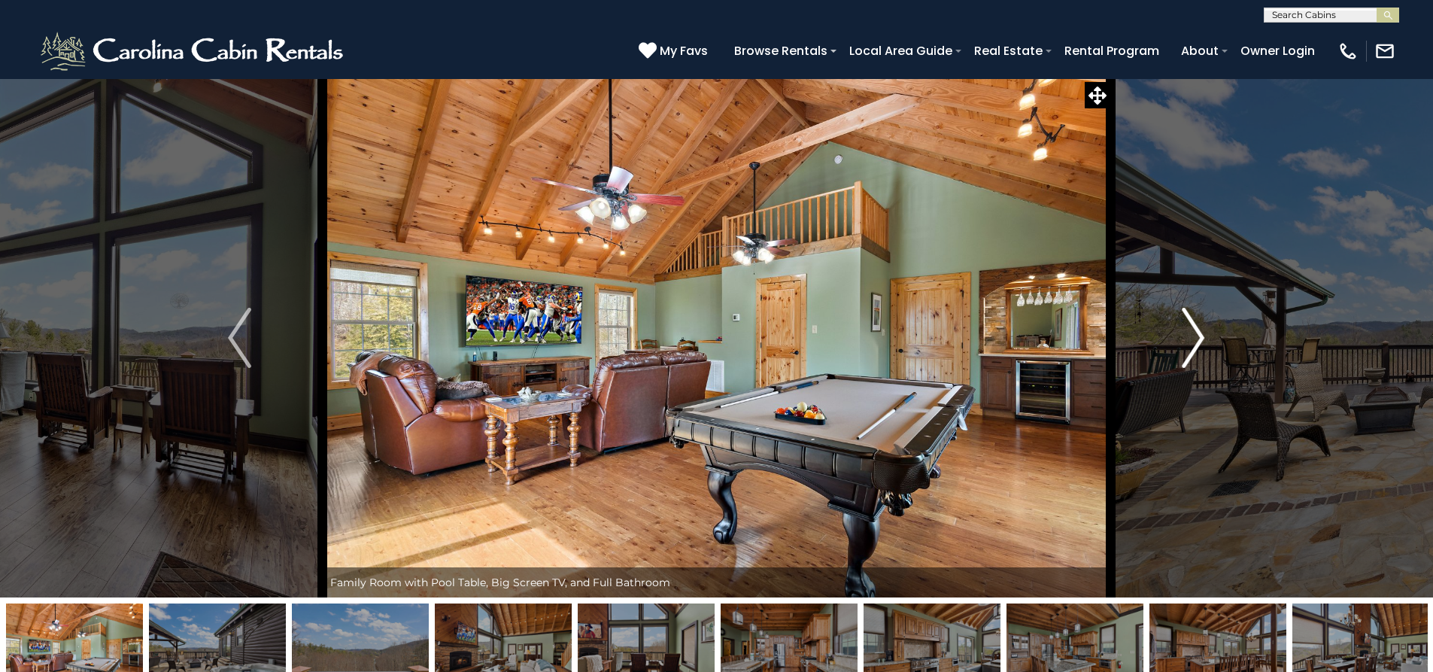
click at [1199, 348] on img "Next" at bounding box center [1193, 338] width 23 height 60
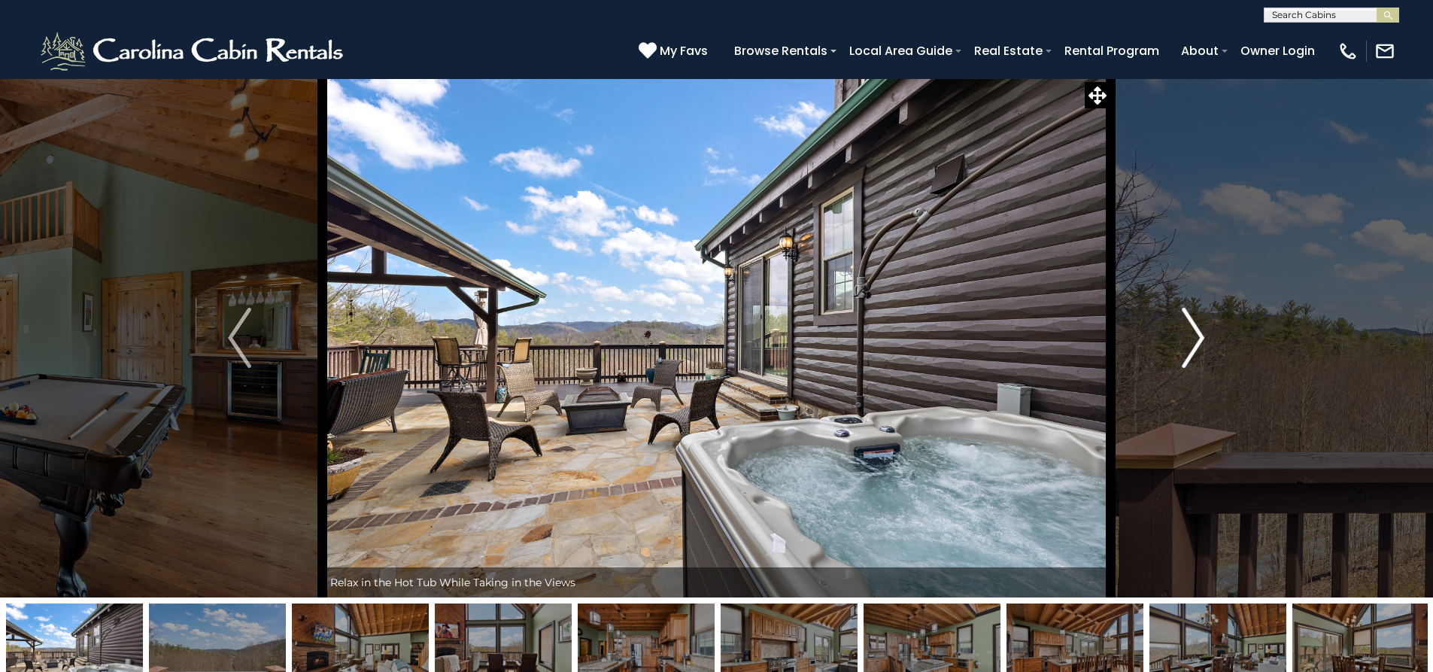
click at [1199, 348] on img "Next" at bounding box center [1193, 338] width 23 height 60
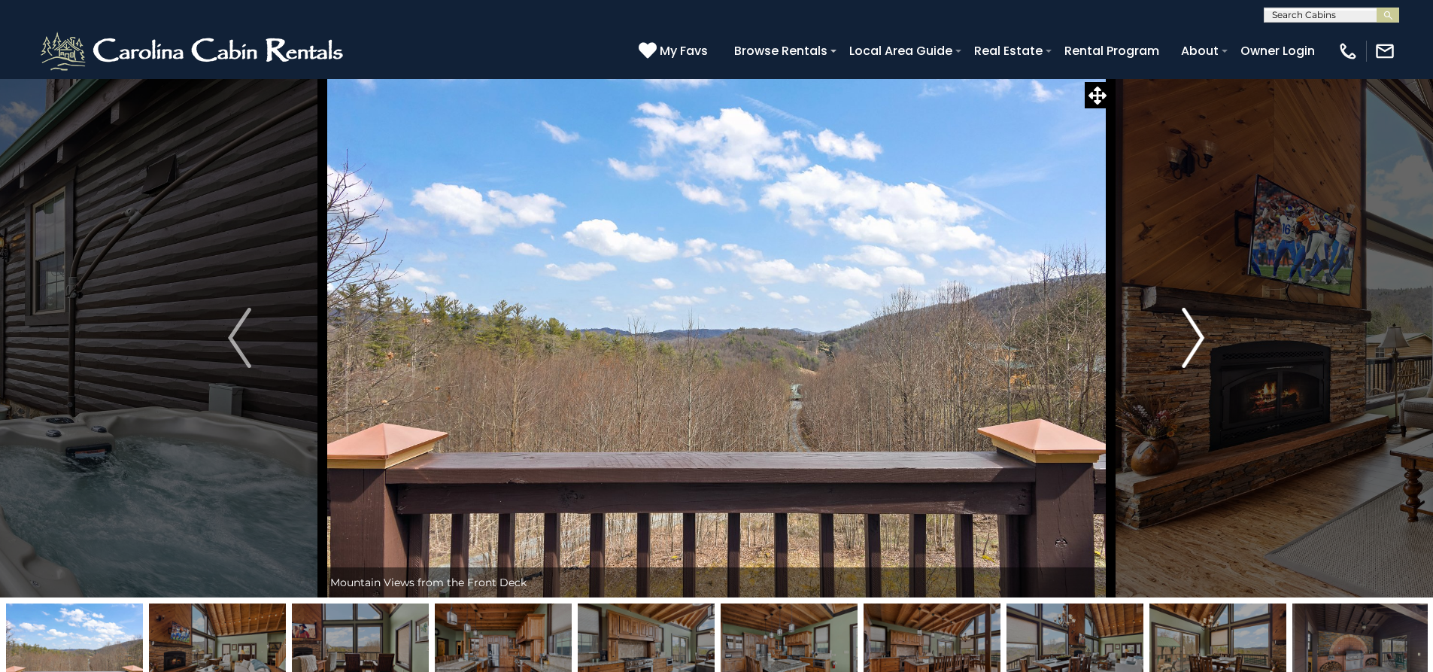
click at [1200, 348] on img "Next" at bounding box center [1193, 338] width 23 height 60
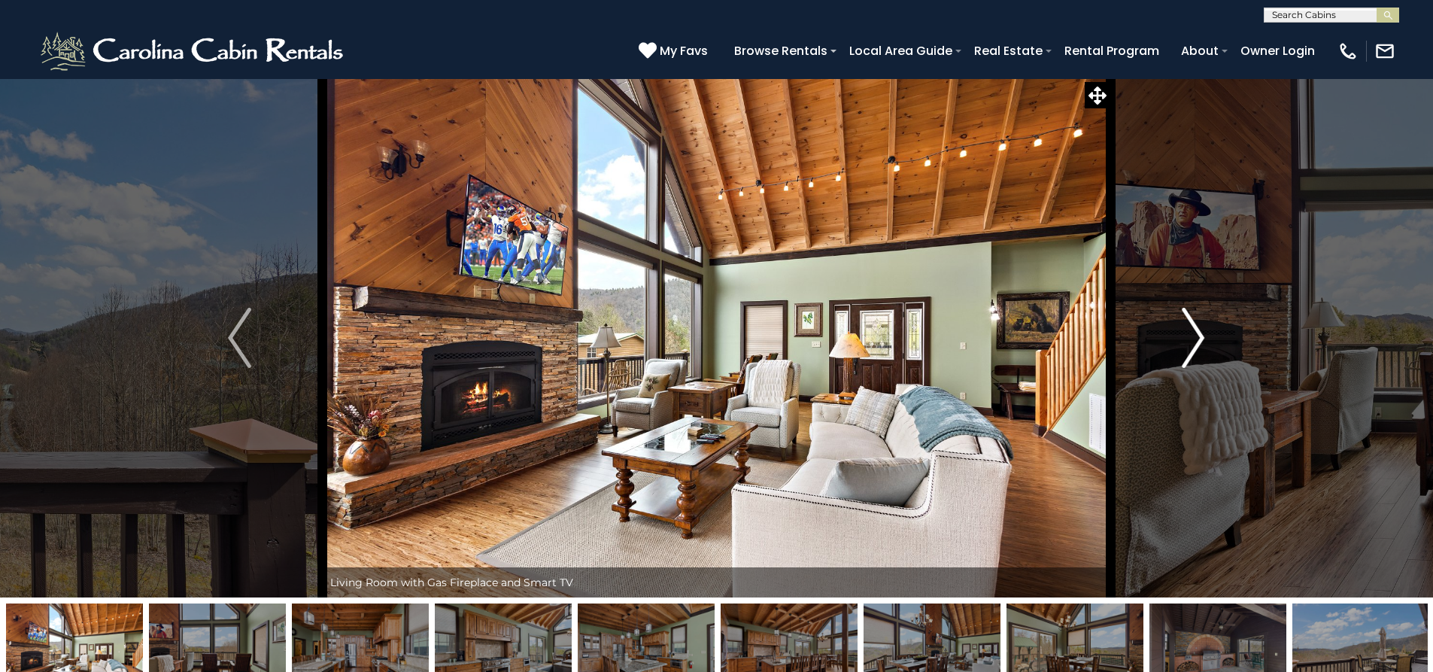
click at [1201, 348] on img "Next" at bounding box center [1193, 338] width 23 height 60
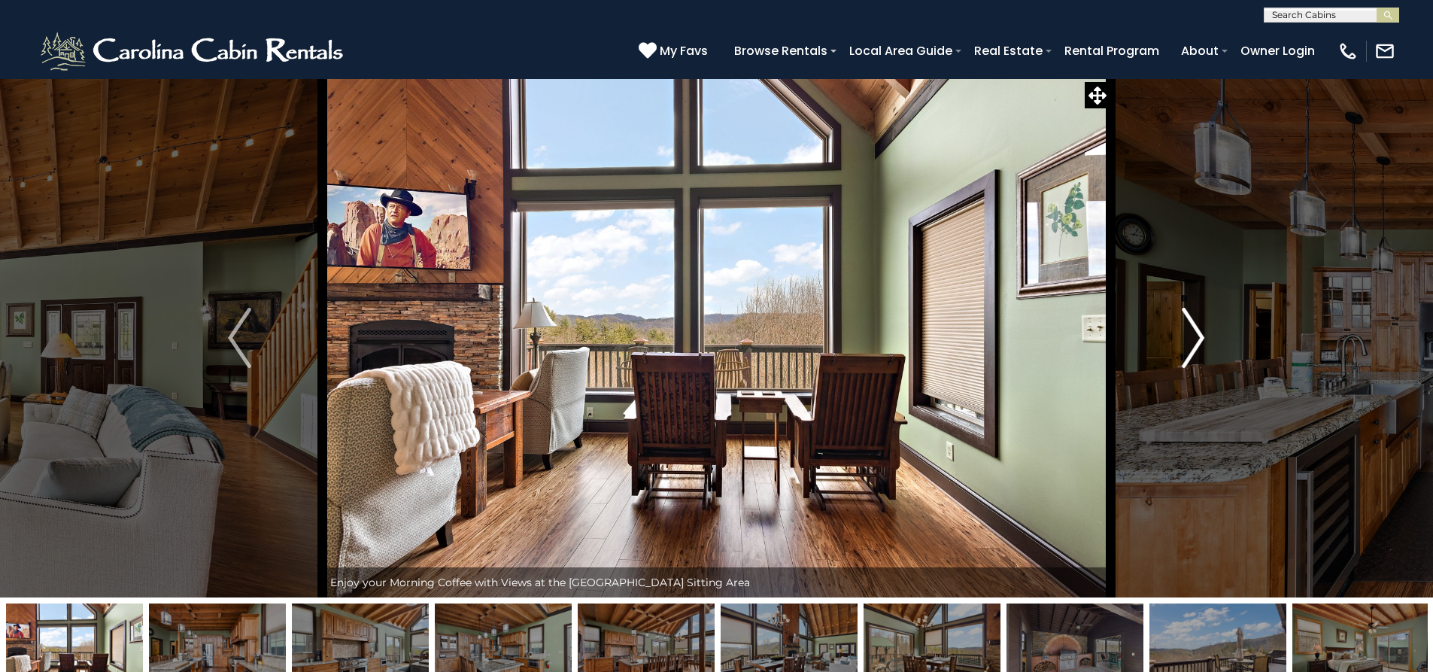
click at [1200, 350] on img "Next" at bounding box center [1193, 338] width 23 height 60
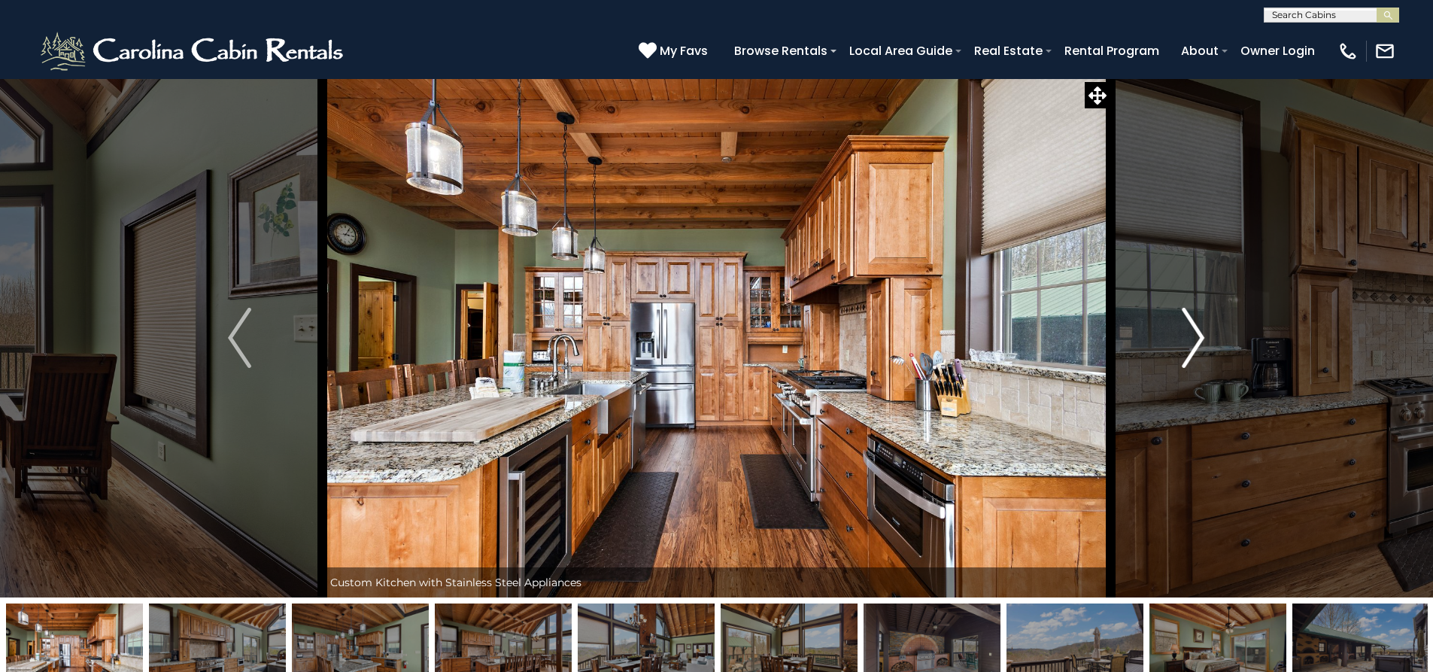
click at [1200, 350] on img "Next" at bounding box center [1193, 338] width 23 height 60
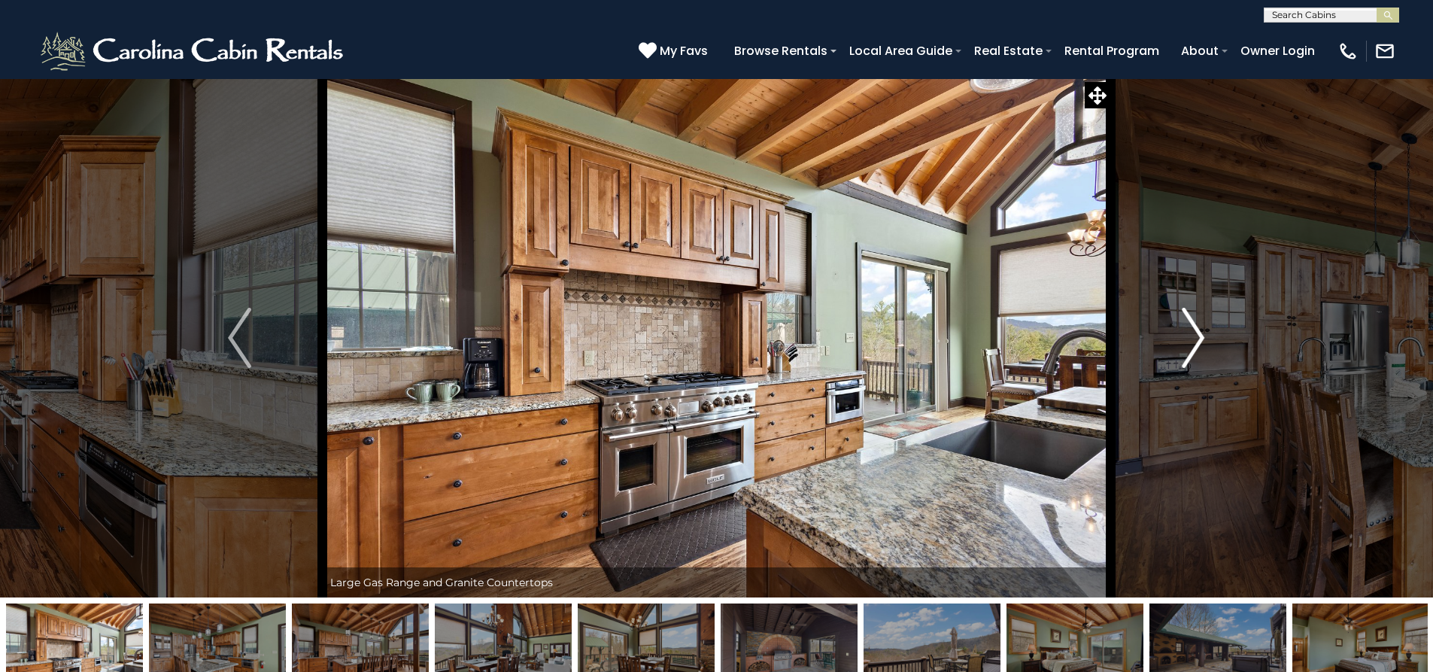
click at [1200, 350] on img "Next" at bounding box center [1193, 338] width 23 height 60
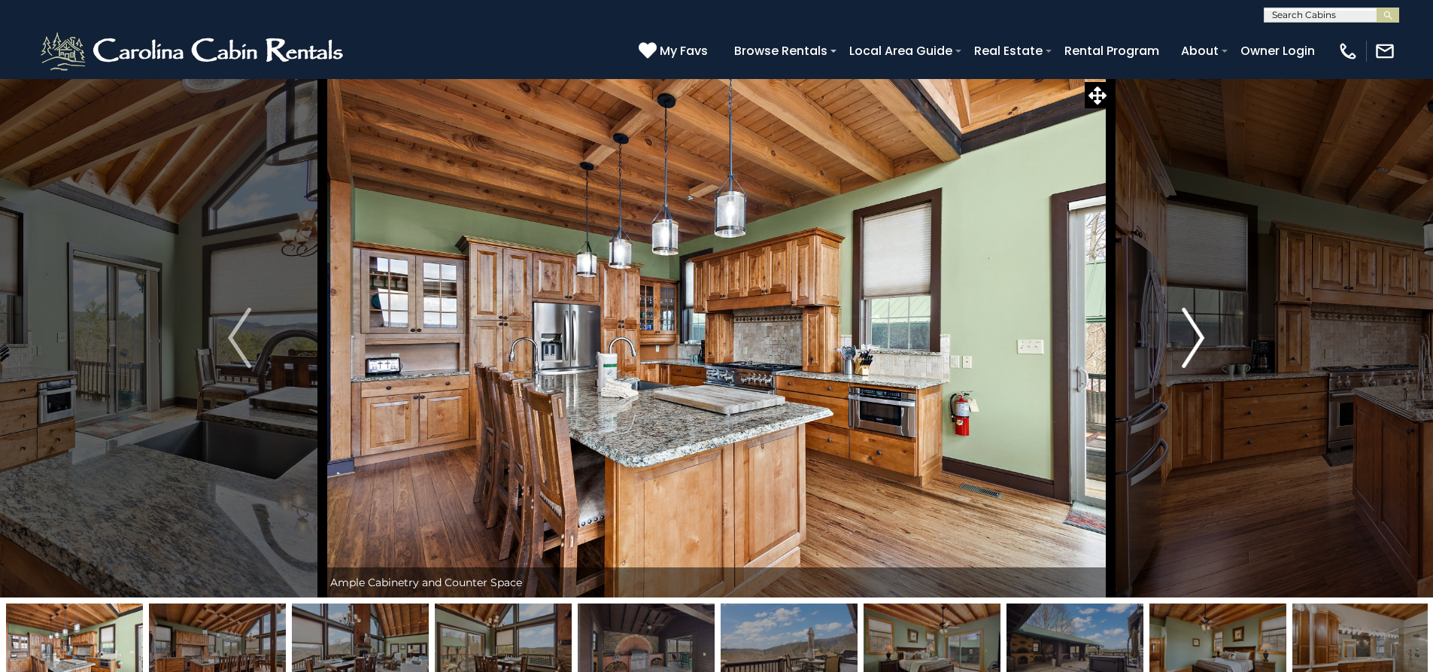
click at [1200, 350] on img "Next" at bounding box center [1193, 338] width 23 height 60
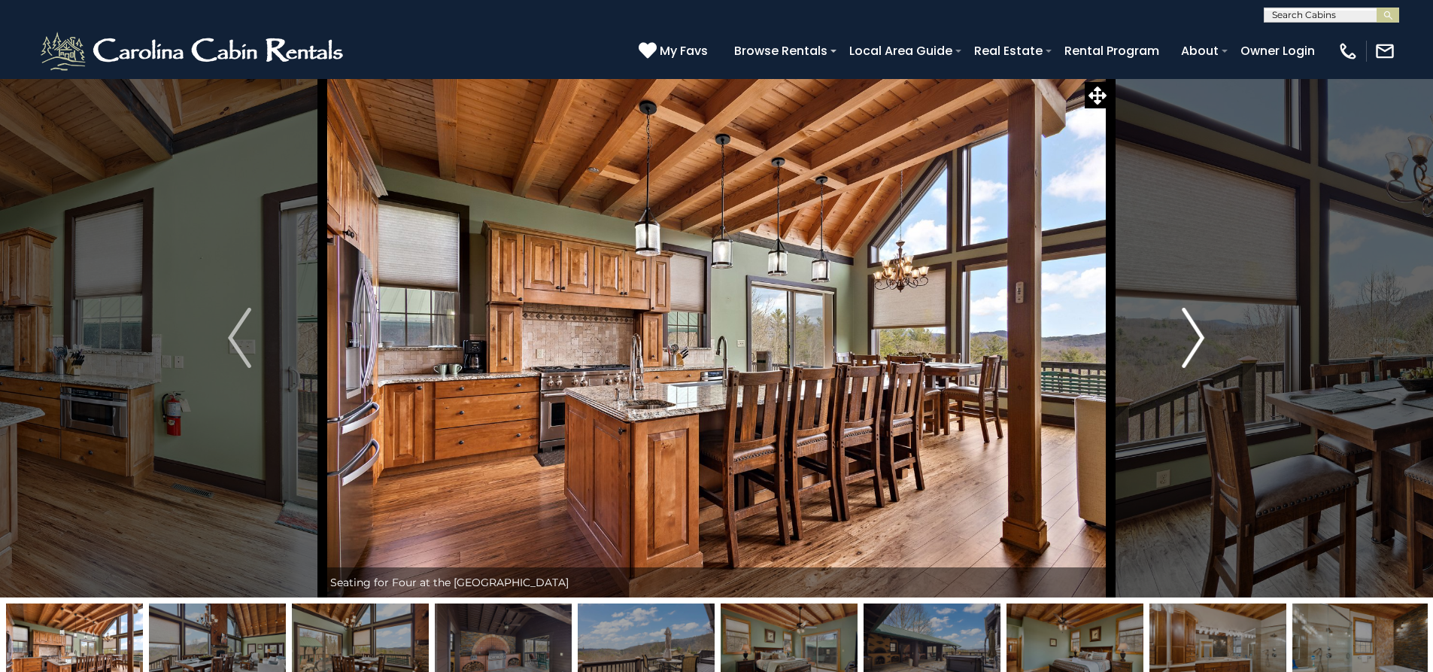
click at [1201, 350] on img "Next" at bounding box center [1193, 338] width 23 height 60
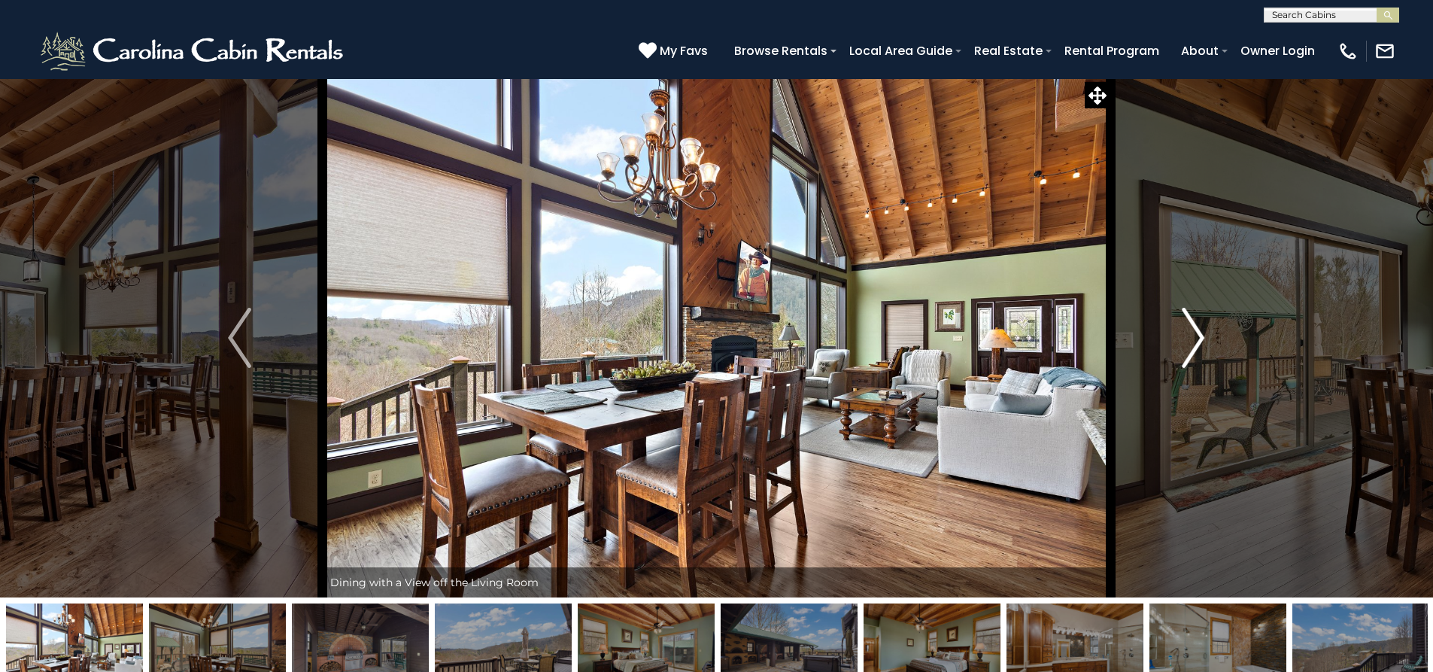
click at [1201, 350] on img "Next" at bounding box center [1193, 338] width 23 height 60
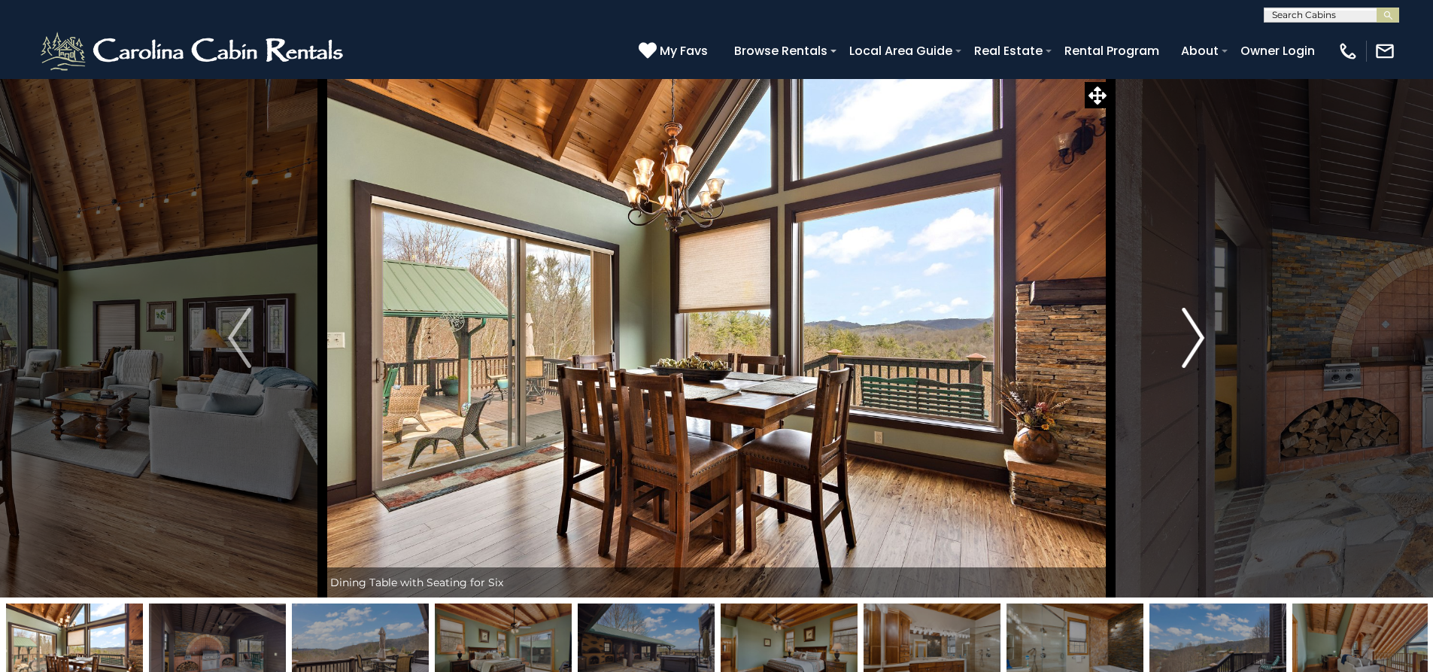
click at [1201, 350] on img "Next" at bounding box center [1193, 338] width 23 height 60
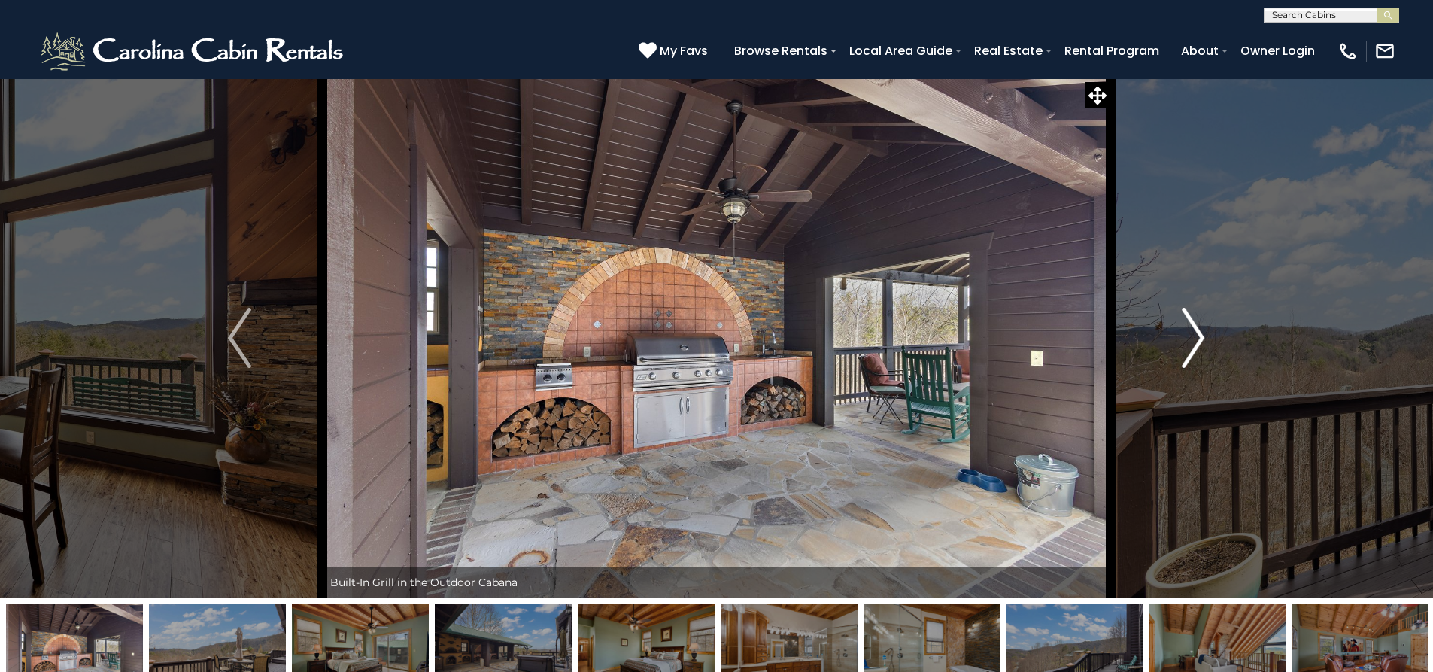
click at [1203, 350] on img "Next" at bounding box center [1193, 338] width 23 height 60
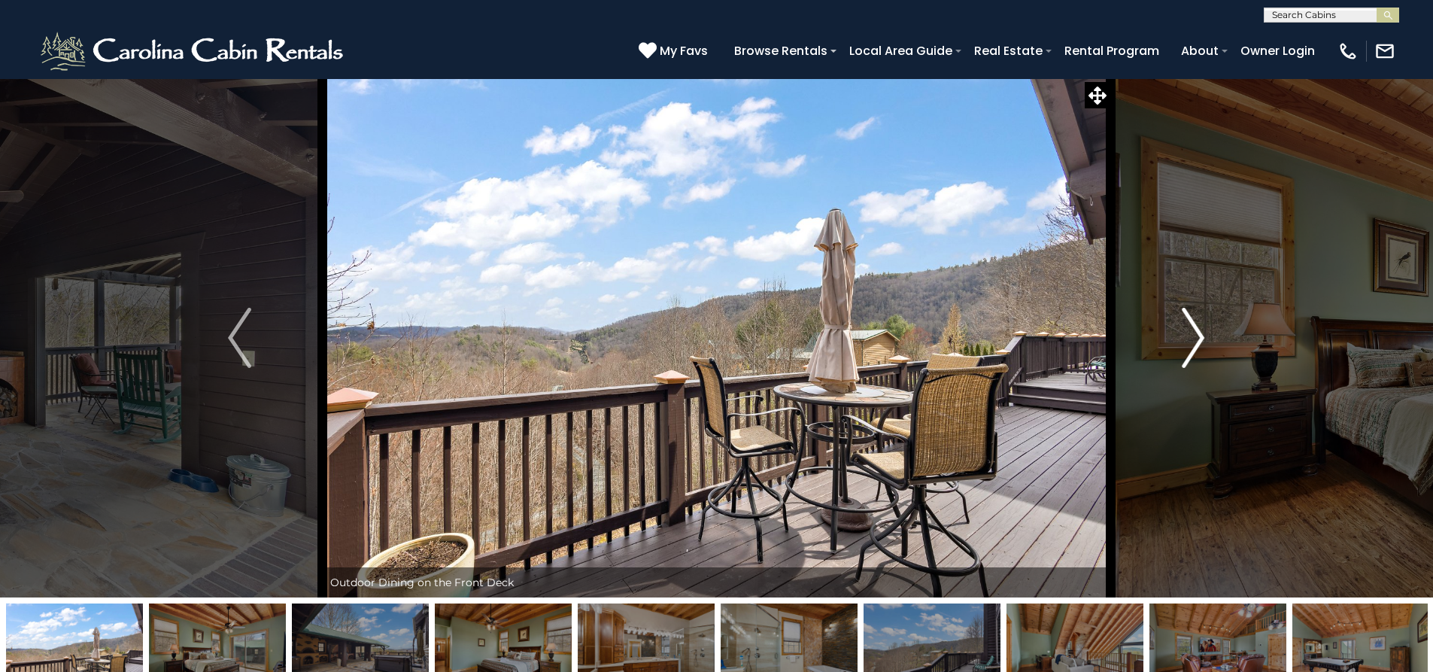
click at [1203, 350] on img "Next" at bounding box center [1193, 338] width 23 height 60
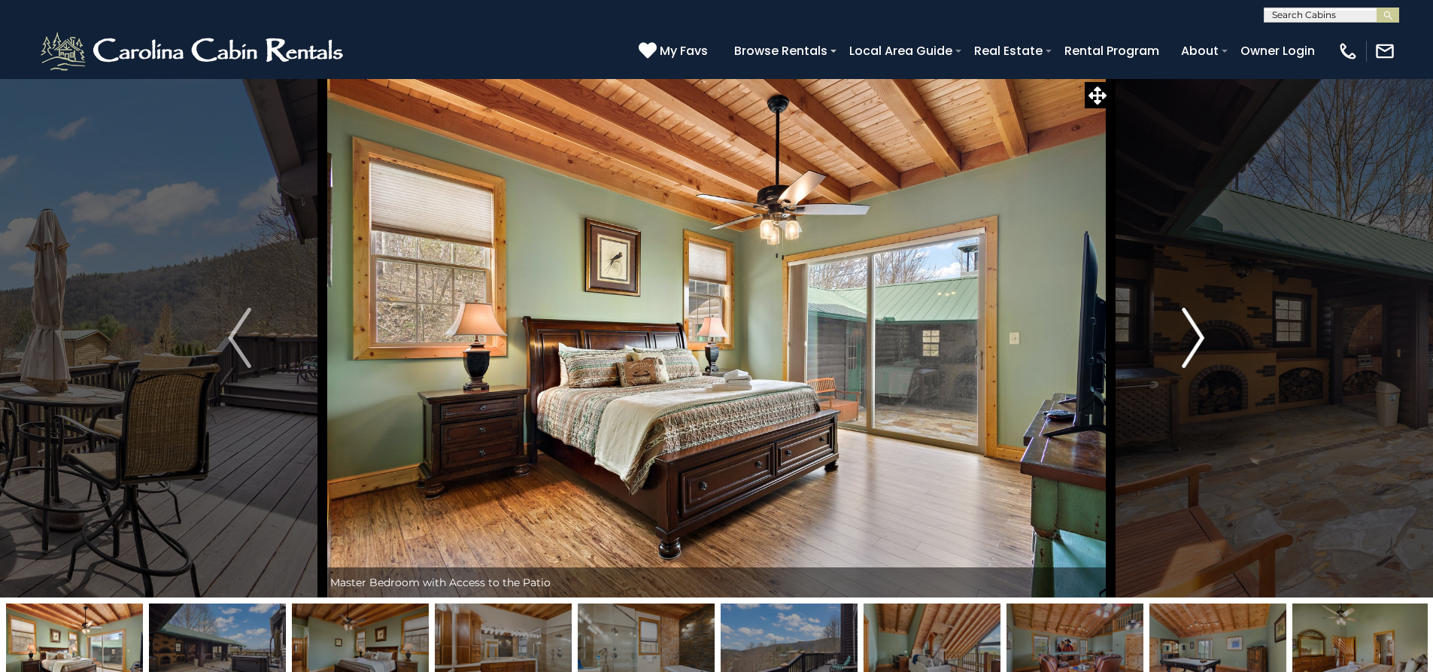
click at [1204, 351] on img "Next" at bounding box center [1193, 338] width 23 height 60
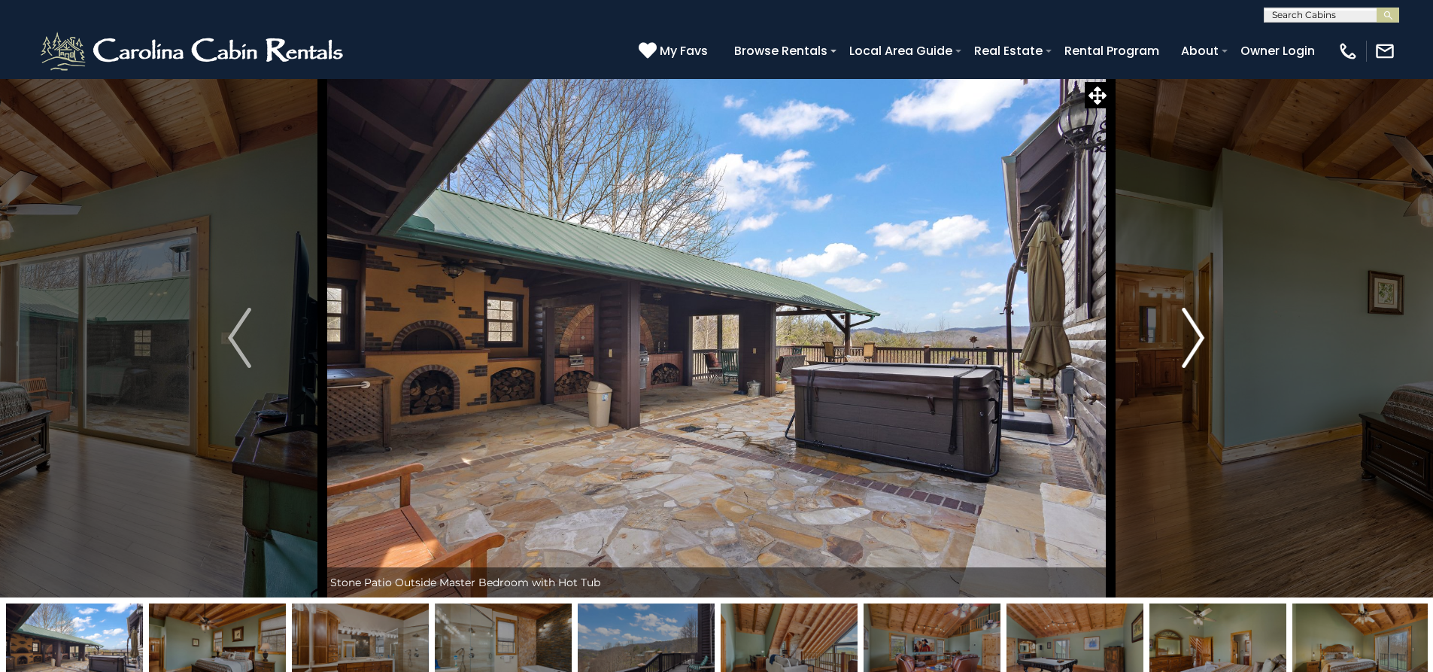
click at [1211, 357] on button "Next" at bounding box center [1192, 337] width 165 height 519
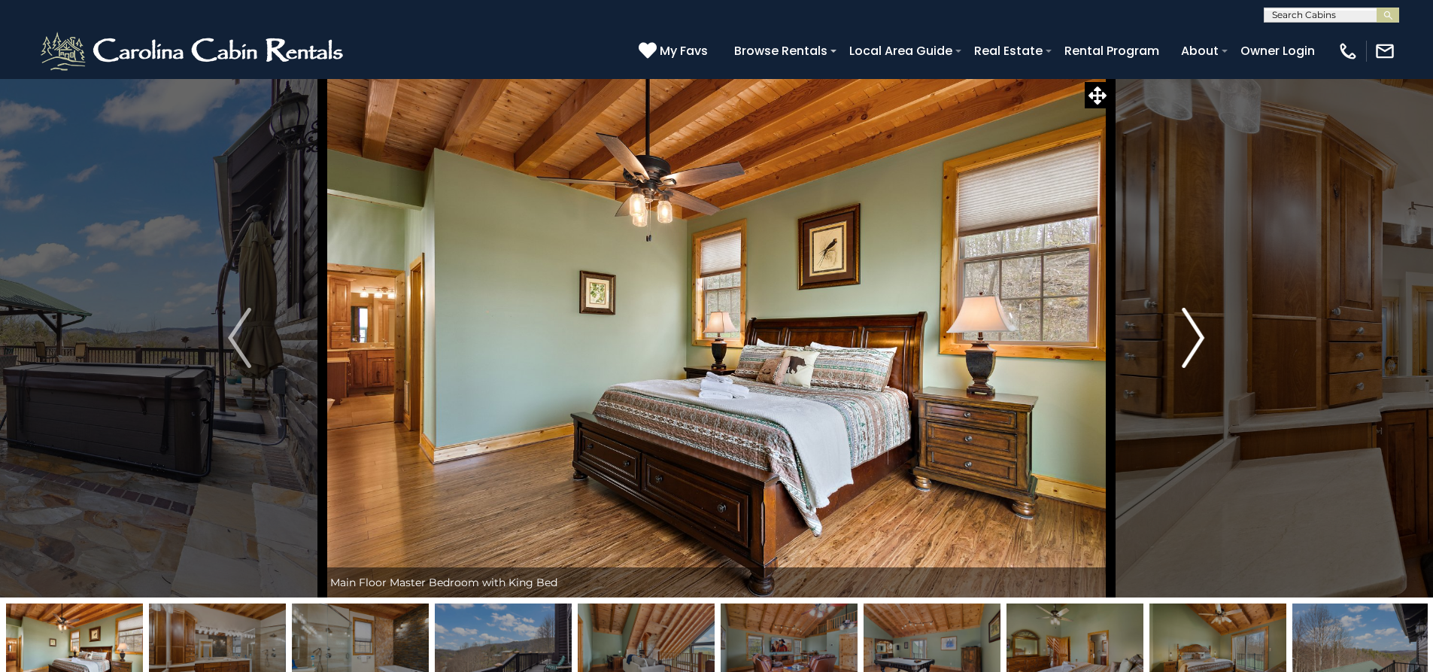
click at [1211, 357] on button "Next" at bounding box center [1192, 337] width 165 height 519
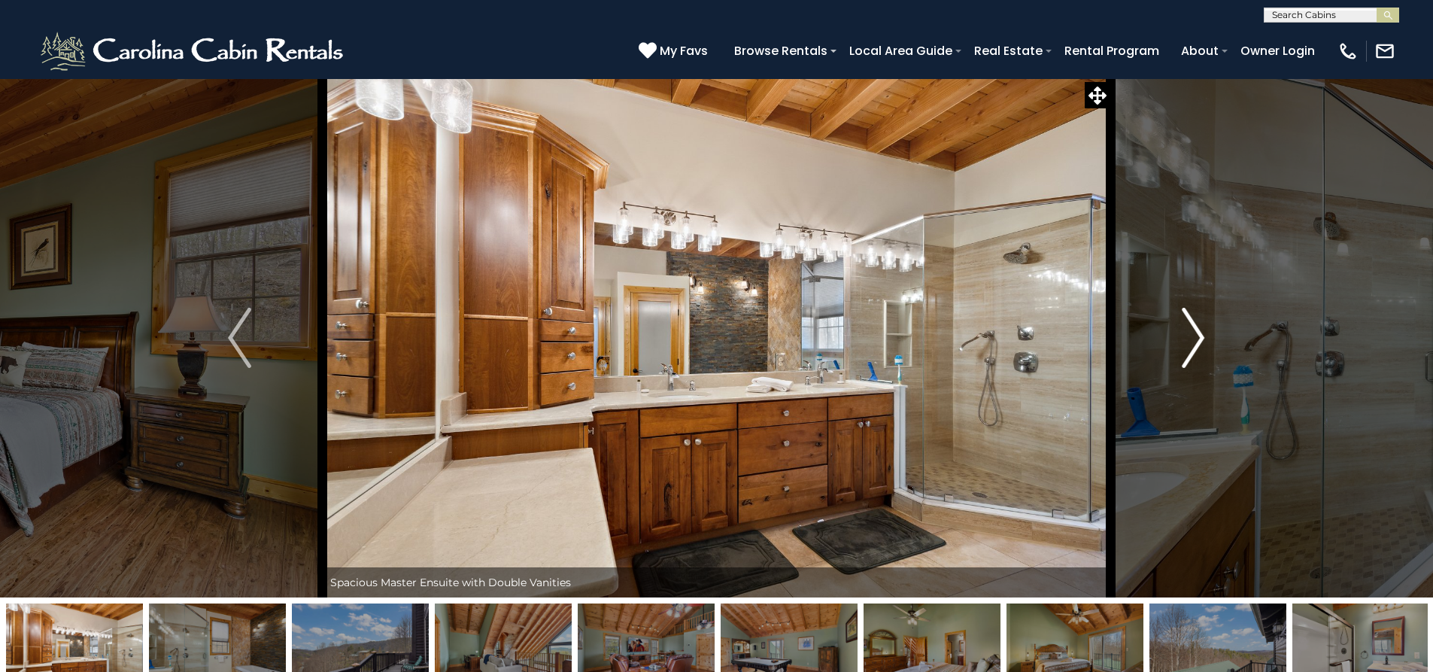
click at [1211, 357] on button "Next" at bounding box center [1192, 337] width 165 height 519
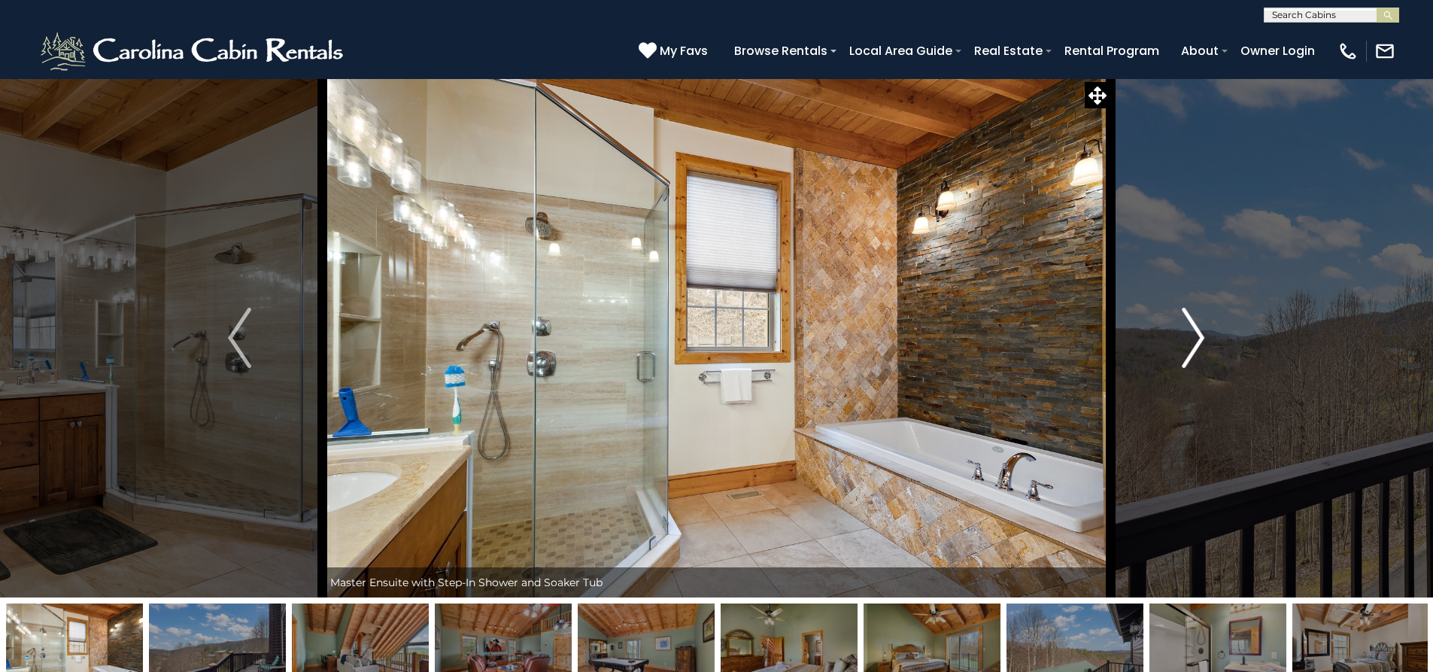
click at [1211, 357] on button "Next" at bounding box center [1192, 337] width 165 height 519
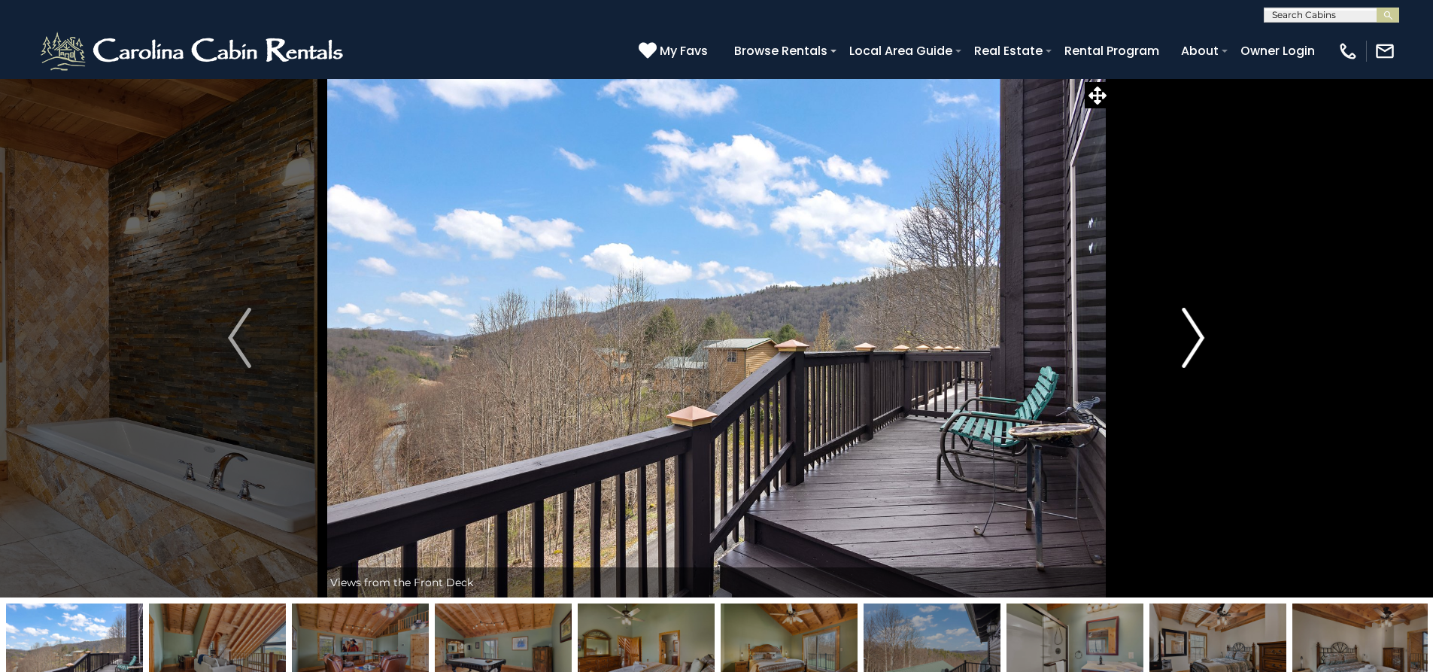
click at [1211, 357] on button "Next" at bounding box center [1192, 337] width 165 height 519
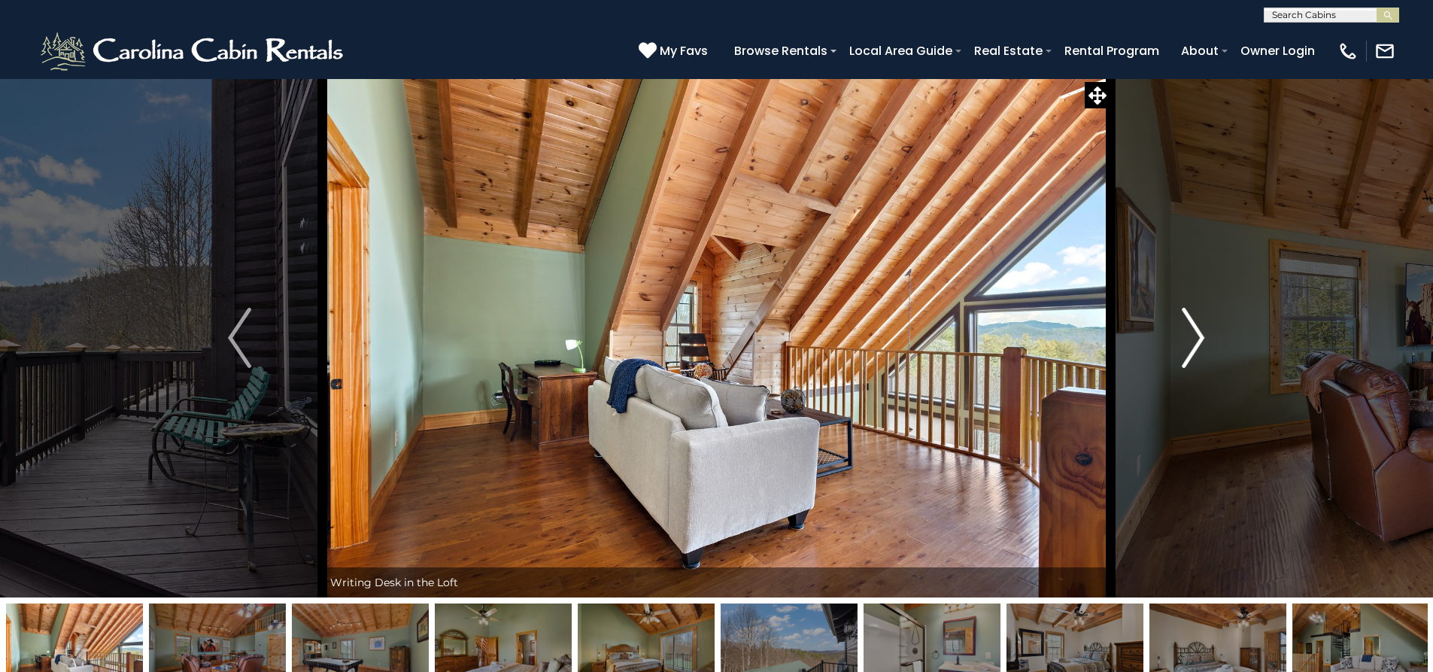
click at [1211, 357] on button "Next" at bounding box center [1192, 337] width 165 height 519
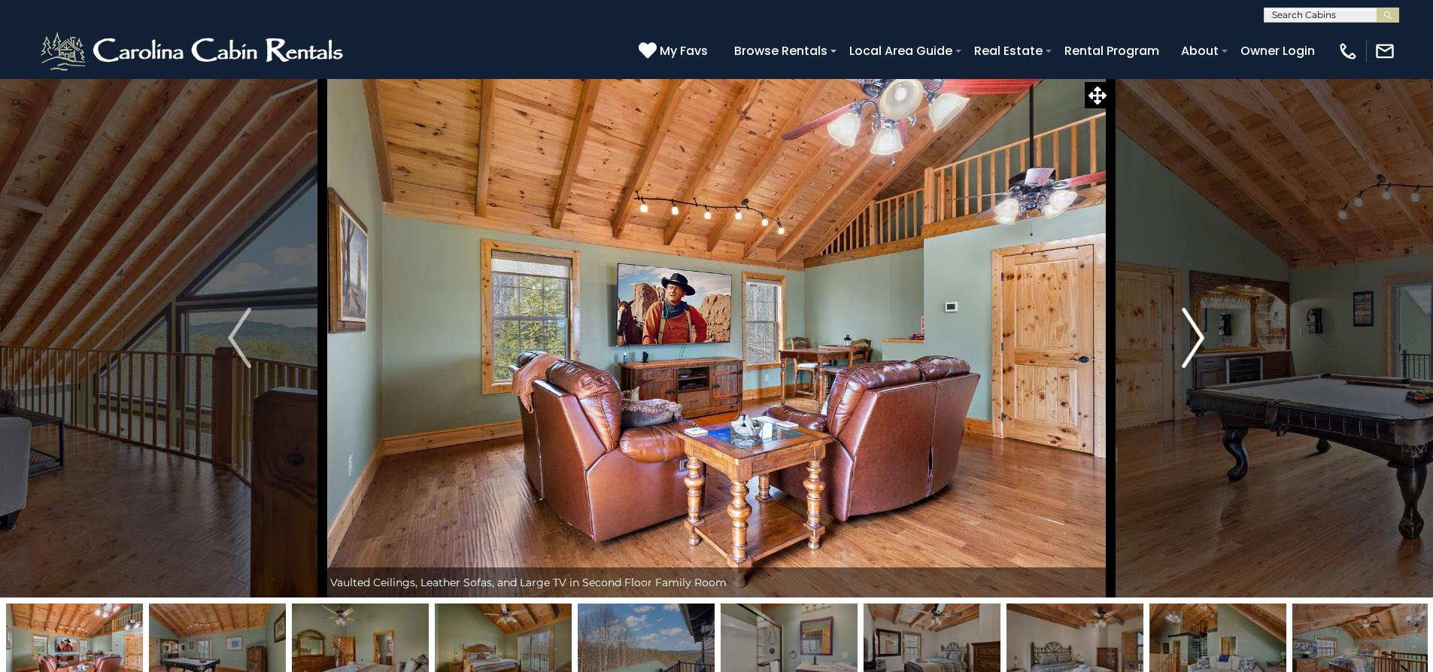
click at [1211, 357] on button "Next" at bounding box center [1192, 337] width 165 height 519
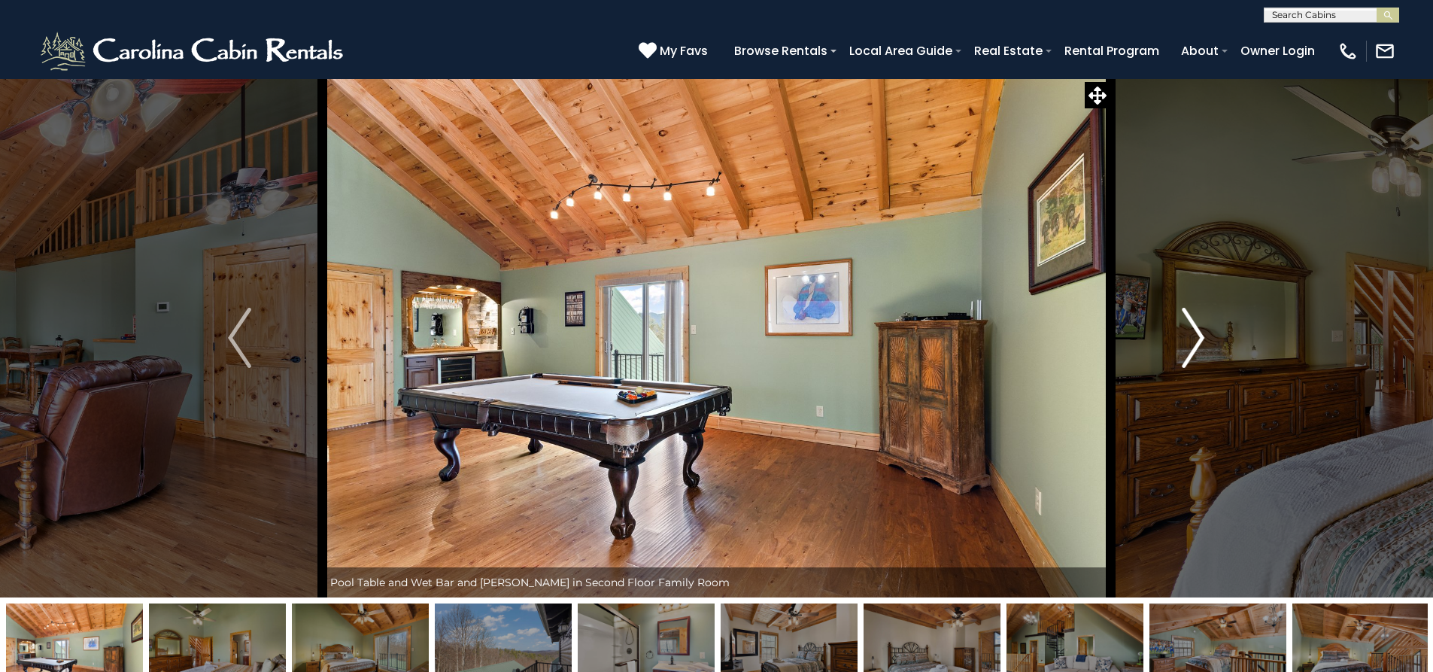
click at [1211, 358] on button "Next" at bounding box center [1192, 337] width 165 height 519
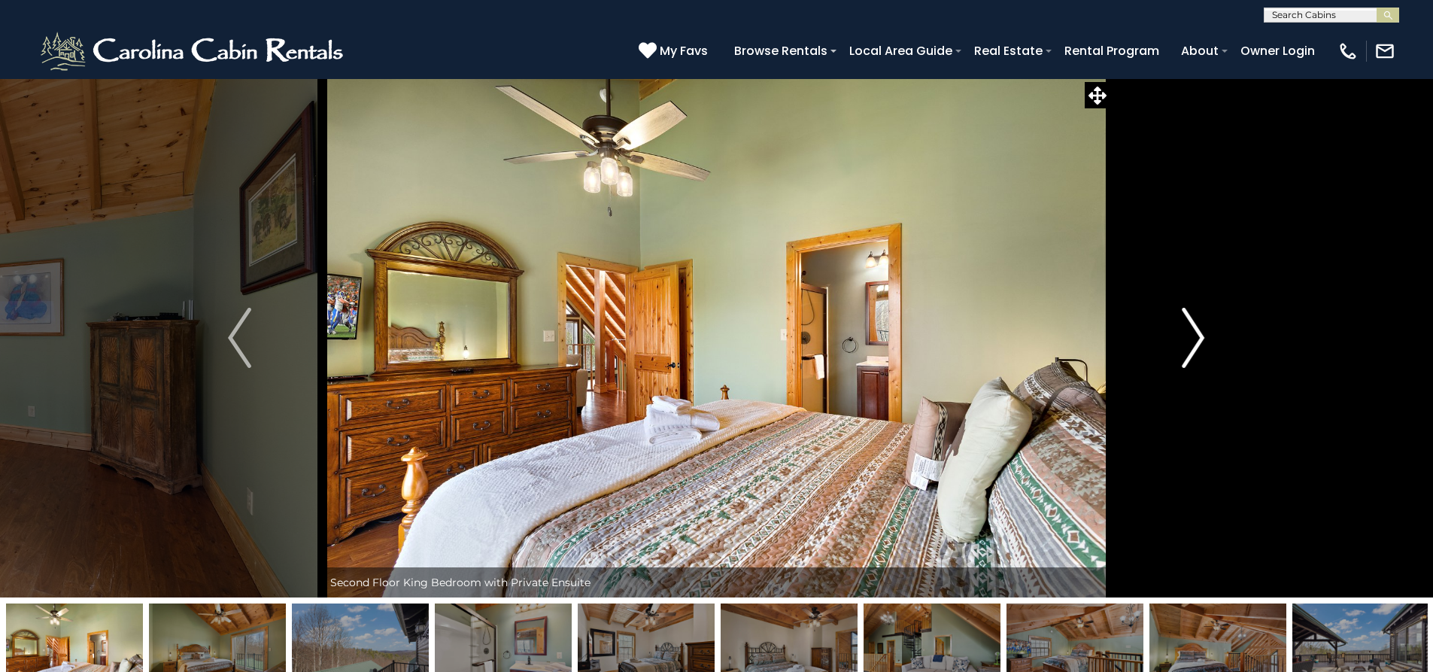
click at [1211, 358] on button "Next" at bounding box center [1192, 337] width 165 height 519
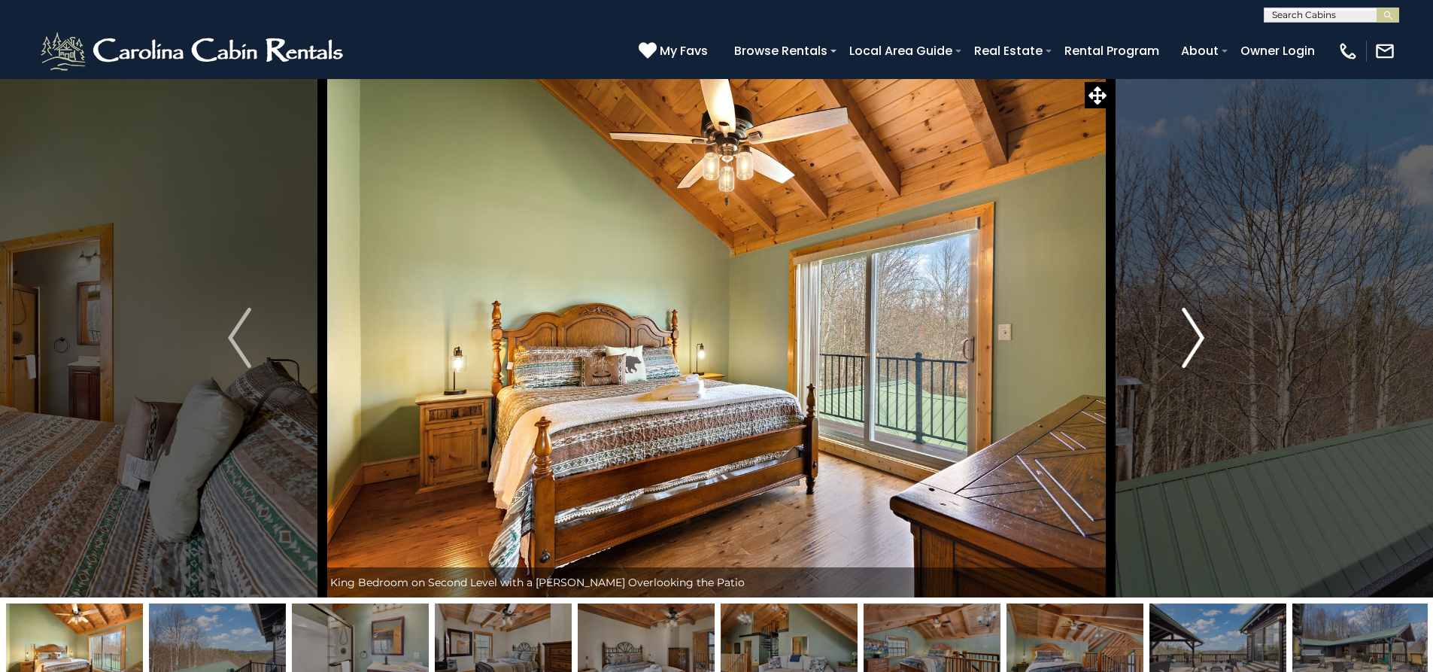
click at [1211, 358] on button "Next" at bounding box center [1192, 337] width 165 height 519
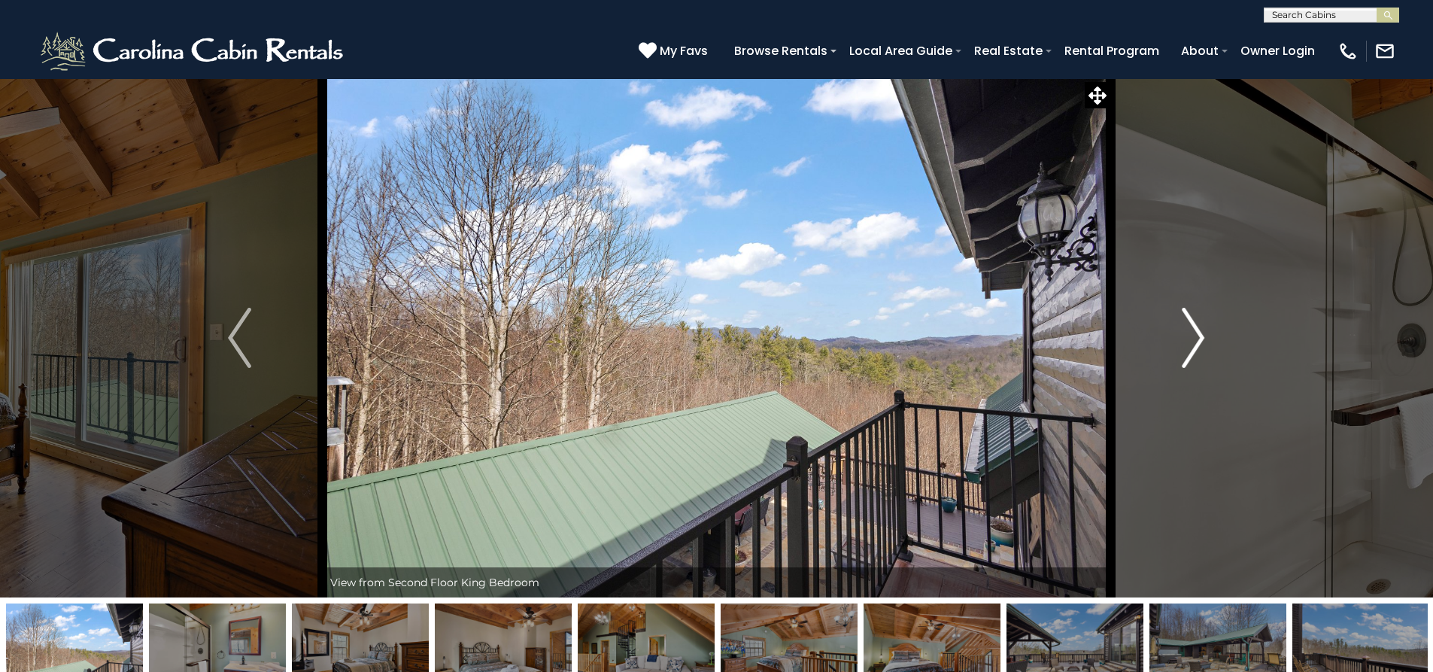
click at [1211, 359] on button "Next" at bounding box center [1192, 337] width 165 height 519
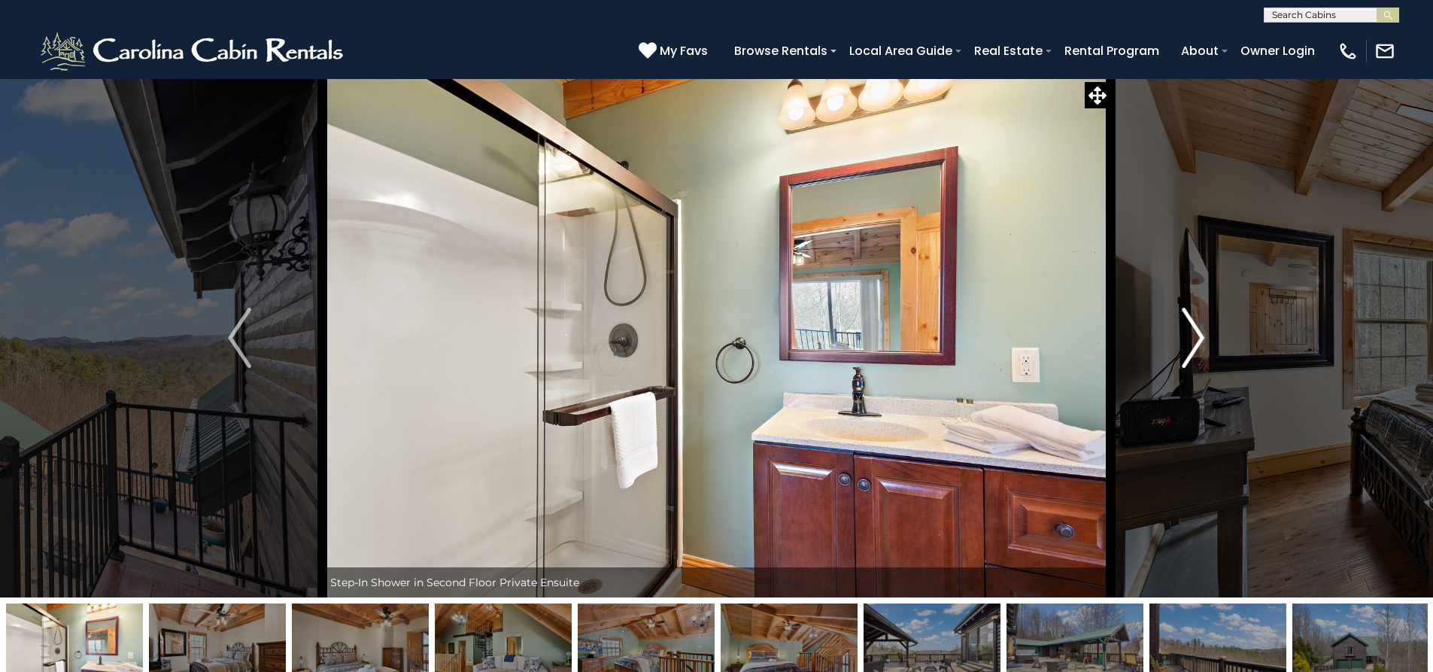
click at [1211, 359] on button "Next" at bounding box center [1192, 337] width 165 height 519
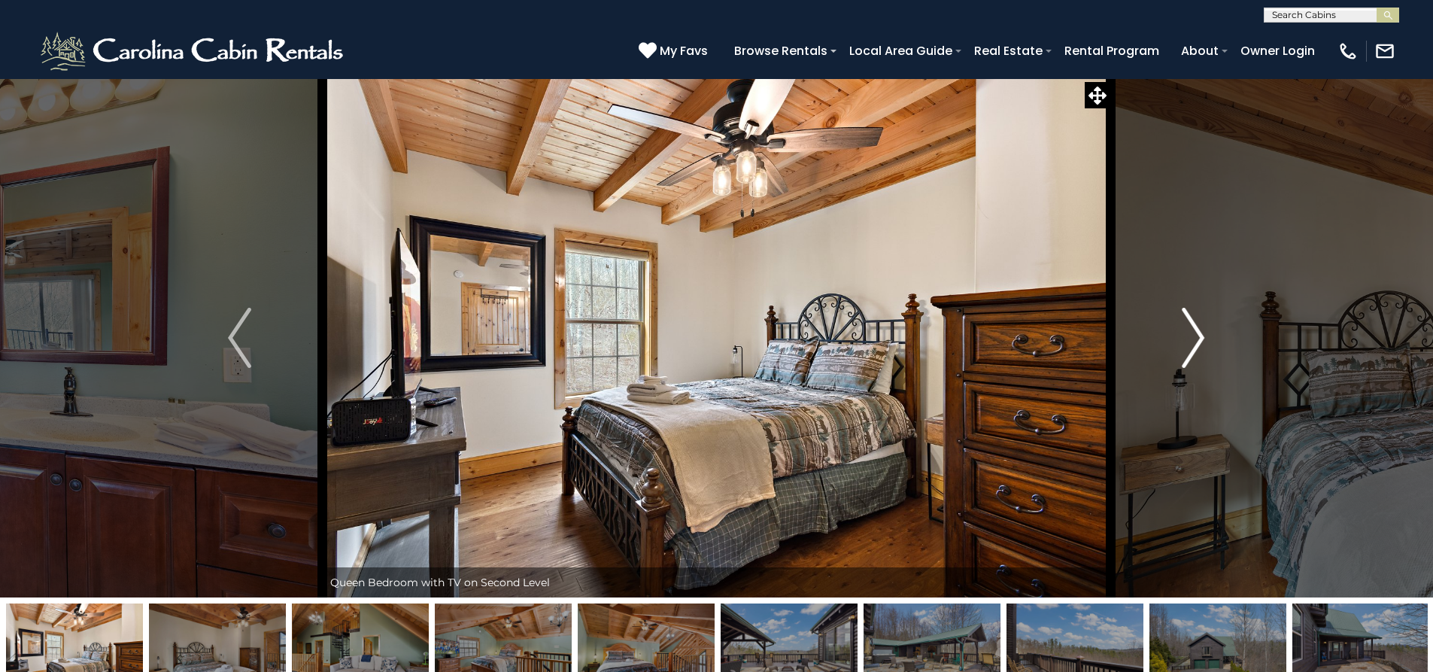
click at [1210, 360] on button "Next" at bounding box center [1192, 337] width 165 height 519
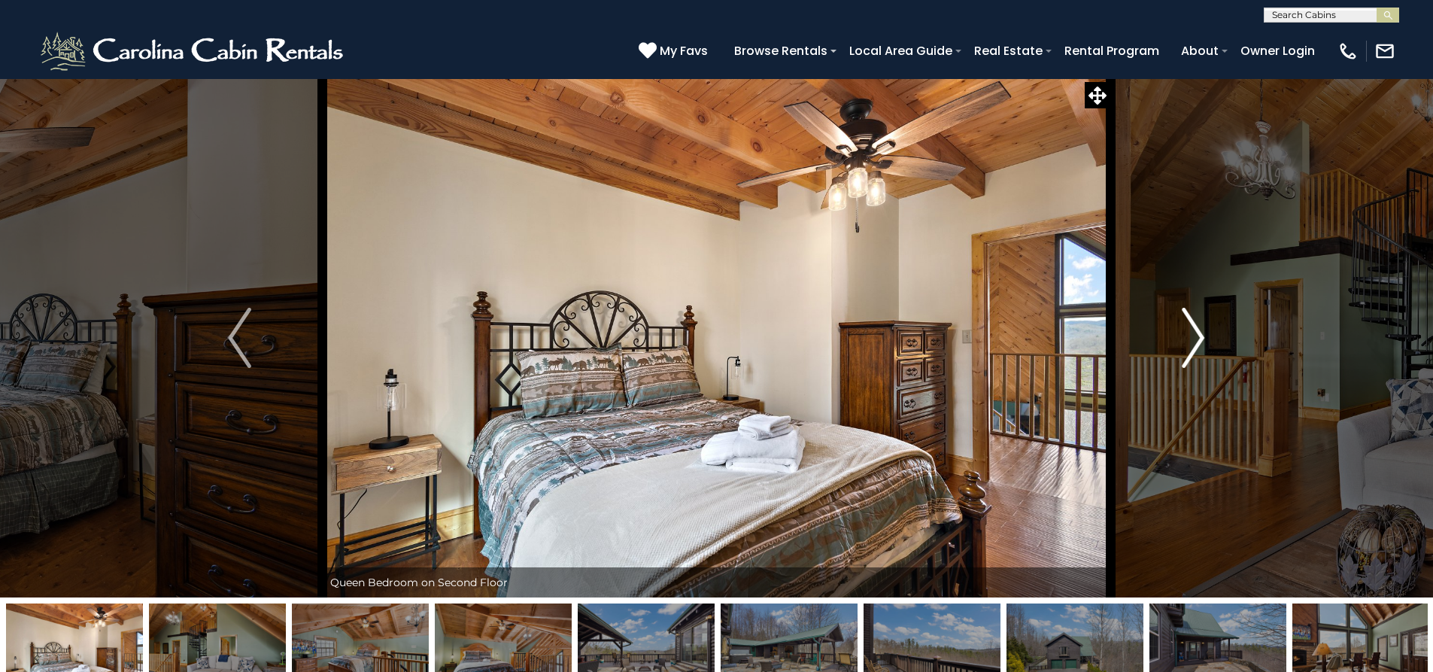
click at [1209, 360] on button "Next" at bounding box center [1192, 337] width 165 height 519
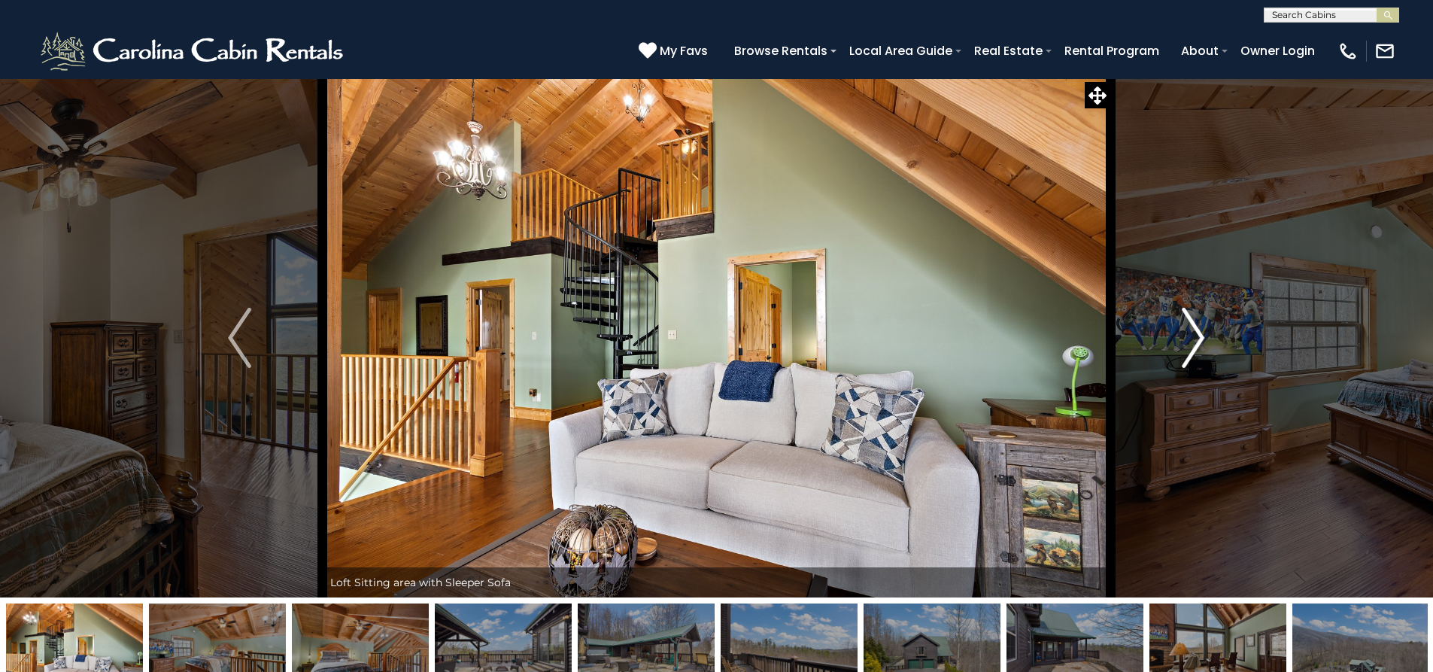
click at [1207, 363] on button "Next" at bounding box center [1192, 337] width 165 height 519
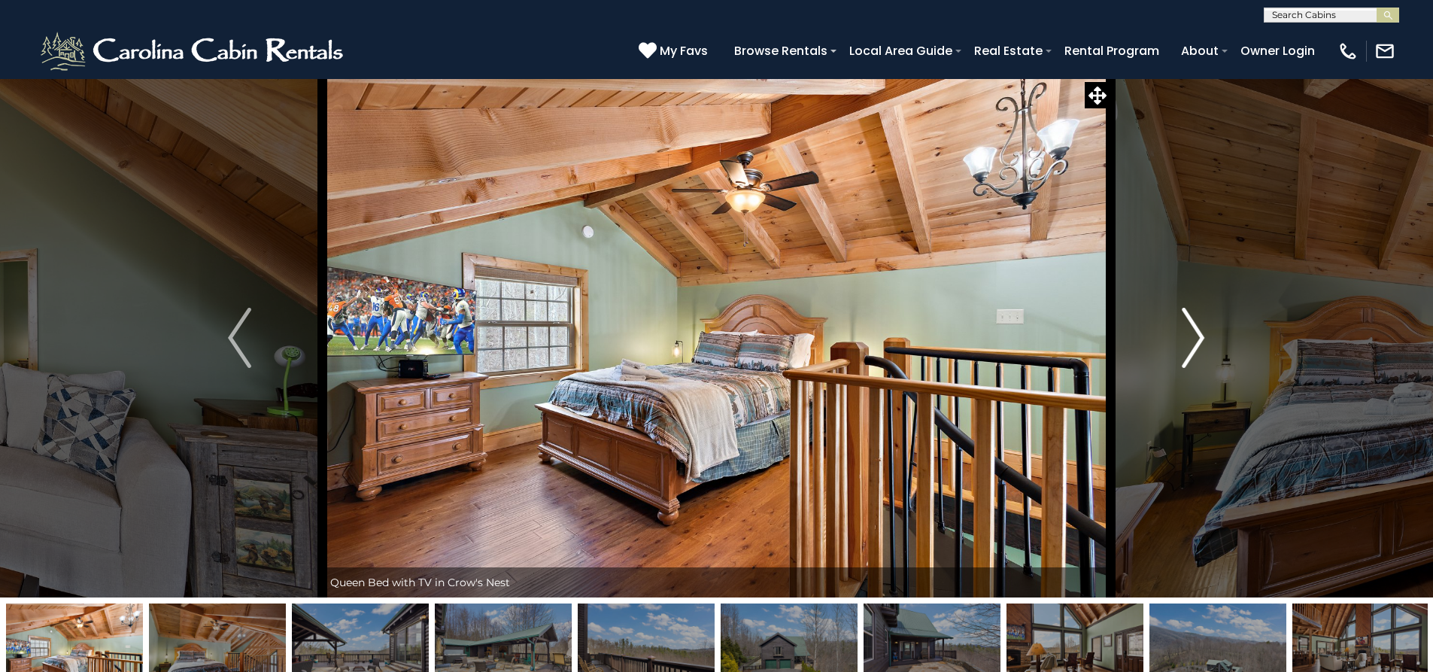
click at [1207, 363] on button "Next" at bounding box center [1192, 337] width 165 height 519
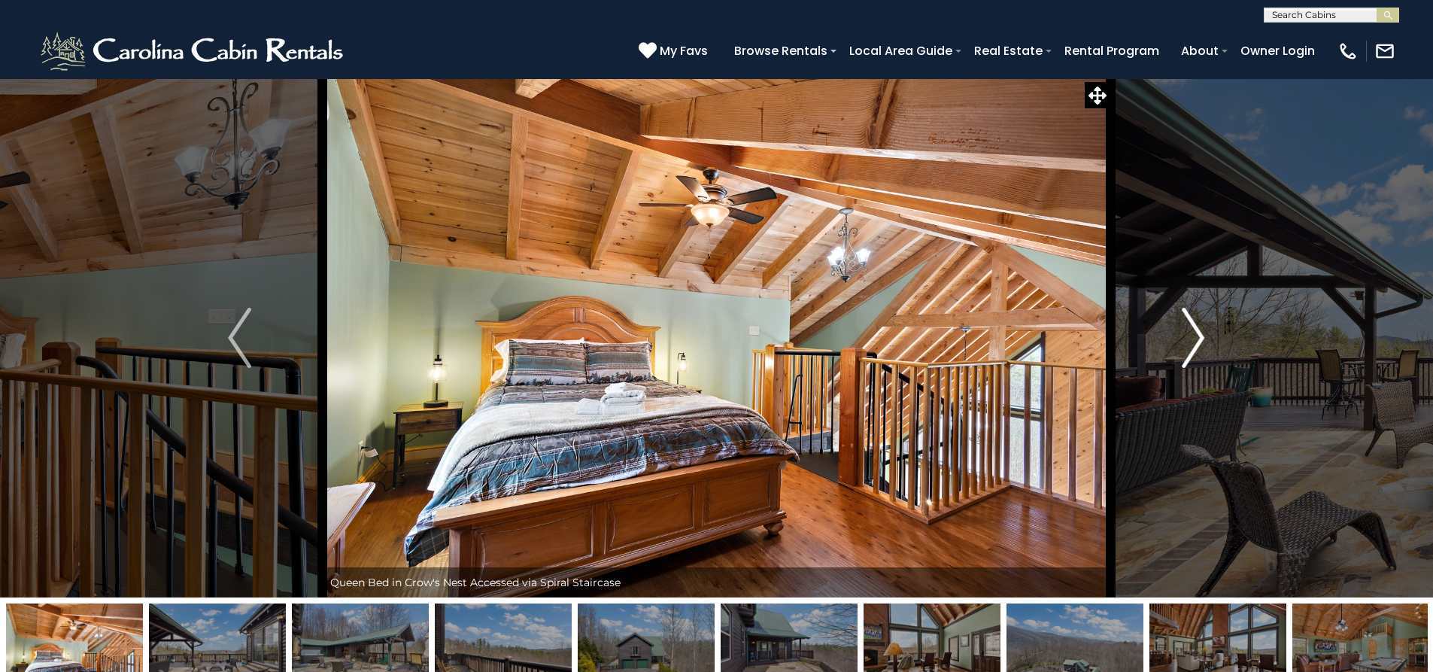
click at [1207, 363] on button "Next" at bounding box center [1192, 337] width 165 height 519
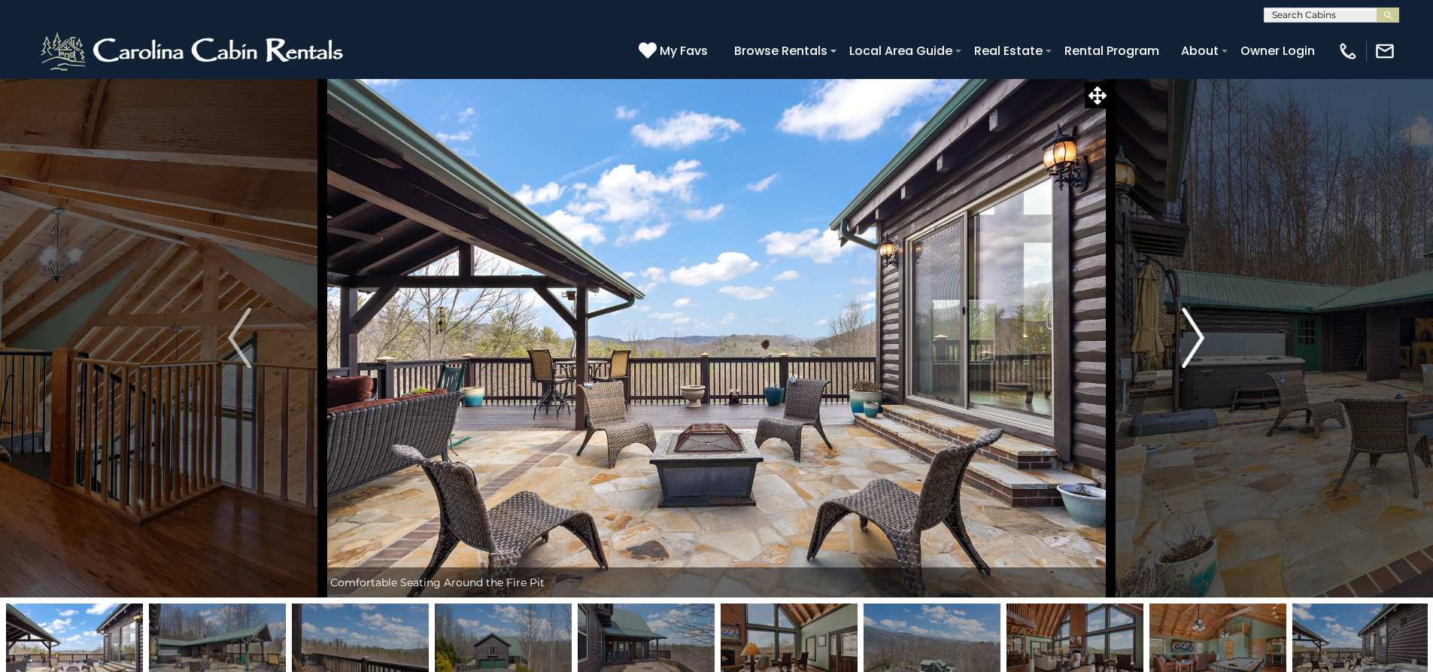
click at [1207, 363] on button "Next" at bounding box center [1192, 337] width 165 height 519
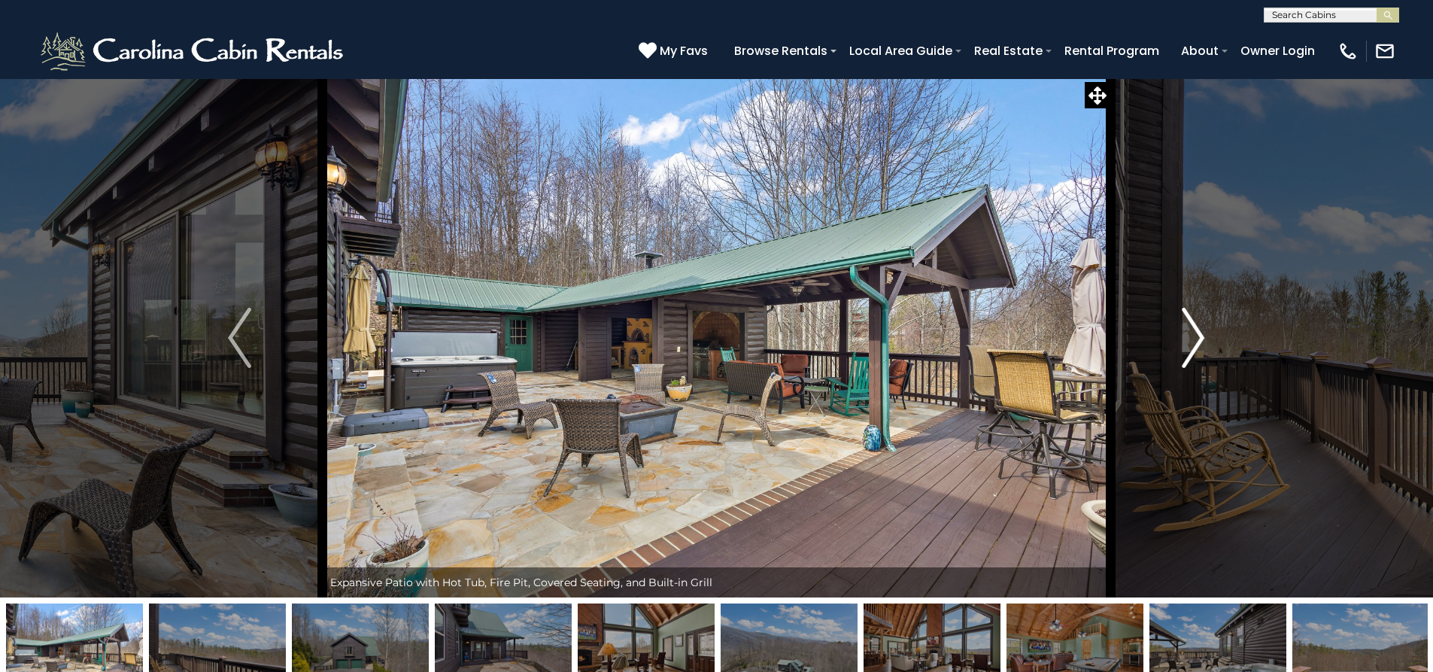
click at [1207, 363] on button "Next" at bounding box center [1192, 337] width 165 height 519
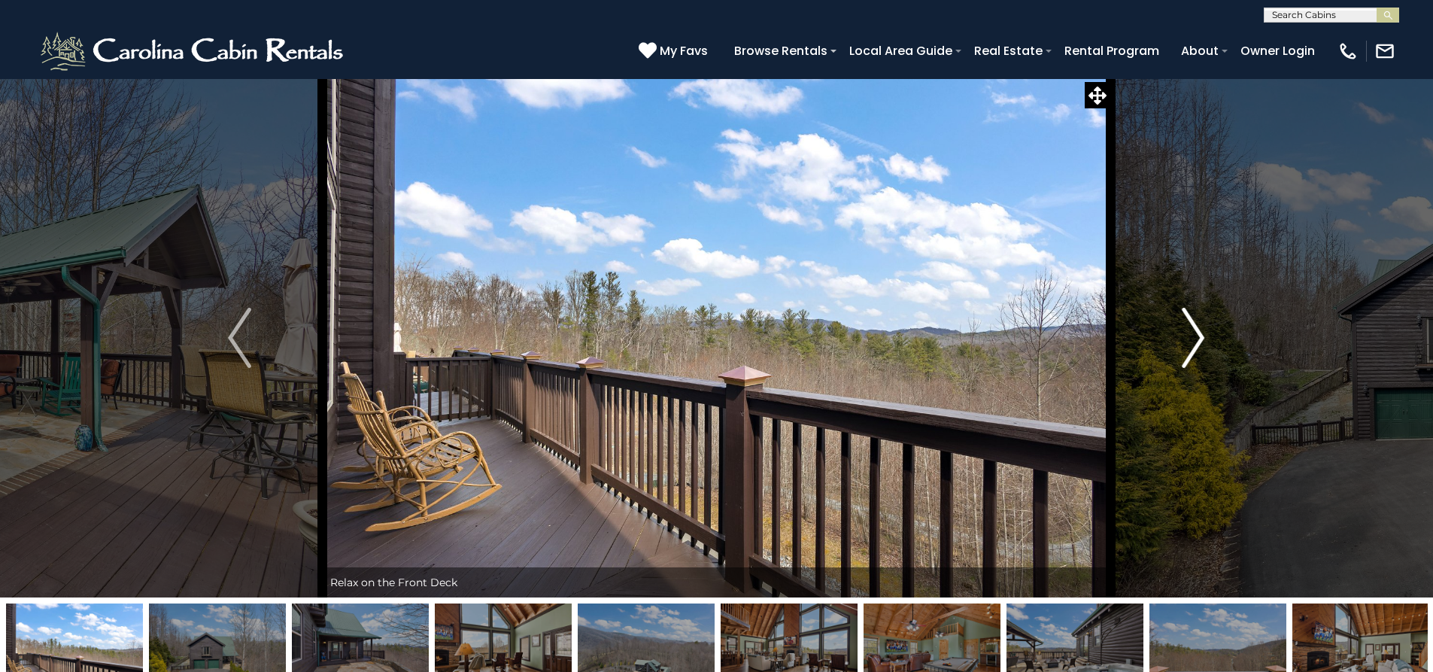
click at [1207, 363] on button "Next" at bounding box center [1192, 337] width 165 height 519
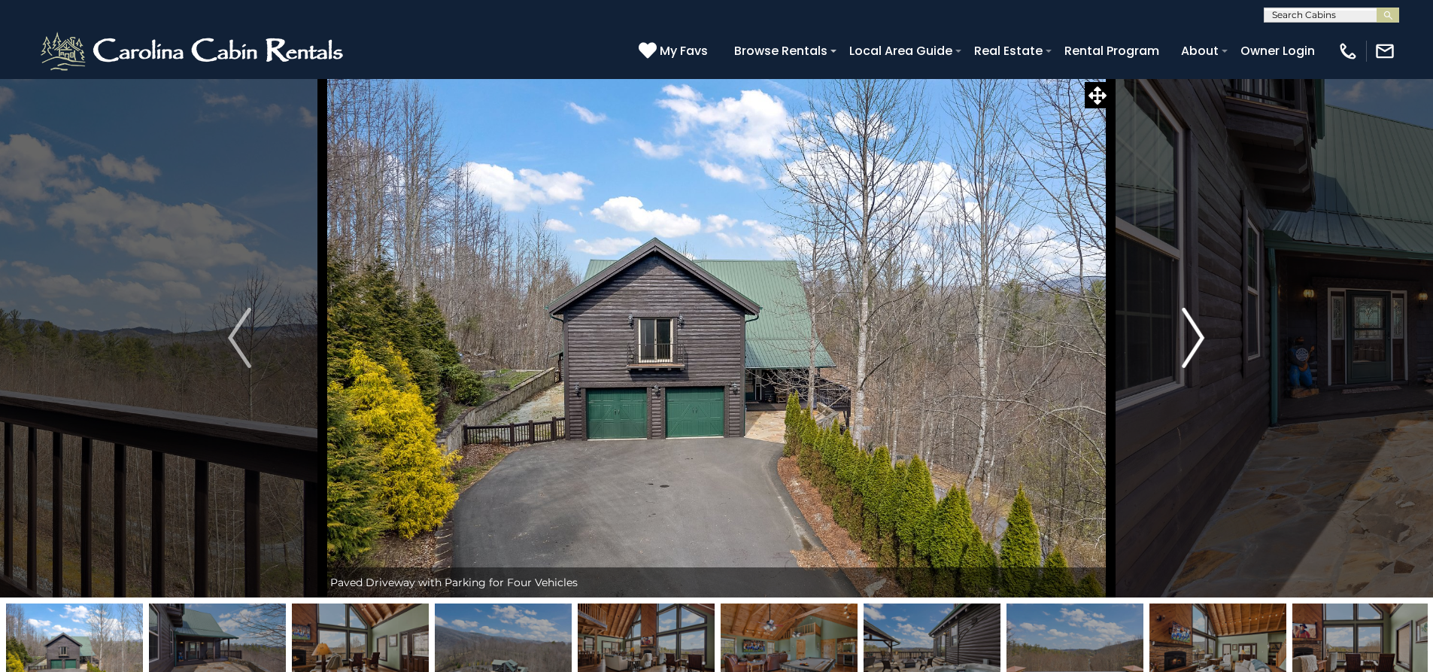
click at [1207, 363] on button "Next" at bounding box center [1192, 337] width 165 height 519
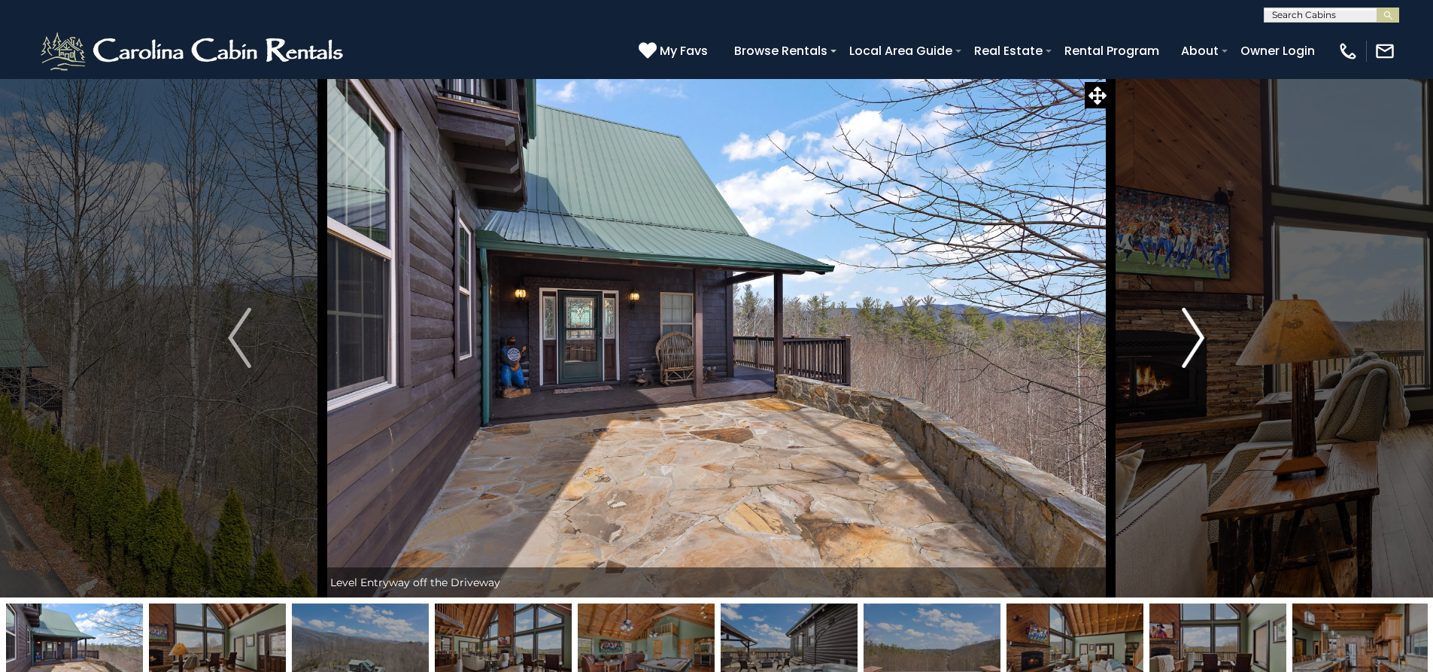
click at [1207, 364] on button "Next" at bounding box center [1192, 337] width 165 height 519
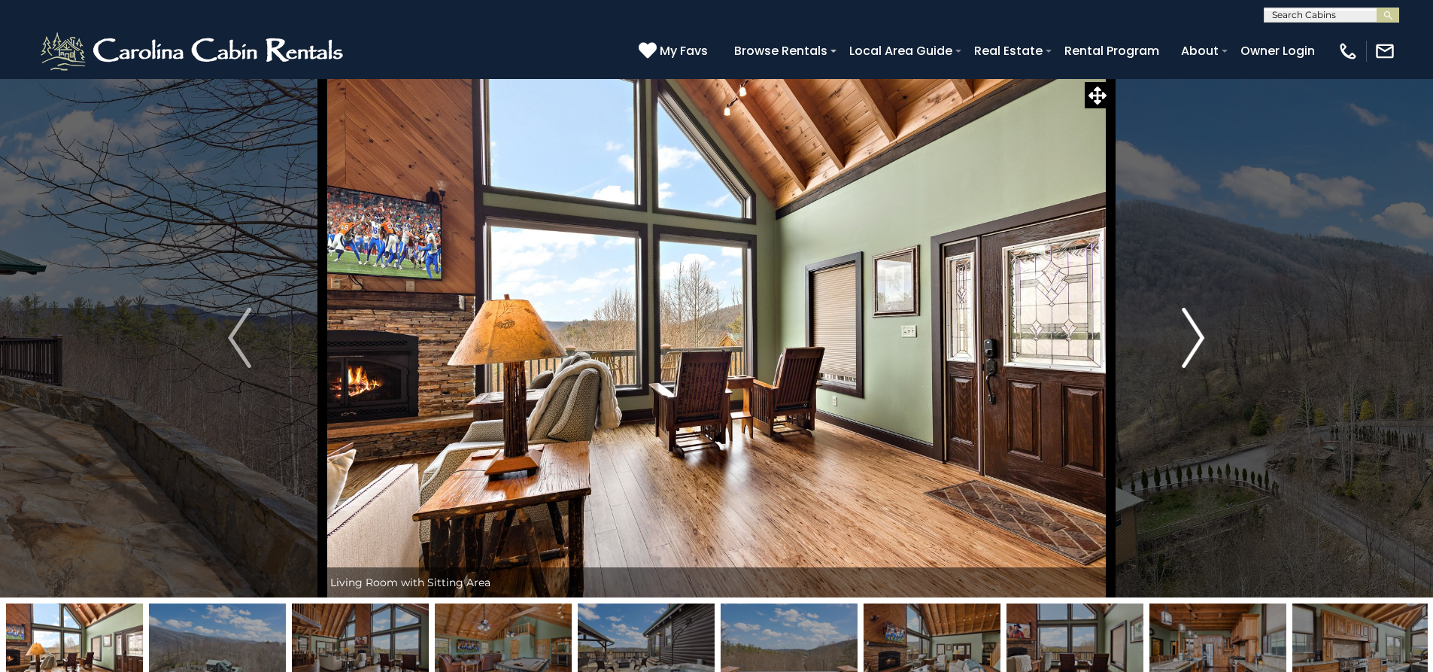
click at [1207, 364] on button "Next" at bounding box center [1192, 337] width 165 height 519
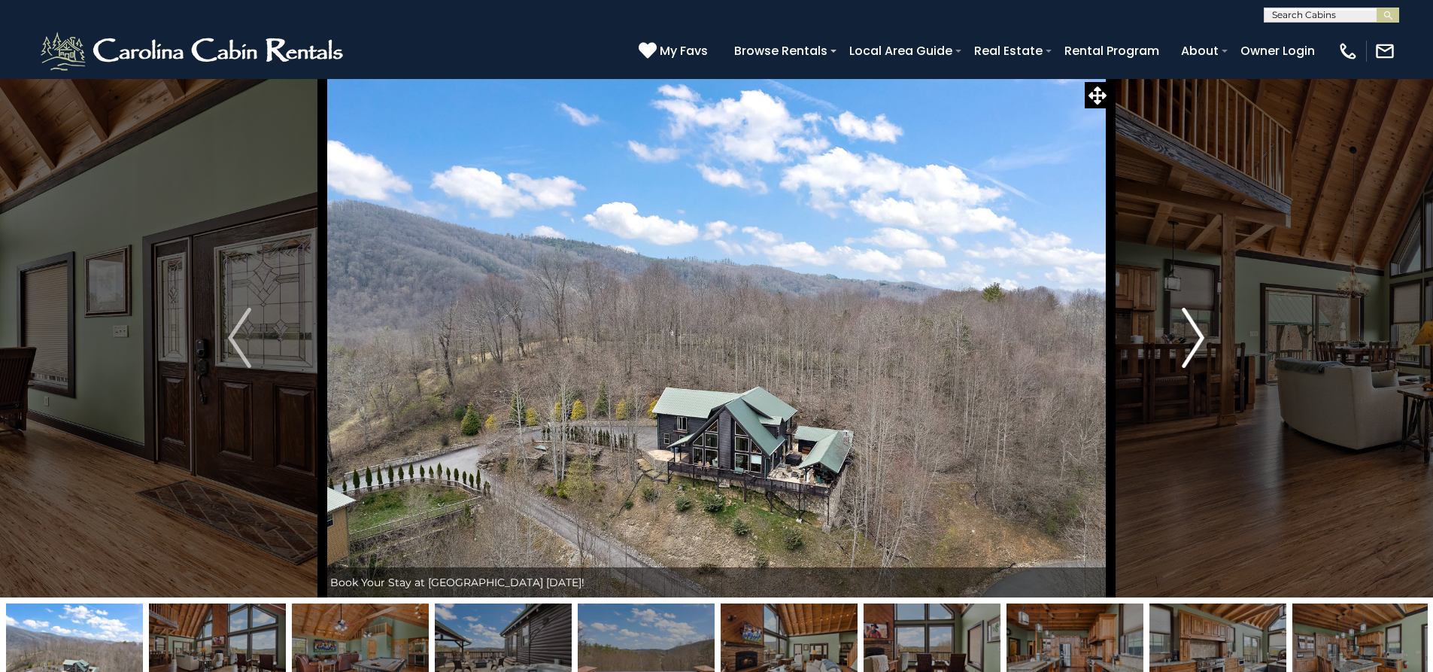
click at [1207, 364] on button "Next" at bounding box center [1192, 337] width 165 height 519
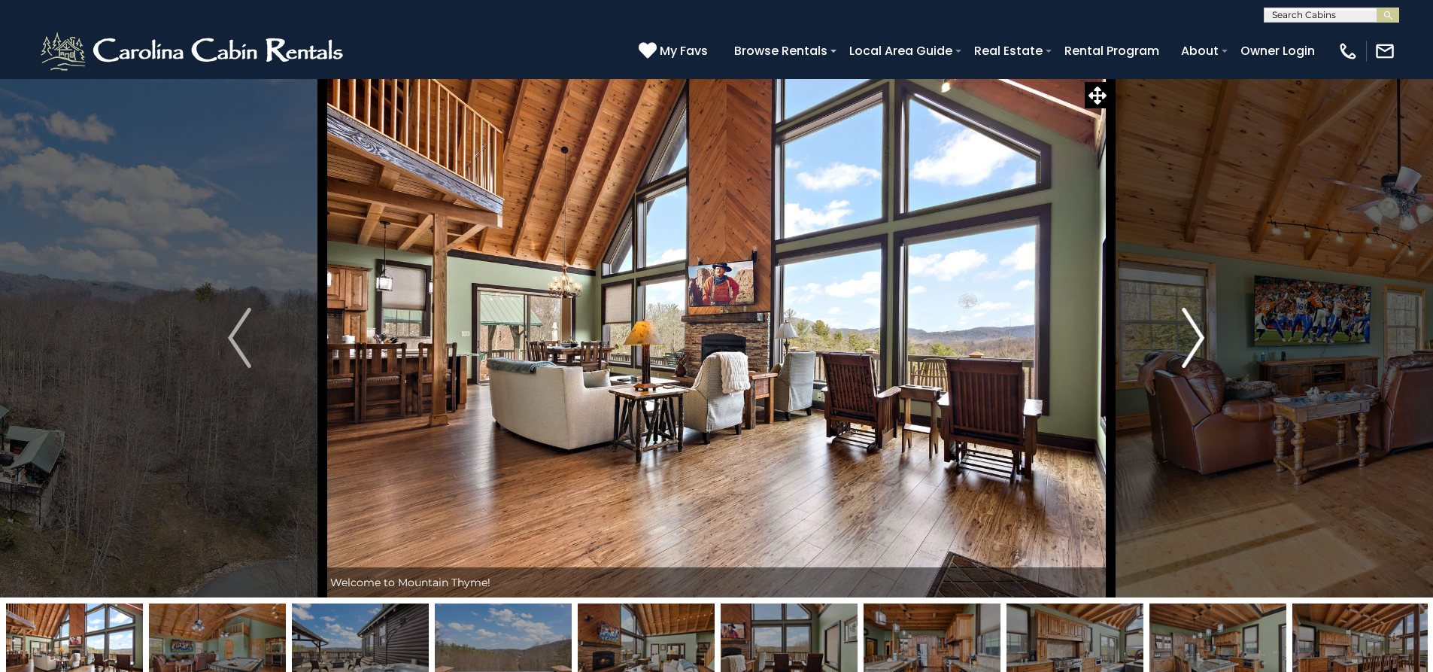
click at [1204, 369] on button "Next" at bounding box center [1192, 337] width 165 height 519
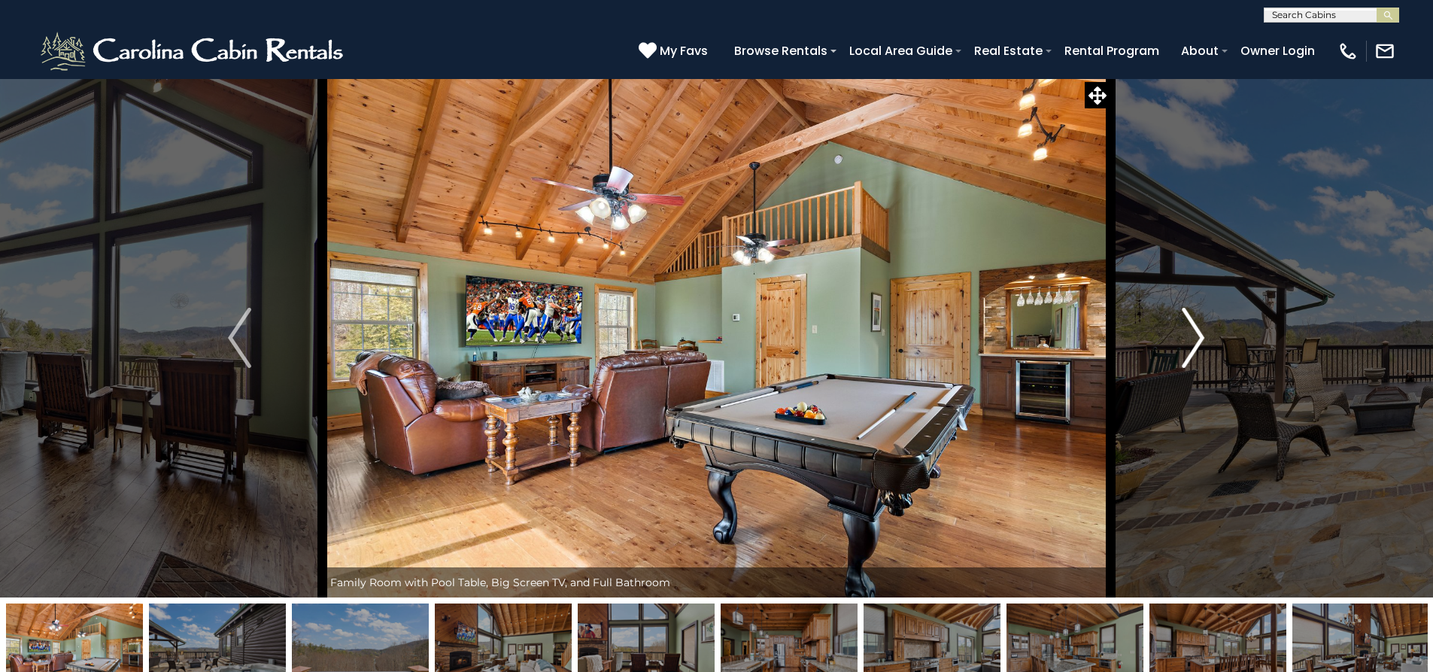
click at [1204, 369] on button "Next" at bounding box center [1192, 337] width 165 height 519
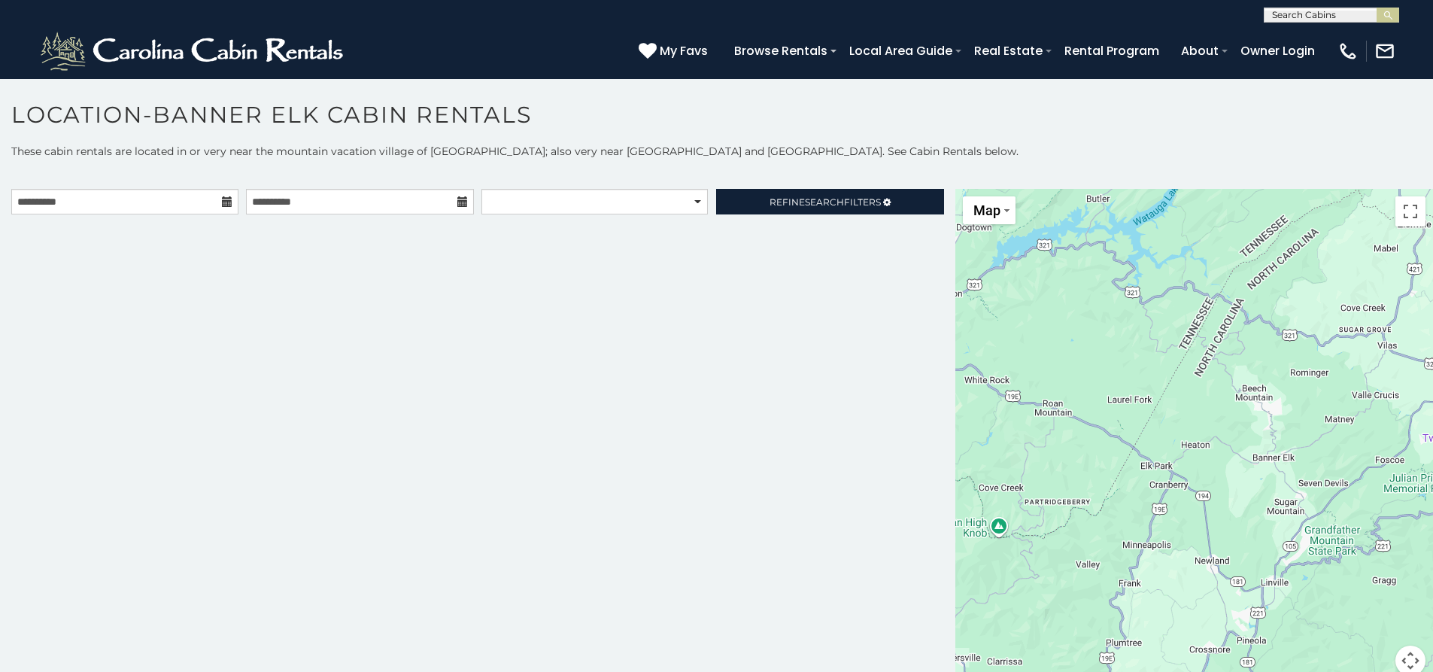
scroll to position [8, 0]
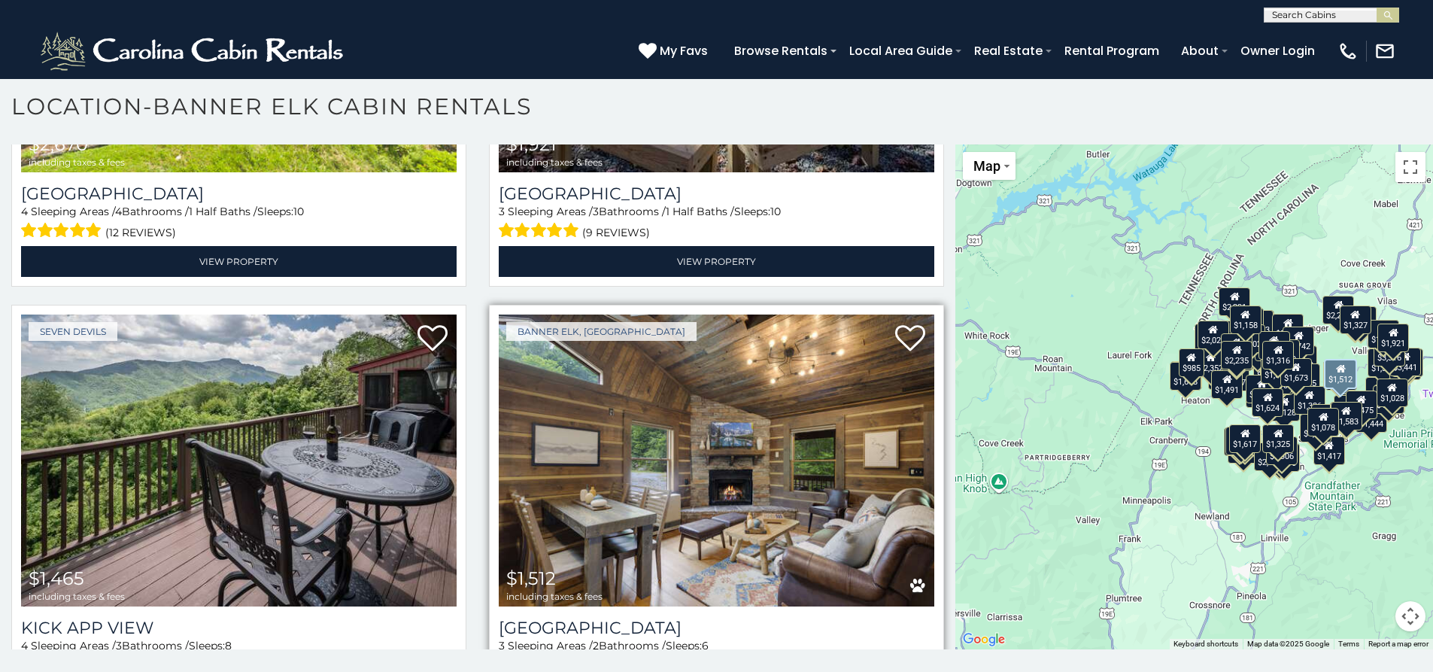
scroll to position [19712, 0]
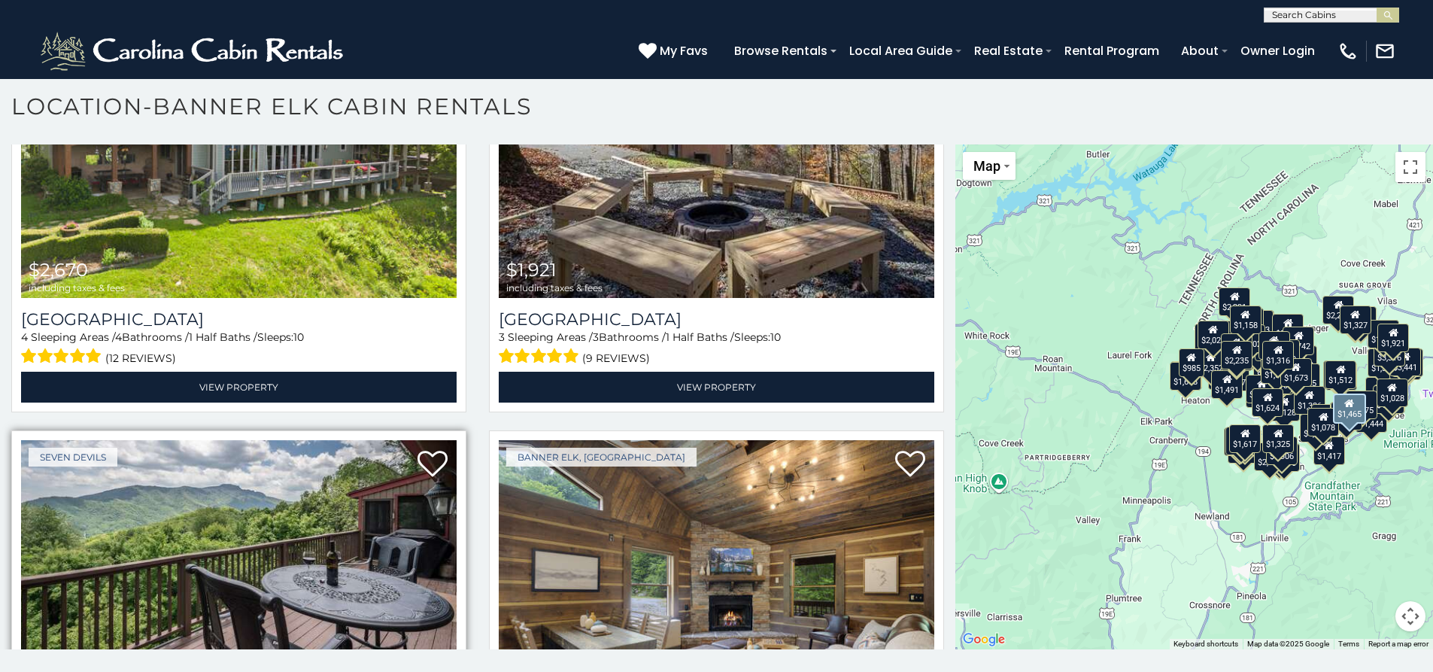
click at [317, 440] on img at bounding box center [238, 586] width 435 height 292
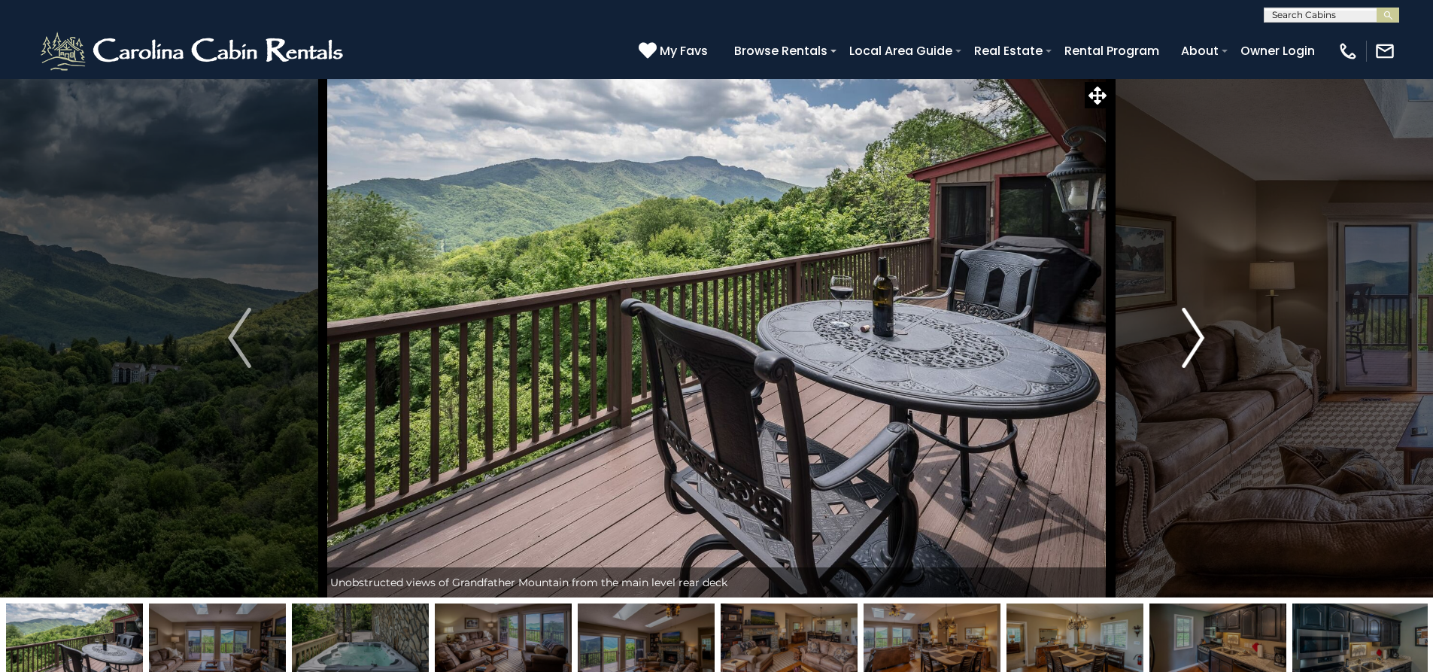
click at [1198, 355] on img "Next" at bounding box center [1193, 338] width 23 height 60
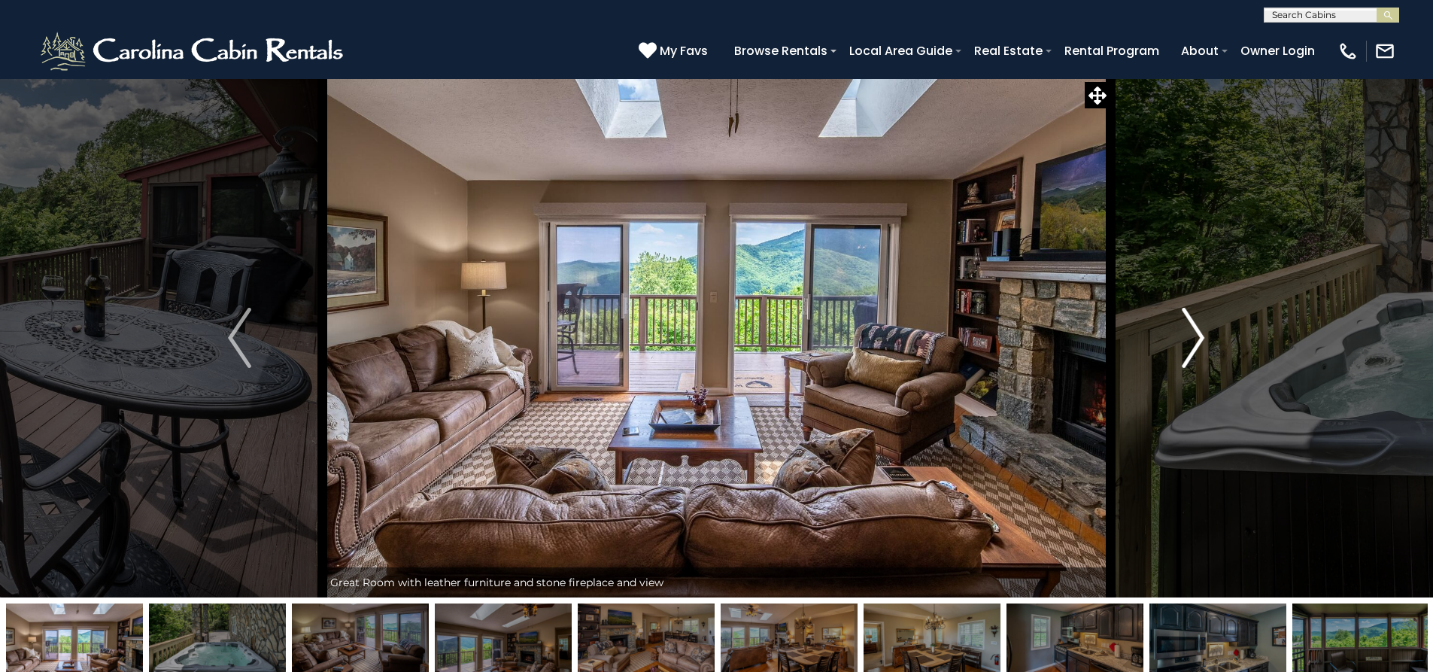
click at [1197, 352] on img "Next" at bounding box center [1193, 338] width 23 height 60
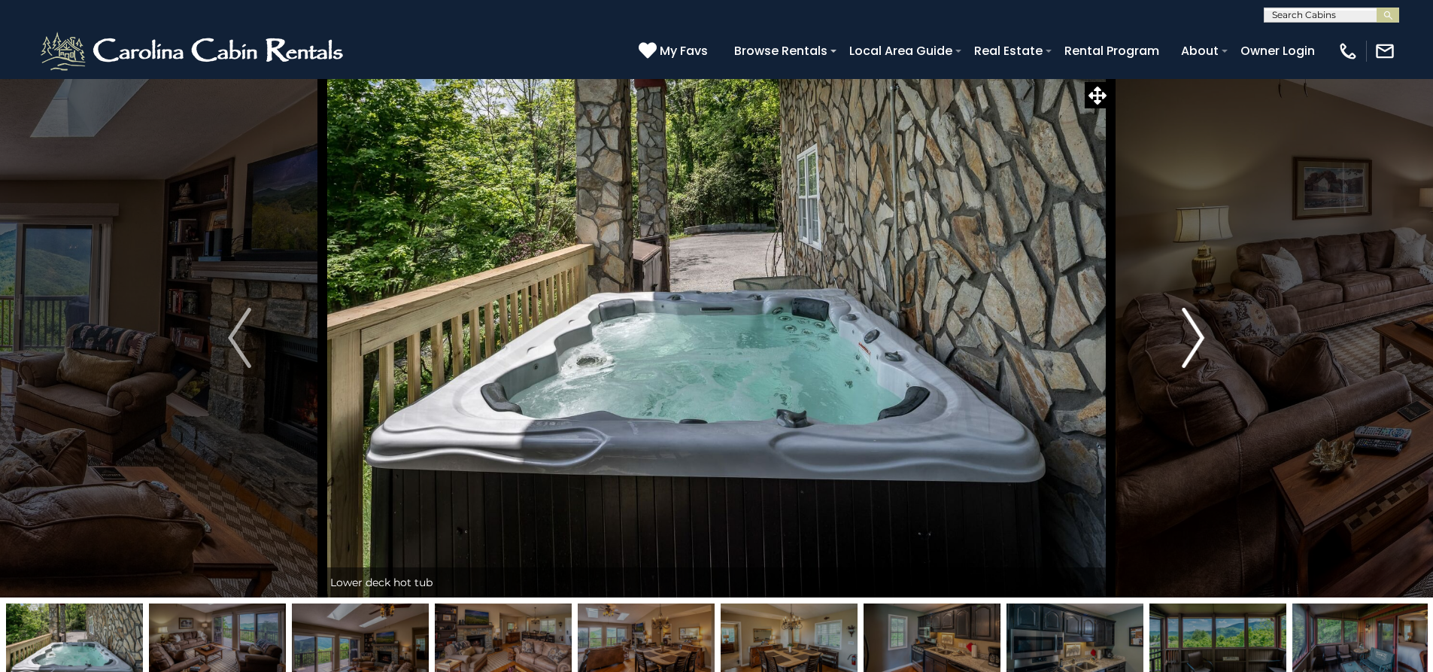
click at [1197, 352] on img "Next" at bounding box center [1193, 338] width 23 height 60
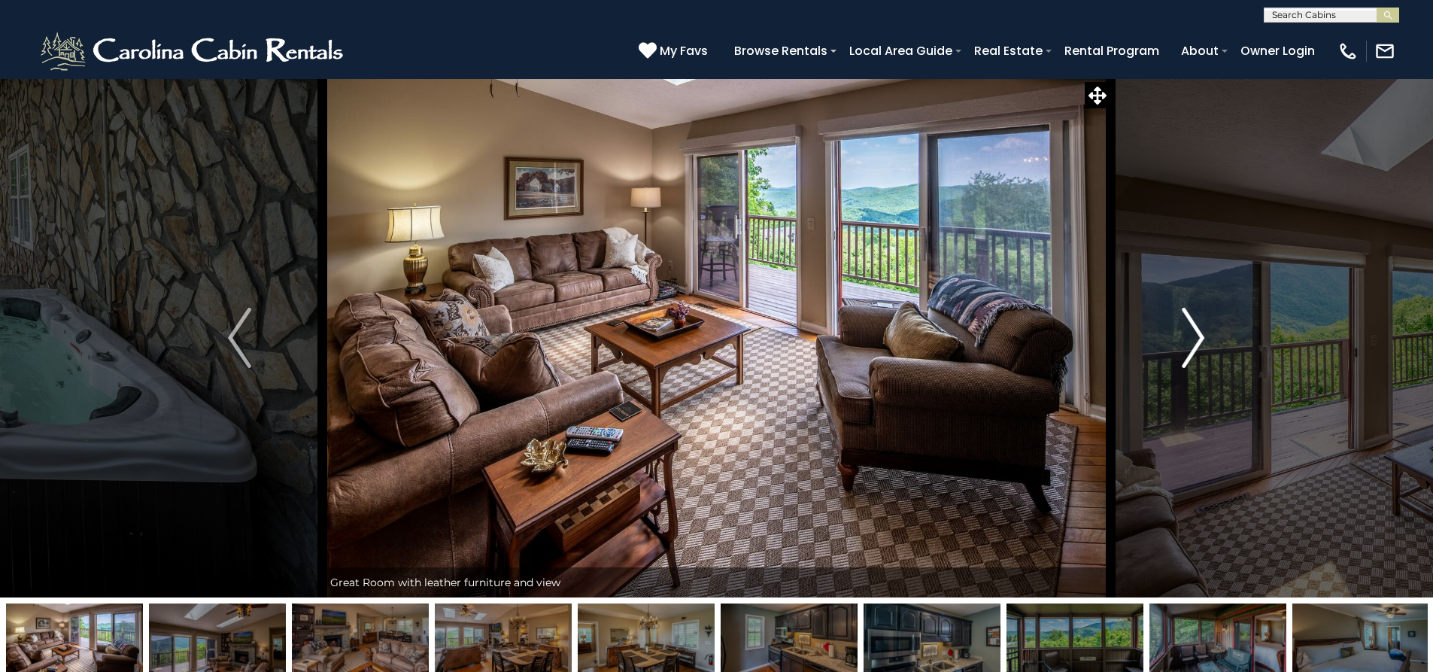
click at [1197, 353] on img "Next" at bounding box center [1193, 338] width 23 height 60
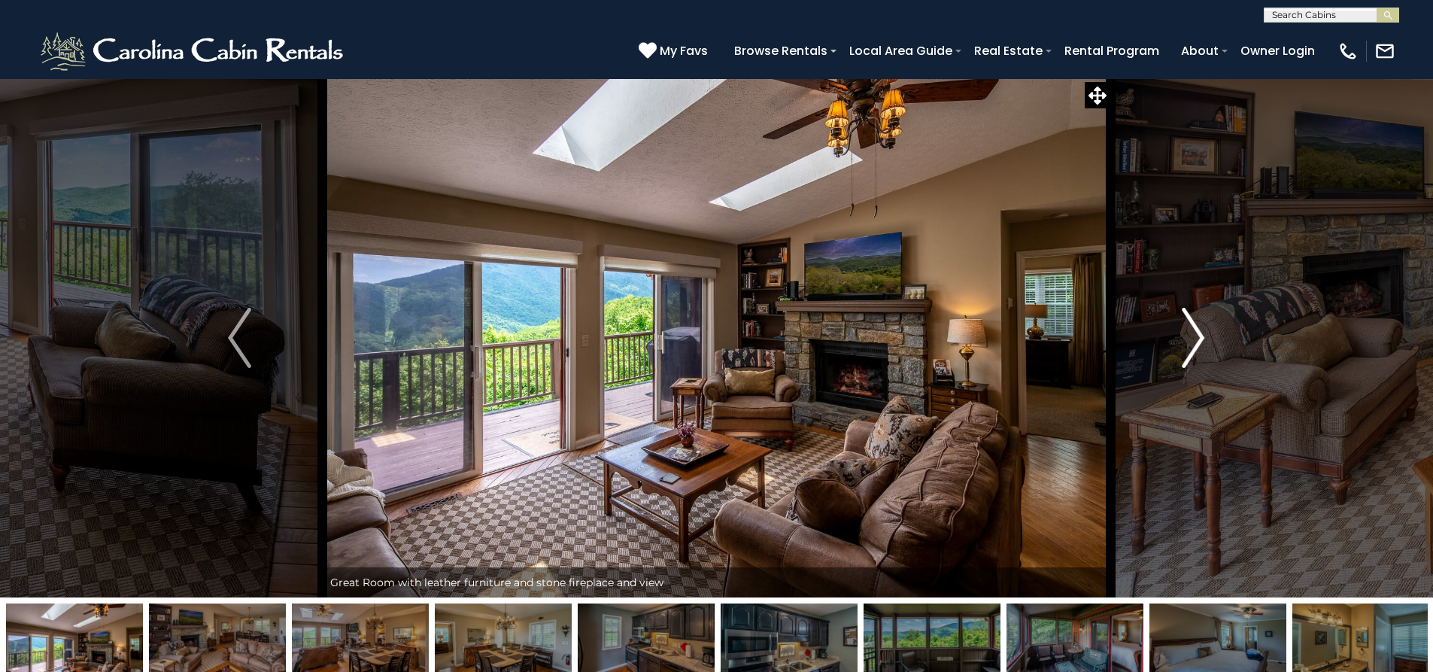
click at [1197, 354] on img "Next" at bounding box center [1193, 338] width 23 height 60
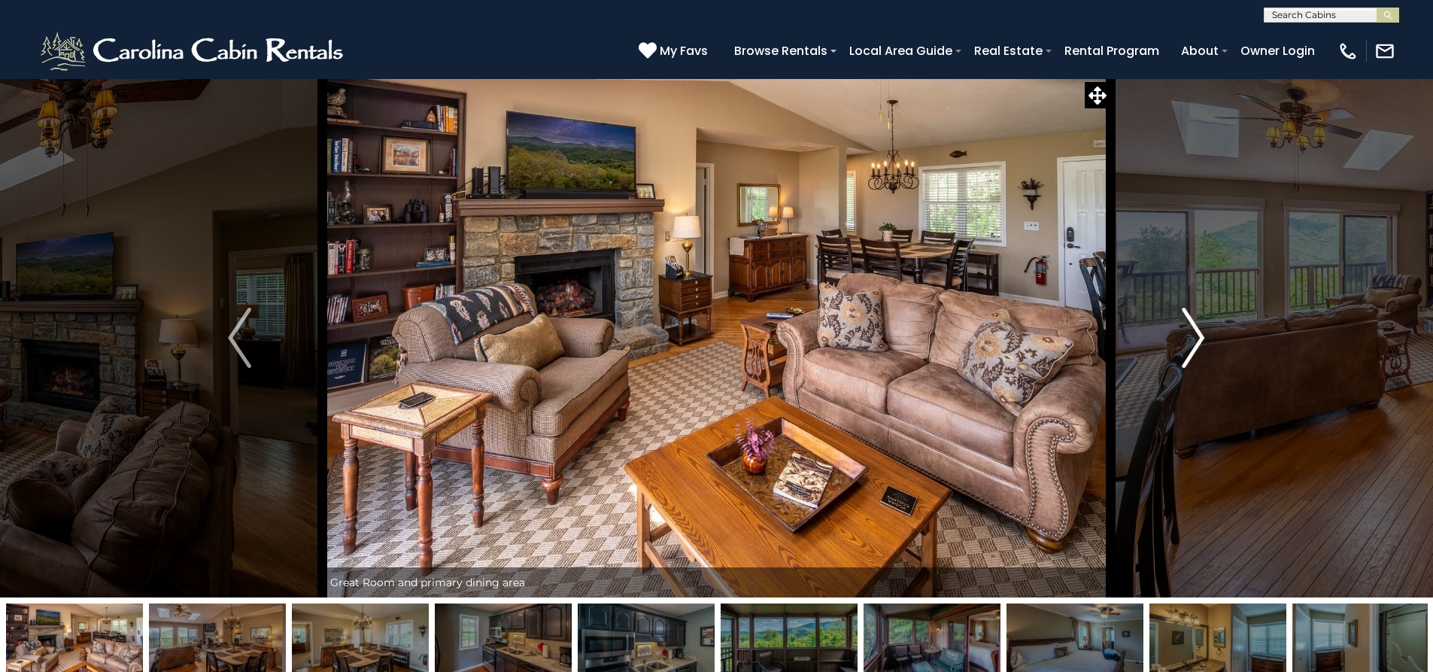
click at [1197, 354] on img "Next" at bounding box center [1193, 338] width 23 height 60
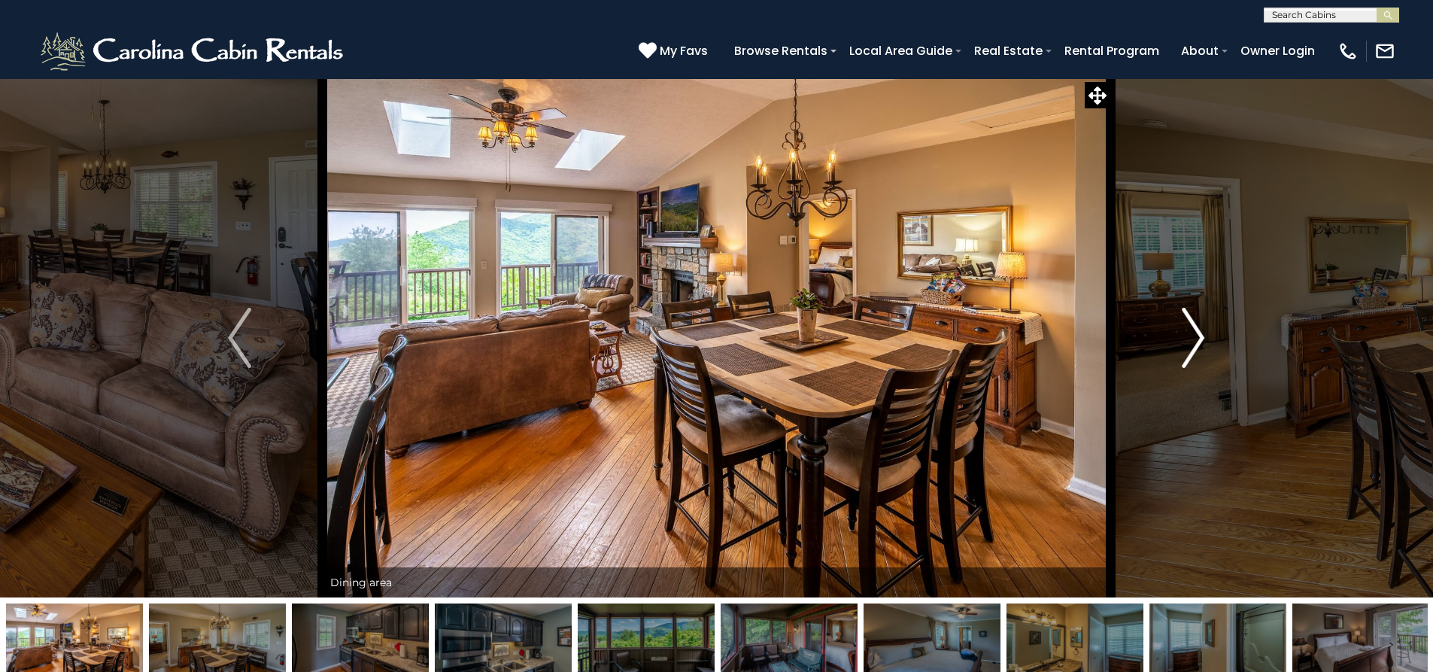
click at [1197, 355] on img "Next" at bounding box center [1193, 338] width 23 height 60
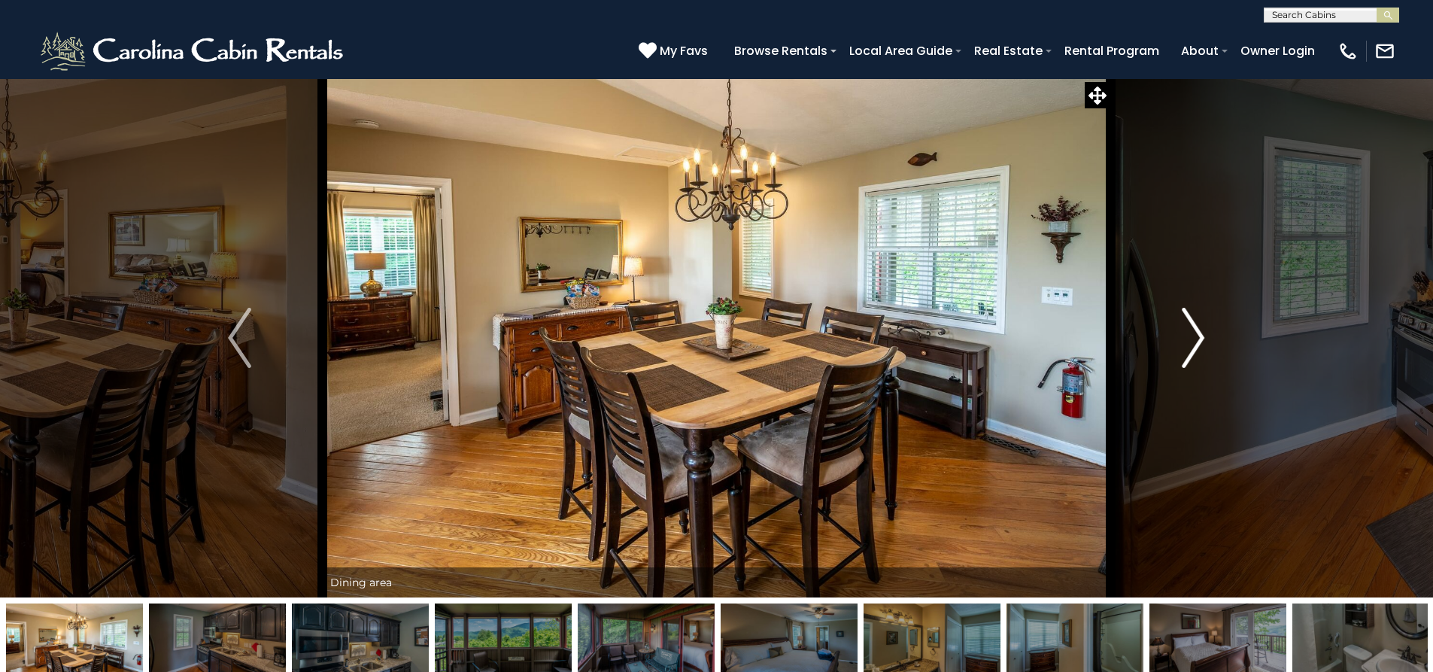
click at [1196, 365] on img "Next" at bounding box center [1193, 338] width 23 height 60
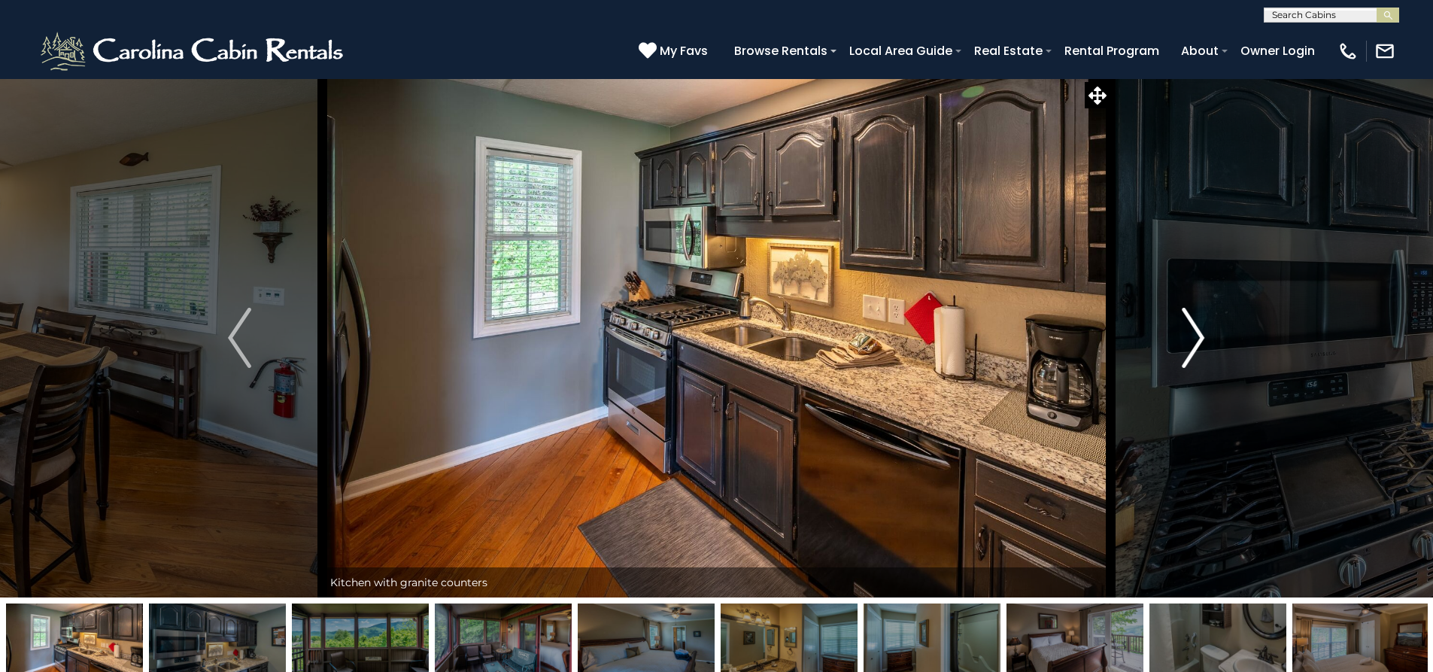
click at [1196, 365] on img "Next" at bounding box center [1193, 338] width 23 height 60
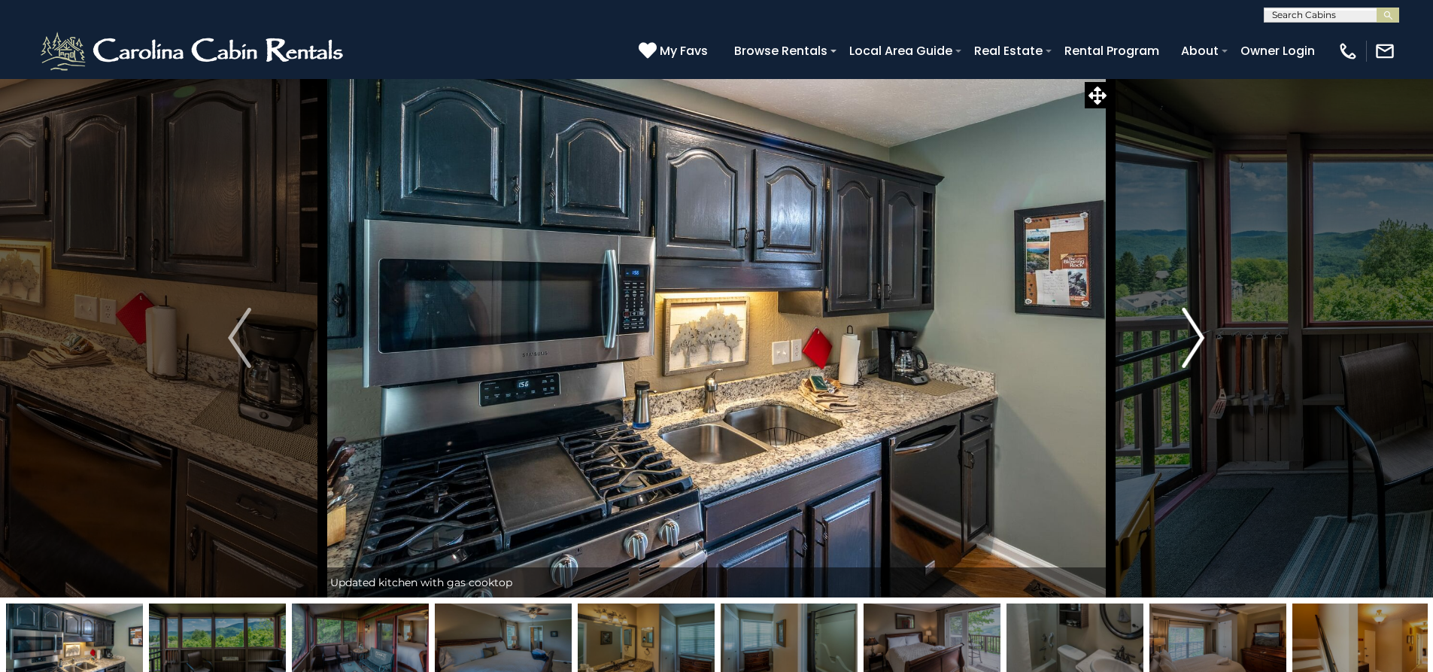
click at [1195, 368] on button "Next" at bounding box center [1192, 337] width 165 height 519
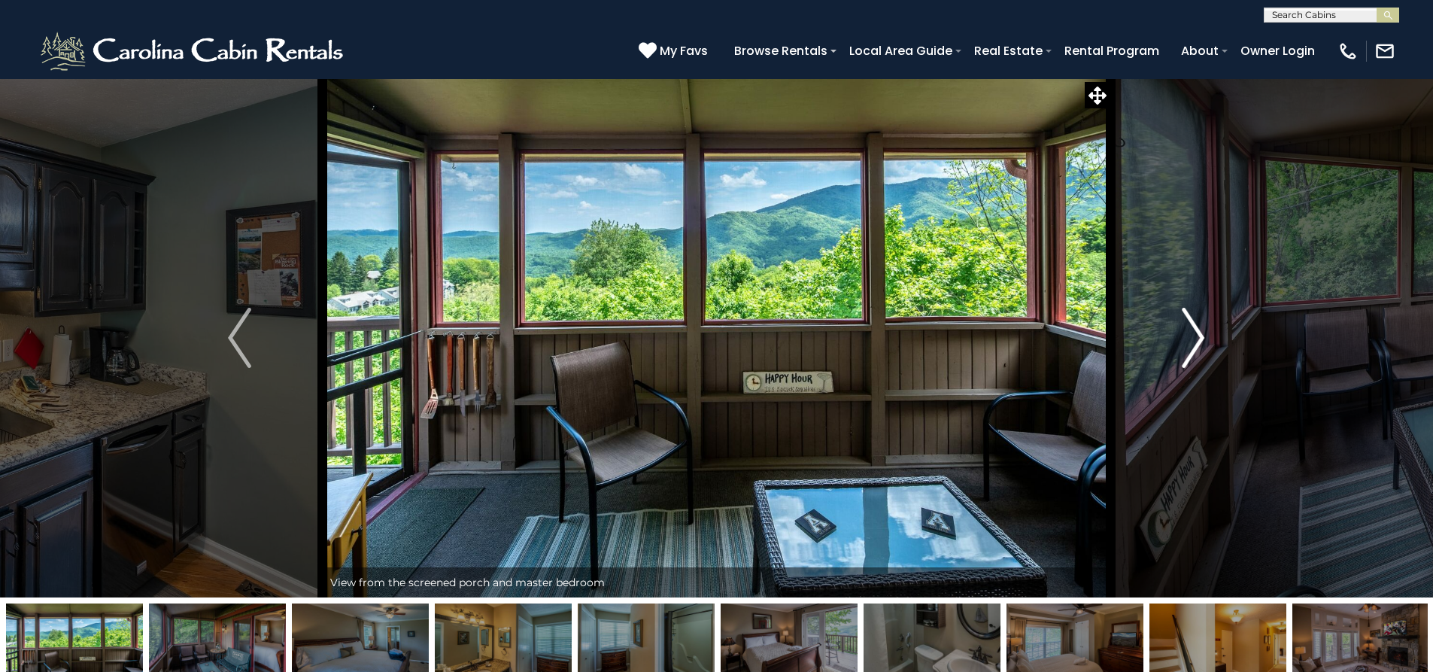
click at [1195, 370] on button "Next" at bounding box center [1192, 337] width 165 height 519
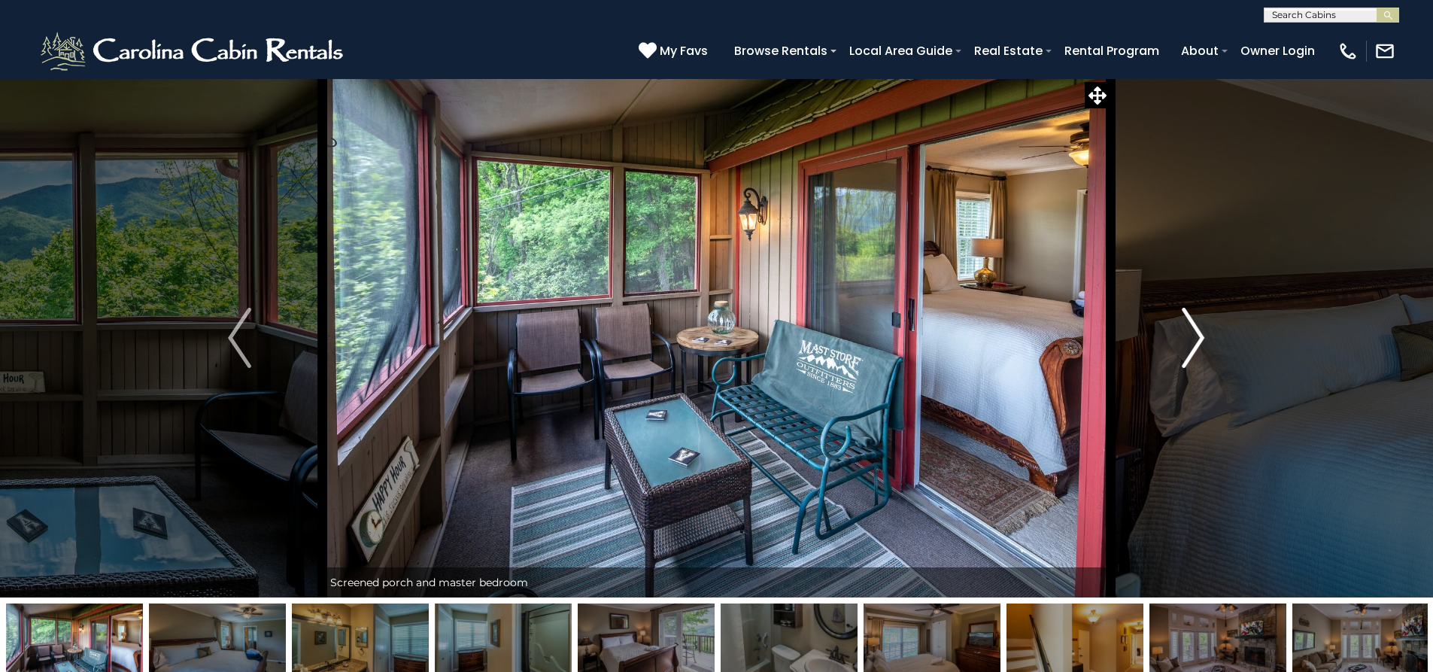
click at [1195, 372] on button "Next" at bounding box center [1192, 337] width 165 height 519
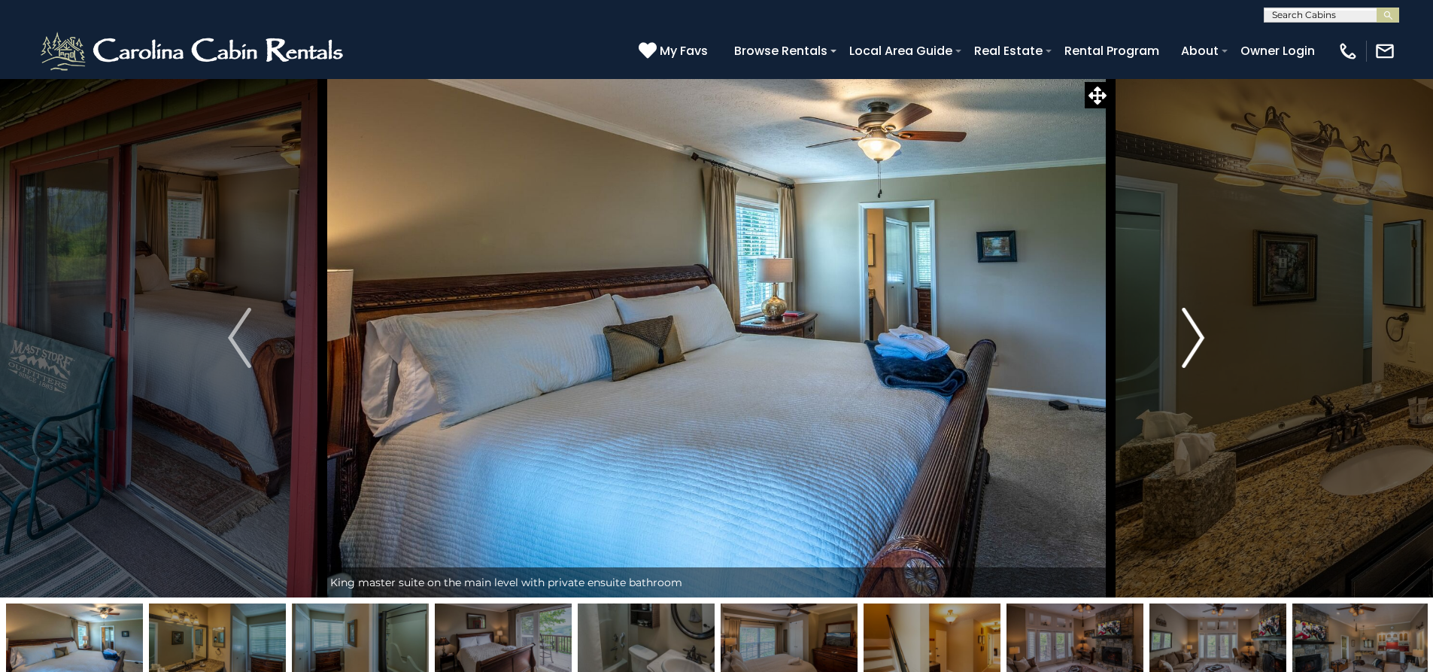
click at [1195, 374] on button "Next" at bounding box center [1192, 337] width 165 height 519
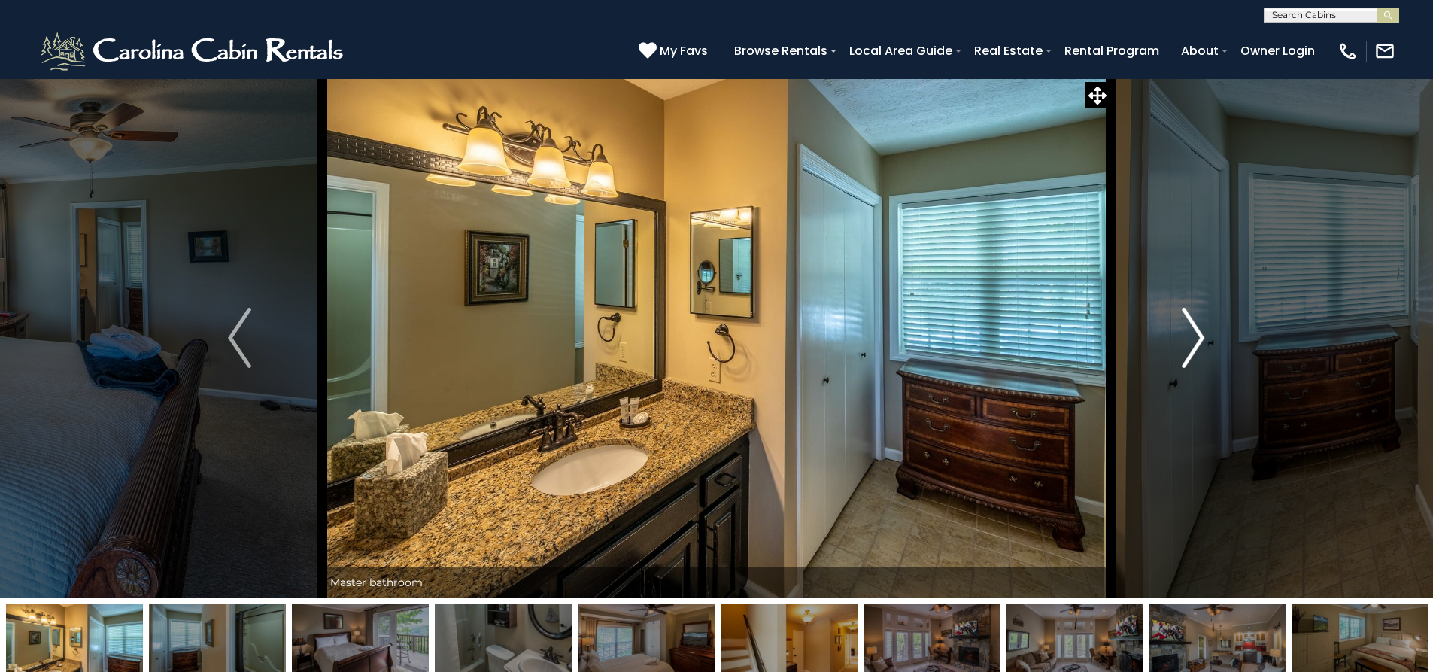
click at [1195, 378] on button "Next" at bounding box center [1192, 337] width 165 height 519
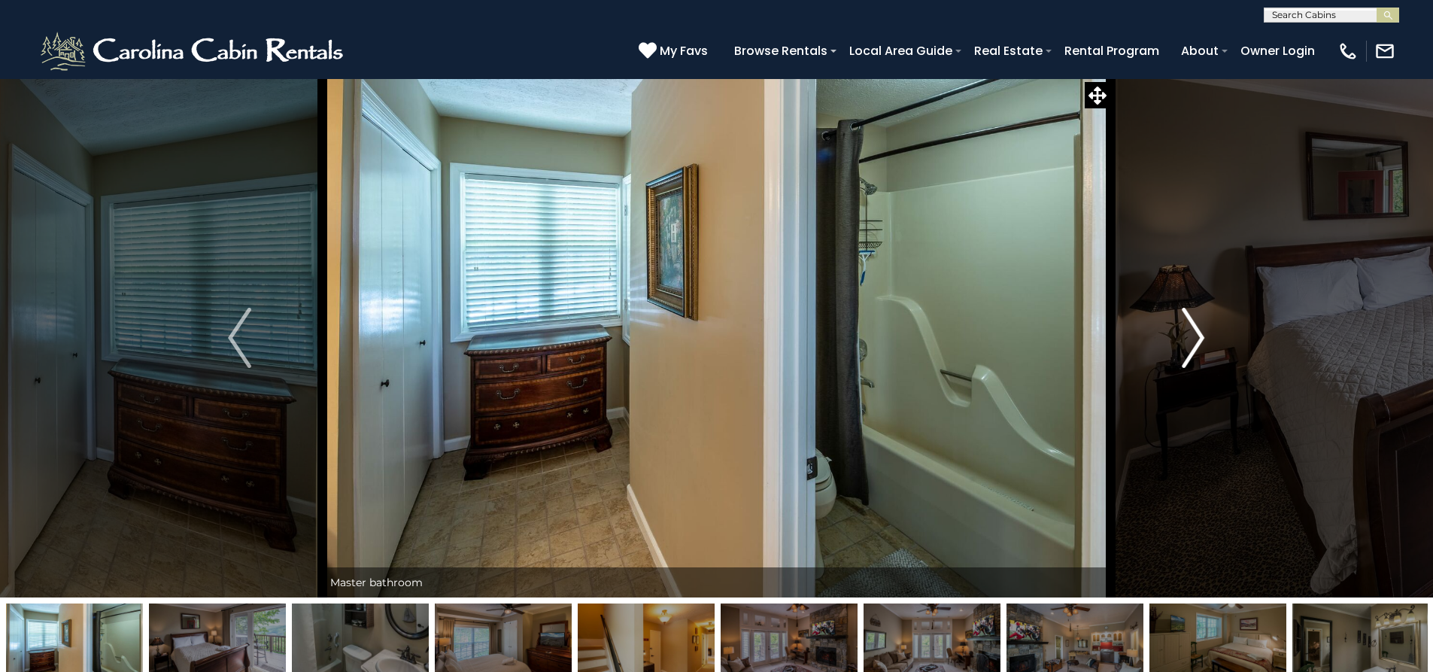
click at [1191, 381] on button "Next" at bounding box center [1192, 337] width 165 height 519
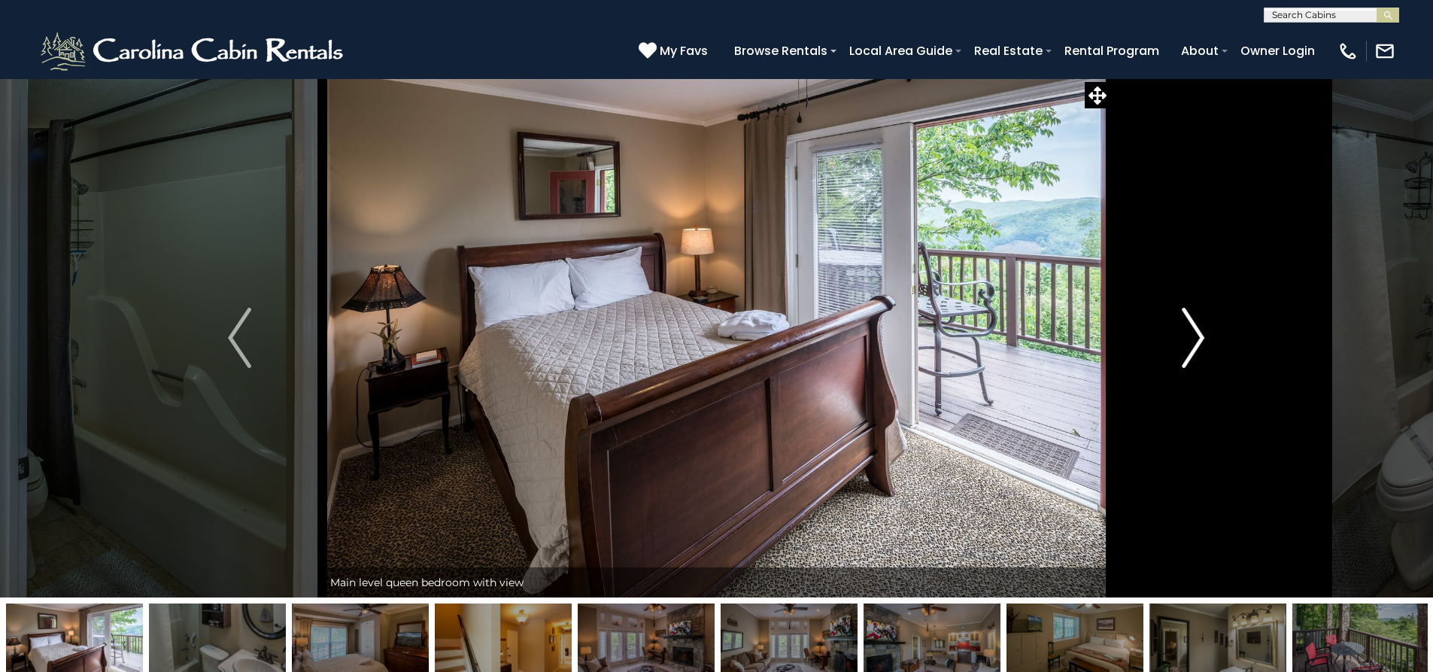
click at [1190, 381] on button "Next" at bounding box center [1192, 337] width 165 height 519
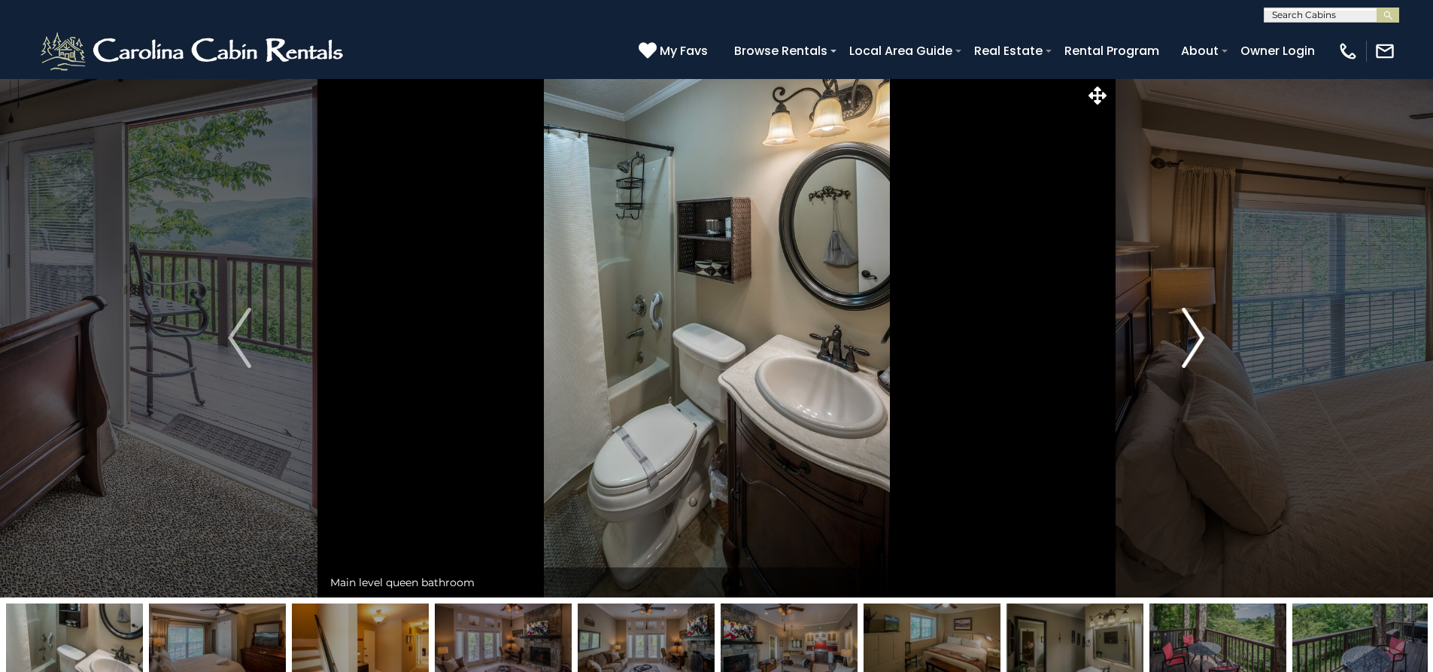
click at [1190, 381] on button "Next" at bounding box center [1192, 337] width 165 height 519
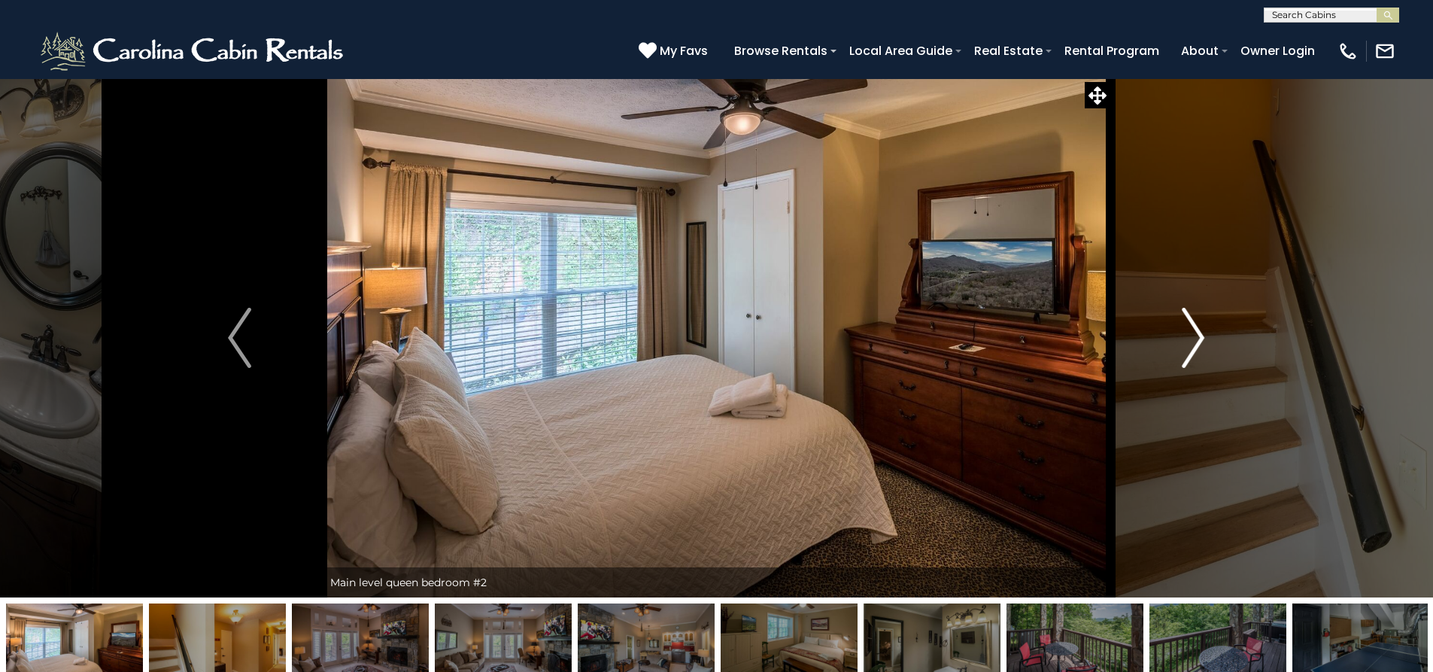
click at [1189, 379] on button "Next" at bounding box center [1192, 337] width 165 height 519
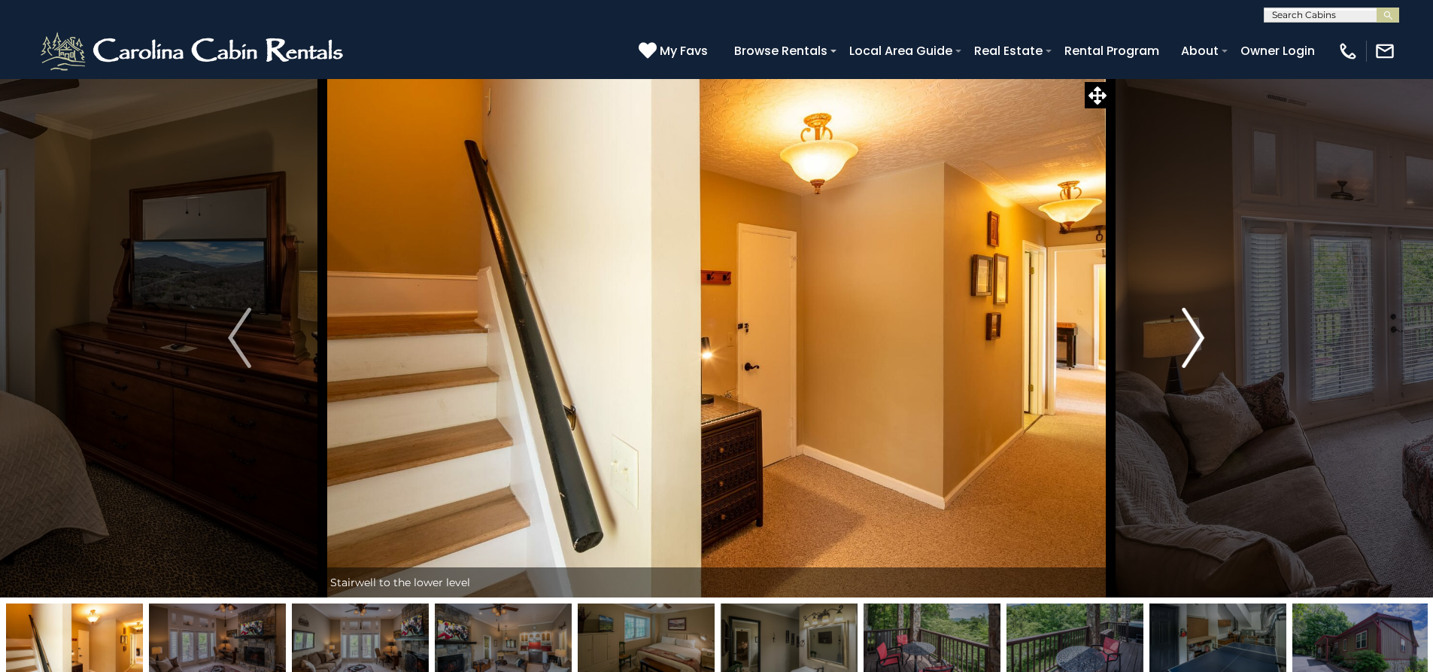
click at [1188, 379] on button "Next" at bounding box center [1192, 337] width 165 height 519
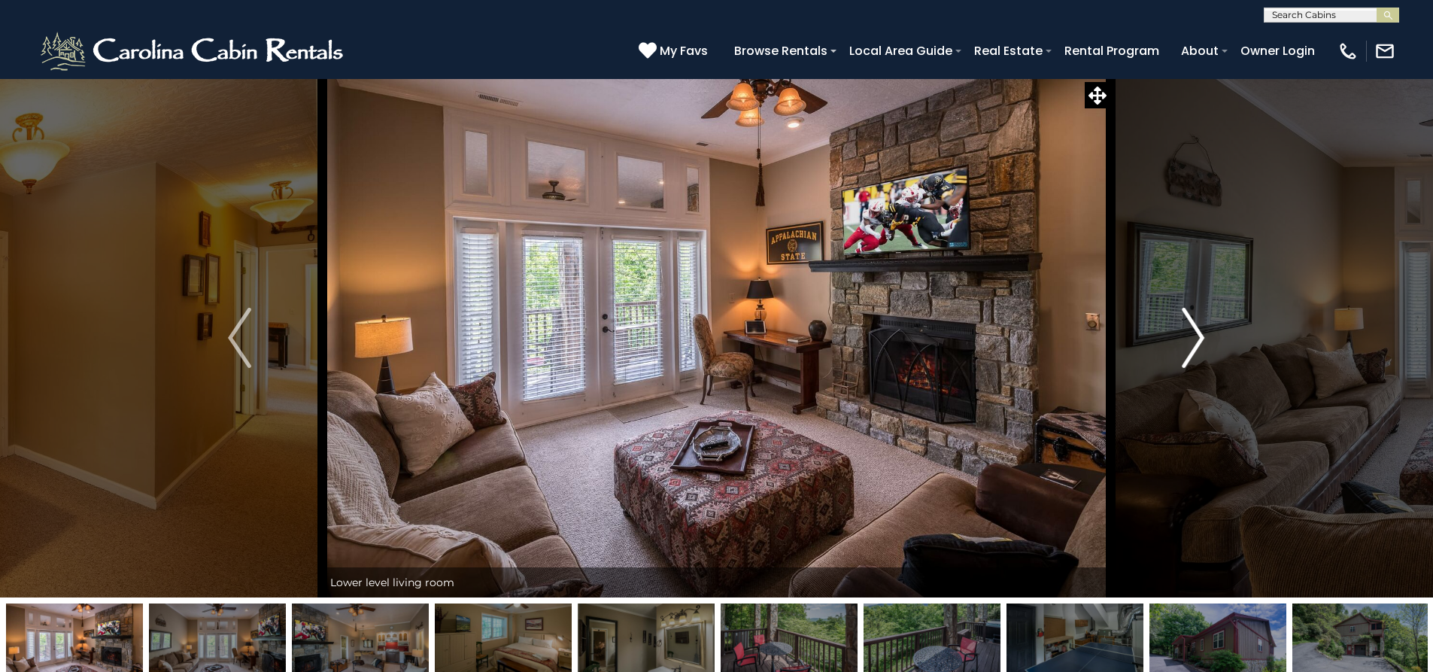
click at [1183, 387] on button "Next" at bounding box center [1192, 337] width 165 height 519
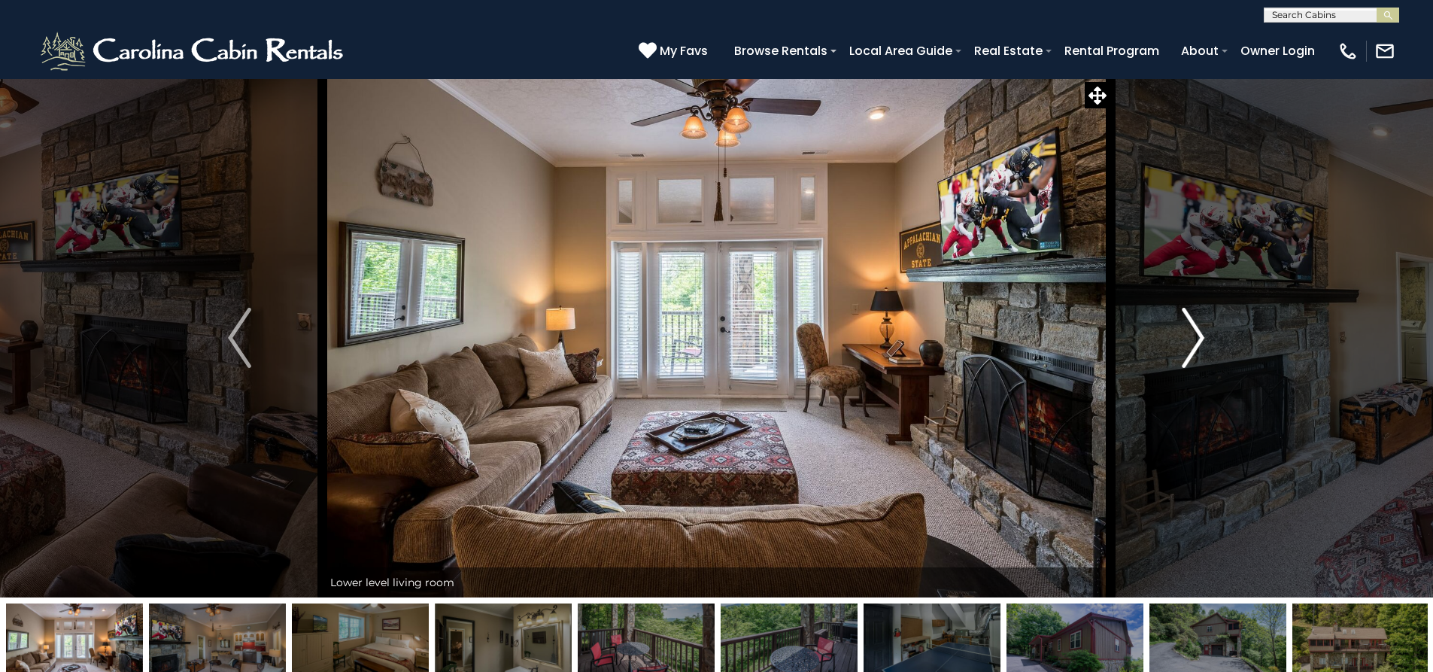
click at [1179, 390] on button "Next" at bounding box center [1192, 337] width 165 height 519
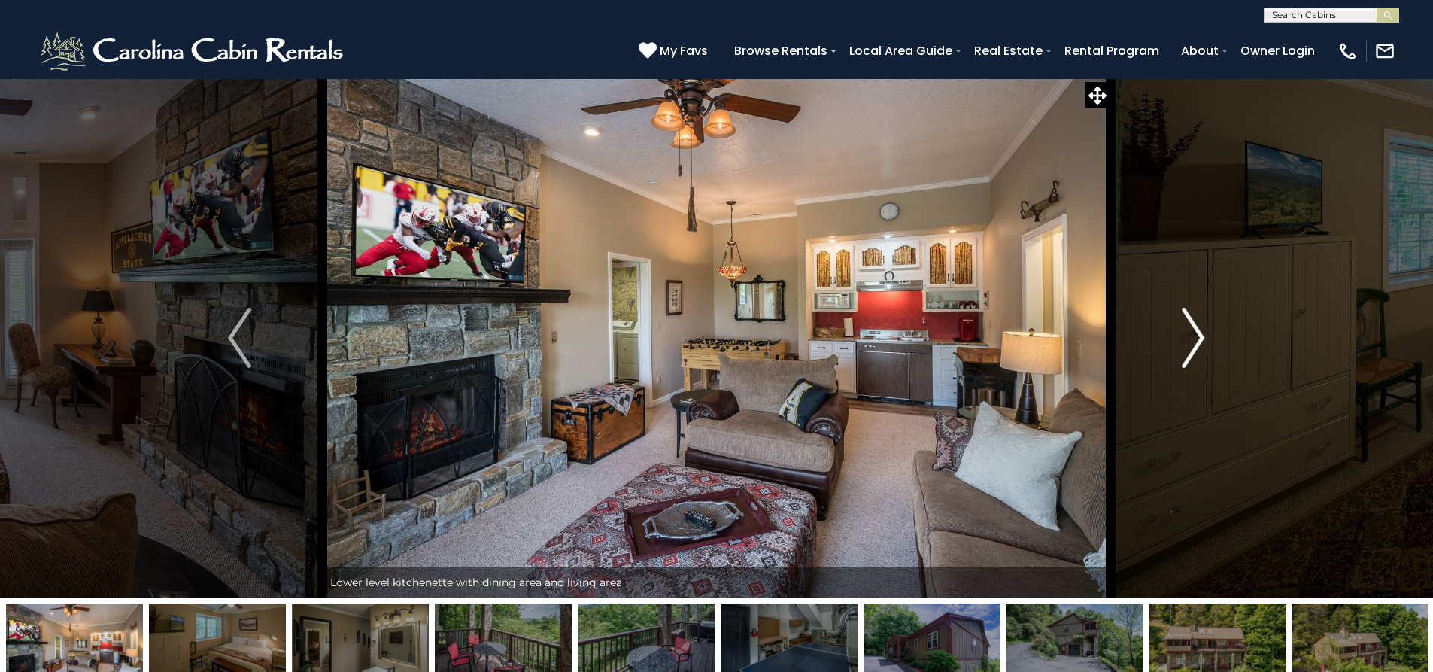
click at [1178, 390] on button "Next" at bounding box center [1192, 337] width 165 height 519
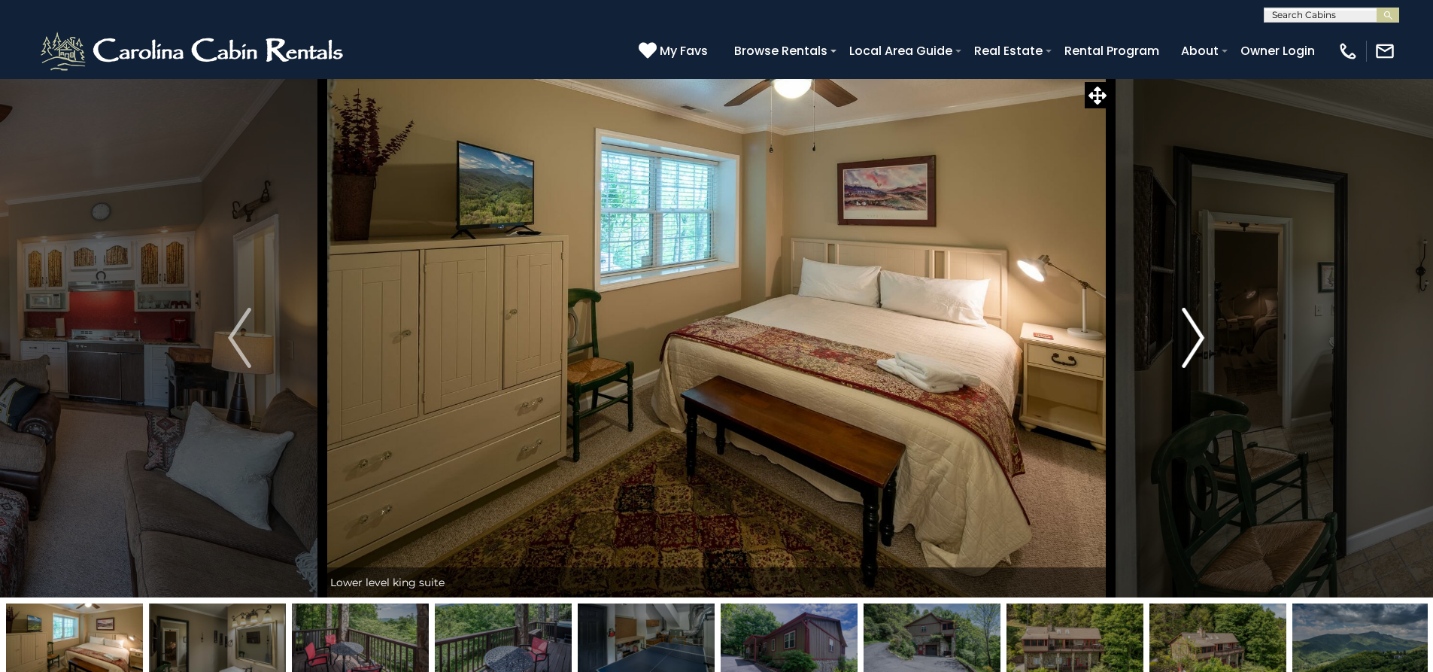
click at [1176, 390] on button "Next" at bounding box center [1192, 337] width 165 height 519
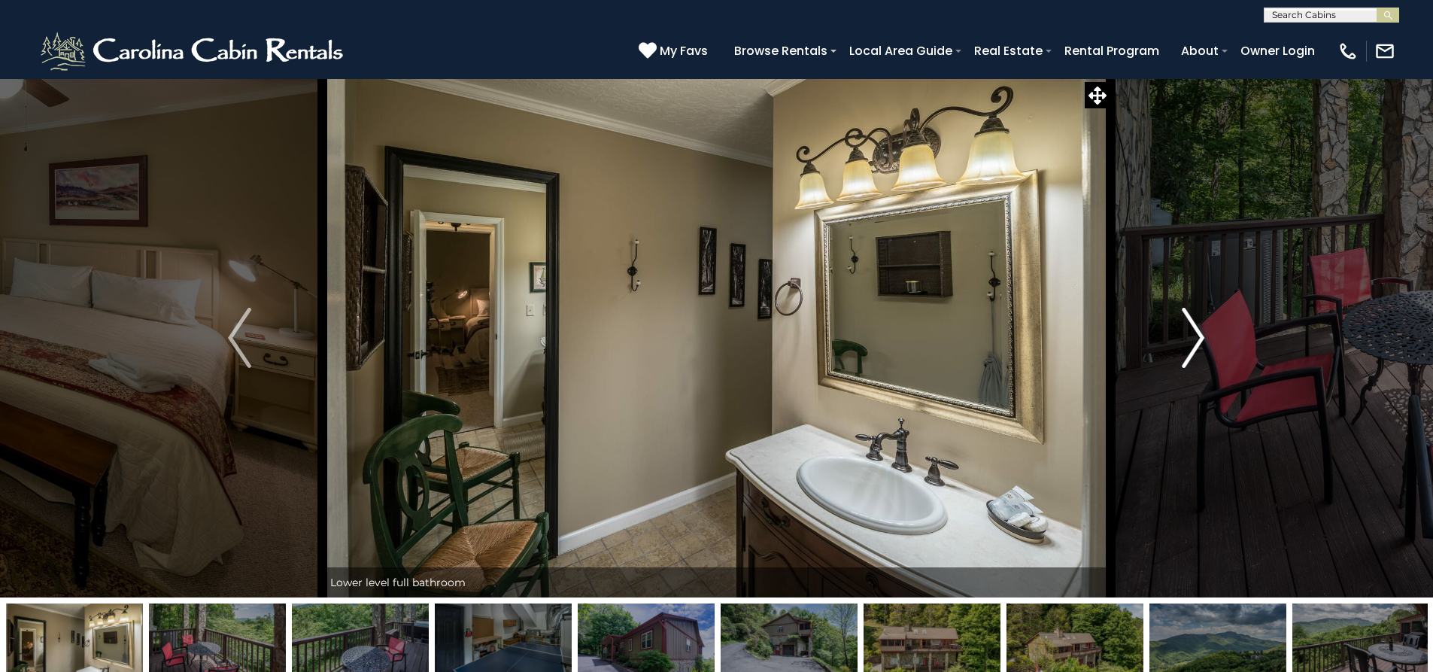
click at [1176, 390] on button "Next" at bounding box center [1192, 337] width 165 height 519
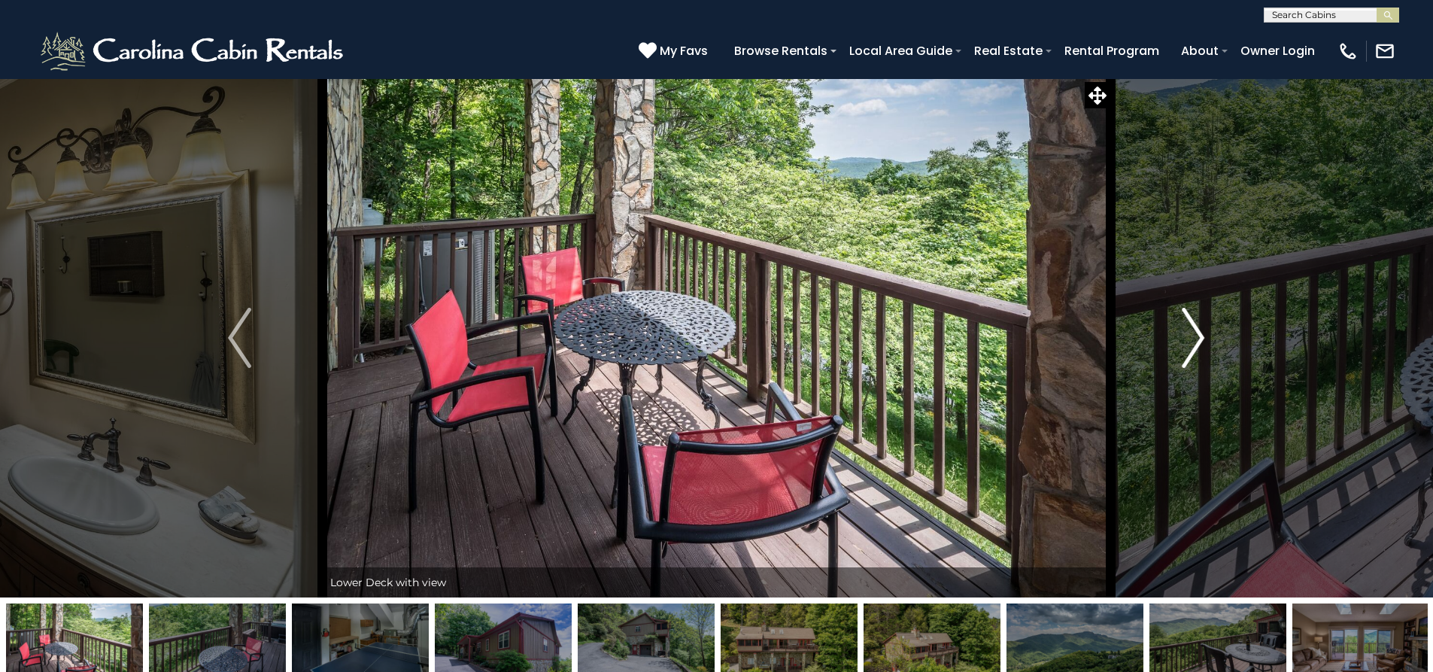
click at [1173, 391] on button "Next" at bounding box center [1192, 337] width 165 height 519
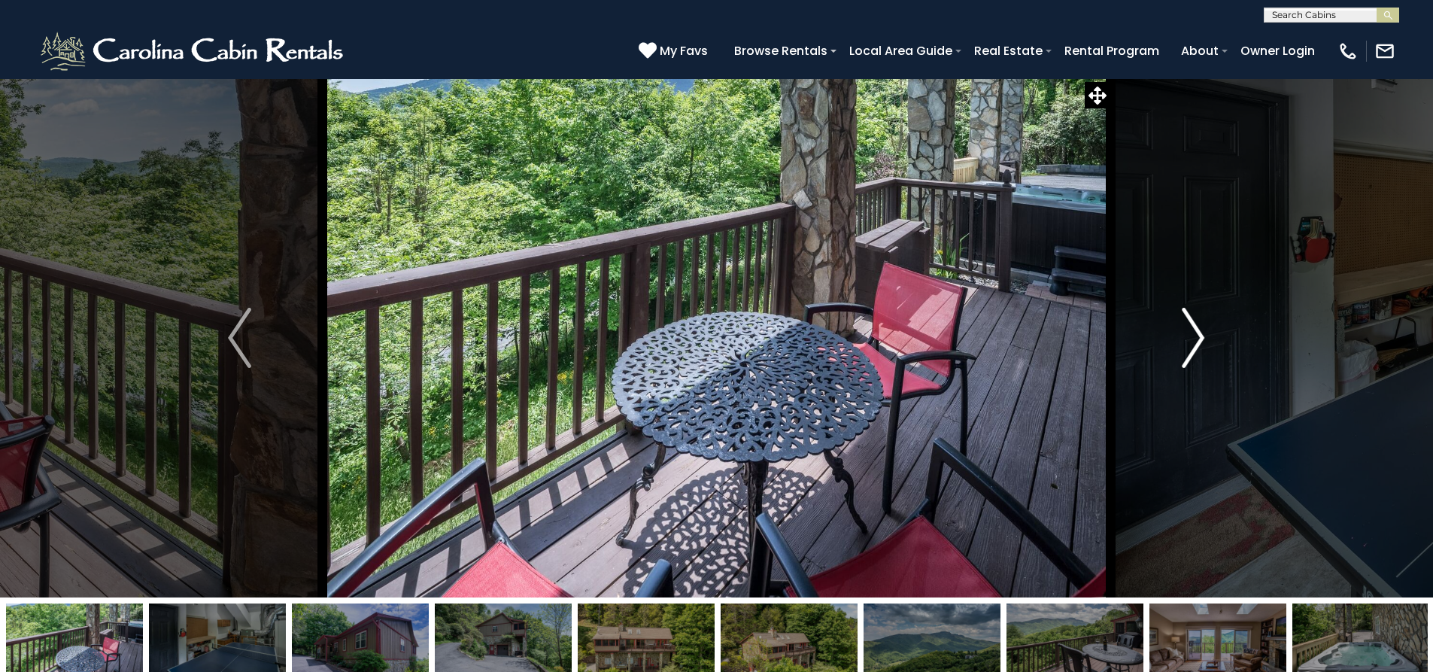
click at [1173, 391] on button "Next" at bounding box center [1192, 337] width 165 height 519
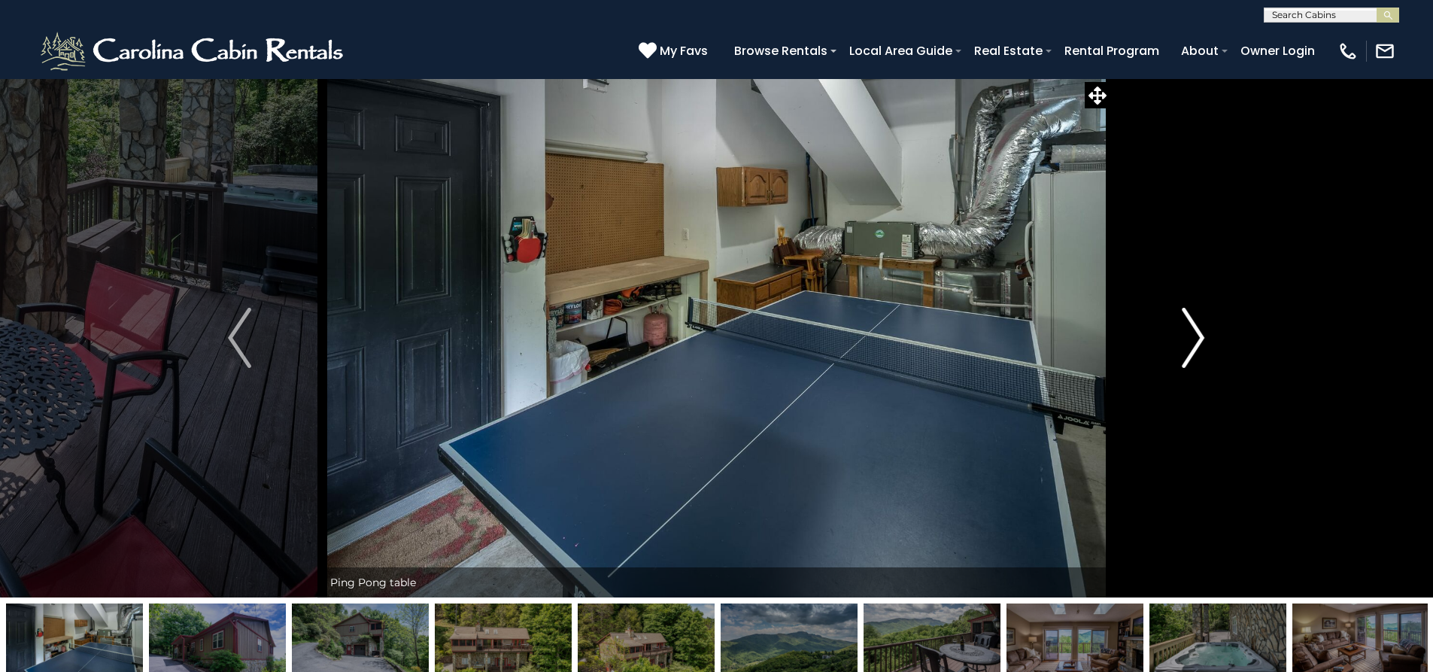
click at [1173, 392] on button "Next" at bounding box center [1192, 337] width 165 height 519
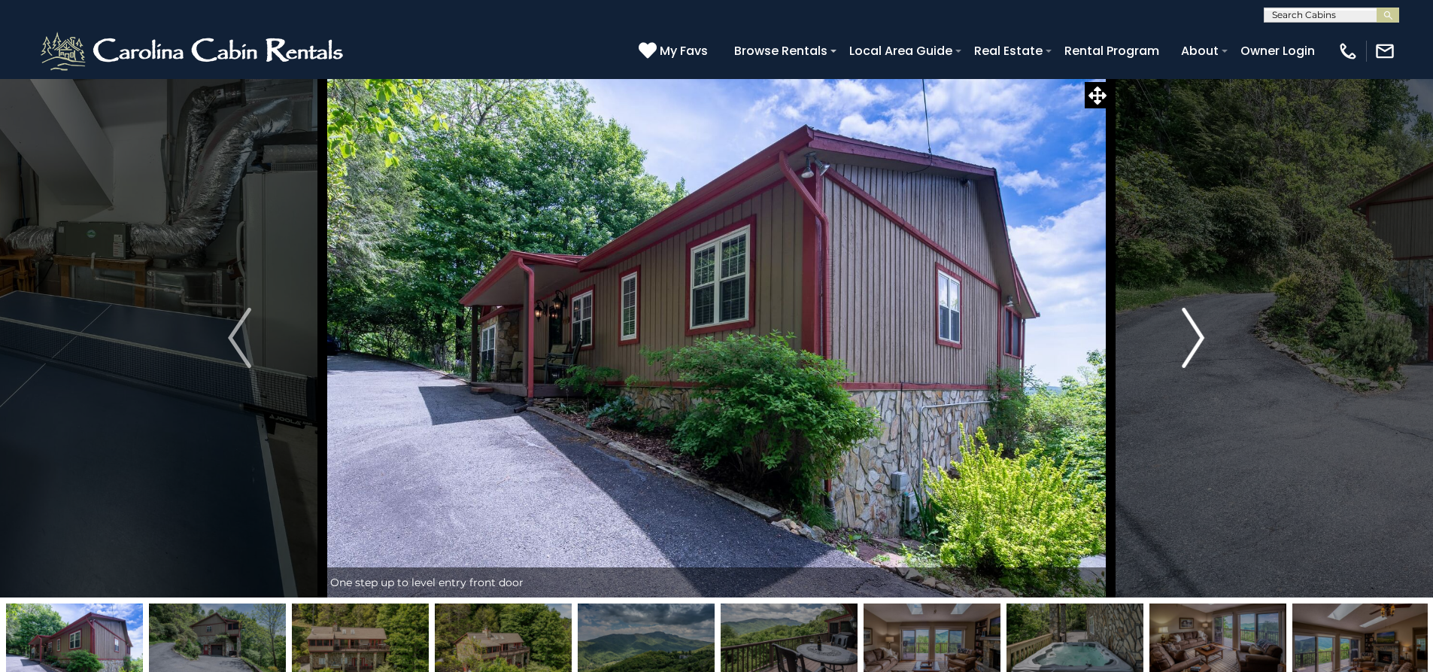
click at [1168, 396] on button "Next" at bounding box center [1192, 337] width 165 height 519
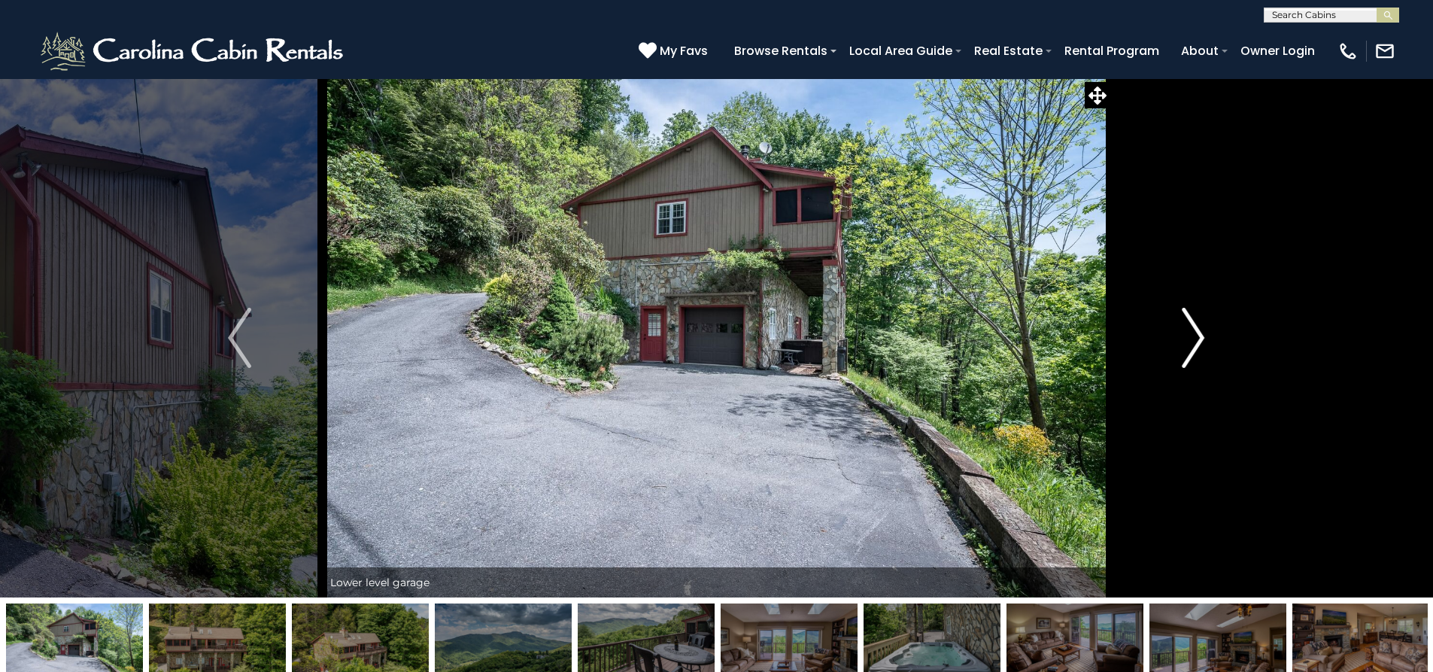
click at [1168, 396] on button "Next" at bounding box center [1192, 337] width 165 height 519
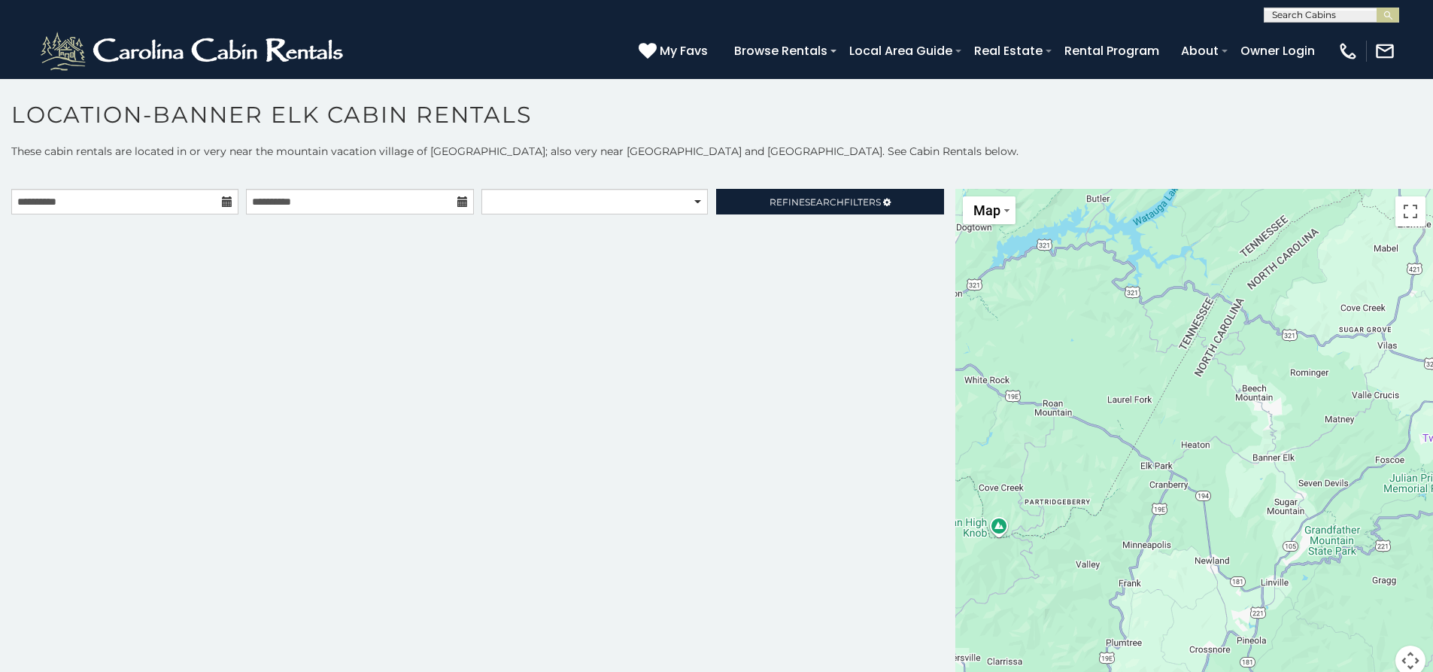
scroll to position [8, 0]
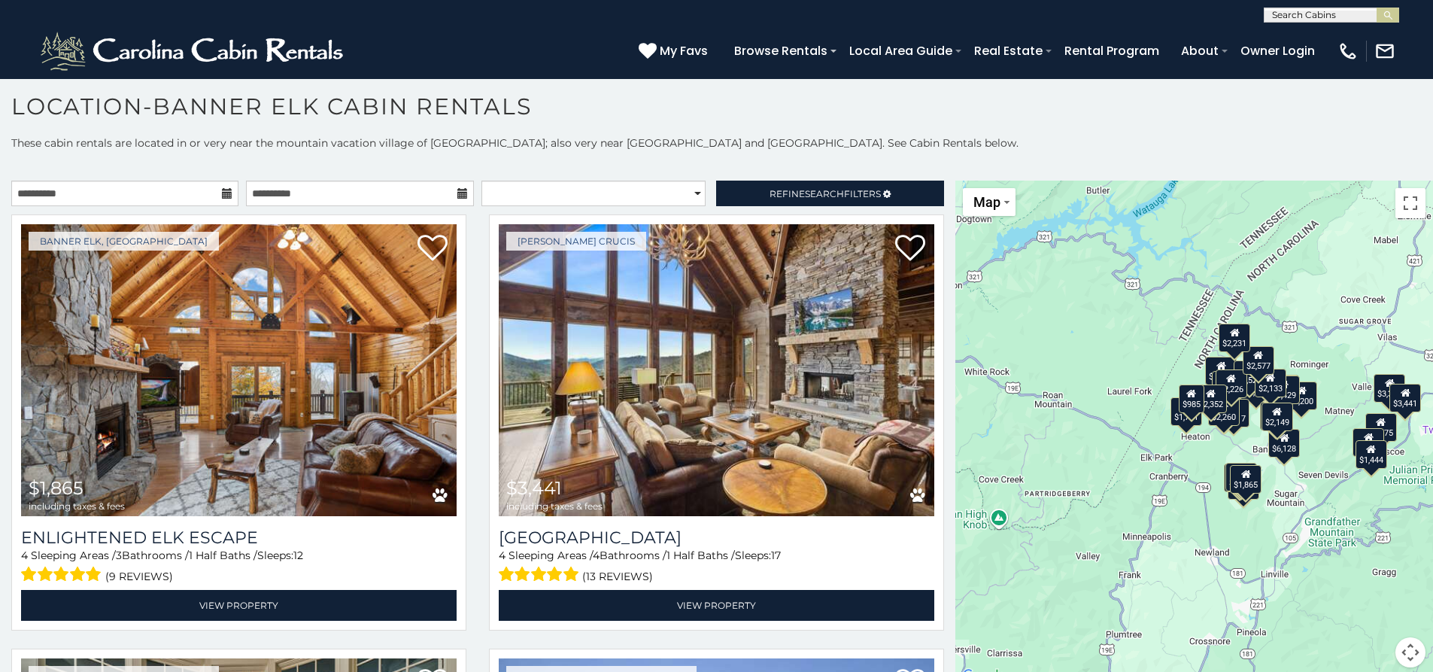
click at [1060, 441] on div "$1,865 $3,441 $6,128 $2,244 $4,431 $5,313 $2,200 $3,316 $2,196 $4,392 $2,975 $1…" at bounding box center [1194, 433] width 478 height 505
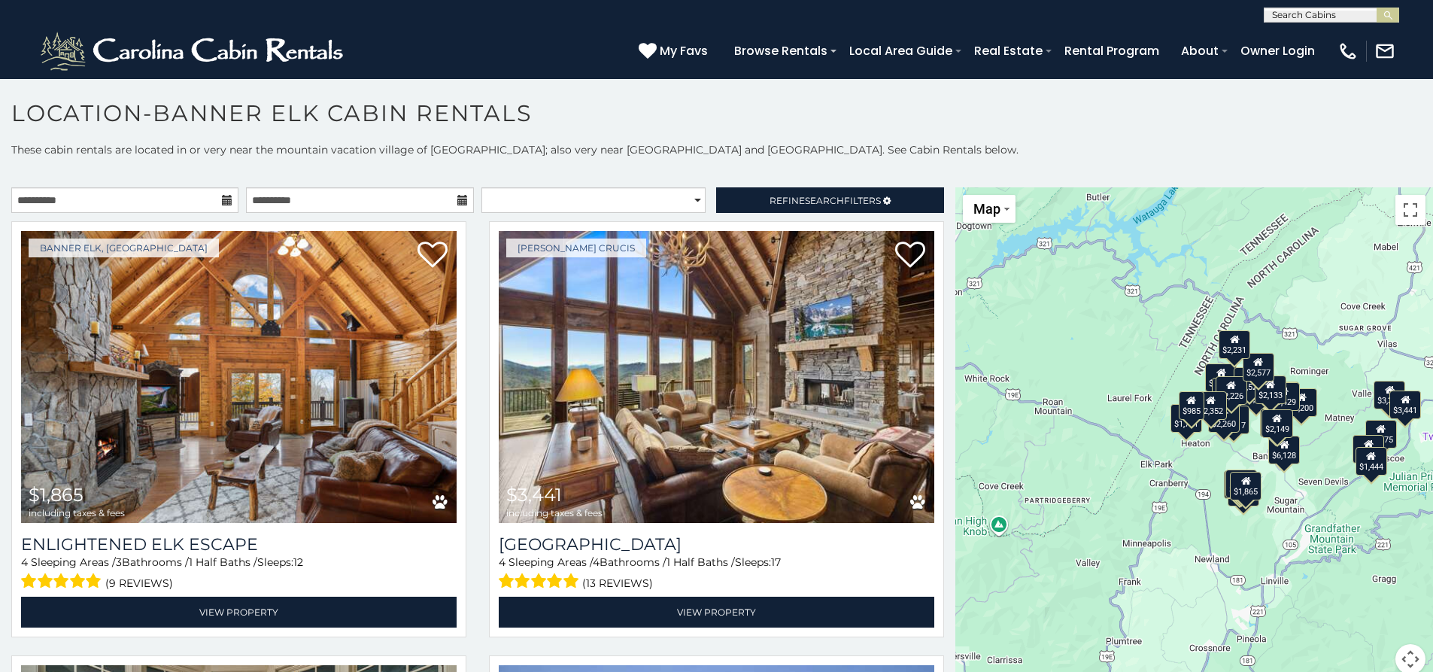
scroll to position [0, 0]
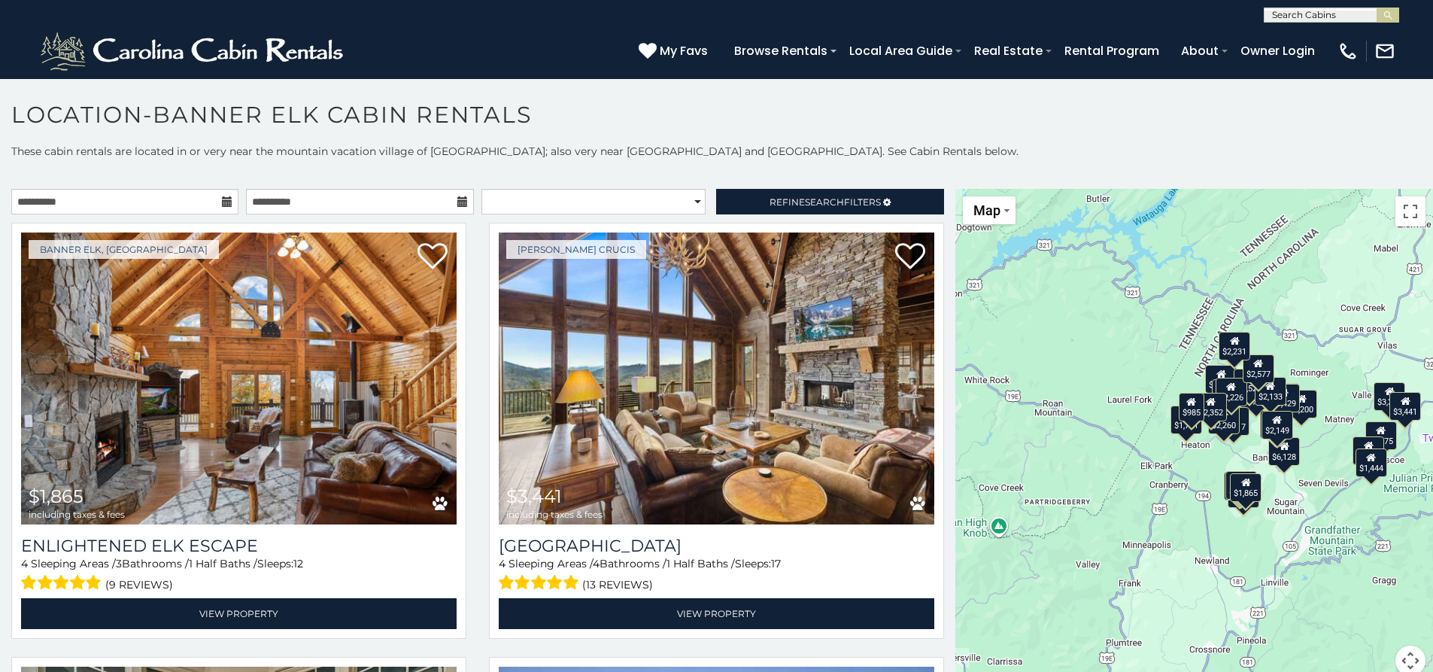
click at [1406, 661] on button "Map camera controls" at bounding box center [1410, 660] width 30 height 30
click at [1367, 584] on button "Zoom in" at bounding box center [1373, 585] width 30 height 30
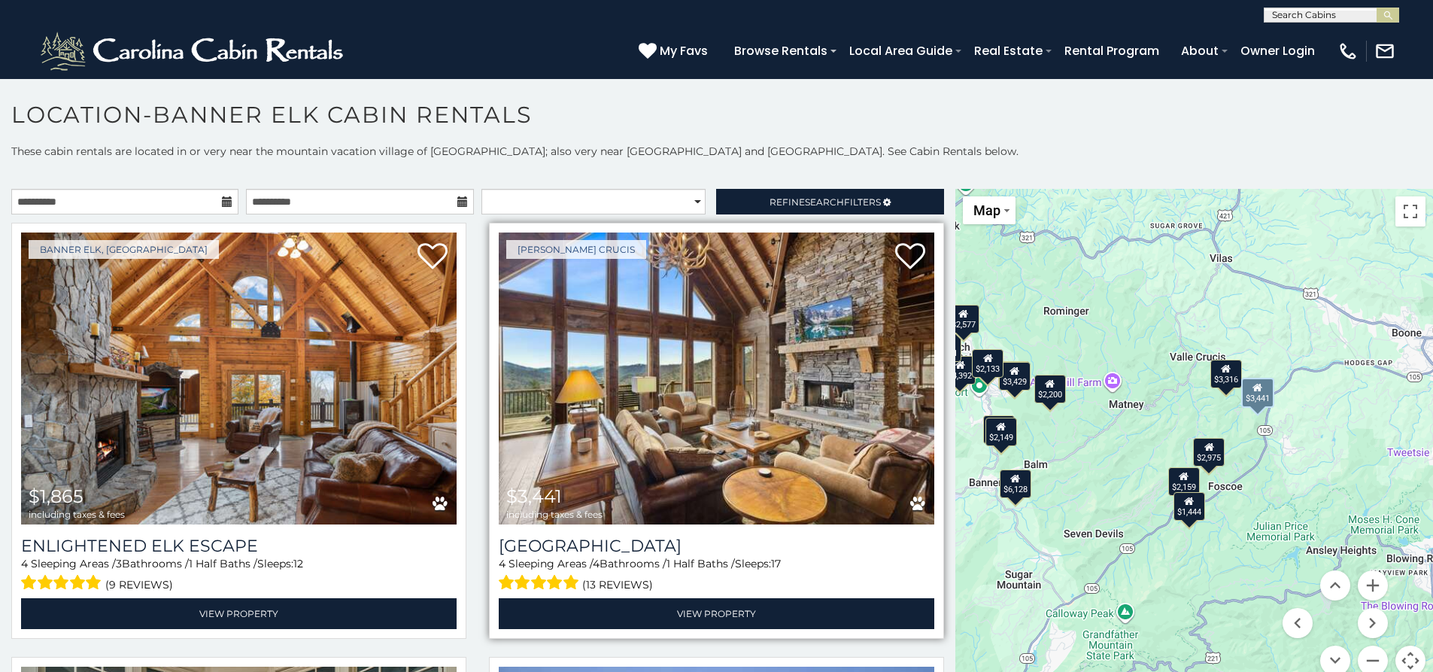
drag, startPoint x: 1236, startPoint y: 505, endPoint x: 888, endPoint y: 508, distance: 348.2
click at [888, 189] on main "**********" at bounding box center [716, 189] width 1433 height 0
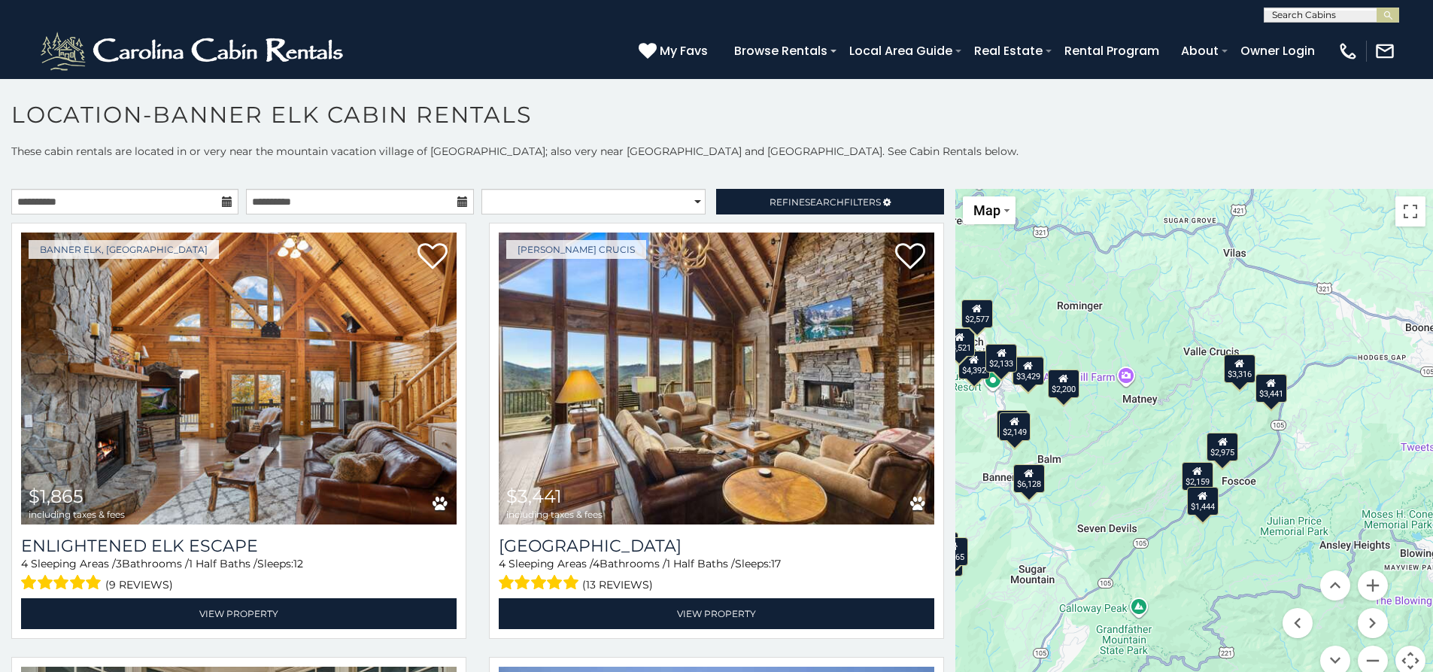
click at [1191, 481] on div "$2,159" at bounding box center [1198, 475] width 32 height 29
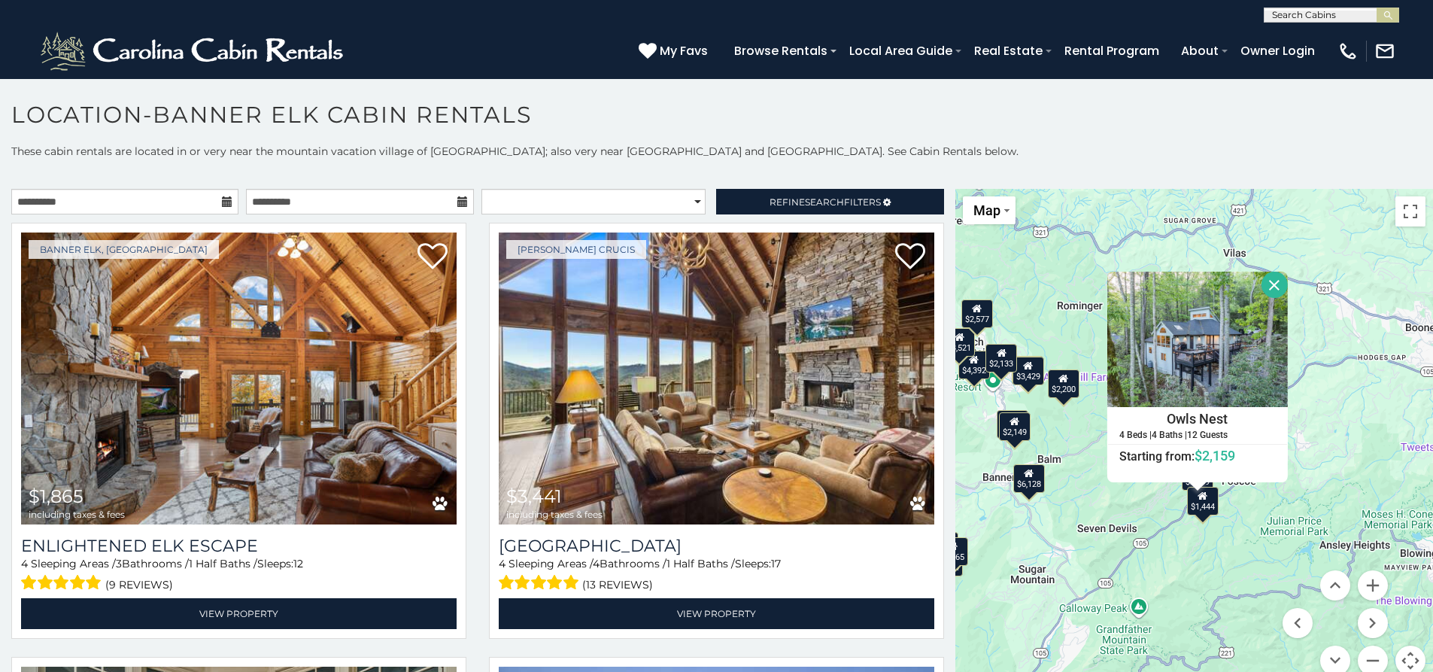
click at [1062, 398] on div "$2,200" at bounding box center [1064, 383] width 32 height 29
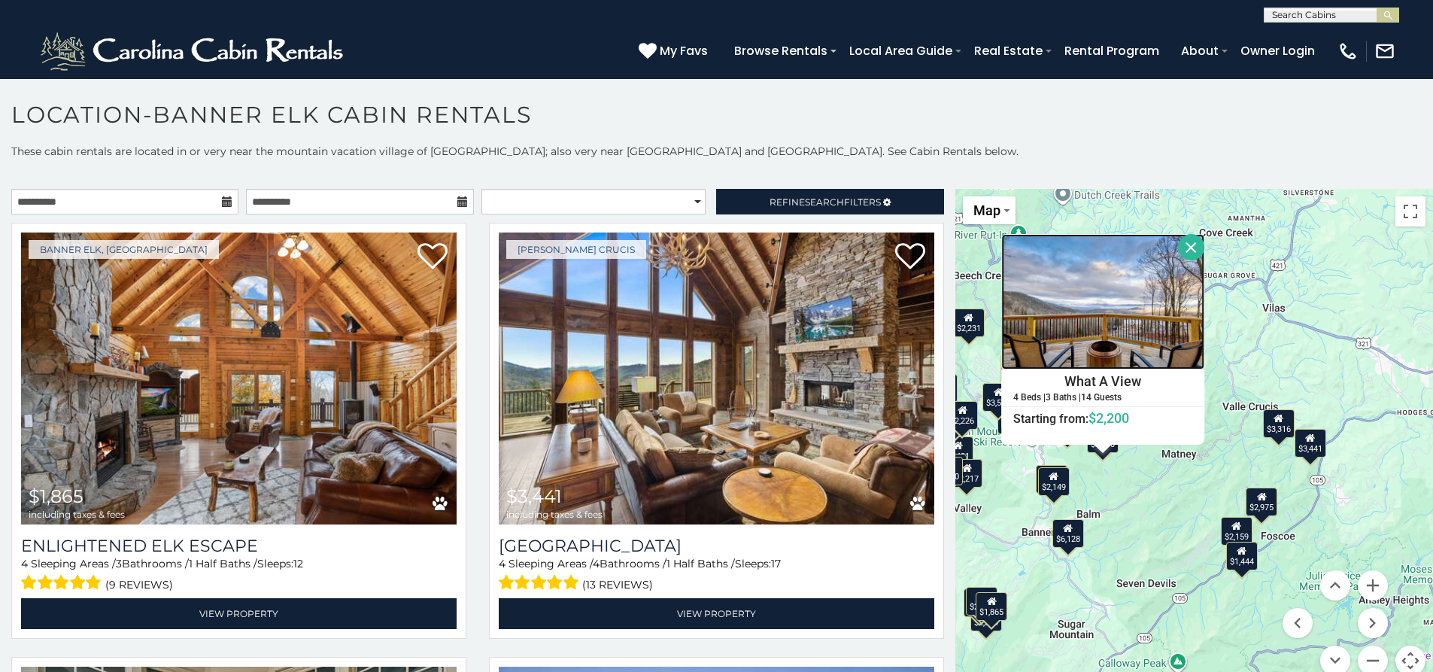
click at [1131, 293] on img at bounding box center [1103, 301] width 203 height 135
click at [1187, 250] on button "Close" at bounding box center [1191, 247] width 26 height 26
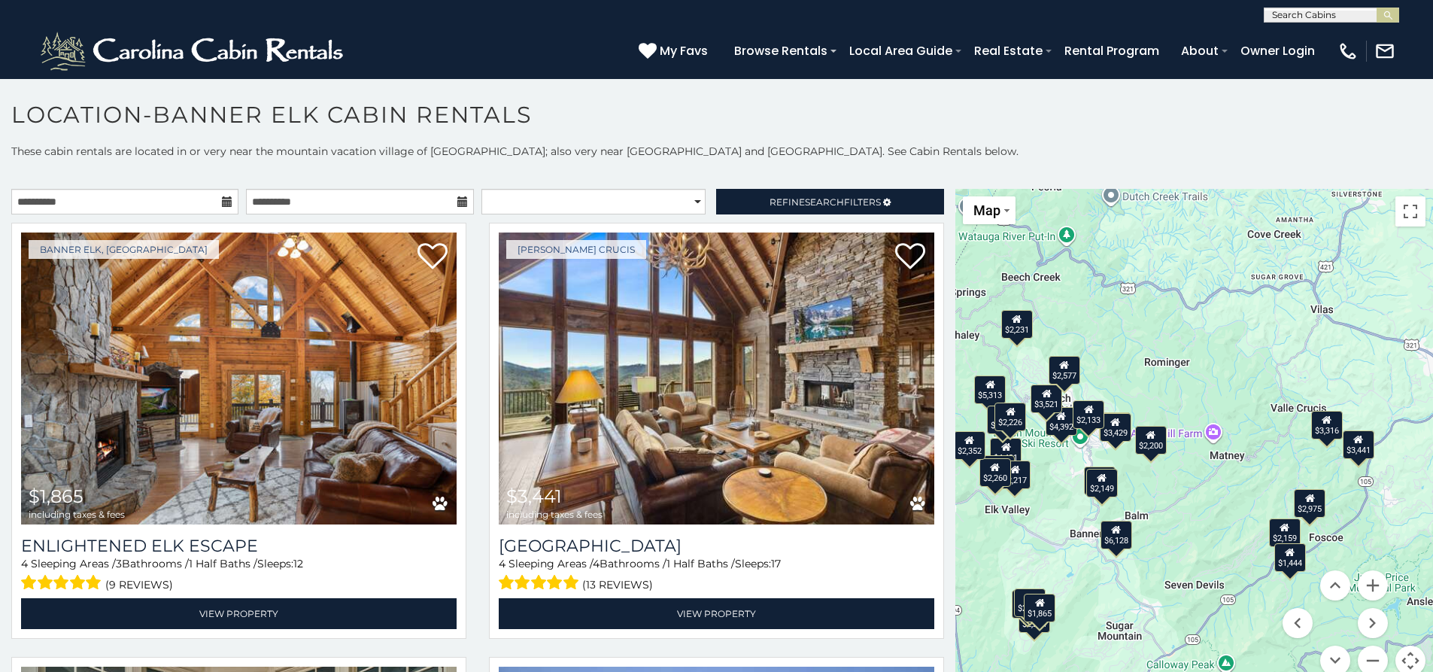
drag, startPoint x: 1106, startPoint y: 472, endPoint x: 1156, endPoint y: 474, distance: 50.4
click at [1156, 474] on div "$1,865 $3,441 $6,128 $2,244 $4,431 $5,313 $2,200 $3,316 $2,196 $4,392 $2,975 $1…" at bounding box center [1194, 441] width 478 height 505
click at [1085, 429] on div "$2,133" at bounding box center [1089, 414] width 32 height 29
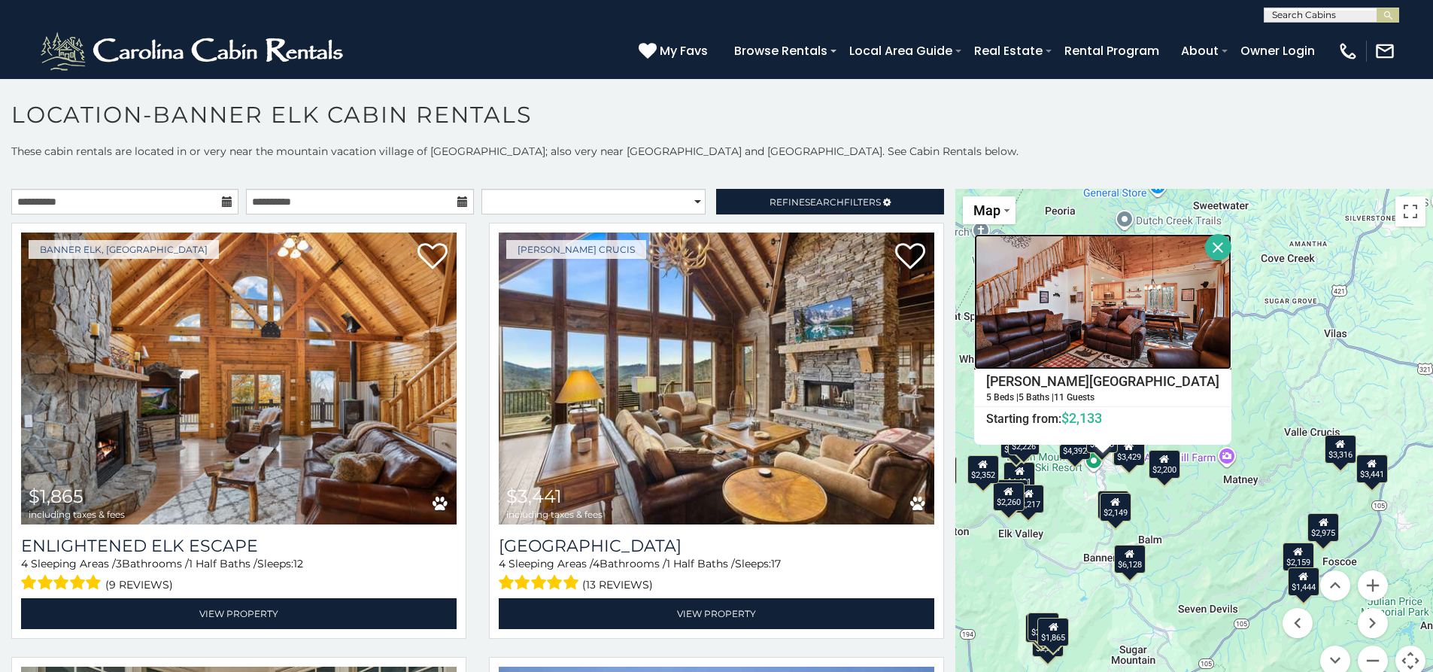
click at [1127, 352] on img at bounding box center [1102, 301] width 257 height 135
click at [1205, 241] on button "Close" at bounding box center [1218, 247] width 26 height 26
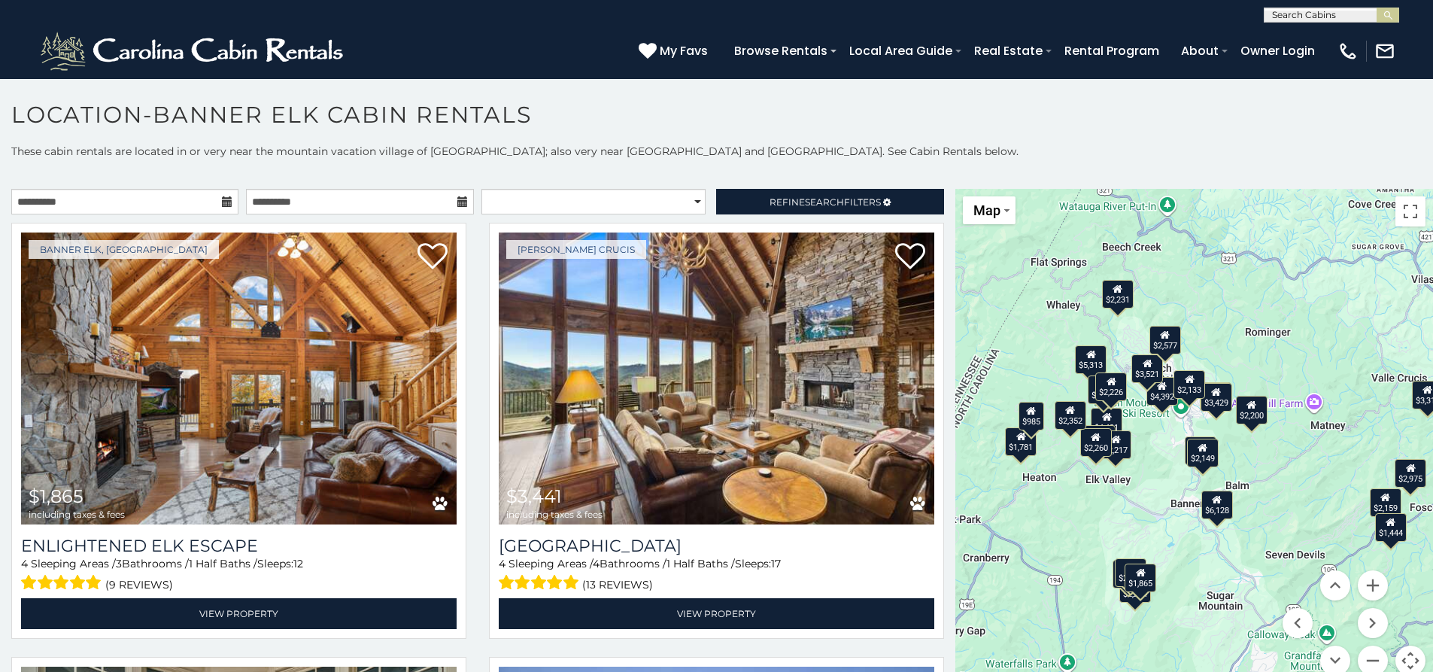
drag, startPoint x: 1250, startPoint y: 381, endPoint x: 1339, endPoint y: 326, distance: 104.0
click at [1339, 326] on div "$1,865 $3,441 $6,128 $2,244 $4,431 $5,313 $2,200 $3,316 $2,196 $4,392 $2,975 $1…" at bounding box center [1194, 441] width 478 height 505
click at [1361, 583] on button "Zoom in" at bounding box center [1373, 585] width 30 height 30
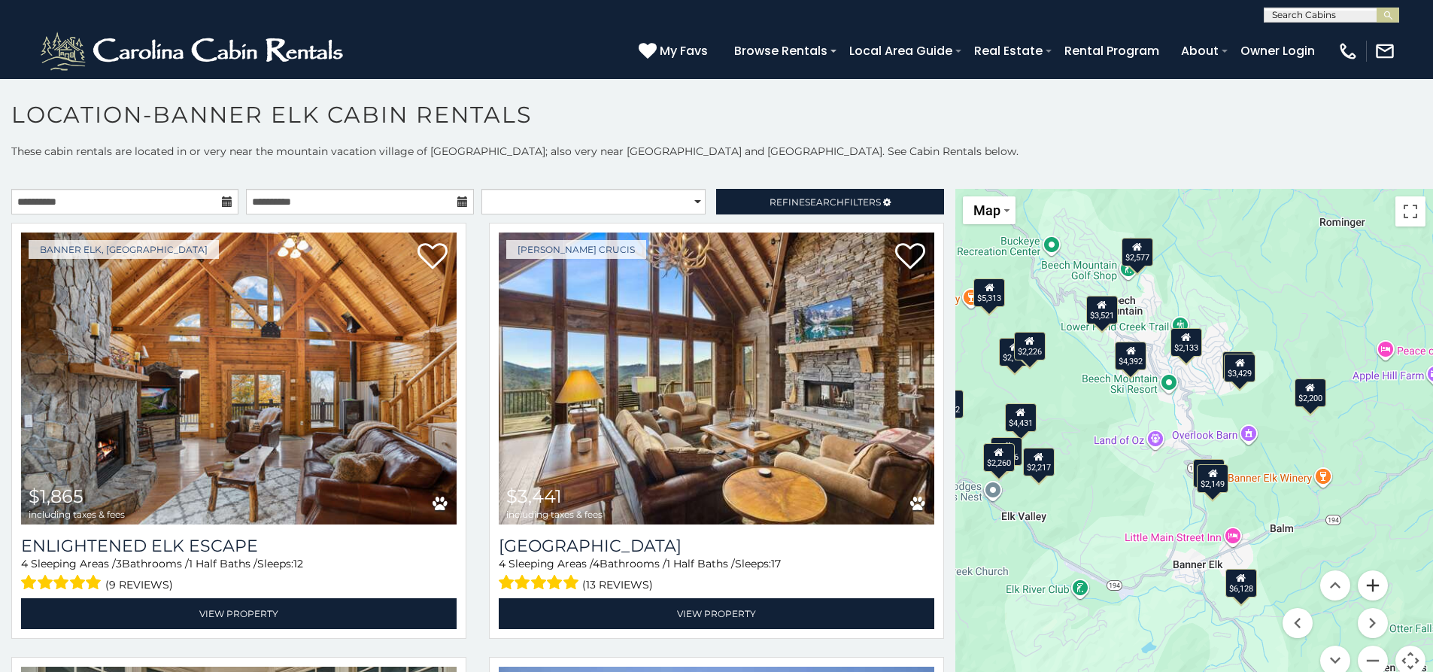
click at [1358, 587] on button "Zoom in" at bounding box center [1373, 585] width 30 height 30
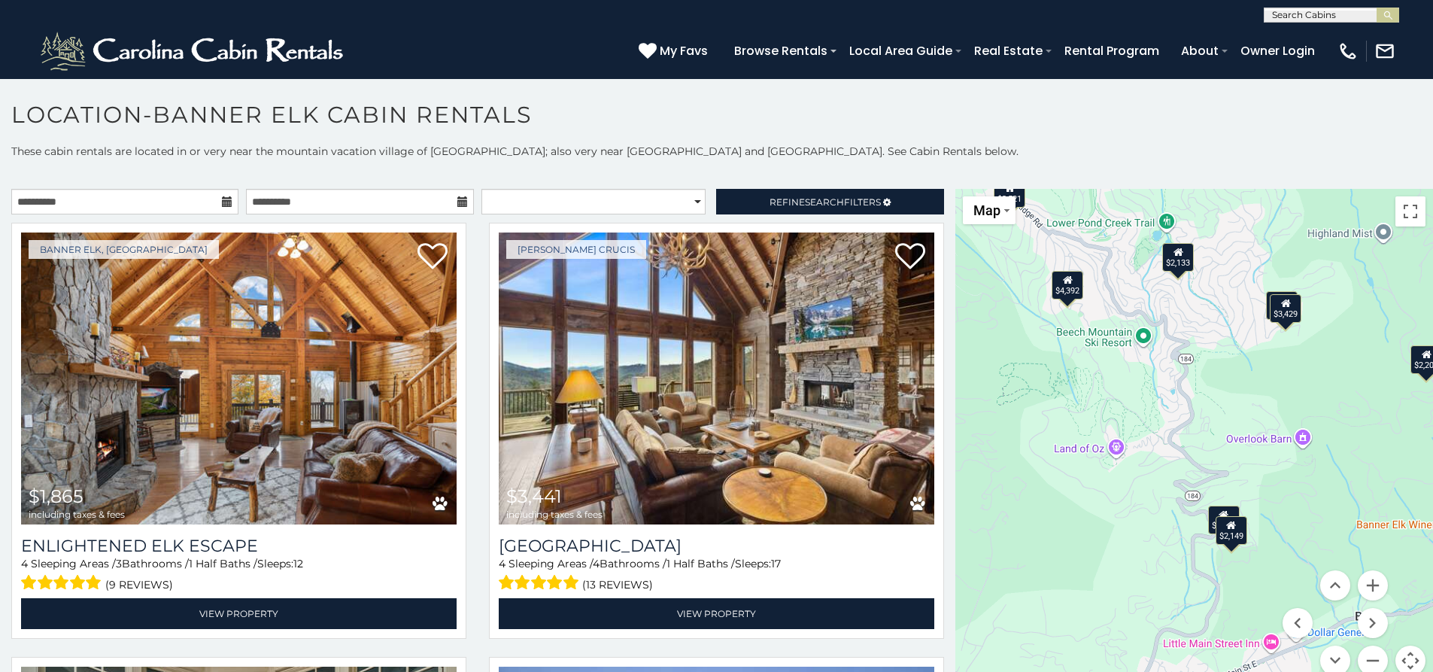
click at [1219, 511] on icon at bounding box center [1224, 514] width 10 height 11
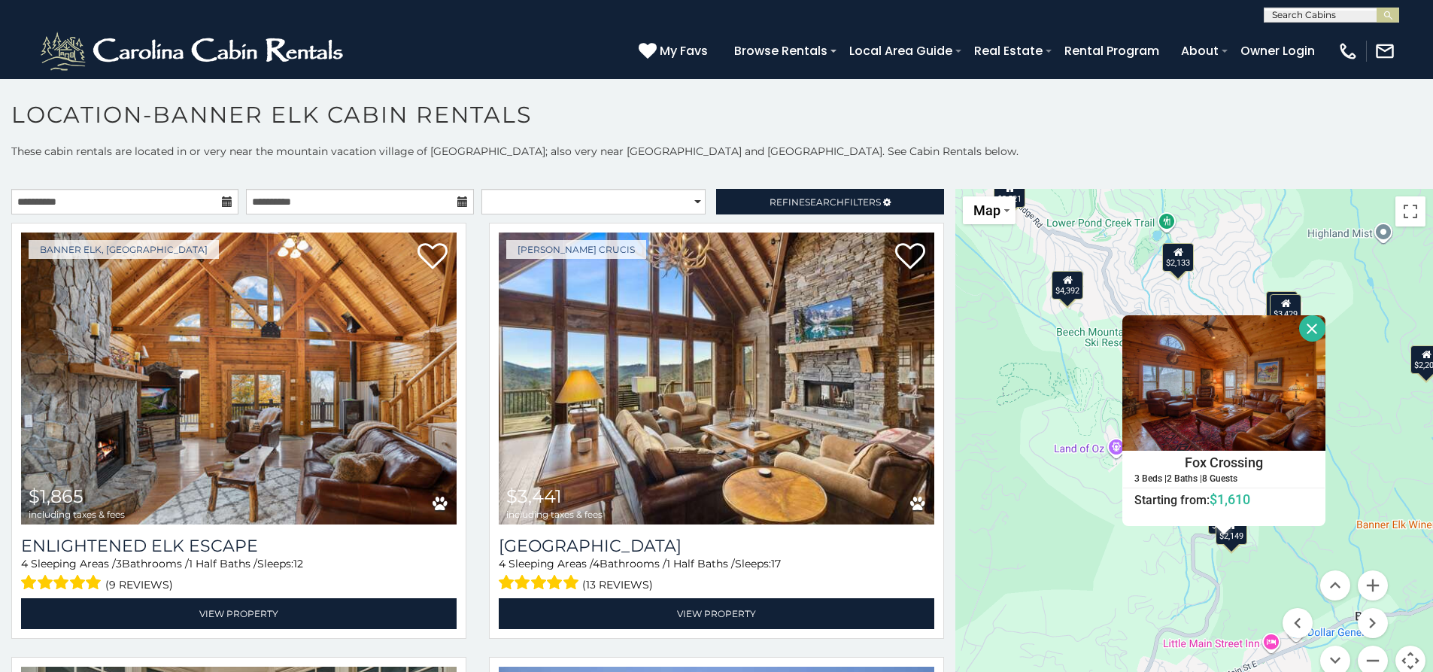
click at [1229, 538] on div "$2,149" at bounding box center [1231, 529] width 32 height 29
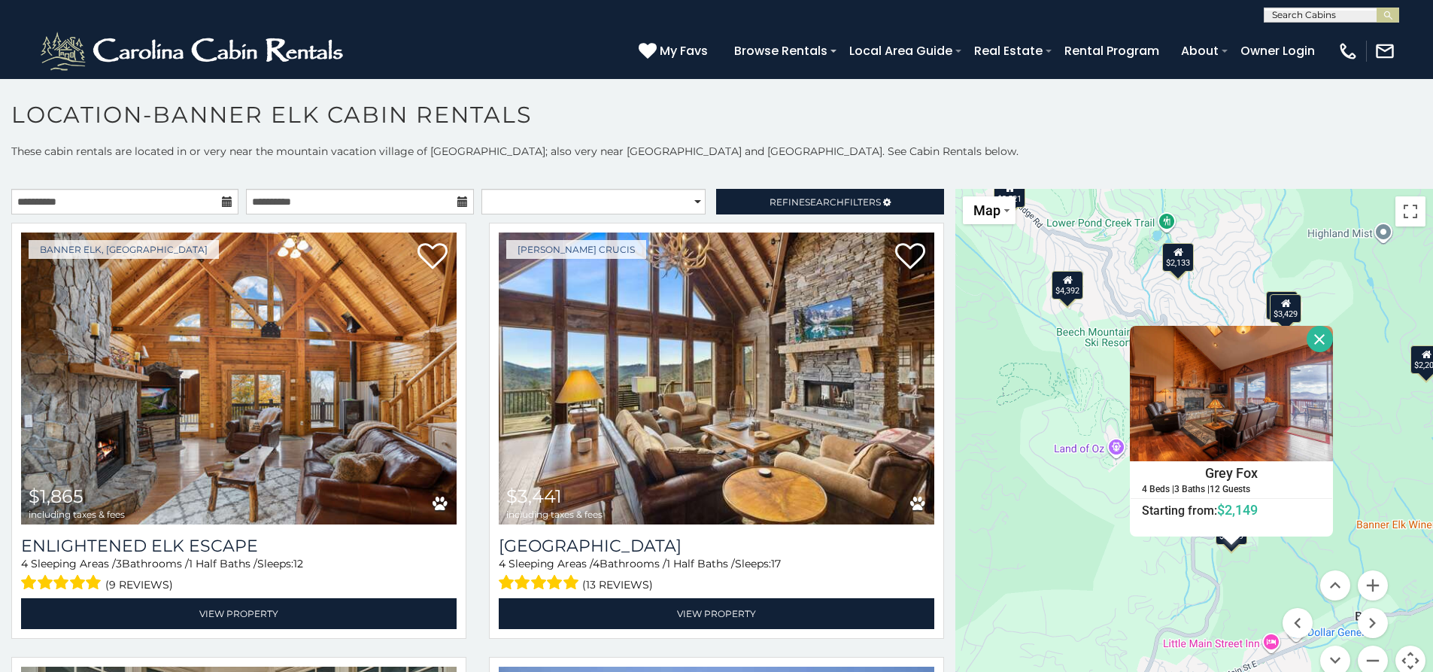
click at [1322, 346] on button "Close" at bounding box center [1319, 339] width 26 height 26
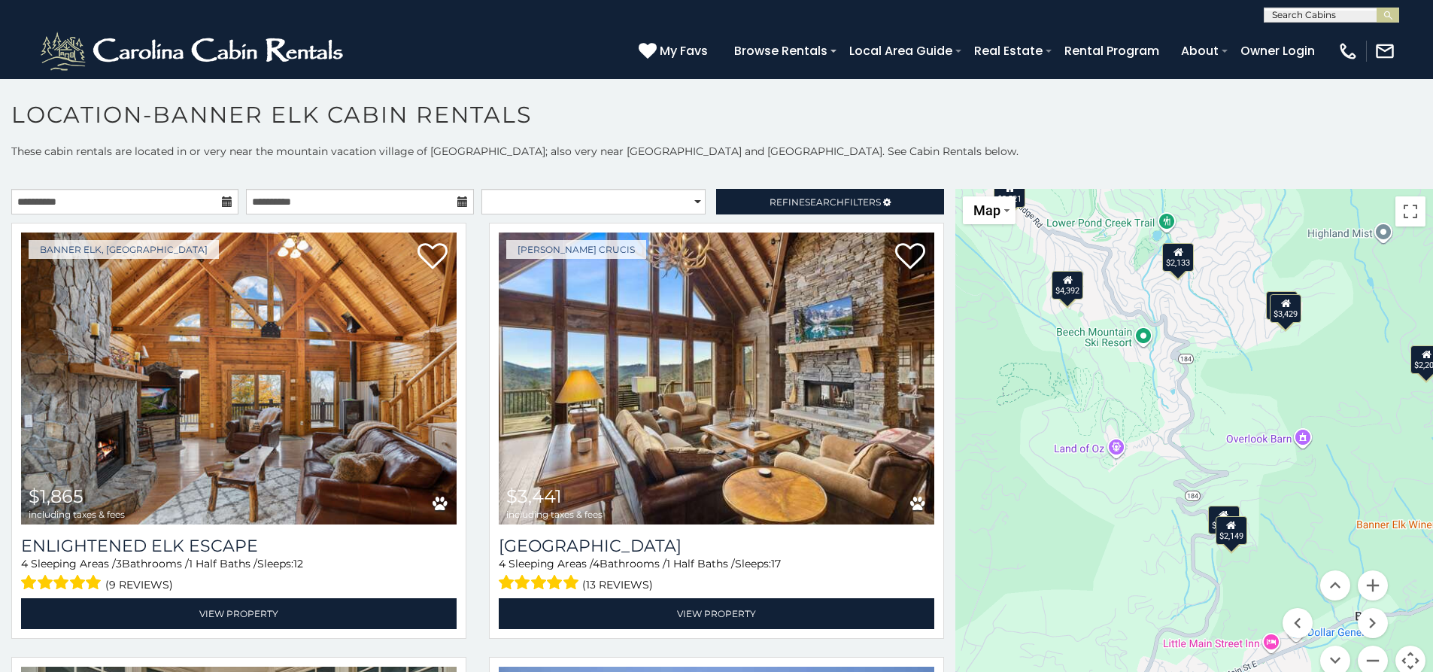
click at [1179, 268] on div "$2,133" at bounding box center [1179, 257] width 32 height 29
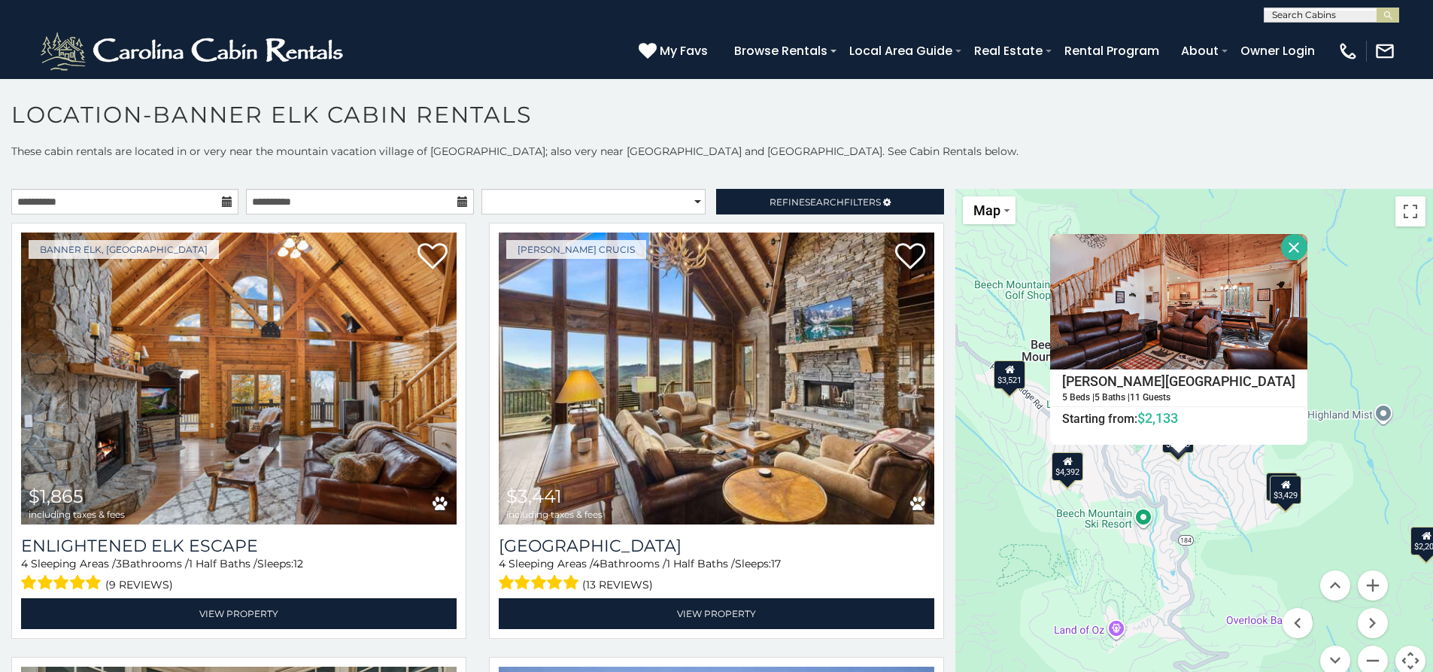
drag, startPoint x: 1282, startPoint y: 537, endPoint x: 1293, endPoint y: 537, distance: 11.3
click at [1282, 537] on div "$1,865 $3,441 $6,128 $2,244 $4,431 $5,313 $2,200 $3,316 $2,196 $4,392 $2,975 $1…" at bounding box center [1194, 441] width 478 height 505
click at [1422, 551] on div "$2,200" at bounding box center [1427, 540] width 32 height 29
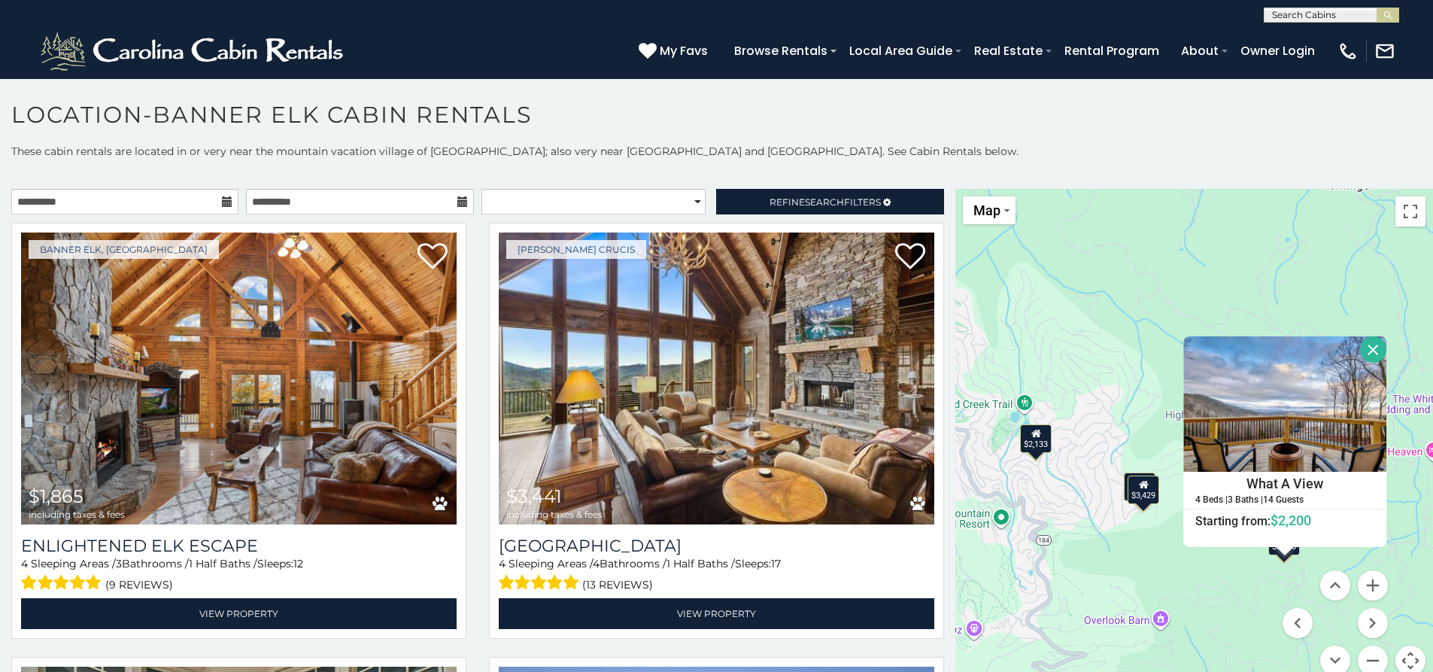
click at [1144, 478] on div "$3,429" at bounding box center [1144, 489] width 32 height 29
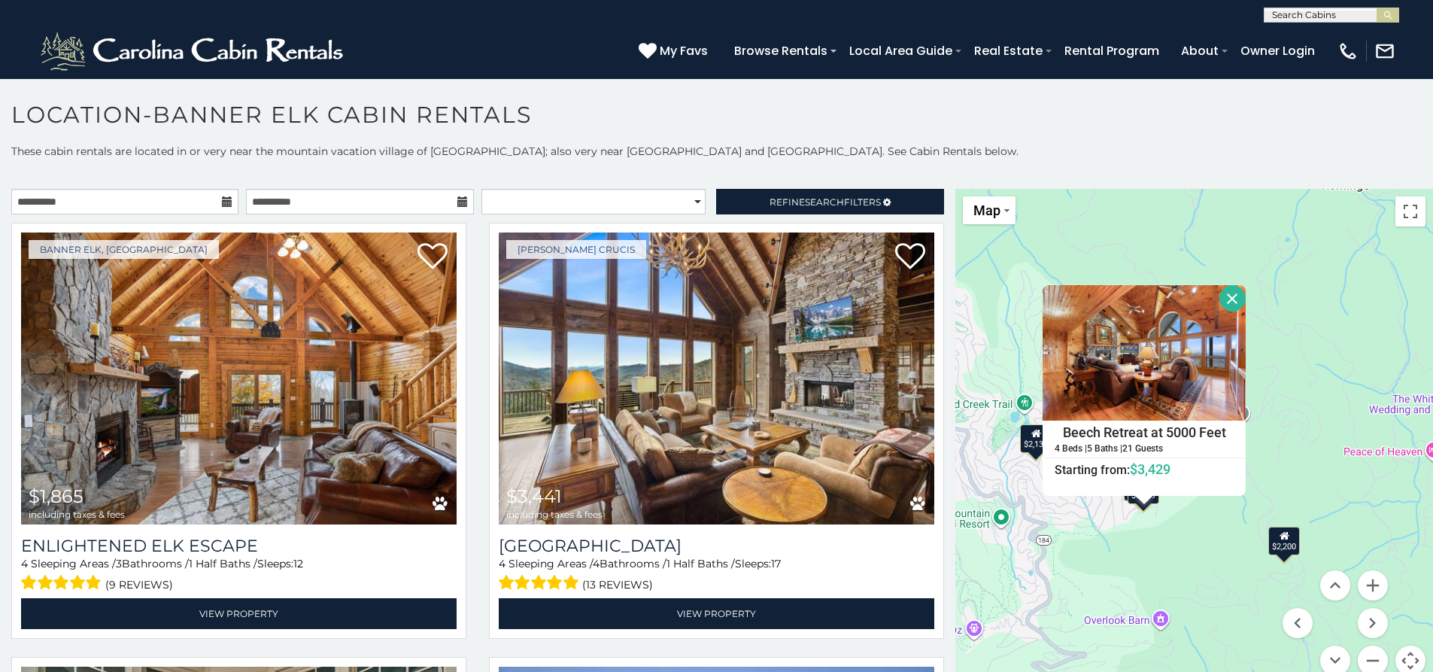
click at [1223, 290] on button "Close" at bounding box center [1232, 298] width 26 height 26
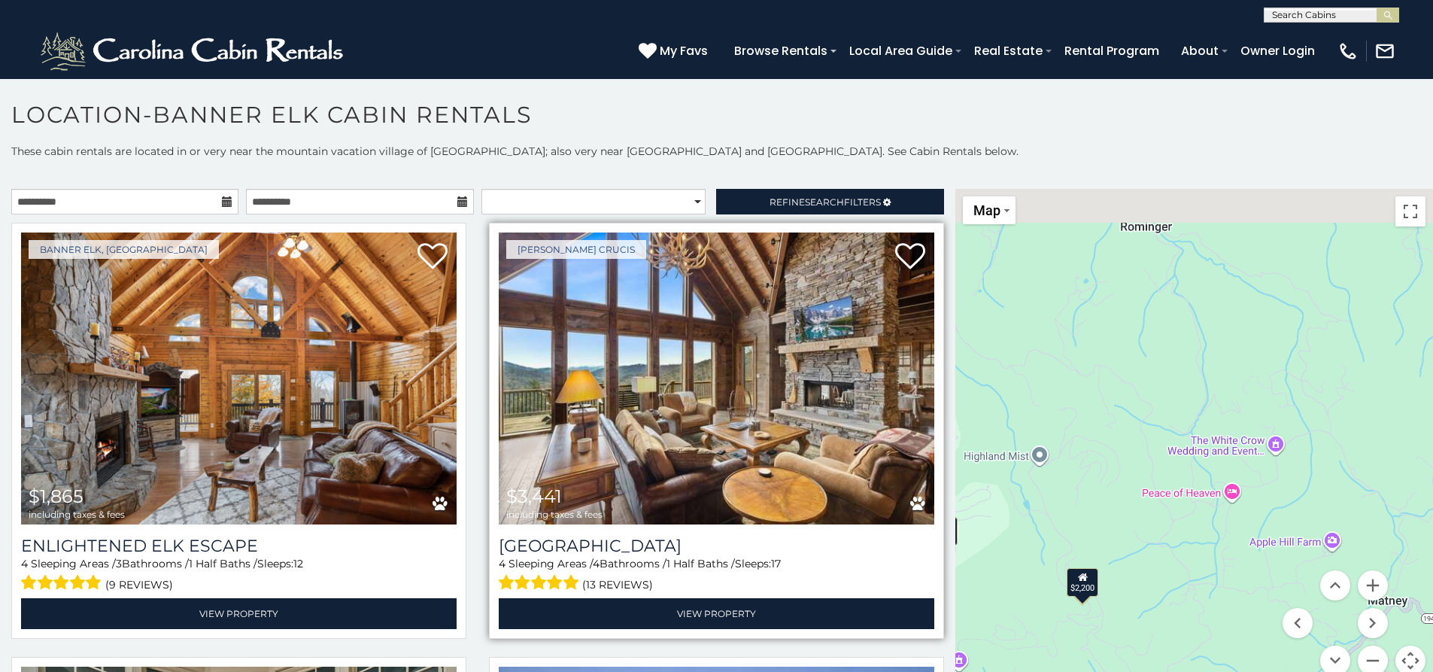
drag, startPoint x: 1128, startPoint y: 334, endPoint x: 919, endPoint y: 414, distance: 224.0
click at [909, 189] on main "**********" at bounding box center [716, 189] width 1433 height 0
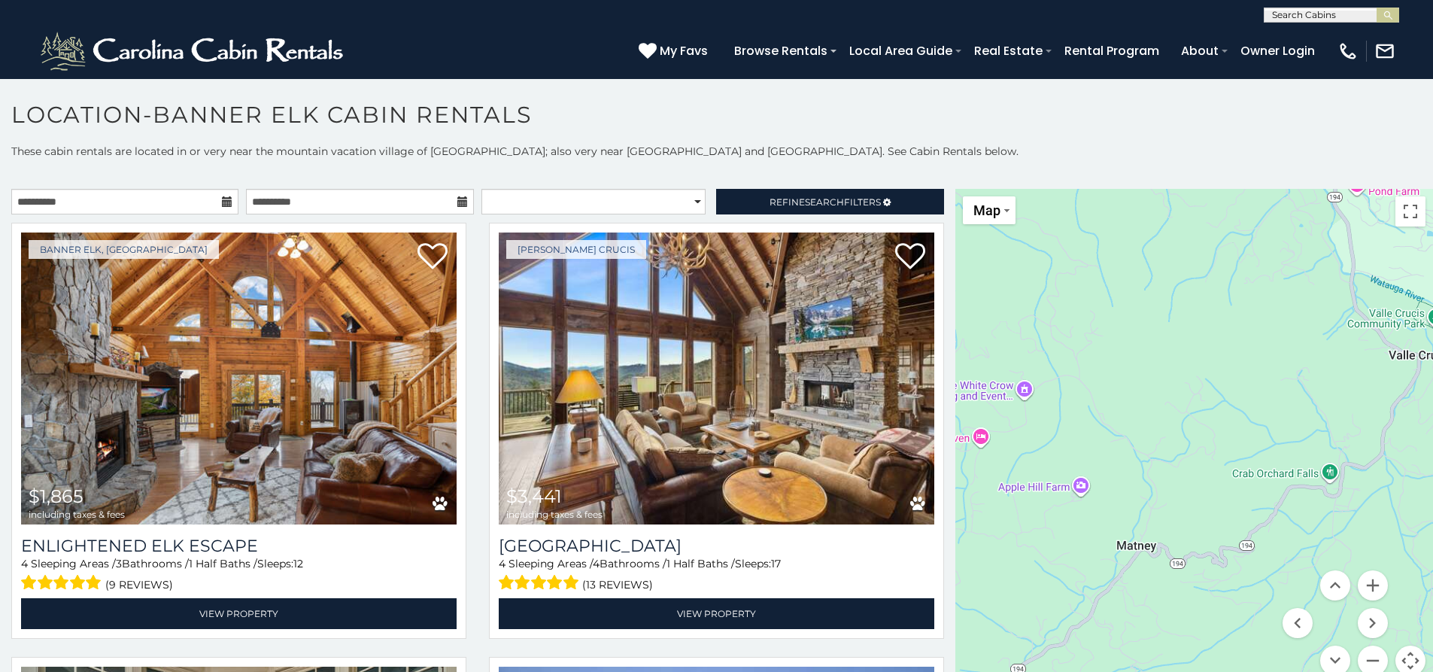
drag, startPoint x: 1209, startPoint y: 465, endPoint x: 1010, endPoint y: 389, distance: 212.6
click at [1010, 389] on div "$1,865 $3,441 $6,128 $2,244 $4,431 $5,313 $2,200 $3,316 $2,196 $4,392 $2,975 $1…" at bounding box center [1194, 441] width 478 height 505
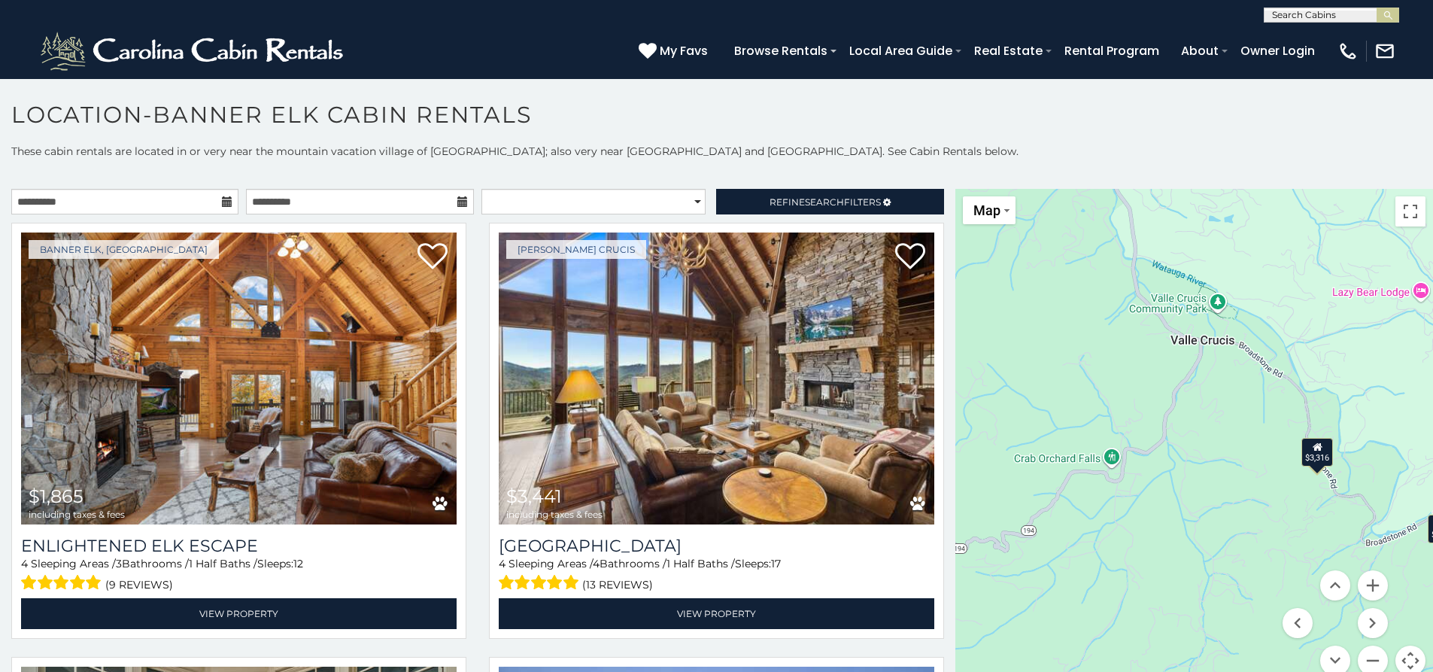
drag, startPoint x: 1216, startPoint y: 417, endPoint x: 997, endPoint y: 402, distance: 219.4
click at [997, 402] on div "$1,865 $3,441 $6,128 $2,244 $4,431 $5,313 $2,200 $3,316 $2,196 $4,392 $2,975 $1…" at bounding box center [1194, 441] width 478 height 505
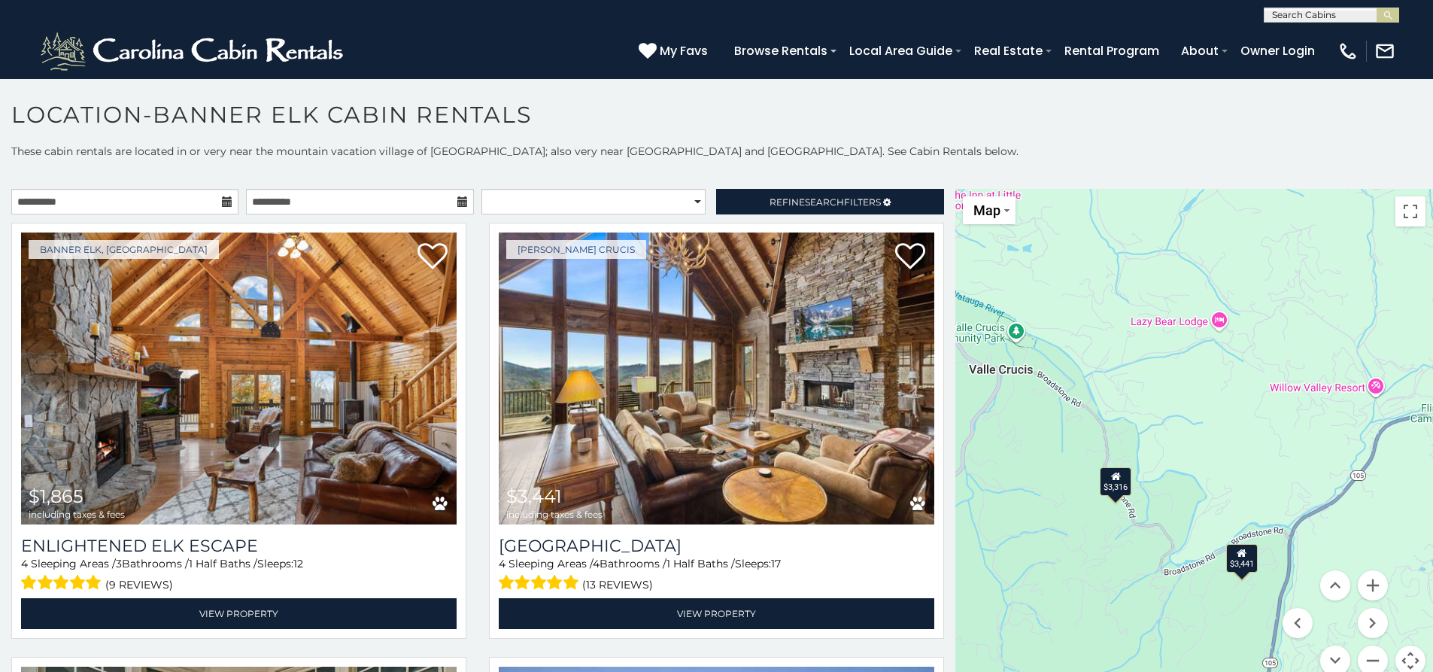
drag, startPoint x: 1221, startPoint y: 469, endPoint x: 1036, endPoint y: 496, distance: 186.9
click at [1036, 495] on div "$1,865 $3,441 $6,128 $2,244 $4,431 $5,313 $2,200 $3,316 $2,196 $4,392 $2,975 $1…" at bounding box center [1194, 441] width 478 height 505
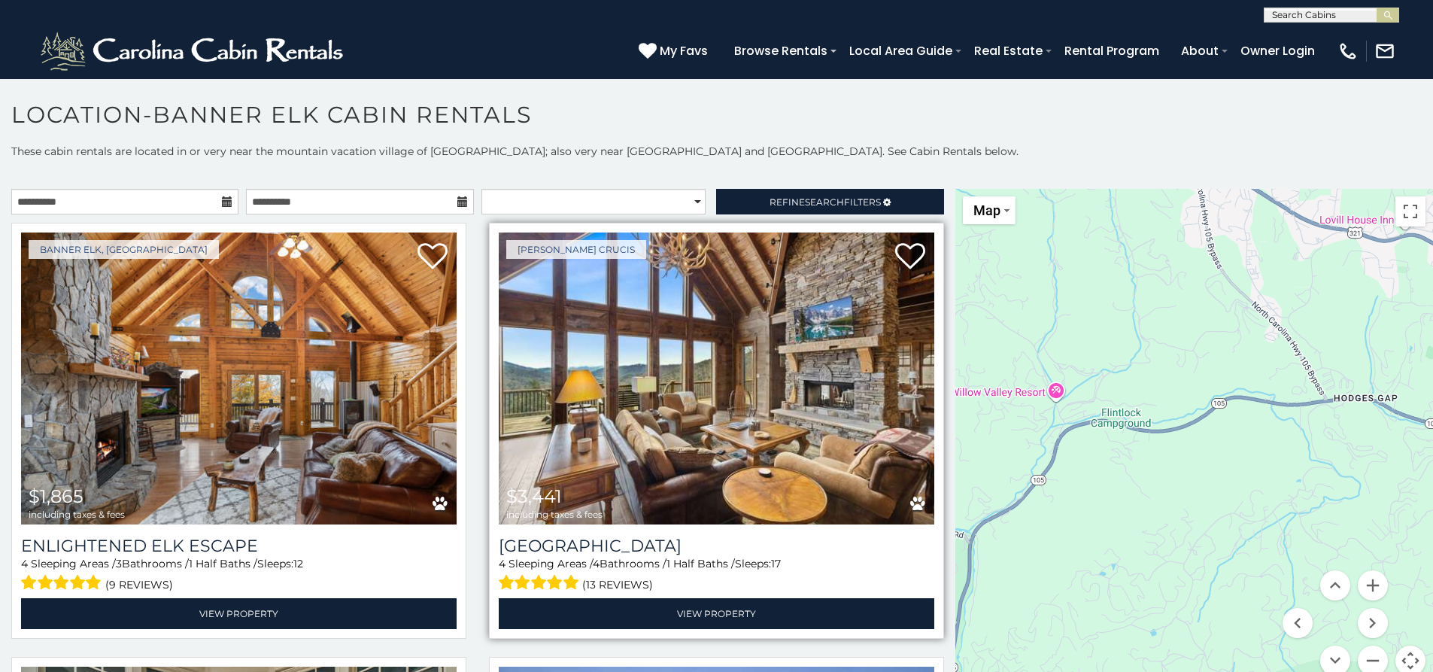
drag, startPoint x: 1100, startPoint y: 563, endPoint x: 921, endPoint y: 569, distance: 179.1
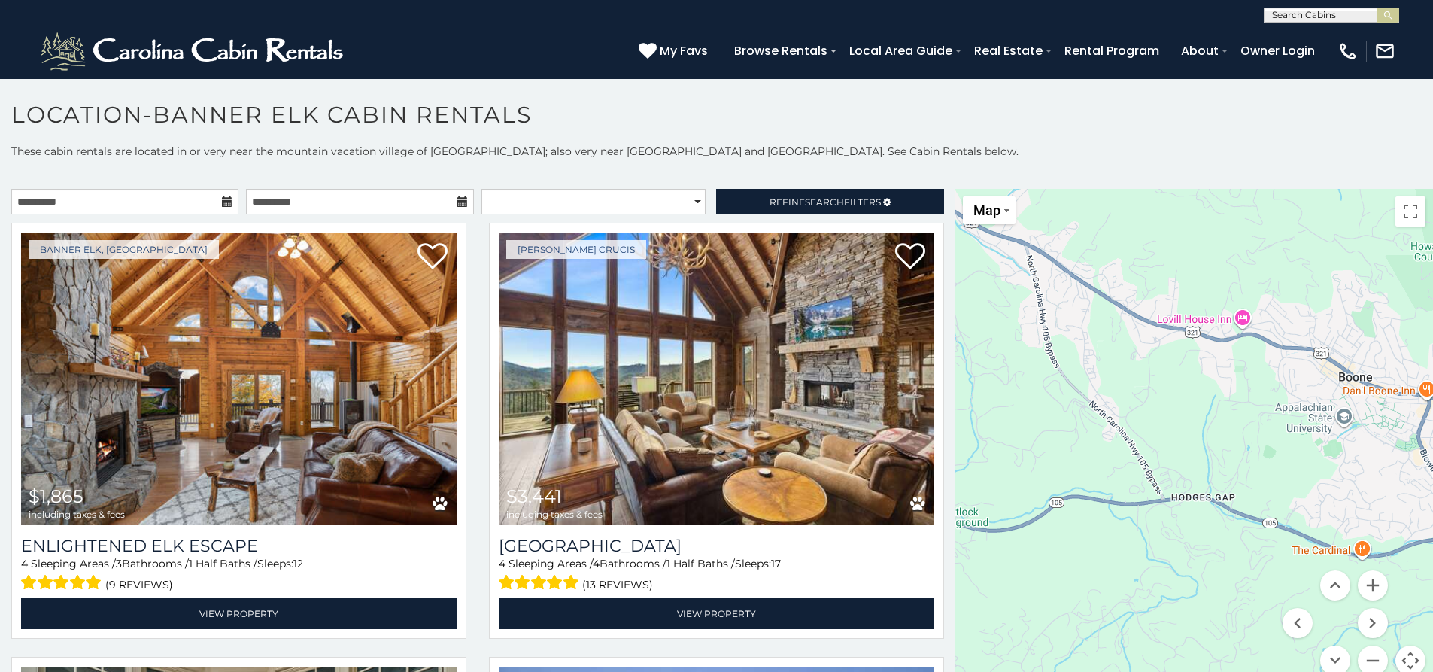
drag, startPoint x: 1337, startPoint y: 520, endPoint x: 1166, endPoint y: 625, distance: 201.2
click at [1166, 625] on div "$1,865 $3,441 $6,128 $2,244 $4,431 $5,313 $2,200 $3,316 $2,196 $4,392 $2,975 $1…" at bounding box center [1194, 441] width 478 height 505
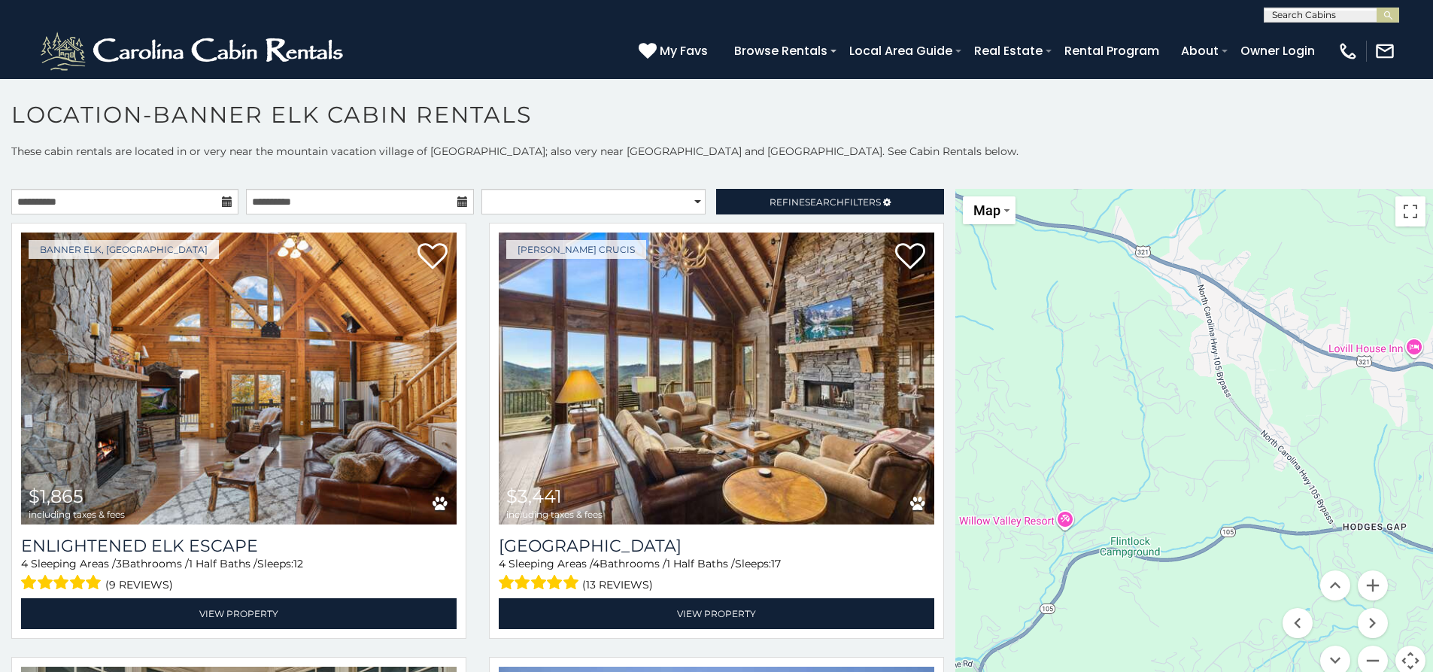
drag, startPoint x: 1157, startPoint y: 574, endPoint x: 1443, endPoint y: 578, distance: 286.6
click at [1432, 578] on html "**********" at bounding box center [716, 340] width 1433 height 680
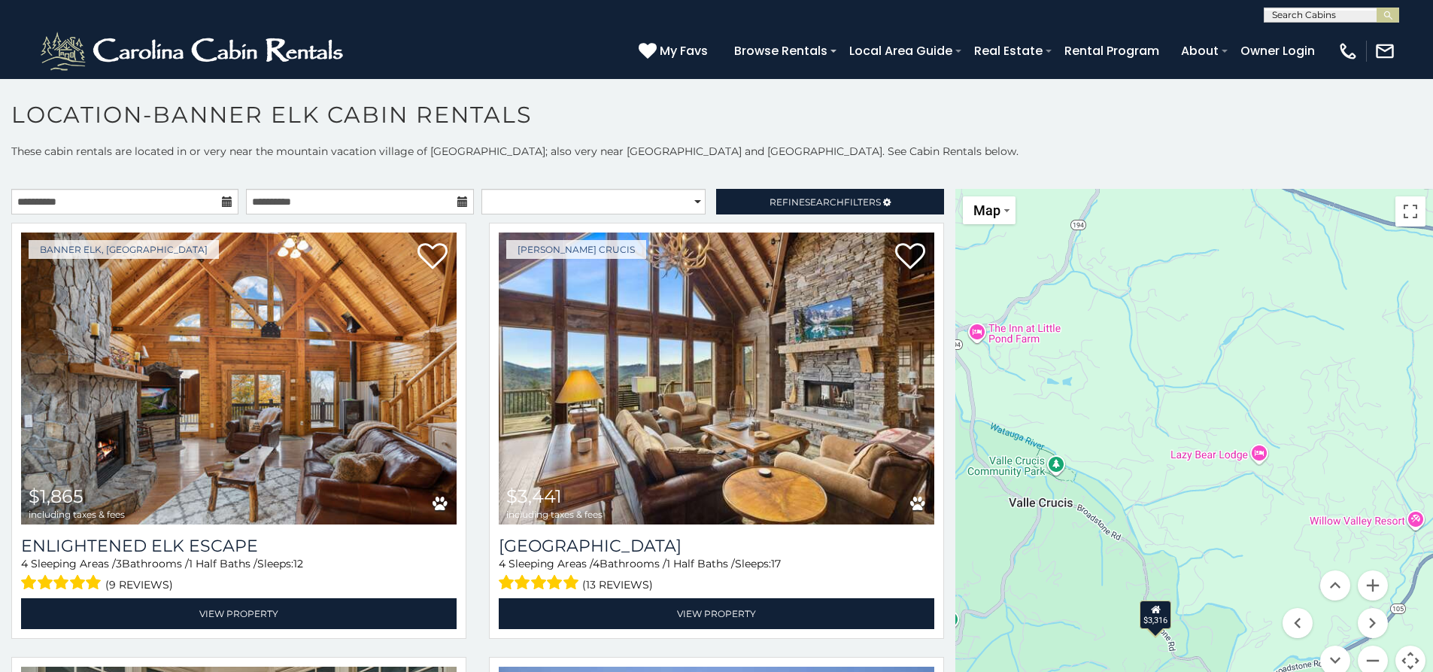
drag, startPoint x: 1393, startPoint y: 566, endPoint x: 1443, endPoint y: 563, distance: 50.5
click at [1432, 563] on html "**********" at bounding box center [716, 340] width 1433 height 680
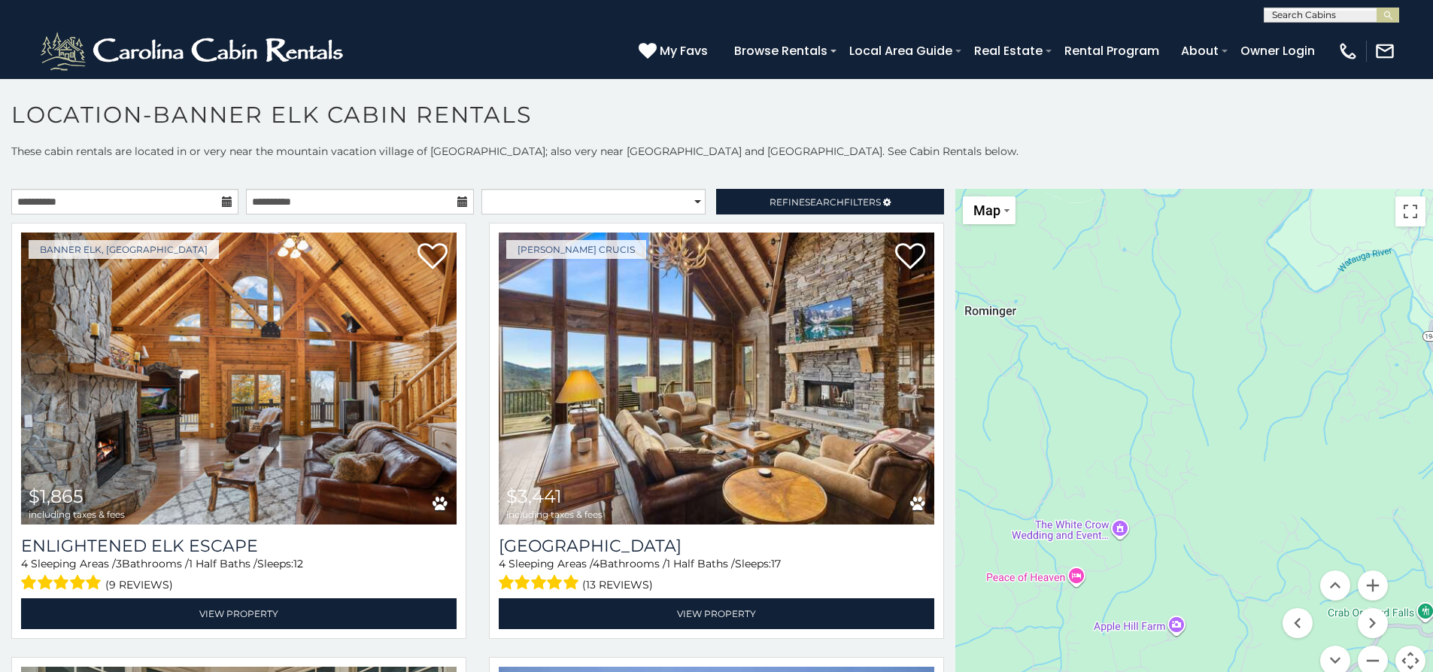
drag, startPoint x: 1212, startPoint y: 560, endPoint x: 1435, endPoint y: 553, distance: 222.8
click at [1432, 557] on html "**********" at bounding box center [716, 340] width 1433 height 680
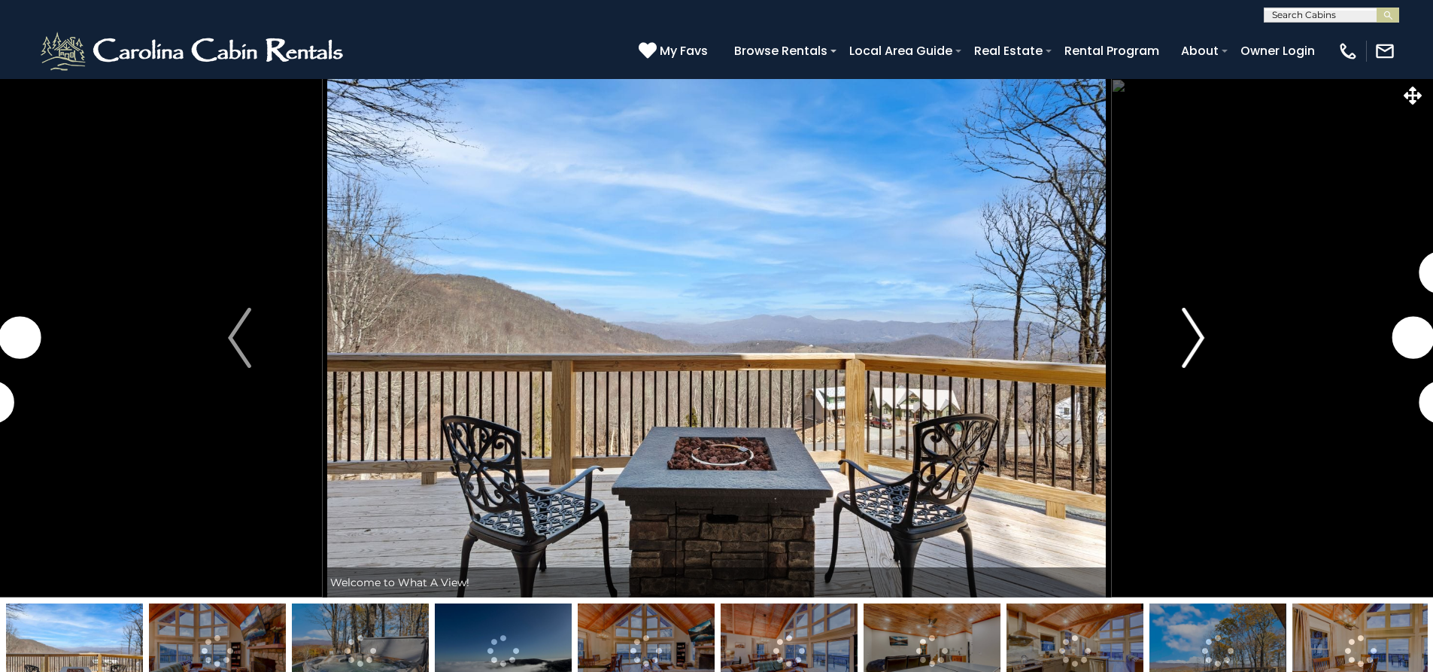
click at [1173, 347] on button "Next" at bounding box center [1192, 337] width 165 height 519
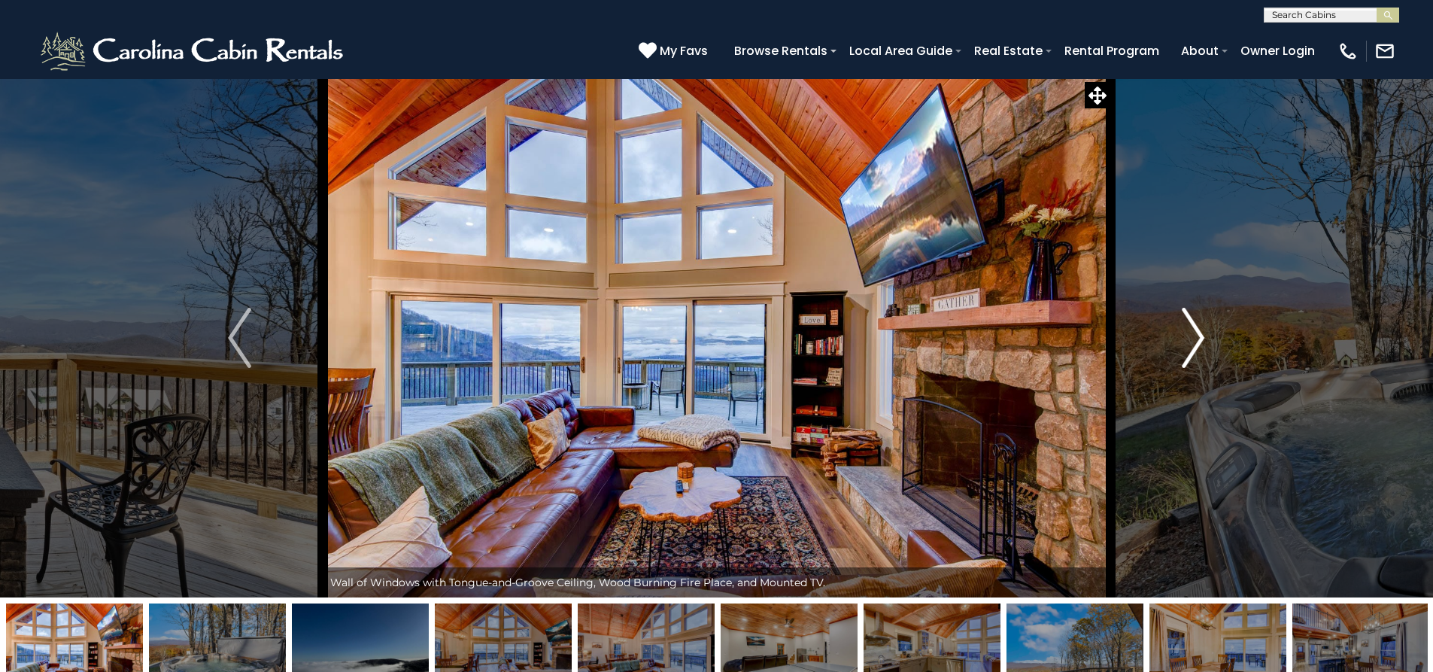
click at [1196, 363] on img "Next" at bounding box center [1193, 338] width 23 height 60
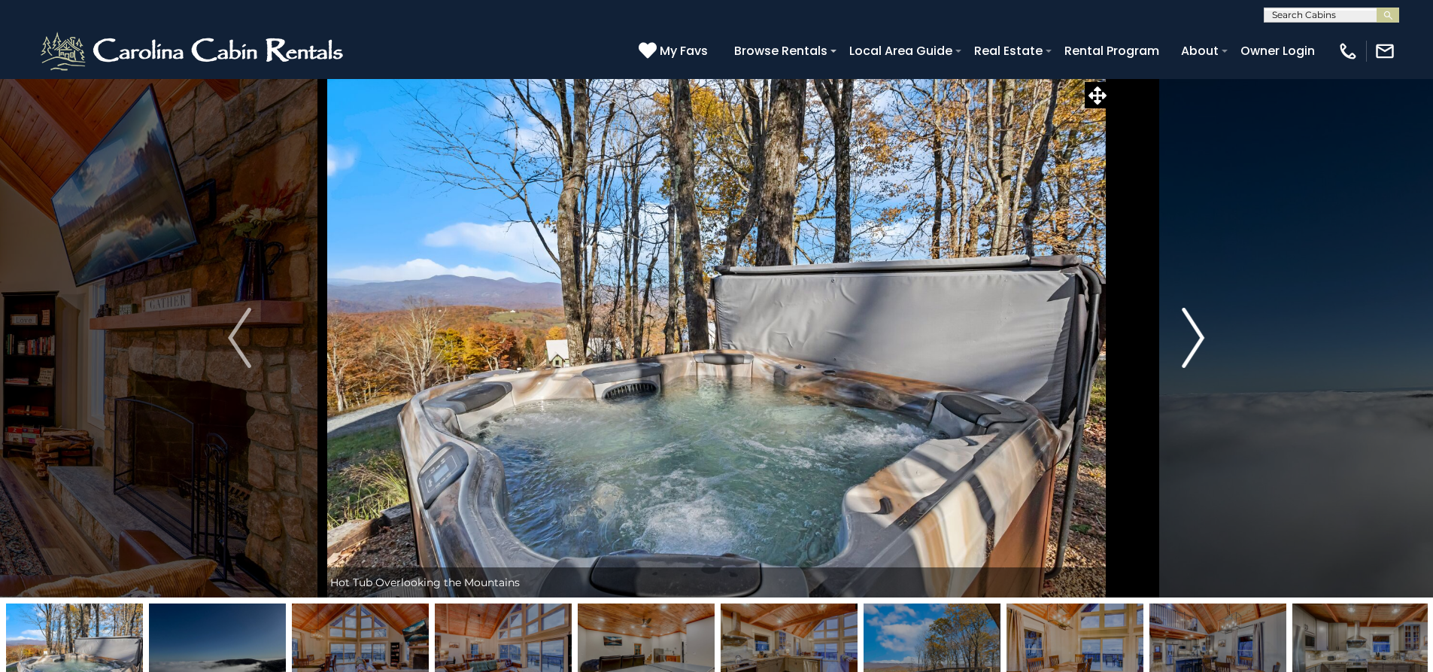
click at [1196, 363] on img "Next" at bounding box center [1193, 338] width 23 height 60
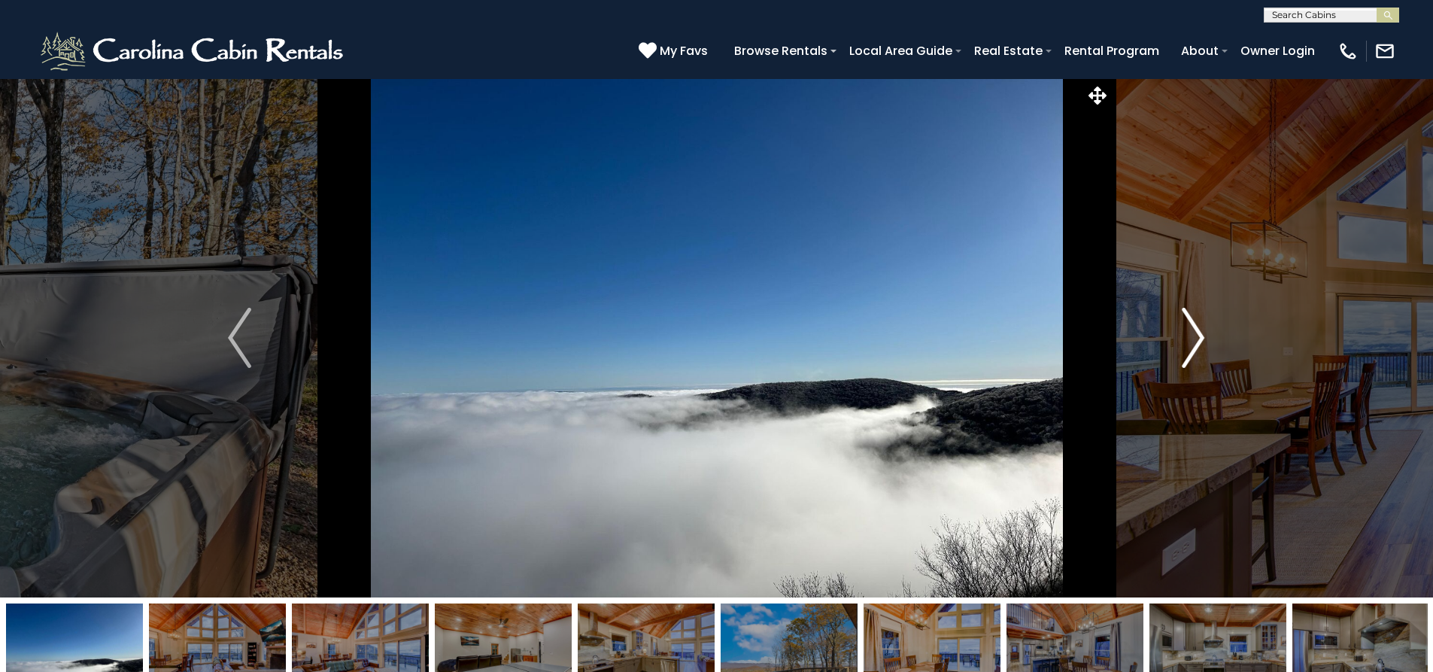
click at [1196, 363] on img "Next" at bounding box center [1193, 338] width 23 height 60
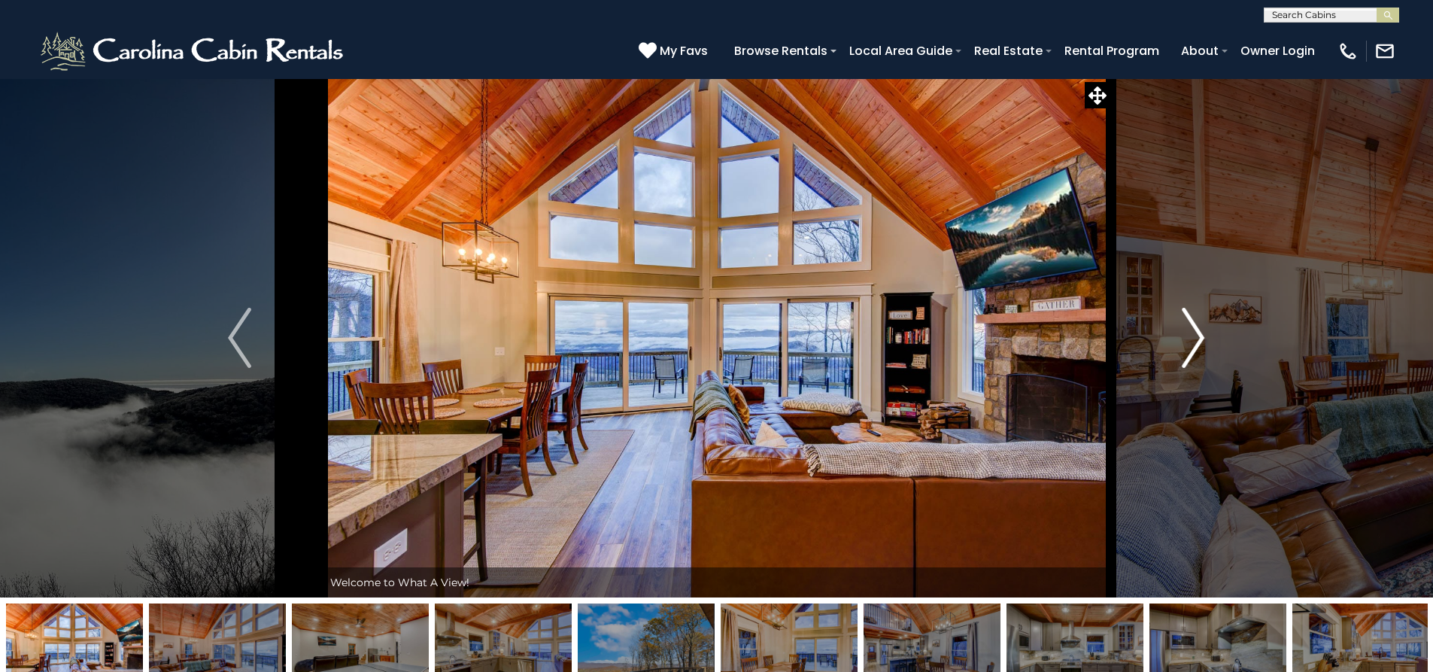
click at [1196, 363] on img "Next" at bounding box center [1193, 338] width 23 height 60
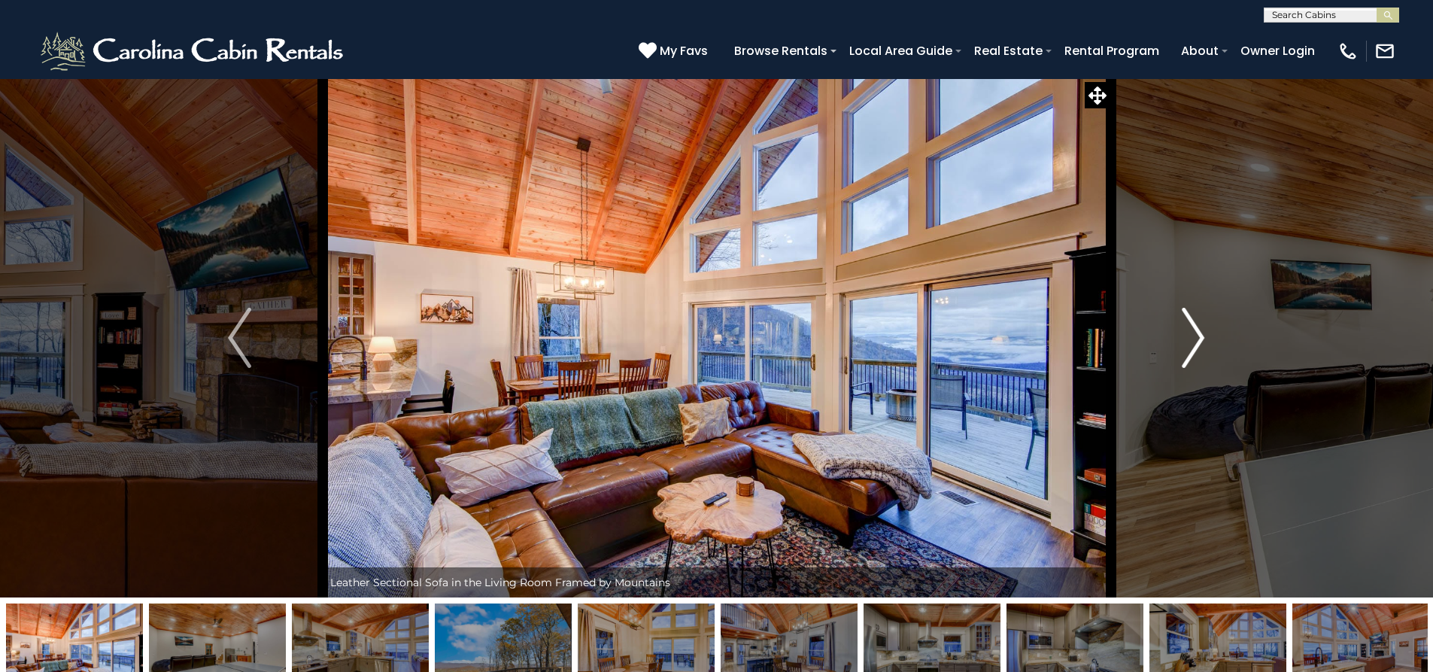
click at [1192, 365] on img "Next" at bounding box center [1193, 338] width 23 height 60
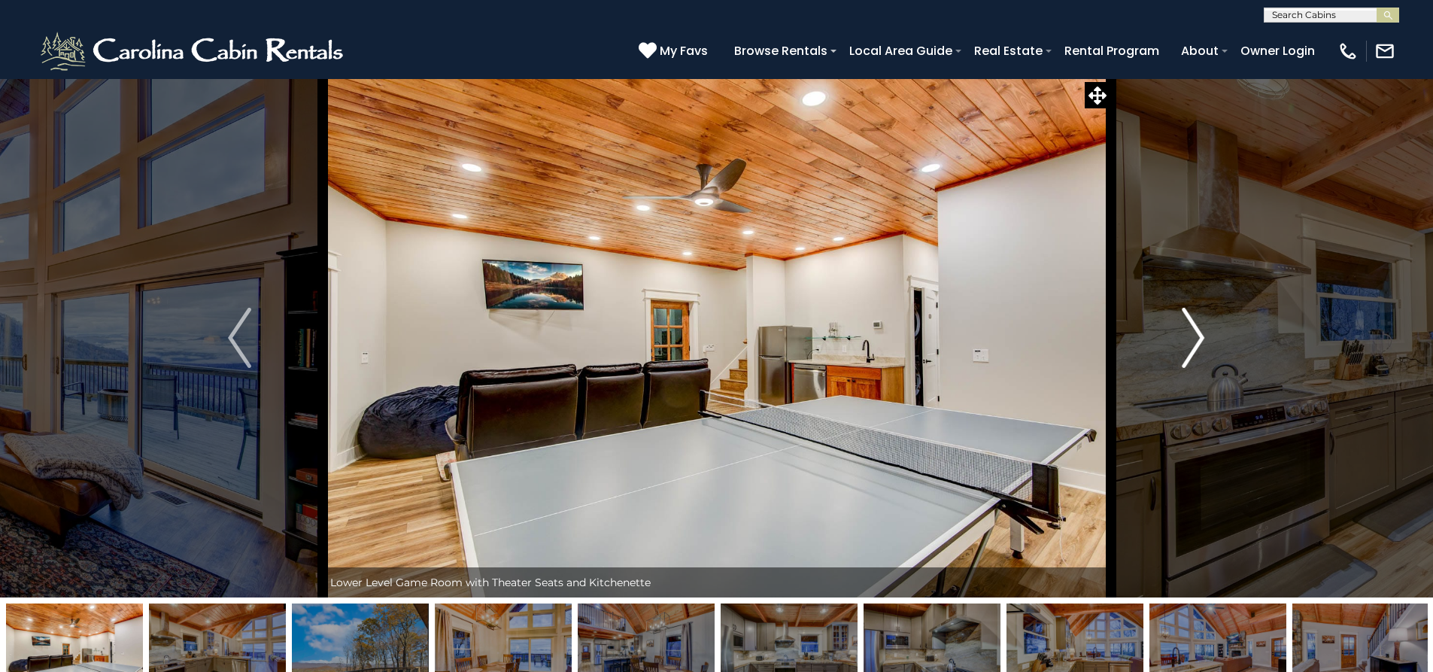
click at [1192, 366] on img "Next" at bounding box center [1193, 338] width 23 height 60
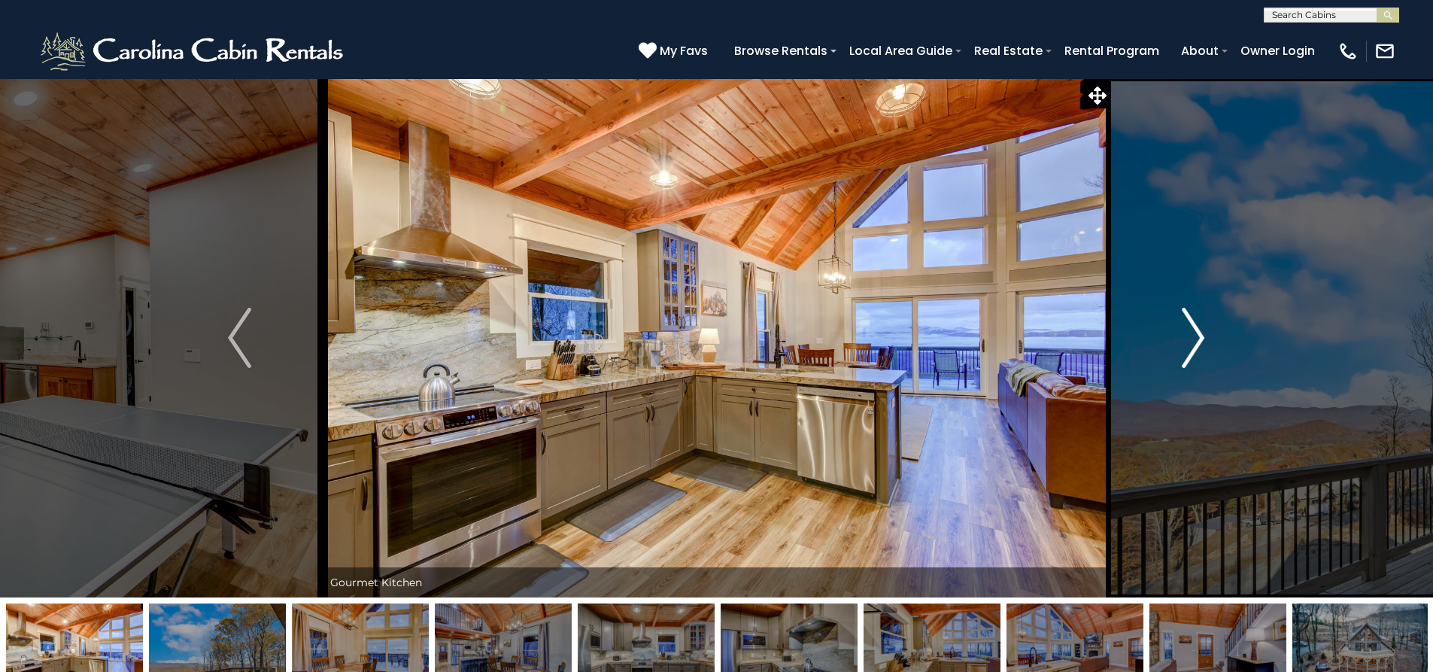
click at [1192, 366] on img "Next" at bounding box center [1193, 338] width 23 height 60
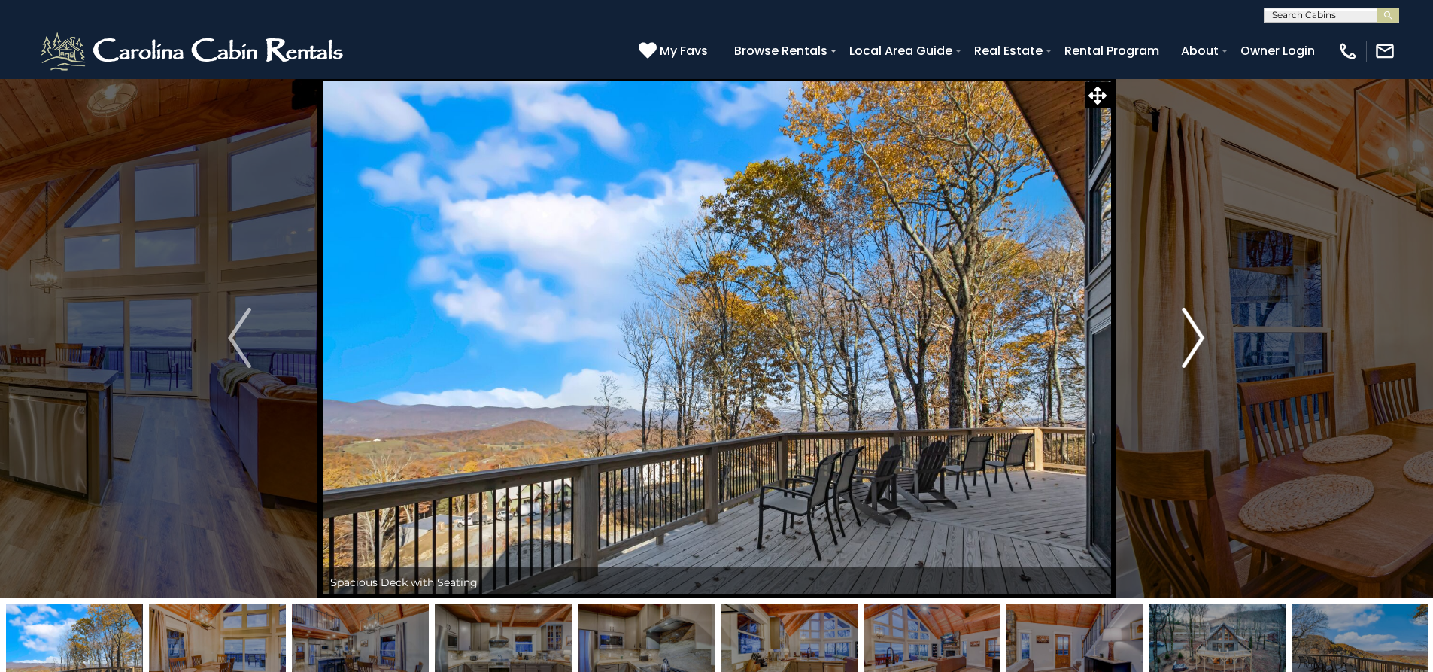
click at [1192, 366] on img "Next" at bounding box center [1193, 338] width 23 height 60
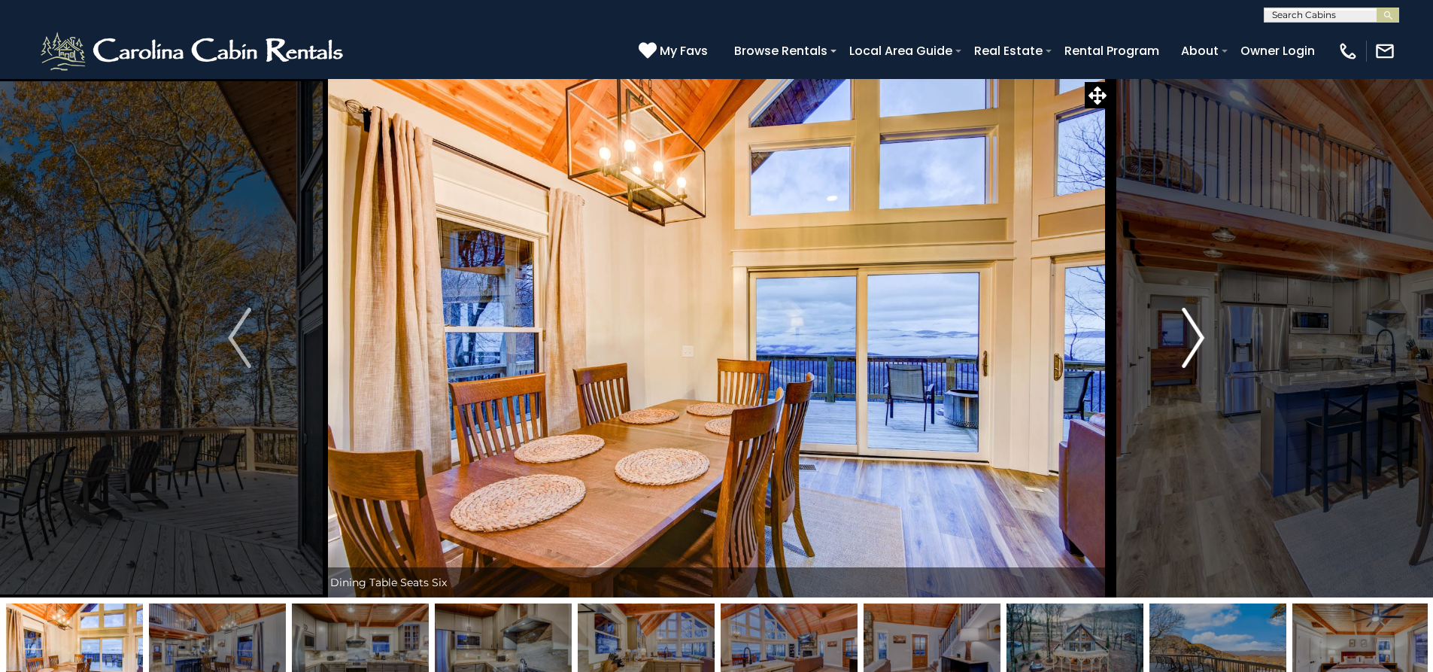
click at [1192, 366] on img "Next" at bounding box center [1193, 338] width 23 height 60
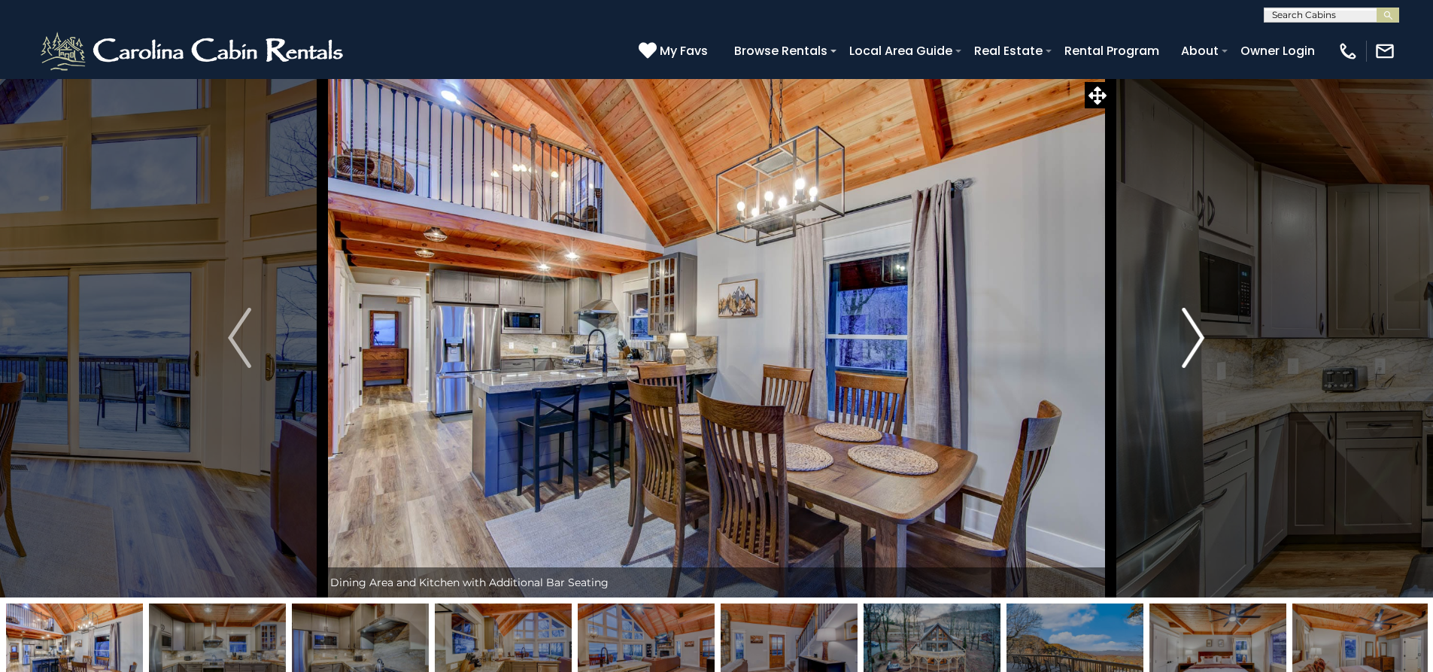
click at [1191, 366] on img "Next" at bounding box center [1193, 338] width 23 height 60
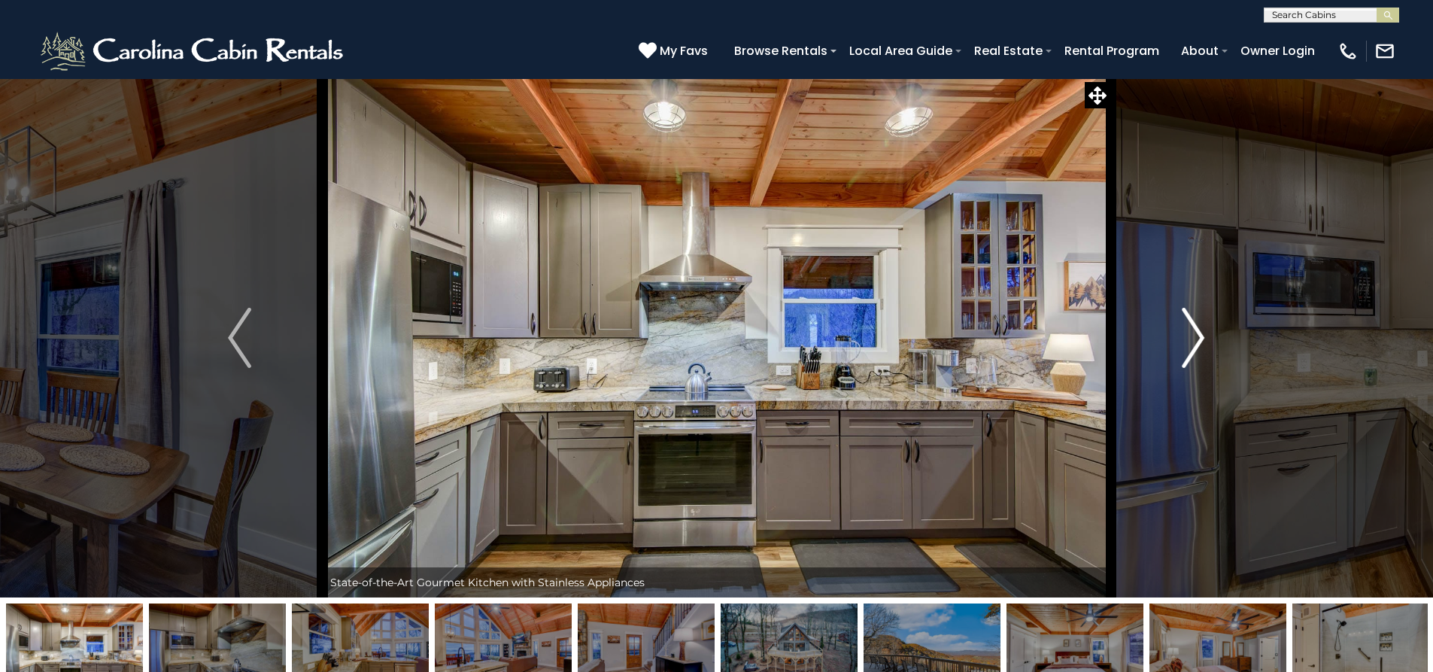
click at [1192, 366] on img "Next" at bounding box center [1193, 338] width 23 height 60
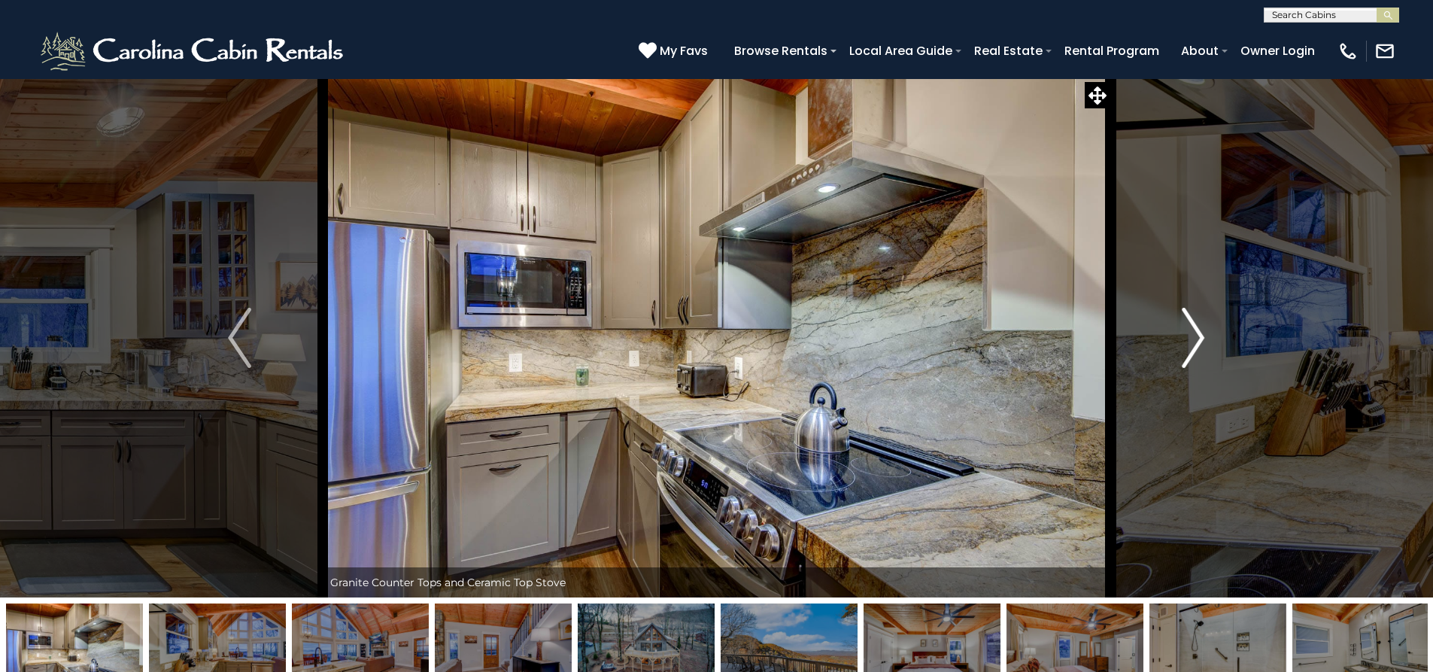
click at [1192, 366] on img "Next" at bounding box center [1193, 338] width 23 height 60
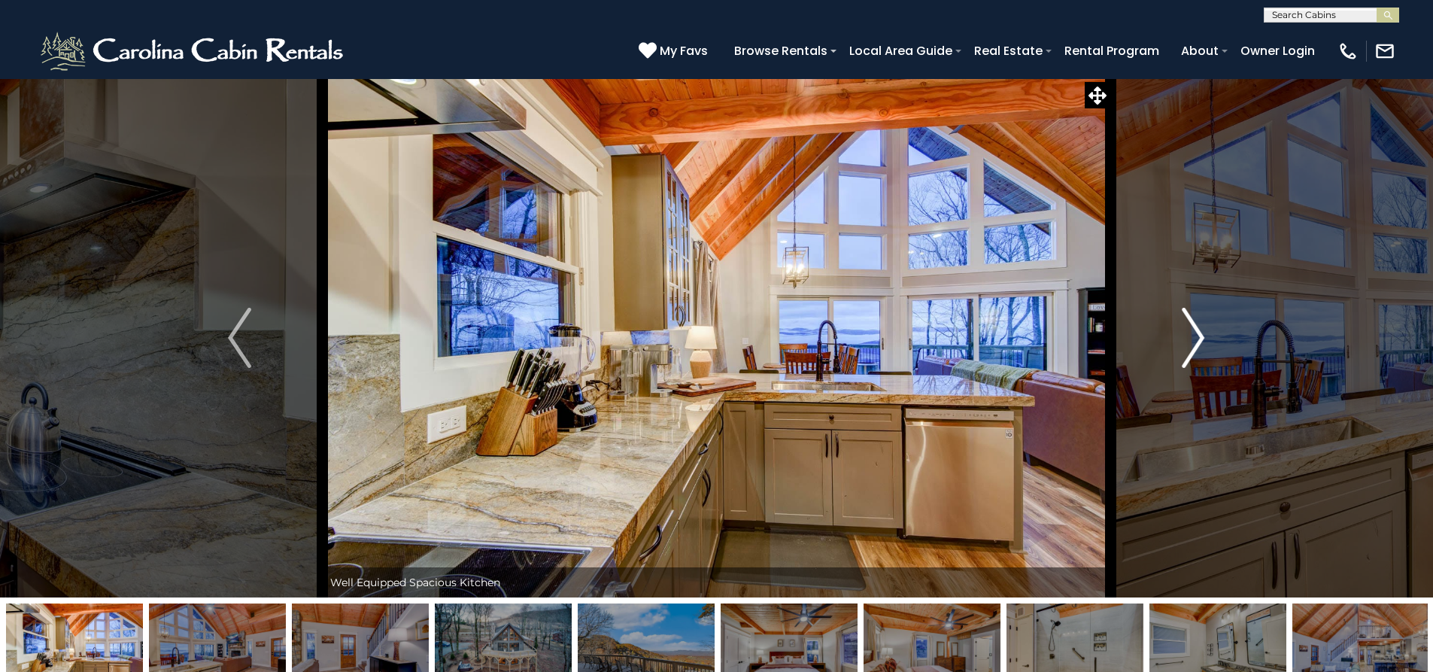
click at [1192, 366] on img "Next" at bounding box center [1193, 338] width 23 height 60
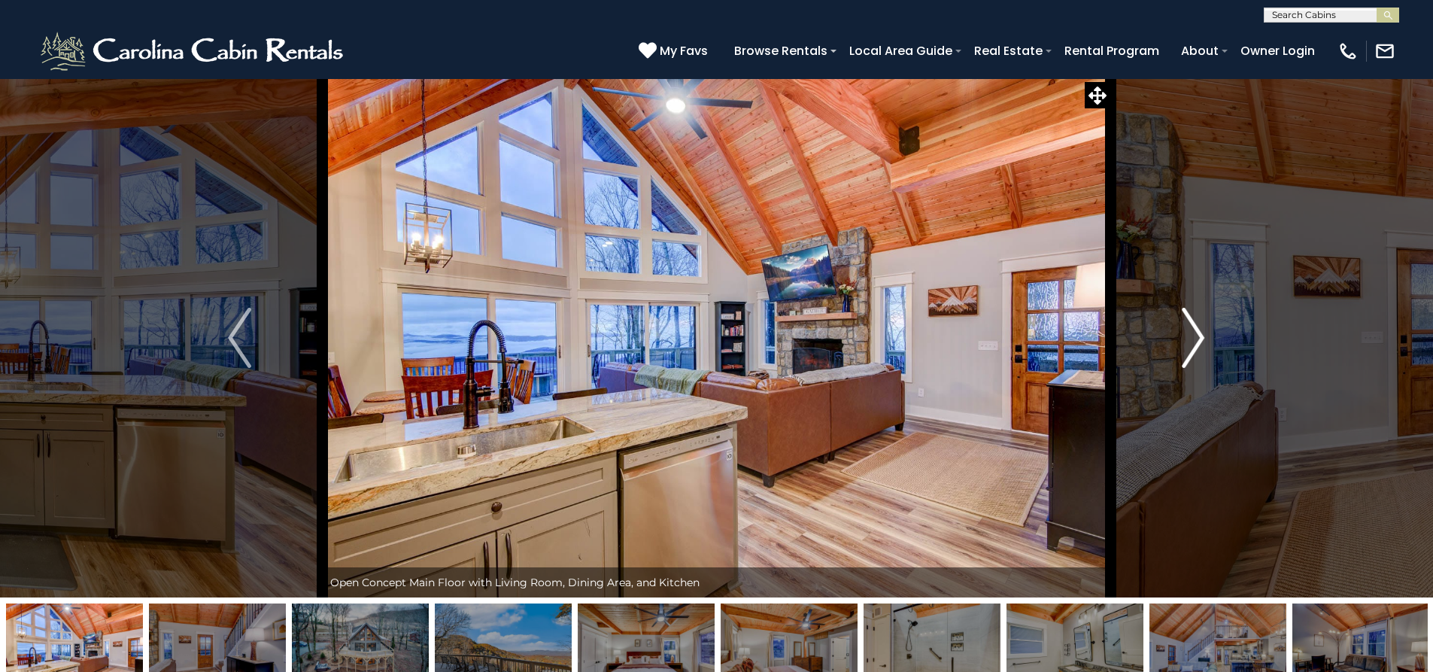
click at [1192, 366] on img "Next" at bounding box center [1193, 338] width 23 height 60
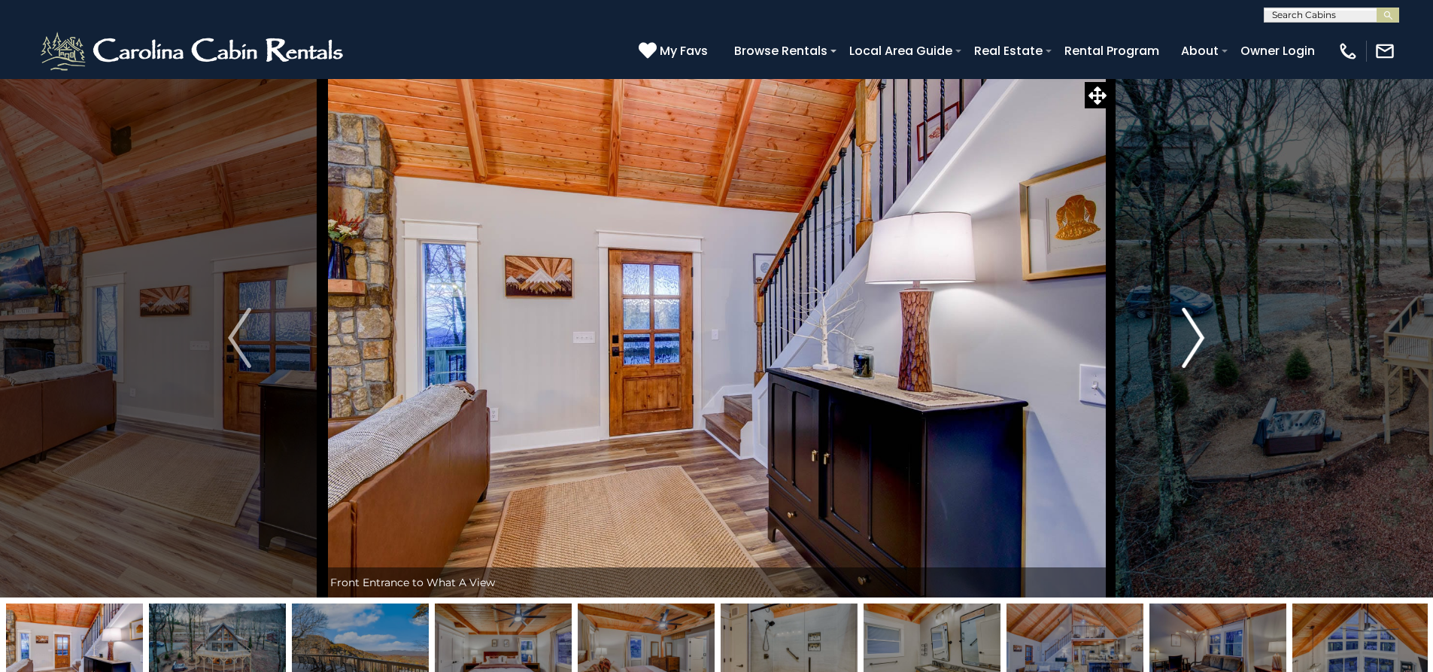
click at [1192, 366] on img "Next" at bounding box center [1193, 338] width 23 height 60
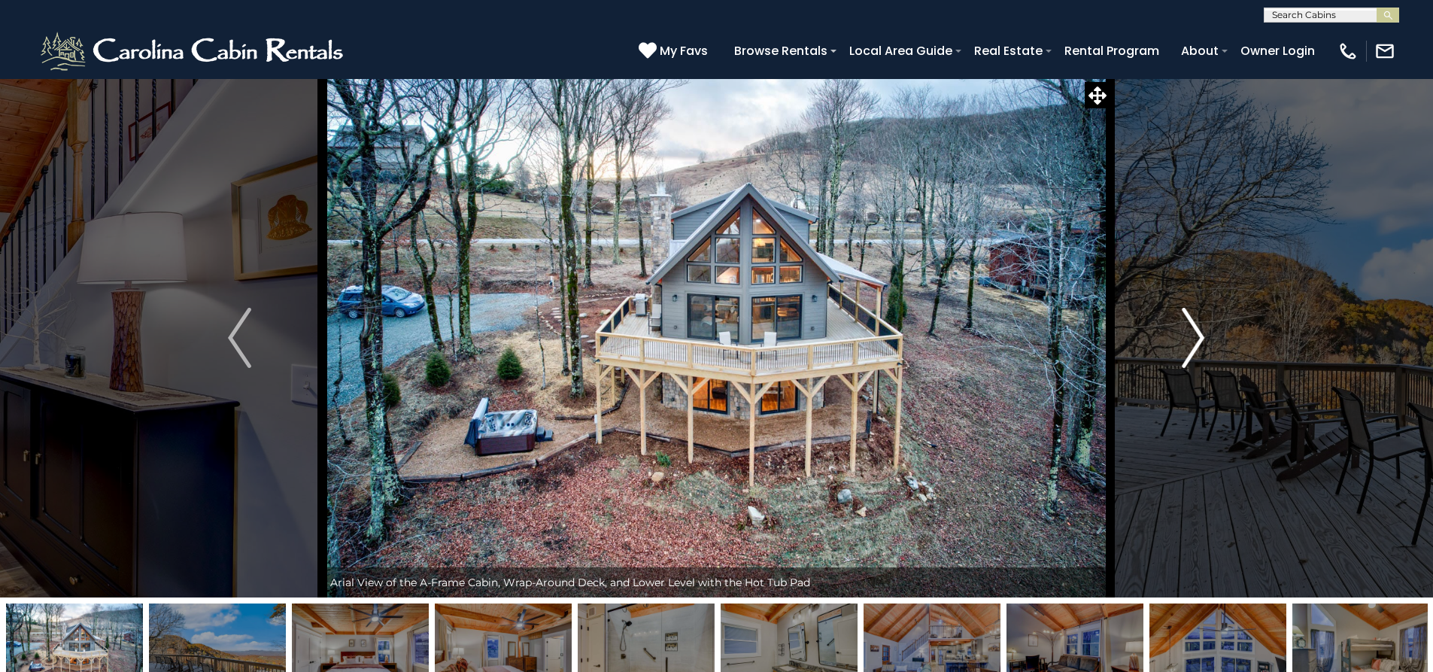
click at [1192, 366] on img "Next" at bounding box center [1193, 338] width 23 height 60
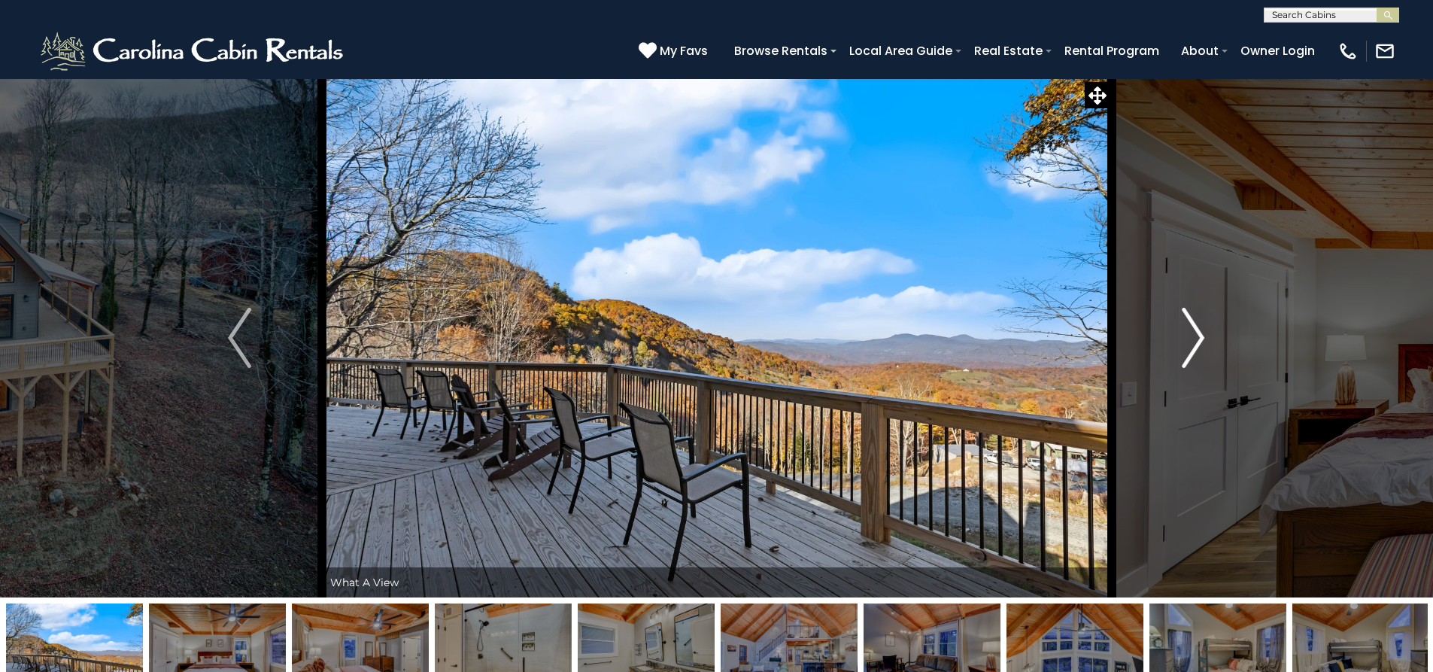
click at [1192, 366] on img "Next" at bounding box center [1193, 338] width 23 height 60
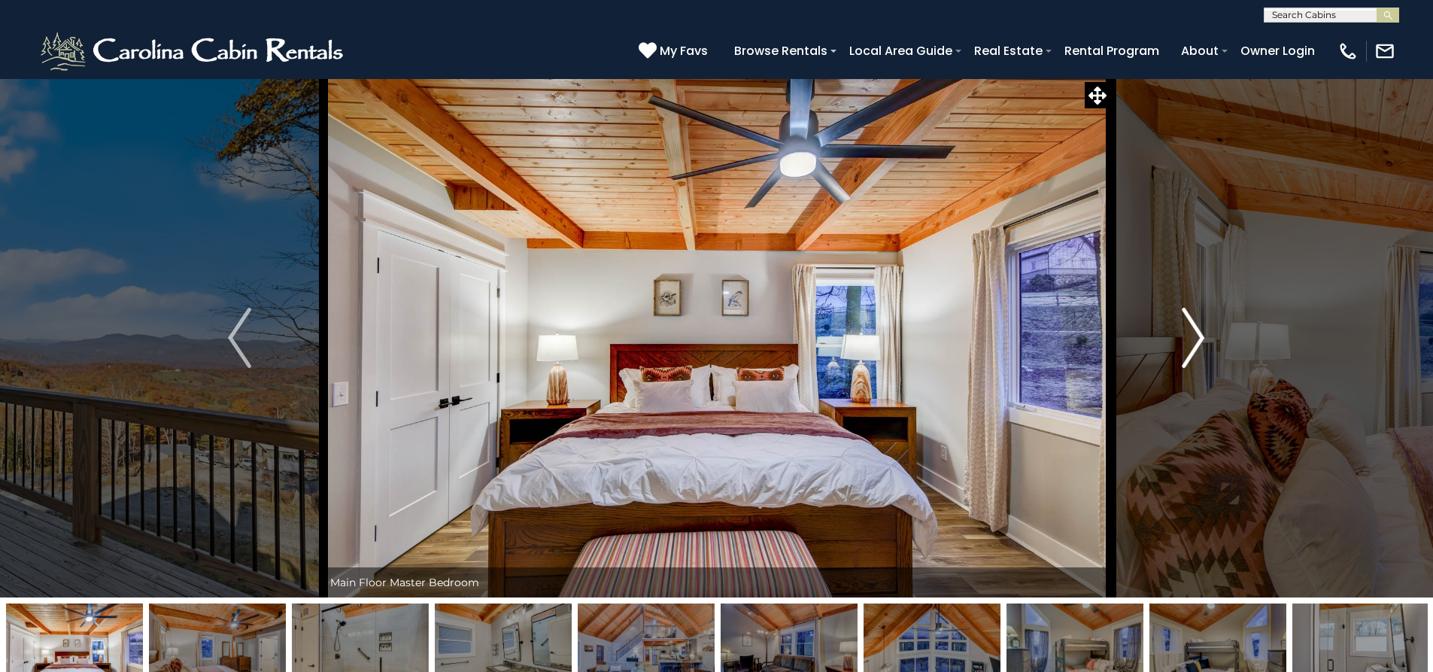
click at [1192, 366] on img "Next" at bounding box center [1193, 338] width 23 height 60
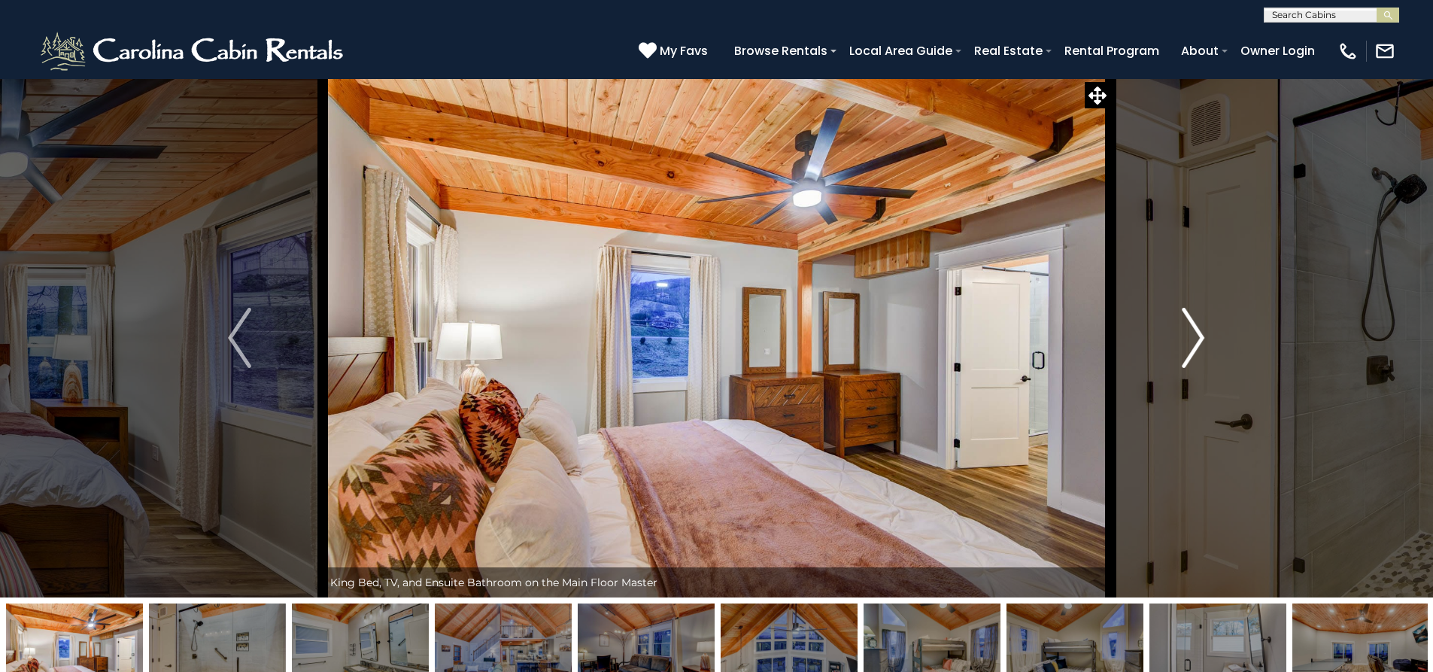
click at [1192, 366] on img "Next" at bounding box center [1193, 338] width 23 height 60
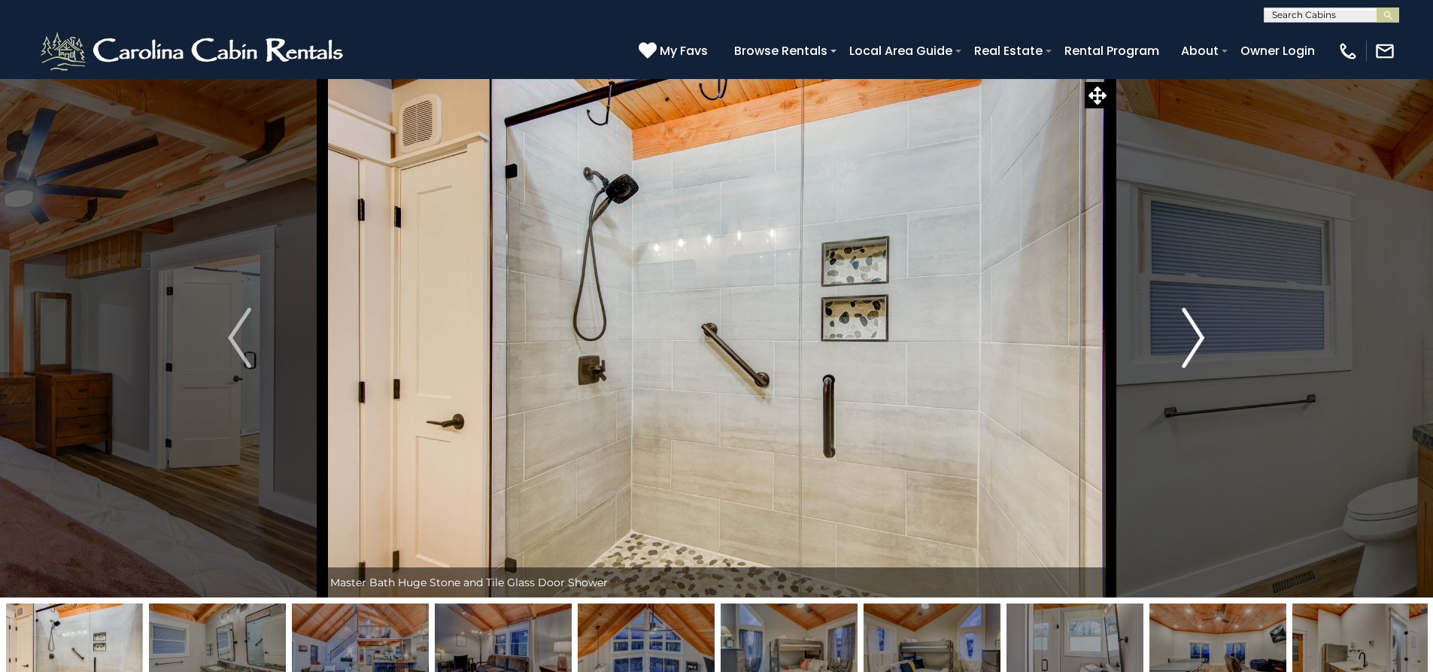
click at [1192, 366] on img "Next" at bounding box center [1193, 338] width 23 height 60
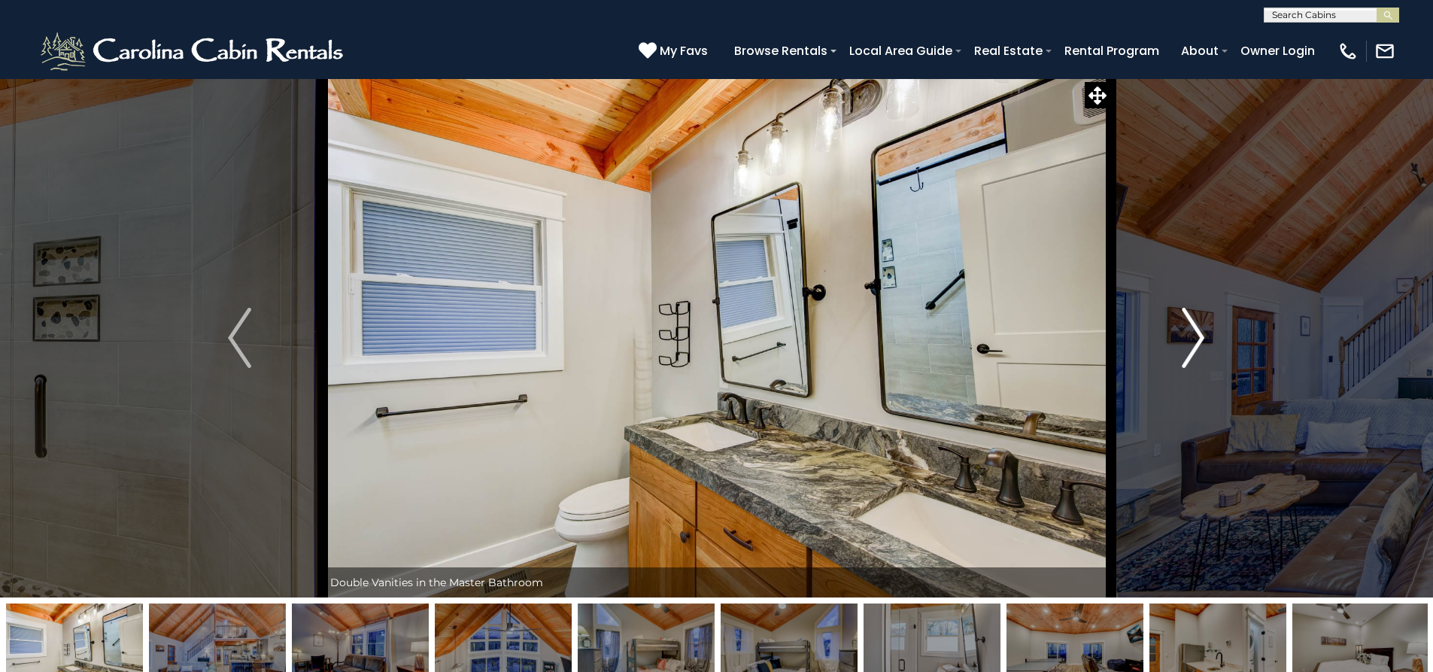
click at [1193, 368] on button "Next" at bounding box center [1192, 337] width 165 height 519
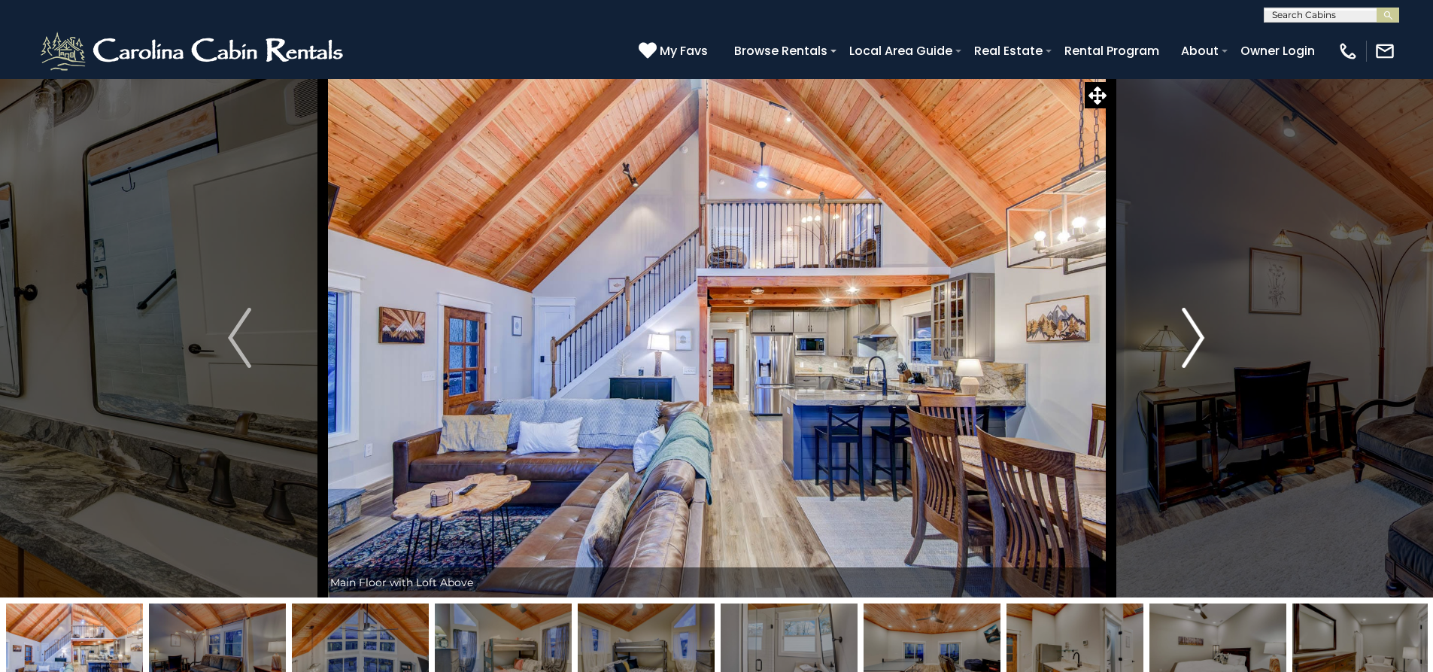
click at [1194, 368] on button "Next" at bounding box center [1192, 337] width 165 height 519
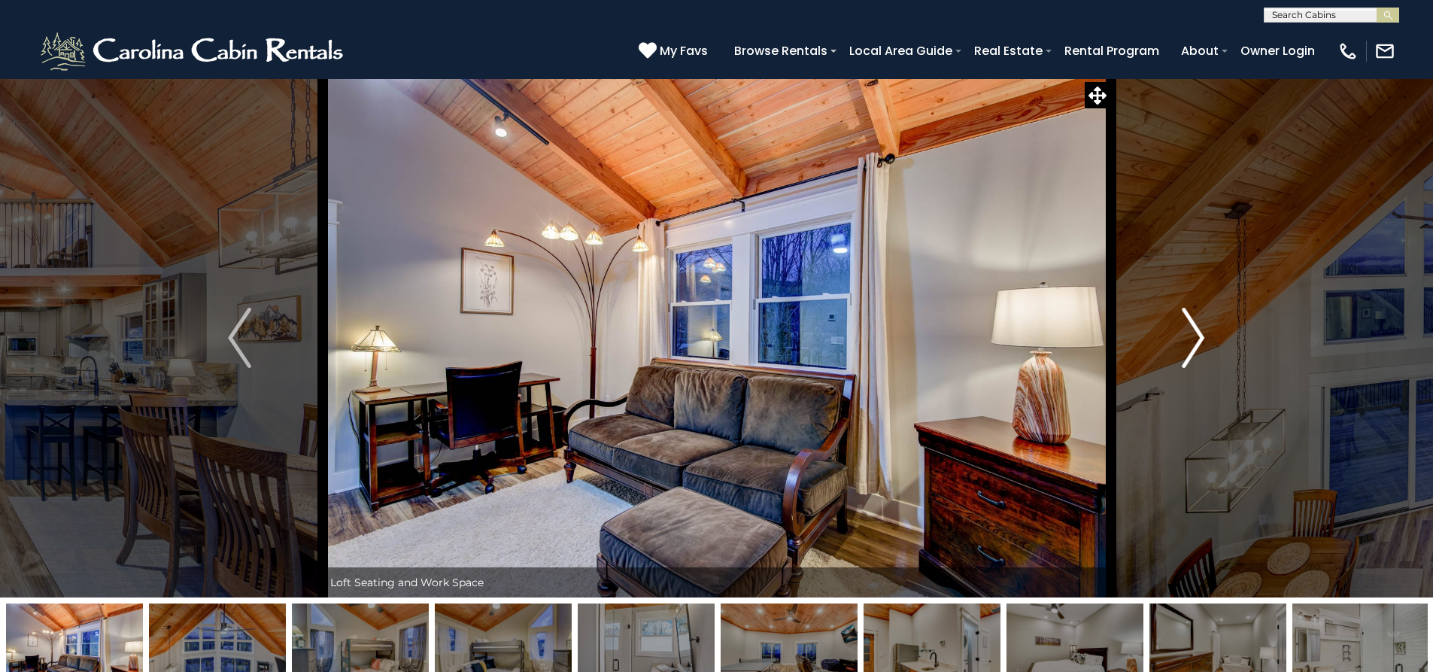
click at [1194, 368] on button "Next" at bounding box center [1192, 337] width 165 height 519
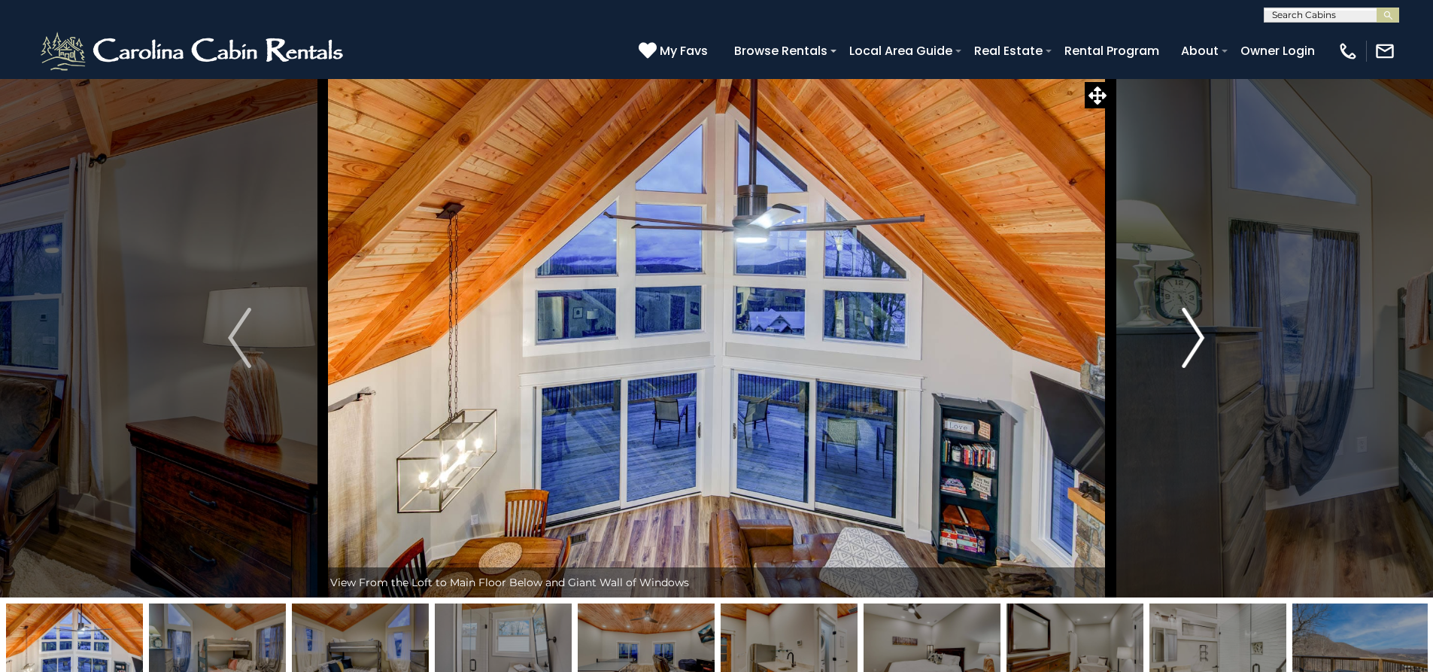
click at [1194, 368] on button "Next" at bounding box center [1192, 337] width 165 height 519
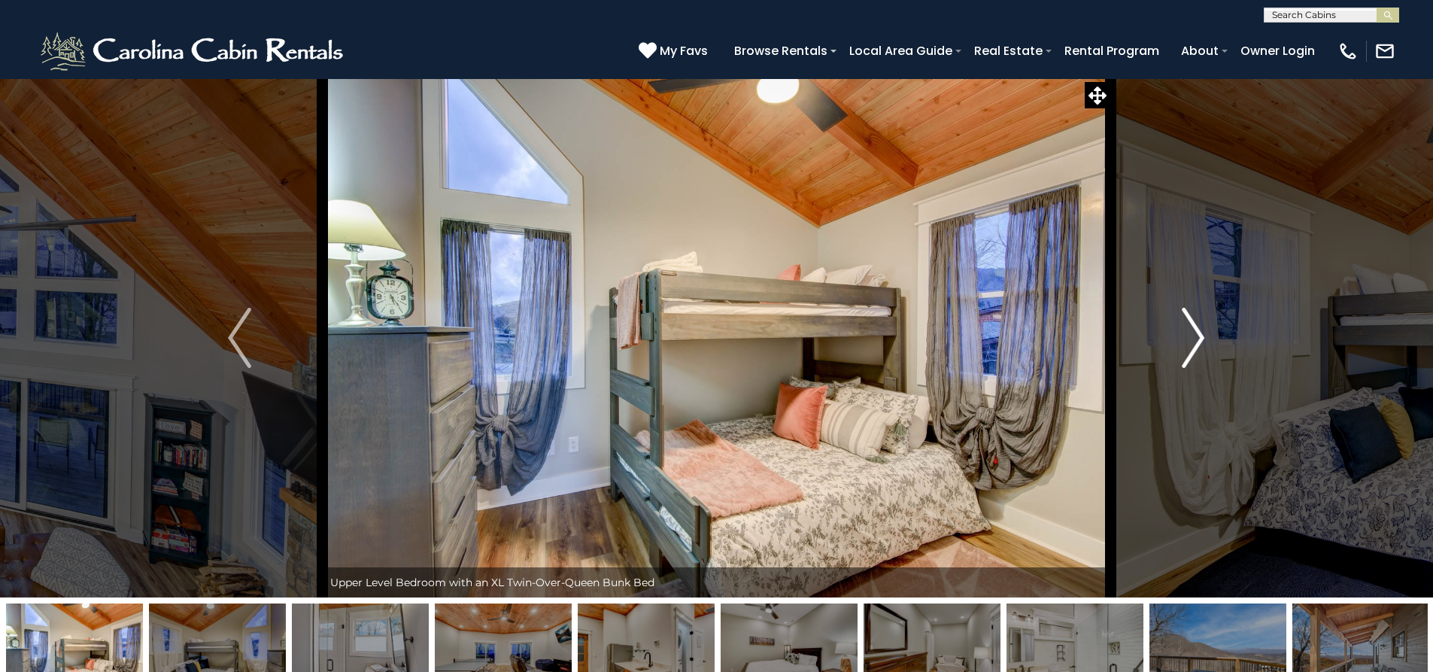
click at [1194, 368] on button "Next" at bounding box center [1192, 337] width 165 height 519
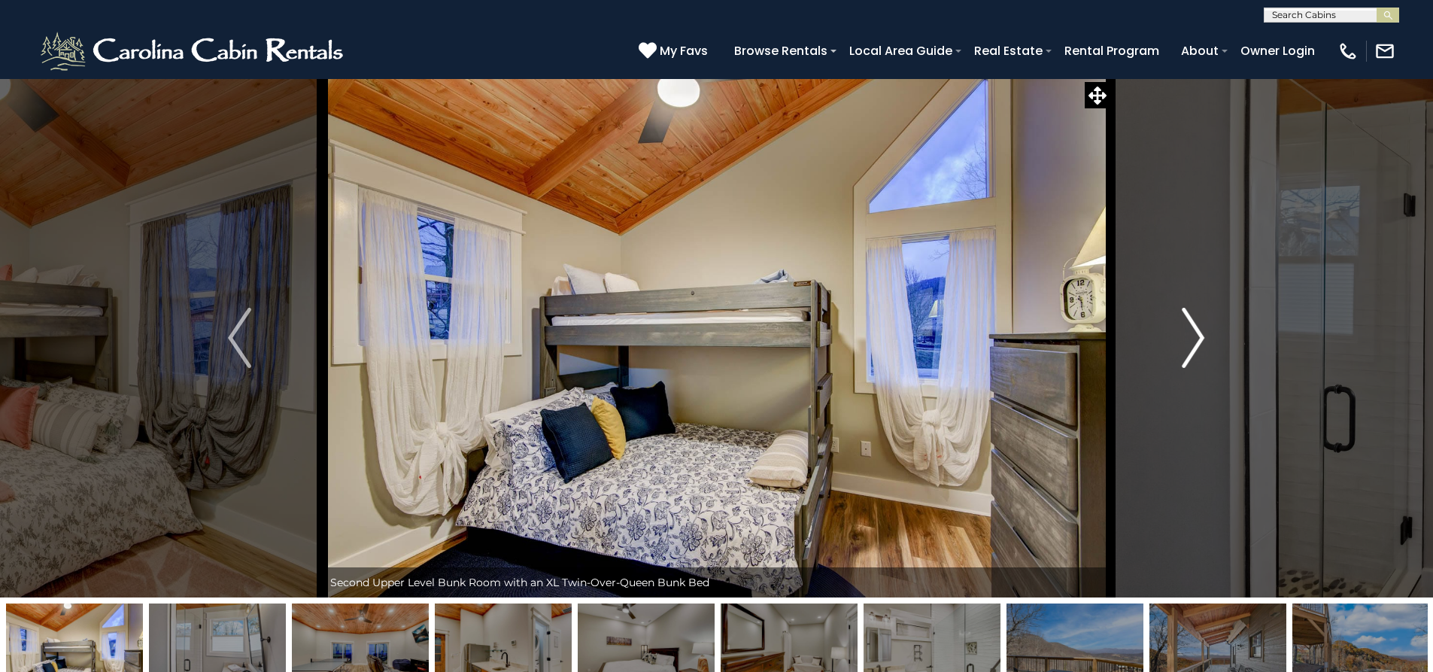
click at [1199, 369] on button "Next" at bounding box center [1192, 337] width 165 height 519
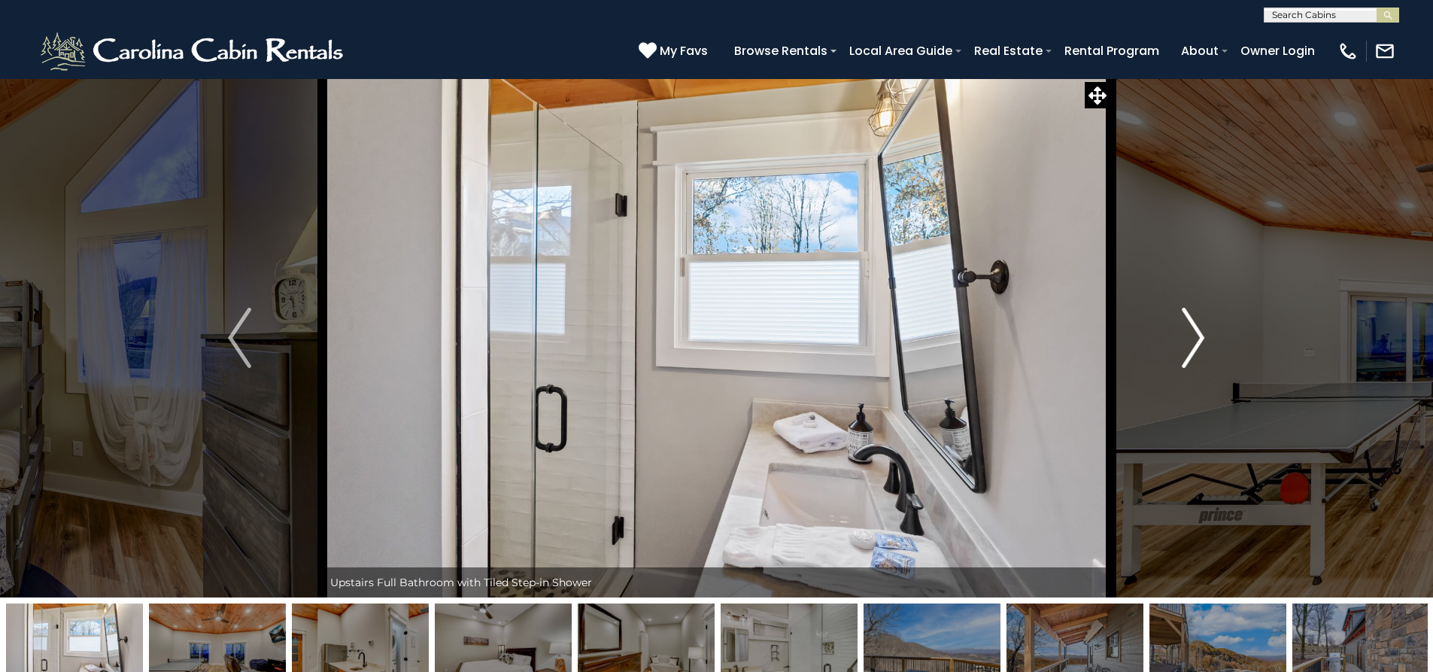
click at [1201, 369] on button "Next" at bounding box center [1192, 337] width 165 height 519
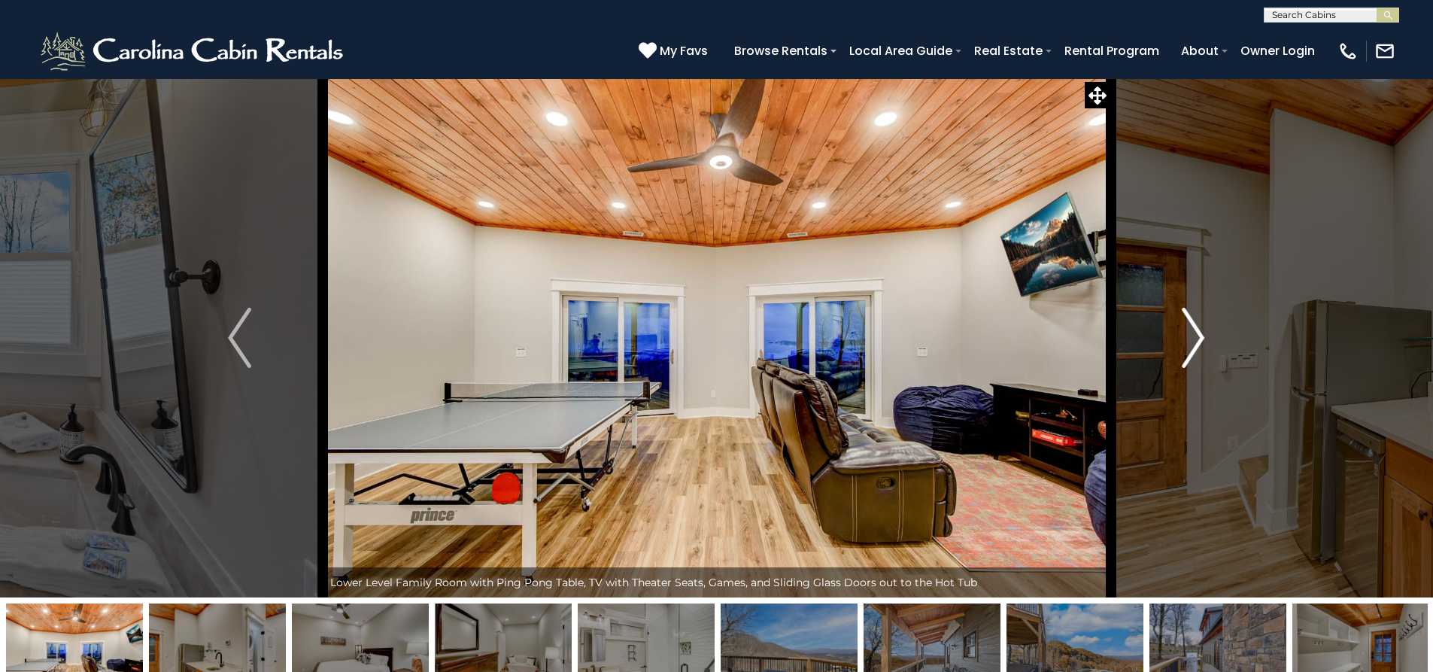
click at [1203, 368] on button "Next" at bounding box center [1192, 337] width 165 height 519
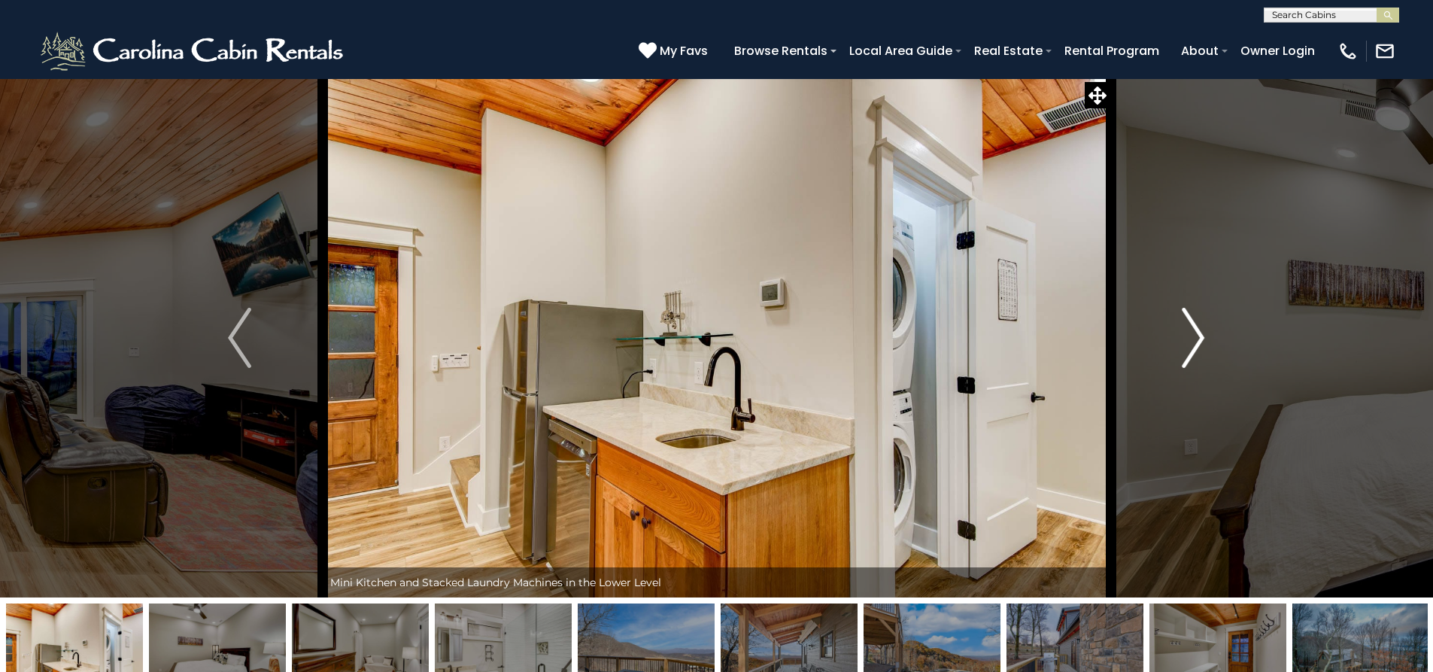
click at [1203, 368] on button "Next" at bounding box center [1192, 337] width 165 height 519
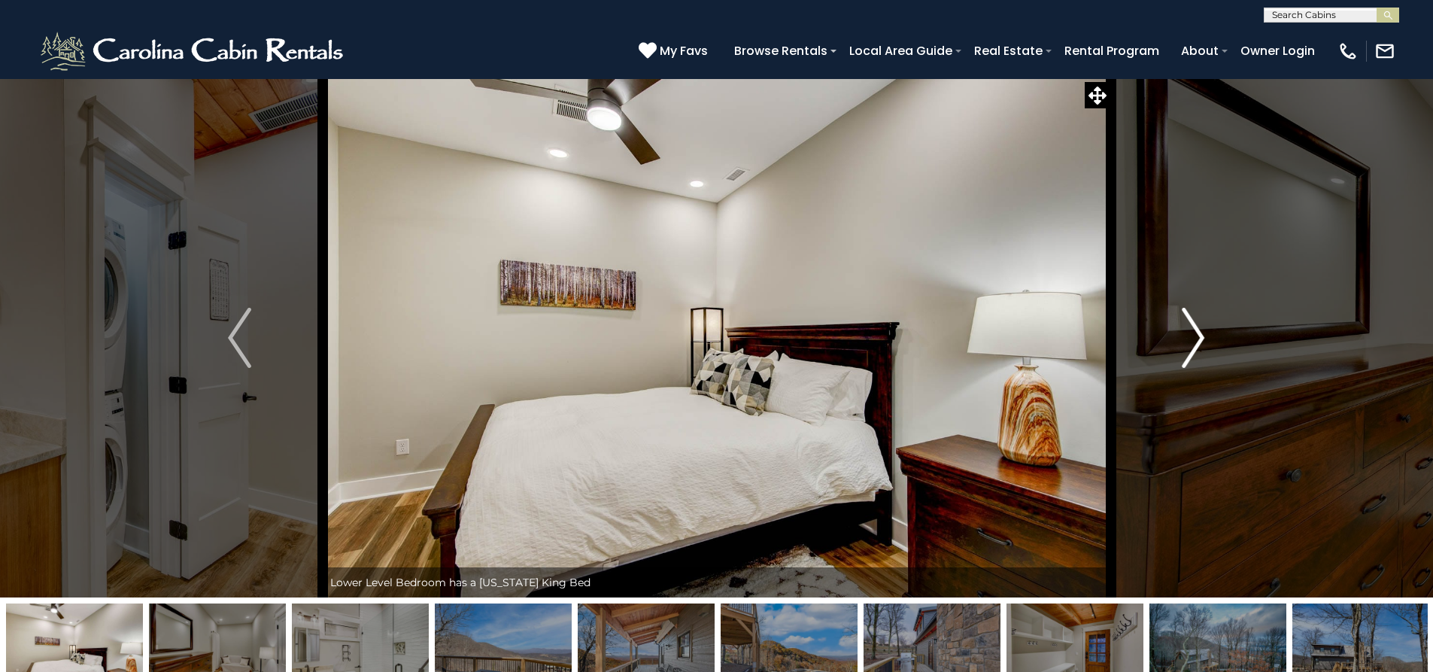
click at [1203, 368] on button "Next" at bounding box center [1192, 337] width 165 height 519
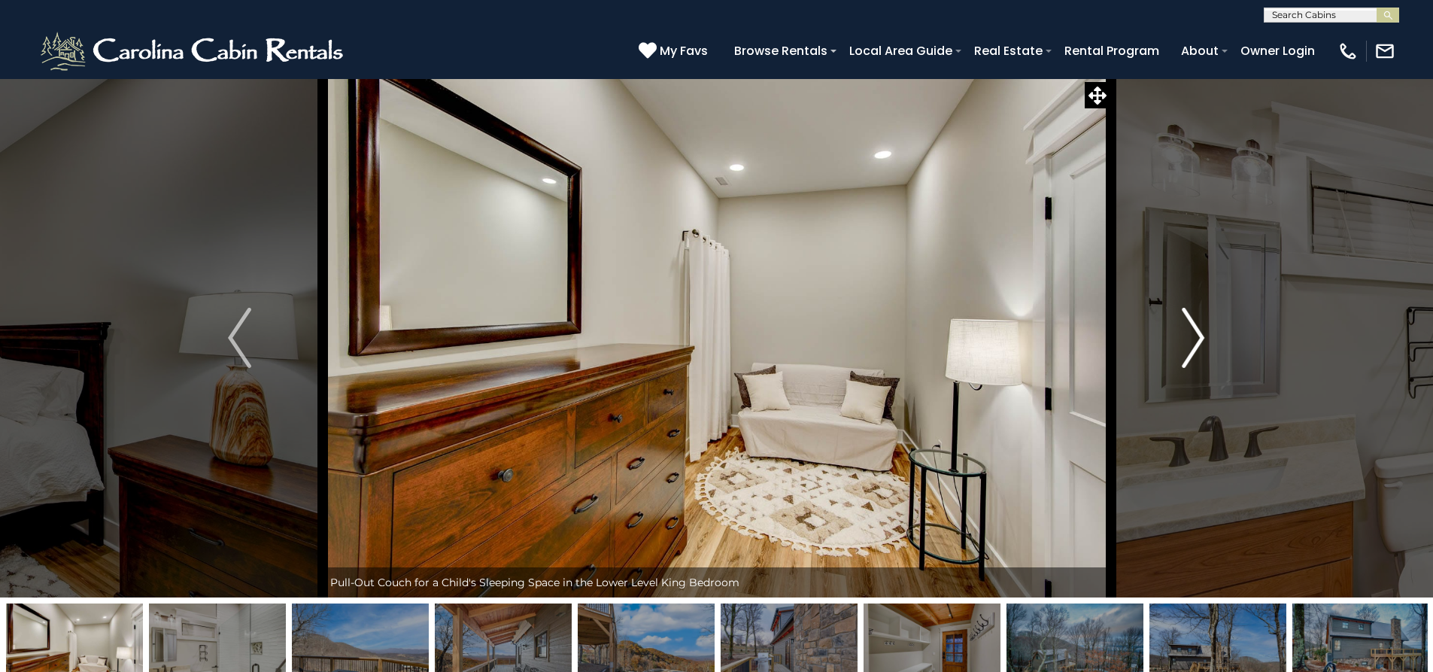
click at [1203, 368] on button "Next" at bounding box center [1192, 337] width 165 height 519
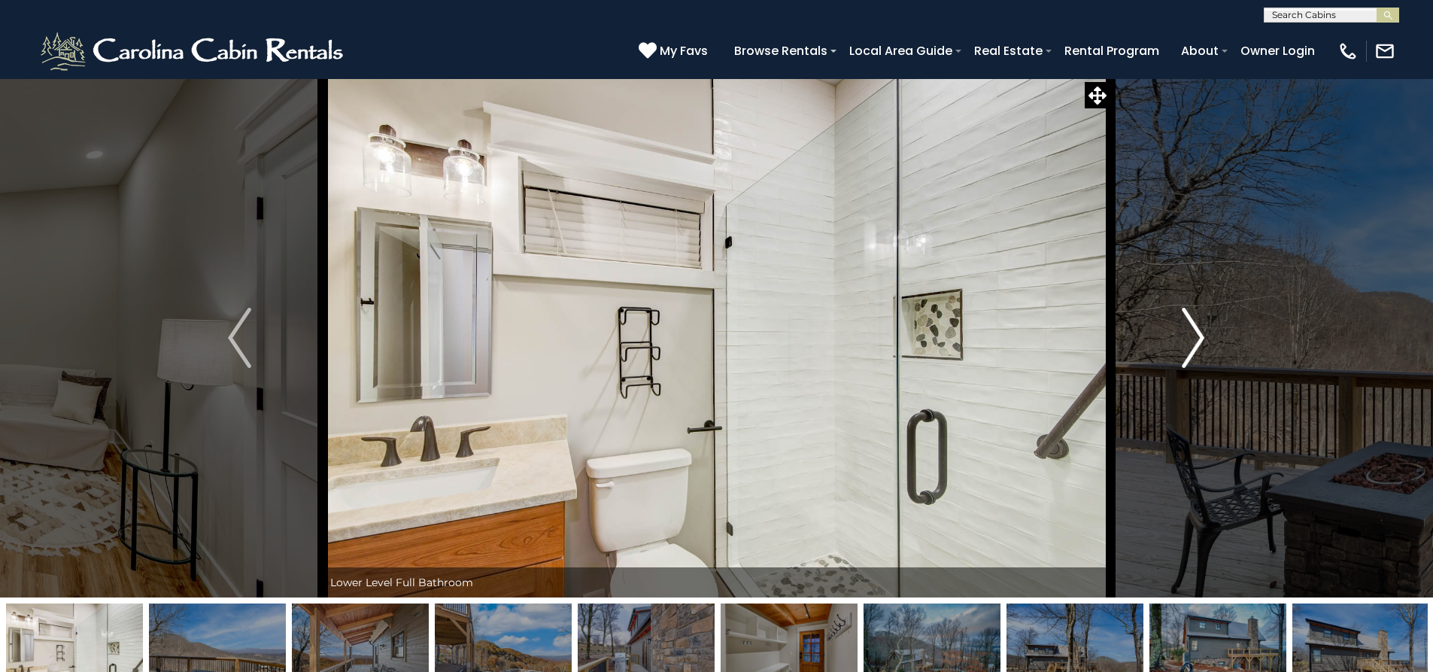
click at [1203, 368] on button "Next" at bounding box center [1192, 337] width 165 height 519
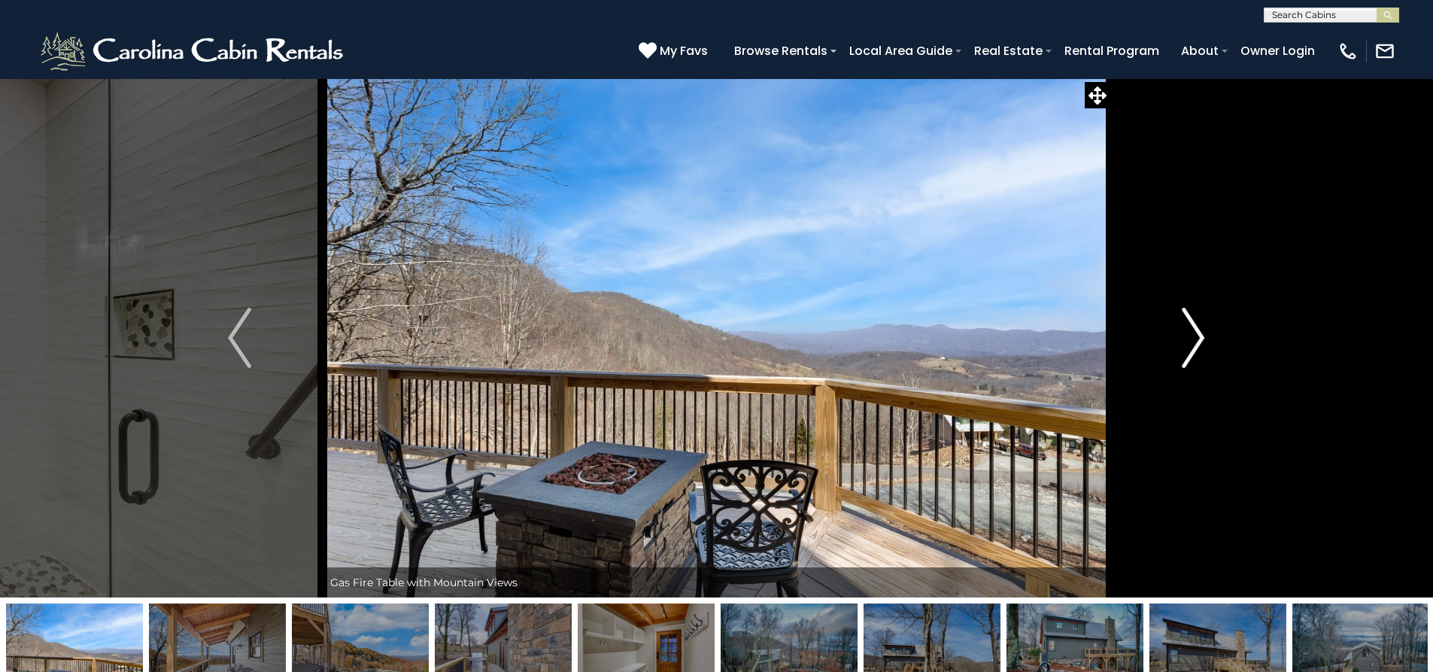
click at [1203, 368] on button "Next" at bounding box center [1192, 337] width 165 height 519
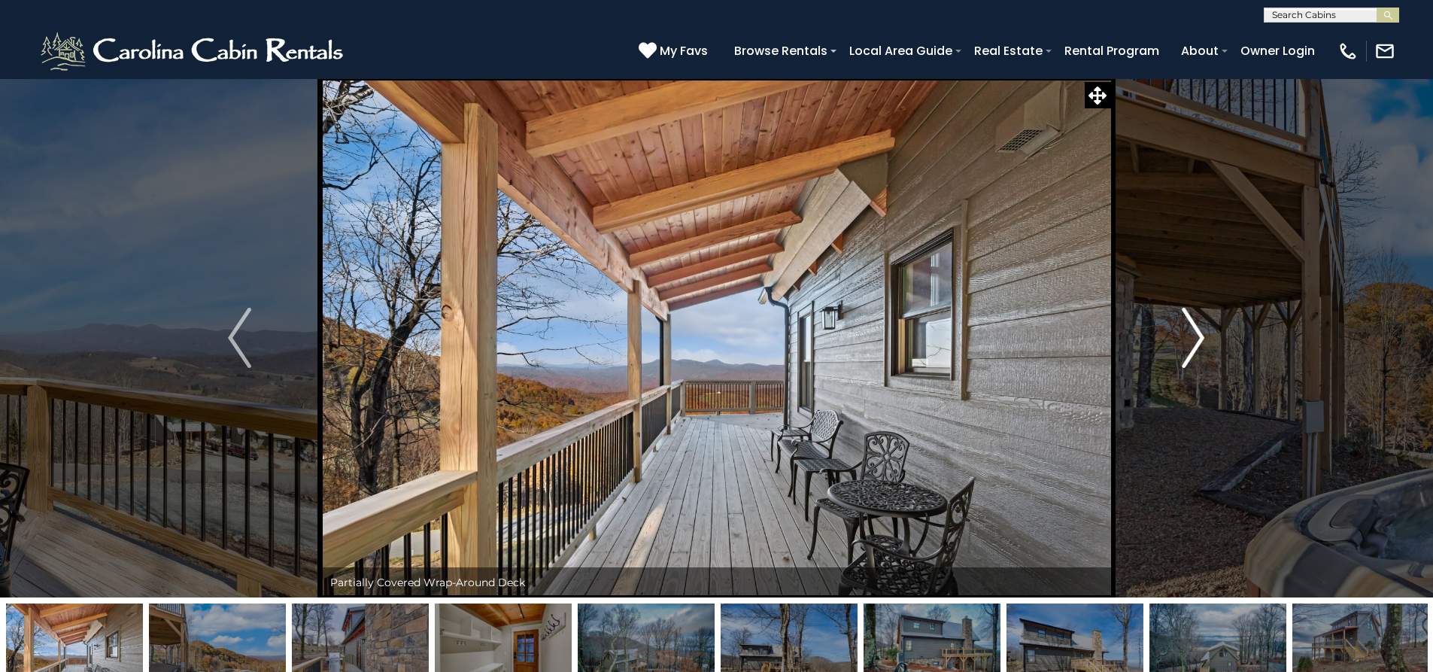
click at [1204, 368] on button "Next" at bounding box center [1192, 337] width 165 height 519
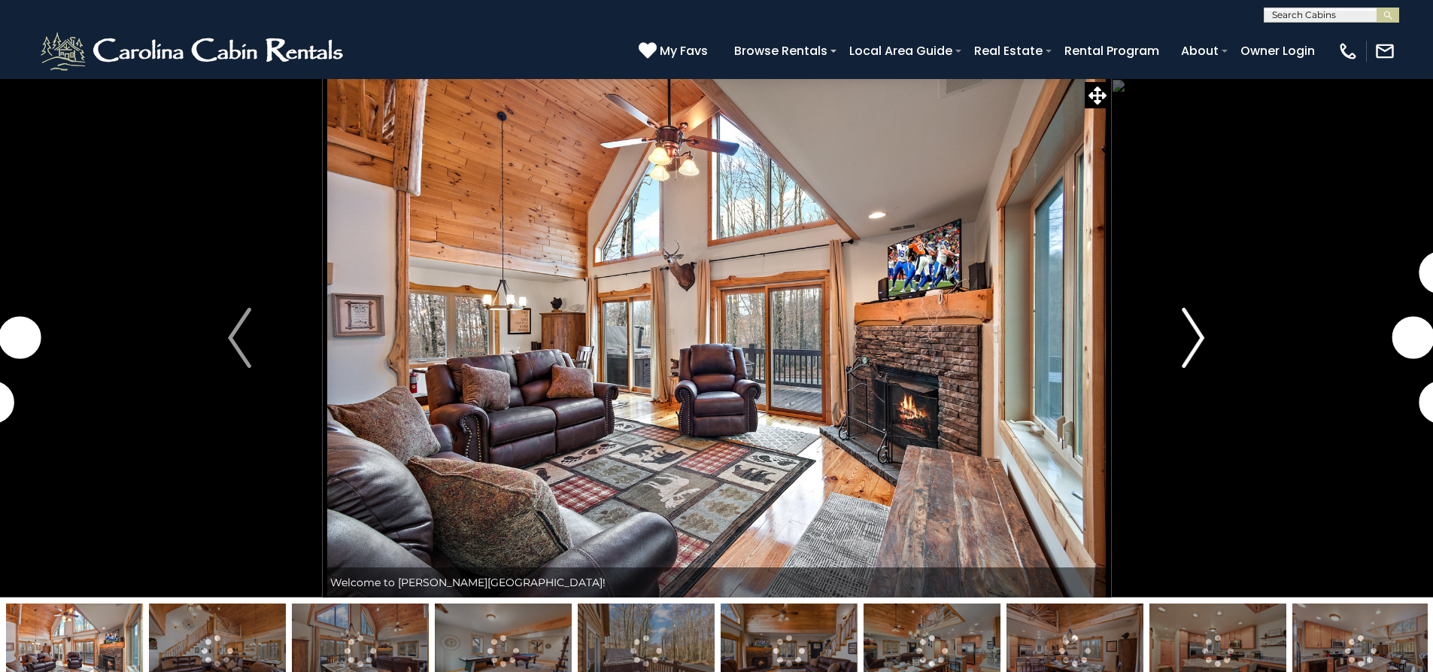
click at [1203, 346] on img "Next" at bounding box center [1193, 338] width 23 height 60
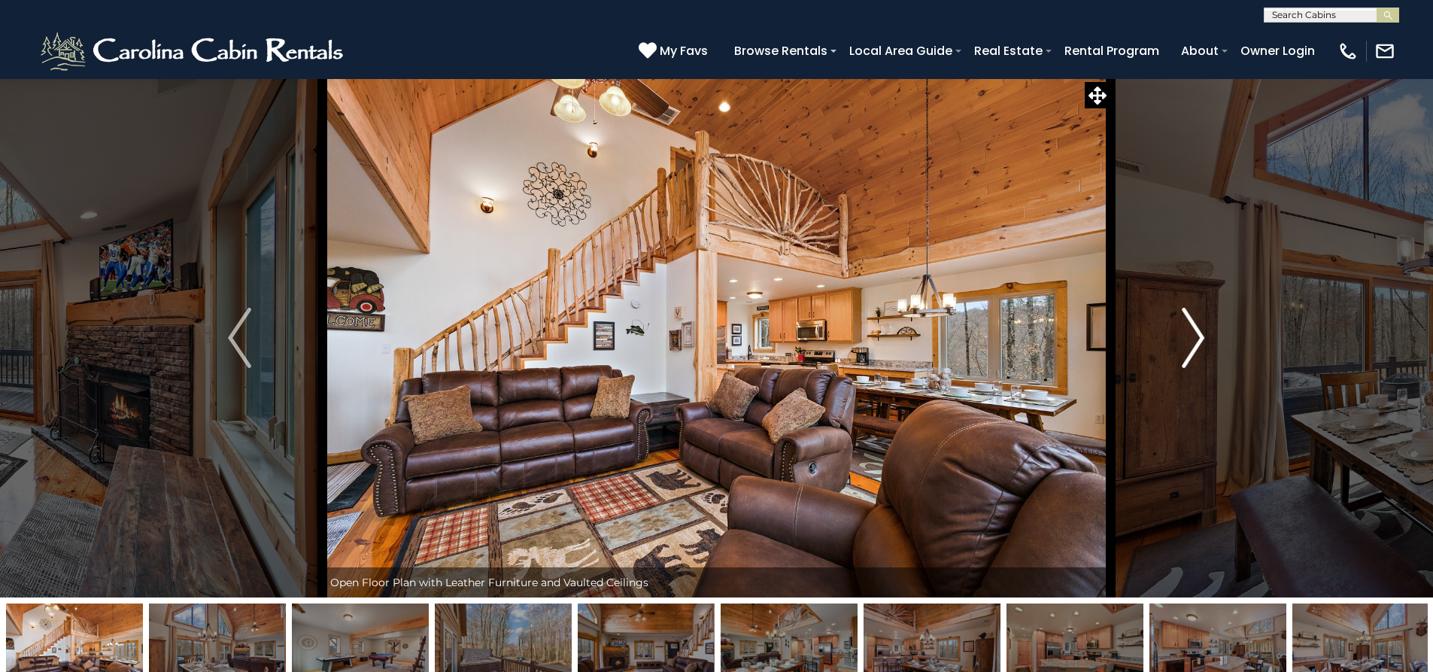
click at [1202, 347] on img "Next" at bounding box center [1193, 338] width 23 height 60
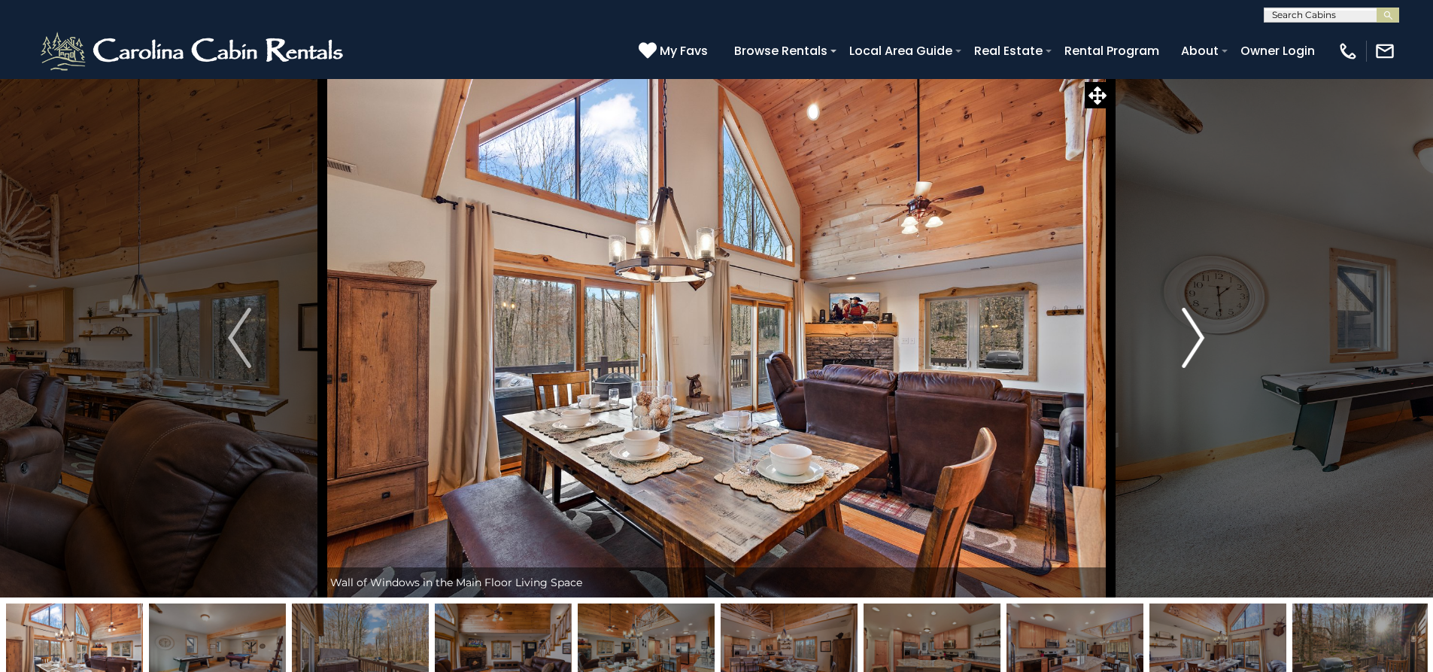
click at [1202, 347] on img "Next" at bounding box center [1193, 338] width 23 height 60
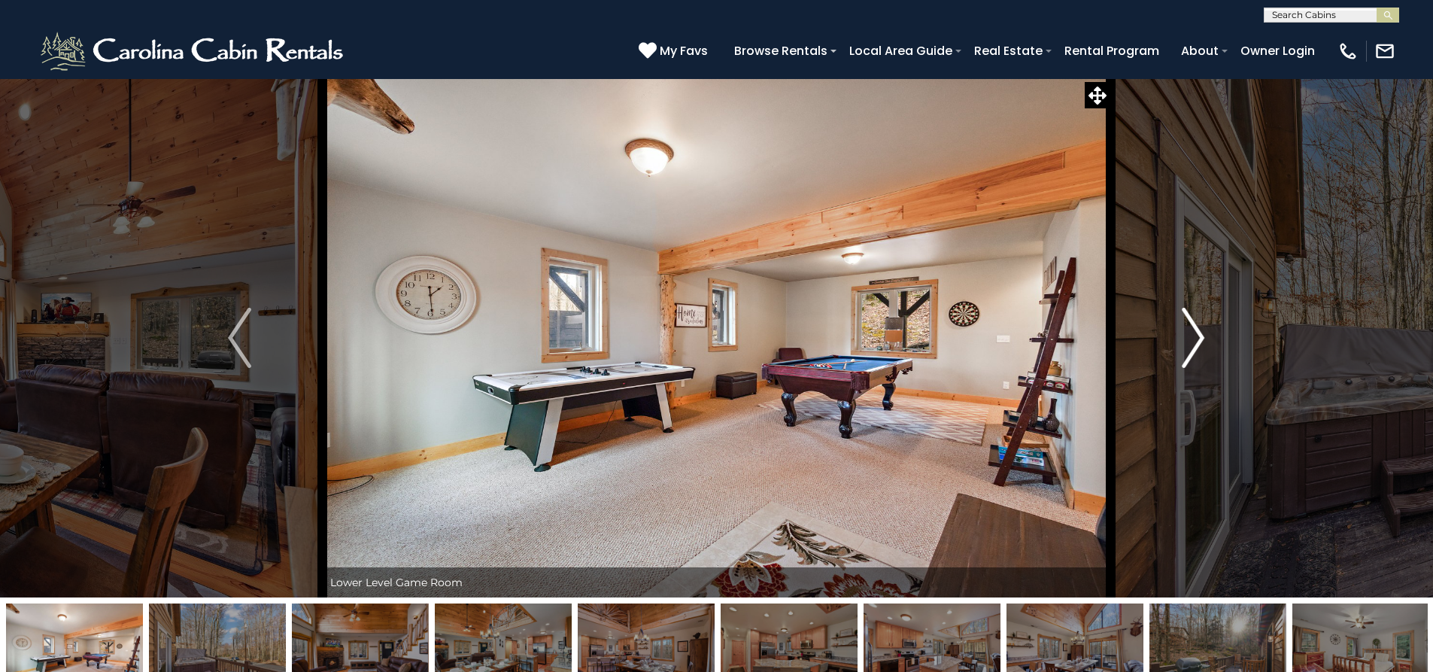
click at [1205, 344] on button "Next" at bounding box center [1192, 337] width 165 height 519
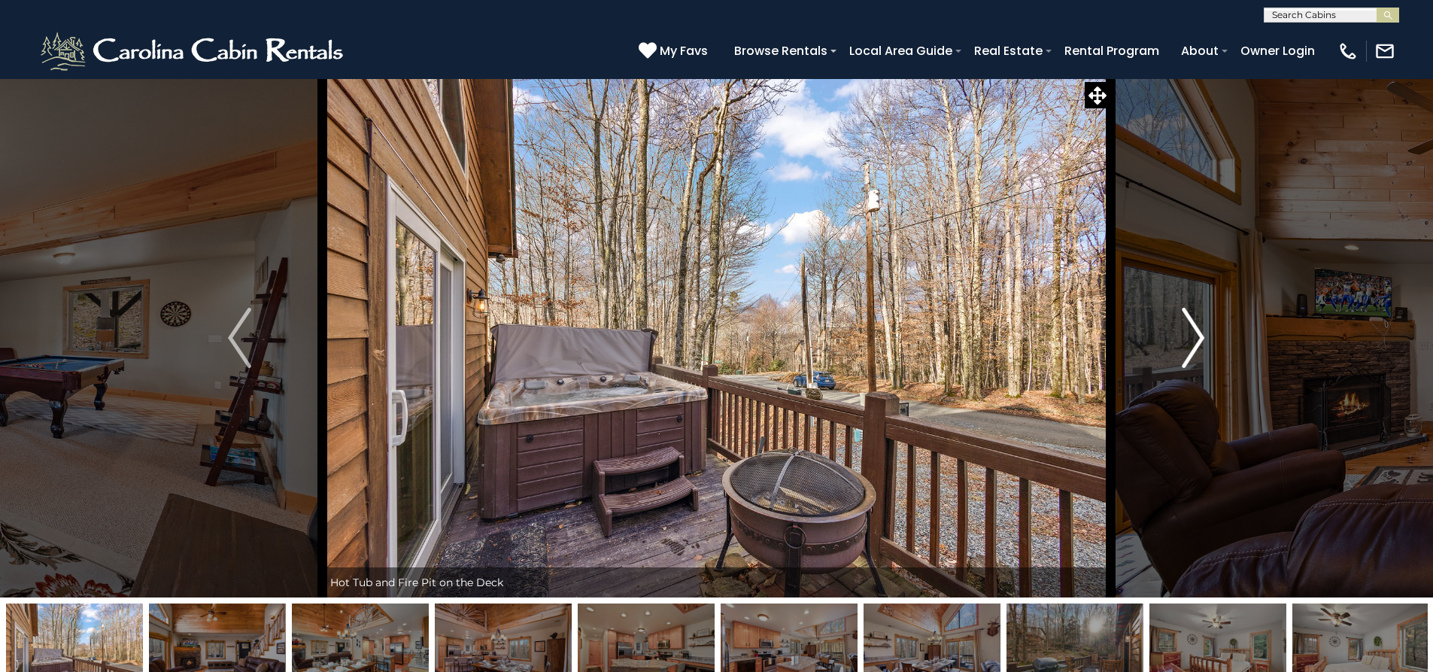
click at [1206, 344] on button "Next" at bounding box center [1192, 337] width 165 height 519
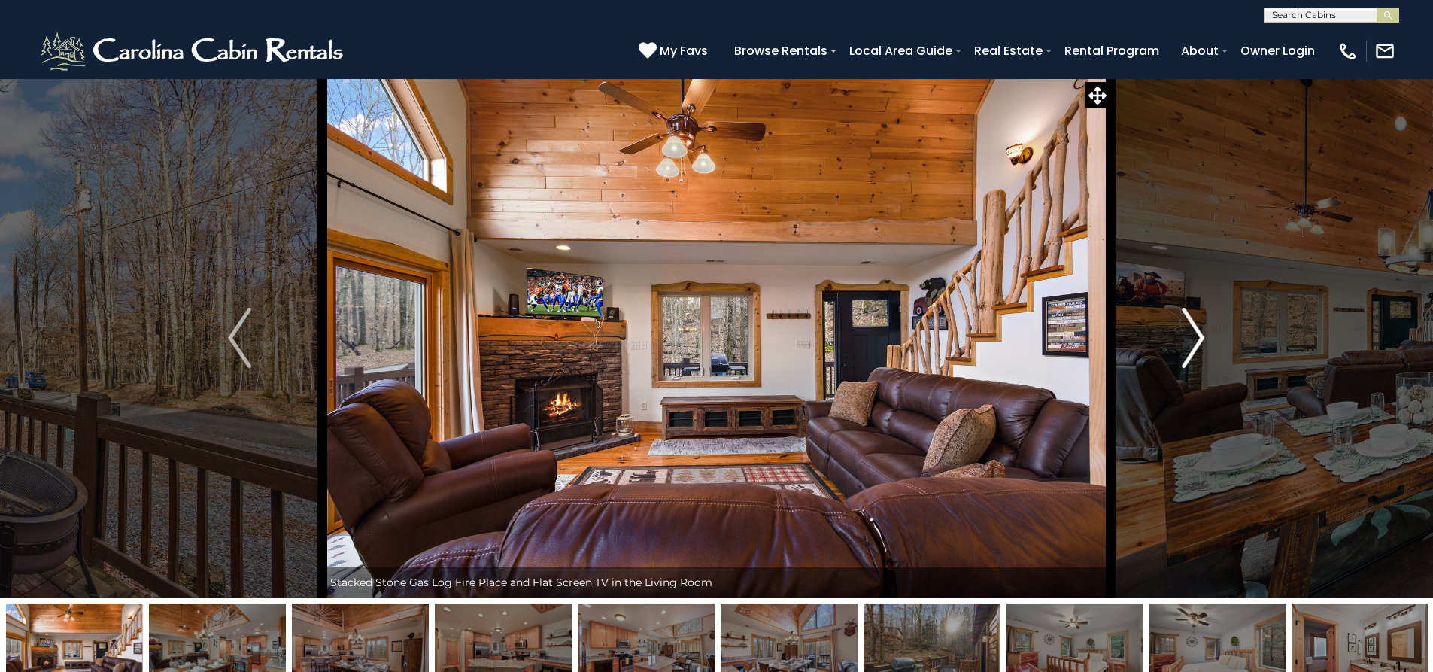
click at [1206, 344] on button "Next" at bounding box center [1192, 337] width 165 height 519
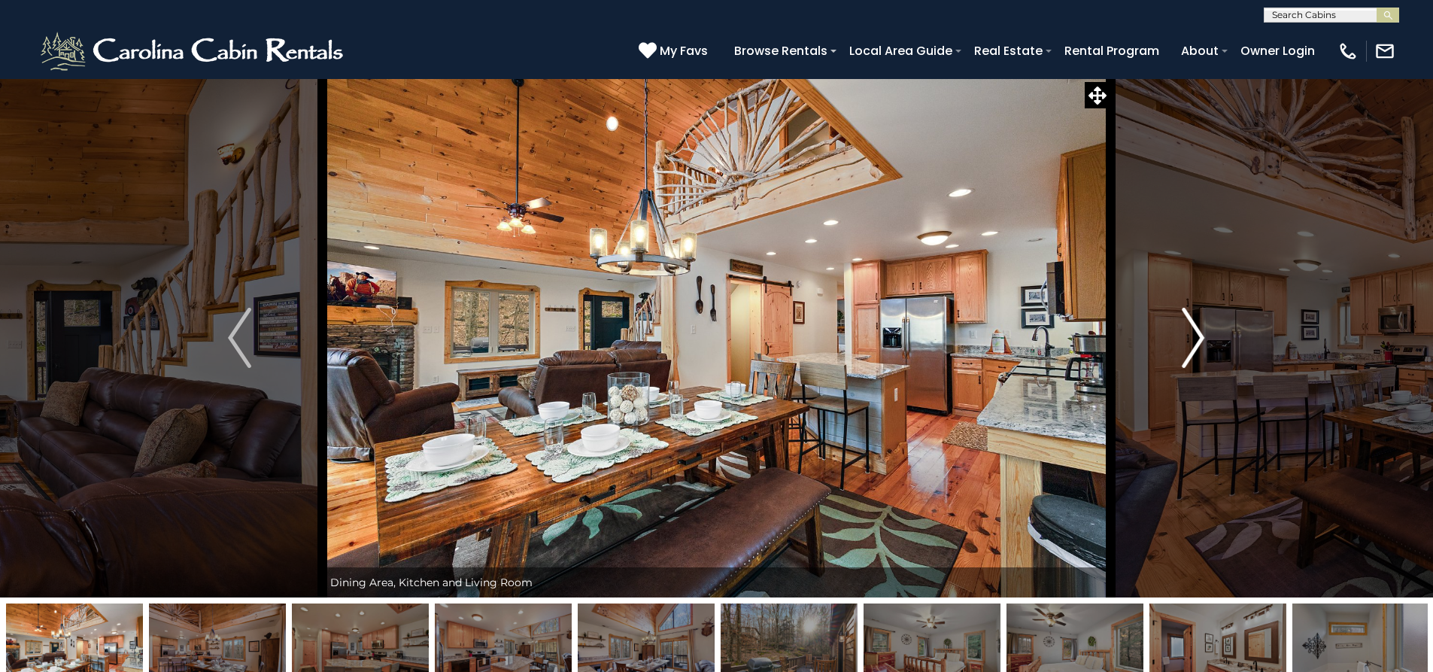
click at [1206, 344] on button "Next" at bounding box center [1192, 337] width 165 height 519
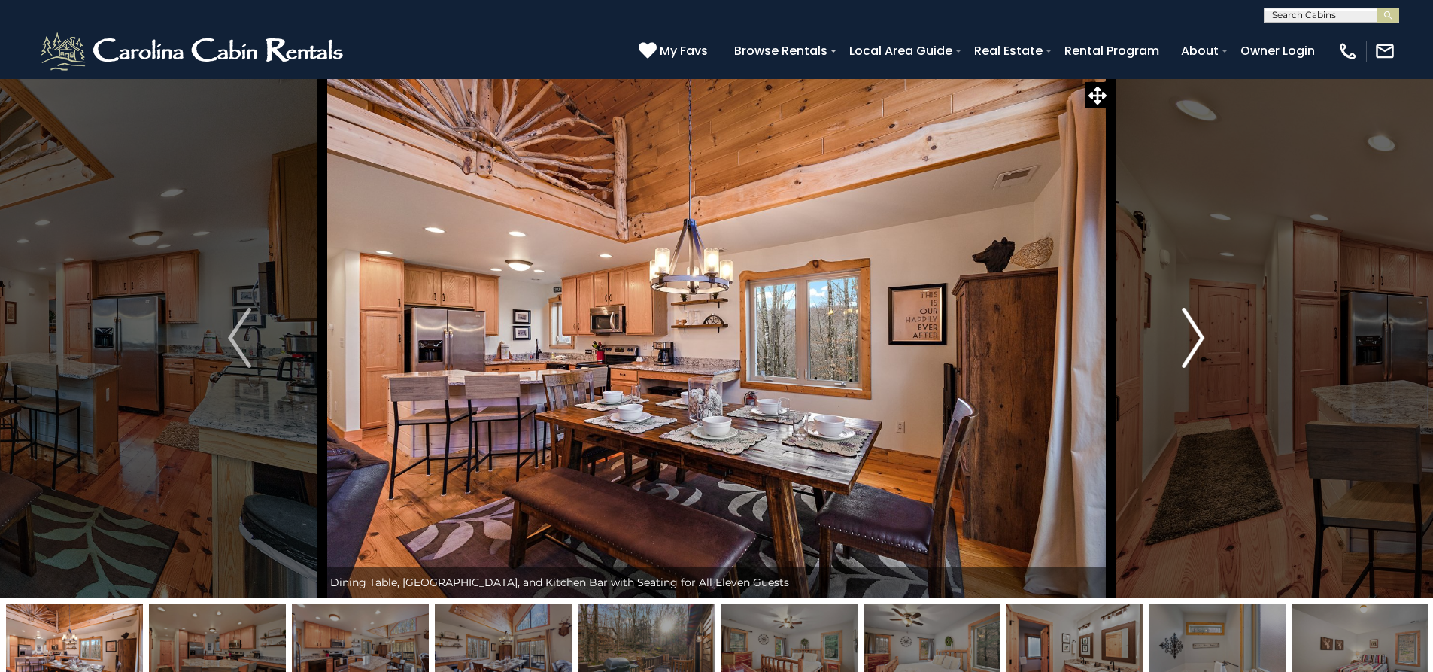
click at [1206, 344] on button "Next" at bounding box center [1192, 337] width 165 height 519
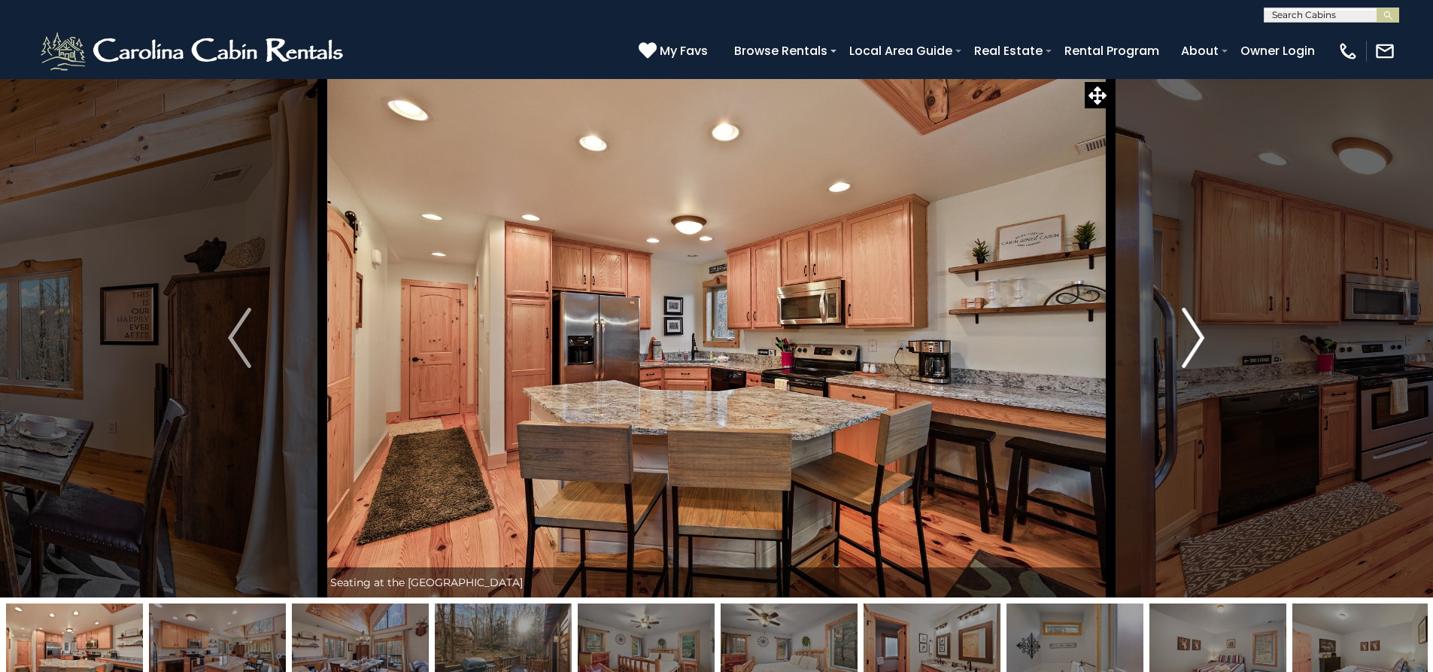
click at [1206, 344] on button "Next" at bounding box center [1192, 337] width 165 height 519
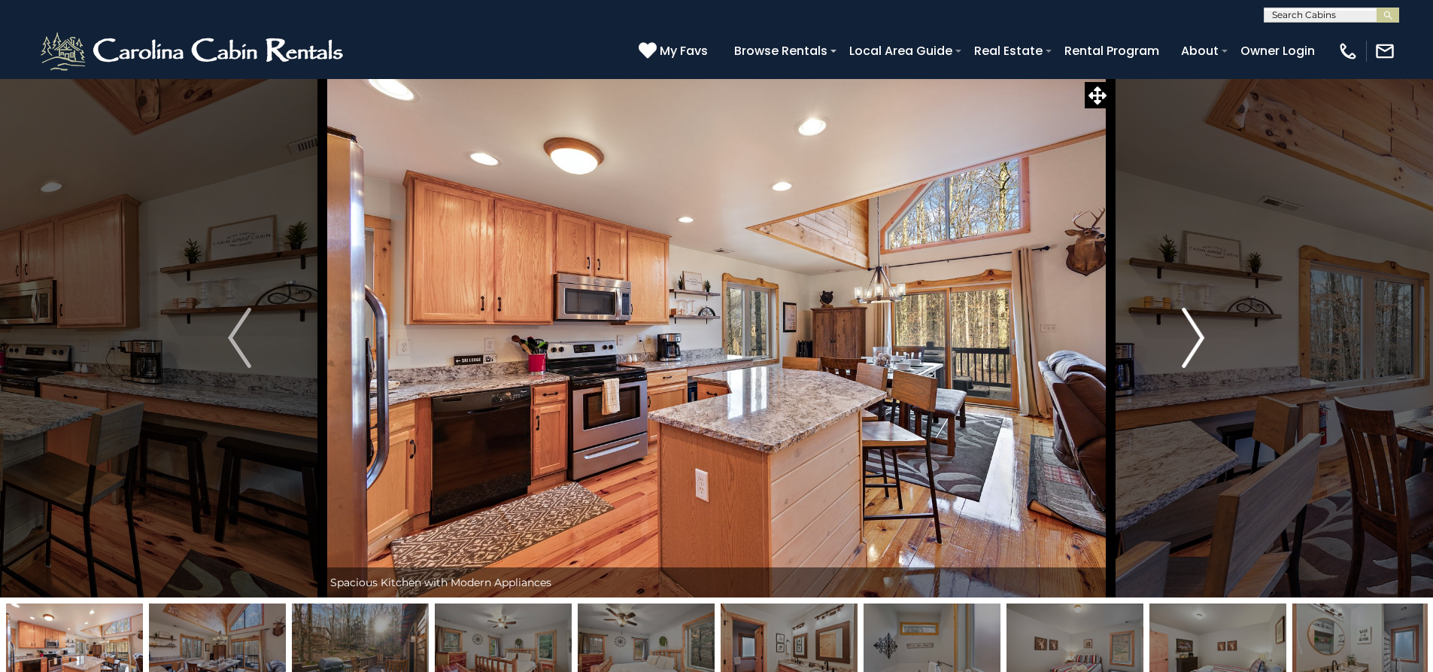
click at [1206, 344] on button "Next" at bounding box center [1192, 337] width 165 height 519
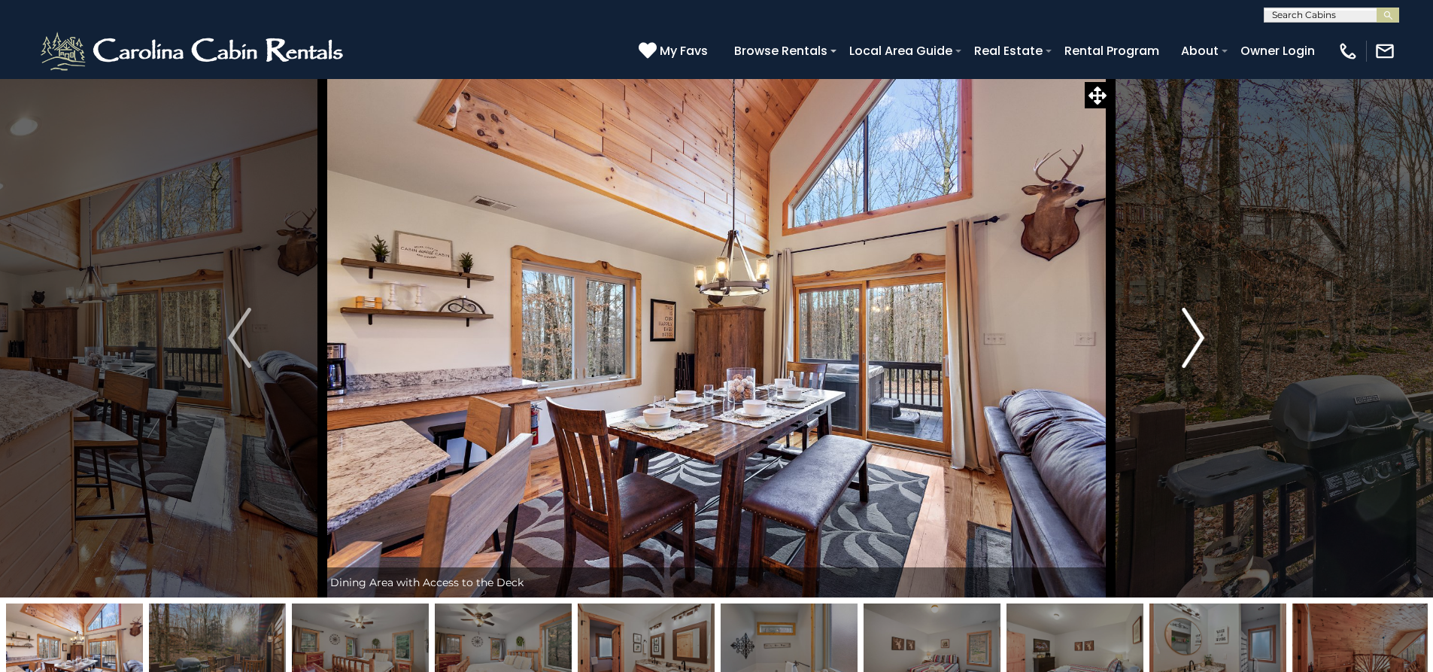
click at [1207, 344] on button "Next" at bounding box center [1192, 337] width 165 height 519
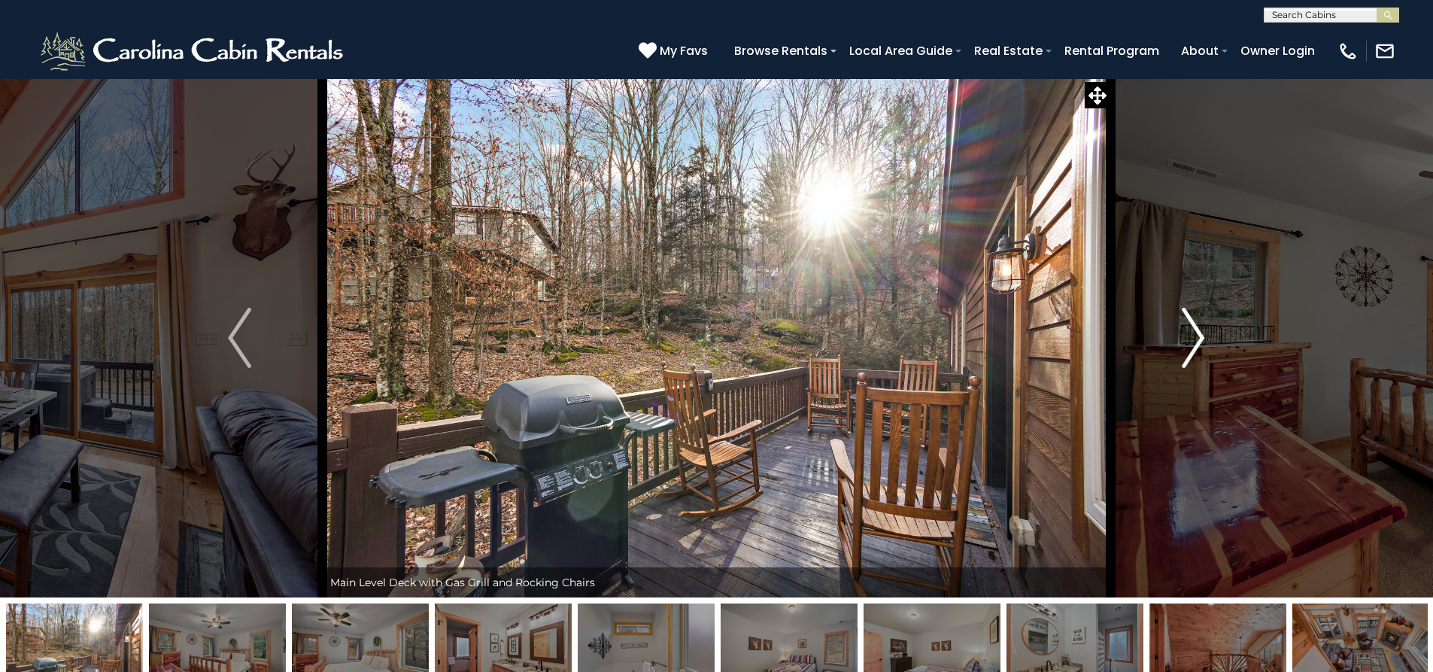
click at [1207, 345] on button "Next" at bounding box center [1192, 337] width 165 height 519
